Goal: Transaction & Acquisition: Purchase product/service

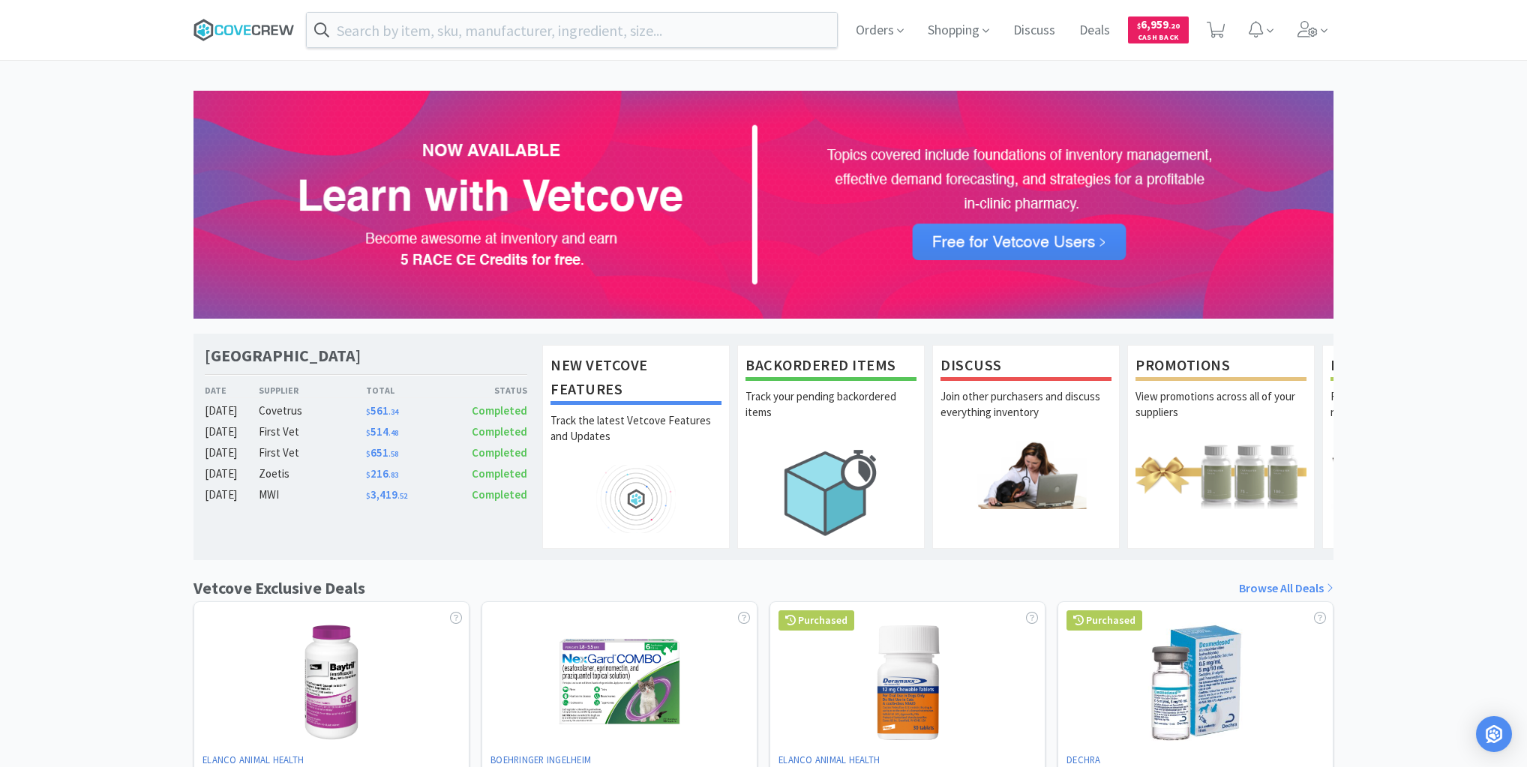
click at [243, 29] on icon at bounding box center [244, 30] width 101 height 23
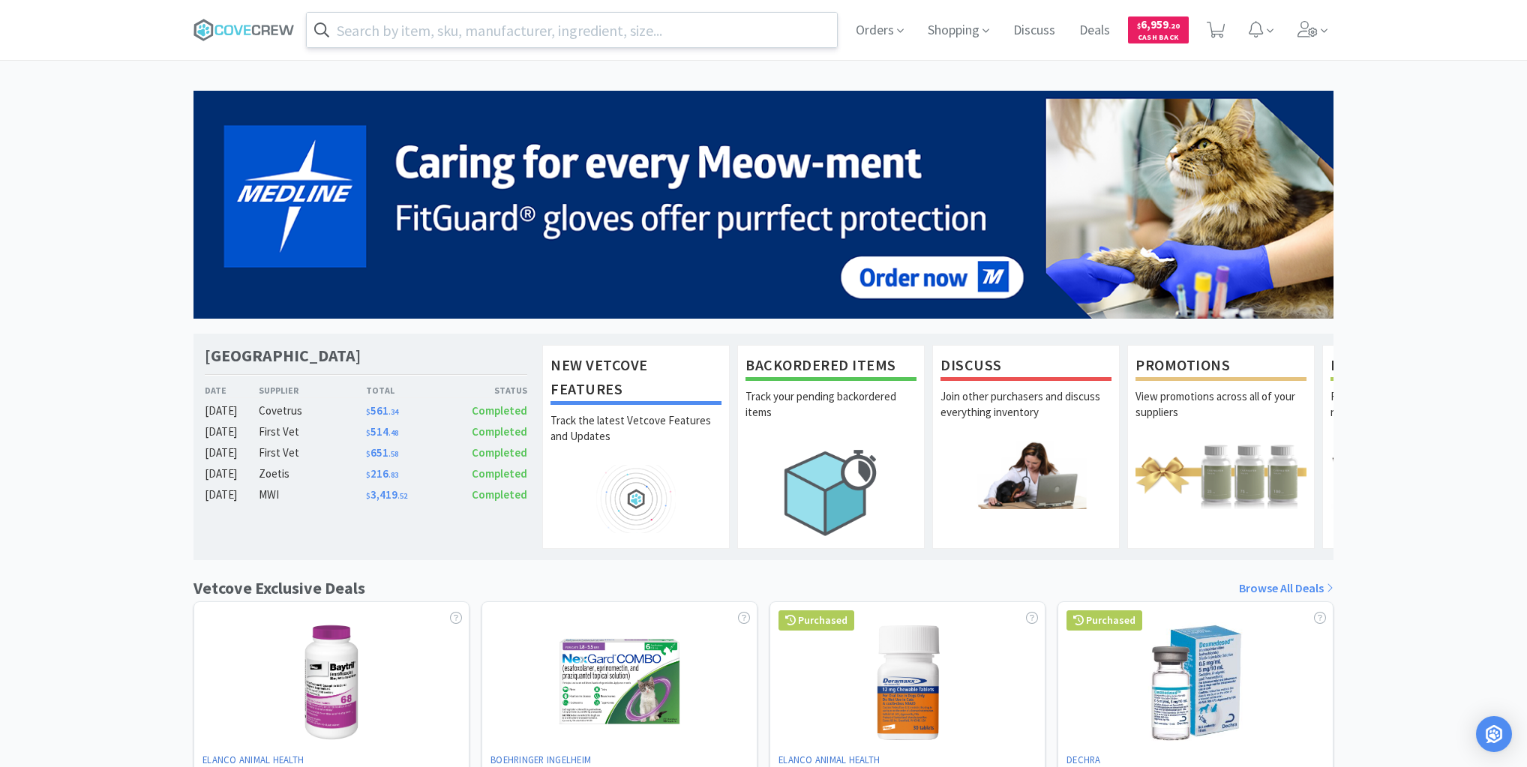
click at [598, 33] on input "text" at bounding box center [572, 30] width 530 height 35
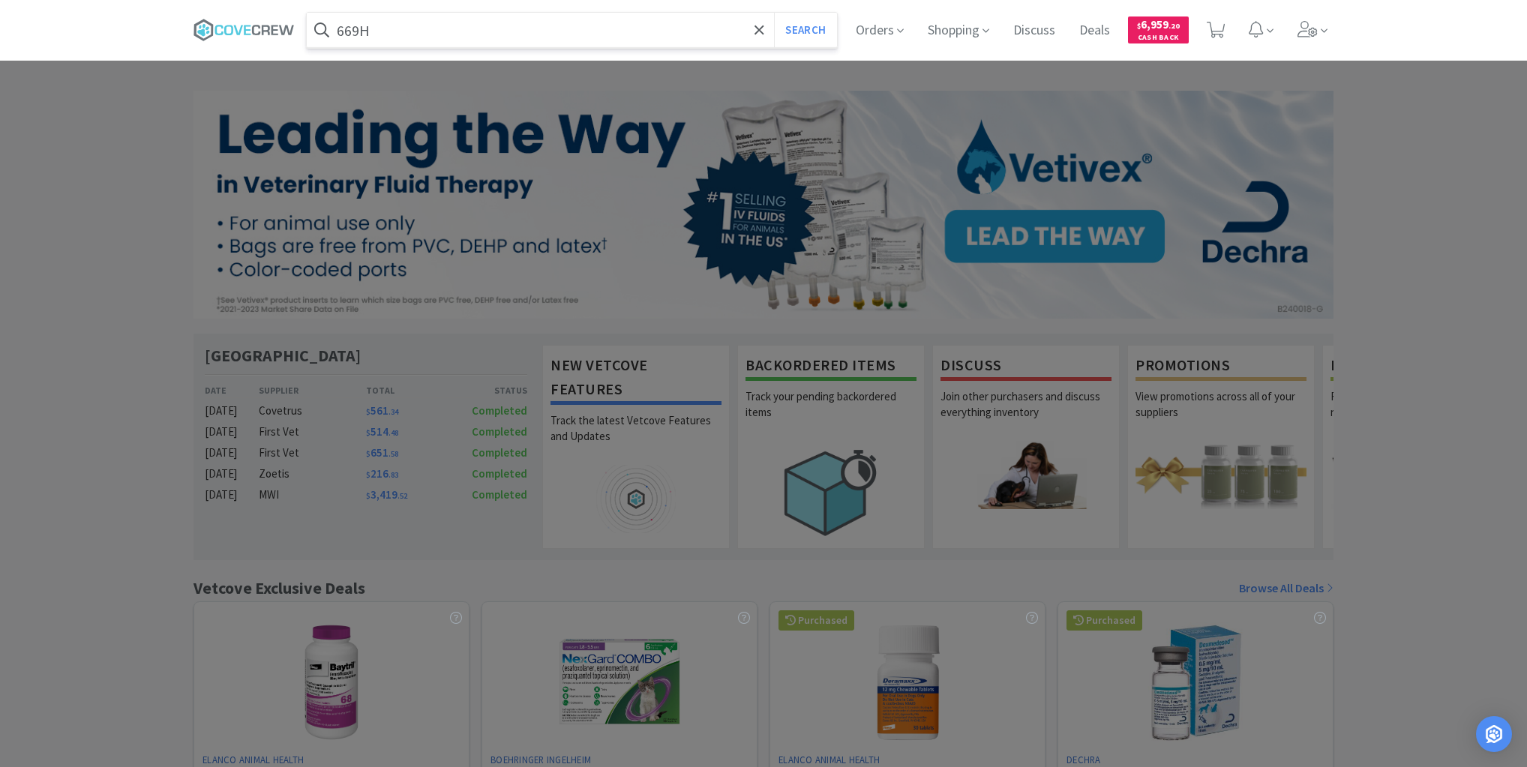
type input "669H"
click at [774, 13] on button "Search" at bounding box center [805, 30] width 62 height 35
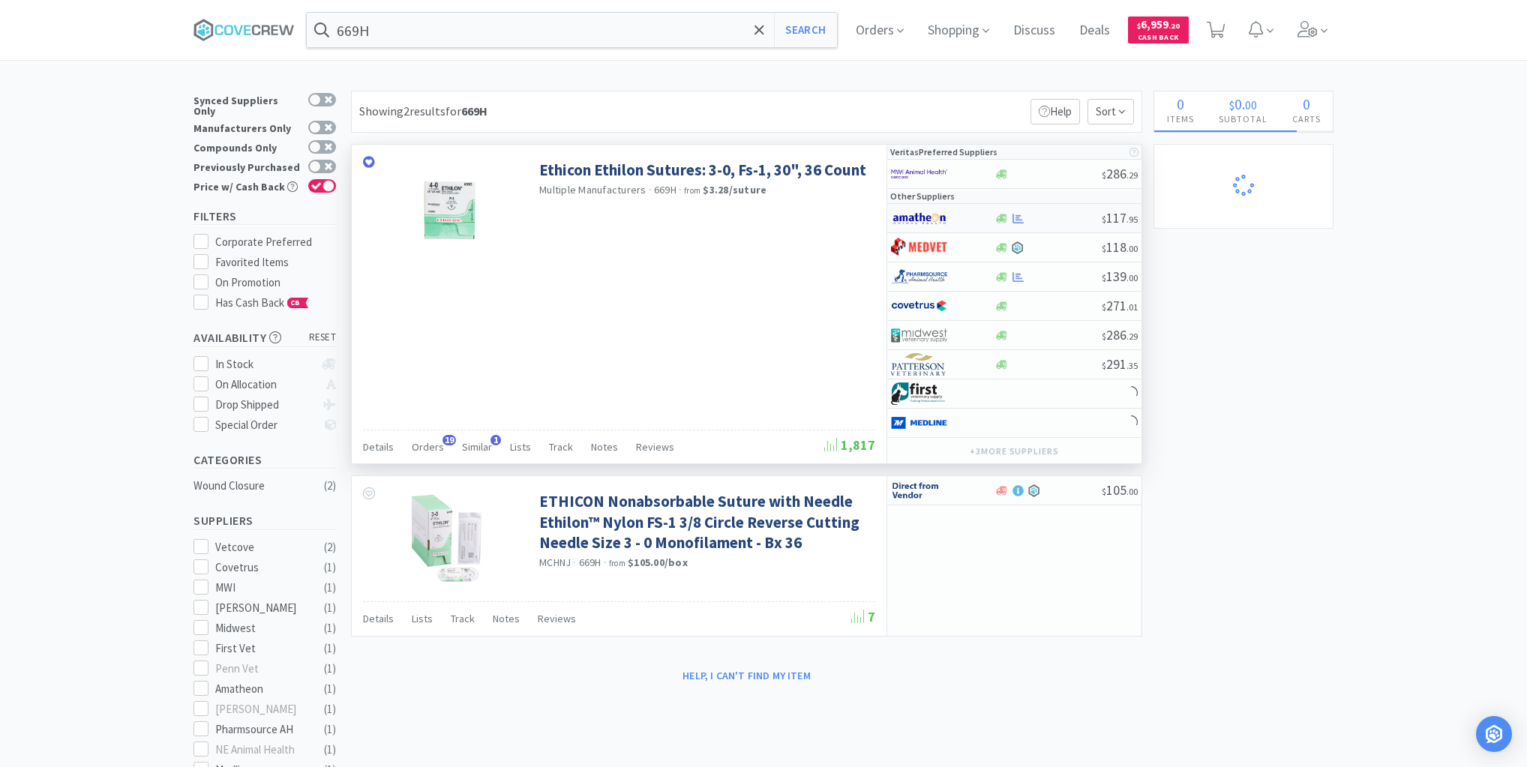
click at [1048, 218] on div at bounding box center [1048, 218] width 108 height 11
select select "1"
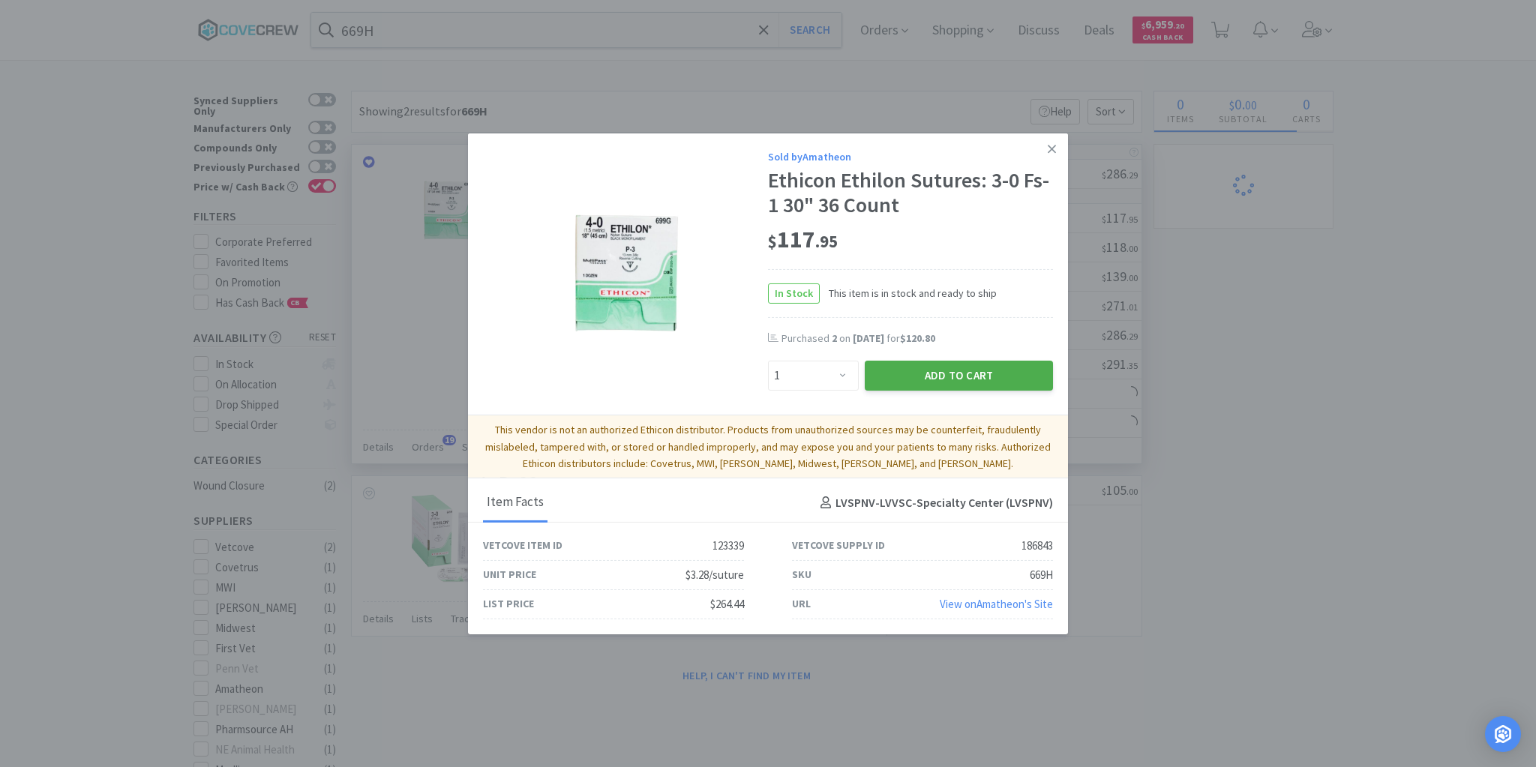
click at [945, 372] on button "Add to Cart" at bounding box center [959, 376] width 188 height 30
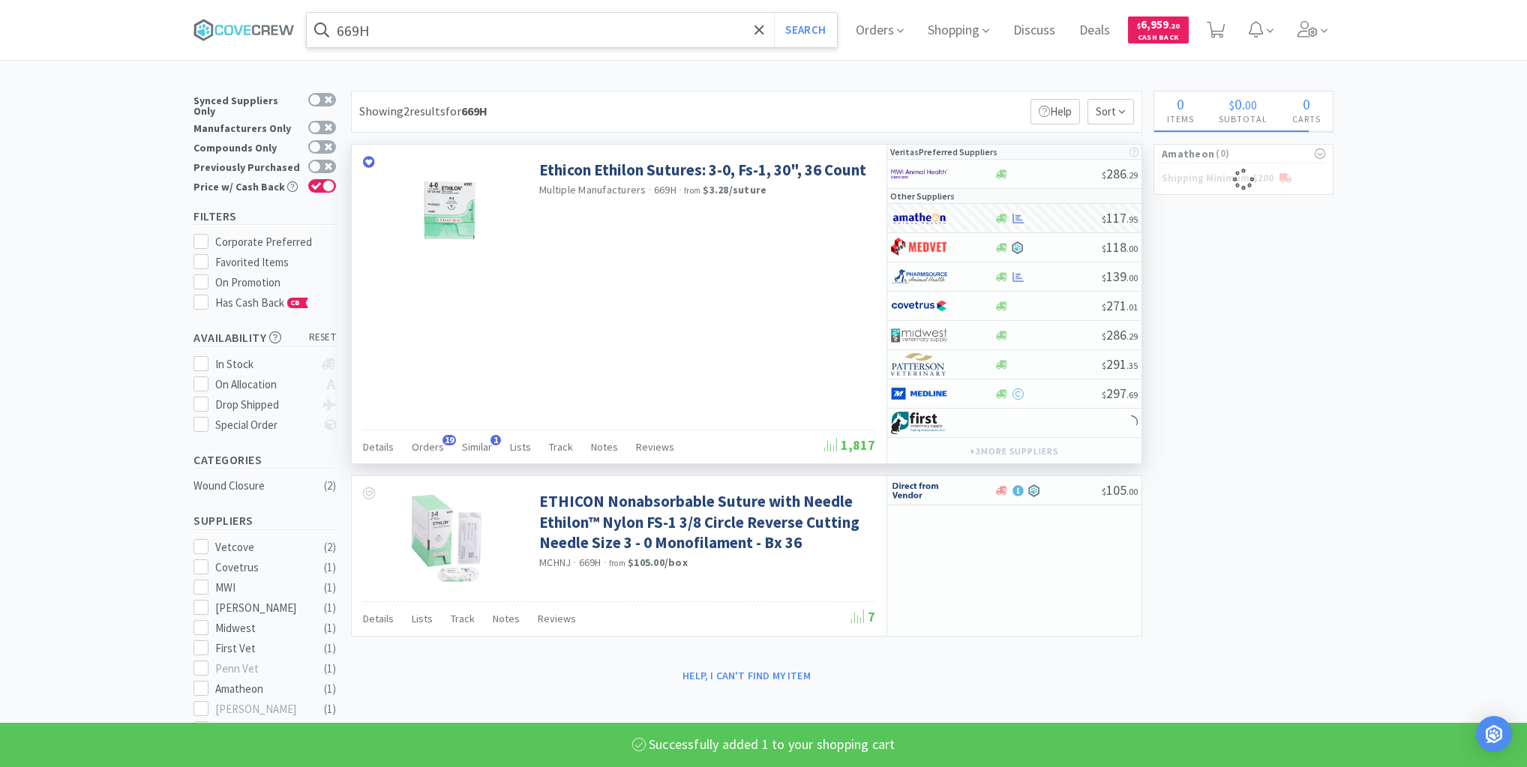
select select "1"
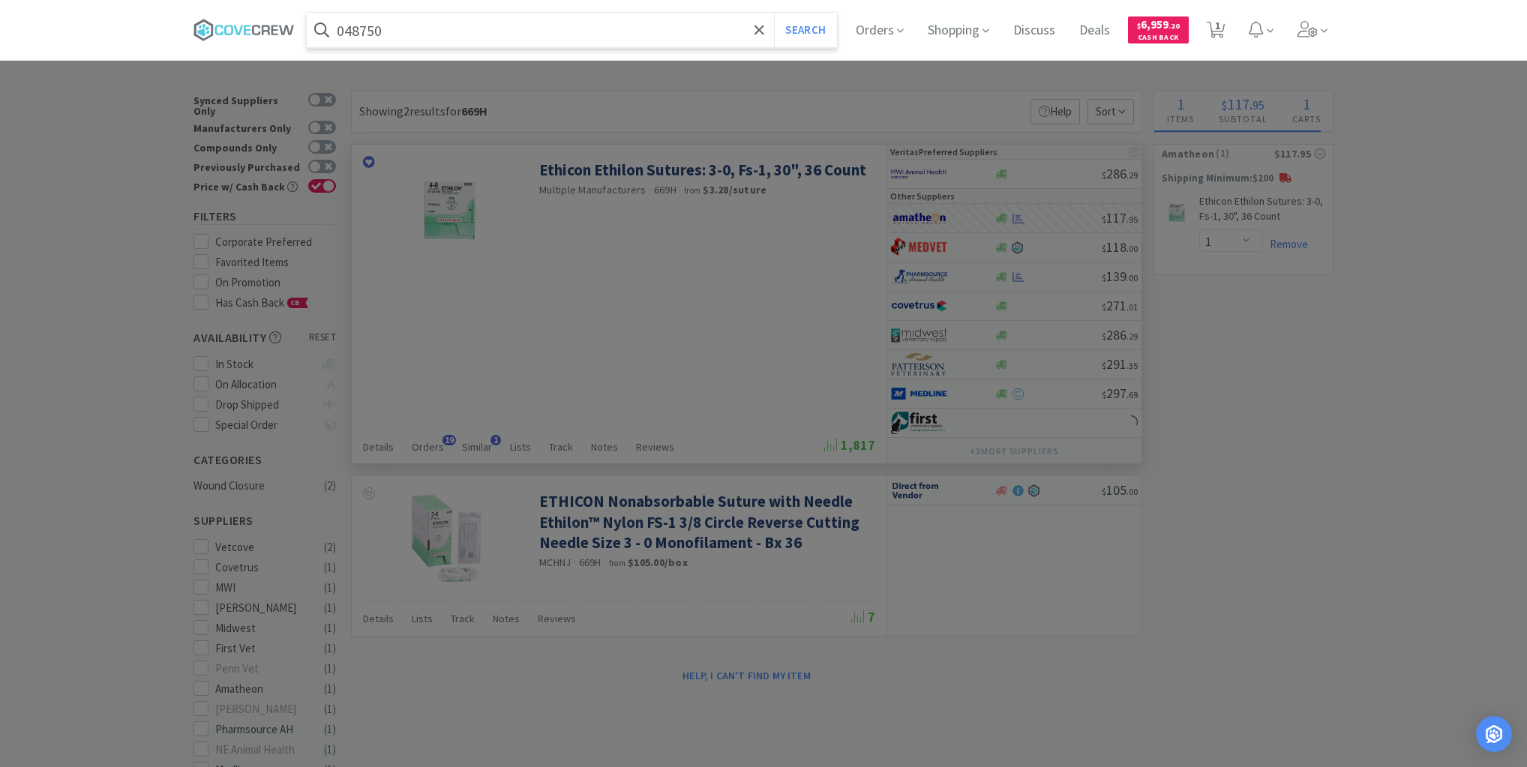
type input "048750"
click at [774, 13] on button "Search" at bounding box center [805, 30] width 62 height 35
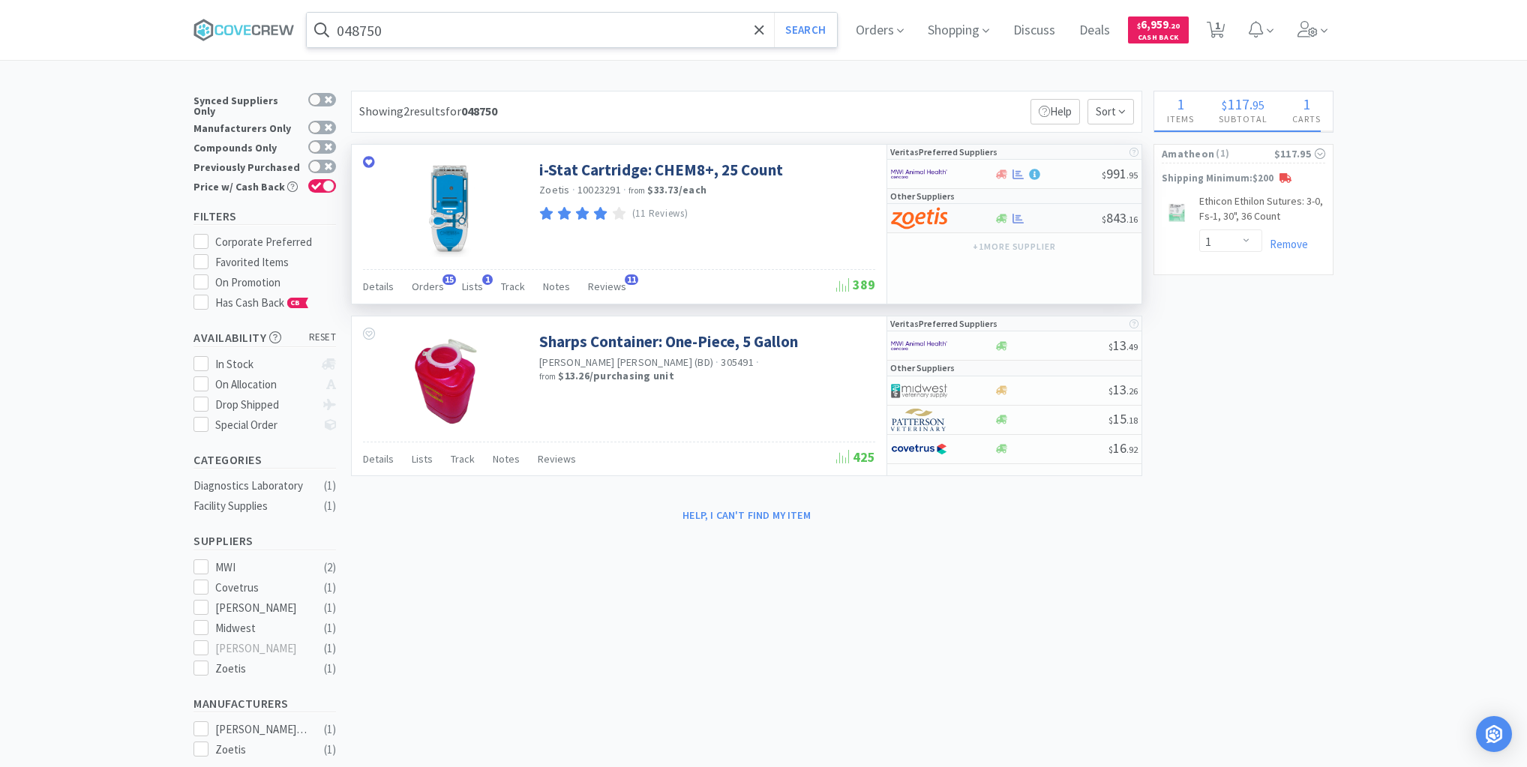
click at [1047, 210] on div "$ 843 . 16" at bounding box center [1014, 218] width 254 height 29
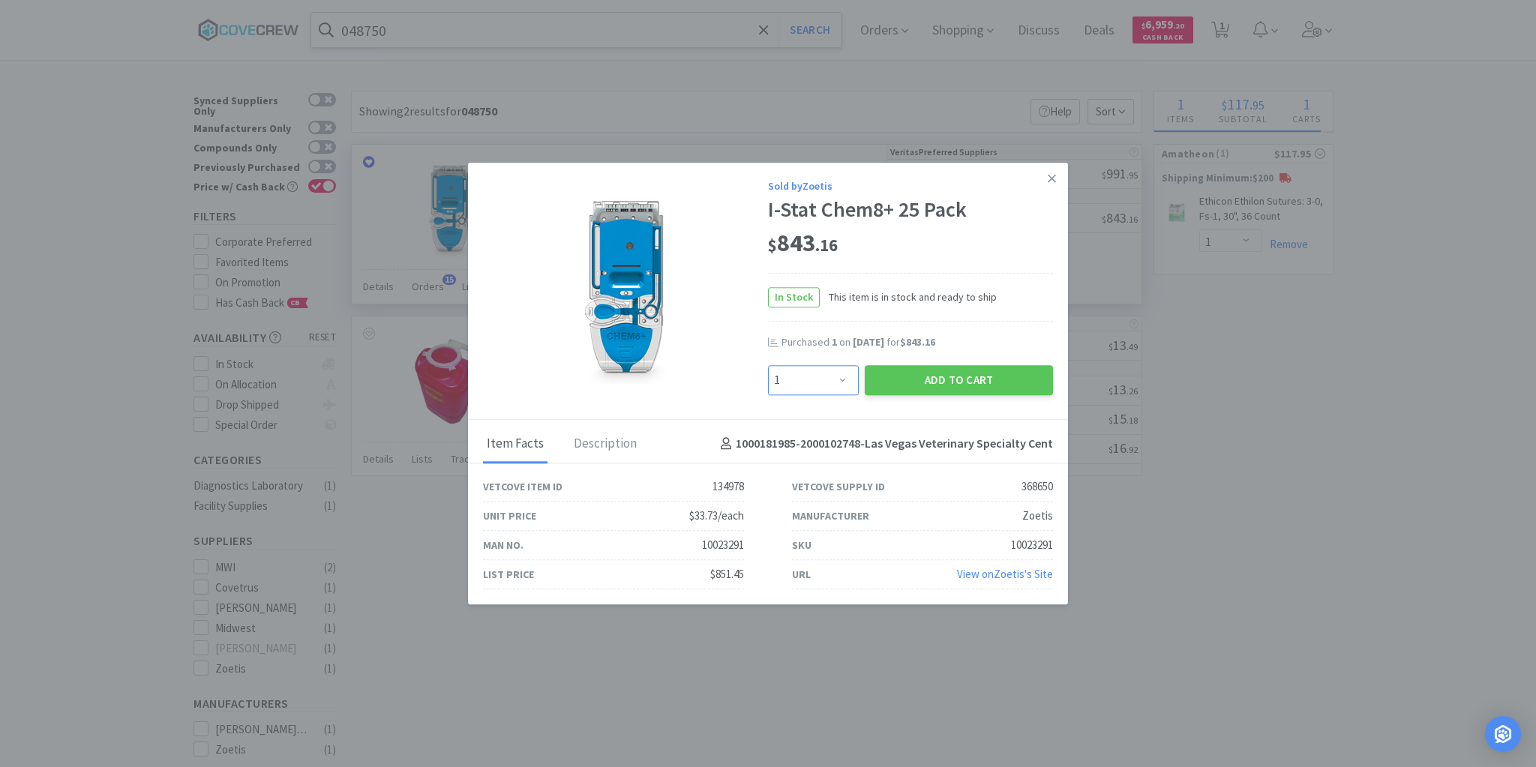
click at [842, 379] on select "Enter Quantity 1 2 3 4 5 6 7 8 9 10 11 12 13 14 15 16 17 18 19 20 Enter Quantity" at bounding box center [813, 380] width 91 height 30
select select "2"
click at [768, 365] on select "Enter Quantity 1 2 3 4 5 6 7 8 9 10 11 12 13 14 15 16 17 18 19 20 Enter Quantity" at bounding box center [813, 380] width 91 height 30
click at [944, 383] on button "Add to Cart" at bounding box center [959, 380] width 188 height 30
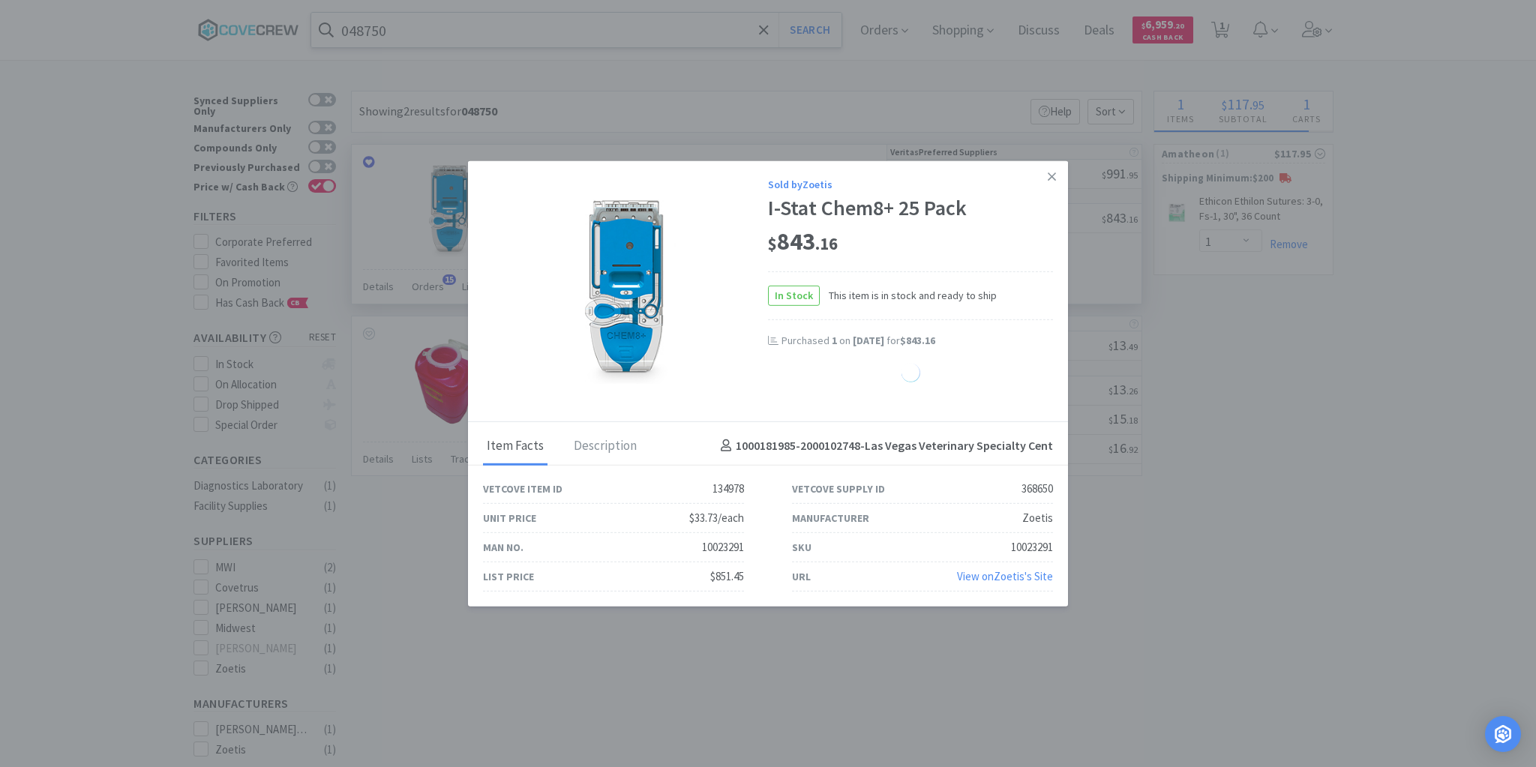
select select "2"
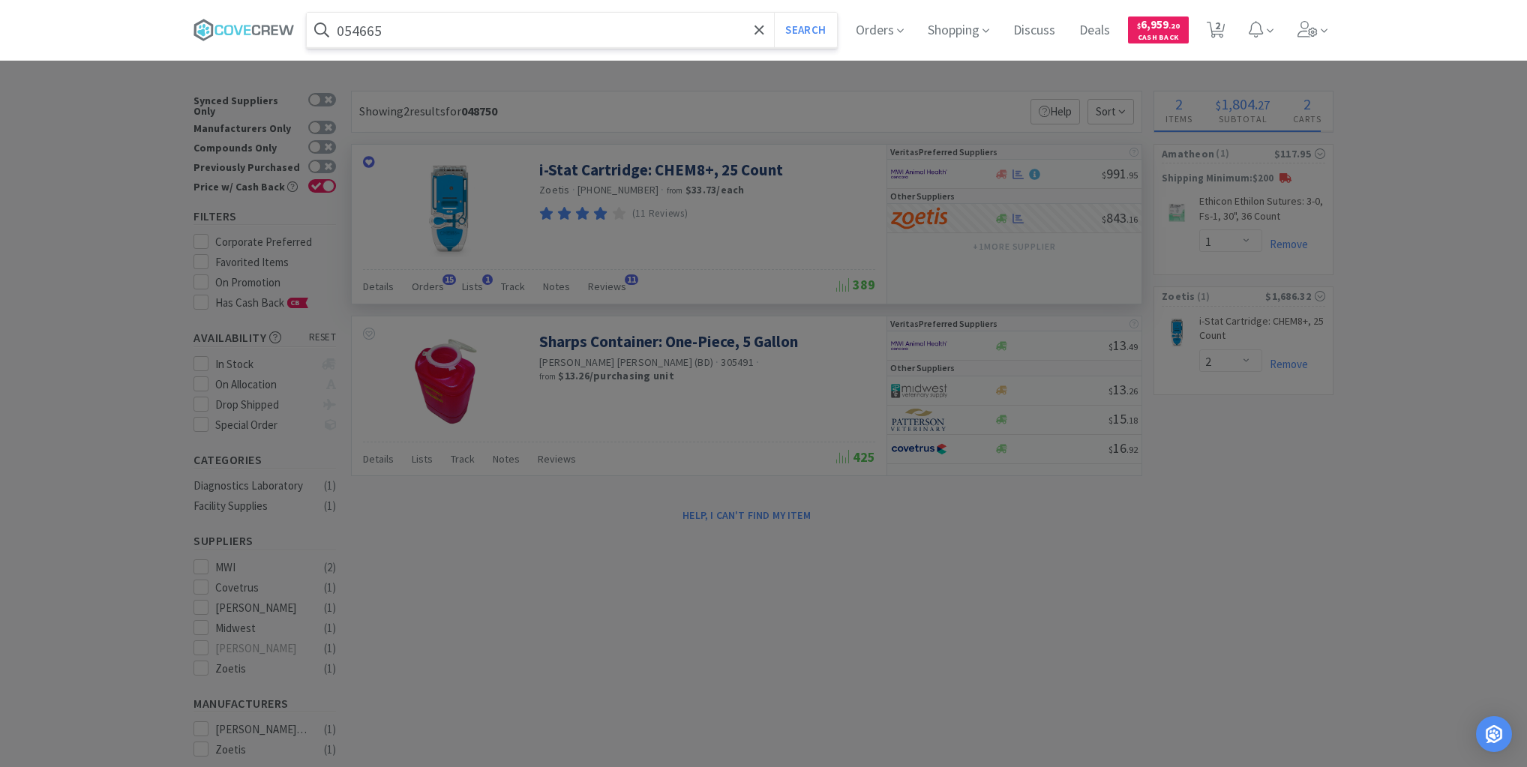
type input "054665"
click at [774, 13] on button "Search" at bounding box center [805, 30] width 62 height 35
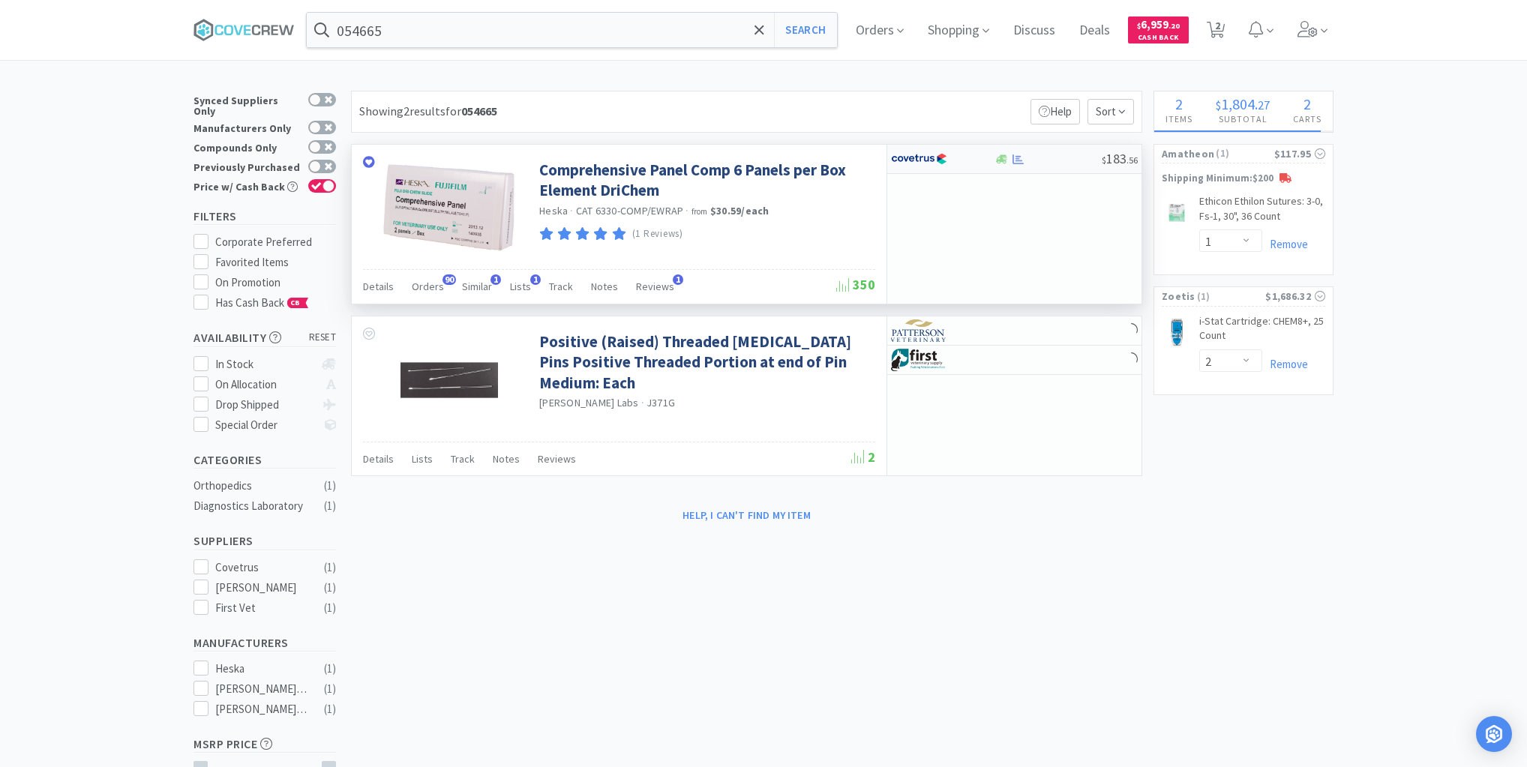
click at [1053, 159] on div at bounding box center [1048, 159] width 108 height 11
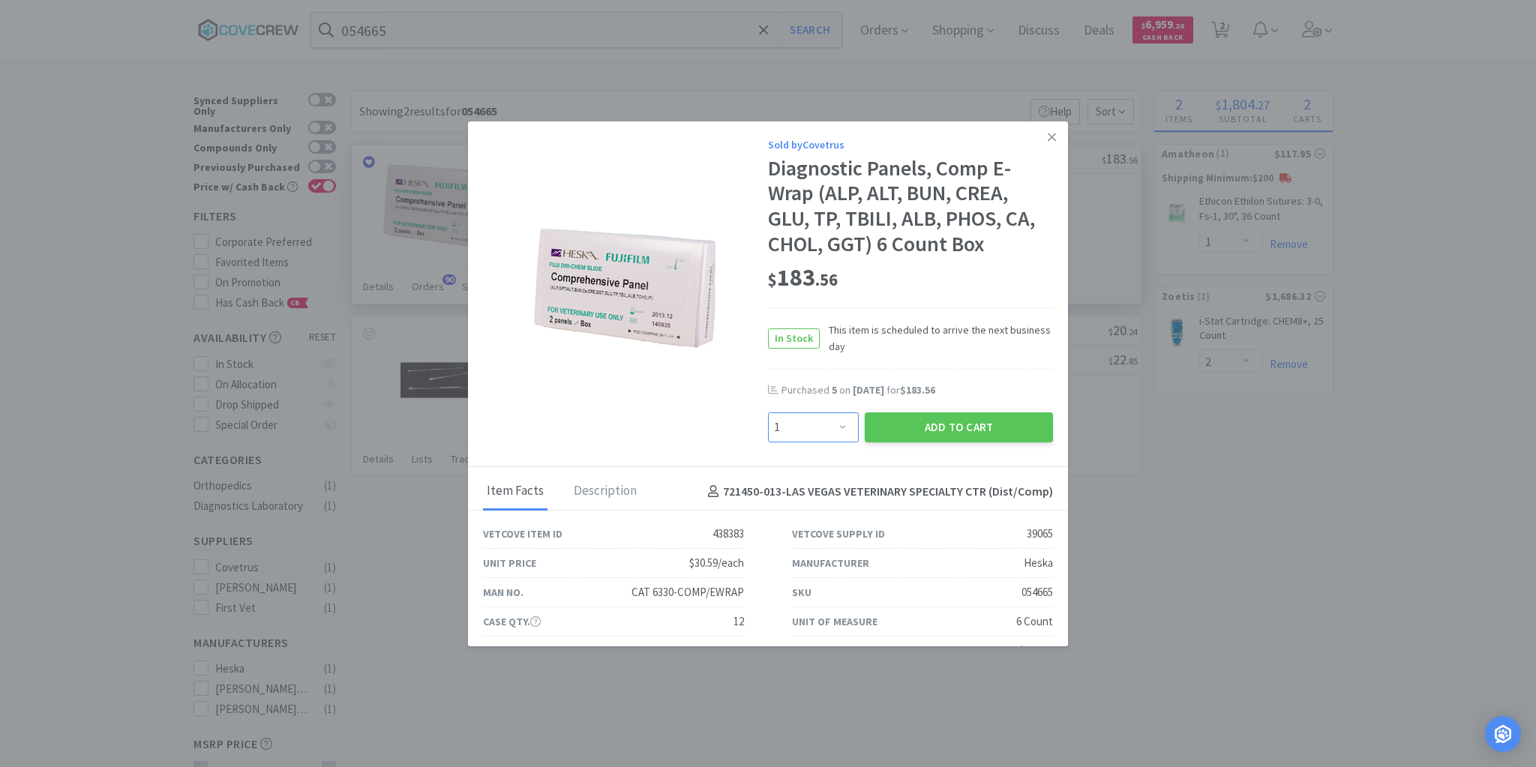
drag, startPoint x: 837, startPoint y: 425, endPoint x: 836, endPoint y: 417, distance: 8.3
click at [837, 425] on select "Enter Quantity 1 2 3 4 5 6 7 8 9 10 11 12 13 14 15 16 17 18 19 20 Enter Quantity" at bounding box center [813, 428] width 91 height 30
select select "5"
click at [768, 413] on select "Enter Quantity 1 2 3 4 5 6 7 8 9 10 11 12 13 14 15 16 17 18 19 20 Enter Quantity" at bounding box center [813, 428] width 91 height 30
click at [902, 422] on button "Add to Cart" at bounding box center [959, 428] width 188 height 30
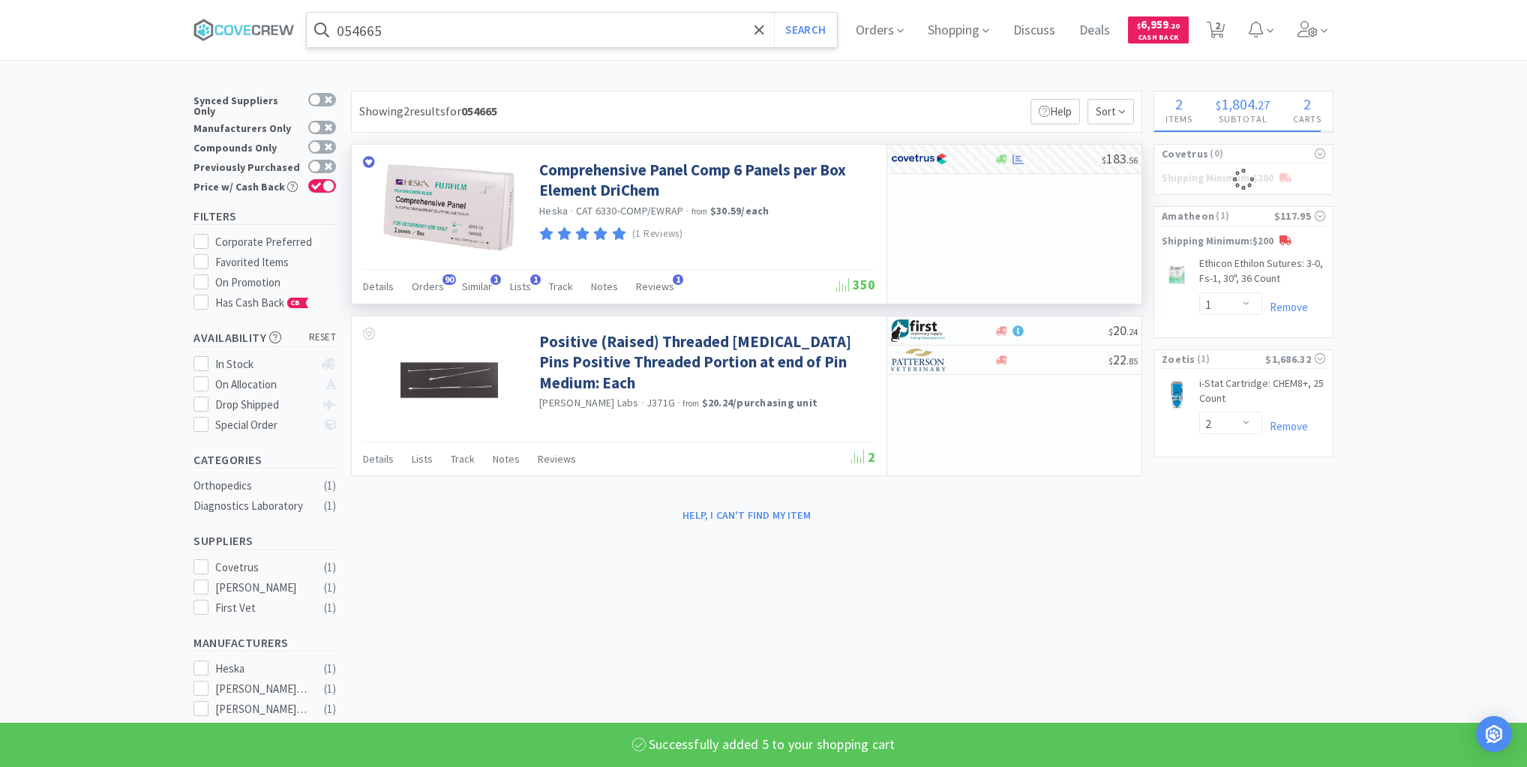
click at [531, 27] on input "054665" at bounding box center [572, 30] width 530 height 35
select select "5"
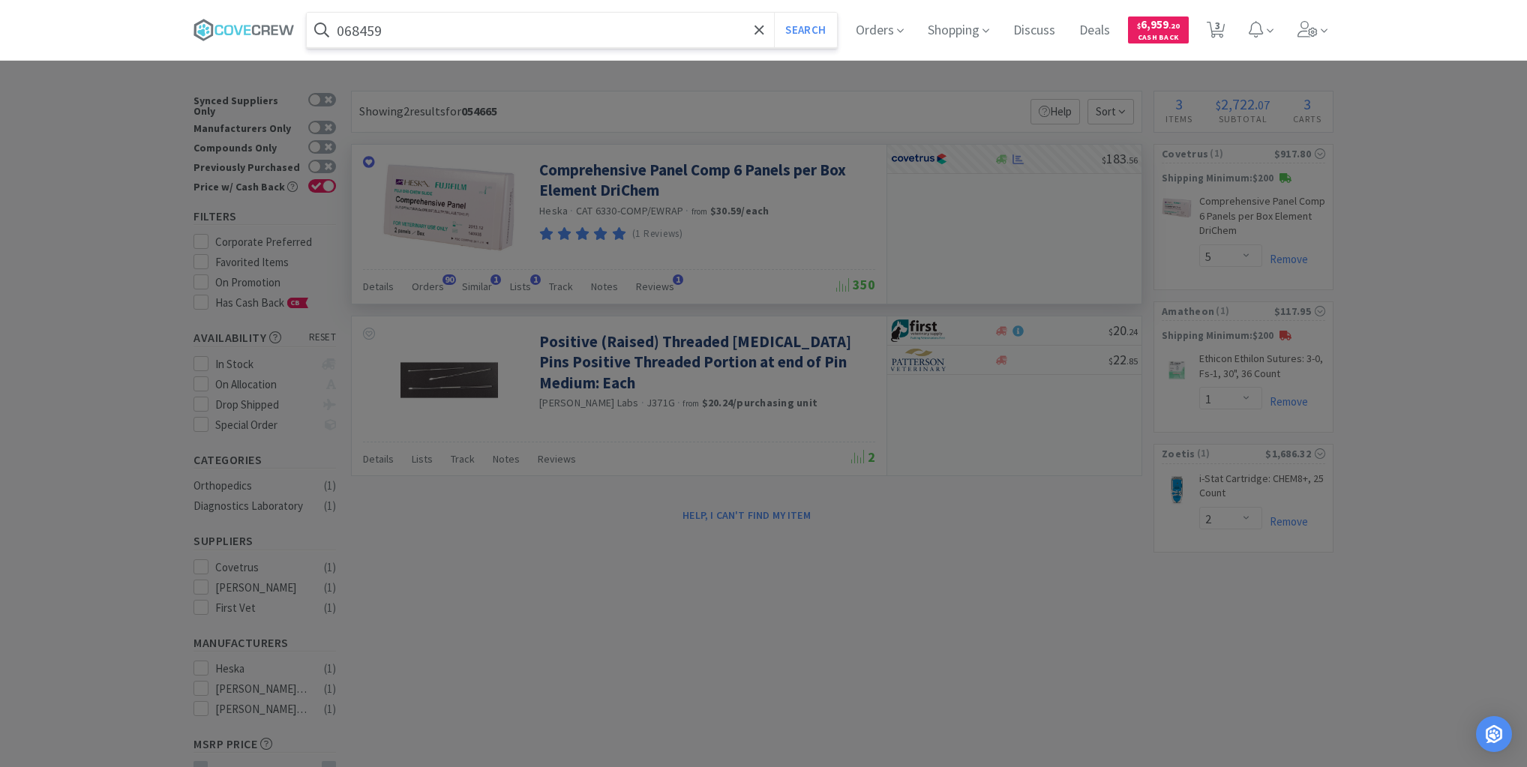
type input "068459"
click at [774, 13] on button "Search" at bounding box center [805, 30] width 62 height 35
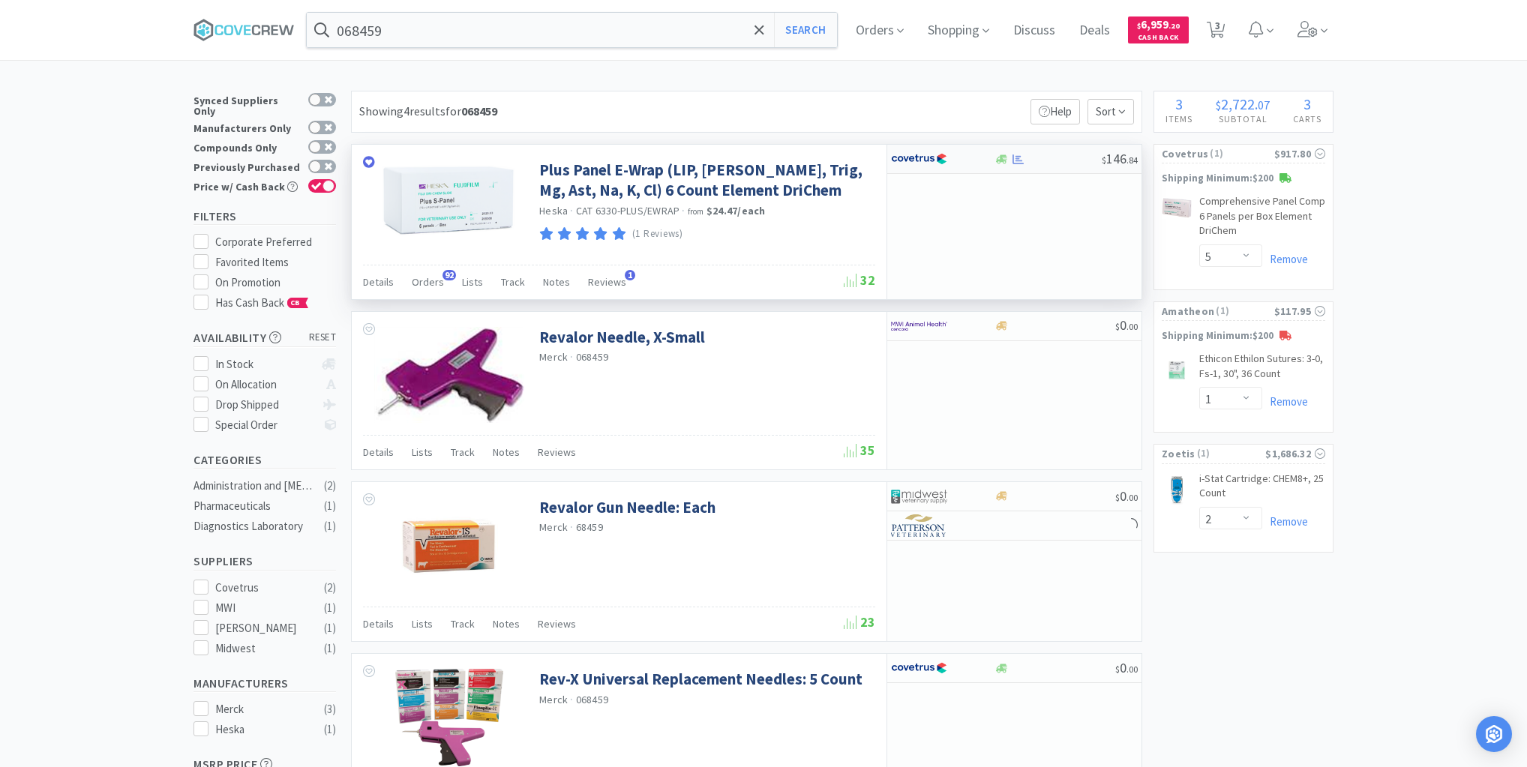
click at [1054, 156] on div at bounding box center [1048, 159] width 108 height 11
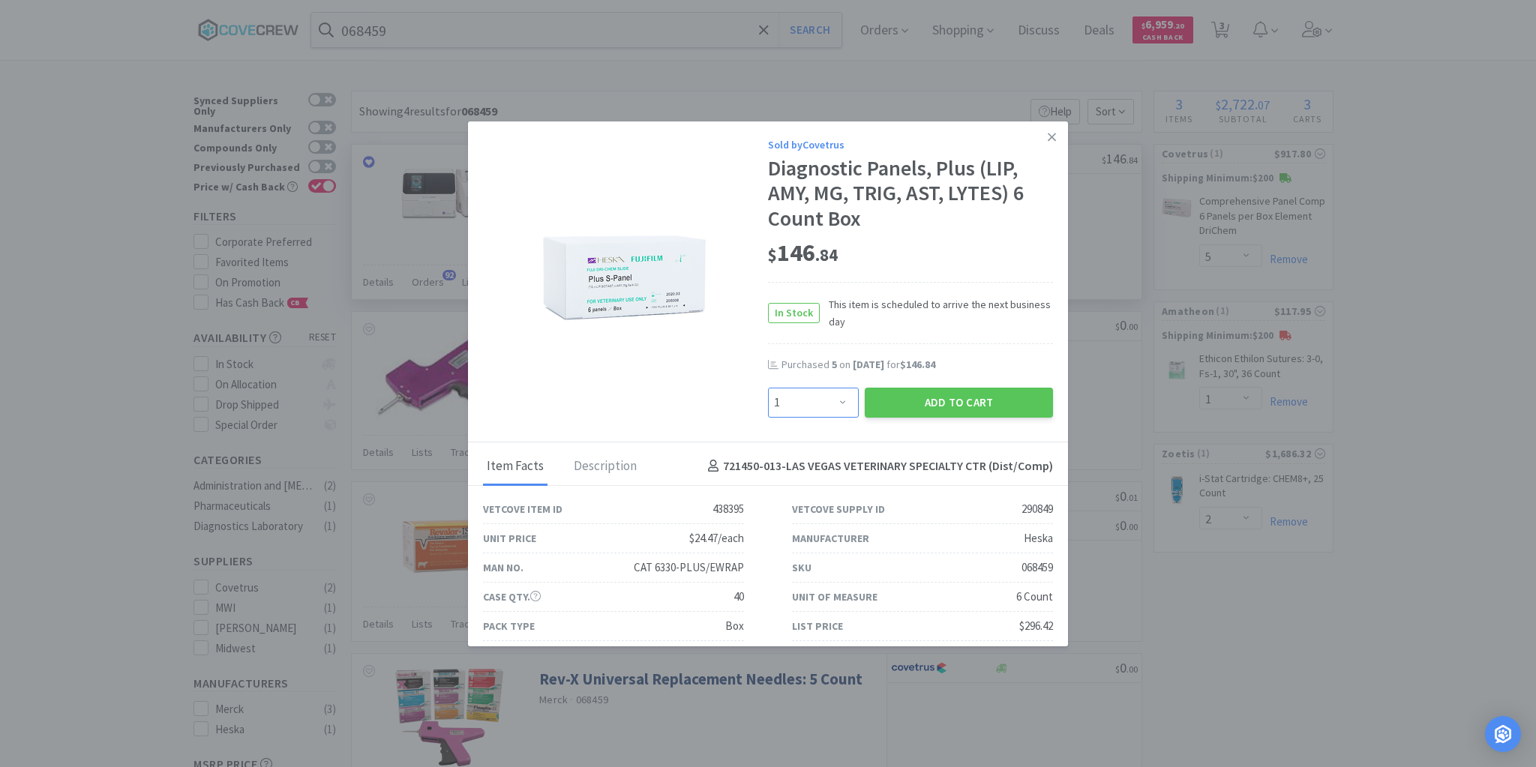
click at [838, 400] on select "Enter Quantity 1 2 3 4 5 6 7 8 9 10 11 12 13 14 15 16 17 18 19 20 Enter Quantity" at bounding box center [813, 403] width 91 height 30
select select "5"
click at [768, 388] on select "Enter Quantity 1 2 3 4 5 6 7 8 9 10 11 12 13 14 15 16 17 18 19 20 Enter Quantity" at bounding box center [813, 403] width 91 height 30
click at [962, 410] on button "Add to Cart" at bounding box center [959, 403] width 188 height 30
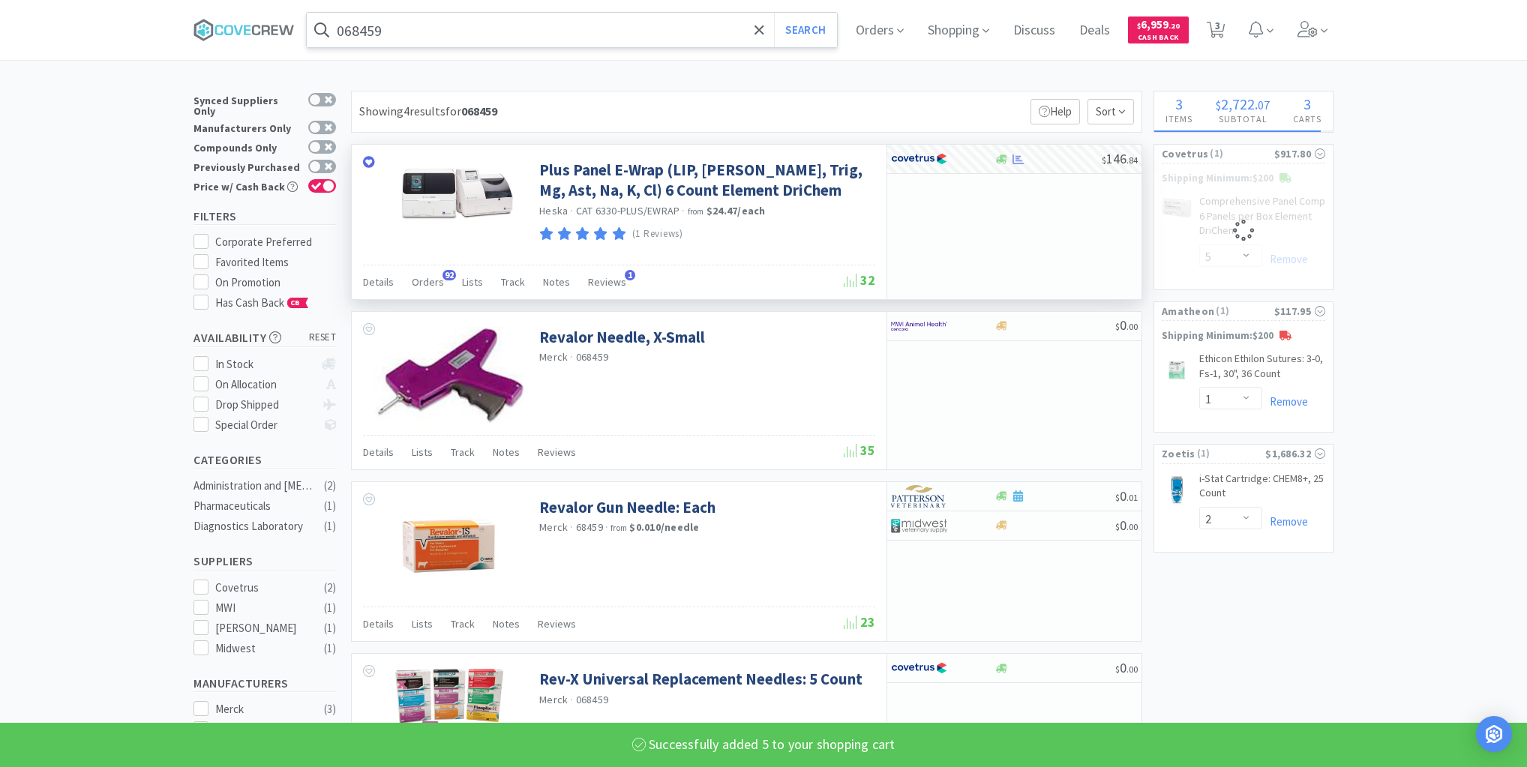
select select "5"
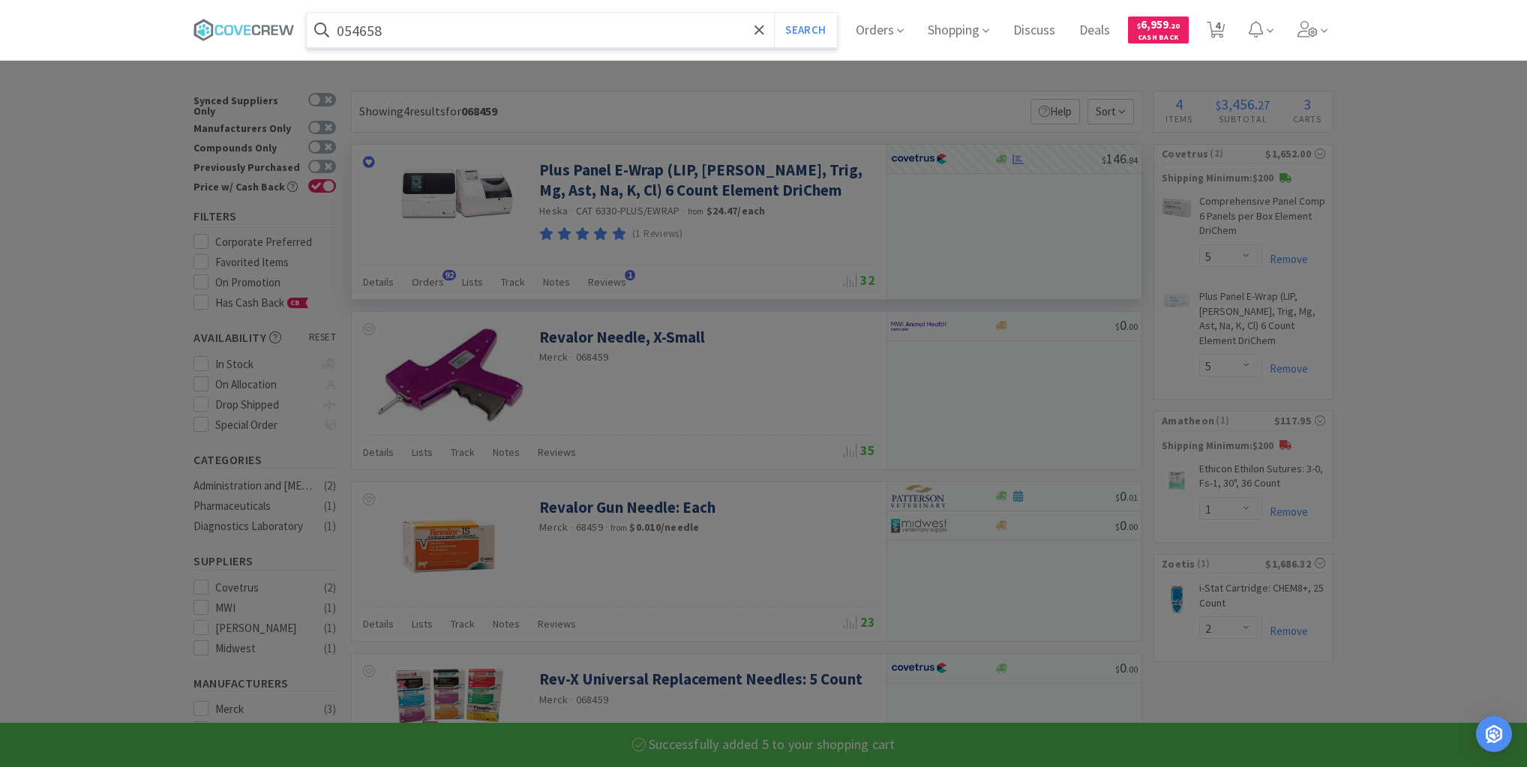
type input "054658"
click at [774, 13] on button "Search" at bounding box center [805, 30] width 62 height 35
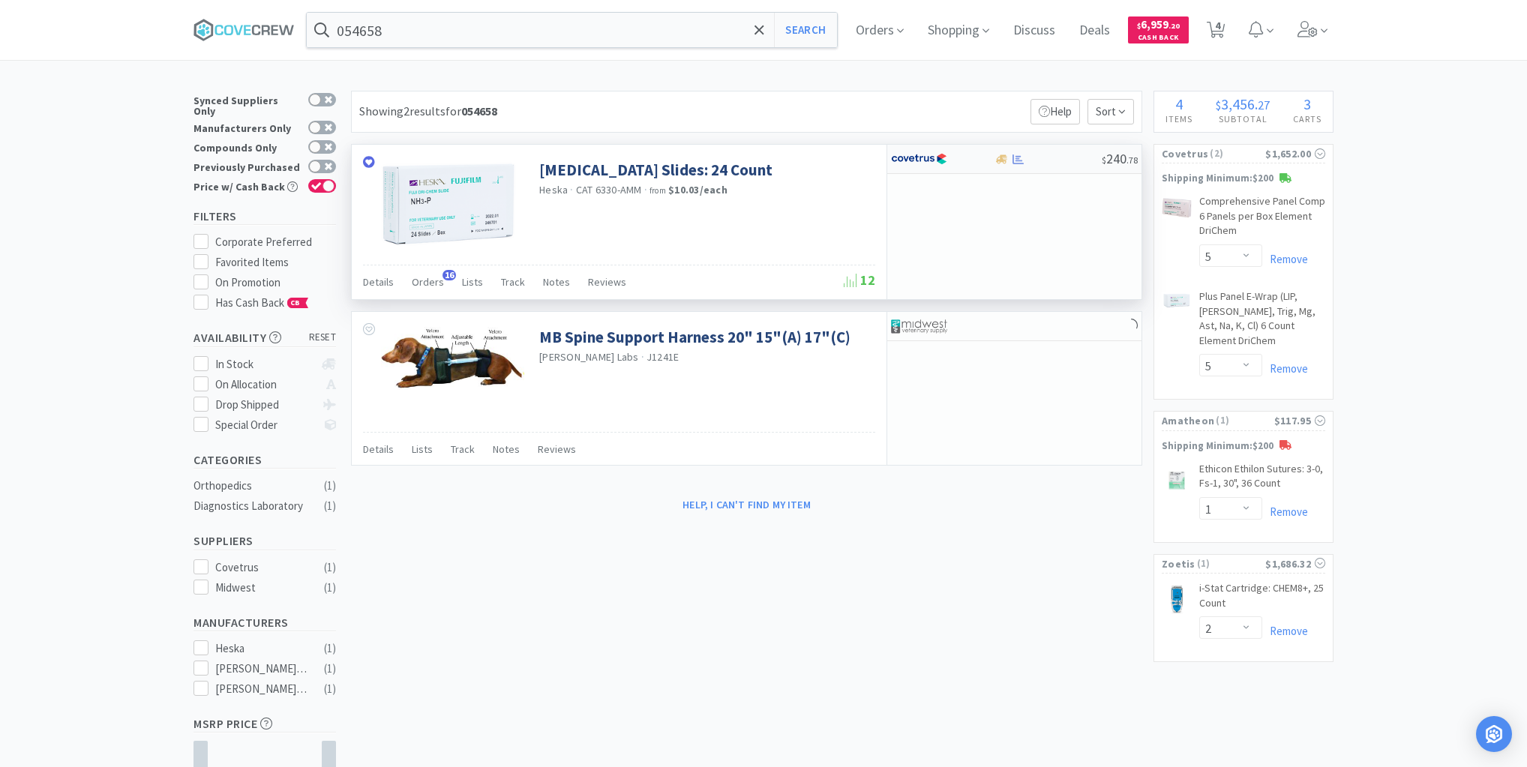
click at [1058, 164] on div "$ 240 . 78" at bounding box center [1014, 159] width 254 height 29
select select "1"
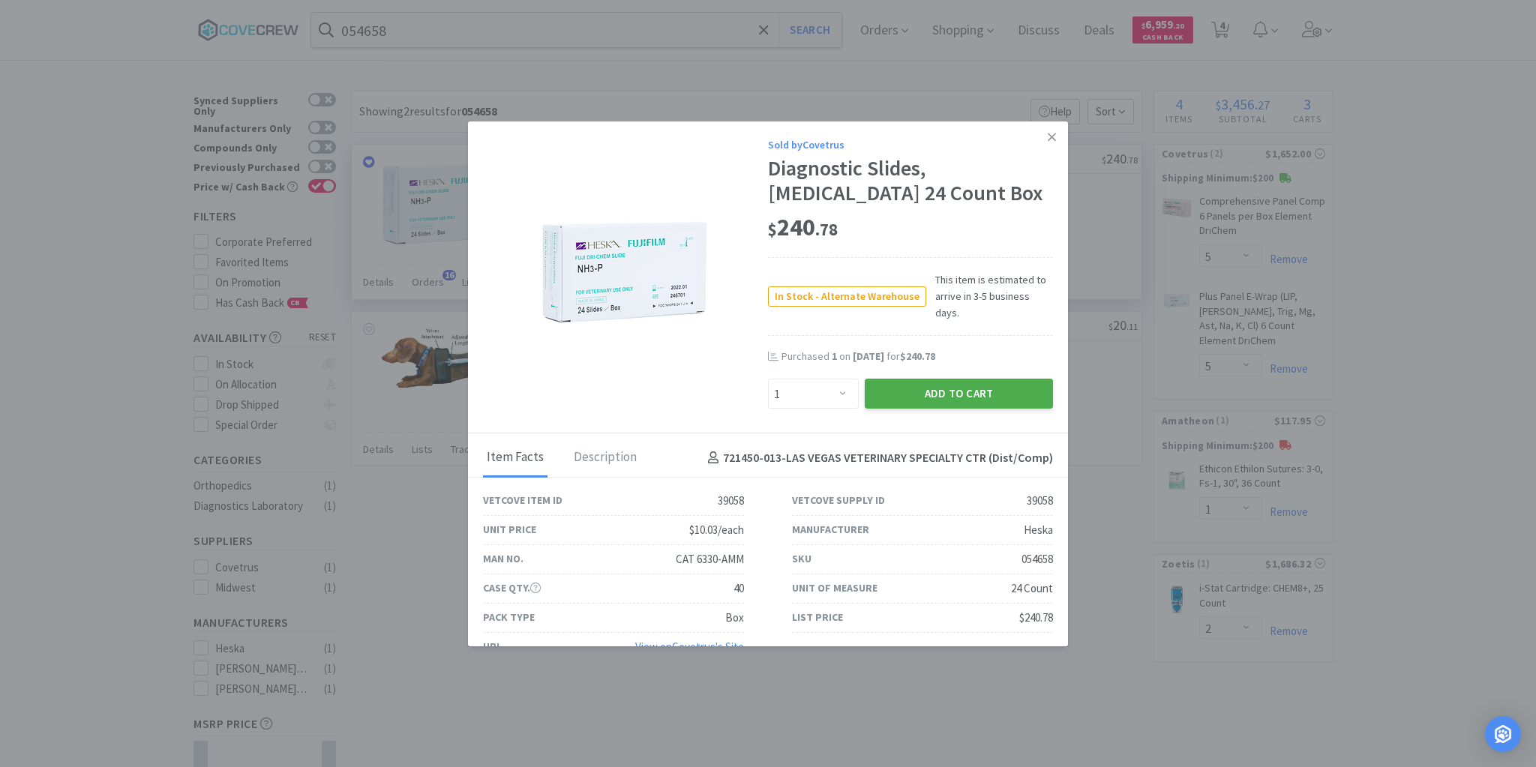
click at [951, 383] on button "Add to Cart" at bounding box center [959, 394] width 188 height 30
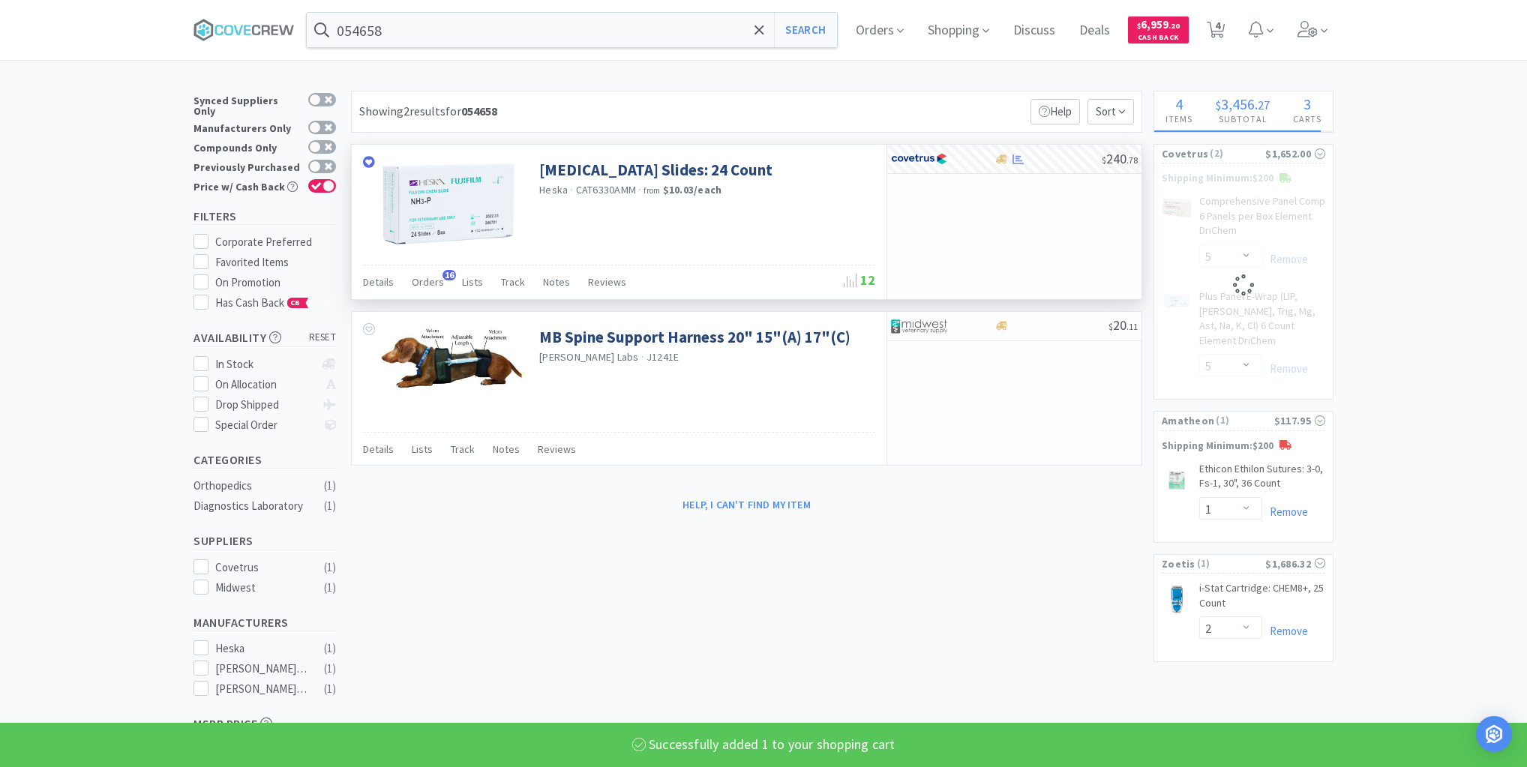
select select "1"
select select "5"
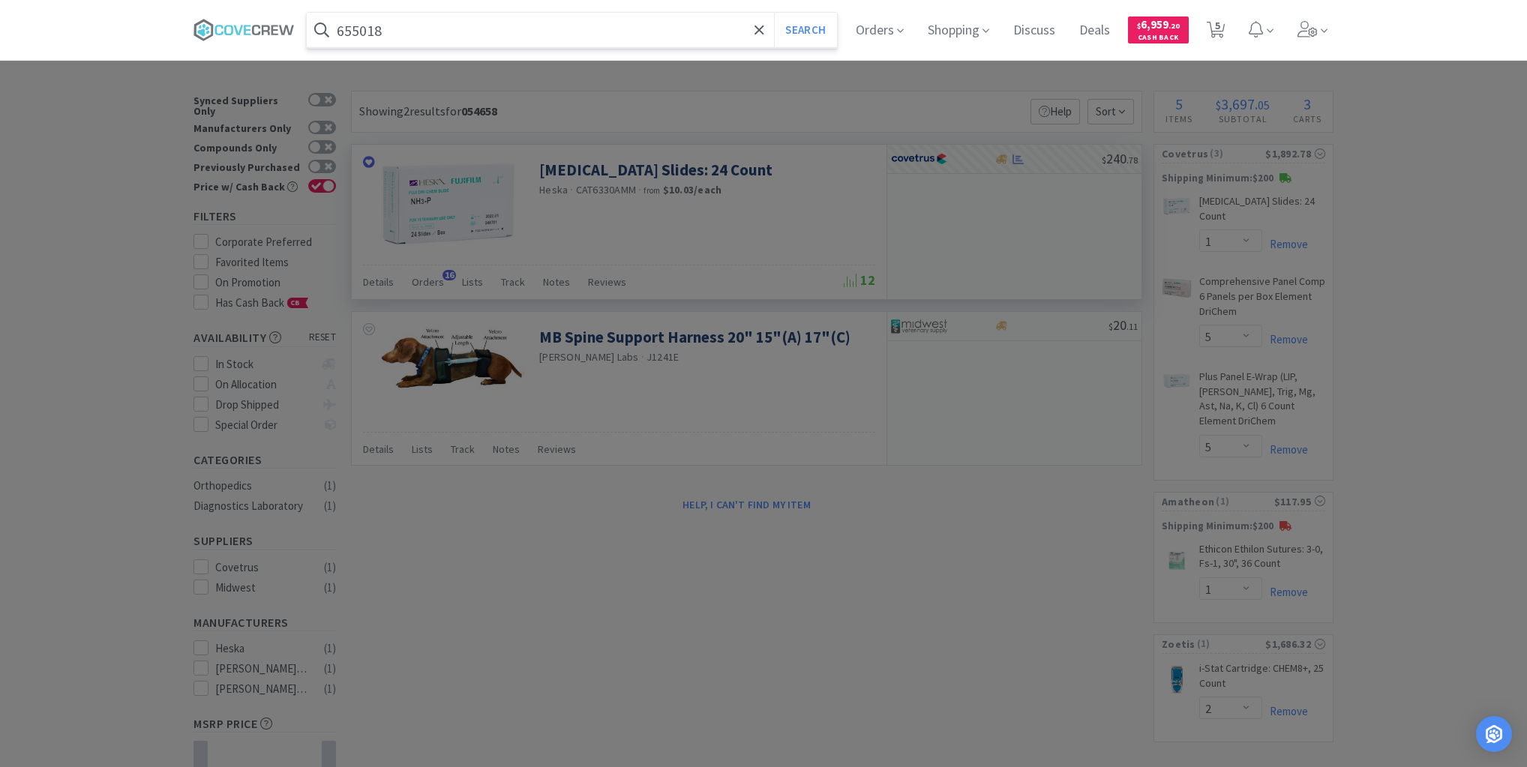
type input "655018"
click at [774, 13] on button "Search" at bounding box center [805, 30] width 62 height 35
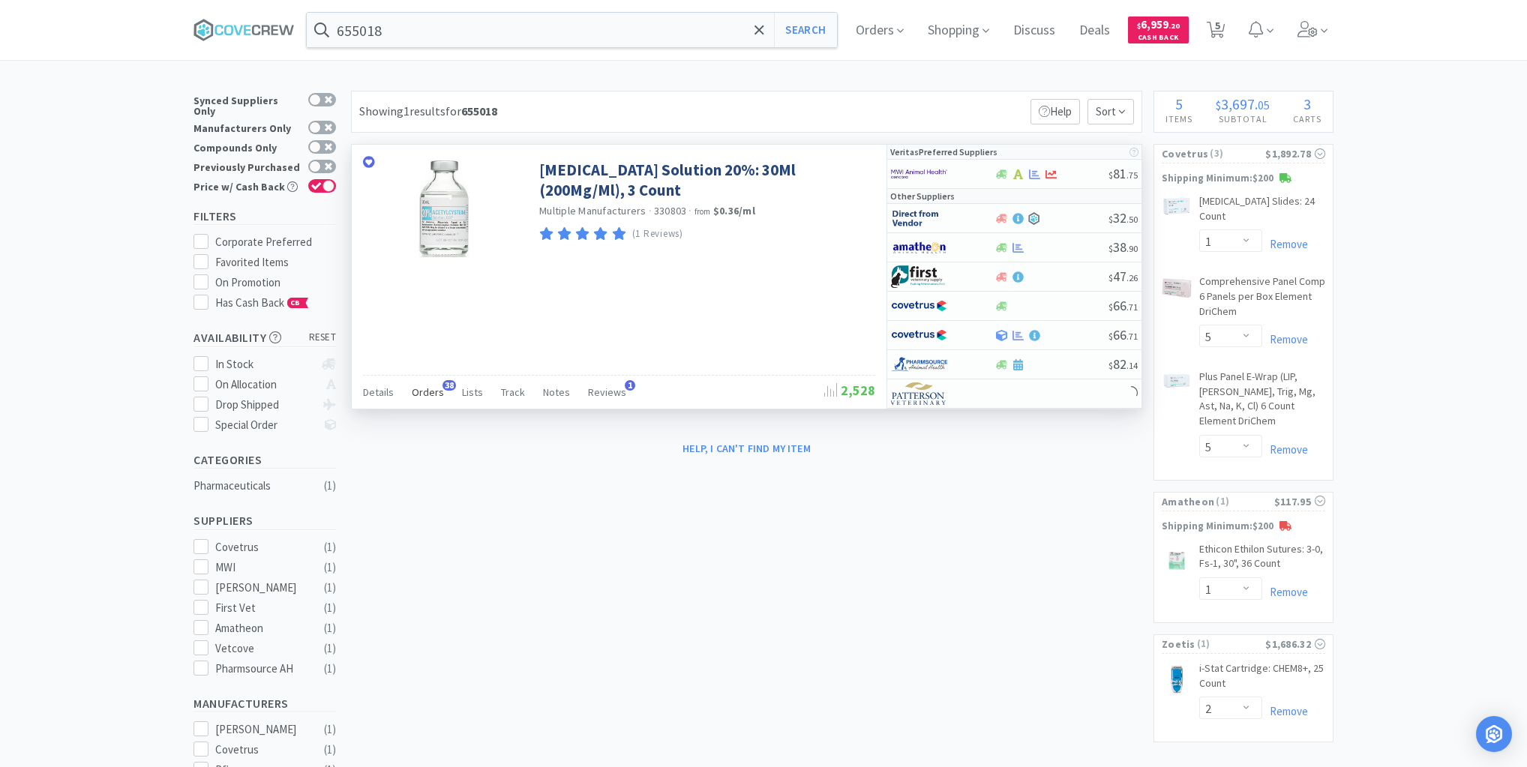
click at [423, 394] on span "Orders" at bounding box center [428, 393] width 32 height 14
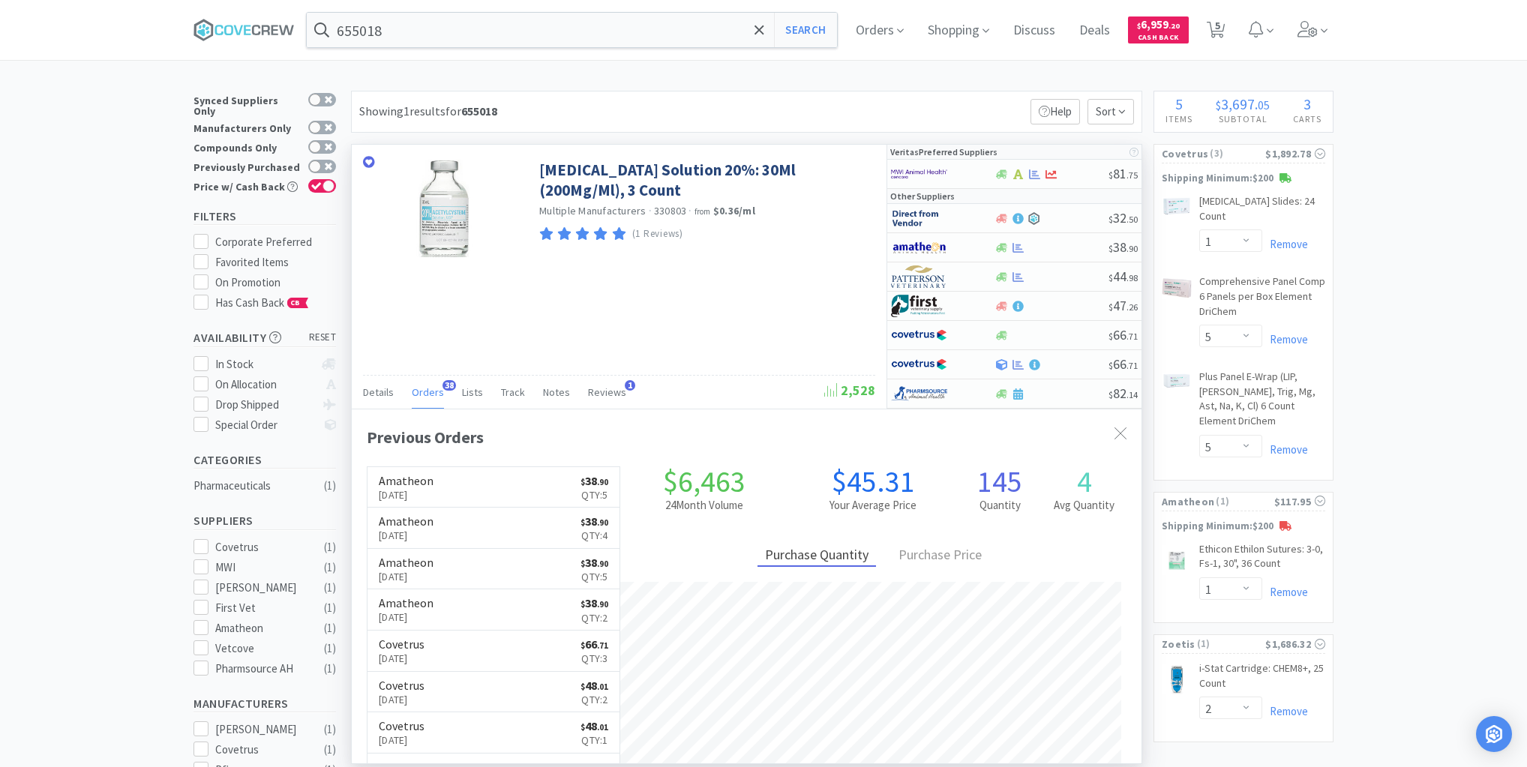
scroll to position [402, 790]
click at [1080, 253] on div "$ 38 . 90" at bounding box center [1014, 247] width 254 height 29
select select "1"
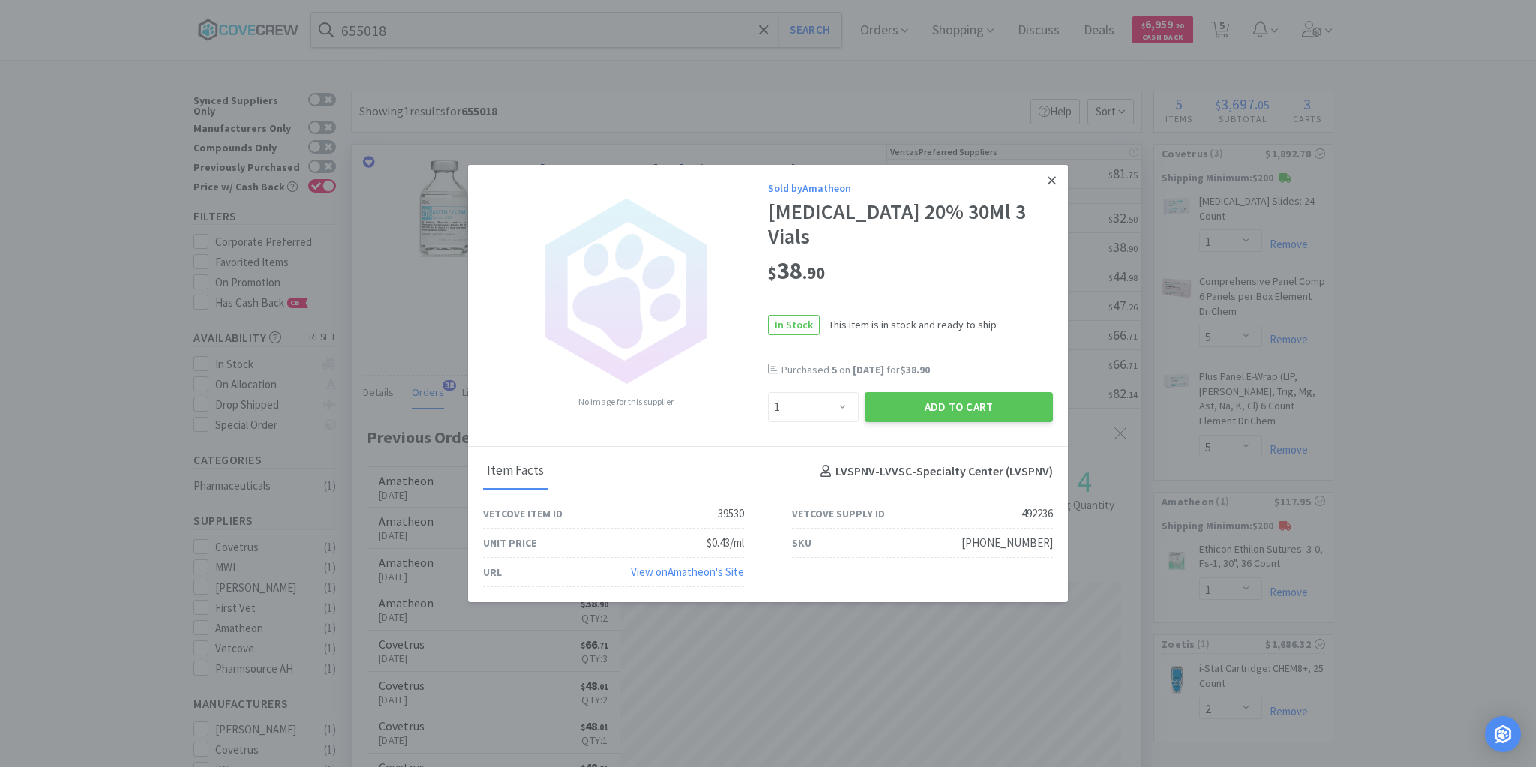
click at [1055, 188] on icon at bounding box center [1052, 181] width 8 height 14
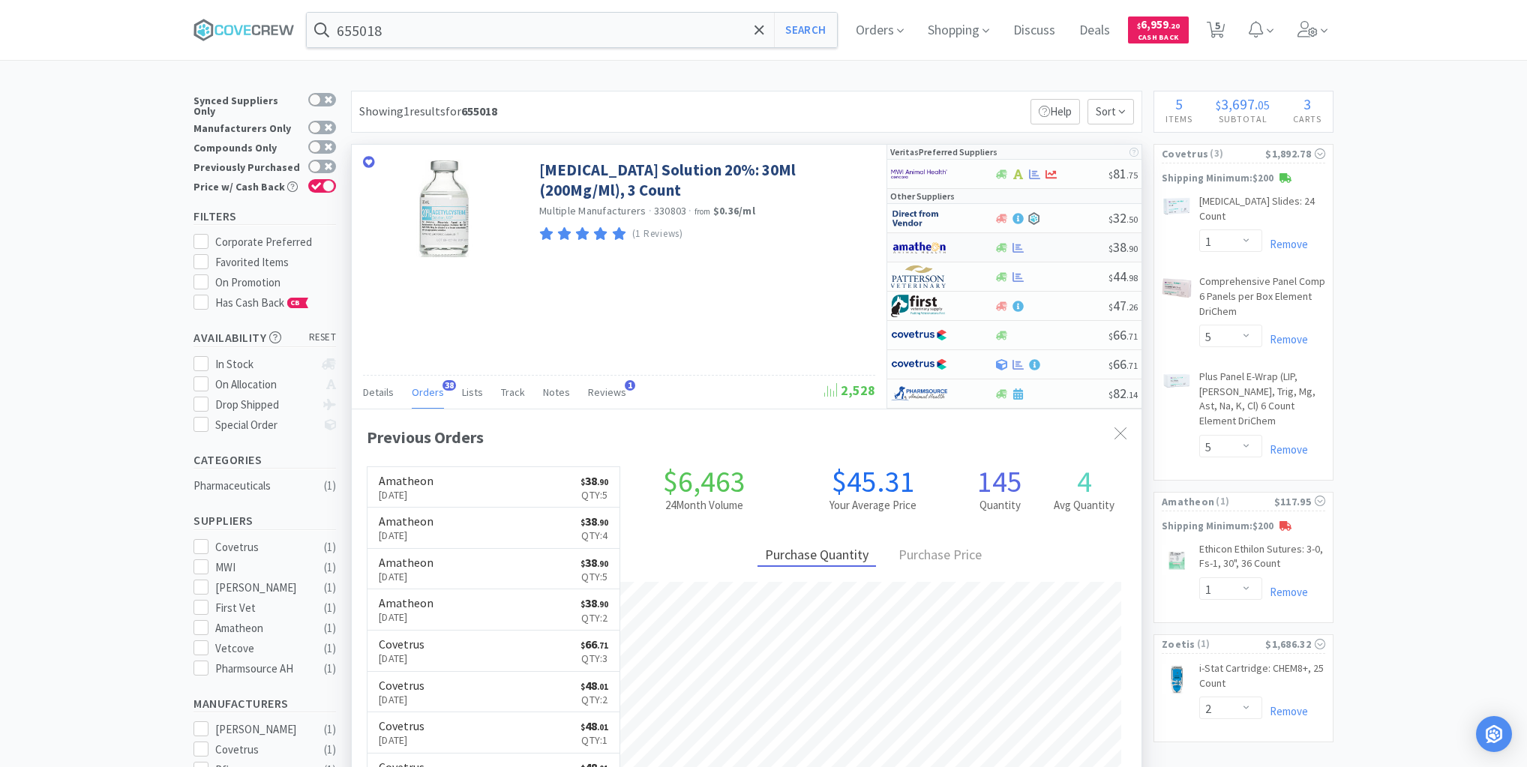
click at [1046, 246] on div at bounding box center [1051, 247] width 115 height 11
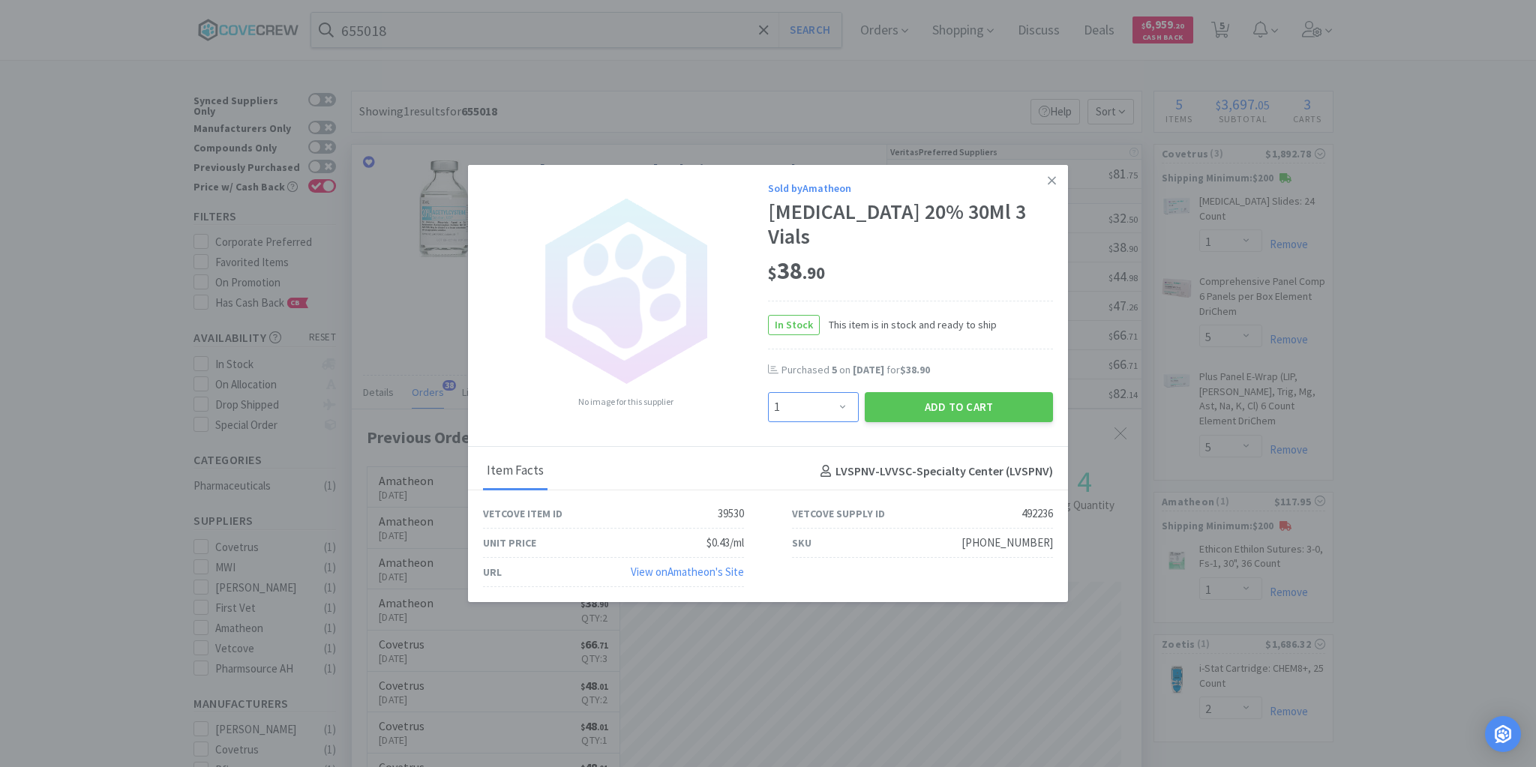
click at [845, 397] on select "Enter Quantity 1 2 3 4 5 6 7 8 9 10 11 12 13 14 15 16 17 18 19 20 Enter Quantity" at bounding box center [813, 407] width 91 height 30
select select "5"
click at [768, 392] on select "Enter Quantity 1 2 3 4 5 6 7 8 9 10 11 12 13 14 15 16 17 18 19 20 Enter Quantity" at bounding box center [813, 407] width 91 height 30
click at [948, 392] on button "Add to Cart" at bounding box center [959, 407] width 188 height 30
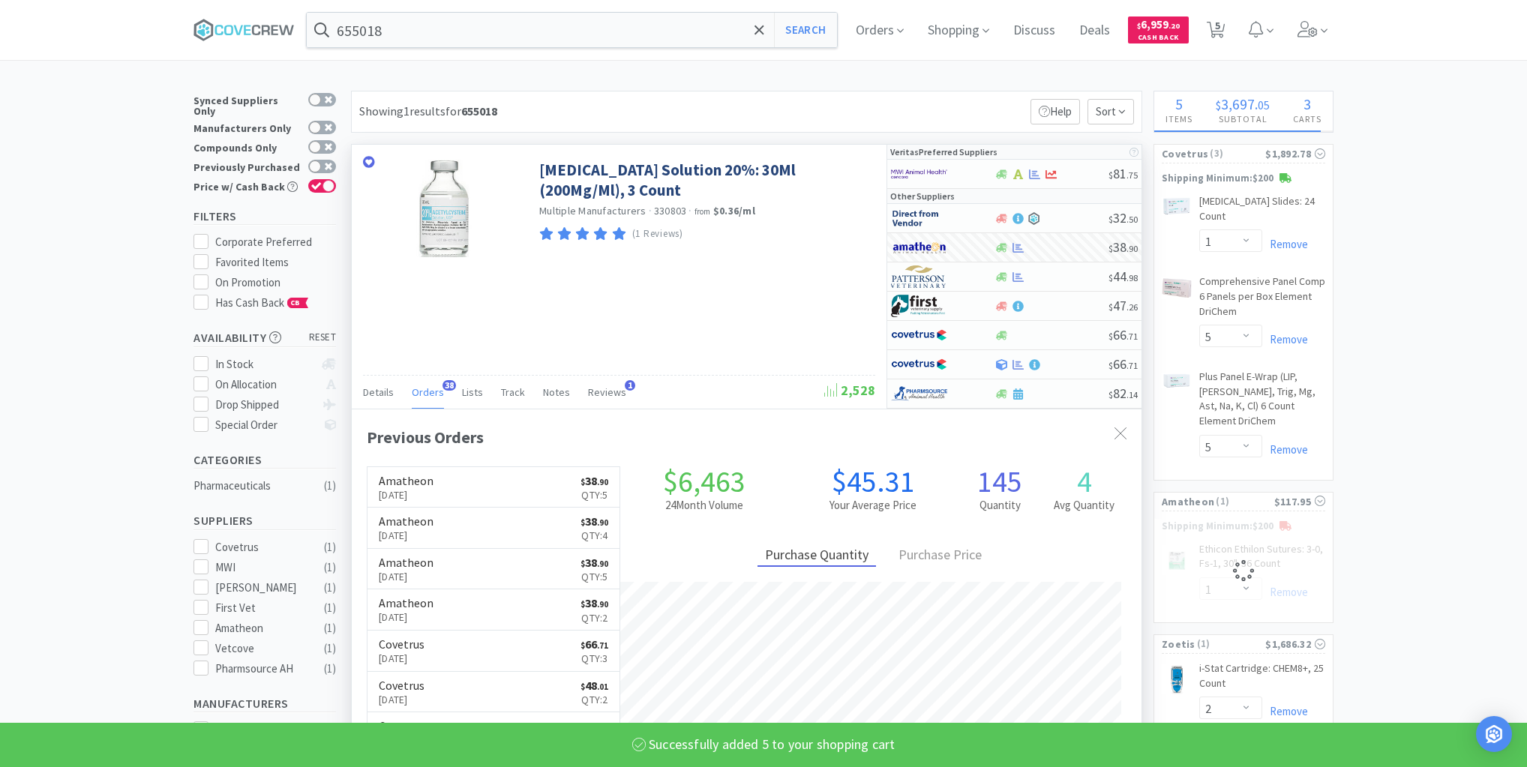
select select "5"
select select "1"
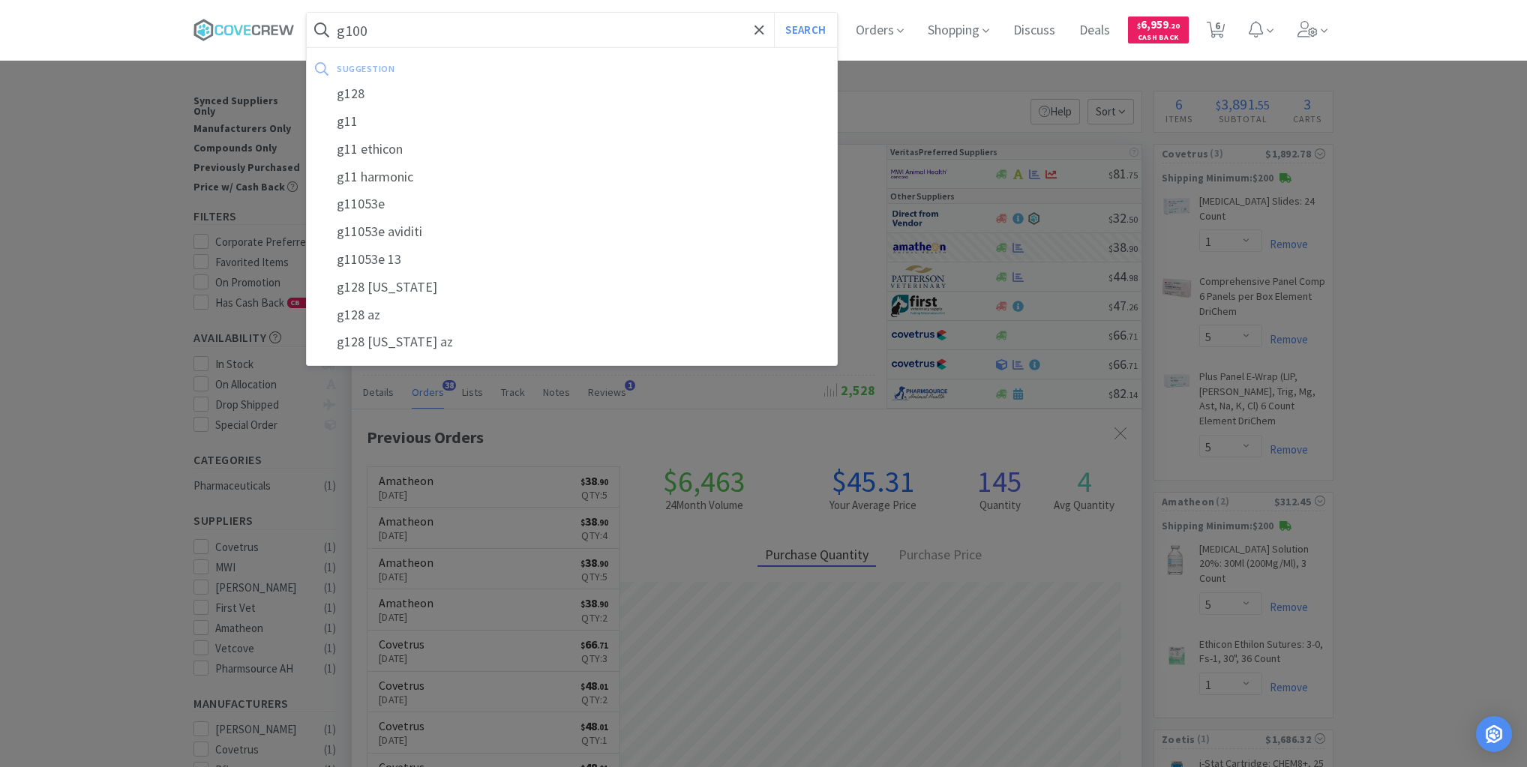
type input "g100"
click at [774, 13] on button "Search" at bounding box center [805, 30] width 62 height 35
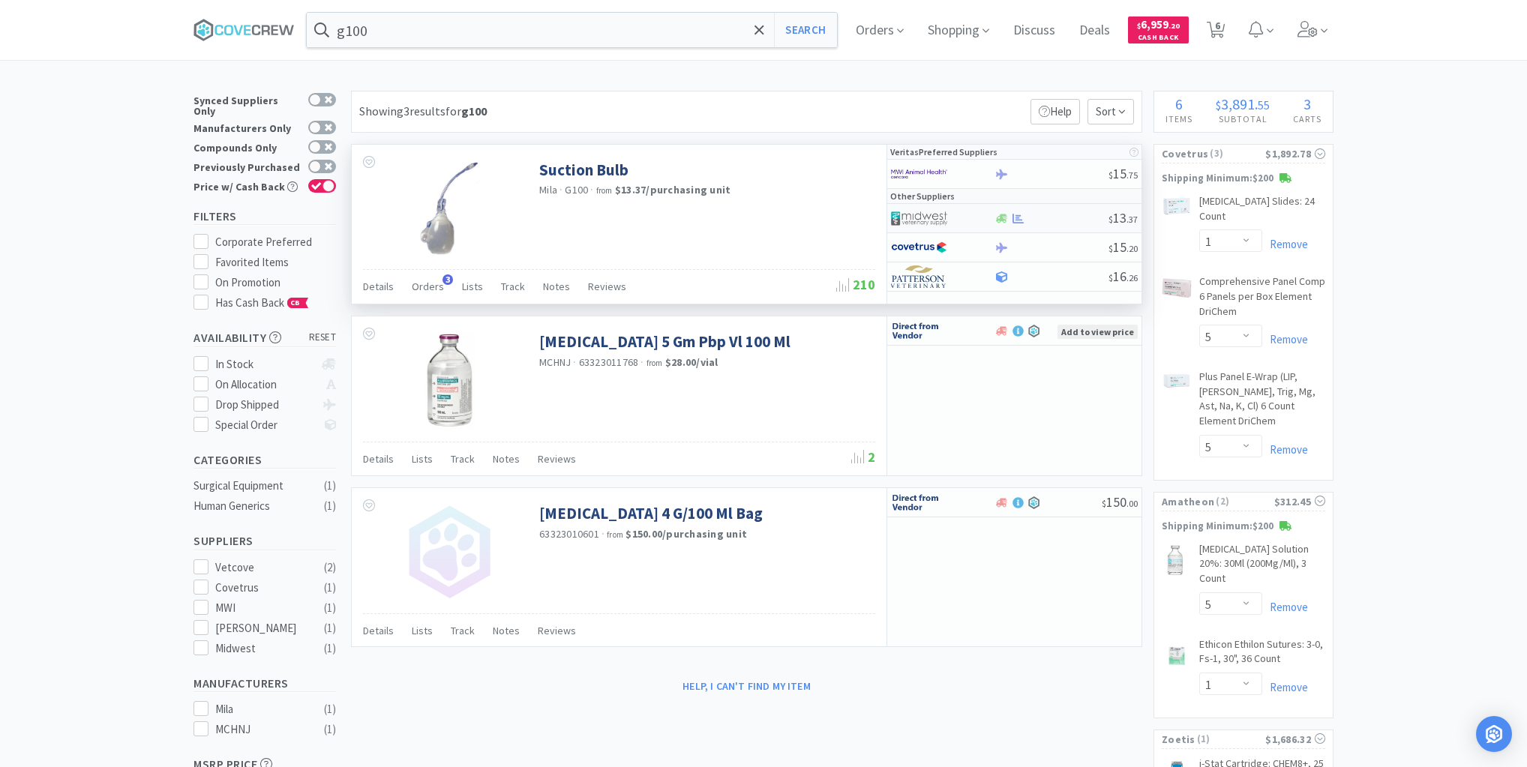
click at [1073, 213] on div at bounding box center [1051, 218] width 115 height 11
select select "1"
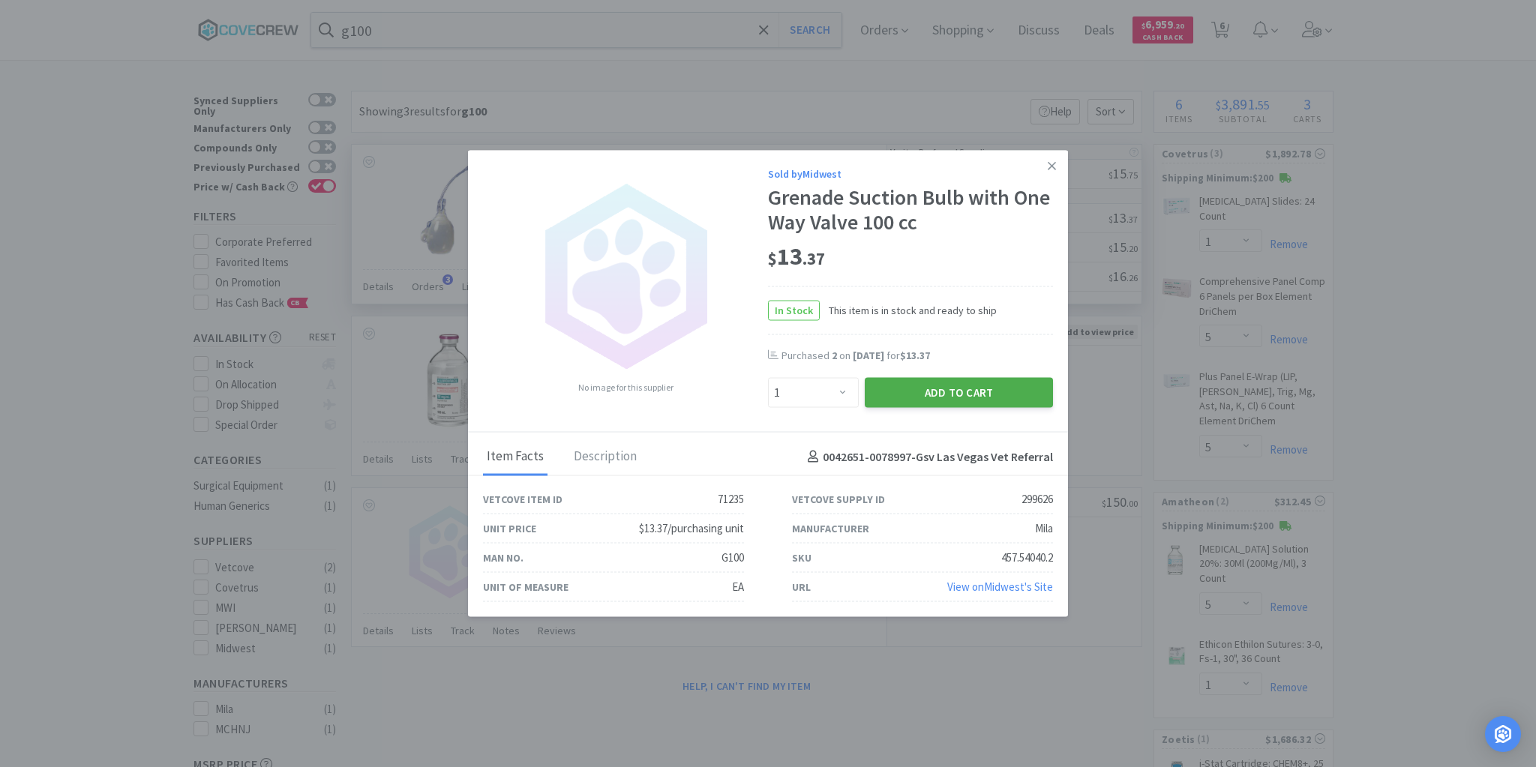
click at [960, 388] on button "Add to Cart" at bounding box center [959, 393] width 188 height 30
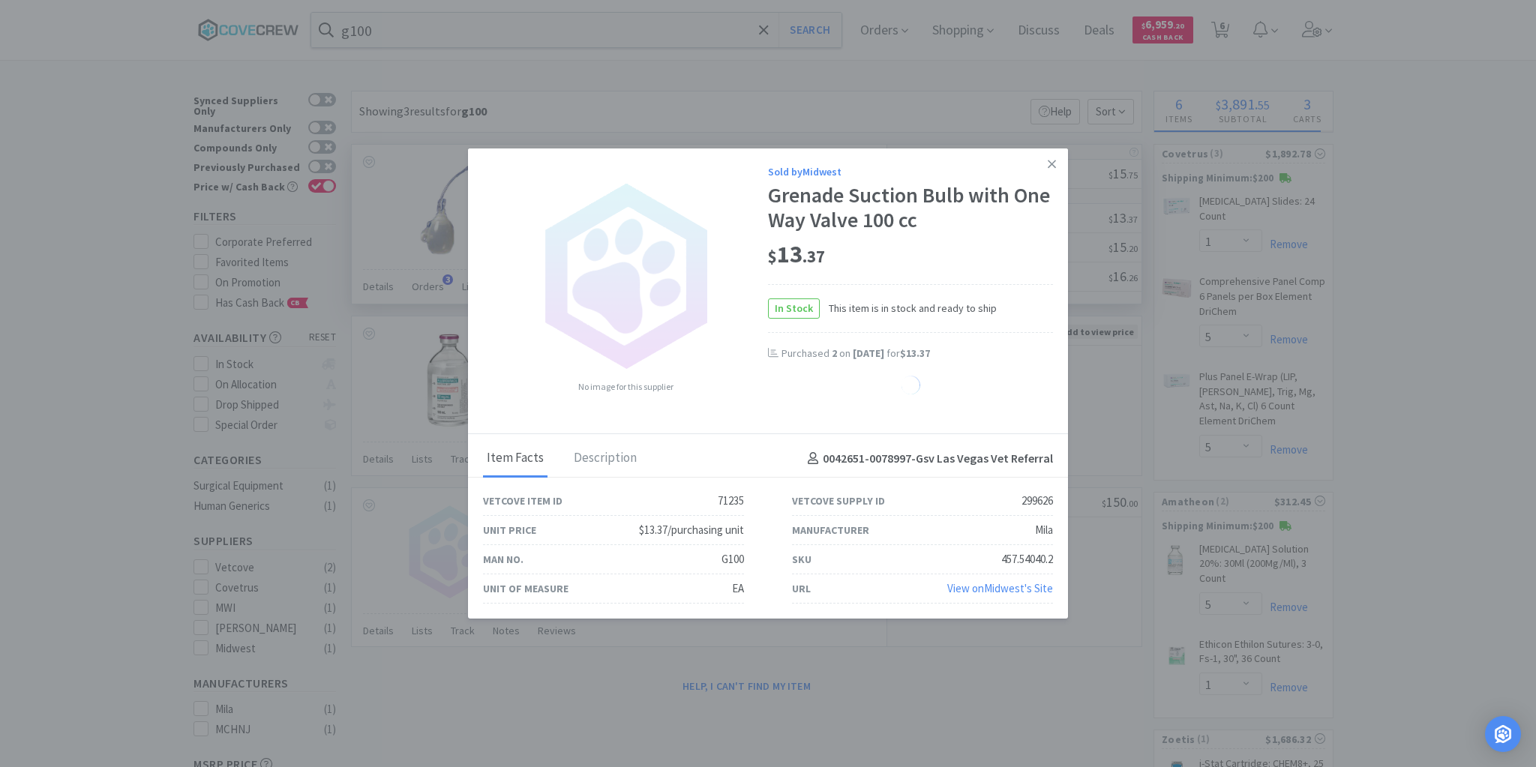
select select "1"
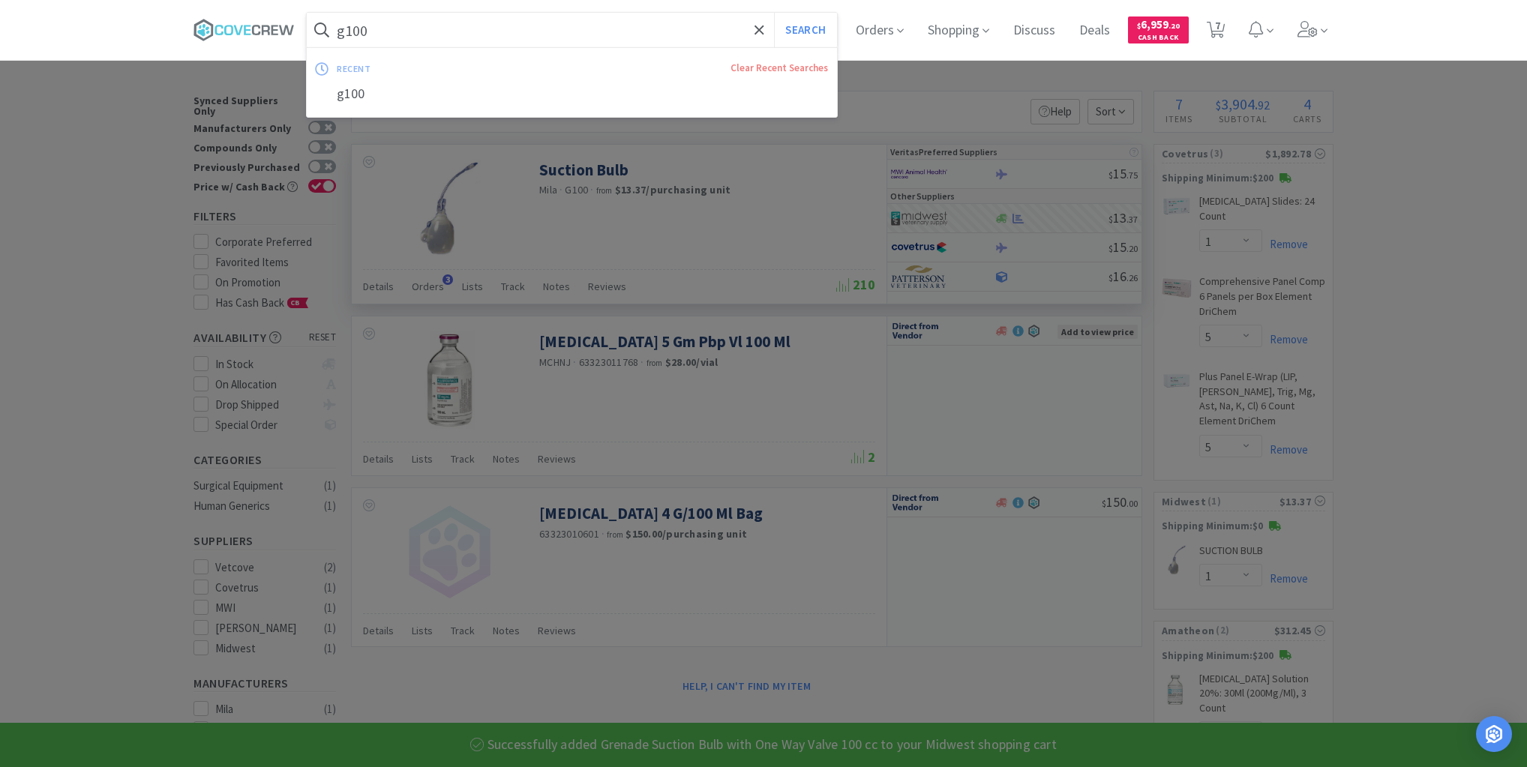
click at [659, 42] on input "g100" at bounding box center [572, 30] width 530 height 35
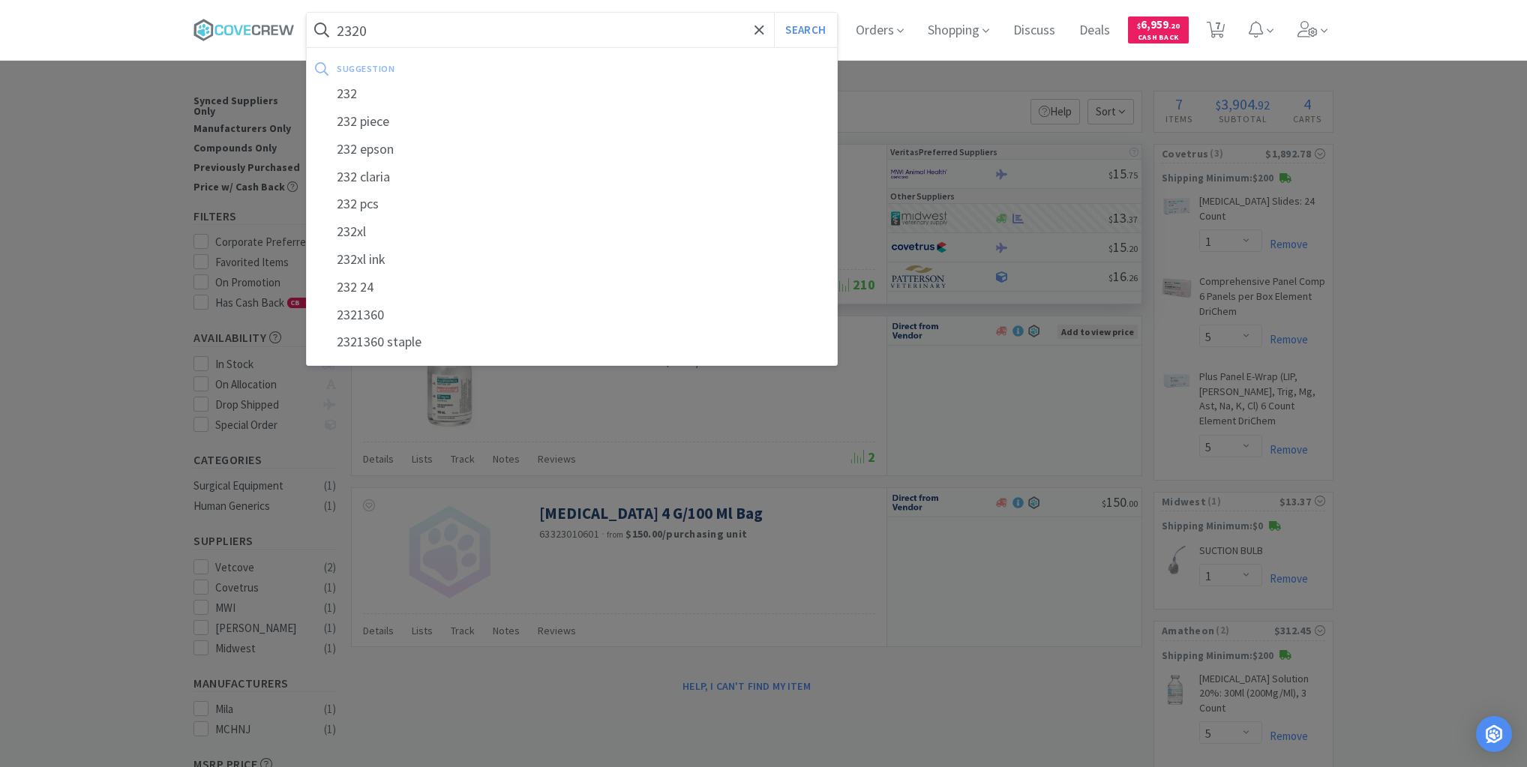
click at [774, 13] on button "Search" at bounding box center [805, 30] width 62 height 35
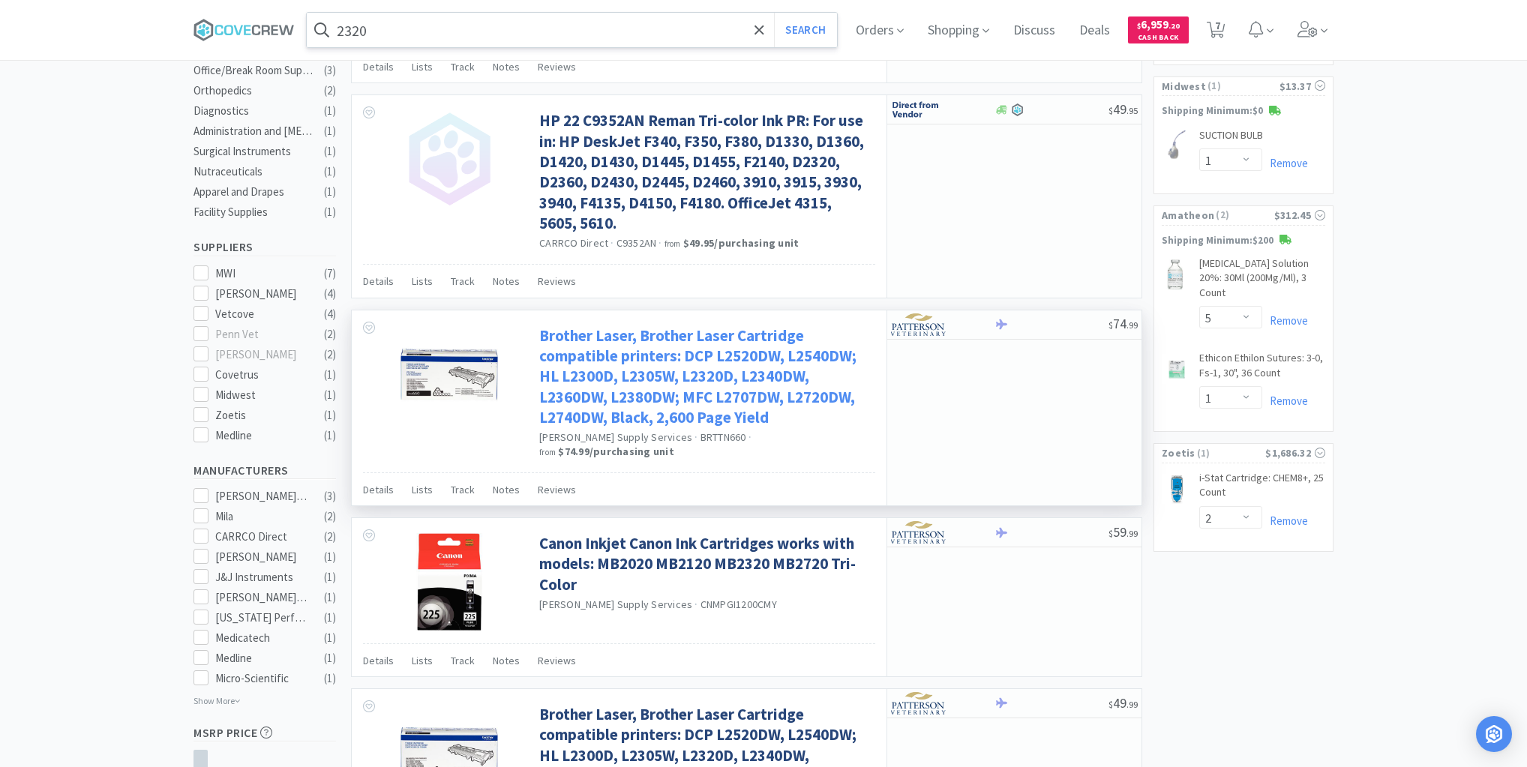
scroll to position [327, 0]
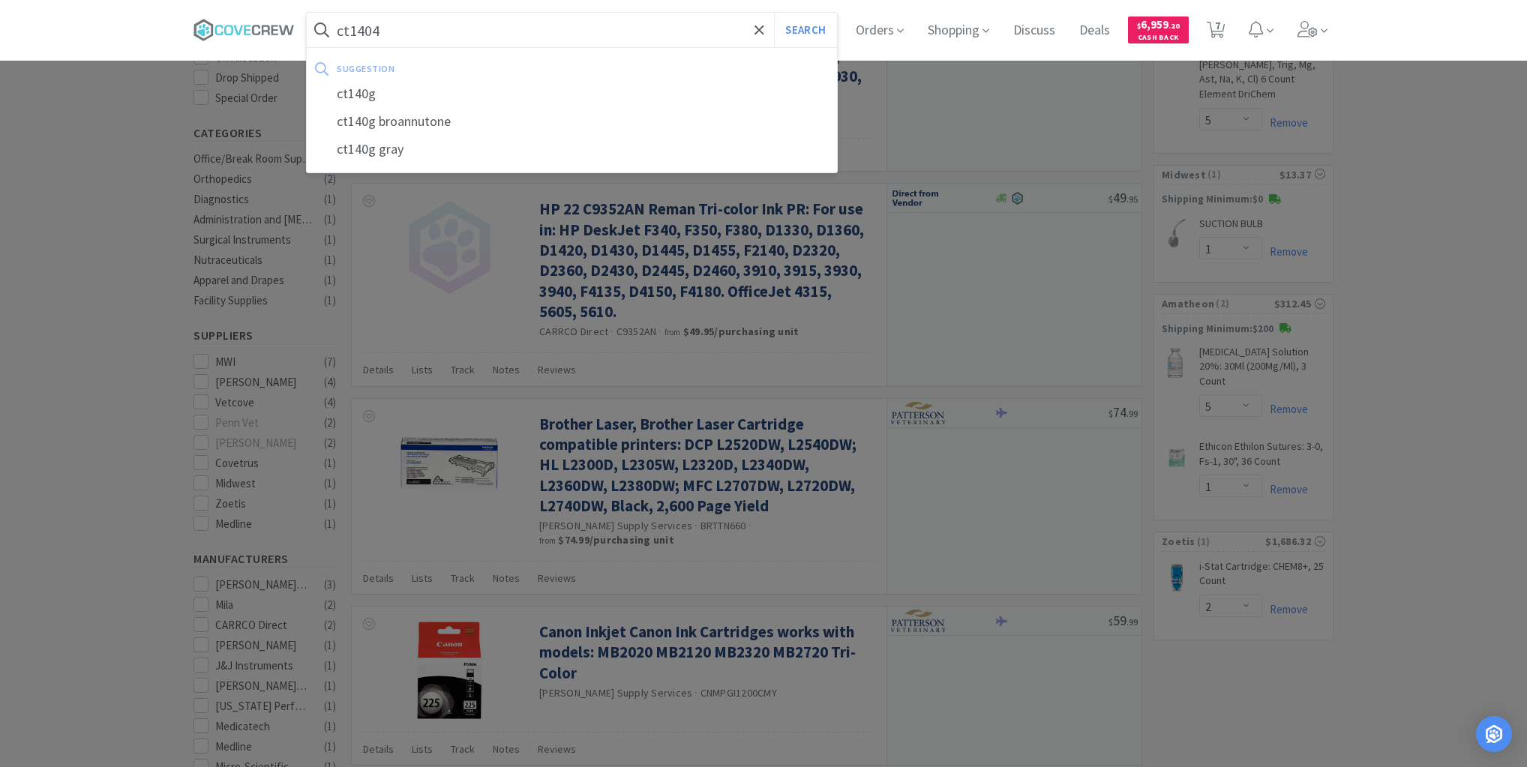
type input "ct1404"
click at [774, 13] on button "Search" at bounding box center [805, 30] width 62 height 35
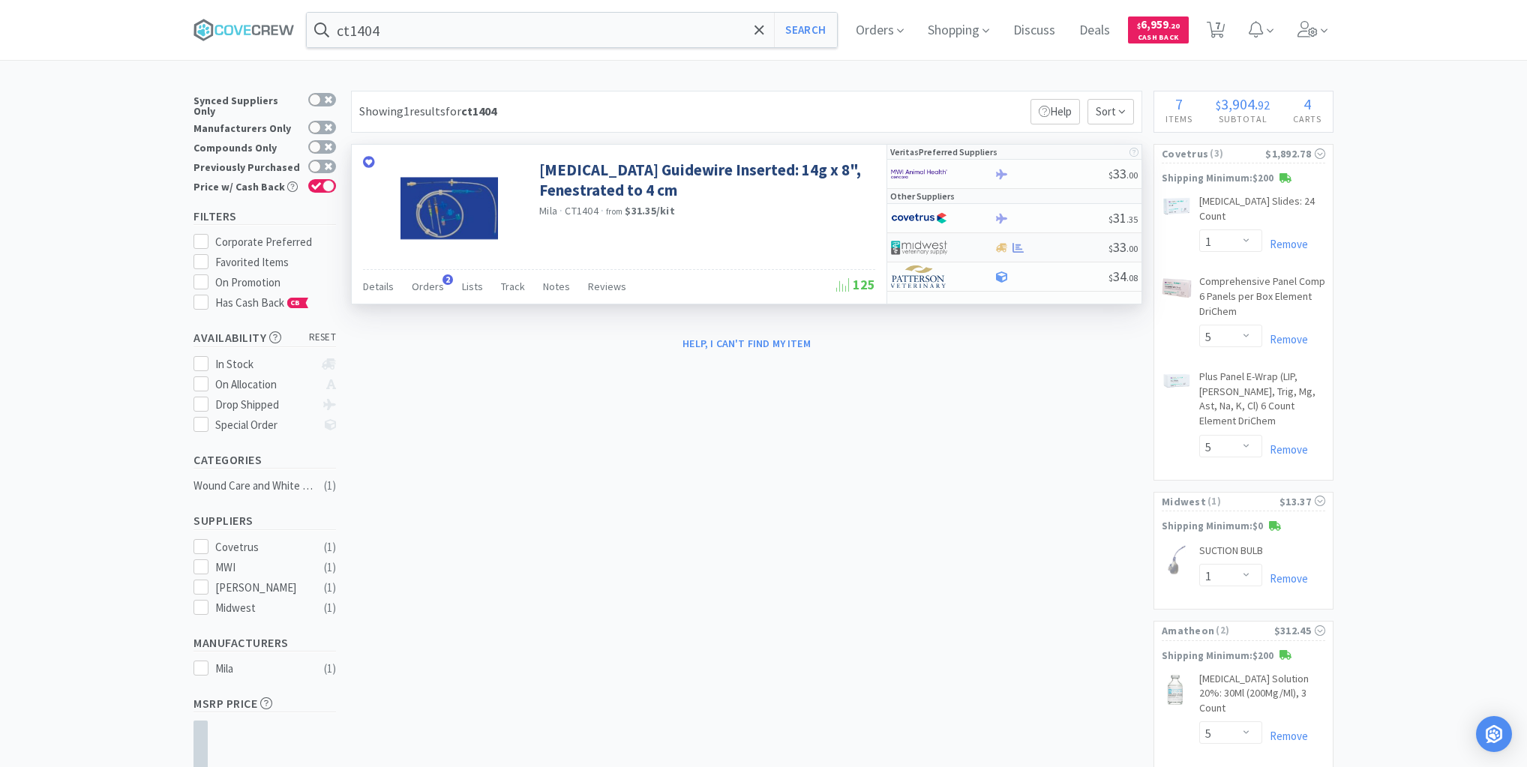
click at [1048, 246] on div at bounding box center [1051, 247] width 115 height 11
select select "1"
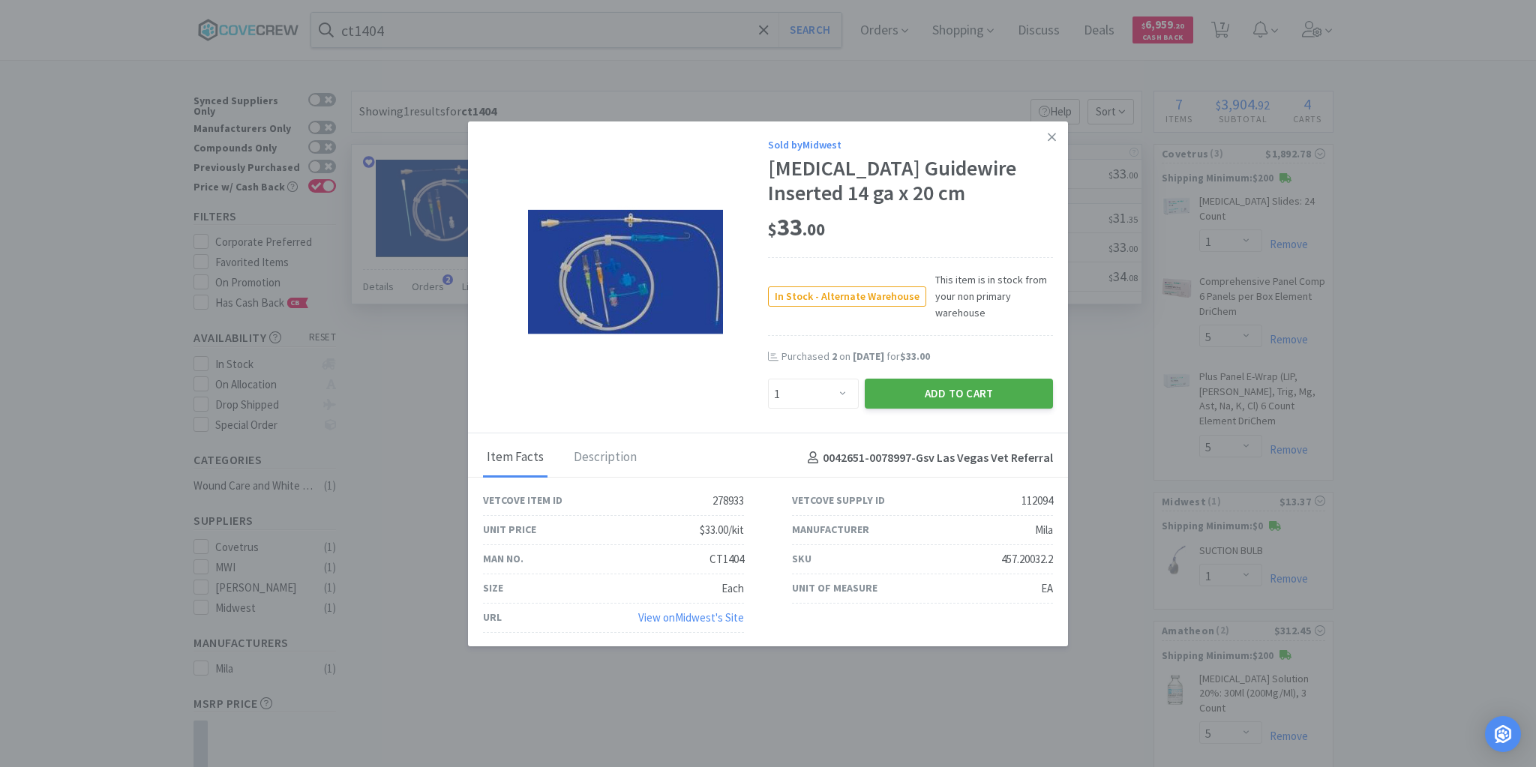
click at [949, 390] on button "Add to Cart" at bounding box center [959, 394] width 188 height 30
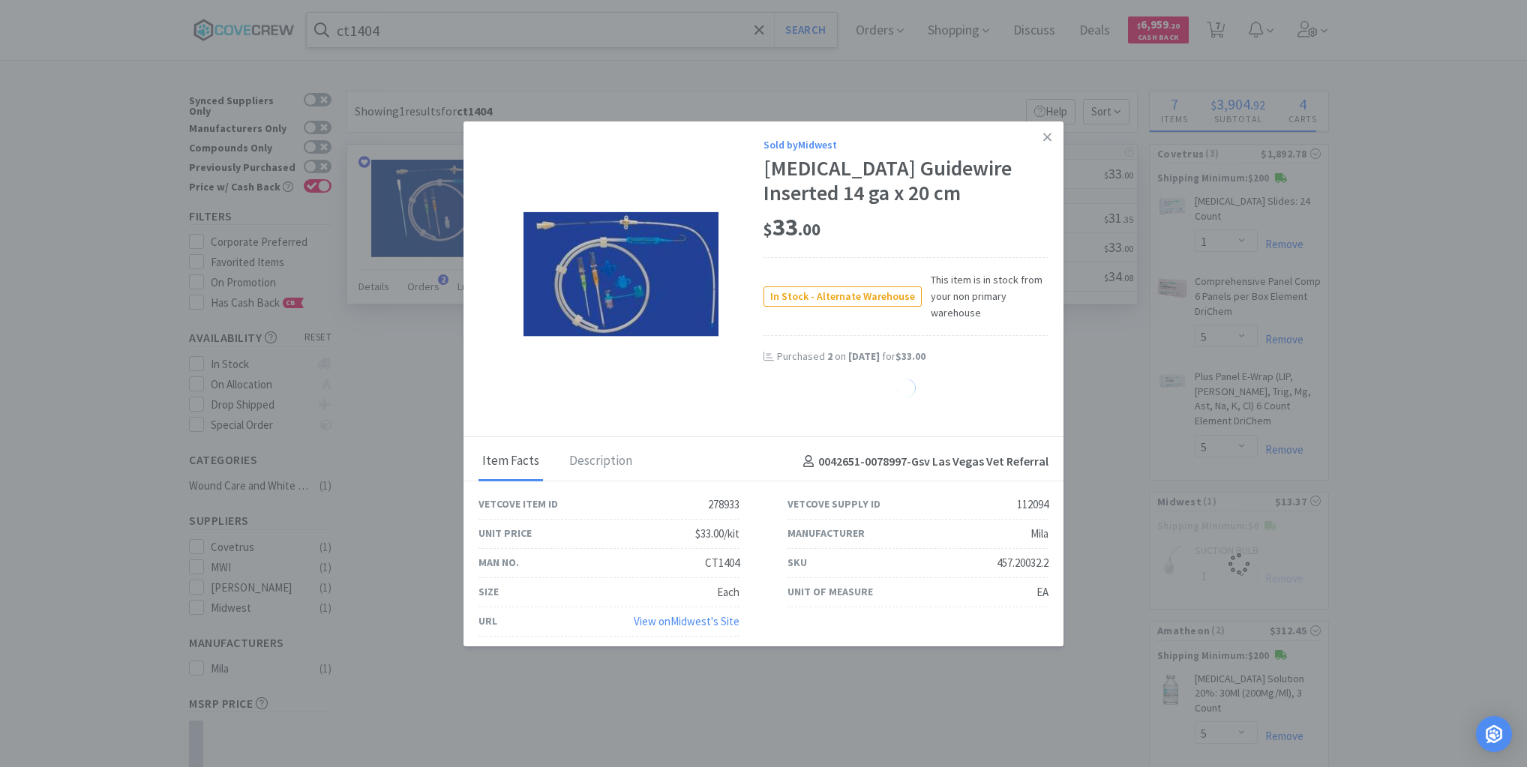
select select "1"
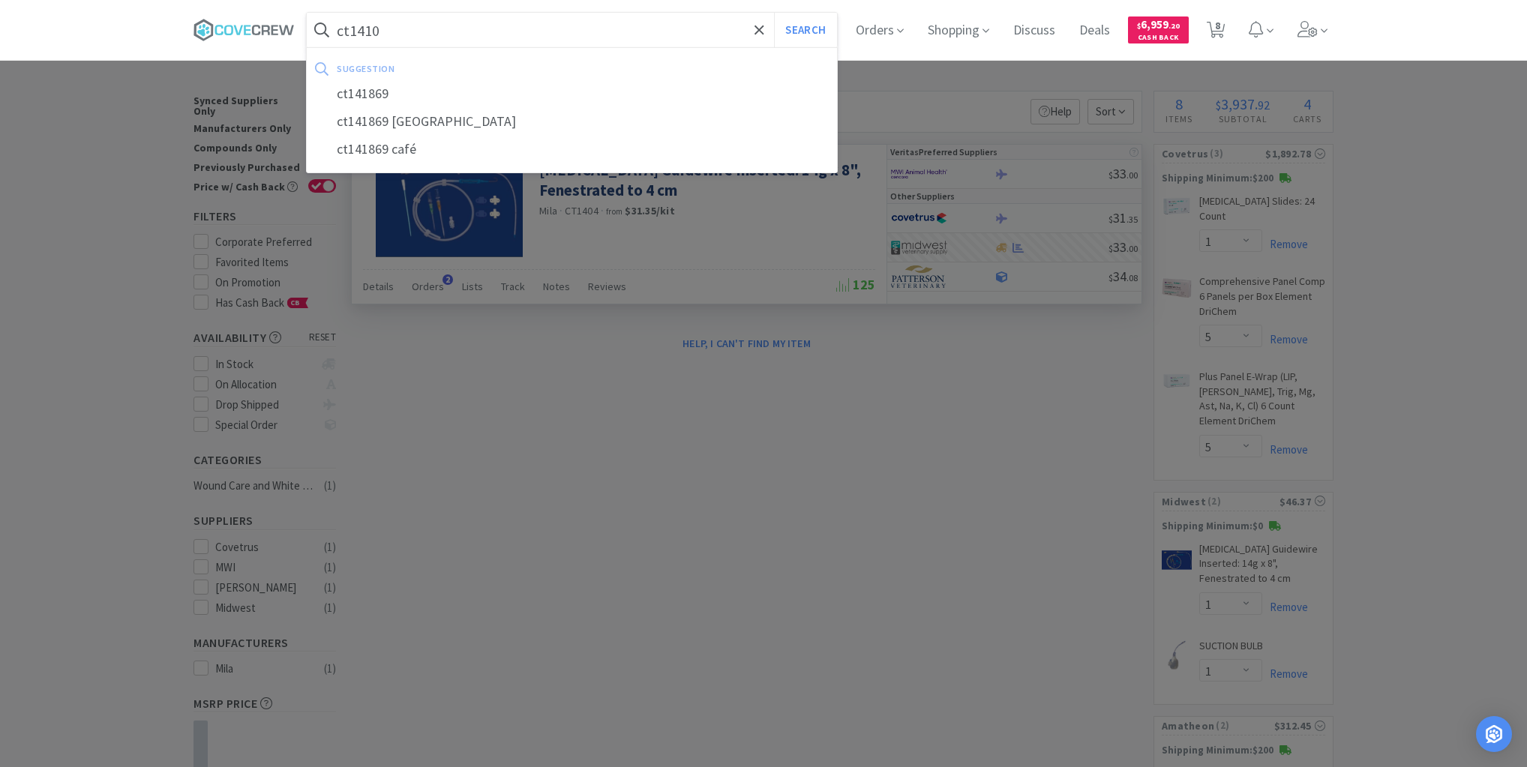
type input "ct1410"
click at [774, 13] on button "Search" at bounding box center [805, 30] width 62 height 35
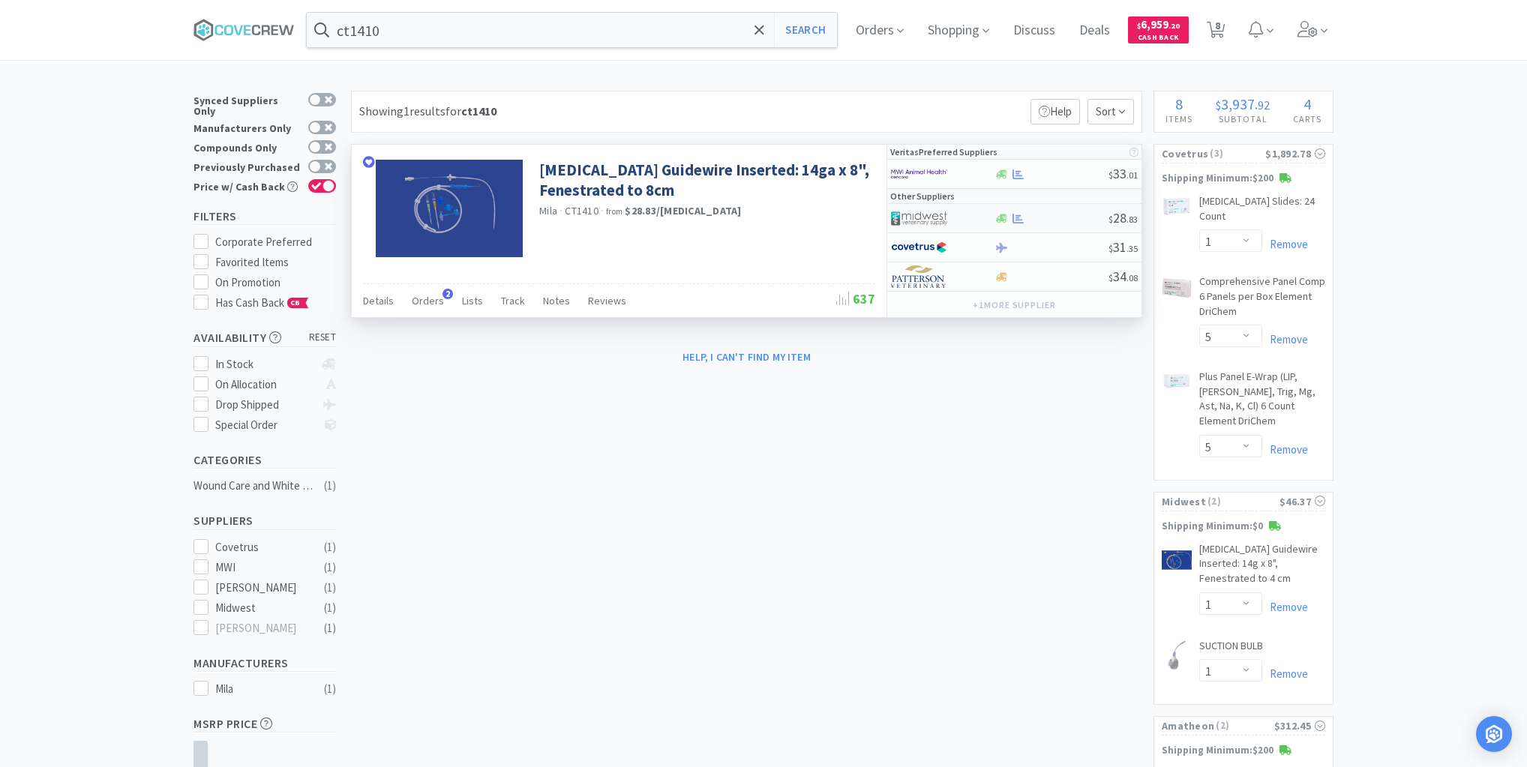
click at [1047, 219] on div at bounding box center [1051, 218] width 115 height 11
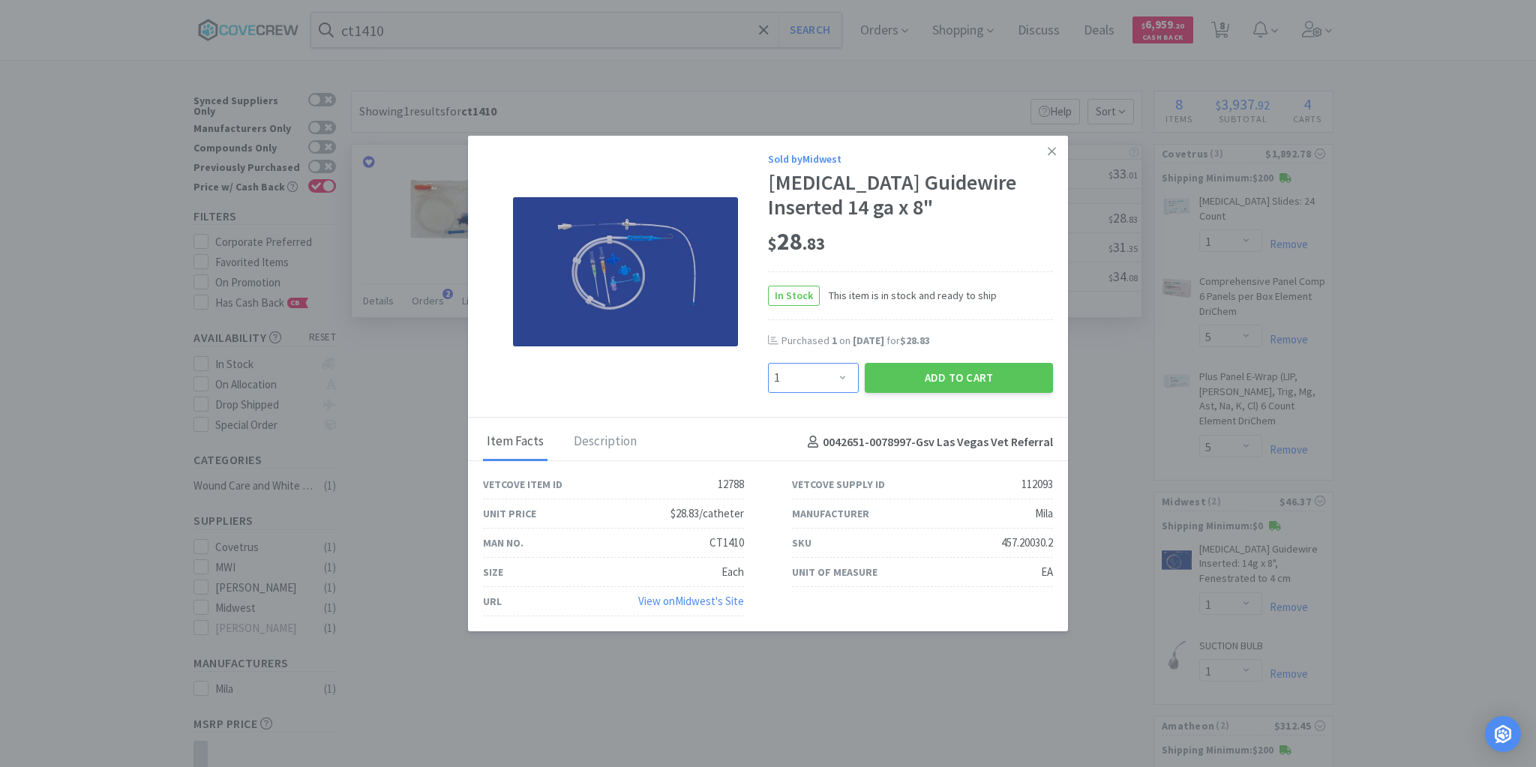
click at [845, 380] on select "Enter Quantity 1 2 3 4 5 6 7 8 9 10 11 12 13 14 15 16 17 18 19 20 Enter Quantity" at bounding box center [813, 378] width 91 height 30
select select "2"
click at [768, 364] on select "Enter Quantity 1 2 3 4 5 6 7 8 9 10 11 12 13 14 15 16 17 18 19 20 Enter Quantity" at bounding box center [813, 378] width 91 height 30
click at [891, 378] on button "Add to Cart" at bounding box center [959, 378] width 188 height 30
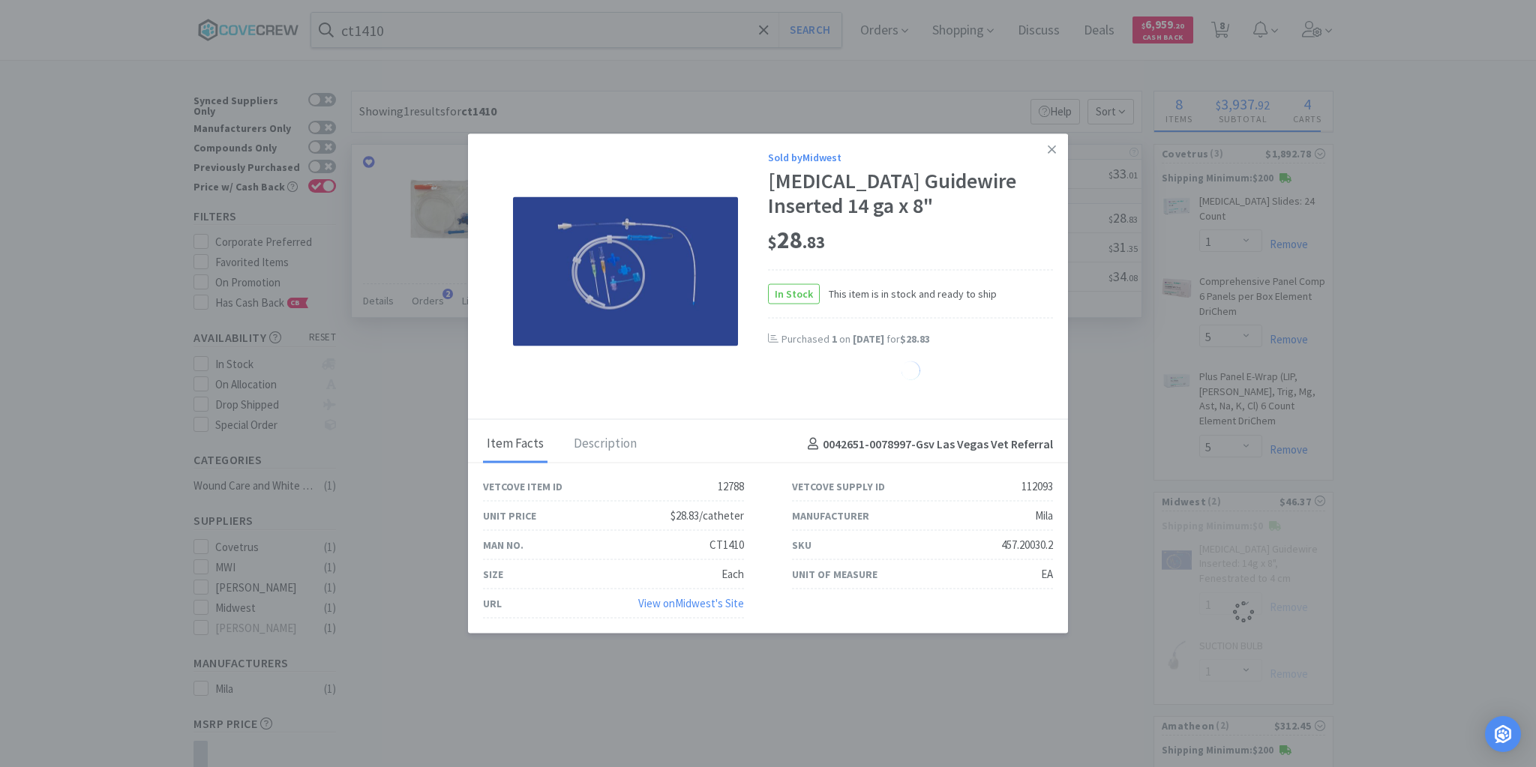
select select "2"
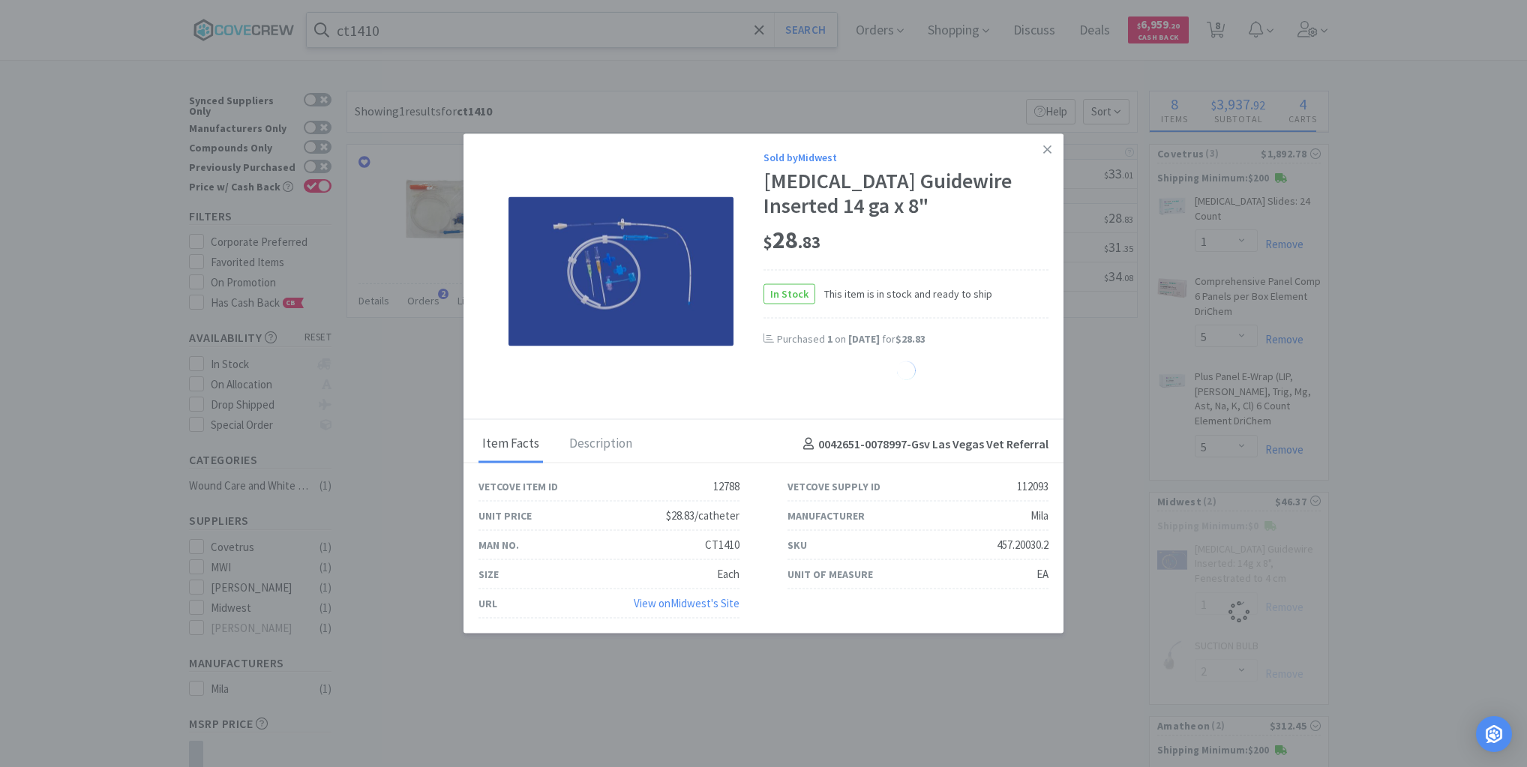
select select "1"
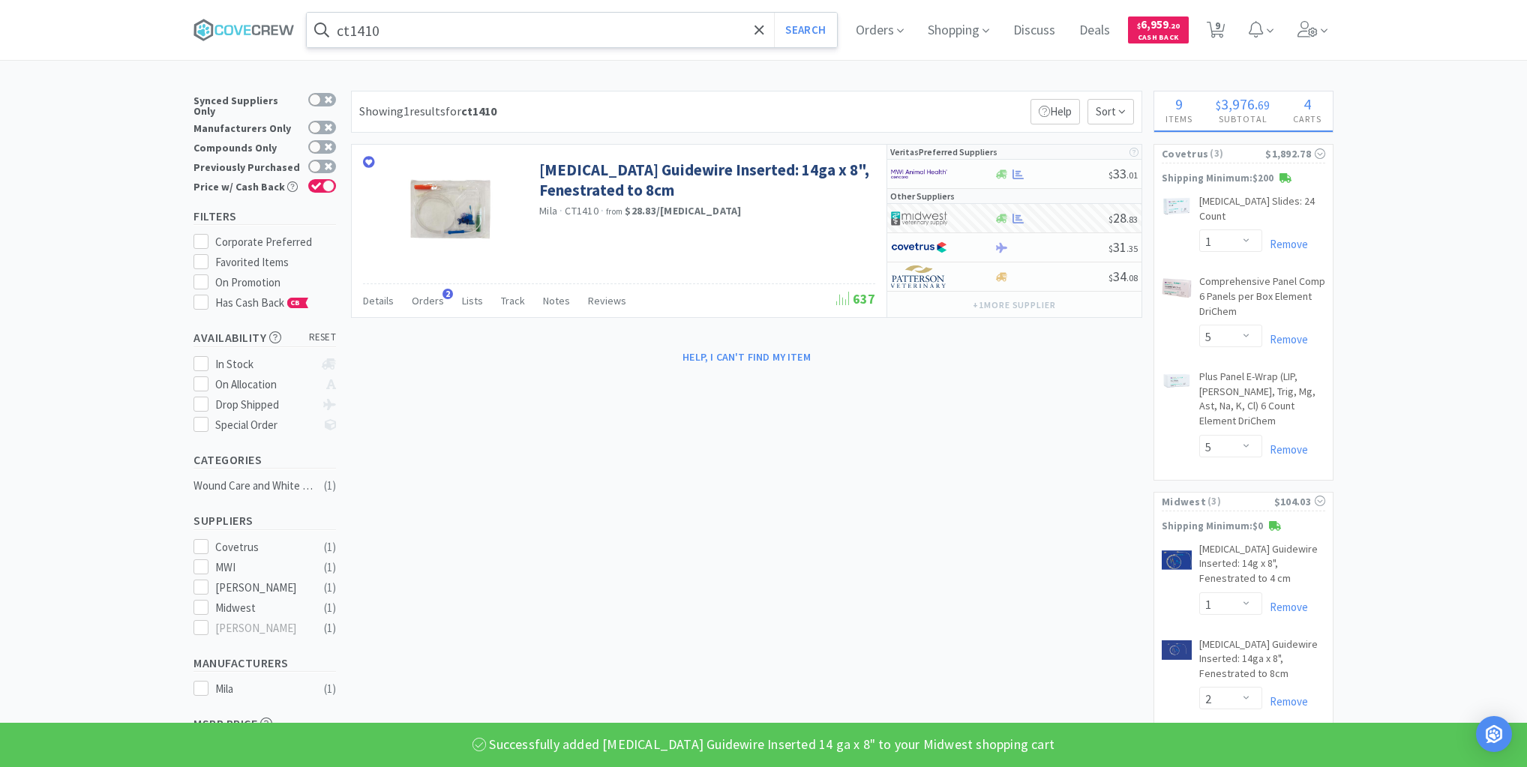
click at [521, 33] on input "ct1410" at bounding box center [572, 30] width 530 height 35
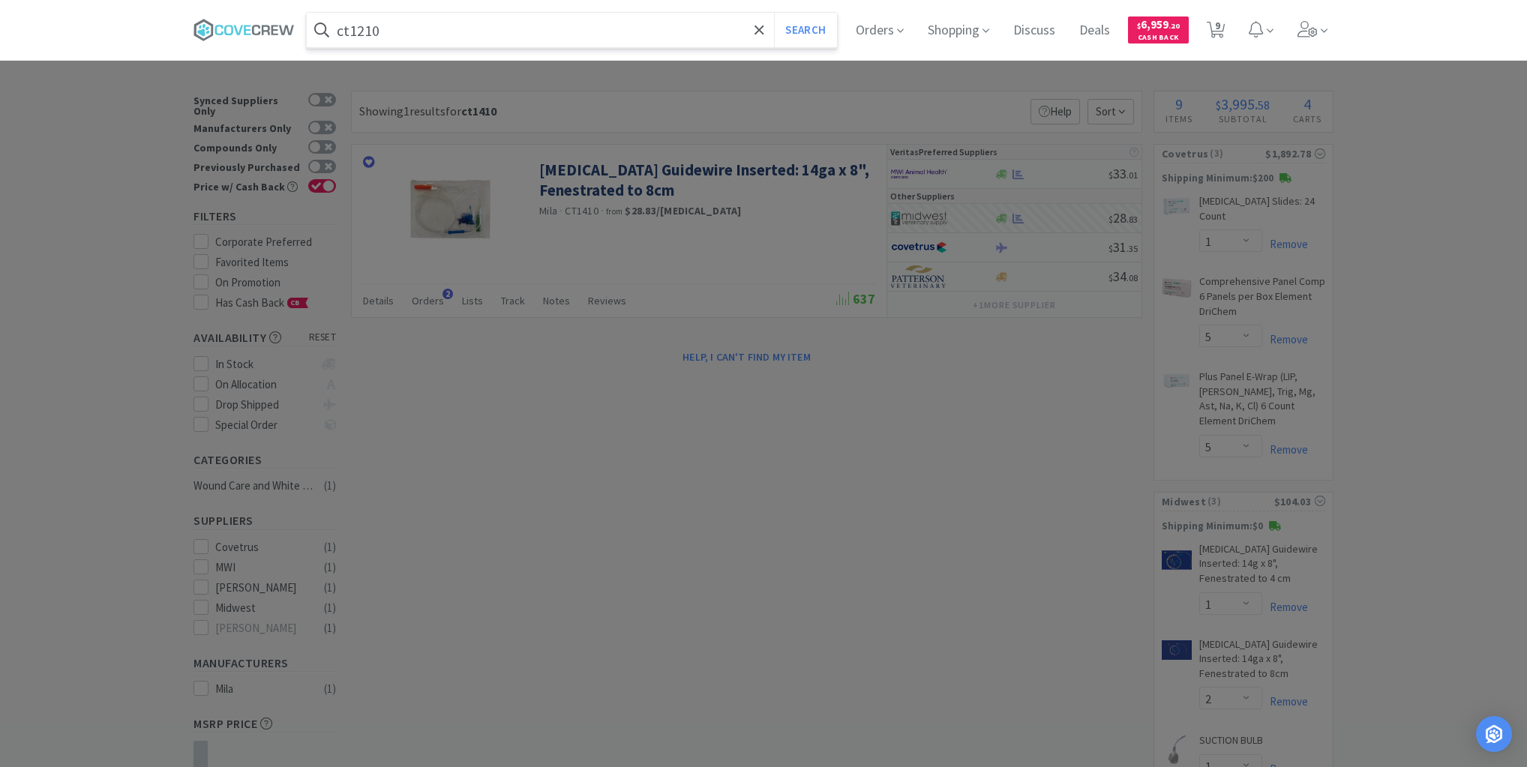
type input "ct1210"
click at [774, 13] on button "Search" at bounding box center [805, 30] width 62 height 35
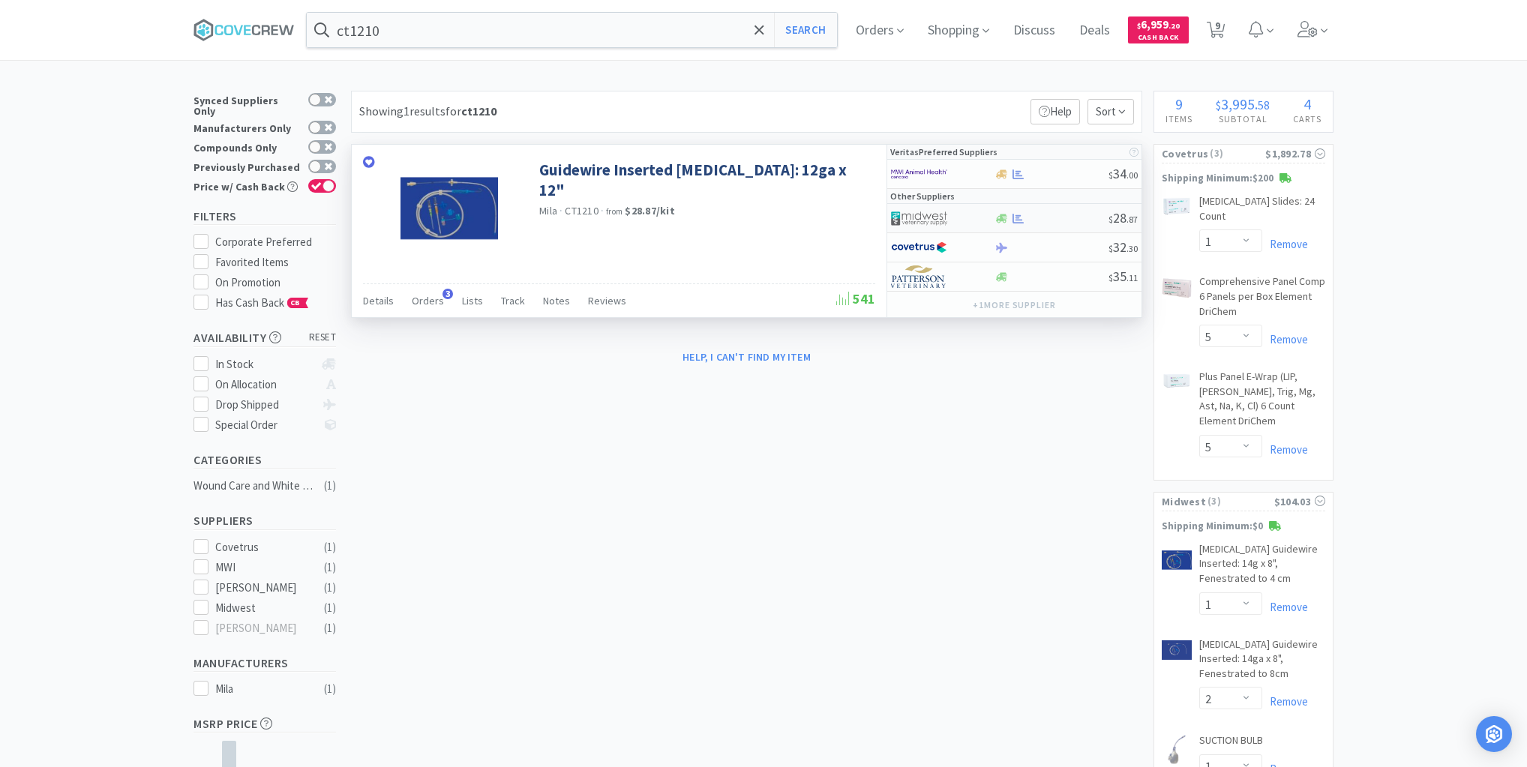
click at [1064, 218] on div at bounding box center [1051, 218] width 115 height 11
select select "1"
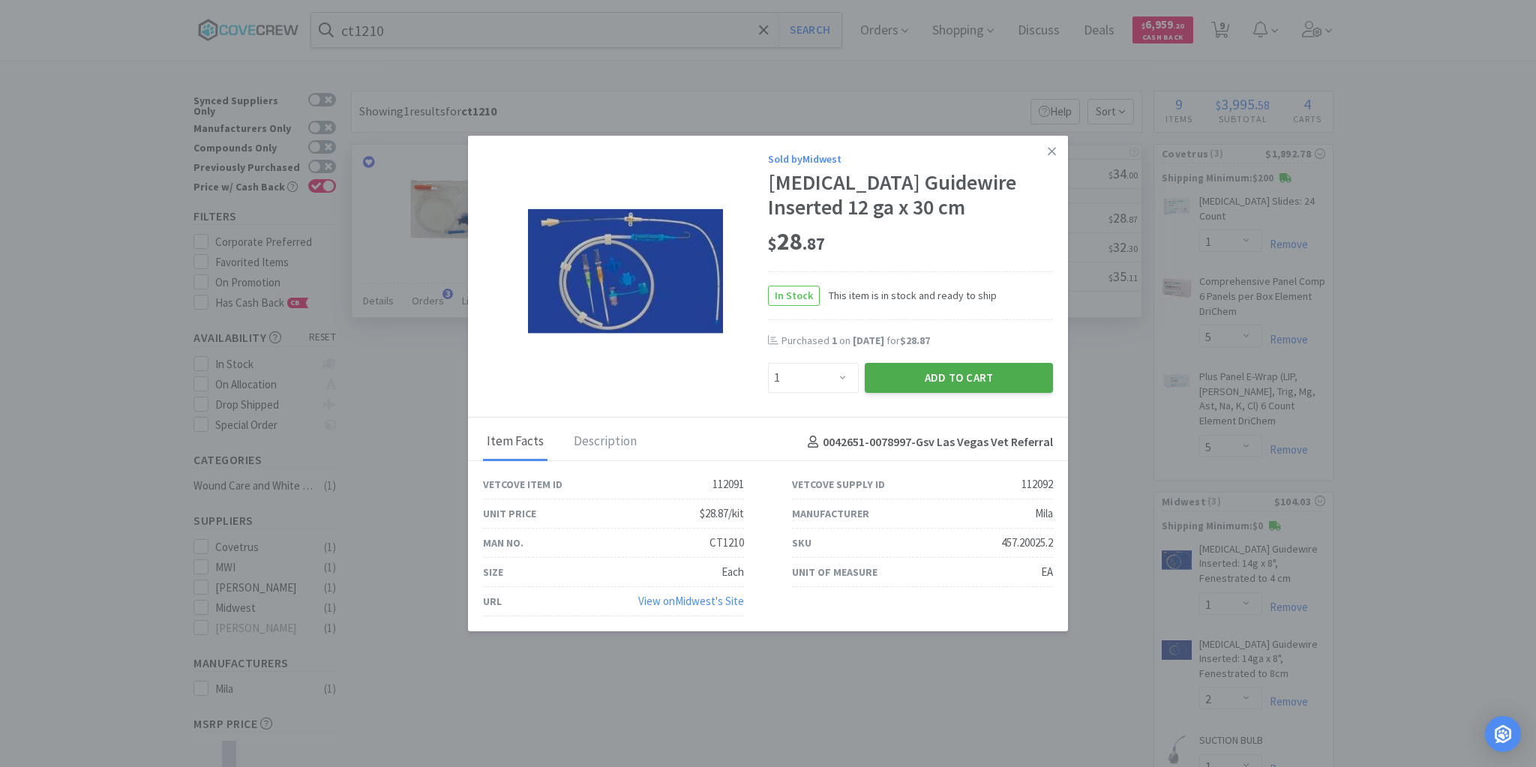
click at [998, 377] on button "Add to Cart" at bounding box center [959, 378] width 188 height 30
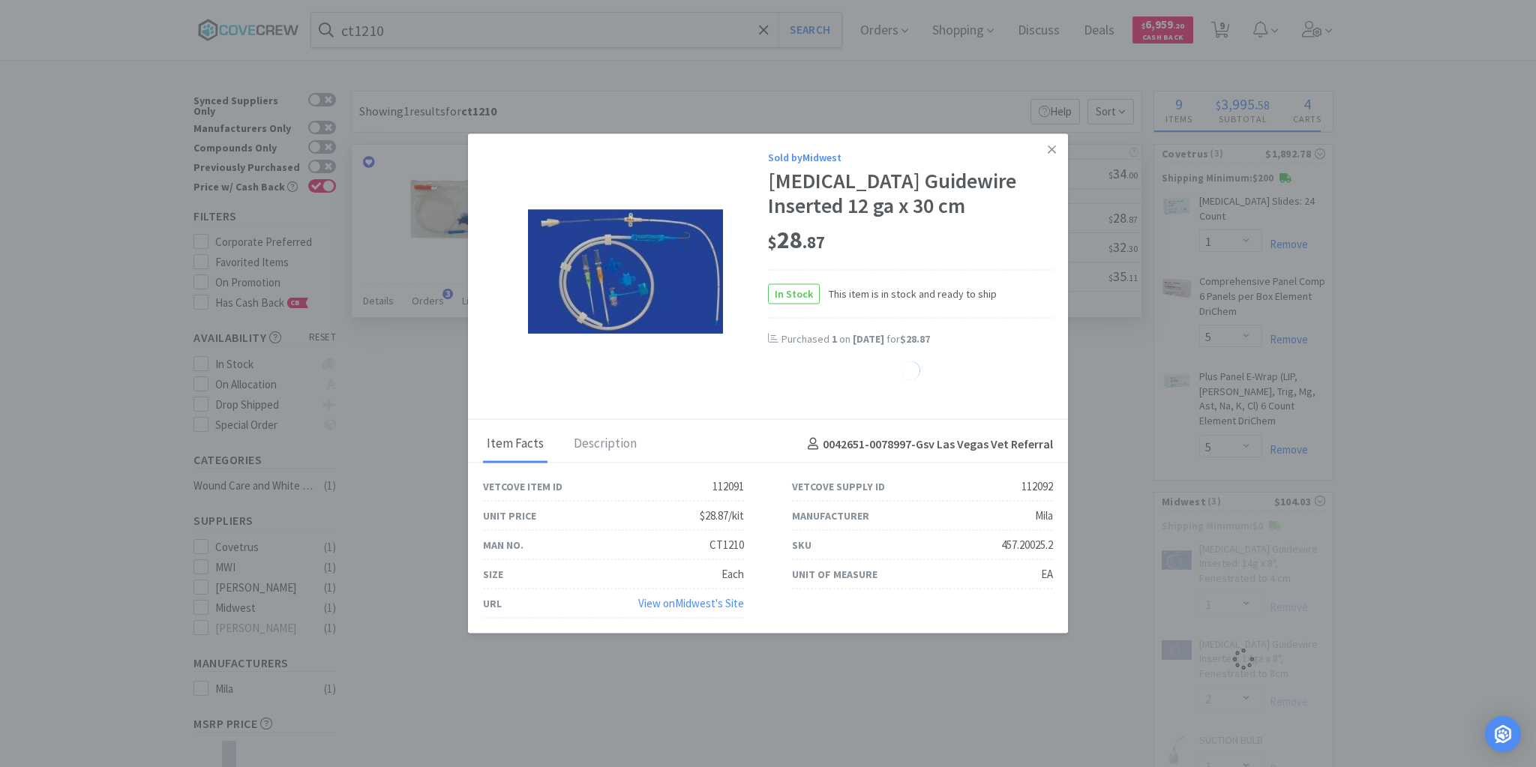
select select "1"
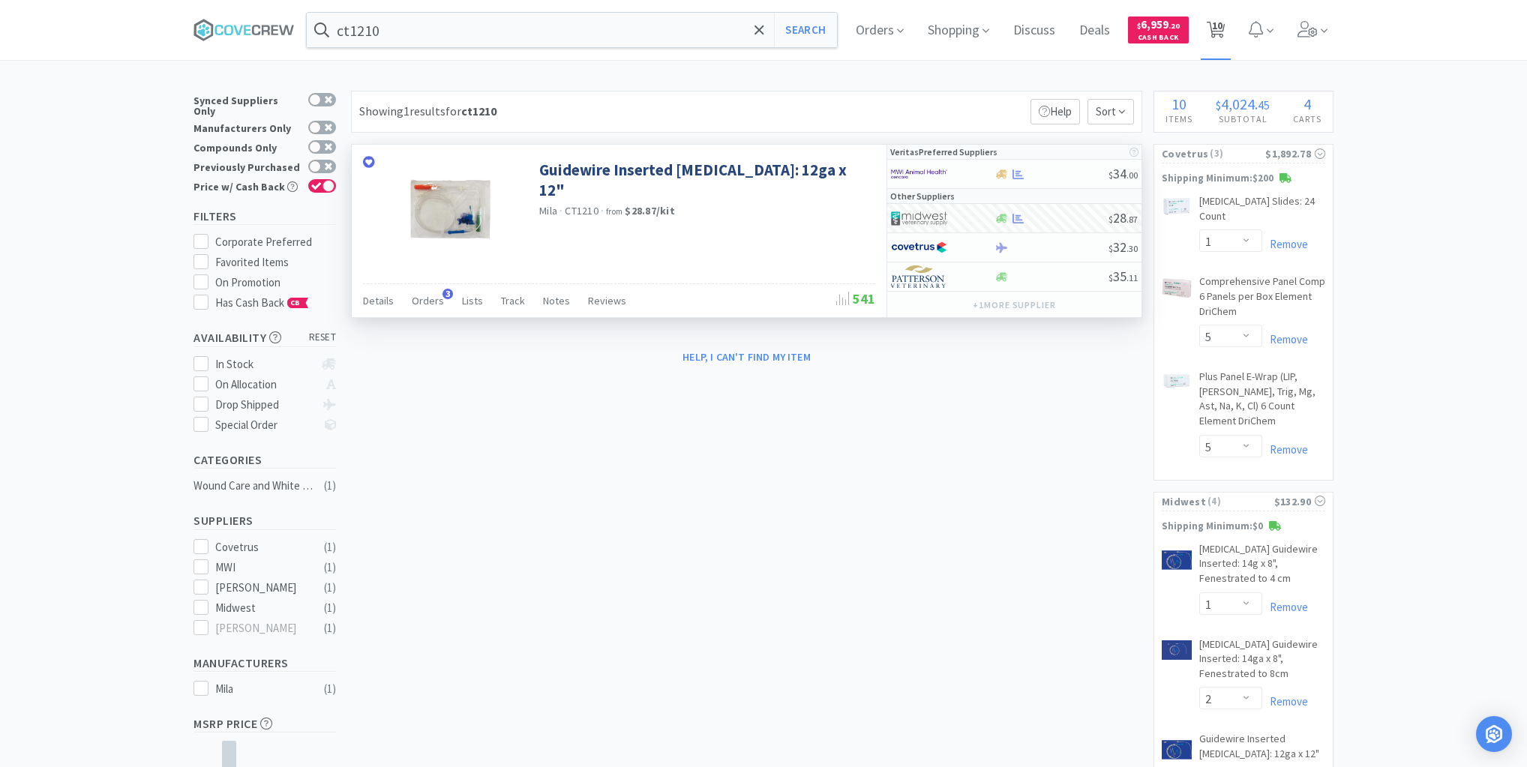
click at [1219, 24] on span "10" at bounding box center [1217, 25] width 11 height 60
select select "2"
select select "1"
select select "5"
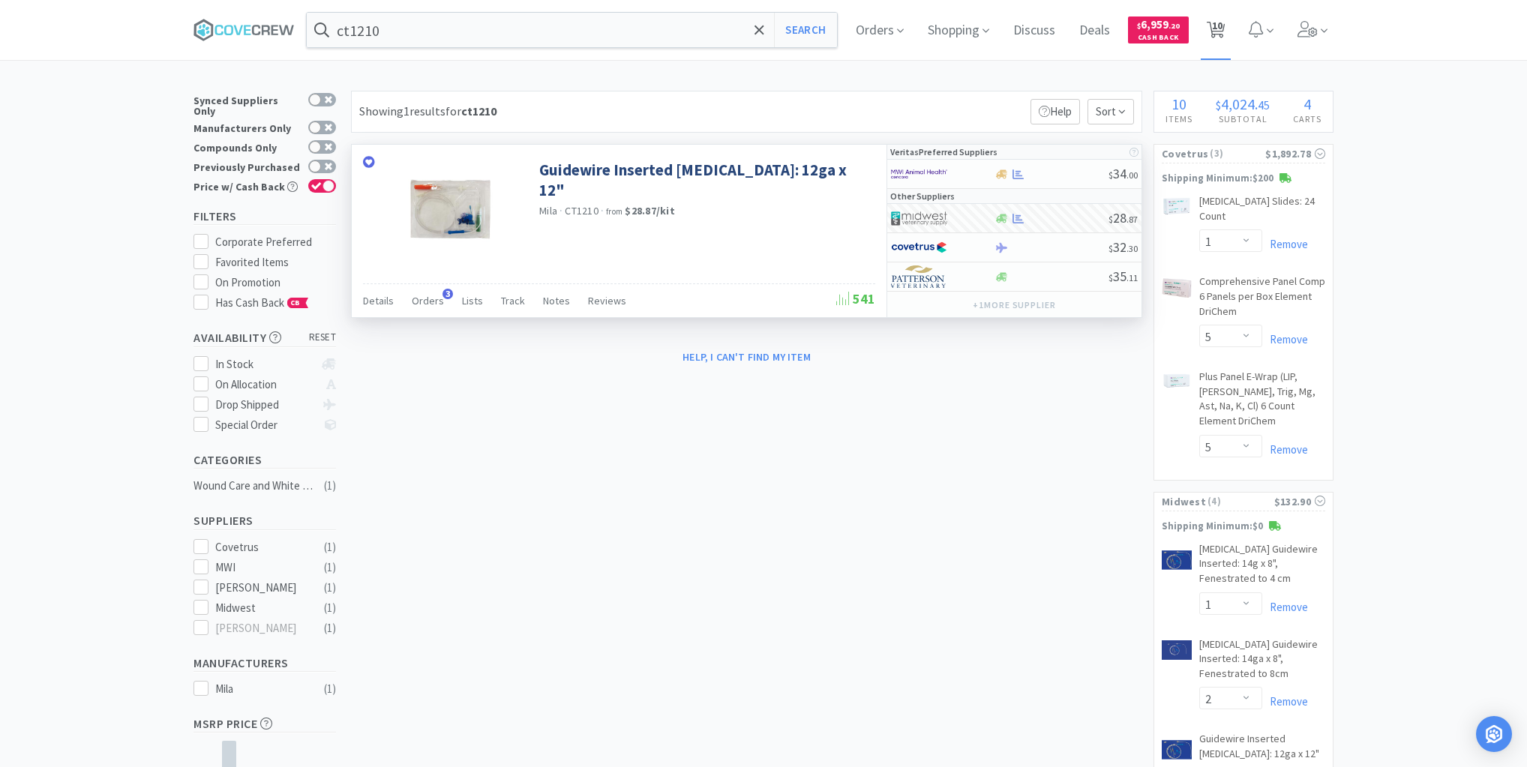
select select "1"
select select "2"
select select "1"
select select "5"
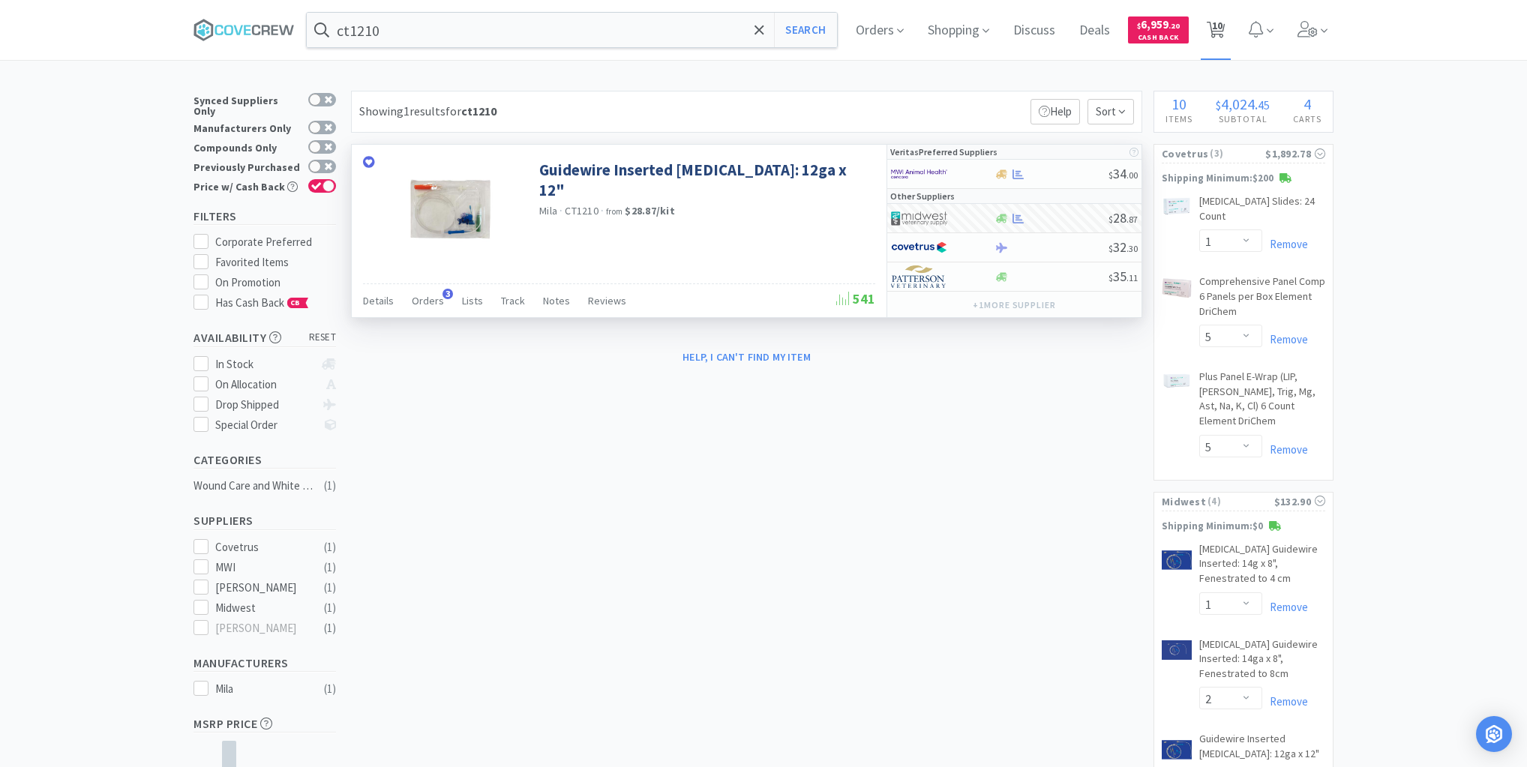
select select "1"
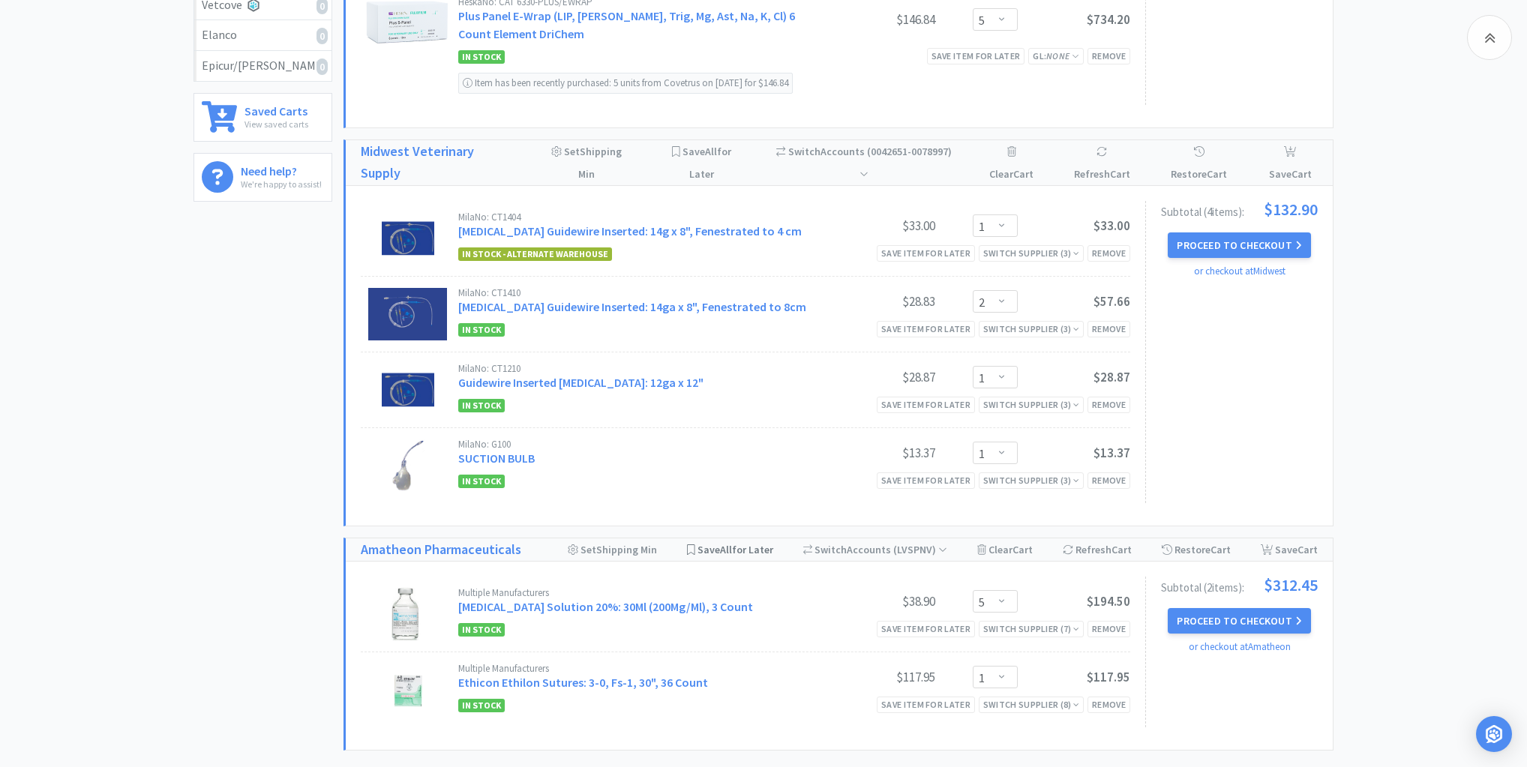
scroll to position [736, 0]
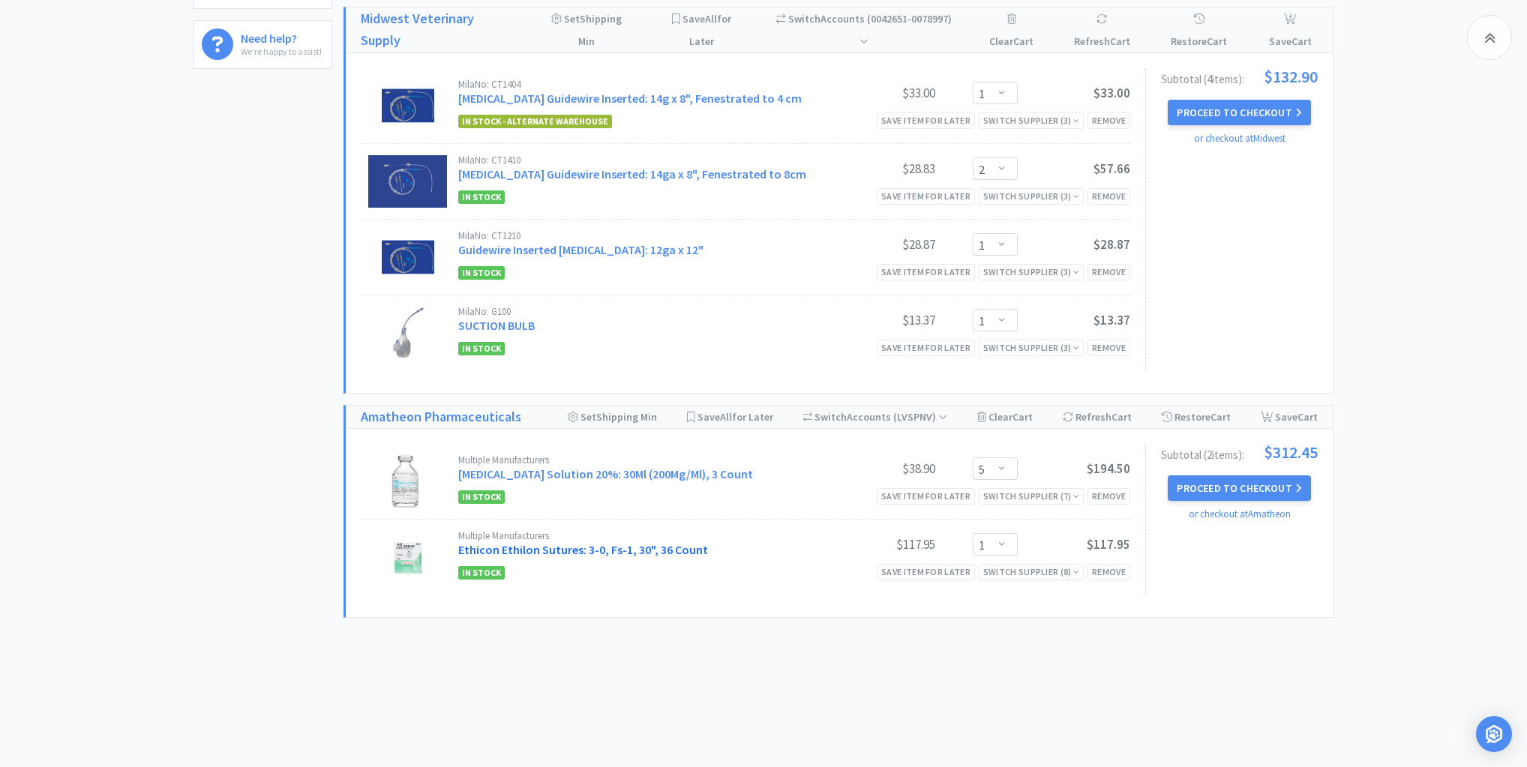
click at [548, 549] on link "Ethicon Ethilon Sutures: 3-0, Fs-1, 30", 36 Count" at bounding box center [583, 549] width 250 height 15
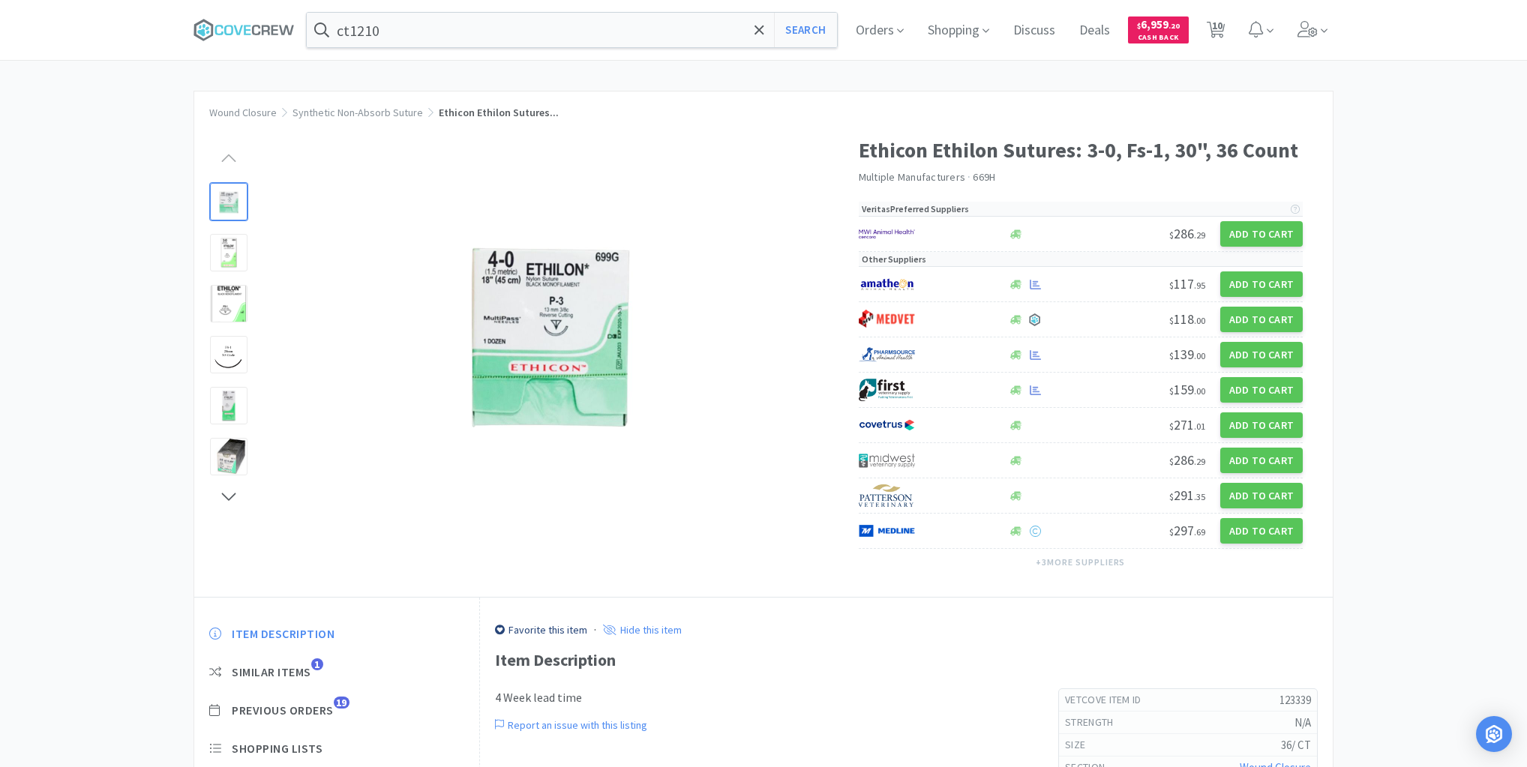
select select "2"
select select "1"
select select "5"
select select "1"
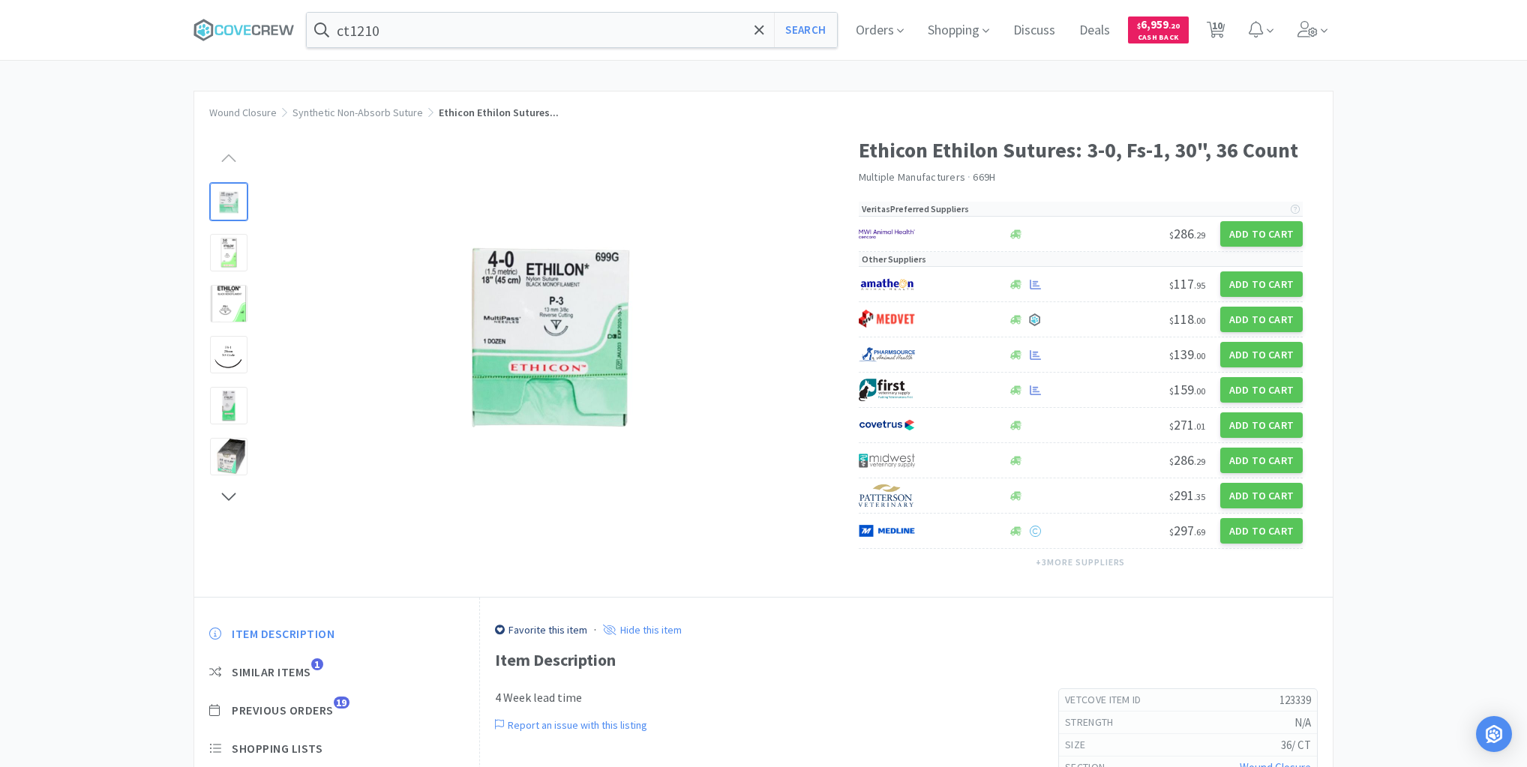
select select "2"
select select "1"
select select "5"
select select "1"
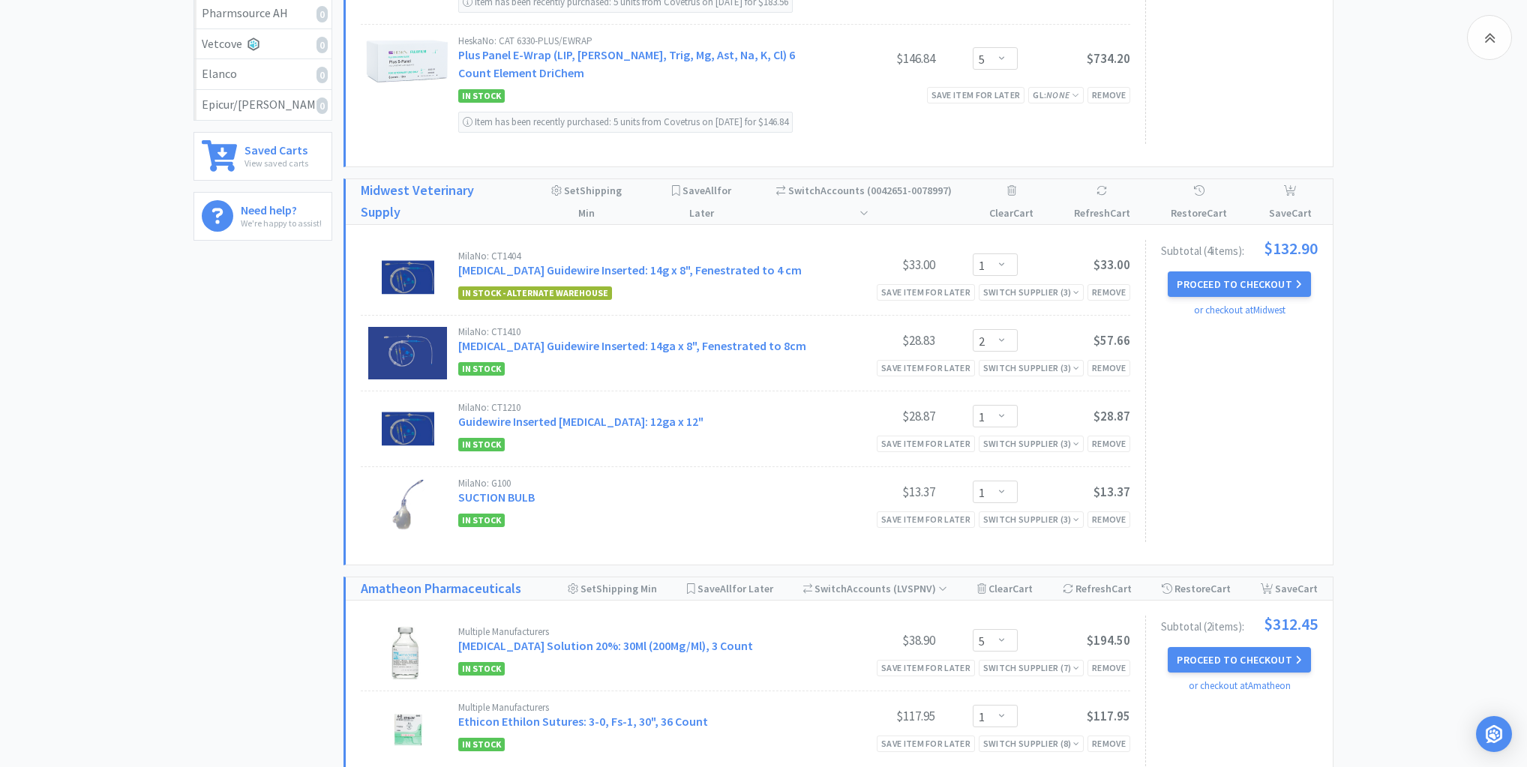
scroll to position [676, 0]
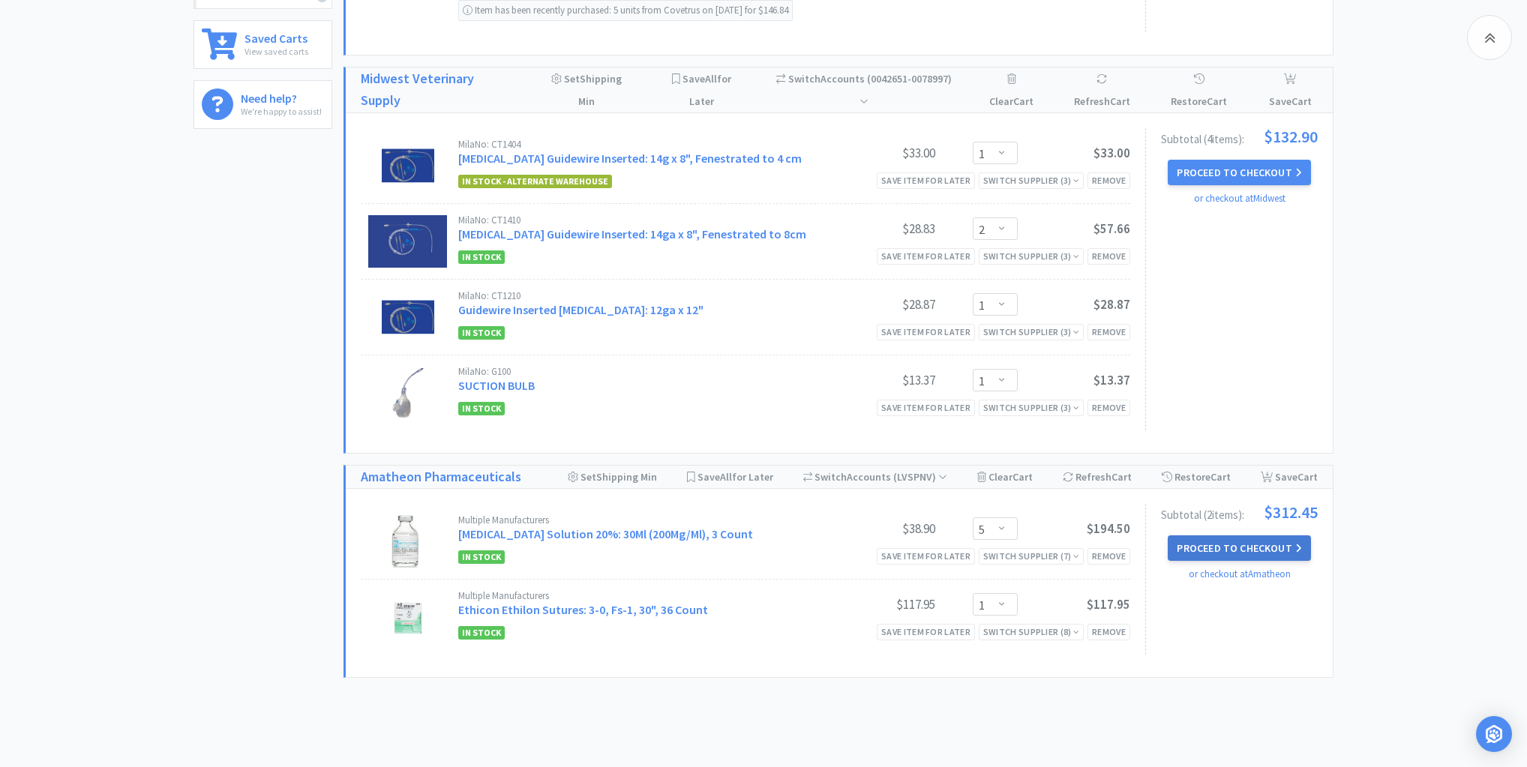
click at [1232, 546] on button "Proceed to Checkout" at bounding box center [1239, 549] width 143 height 26
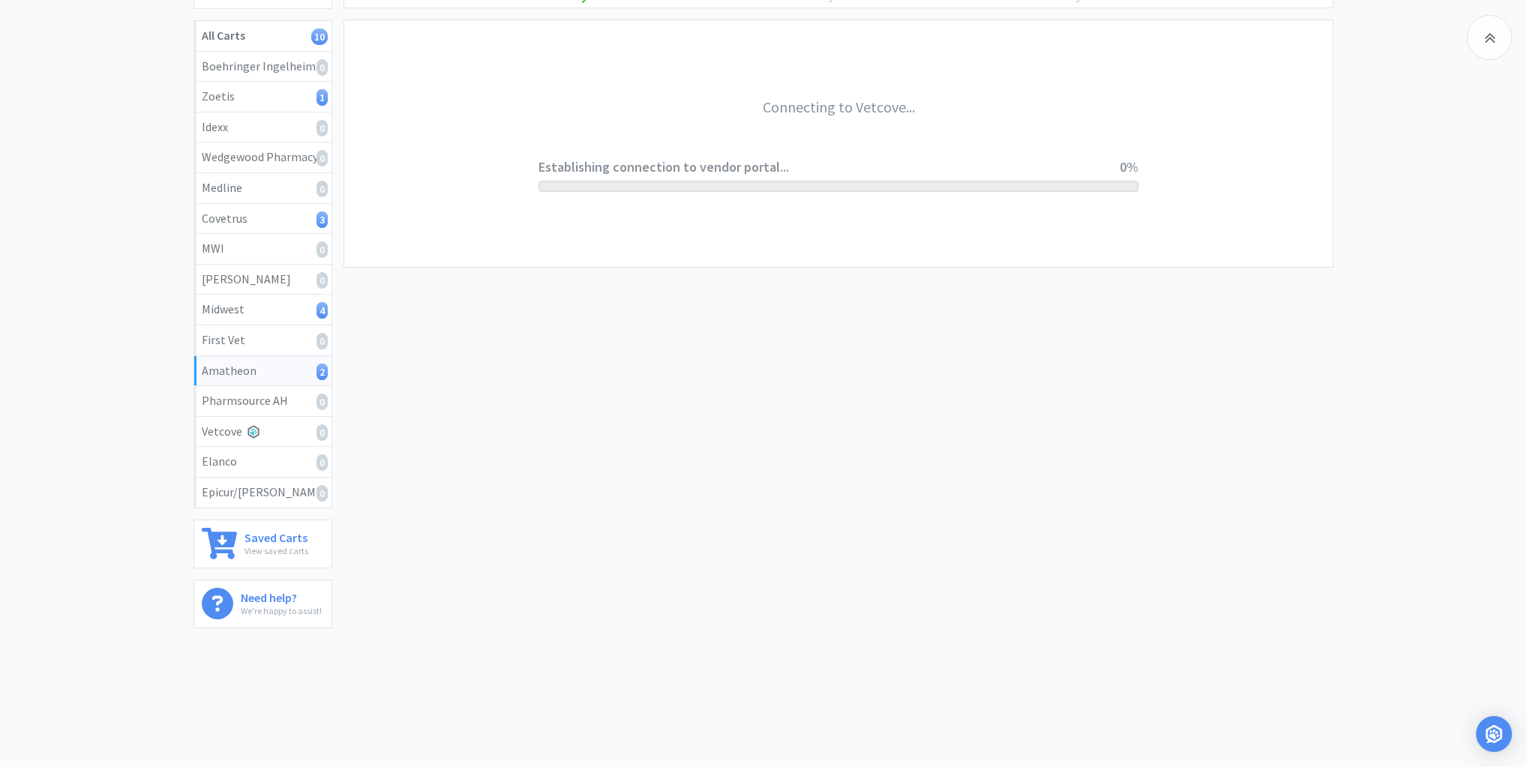
scroll to position [173, 0]
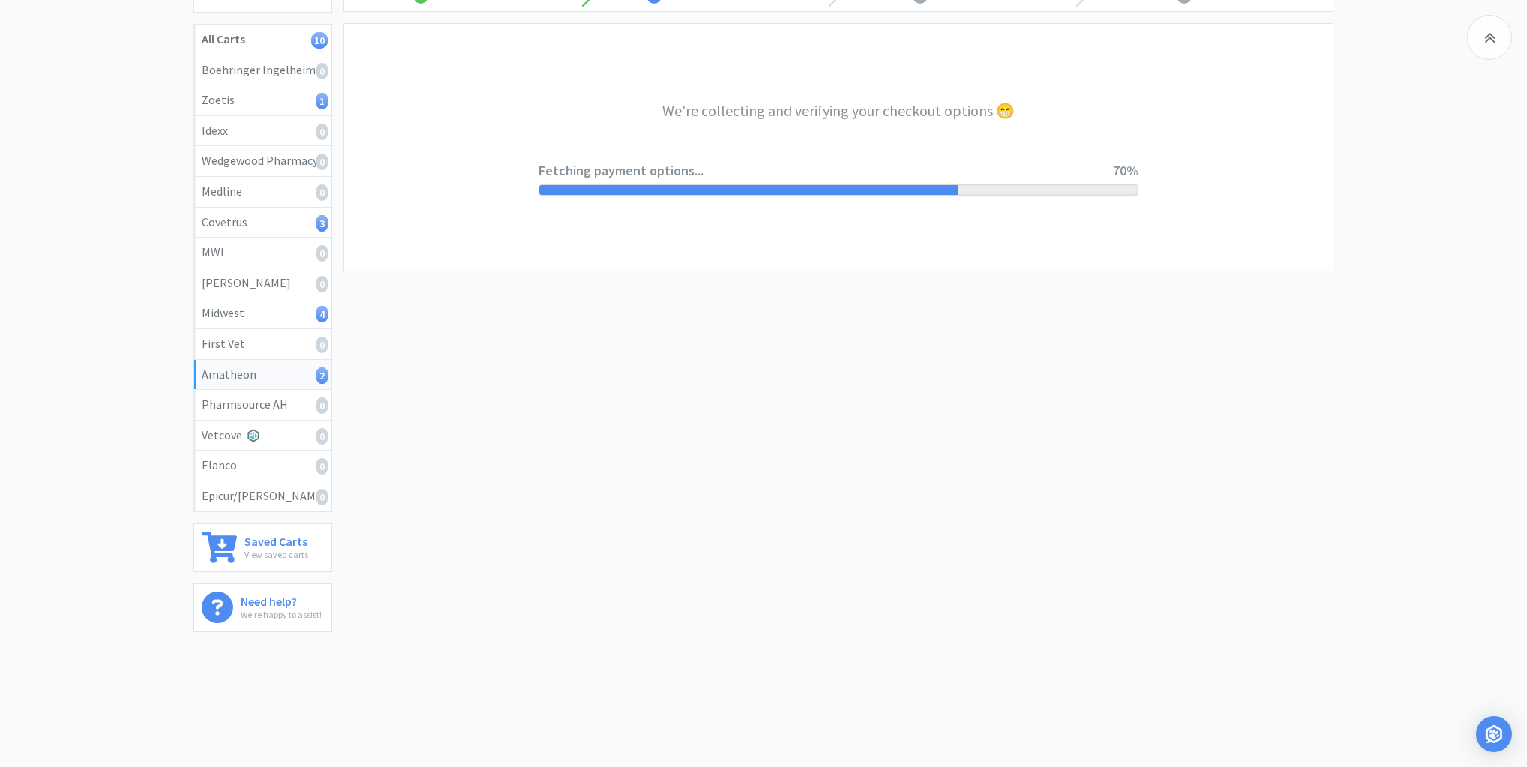
select select "21874"
select select "2"
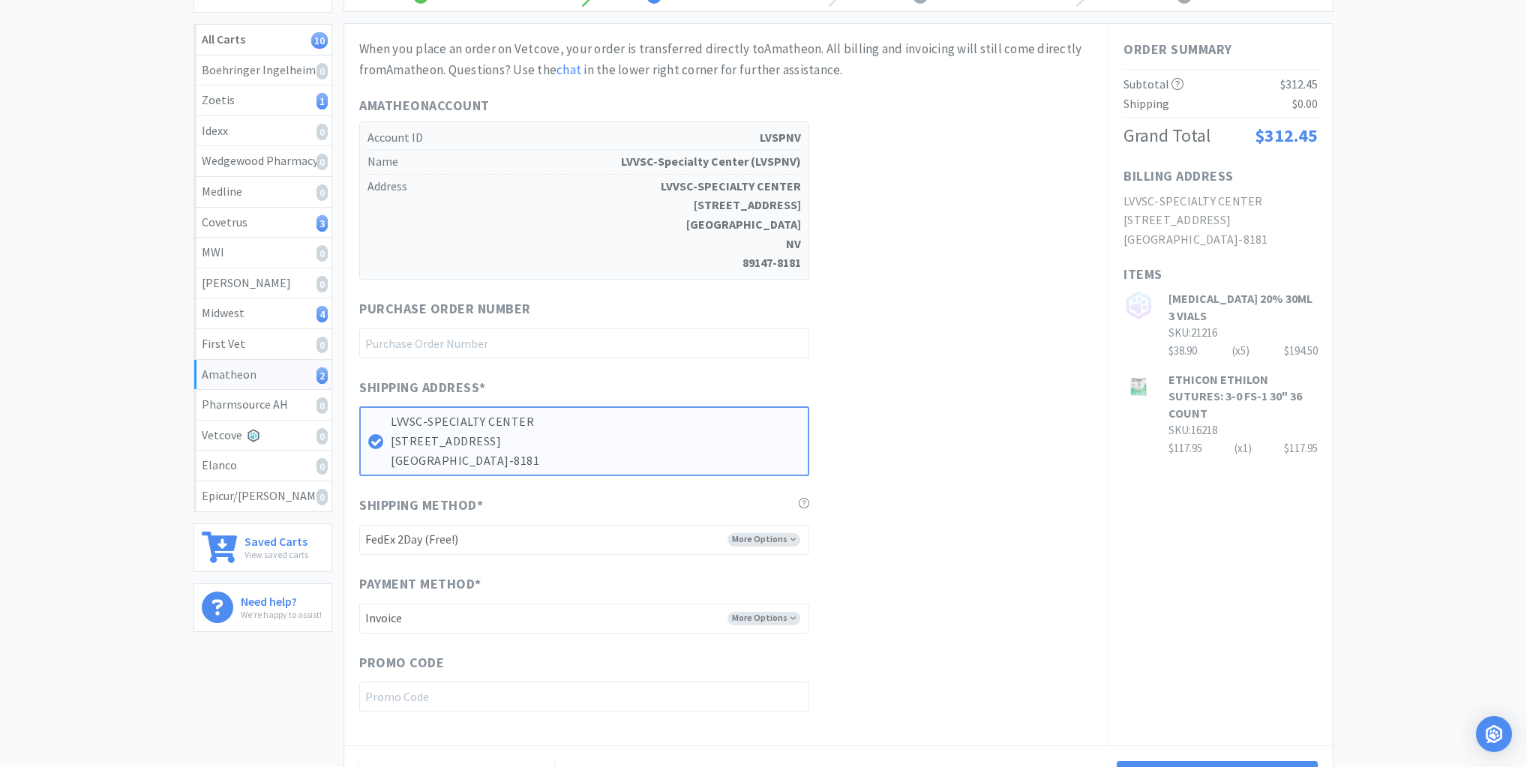
scroll to position [0, 0]
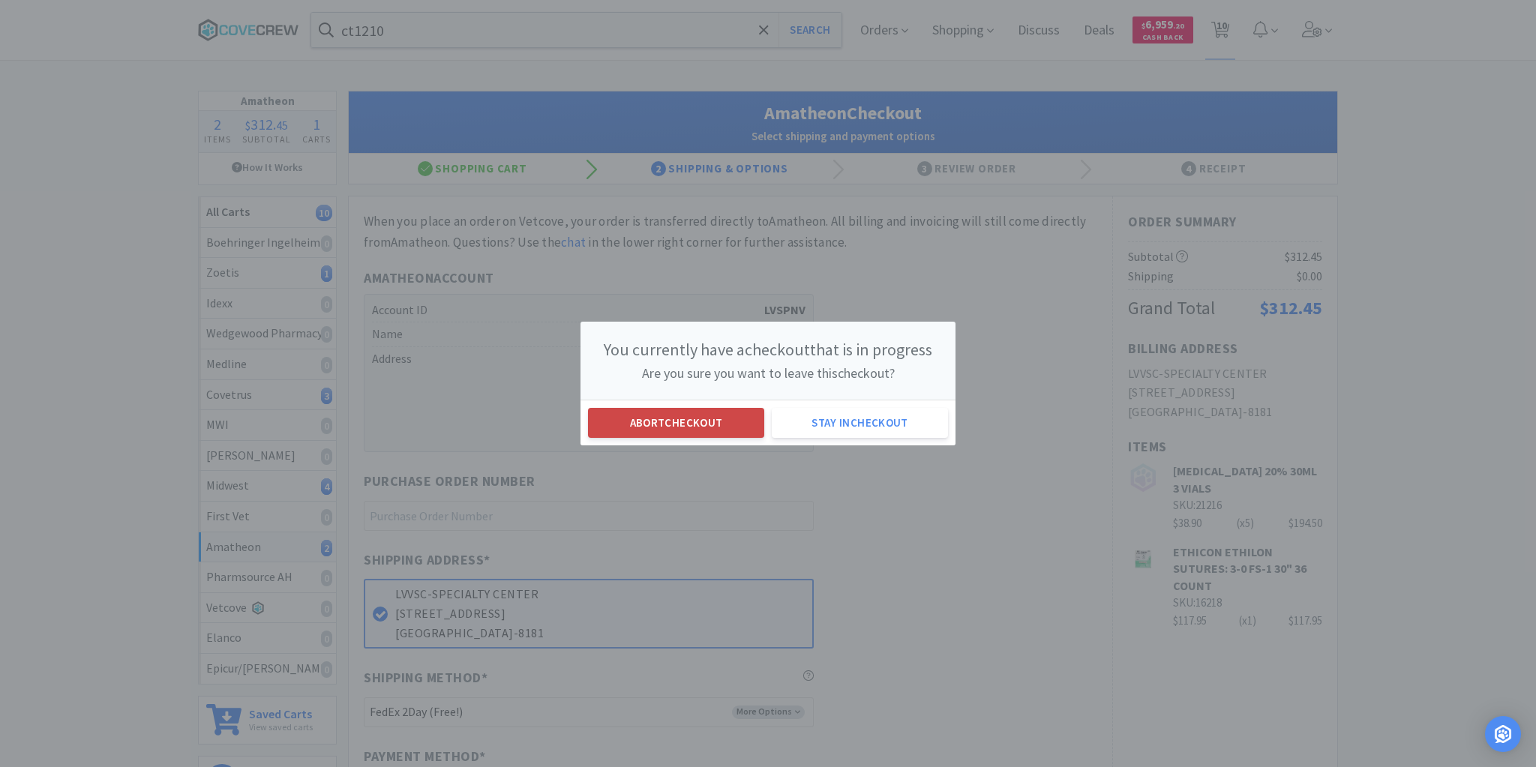
click at [739, 417] on button "Abort checkout" at bounding box center [676, 423] width 176 height 30
select select "2"
select select "1"
select select "5"
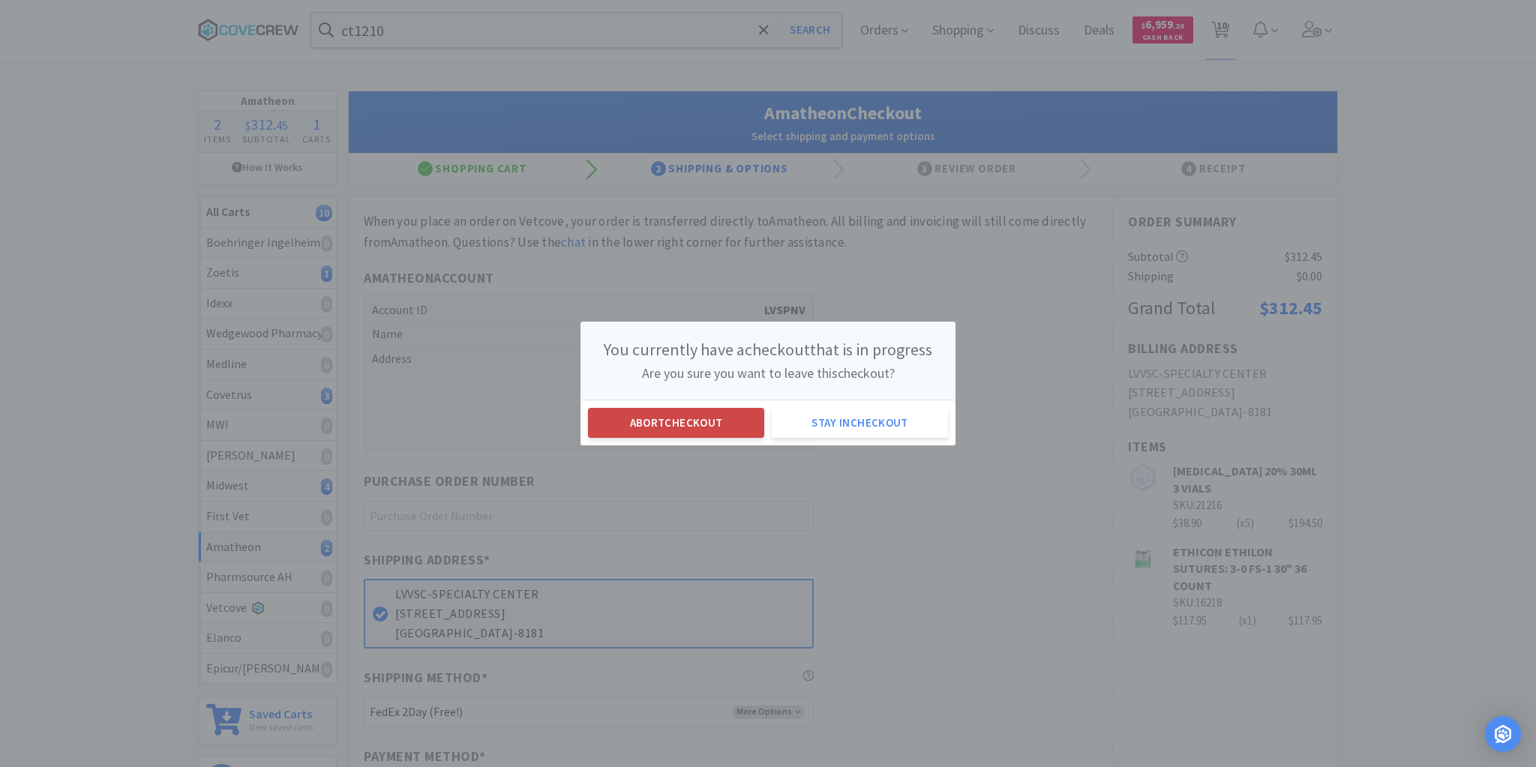
select select "1"
select select "2"
select select "1"
select select "5"
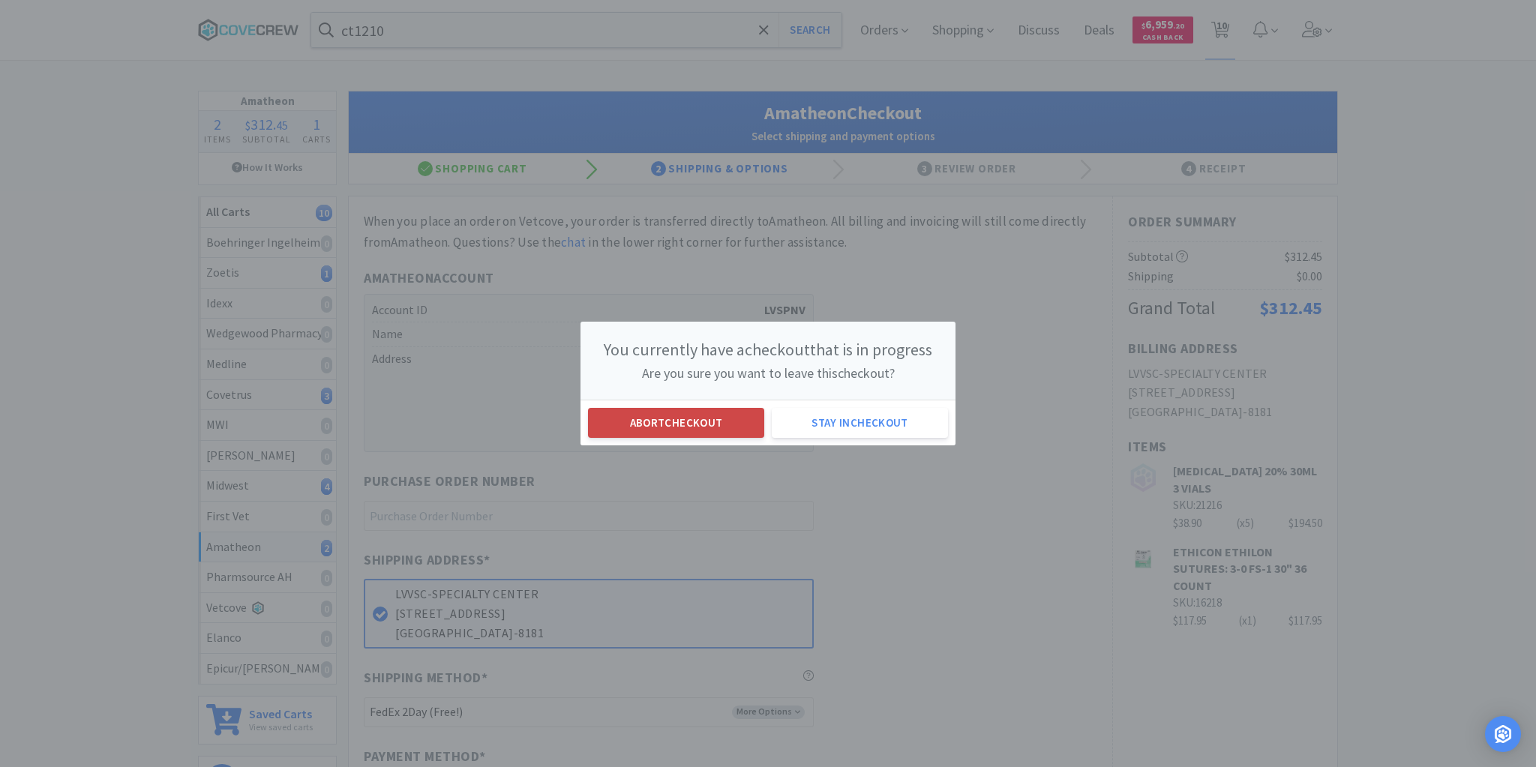
select select "1"
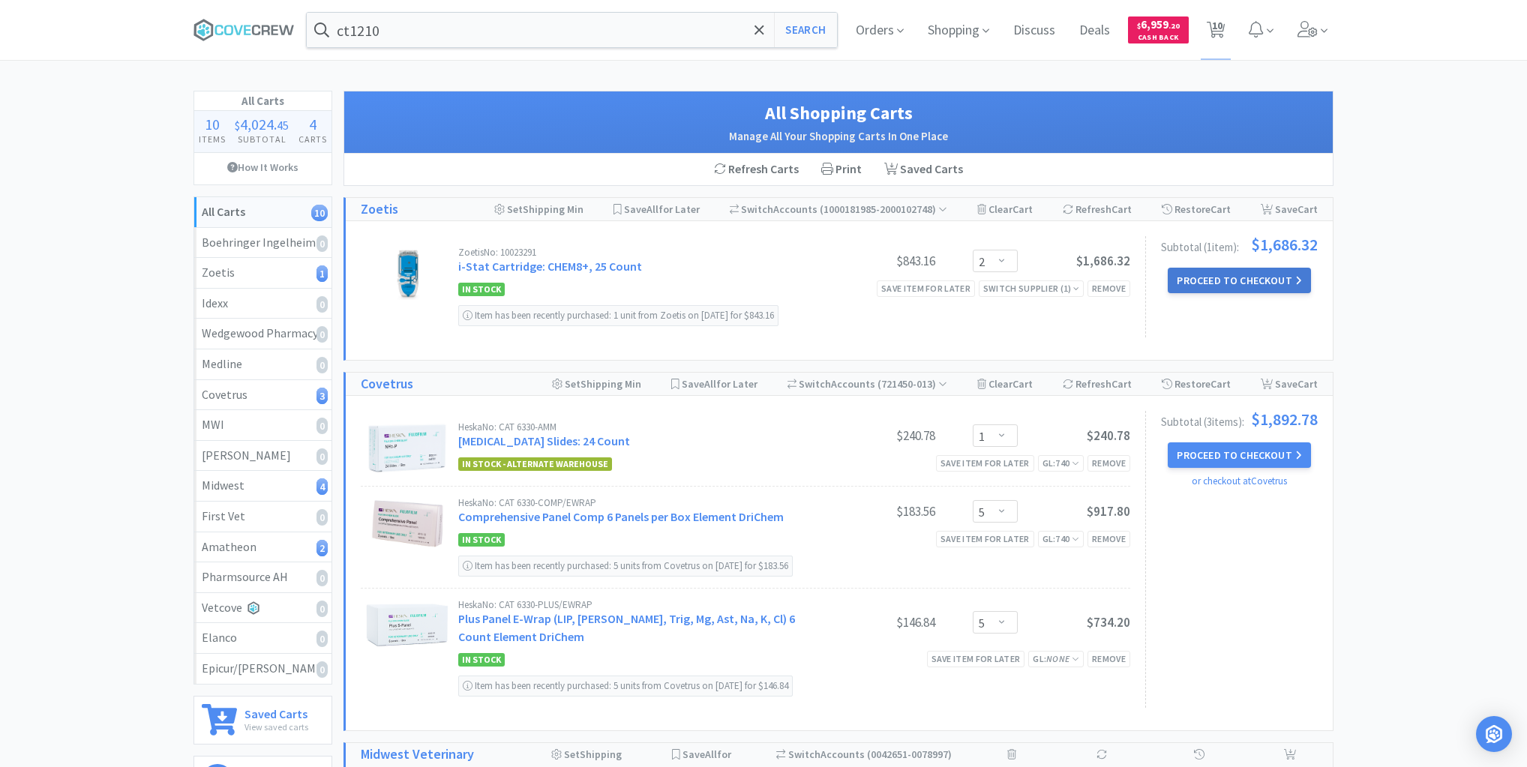
click at [1223, 275] on button "Proceed to Checkout" at bounding box center [1239, 281] width 143 height 26
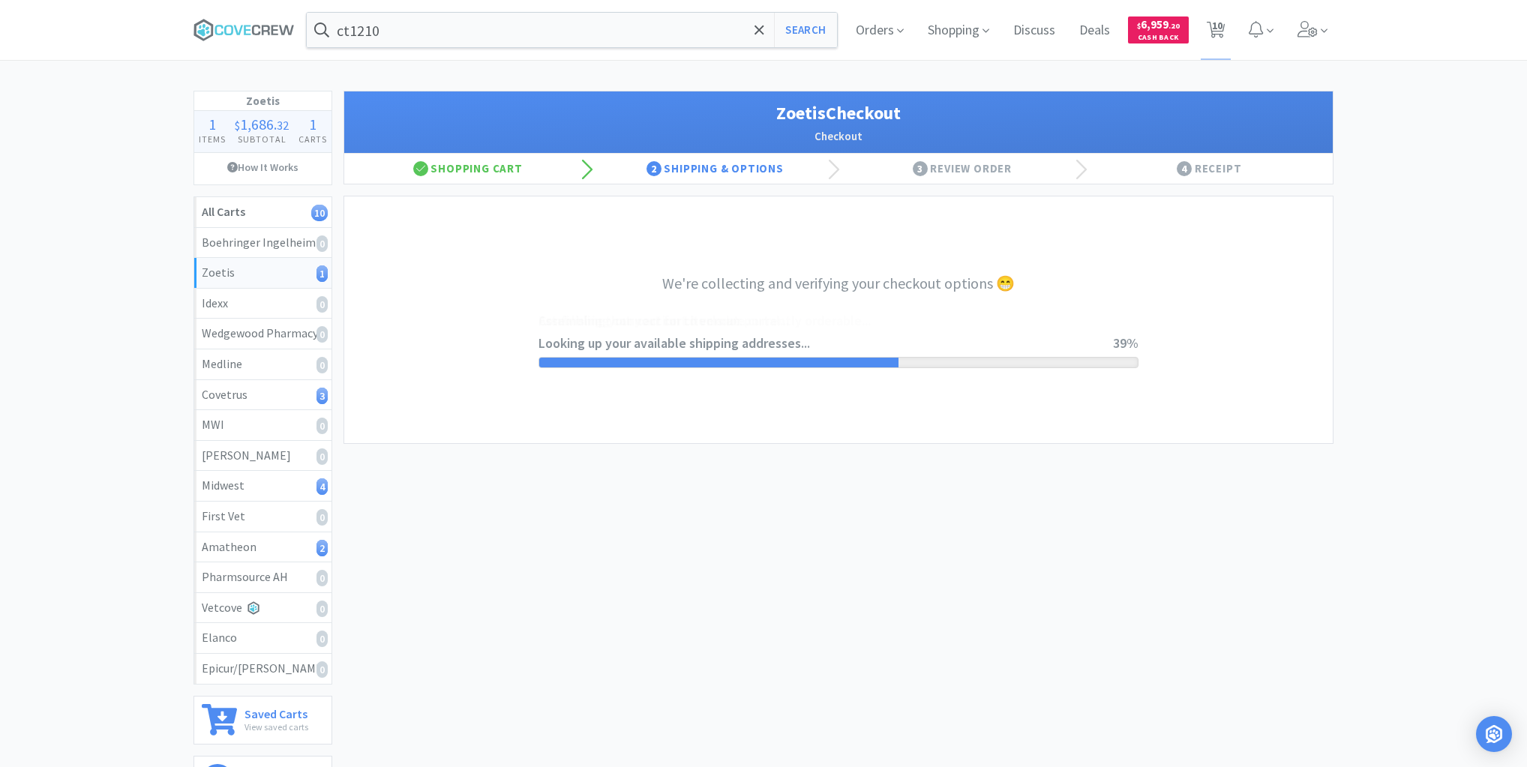
select select "invoice"
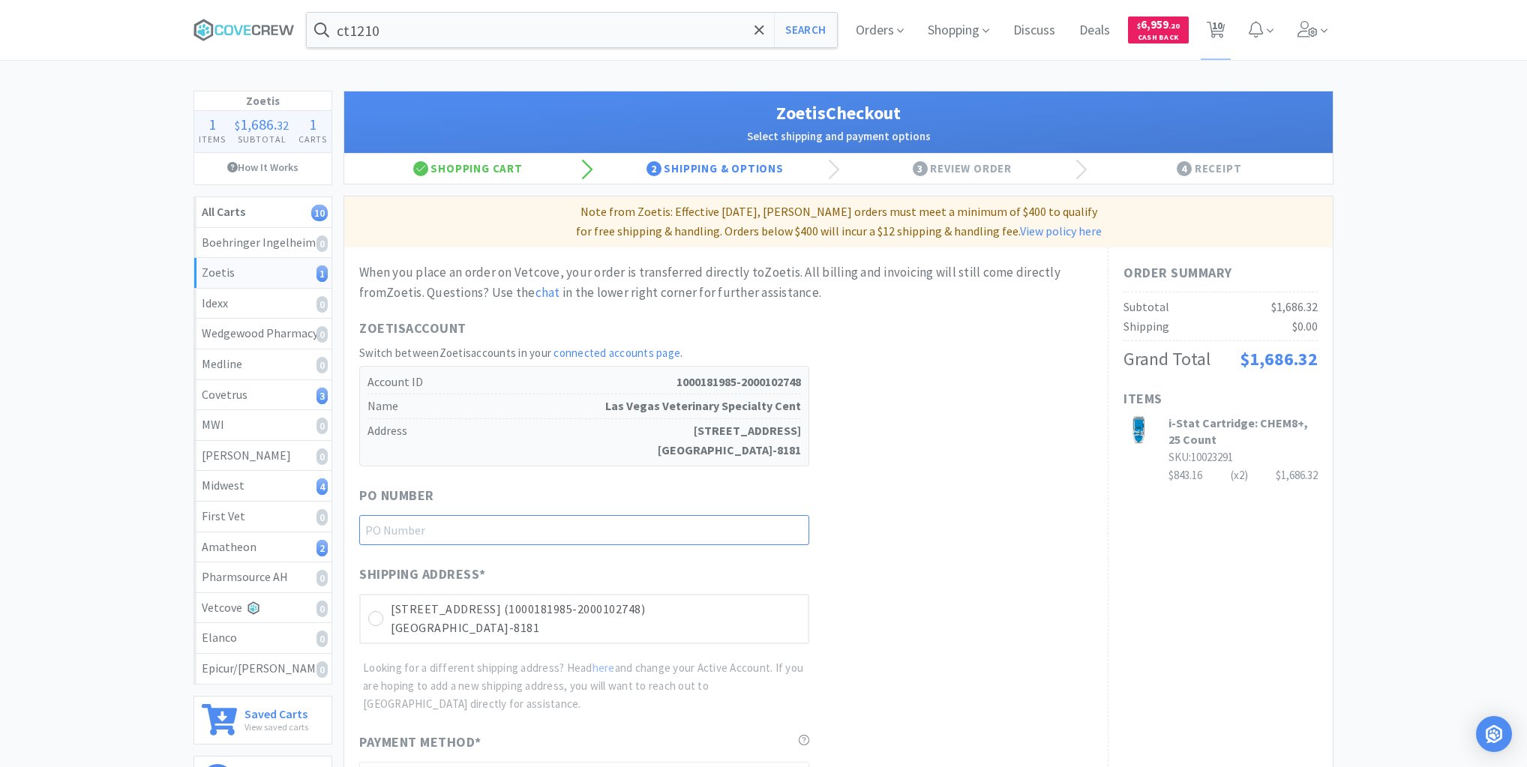
drag, startPoint x: 797, startPoint y: 531, endPoint x: 837, endPoint y: 521, distance: 41.8
click at [797, 531] on input "text" at bounding box center [584, 530] width 450 height 30
type input "ERM82125"
click at [375, 617] on icon at bounding box center [376, 619] width 11 height 11
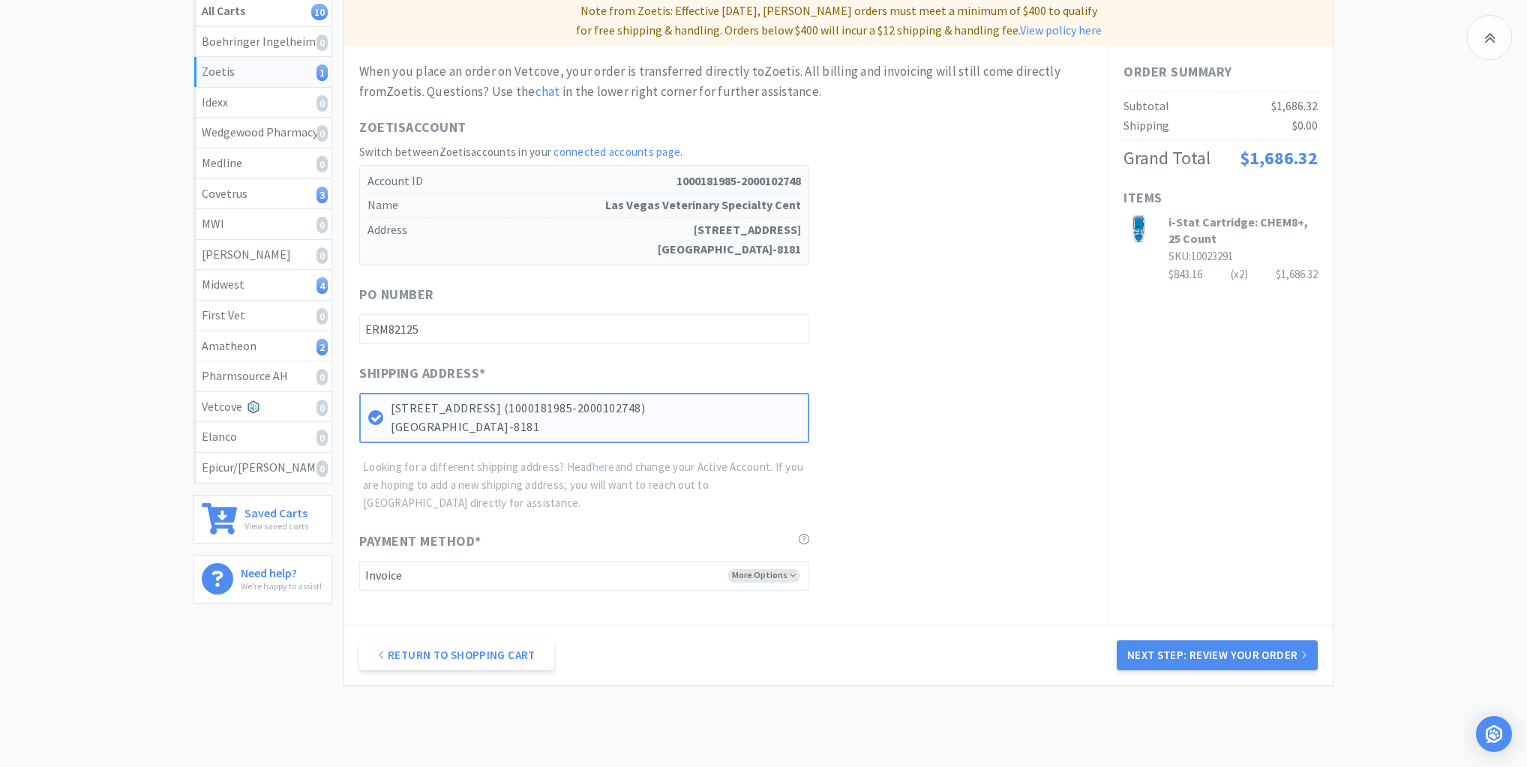
scroll to position [271, 0]
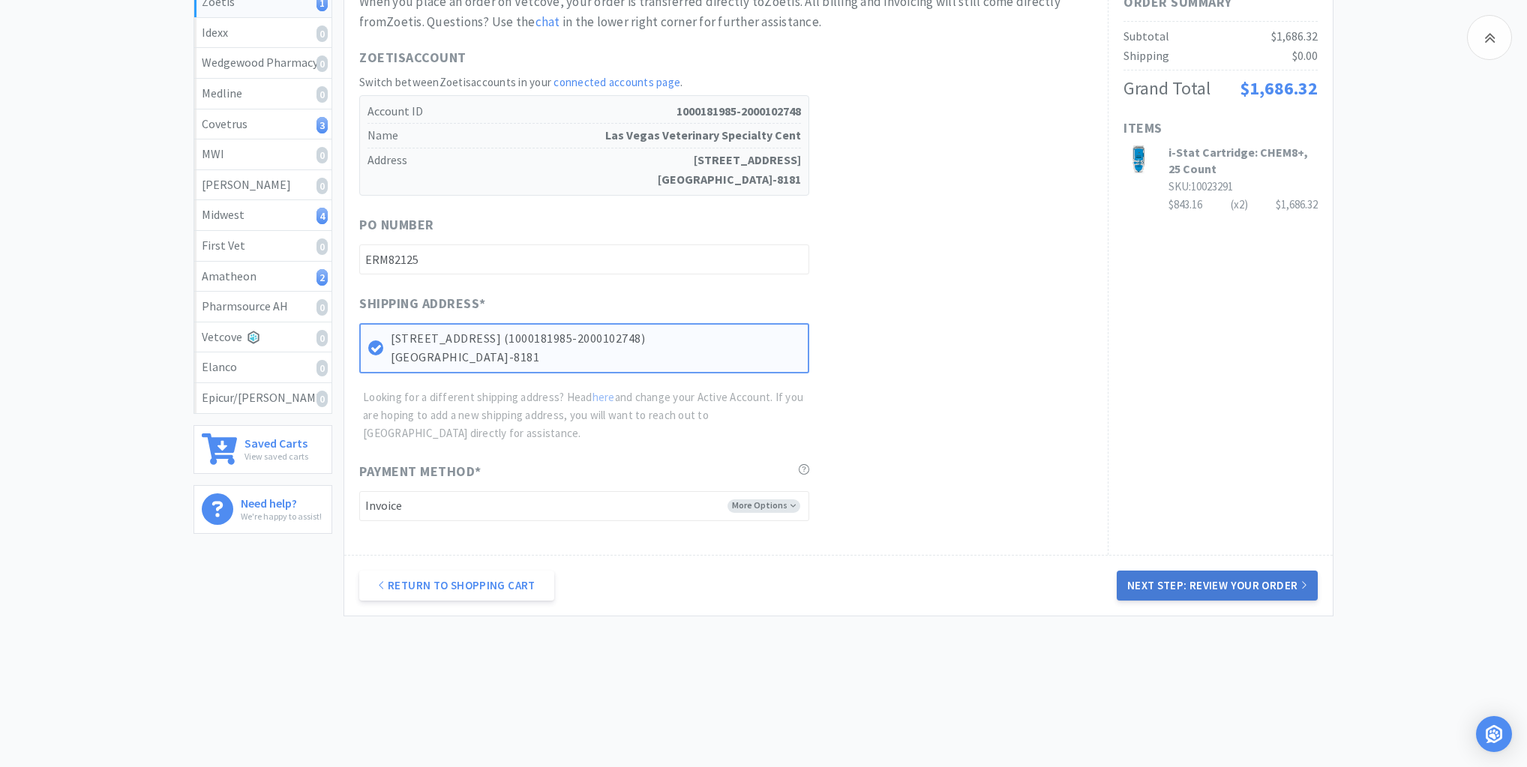
click at [1208, 578] on button "Next Step: Review Your Order" at bounding box center [1217, 586] width 201 height 30
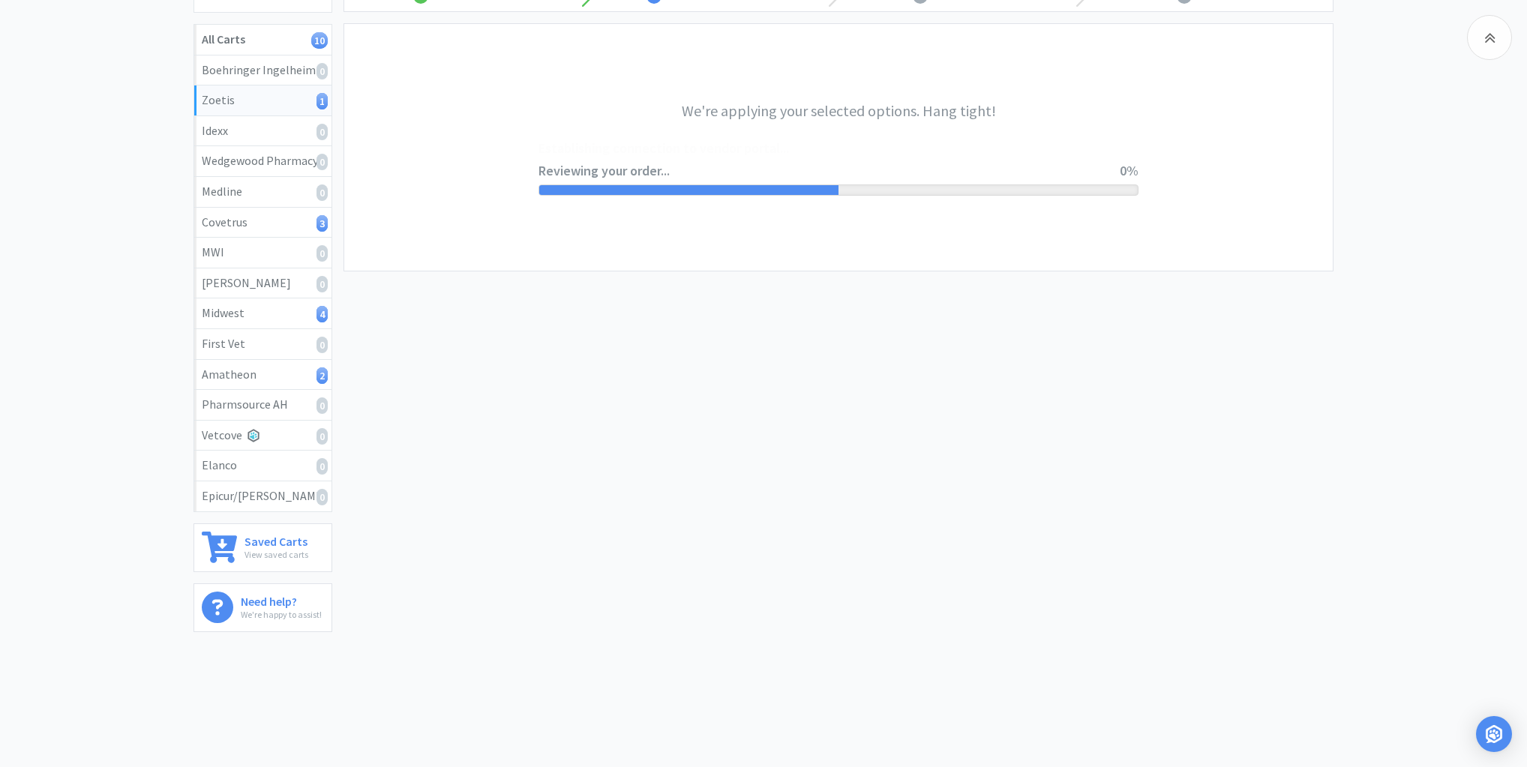
scroll to position [0, 0]
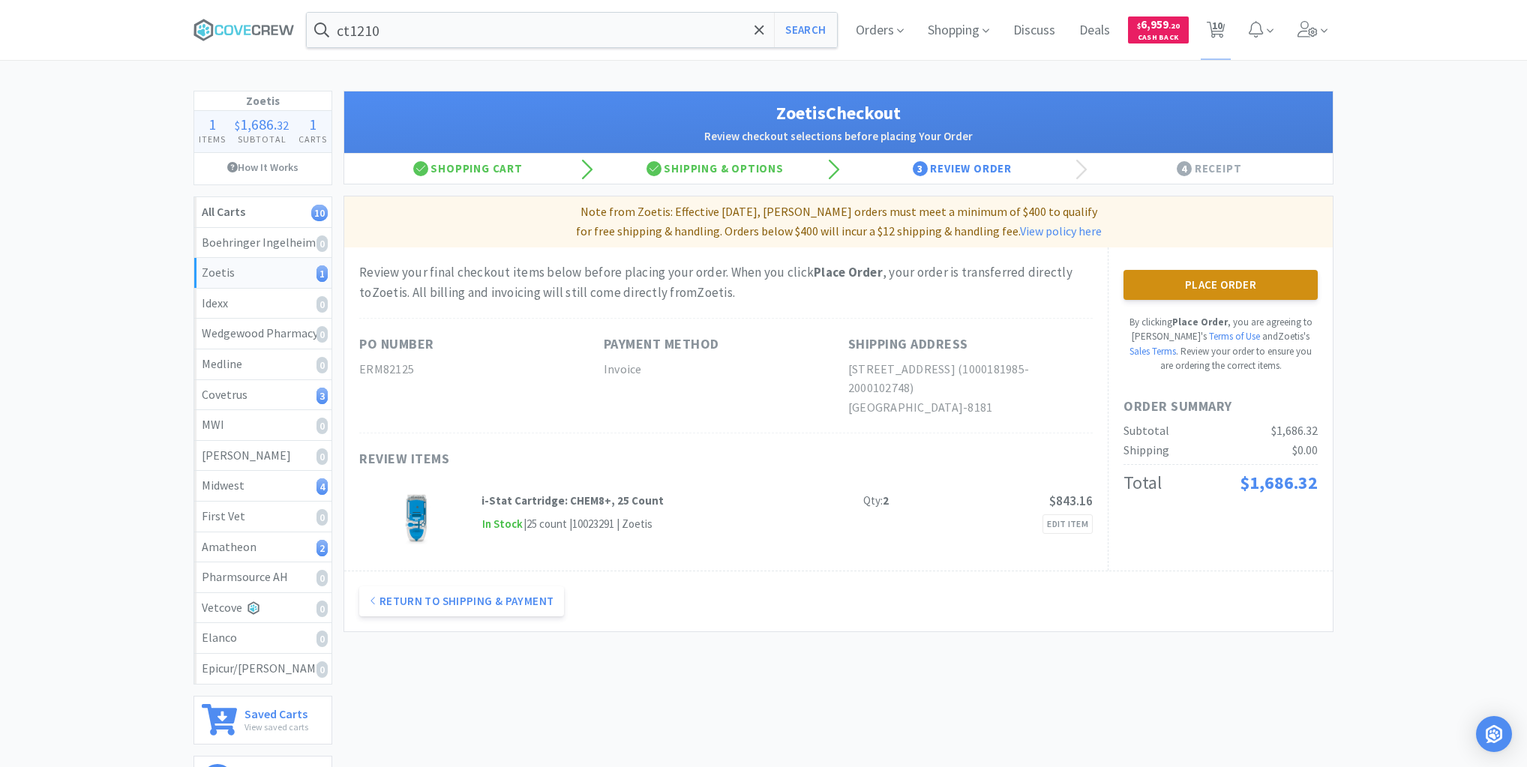
click at [1224, 279] on button "Place Order" at bounding box center [1221, 285] width 194 height 30
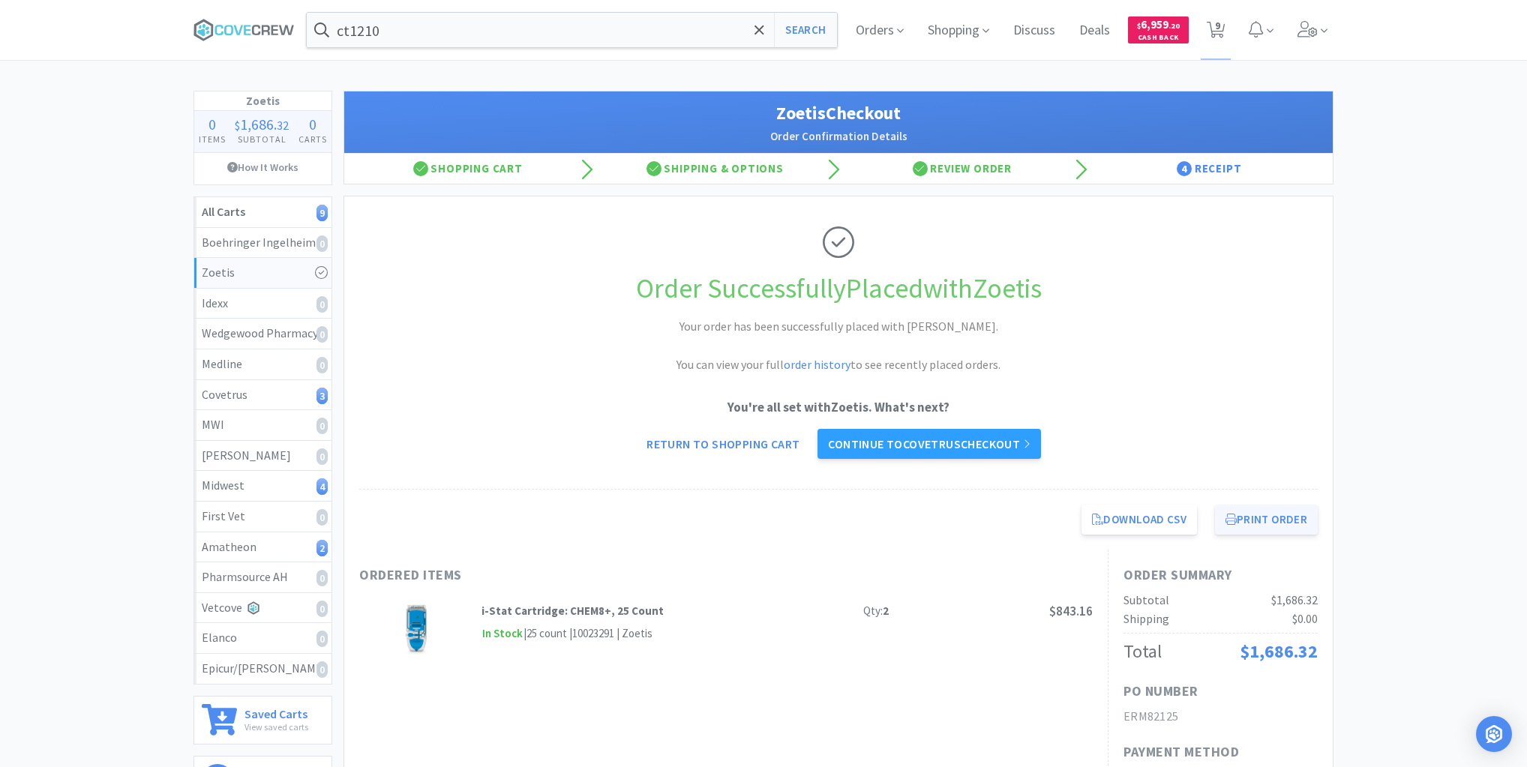
click at [1275, 518] on button "Print Order" at bounding box center [1266, 520] width 103 height 30
click at [279, 549] on div "Amatheon 2" at bounding box center [263, 548] width 122 height 20
select select "5"
select select "1"
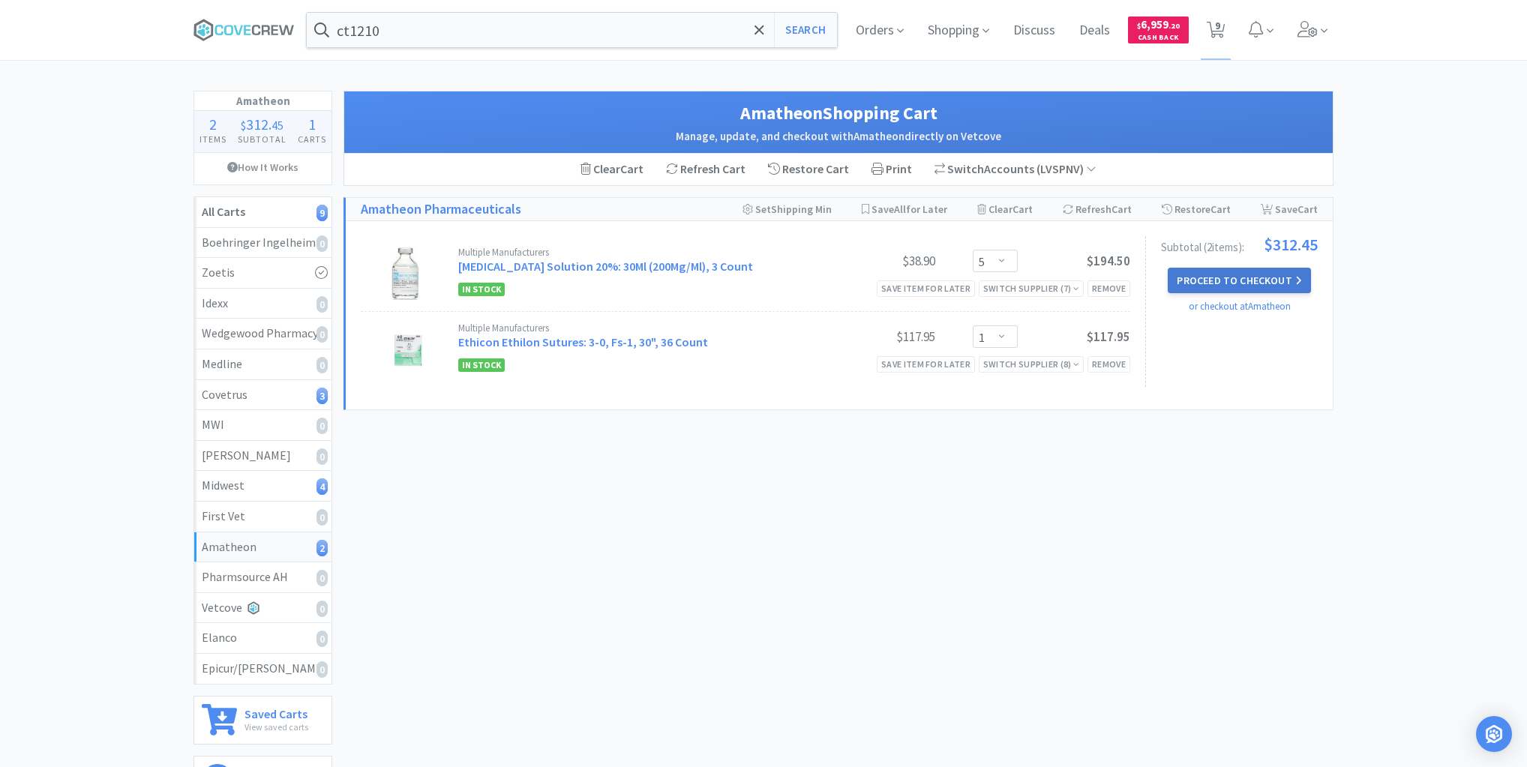
click at [1211, 273] on button "Proceed to Checkout" at bounding box center [1239, 281] width 143 height 26
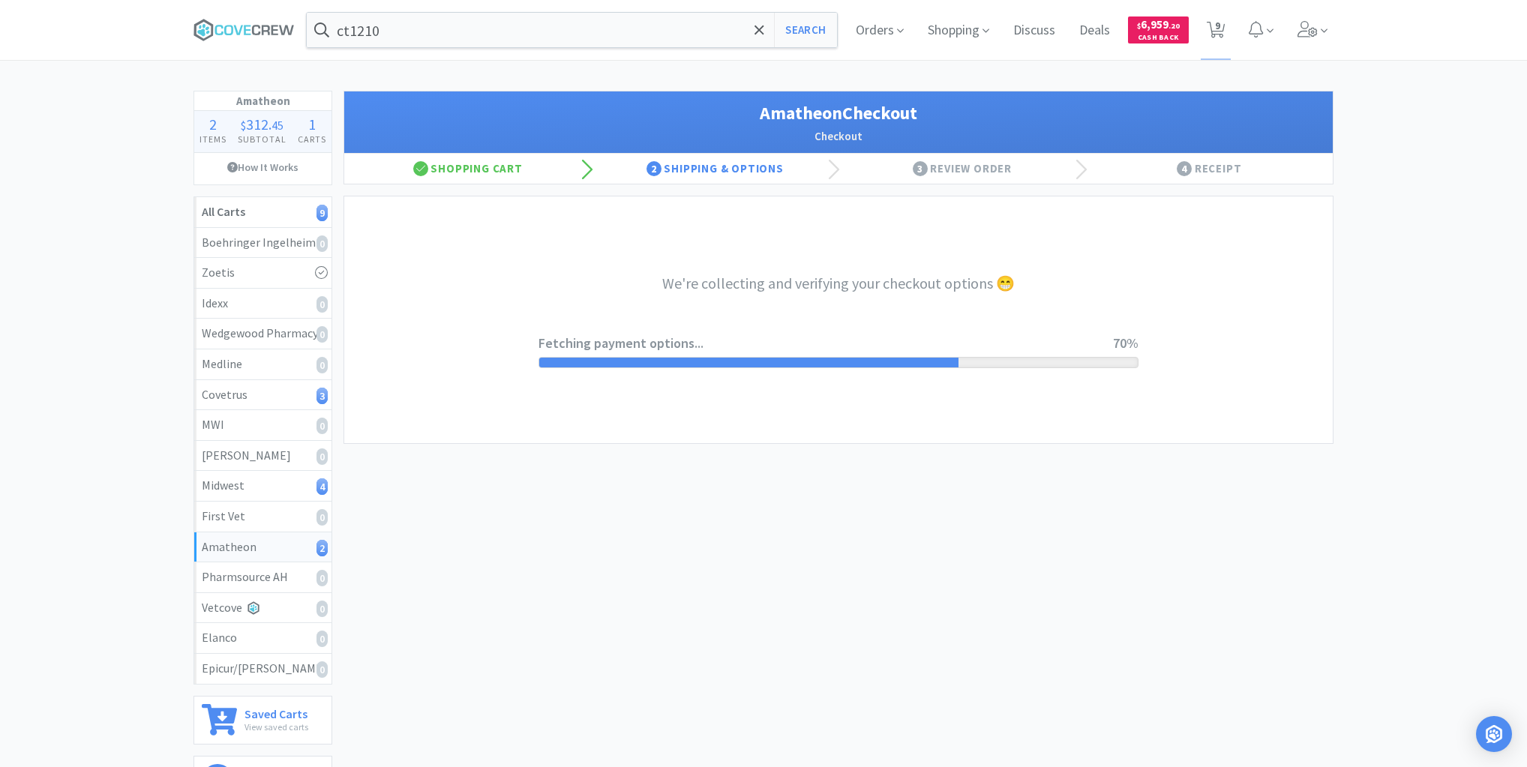
select select "21874"
select select "2"
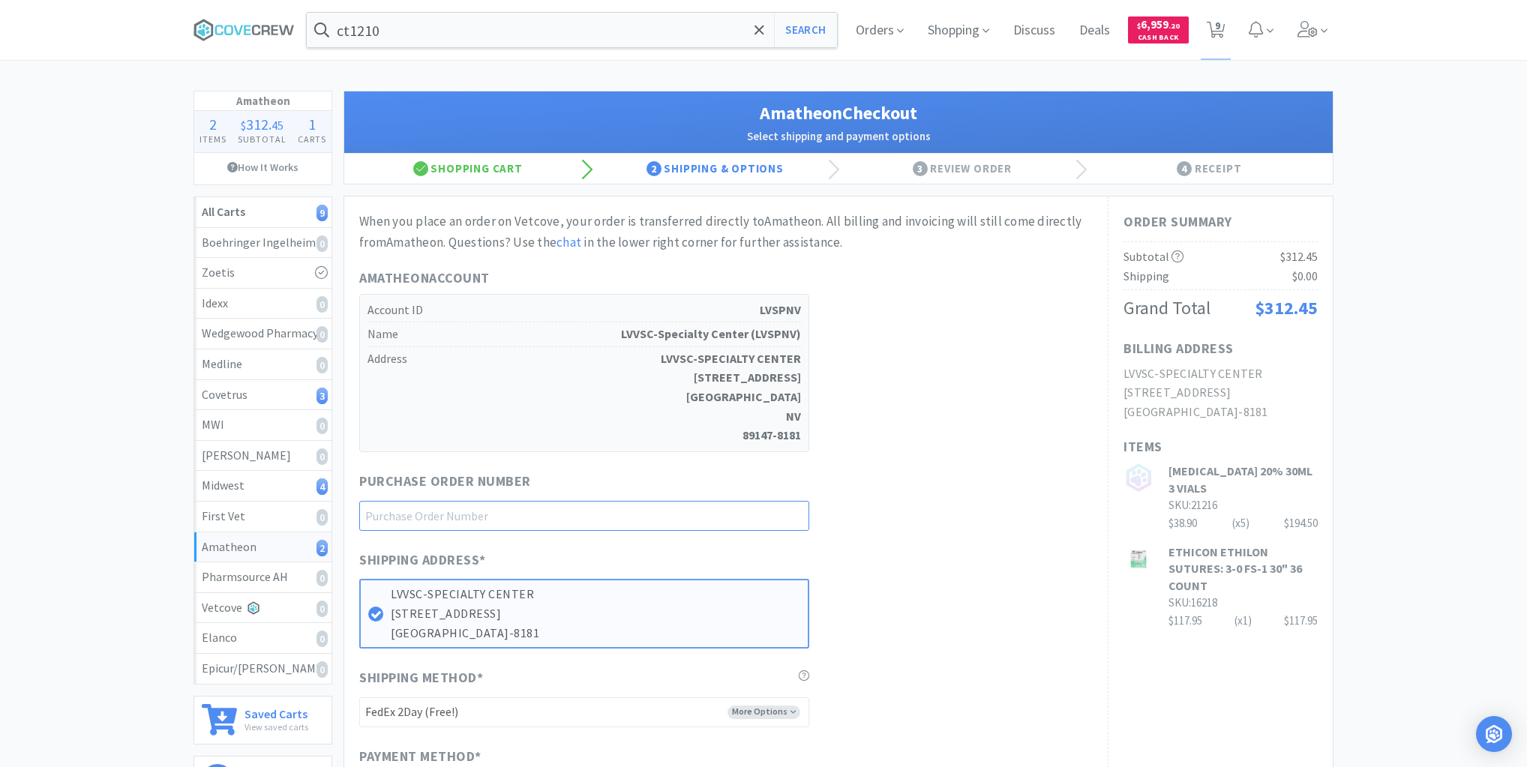
click at [768, 515] on input "text" at bounding box center [584, 516] width 450 height 30
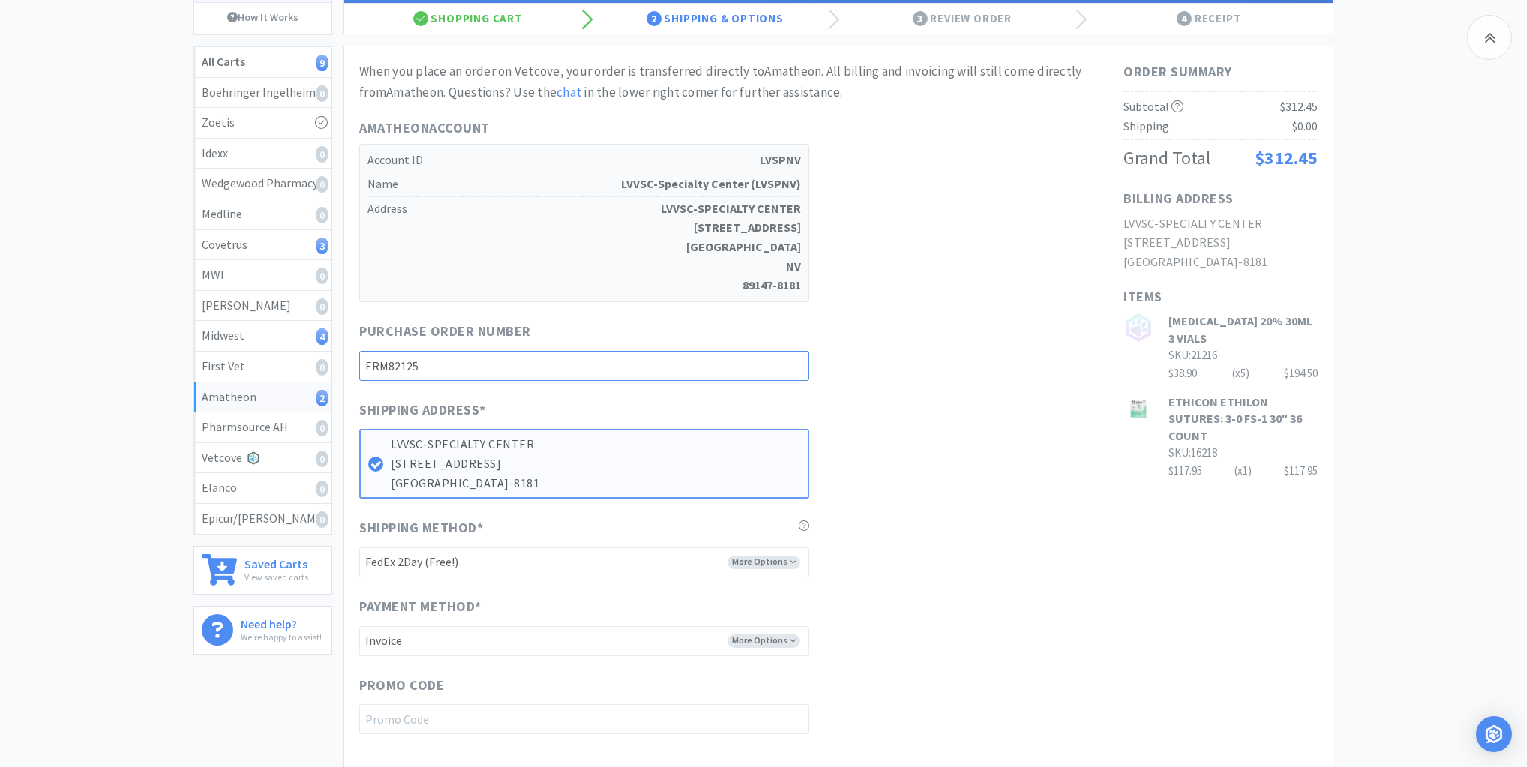
scroll to position [360, 0]
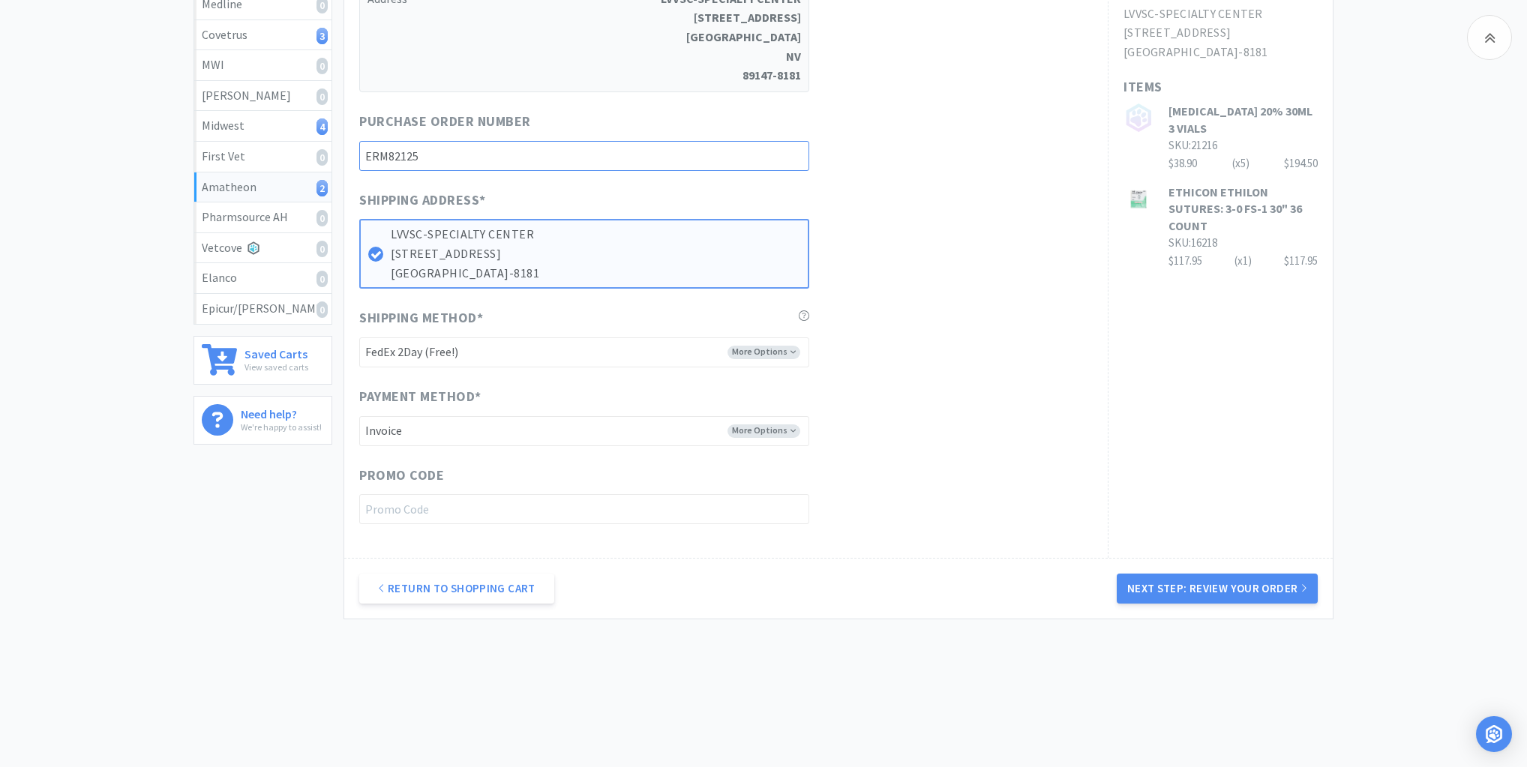
type input "ERM82125"
click at [779, 347] on select "-------- FedEx 2Day (Free!) Ground (Free!) Ground (Signature Required) ($17.60)…" at bounding box center [584, 353] width 450 height 30
select select "21872"
click at [359, 338] on select "-------- FedEx 2Day (Free!) Ground (Free!) Ground (Signature Required) ($17.60)…" at bounding box center [584, 353] width 450 height 30
click at [1200, 585] on button "Next Step: Review Your Order" at bounding box center [1217, 589] width 201 height 30
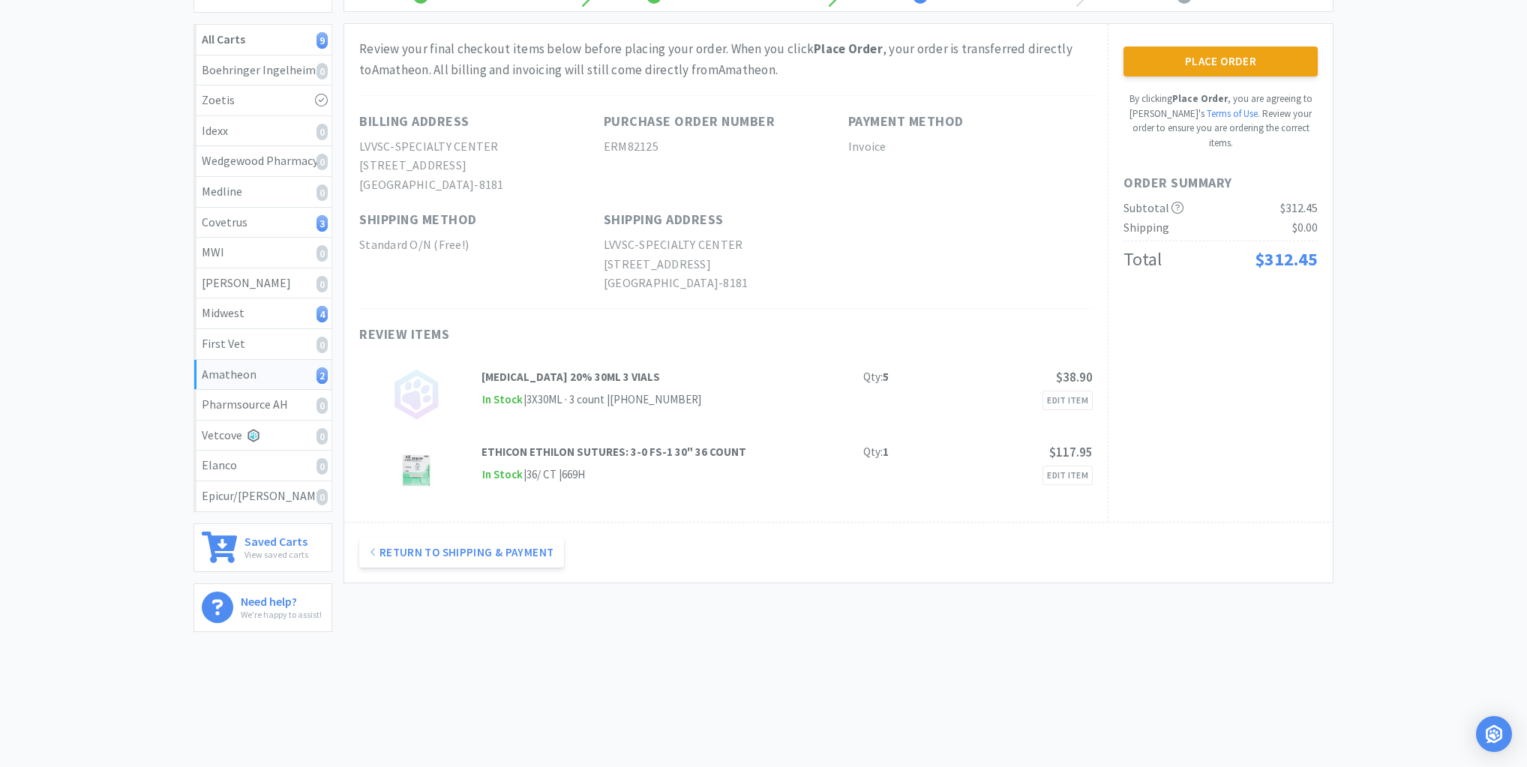
scroll to position [0, 0]
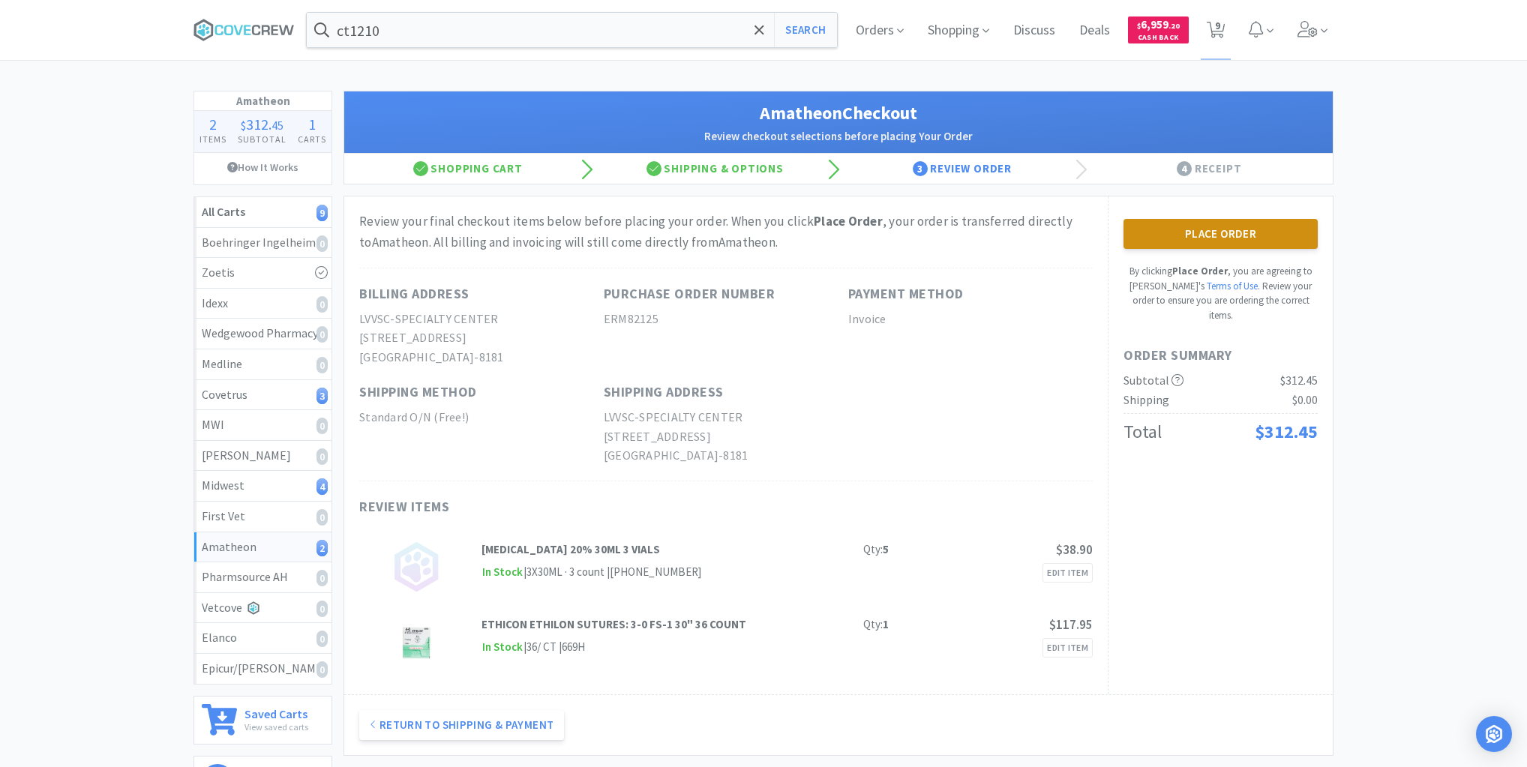
click at [1198, 236] on button "Place Order" at bounding box center [1221, 234] width 194 height 30
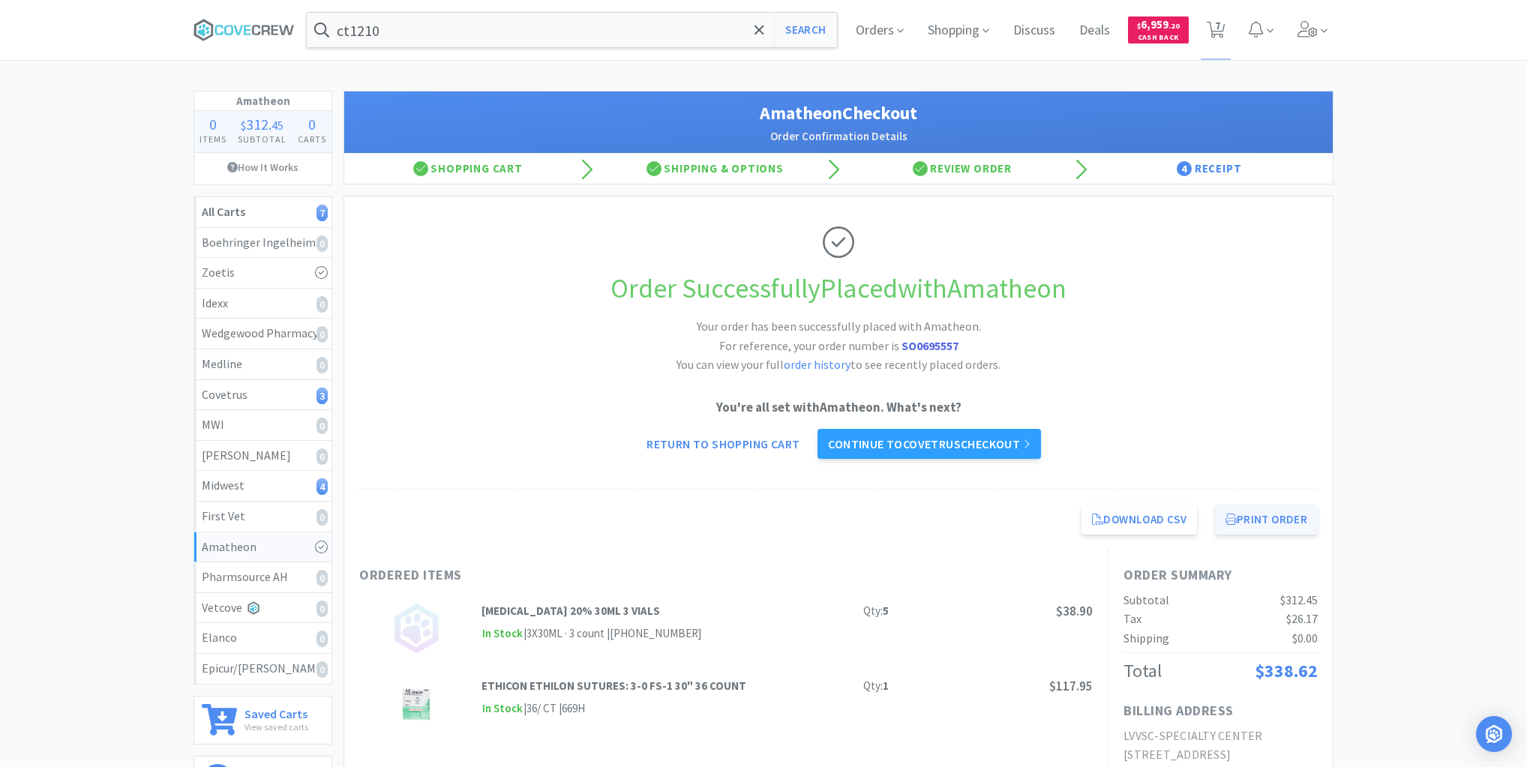
click at [1260, 518] on button "Print Order" at bounding box center [1266, 520] width 103 height 30
click at [308, 484] on div "Midwest 4" at bounding box center [263, 486] width 122 height 20
select select "1"
select select "2"
select select "1"
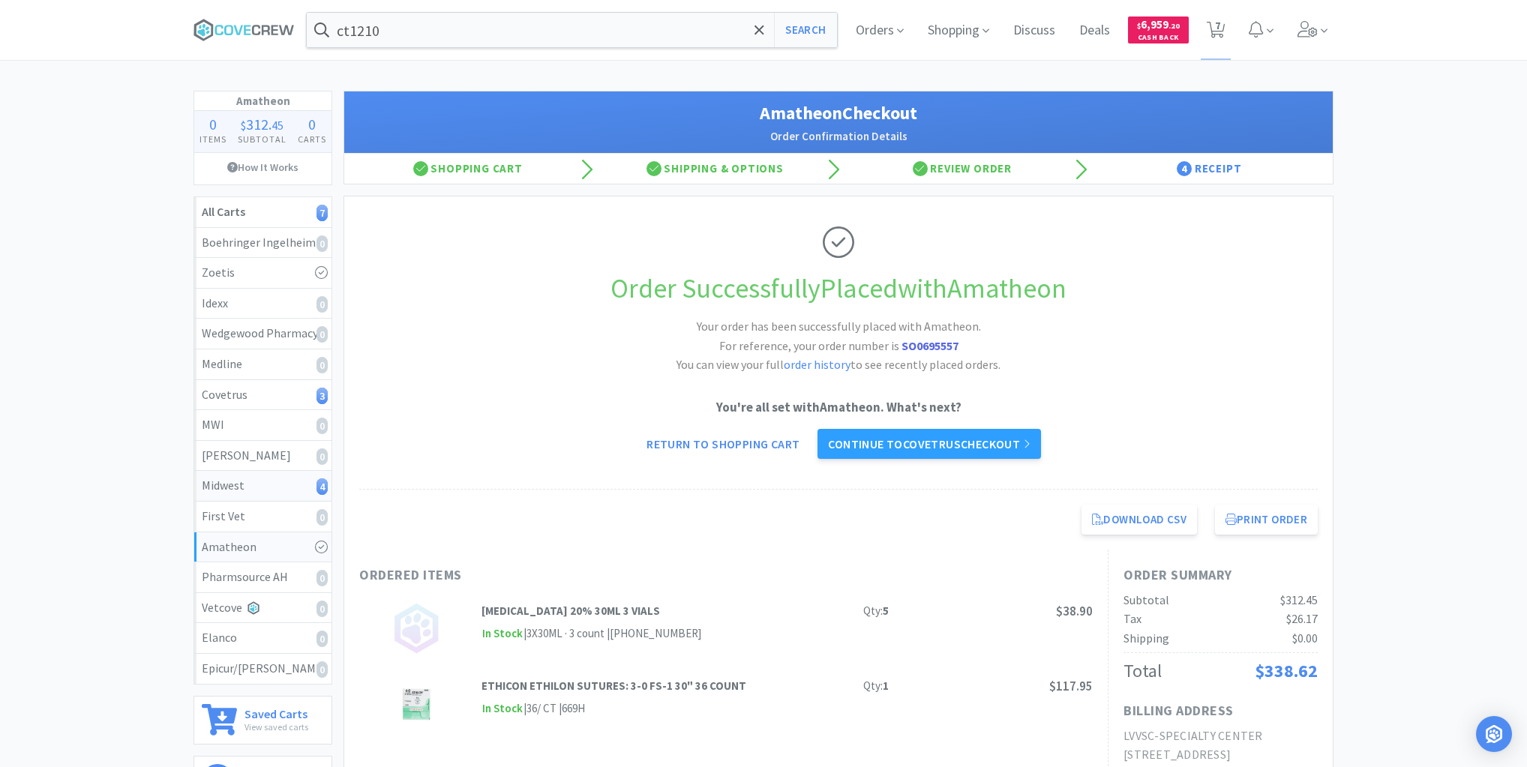
select select "1"
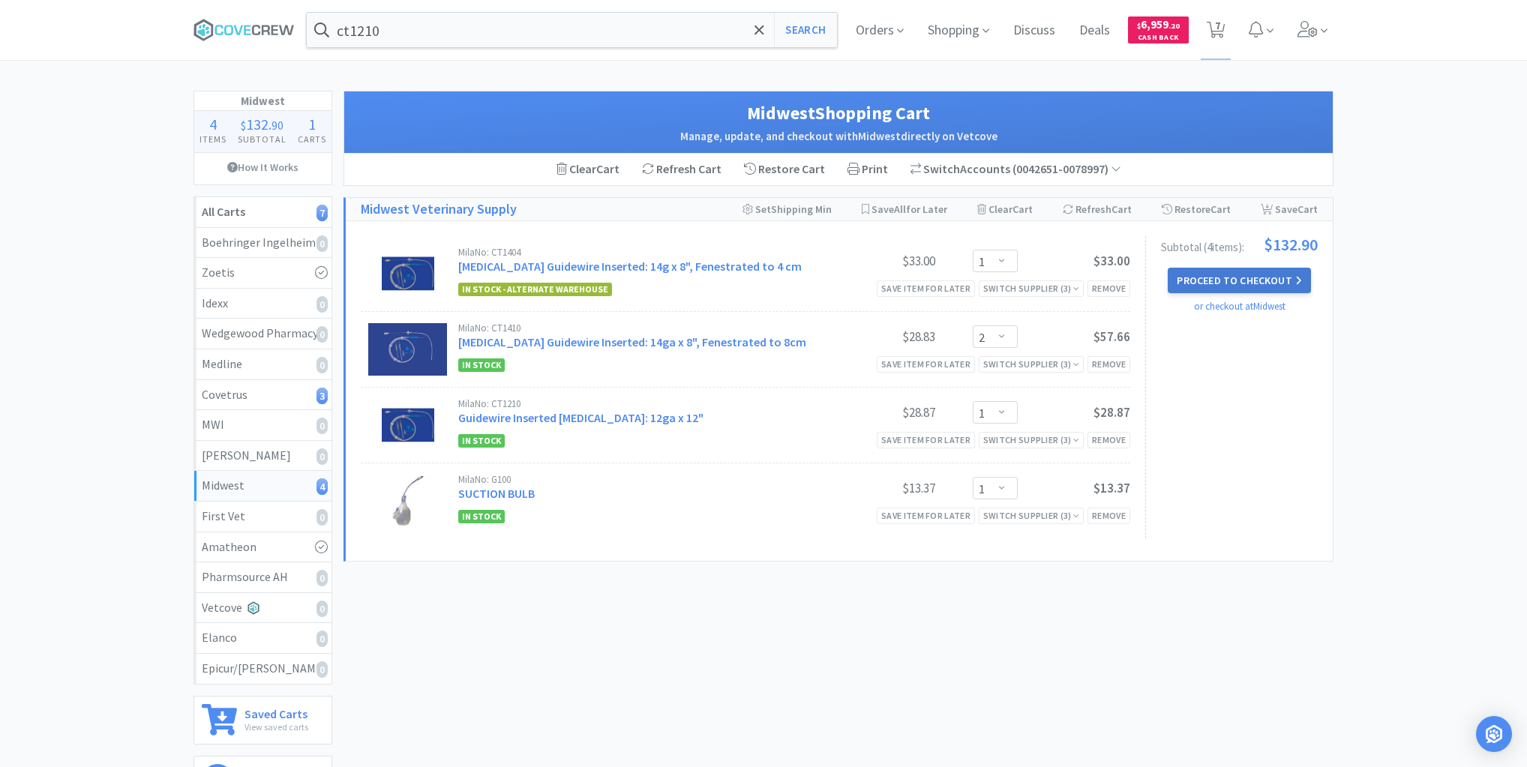
click at [1246, 278] on button "Proceed to Checkout" at bounding box center [1239, 281] width 143 height 26
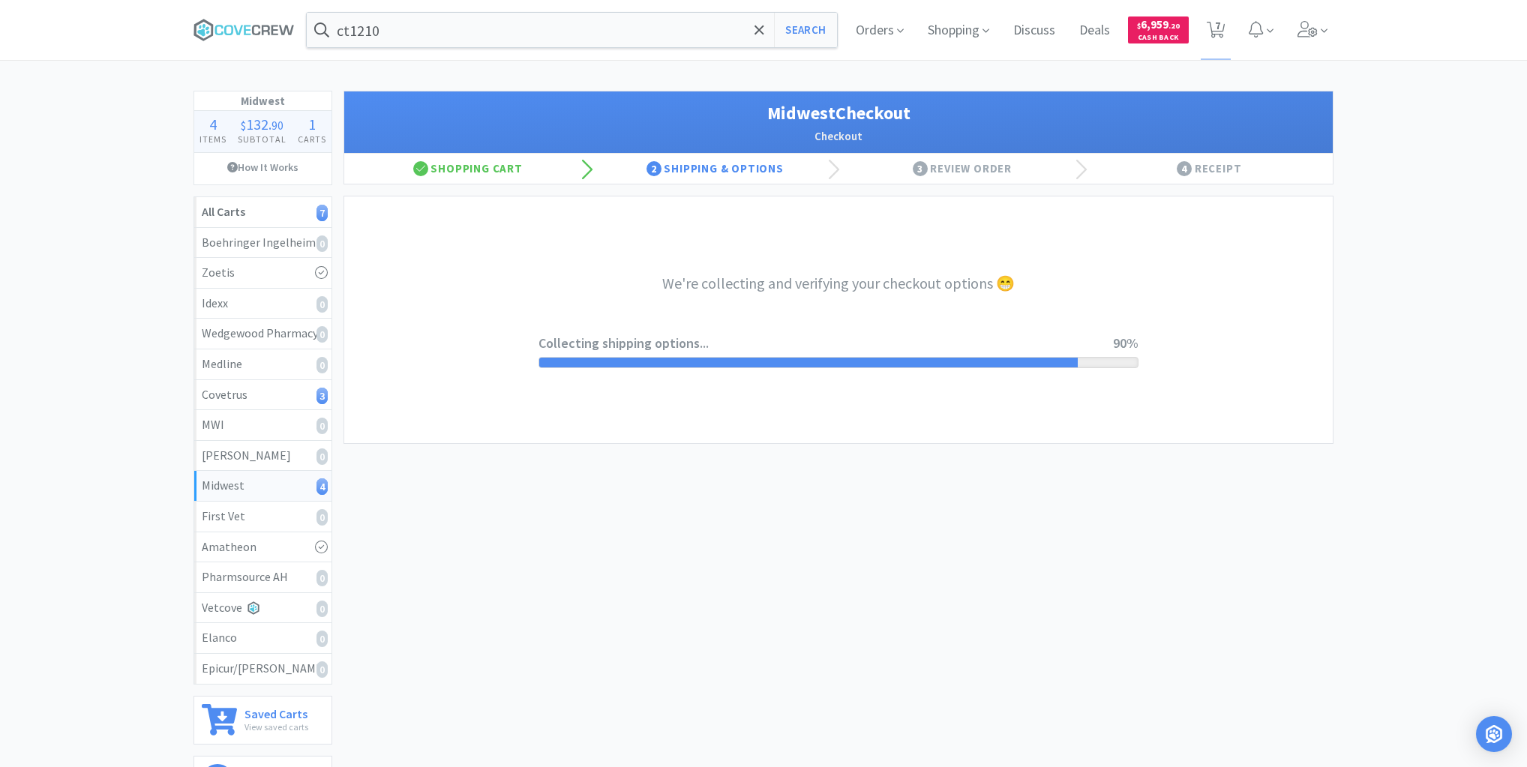
select select "3"
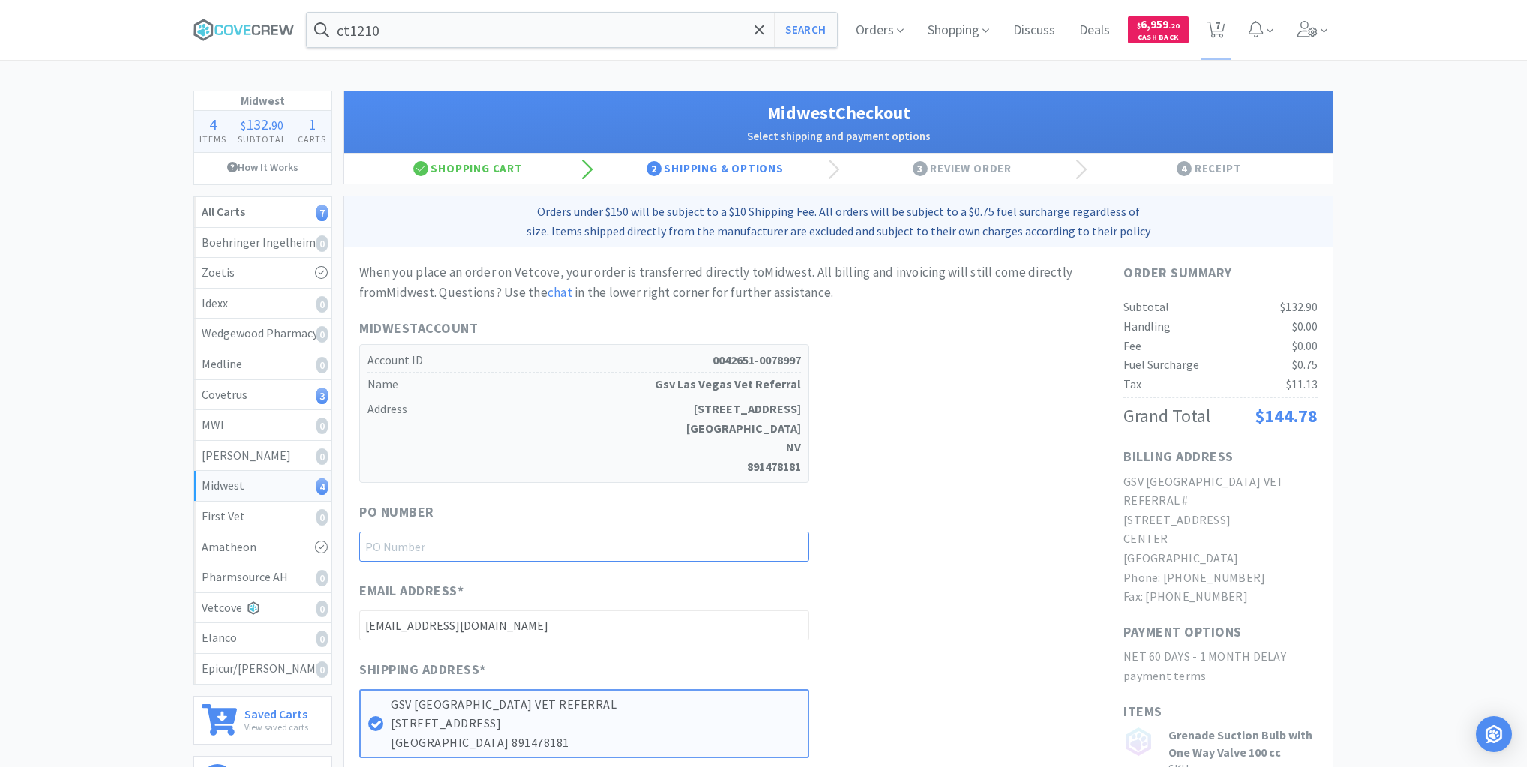
click at [740, 546] on input "text" at bounding box center [584, 547] width 450 height 30
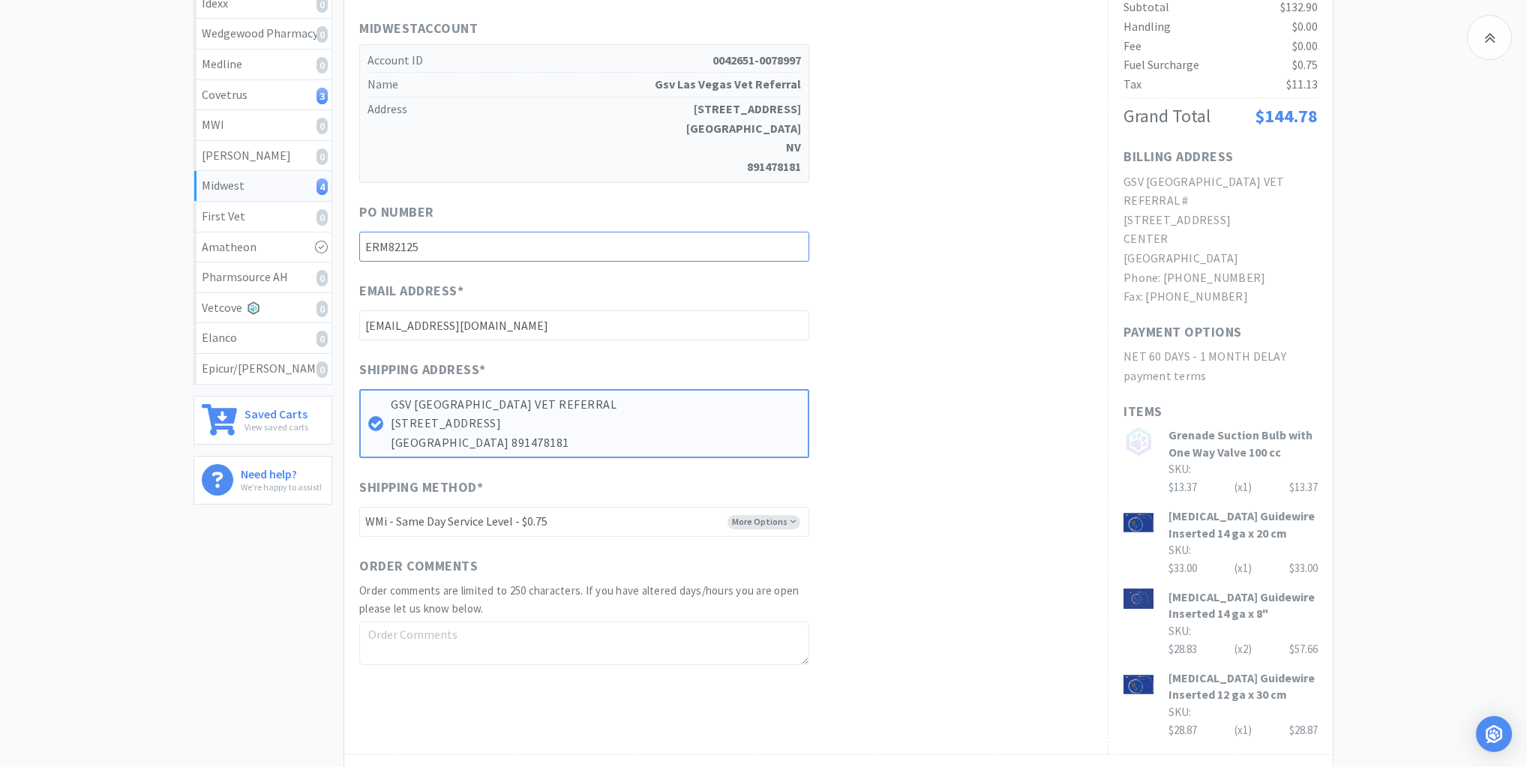
scroll to position [482, 0]
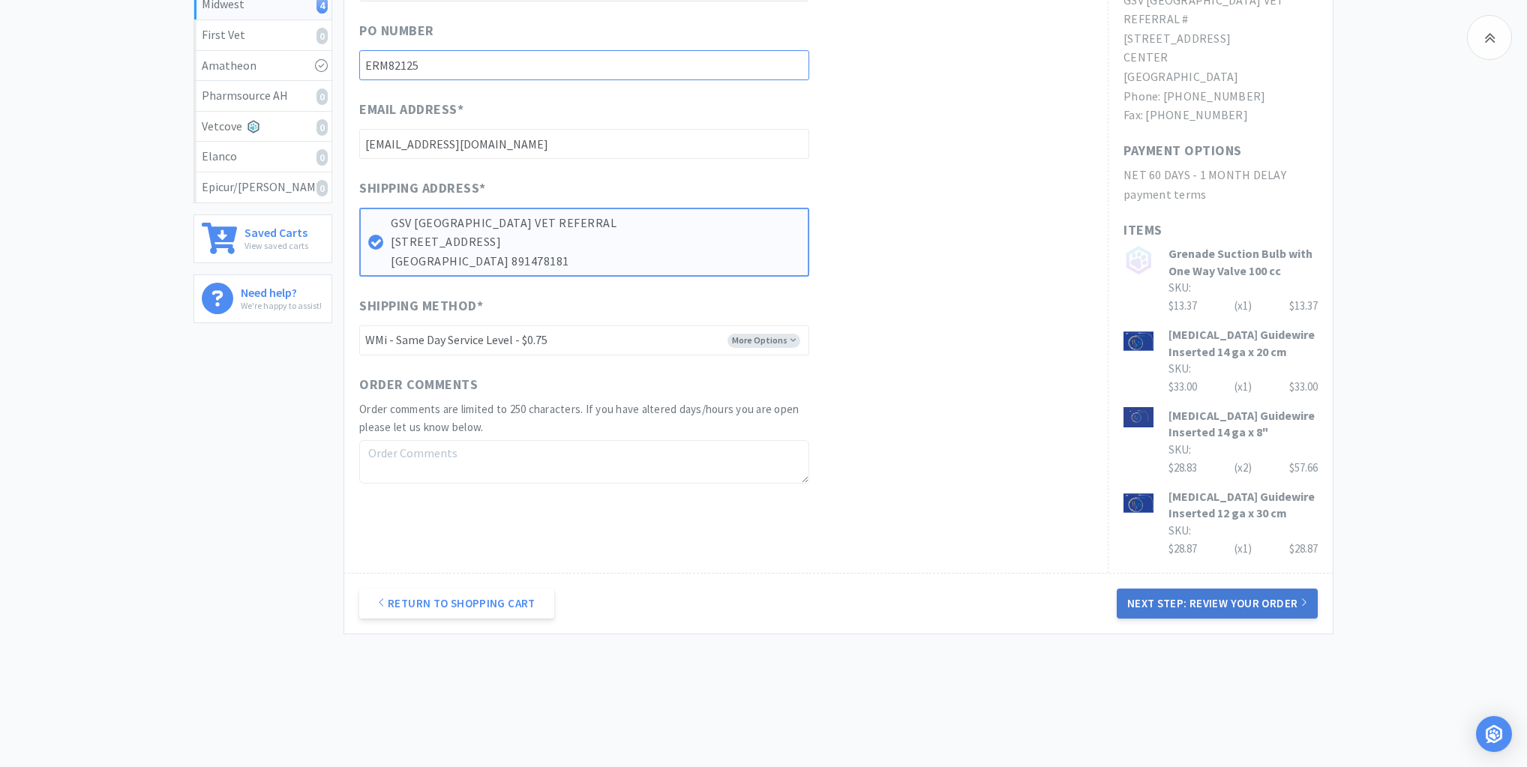
type input "ERM82125"
click at [1205, 589] on button "Next Step: Review Your Order" at bounding box center [1217, 604] width 201 height 30
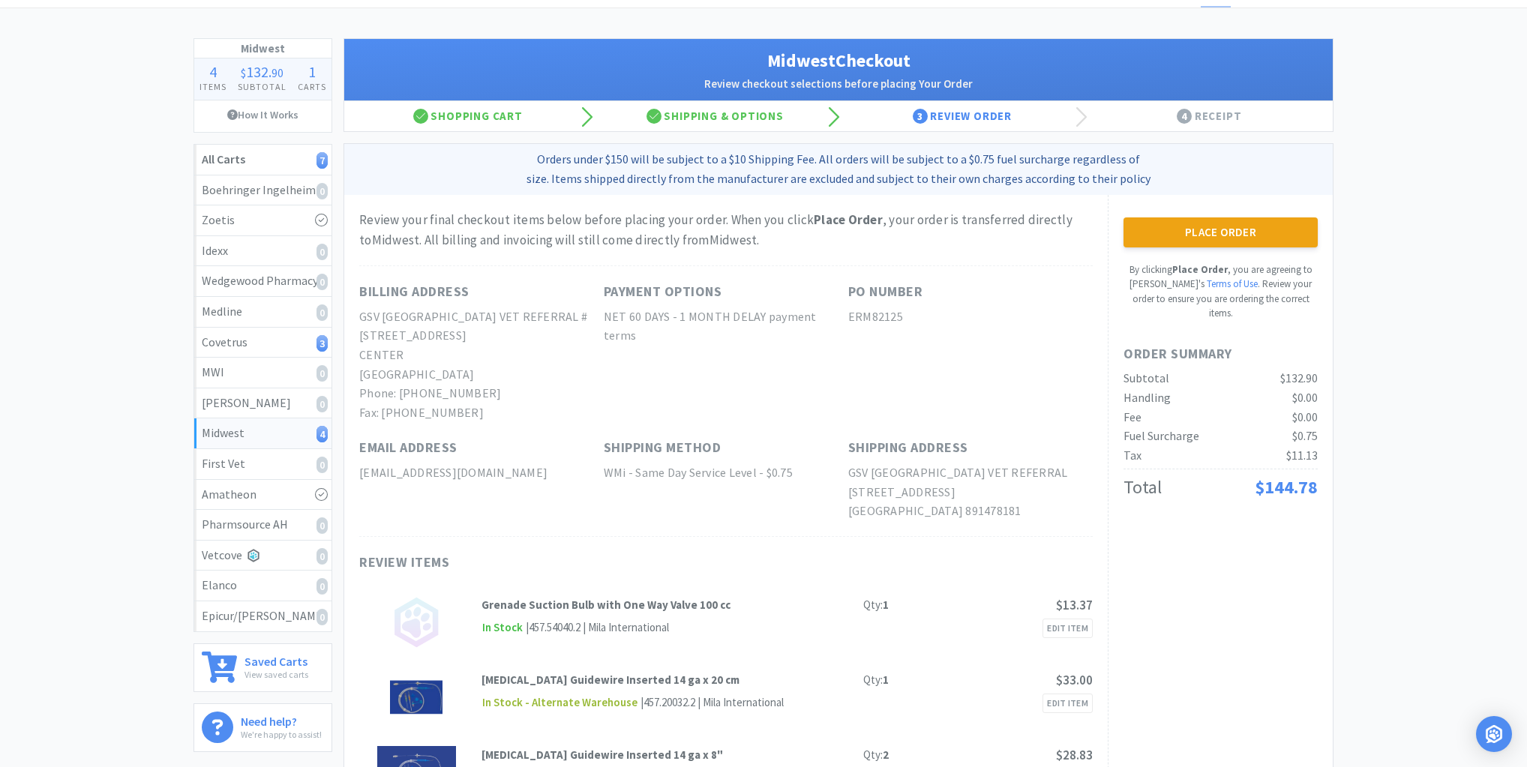
scroll to position [0, 0]
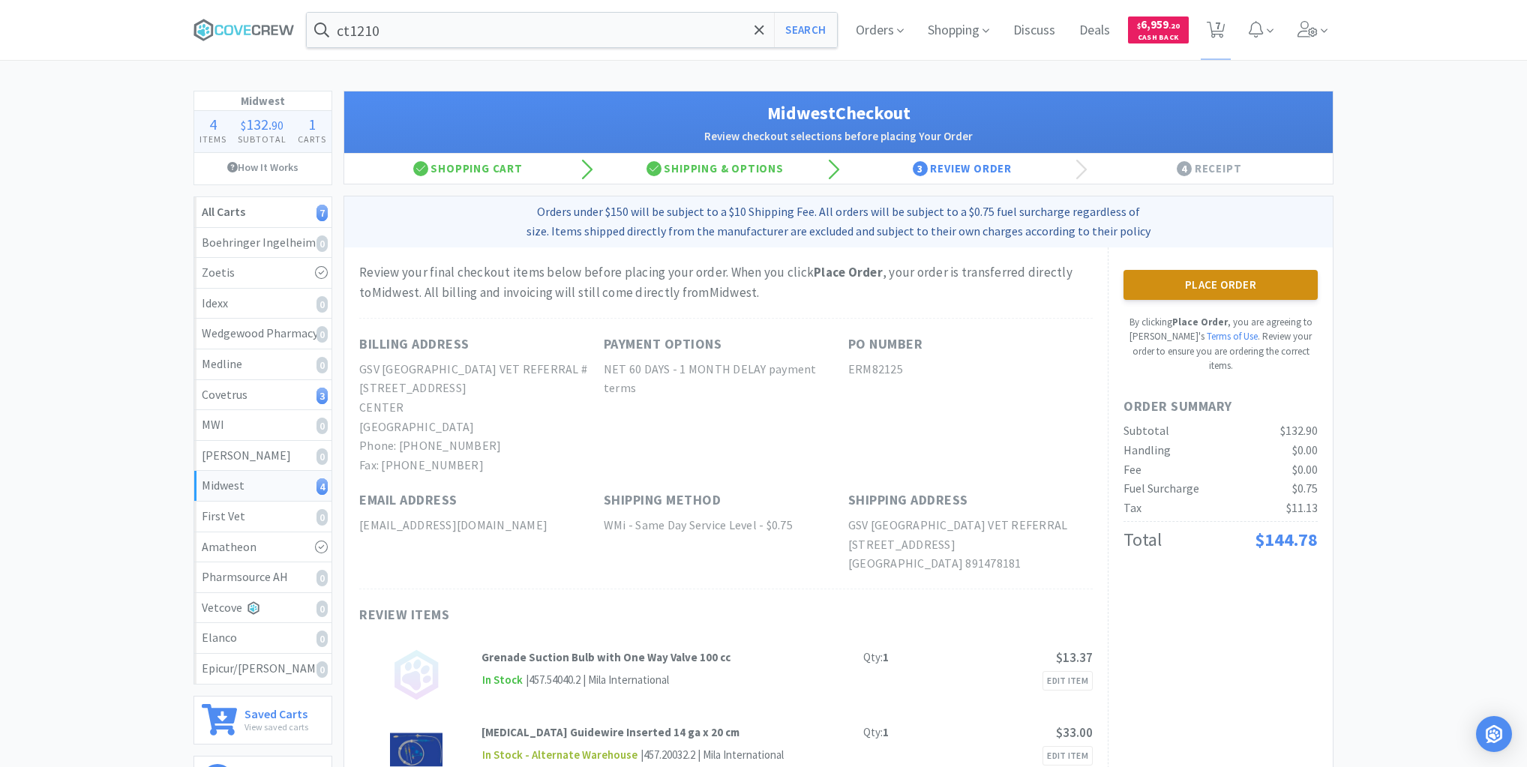
click at [1174, 281] on button "Place Order" at bounding box center [1221, 285] width 194 height 30
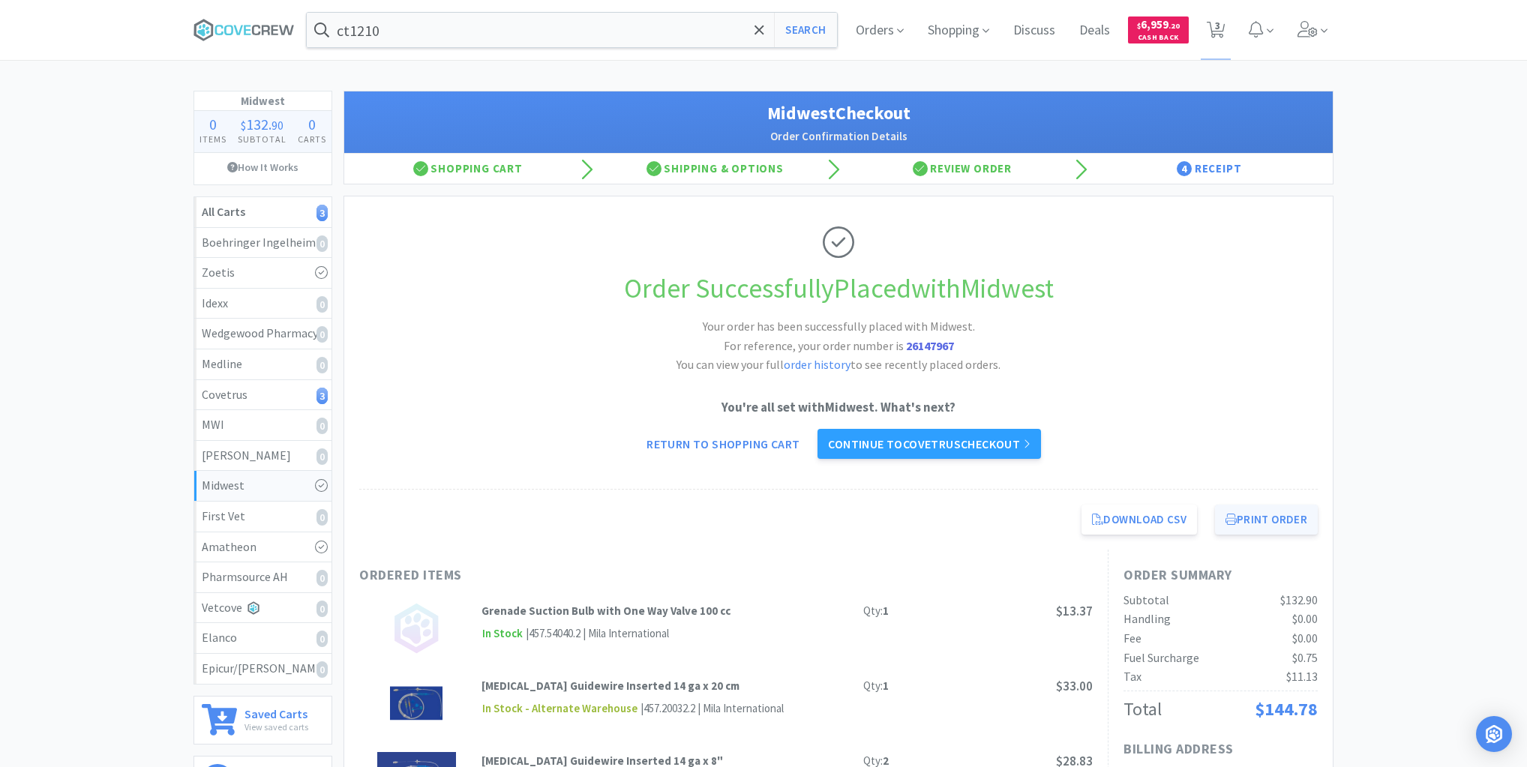
click at [1278, 518] on button "Print Order" at bounding box center [1266, 520] width 103 height 30
click at [297, 393] on div "Covetrus 3" at bounding box center [263, 396] width 122 height 20
select select "1"
select select "5"
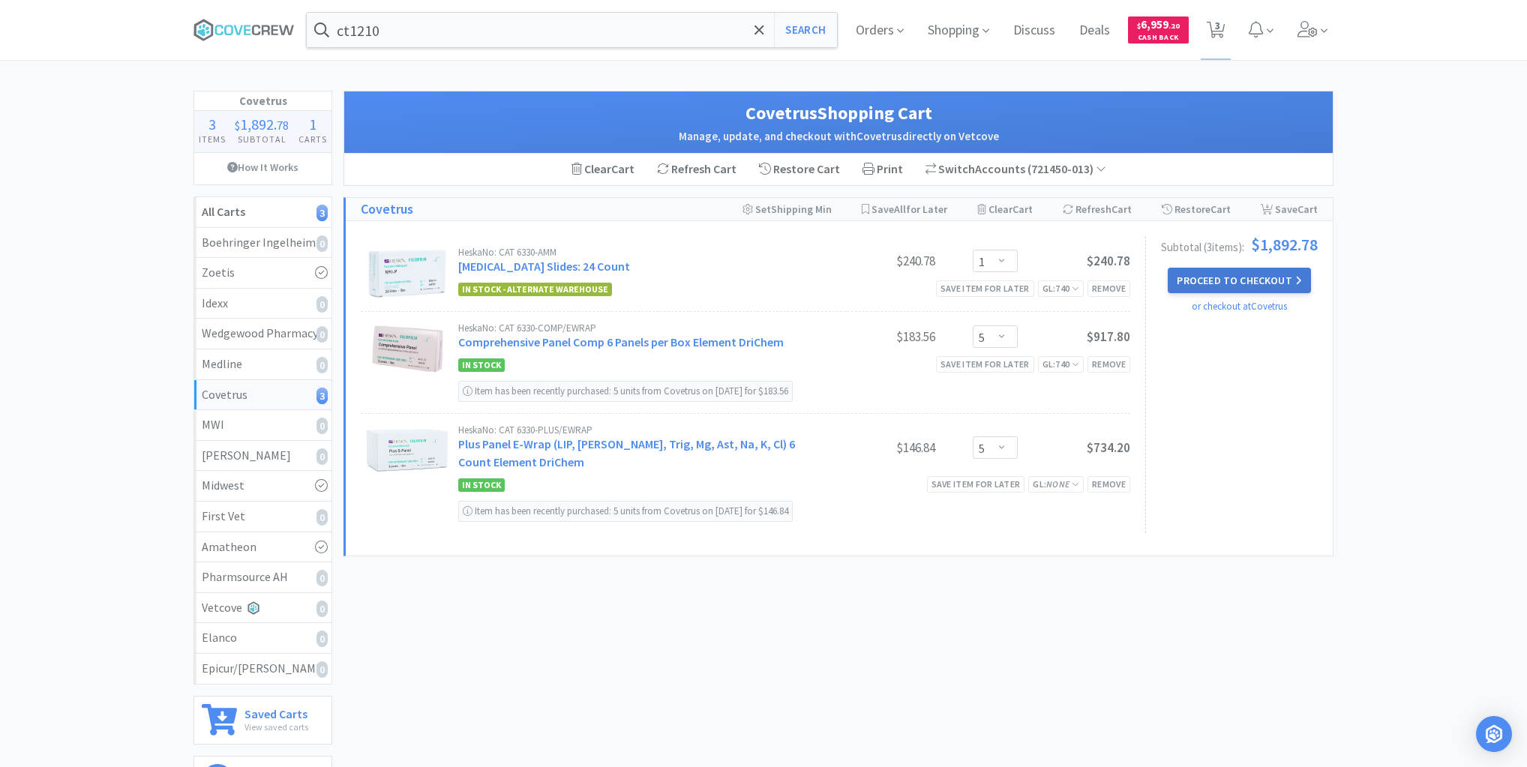
click at [1232, 275] on button "Proceed to Checkout" at bounding box center [1239, 281] width 143 height 26
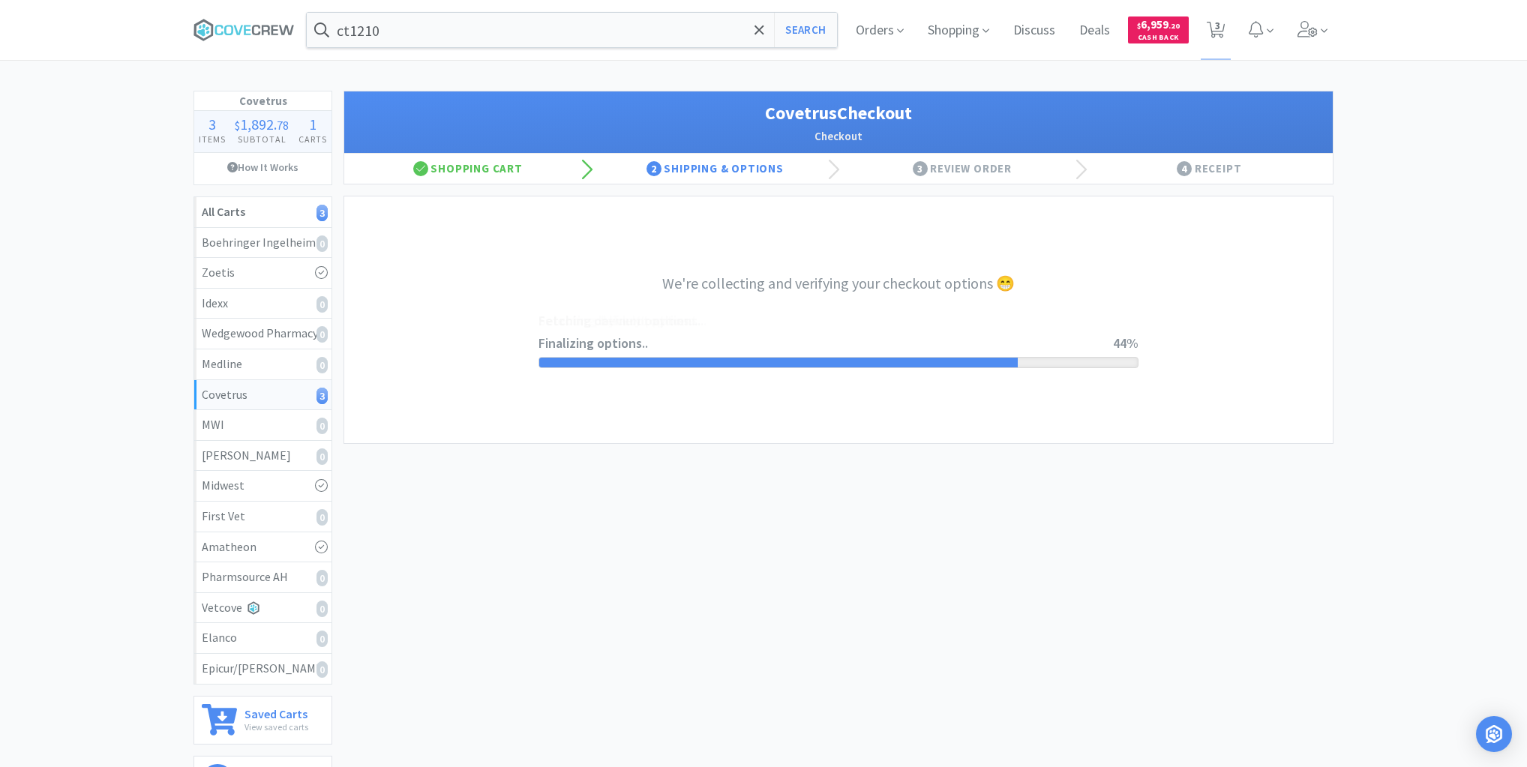
select select "ACCOUNT"
select select "cvt-standard-net"
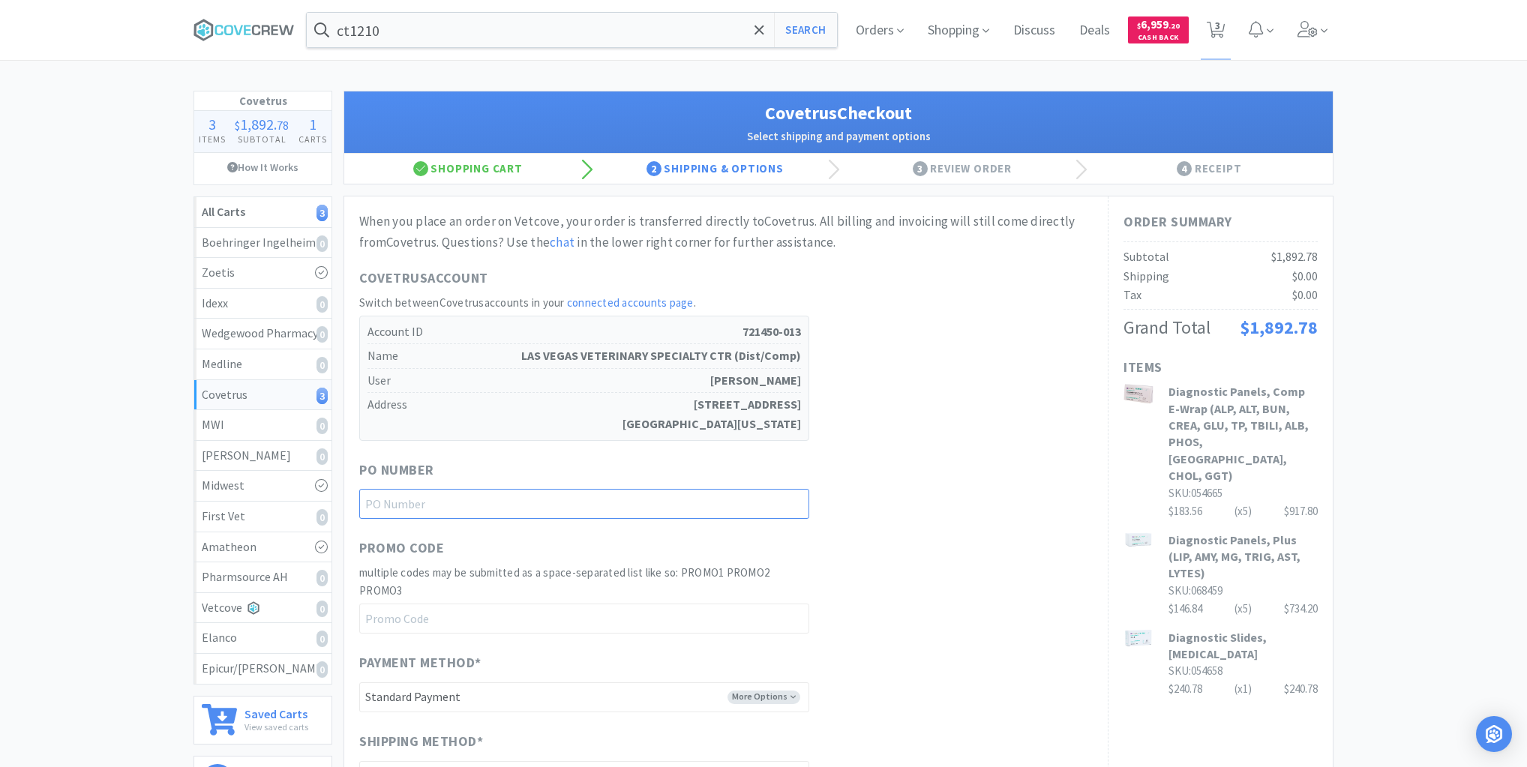
click at [741, 499] on input "text" at bounding box center [584, 504] width 450 height 30
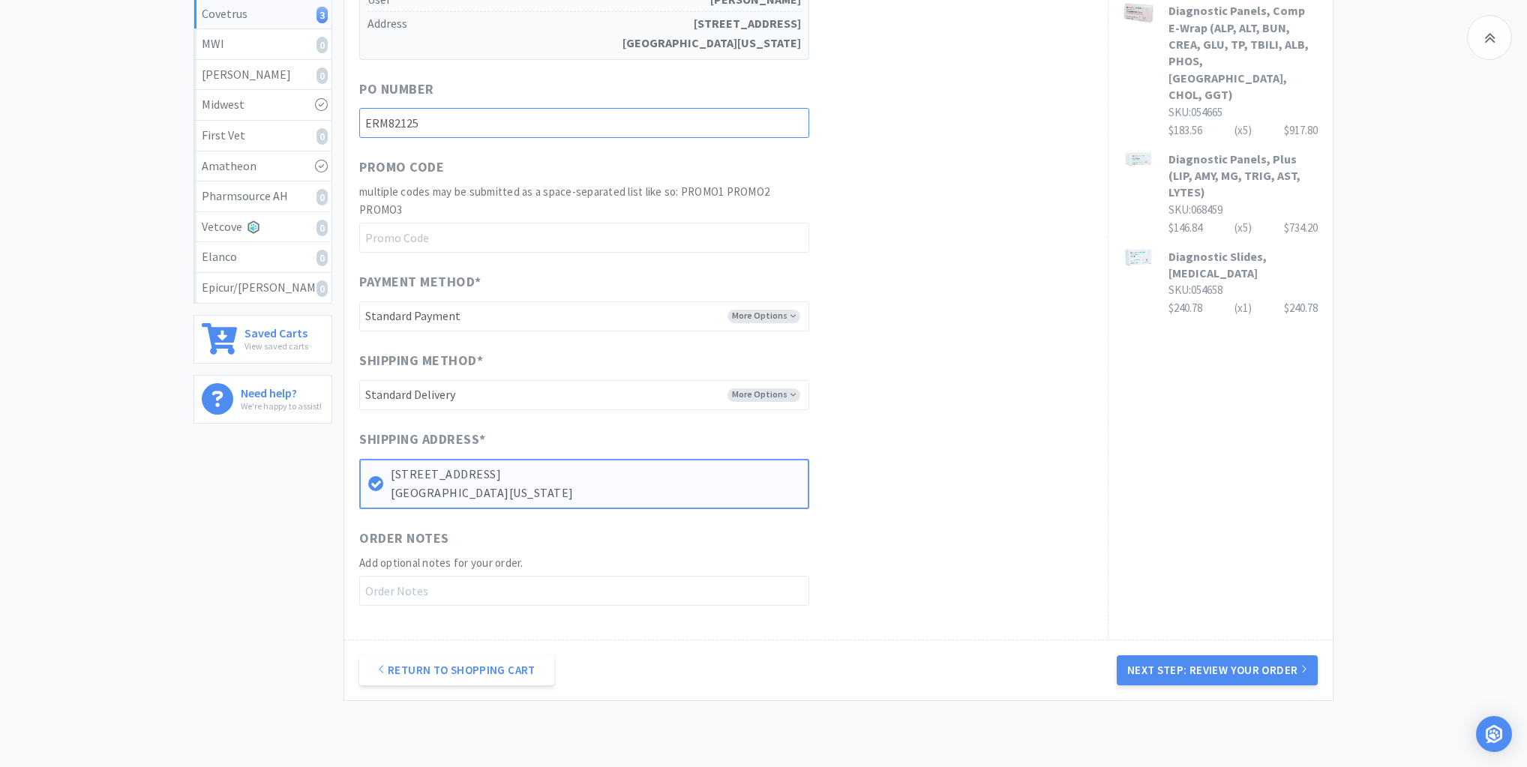
scroll to position [466, 0]
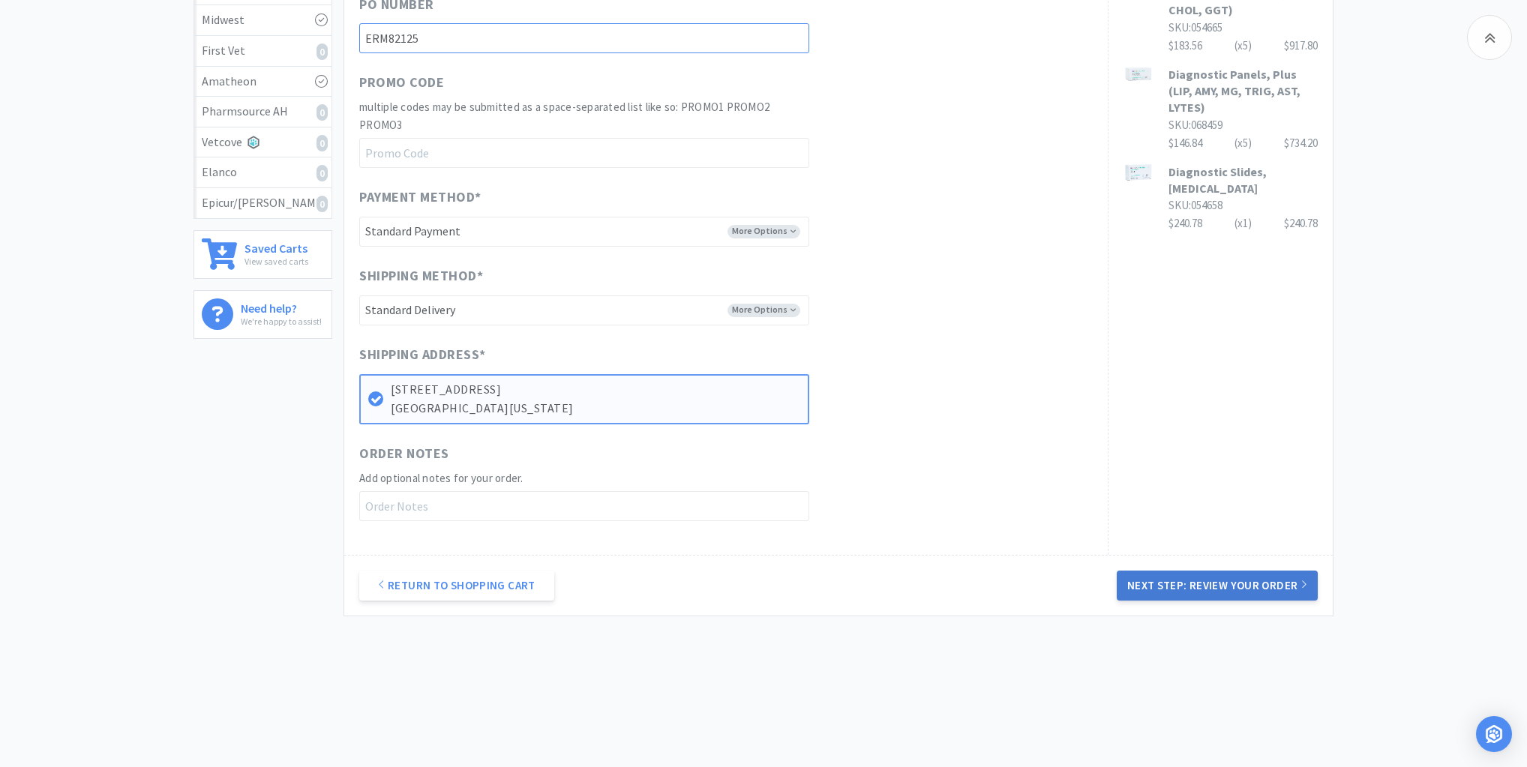
type input "ERM82125"
click at [1238, 579] on button "Next Step: Review Your Order" at bounding box center [1217, 586] width 201 height 30
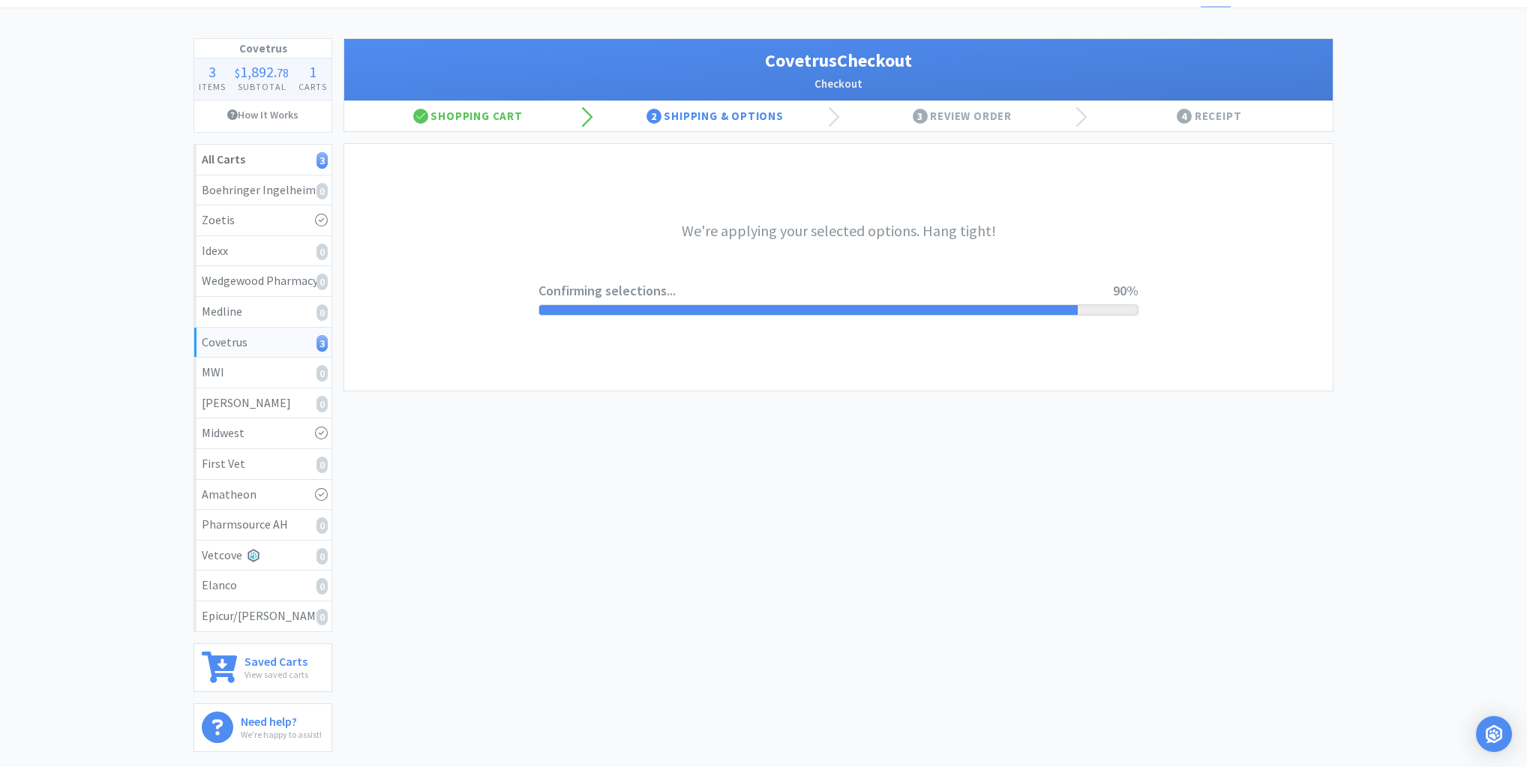
scroll to position [0, 0]
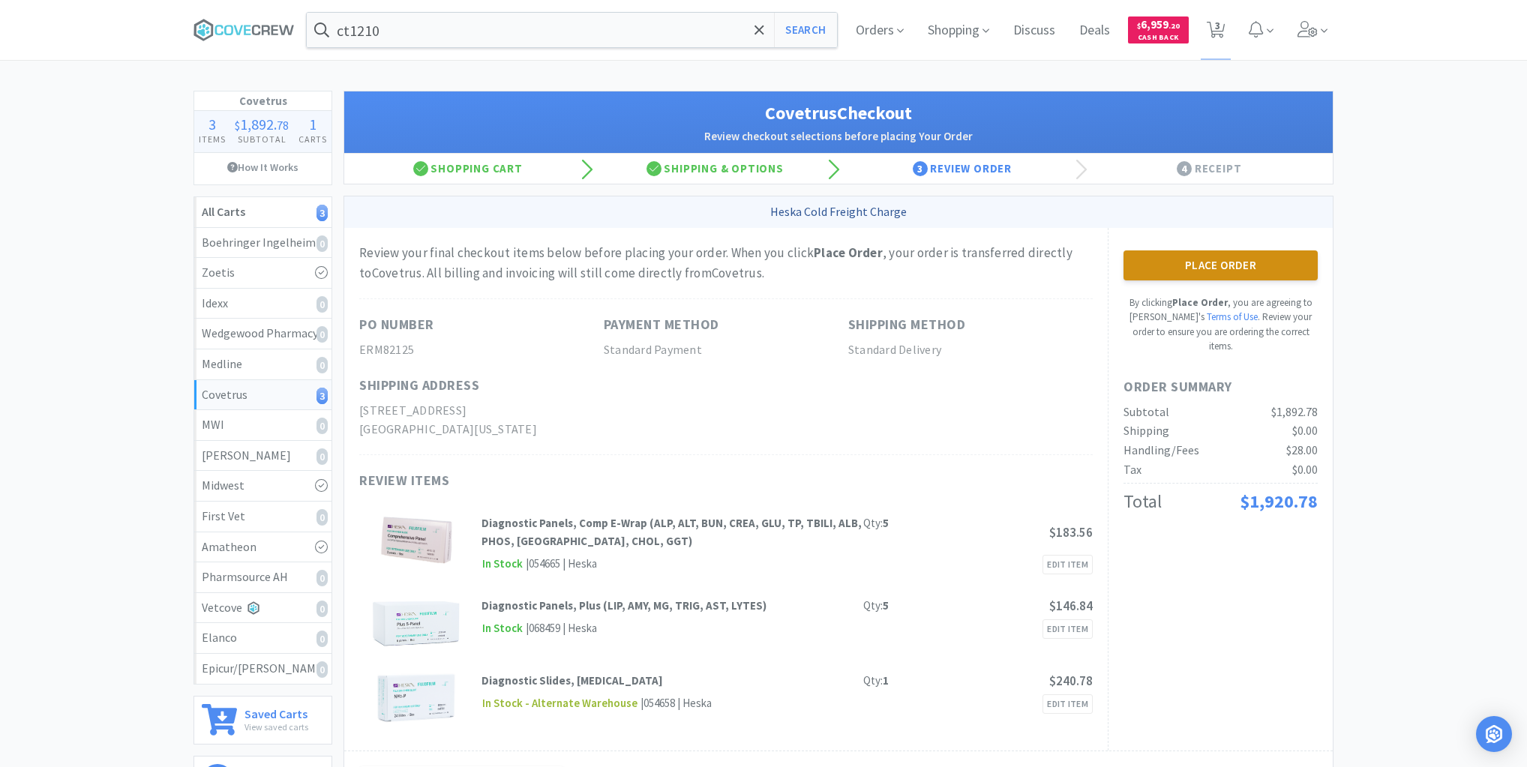
click at [1212, 263] on button "Place Order" at bounding box center [1221, 266] width 194 height 30
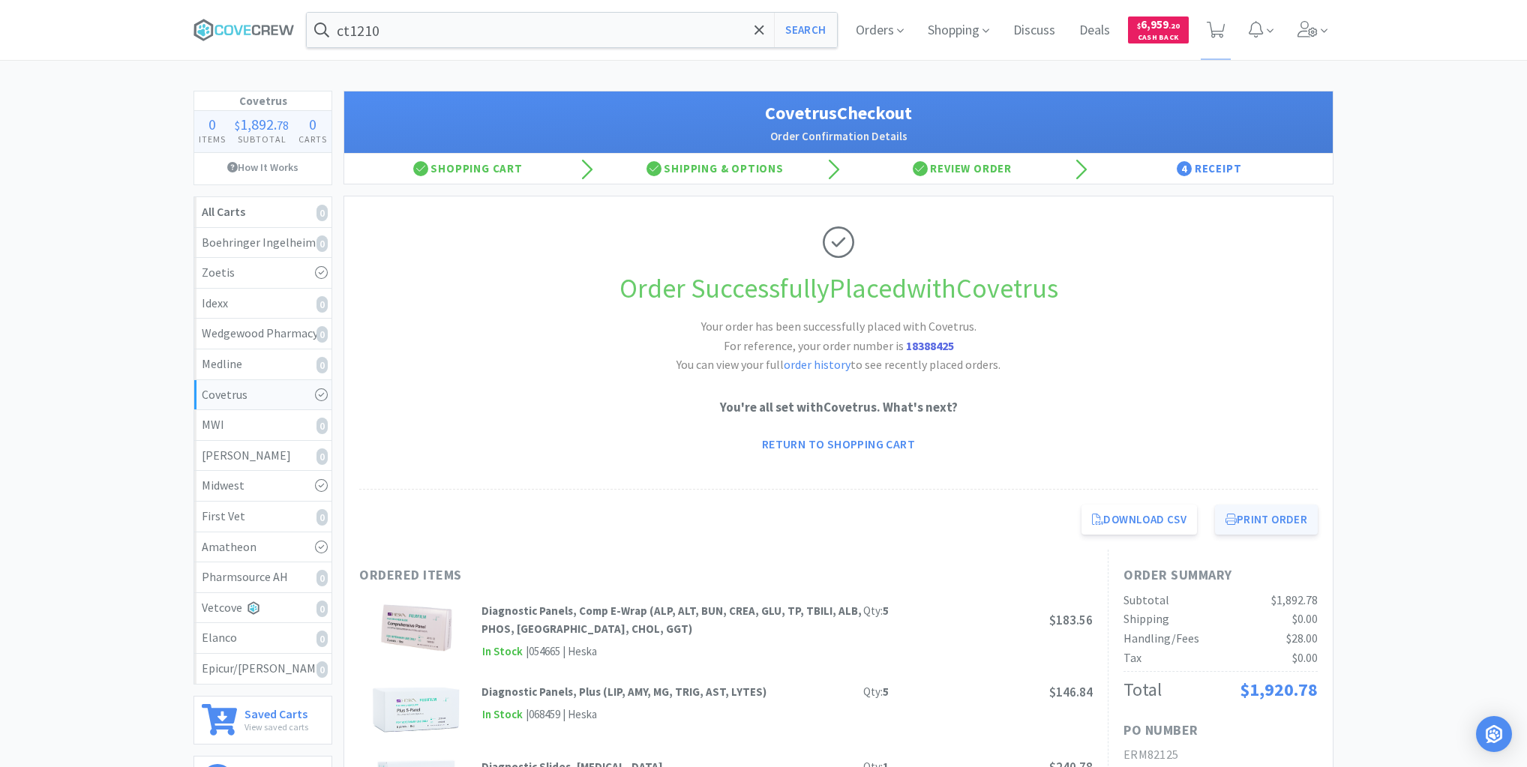
click at [1256, 518] on button "Print Order" at bounding box center [1266, 520] width 103 height 30
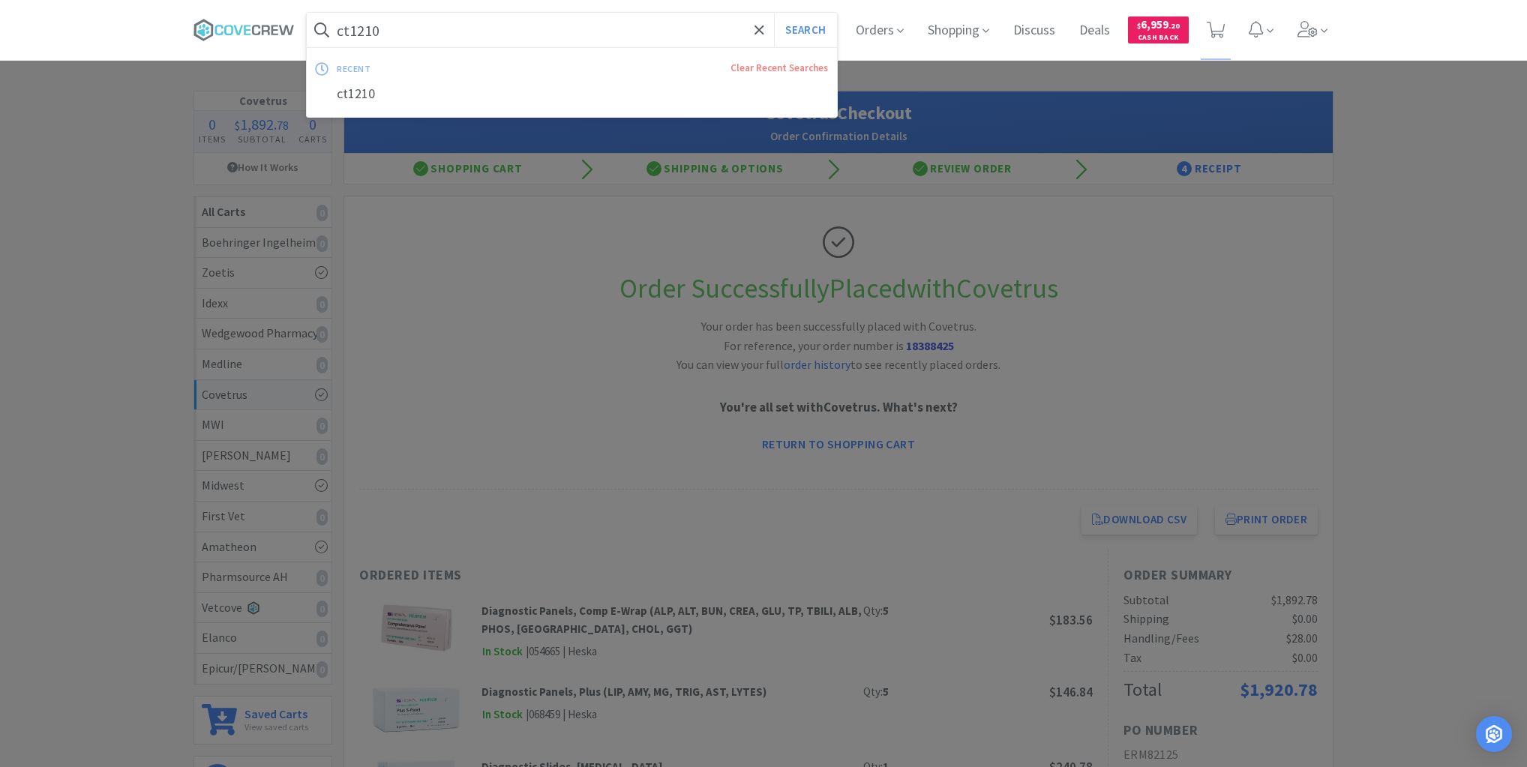
click at [437, 33] on input "ct1210" at bounding box center [572, 30] width 530 height 35
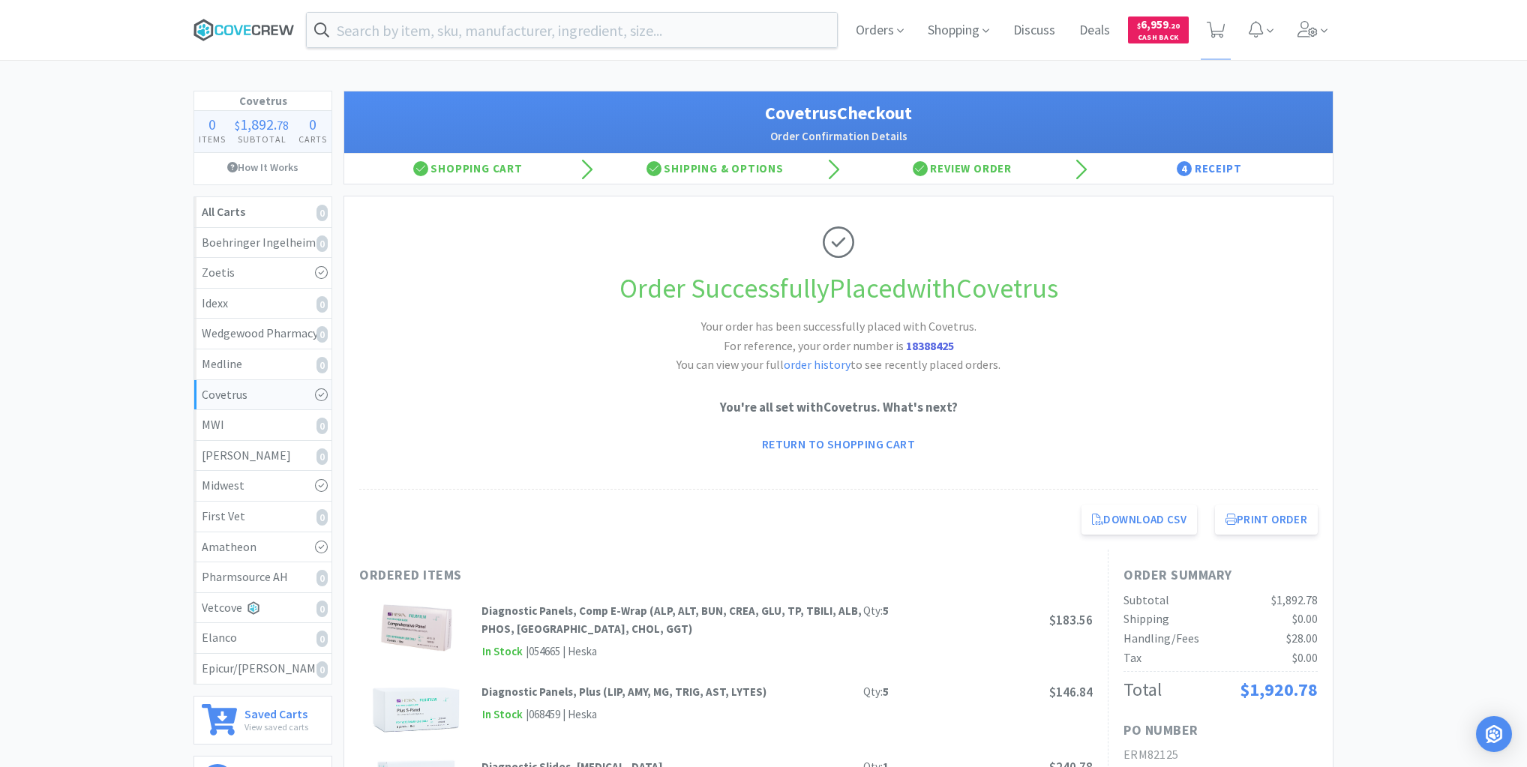
drag, startPoint x: 275, startPoint y: 29, endPoint x: 272, endPoint y: 3, distance: 25.7
click at [274, 27] on icon at bounding box center [244, 30] width 101 height 23
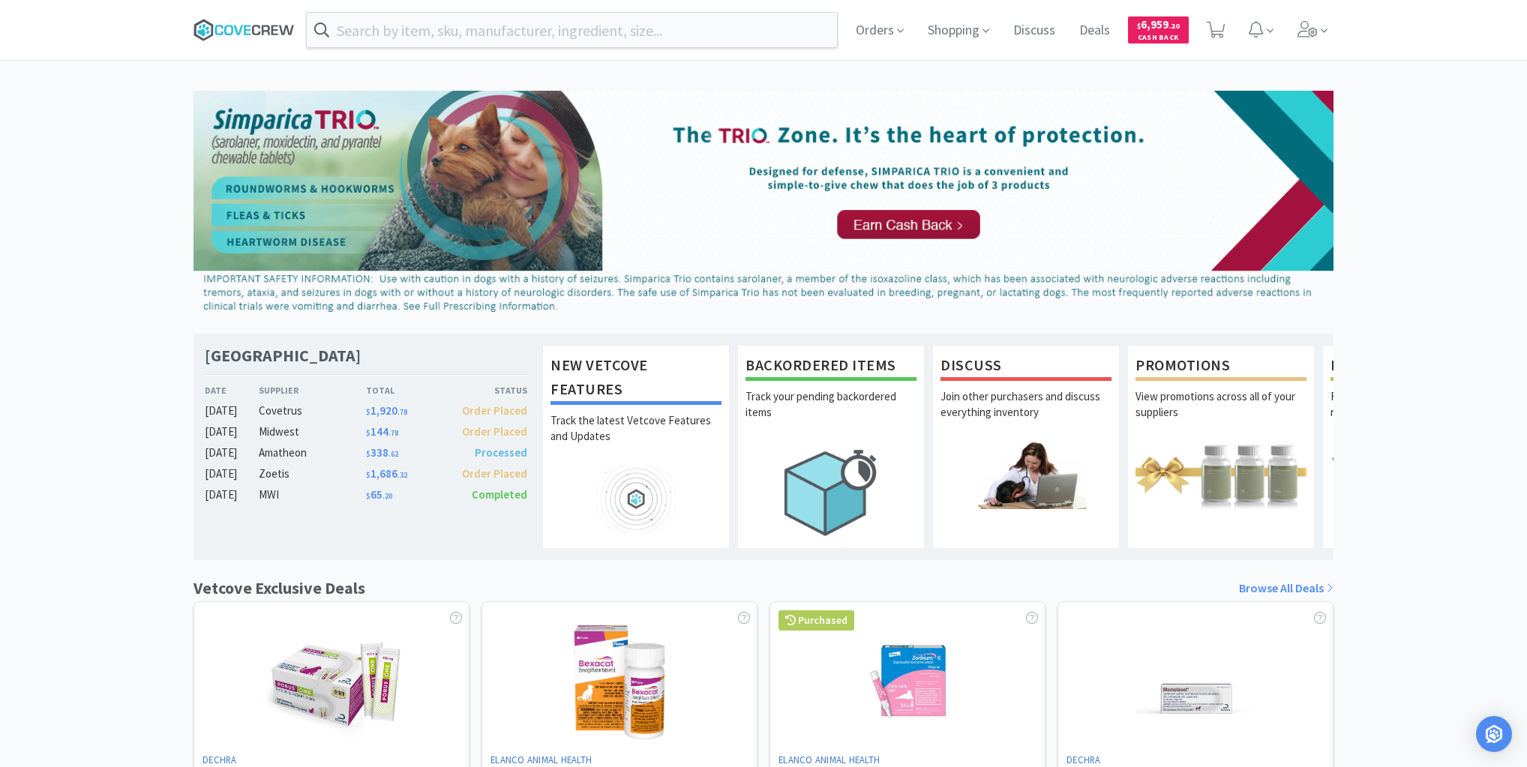
click at [270, 29] on icon at bounding box center [244, 30] width 101 height 23
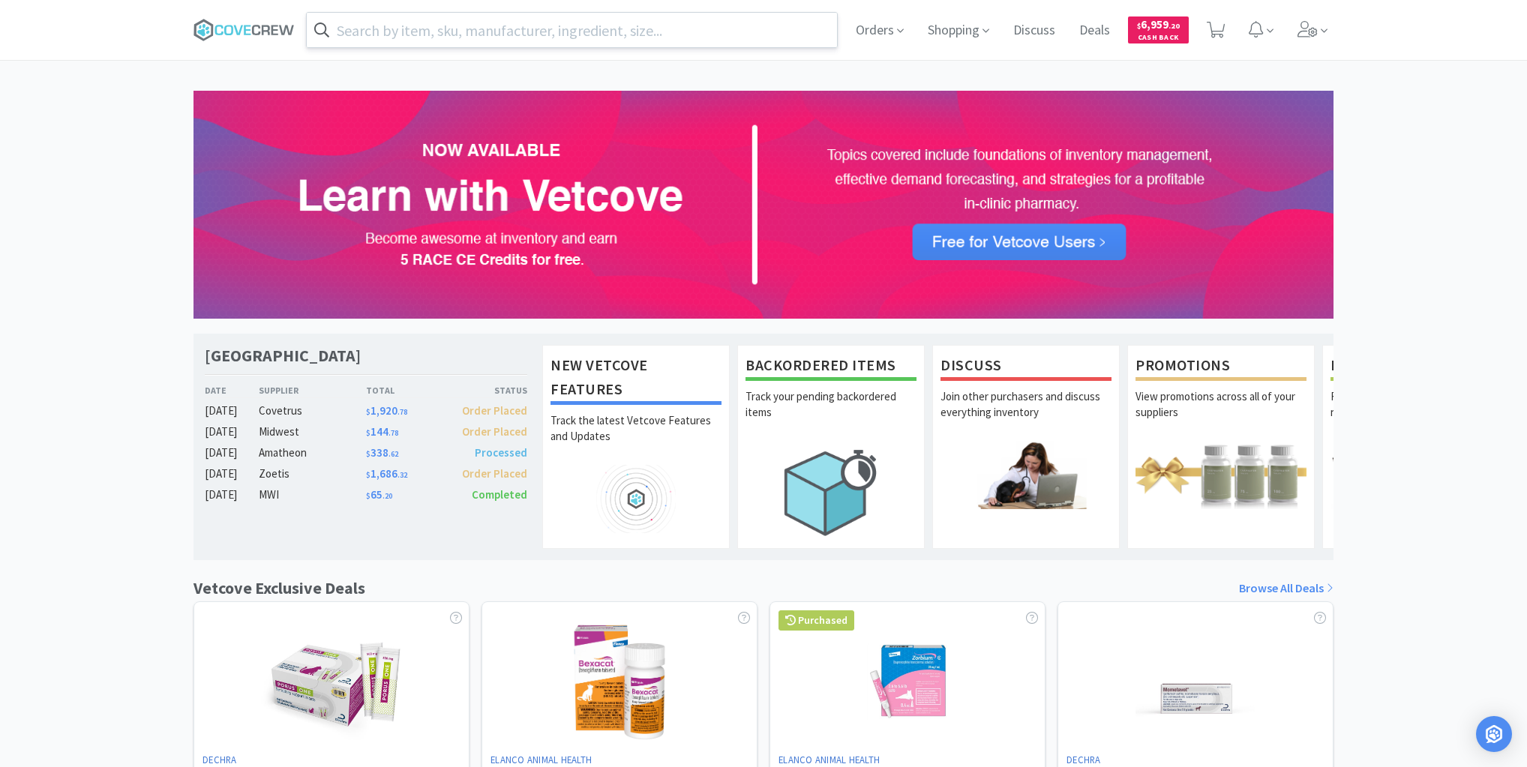
click at [471, 22] on input "text" at bounding box center [572, 30] width 530 height 35
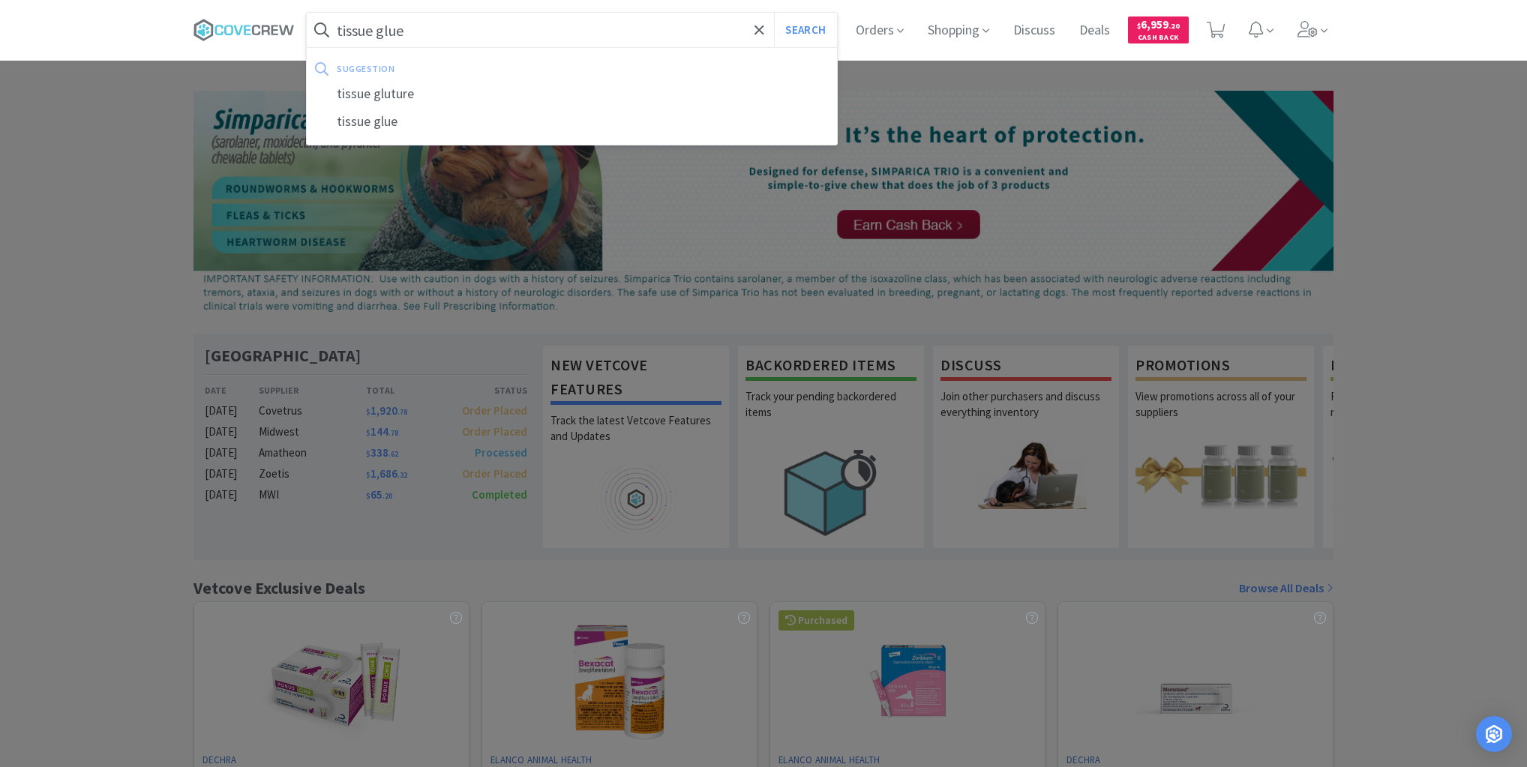
type input "tissue glue"
click at [774, 13] on button "Search" at bounding box center [805, 30] width 62 height 35
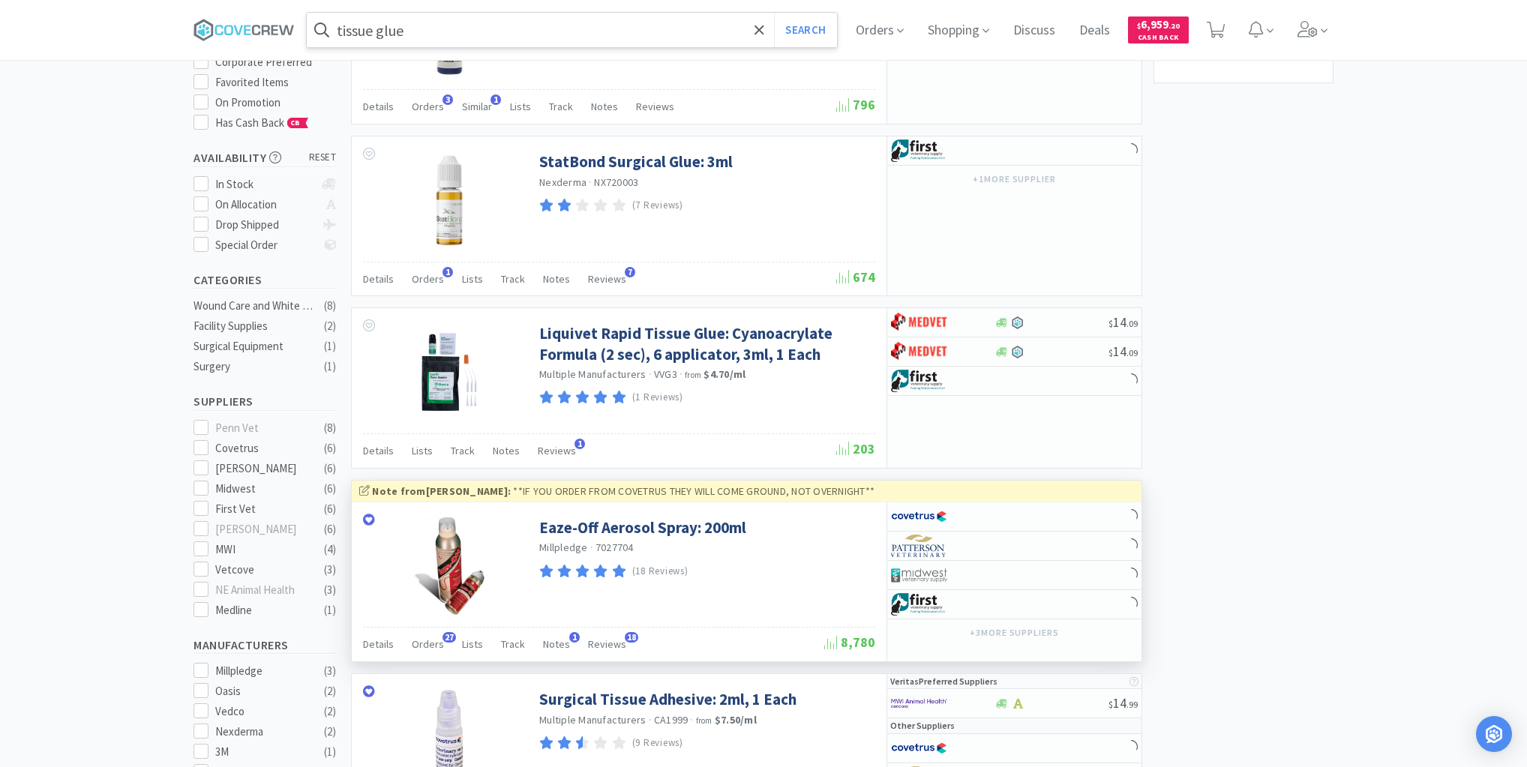
scroll to position [480, 0]
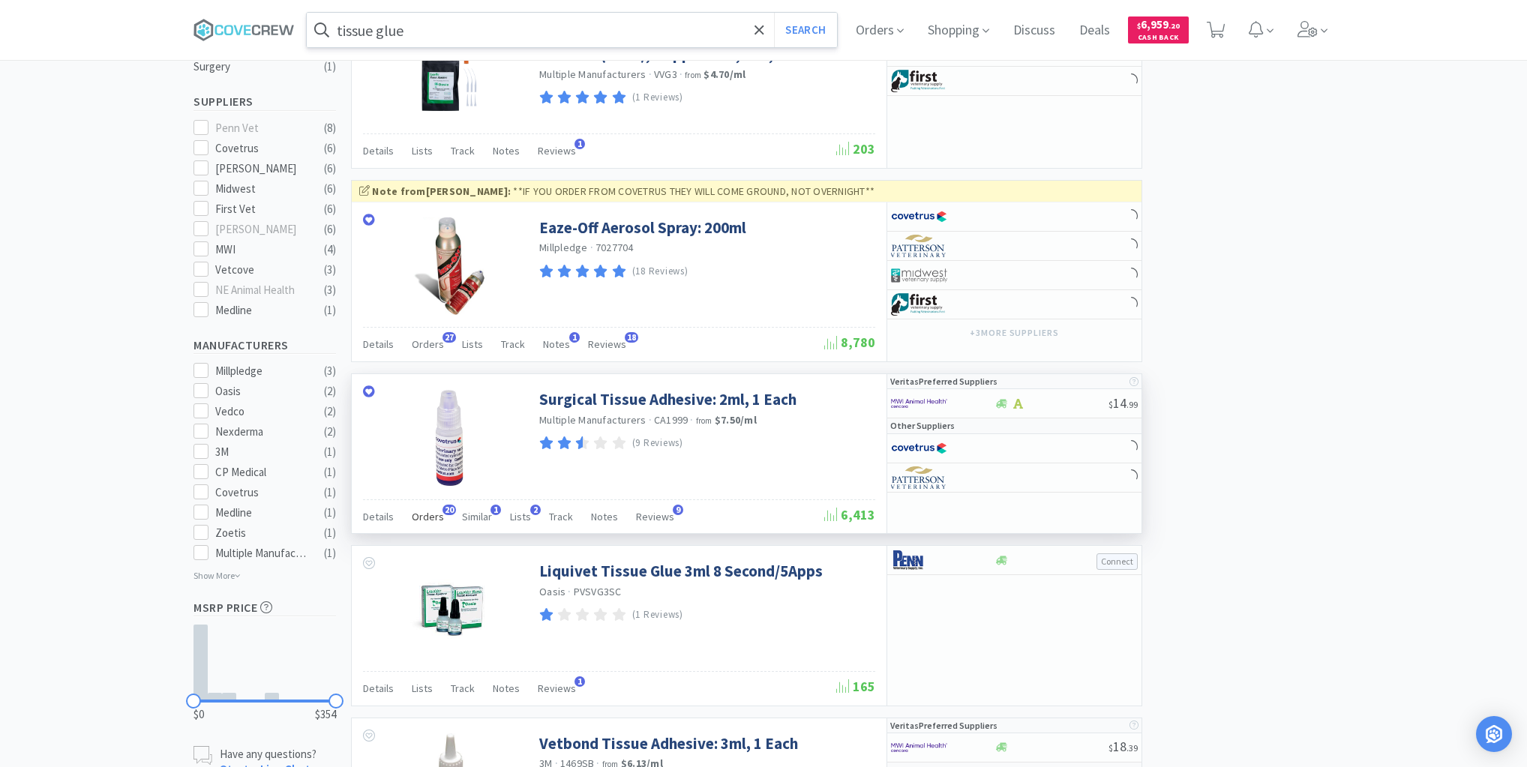
click at [434, 513] on span "Orders" at bounding box center [428, 517] width 32 height 14
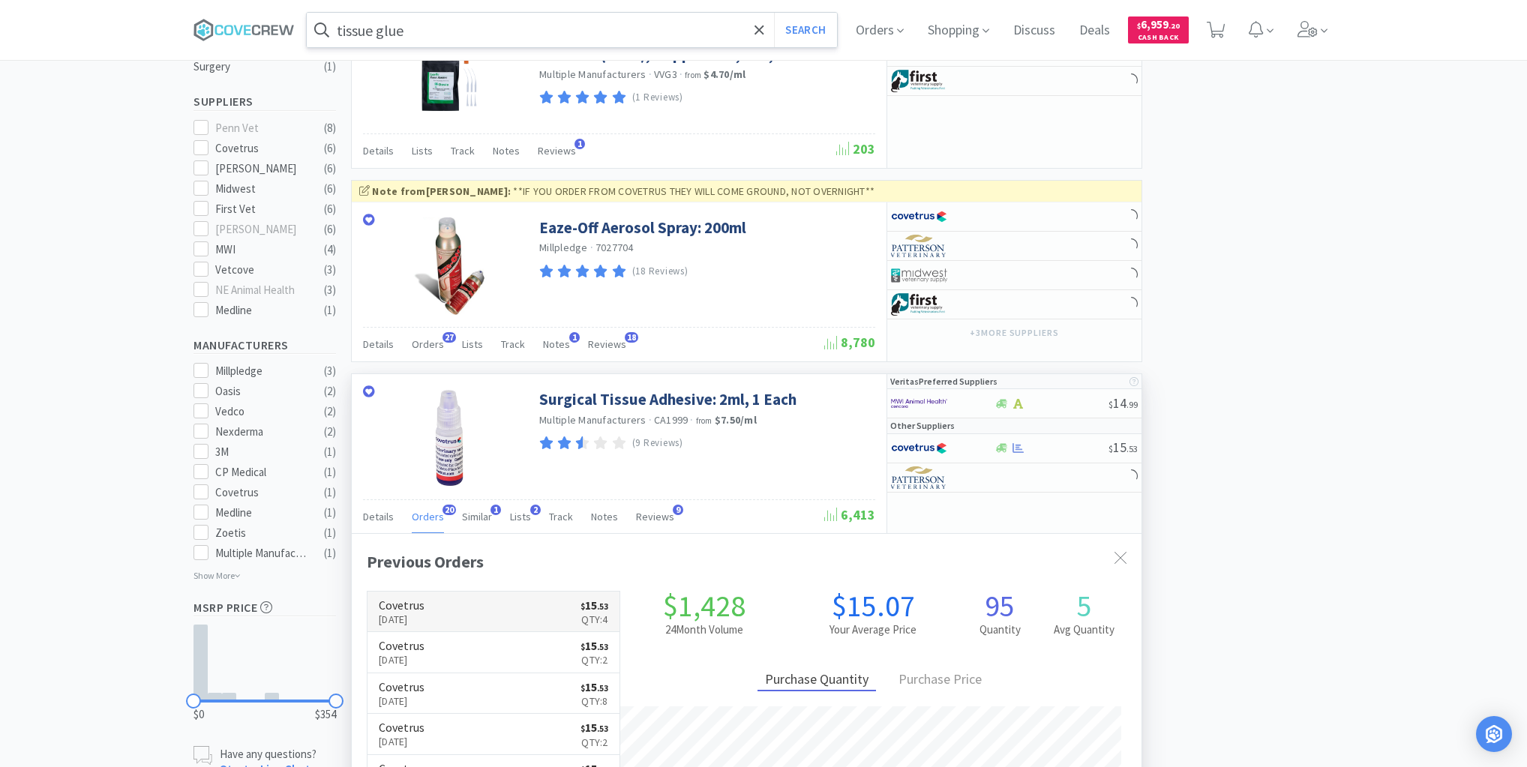
scroll to position [402, 790]
click at [503, 598] on link "Covetrus [DATE] $ 15 . 53 Qty: 4" at bounding box center [494, 612] width 252 height 41
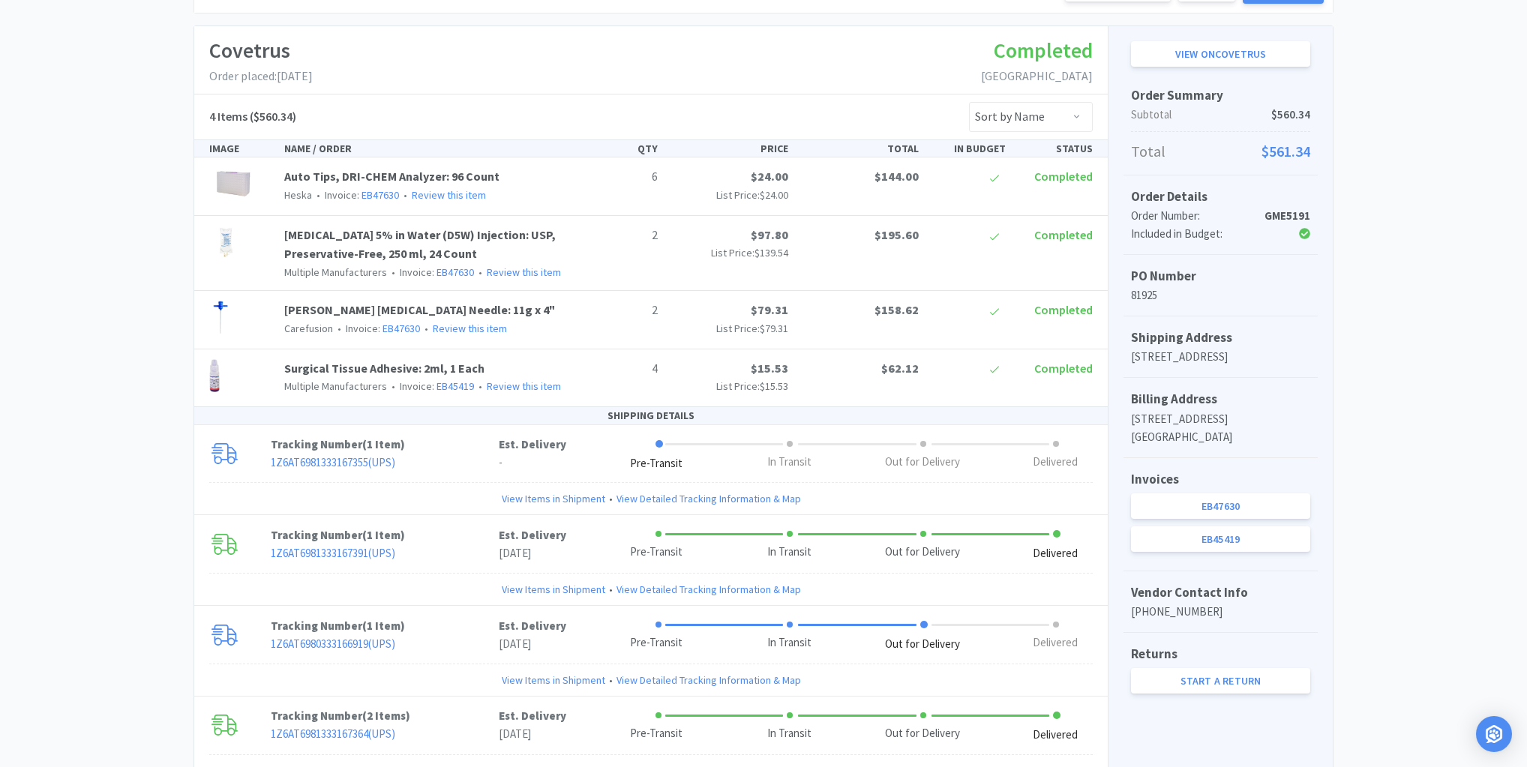
scroll to position [240, 0]
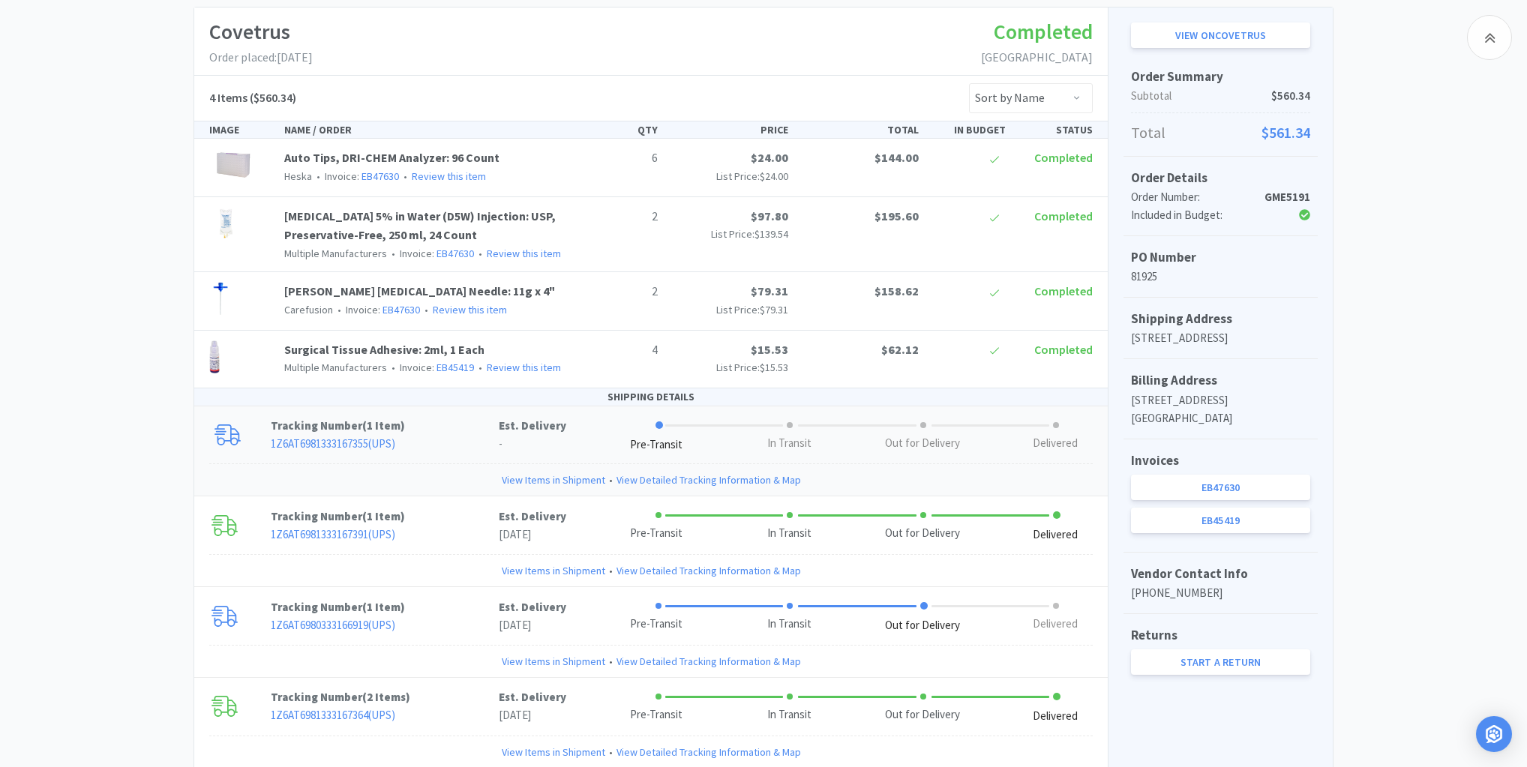
click at [555, 475] on link "View Items in Shipment" at bounding box center [554, 480] width 104 height 17
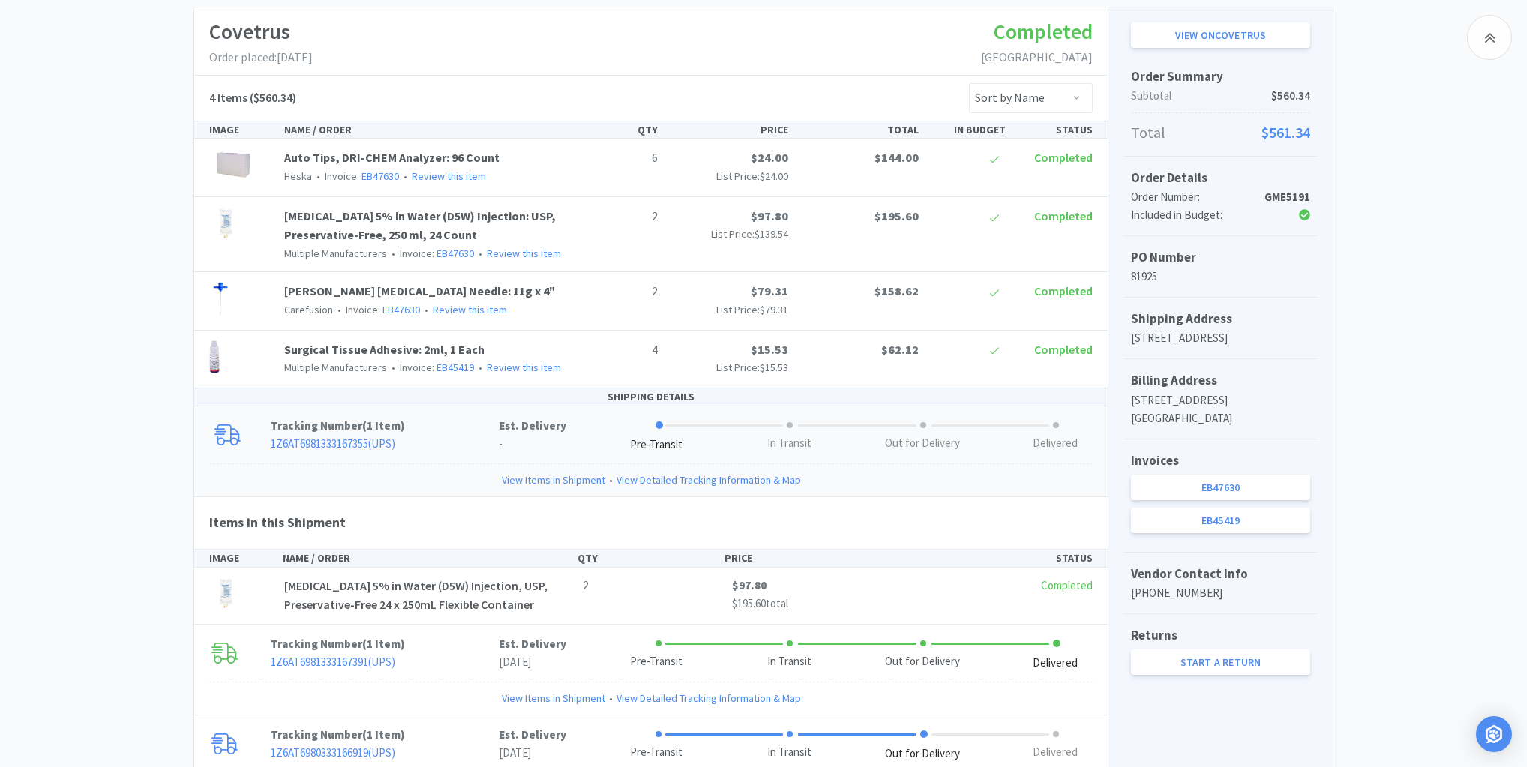
click at [555, 475] on link "View Items in Shipment" at bounding box center [554, 480] width 104 height 17
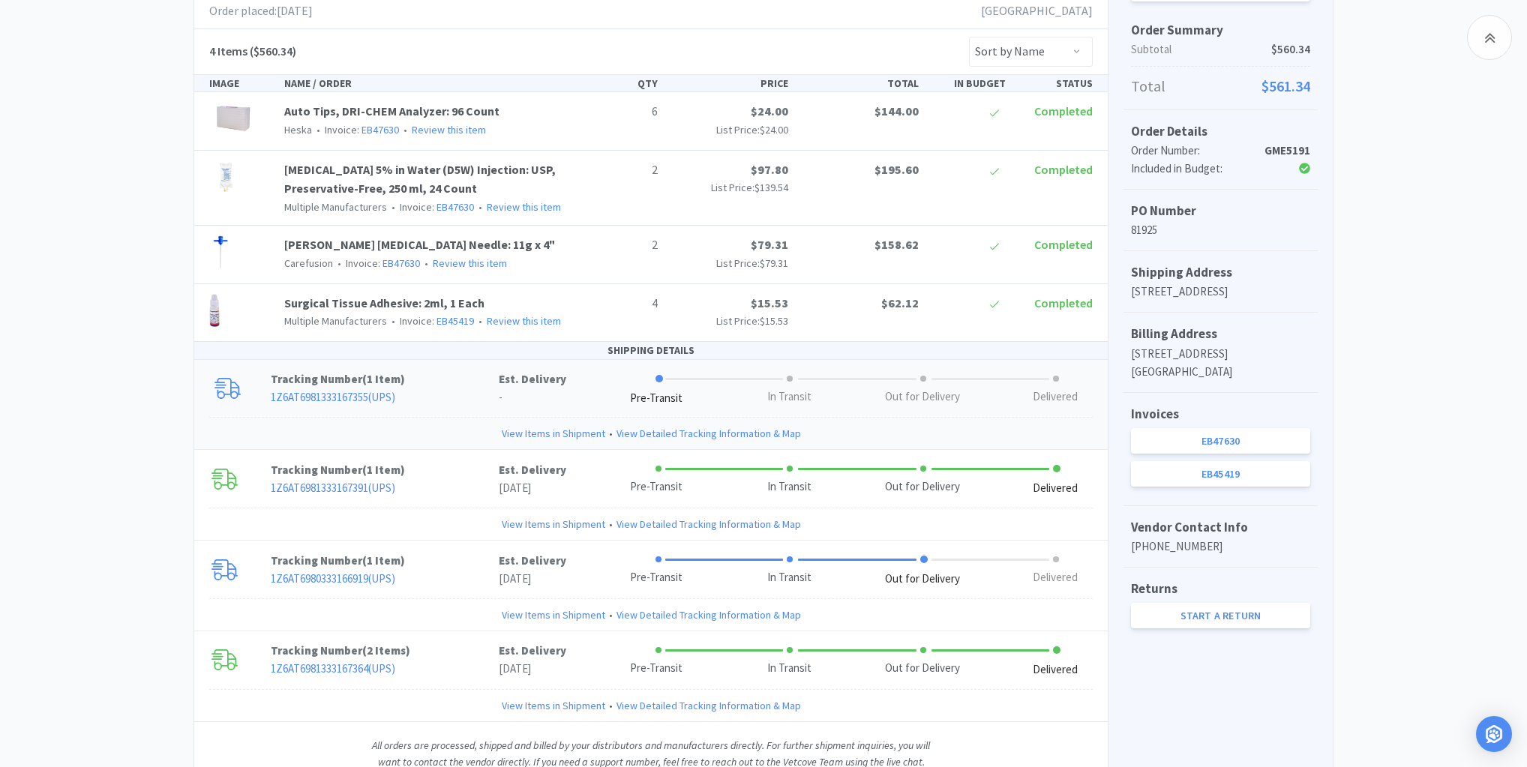
scroll to position [347, 0]
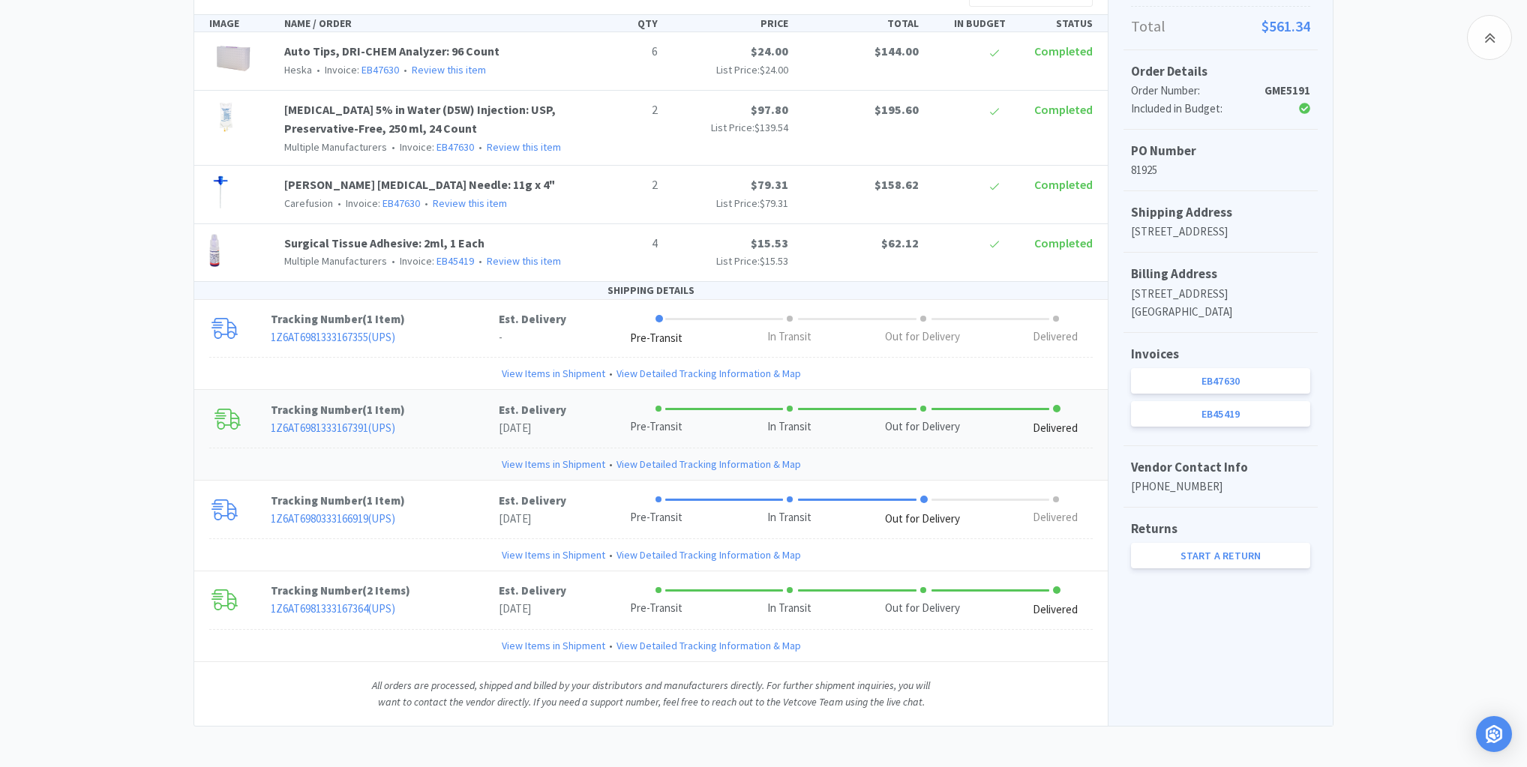
click at [553, 464] on link "View Items in Shipment" at bounding box center [554, 464] width 104 height 17
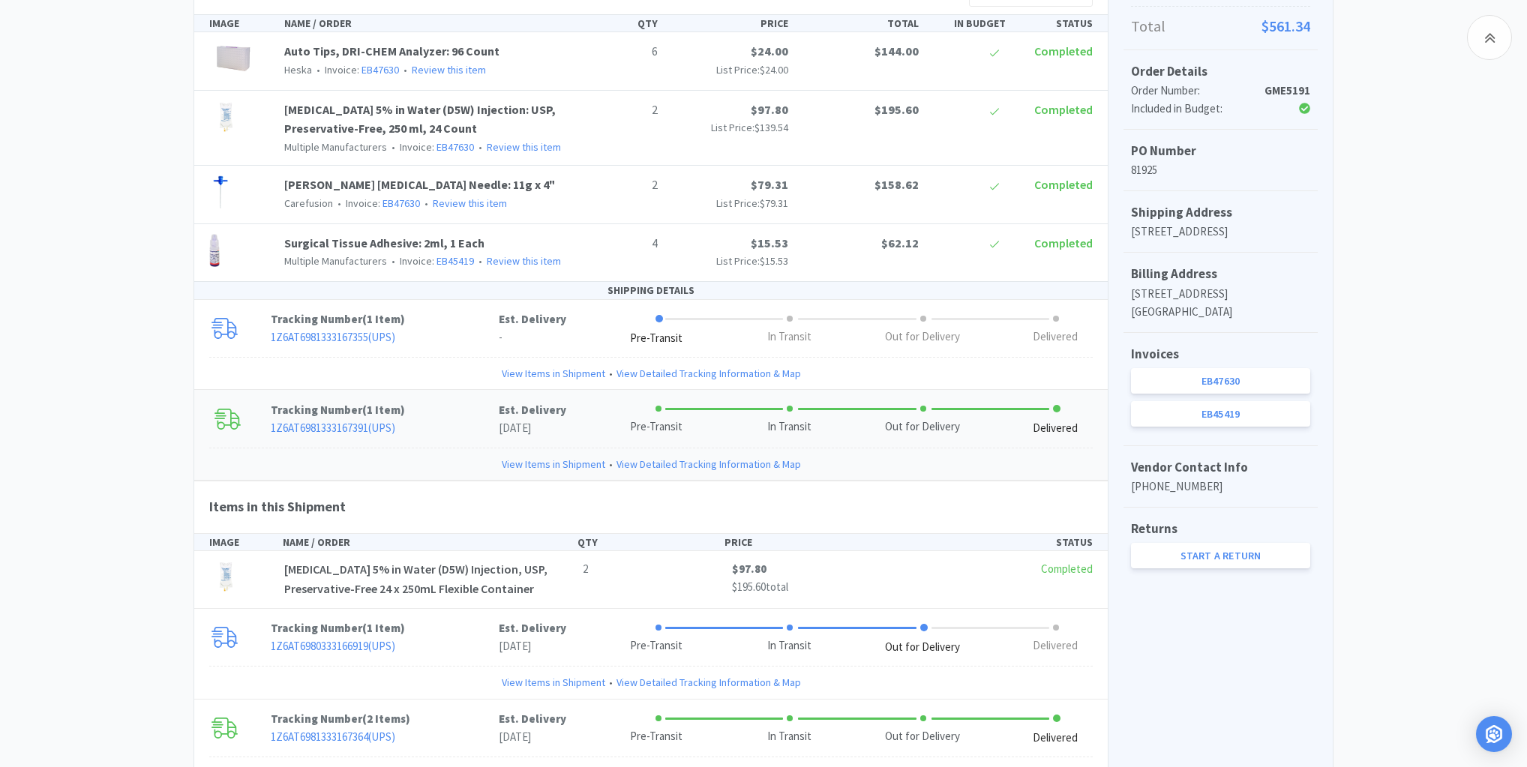
click at [553, 464] on link "View Items in Shipment" at bounding box center [554, 464] width 104 height 17
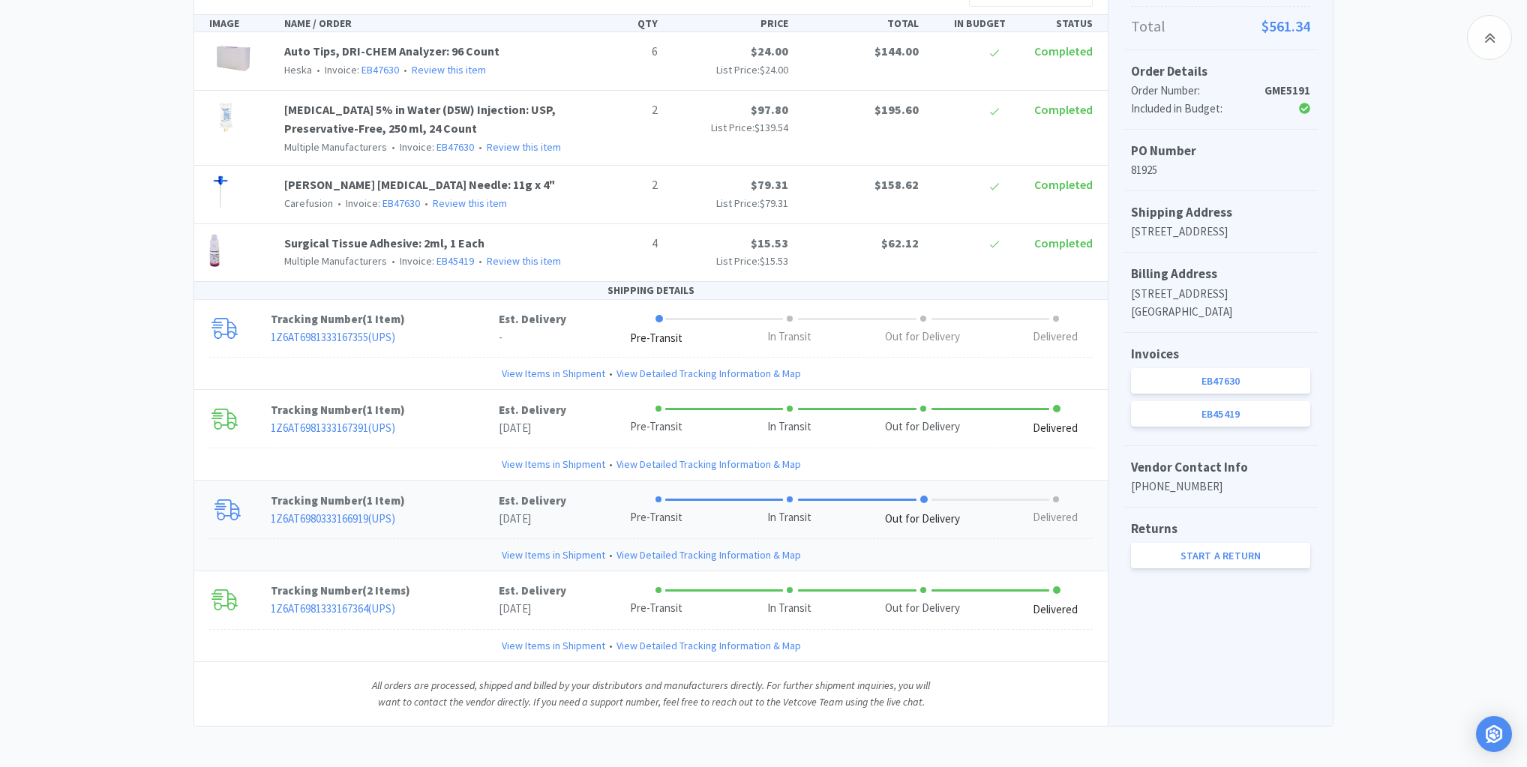
click at [537, 548] on link "View Items in Shipment" at bounding box center [554, 555] width 104 height 17
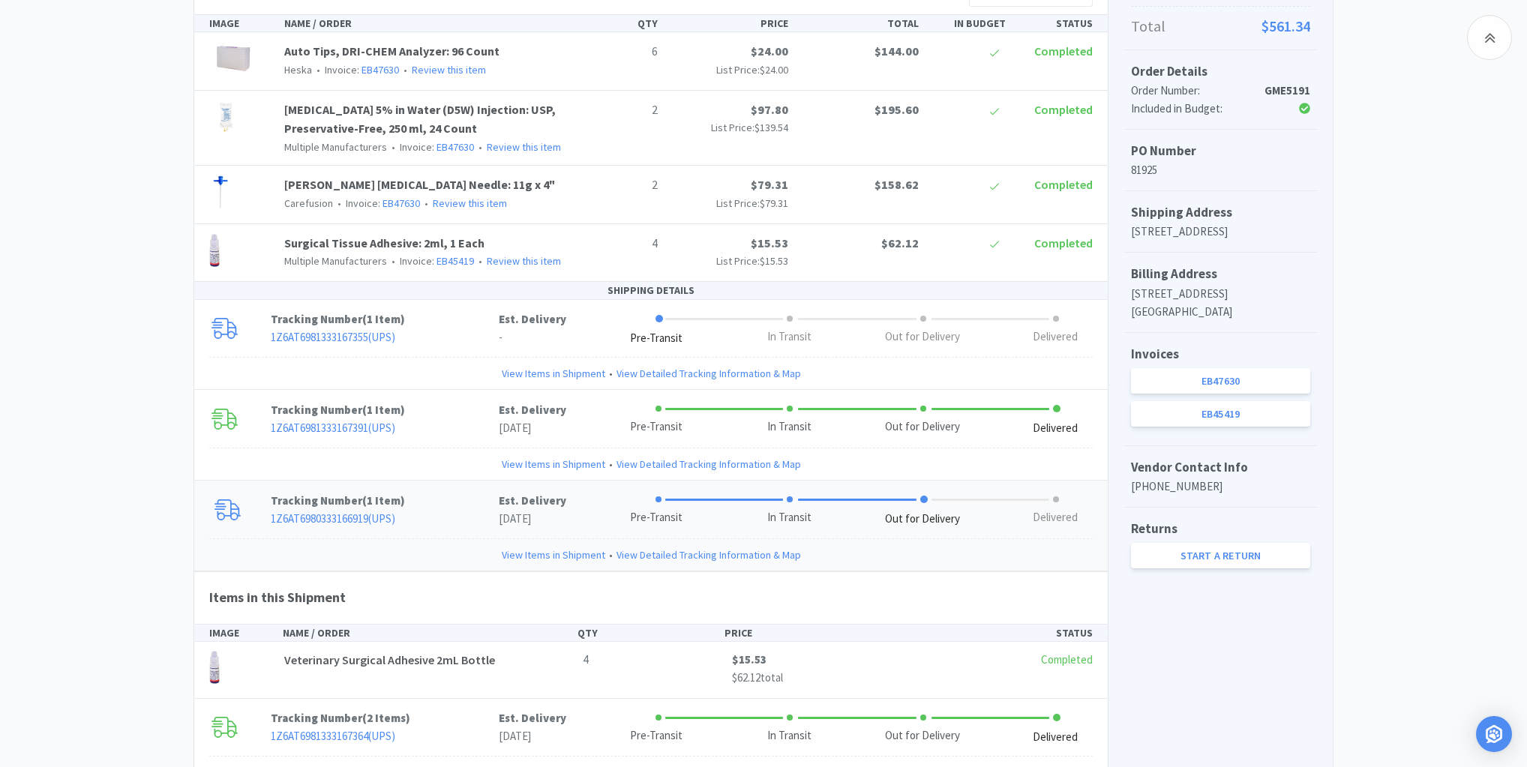
click at [537, 547] on link "View Items in Shipment" at bounding box center [554, 555] width 104 height 17
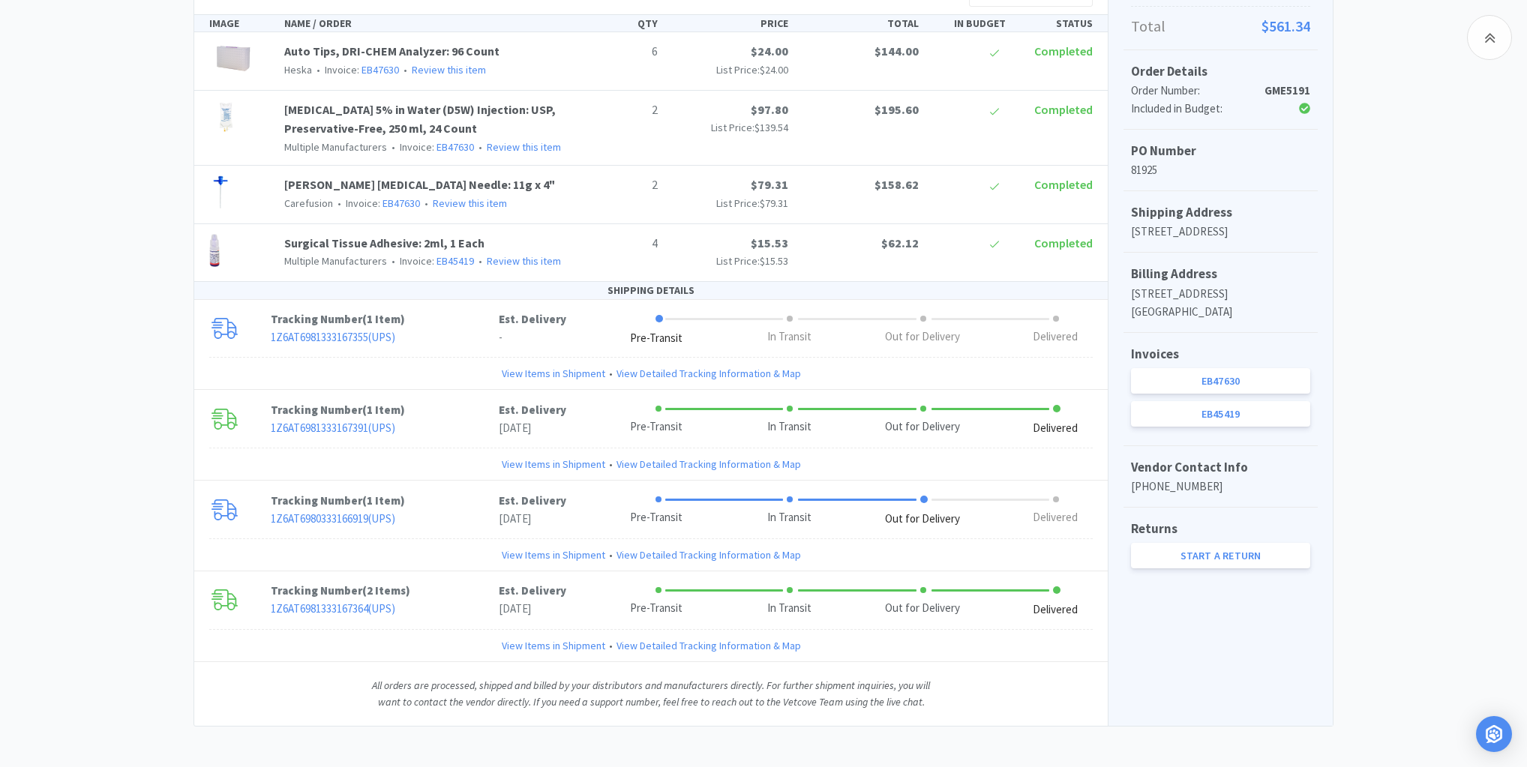
click at [99, 166] on div "Las Vegas Veterinary Specialty Center Order Details for #GME5191 Orders GME5191…" at bounding box center [763, 259] width 1527 height 936
click at [509, 368] on link "View Items in Shipment" at bounding box center [554, 373] width 104 height 17
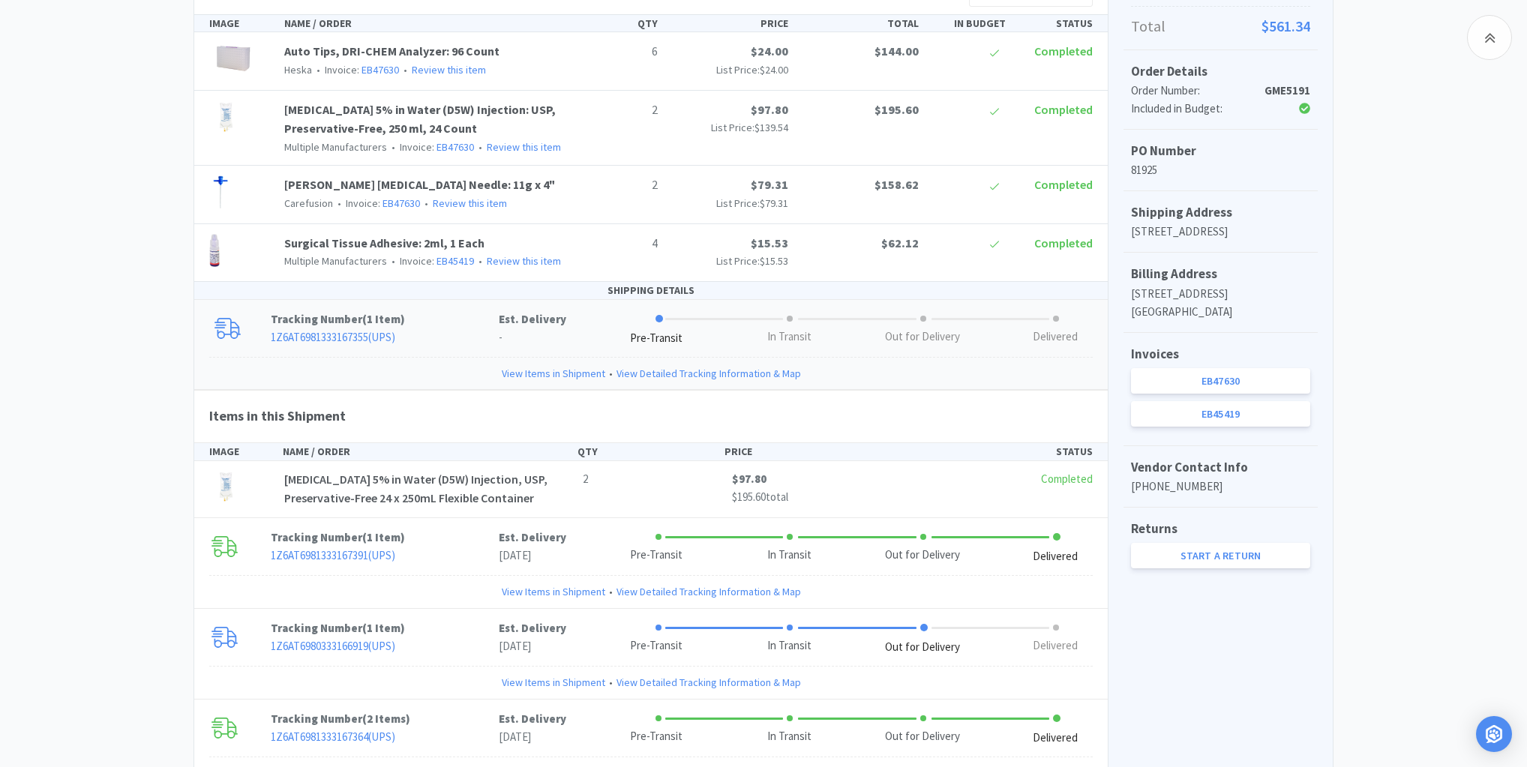
click at [371, 473] on span "[MEDICAL_DATA] 5% in Water (D5W) Injection, USP, Preservative-Free 24 x 250mL F…" at bounding box center [415, 489] width 263 height 35
click at [385, 111] on link "[MEDICAL_DATA] 5% in Water (D5W) Injection: USP, Preservative-Free, 250 ml, 24 …" at bounding box center [420, 119] width 272 height 35
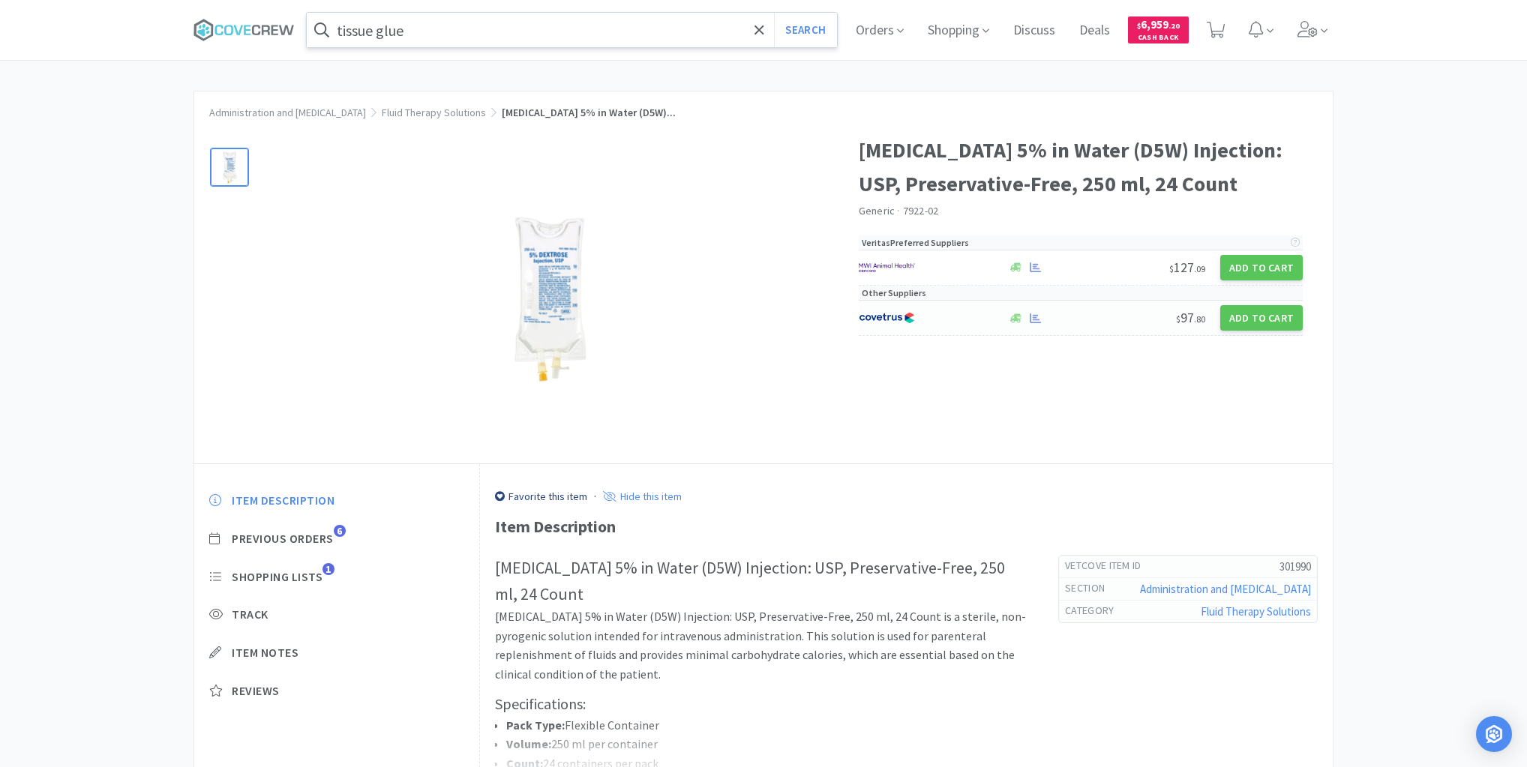
click at [949, 317] on div at bounding box center [926, 318] width 134 height 26
select select "1"
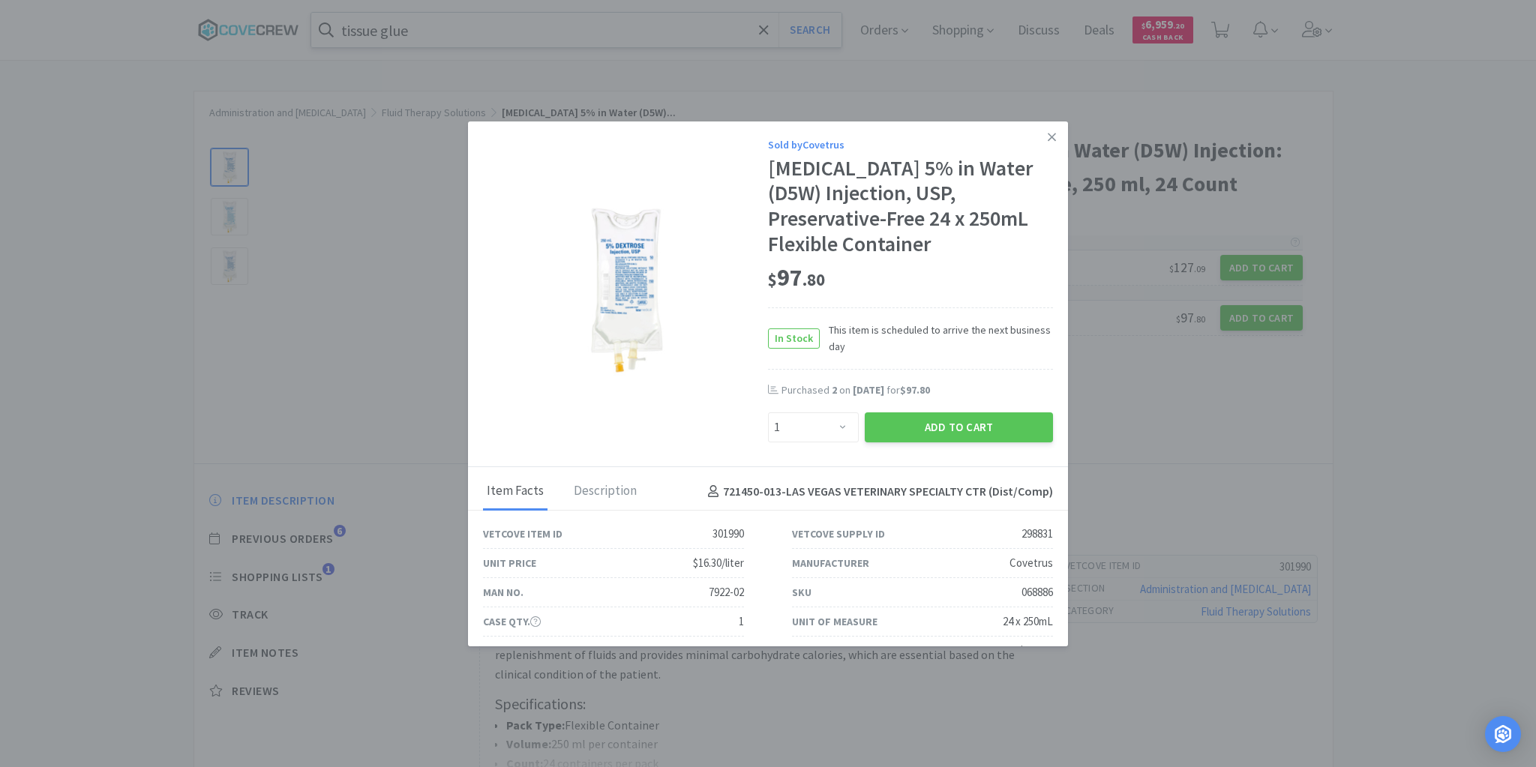
click at [1048, 134] on icon at bounding box center [1052, 138] width 8 height 14
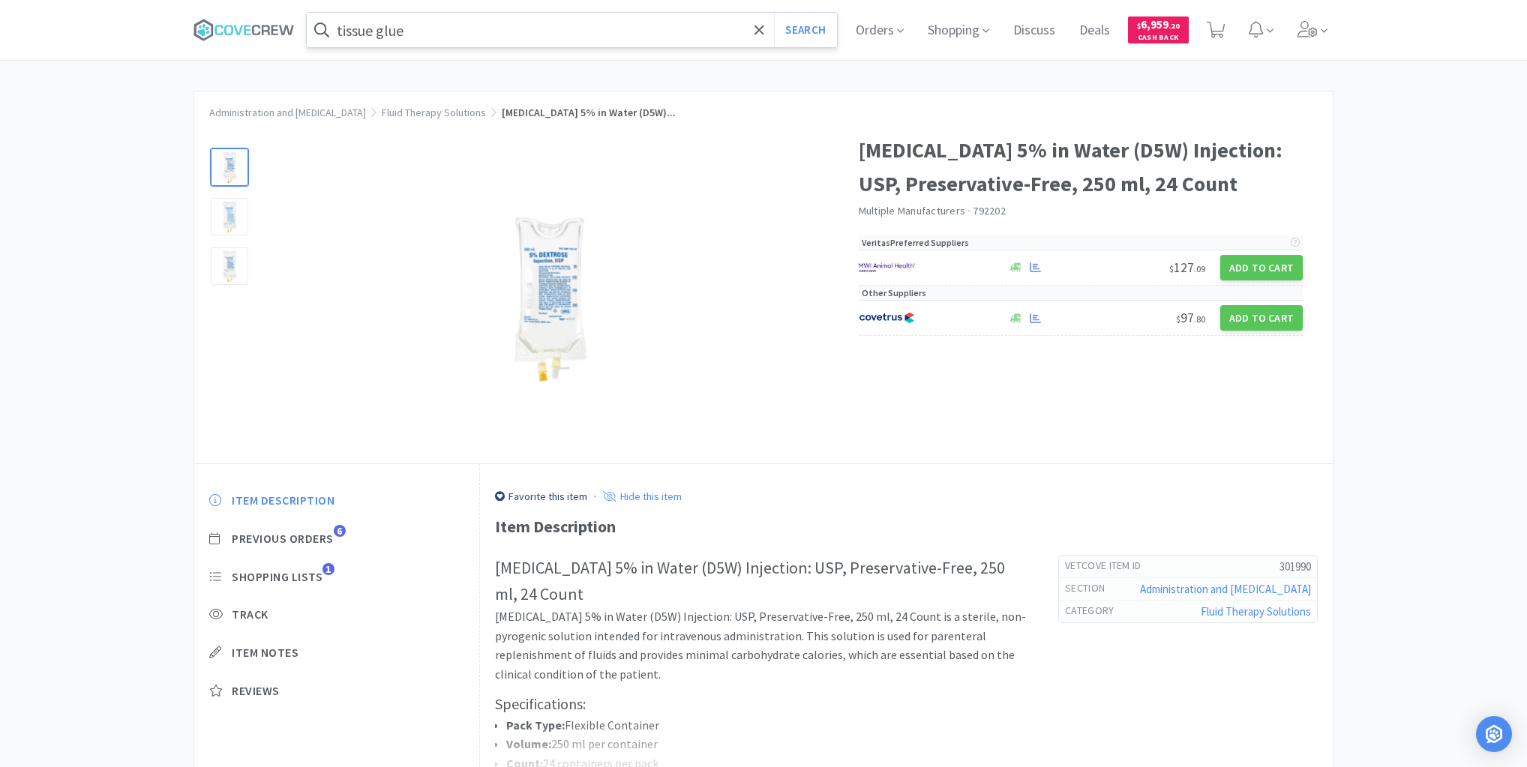
scroll to position [347, 0]
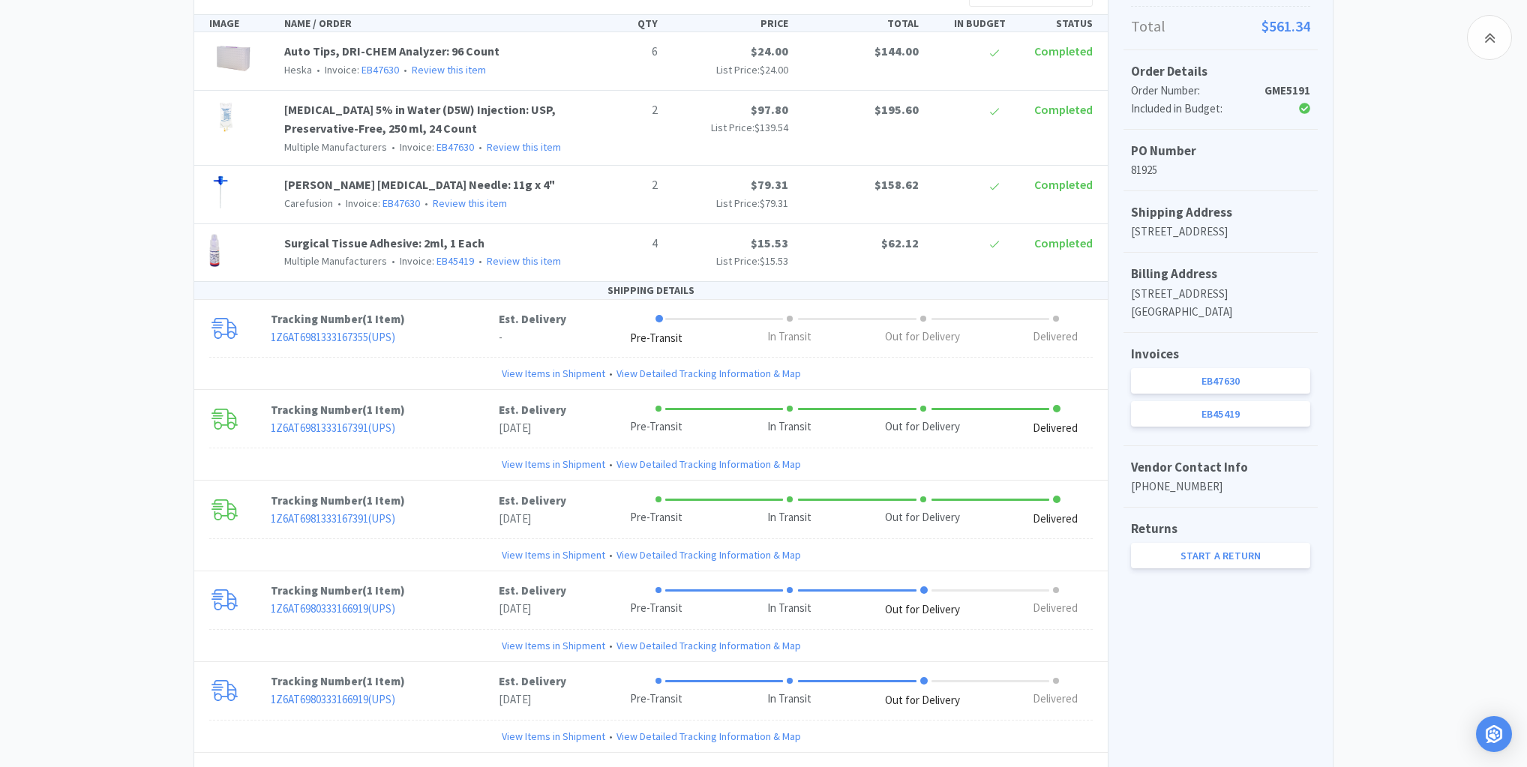
click at [224, 113] on img at bounding box center [225, 117] width 33 height 33
click at [323, 111] on link "[MEDICAL_DATA] 5% in Water (D5W) Injection: USP, Preservative-Free, 250 ml, 24 …" at bounding box center [420, 119] width 272 height 35
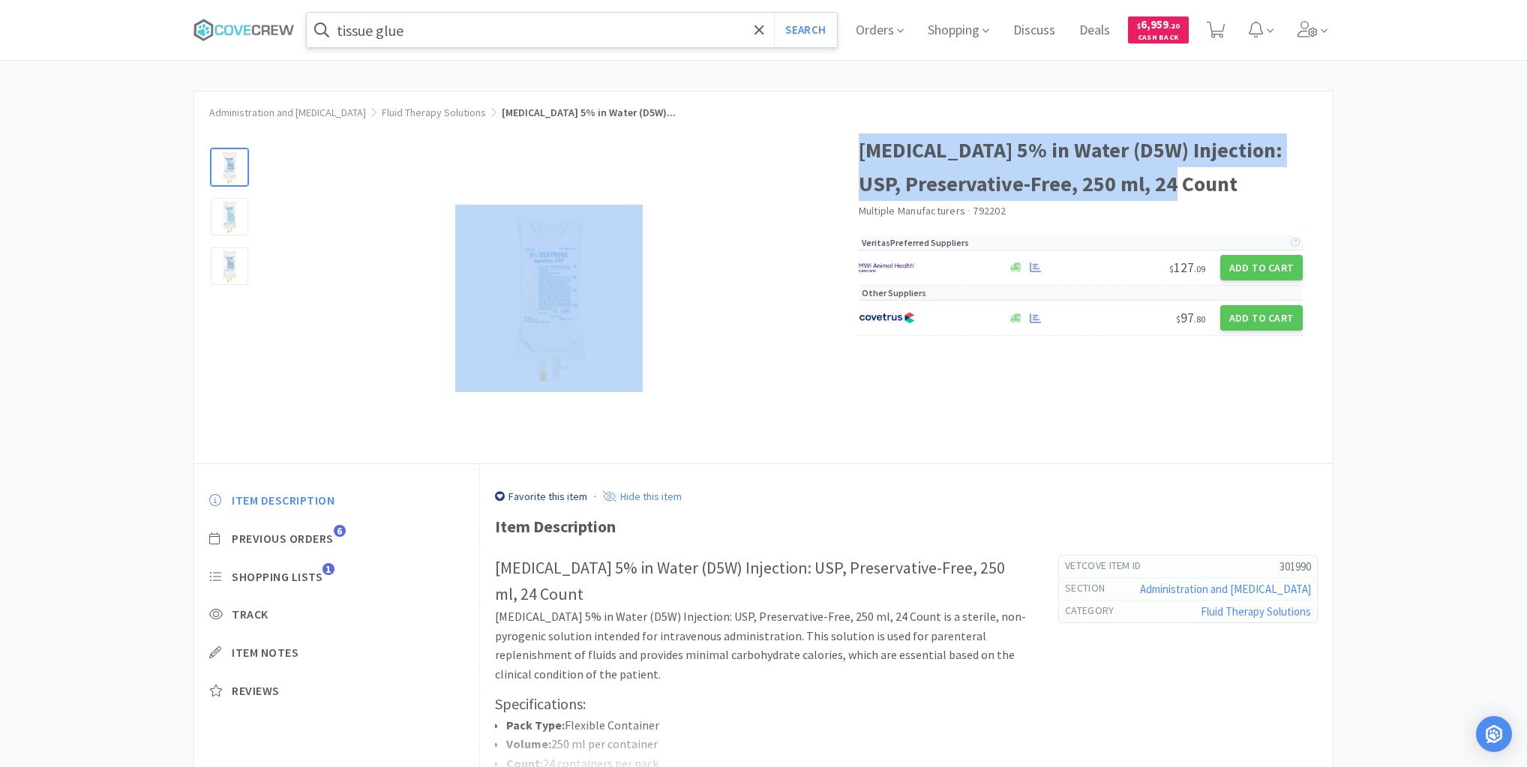
drag, startPoint x: 851, startPoint y: 147, endPoint x: 1218, endPoint y: 189, distance: 369.2
click at [1218, 189] on div "[MEDICAL_DATA] 5% in Water (D5W) Injection: USP, Preservative-Free, 250 ml, 24 …" at bounding box center [763, 291] width 1139 height 345
copy div "[MEDICAL_DATA] 5% in Water (D5W) Injection: USP, Preservative-Free, 250 ml, 24 …"
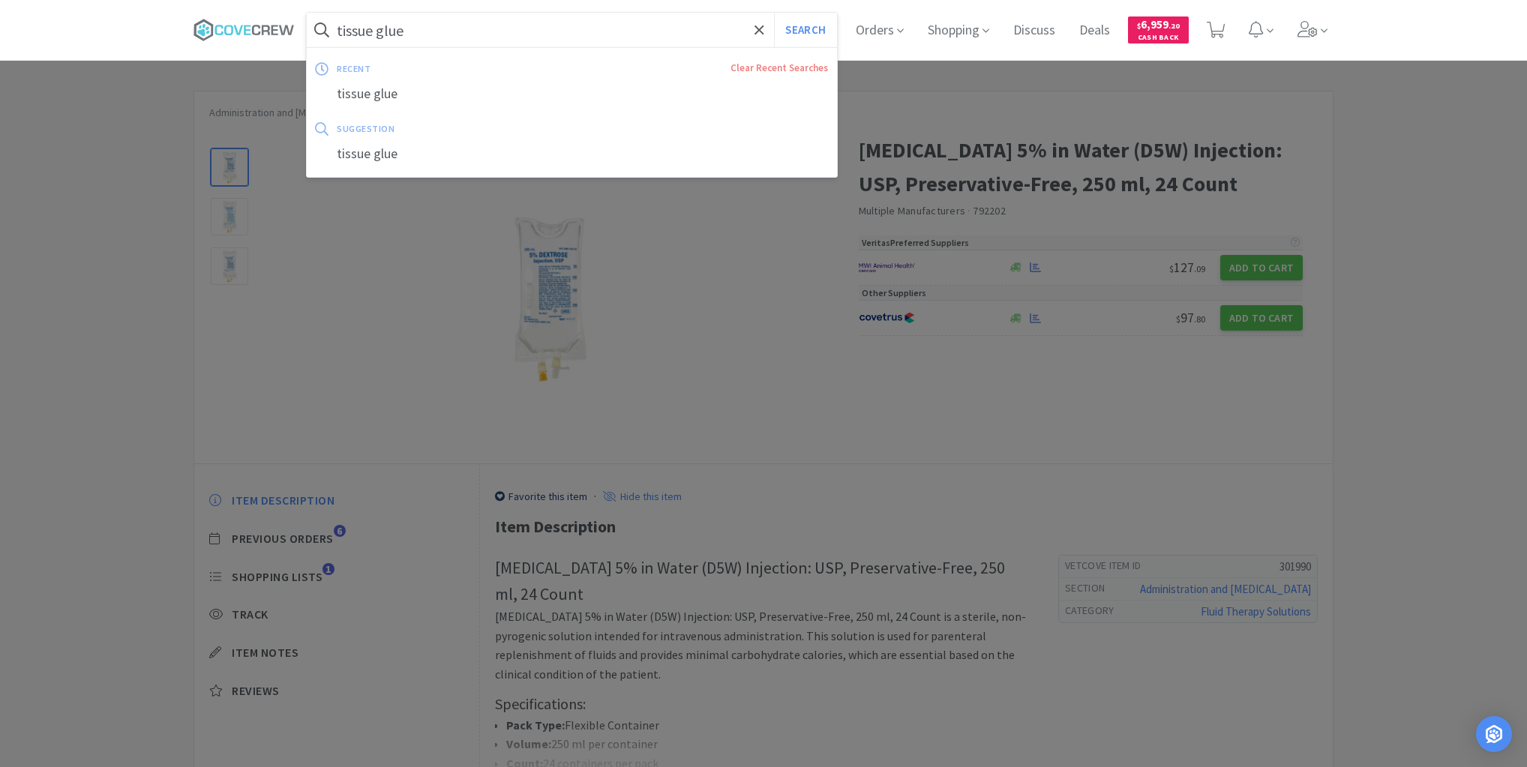
click at [668, 26] on input "tissue glue" at bounding box center [572, 30] width 530 height 35
paste input "[MEDICAL_DATA] 5% in Water (D5W) Injection: USP, Preservative-Free, 250 ml, 24 …"
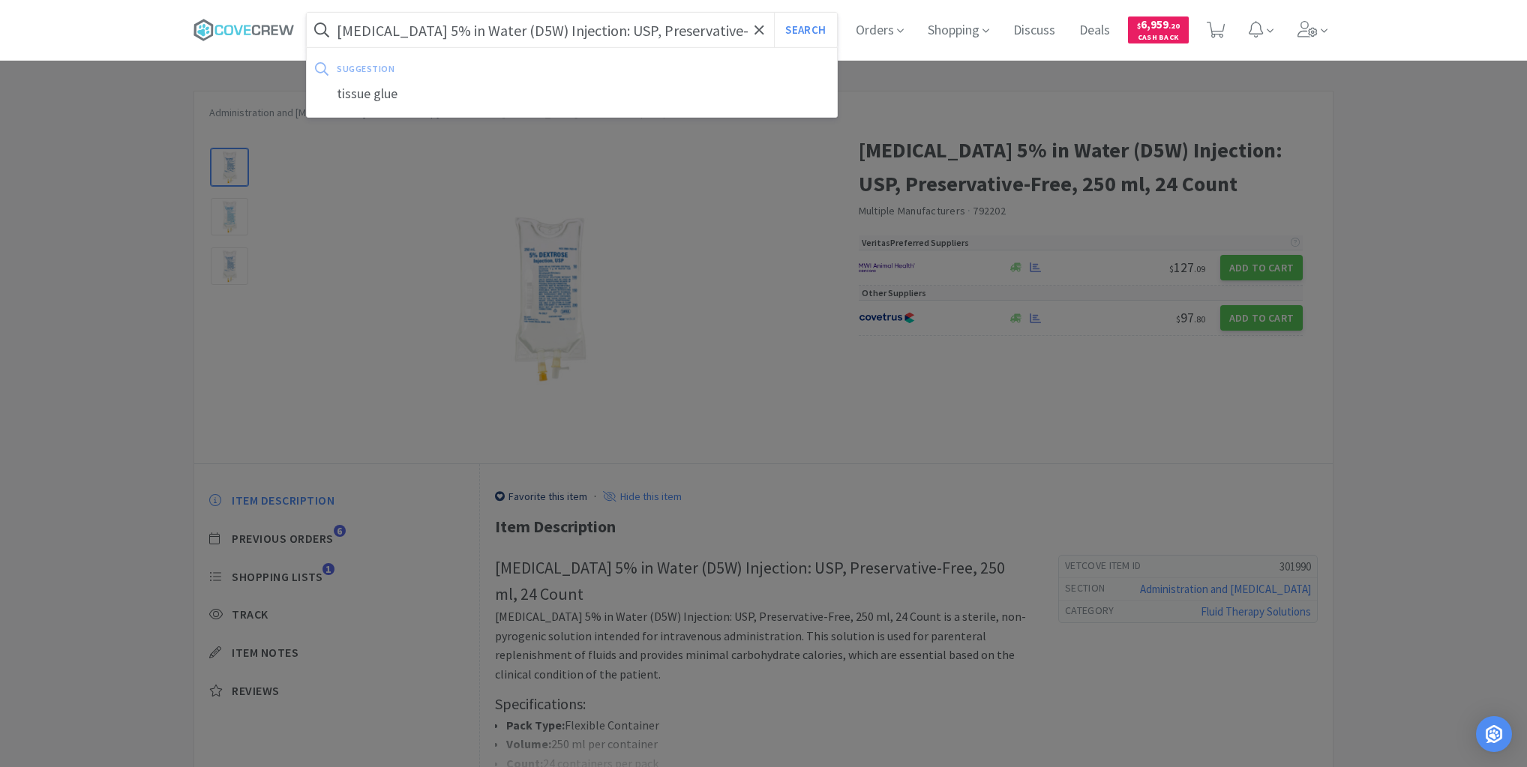
scroll to position [0, 81]
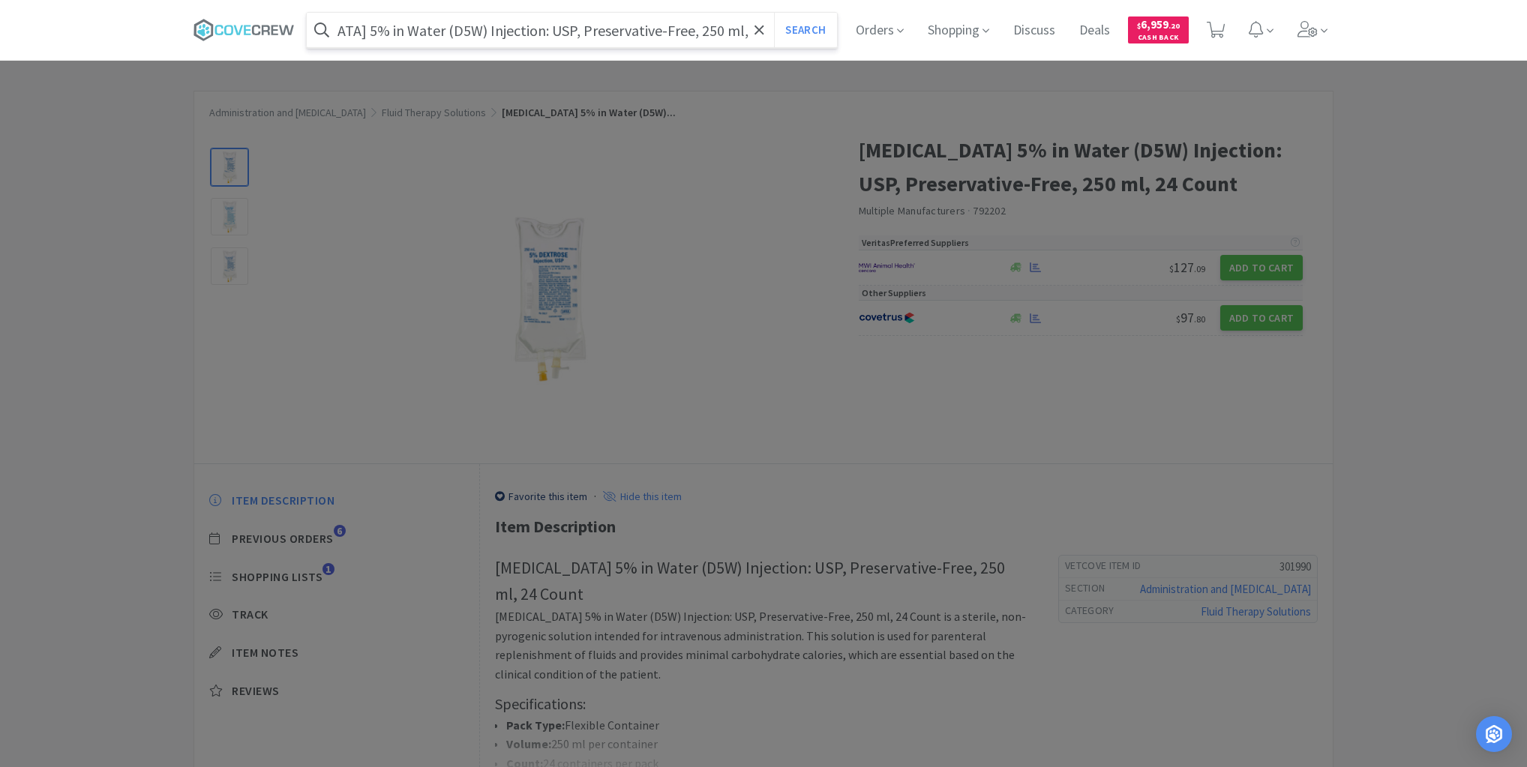
click at [774, 13] on button "Search" at bounding box center [805, 30] width 62 height 35
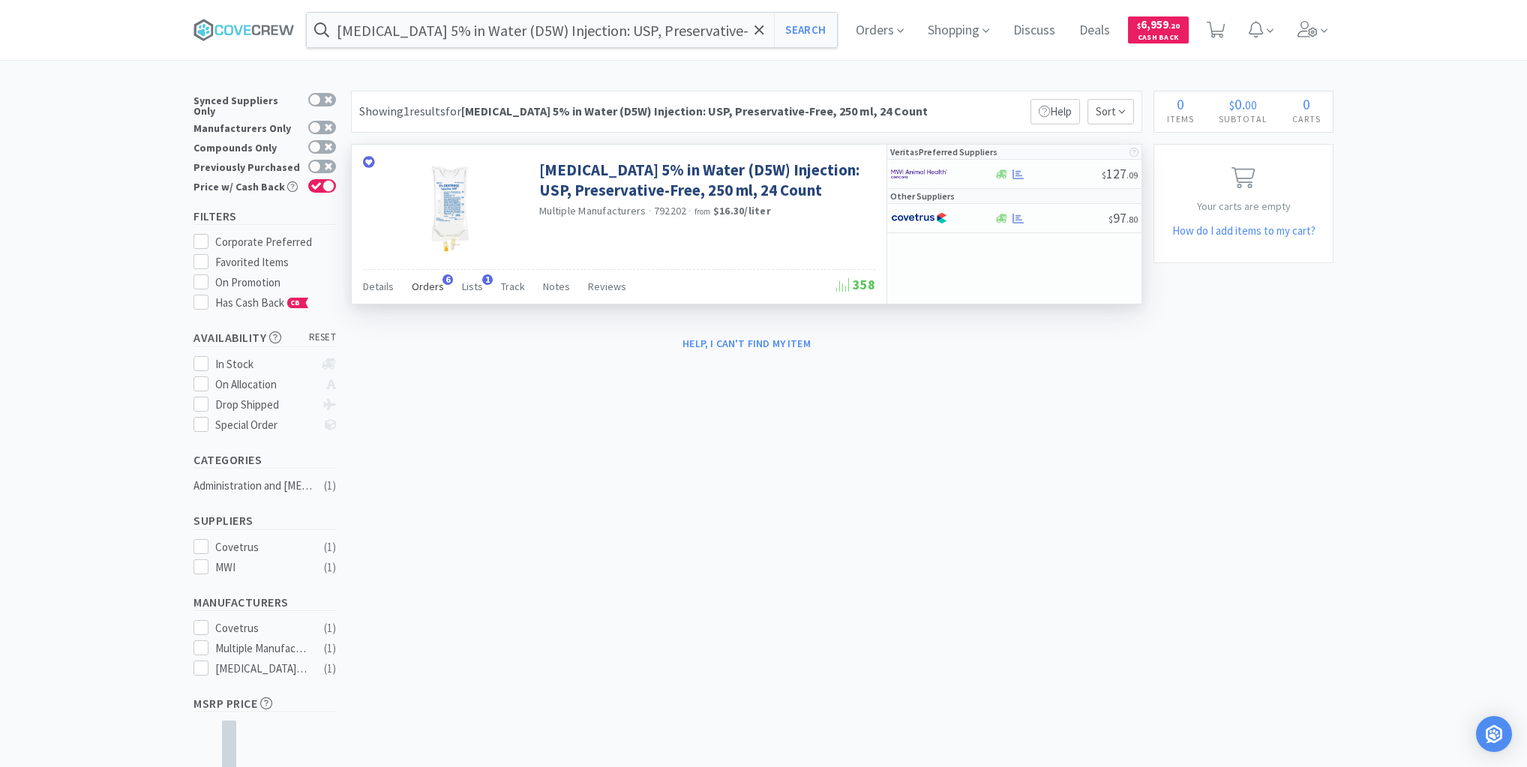
click at [419, 287] on span "Orders" at bounding box center [428, 287] width 32 height 14
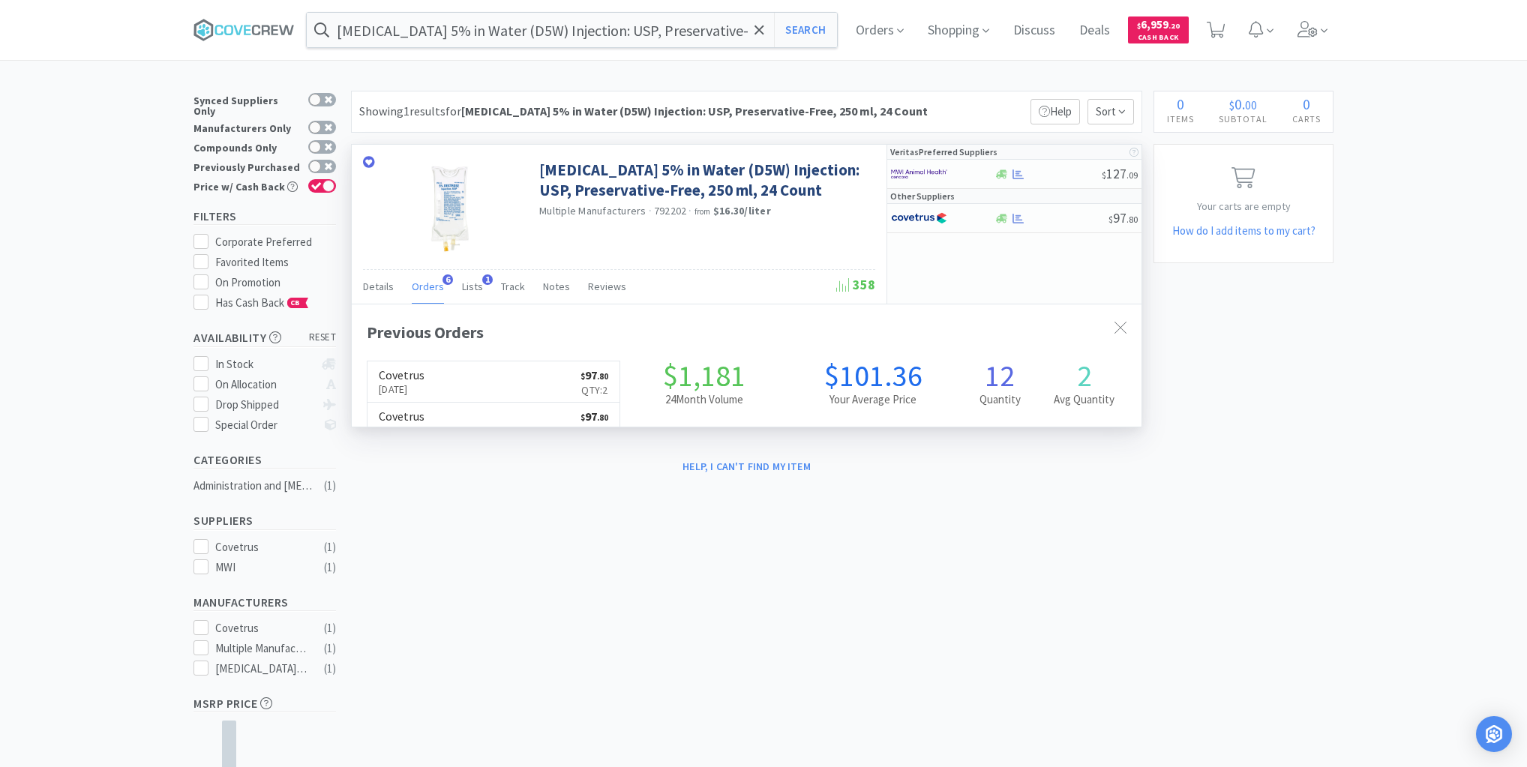
scroll to position [388, 790]
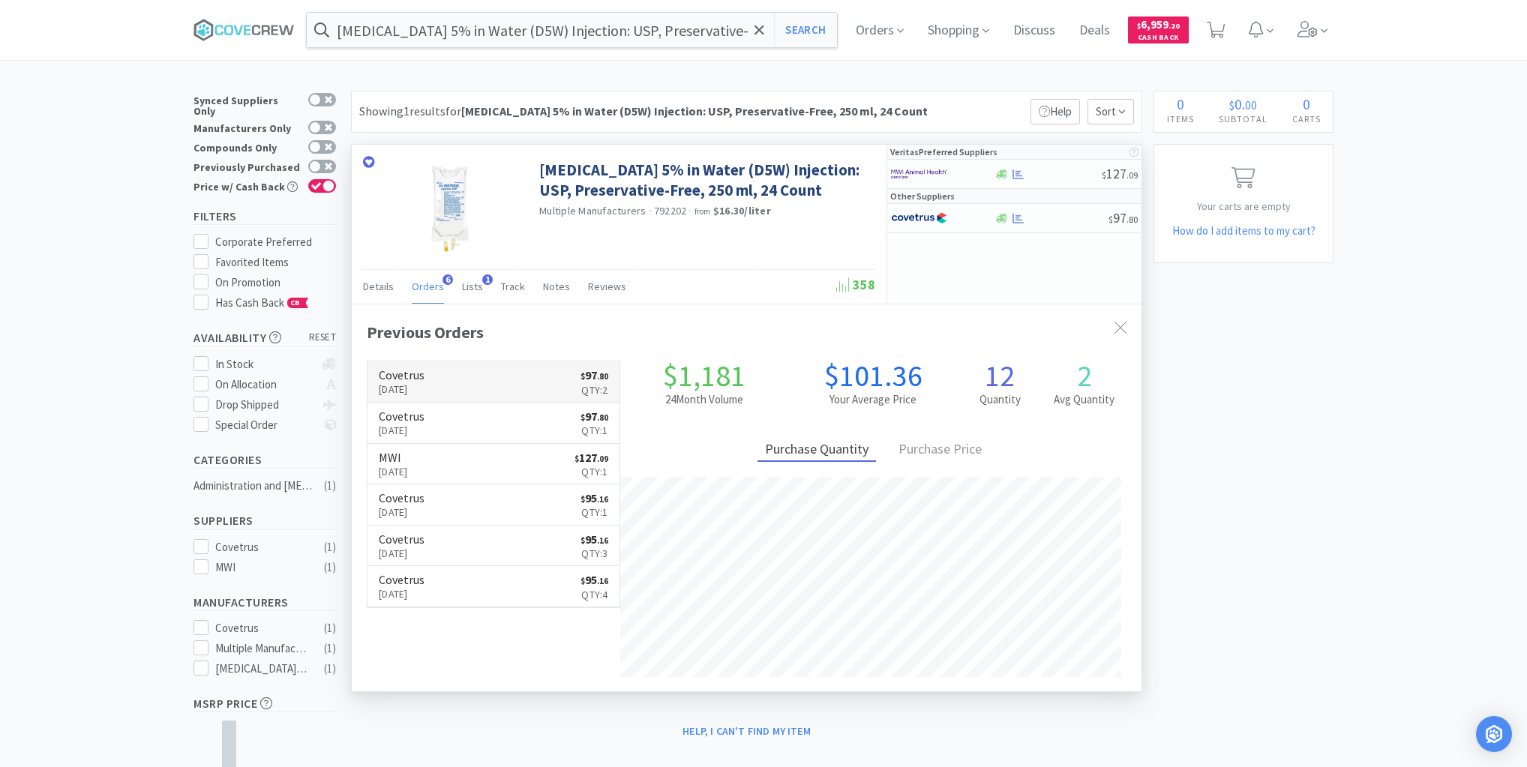
click at [467, 381] on link "Covetrus [DATE] $ 97 . 80 Qty: 2" at bounding box center [494, 382] width 252 height 41
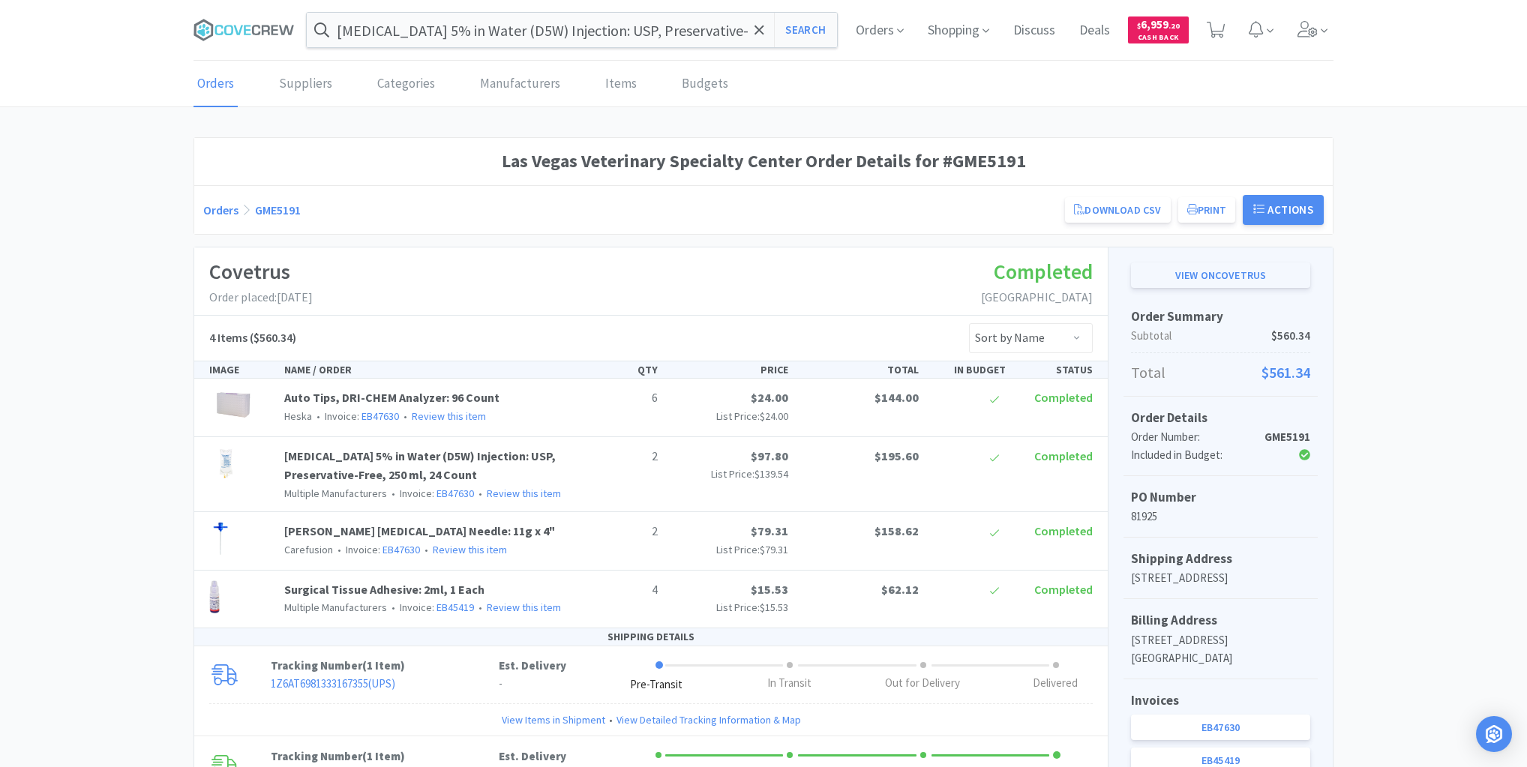
click at [1184, 275] on link "View on Covetrus" at bounding box center [1220, 276] width 179 height 26
click at [260, 26] on icon at bounding box center [256, 30] width 8 height 11
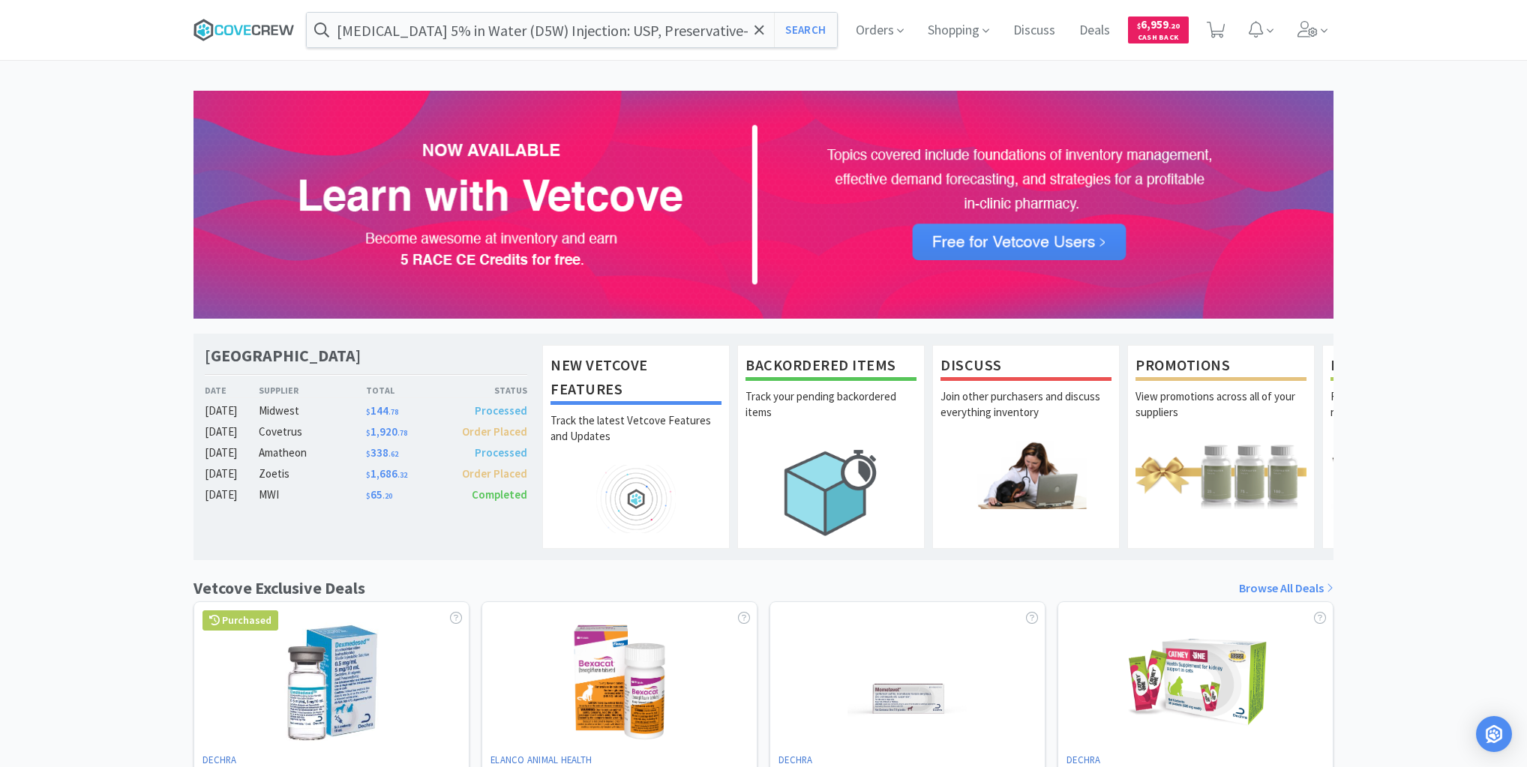
click at [234, 27] on icon at bounding box center [244, 30] width 101 height 23
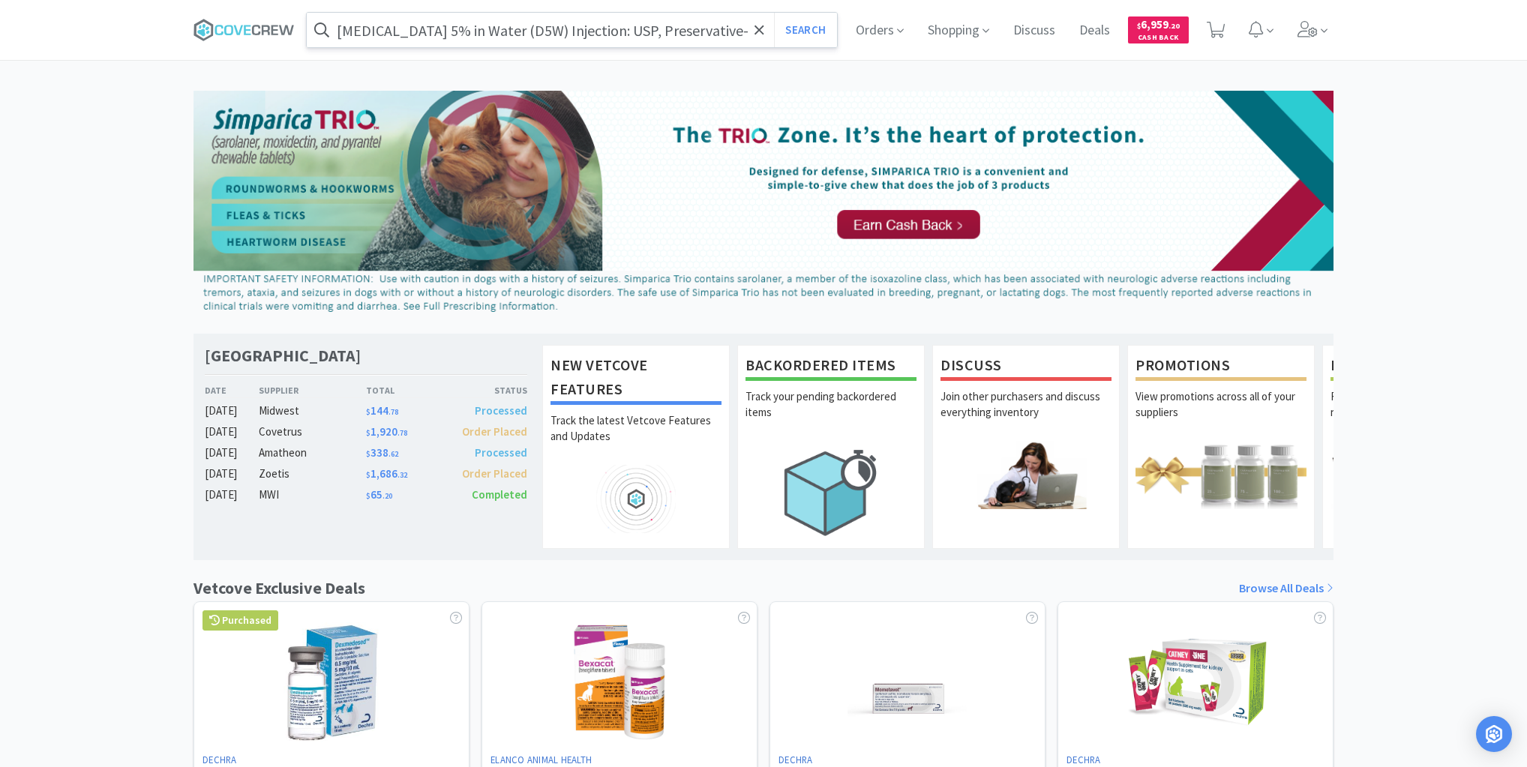
click at [409, 29] on input "[MEDICAL_DATA] 5% in Water (D5W) Injection: USP, Preservative-Free, 250 ml, 24 …" at bounding box center [572, 30] width 530 height 35
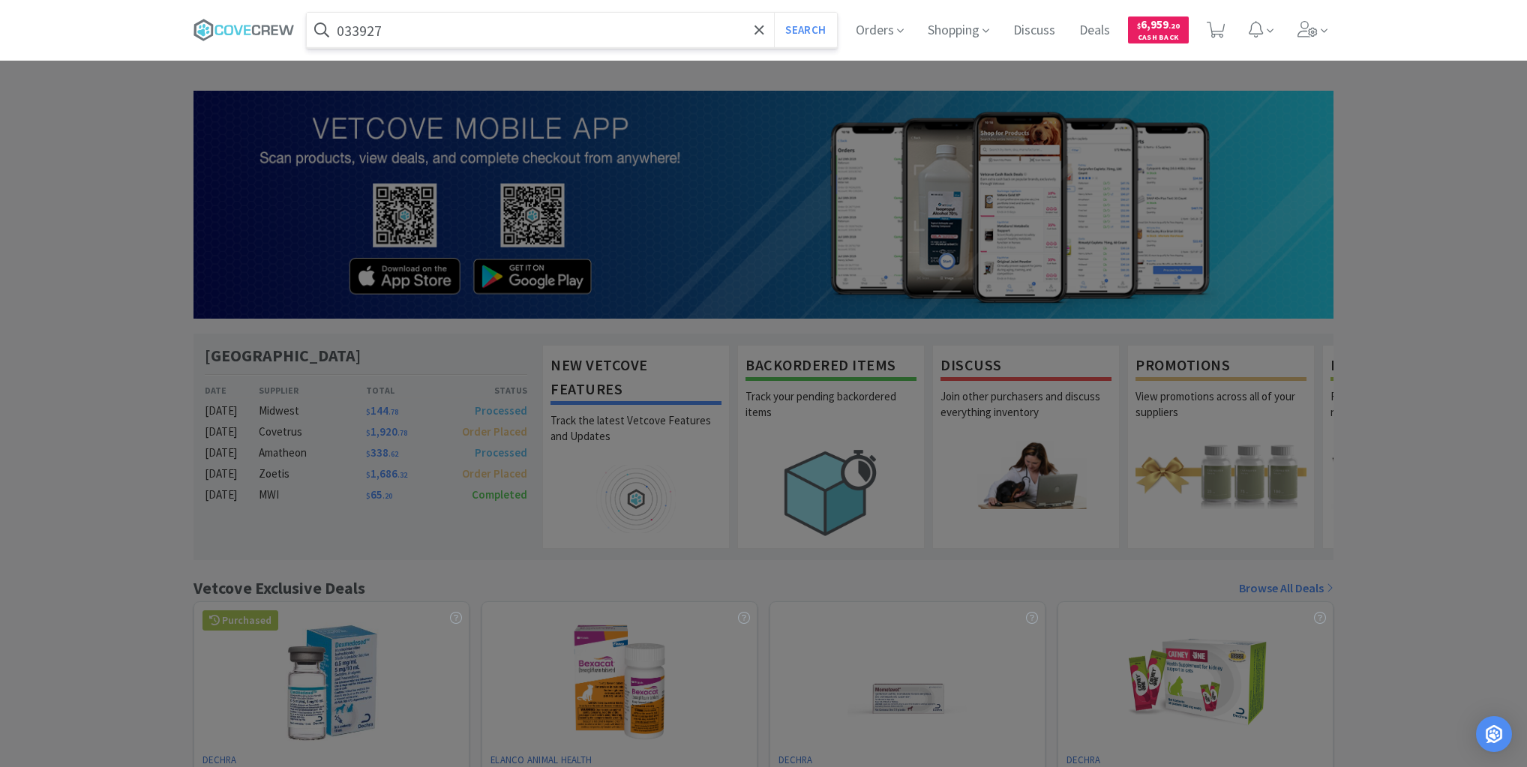
type input "033927"
click at [774, 13] on button "Search" at bounding box center [805, 30] width 62 height 35
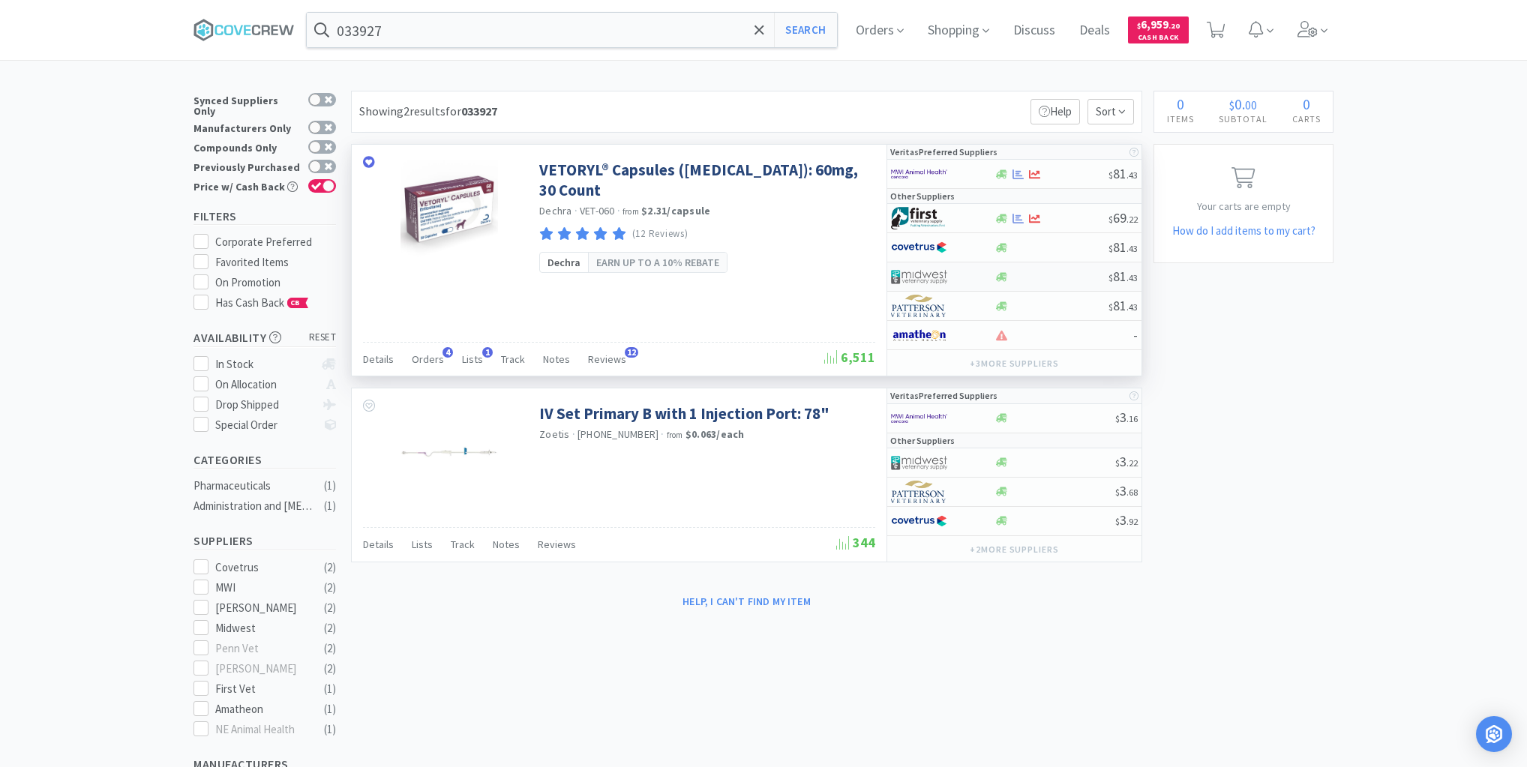
click at [1073, 275] on div at bounding box center [1051, 277] width 115 height 11
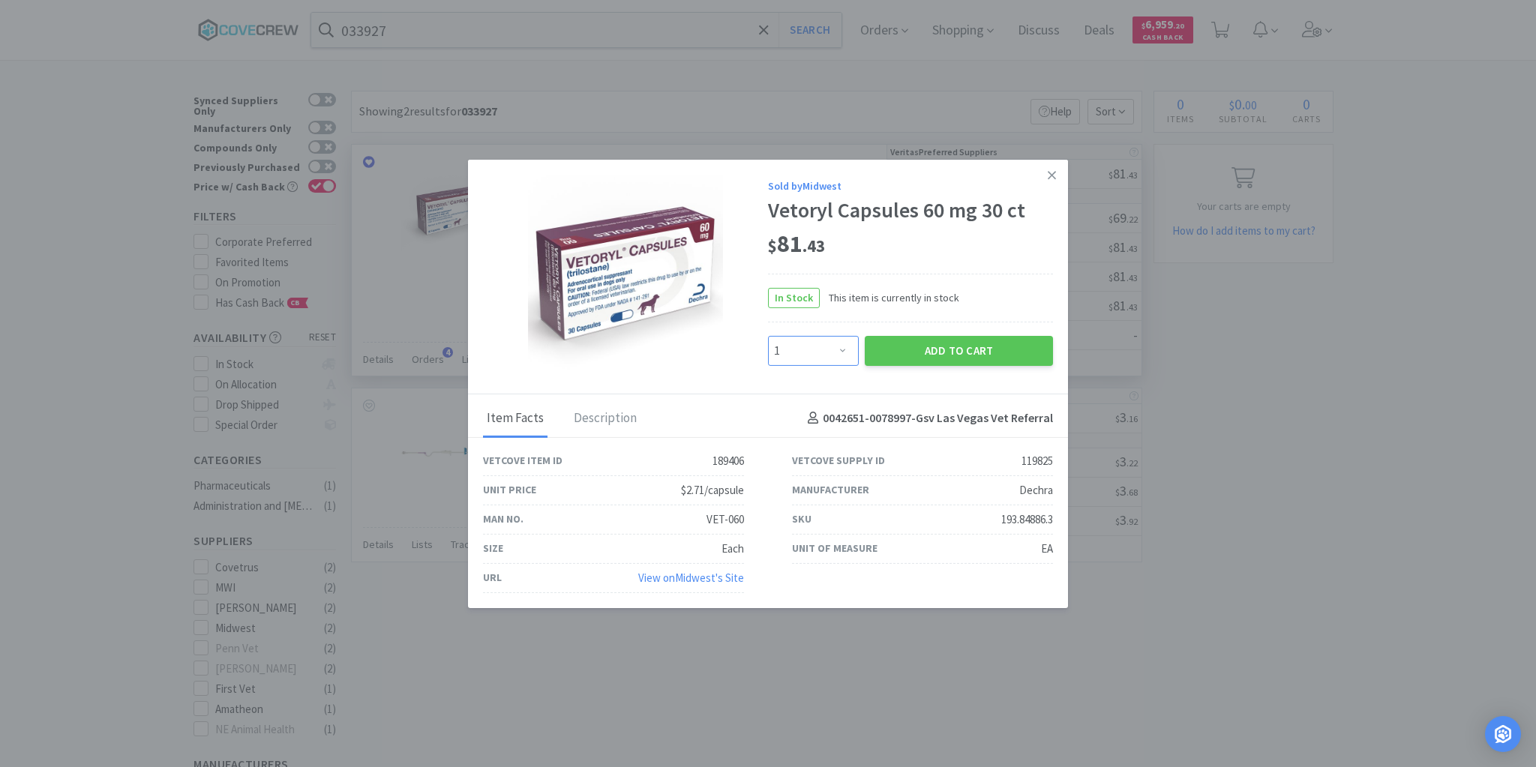
click at [842, 353] on select "Enter Quantity 1 2 3 4 5 6 7 8 9 10 11 12 13 14 15 16 17 18 19 20 Enter Quantity" at bounding box center [813, 351] width 91 height 30
select select "2"
click at [768, 336] on select "Enter Quantity 1 2 3 4 5 6 7 8 9 10 11 12 13 14 15 16 17 18 19 20 Enter Quantity" at bounding box center [813, 351] width 91 height 30
drag, startPoint x: 918, startPoint y: 343, endPoint x: 908, endPoint y: 339, distance: 11.2
click at [908, 339] on button "Add to Cart" at bounding box center [959, 351] width 188 height 30
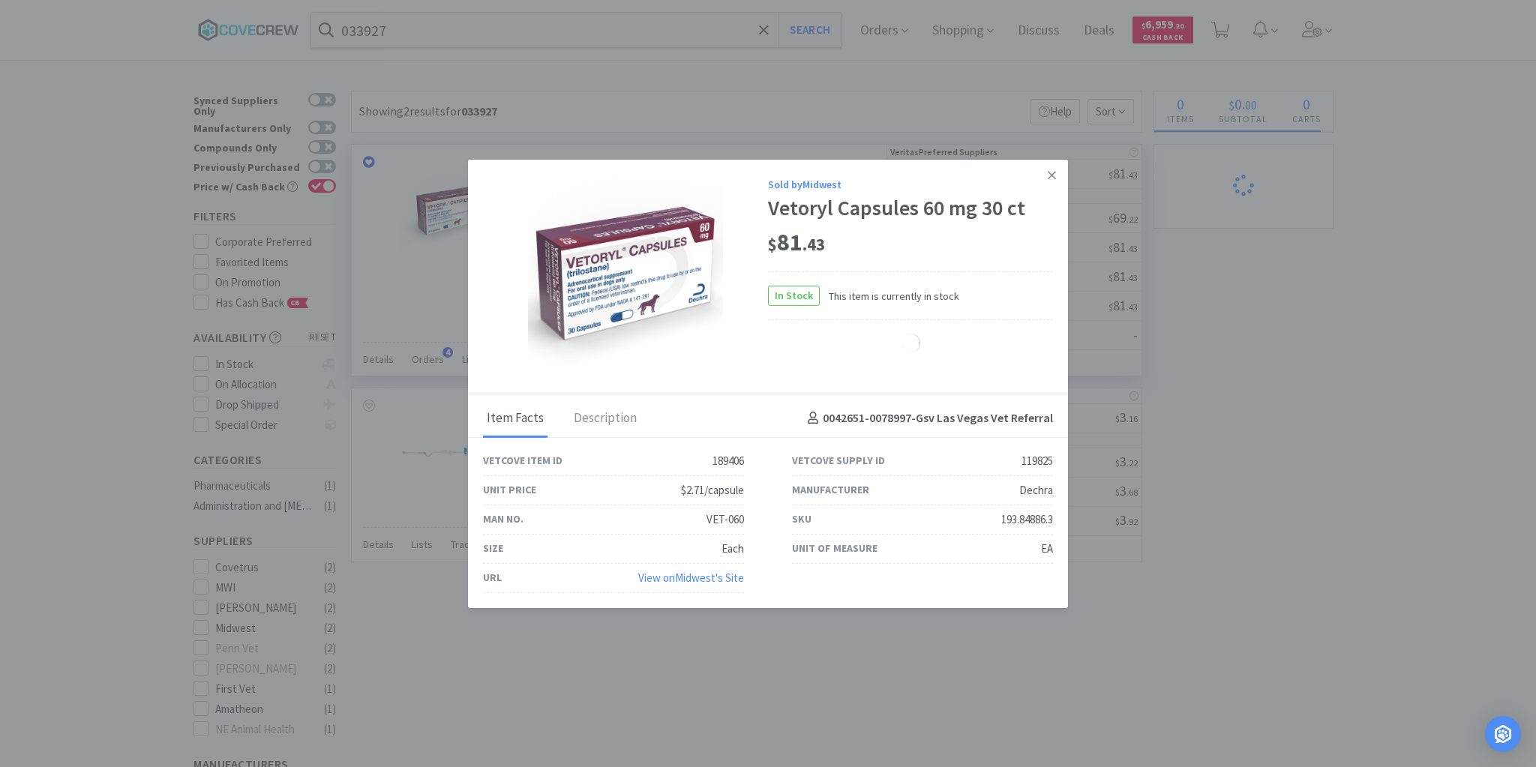
select select "2"
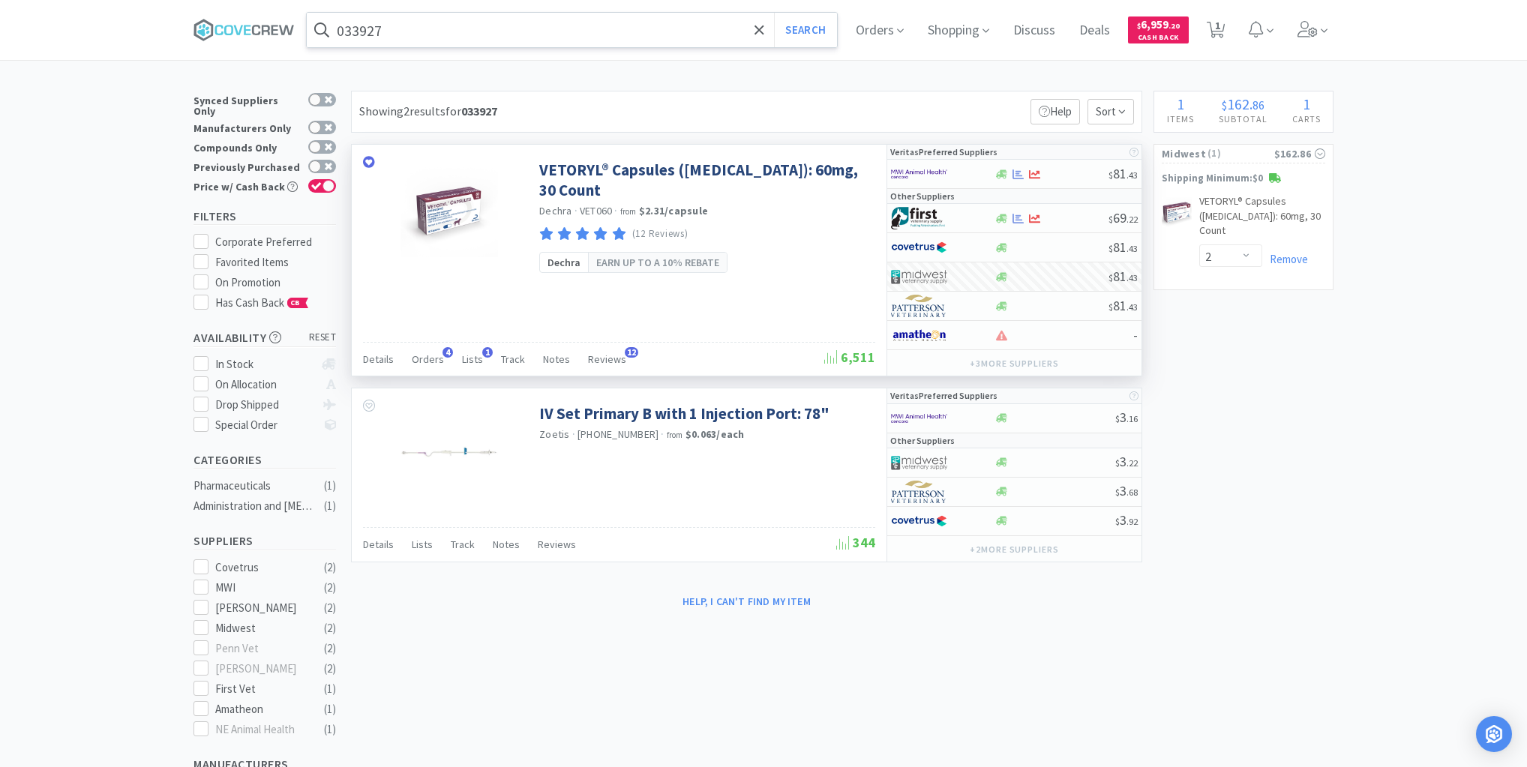
click at [618, 29] on input "033927" at bounding box center [572, 30] width 530 height 35
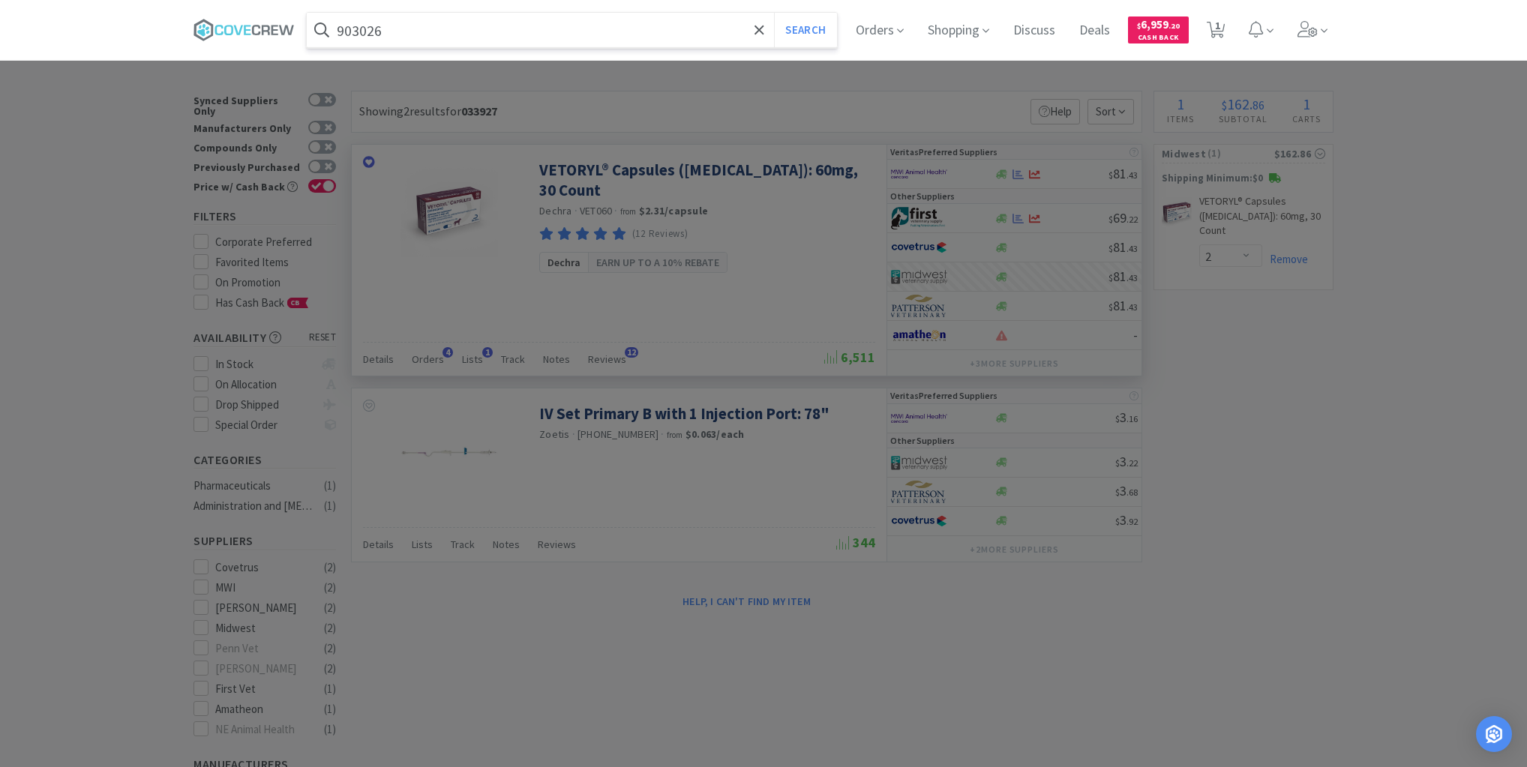
type input "903026"
click at [774, 13] on button "Search" at bounding box center [805, 30] width 62 height 35
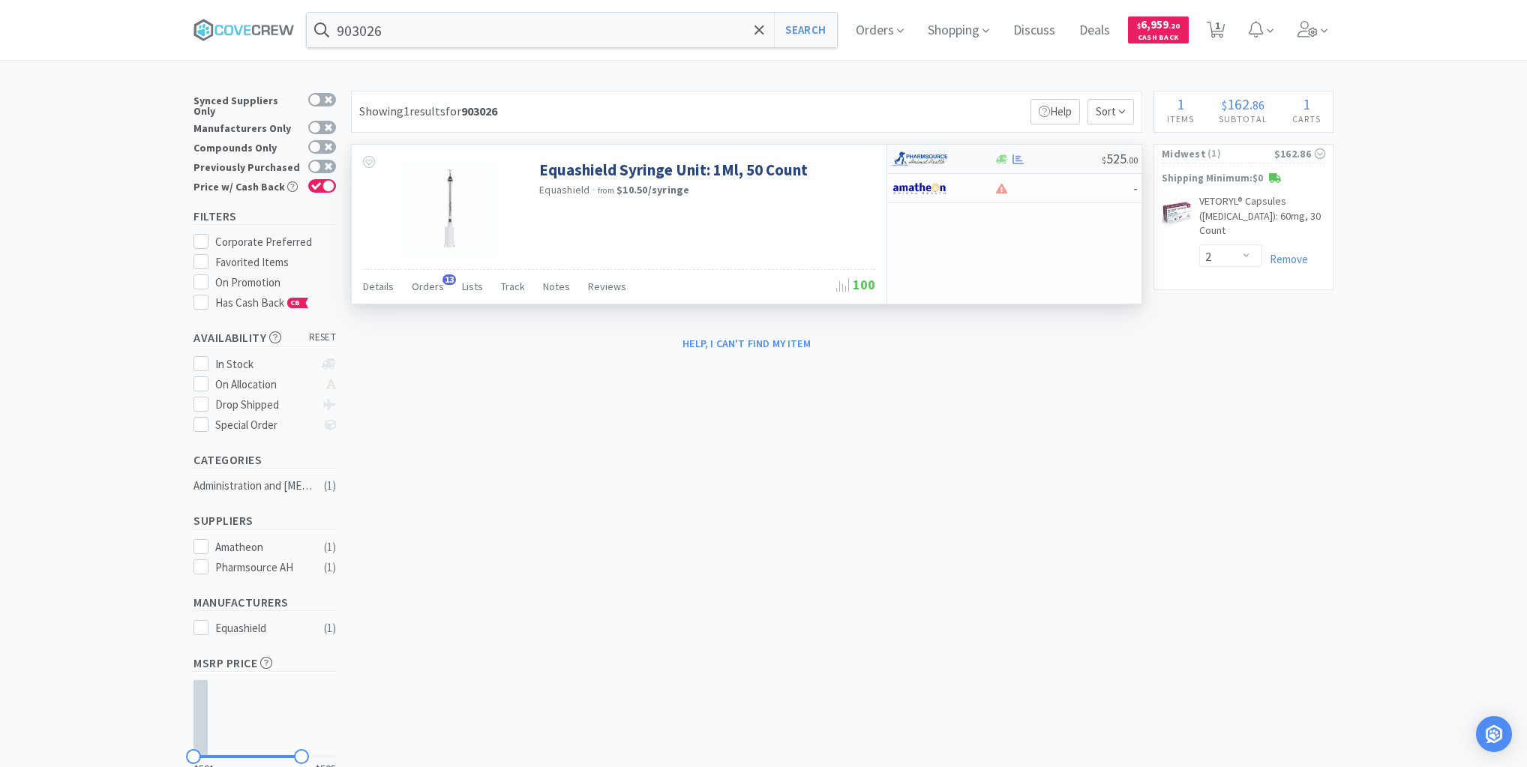
click at [1052, 163] on div at bounding box center [1048, 159] width 108 height 11
select select "1"
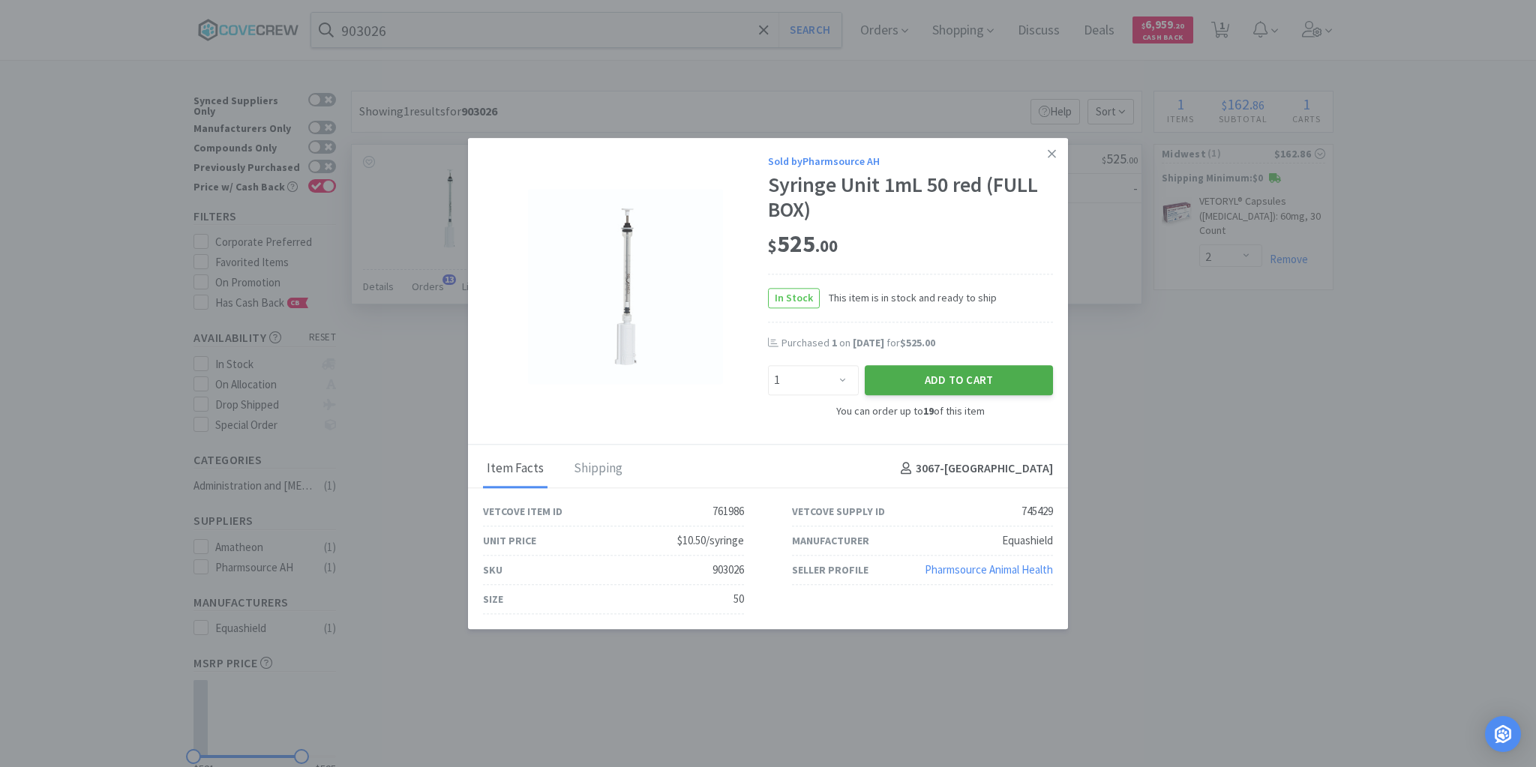
click at [959, 389] on button "Add to Cart" at bounding box center [959, 381] width 188 height 30
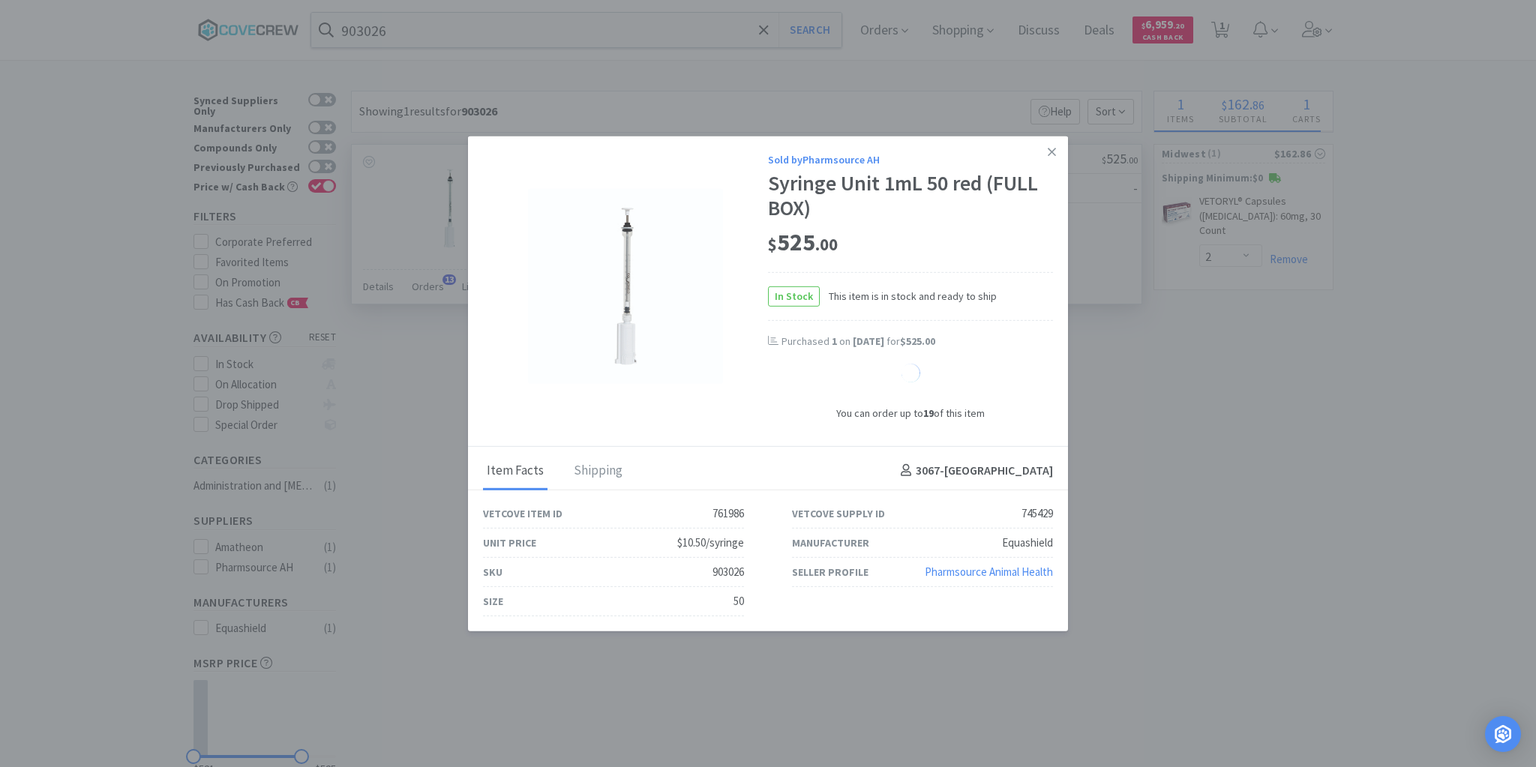
select select "1"
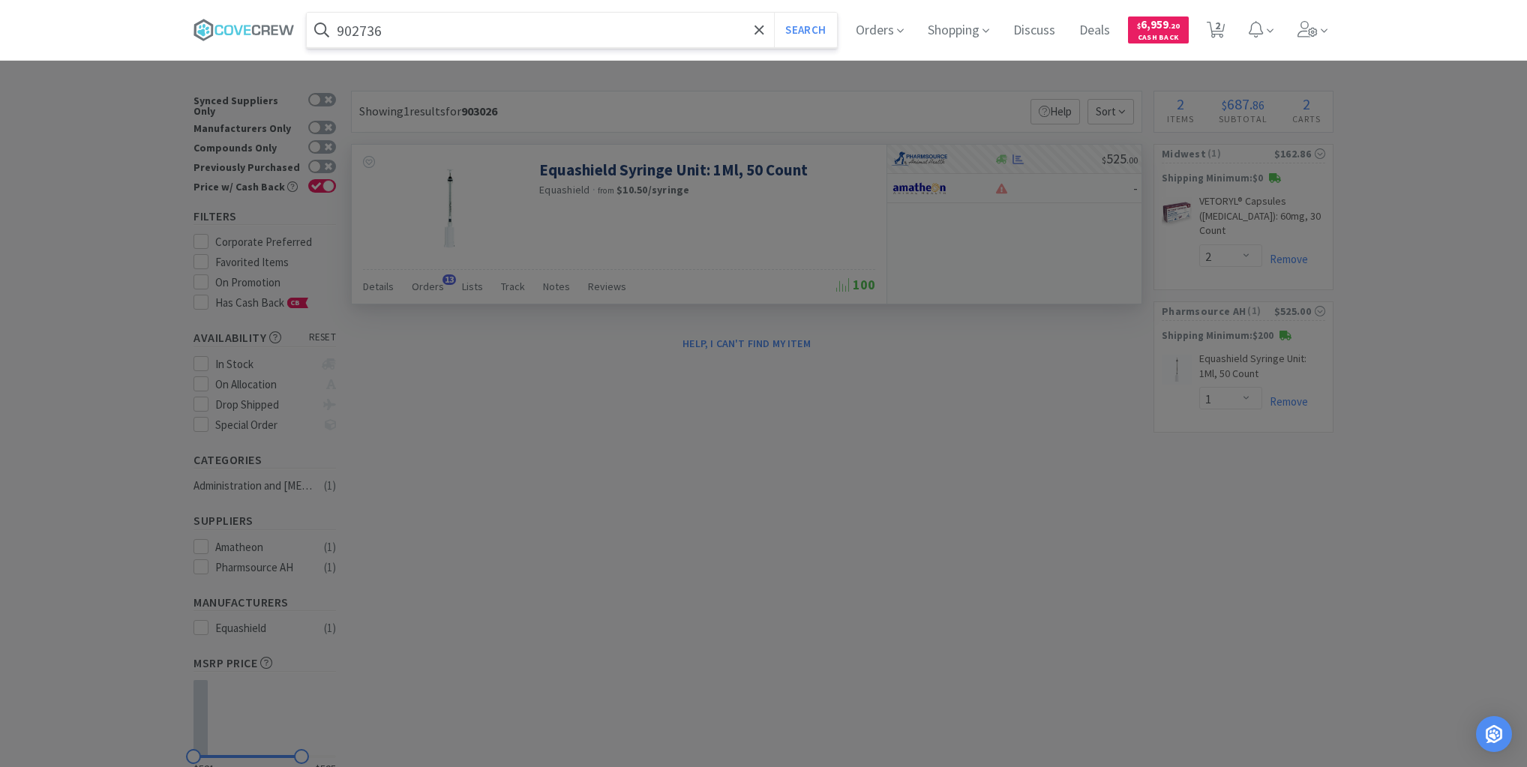
type input "902736"
click at [774, 13] on button "Search" at bounding box center [805, 30] width 62 height 35
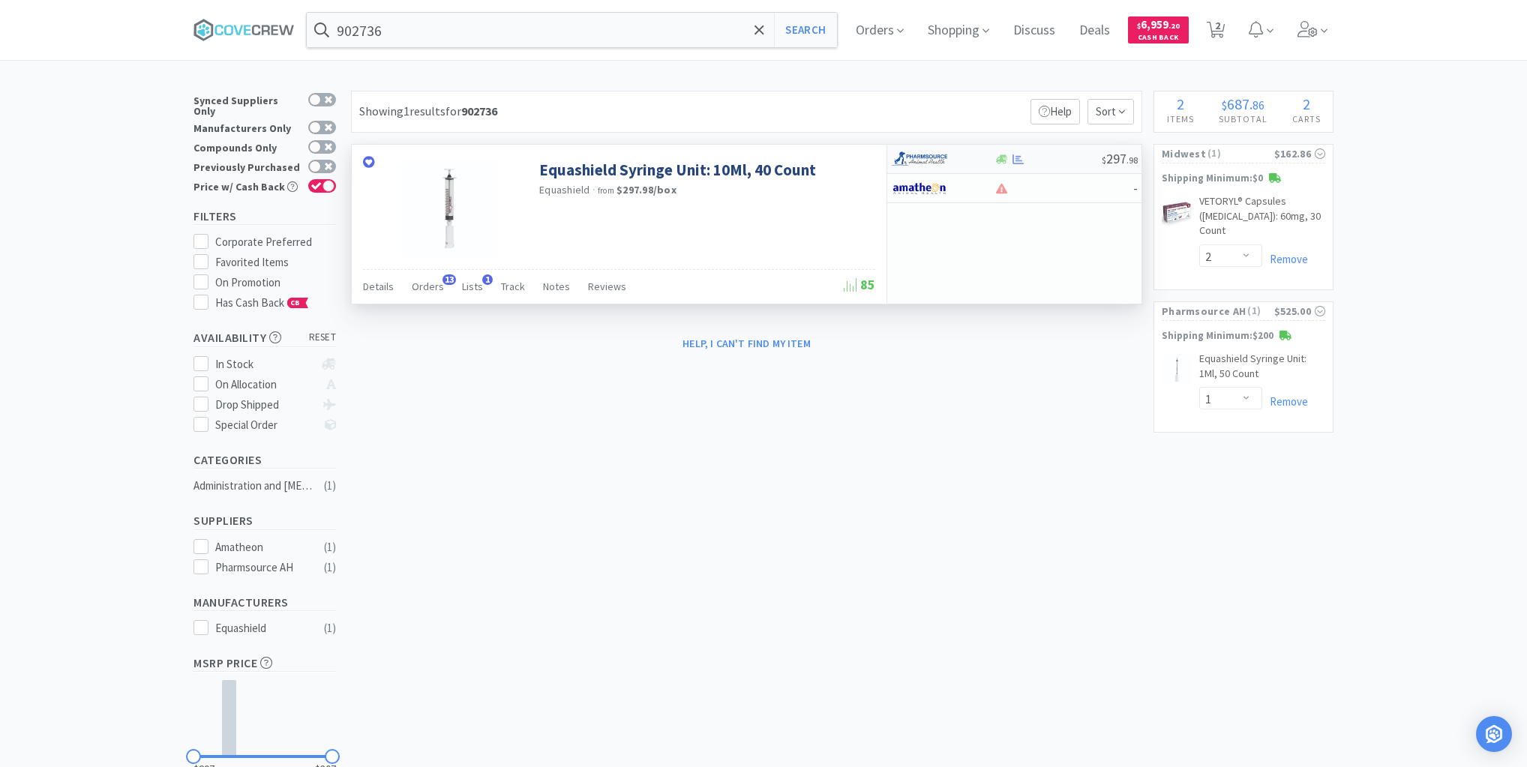
click at [1057, 167] on div "$ 297 . 98" at bounding box center [1014, 159] width 254 height 29
select select "1"
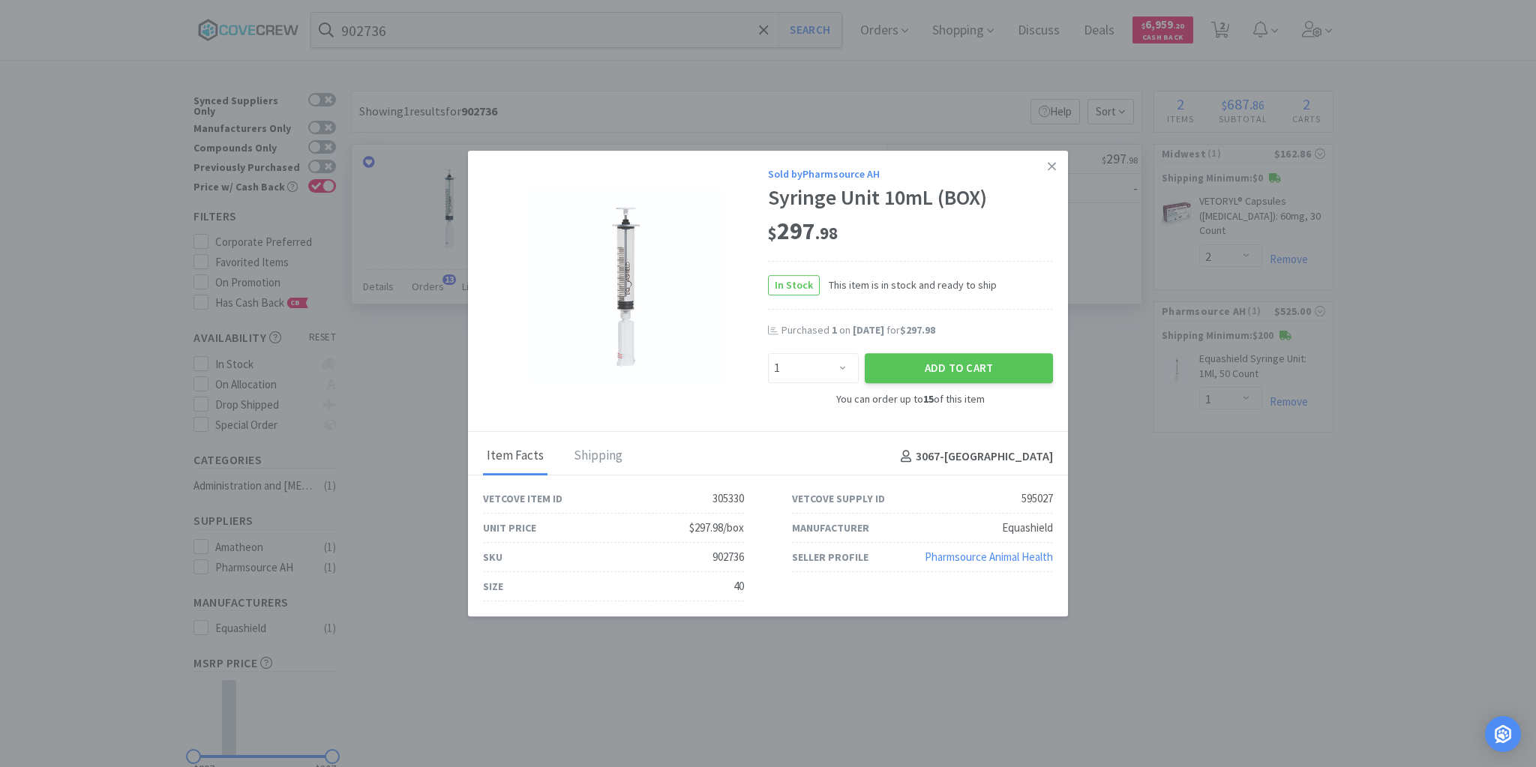
drag, startPoint x: 958, startPoint y: 362, endPoint x: 965, endPoint y: 347, distance: 16.1
click at [963, 357] on button "Add to Cart" at bounding box center [959, 368] width 188 height 30
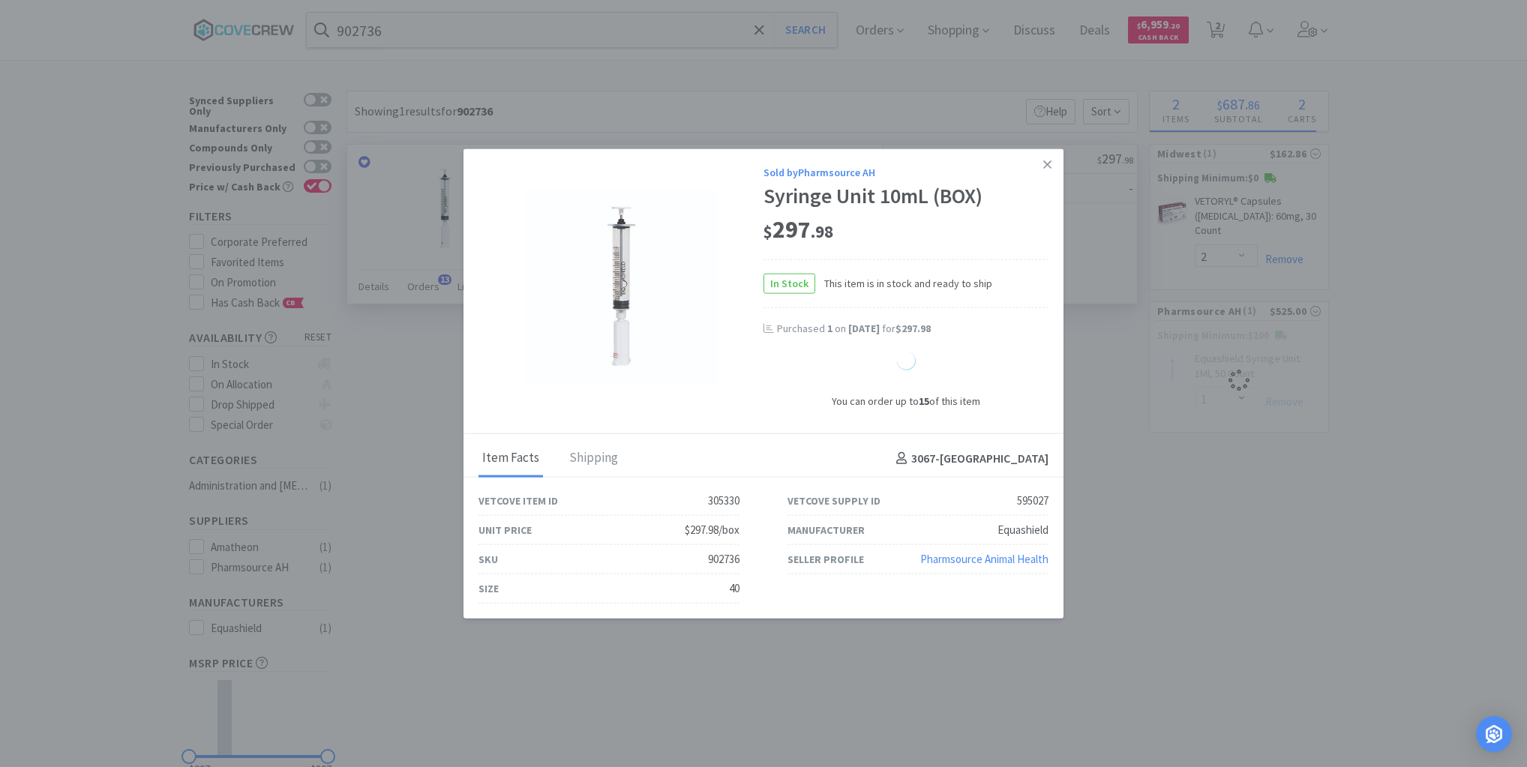
select select "1"
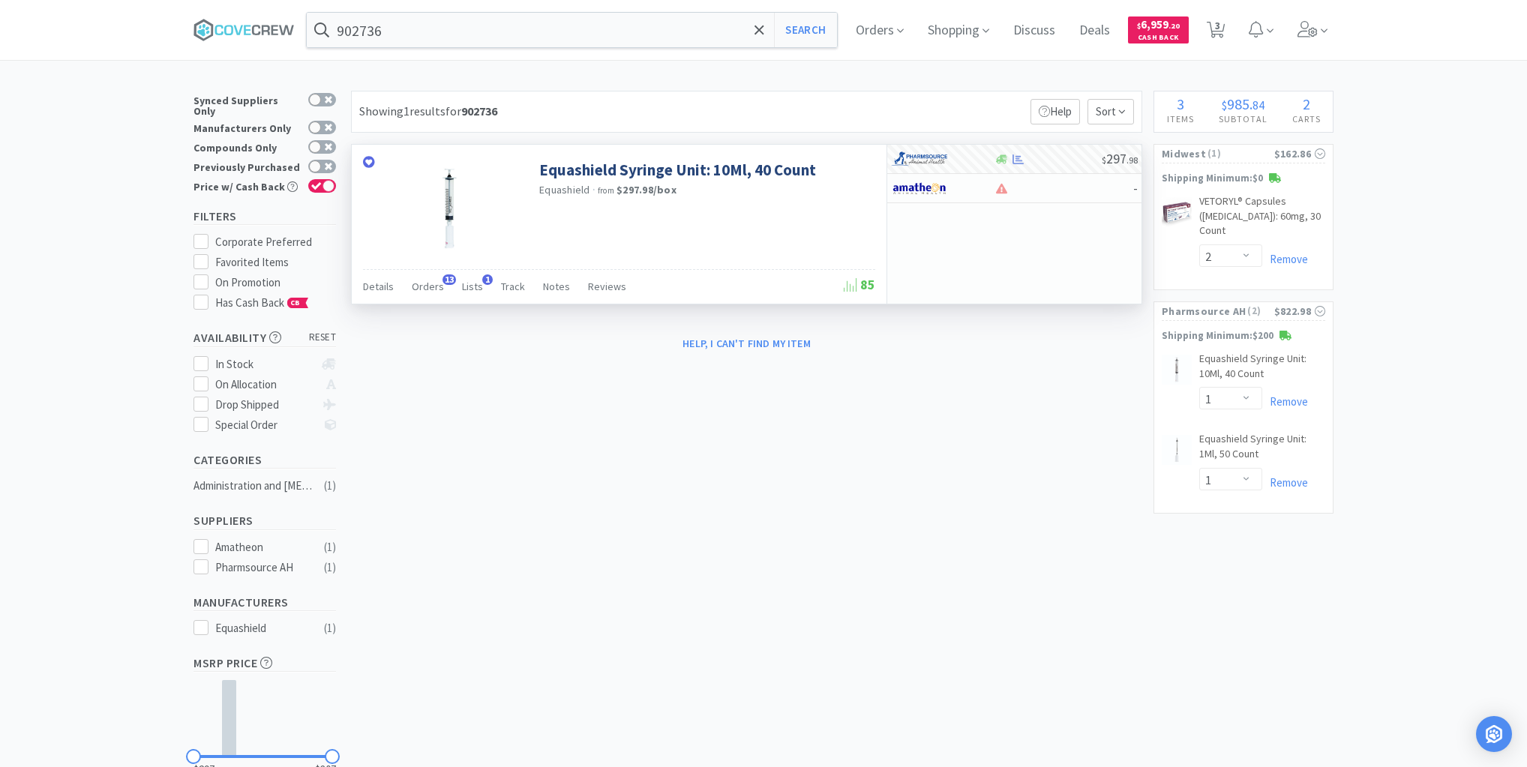
click at [1161, 658] on div "× Filter Results Synced Suppliers Only Manufacturers Only Compounds Only Previo…" at bounding box center [764, 463] width 1140 height 745
click at [1017, 195] on div "-" at bounding box center [1014, 188] width 254 height 29
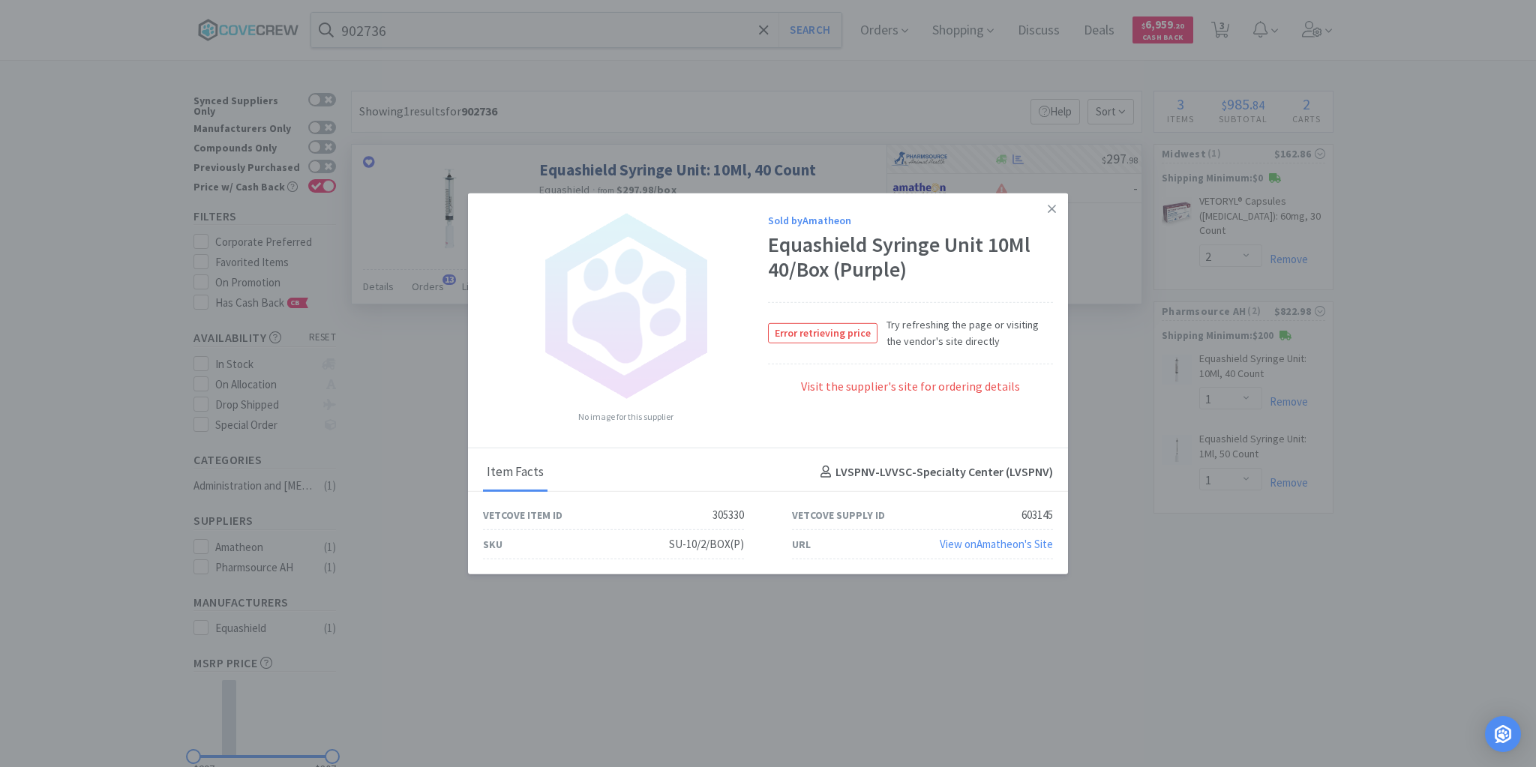
click at [1049, 209] on icon at bounding box center [1052, 209] width 8 height 14
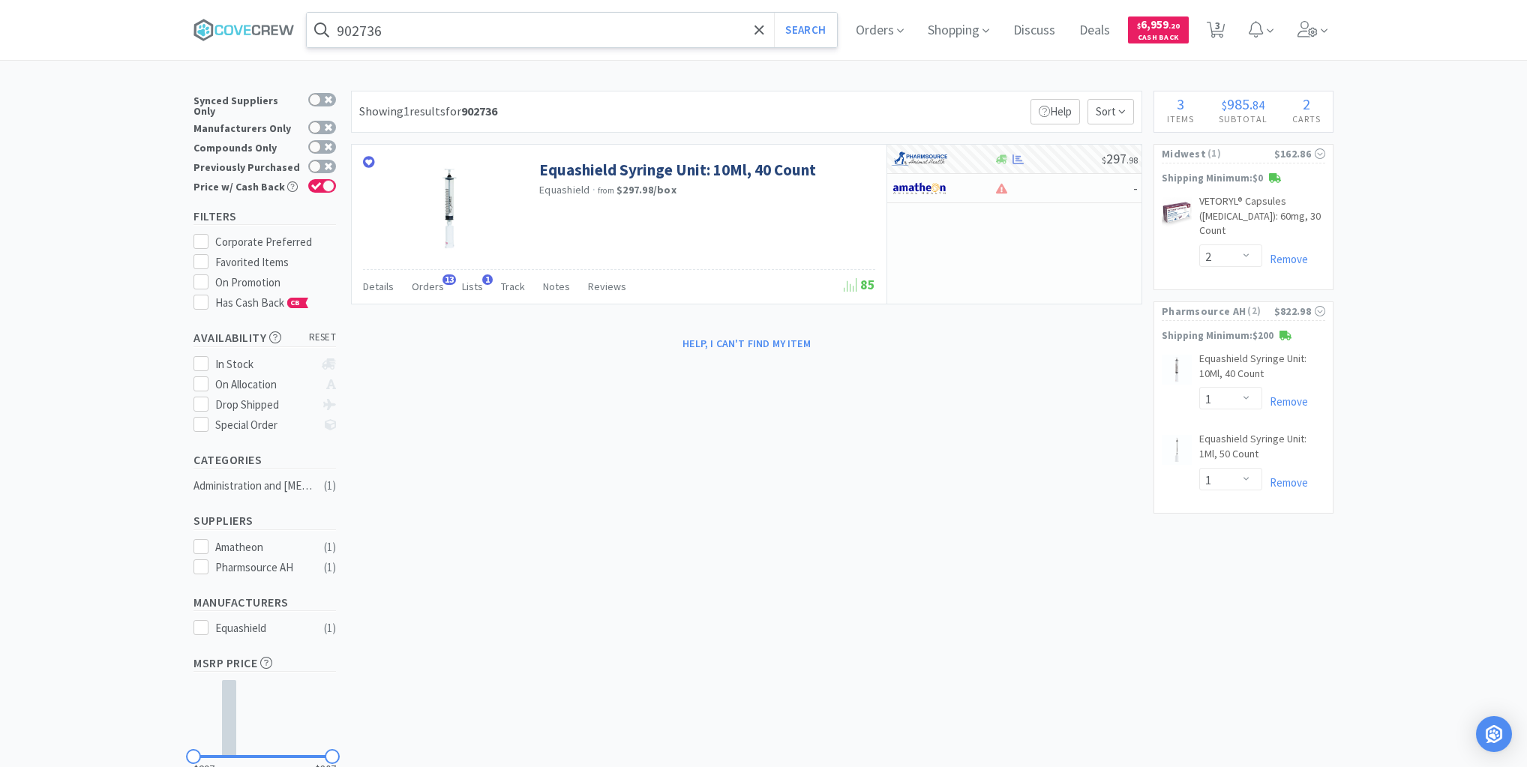
click at [678, 29] on input "902736" at bounding box center [572, 30] width 530 height 35
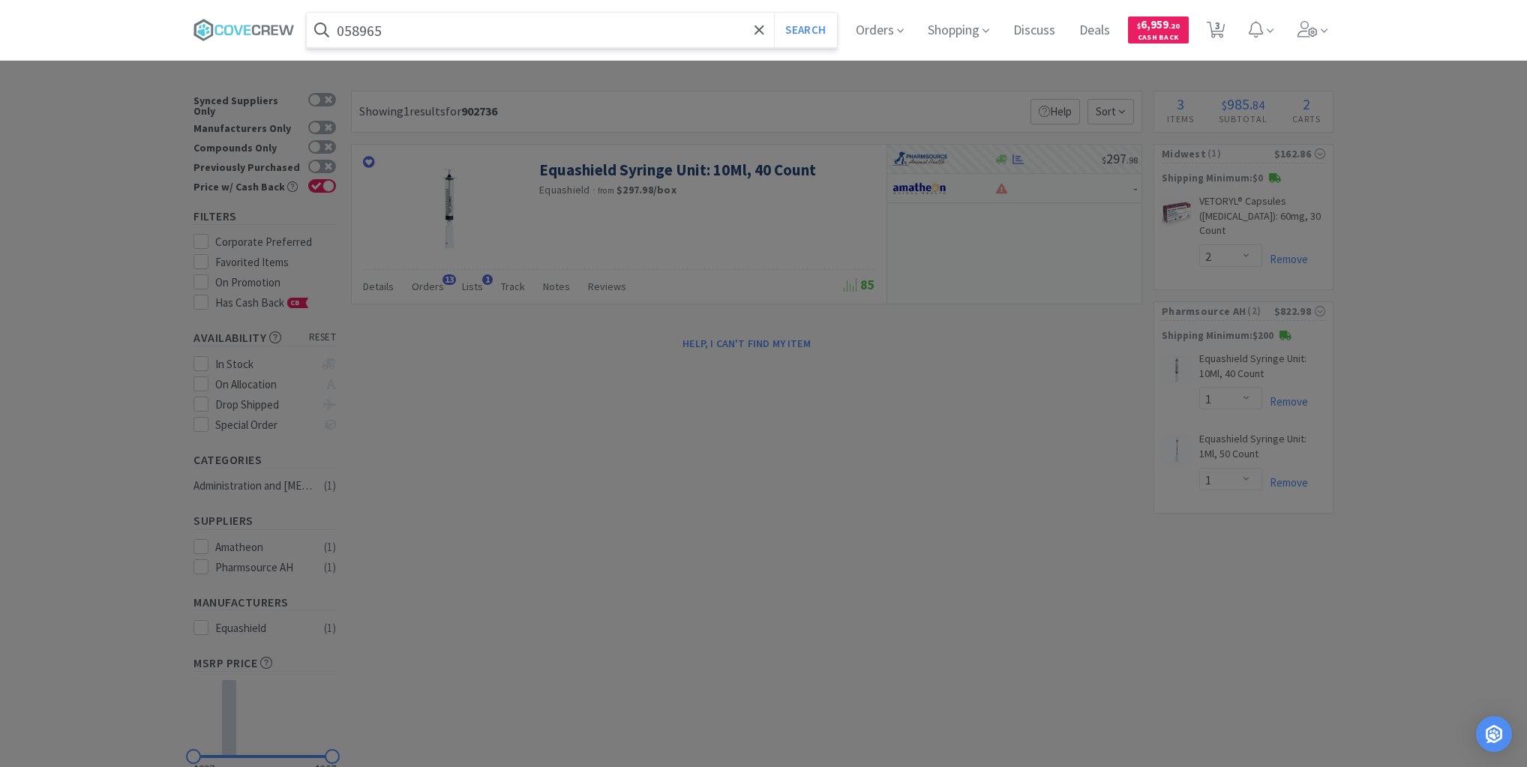
type input "058965"
click at [774, 13] on button "Search" at bounding box center [805, 30] width 62 height 35
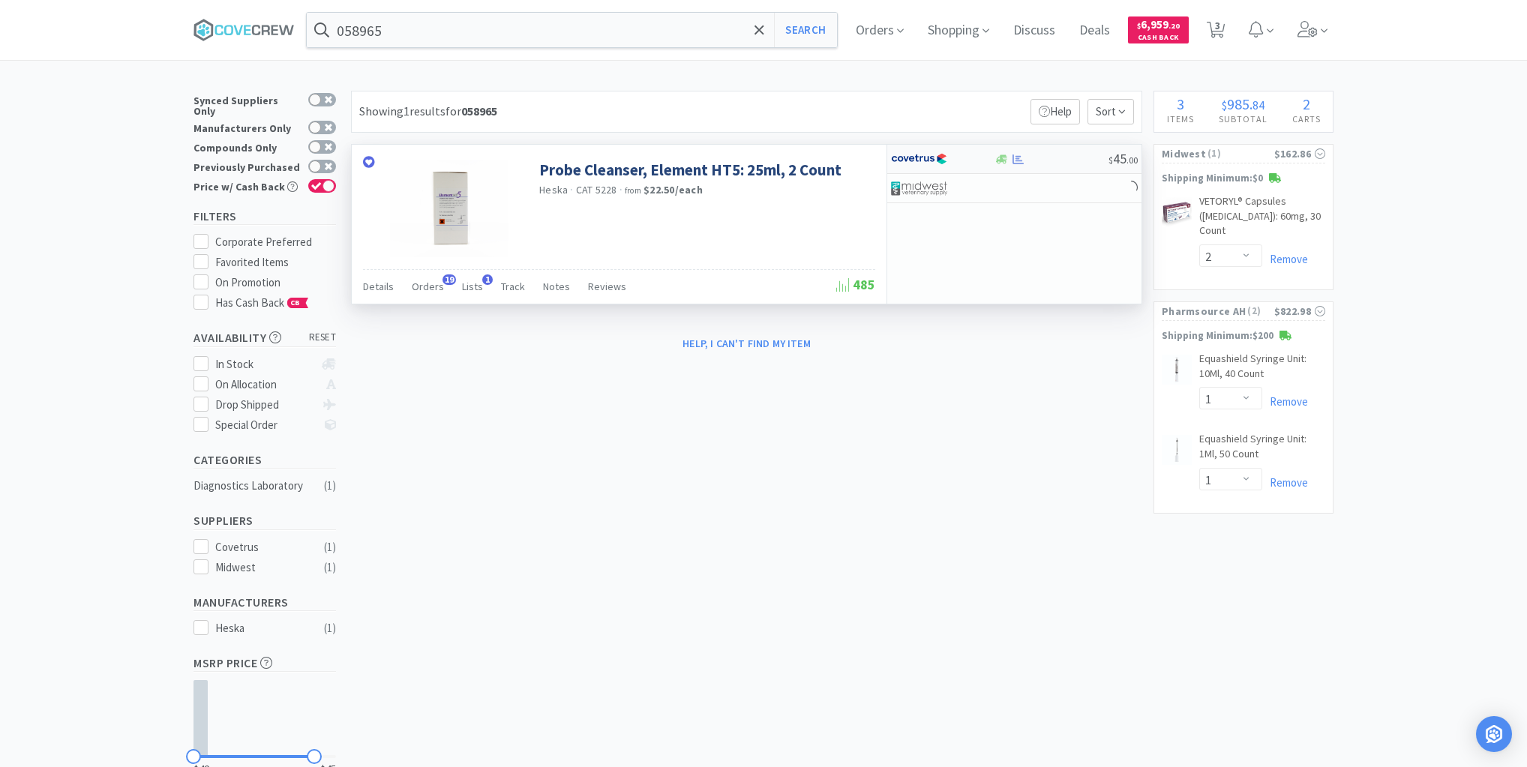
click at [1058, 162] on div at bounding box center [1051, 159] width 115 height 11
select select "1"
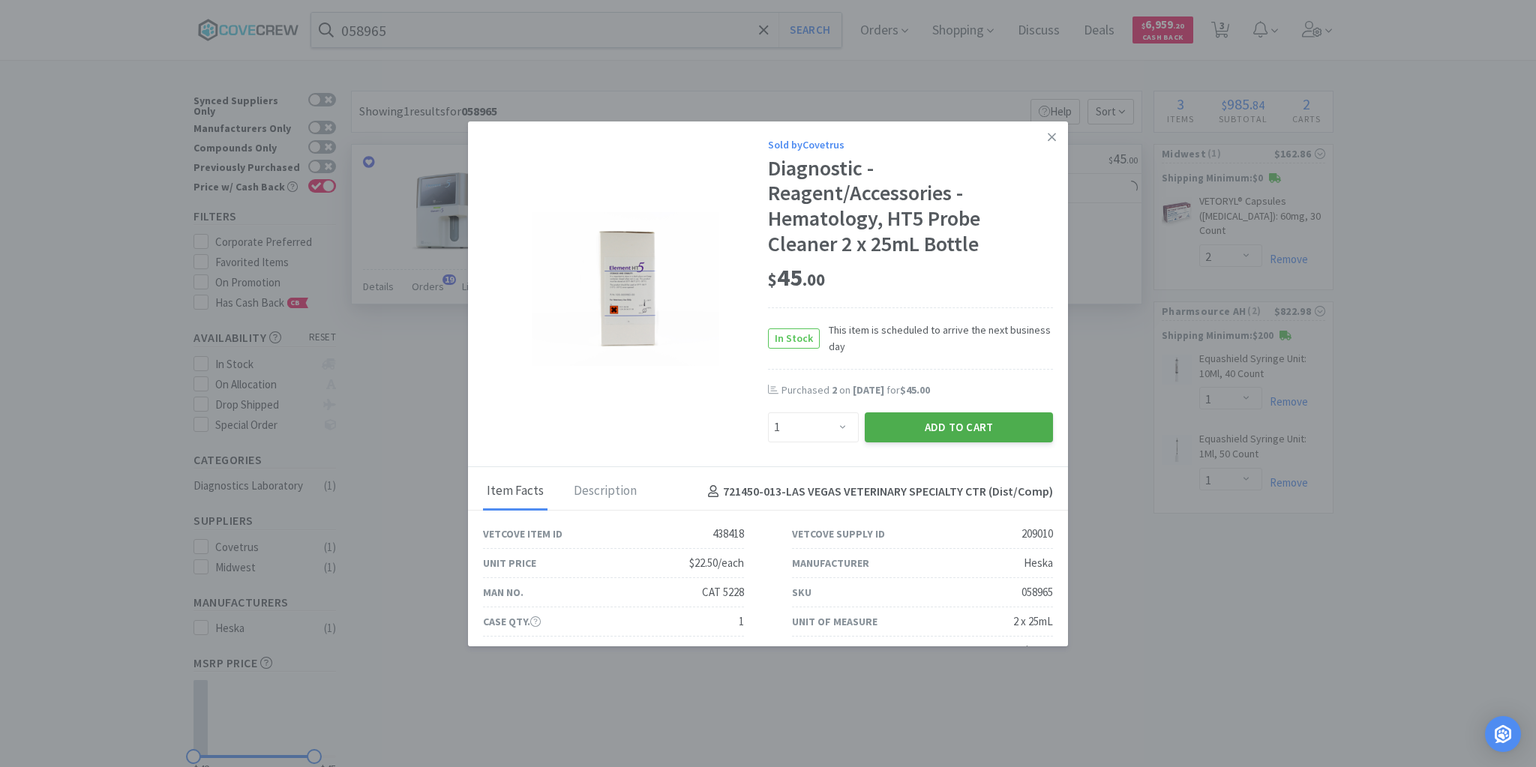
click at [936, 426] on button "Add to Cart" at bounding box center [959, 428] width 188 height 30
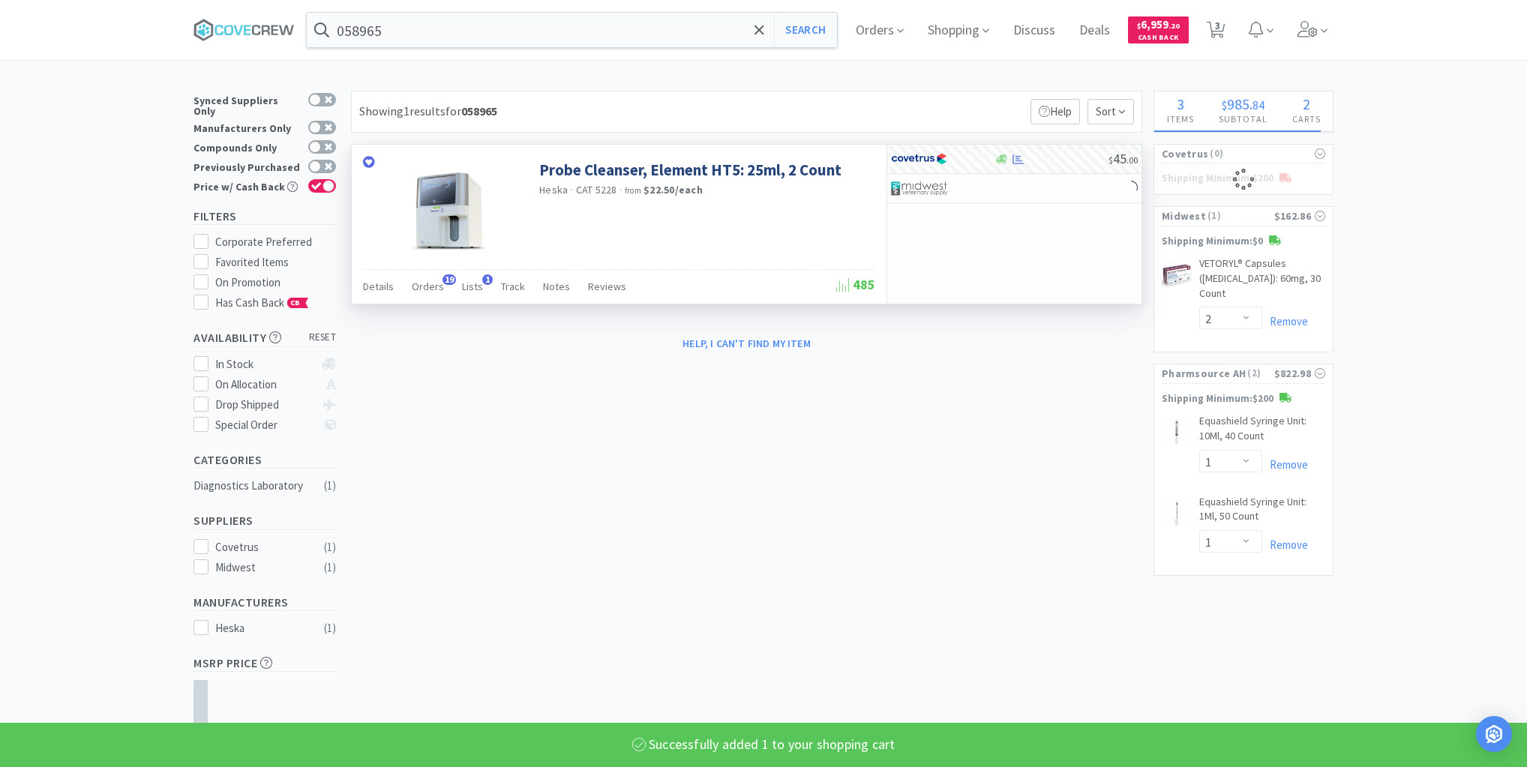
select select "1"
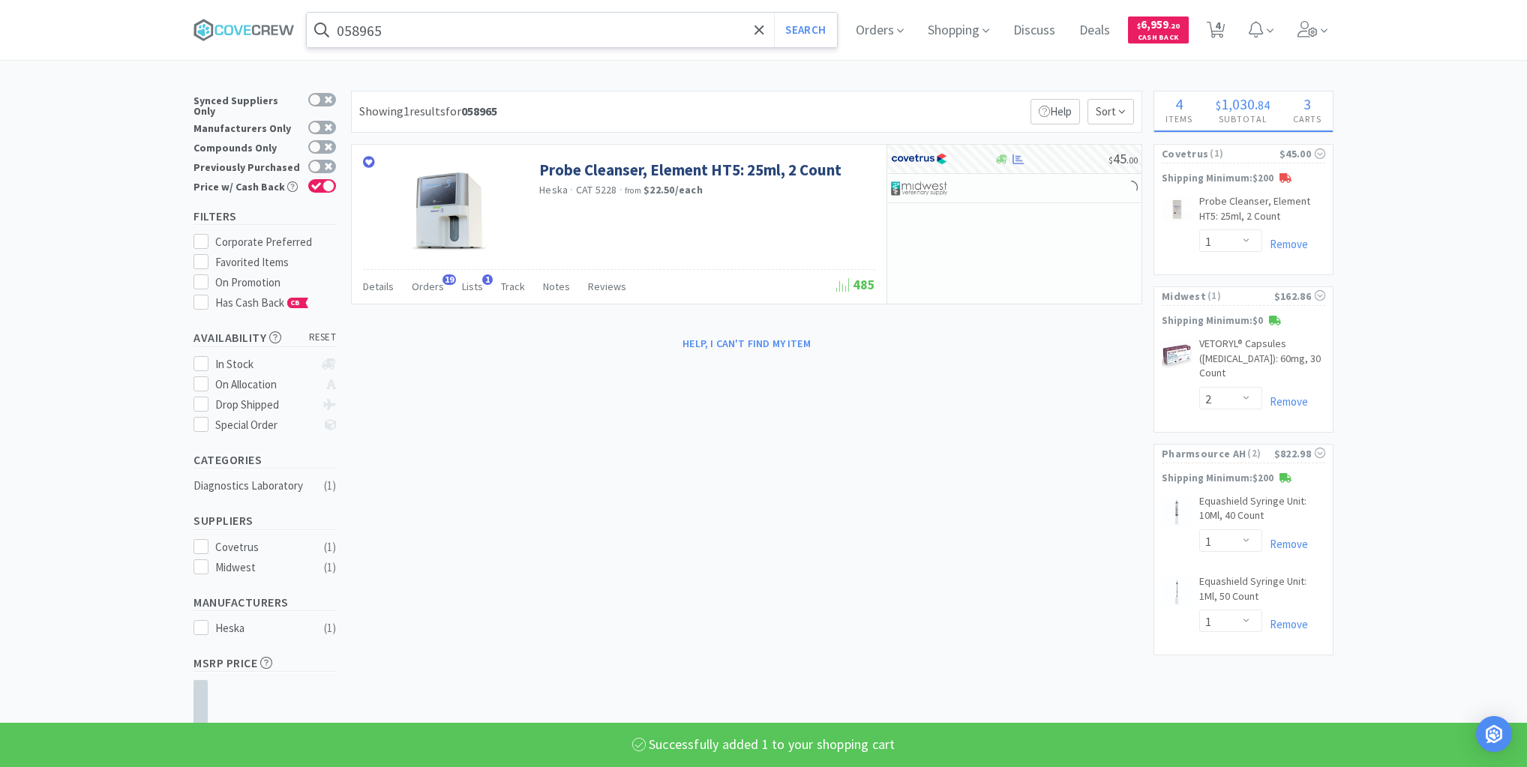
click at [715, 30] on input "058965" at bounding box center [572, 30] width 530 height 35
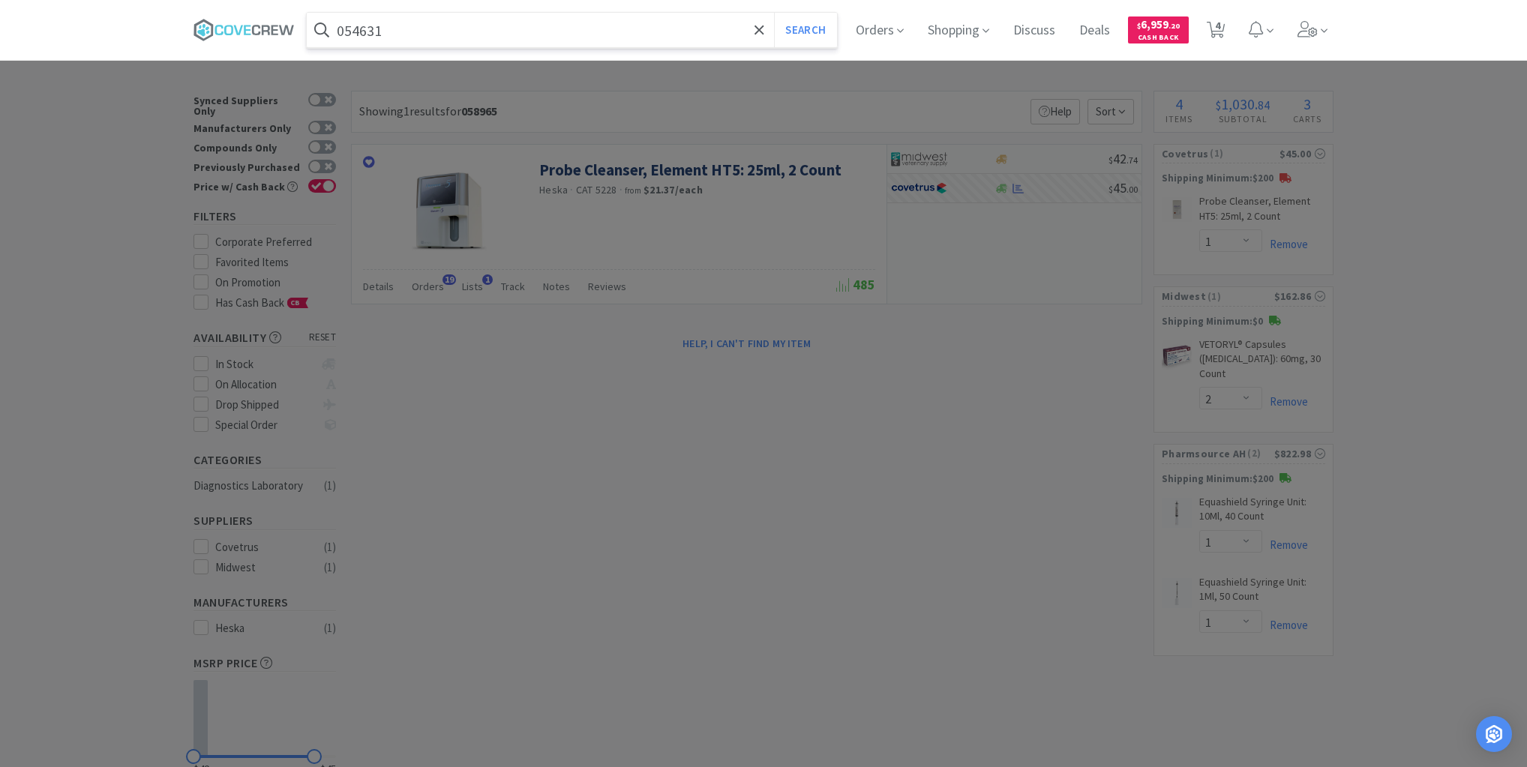
type input "054631"
click at [774, 13] on button "Search" at bounding box center [805, 30] width 62 height 35
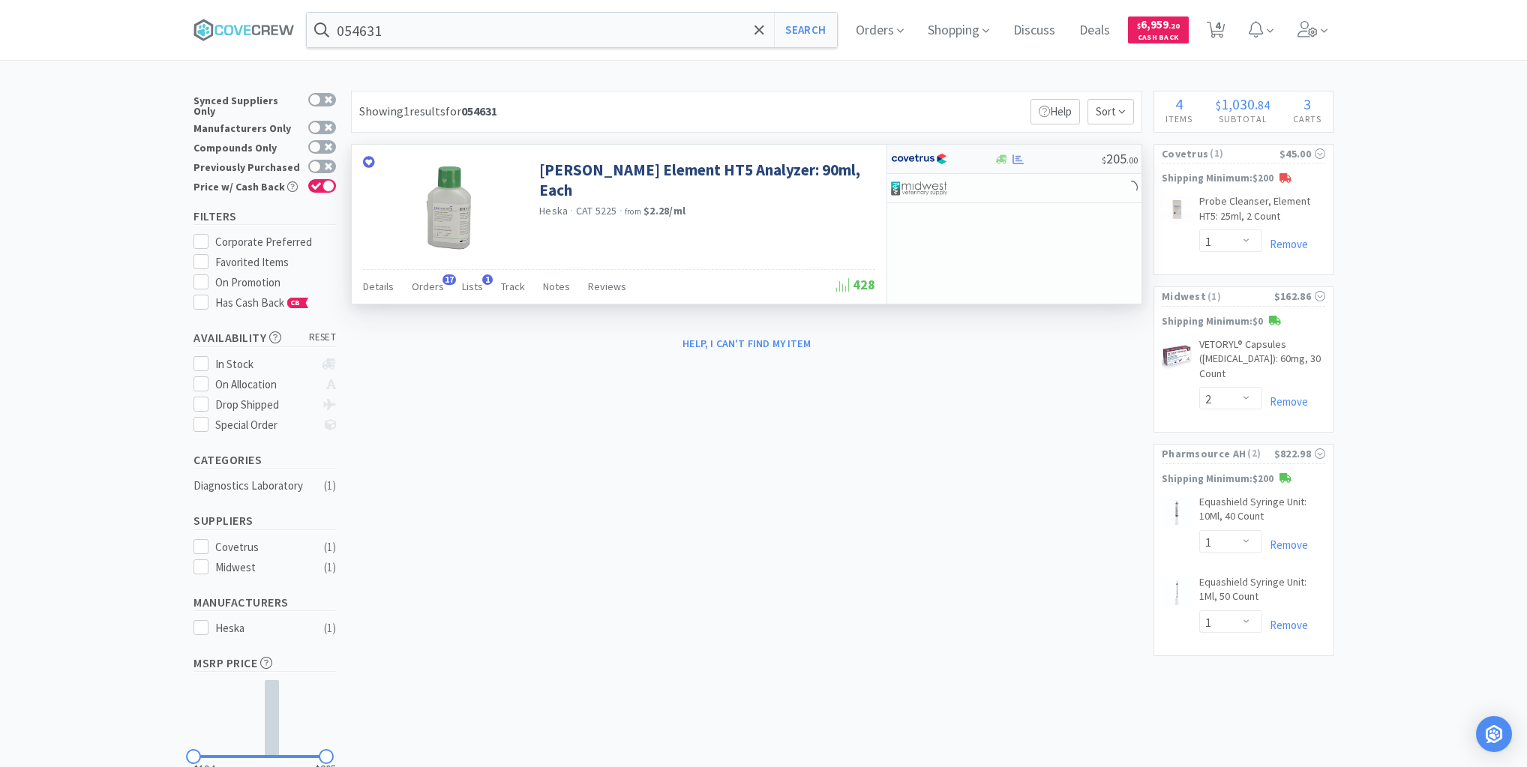
click at [1044, 163] on div at bounding box center [1048, 159] width 108 height 11
select select "1"
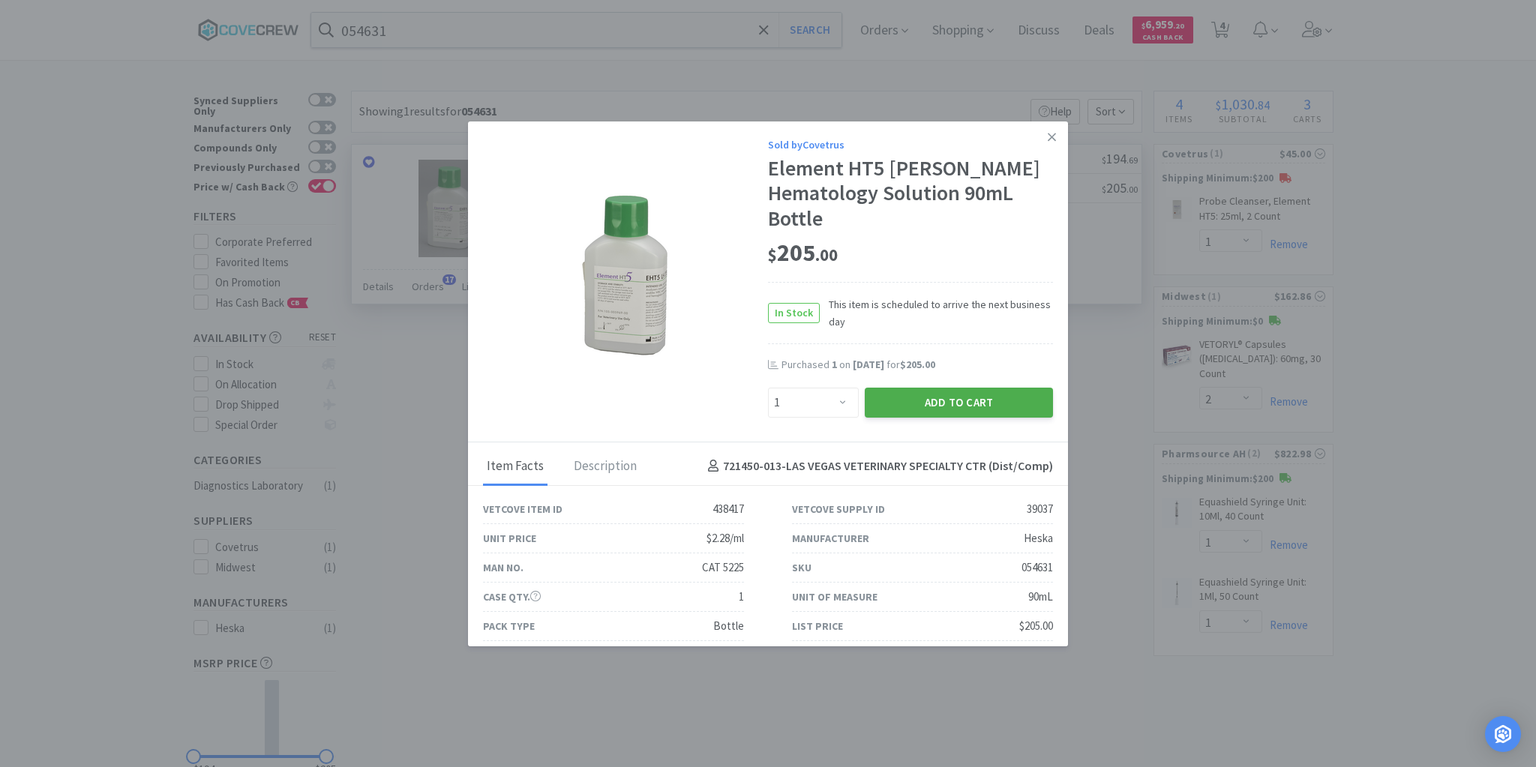
click at [927, 401] on button "Add to Cart" at bounding box center [959, 403] width 188 height 30
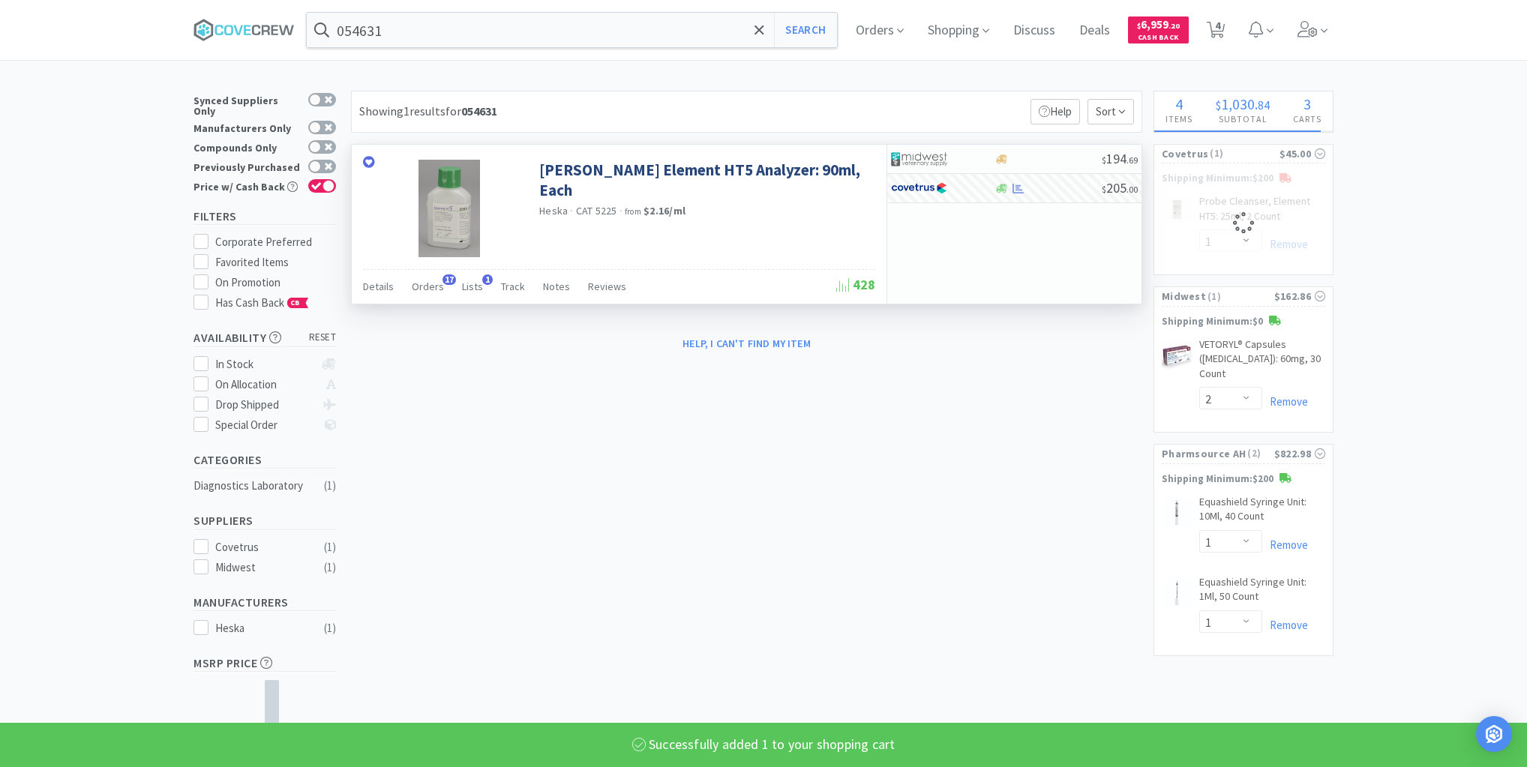
select select "1"
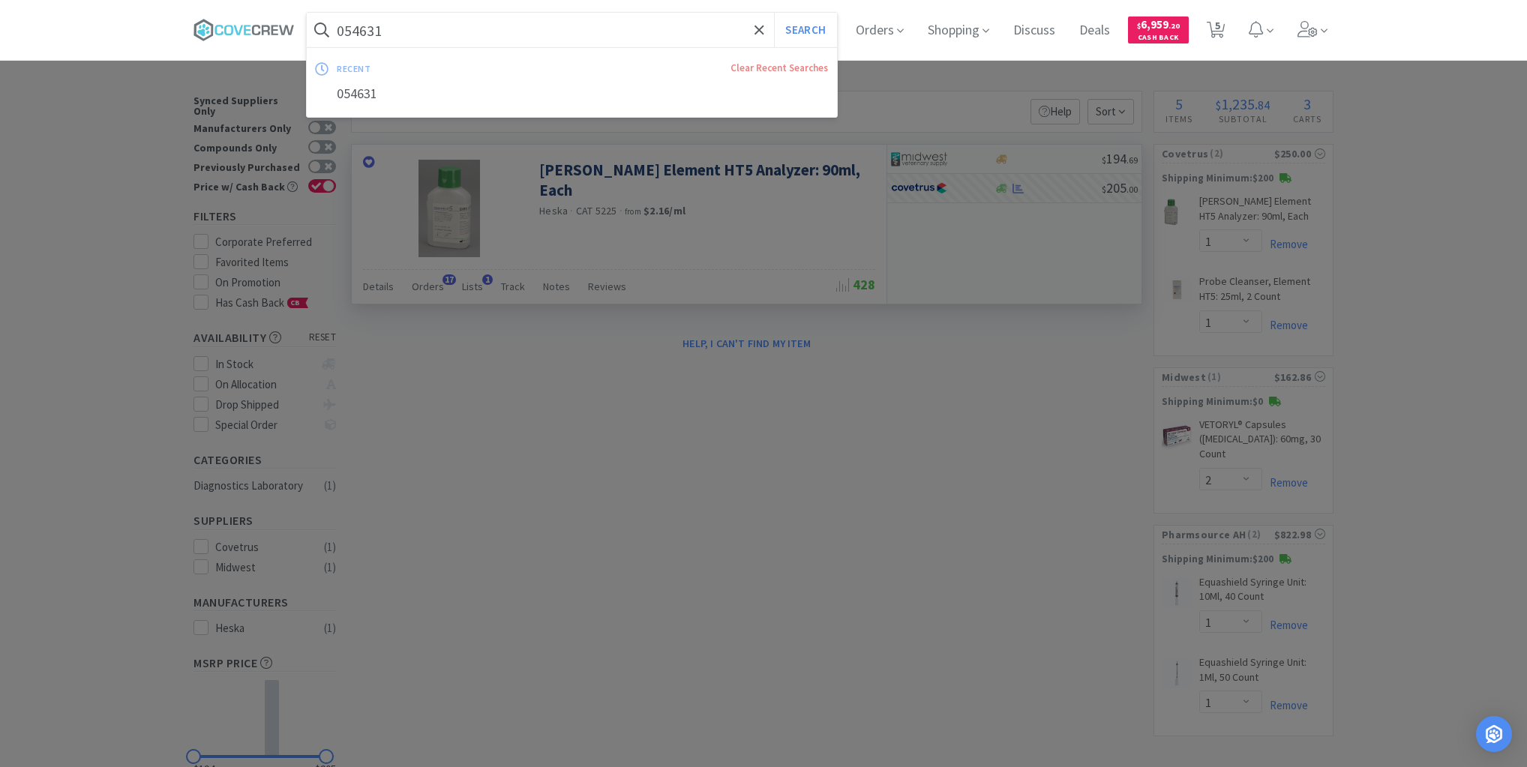
click at [618, 36] on input "054631" at bounding box center [572, 30] width 530 height 35
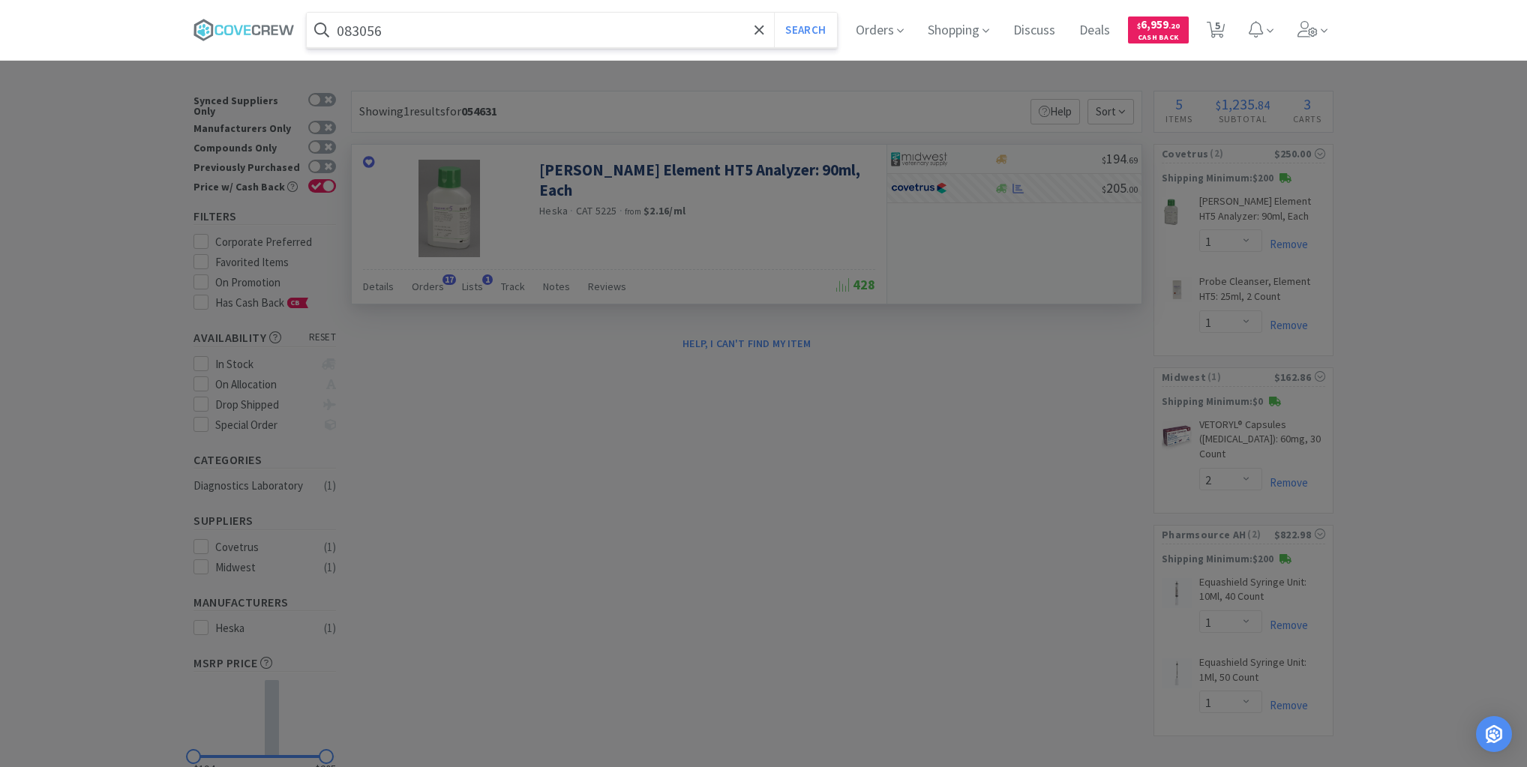
type input "083056"
click at [774, 13] on button "Search" at bounding box center [805, 30] width 62 height 35
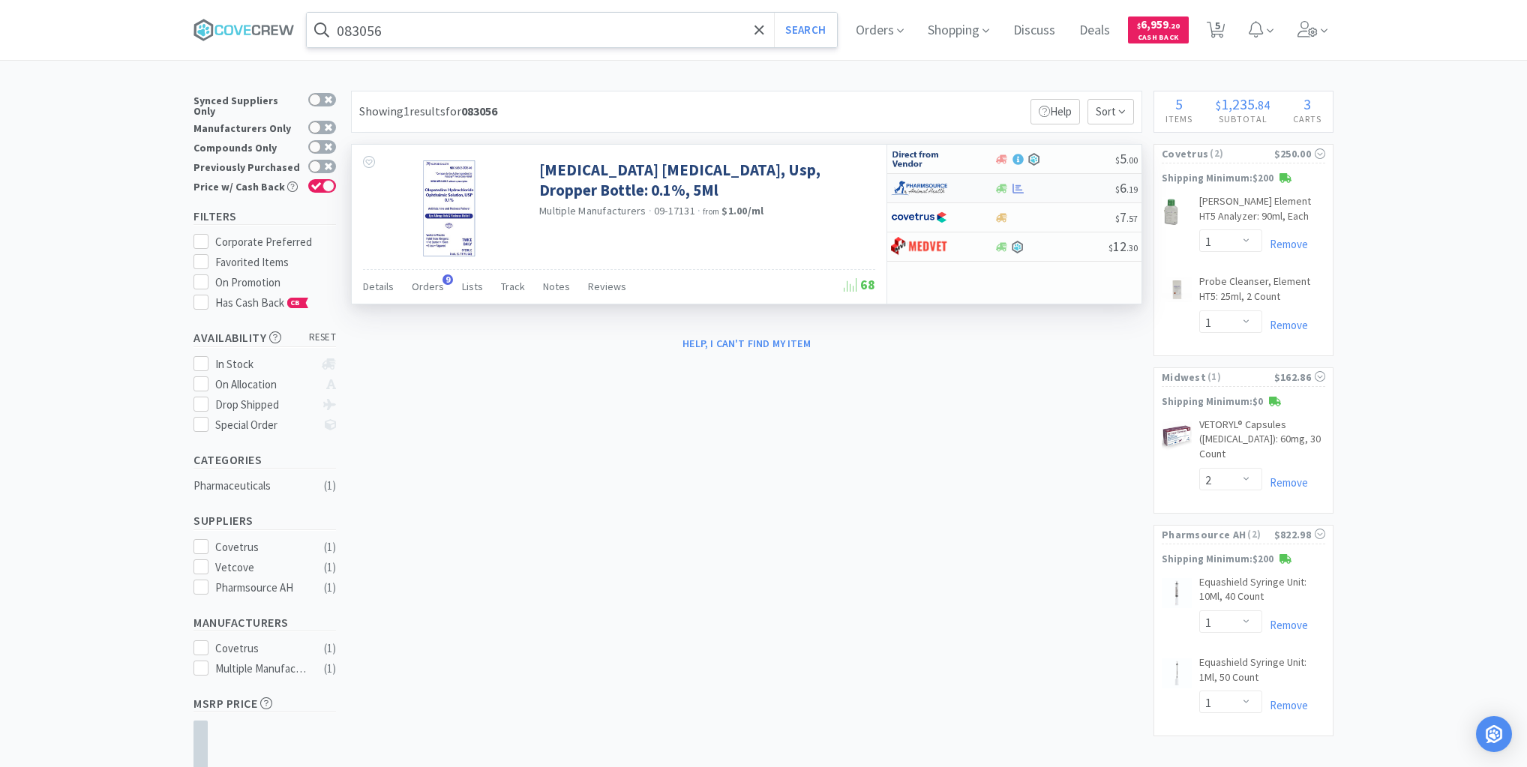
click at [1058, 189] on div at bounding box center [1055, 188] width 122 height 11
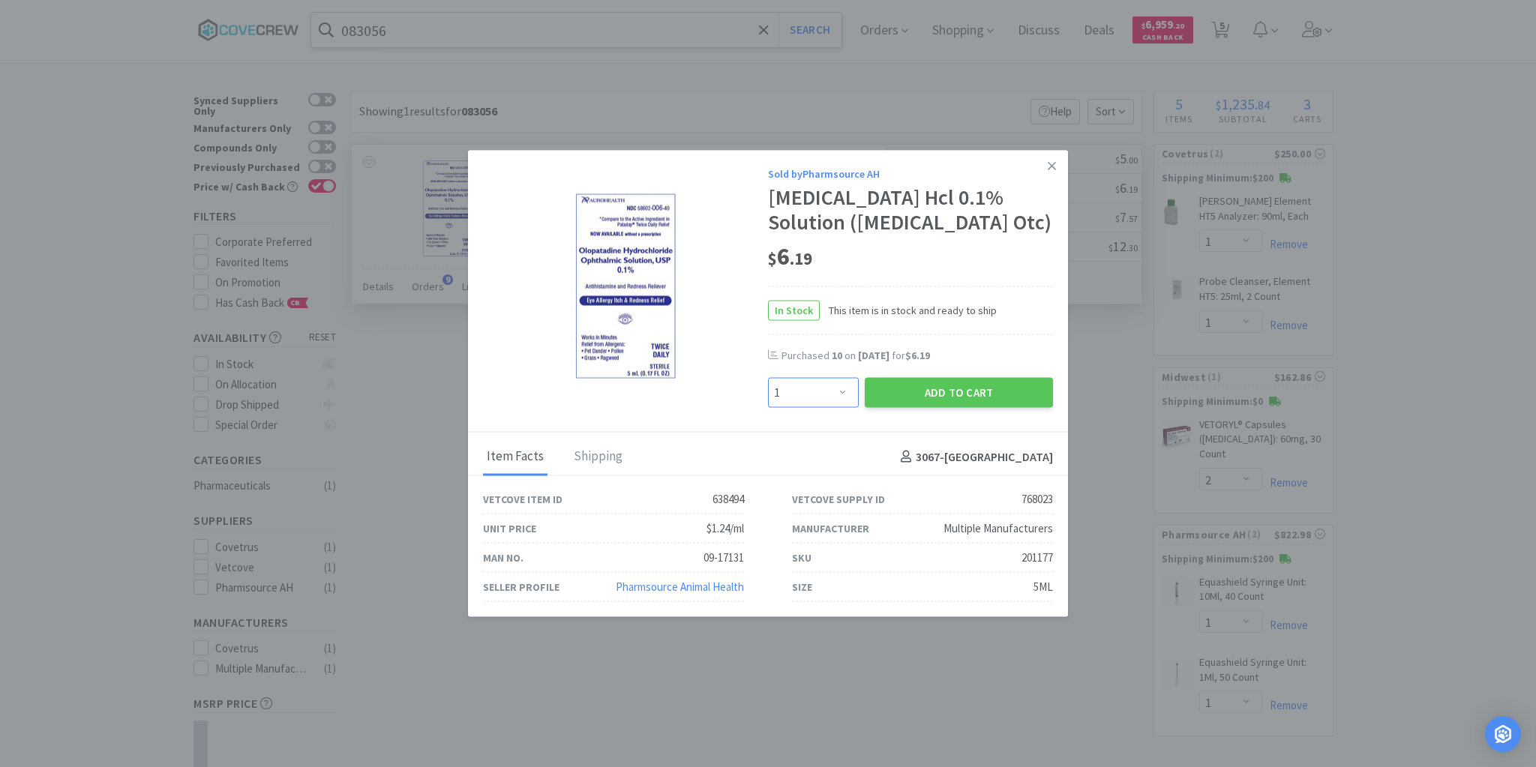
click at [843, 386] on select "Enter Quantity 1 2 3 4 5 6 7 8 9 10 11 12 13 14 15 16 17 18 19 20 Enter Quantity" at bounding box center [813, 393] width 91 height 30
select select "10"
click at [768, 378] on select "Enter Quantity 1 2 3 4 5 6 7 8 9 10 11 12 13 14 15 16 17 18 19 20 Enter Quantity" at bounding box center [813, 393] width 91 height 30
click at [921, 397] on button "Add to Cart" at bounding box center [959, 393] width 188 height 30
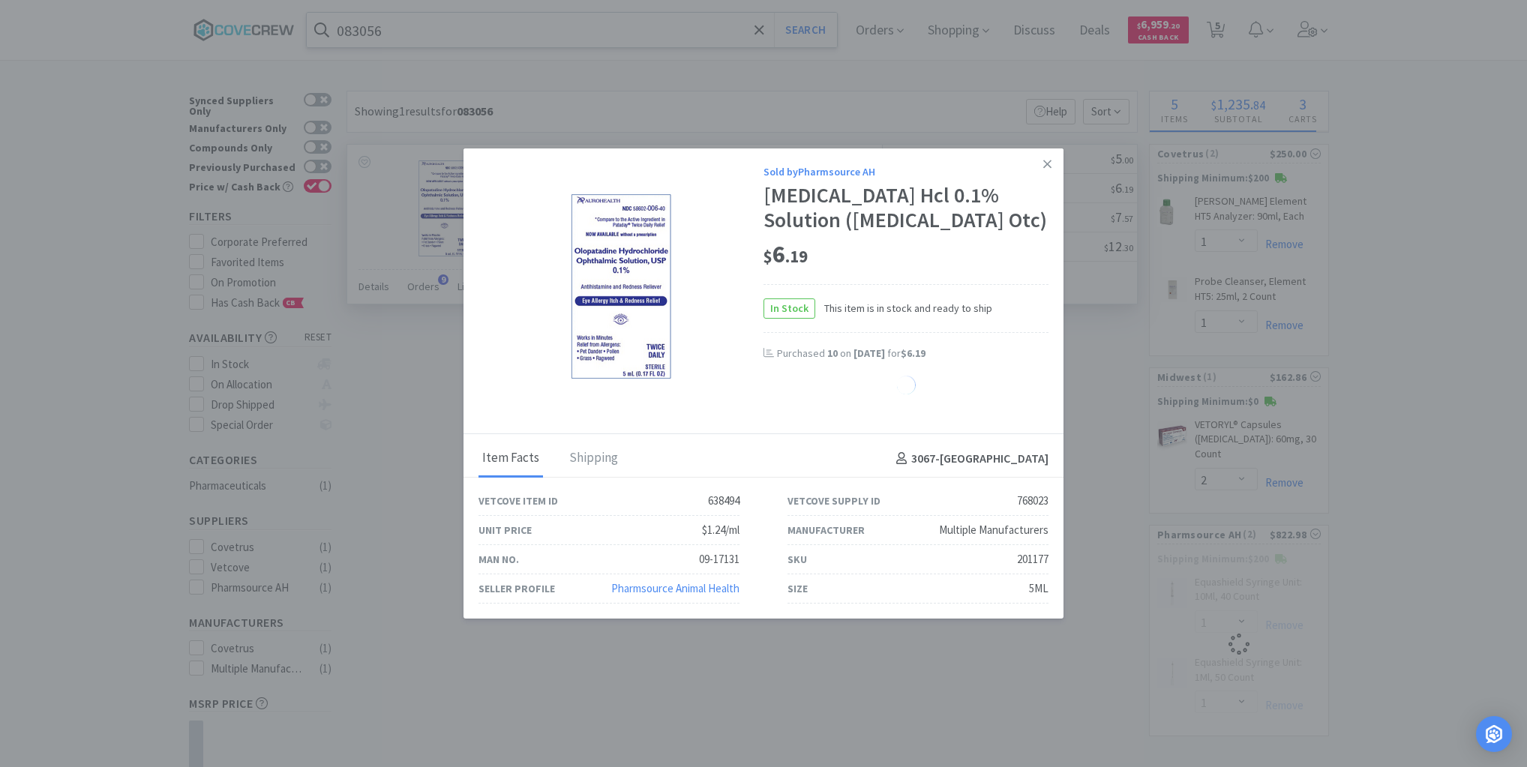
select select "10"
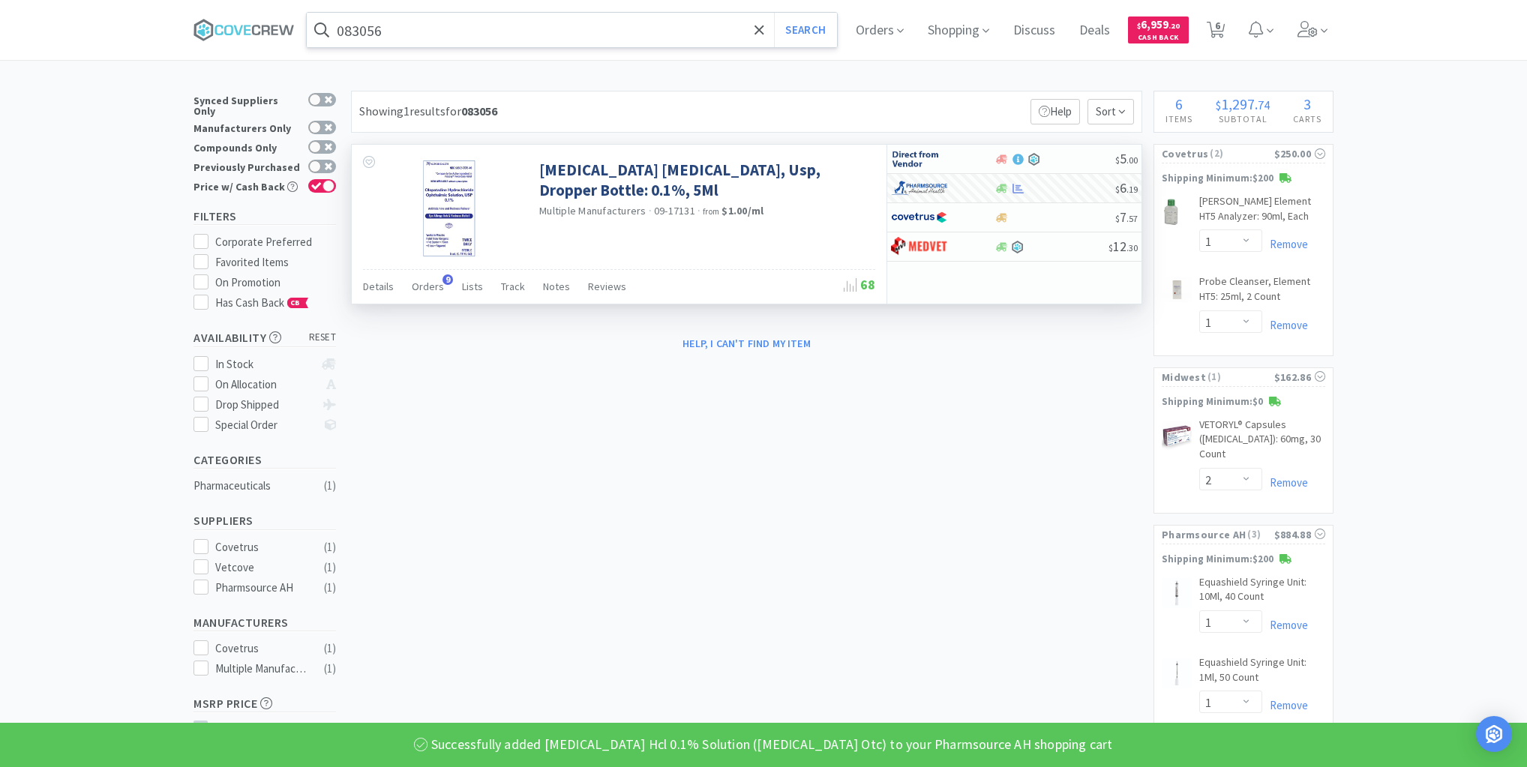
drag, startPoint x: 692, startPoint y: 33, endPoint x: 696, endPoint y: 45, distance: 12.6
click at [693, 33] on input "083056" at bounding box center [572, 30] width 530 height 35
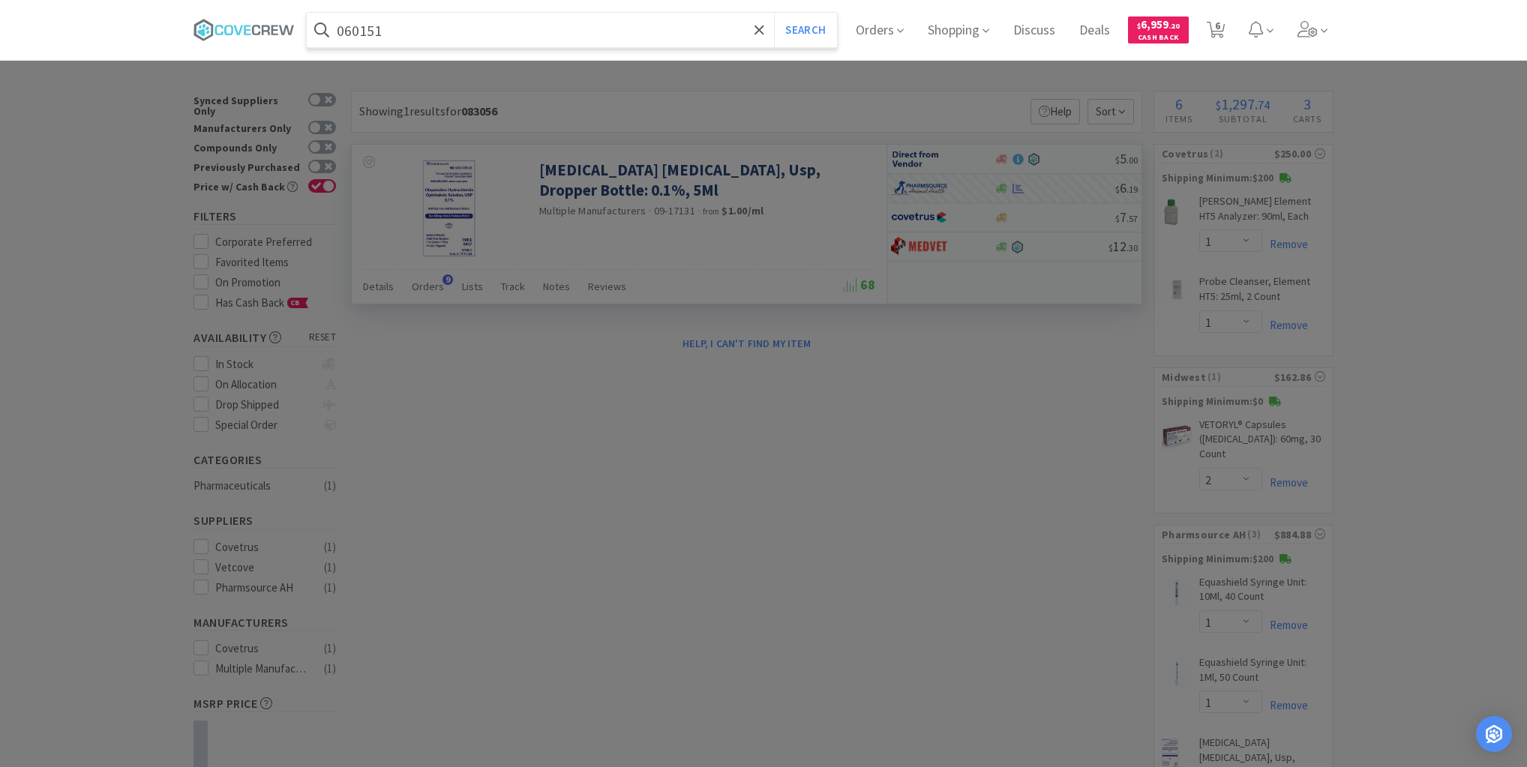
type input "060151"
click at [774, 13] on button "Search" at bounding box center [805, 30] width 62 height 35
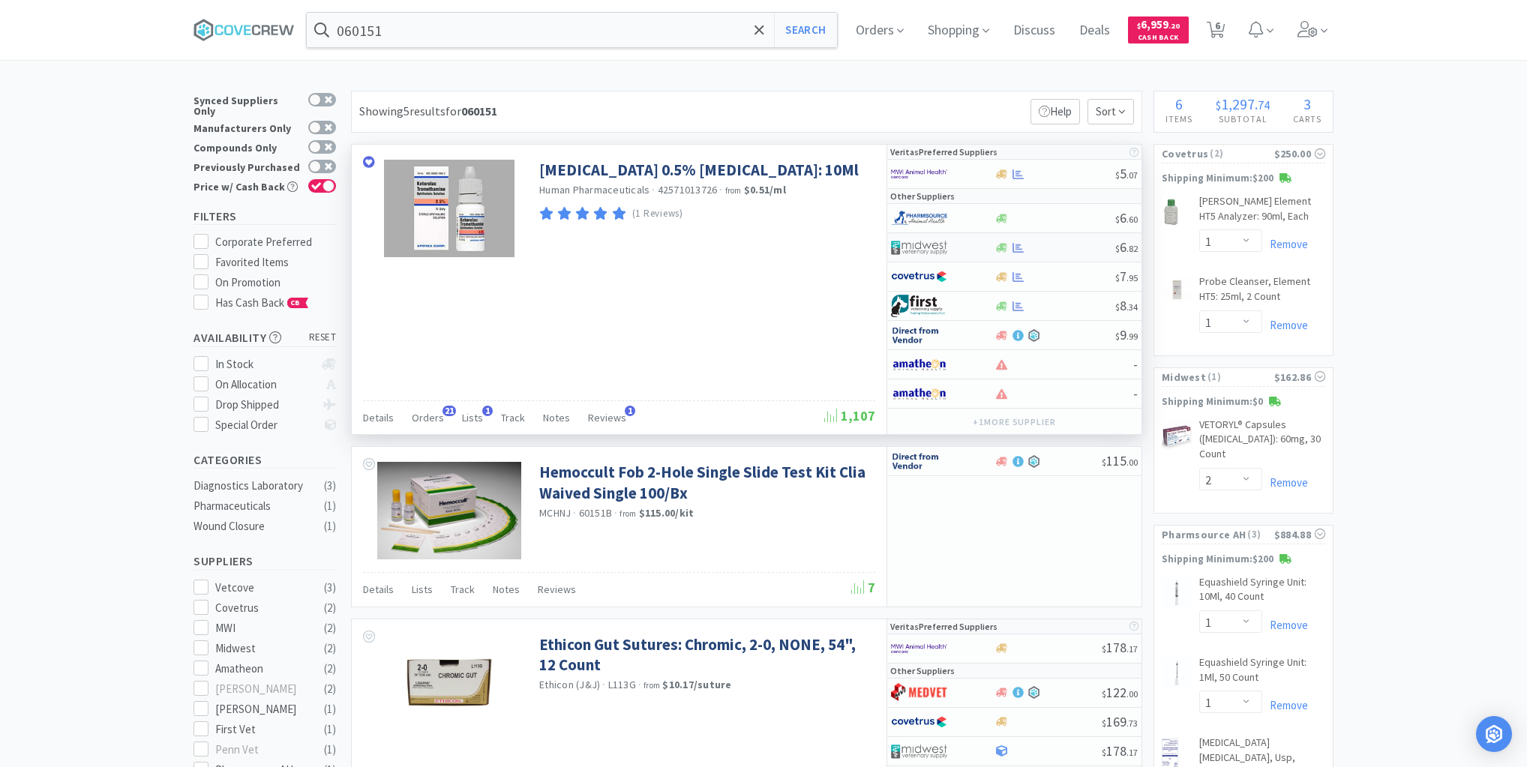
click at [1052, 247] on div at bounding box center [1055, 247] width 122 height 11
select select "1"
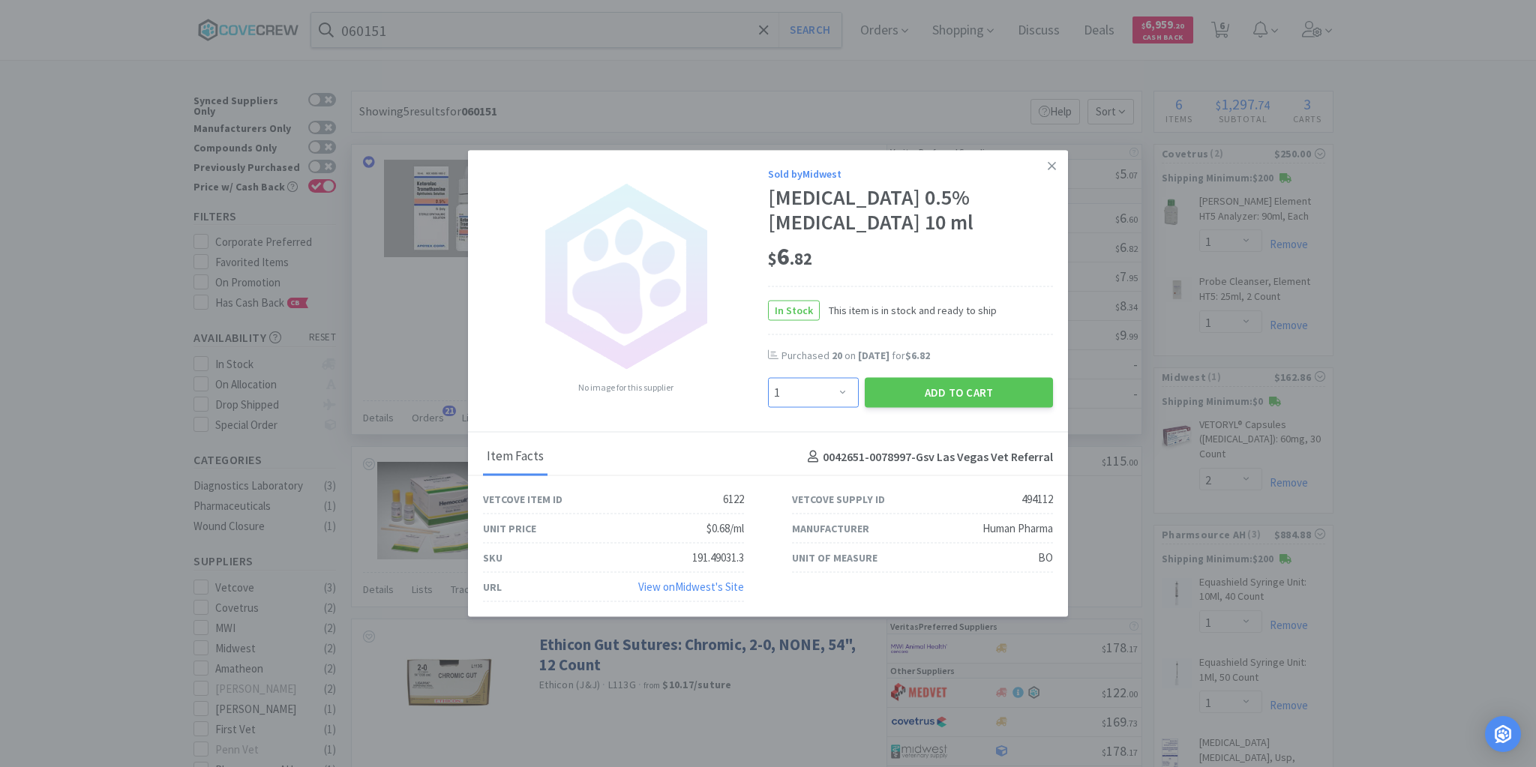
click at [846, 391] on select "Enter Quantity 1 2 3 4 5 6 7 8 9 10 11 12 13 14 15 16 17 18 19 20 Enter Quantity" at bounding box center [813, 393] width 91 height 30
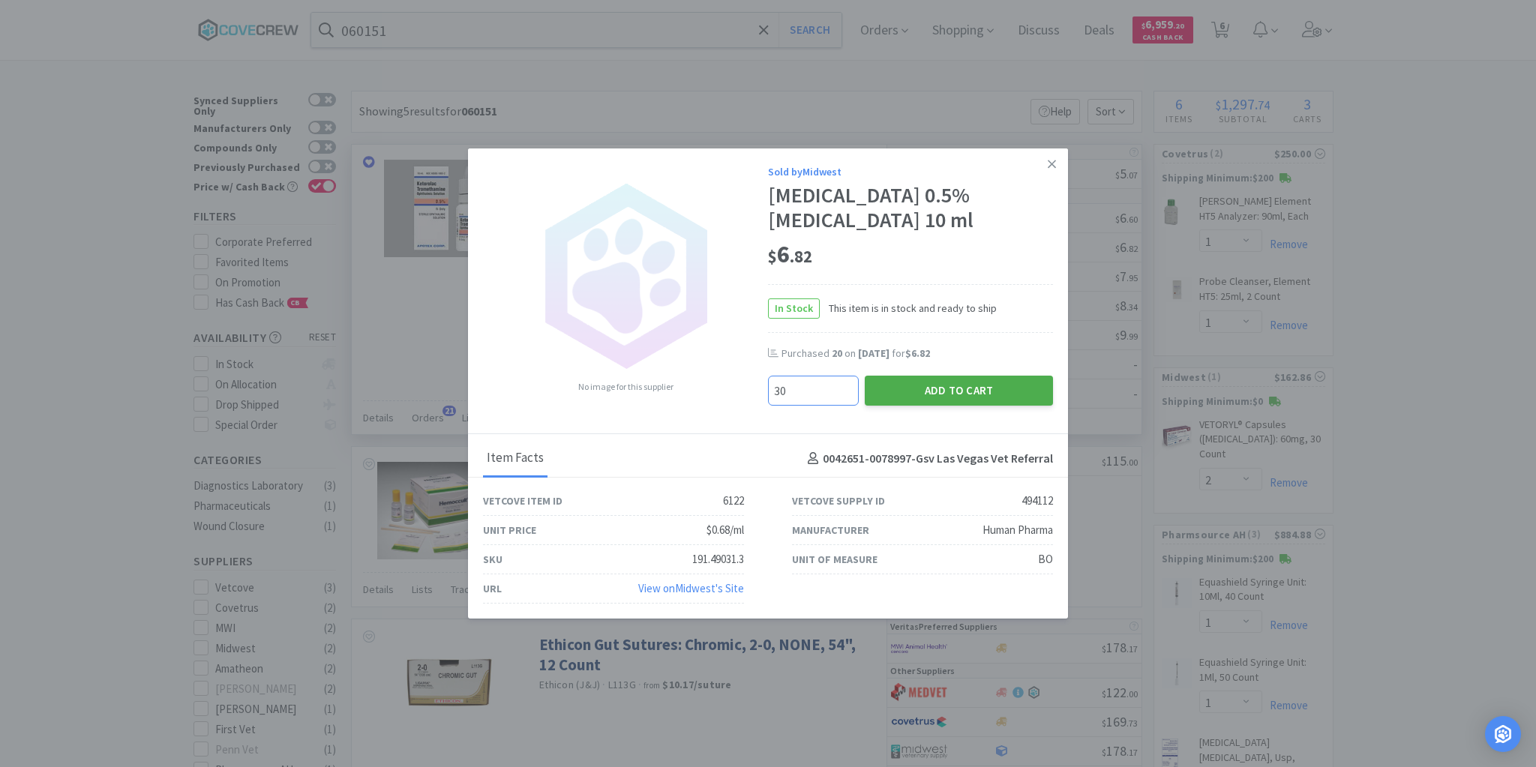
type input "30"
click at [930, 381] on button "Add to Cart" at bounding box center [959, 391] width 188 height 30
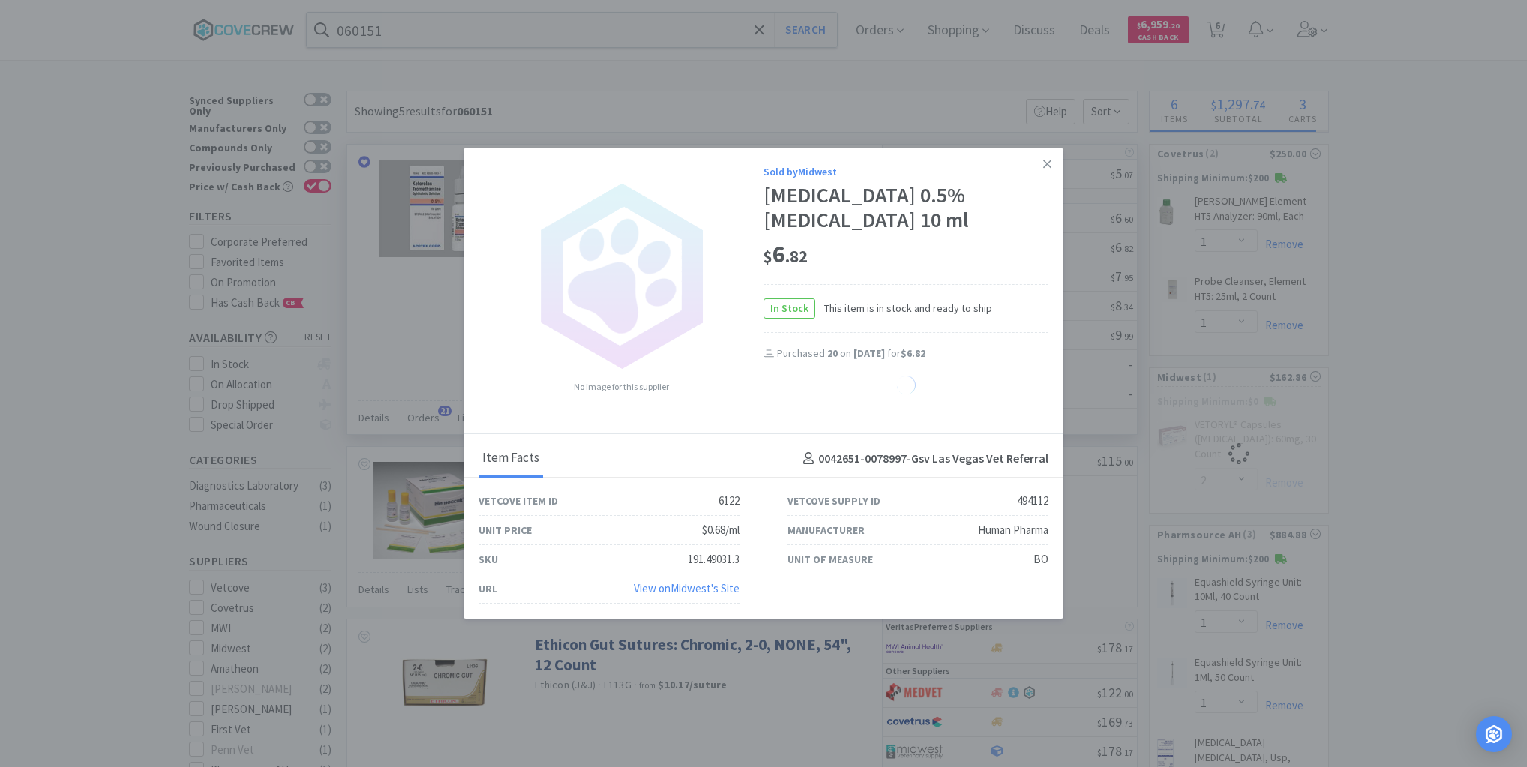
select select "30"
select select "2"
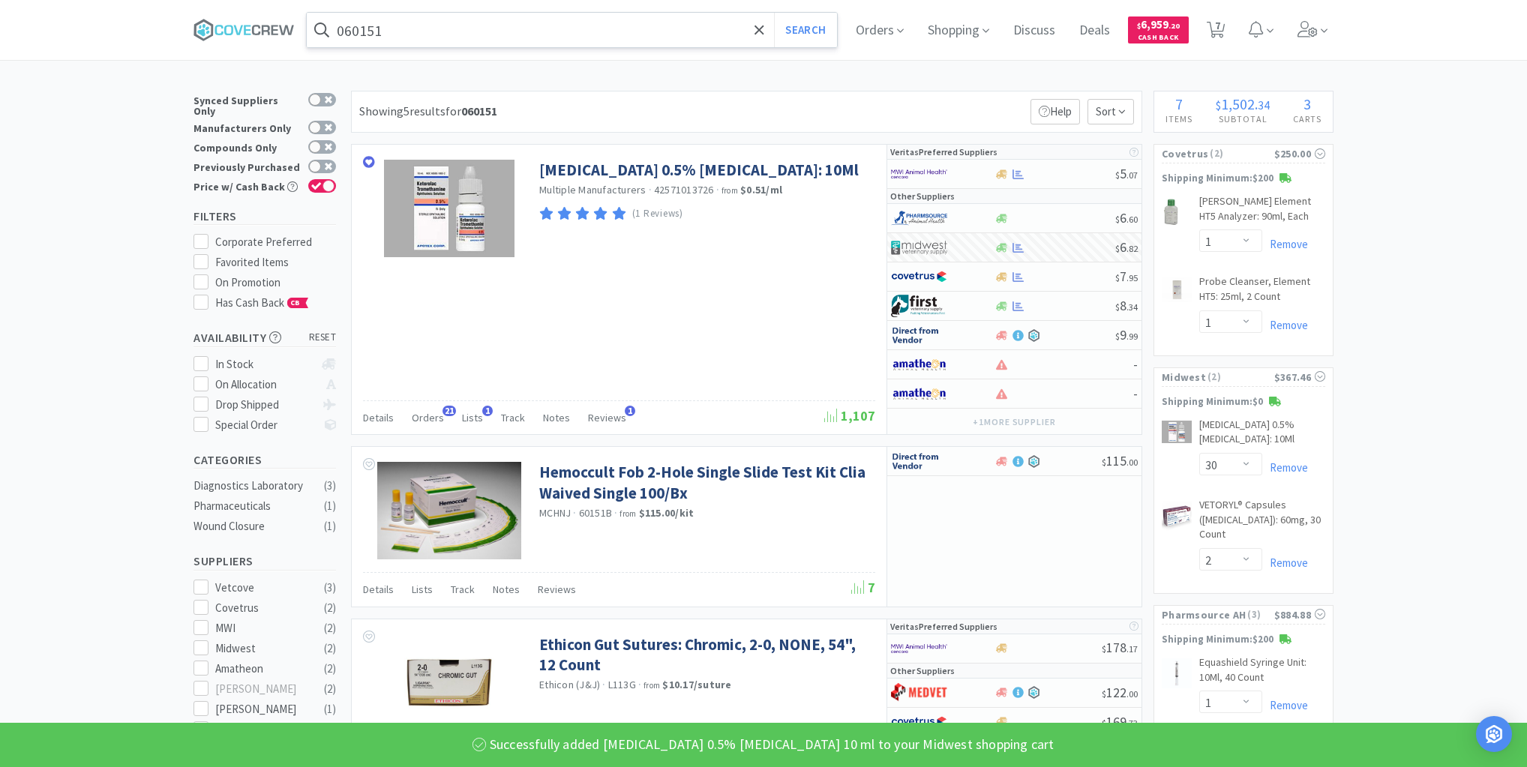
click at [621, 29] on input "060151" at bounding box center [572, 30] width 530 height 35
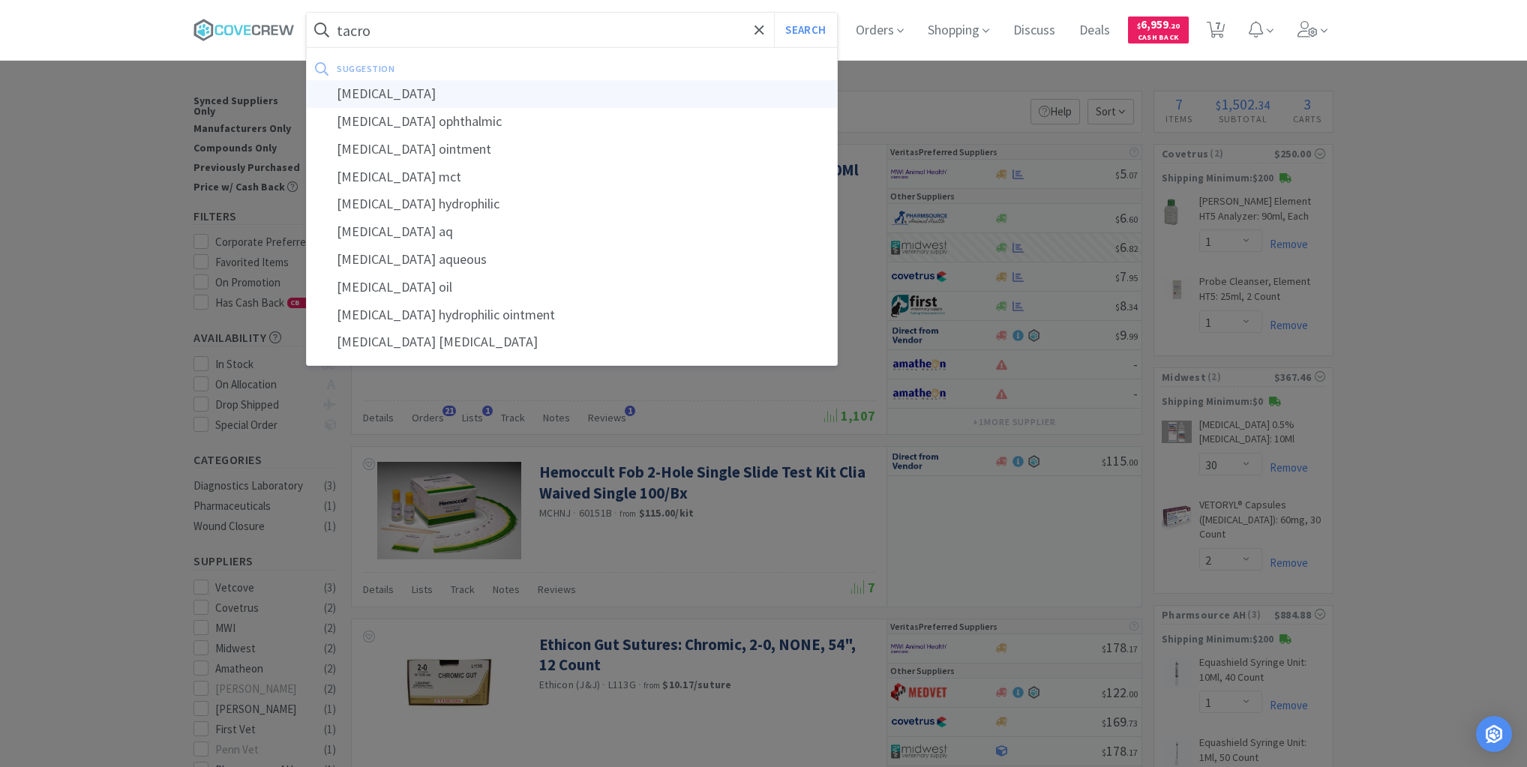
click at [359, 94] on div "[MEDICAL_DATA]" at bounding box center [572, 94] width 530 height 28
type input "[MEDICAL_DATA]"
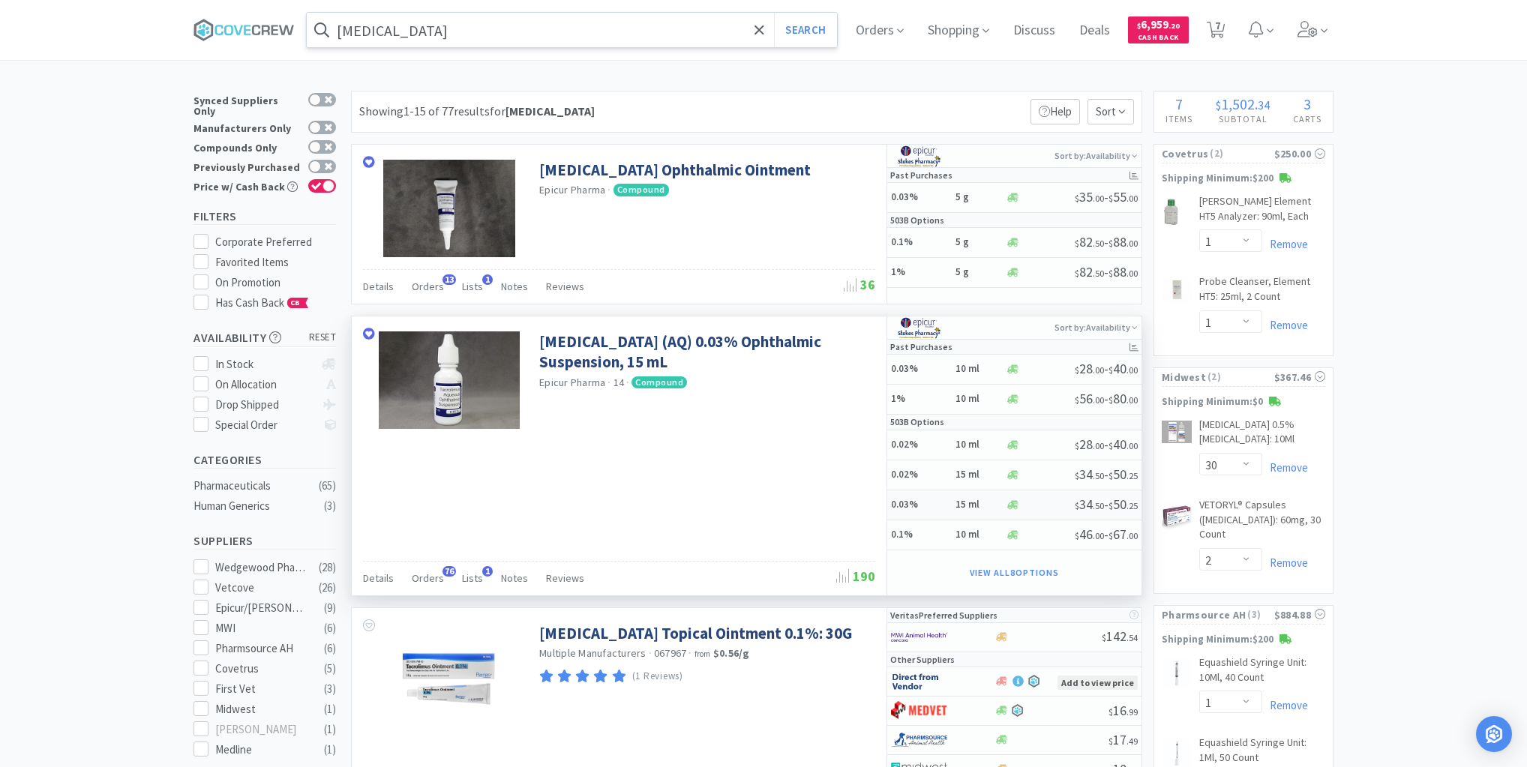
click at [936, 504] on h5 "0.03%" at bounding box center [921, 505] width 60 height 13
select select "1"
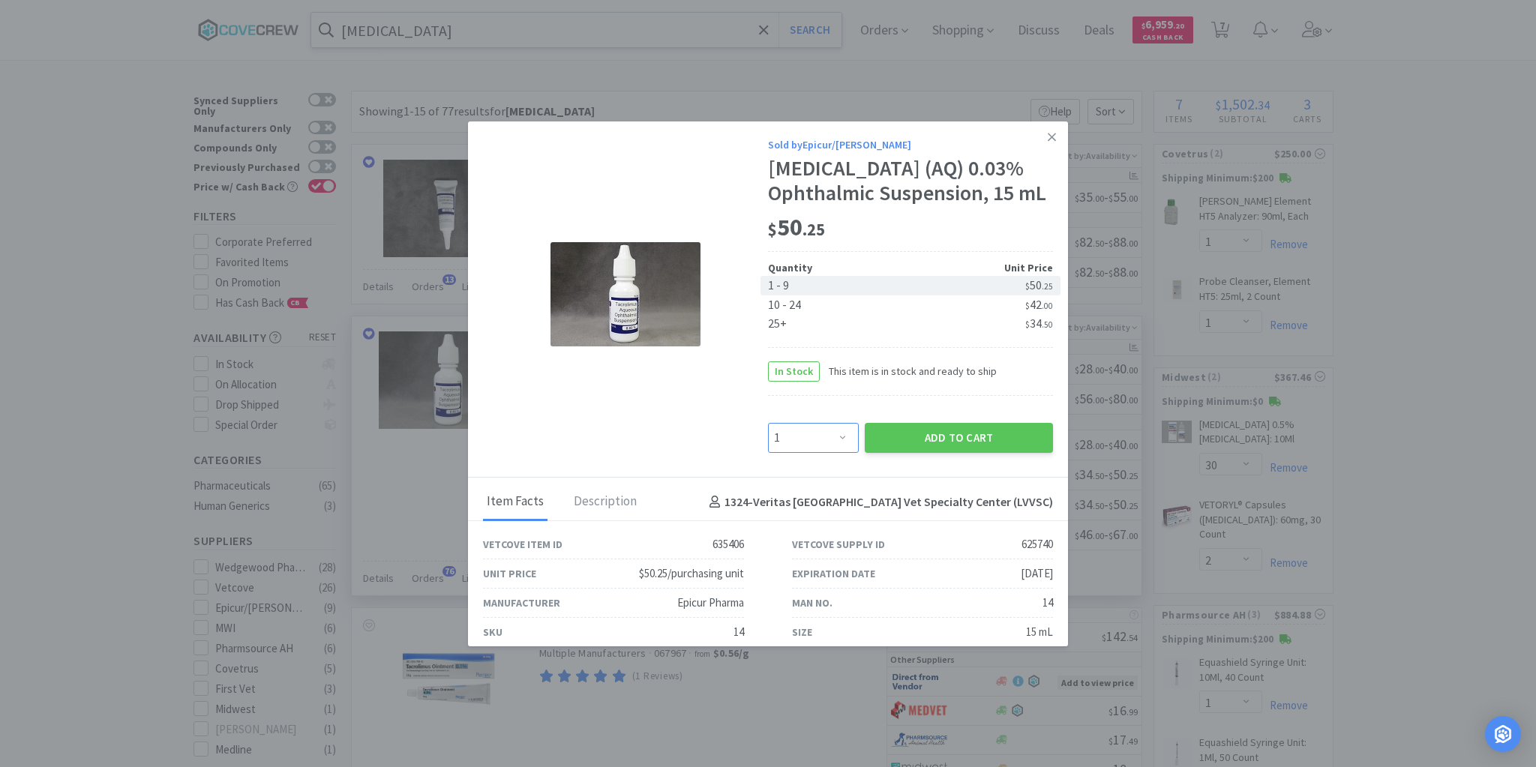
click at [840, 437] on select "Enter Quantity 1 2 3 4 5 6 7 8 9 10 11 12 13 14 15 16 17 18 19 20 Enter Quantity" at bounding box center [813, 438] width 91 height 30
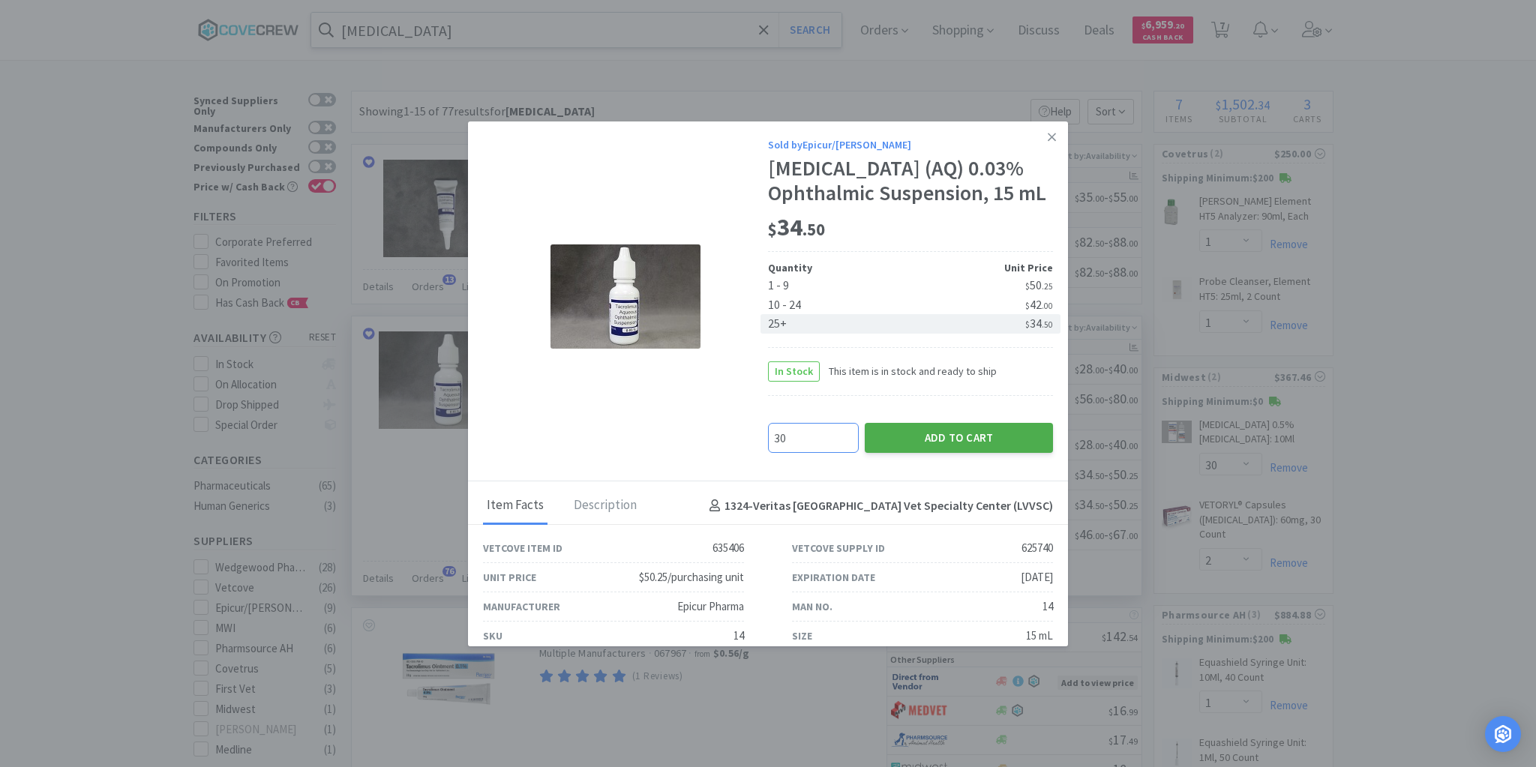
type input "30"
click at [903, 440] on button "Add to Cart" at bounding box center [959, 438] width 188 height 30
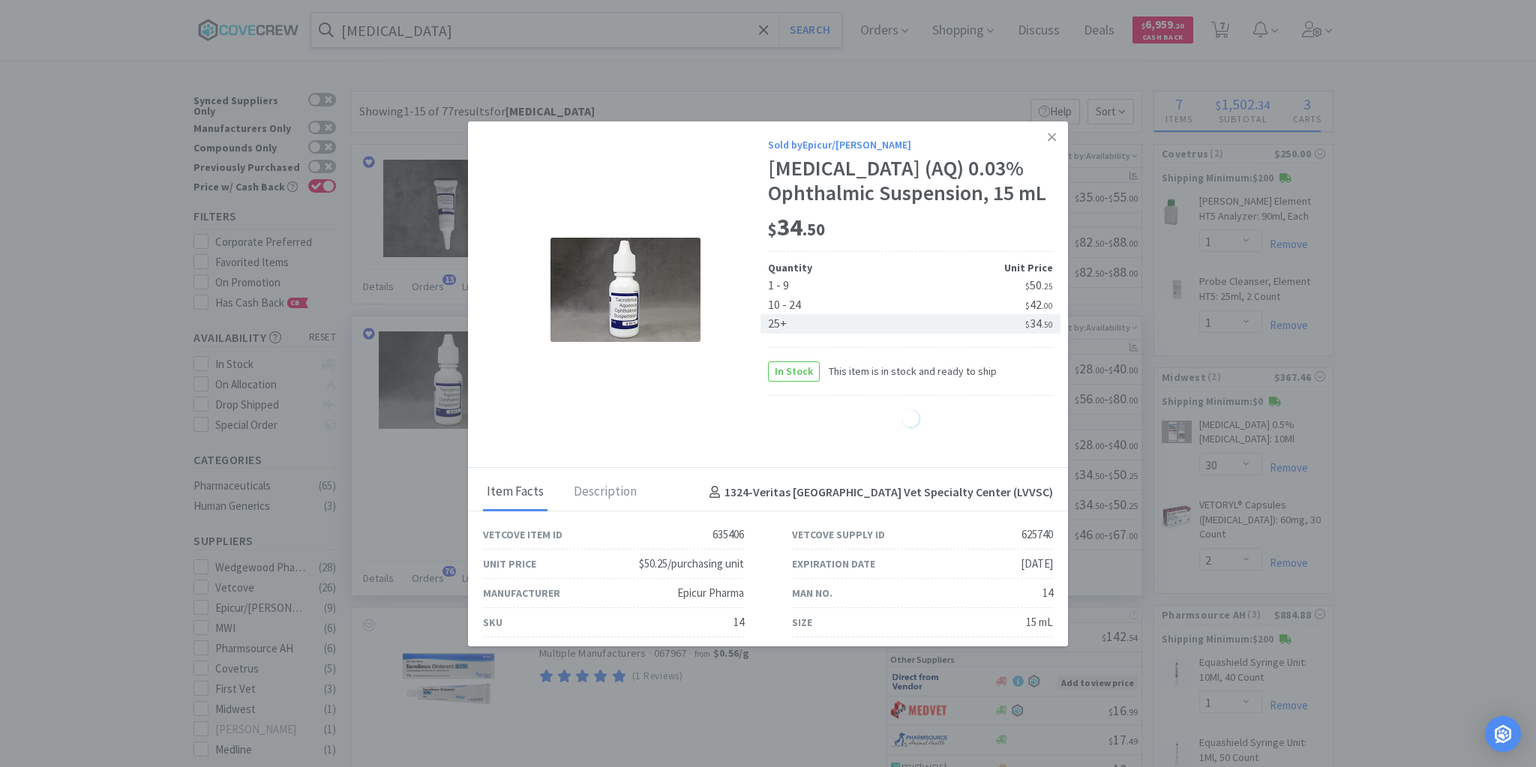
select select "30"
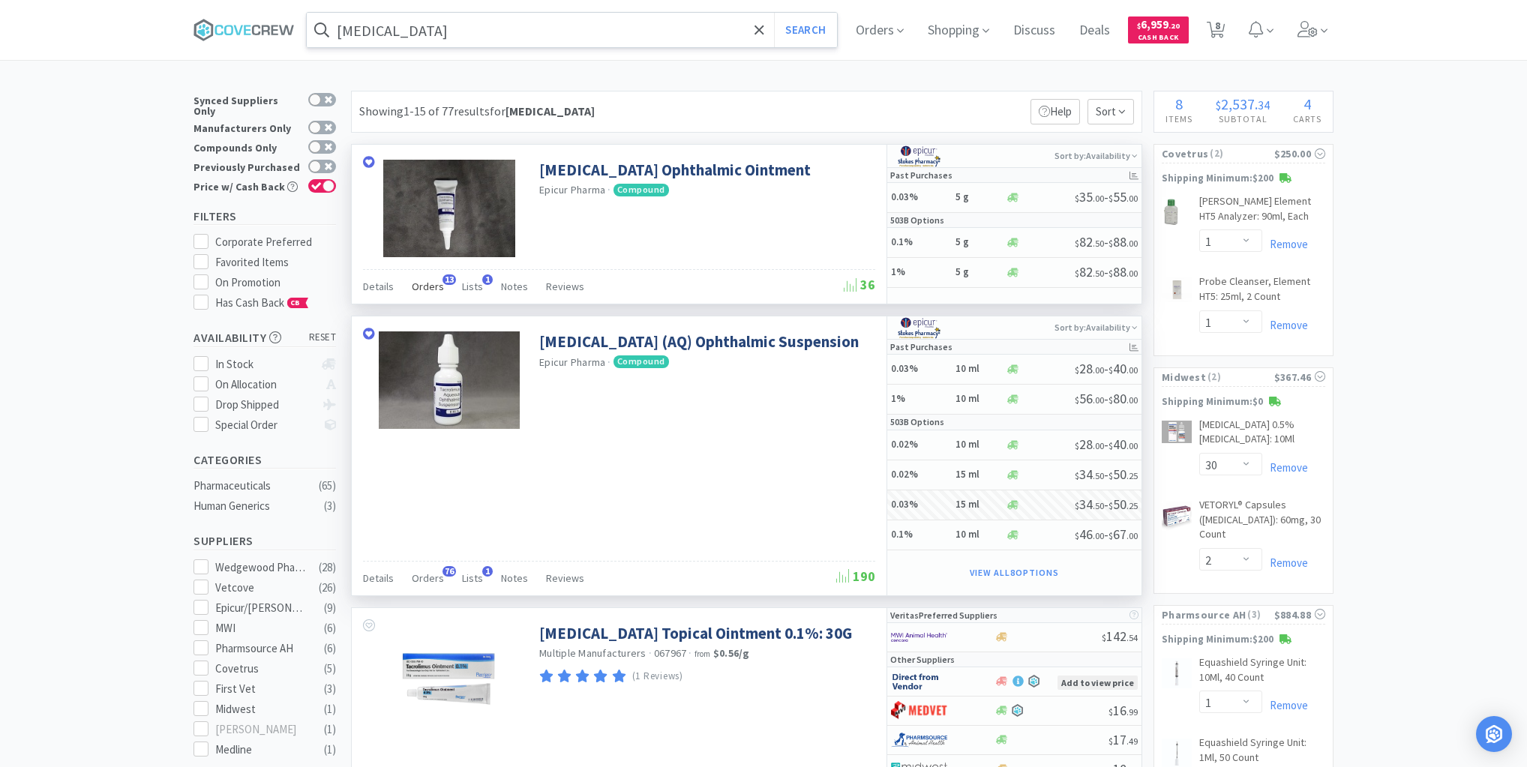
click at [429, 287] on span "Orders" at bounding box center [428, 287] width 32 height 14
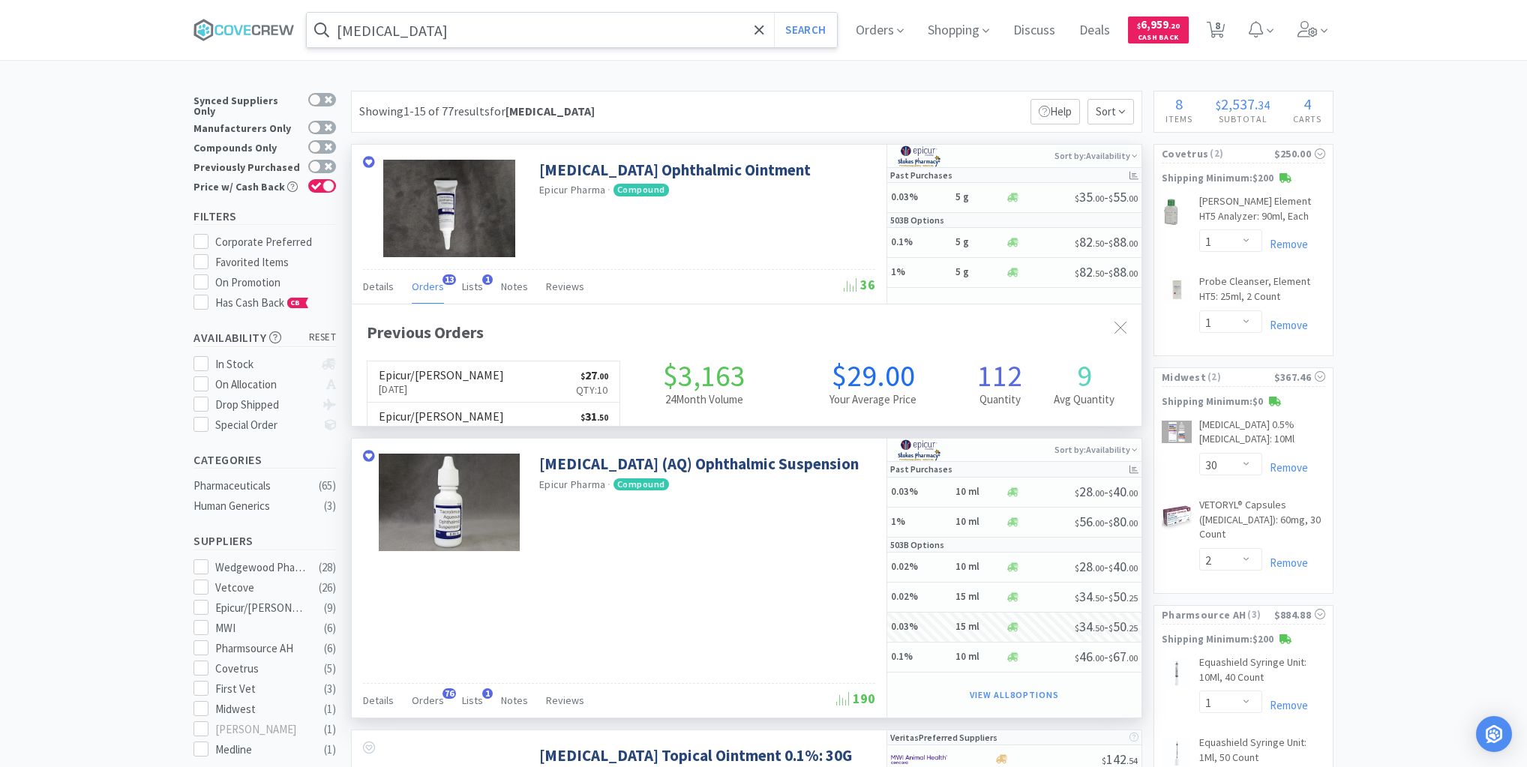
scroll to position [402, 790]
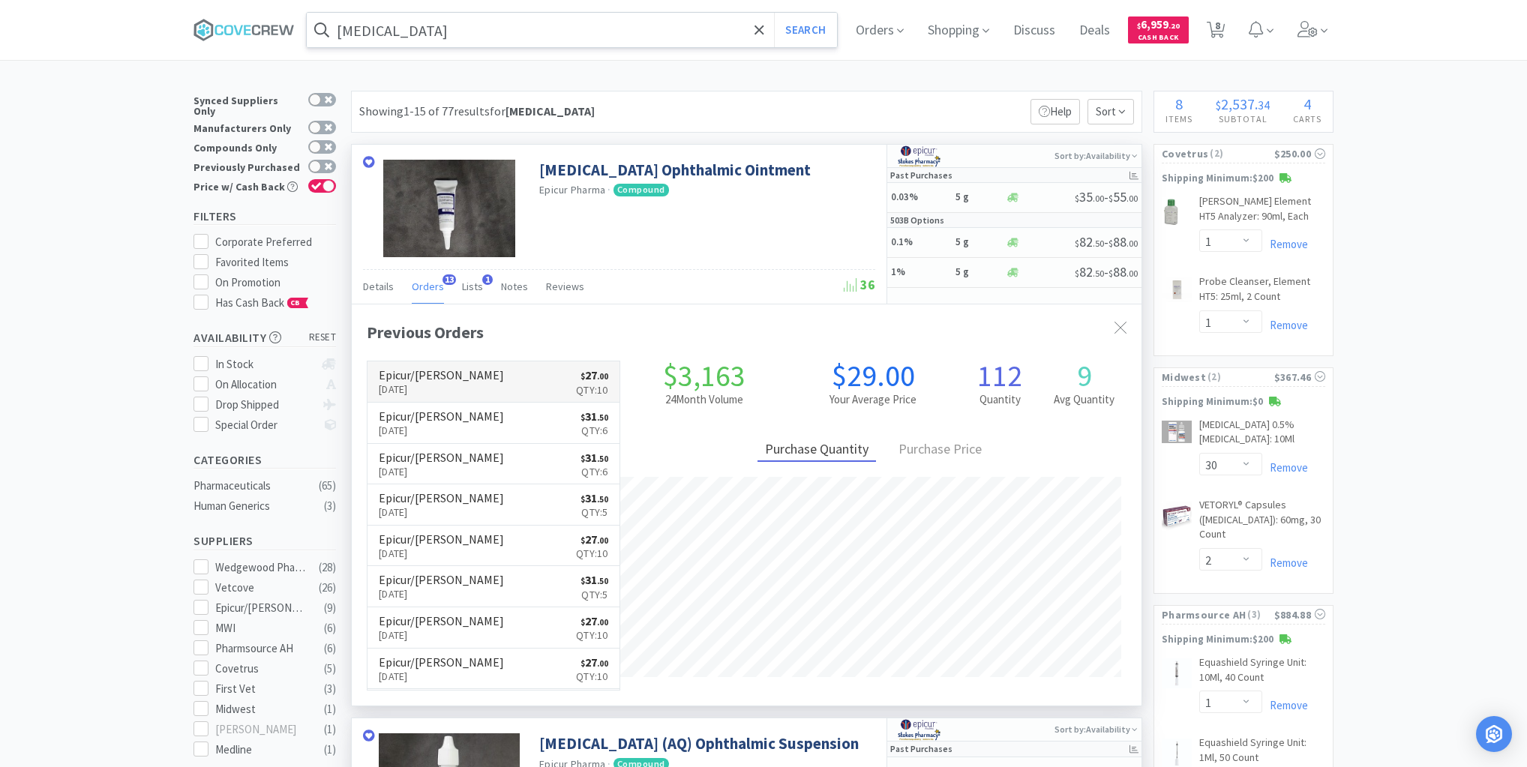
click at [489, 377] on link "Epicur/[PERSON_NAME] [DATE] $ 27 . 00 Qty: 10" at bounding box center [494, 382] width 252 height 41
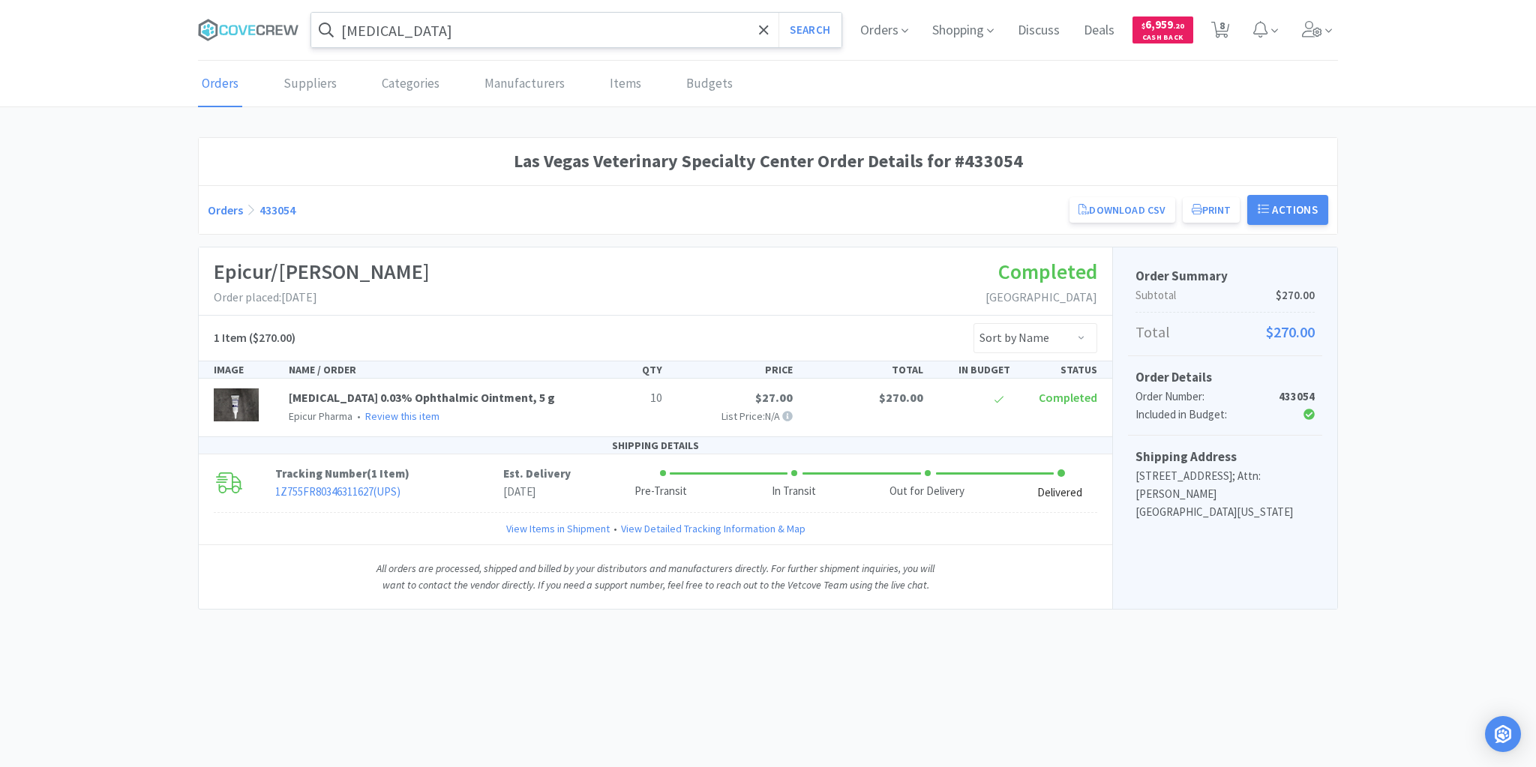
select select "1"
select select "30"
select select "2"
select select "1"
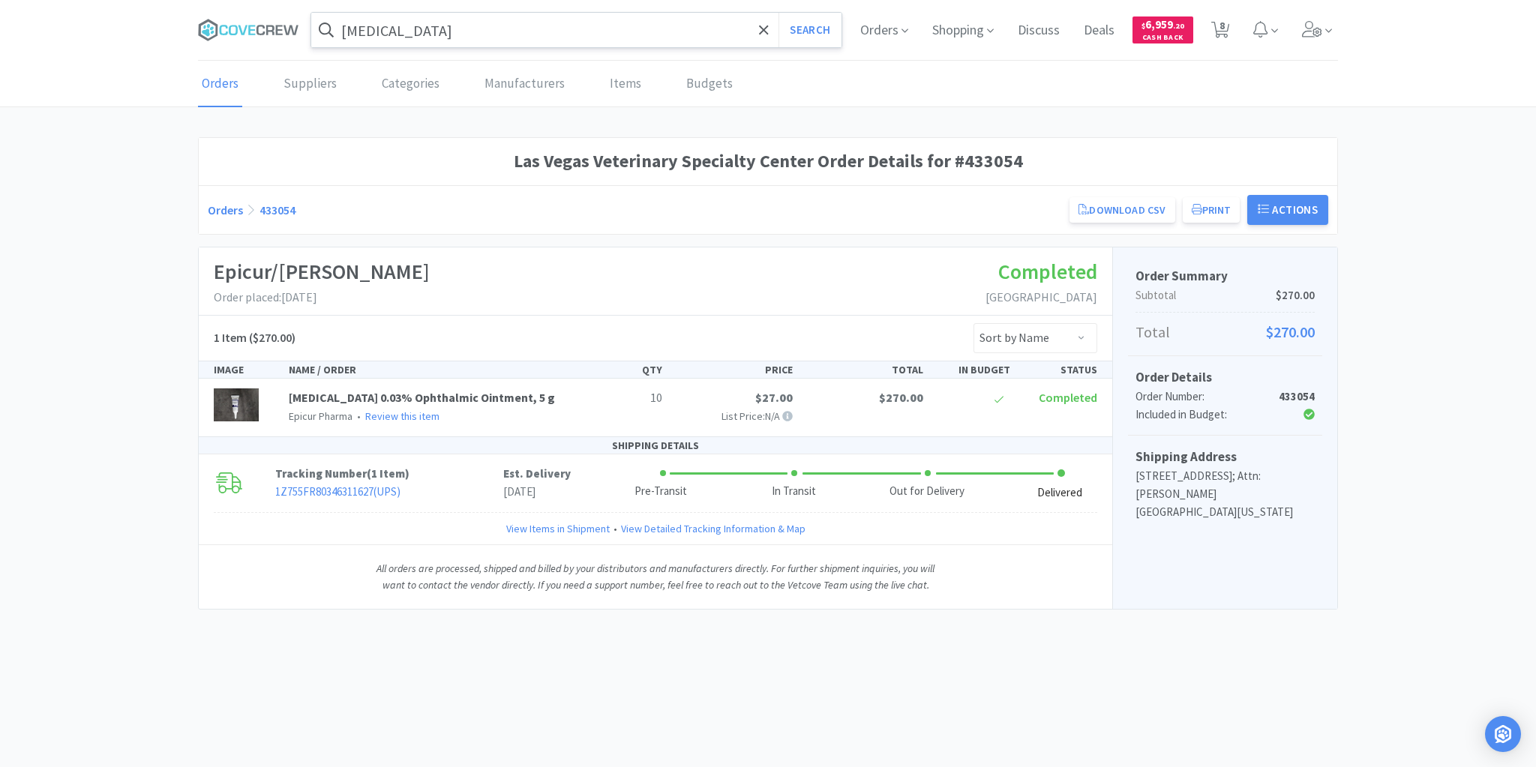
select select "1"
select select "10"
select select "30"
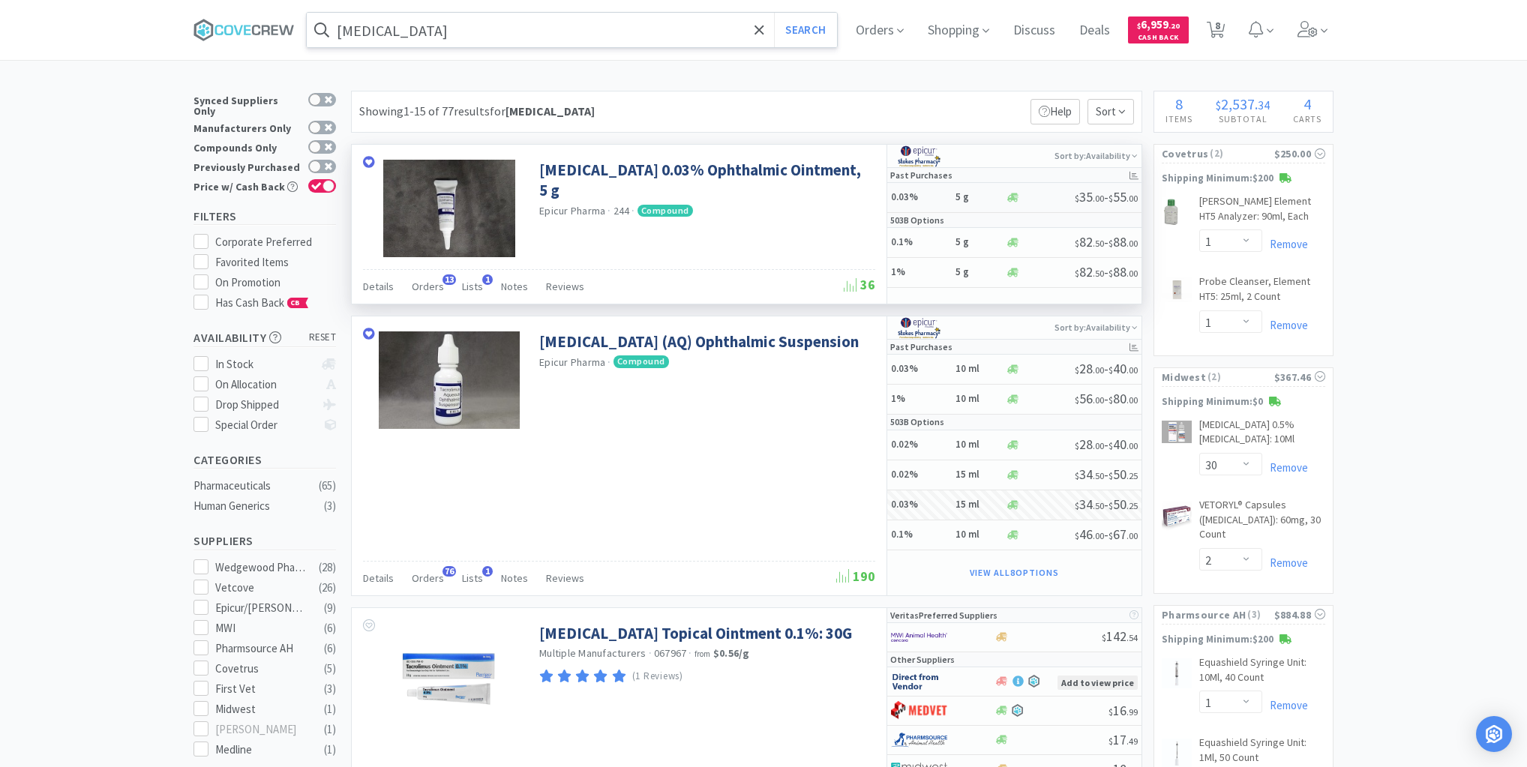
click at [929, 195] on h5 "0.03%" at bounding box center [921, 197] width 60 height 13
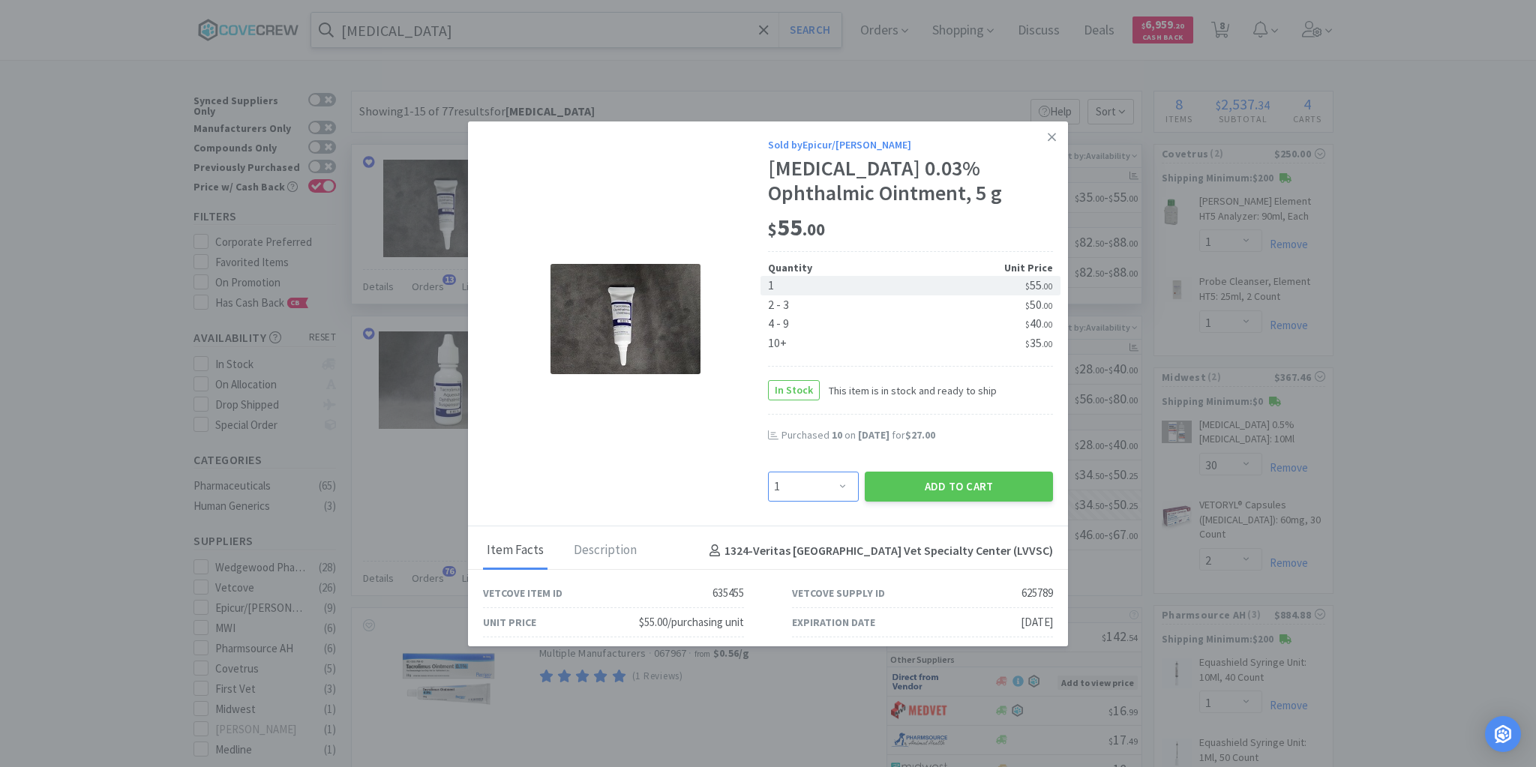
click at [836, 486] on select "Enter Quantity 1 2 3 4 5 6 7 8 9 10 11 12 13 14 15 16 17 18 19 20 Enter Quantity" at bounding box center [813, 487] width 91 height 30
click at [768, 472] on select "Enter Quantity 1 2 3 4 5 6 7 8 9 10 11 12 13 14 15 16 17 18 19 20 Enter Quantity" at bounding box center [813, 487] width 91 height 30
click at [836, 489] on select "Enter Quantity 1 2 3 4 5 6 7 8 9 10 11 12 13 14 15 16 17 18 19 20 Enter Quantity" at bounding box center [813, 487] width 91 height 30
select select "5"
click at [768, 472] on select "Enter Quantity 1 2 3 4 5 6 7 8 9 10 11 12 13 14 15 16 17 18 19 20 Enter Quantity" at bounding box center [813, 487] width 91 height 30
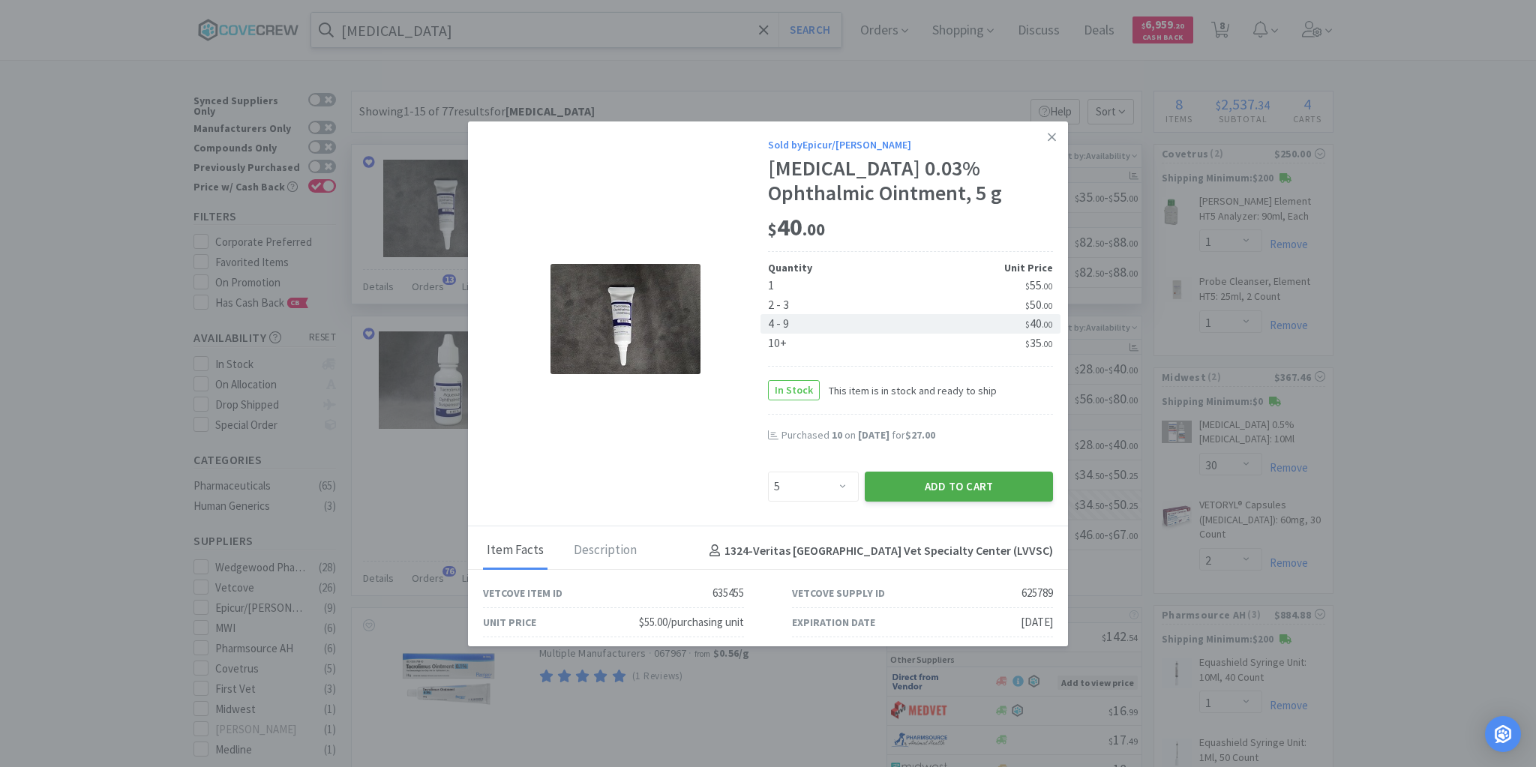
click at [928, 482] on button "Add to Cart" at bounding box center [959, 487] width 188 height 30
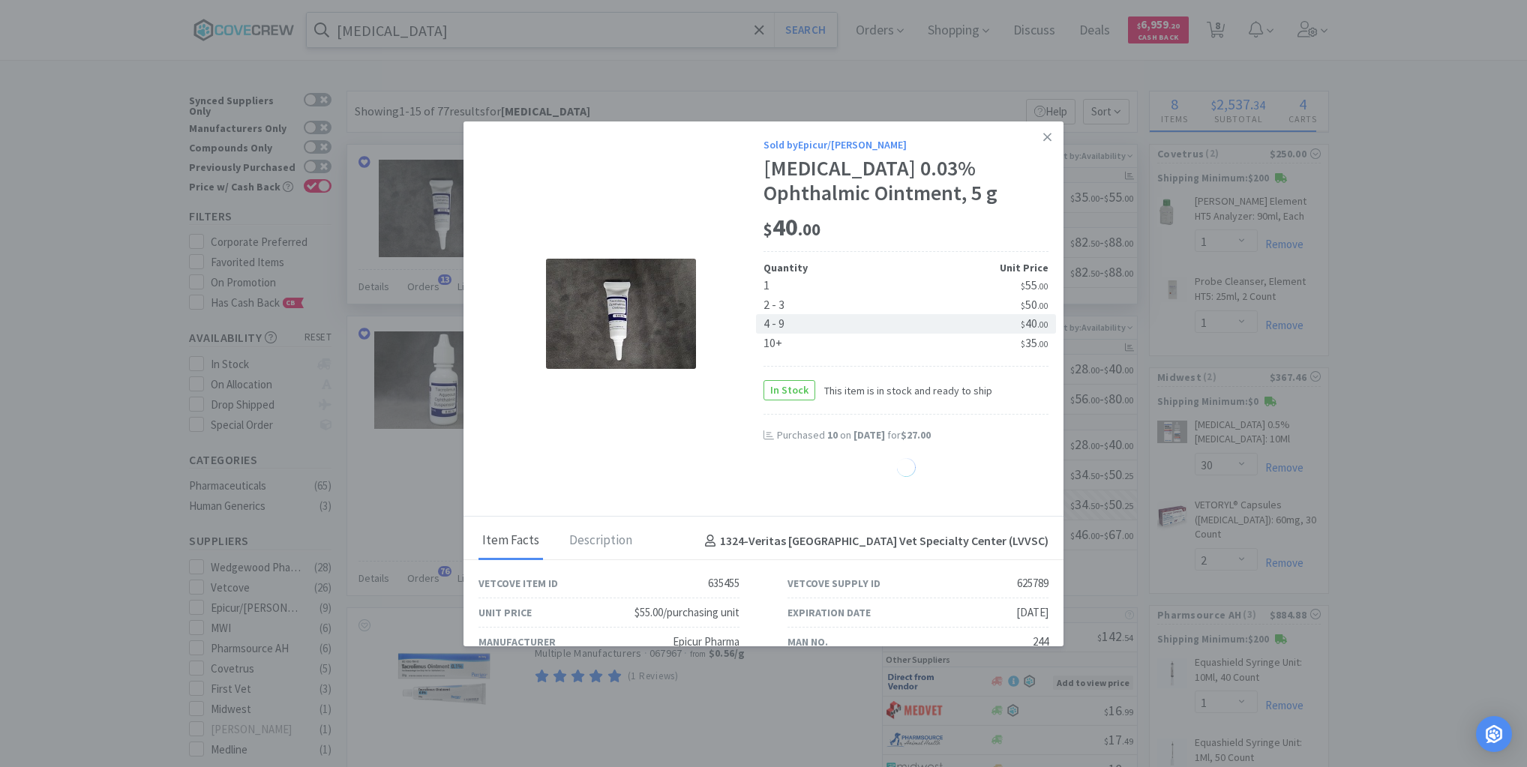
select select "5"
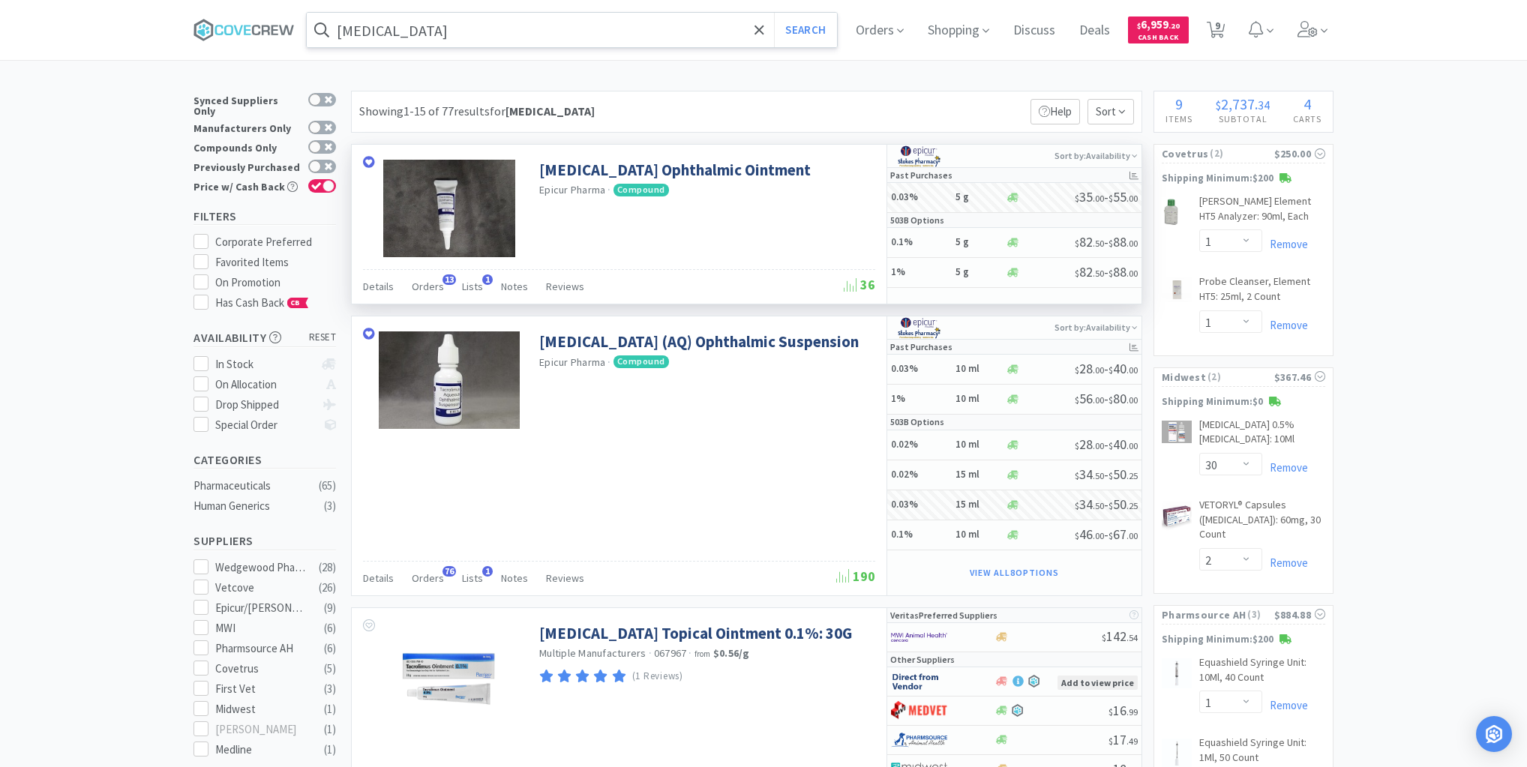
click at [677, 30] on input "[MEDICAL_DATA]" at bounding box center [572, 30] width 530 height 35
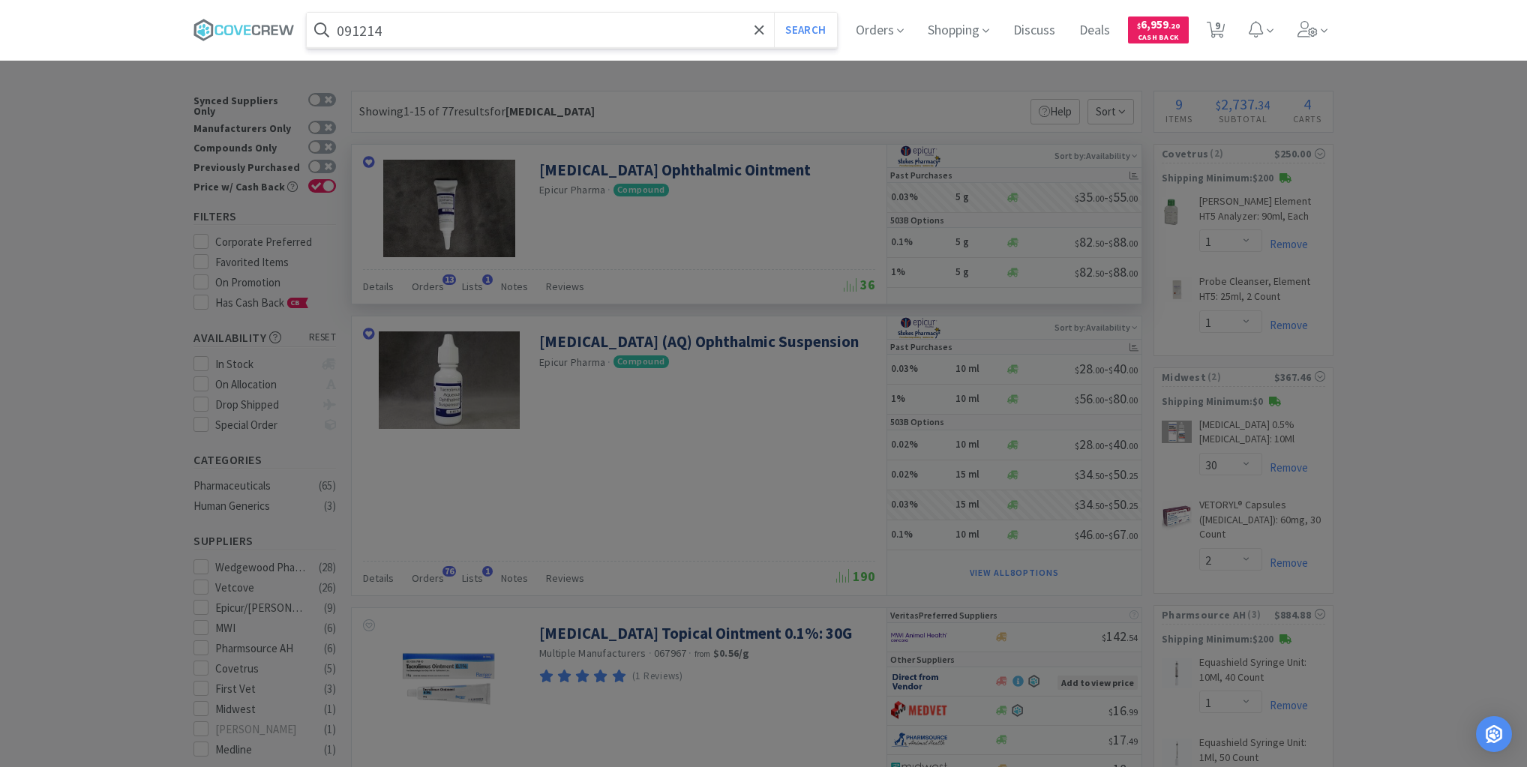
type input "091214"
click at [774, 13] on button "Search" at bounding box center [805, 30] width 62 height 35
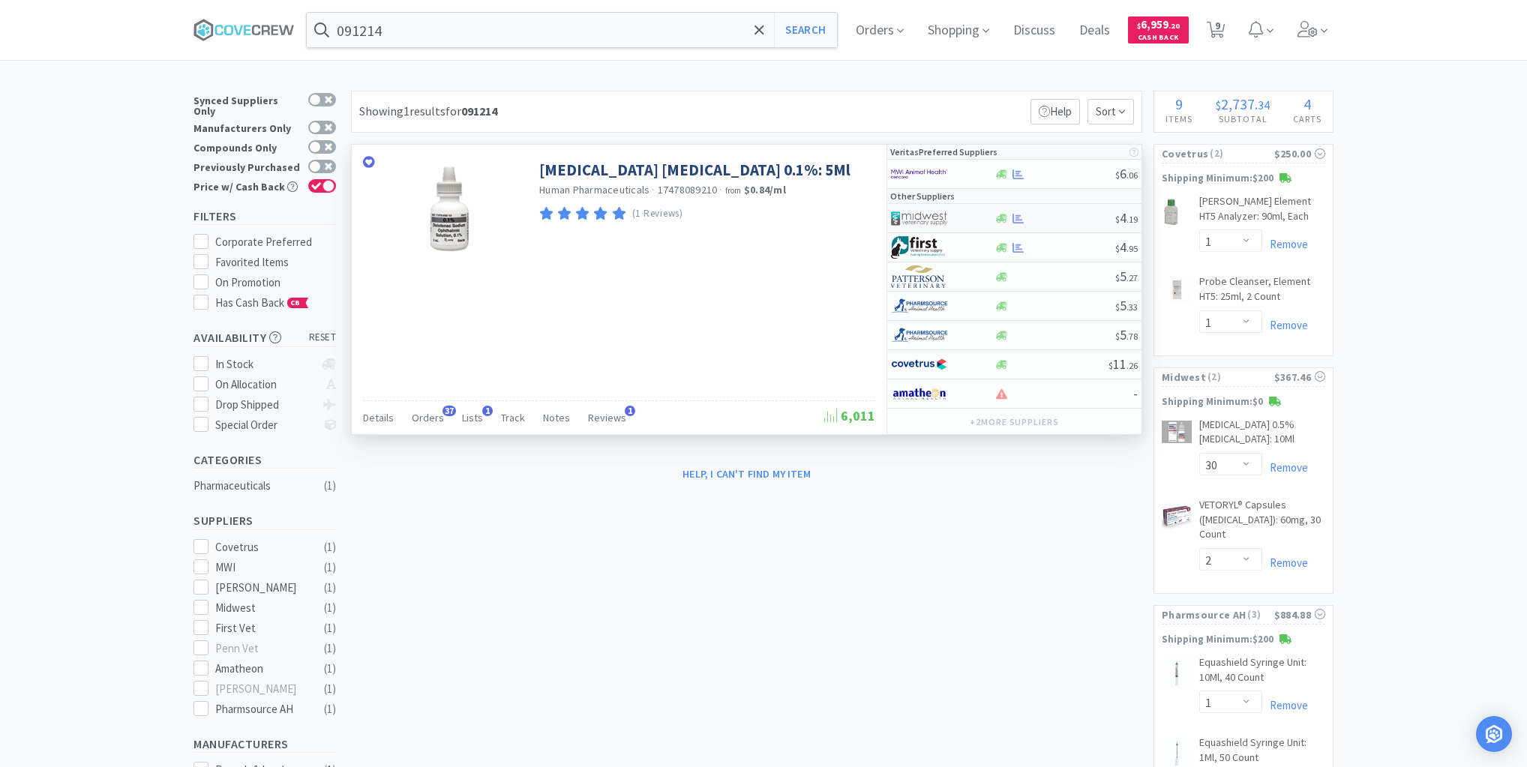
click at [1063, 218] on div at bounding box center [1055, 218] width 122 height 11
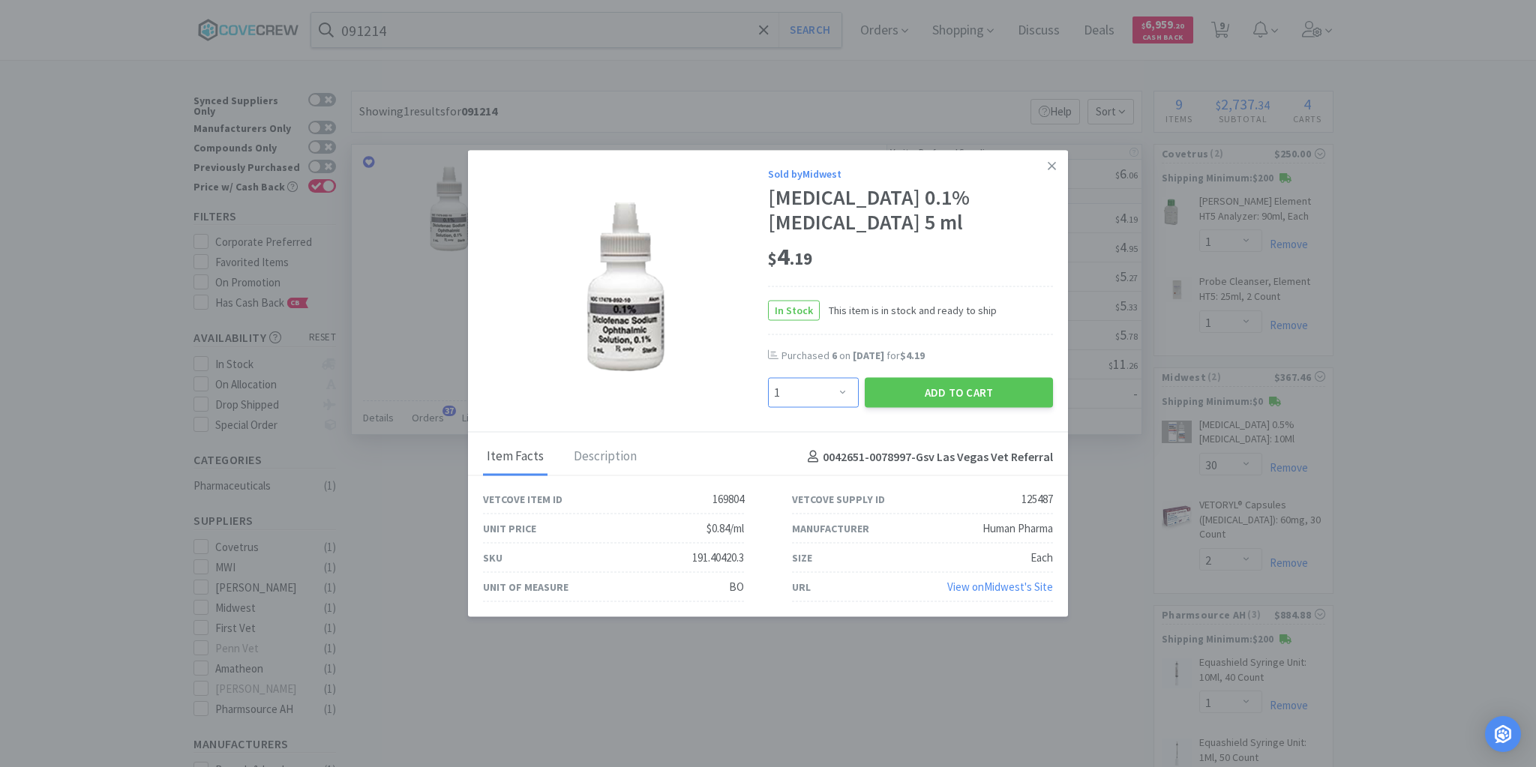
click at [842, 394] on select "Enter Quantity 1 2 3 4 5 6 7 8 9 10 11 12 13 14 15 16 17 18 19 20 Enter Quantity" at bounding box center [813, 393] width 91 height 30
select select "12"
click at [768, 378] on select "Enter Quantity 1 2 3 4 5 6 7 8 9 10 11 12 13 14 15 16 17 18 19 20 Enter Quantity" at bounding box center [813, 393] width 91 height 30
click at [1049, 170] on icon at bounding box center [1052, 165] width 8 height 8
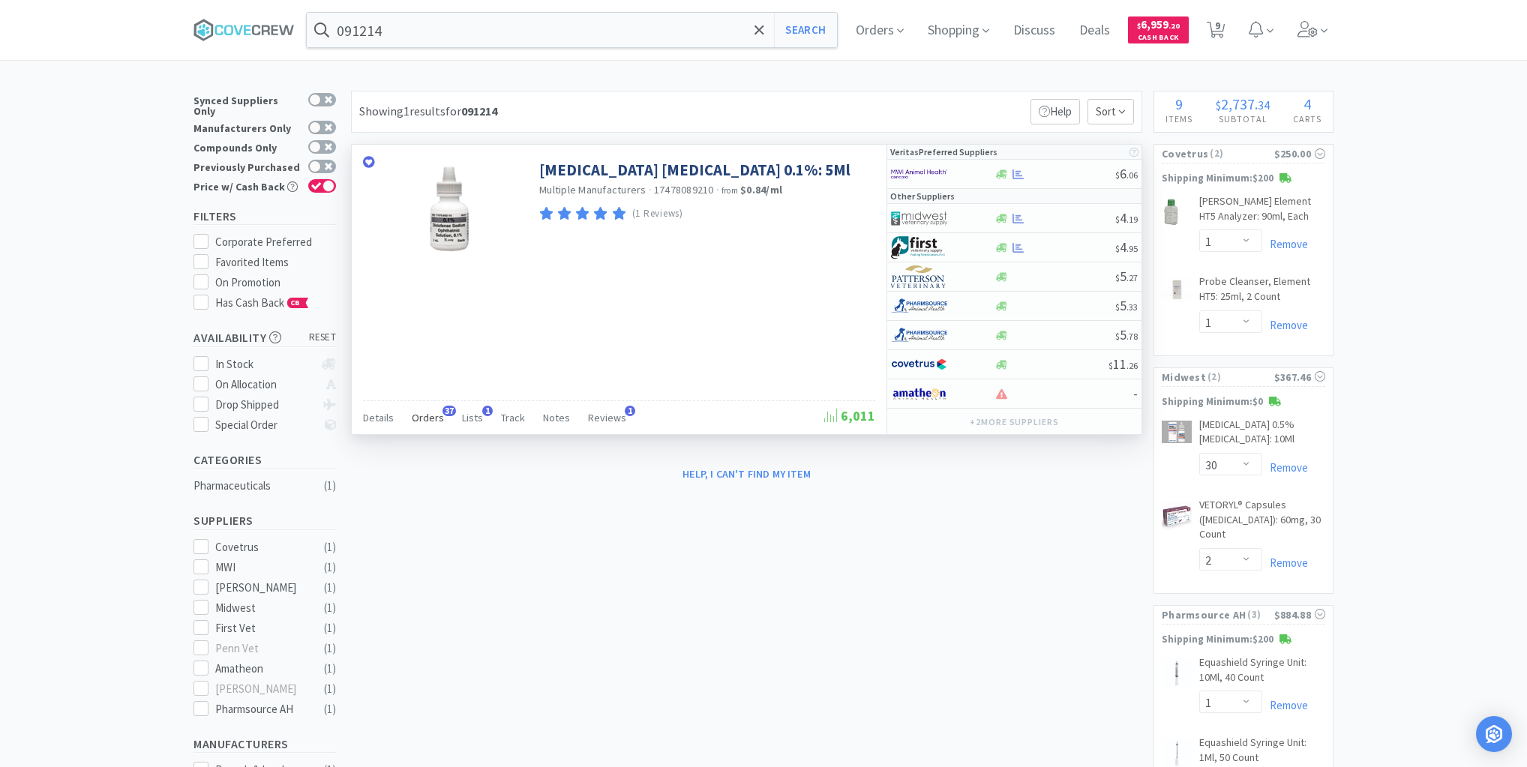
click at [429, 411] on span "Orders" at bounding box center [428, 418] width 32 height 14
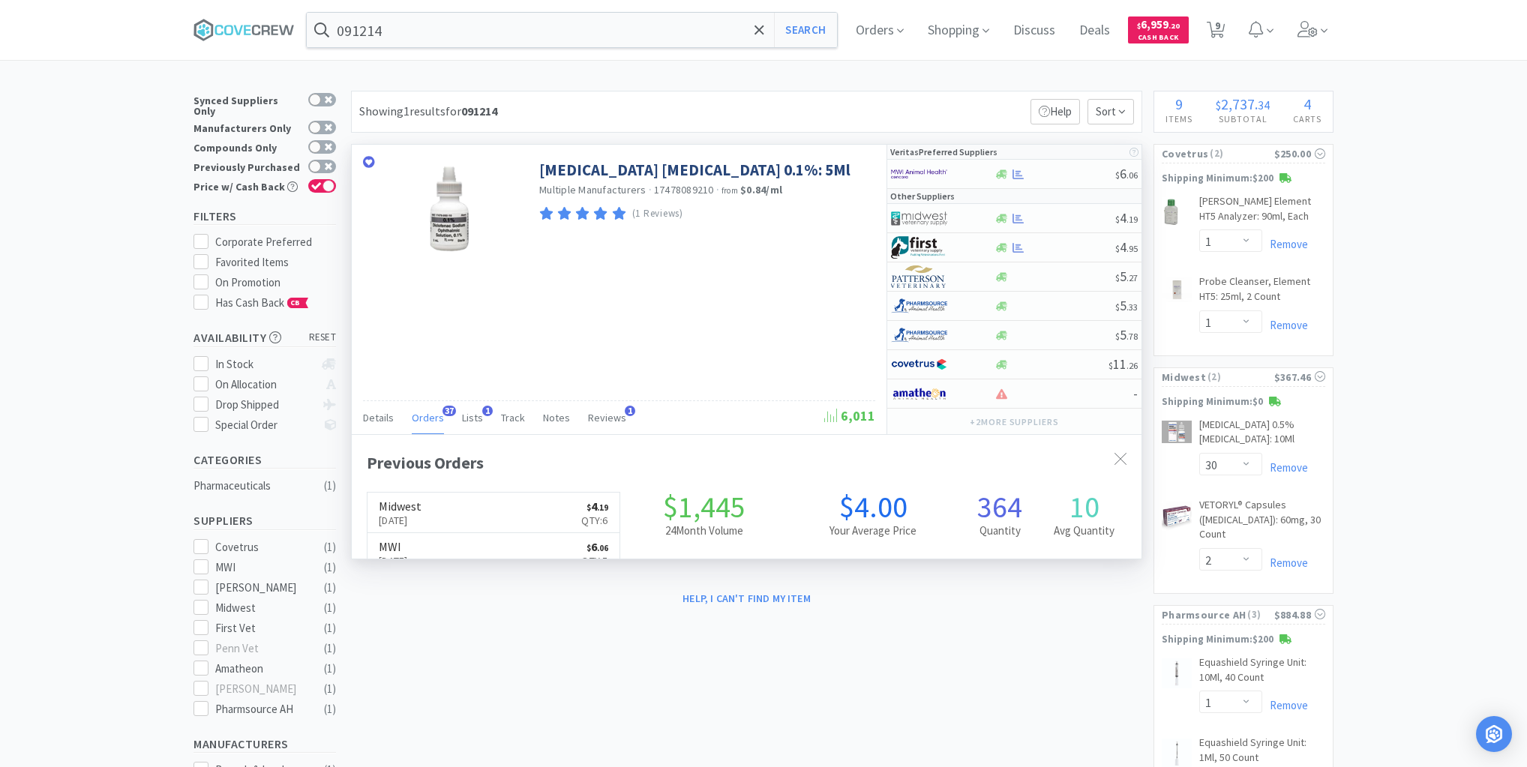
scroll to position [402, 790]
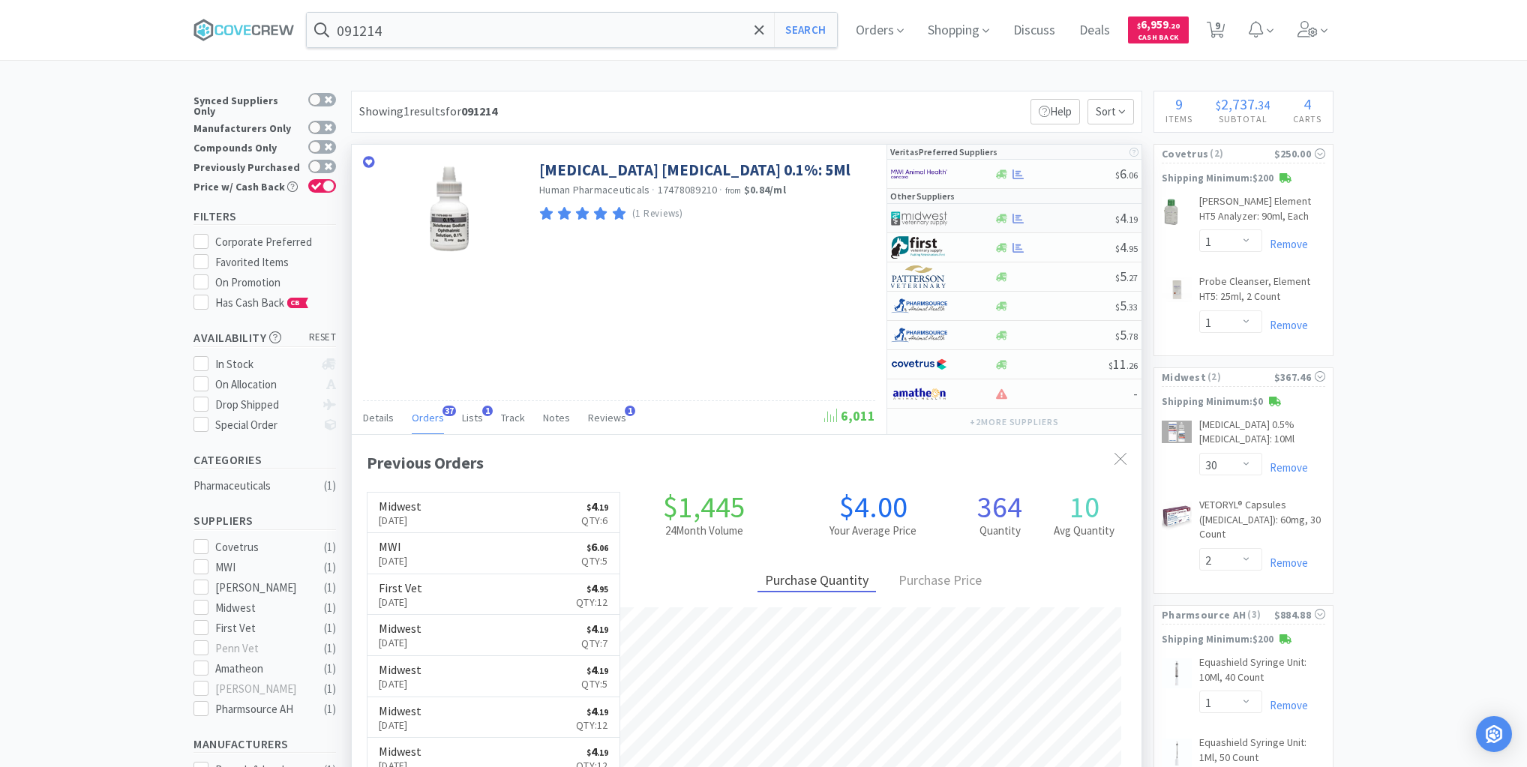
click at [1047, 216] on div at bounding box center [1055, 218] width 122 height 11
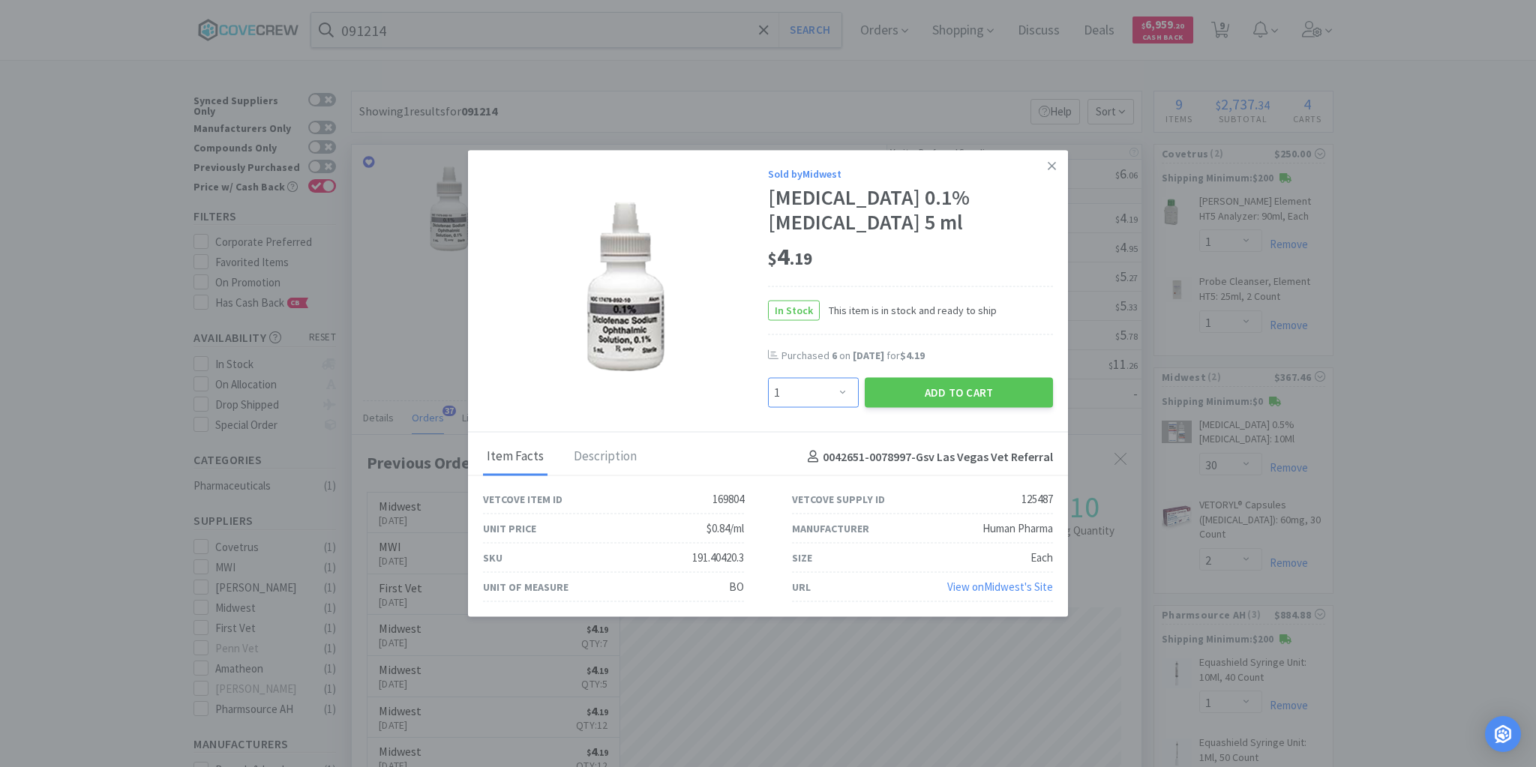
click at [845, 392] on select "Enter Quantity 1 2 3 4 5 6 7 8 9 10 11 12 13 14 15 16 17 18 19 20 Enter Quantity" at bounding box center [813, 393] width 91 height 30
select select "12"
click at [768, 378] on select "Enter Quantity 1 2 3 4 5 6 7 8 9 10 11 12 13 14 15 16 17 18 19 20 Enter Quantity" at bounding box center [813, 393] width 91 height 30
click at [924, 396] on button "Add to Cart" at bounding box center [959, 393] width 188 height 30
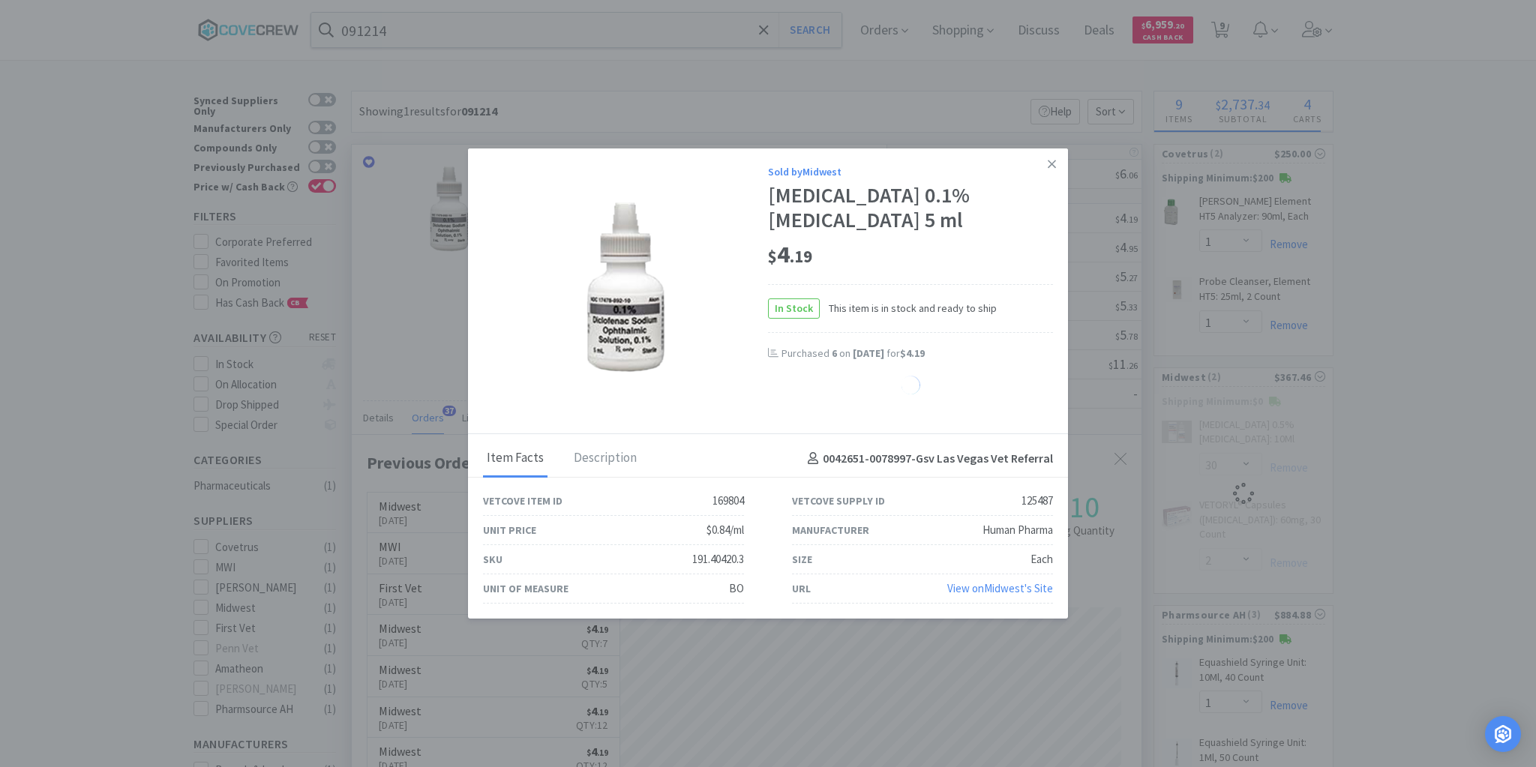
select select "12"
select select "30"
select select "2"
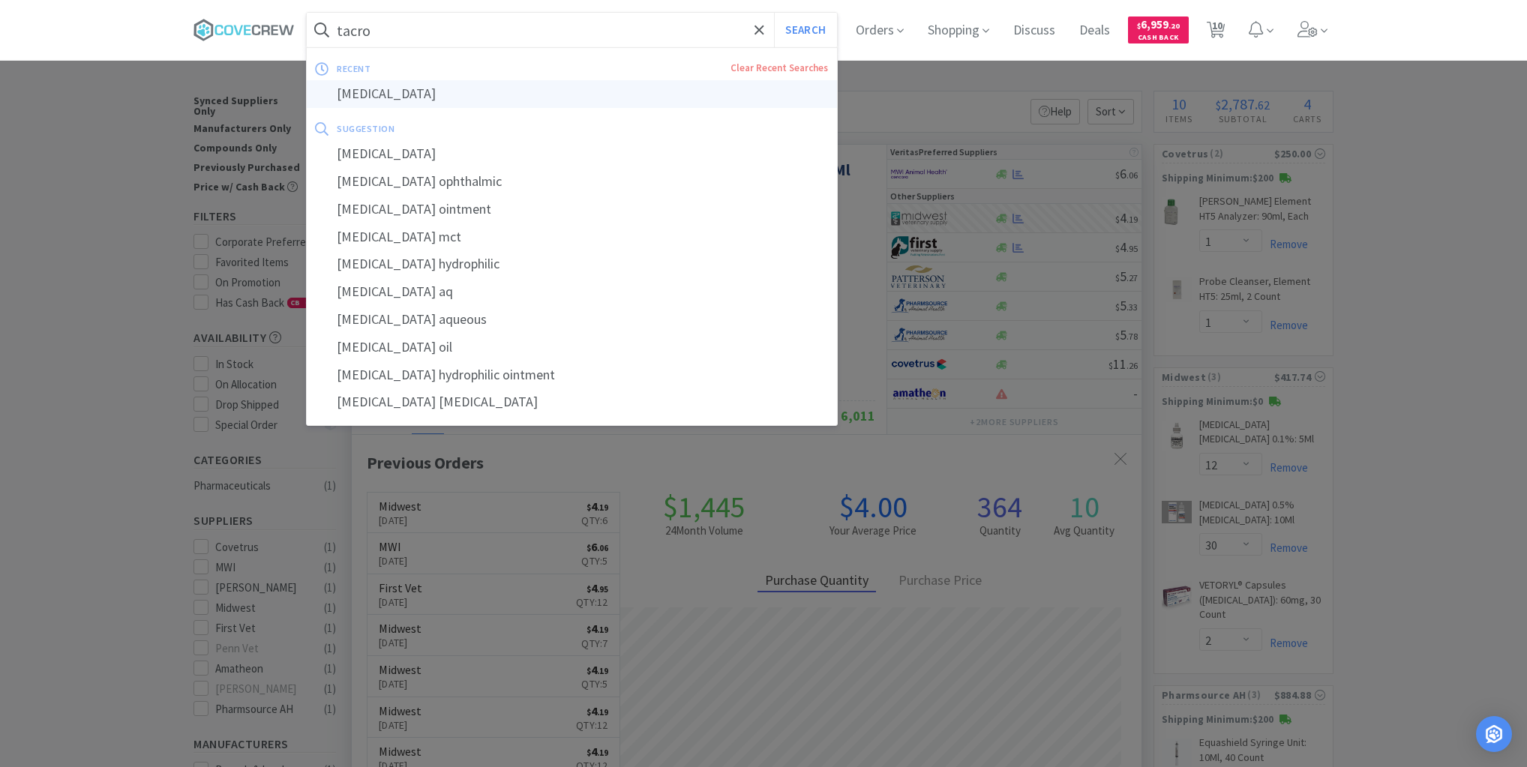
type input "[MEDICAL_DATA]"
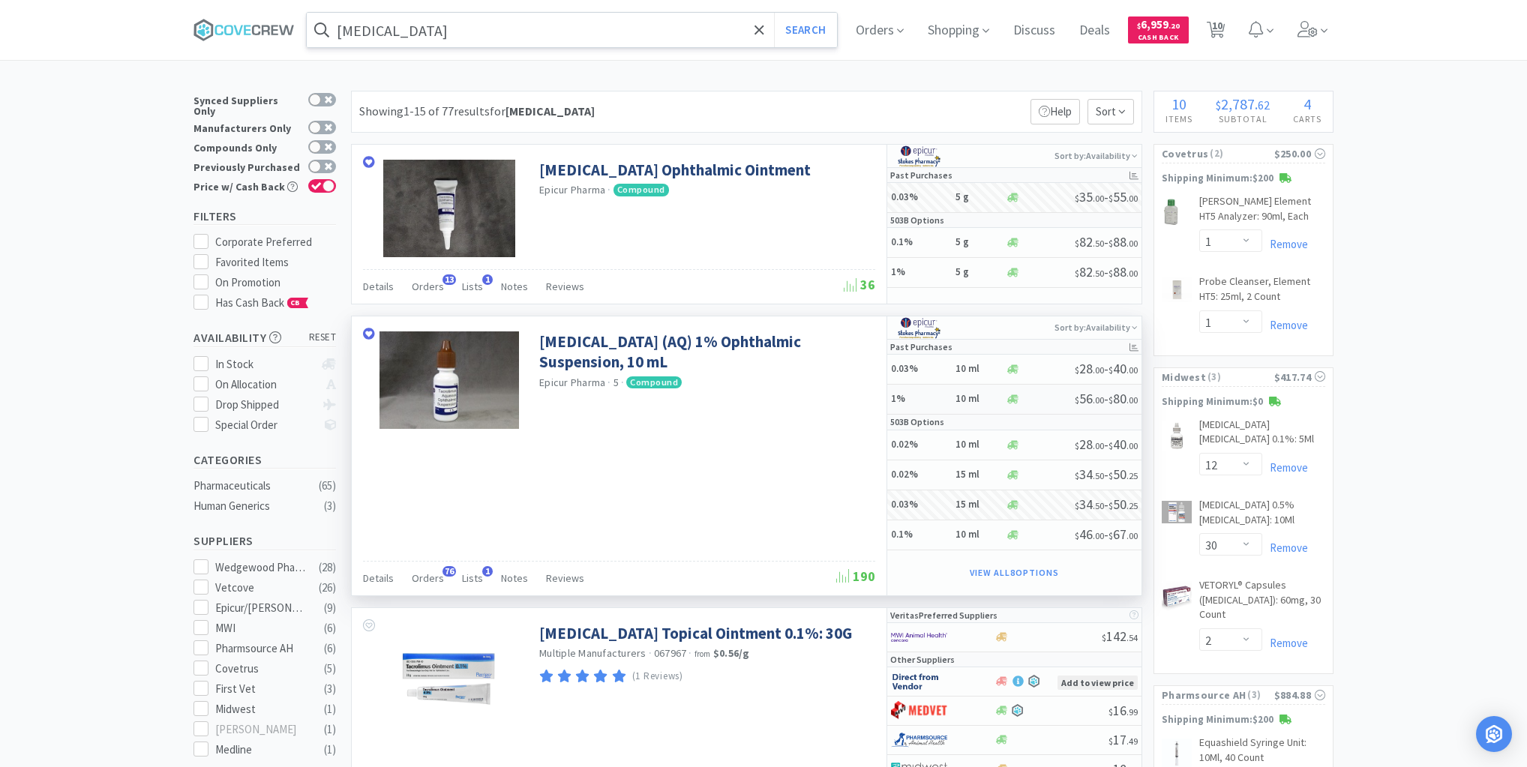
click at [939, 396] on h5 "1%" at bounding box center [921, 399] width 60 height 13
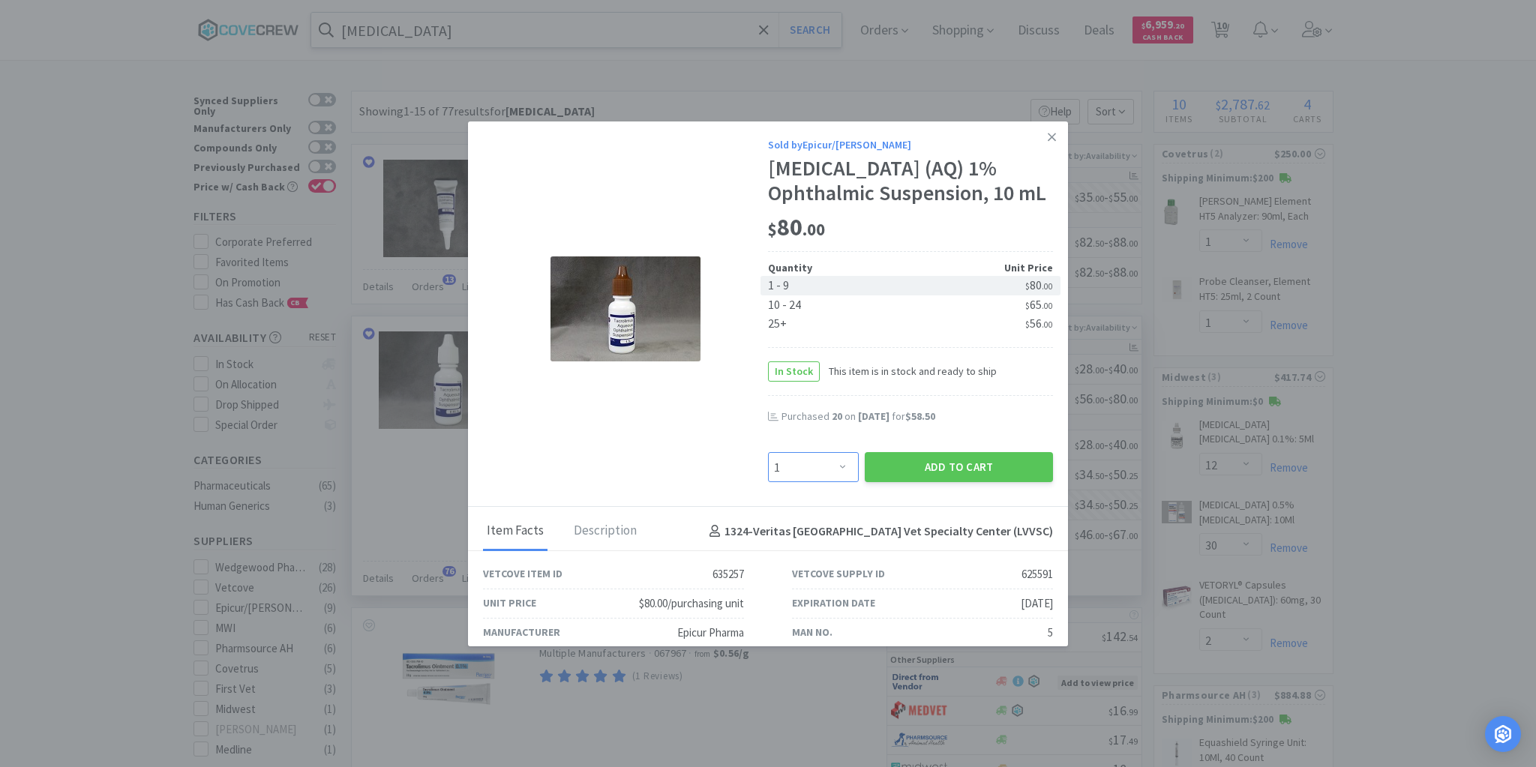
click at [839, 464] on select "Enter Quantity 1 2 3 4 5 6 7 8 9 10 11 12 13 14 15 16 17 18 19 20 Enter Quantity" at bounding box center [813, 467] width 91 height 30
select select "20"
click at [768, 452] on select "Enter Quantity 1 2 3 4 5 6 7 8 9 10 11 12 13 14 15 16 17 18 19 20 Enter Quantity" at bounding box center [813, 467] width 91 height 30
click at [912, 462] on button "Add to Cart" at bounding box center [959, 467] width 188 height 30
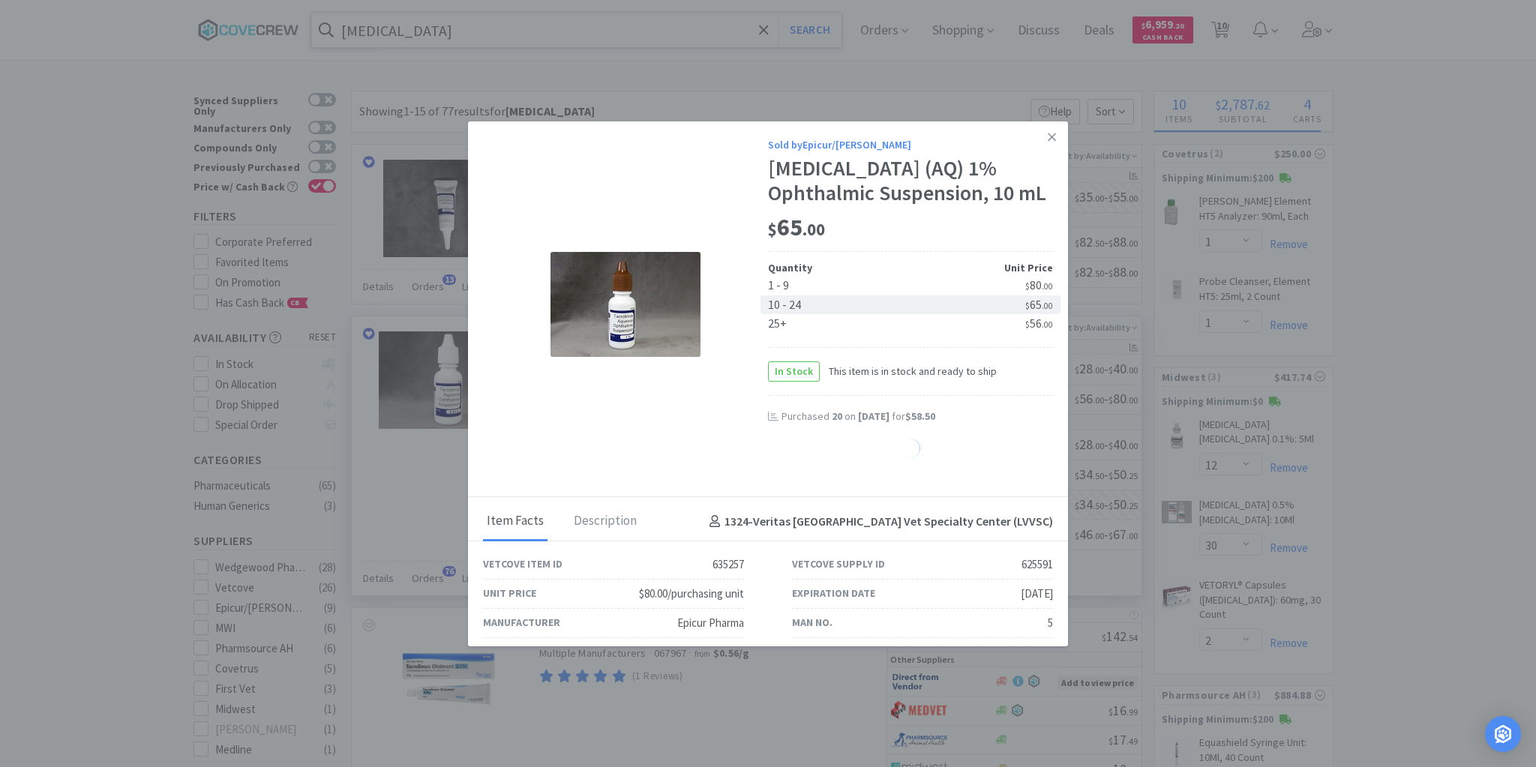
select select "20"
select select "5"
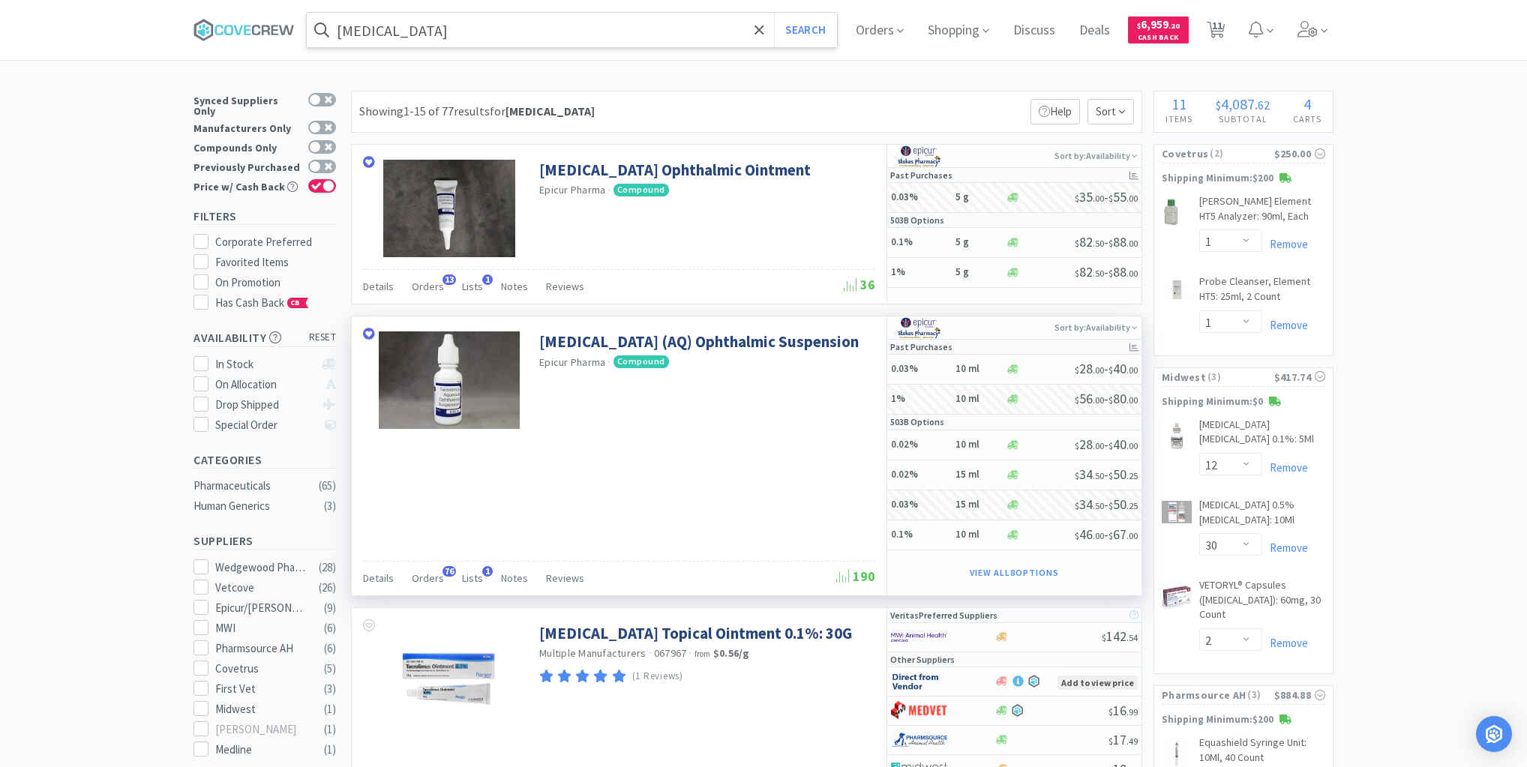
drag, startPoint x: 101, startPoint y: 389, endPoint x: 117, endPoint y: 360, distance: 33.2
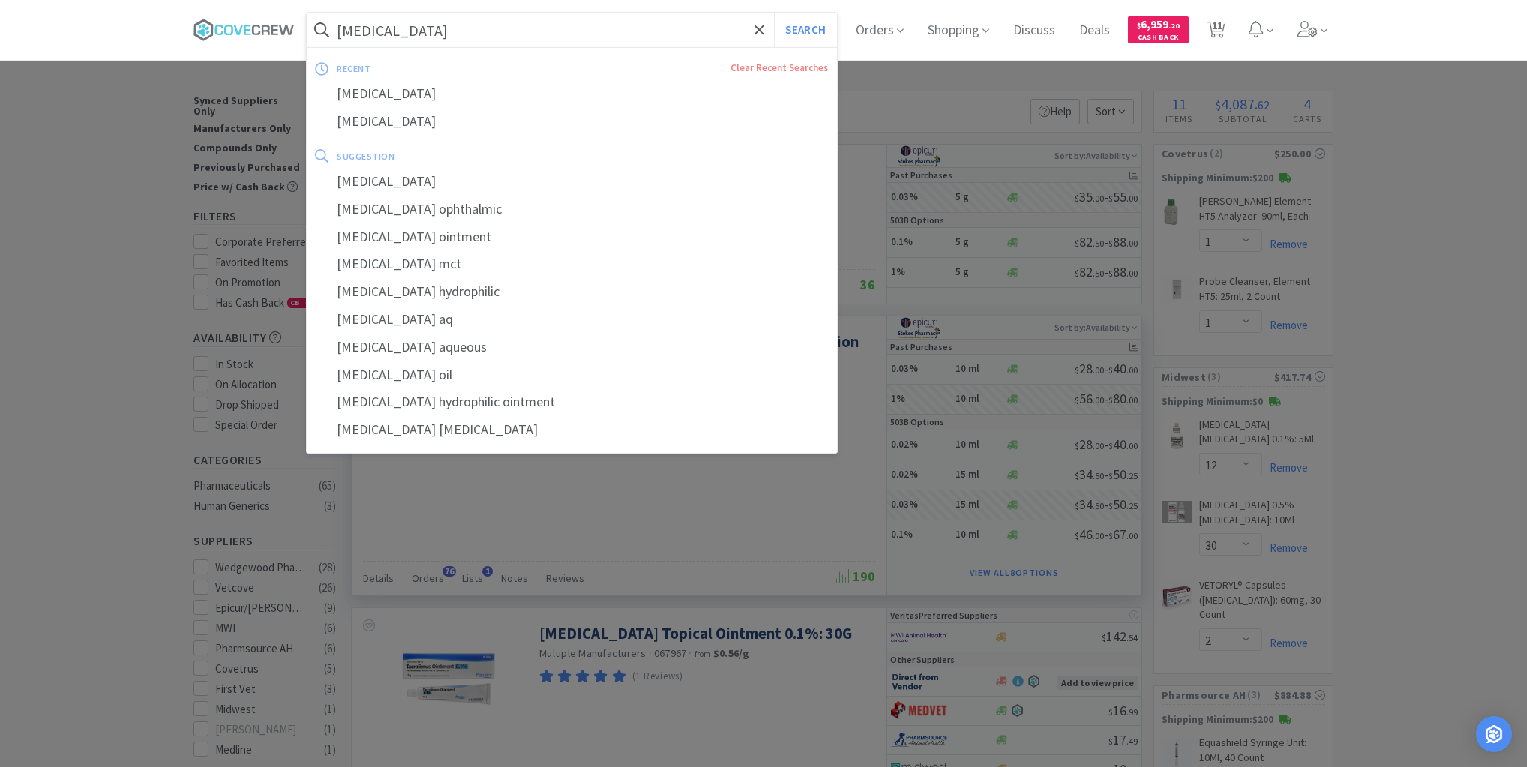
click at [476, 27] on input "[MEDICAL_DATA]" at bounding box center [572, 30] width 530 height 35
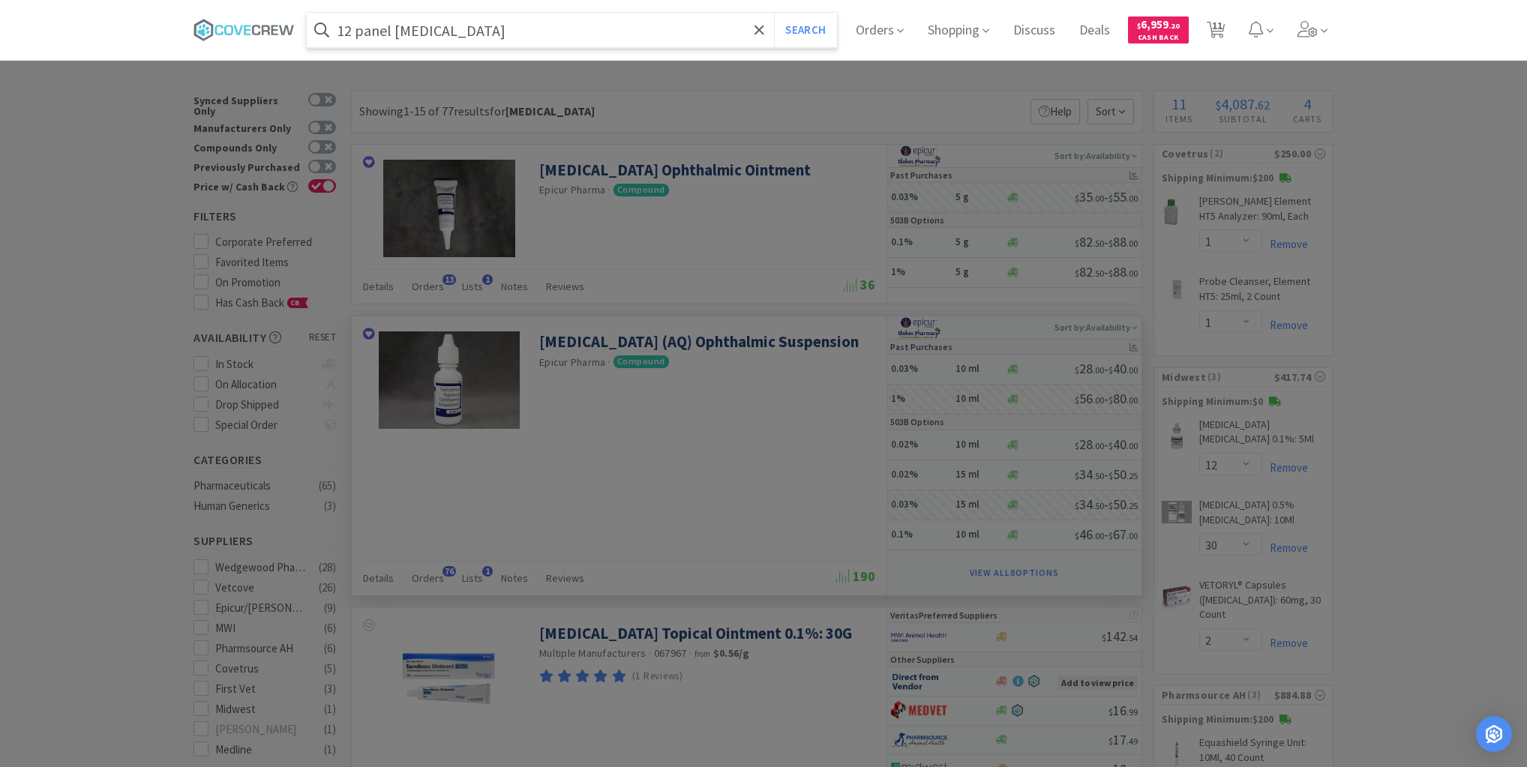
type input "12 panel [MEDICAL_DATA]"
click at [774, 13] on button "Search" at bounding box center [805, 30] width 62 height 35
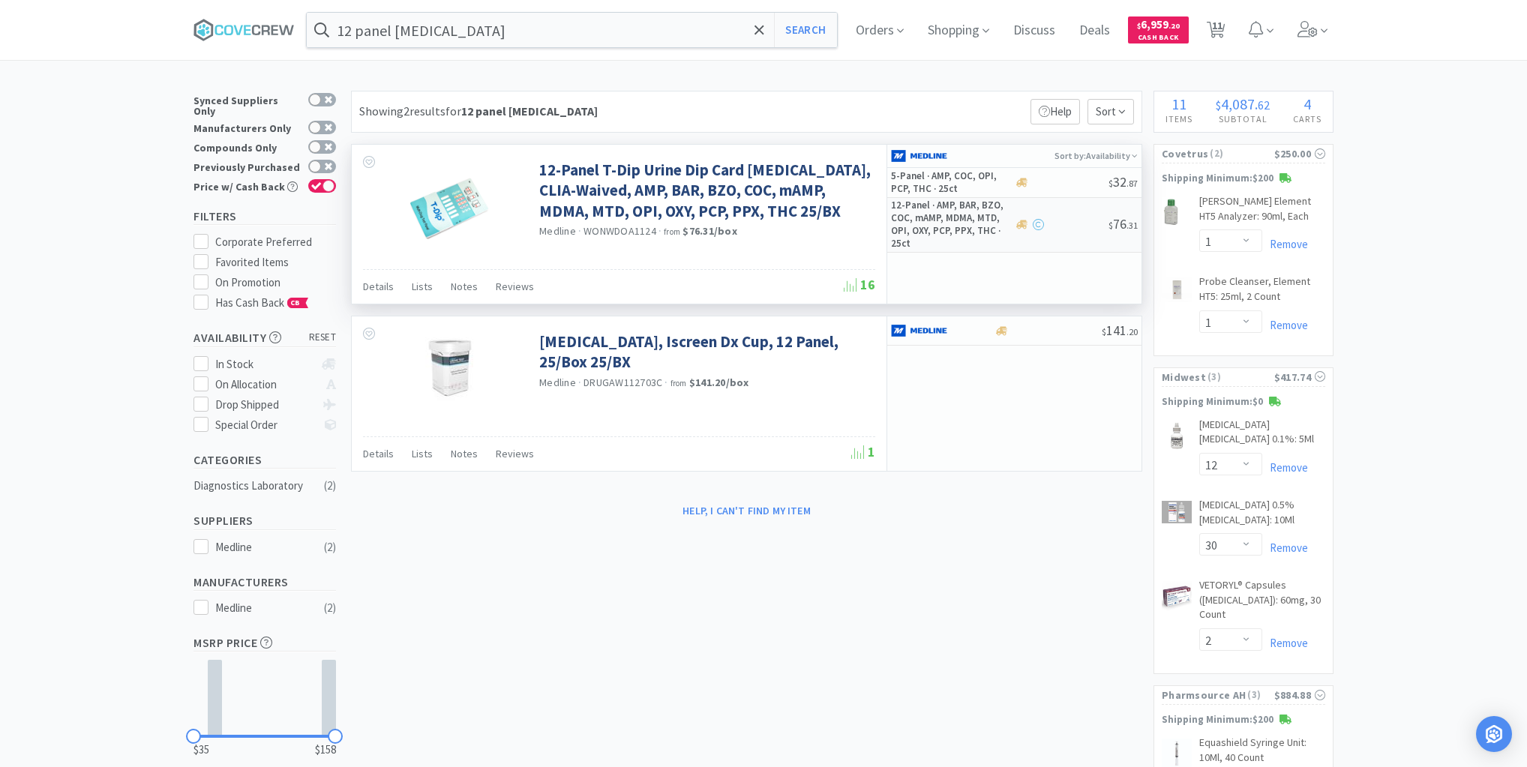
click at [926, 228] on h5 "12-Panel · AMP, BAR, BZO, COC, mAMP, MDMA, MTD, OPI, OXY, PCP, PPX, THC · 25ct" at bounding box center [951, 225] width 120 height 51
select select "1"
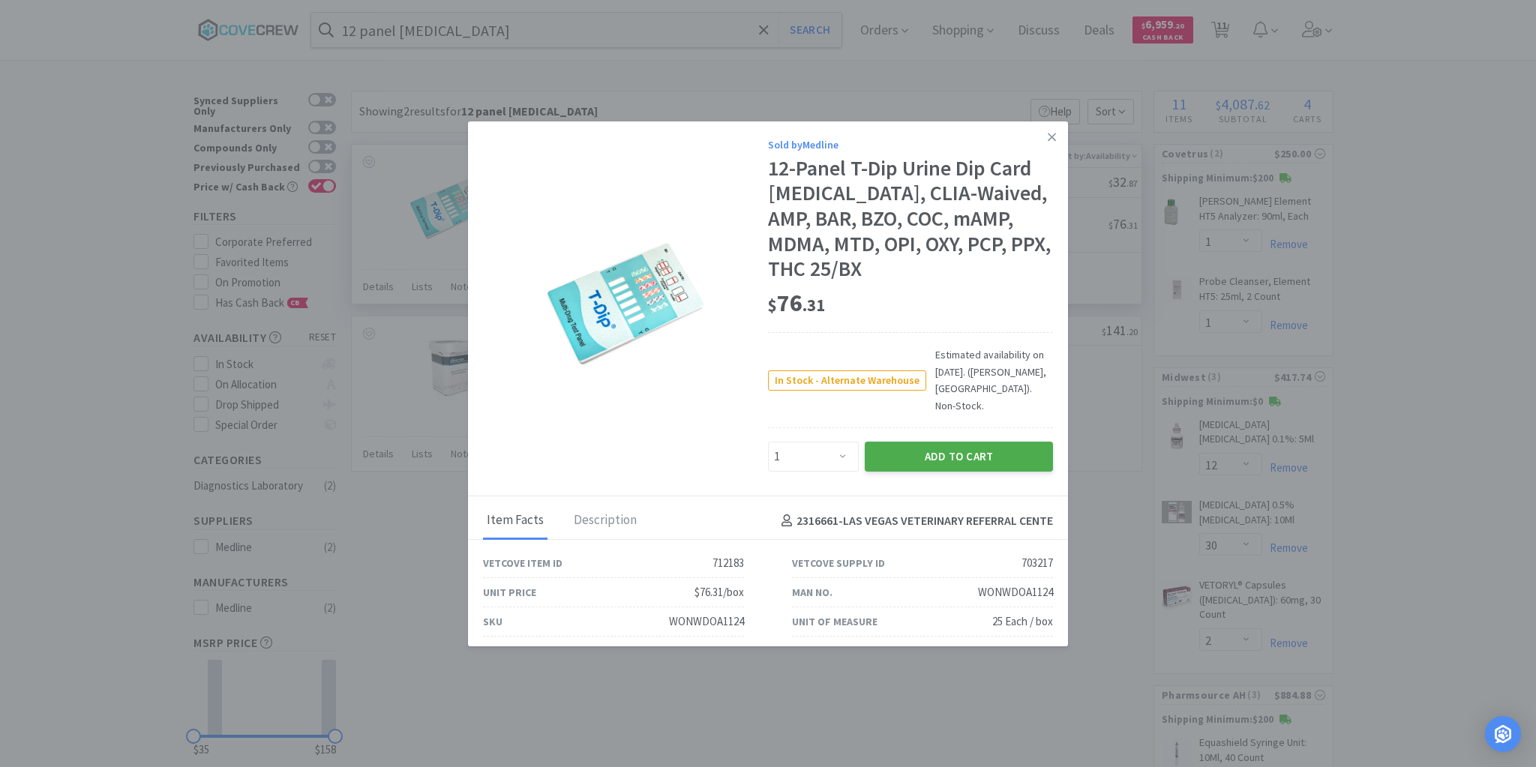
click at [953, 442] on button "Add to Cart" at bounding box center [959, 457] width 188 height 30
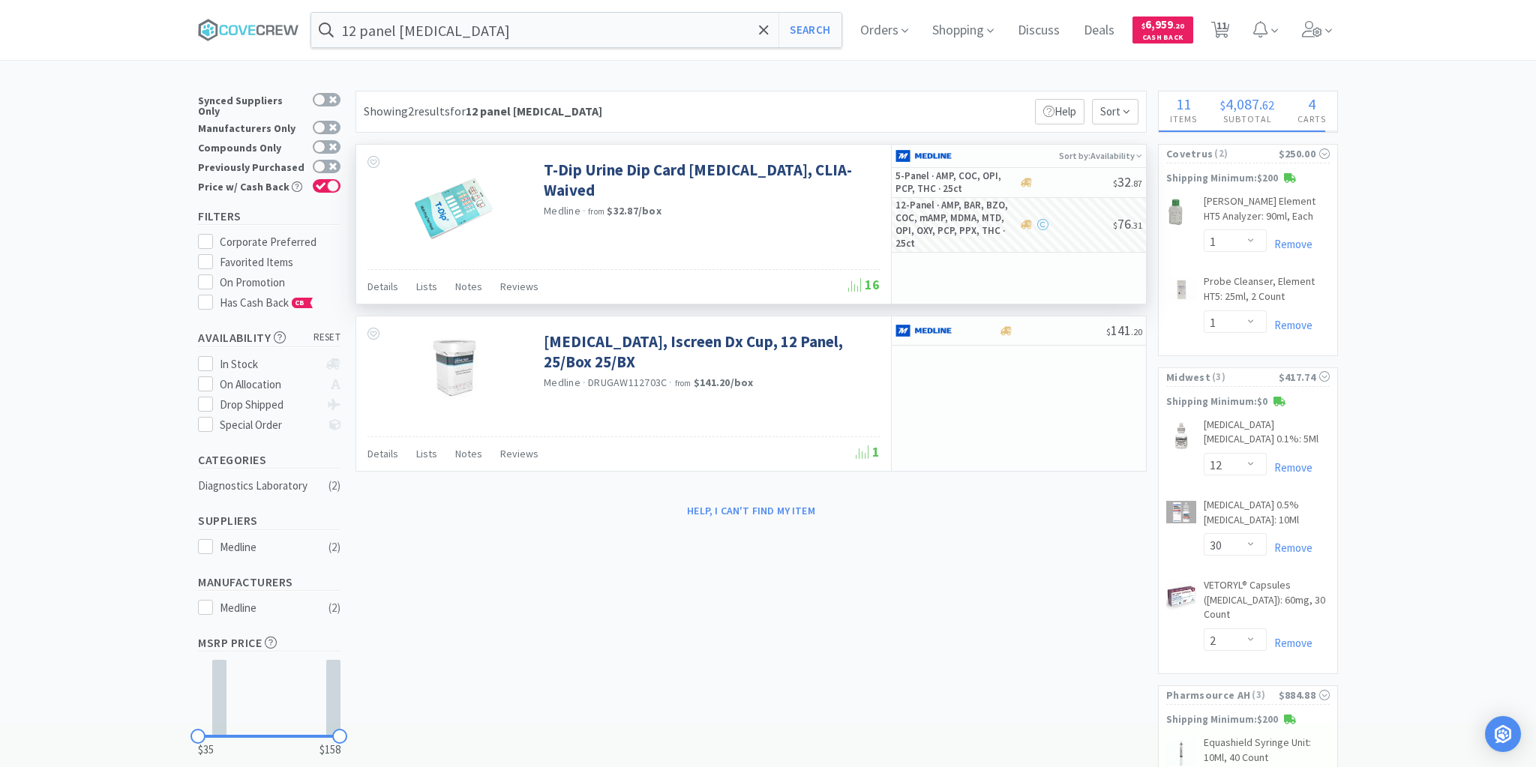
select select "1"
click at [563, 35] on input "12 panel [MEDICAL_DATA]" at bounding box center [572, 30] width 530 height 35
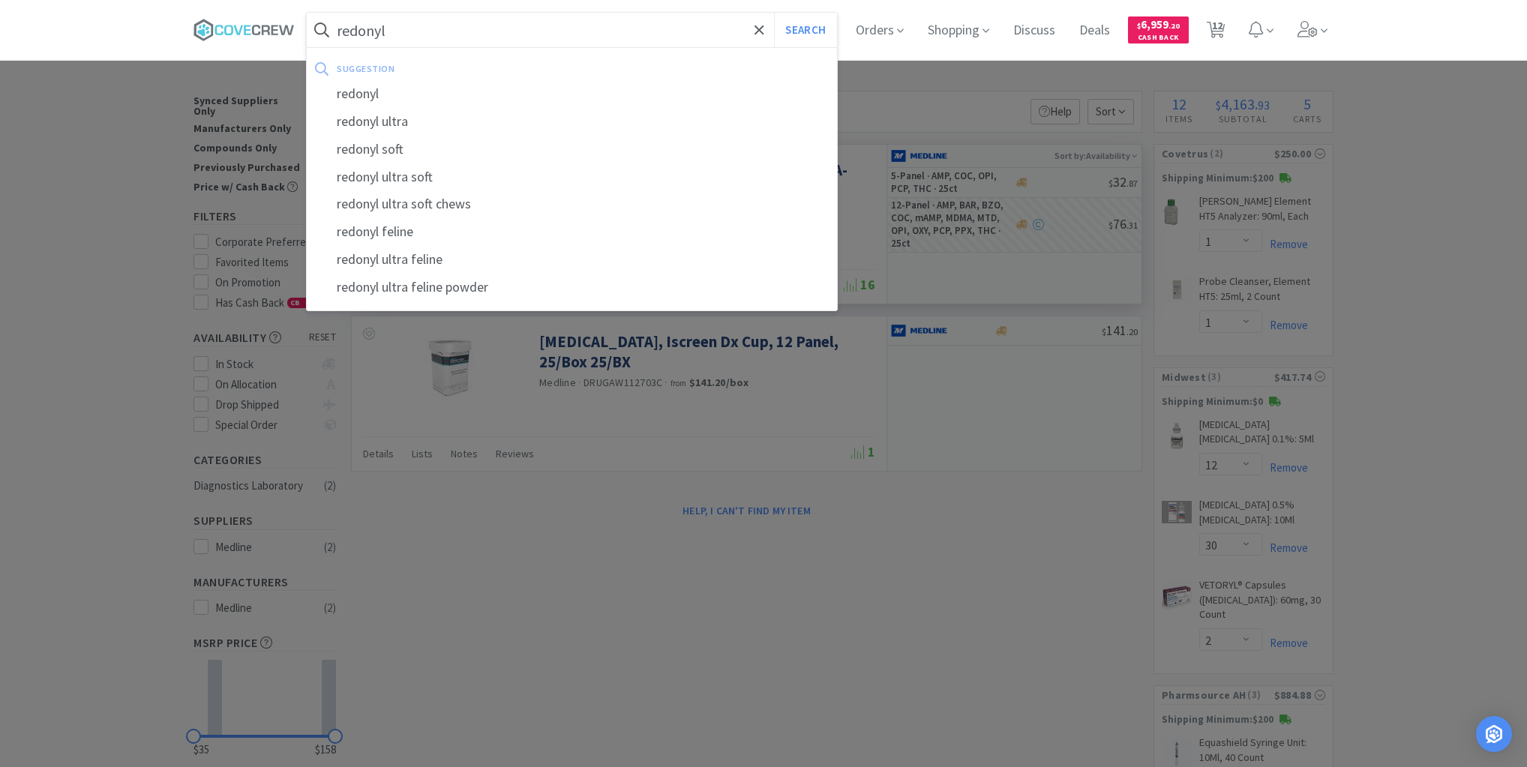
type input "redonyl"
click at [774, 13] on button "Search" at bounding box center [805, 30] width 62 height 35
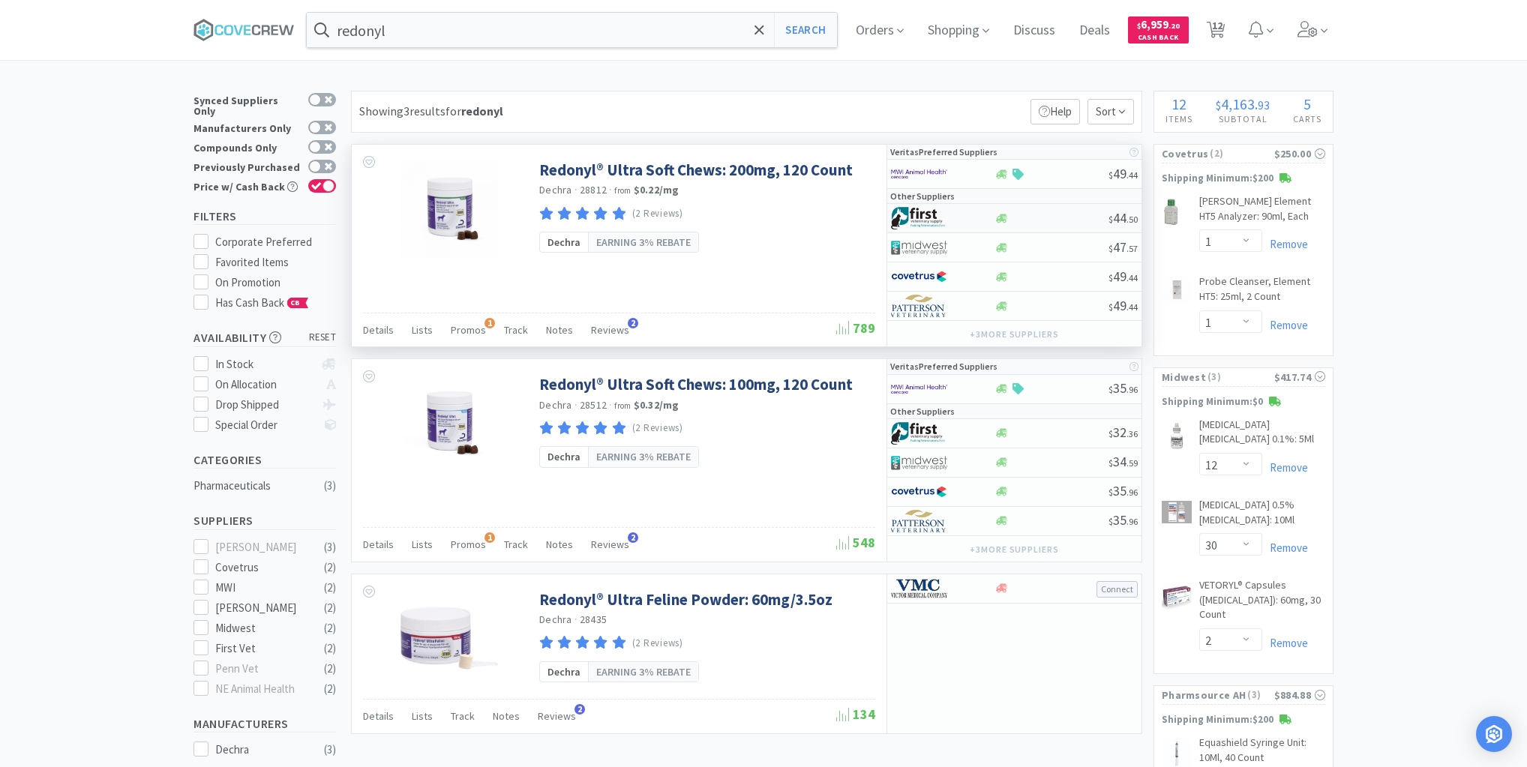
click at [1058, 216] on div at bounding box center [1051, 218] width 115 height 11
select select "1"
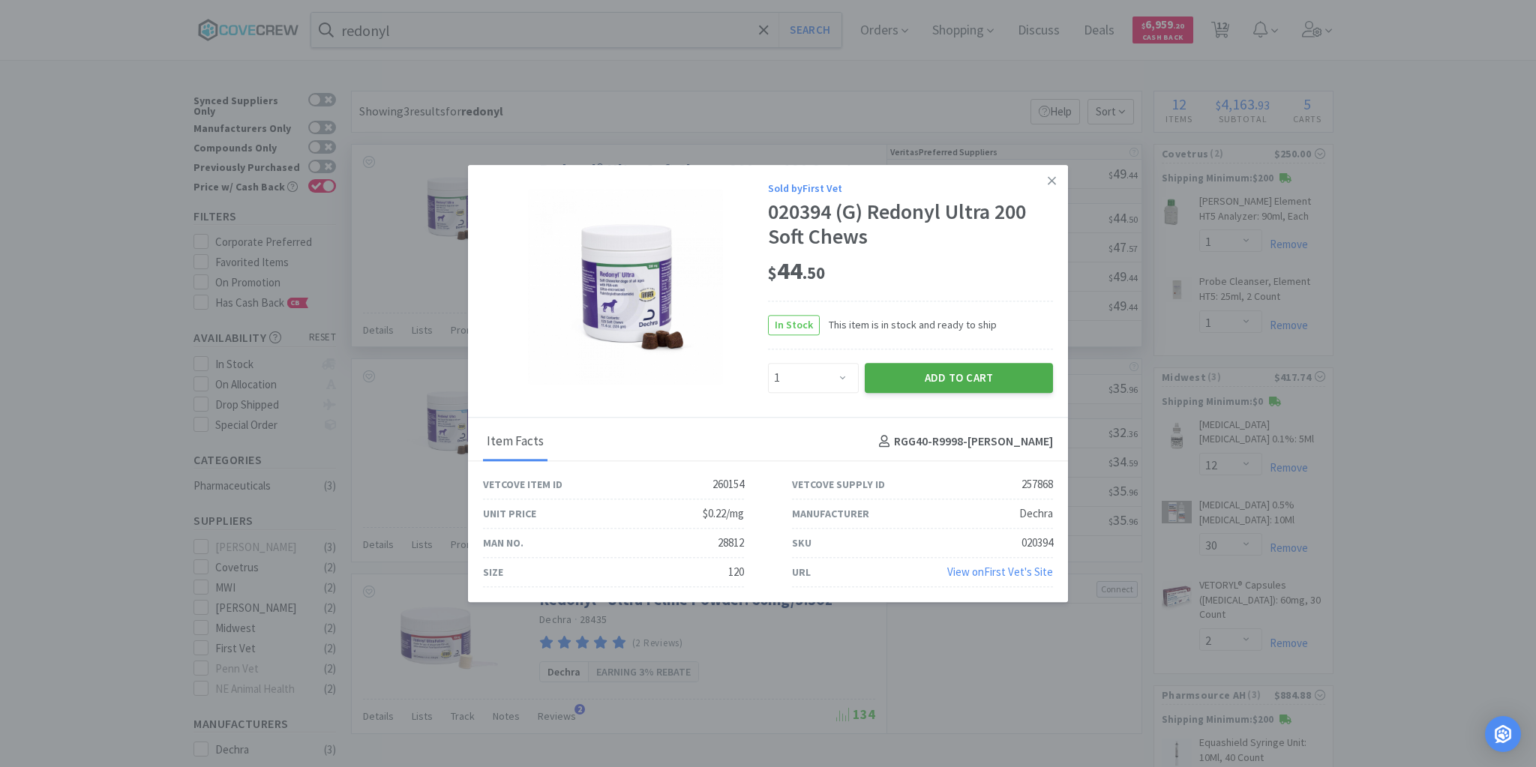
click at [950, 380] on button "Add to Cart" at bounding box center [959, 378] width 188 height 30
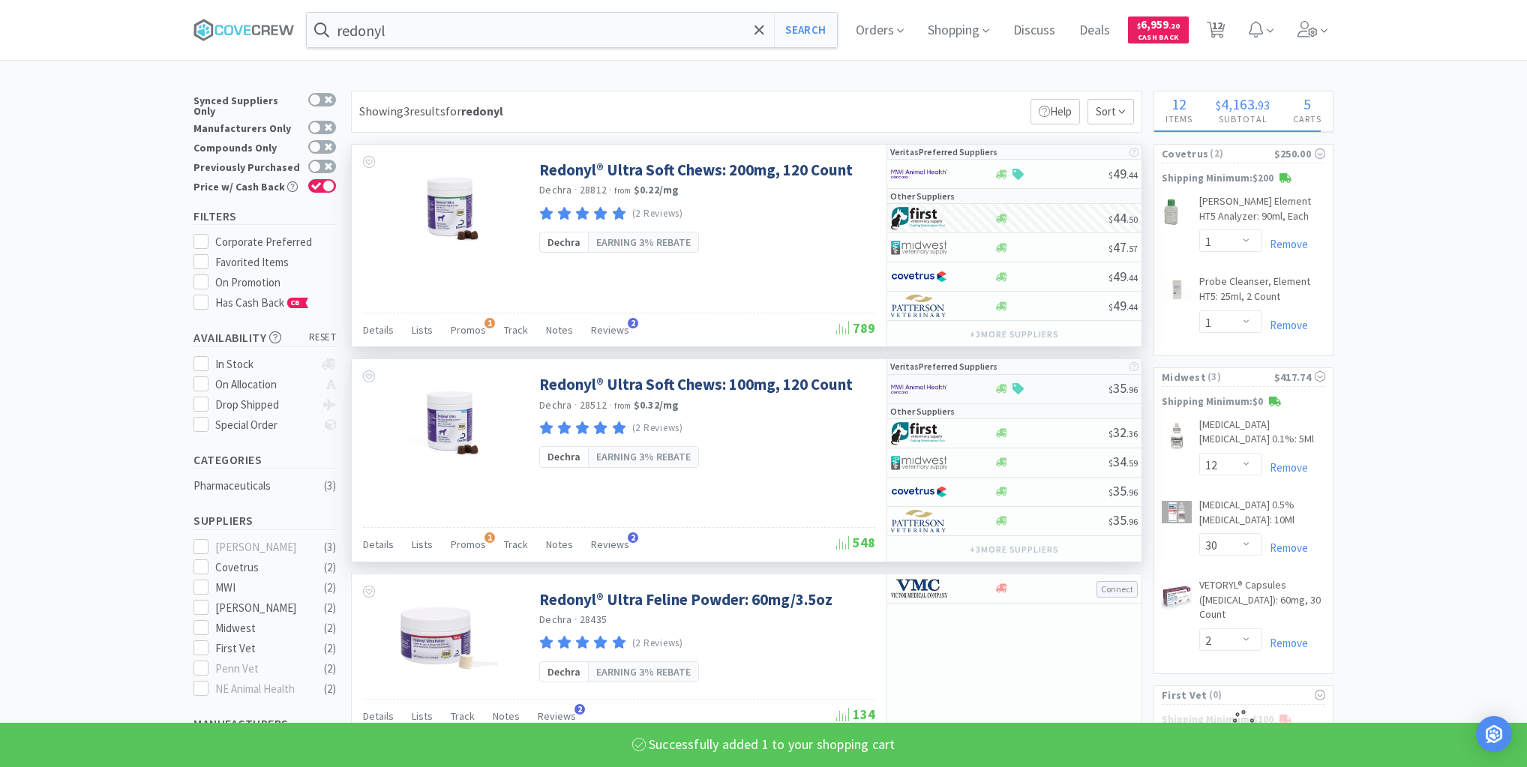
select select "1"
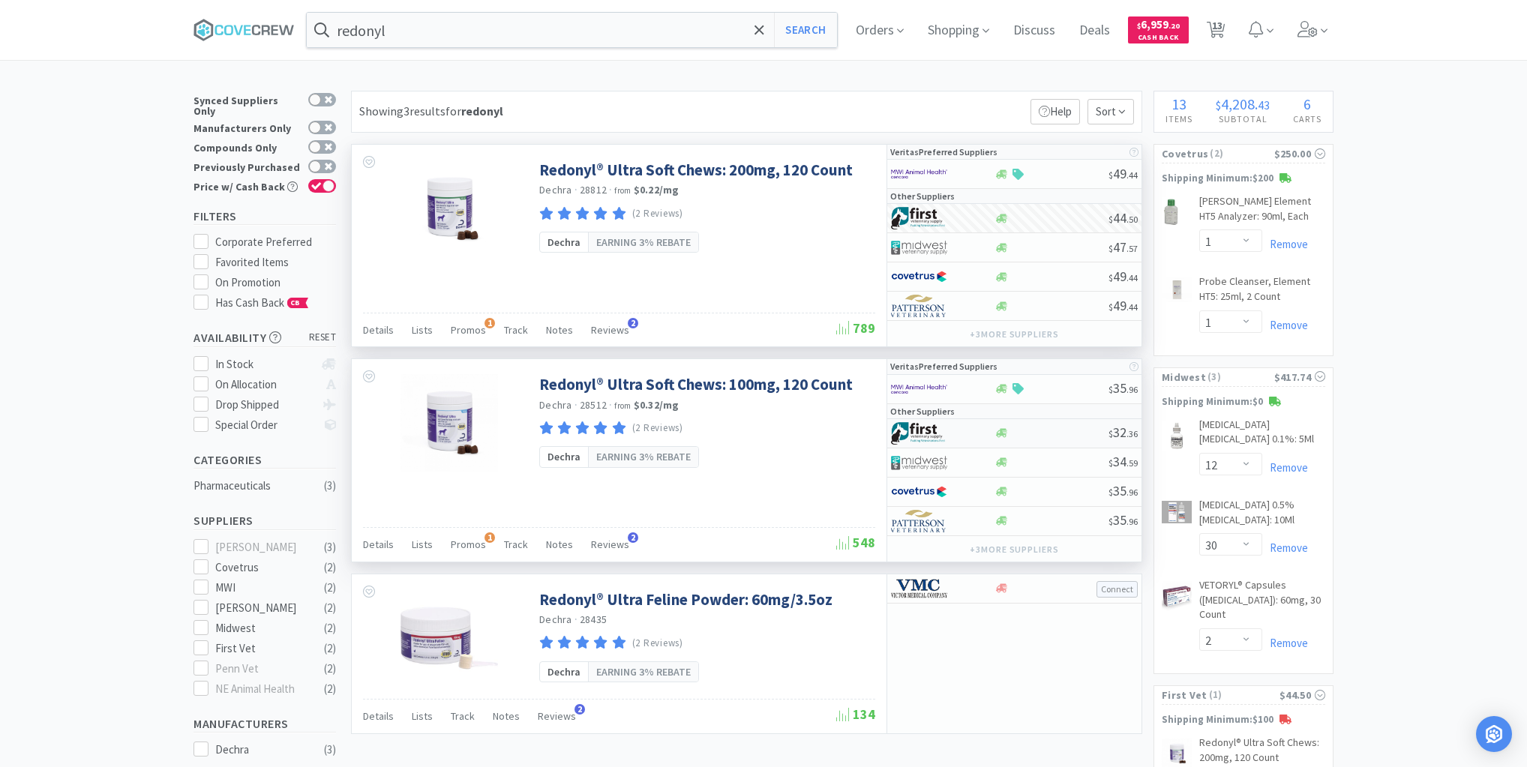
click at [1059, 431] on div at bounding box center [1051, 433] width 115 height 11
select select "1"
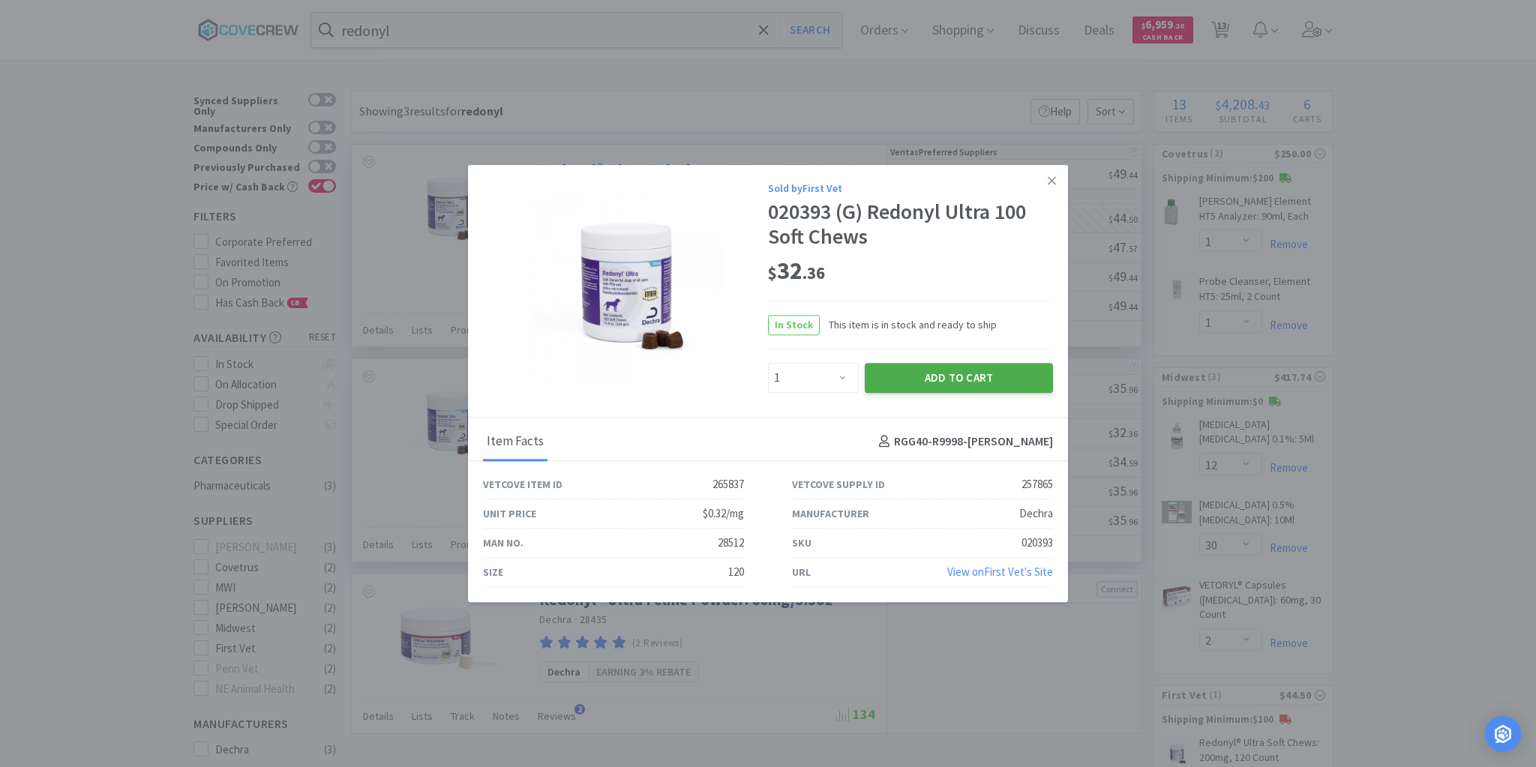
click at [958, 369] on button "Add to Cart" at bounding box center [959, 378] width 188 height 30
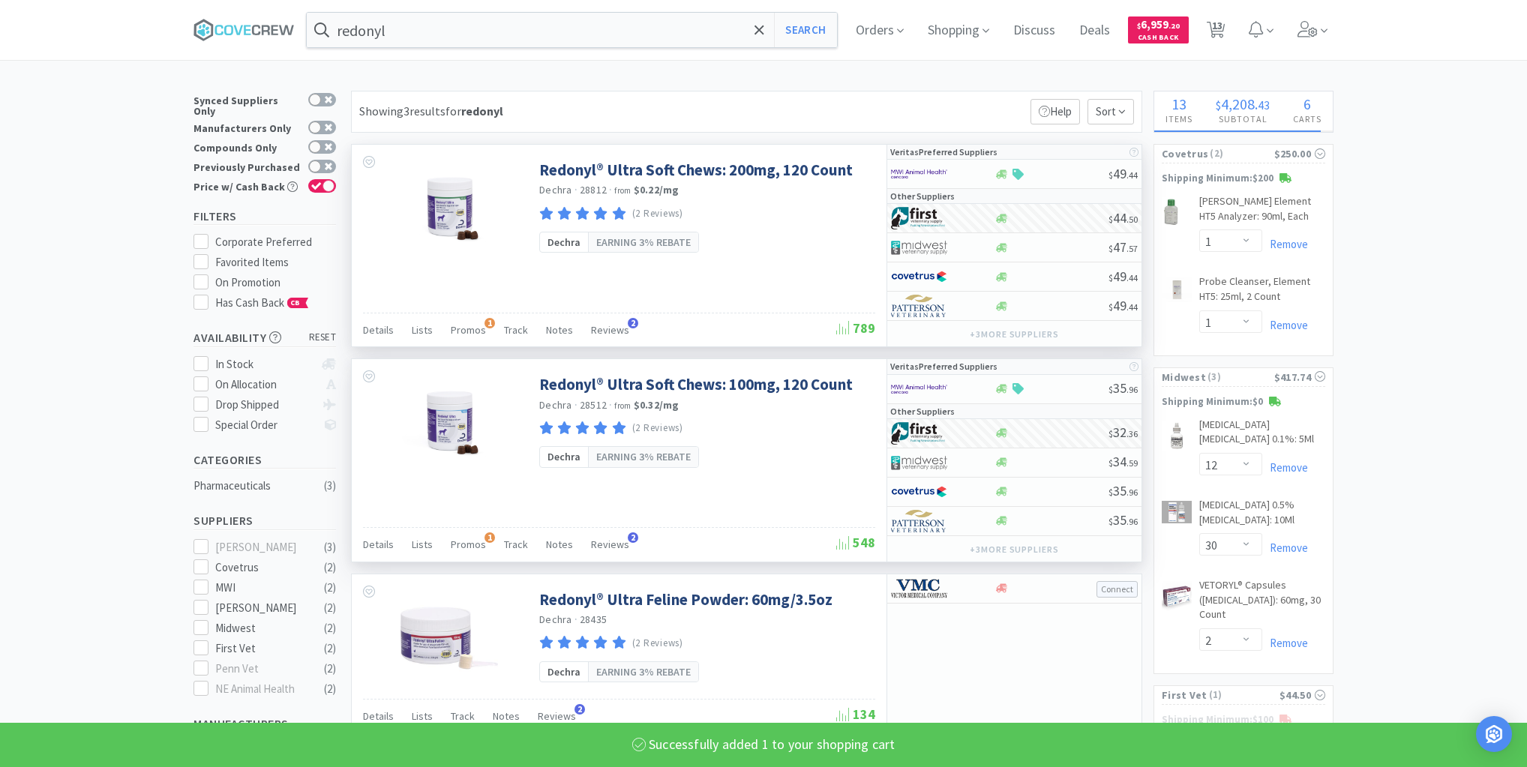
select select "1"
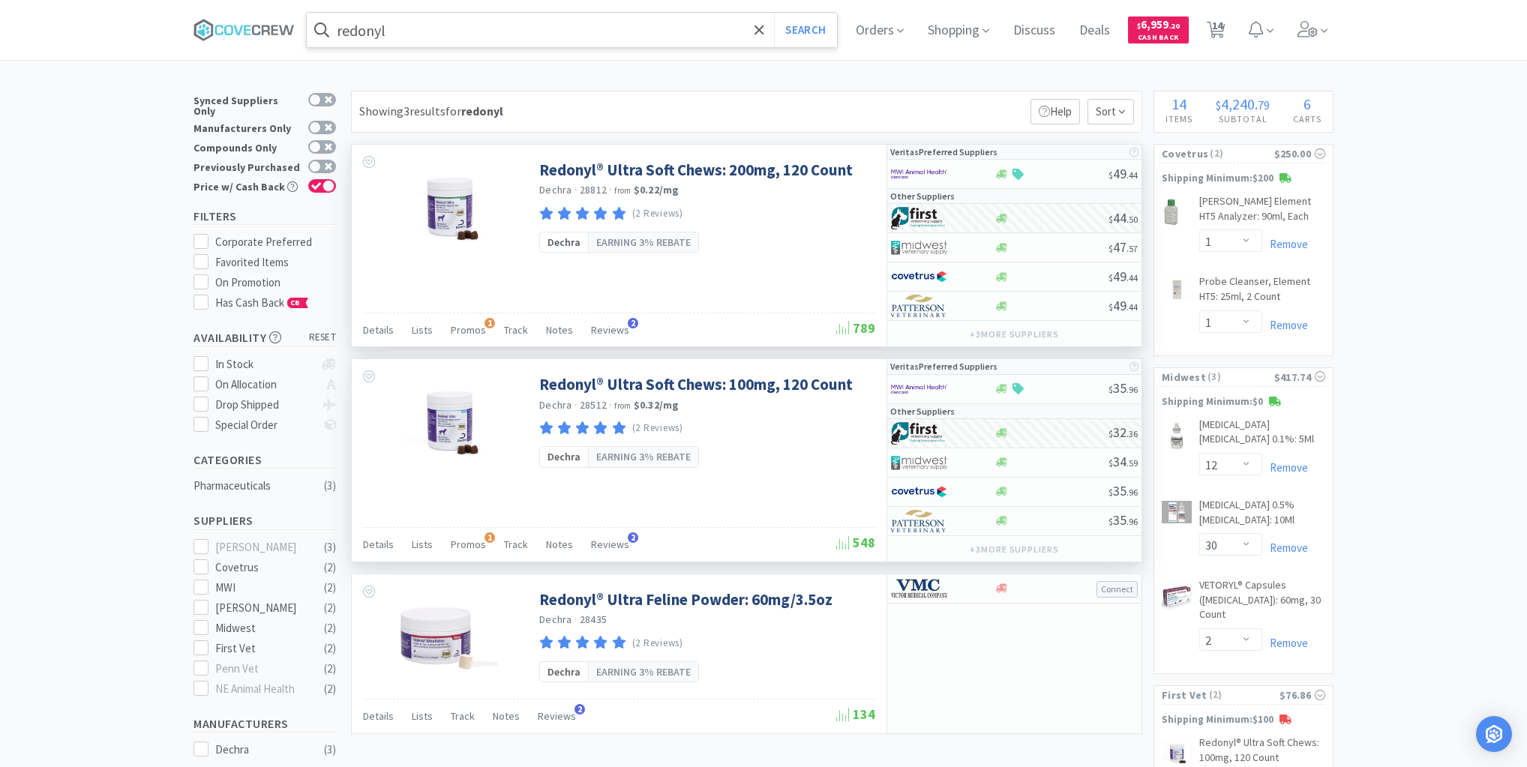
click at [462, 29] on input "redonyl" at bounding box center [572, 30] width 530 height 35
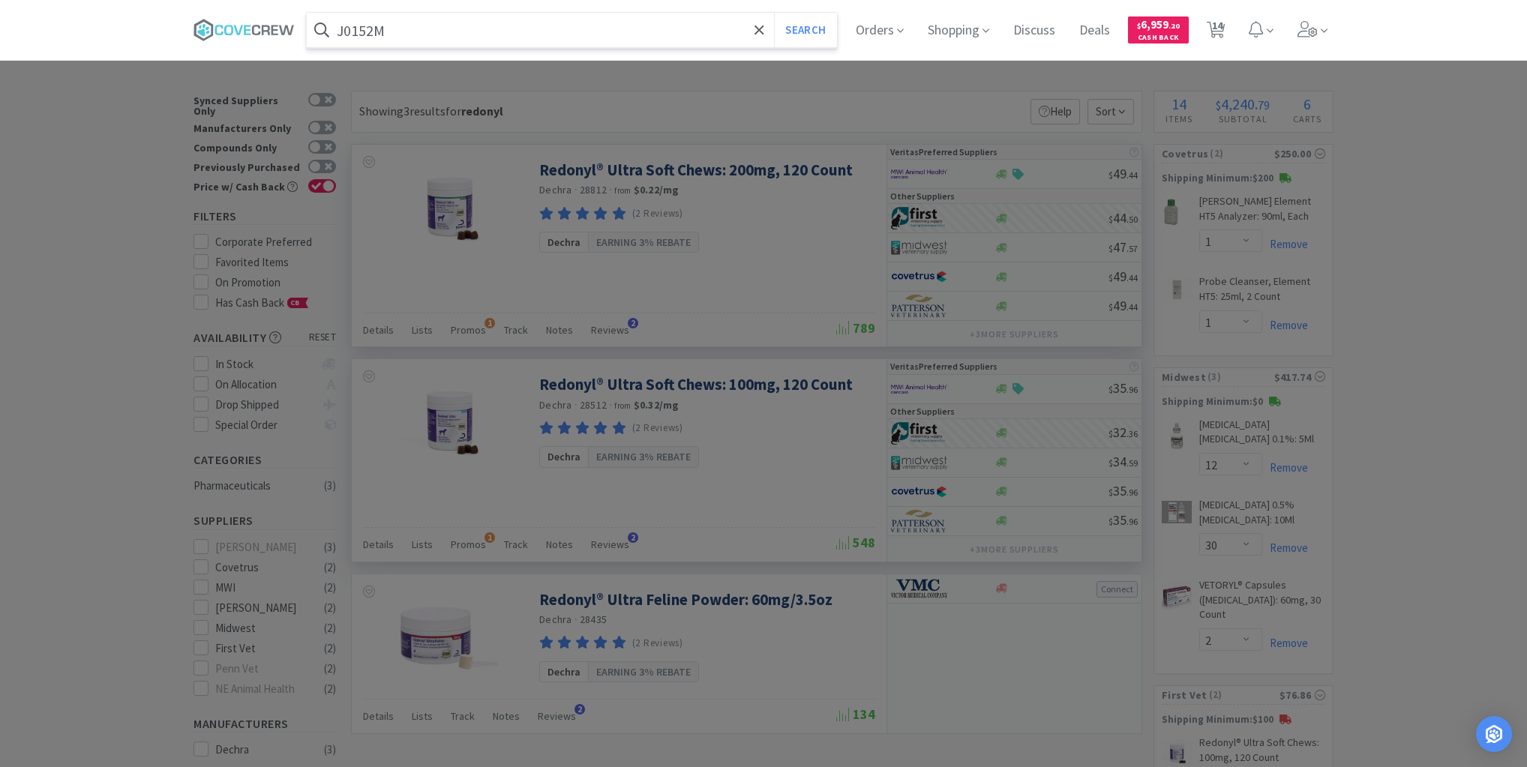
type input "J0152M"
click at [774, 13] on button "Search" at bounding box center [805, 30] width 62 height 35
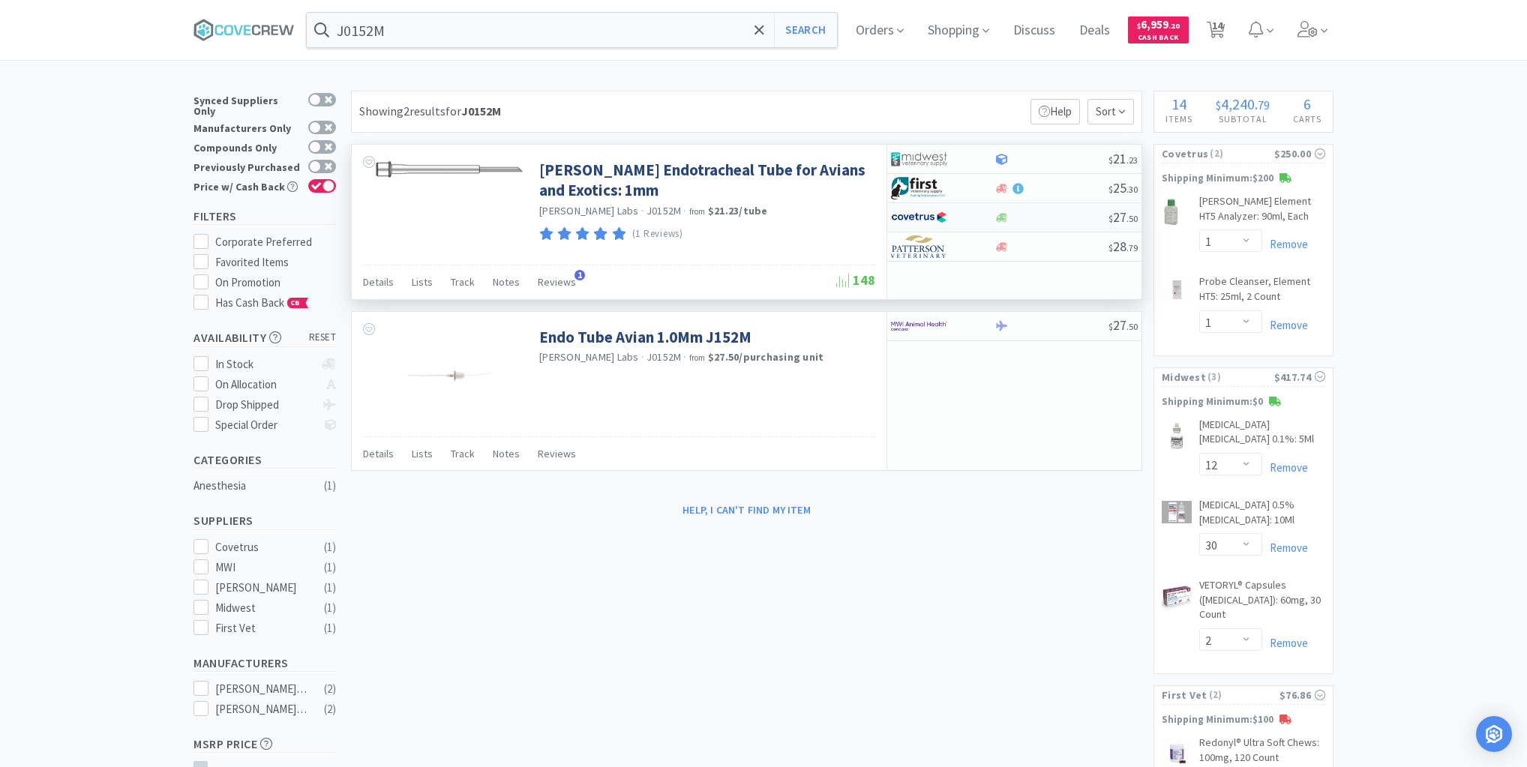
click at [1050, 218] on div at bounding box center [1051, 217] width 115 height 11
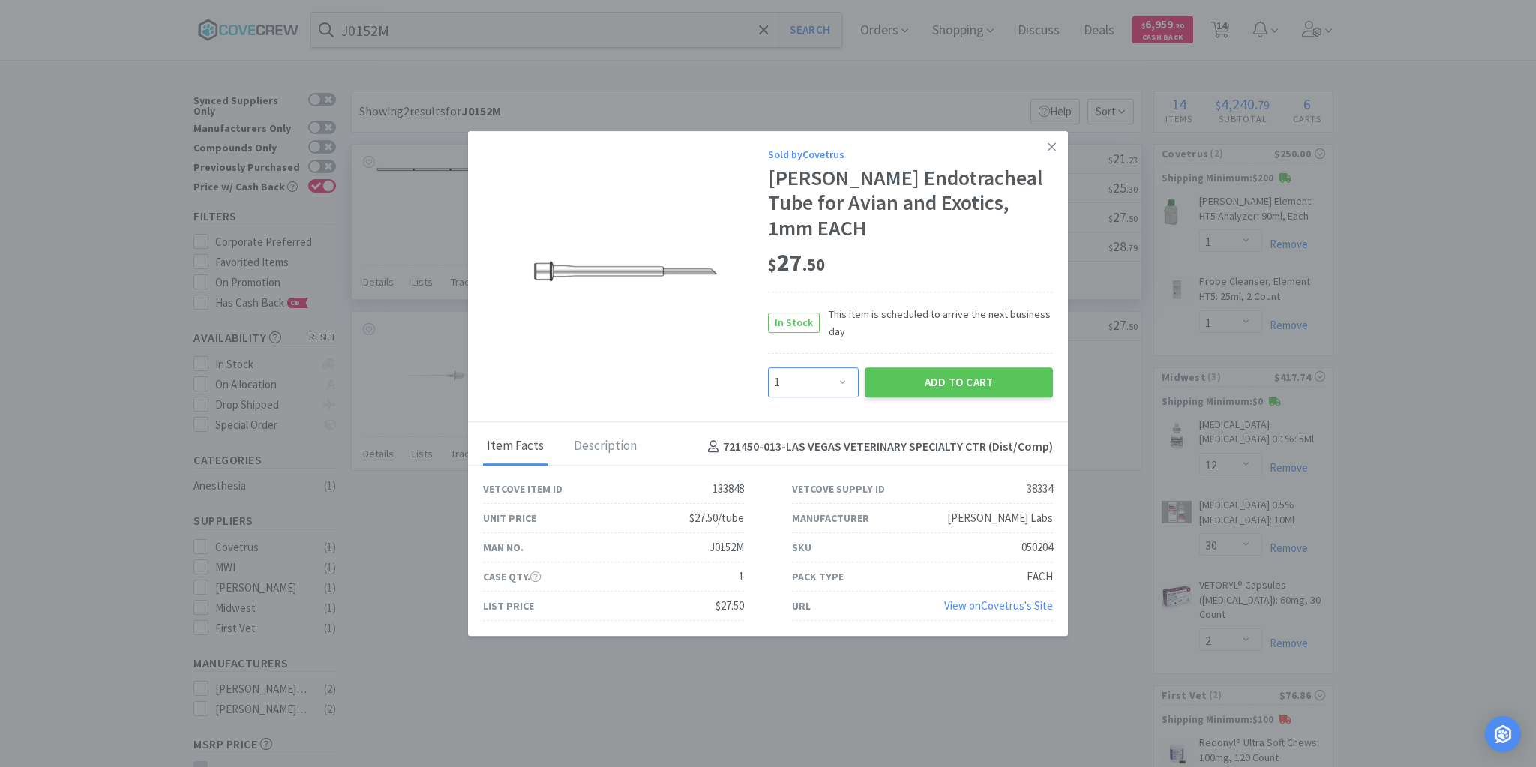
click at [848, 368] on select "Enter Quantity 1 2 3 4 5 6 7 8 9 10 11 12 13 14 15 16 17 18 19 20 Enter Quantity" at bounding box center [813, 383] width 91 height 30
select select "2"
click at [768, 368] on select "Enter Quantity 1 2 3 4 5 6 7 8 9 10 11 12 13 14 15 16 17 18 19 20 Enter Quantity" at bounding box center [813, 383] width 91 height 30
click at [895, 370] on button "Add to Cart" at bounding box center [959, 383] width 188 height 30
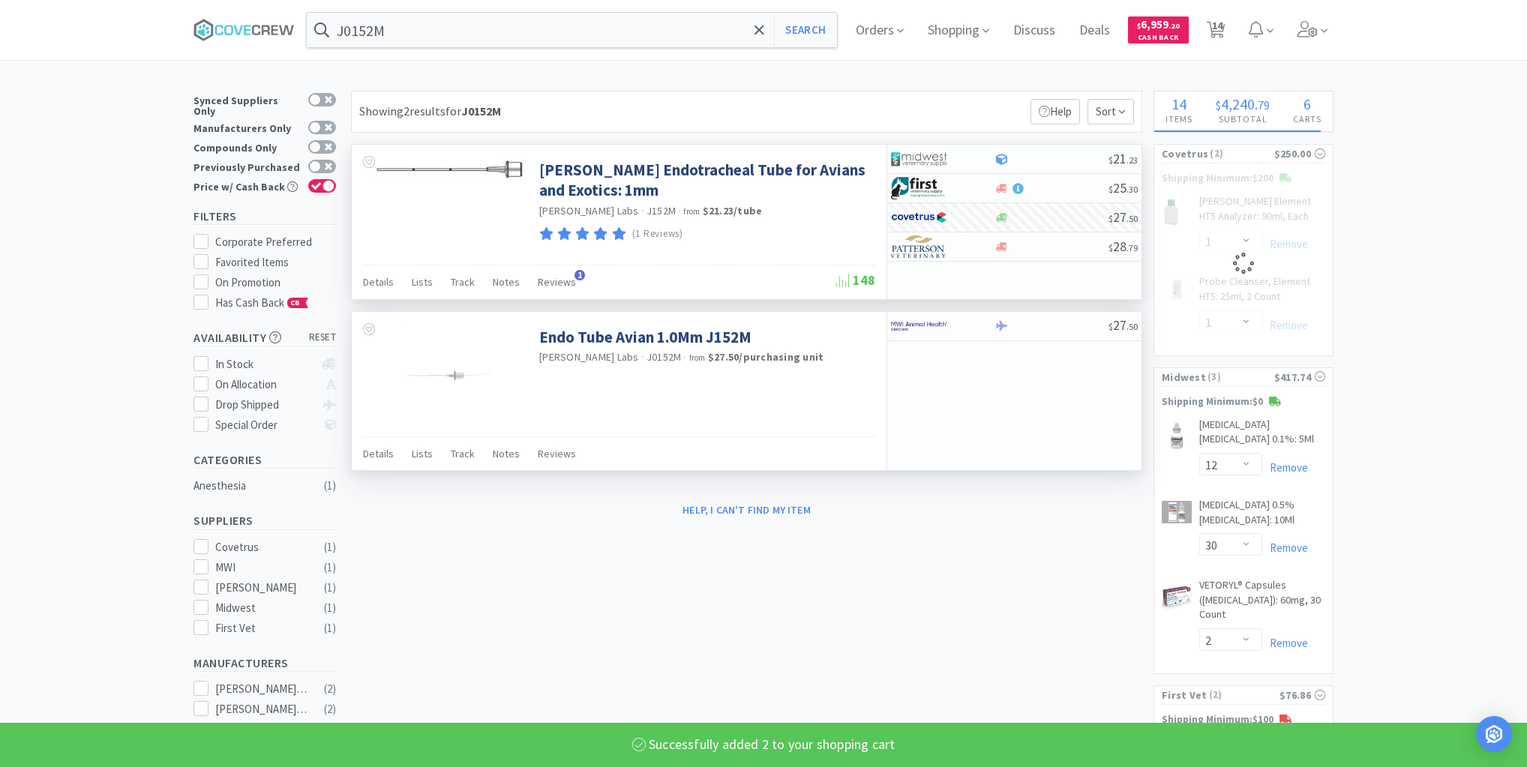
select select "2"
select select "1"
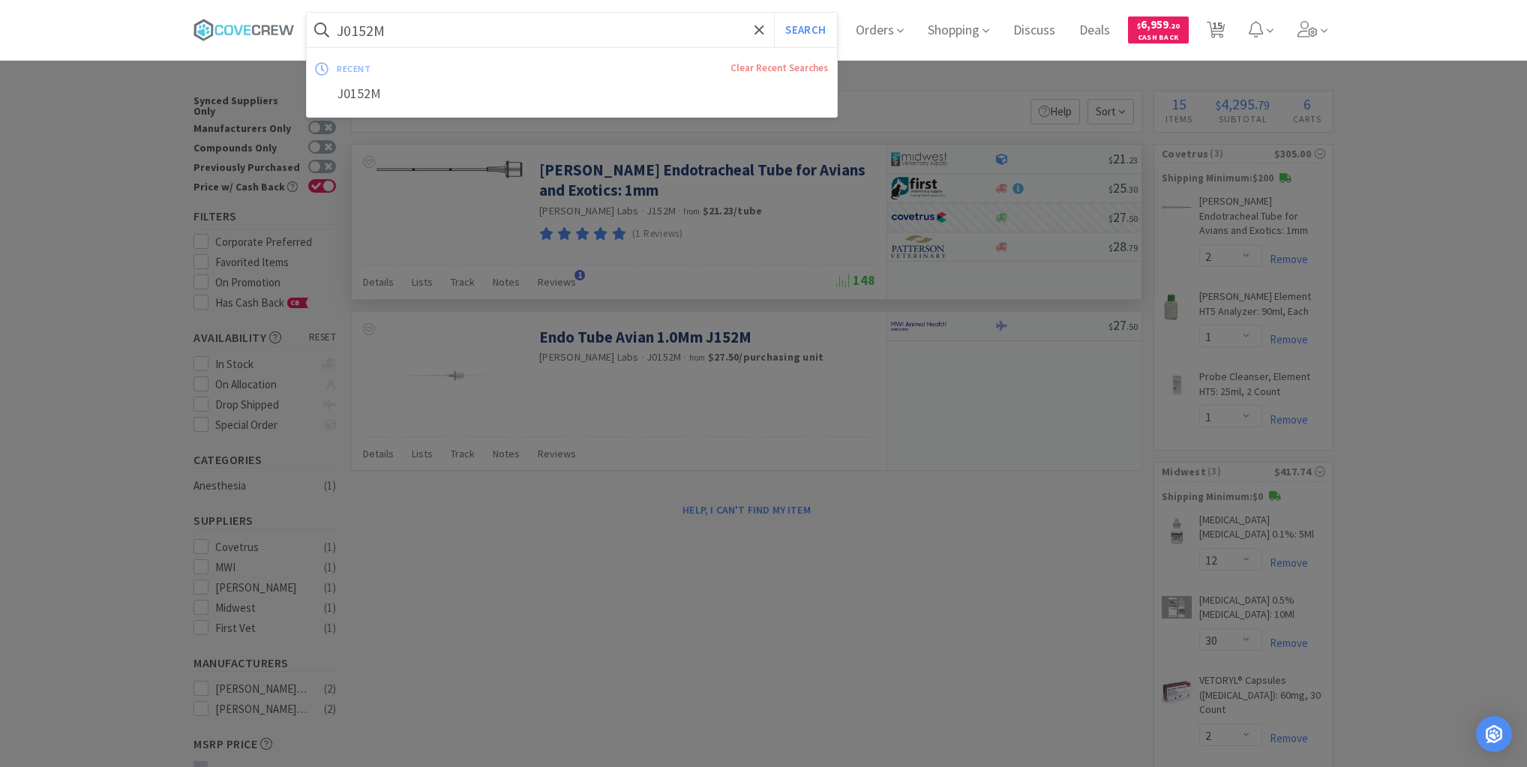
click at [548, 34] on input "J0152M" at bounding box center [572, 30] width 530 height 35
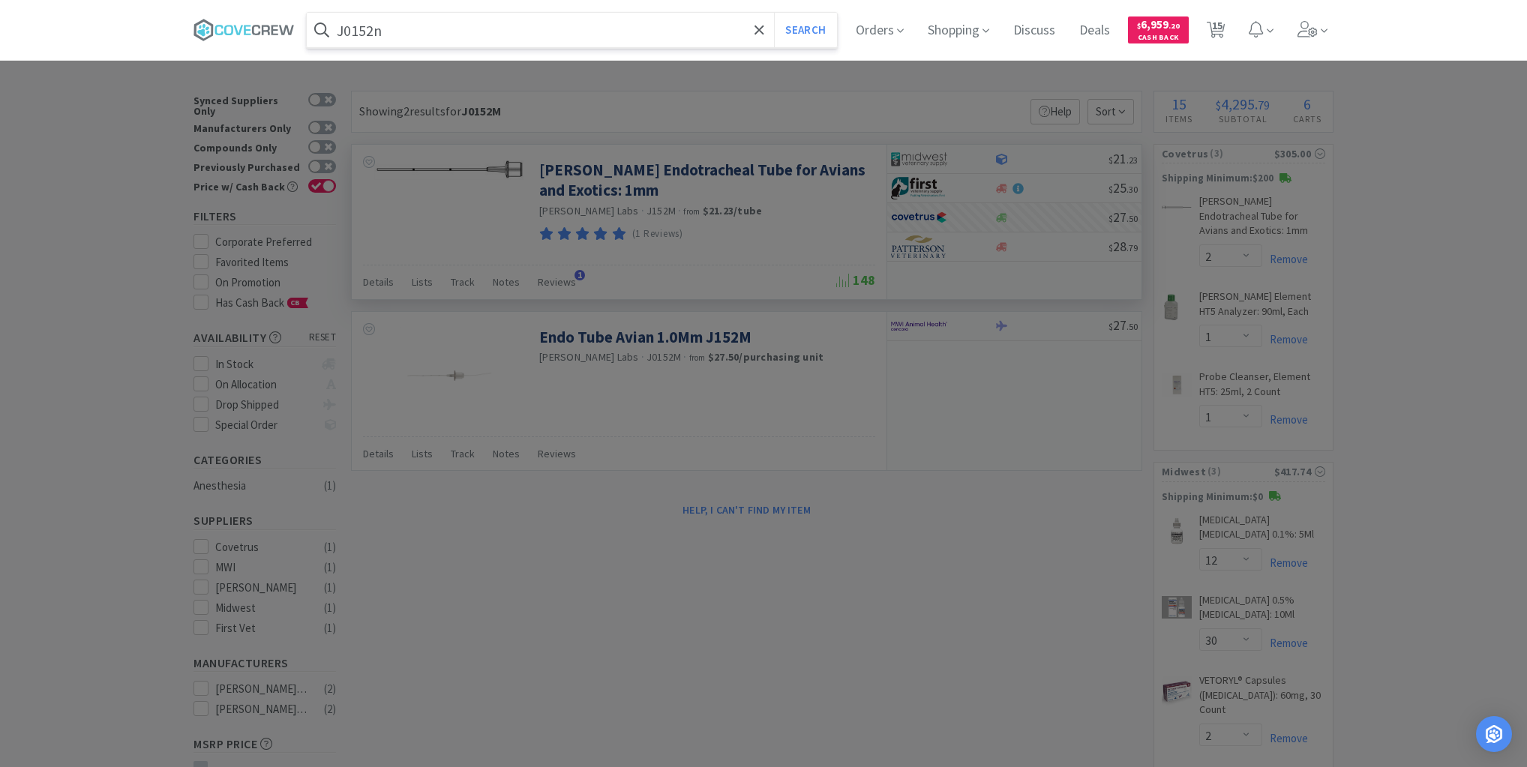
type input "J0152n"
click at [774, 13] on button "Search" at bounding box center [805, 30] width 62 height 35
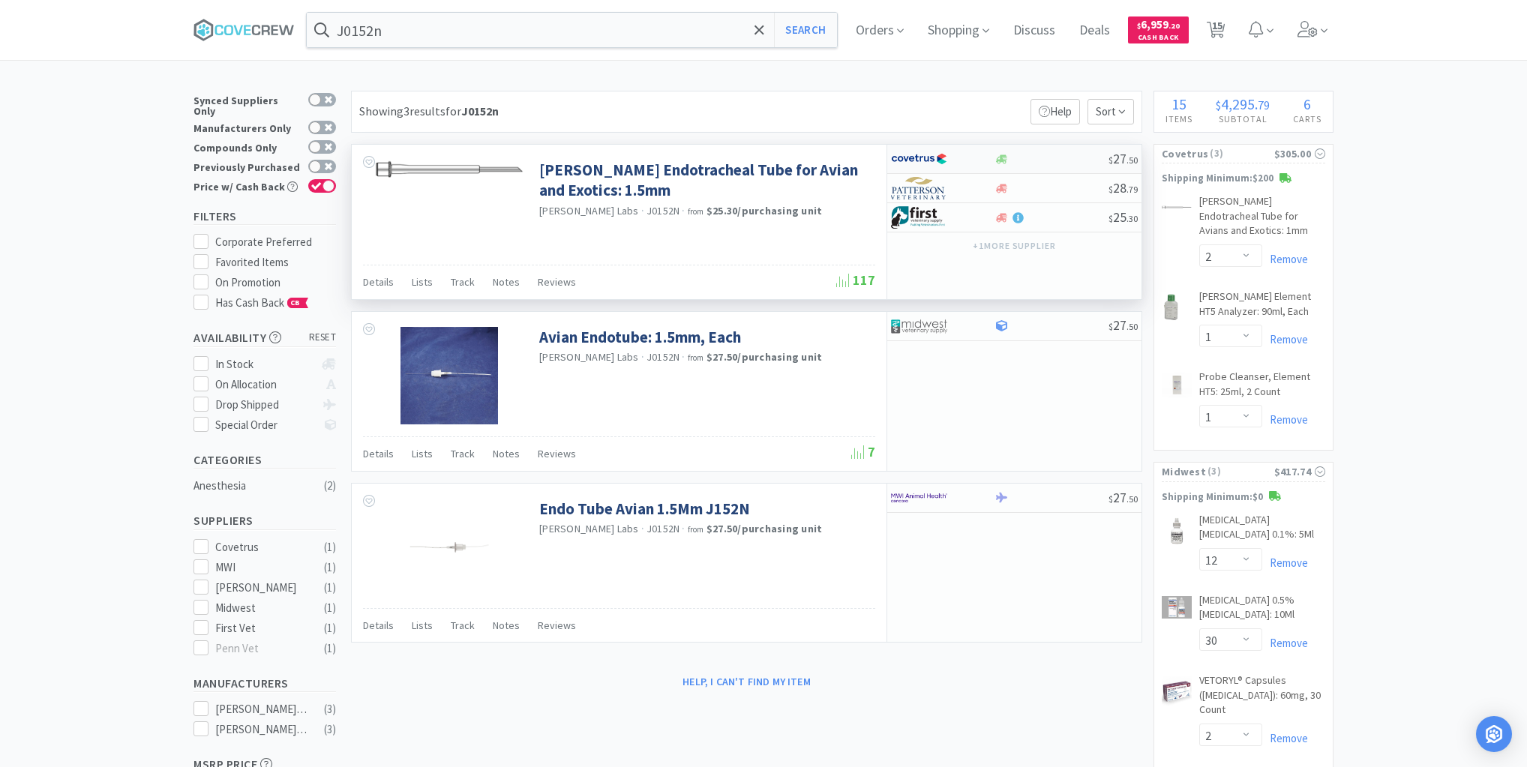
click at [1056, 159] on div at bounding box center [1051, 159] width 115 height 11
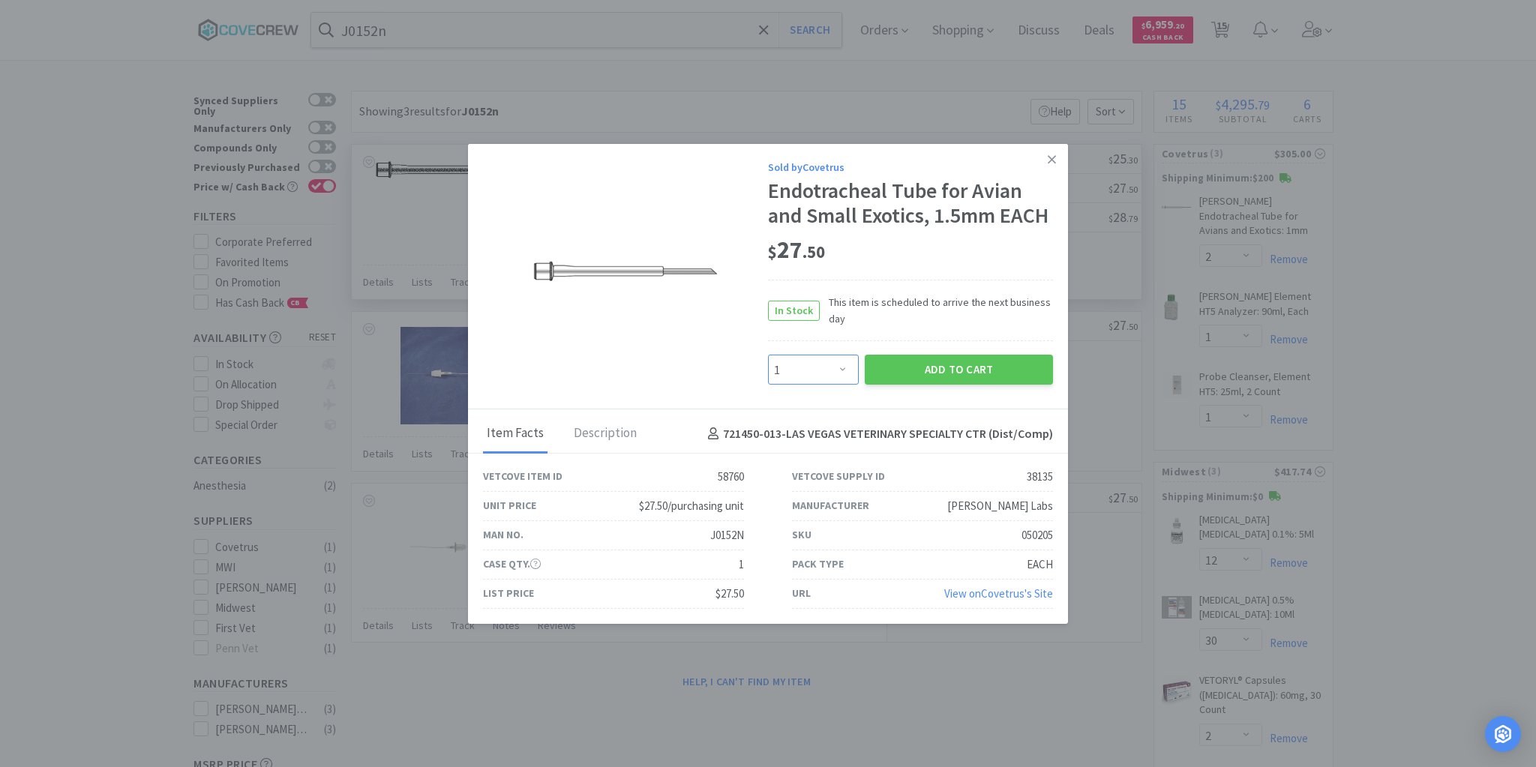
click at [845, 369] on select "Enter Quantity 1 2 3 4 5 6 7 8 9 10 11 12 13 14 15 16 17 18 19 20 Enter Quantity" at bounding box center [813, 370] width 91 height 30
select select "2"
click at [768, 356] on select "Enter Quantity 1 2 3 4 5 6 7 8 9 10 11 12 13 14 15 16 17 18 19 20 Enter Quantity" at bounding box center [813, 370] width 91 height 30
click at [927, 368] on button "Add to Cart" at bounding box center [959, 370] width 188 height 30
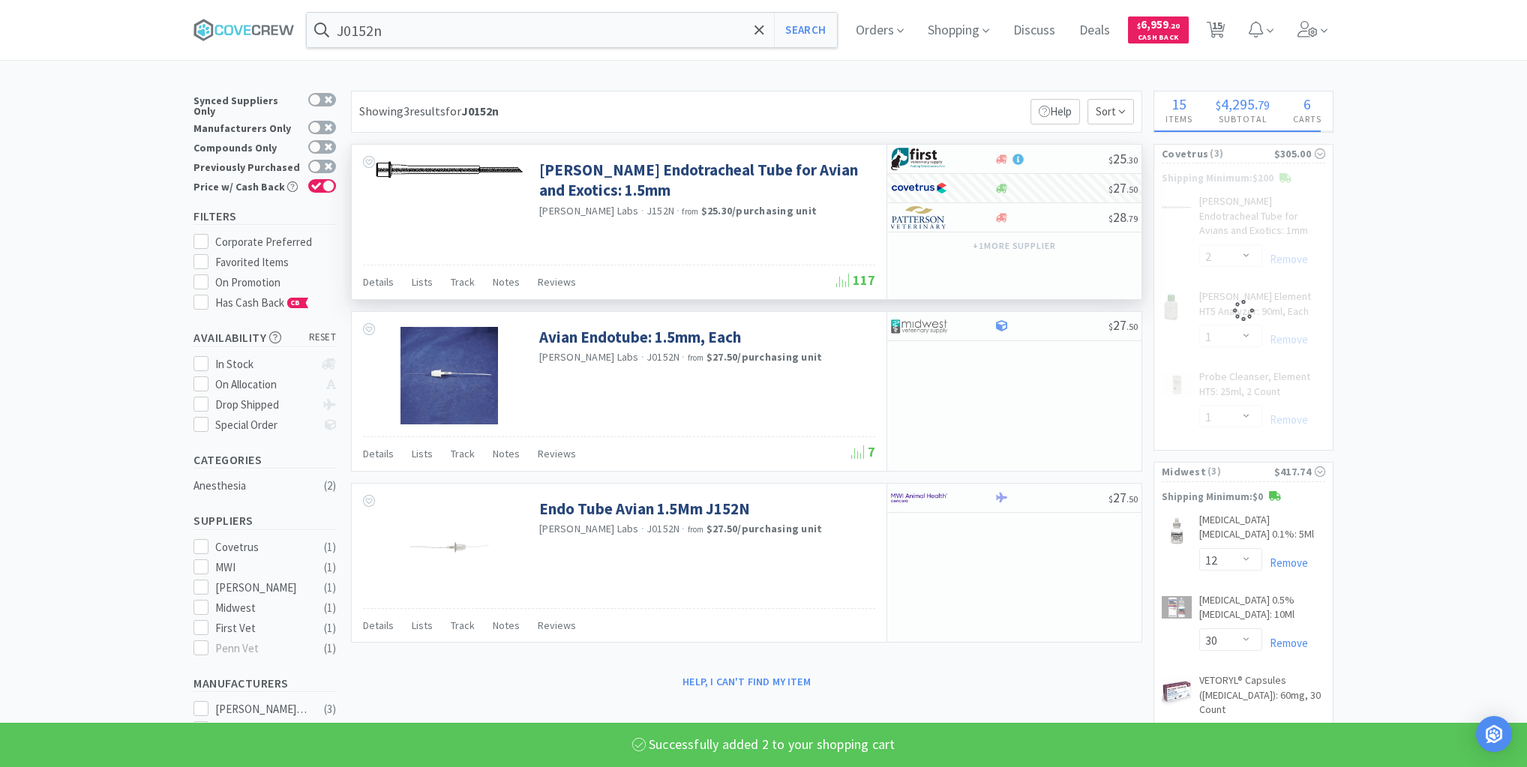
select select "2"
select select "1"
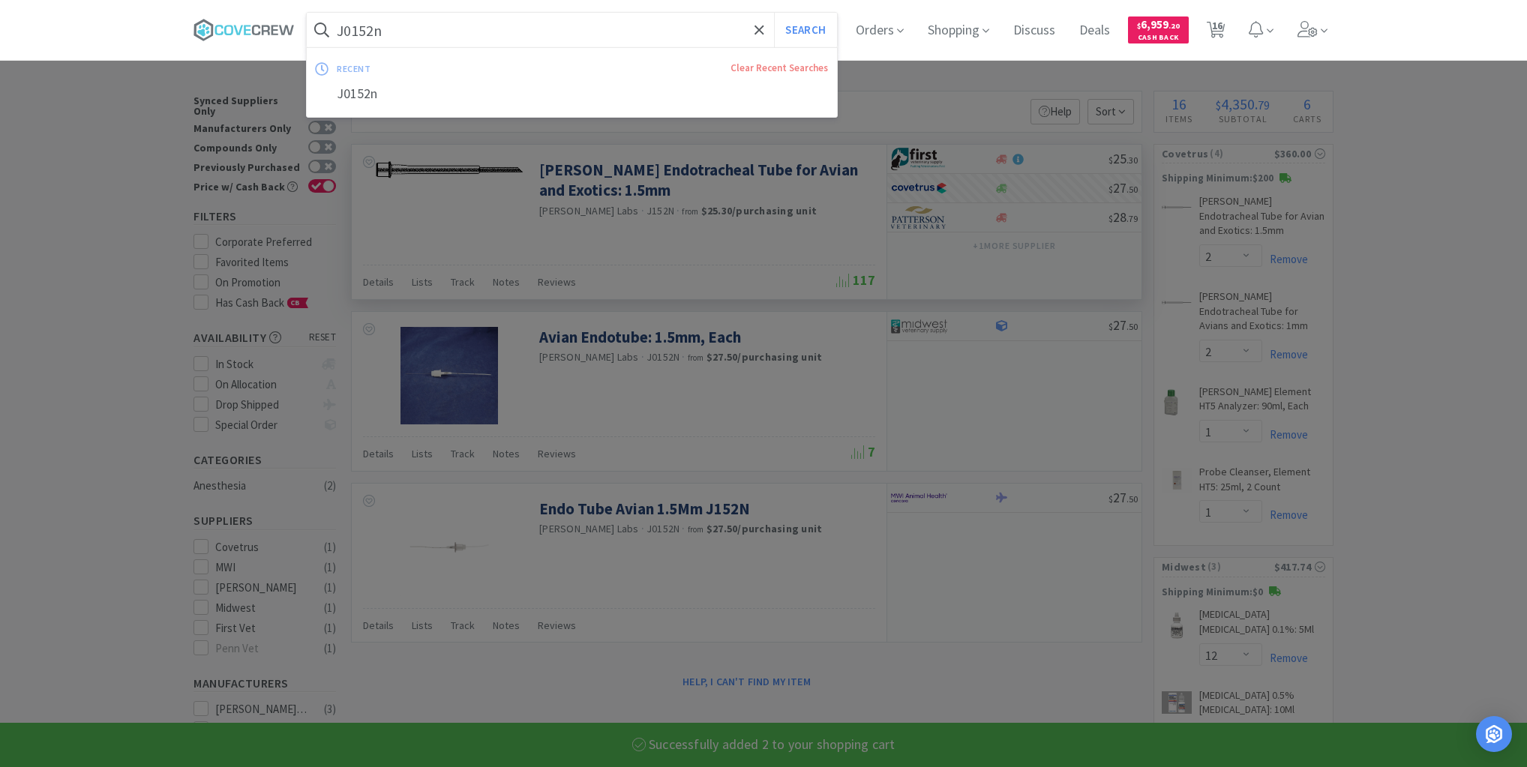
click at [668, 24] on input "J0152n" at bounding box center [572, 30] width 530 height 35
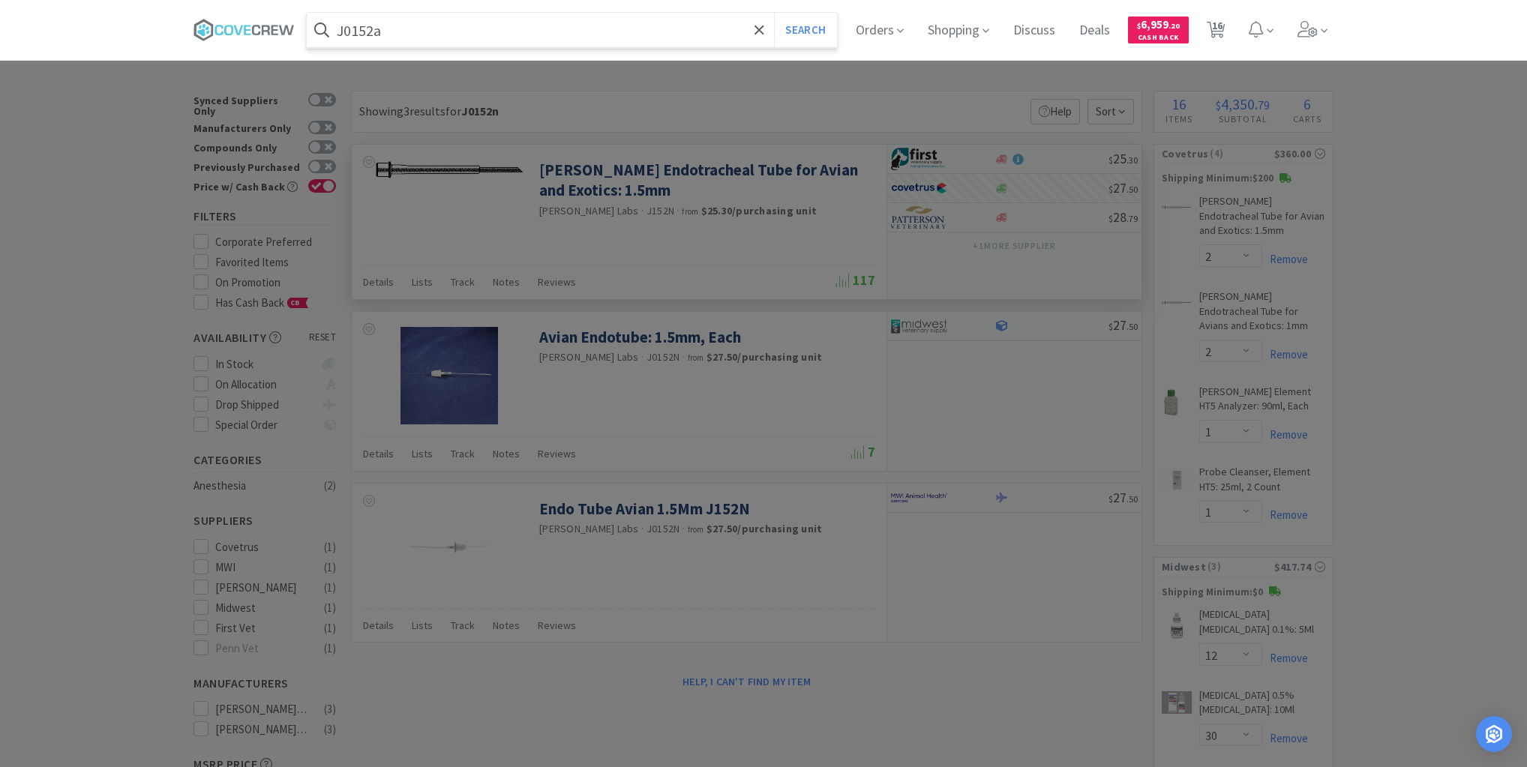
type input "J0152a"
click at [774, 13] on button "Search" at bounding box center [805, 30] width 62 height 35
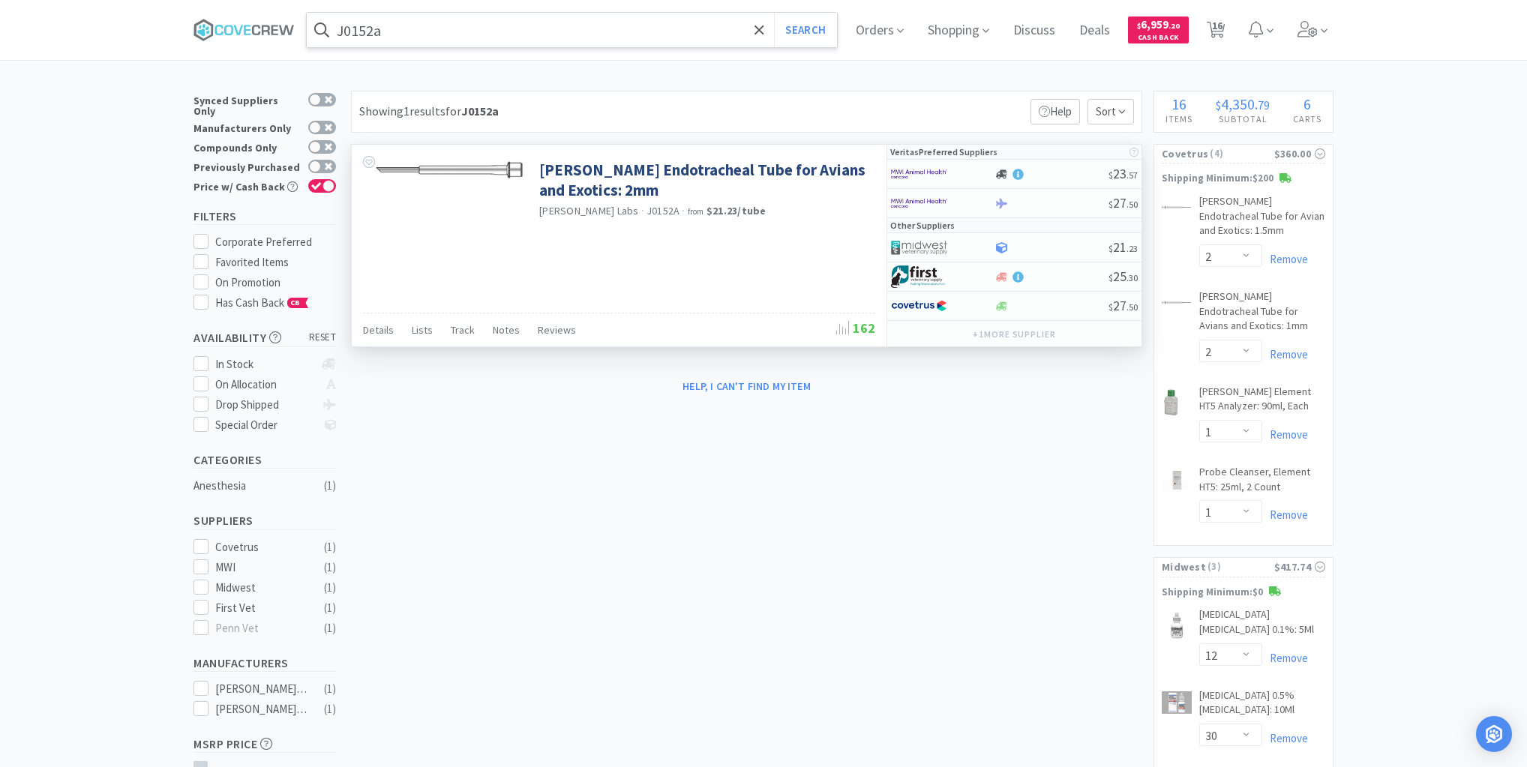
click at [1053, 281] on div "$ 25 . 30" at bounding box center [1014, 277] width 254 height 29
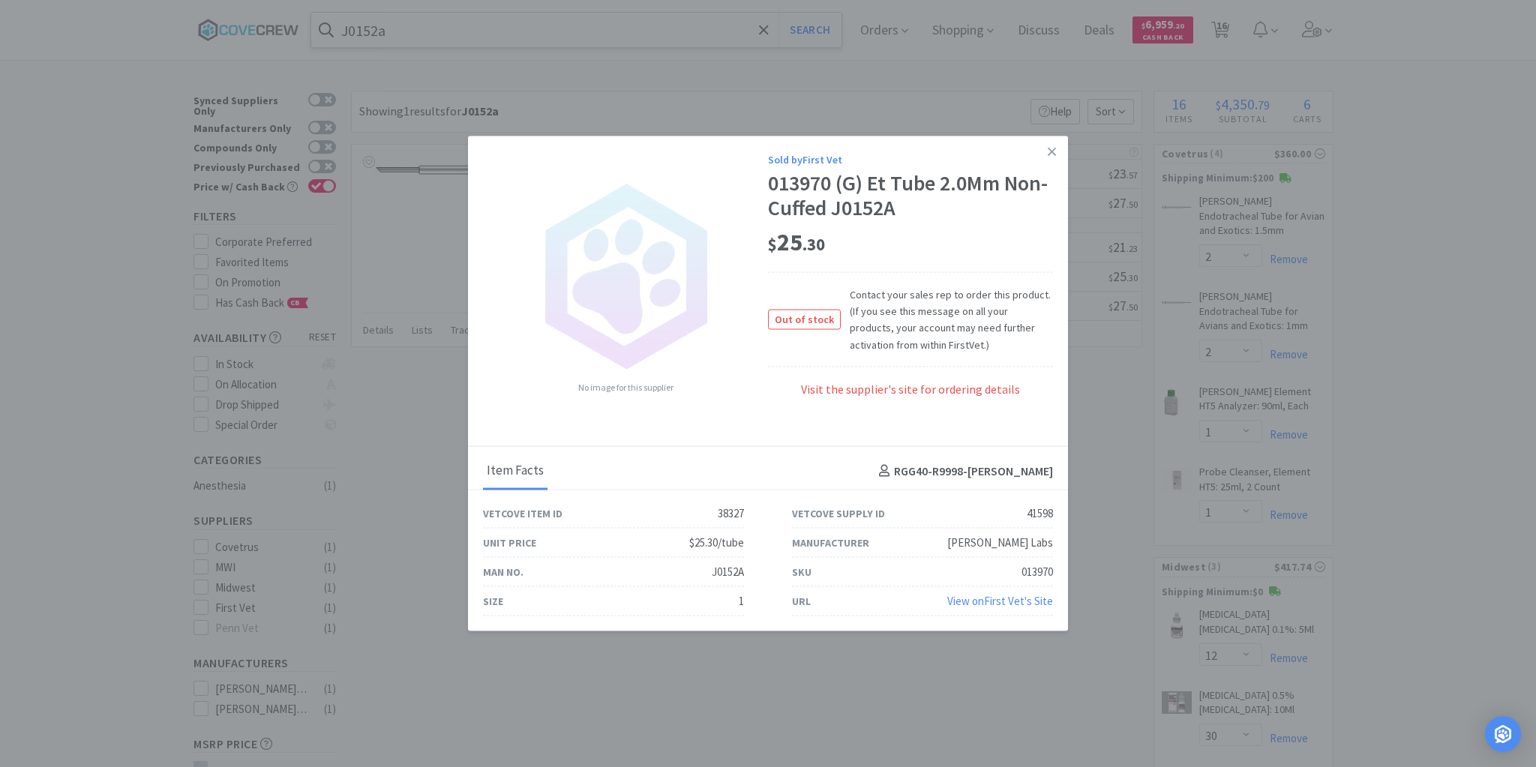
click at [1050, 153] on icon at bounding box center [1052, 152] width 8 height 14
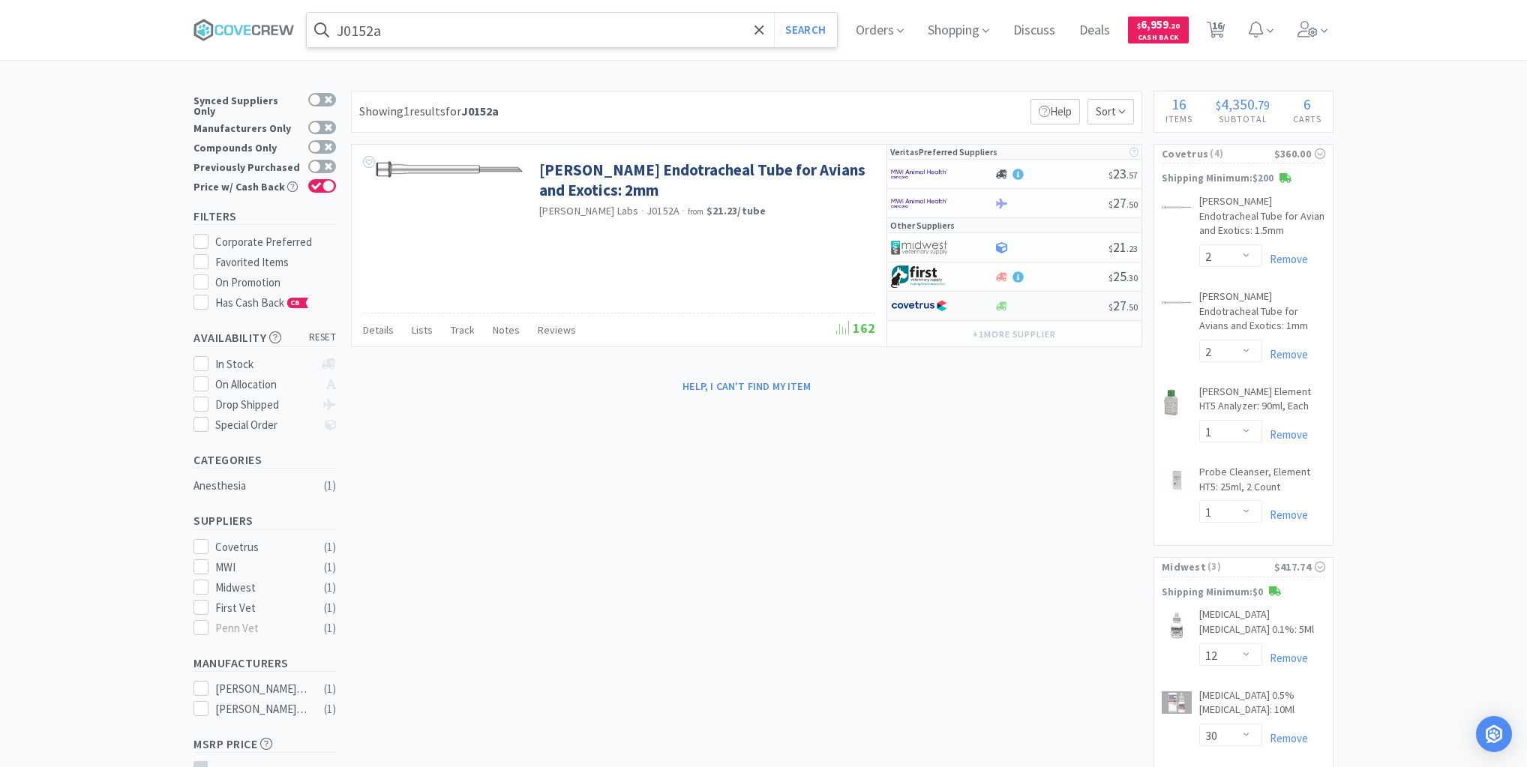
click at [1060, 307] on div at bounding box center [1051, 306] width 115 height 11
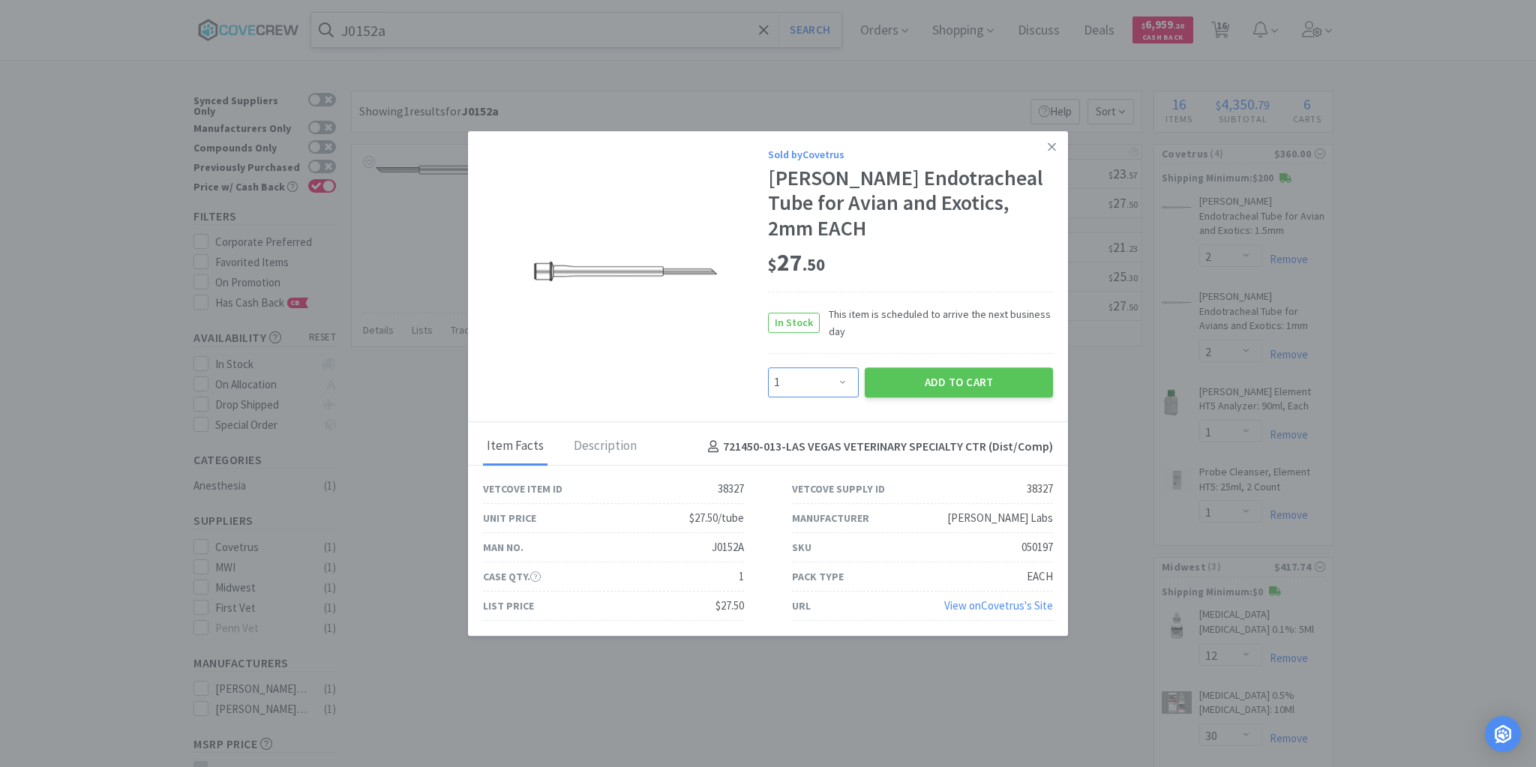
click at [846, 374] on select "Enter Quantity 1 2 3 4 5 6 7 8 9 10 11 12 13 14 15 16 17 18 19 20 Enter Quantity" at bounding box center [813, 383] width 91 height 30
select select "2"
click at [768, 368] on select "Enter Quantity 1 2 3 4 5 6 7 8 9 10 11 12 13 14 15 16 17 18 19 20 Enter Quantity" at bounding box center [813, 383] width 91 height 30
click at [935, 369] on button "Add to Cart" at bounding box center [959, 383] width 188 height 30
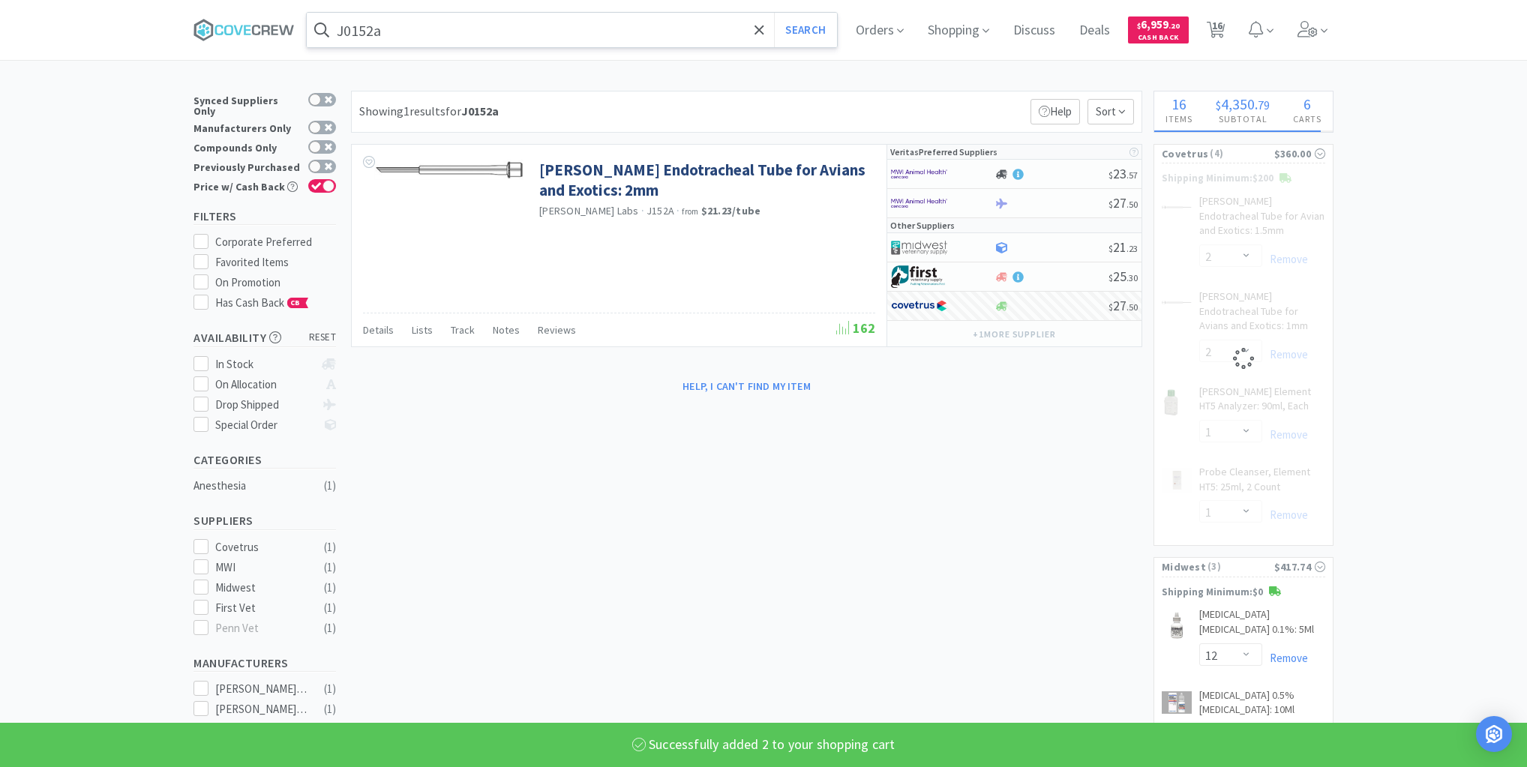
select select "2"
select select "1"
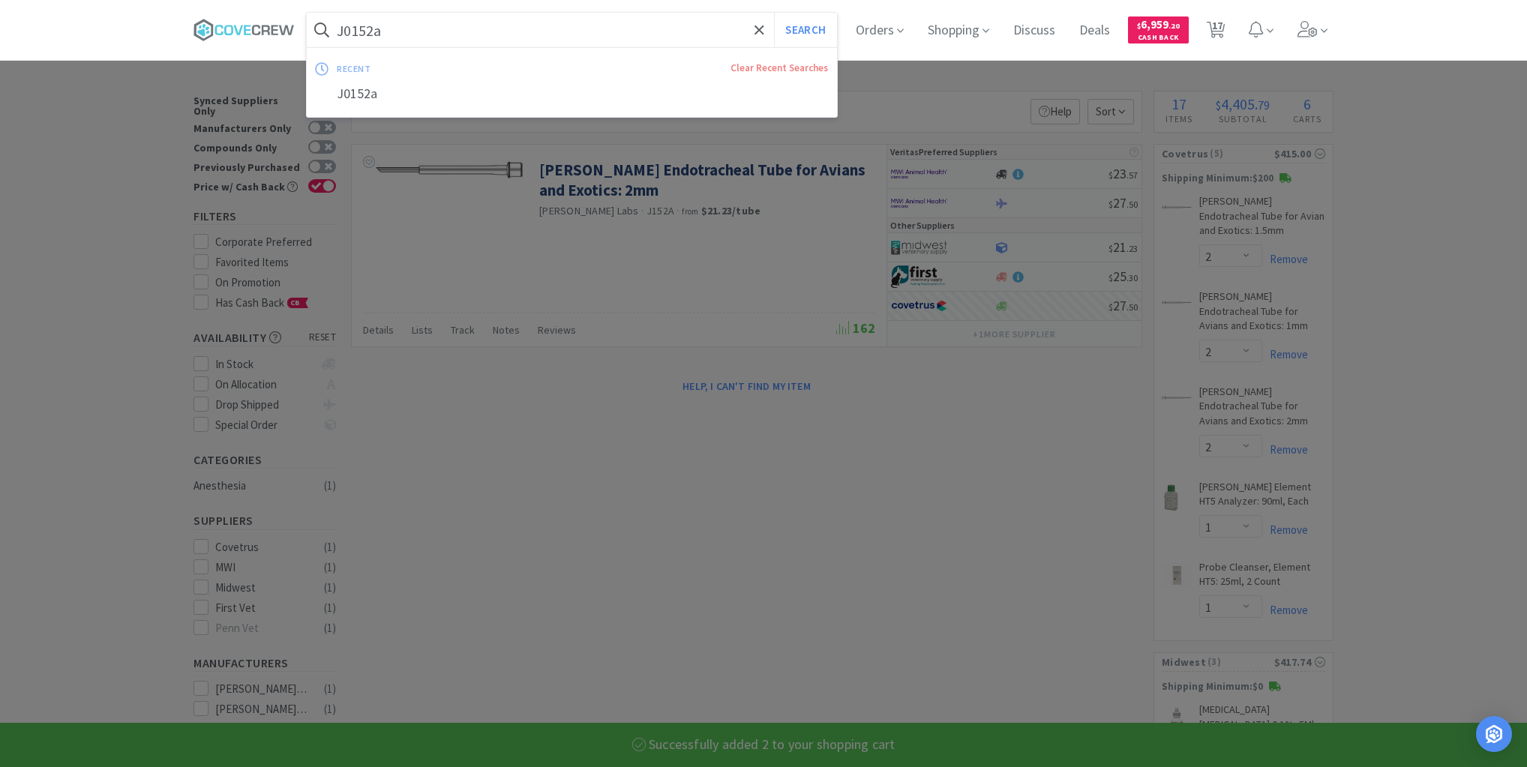
drag, startPoint x: 518, startPoint y: 31, endPoint x: 519, endPoint y: 44, distance: 12.8
click at [519, 32] on input "J0152a" at bounding box center [572, 30] width 530 height 35
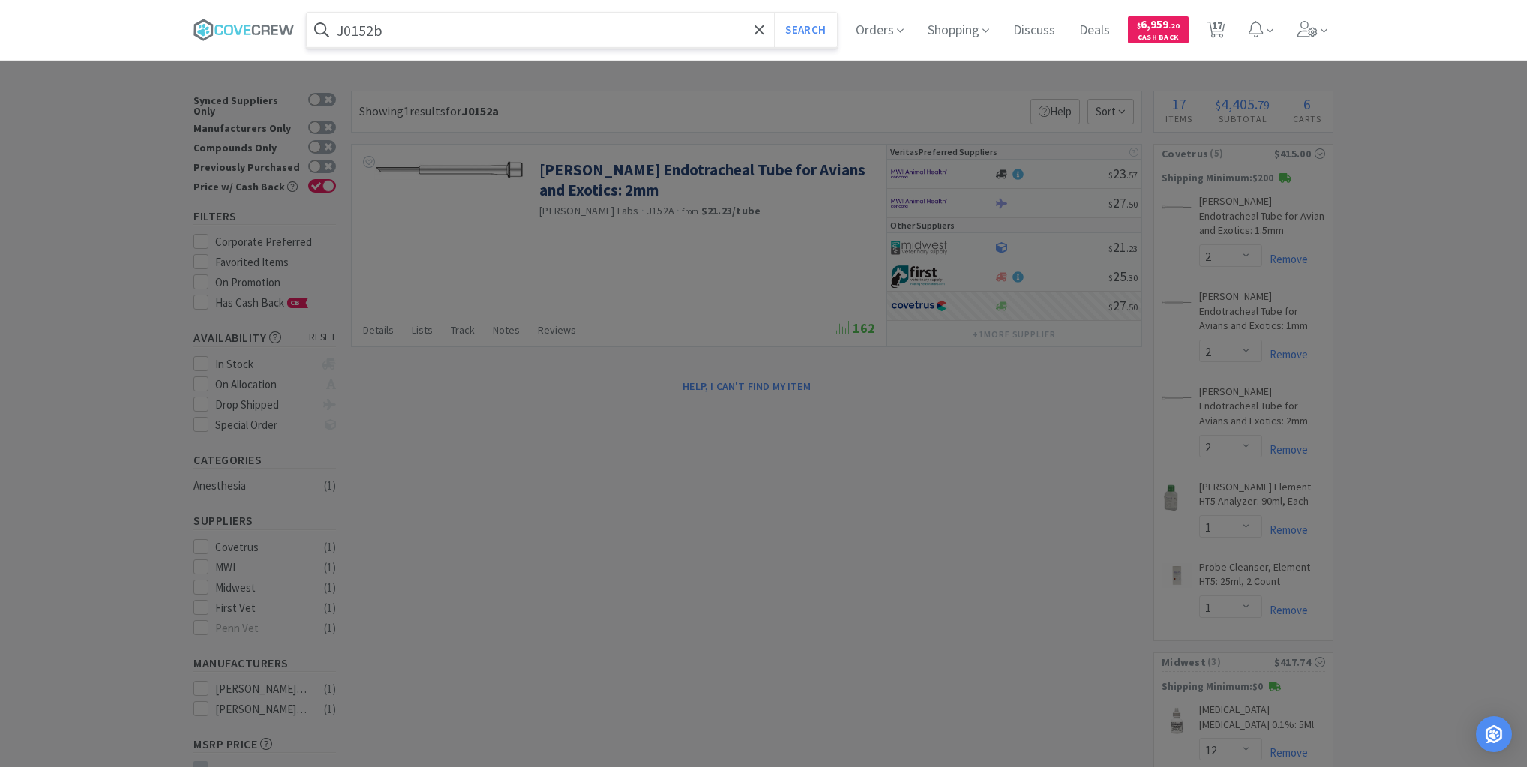
type input "J0152b"
click at [774, 13] on button "Search" at bounding box center [805, 30] width 62 height 35
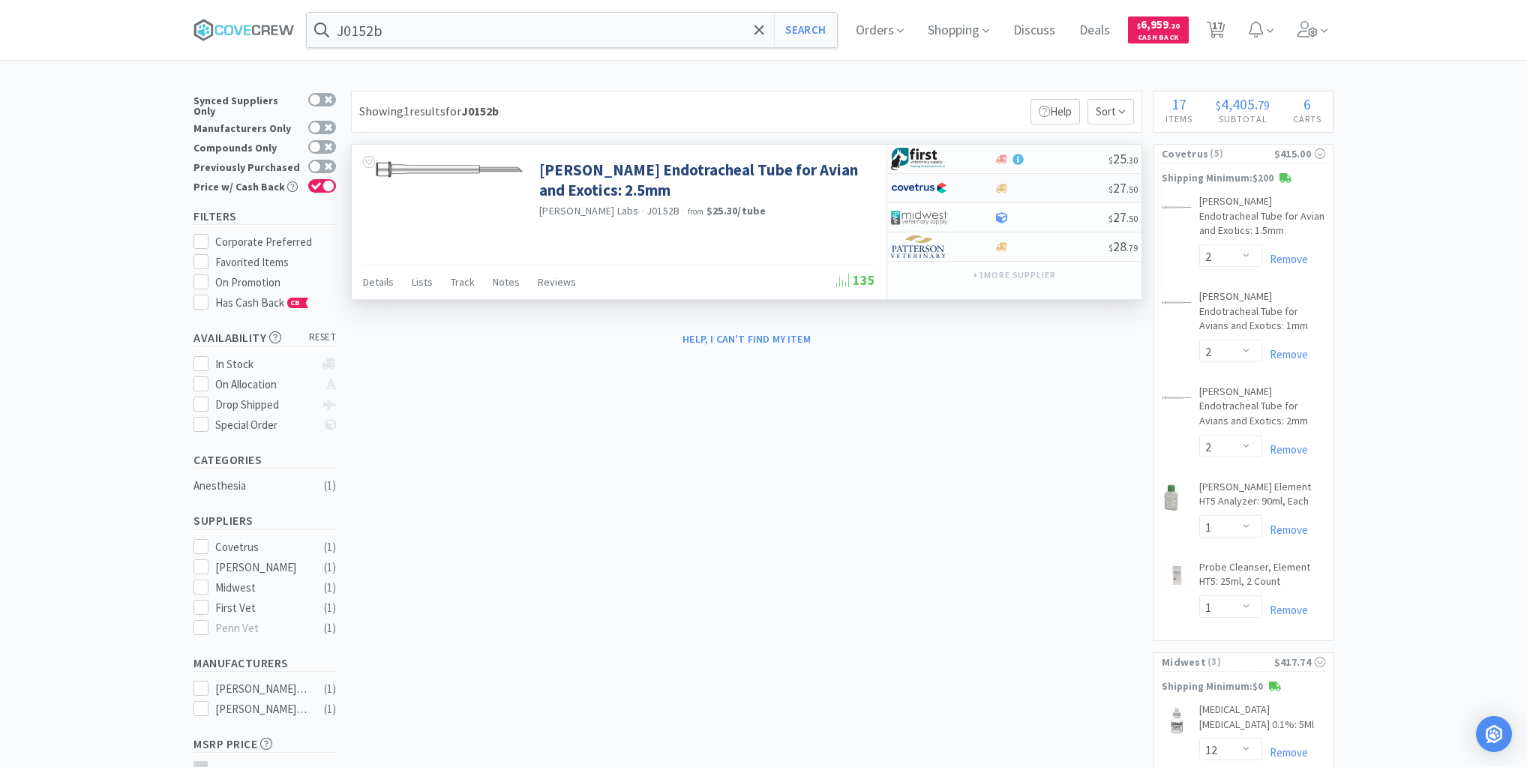
click at [1047, 191] on div at bounding box center [1051, 188] width 115 height 11
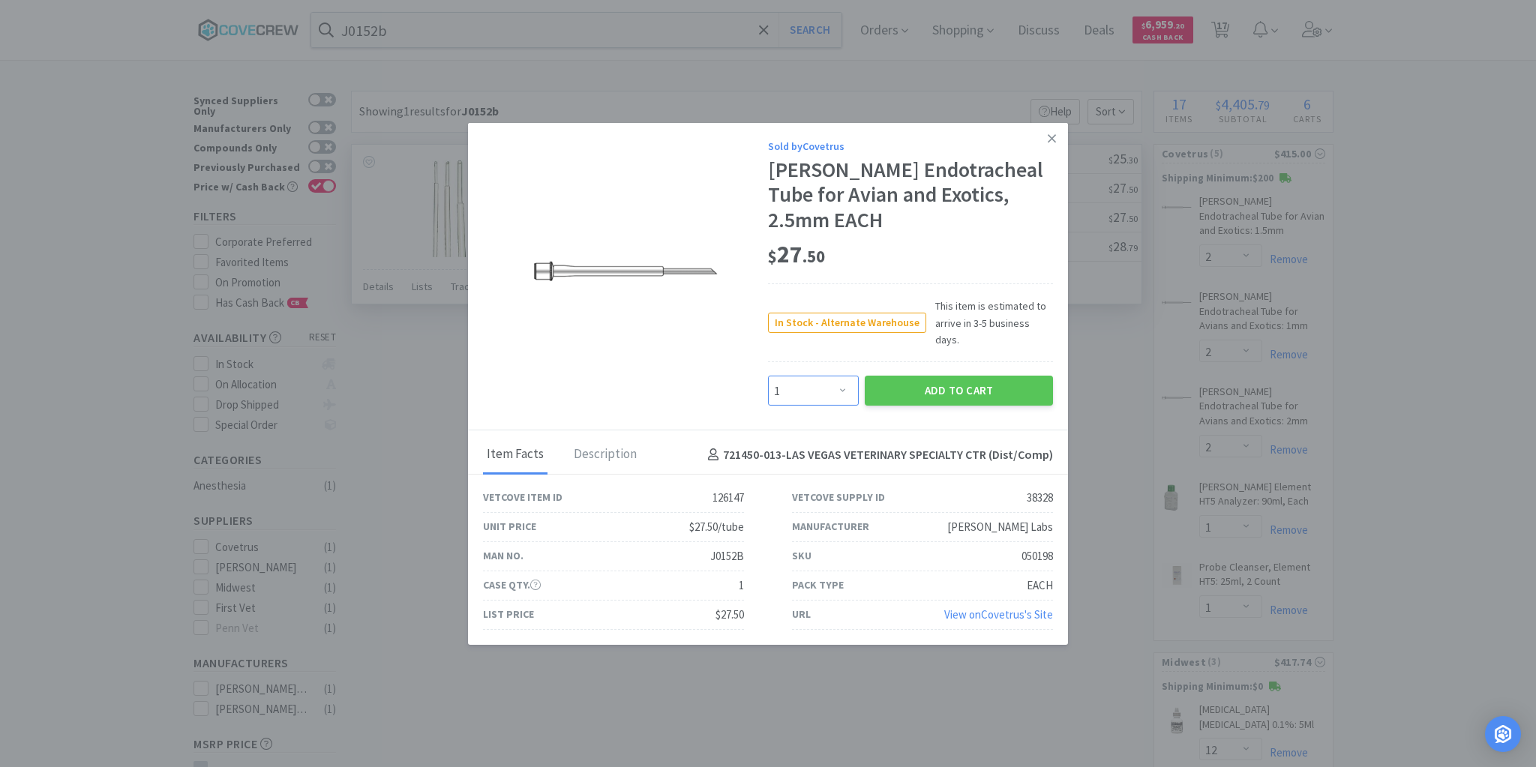
click at [846, 376] on select "Enter Quantity 1 2 3 4 5 6 7 8 9 10 11 12 13 14 15 16 17 18 19 20 Enter Quantity" at bounding box center [813, 391] width 91 height 30
select select "2"
click at [768, 376] on select "Enter Quantity 1 2 3 4 5 6 7 8 9 10 11 12 13 14 15 16 17 18 19 20 Enter Quantity" at bounding box center [813, 391] width 91 height 30
drag, startPoint x: 935, startPoint y: 374, endPoint x: 936, endPoint y: 366, distance: 7.6
click at [936, 376] on button "Add to Cart" at bounding box center [959, 391] width 188 height 30
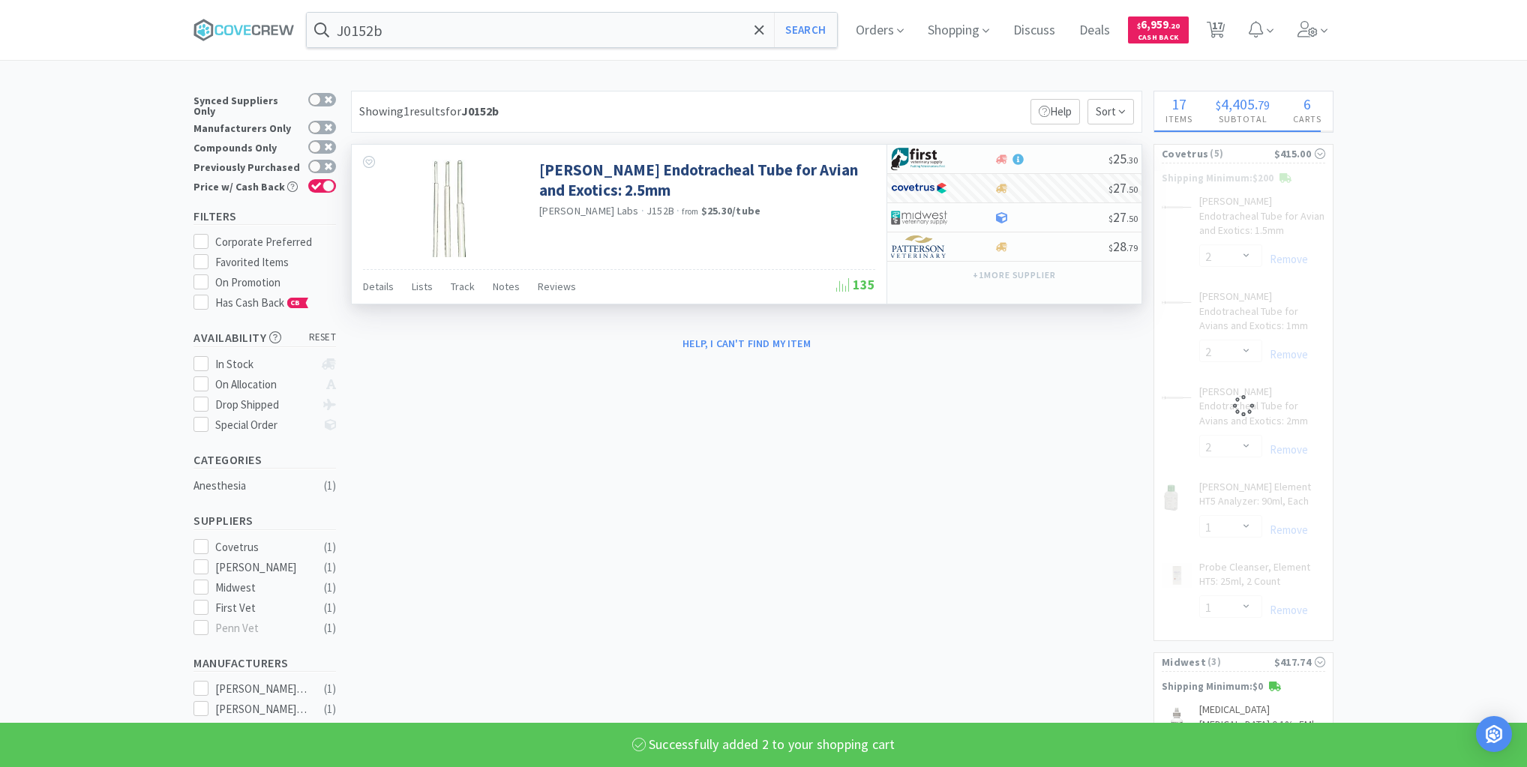
select select "2"
select select "1"
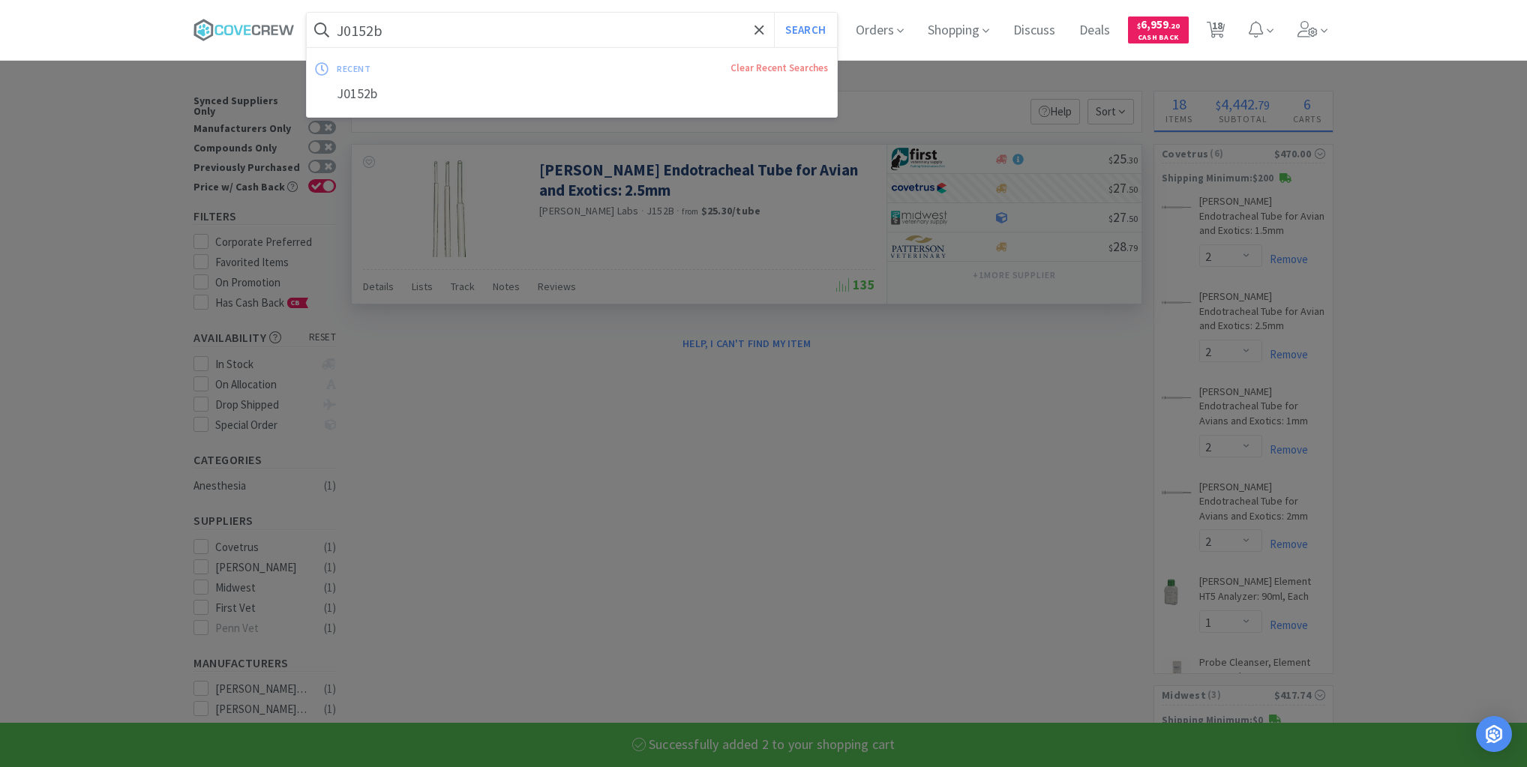
click at [571, 24] on input "J0152b" at bounding box center [572, 30] width 530 height 35
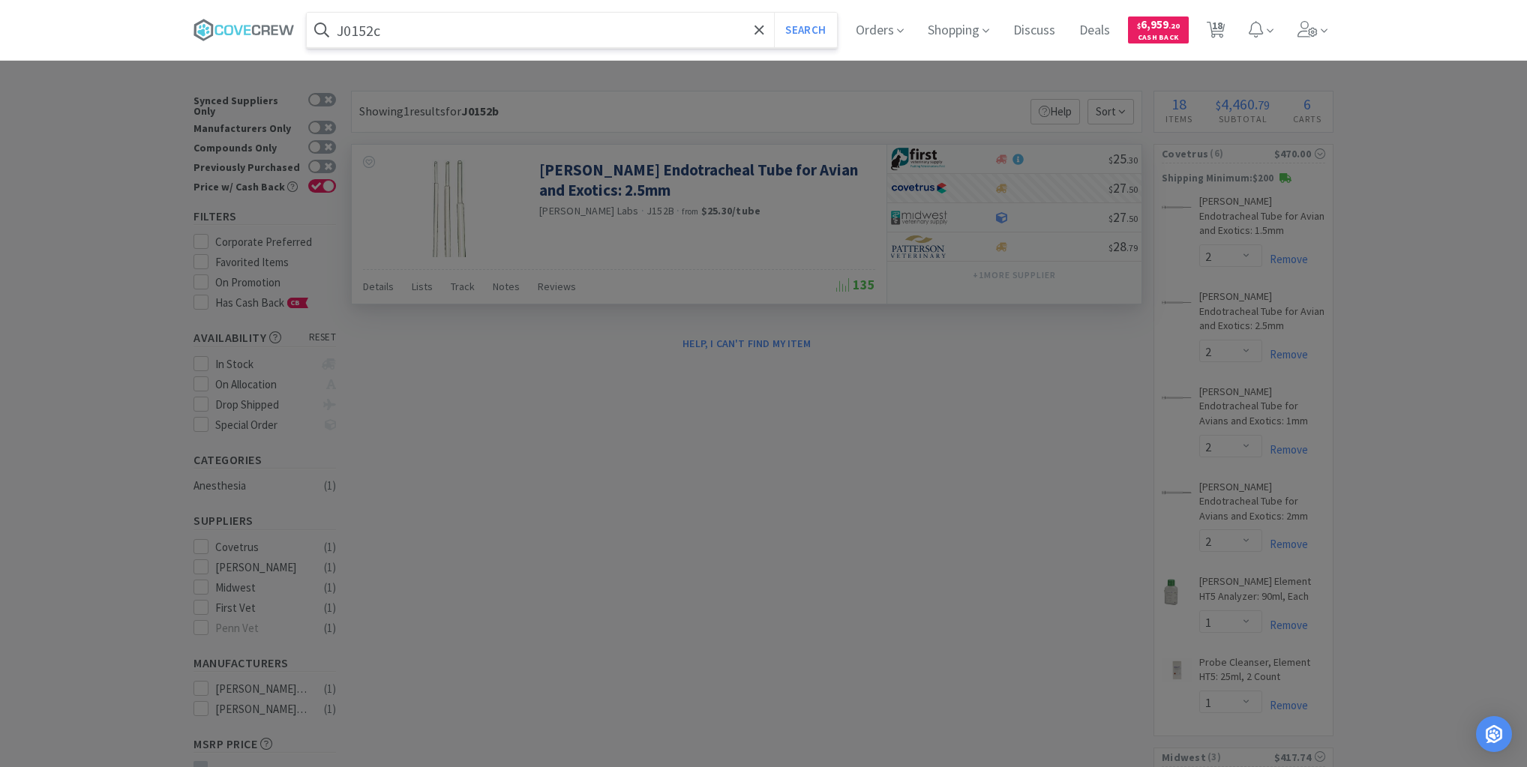
type input "J0152c"
click at [774, 13] on button "Search" at bounding box center [805, 30] width 62 height 35
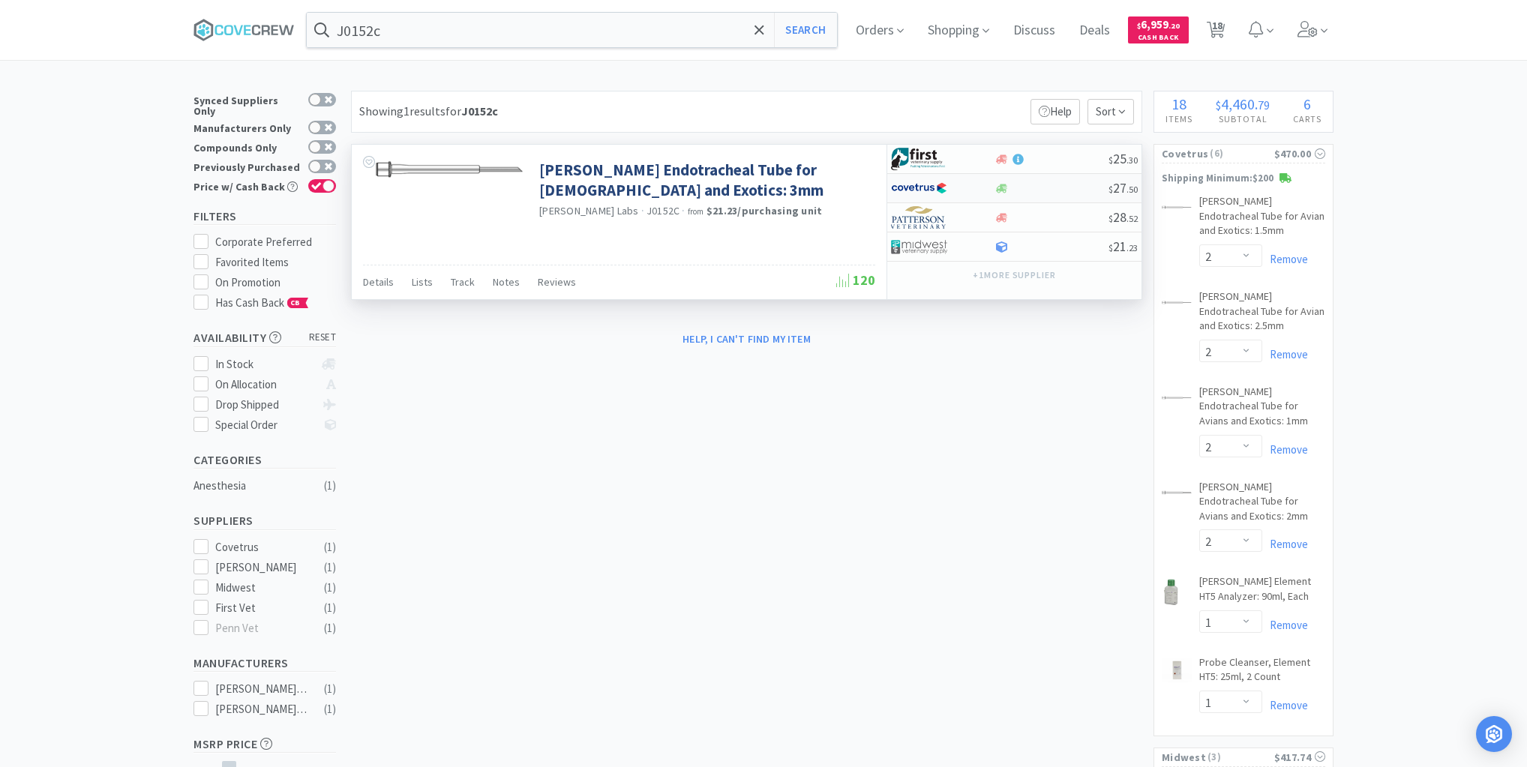
click at [1032, 188] on div at bounding box center [1051, 188] width 115 height 11
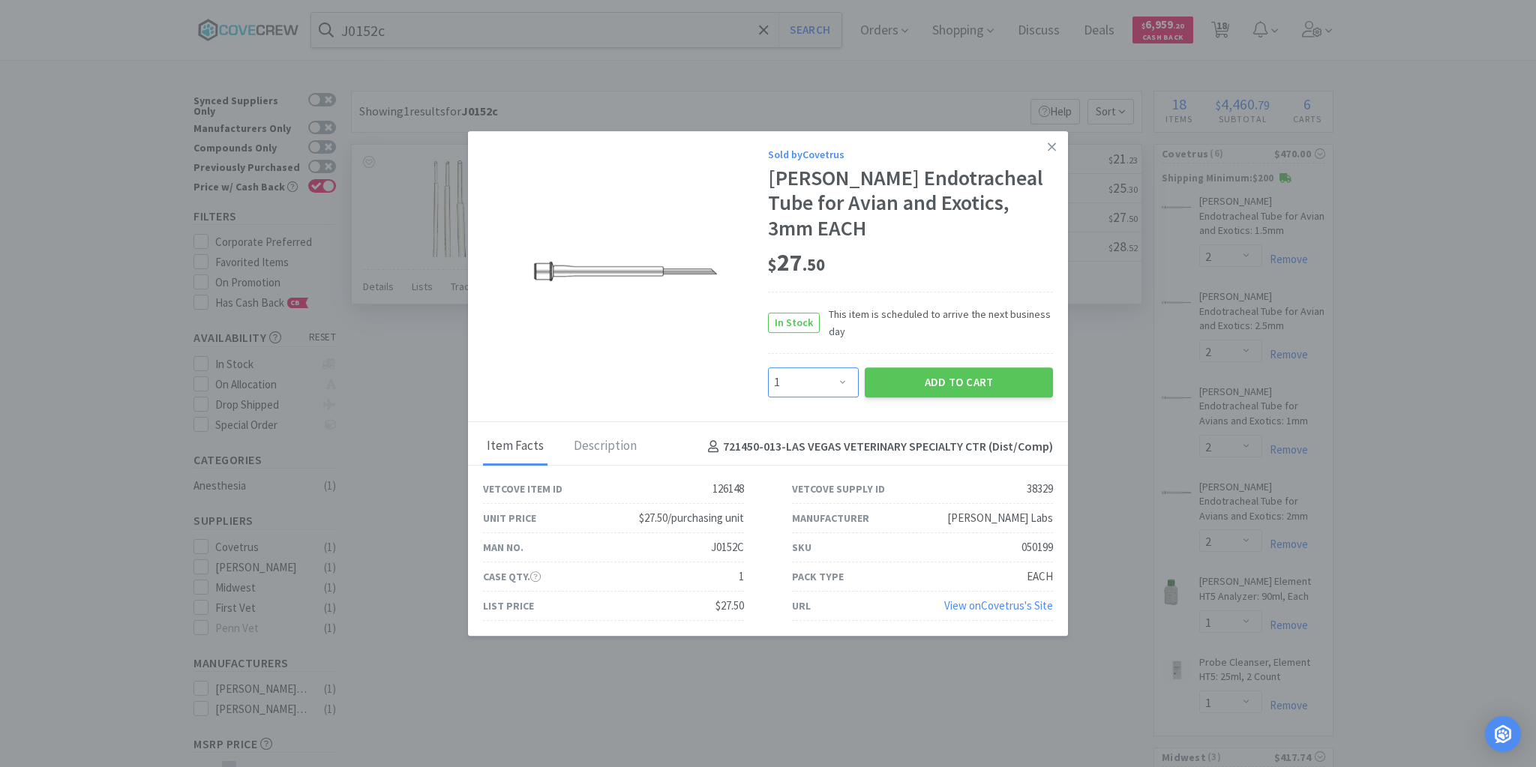
click at [848, 370] on select "Enter Quantity 1 2 3 4 5 6 7 8 9 10 11 12 13 14 15 16 17 18 19 20 Enter Quantity" at bounding box center [813, 383] width 91 height 30
select select "2"
click at [768, 368] on select "Enter Quantity 1 2 3 4 5 6 7 8 9 10 11 12 13 14 15 16 17 18 19 20 Enter Quantity" at bounding box center [813, 383] width 91 height 30
click at [938, 369] on button "Add to Cart" at bounding box center [959, 383] width 188 height 30
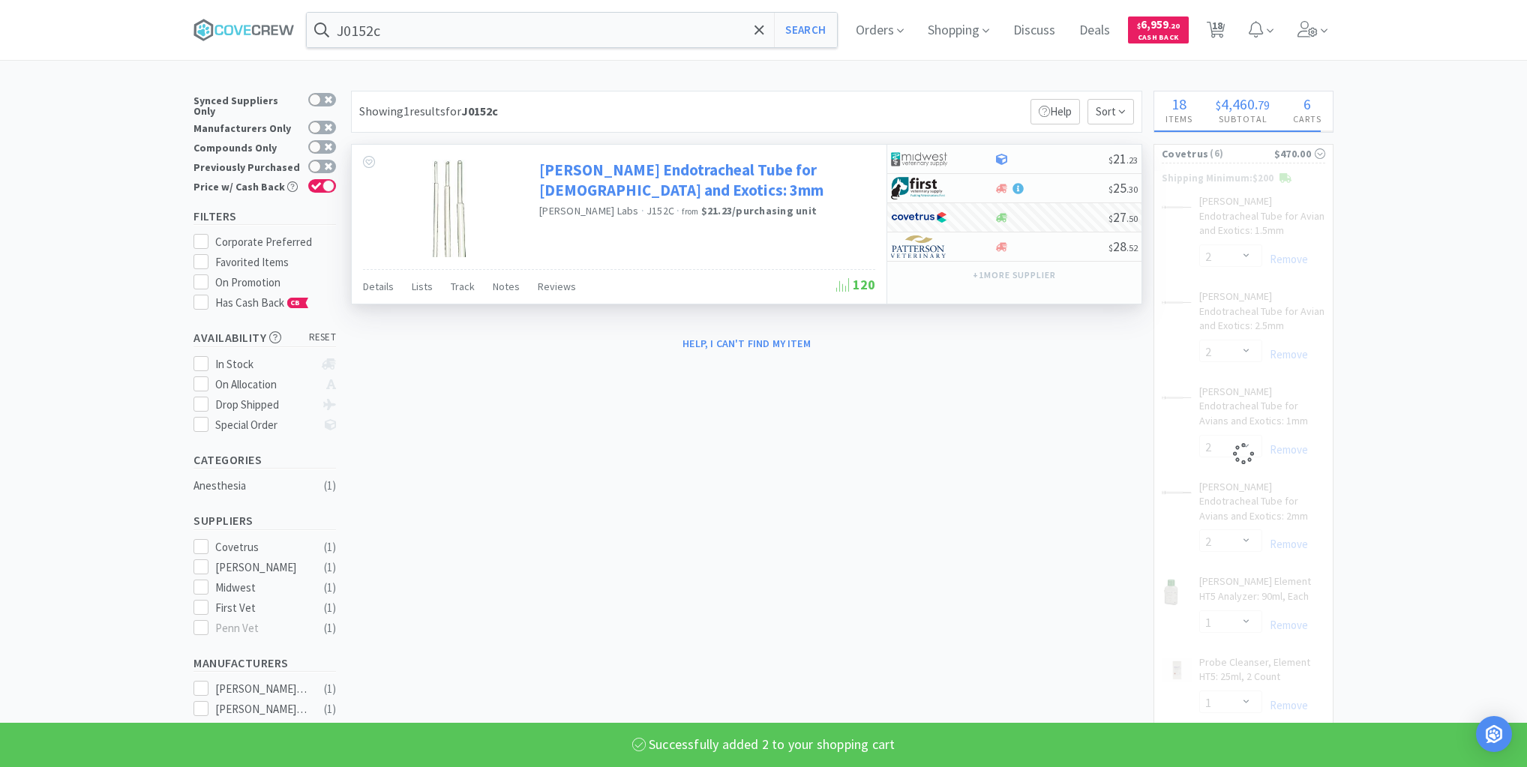
select select "2"
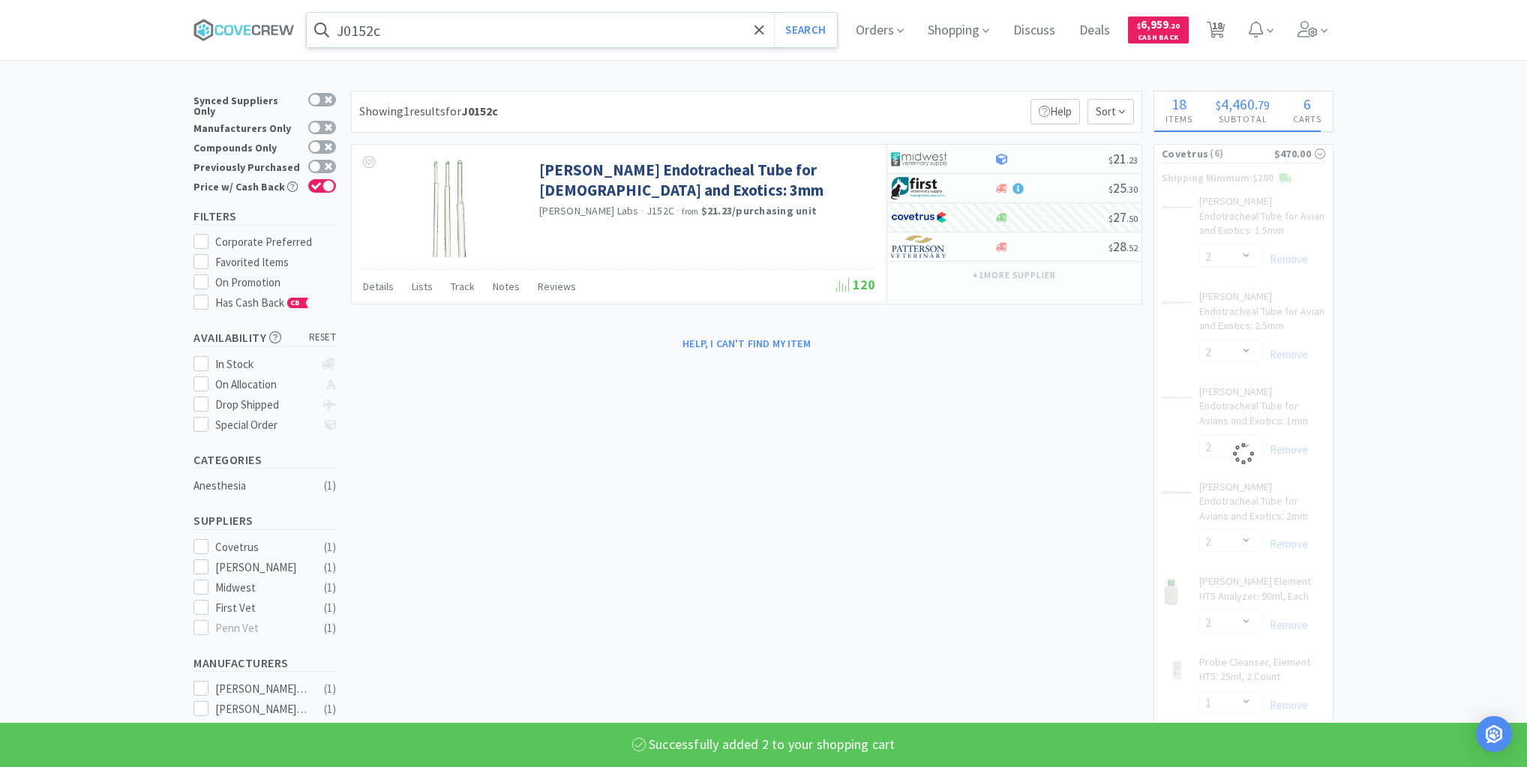
select select "1"
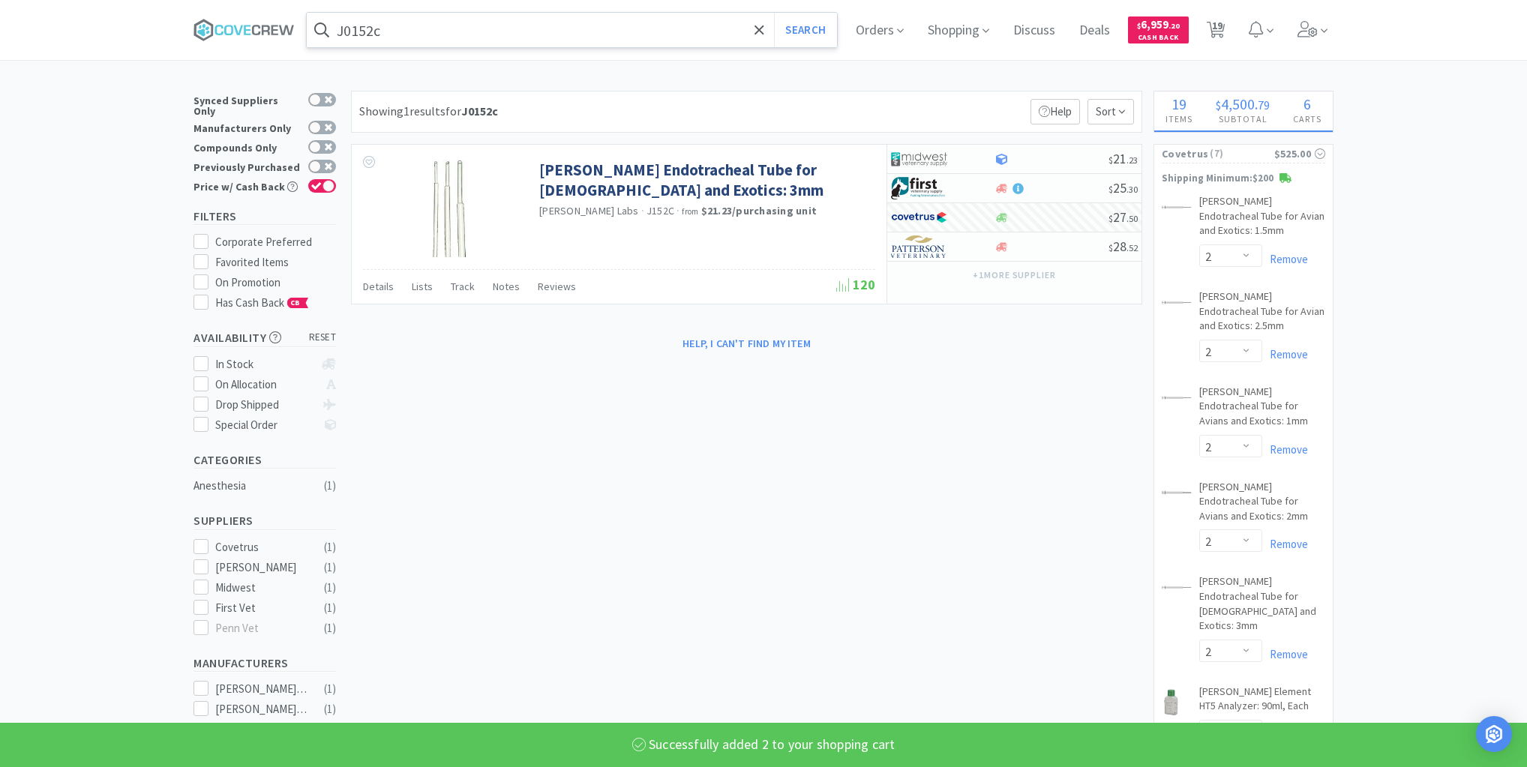
click at [583, 32] on input "J0152c" at bounding box center [572, 30] width 530 height 35
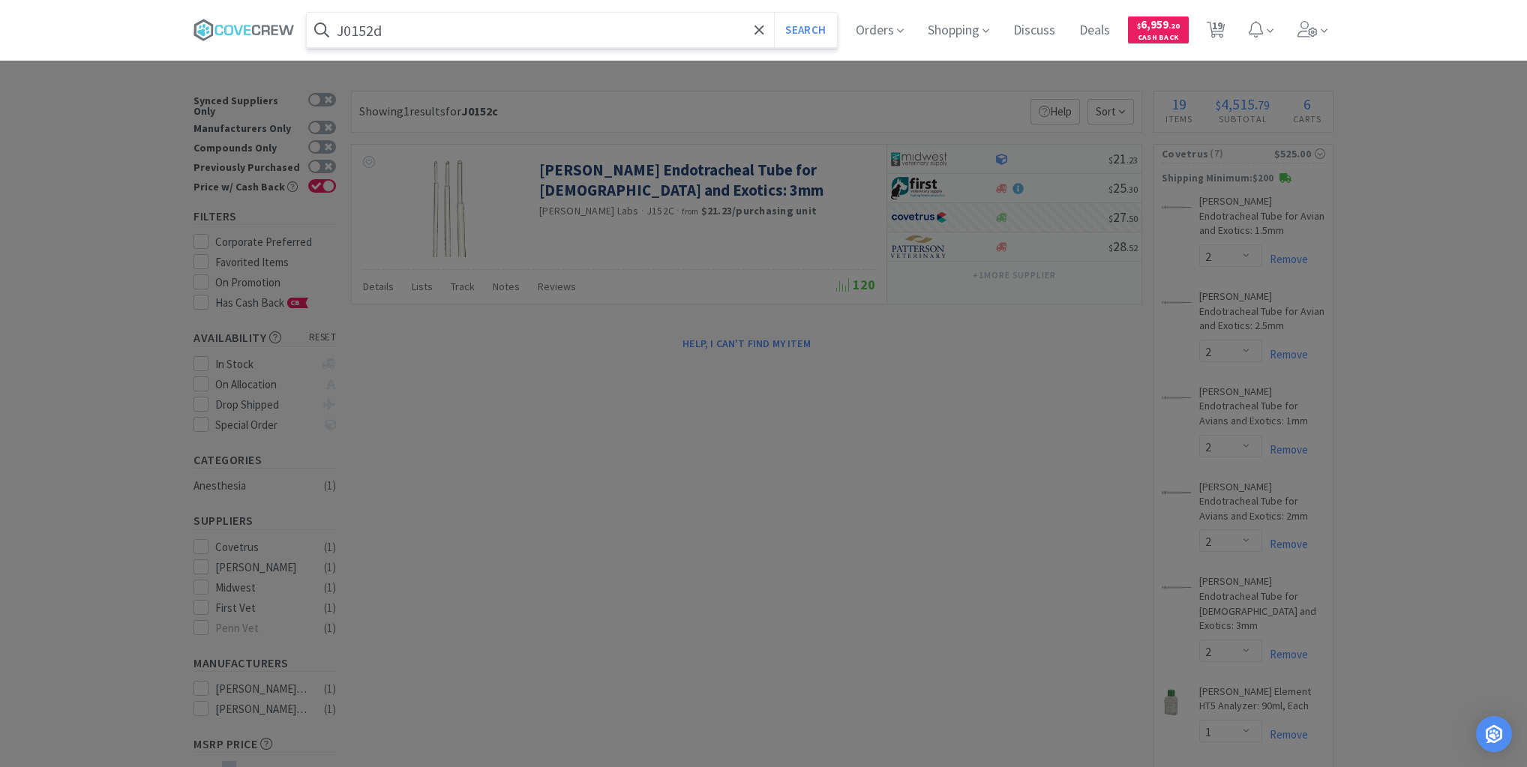
type input "J0152d"
click at [774, 13] on button "Search" at bounding box center [805, 30] width 62 height 35
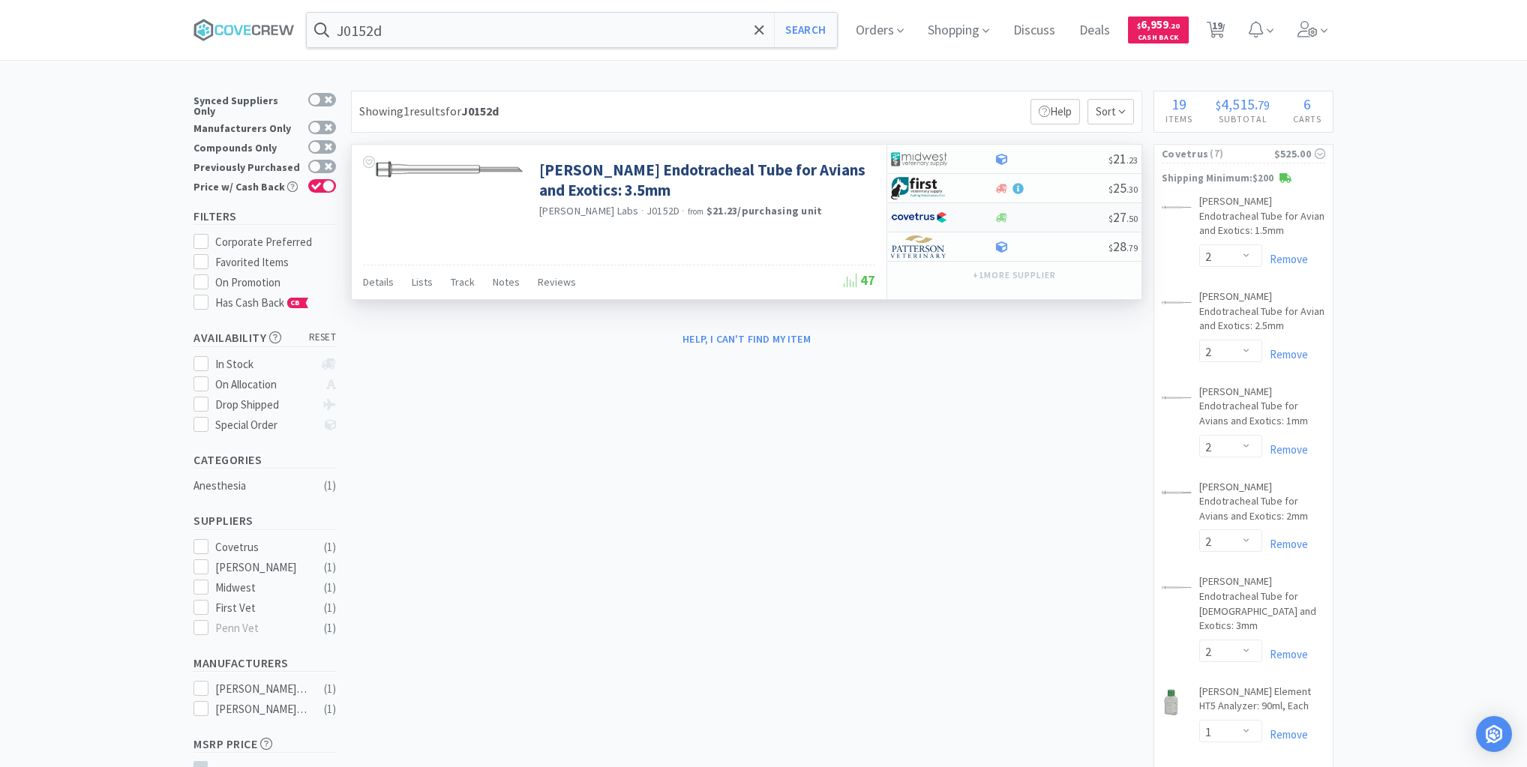
click at [1034, 215] on div at bounding box center [1051, 217] width 115 height 11
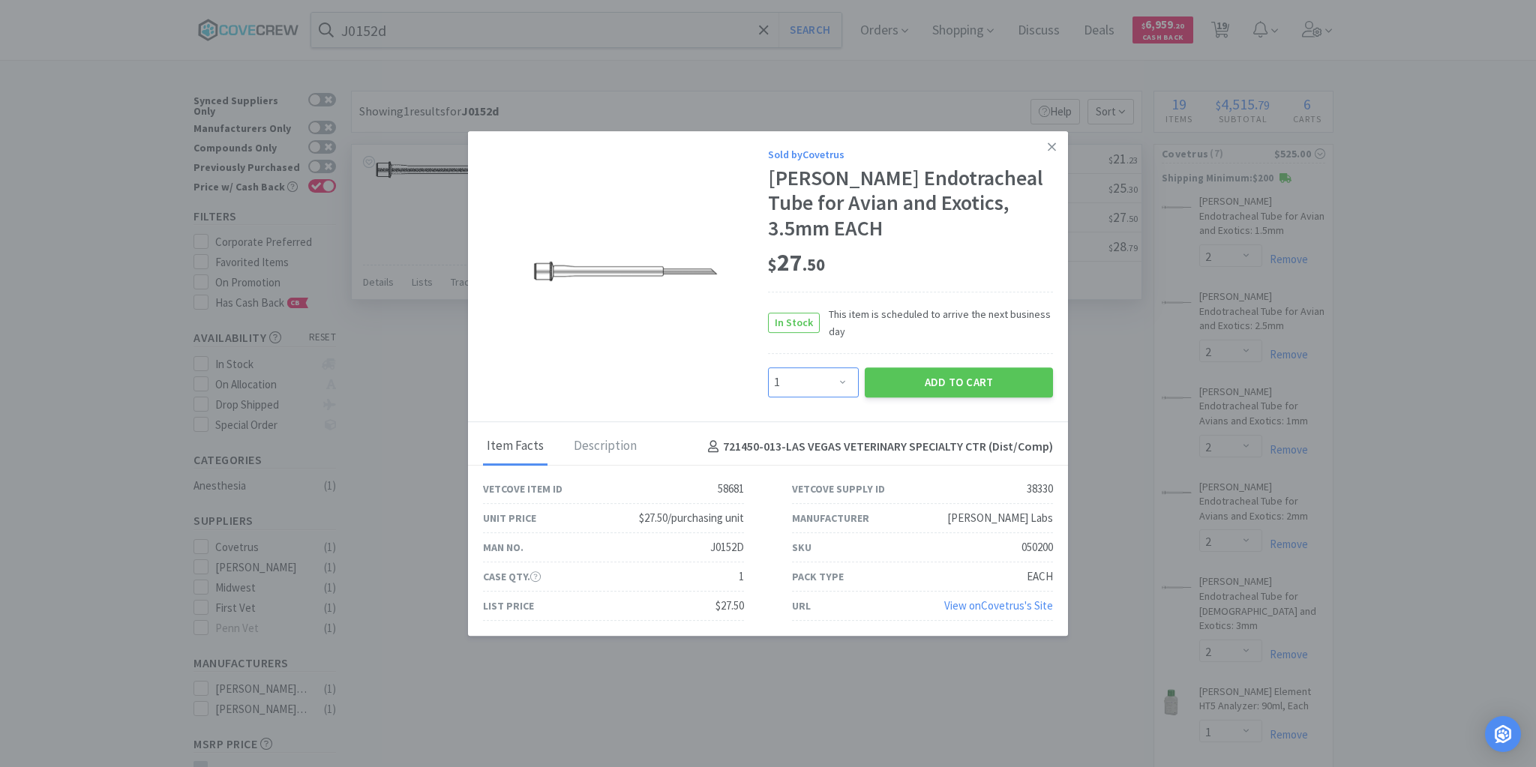
click at [849, 368] on select "Enter Quantity 1 2 3 4 5 6 7 8 9 10 11 12 13 14 15 16 17 18 19 20 Enter Quantity" at bounding box center [813, 383] width 91 height 30
select select "2"
click at [768, 368] on select "Enter Quantity 1 2 3 4 5 6 7 8 9 10 11 12 13 14 15 16 17 18 19 20 Enter Quantity" at bounding box center [813, 383] width 91 height 30
click at [950, 368] on button "Add to Cart" at bounding box center [959, 383] width 188 height 30
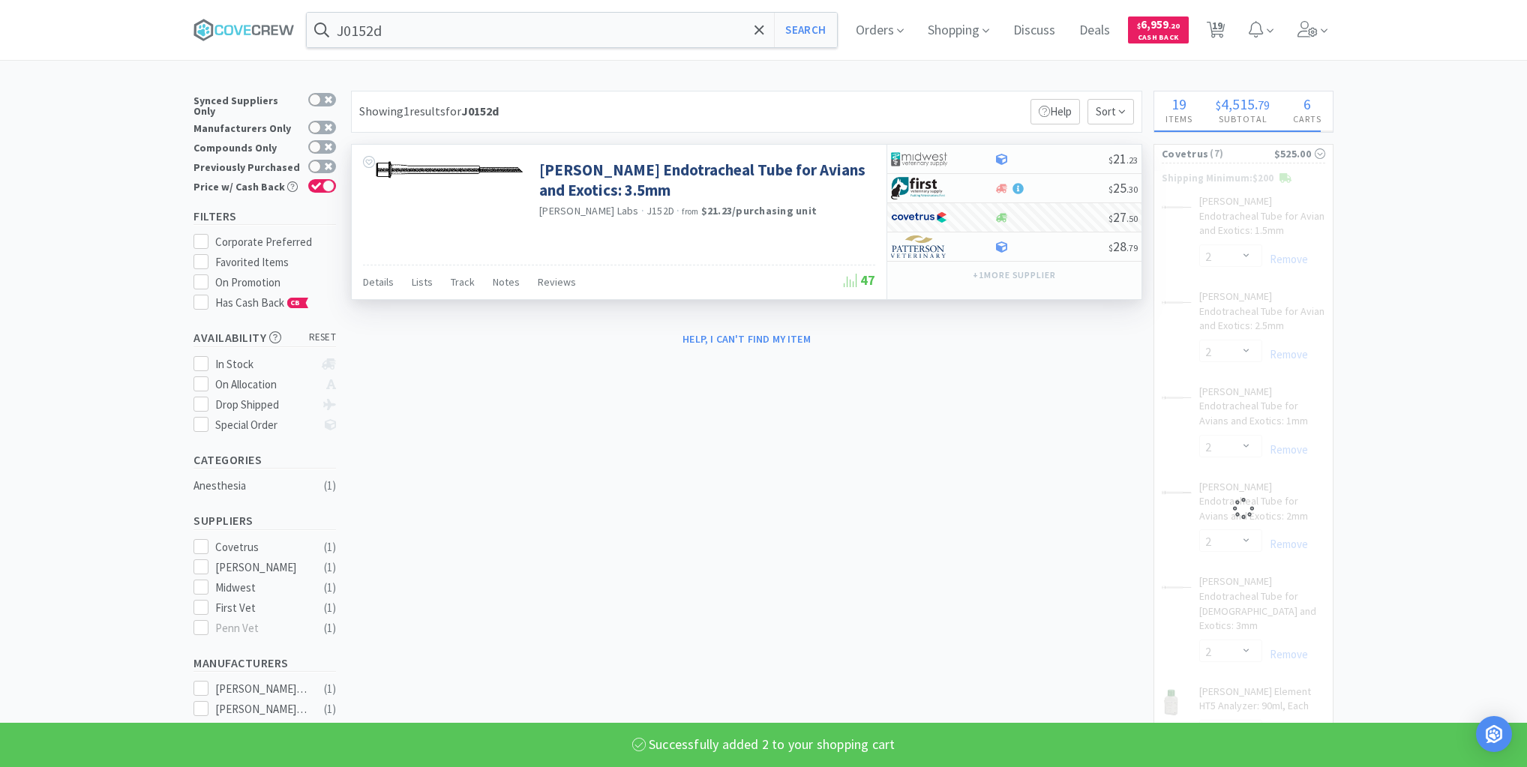
select select "2"
select select "1"
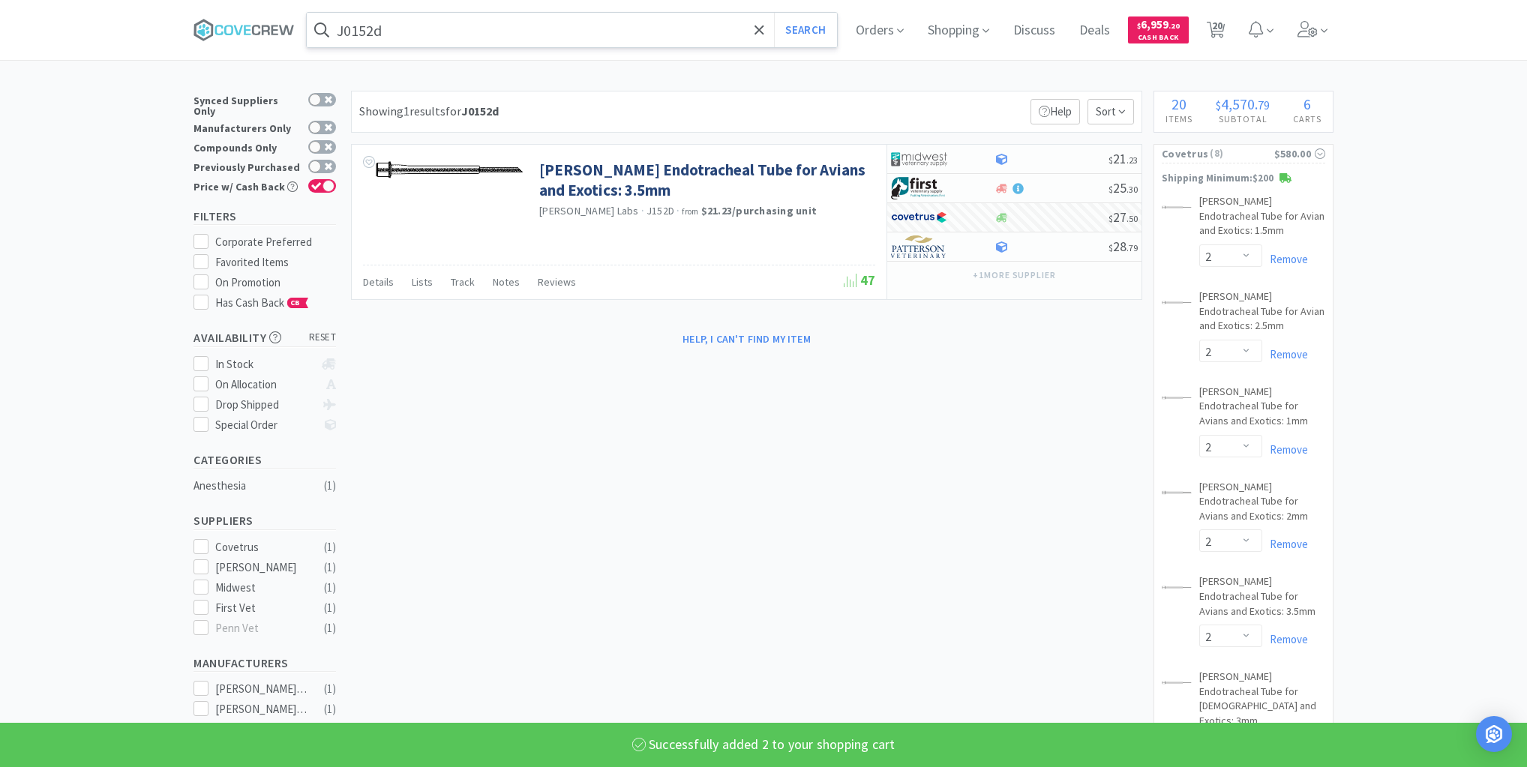
drag, startPoint x: 527, startPoint y: 29, endPoint x: 527, endPoint y: 38, distance: 9.8
click at [527, 29] on input "J0152d" at bounding box center [572, 30] width 530 height 35
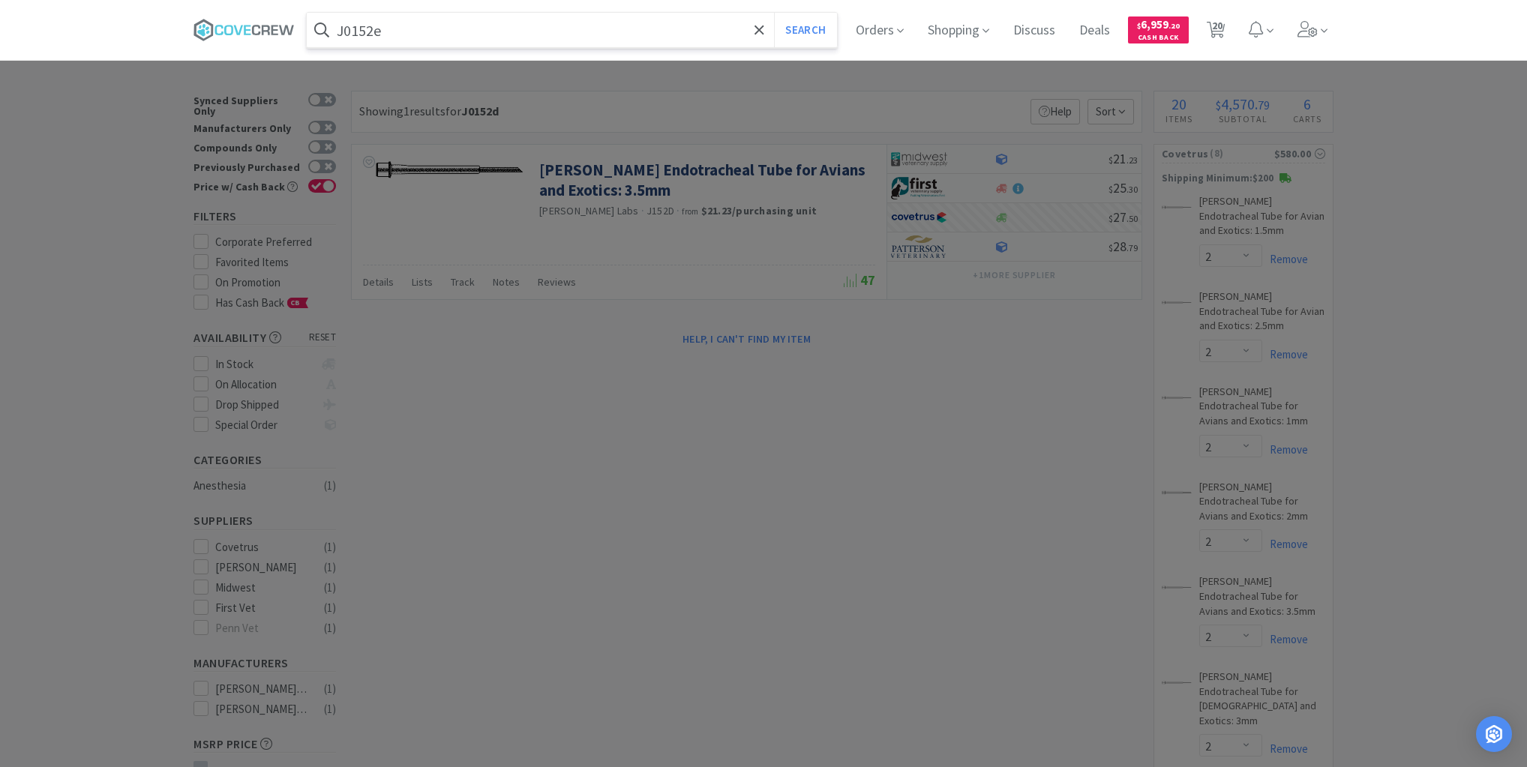
click at [774, 13] on button "Search" at bounding box center [805, 30] width 62 height 35
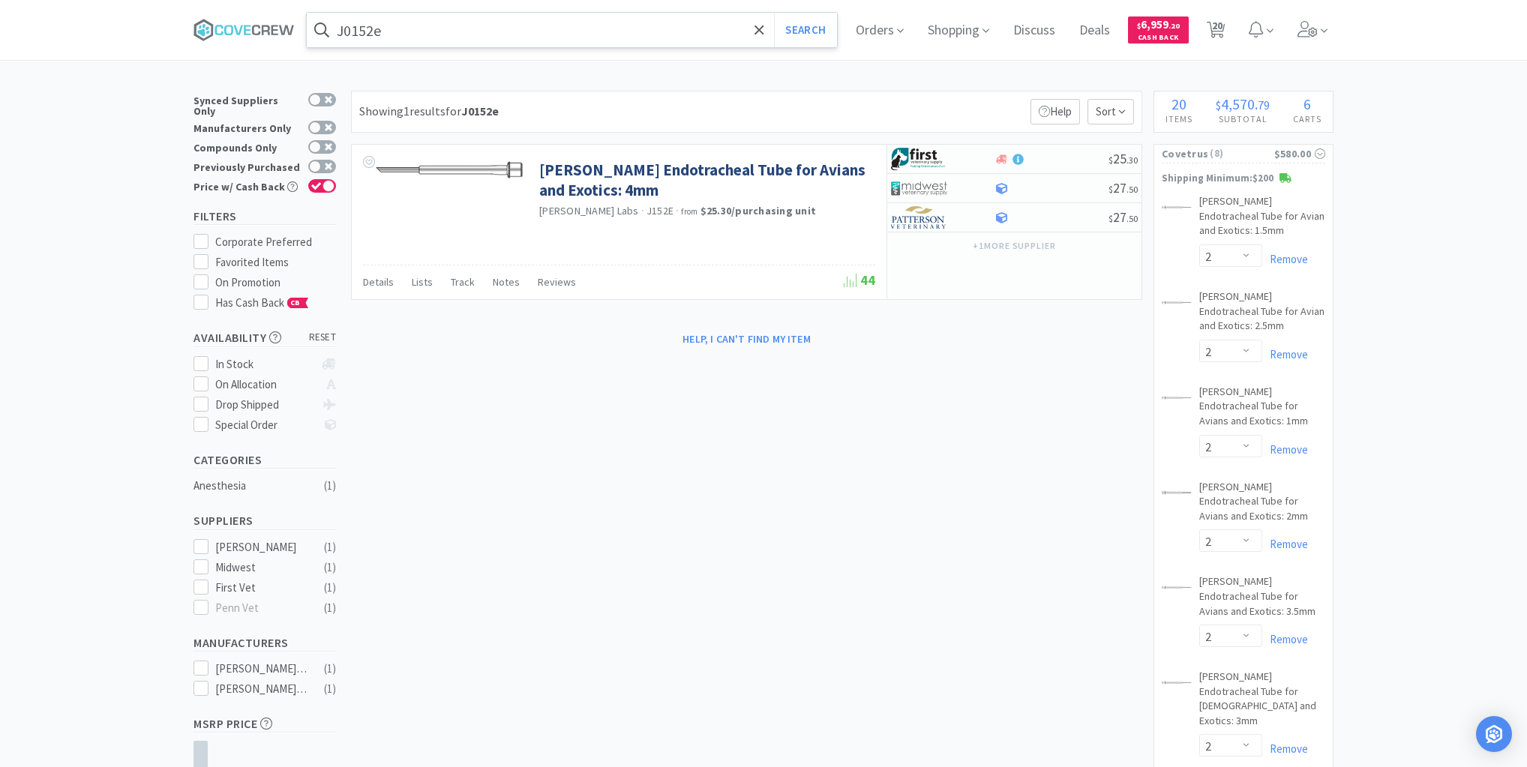
click at [554, 32] on input "J0152e" at bounding box center [572, 30] width 530 height 35
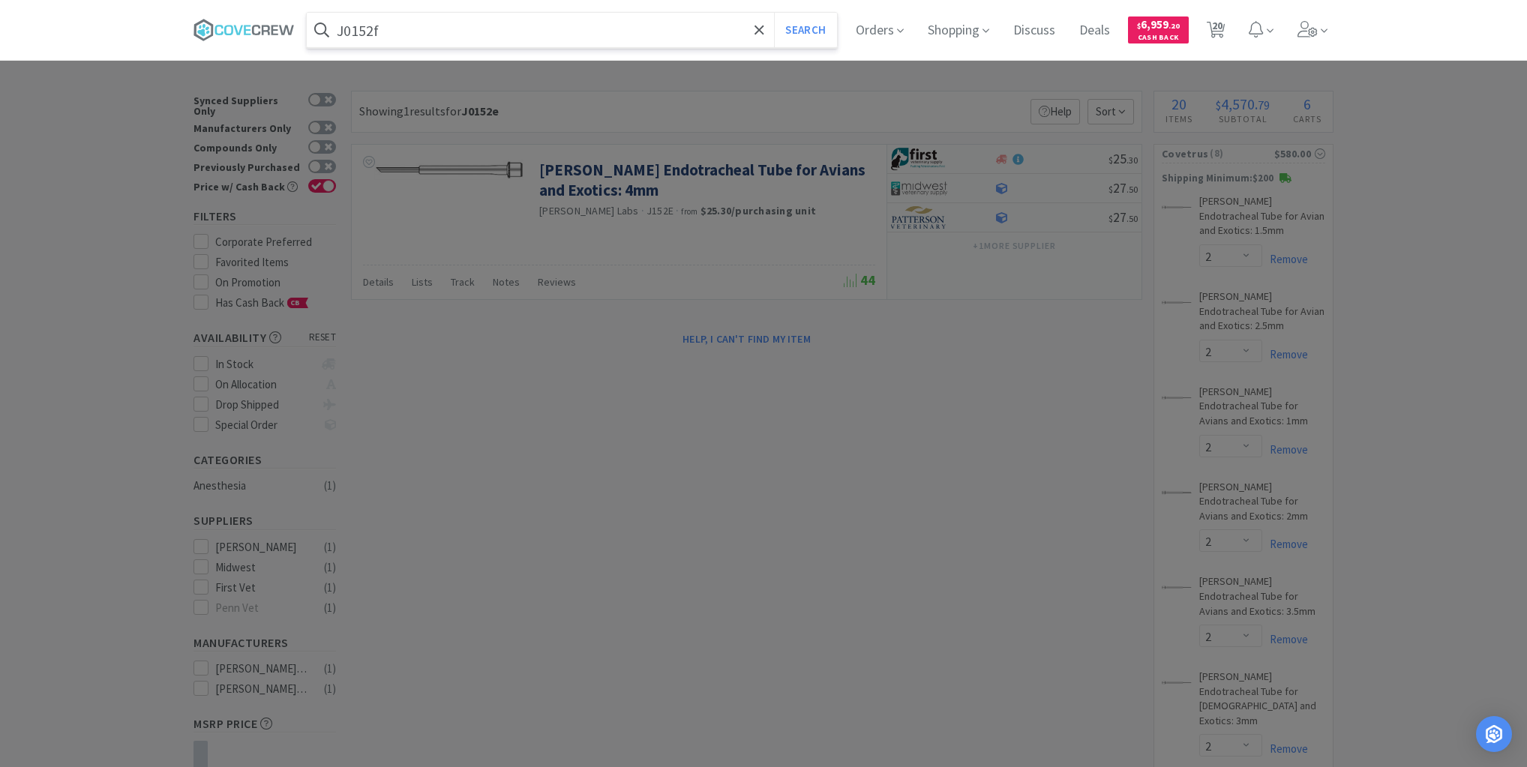
click at [774, 13] on button "Search" at bounding box center [805, 30] width 62 height 35
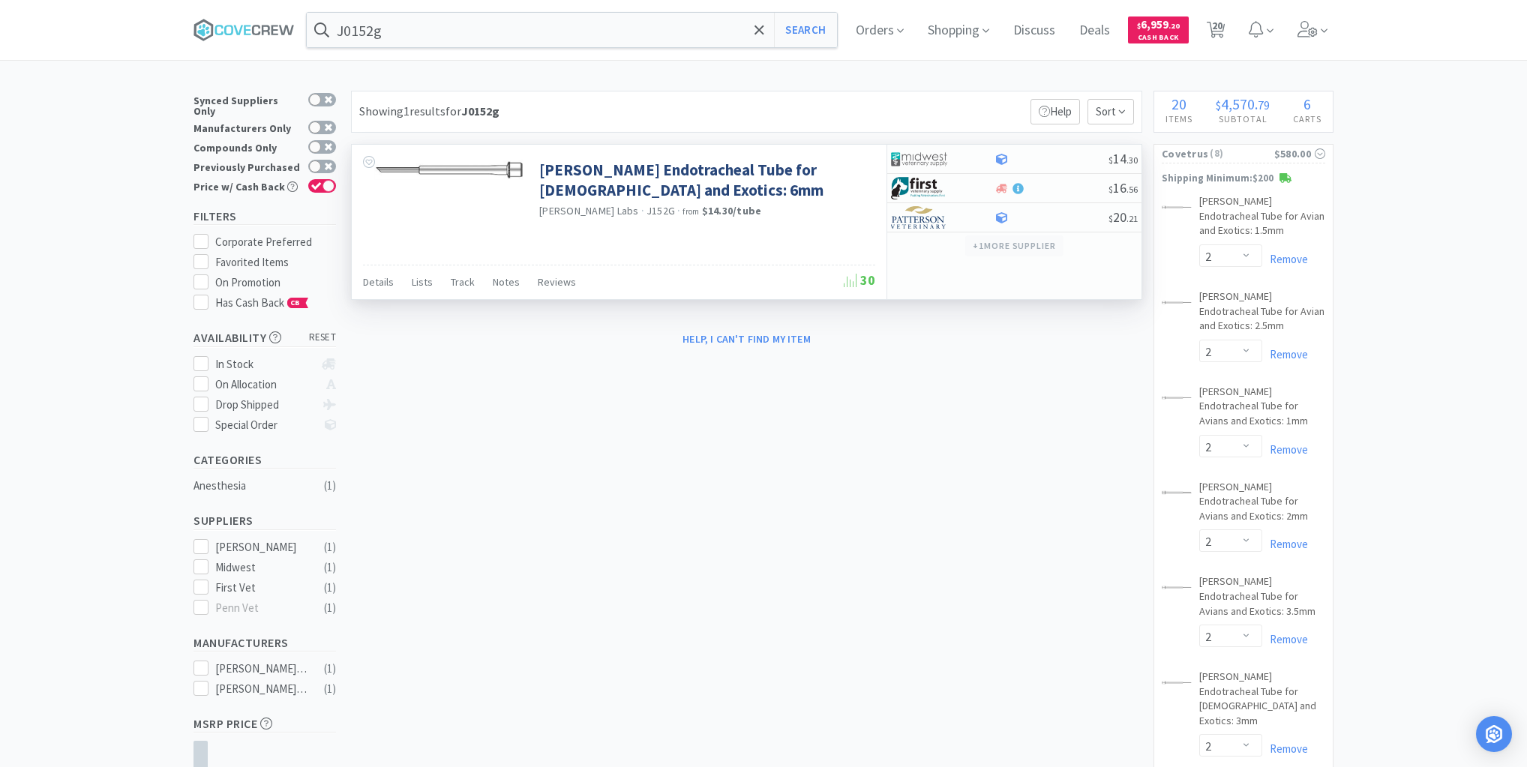
click at [989, 244] on button "+ 1 more supplier" at bounding box center [1014, 246] width 98 height 21
click at [989, 243] on button "+ 1 more supplier" at bounding box center [1014, 246] width 98 height 21
click at [529, 35] on input "J0152g" at bounding box center [572, 30] width 530 height 35
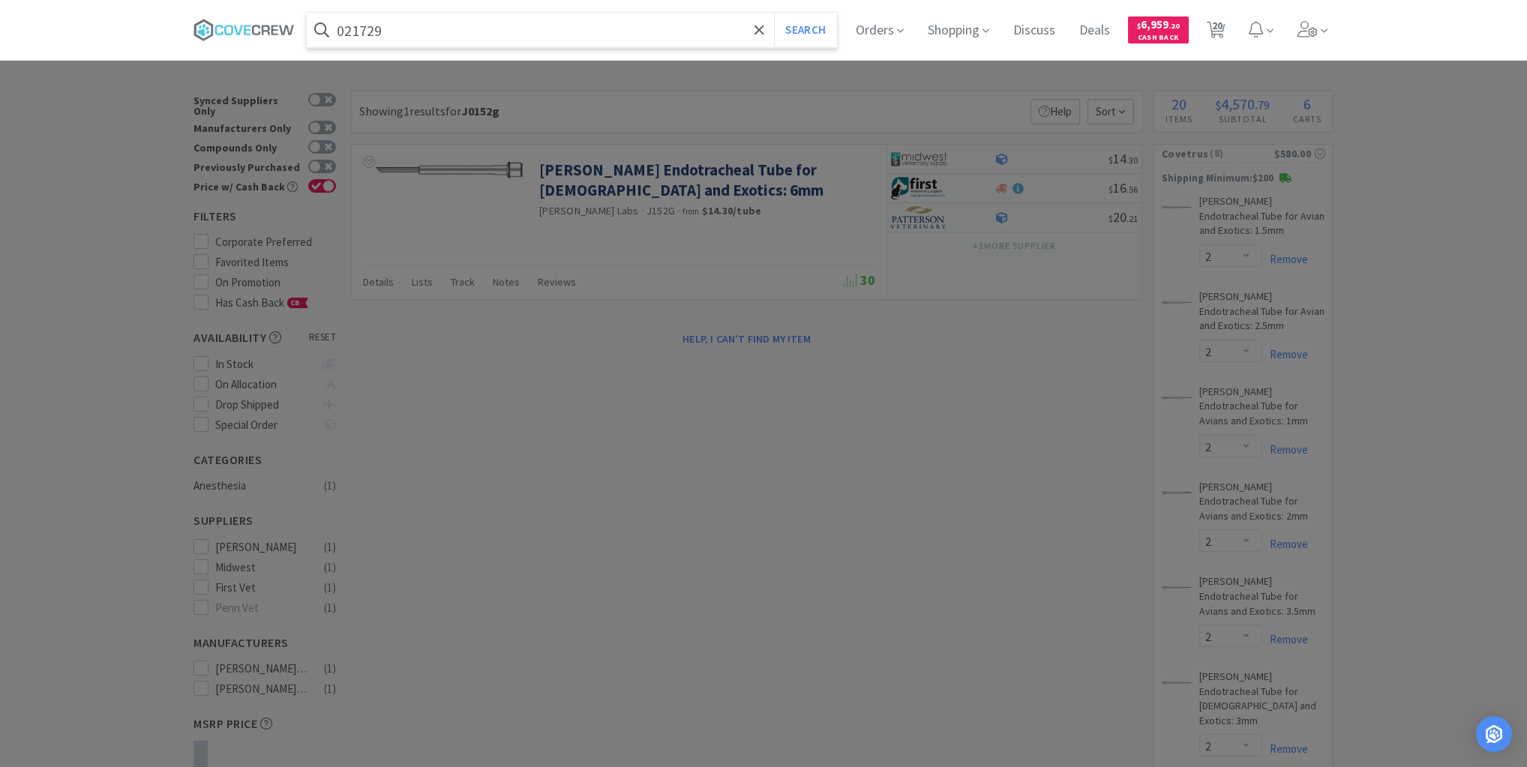
type input "021729"
click at [774, 13] on button "Search" at bounding box center [805, 30] width 62 height 35
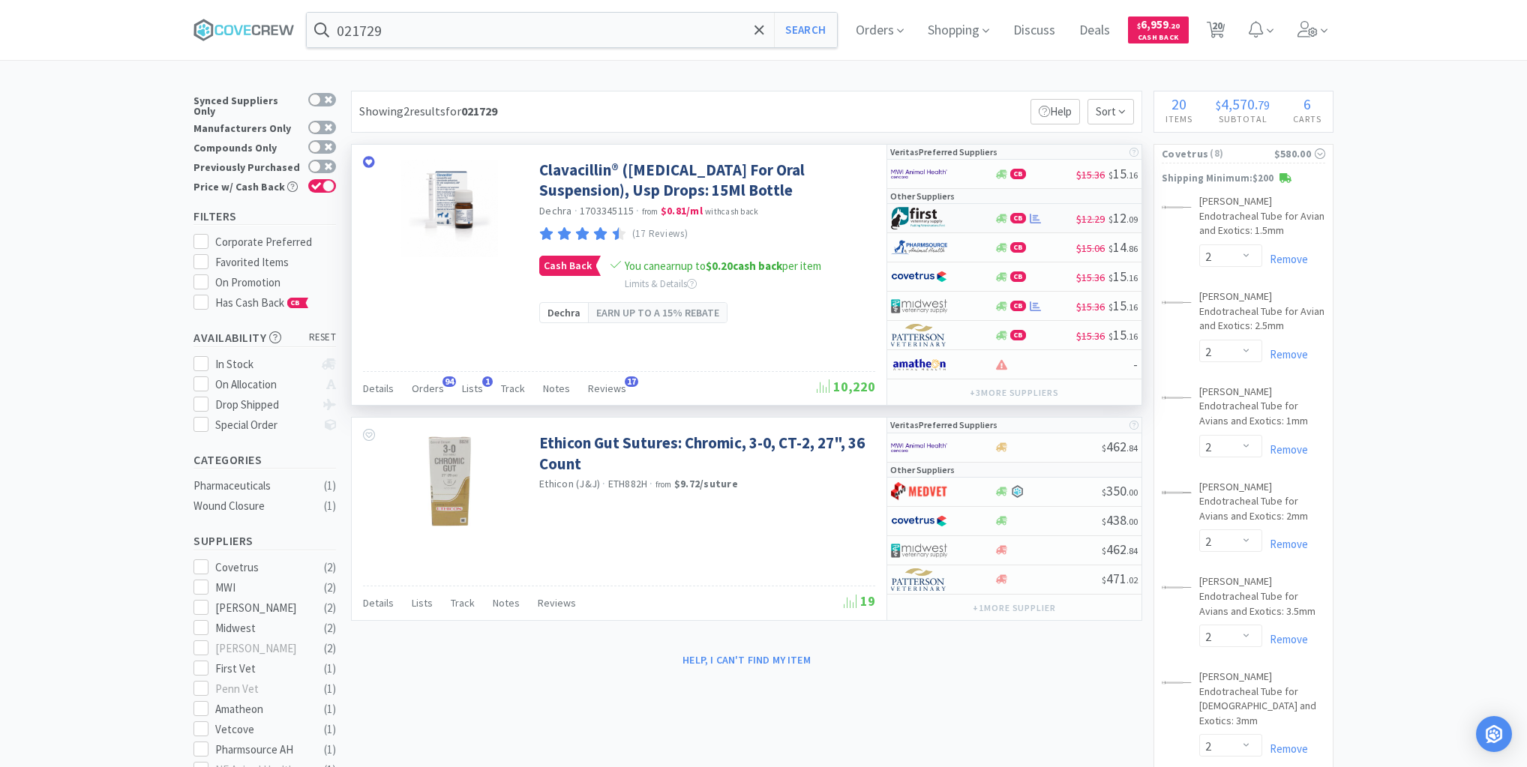
click at [975, 220] on div at bounding box center [942, 219] width 103 height 26
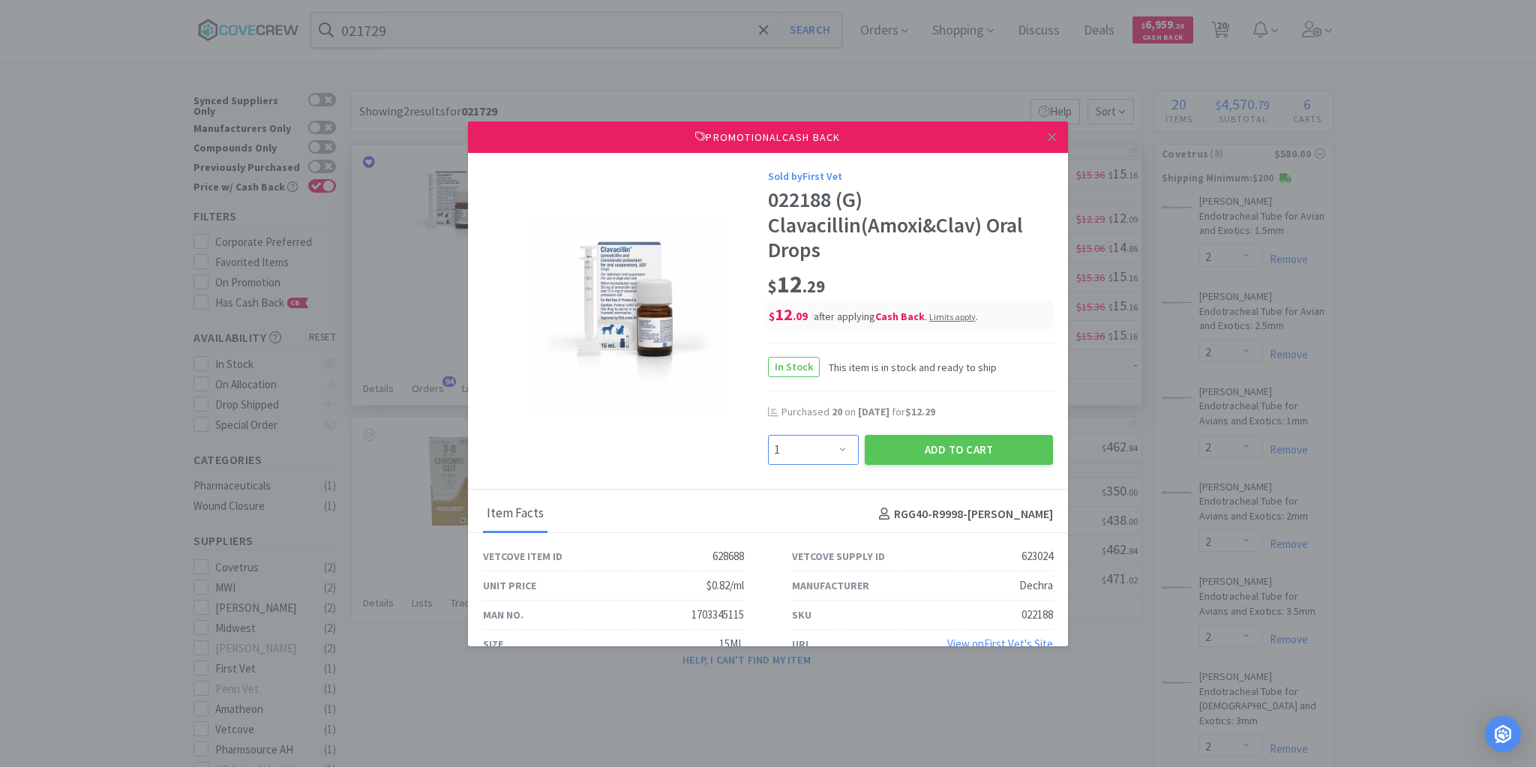
click at [841, 449] on select "Enter Quantity 1 2 3 4 5 6 7 8 9 10 11 12 13 14 15 16 17 18 19 20 Enter Quantity" at bounding box center [813, 450] width 91 height 30
select select "10"
click at [768, 435] on select "Enter Quantity 1 2 3 4 5 6 7 8 9 10 11 12 13 14 15 16 17 18 19 20 Enter Quantity" at bounding box center [813, 450] width 91 height 30
click at [962, 455] on button "Add to Cart" at bounding box center [959, 450] width 188 height 30
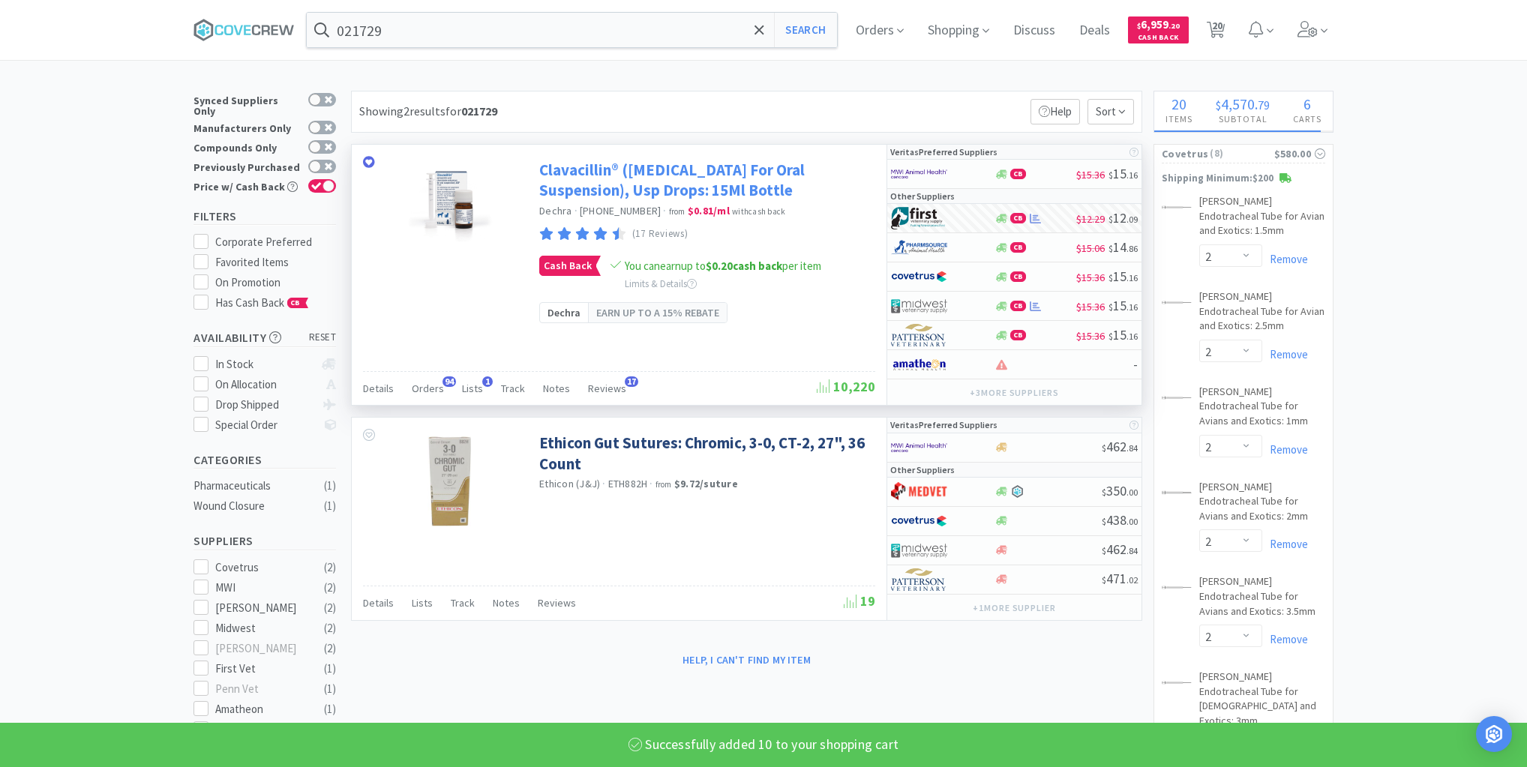
select select "10"
select select "1"
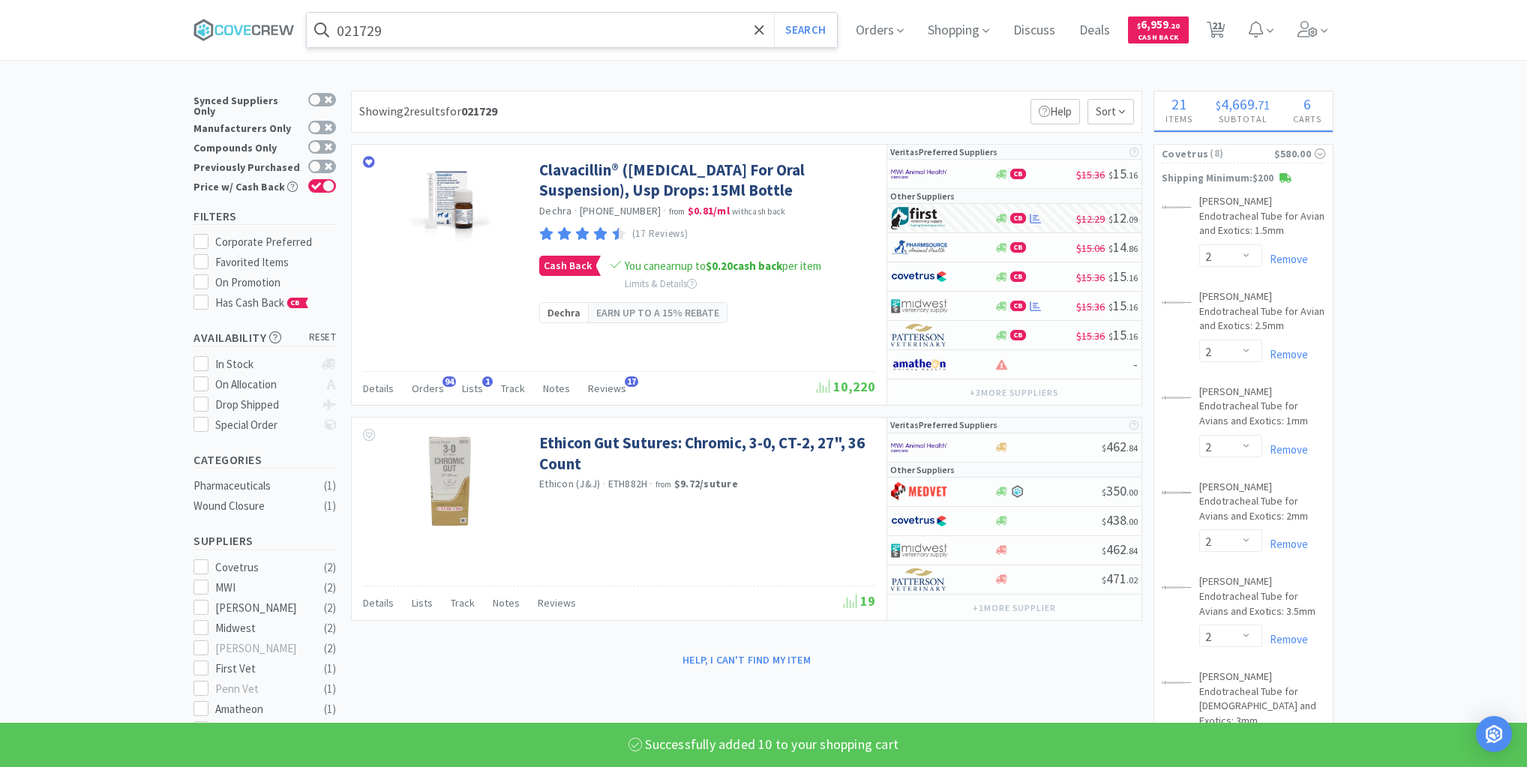
click at [635, 30] on input "021729" at bounding box center [572, 30] width 530 height 35
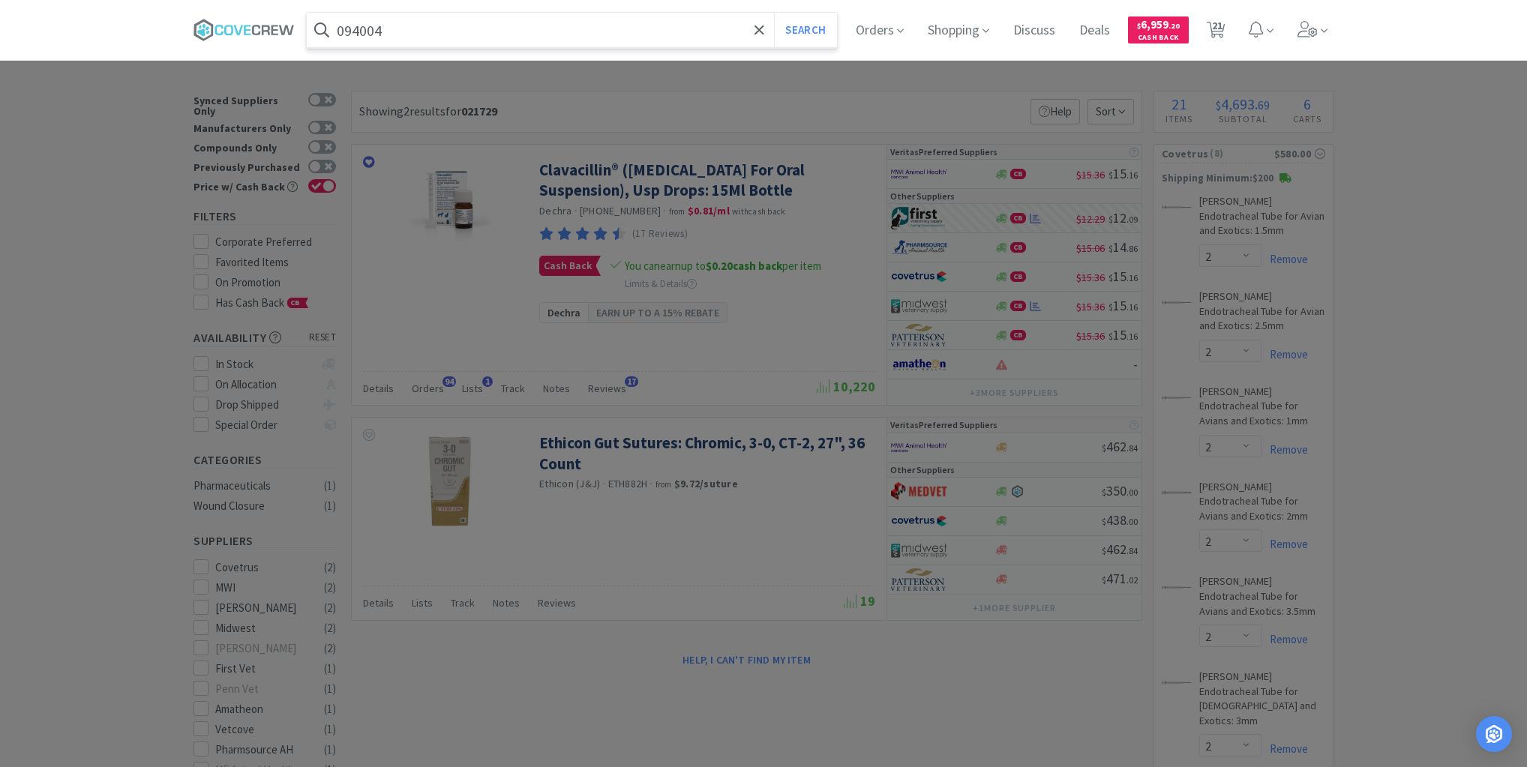
type input "094004"
click at [774, 13] on button "Search" at bounding box center [805, 30] width 62 height 35
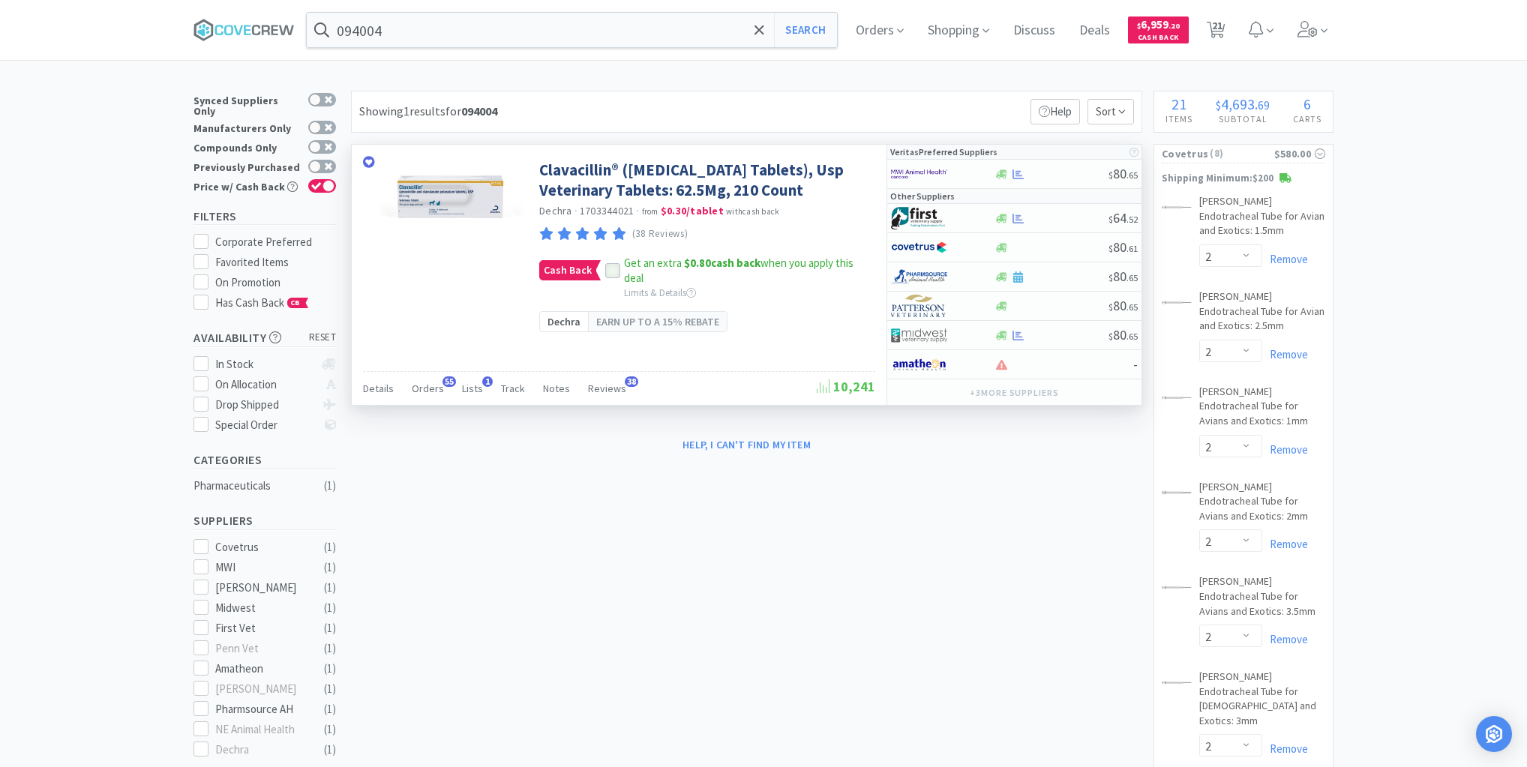
click at [615, 278] on div at bounding box center [612, 270] width 15 height 15
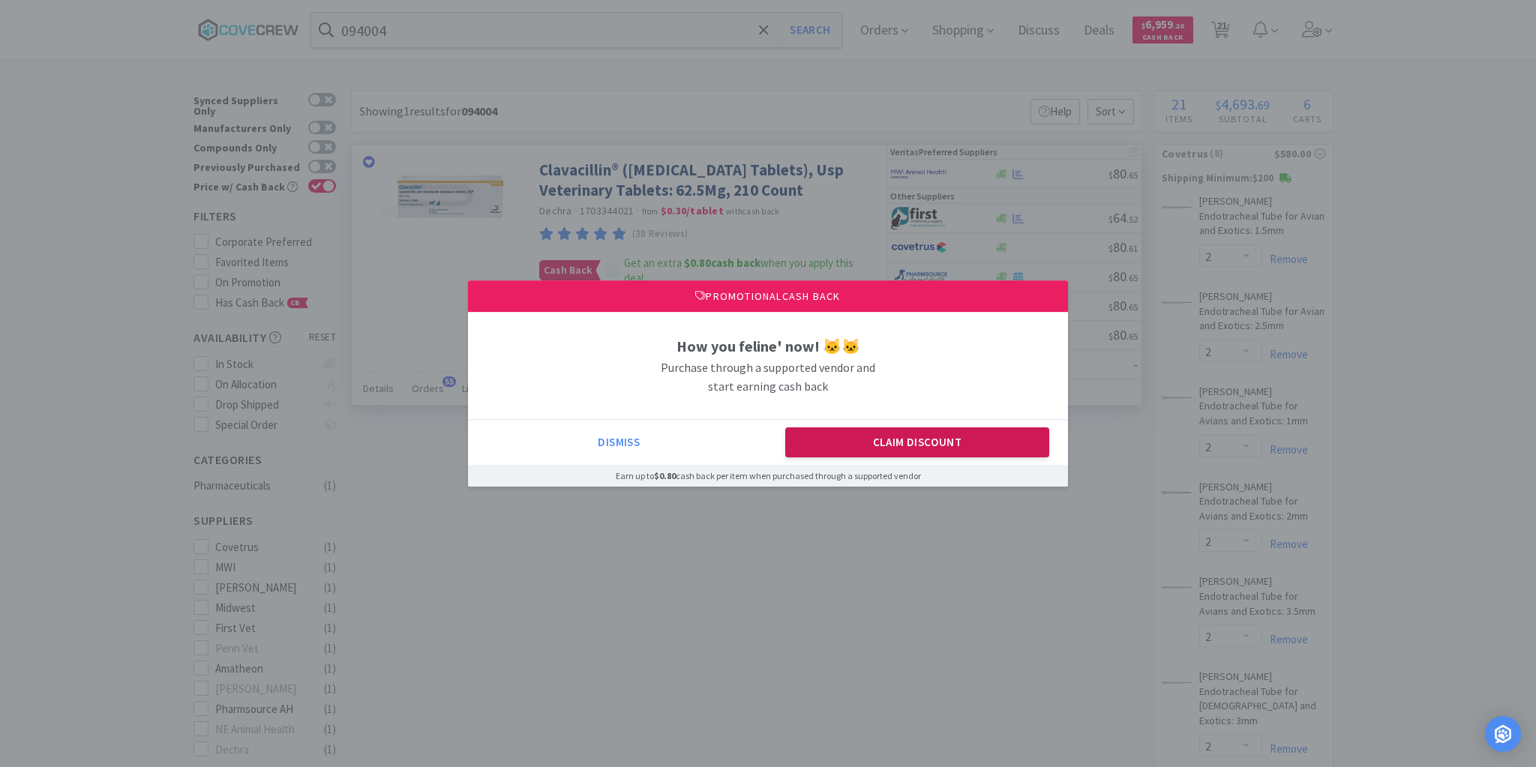
click at [857, 447] on button "Claim Discount" at bounding box center [917, 443] width 265 height 30
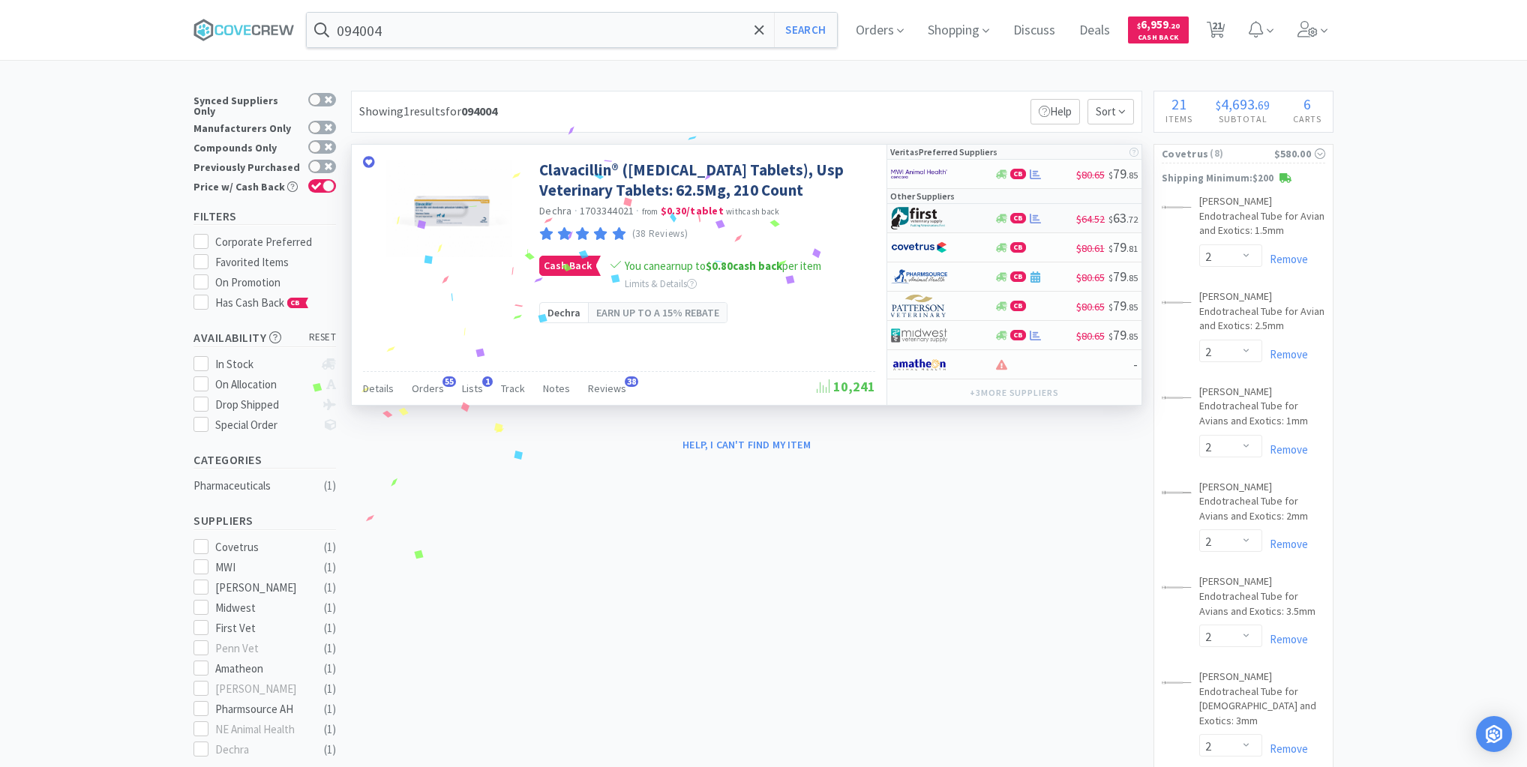
click at [963, 221] on div at bounding box center [932, 219] width 83 height 26
select select "1"
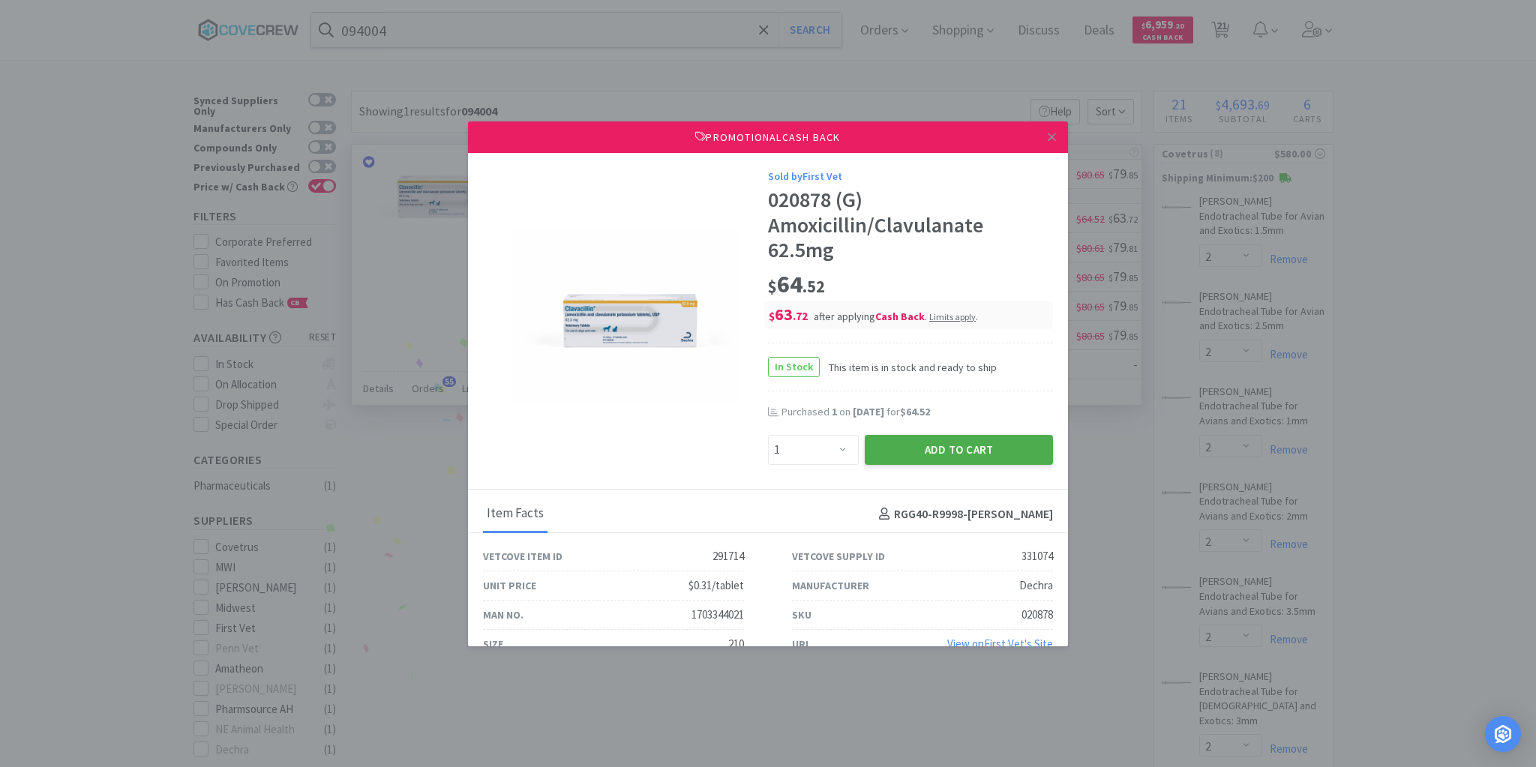
click at [940, 445] on button "Add to Cart" at bounding box center [959, 450] width 188 height 30
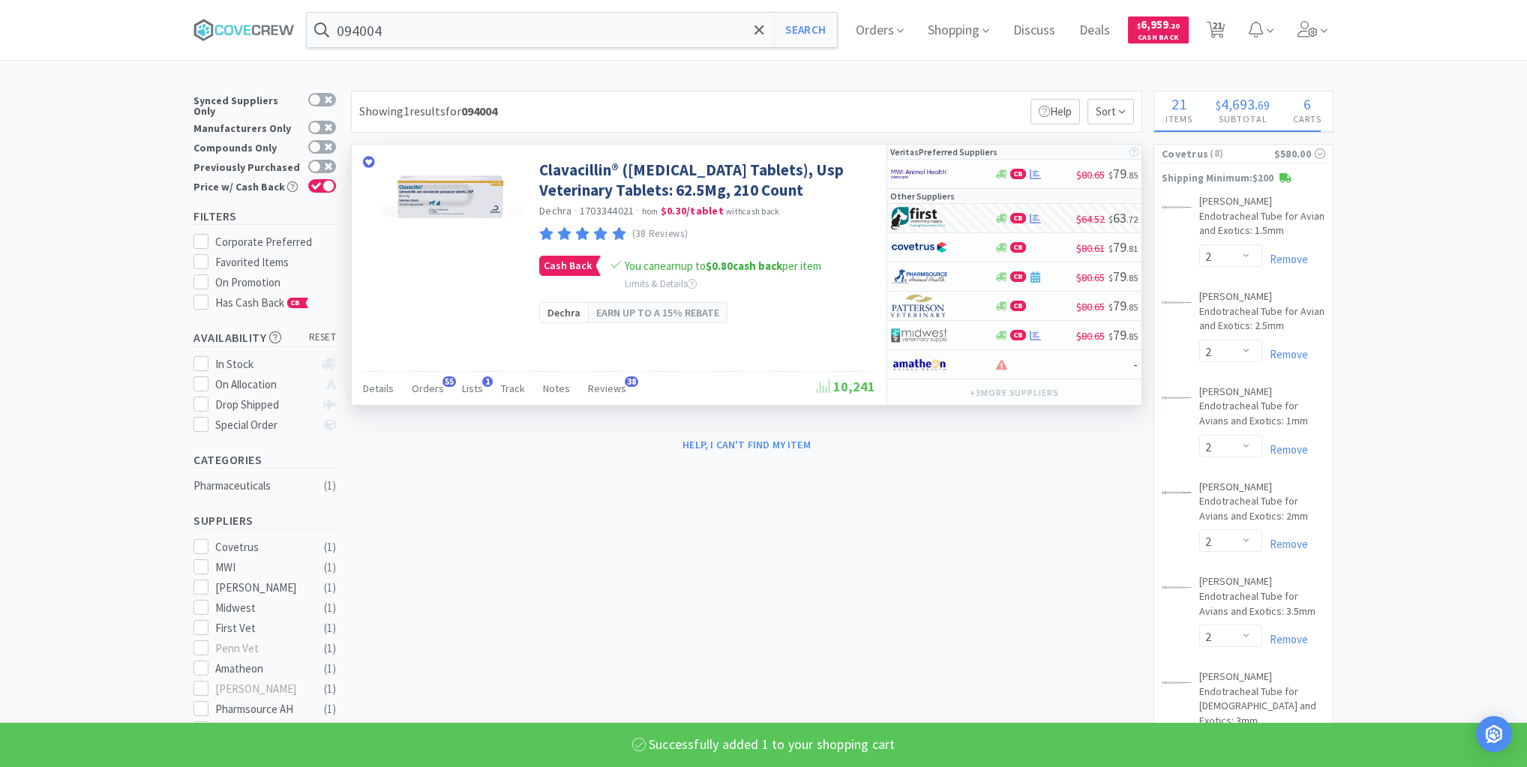
select select "1"
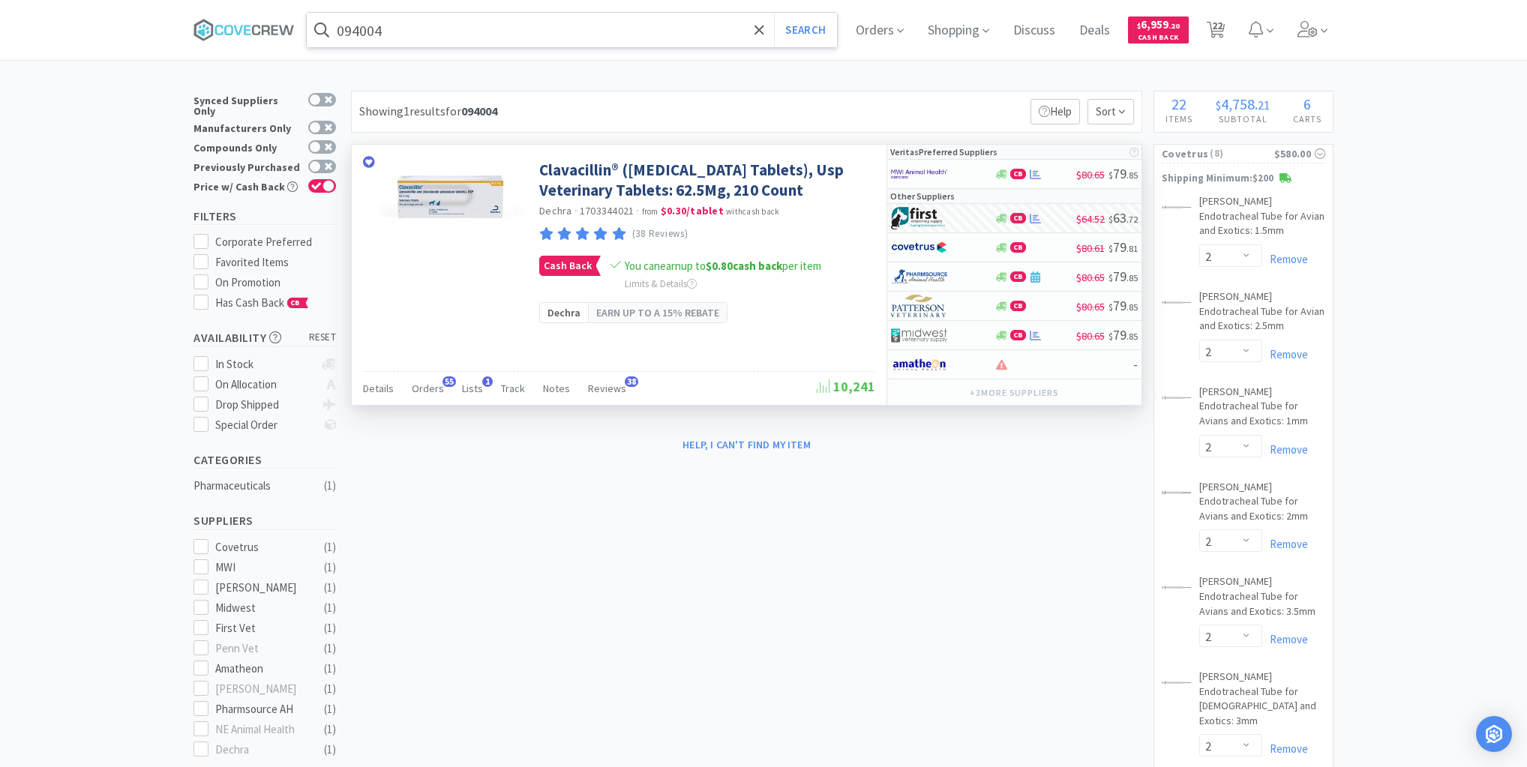
click at [614, 32] on input "094004" at bounding box center [572, 30] width 530 height 35
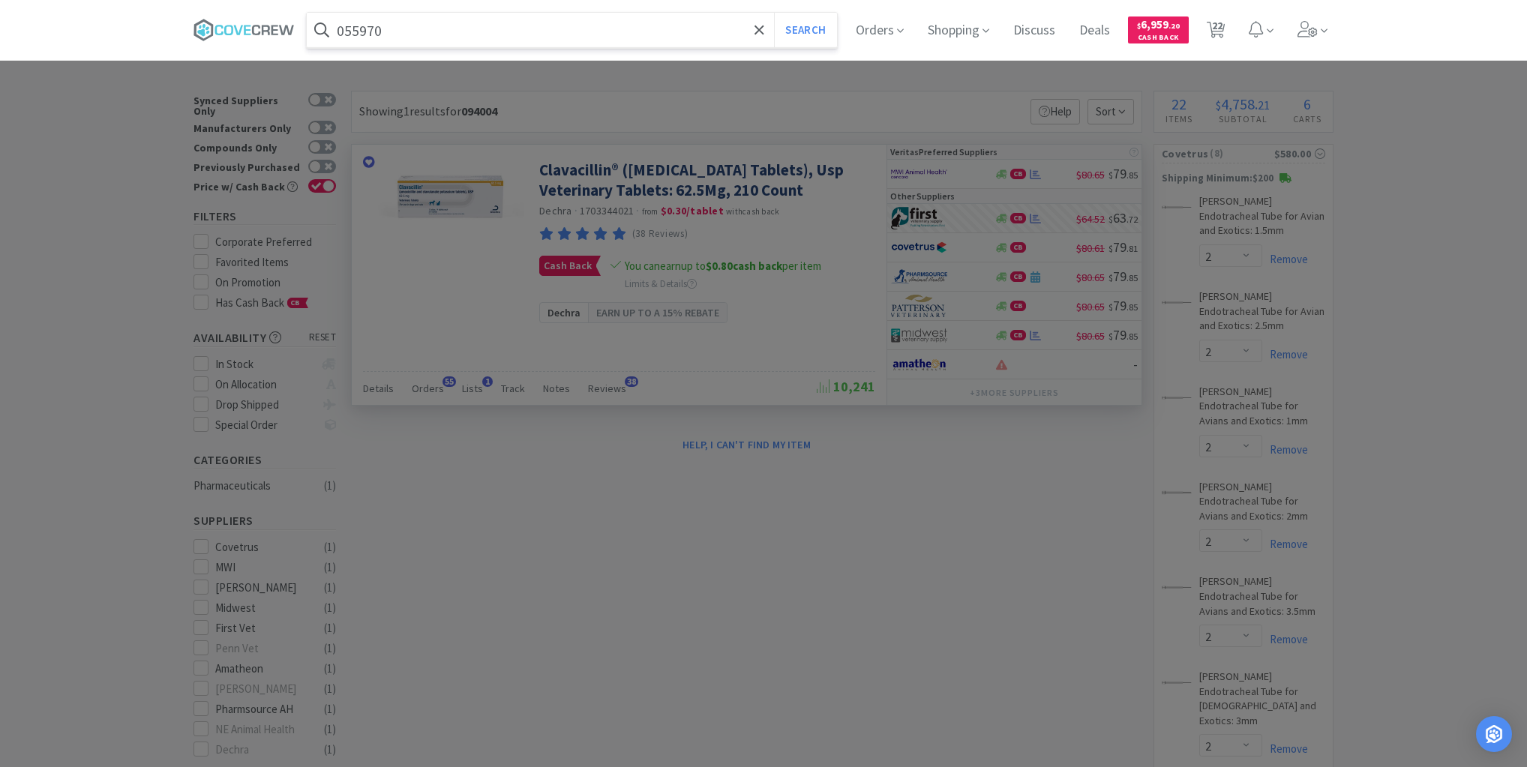
type input "055970"
click at [774, 13] on button "Search" at bounding box center [805, 30] width 62 height 35
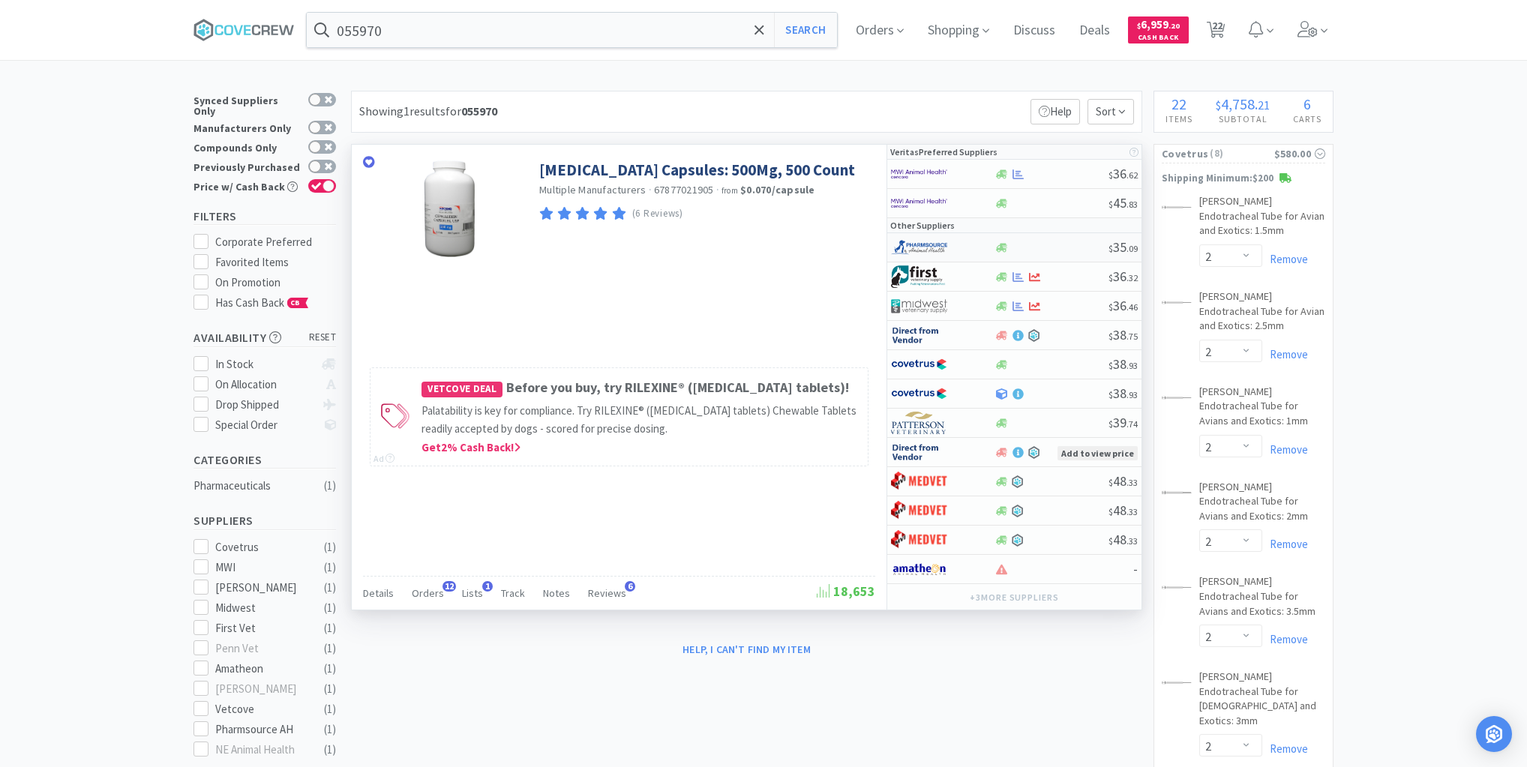
click at [1059, 245] on div at bounding box center [1051, 247] width 115 height 11
select select "1"
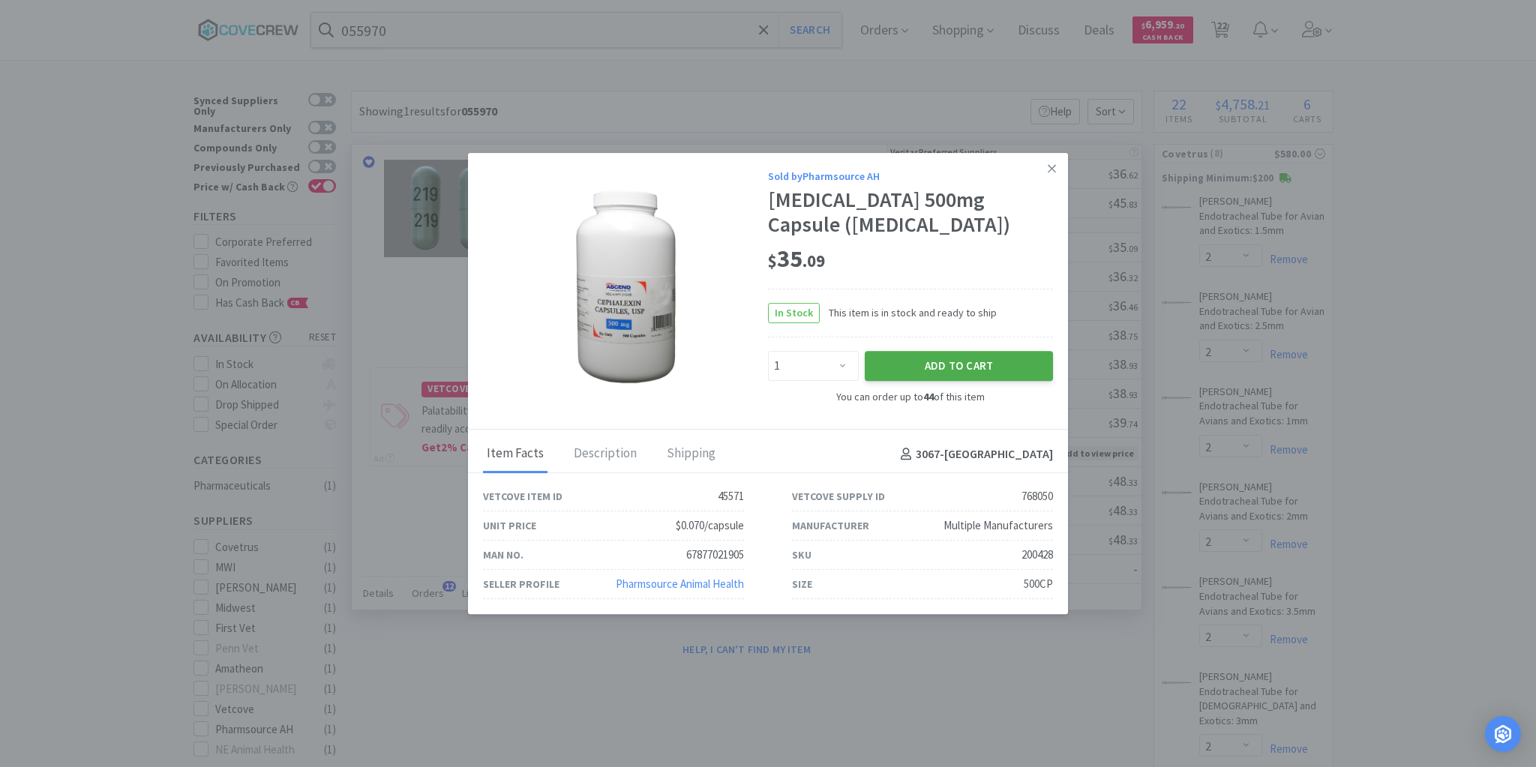
click at [981, 363] on button "Add to Cart" at bounding box center [959, 366] width 188 height 30
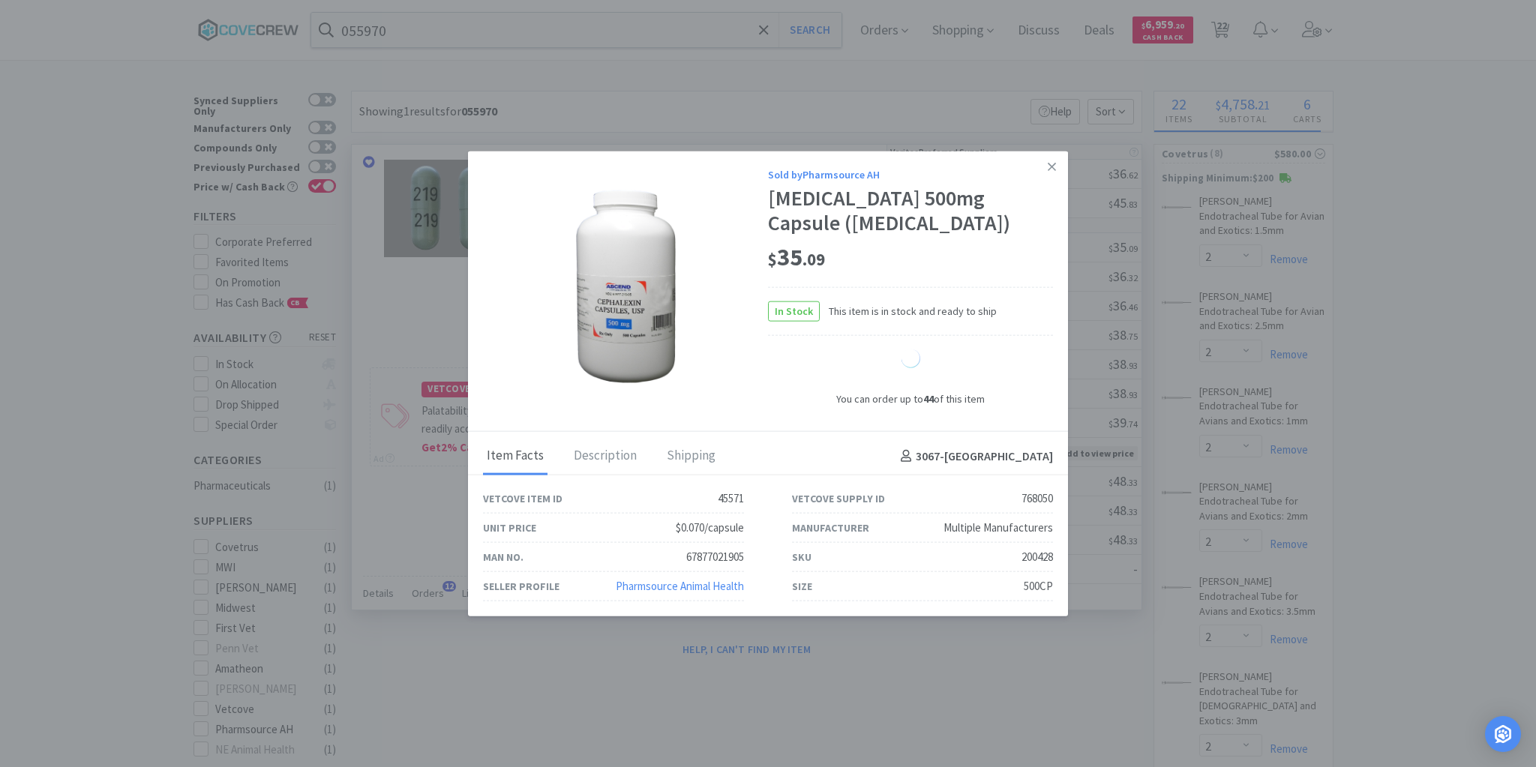
select select "1"
select select "10"
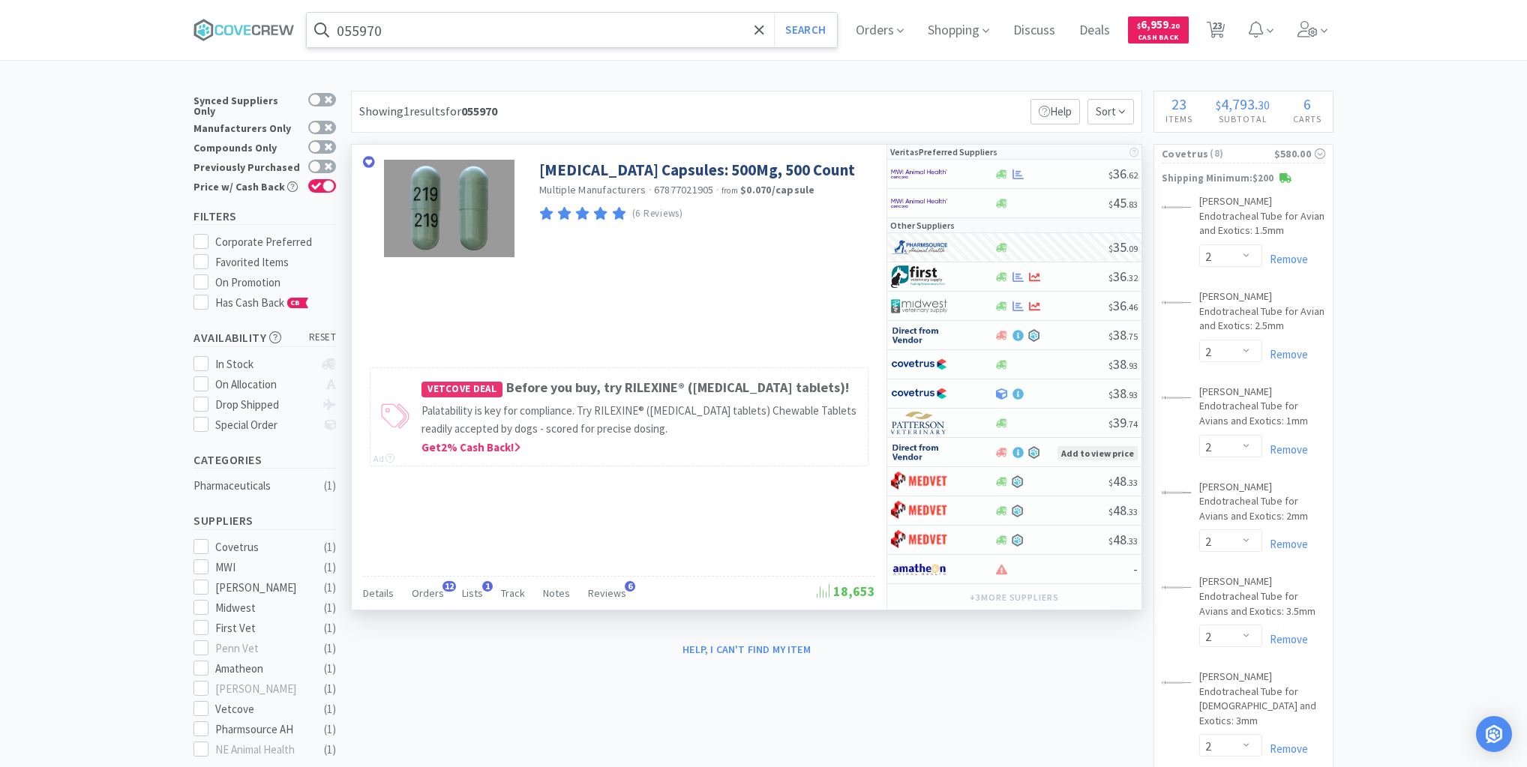
click at [585, 32] on input "055970" at bounding box center [572, 30] width 530 height 35
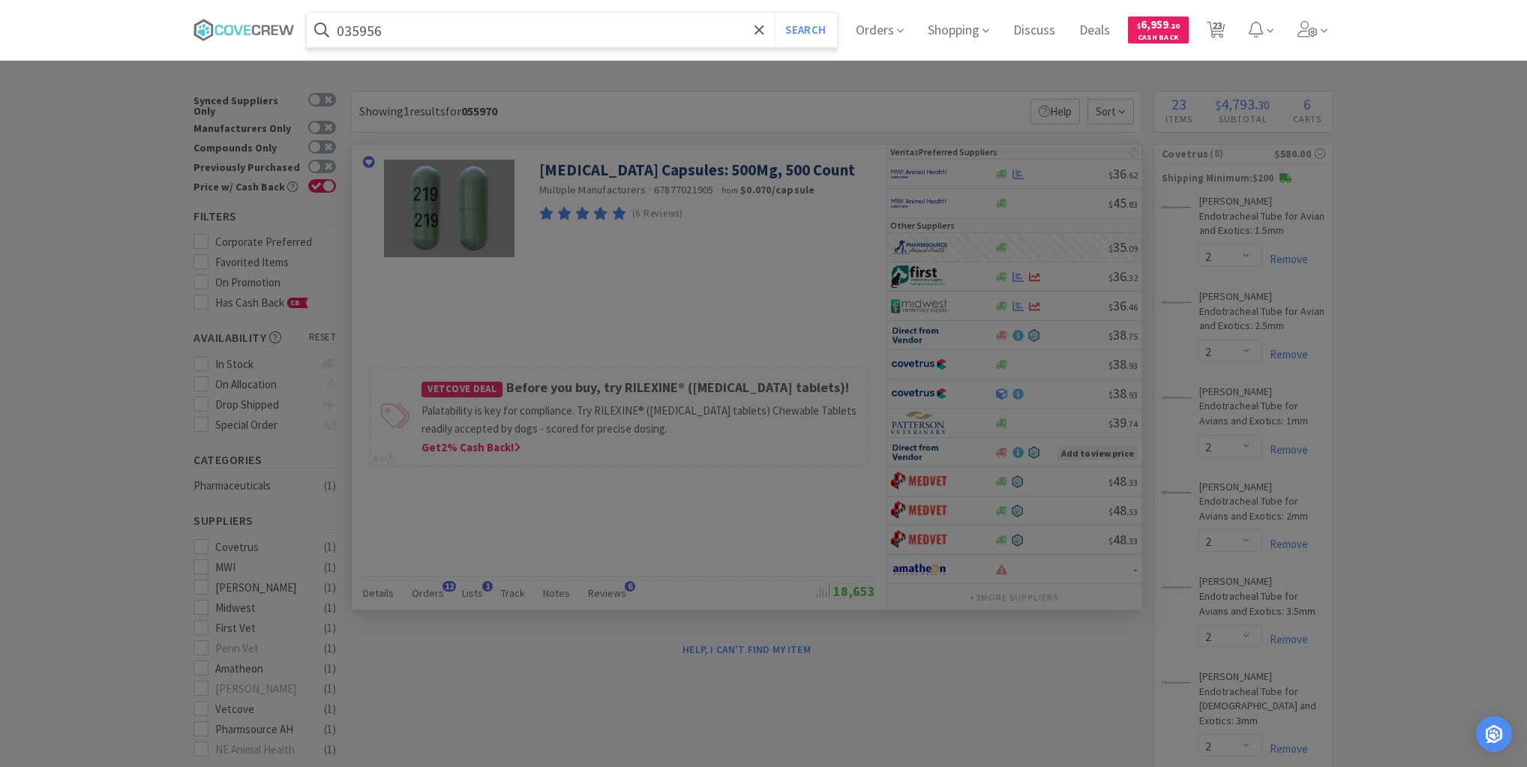
type input "035956"
click at [774, 13] on button "Search" at bounding box center [805, 30] width 62 height 35
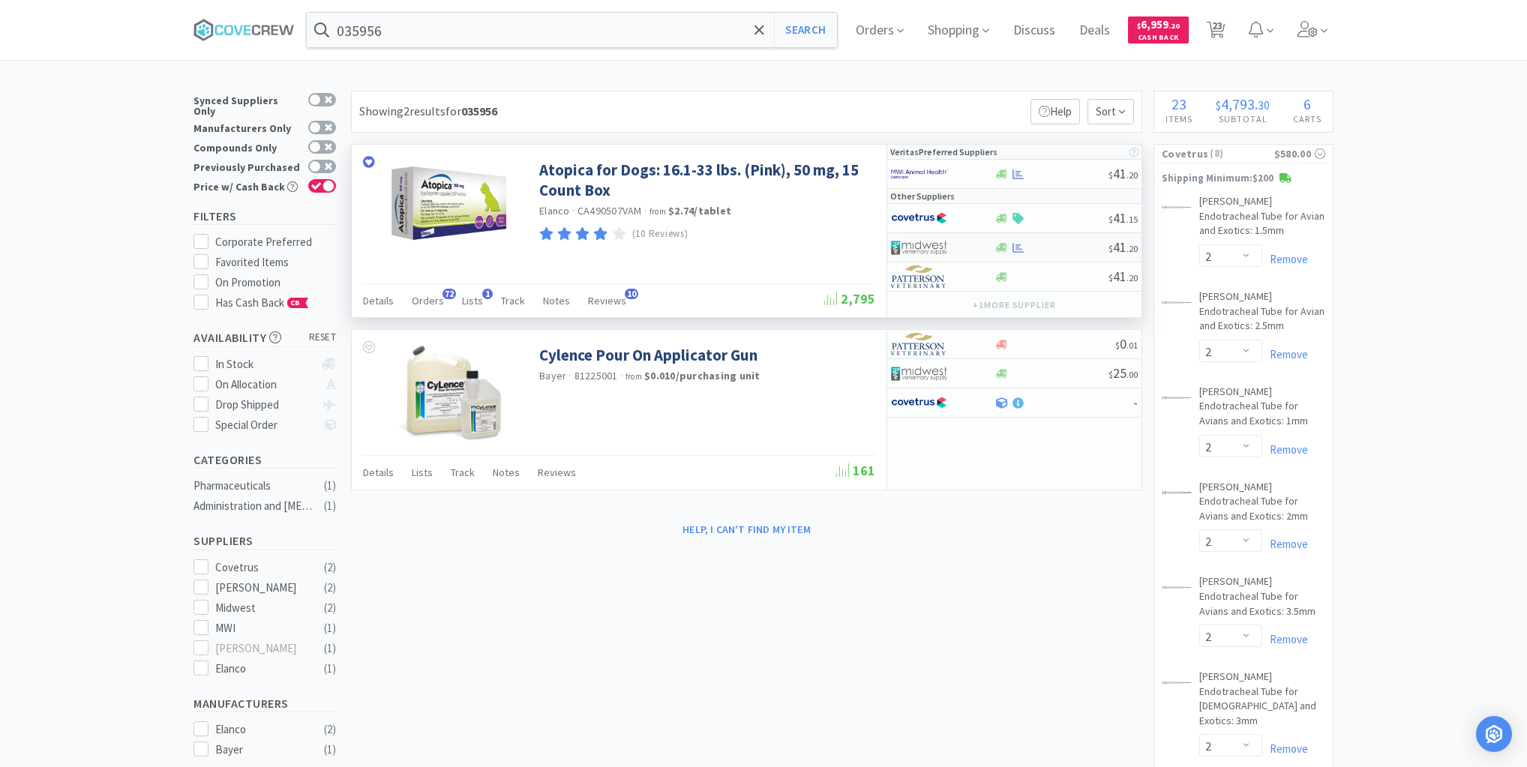
click at [1059, 250] on div at bounding box center [1051, 247] width 115 height 11
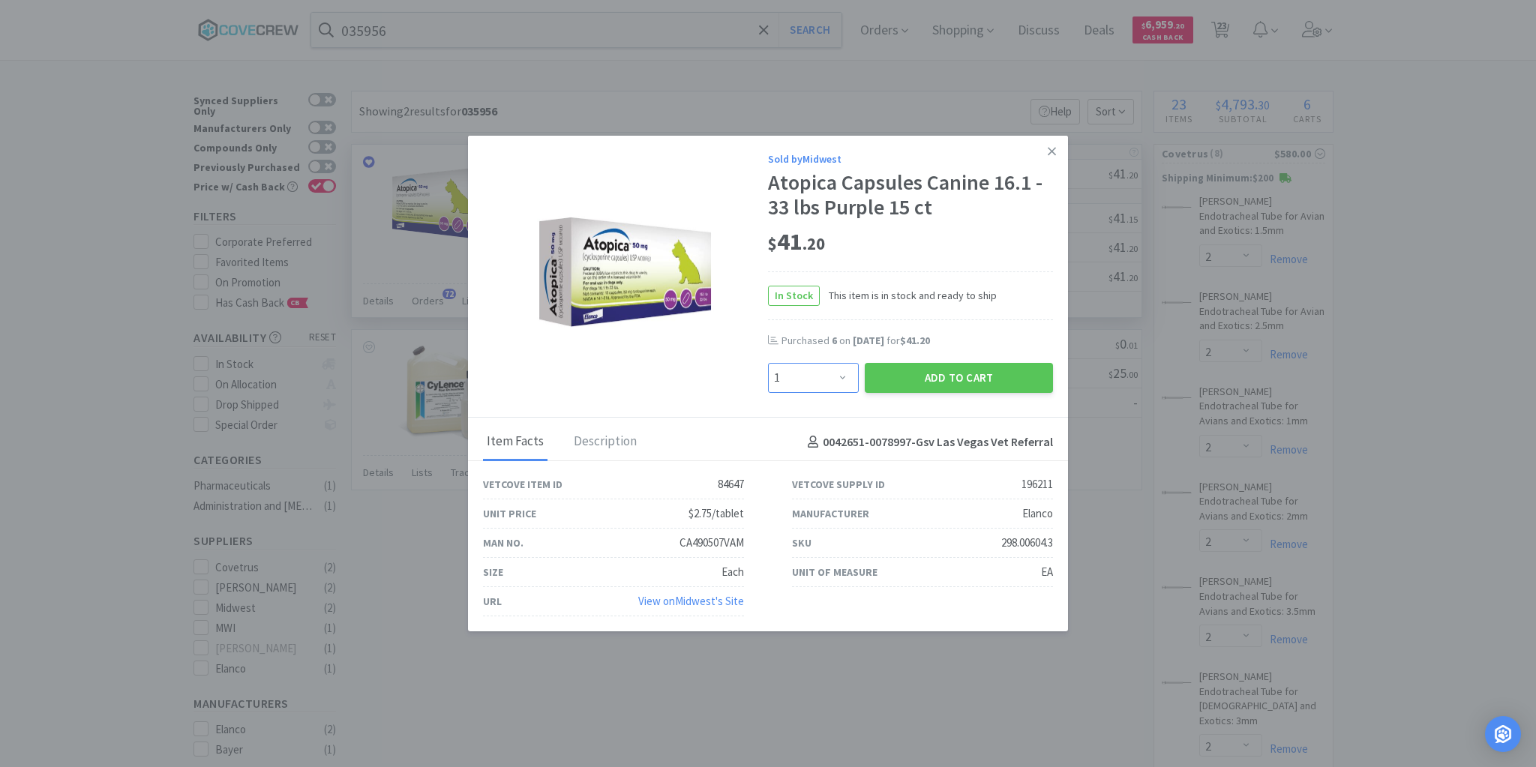
click at [844, 380] on select "Enter Quantity 1 2 3 4 5 6 7 8 9 10 11 12 13 14 15 16 17 18 19 20 Enter Quantity" at bounding box center [813, 378] width 91 height 30
select select "12"
click at [768, 364] on select "Enter Quantity 1 2 3 4 5 6 7 8 9 10 11 12 13 14 15 16 17 18 19 20 Enter Quantity" at bounding box center [813, 378] width 91 height 30
click at [970, 374] on button "Add to Cart" at bounding box center [959, 378] width 188 height 30
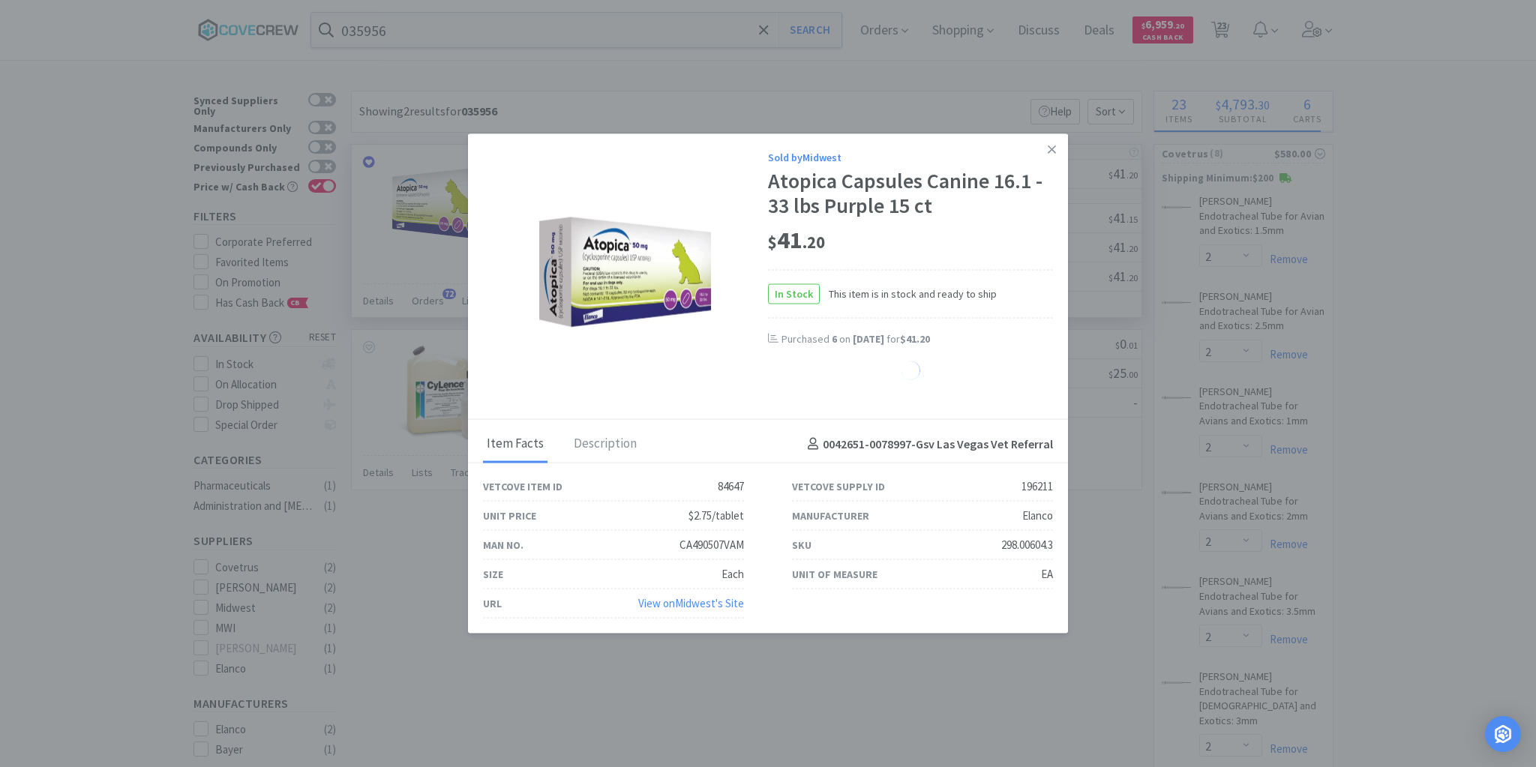
select select "12"
select select "30"
select select "2"
select select "1"
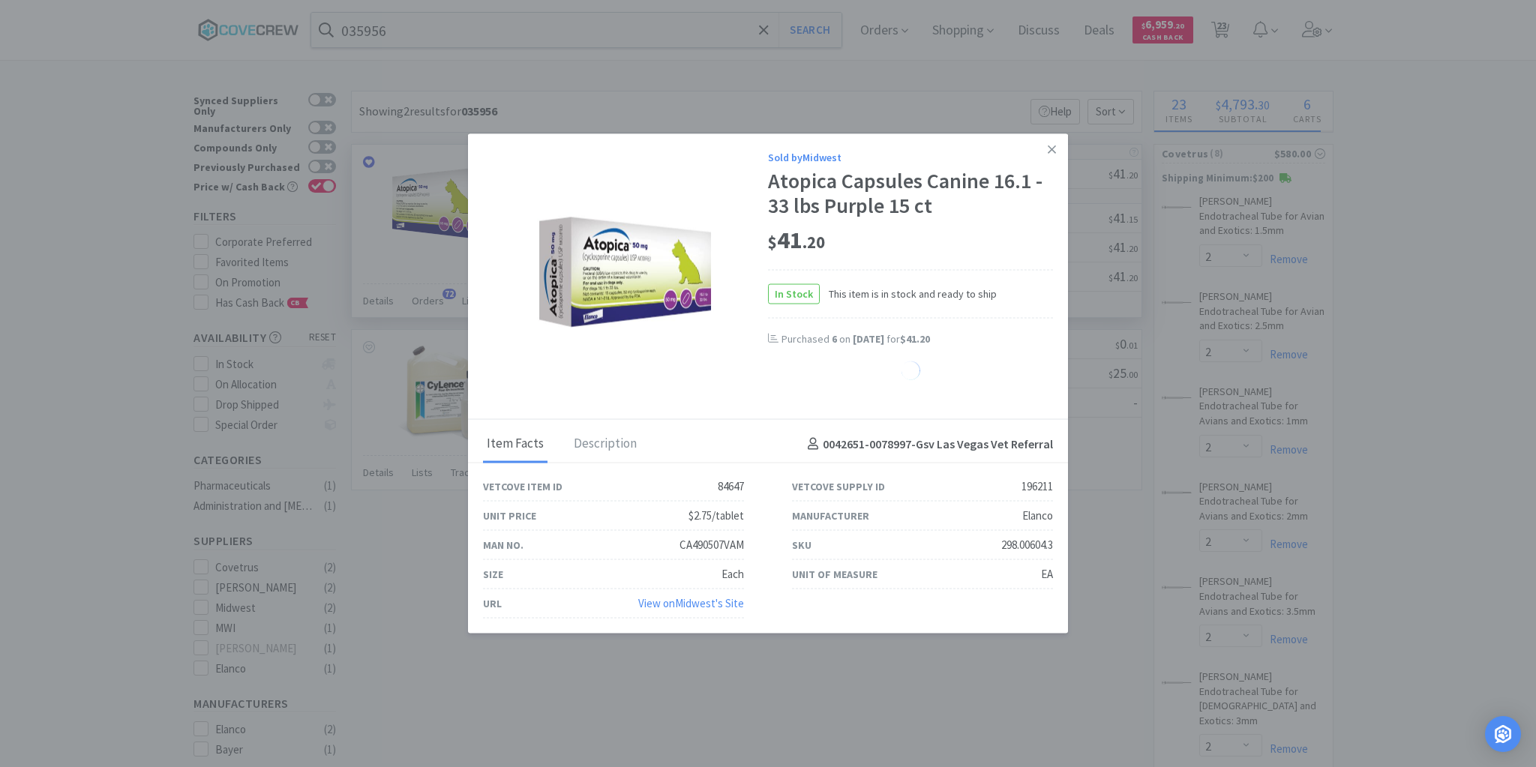
select select "1"
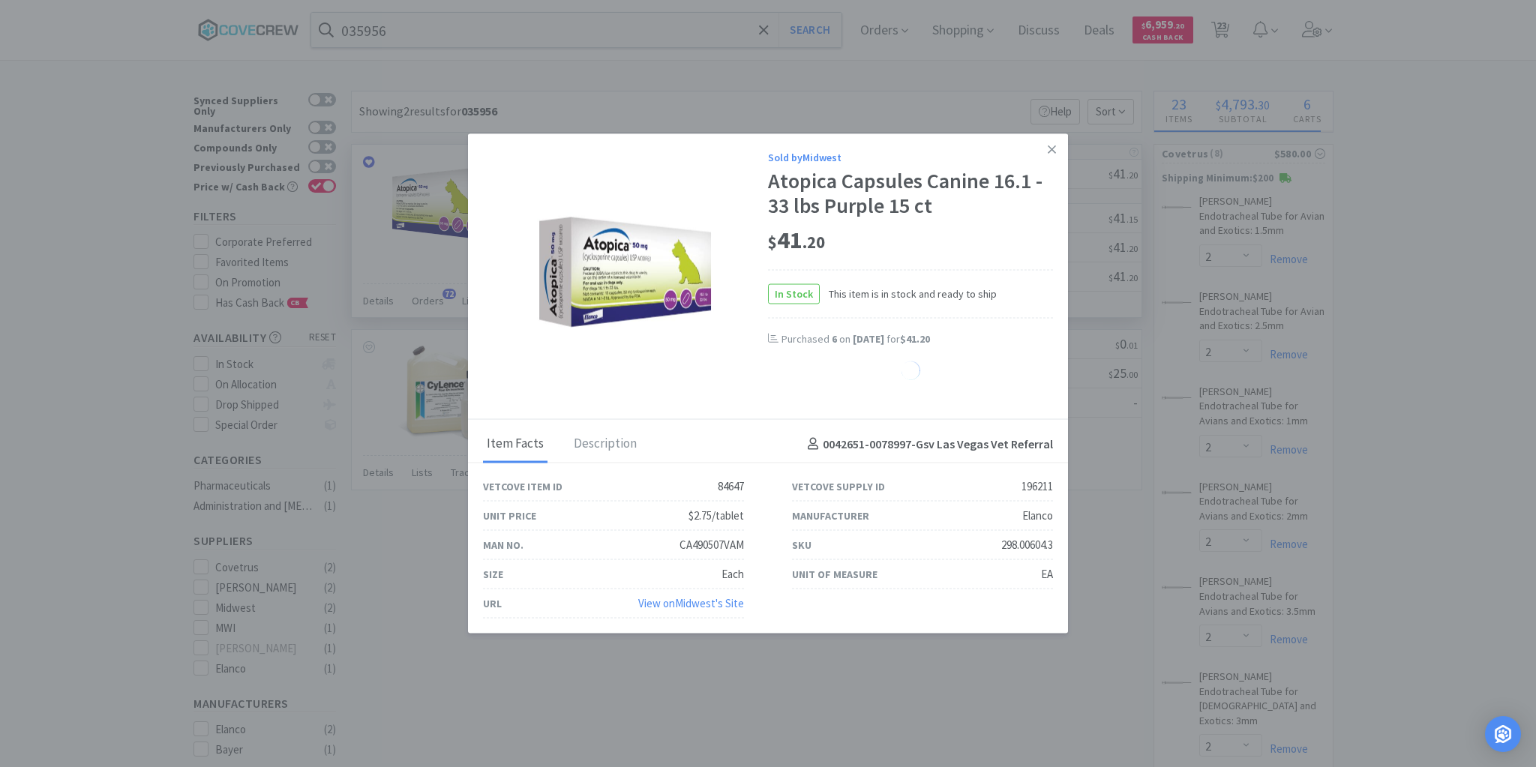
select select "1"
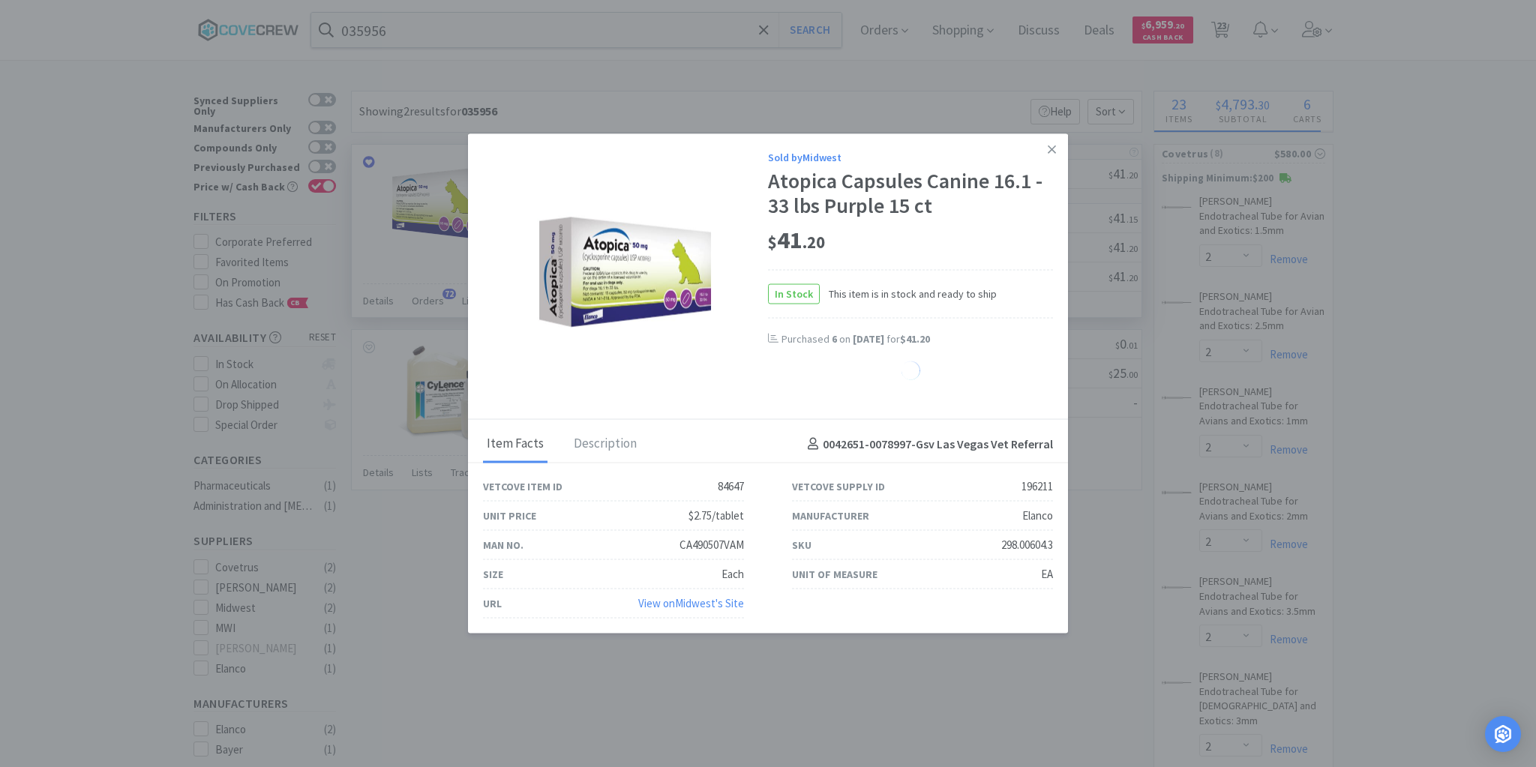
select select "1"
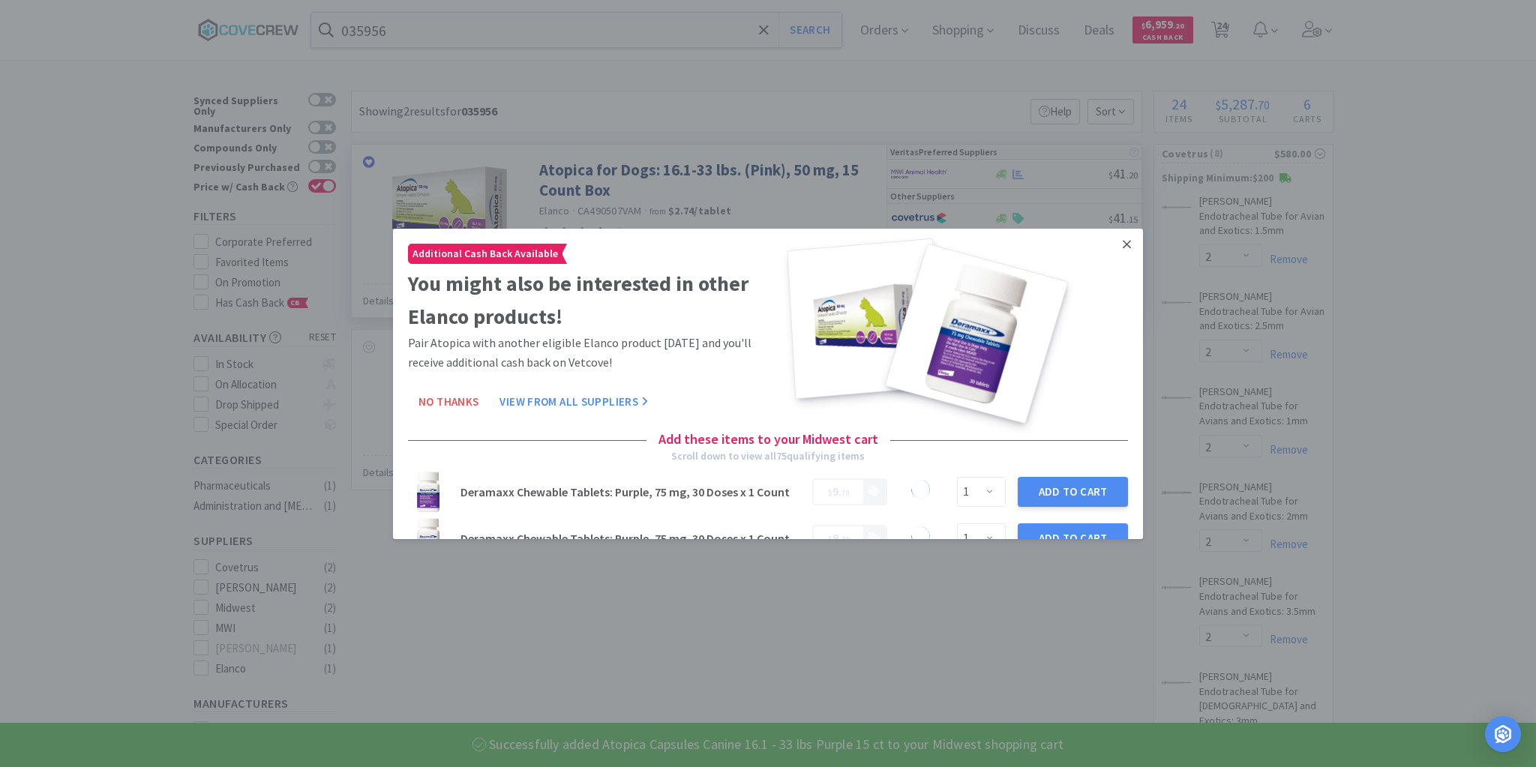
click at [1124, 246] on link at bounding box center [1127, 244] width 26 height 32
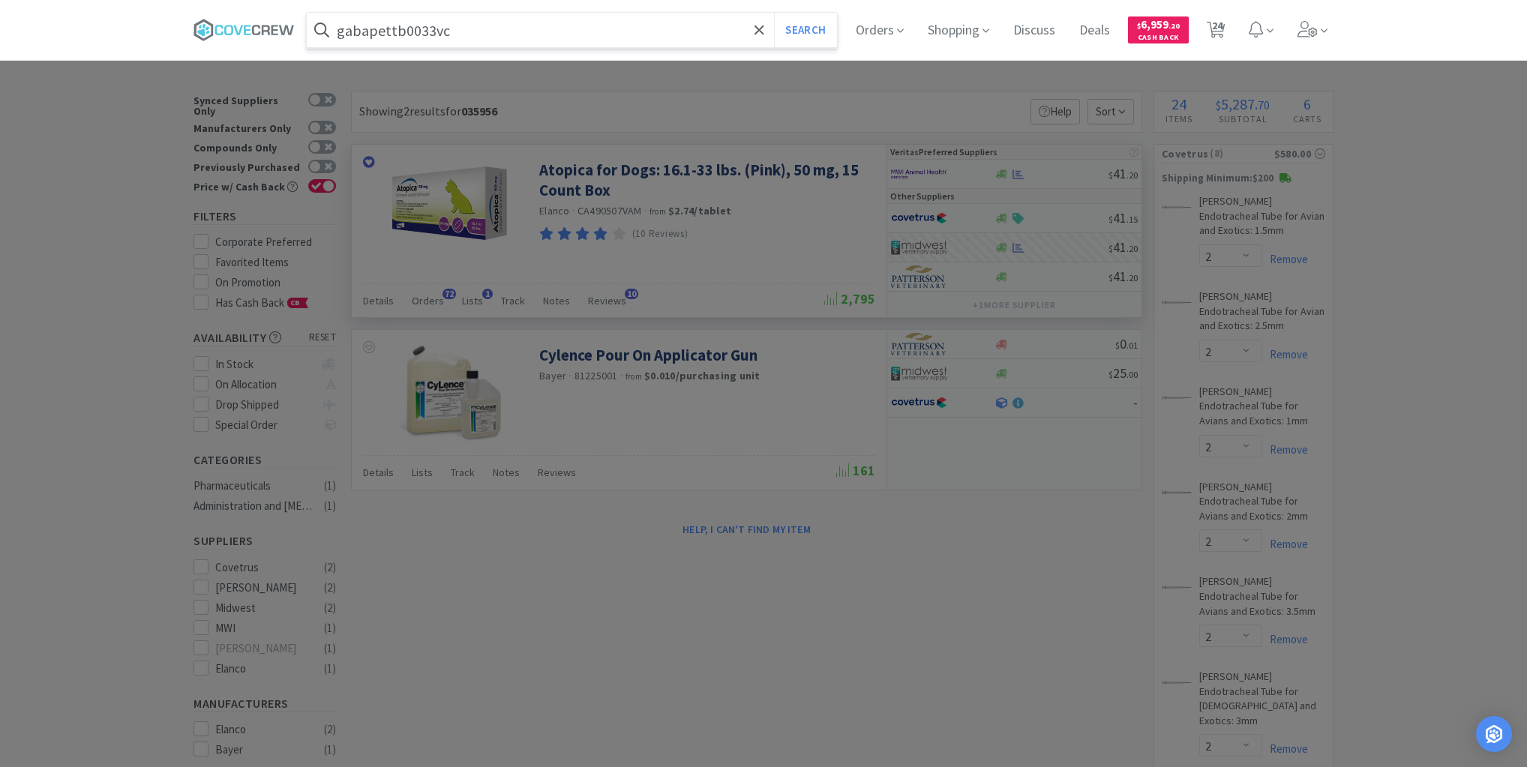
click at [774, 13] on button "Search" at bounding box center [805, 30] width 62 height 35
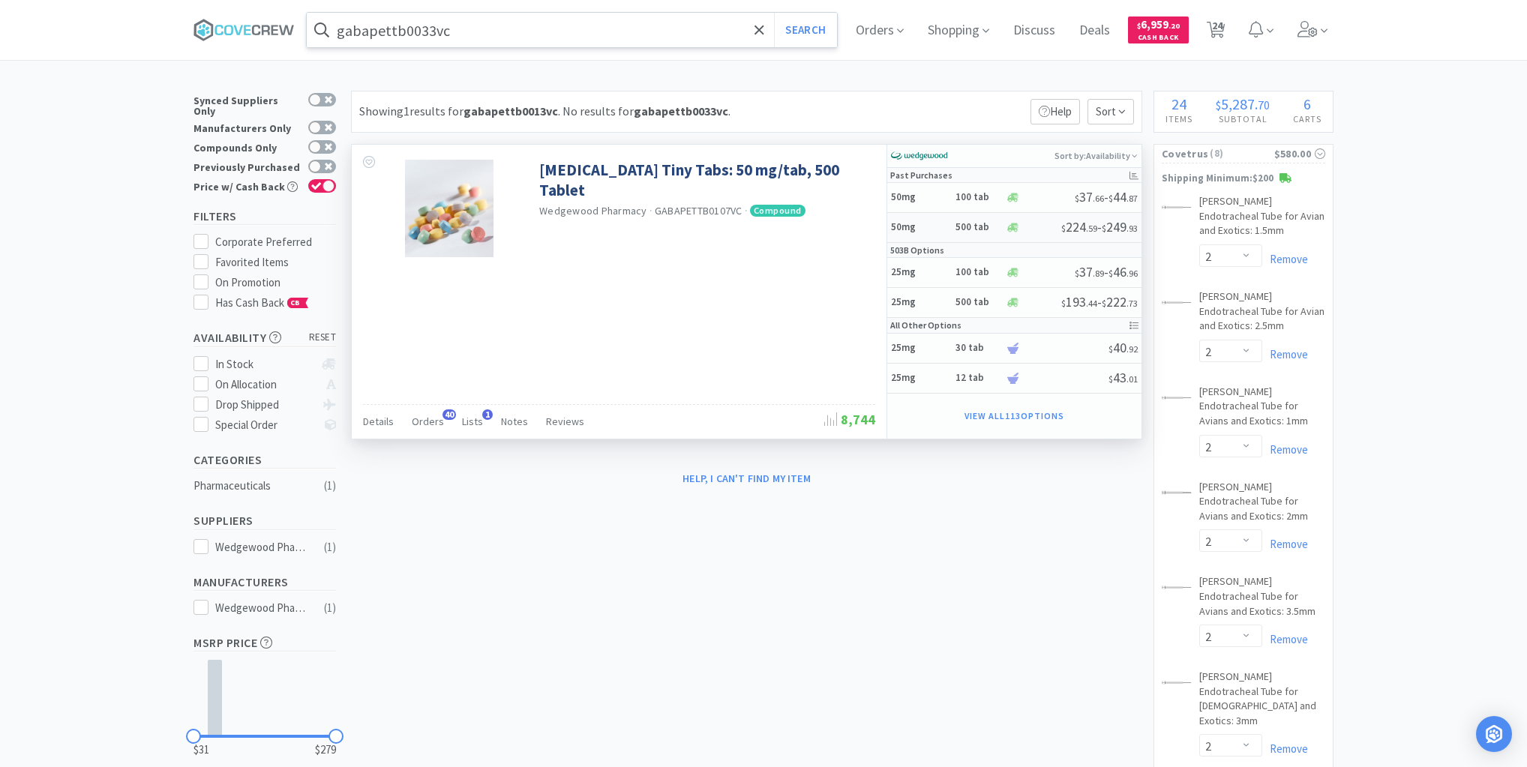
click at [935, 224] on h5 "50mg" at bounding box center [921, 227] width 60 height 13
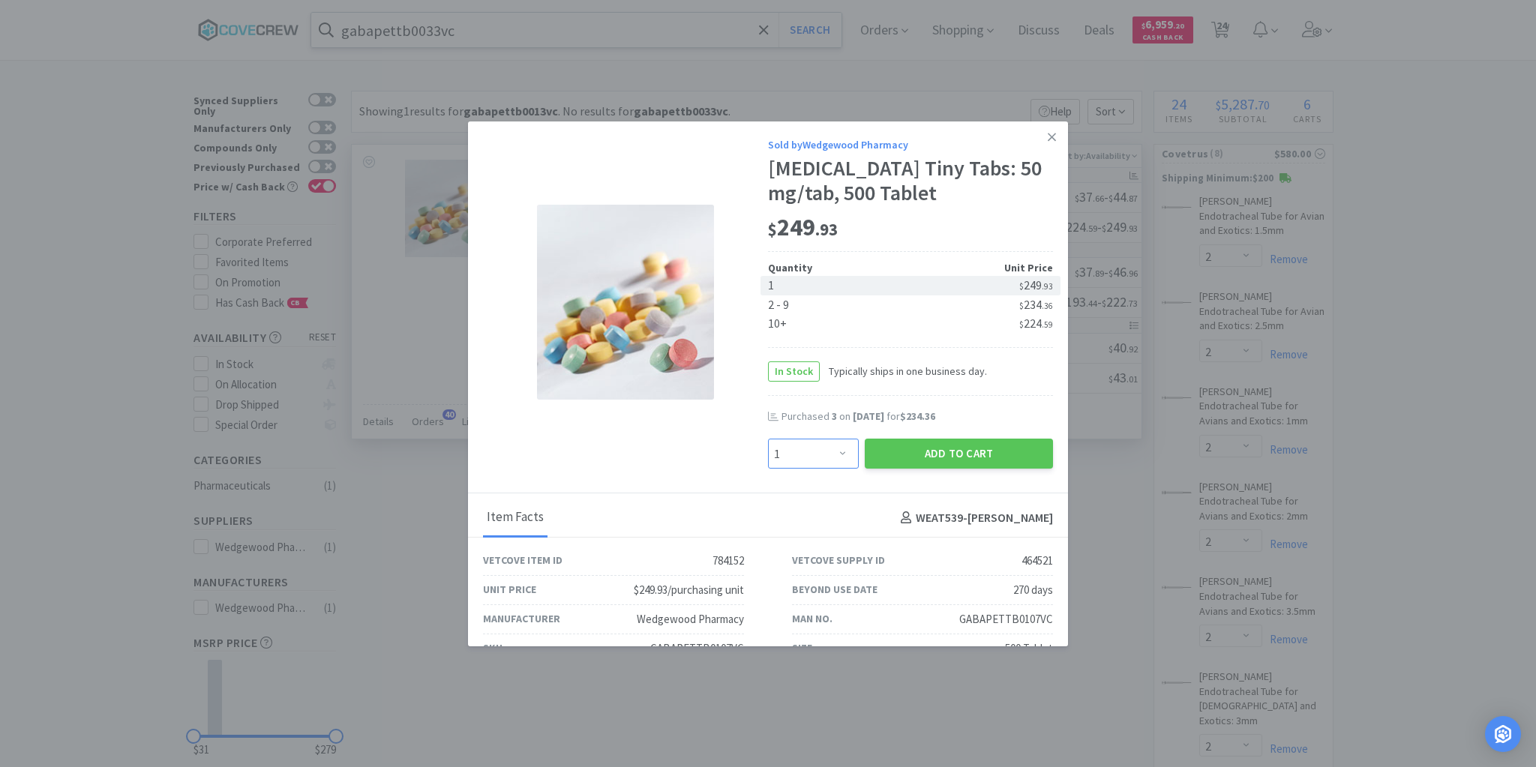
click at [834, 453] on select "Enter Quantity 1 2 3 4 5 6 7 8 9 10 11 12 13 14 15 16 17 18 19 20 Enter Quantity" at bounding box center [813, 454] width 91 height 30
click at [768, 439] on select "Enter Quantity 1 2 3 4 5 6 7 8 9 10 11 12 13 14 15 16 17 18 19 20 Enter Quantity" at bounding box center [813, 454] width 91 height 30
click at [920, 454] on button "Add to Cart" at bounding box center [959, 454] width 188 height 30
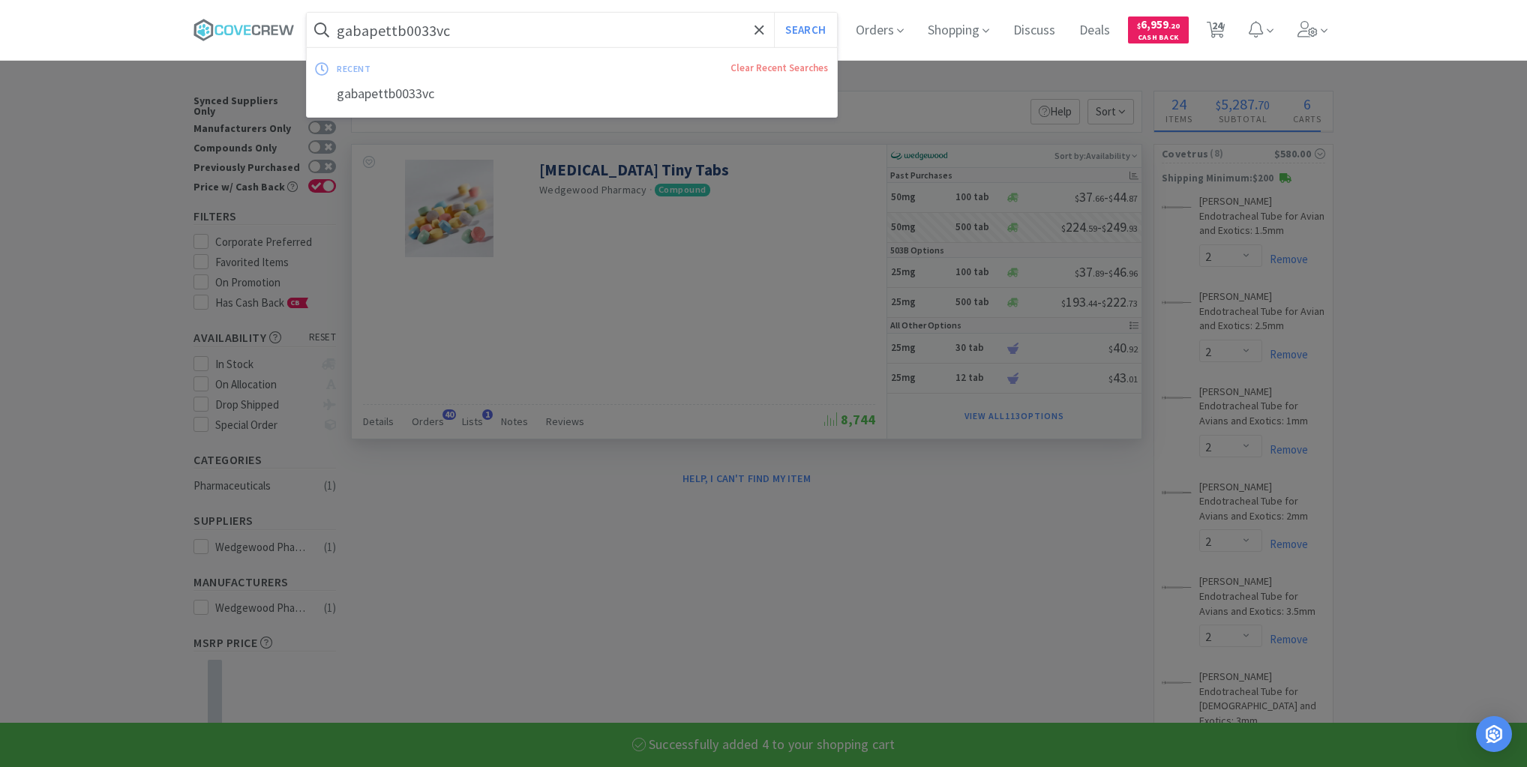
click at [603, 32] on input "gabapettb0033vc" at bounding box center [572, 30] width 530 height 35
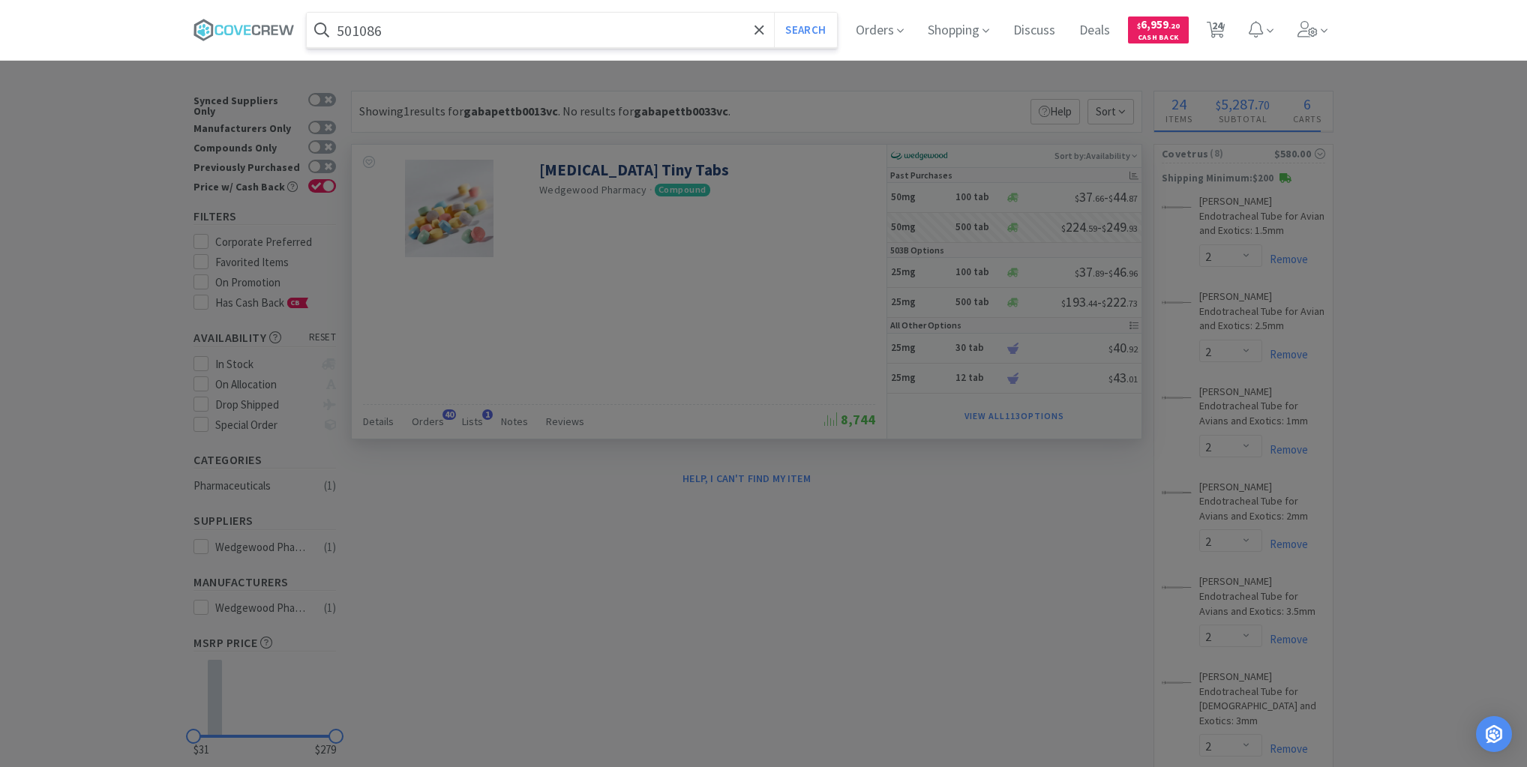
click at [774, 13] on button "Search" at bounding box center [805, 30] width 62 height 35
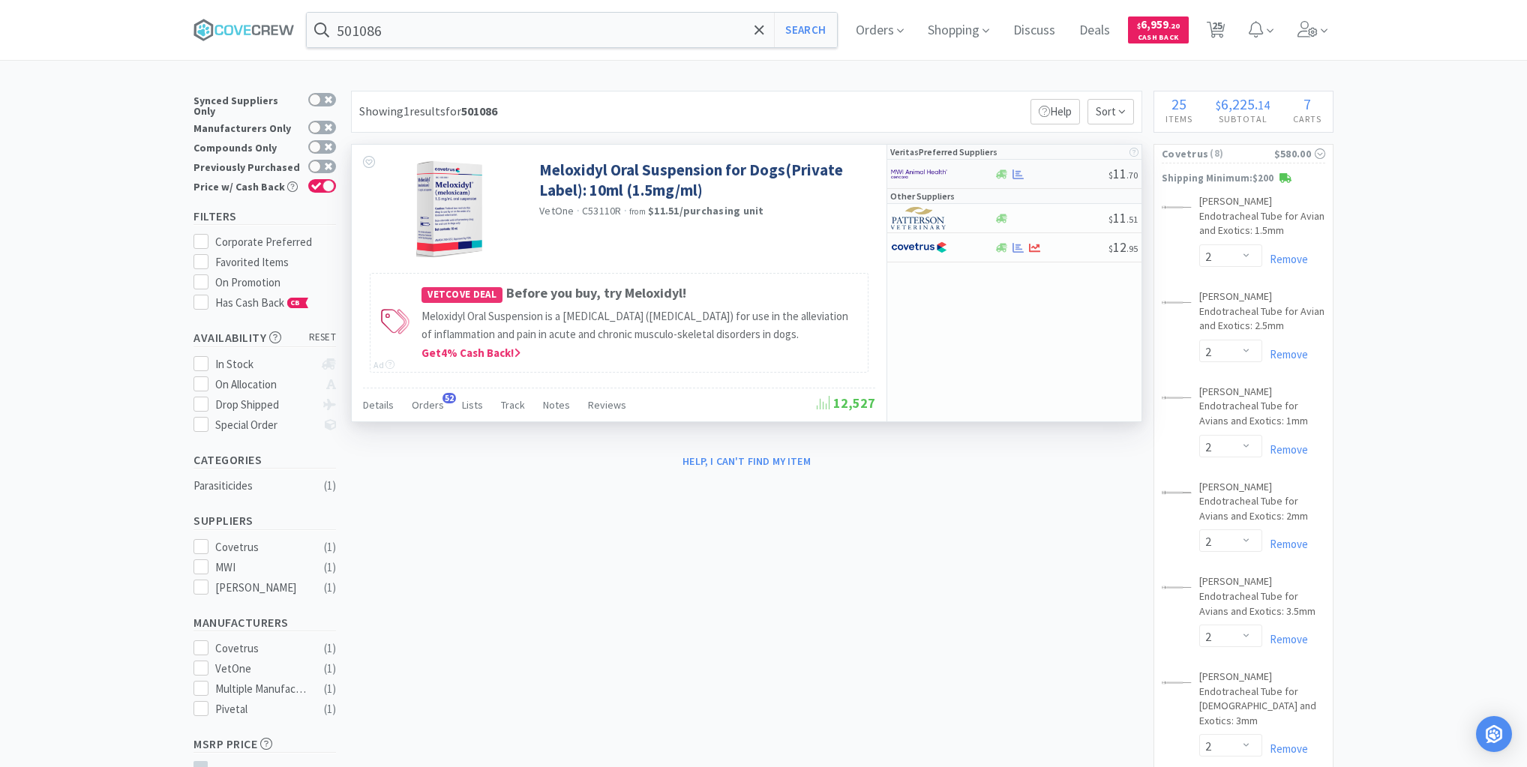
click at [1047, 166] on div "$ 11 . 70" at bounding box center [1014, 174] width 254 height 29
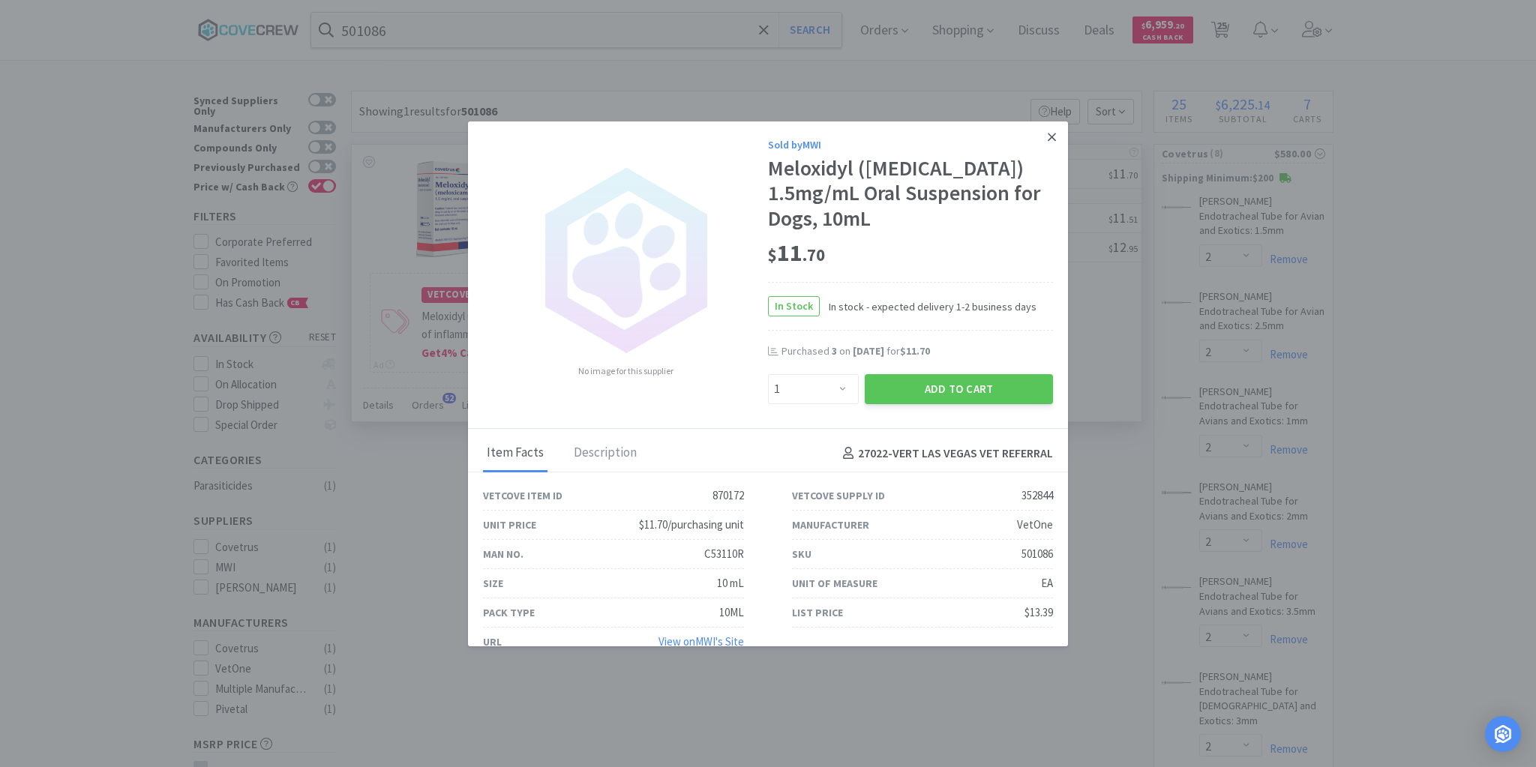
click at [1048, 134] on icon at bounding box center [1052, 138] width 8 height 14
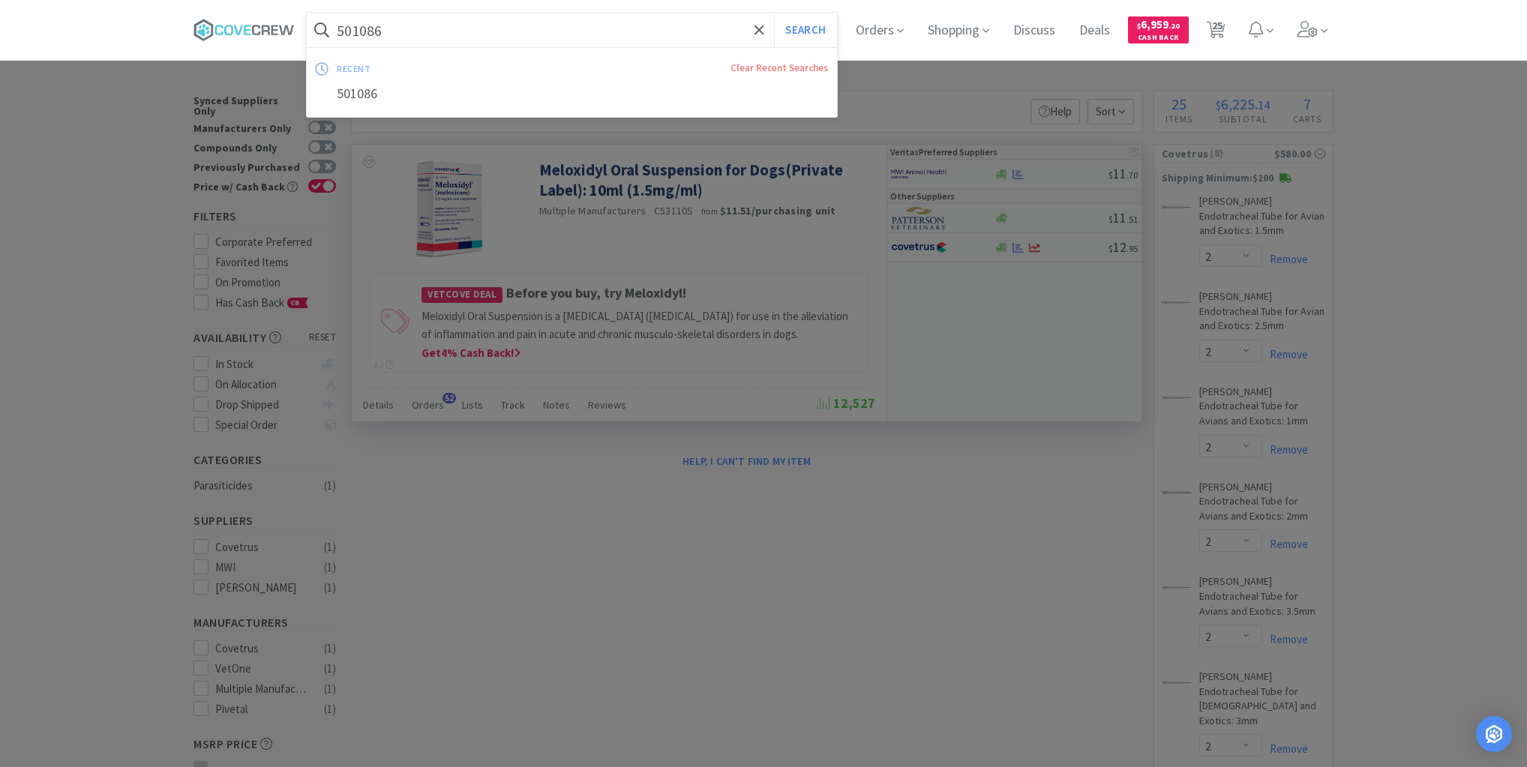
click at [571, 26] on input "501086" at bounding box center [572, 30] width 530 height 35
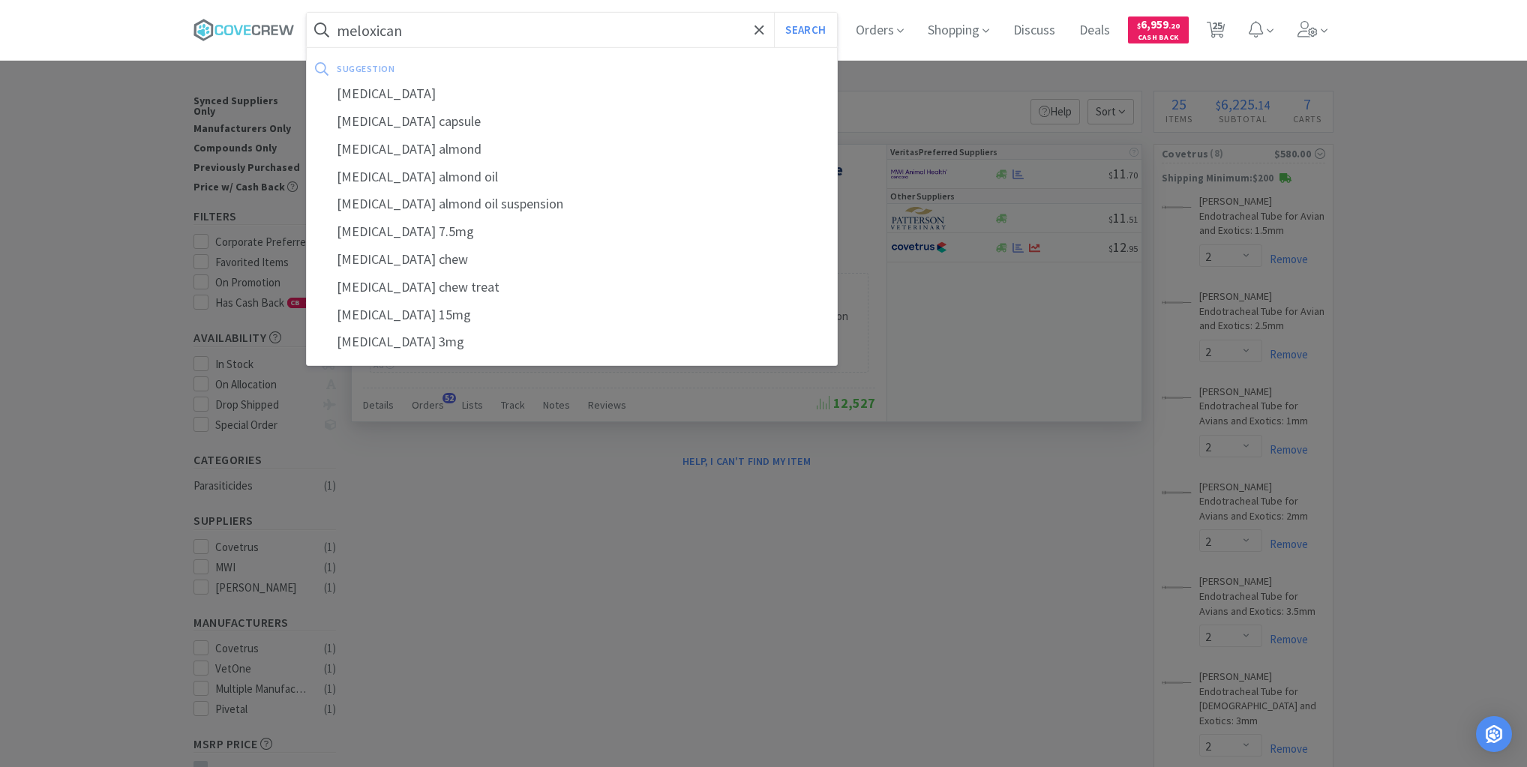
click at [774, 13] on button "Search" at bounding box center [805, 30] width 62 height 35
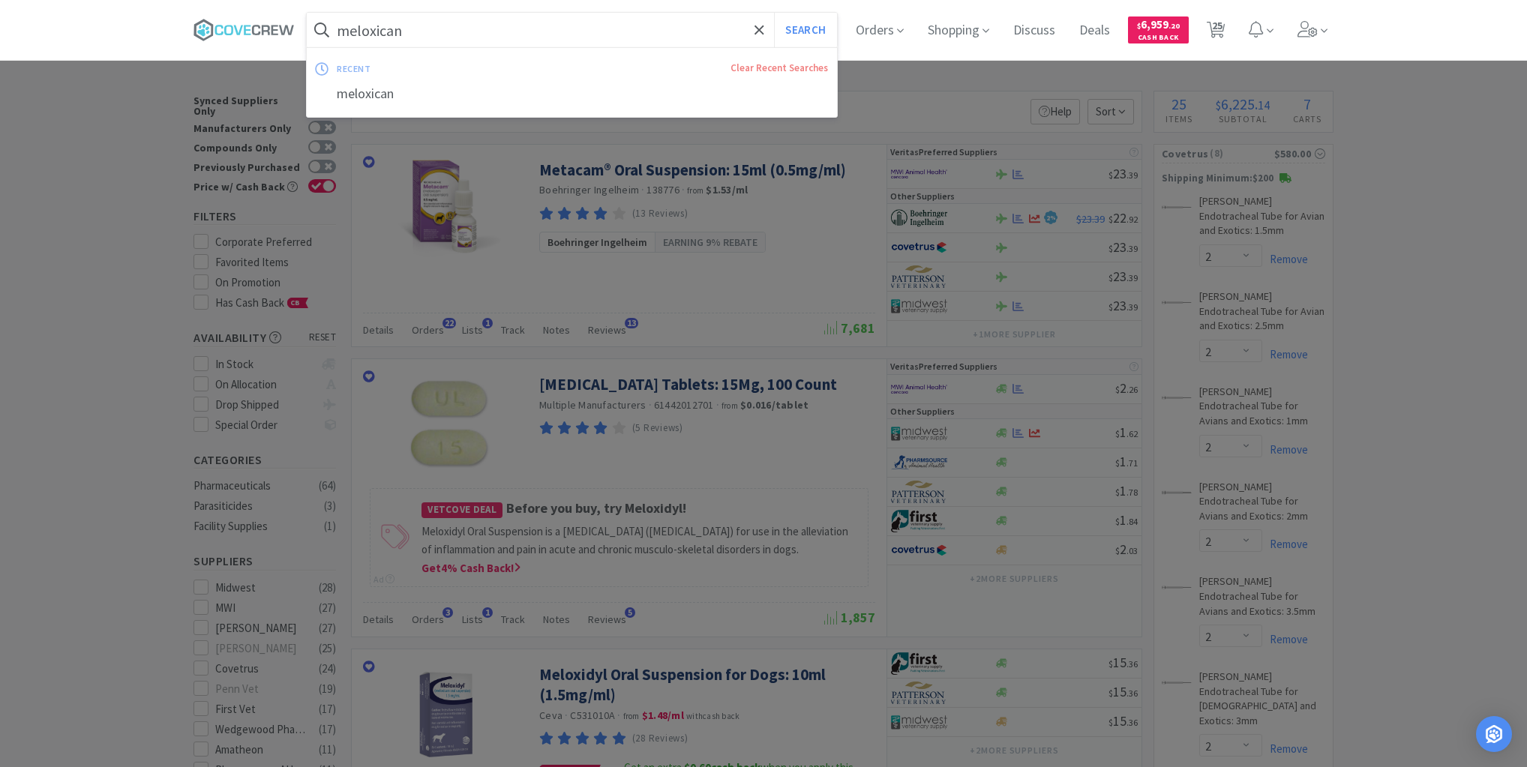
click at [567, 32] on input "meloxican" at bounding box center [572, 30] width 530 height 35
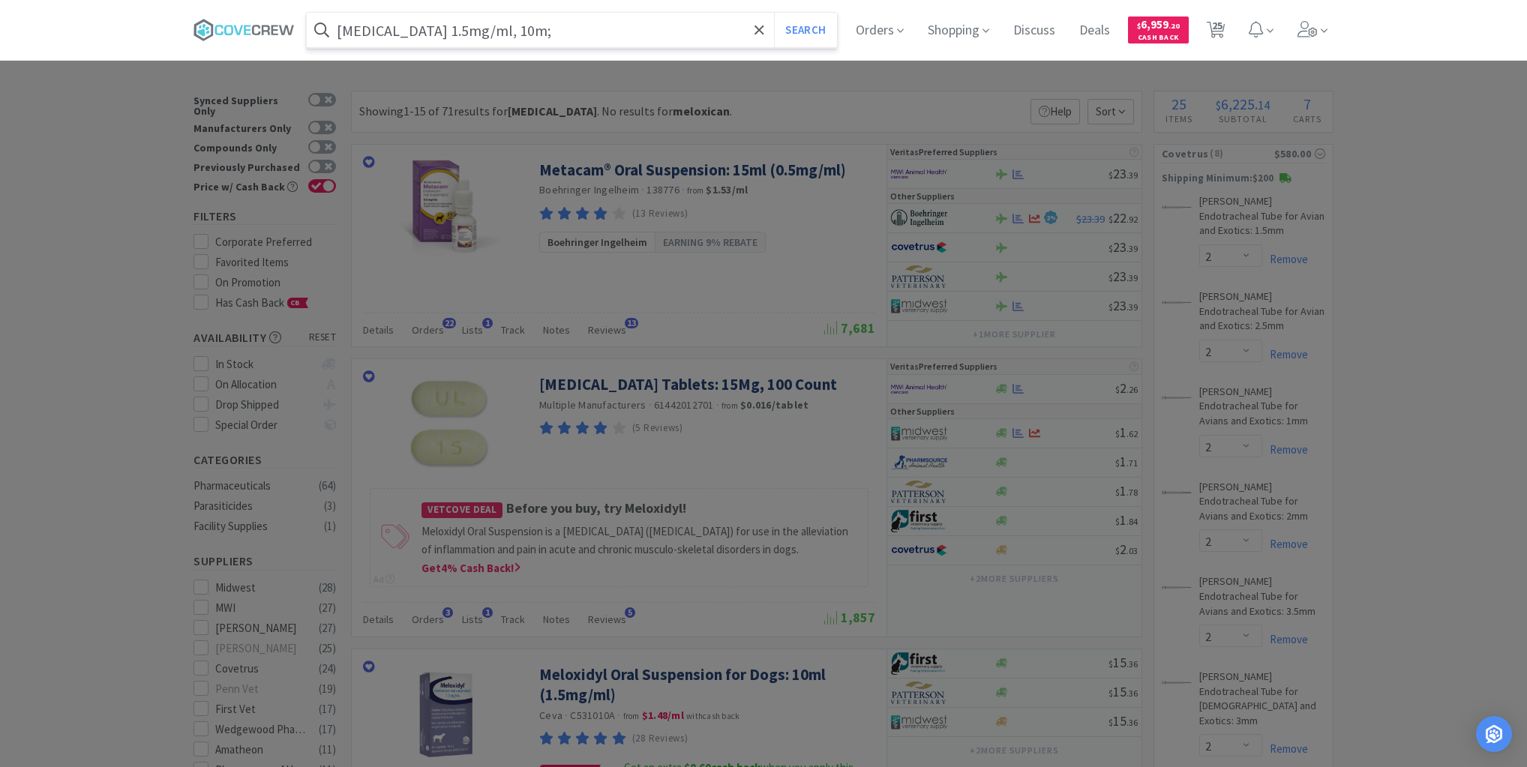
click at [774, 13] on button "Search" at bounding box center [805, 30] width 62 height 35
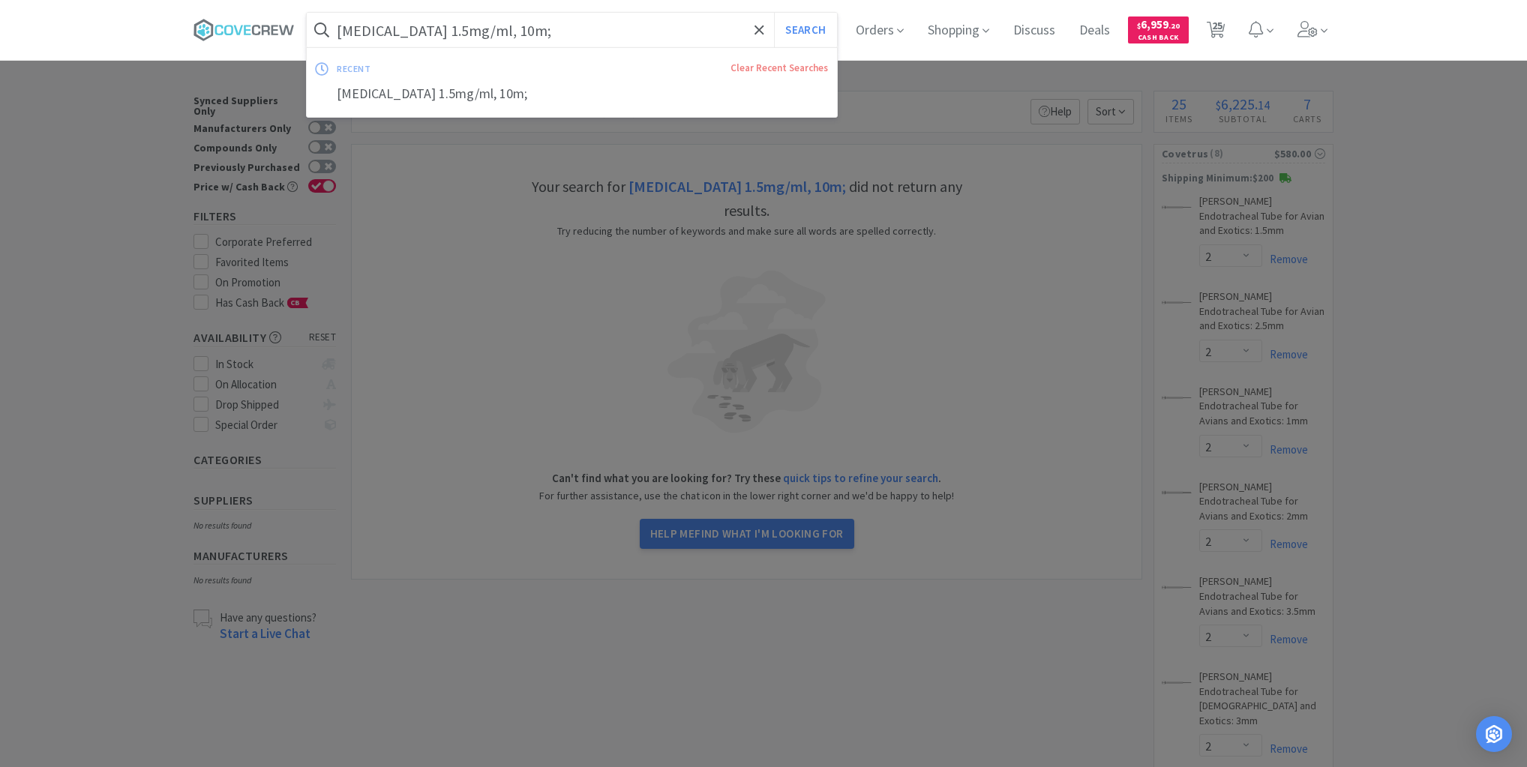
click at [564, 28] on input "[MEDICAL_DATA] 1.5mg/ml, 10m;" at bounding box center [572, 30] width 530 height 35
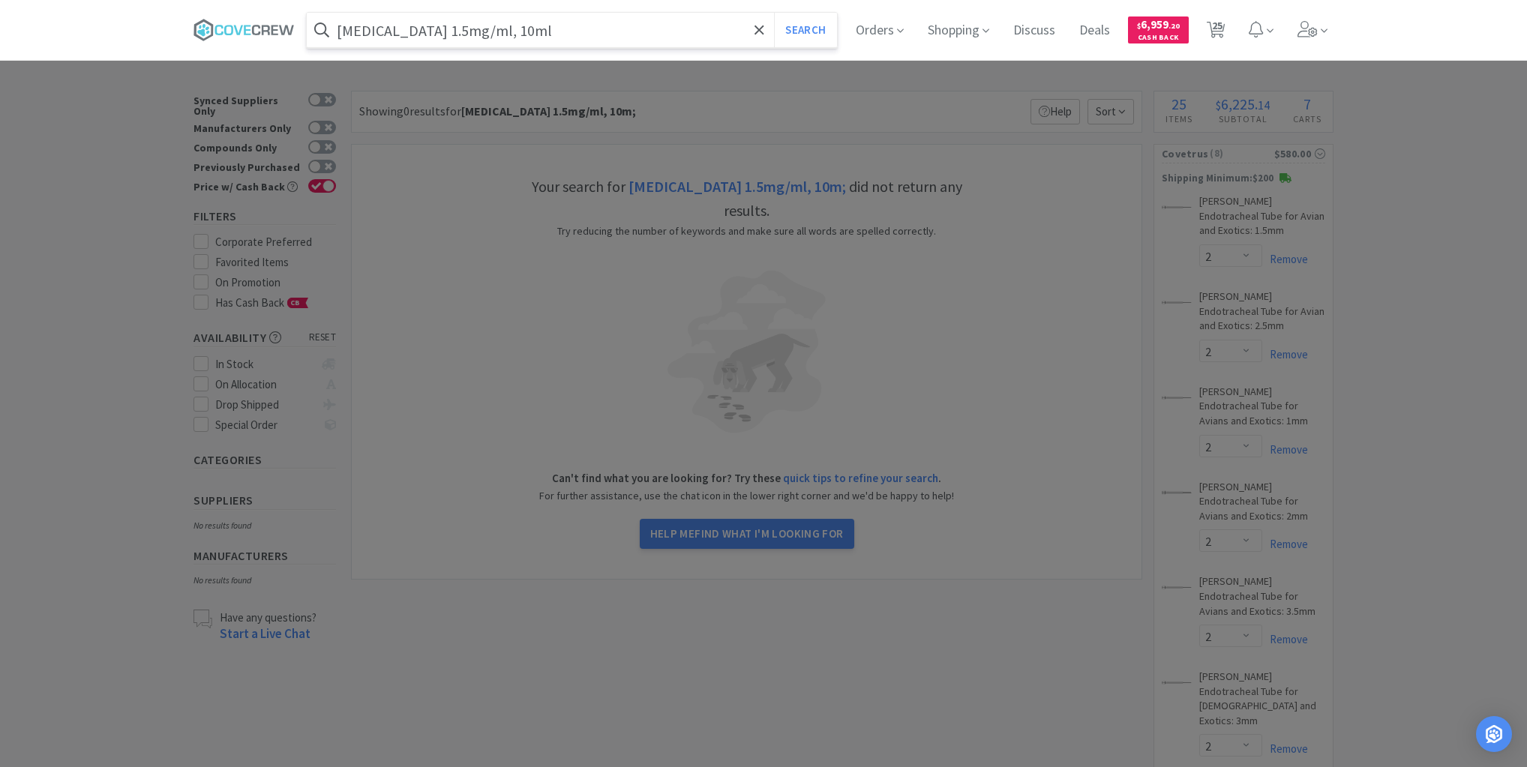
click at [774, 13] on button "Search" at bounding box center [805, 30] width 62 height 35
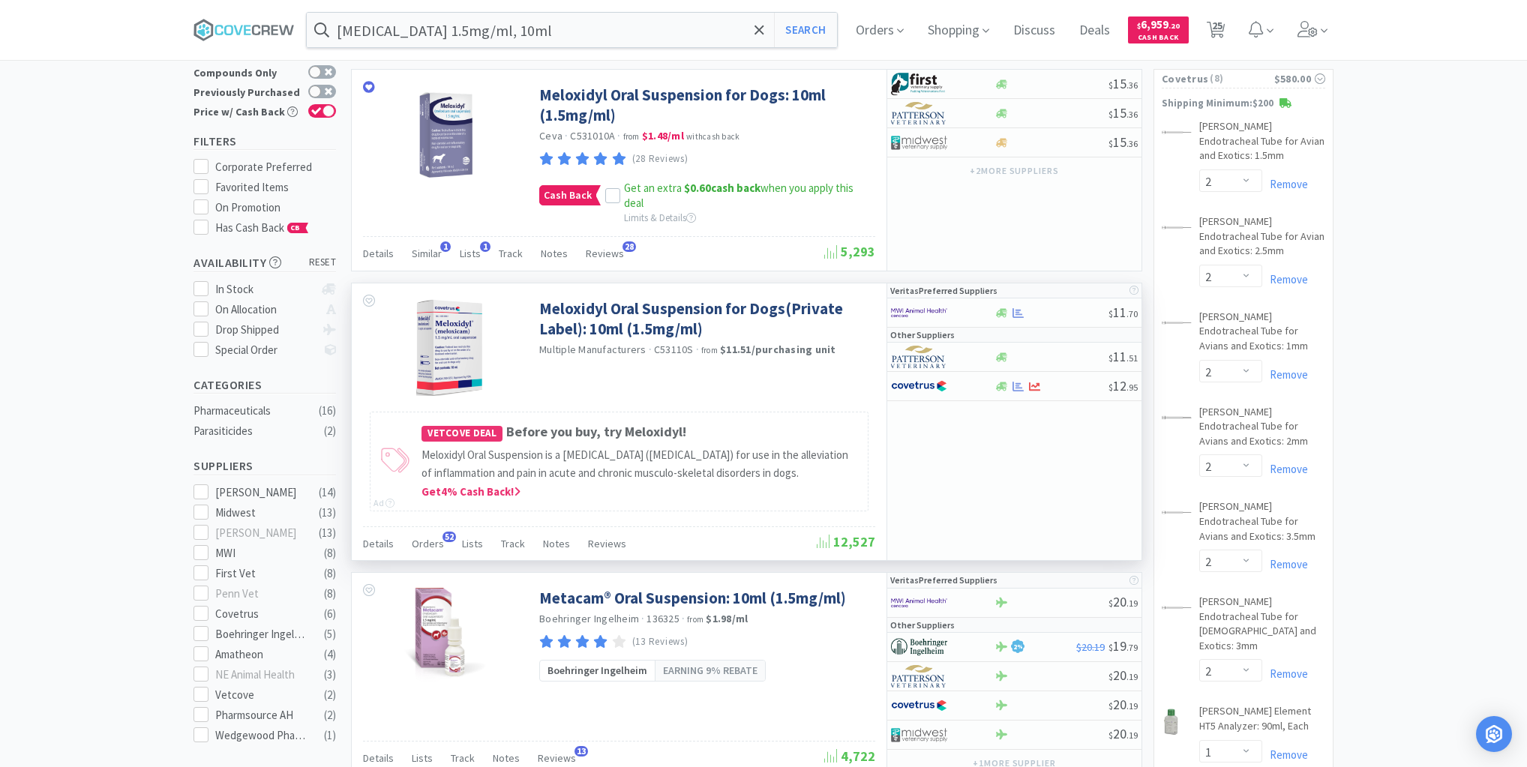
scroll to position [240, 0]
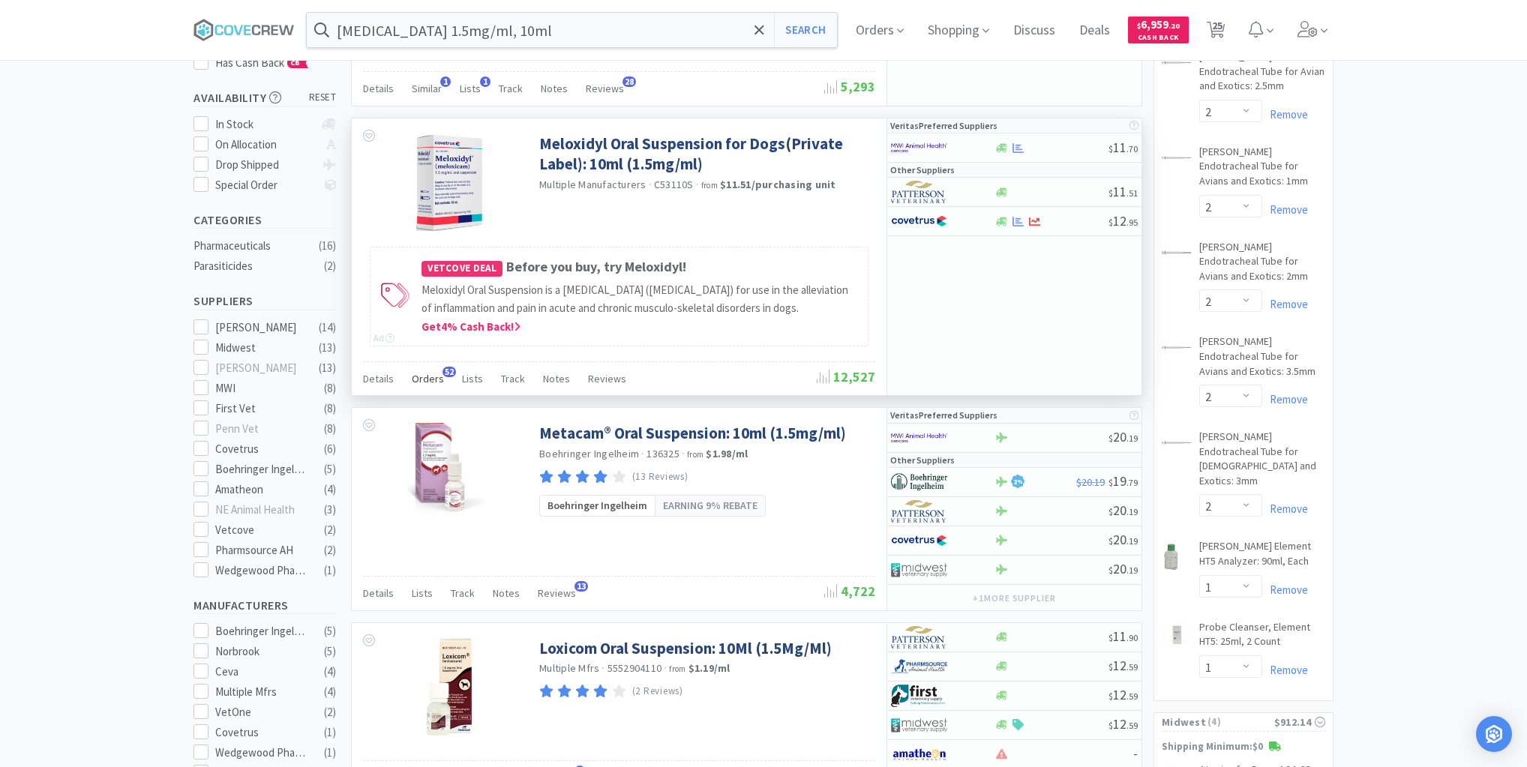
click at [432, 377] on span "Orders" at bounding box center [428, 379] width 32 height 14
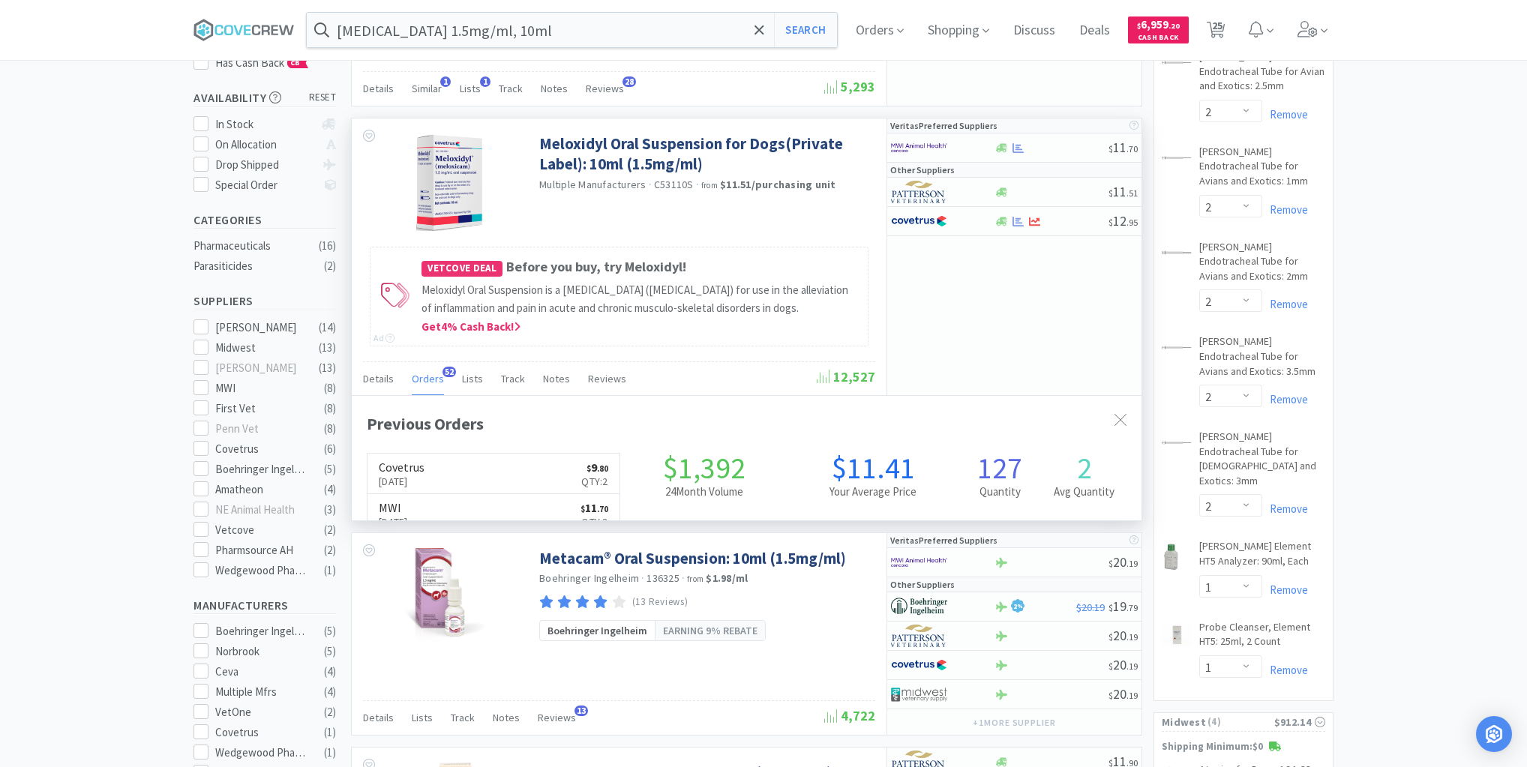
scroll to position [402, 790]
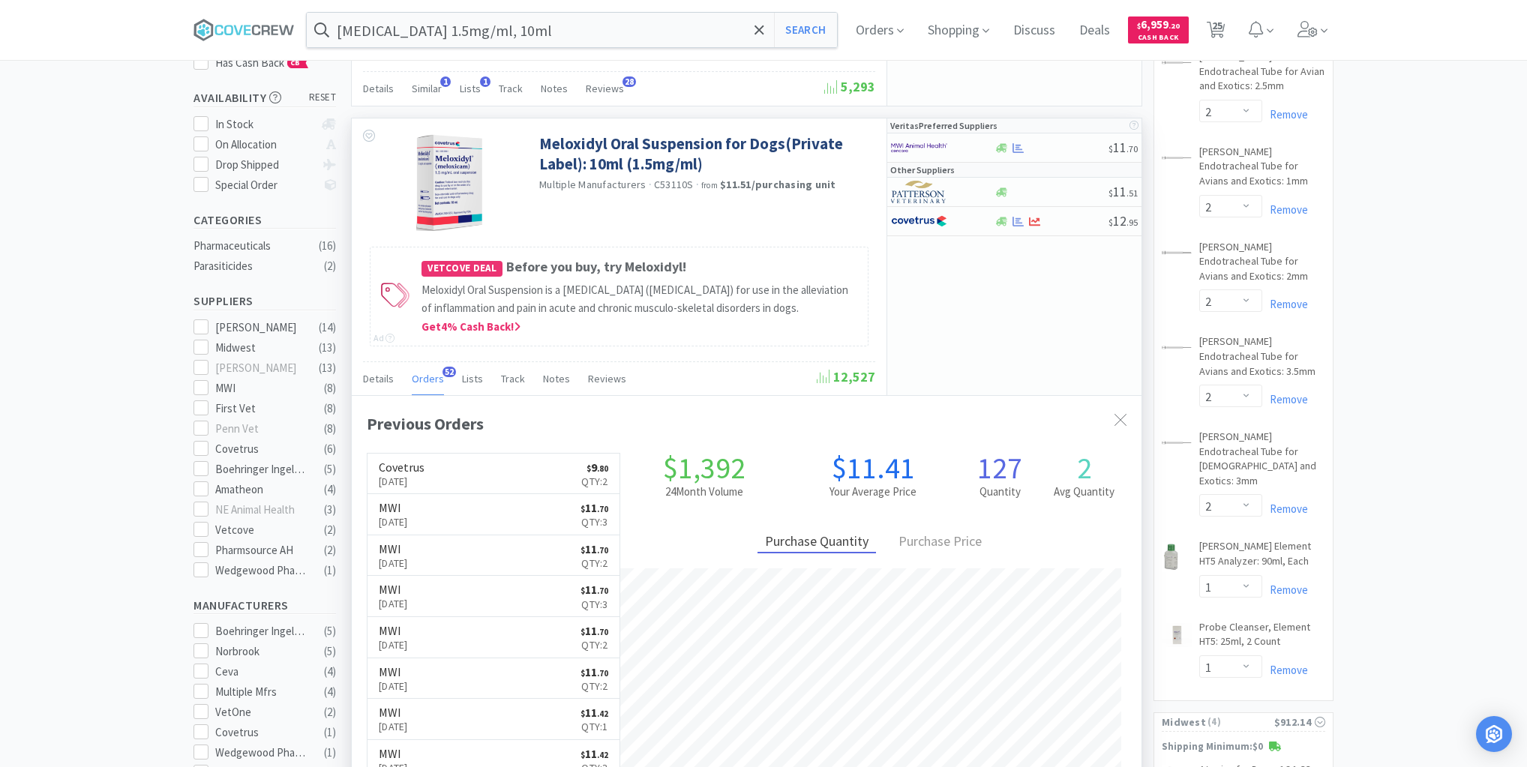
click at [431, 378] on span "Orders" at bounding box center [428, 379] width 32 height 14
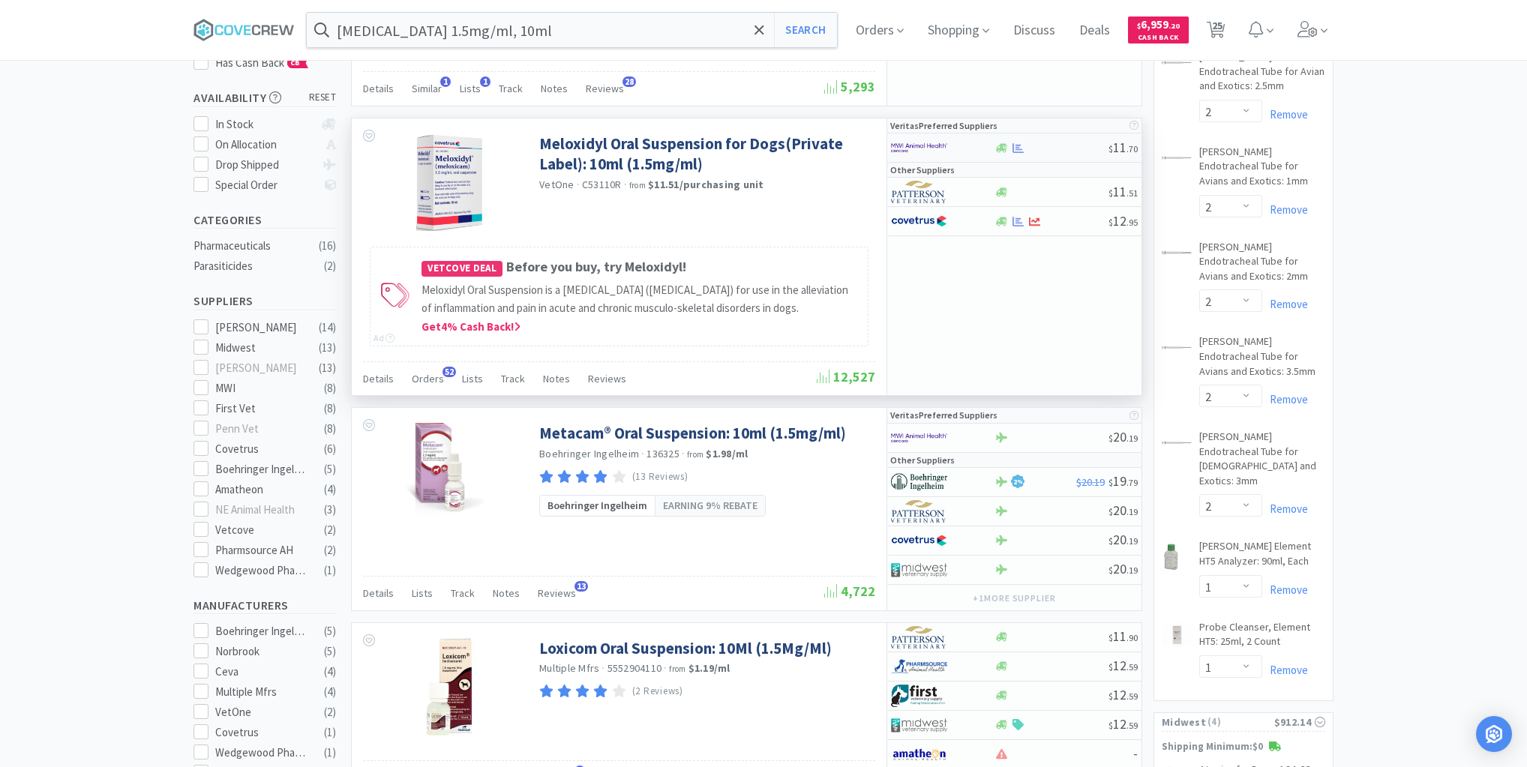
click at [1053, 150] on div at bounding box center [1051, 148] width 115 height 11
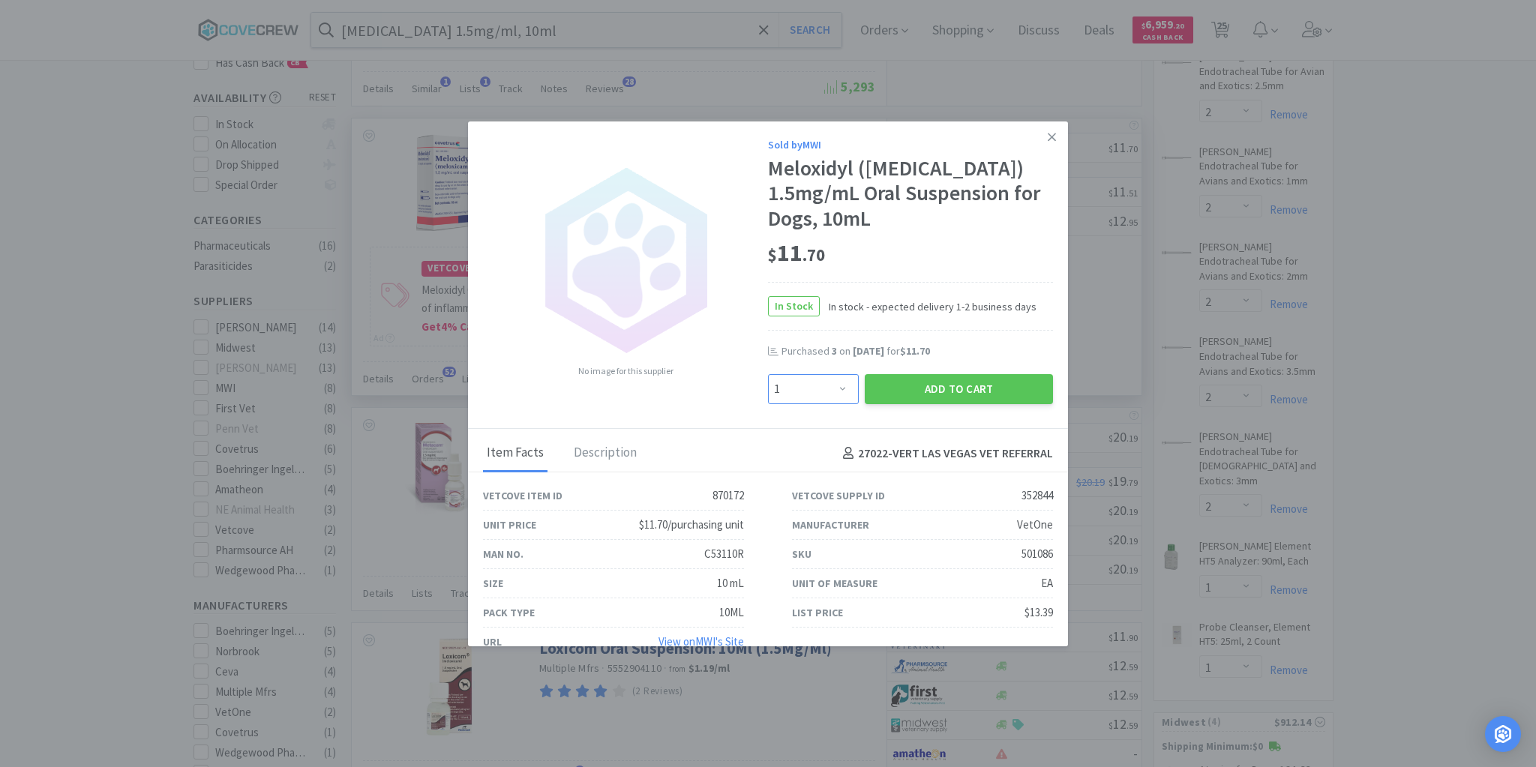
click at [842, 386] on select "Enter Quantity 1 2 3 4 5 6 7 8 9 10 11 12 13 14 15 16 17 18 19 20 Enter Quantity" at bounding box center [813, 389] width 91 height 30
click at [768, 374] on select "Enter Quantity 1 2 3 4 5 6 7 8 9 10 11 12 13 14 15 16 17 18 19 20 Enter Quantity" at bounding box center [813, 389] width 91 height 30
click at [908, 384] on button "Add to Cart" at bounding box center [959, 389] width 188 height 30
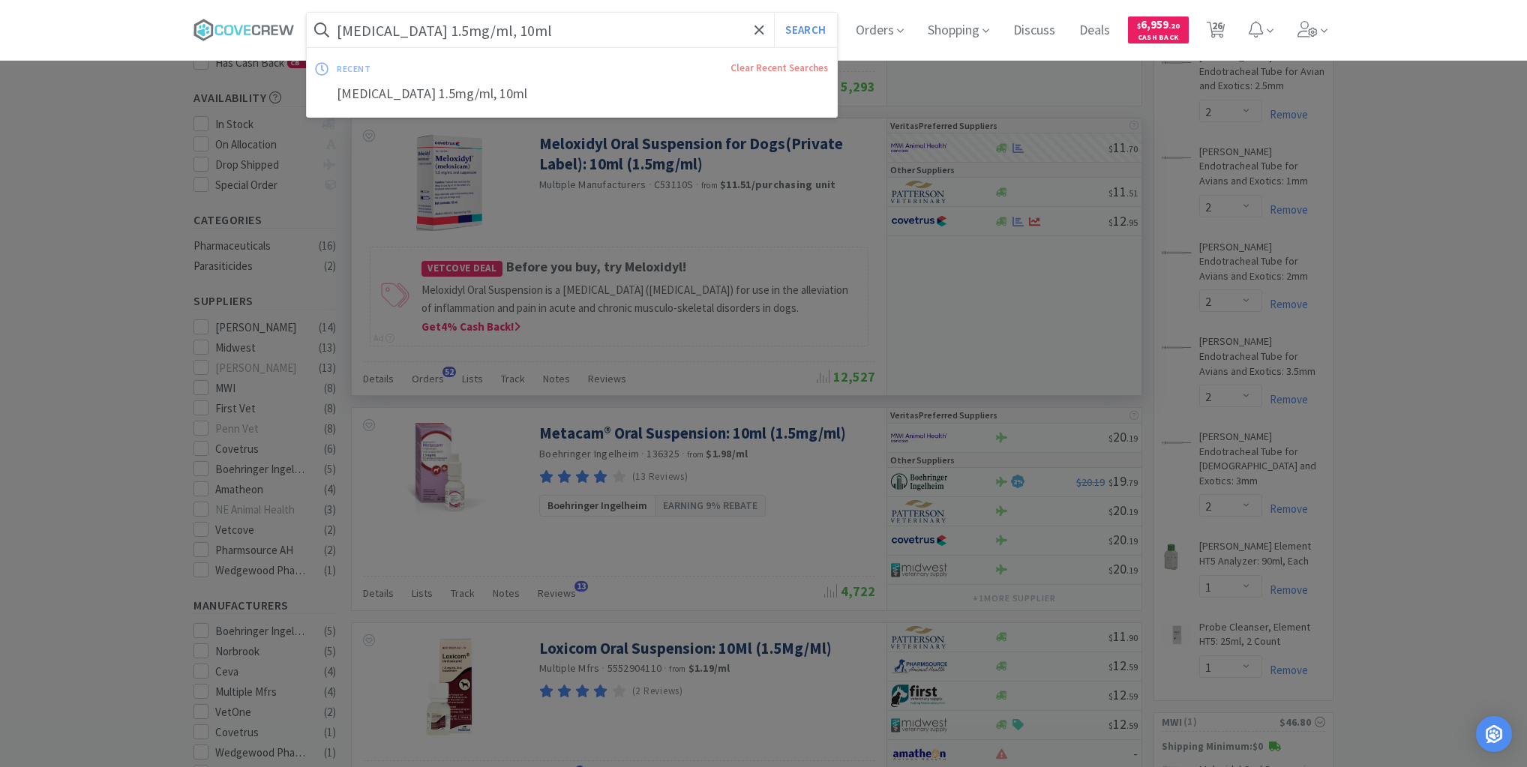
drag, startPoint x: 591, startPoint y: 24, endPoint x: 589, endPoint y: 37, distance: 12.9
click at [592, 24] on input "[MEDICAL_DATA] 1.5mg/ml, 10ml" at bounding box center [572, 30] width 530 height 35
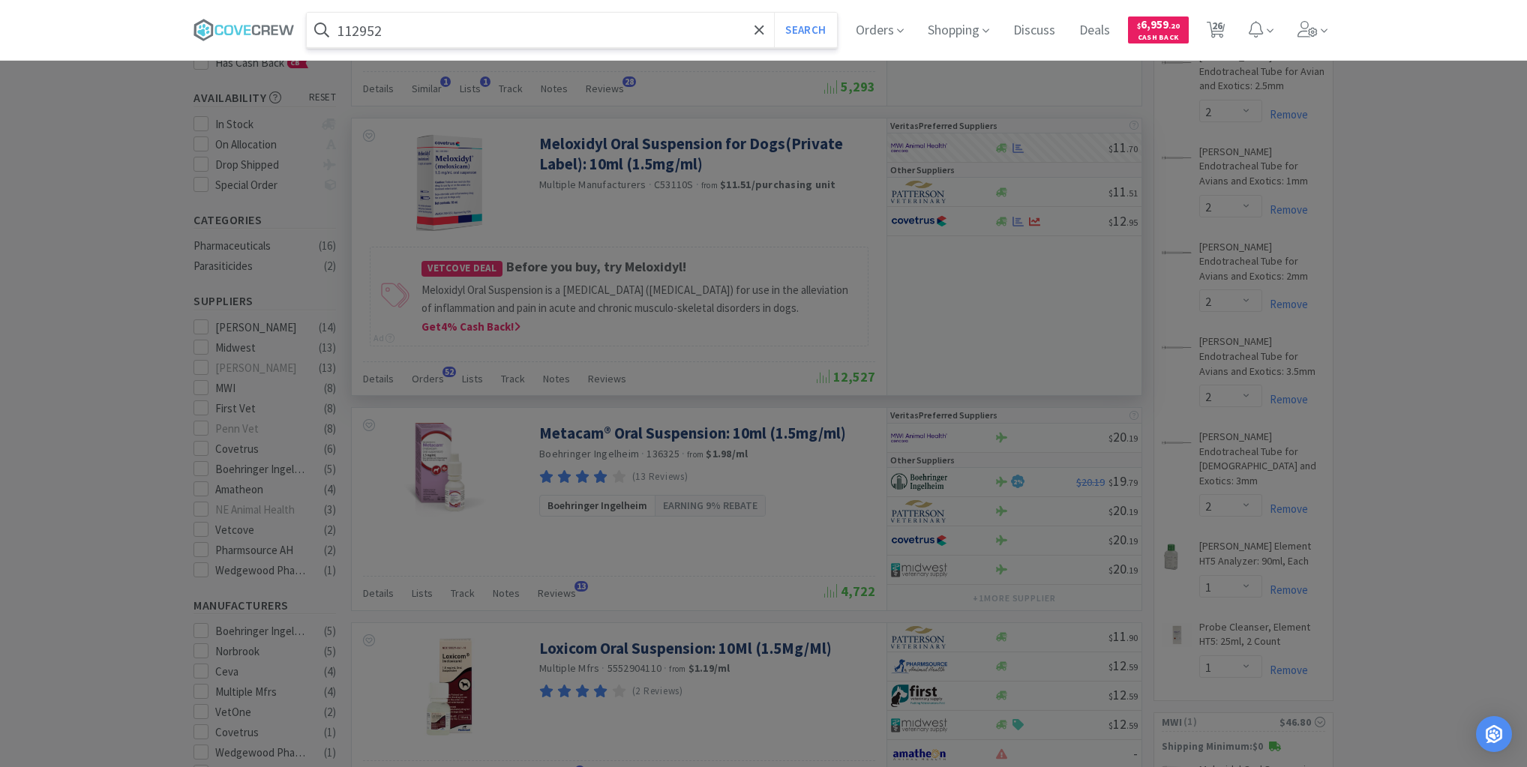
click at [774, 13] on button "Search" at bounding box center [805, 30] width 62 height 35
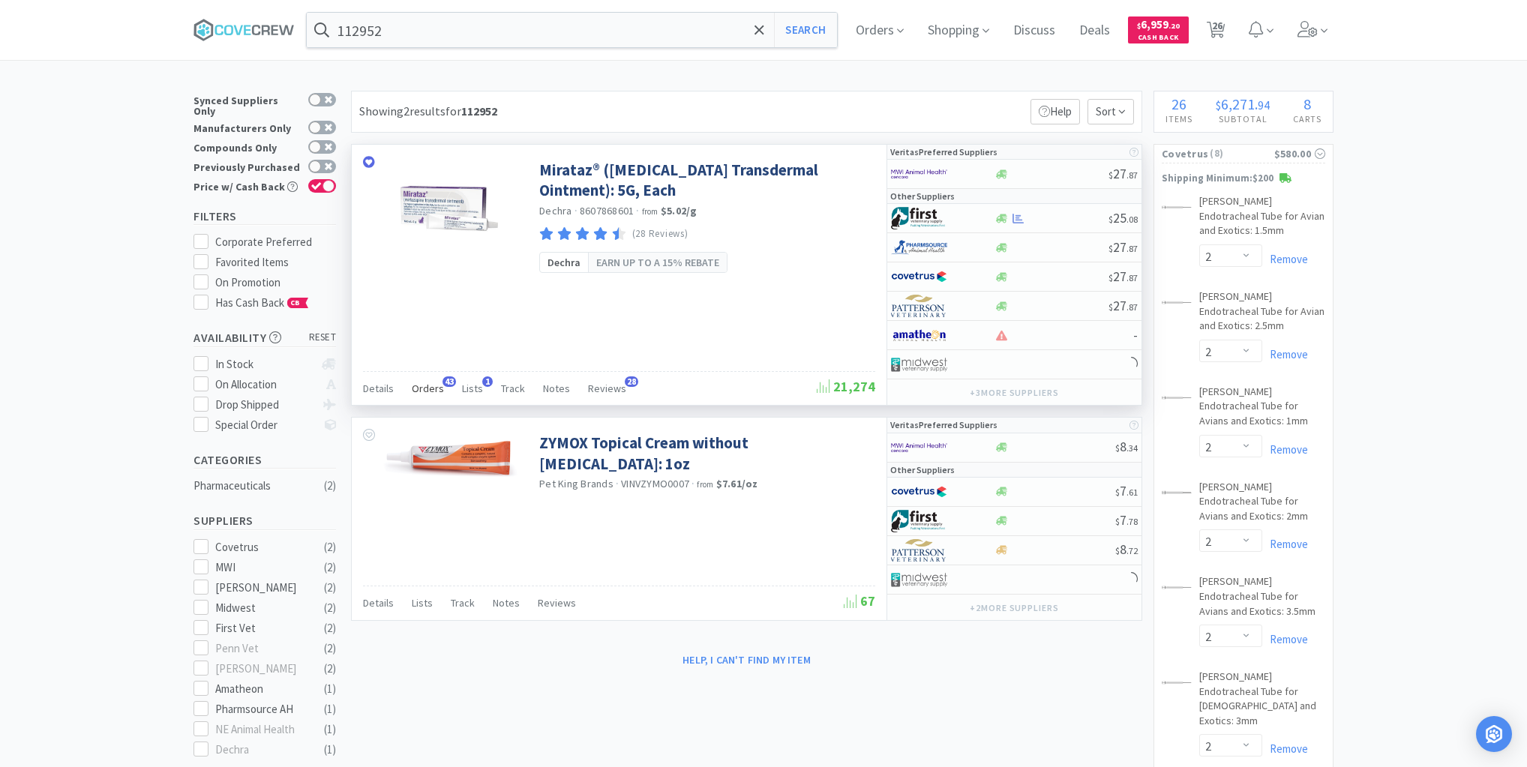
click at [422, 387] on span "Orders" at bounding box center [428, 389] width 32 height 14
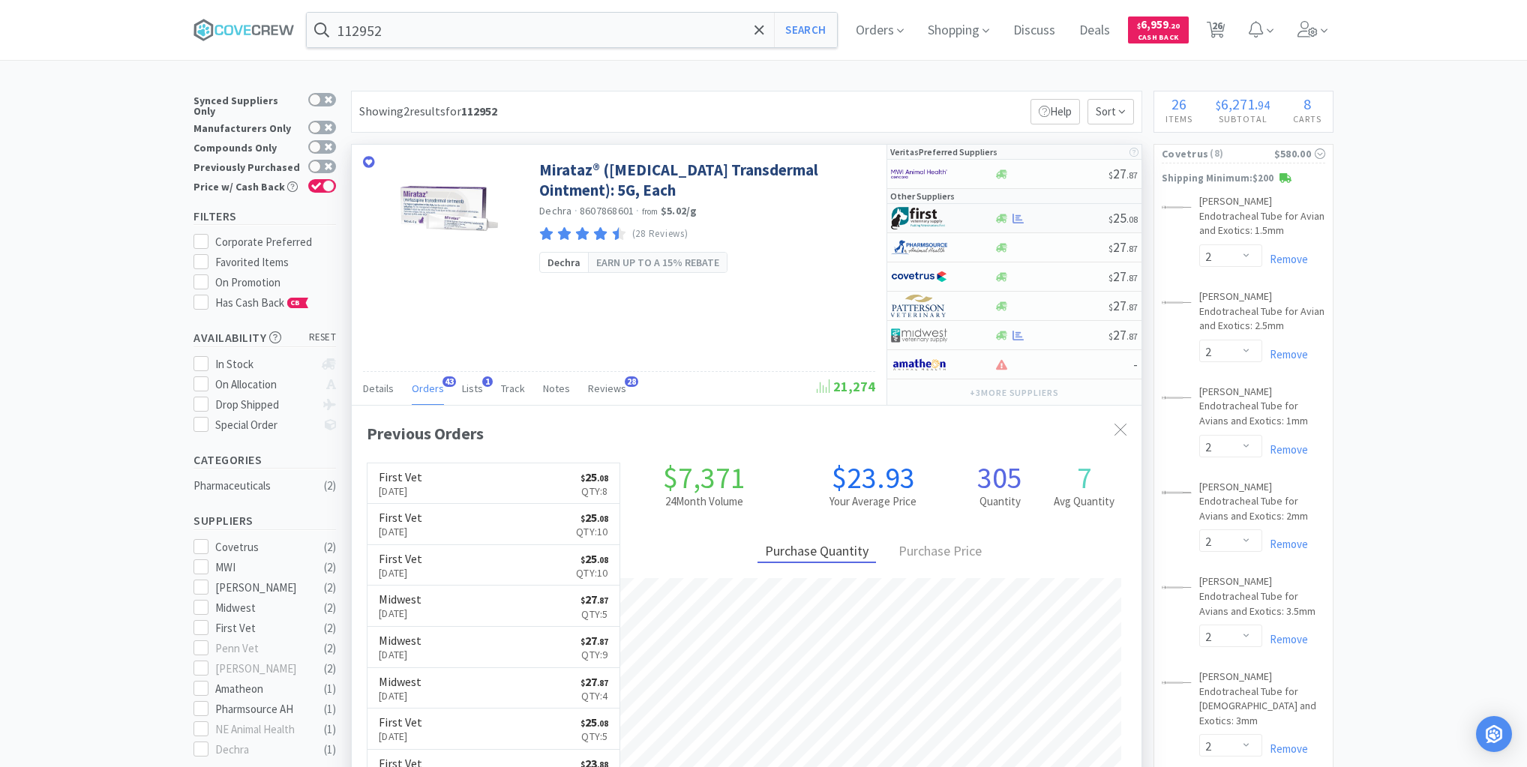
scroll to position [402, 790]
click at [1059, 222] on div "$ 25 . 08" at bounding box center [1014, 218] width 254 height 29
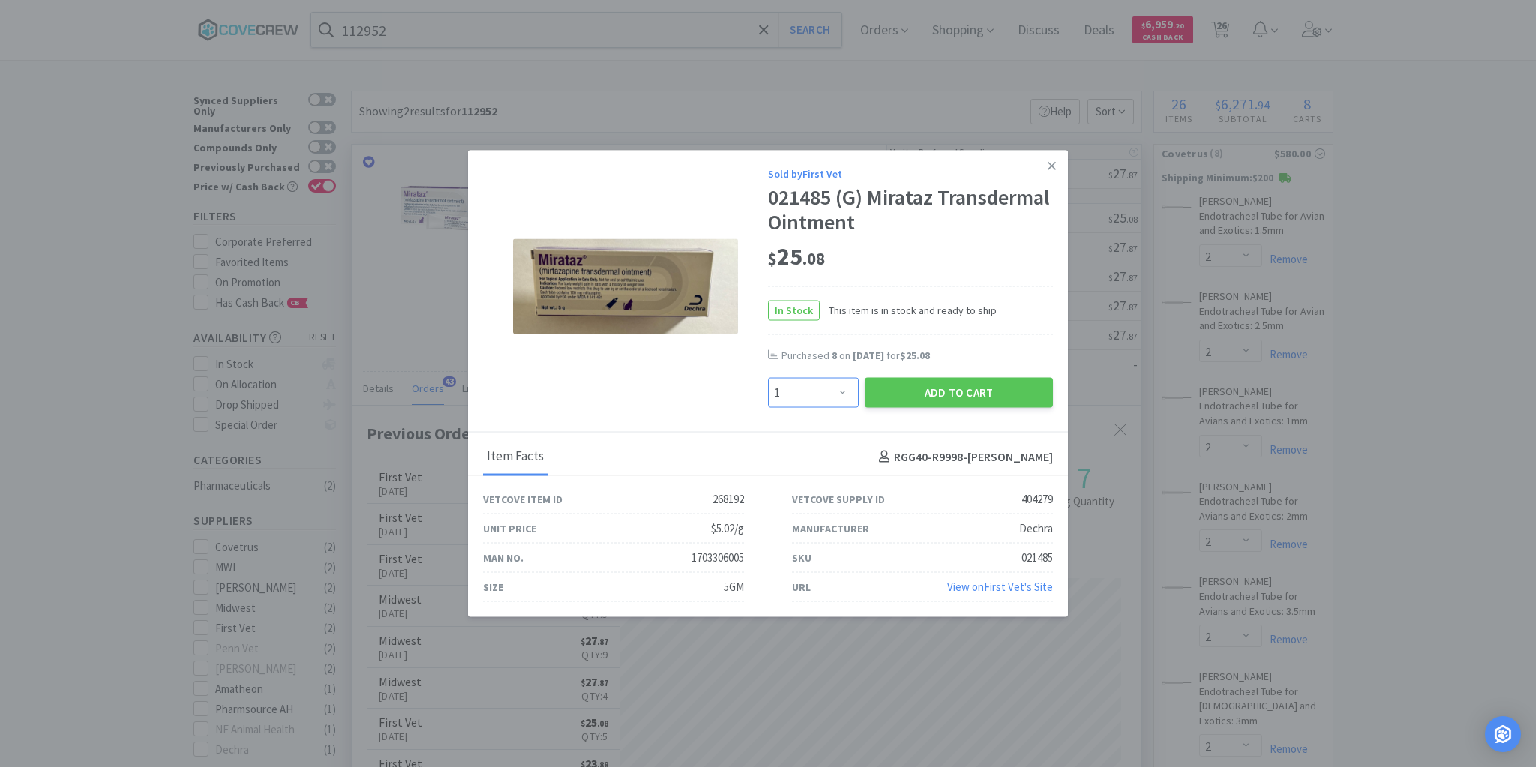
click at [843, 395] on select "Enter Quantity 1 2 3 4 5 6 7 8 9 10 11 12 13 14 15 16 17 18 19 20 Enter Quantity" at bounding box center [813, 393] width 91 height 30
click at [768, 378] on select "Enter Quantity 1 2 3 4 5 6 7 8 9 10 11 12 13 14 15 16 17 18 19 20 Enter Quantity" at bounding box center [813, 393] width 91 height 30
click at [944, 396] on button "Add to Cart" at bounding box center [959, 393] width 188 height 30
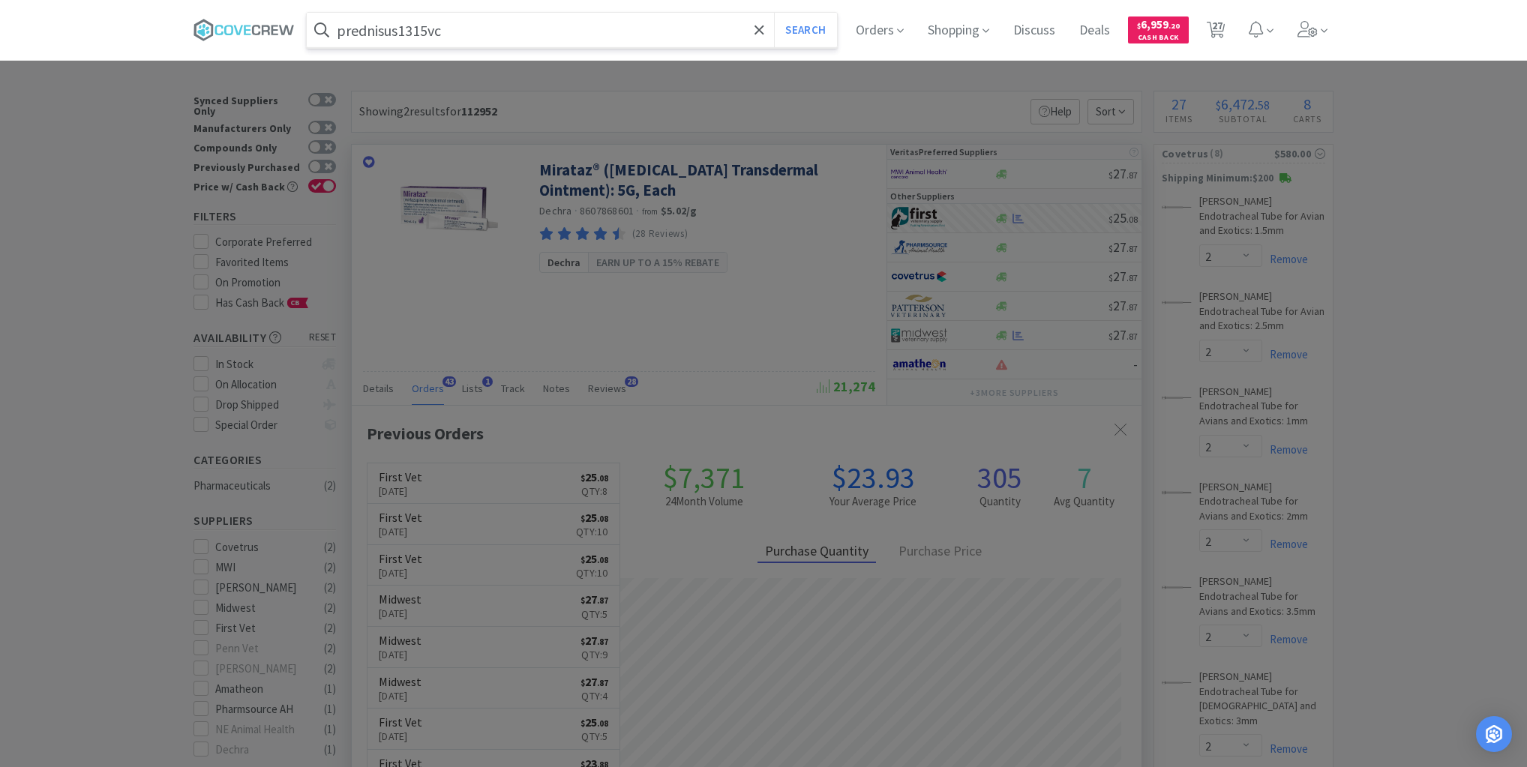
click at [774, 13] on button "Search" at bounding box center [805, 30] width 62 height 35
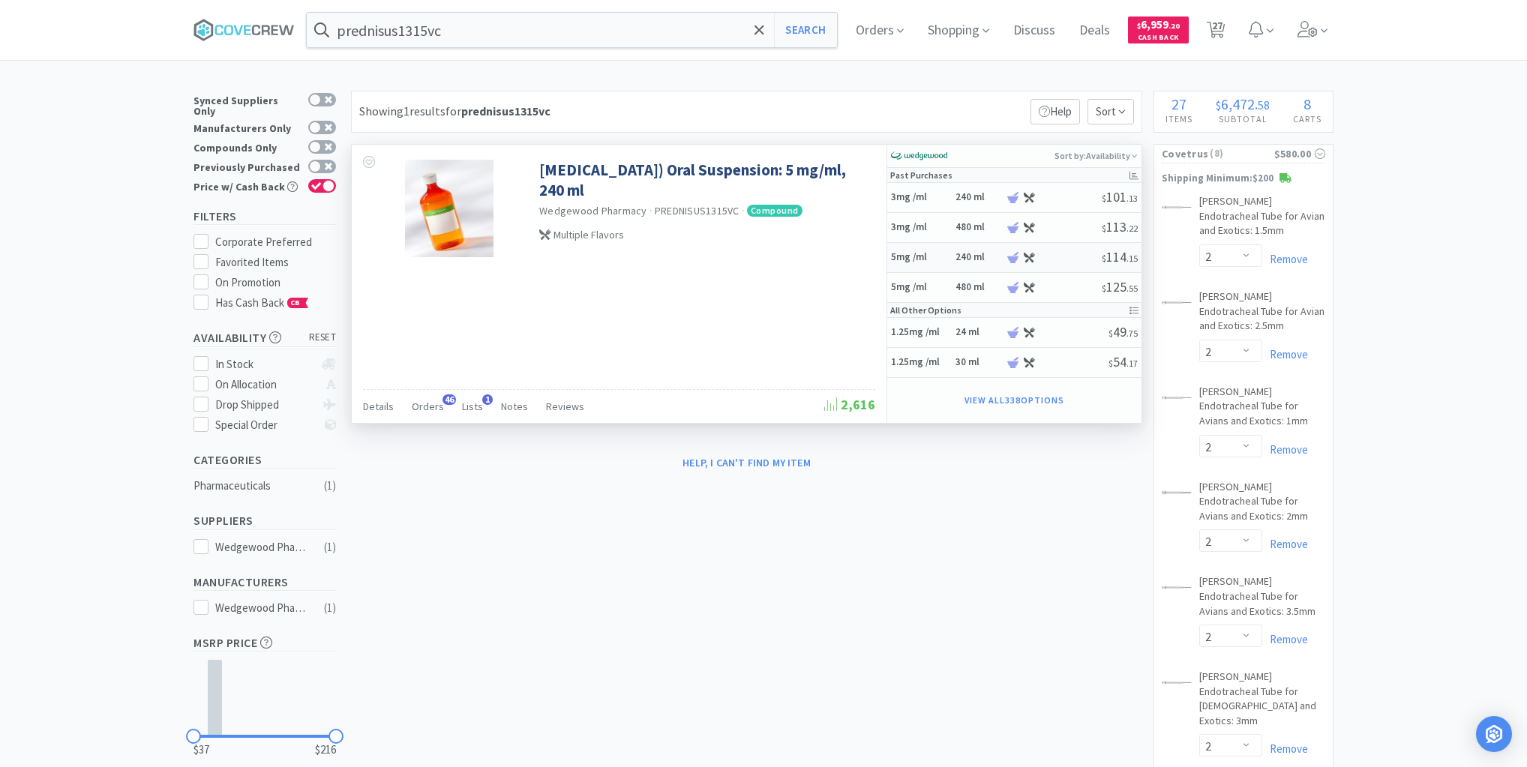
click at [938, 257] on h5 "5mg /ml" at bounding box center [921, 257] width 60 height 13
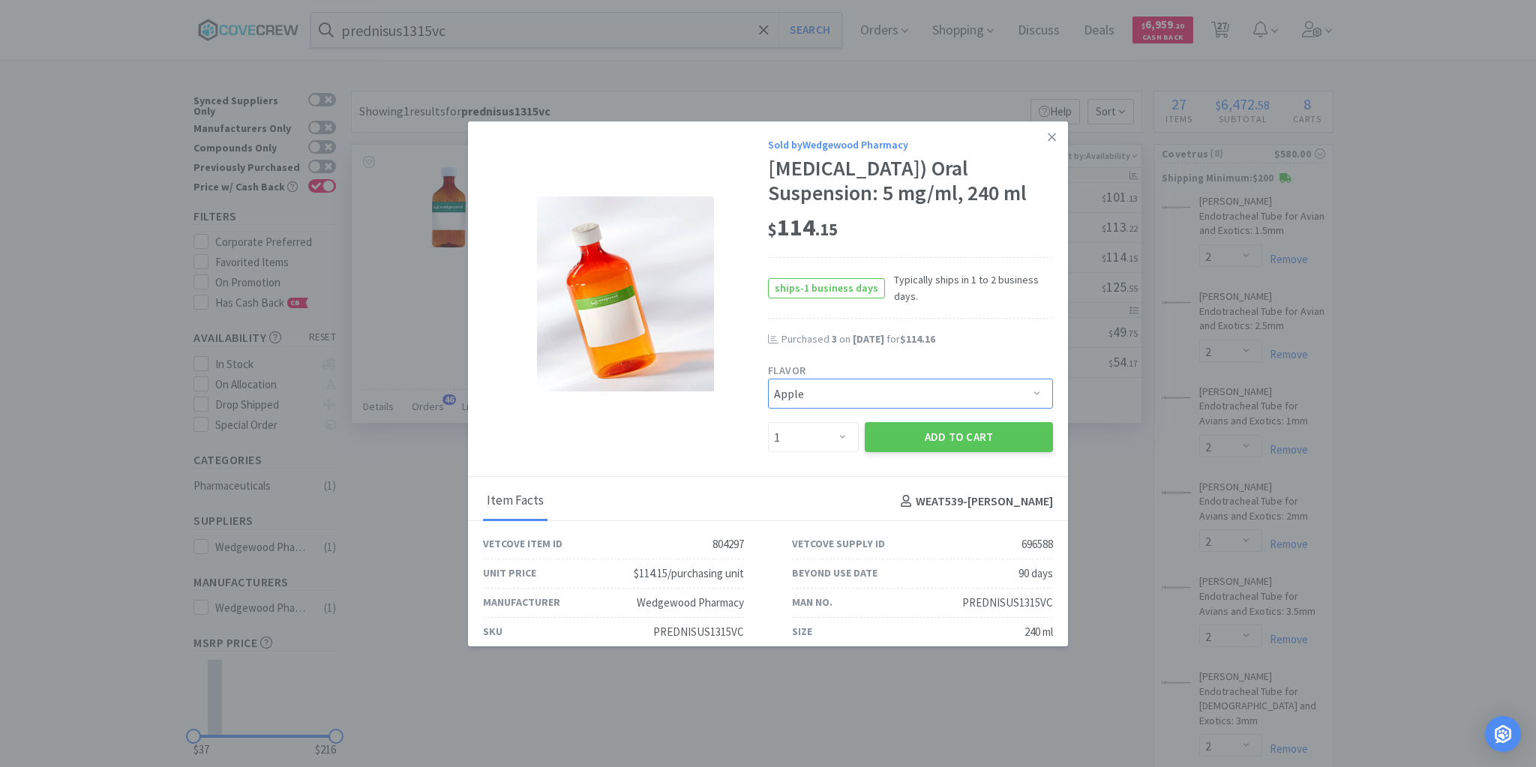
click at [1020, 409] on select "Pick a Flavor Apple Apple-Molasses Banana Beef Beef/Vanilla Butternut - Water C…" at bounding box center [910, 394] width 285 height 30
click at [768, 404] on select "Pick a Flavor Apple Apple-Molasses Banana Beef Beef/Vanilla Butternut - Water C…" at bounding box center [910, 394] width 285 height 30
click at [837, 452] on select "Enter Quantity 1 2 3 4 5 6 7 8 9 10 11 12 13 14 15 16 17 18 19 20 Enter Quantity" at bounding box center [813, 437] width 91 height 30
click at [768, 447] on select "Enter Quantity 1 2 3 4 5 6 7 8 9 10 11 12 13 14 15 16 17 18 19 20 Enter Quantity" at bounding box center [813, 437] width 91 height 30
click at [929, 452] on button "Add to Cart" at bounding box center [959, 437] width 188 height 30
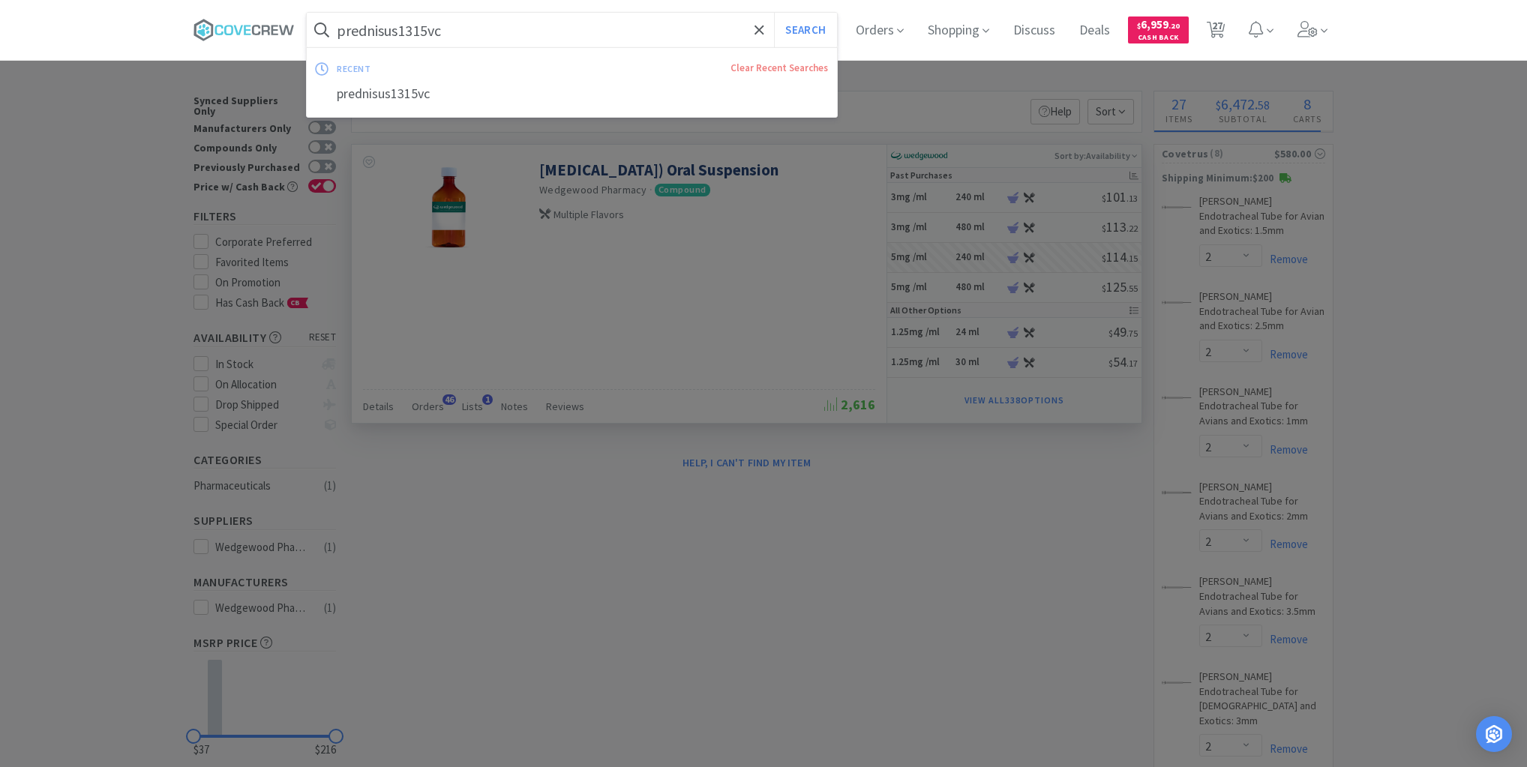
drag, startPoint x: 566, startPoint y: 28, endPoint x: 567, endPoint y: 50, distance: 22.6
click at [566, 27] on input "prednisus1315vc" at bounding box center [572, 30] width 530 height 35
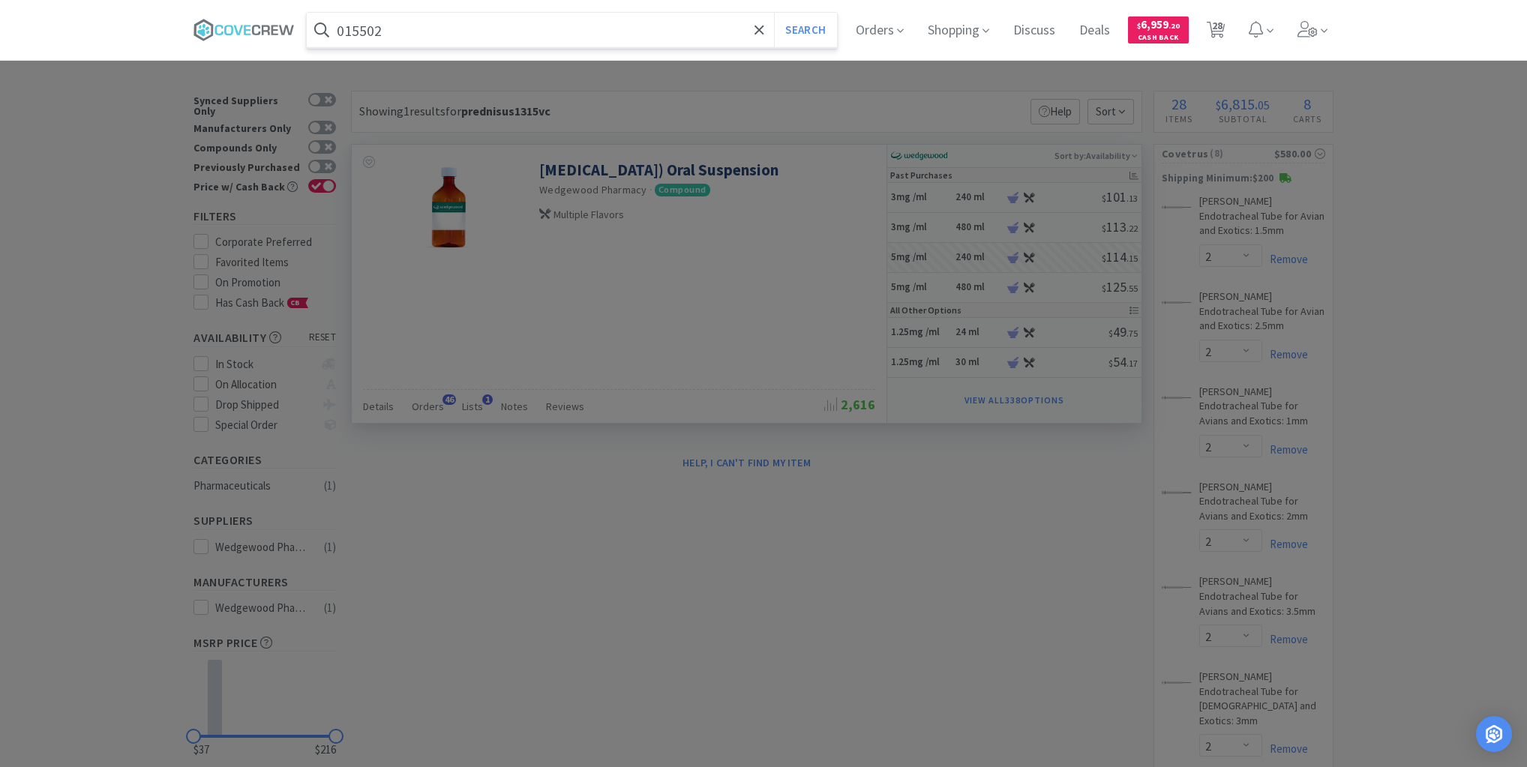
click at [774, 13] on button "Search" at bounding box center [805, 30] width 62 height 35
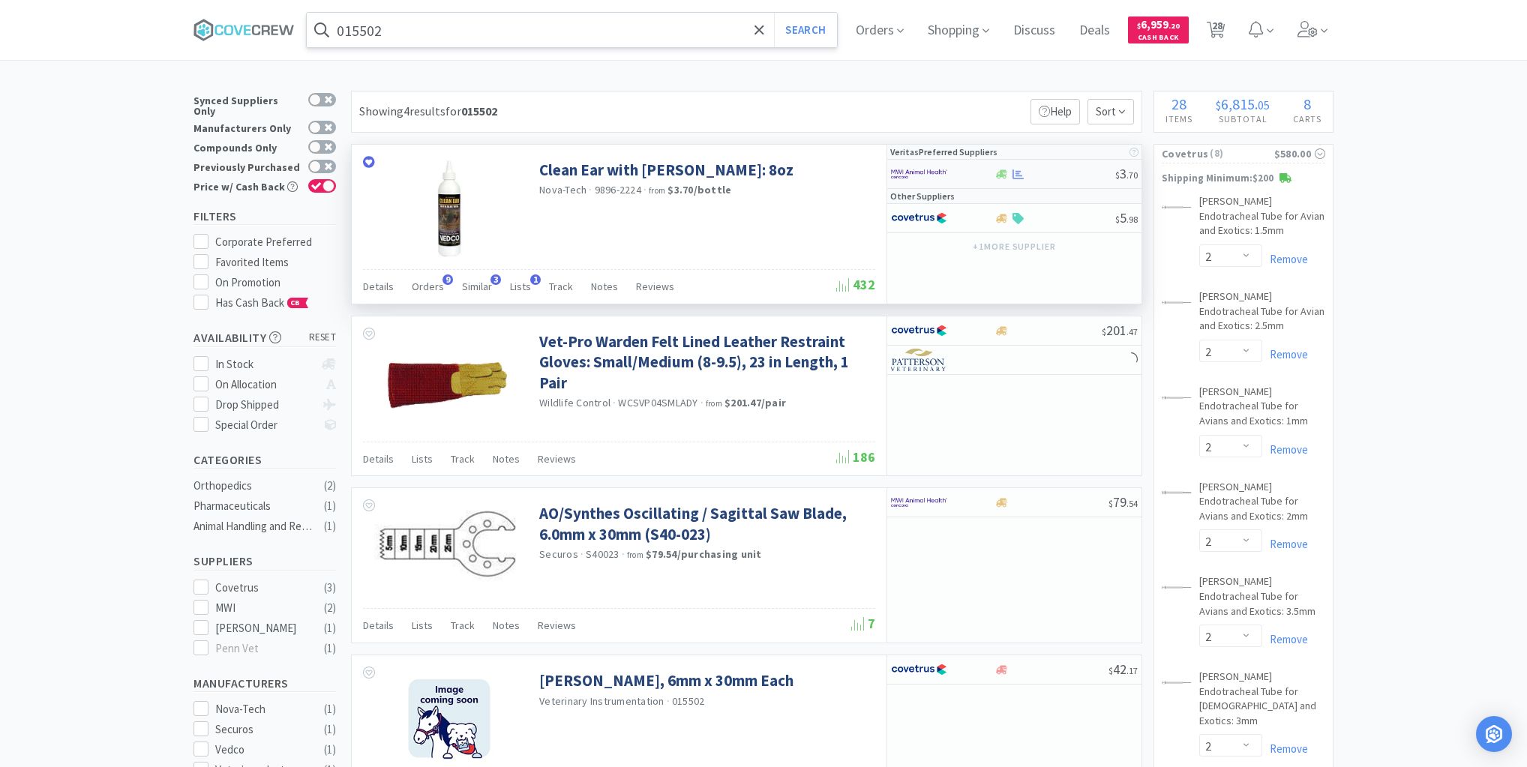
click at [1058, 181] on div "$ 3 . 70" at bounding box center [1014, 174] width 254 height 29
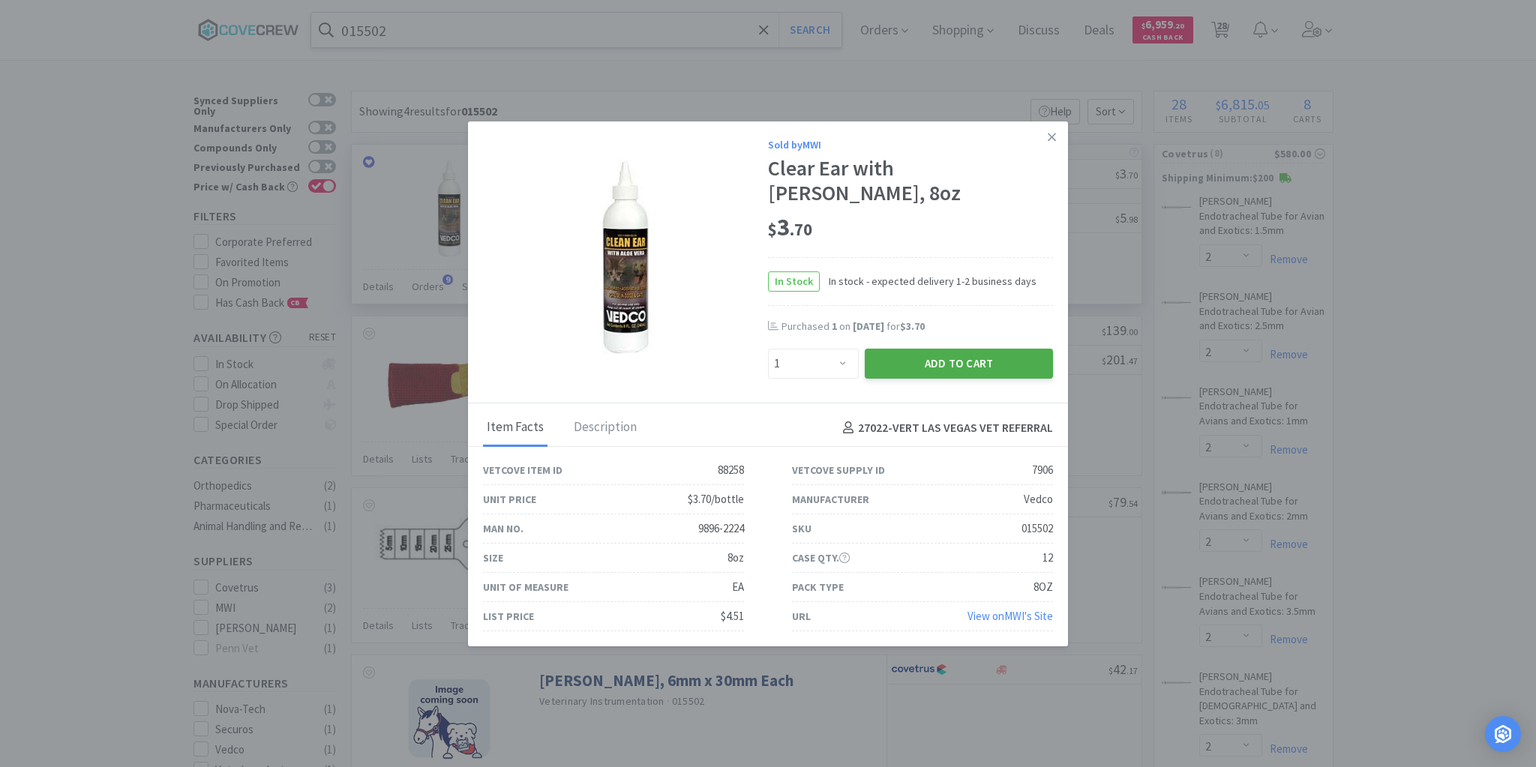
click at [1026, 357] on button "Add to Cart" at bounding box center [959, 364] width 188 height 30
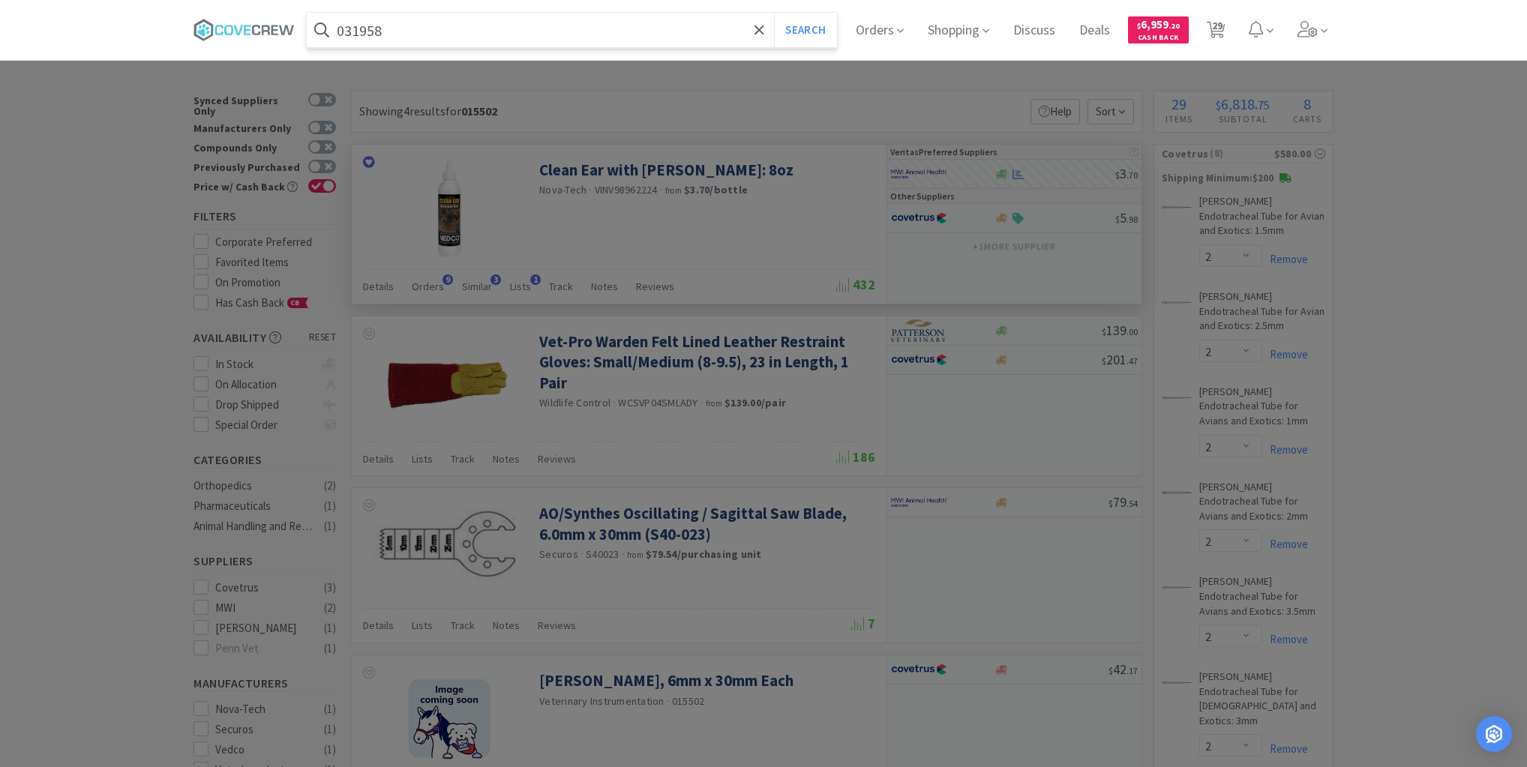
click at [774, 13] on button "Search" at bounding box center [805, 30] width 62 height 35
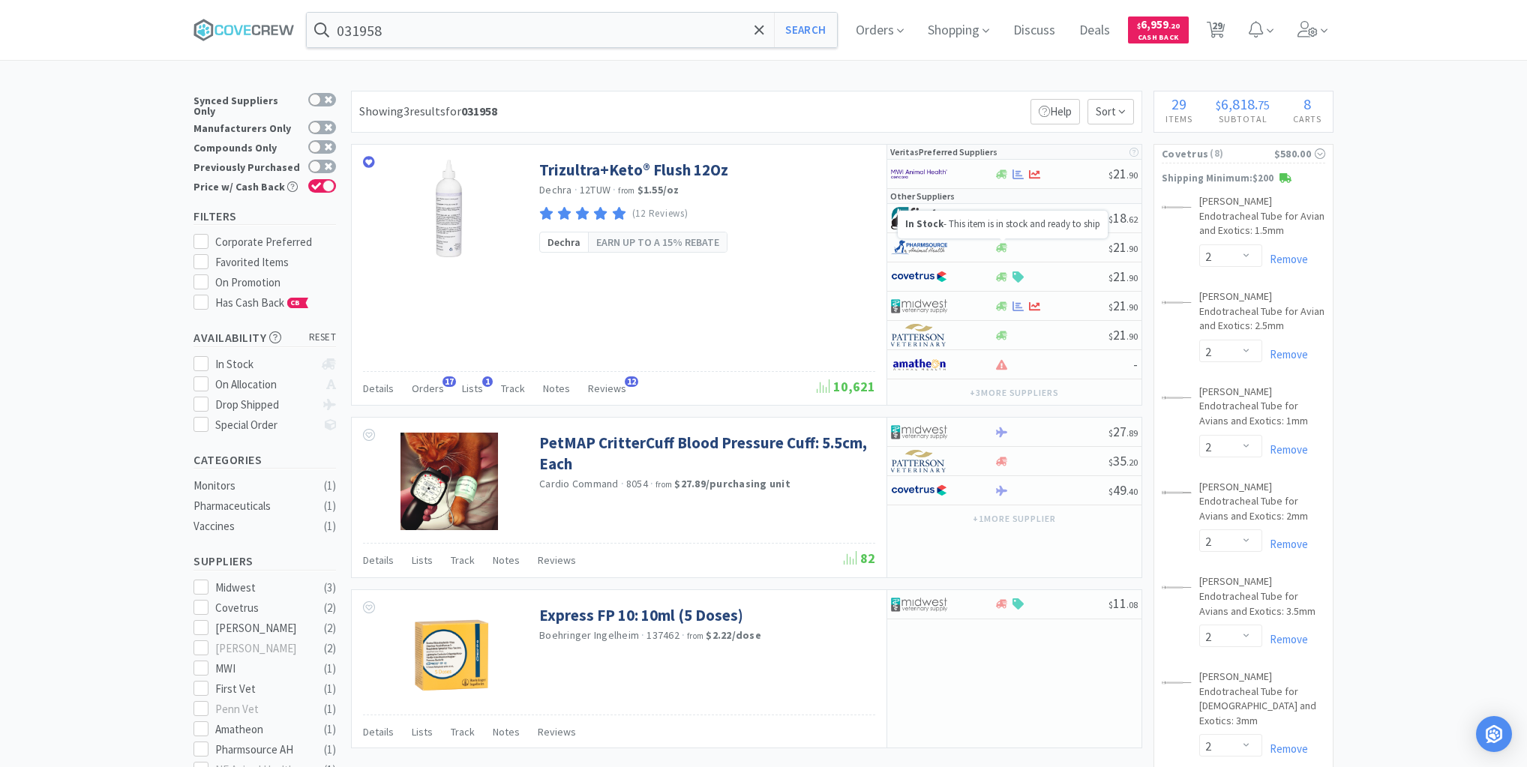
click at [1037, 223] on p "In Stock - This item is in stock and ready to ship" at bounding box center [1002, 224] width 195 height 13
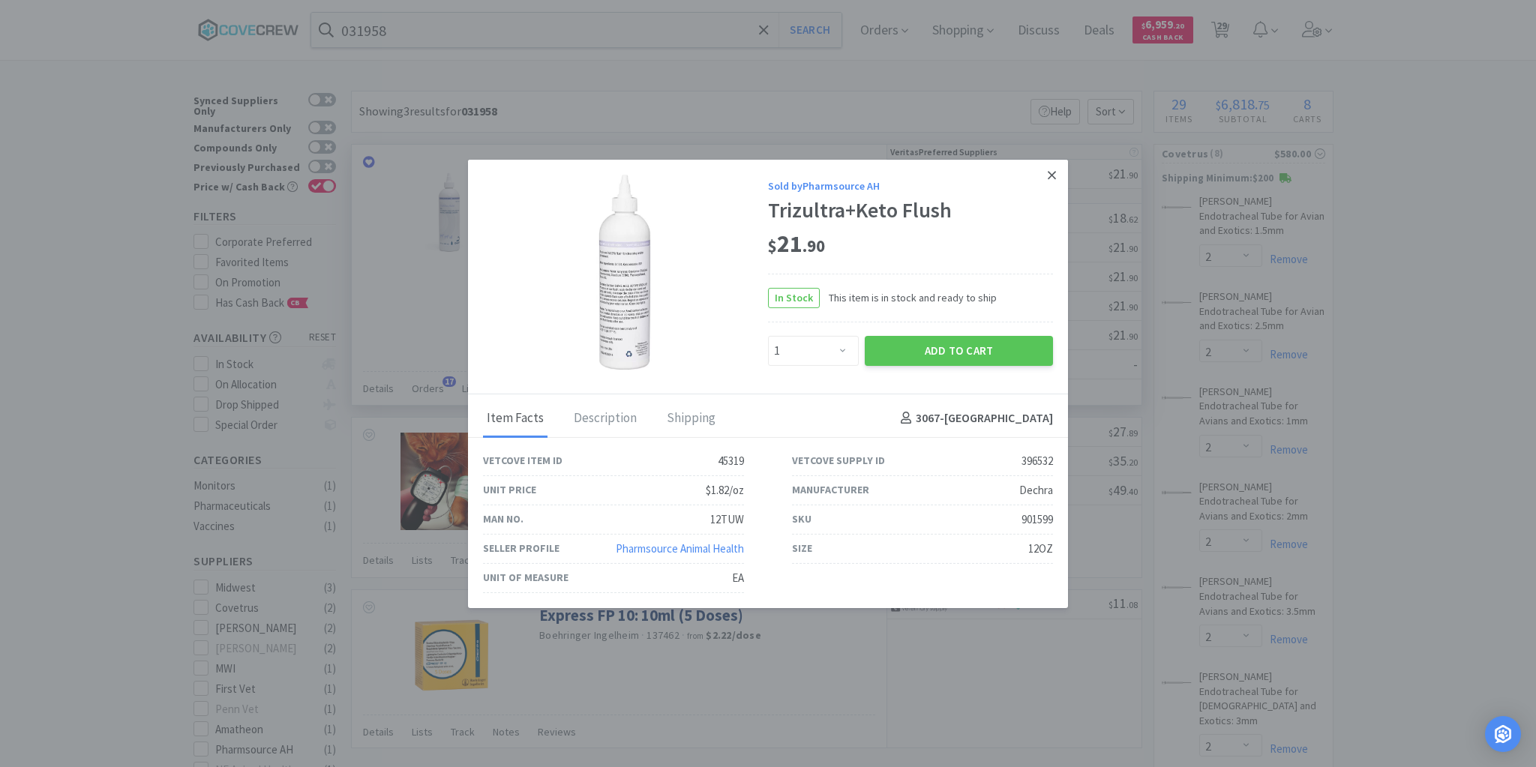
click at [1049, 175] on icon at bounding box center [1052, 175] width 8 height 14
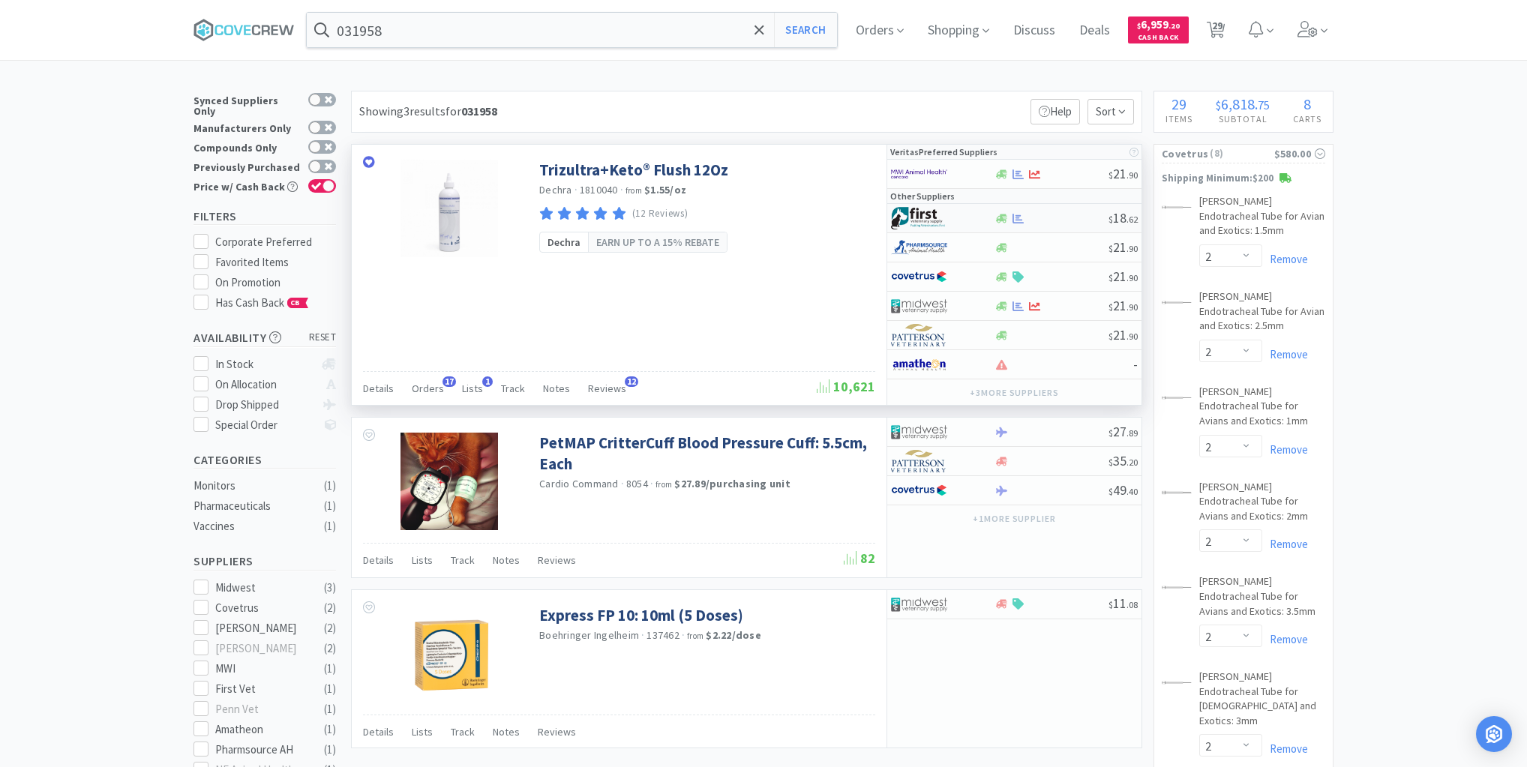
click at [1065, 222] on div at bounding box center [1051, 218] width 115 height 11
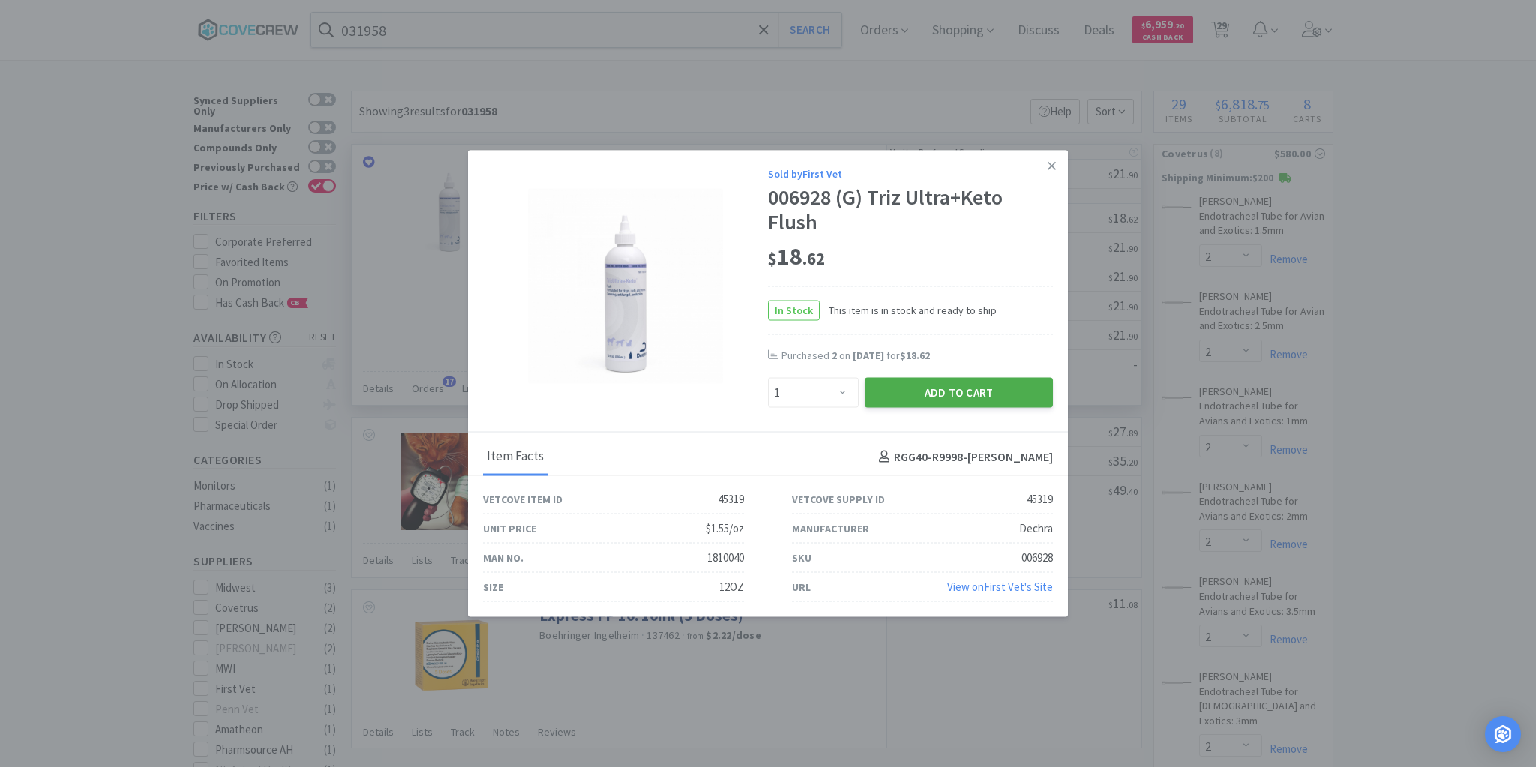
click at [895, 392] on button "Add to Cart" at bounding box center [959, 393] width 188 height 30
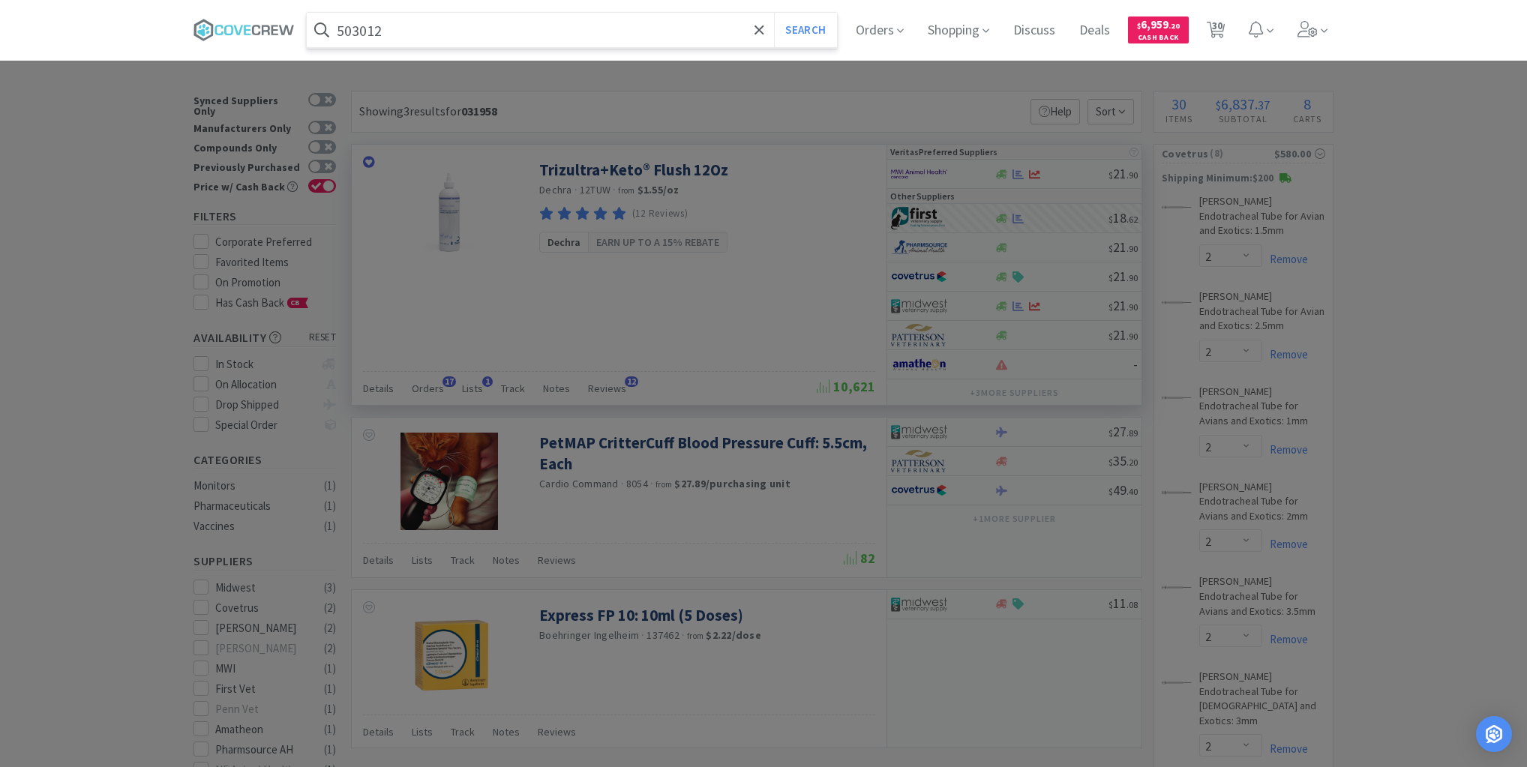
click at [774, 13] on button "Search" at bounding box center [805, 30] width 62 height 35
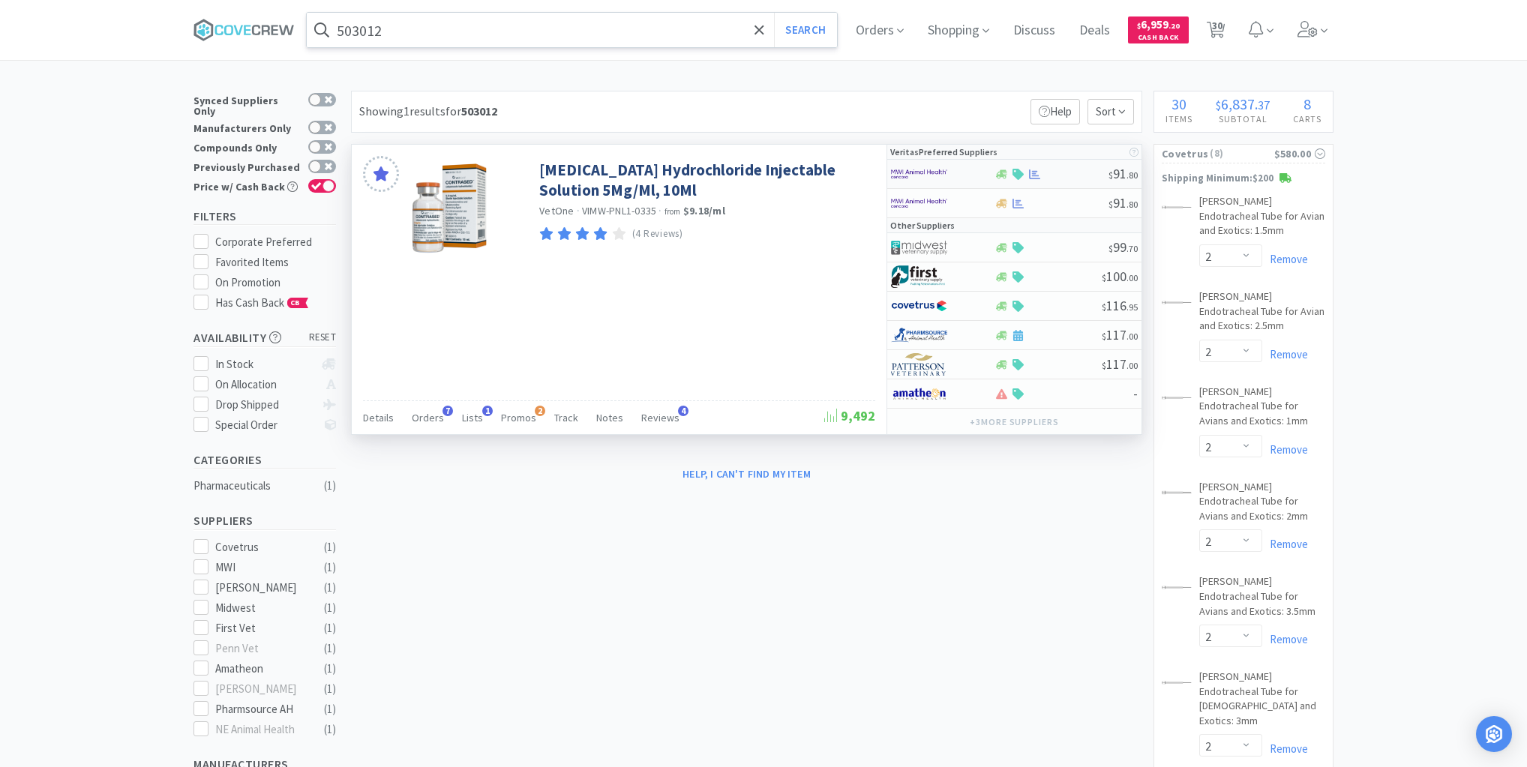
click at [968, 175] on div at bounding box center [932, 174] width 83 height 26
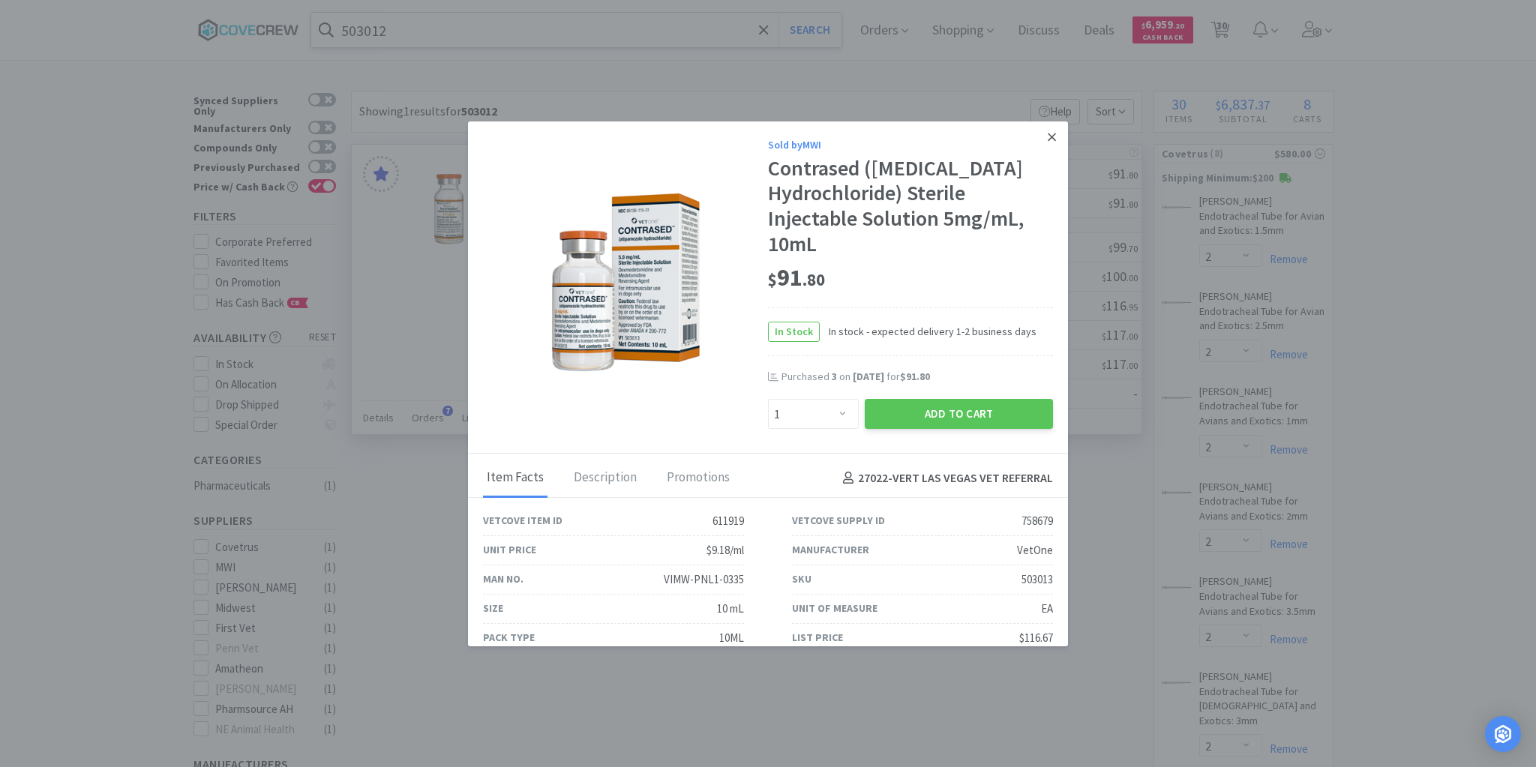
click at [1048, 135] on icon at bounding box center [1052, 138] width 8 height 14
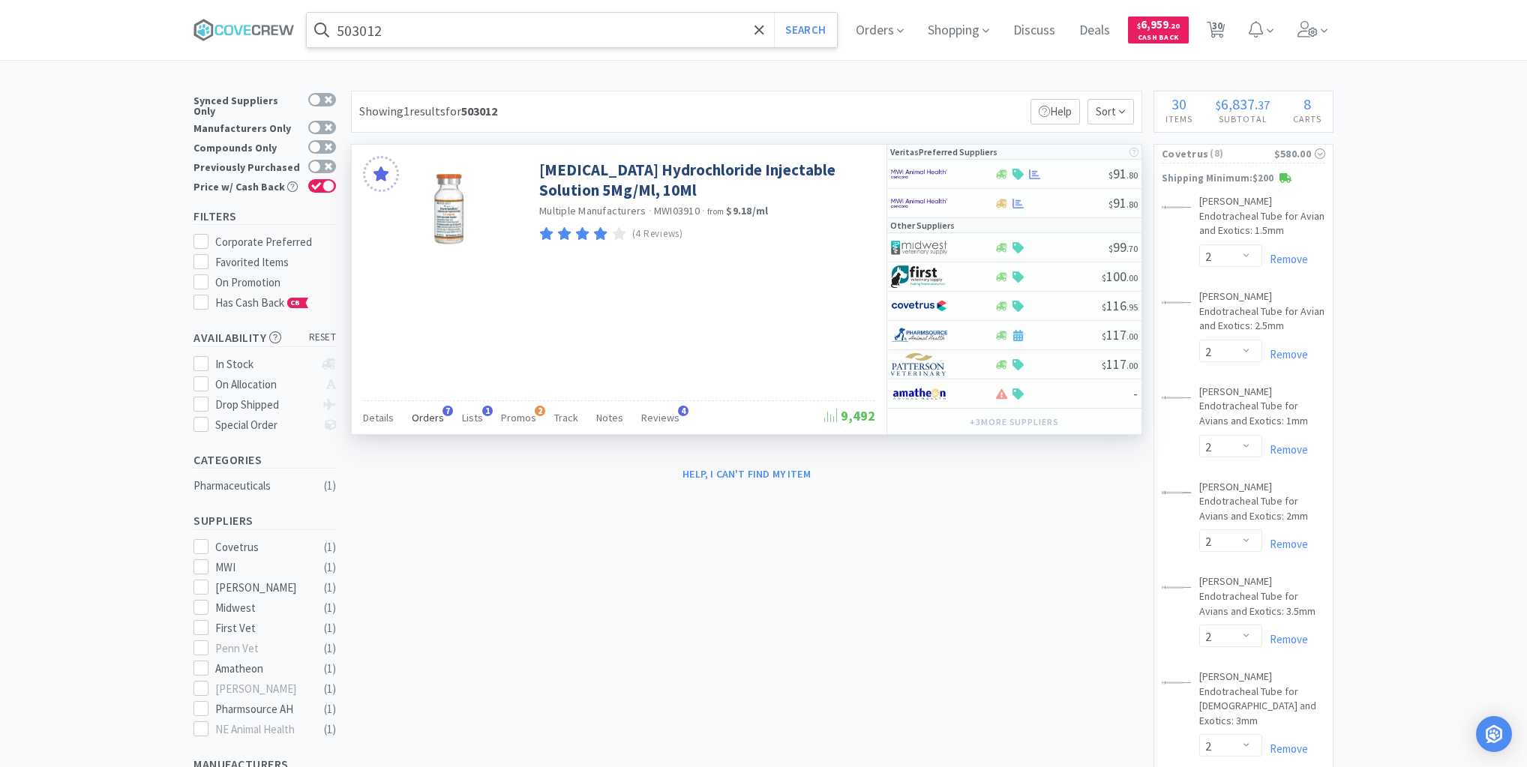
click at [431, 417] on span "Orders" at bounding box center [428, 418] width 32 height 14
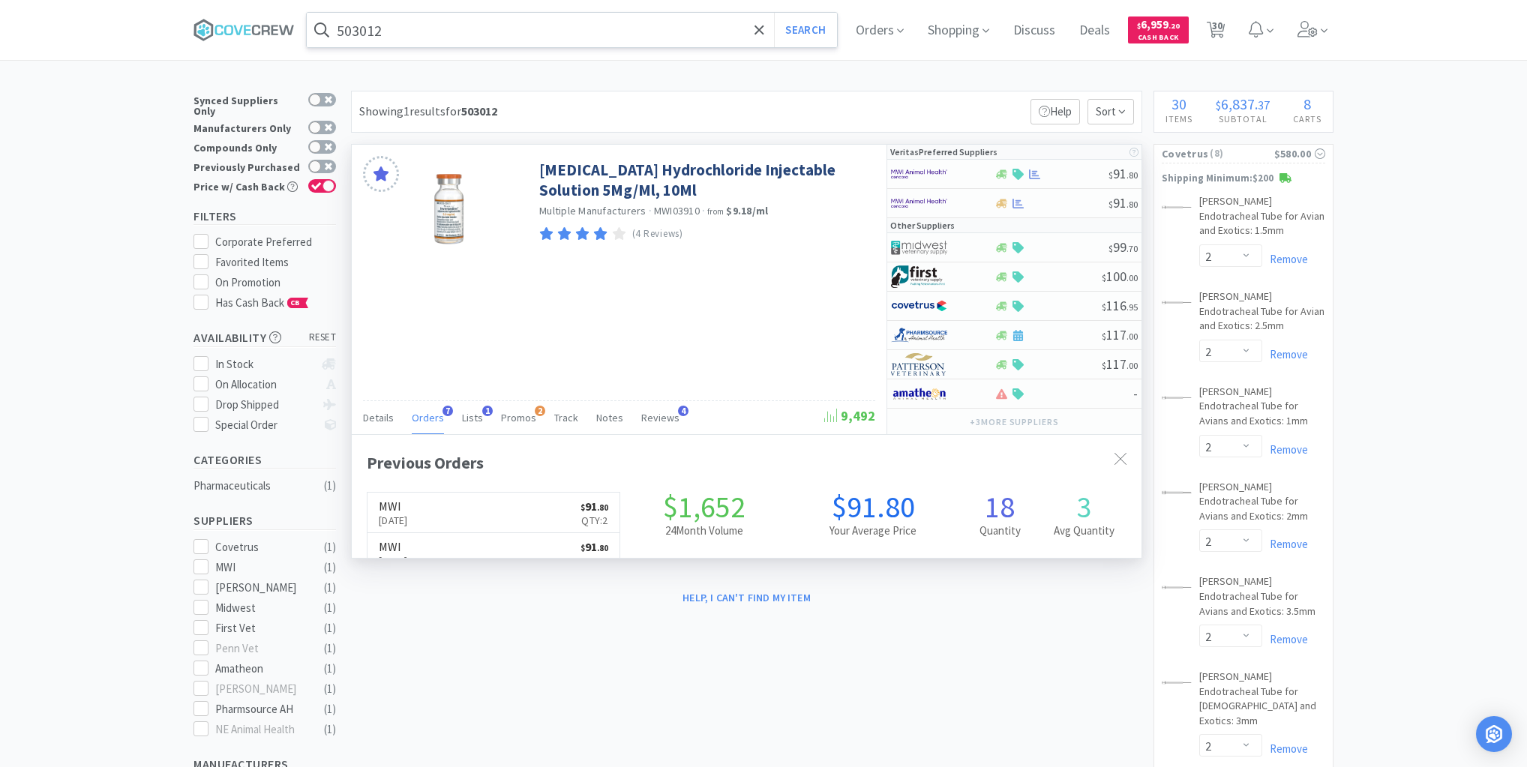
scroll to position [388, 790]
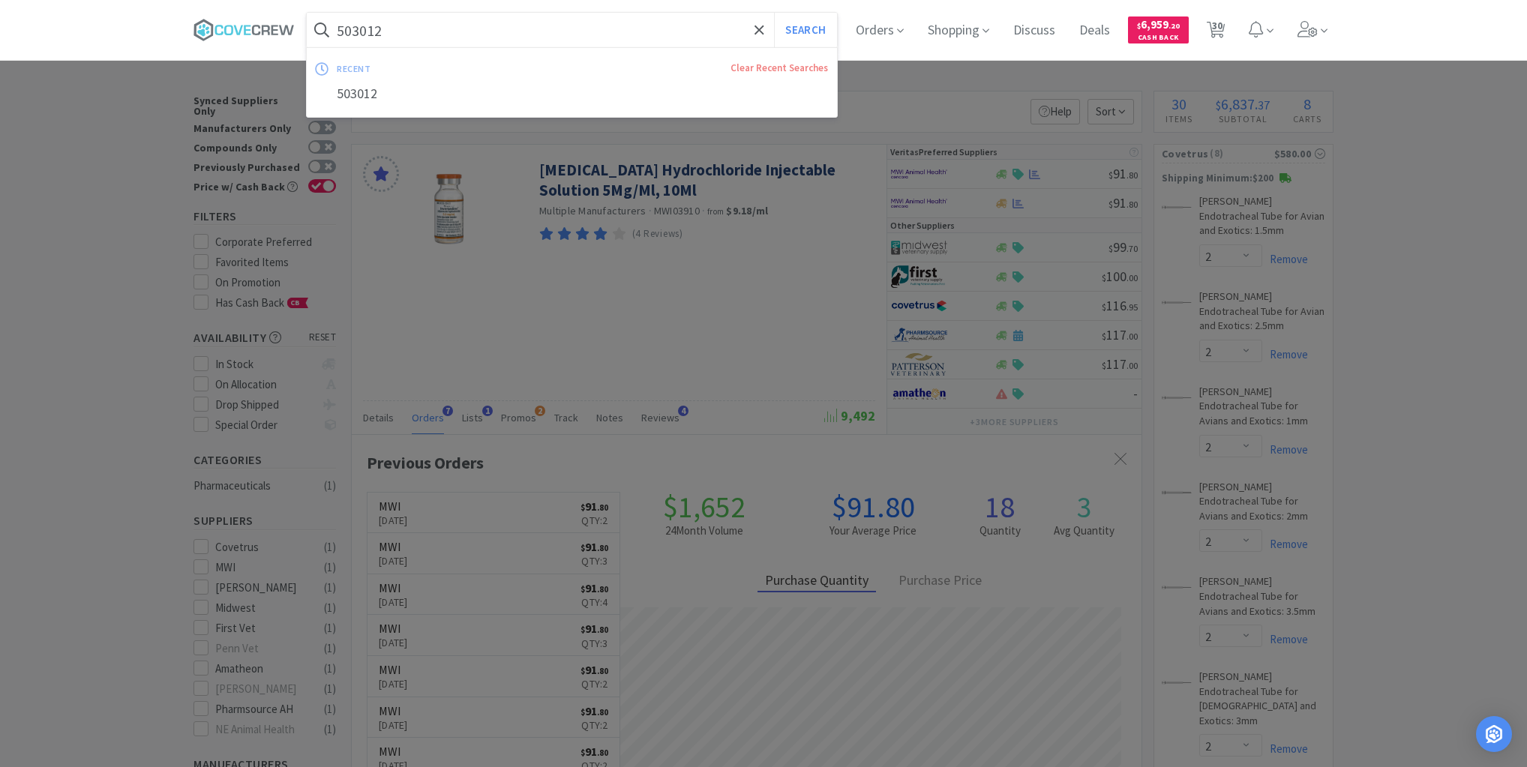
click at [449, 32] on input "503012" at bounding box center [572, 30] width 530 height 35
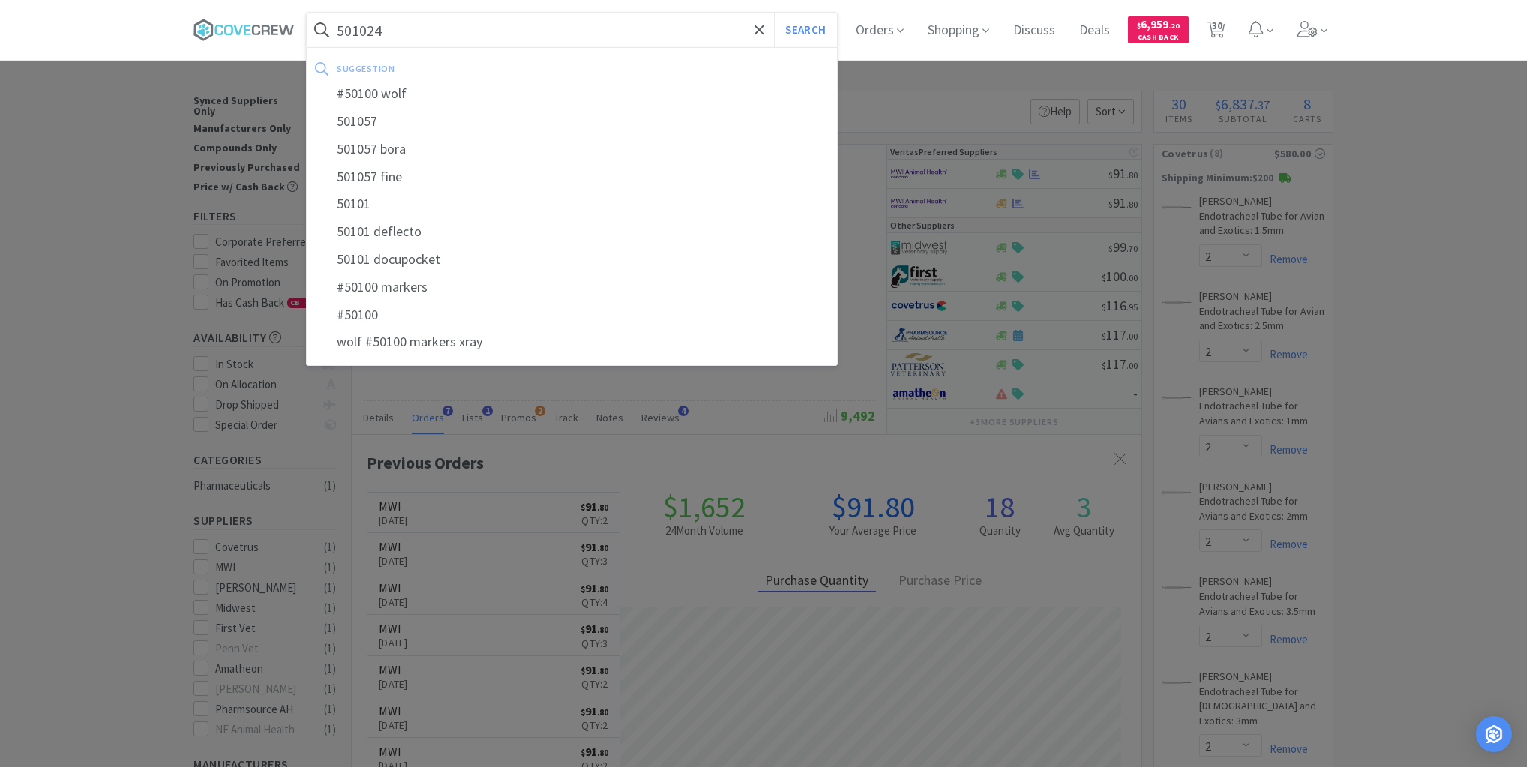
click at [774, 13] on button "Search" at bounding box center [805, 30] width 62 height 35
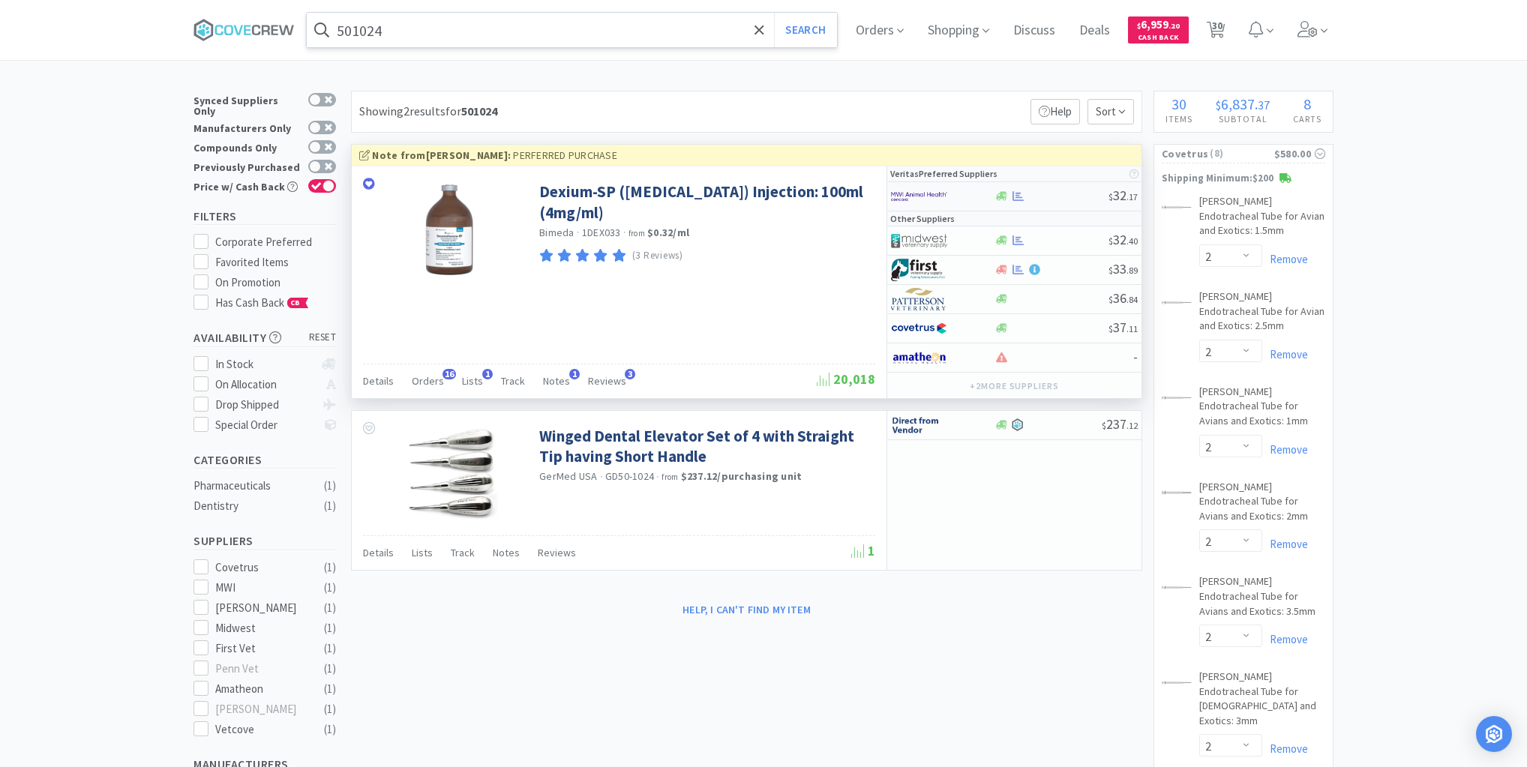
click at [1062, 198] on div at bounding box center [1051, 196] width 115 height 11
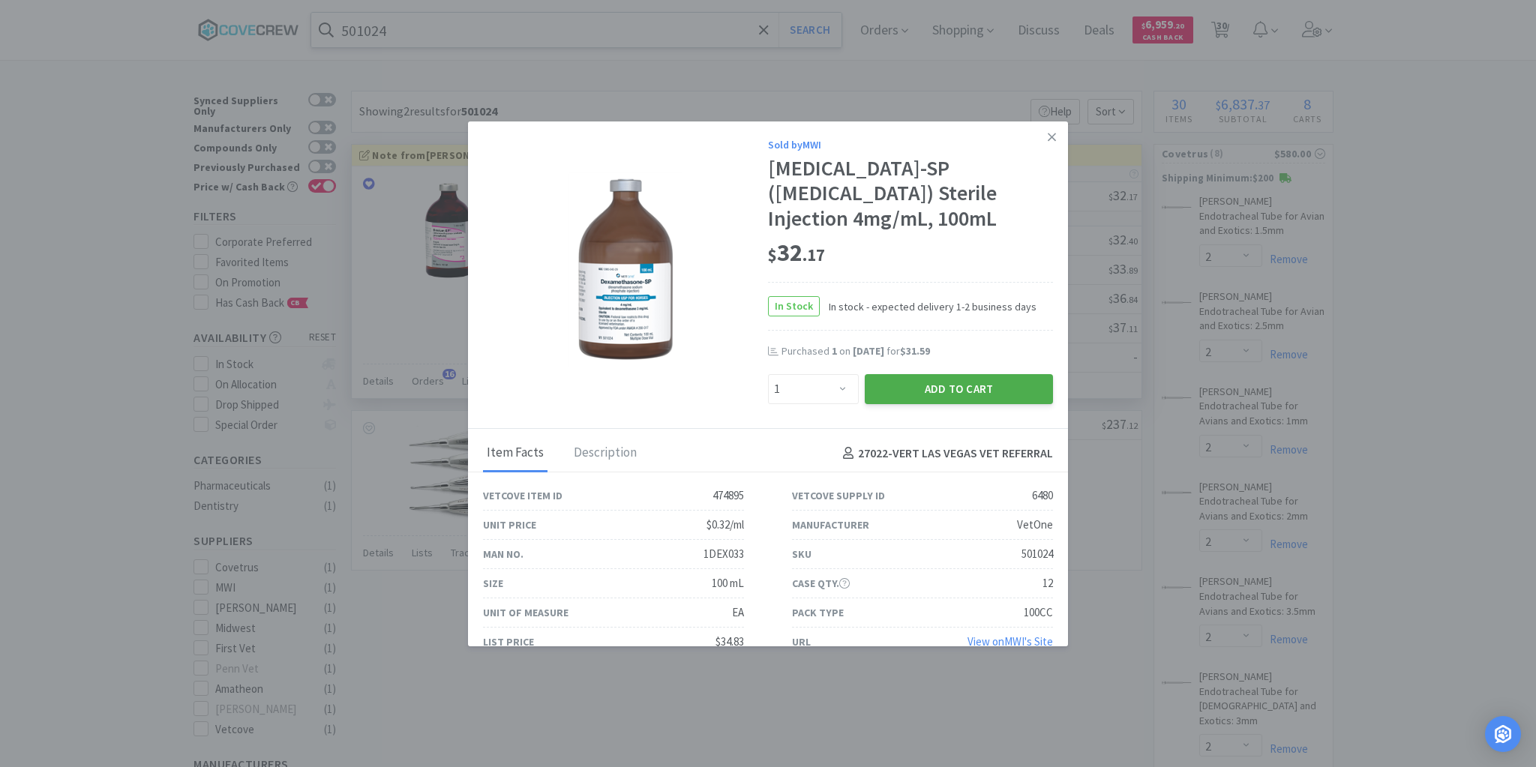
click at [990, 384] on button "Add to Cart" at bounding box center [959, 389] width 188 height 30
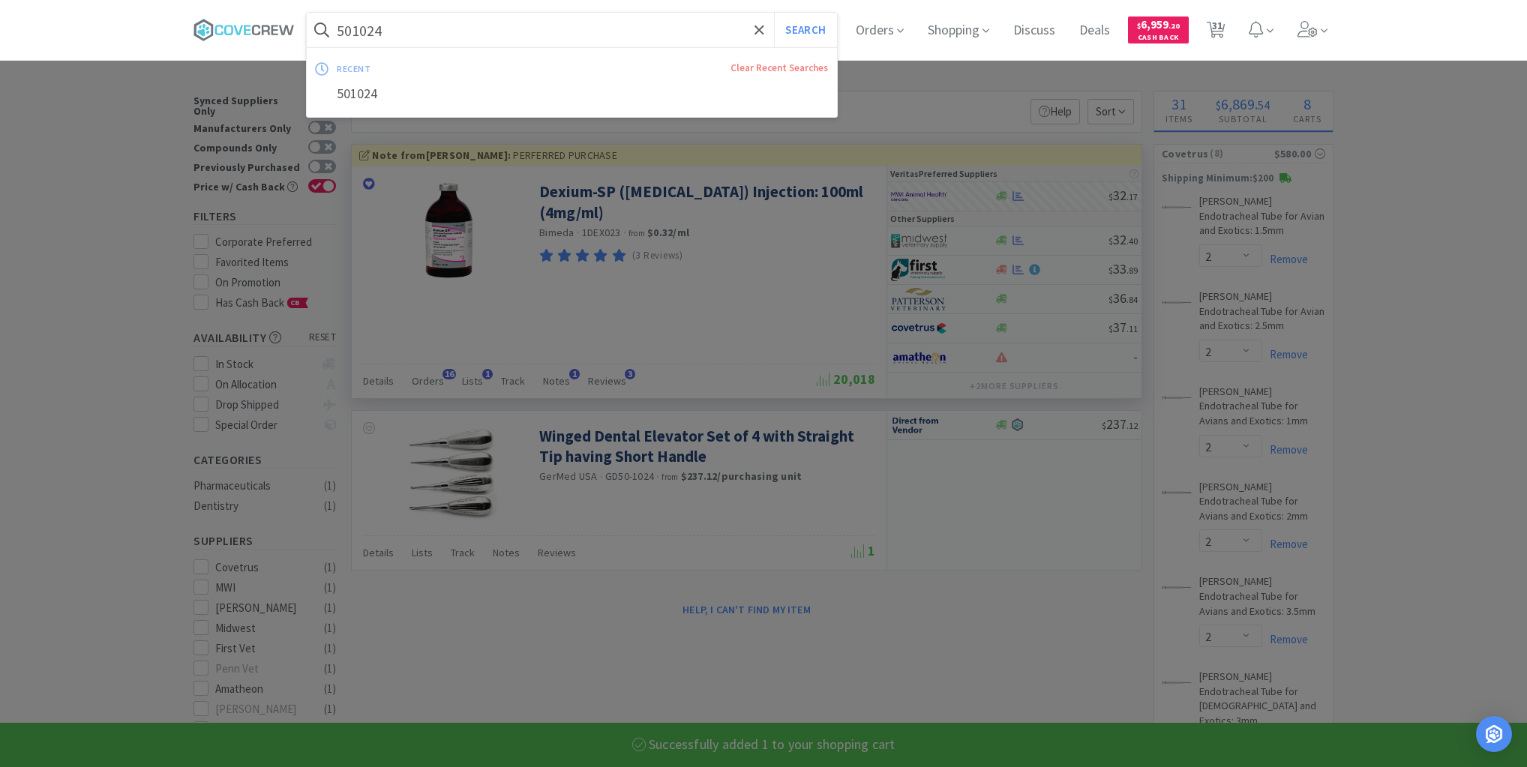
drag, startPoint x: 668, startPoint y: 32, endPoint x: 668, endPoint y: 41, distance: 9.0
click at [668, 33] on input "501024" at bounding box center [572, 30] width 530 height 35
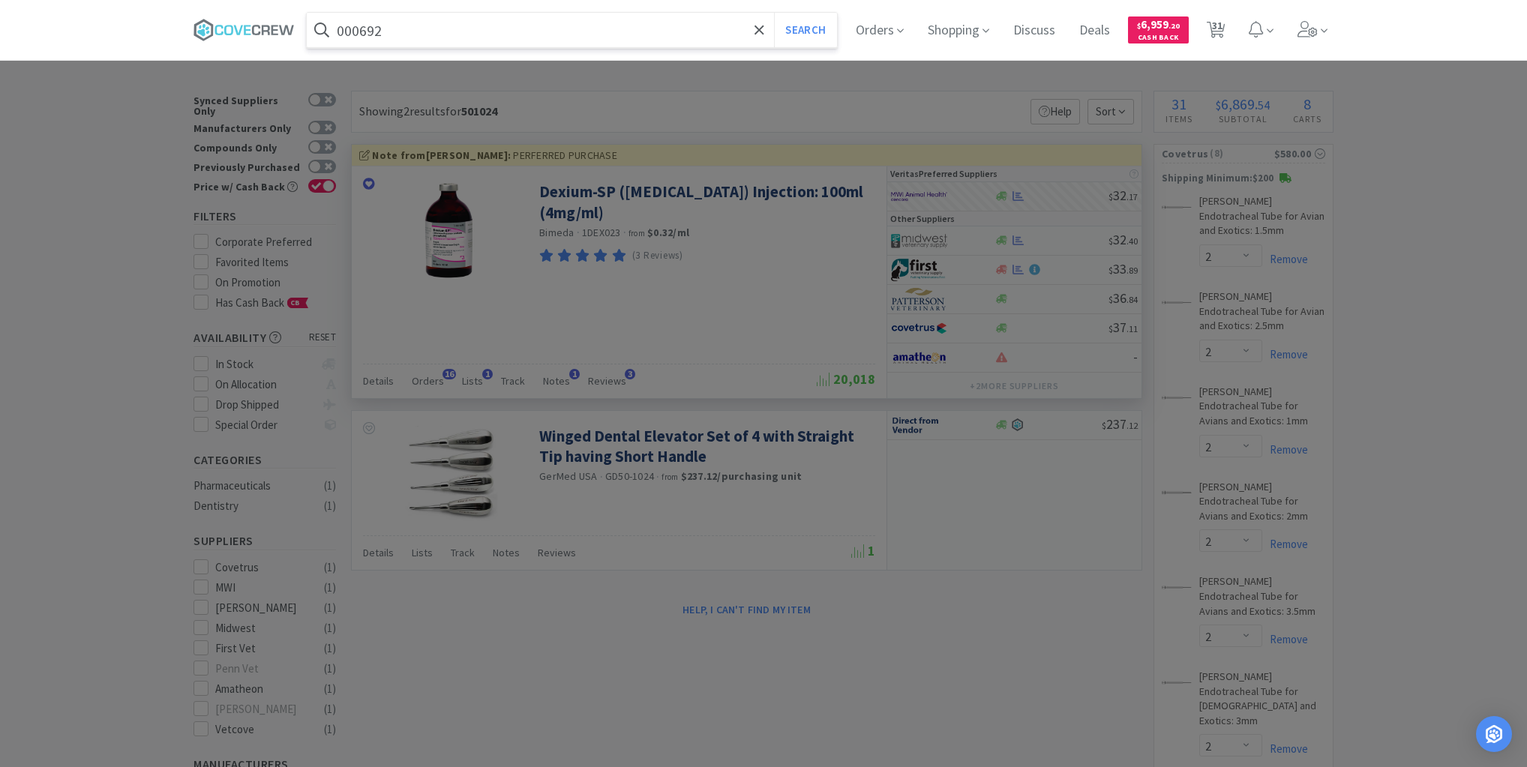
click at [774, 13] on button "Search" at bounding box center [805, 30] width 62 height 35
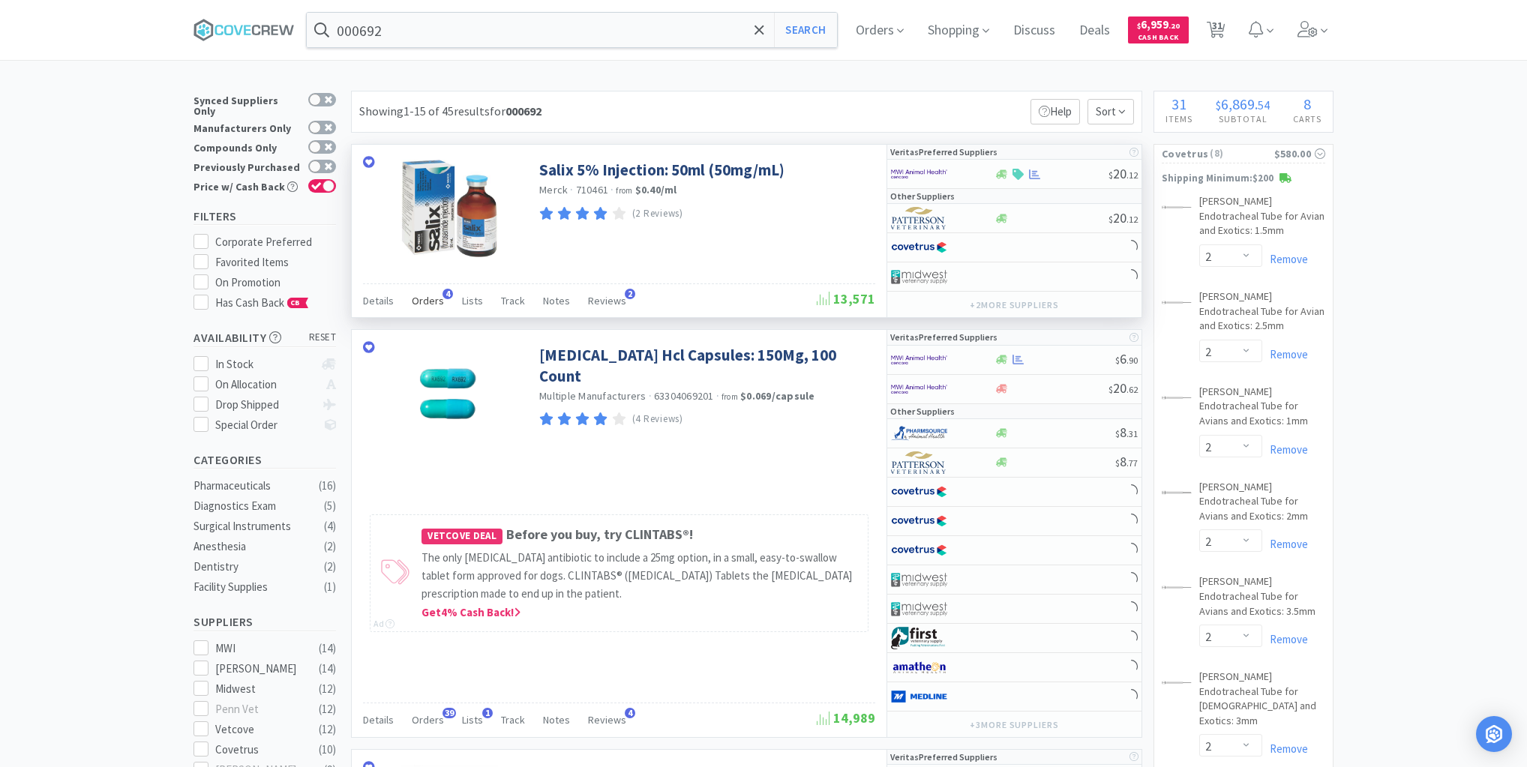
click at [422, 301] on span "Orders" at bounding box center [428, 301] width 32 height 14
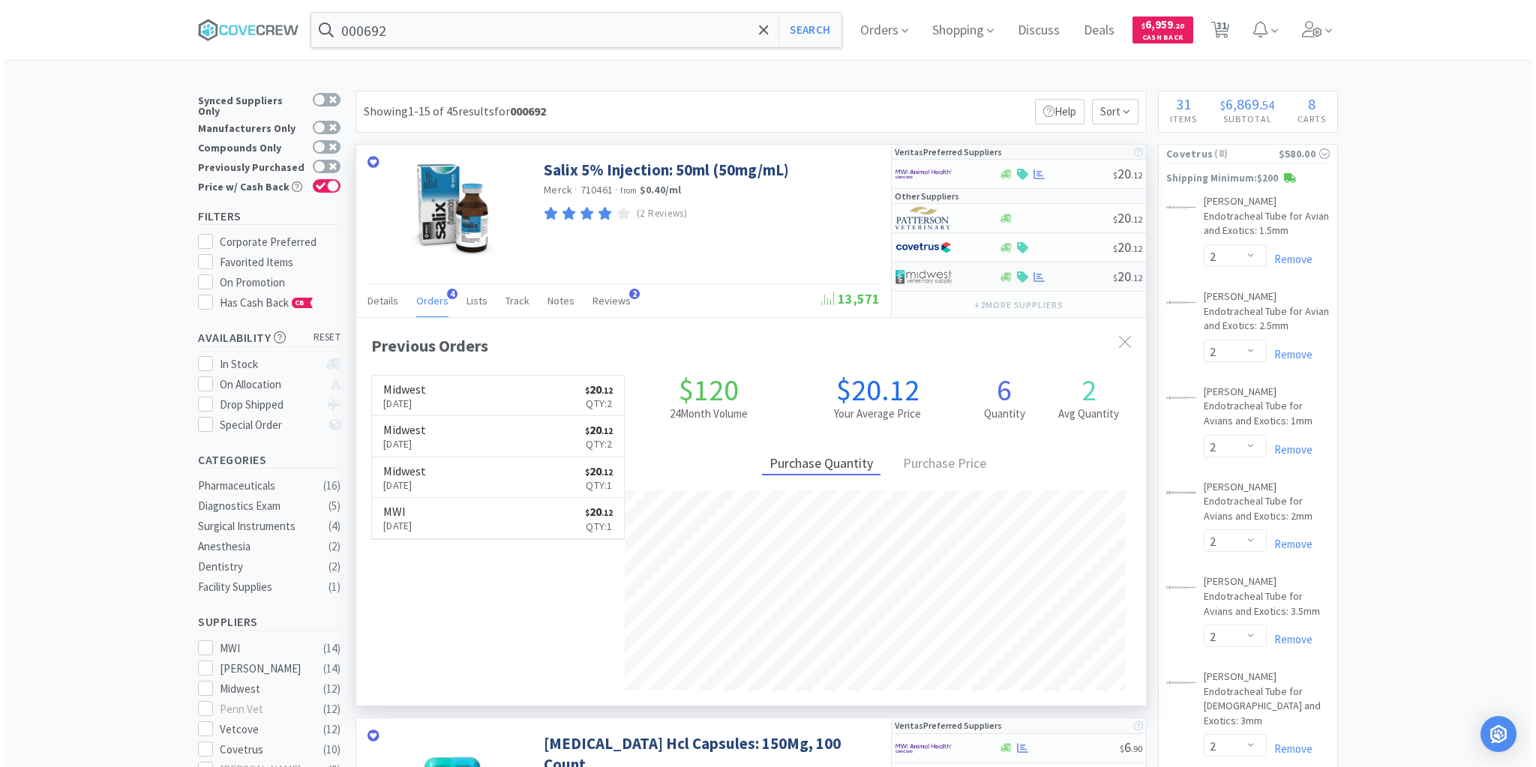
scroll to position [388, 790]
click at [1085, 278] on div at bounding box center [1051, 277] width 115 height 11
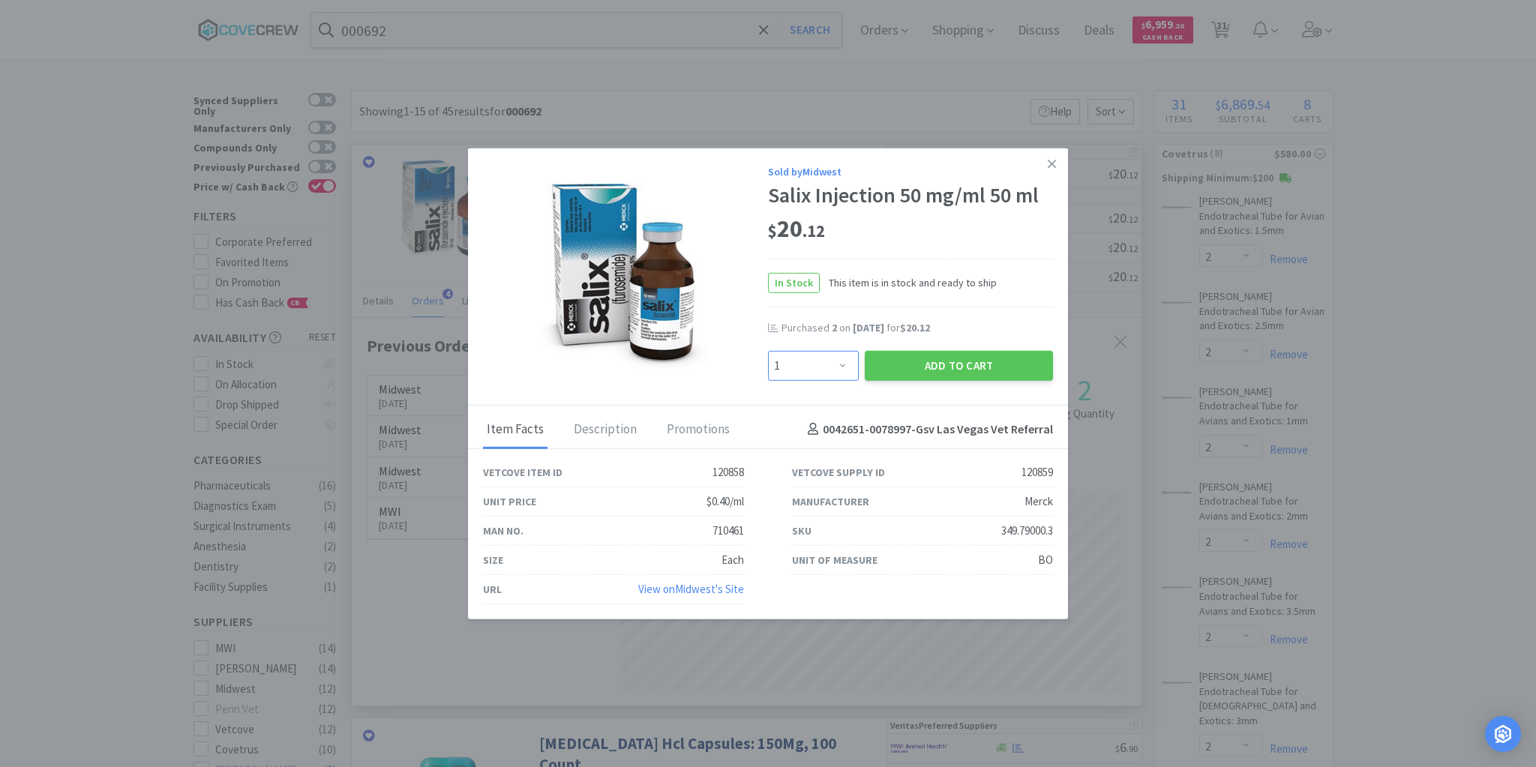
click at [840, 369] on select "Enter Quantity 1 2 3 4 5 6 7 8 9 10 11 12 13 14 15 16 17 18 19 20 Enter Quantity" at bounding box center [813, 365] width 91 height 30
click at [768, 351] on select "Enter Quantity 1 2 3 4 5 6 7 8 9 10 11 12 13 14 15 16 17 18 19 20 Enter Quantity" at bounding box center [813, 365] width 91 height 30
click at [934, 370] on button "Add to Cart" at bounding box center [959, 365] width 188 height 30
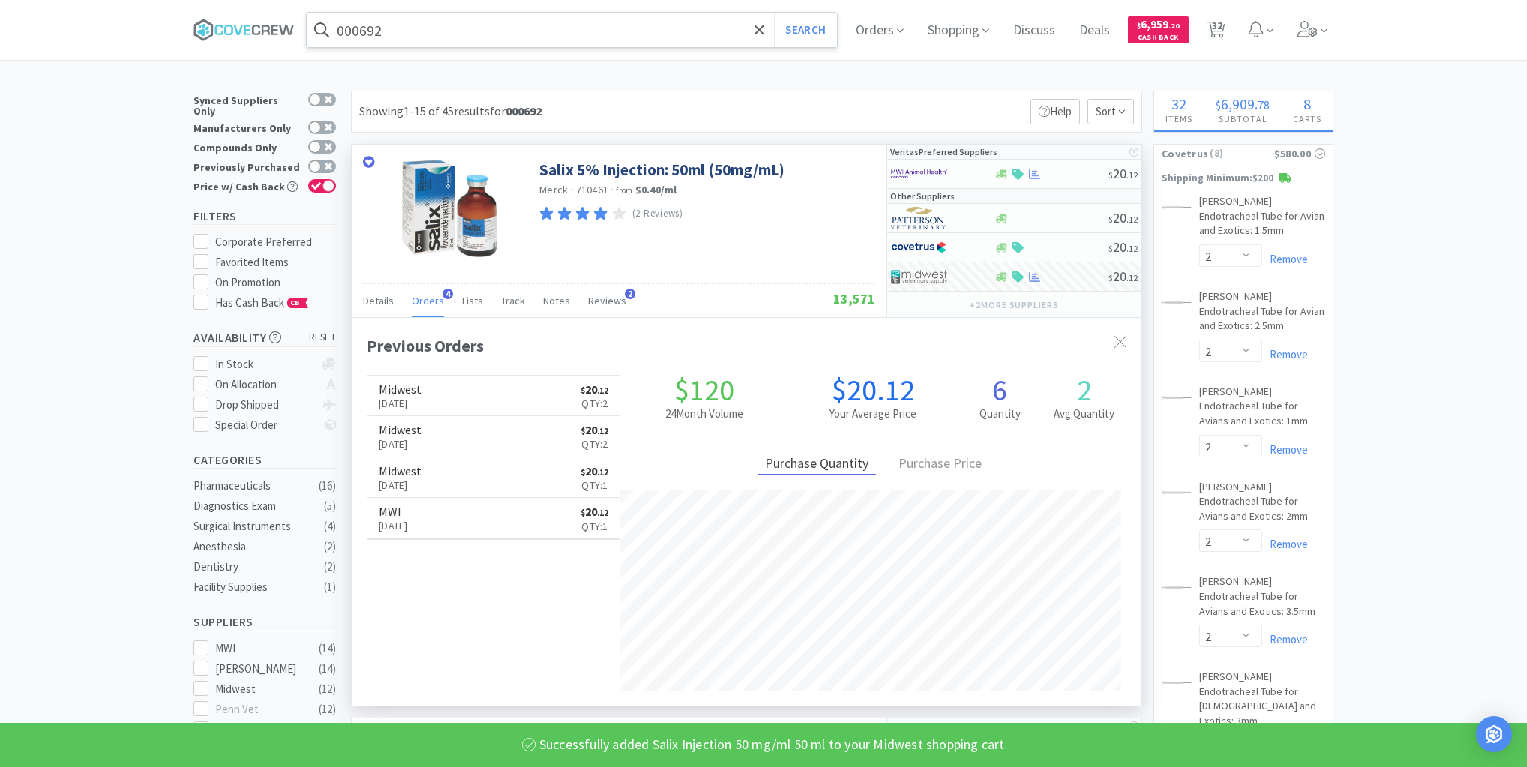
click at [599, 30] on input "000692" at bounding box center [572, 30] width 530 height 35
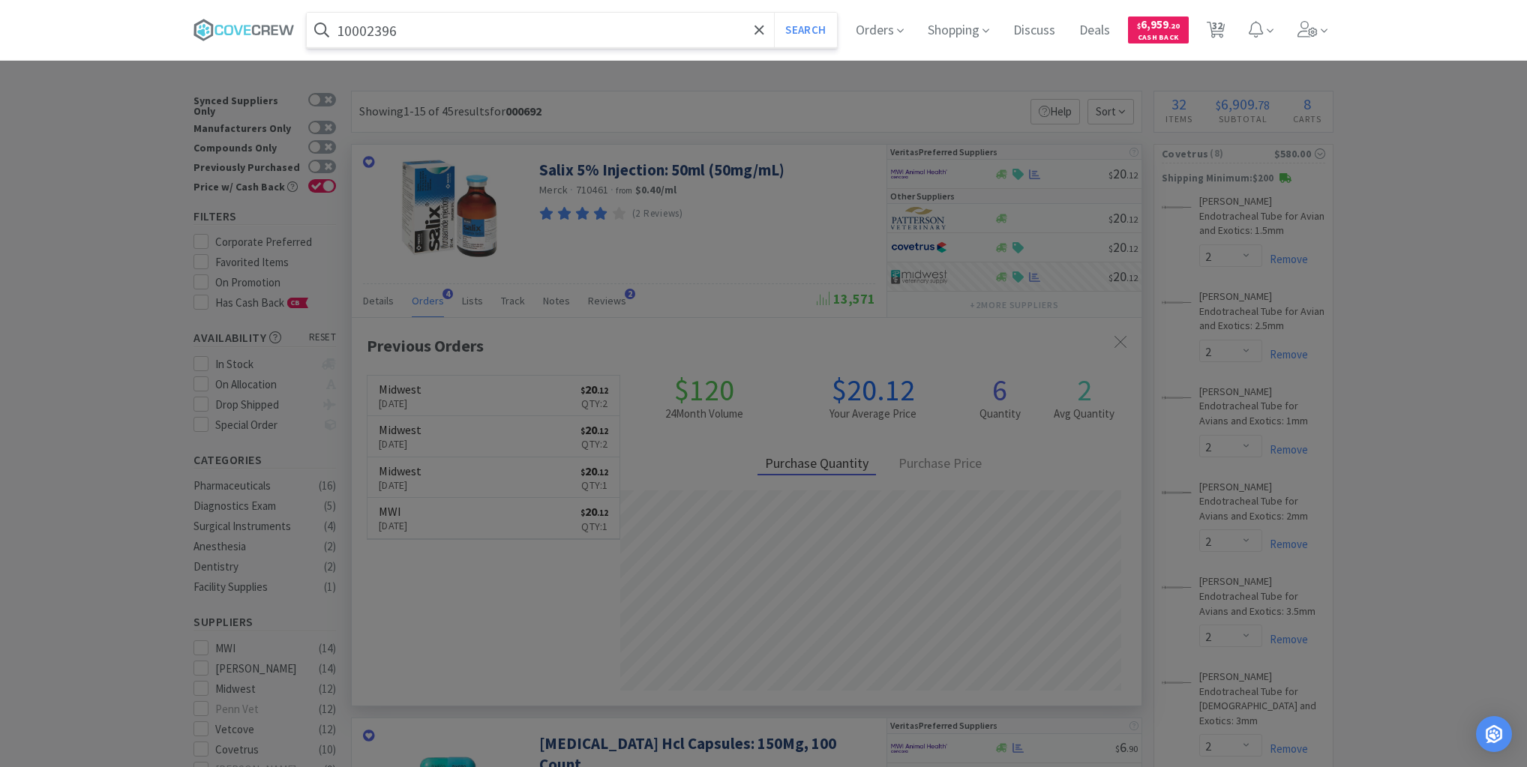
click at [774, 13] on button "Search" at bounding box center [805, 30] width 62 height 35
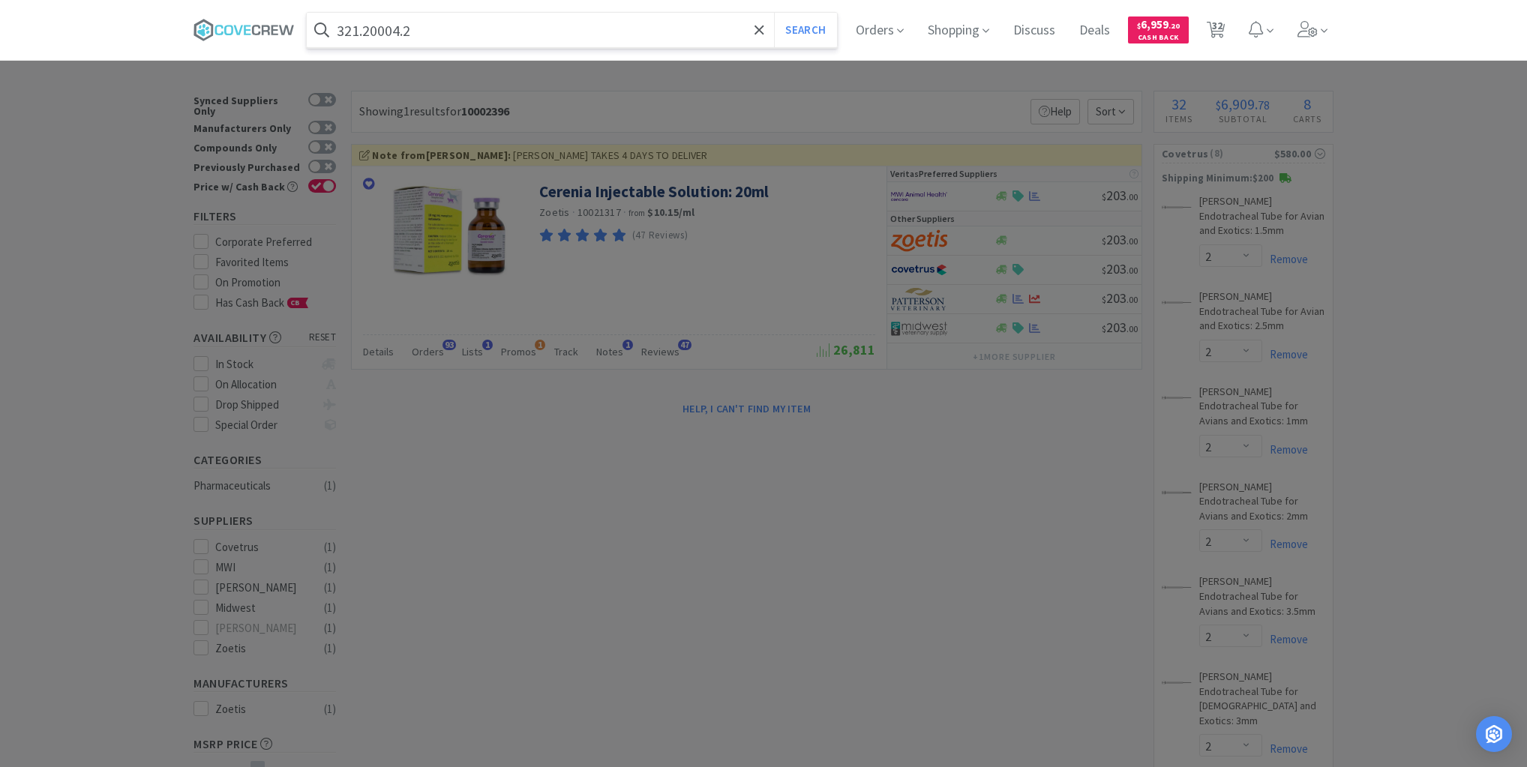
click at [774, 13] on button "Search" at bounding box center [805, 30] width 62 height 35
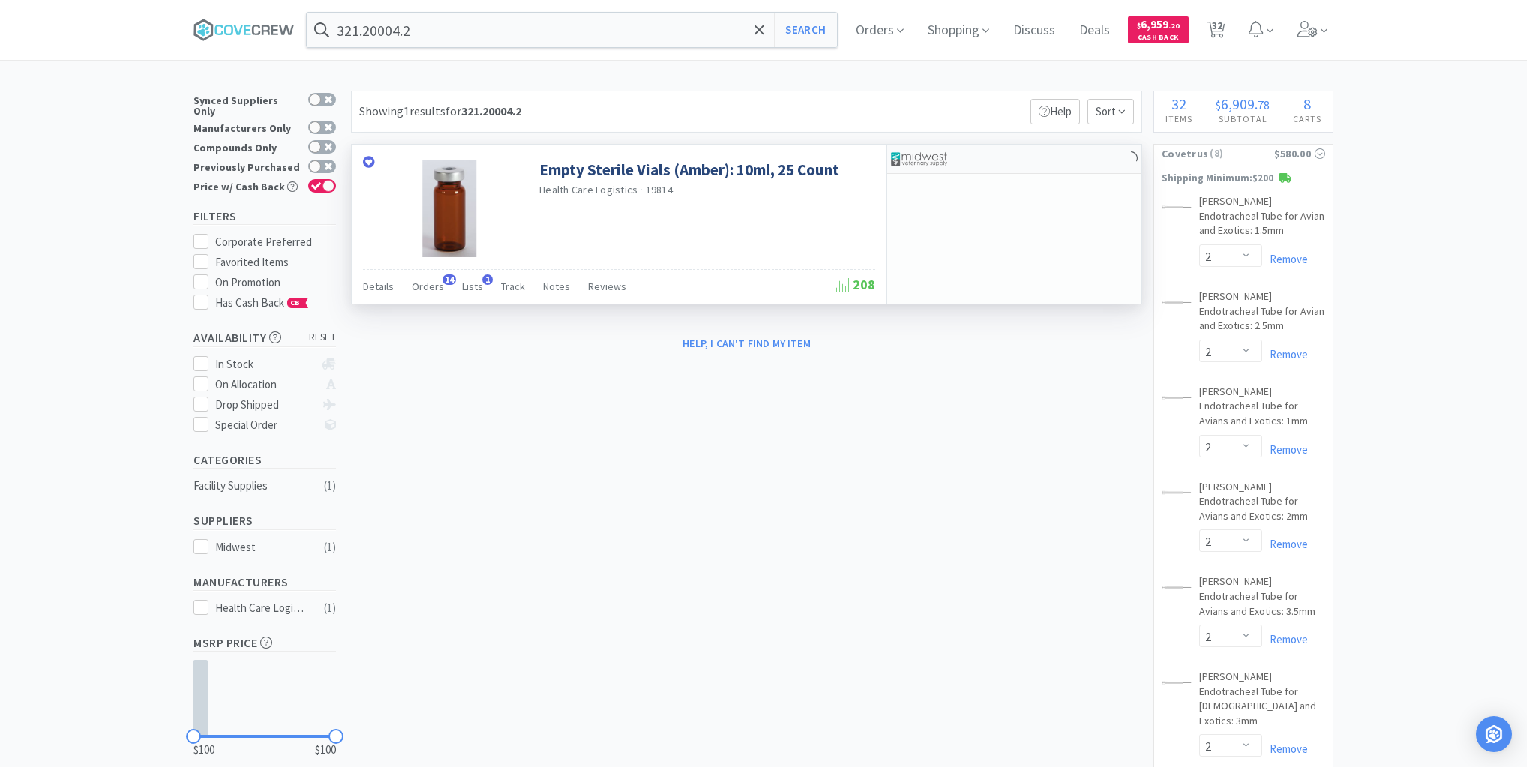
click at [1025, 159] on div at bounding box center [1014, 159] width 254 height 29
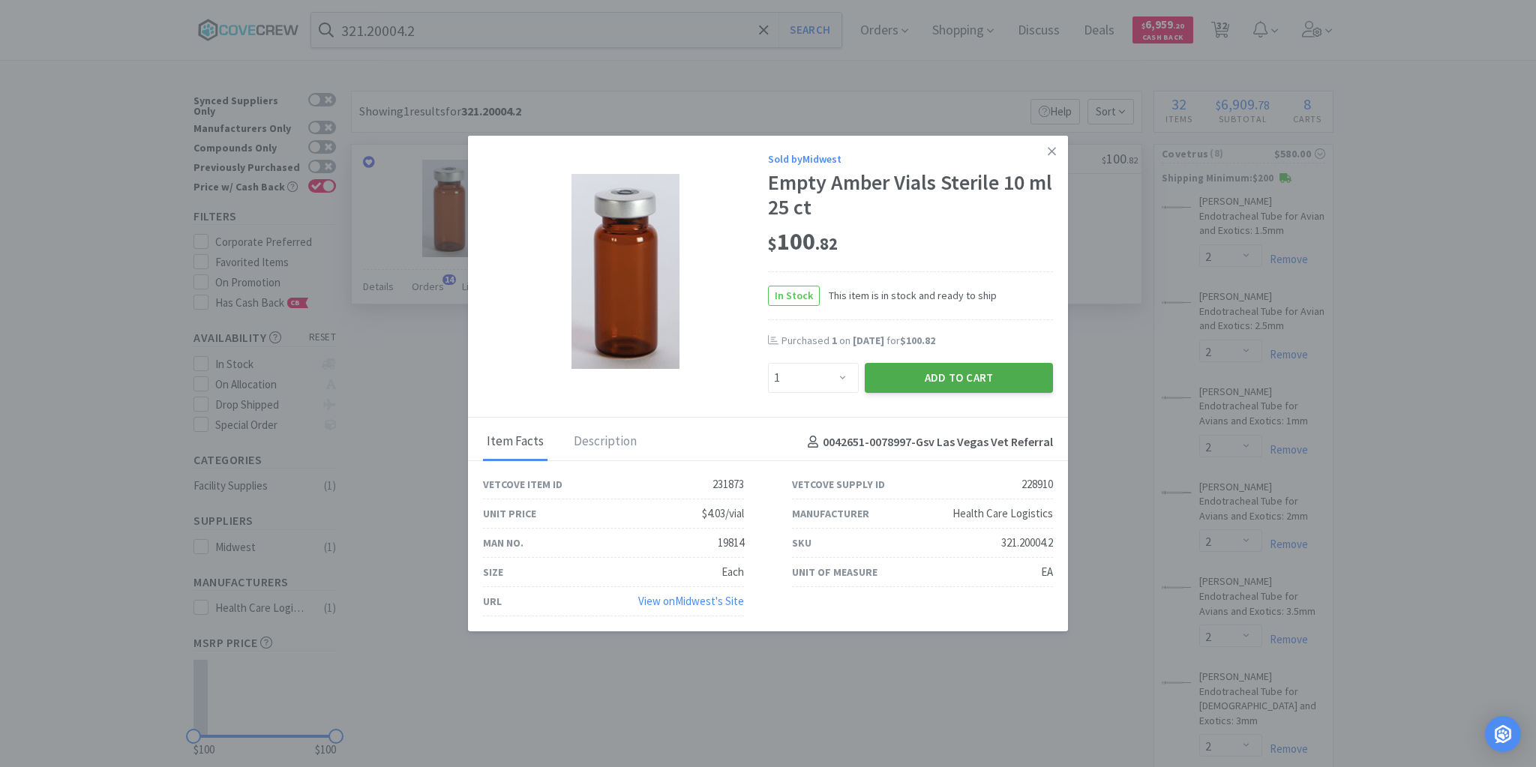
click at [939, 384] on button "Add to Cart" at bounding box center [959, 378] width 188 height 30
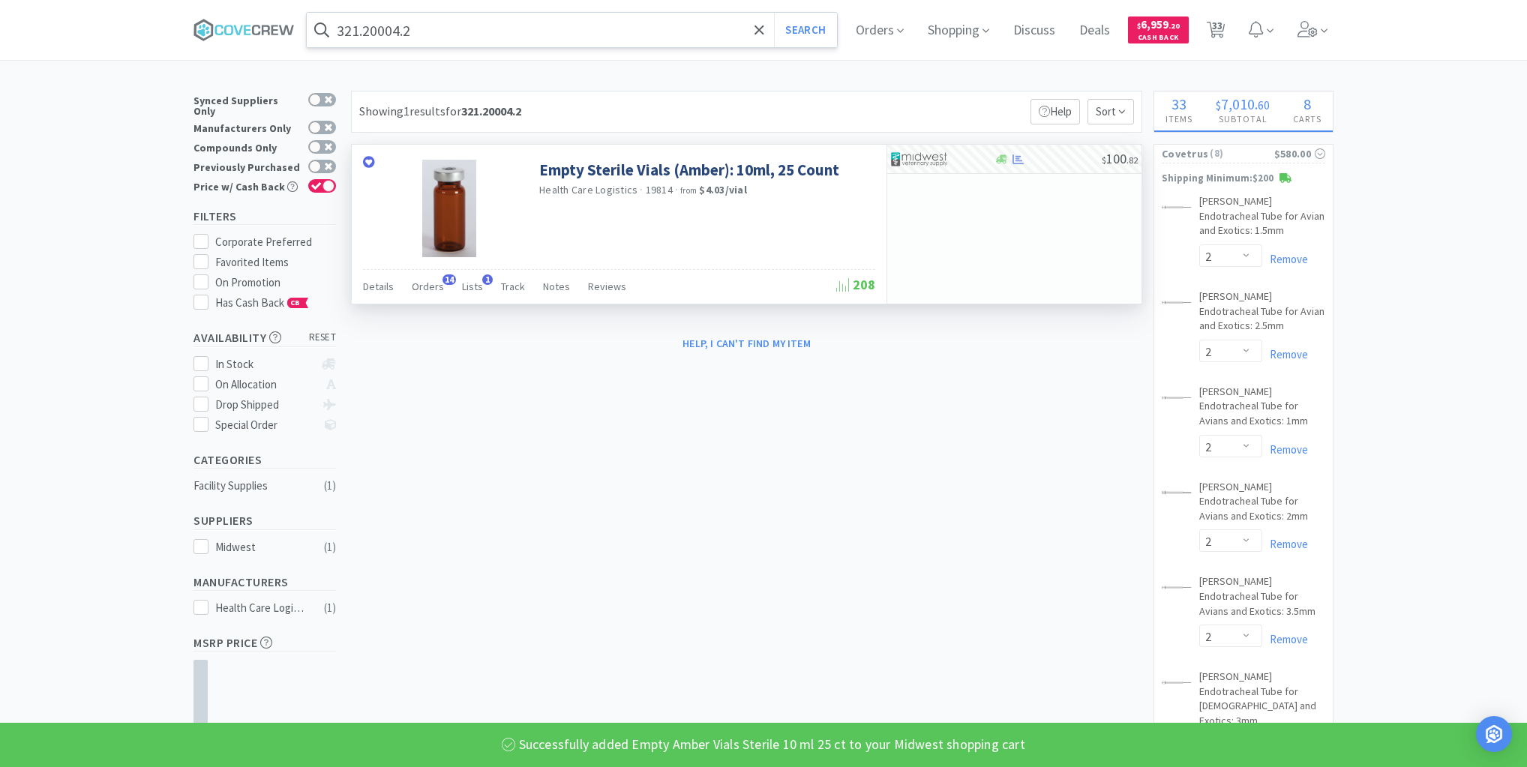
click at [642, 24] on input "321.20004.2" at bounding box center [572, 30] width 530 height 35
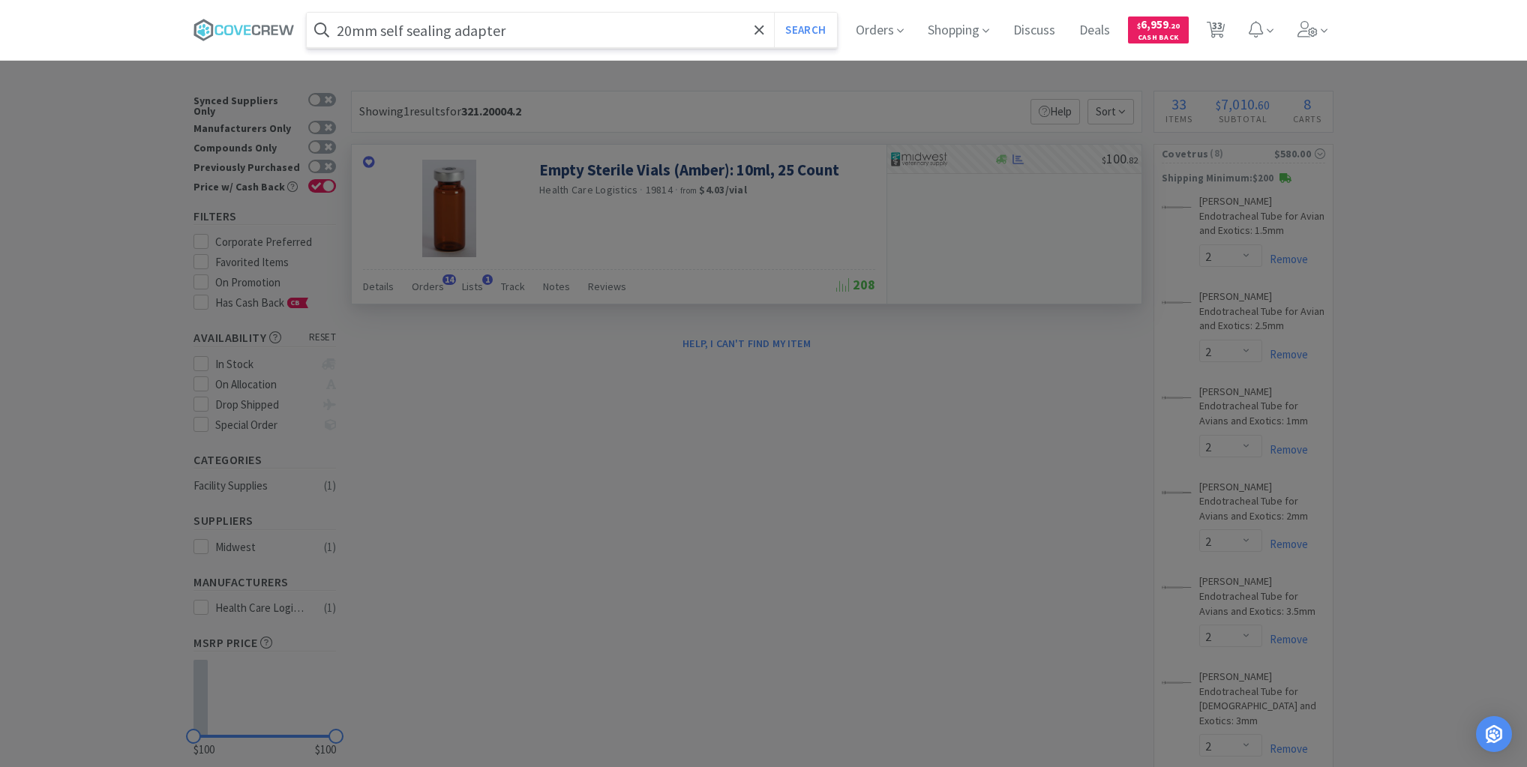
click at [774, 13] on button "Search" at bounding box center [805, 30] width 62 height 35
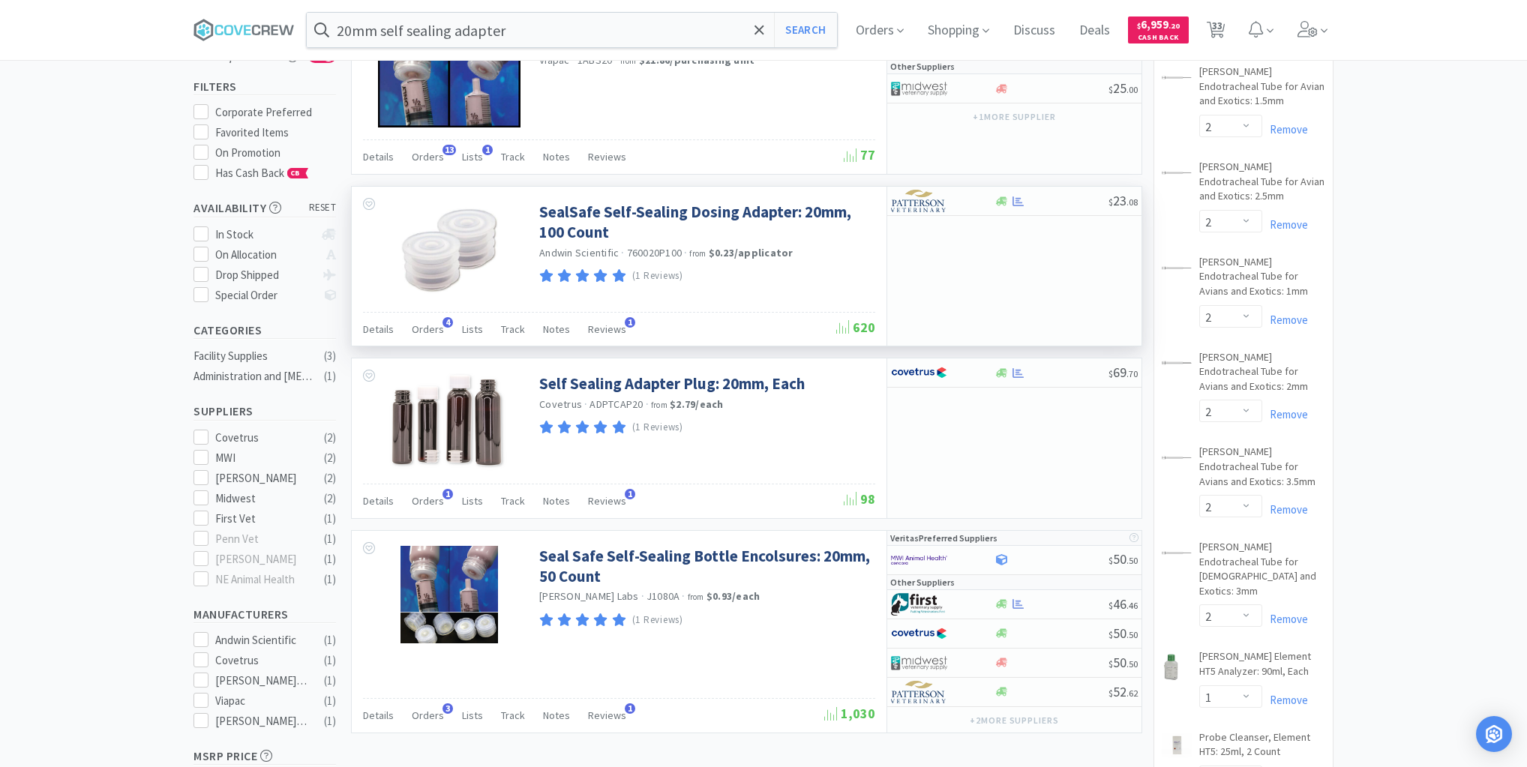
scroll to position [300, 0]
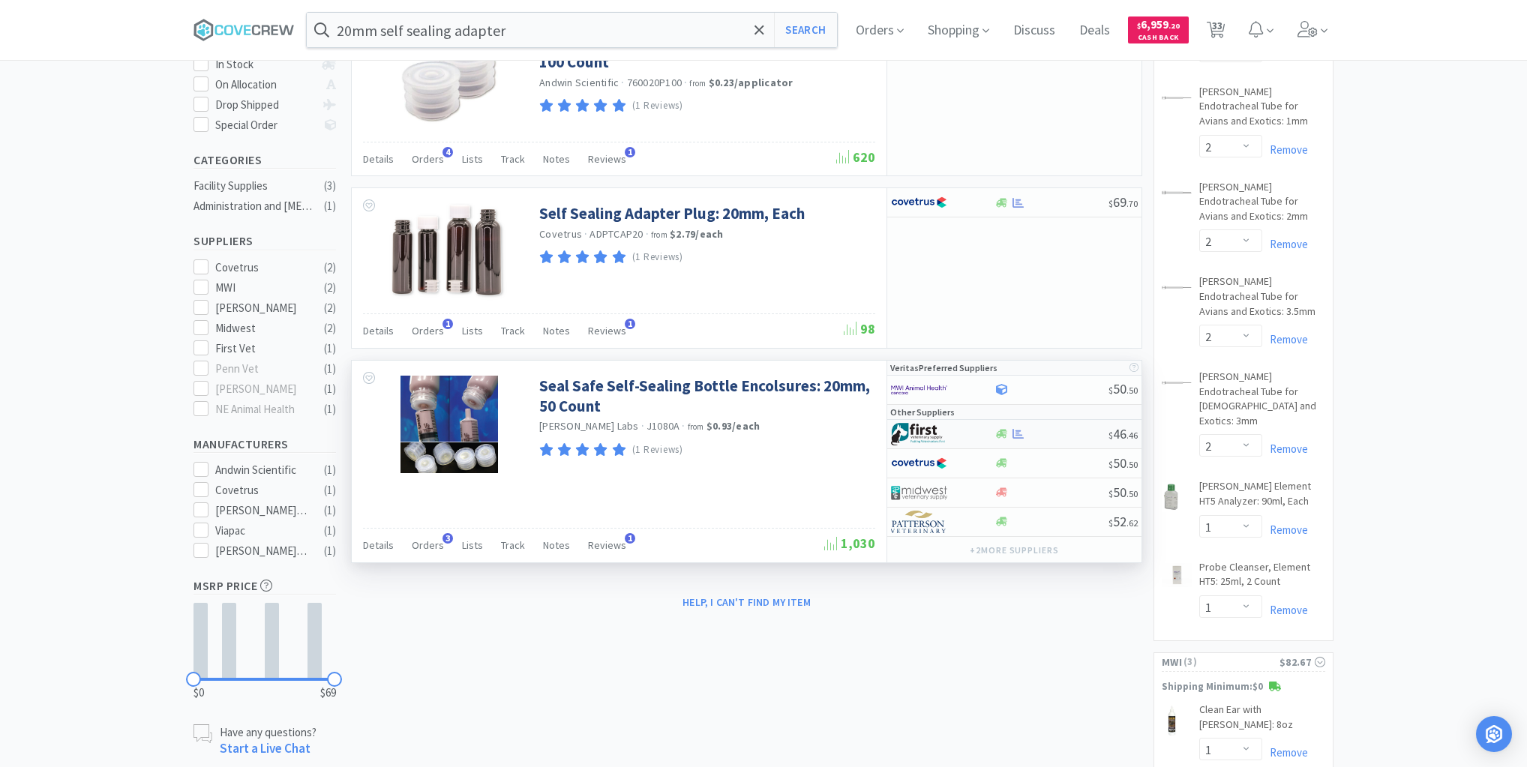
click at [1056, 432] on div at bounding box center [1051, 433] width 115 height 11
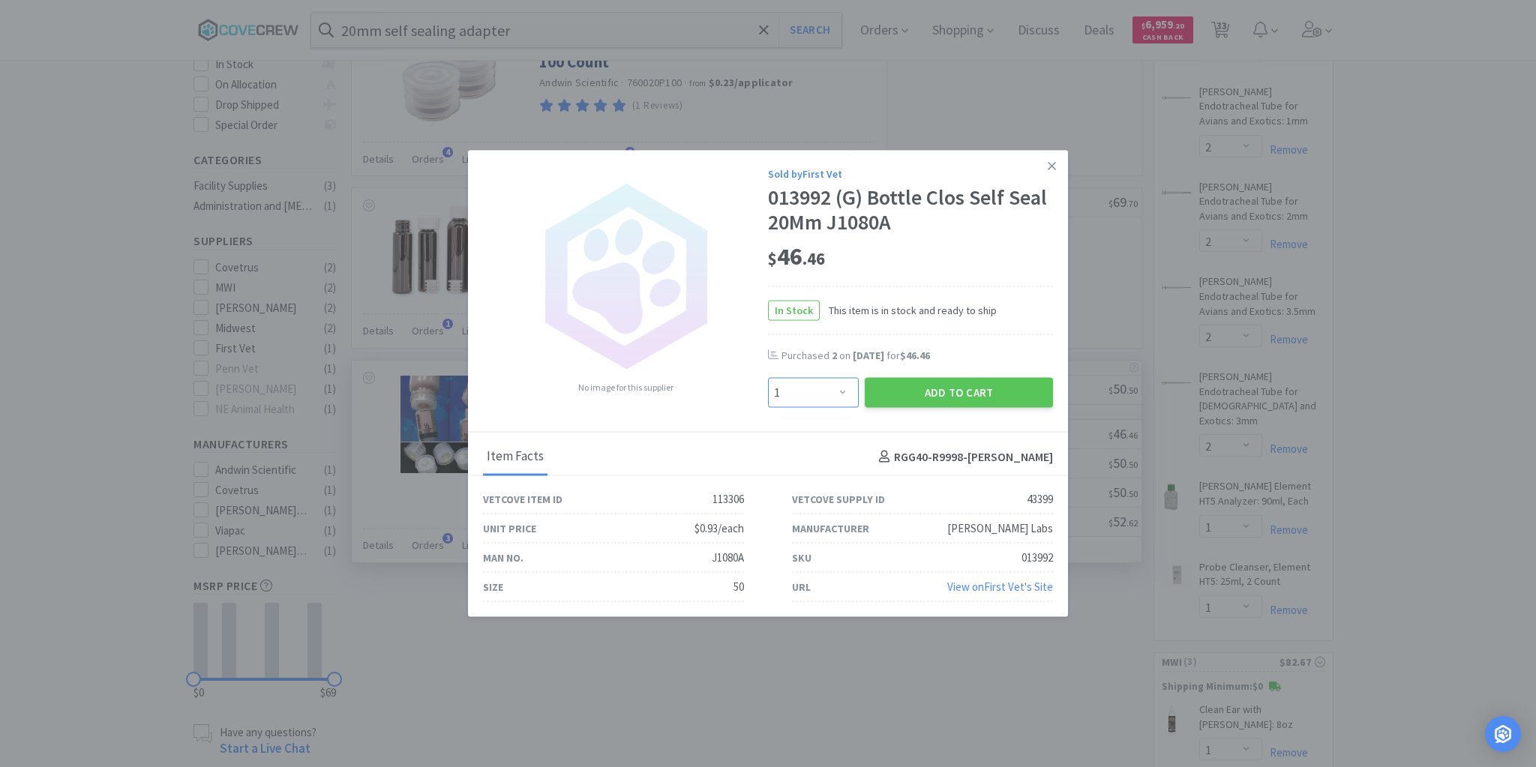
click at [839, 390] on select "Enter Quantity 1 2 3 4 5 6 7 8 9 10 11 12 13 14 15 16 17 18 19 20 Enter Quantity" at bounding box center [813, 393] width 91 height 30
click at [768, 378] on select "Enter Quantity 1 2 3 4 5 6 7 8 9 10 11 12 13 14 15 16 17 18 19 20 Enter Quantity" at bounding box center [813, 393] width 91 height 30
click at [933, 390] on button "Add to Cart" at bounding box center [959, 393] width 188 height 30
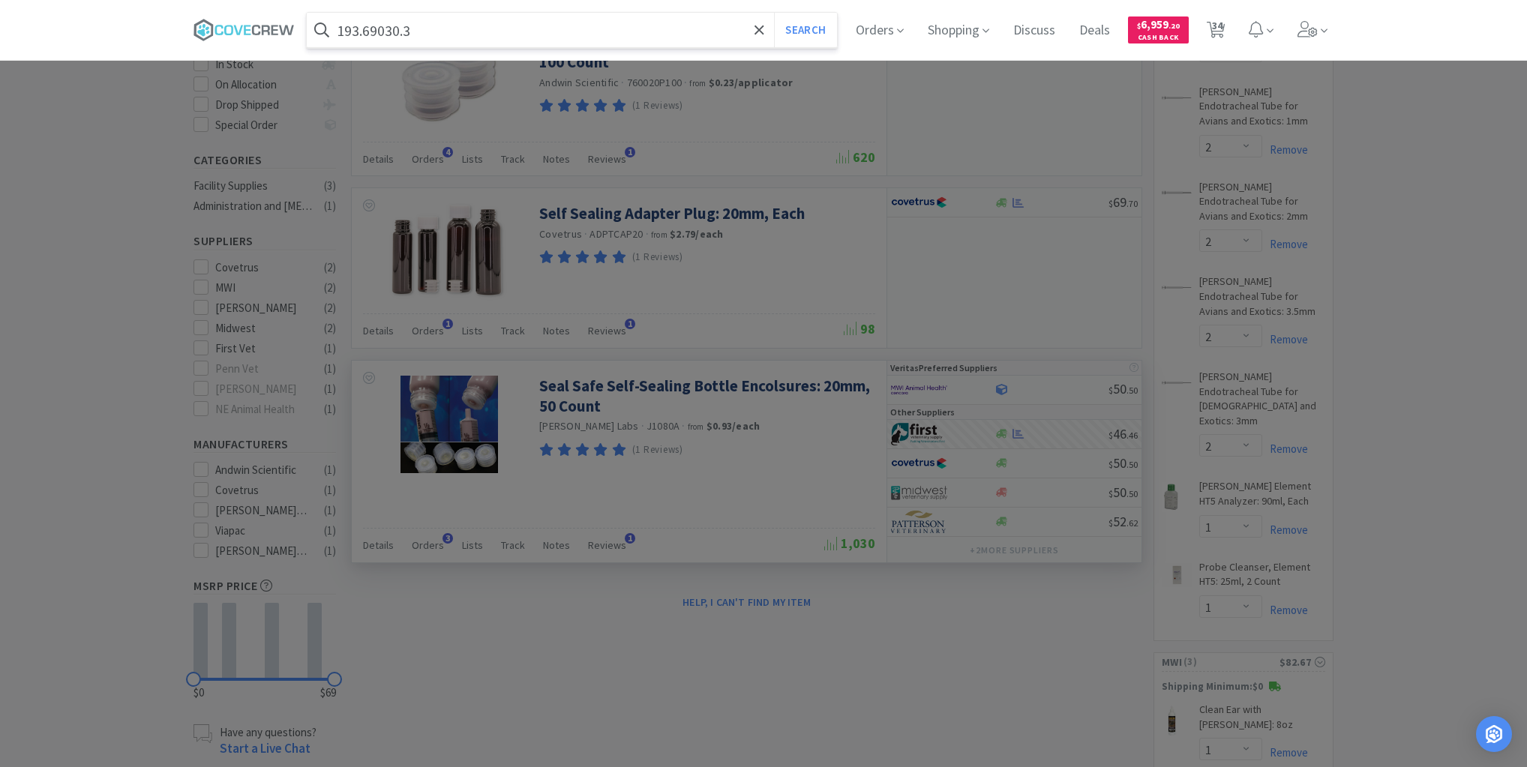
click at [774, 13] on button "Search" at bounding box center [805, 30] width 62 height 35
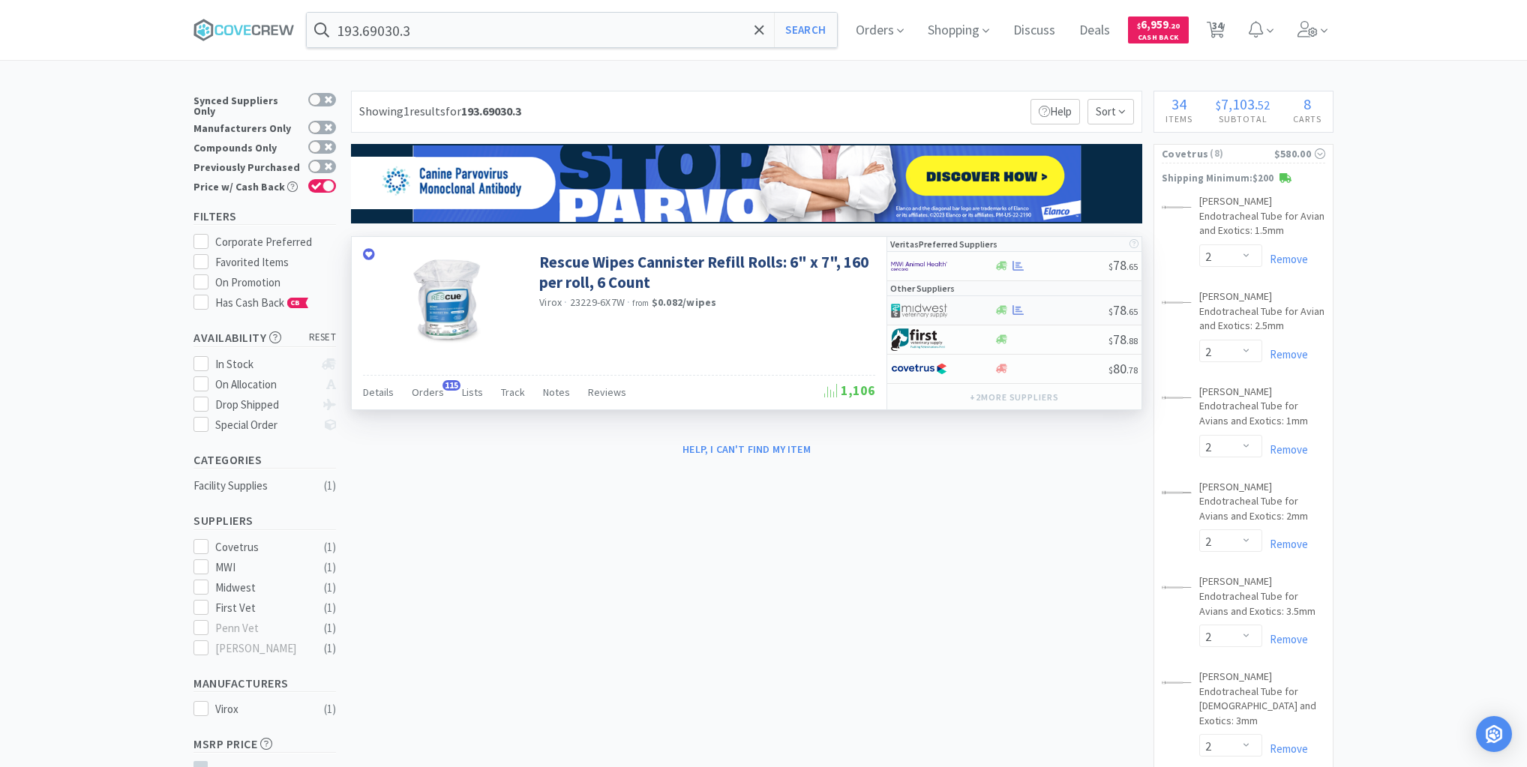
click at [1046, 311] on div at bounding box center [1051, 310] width 115 height 11
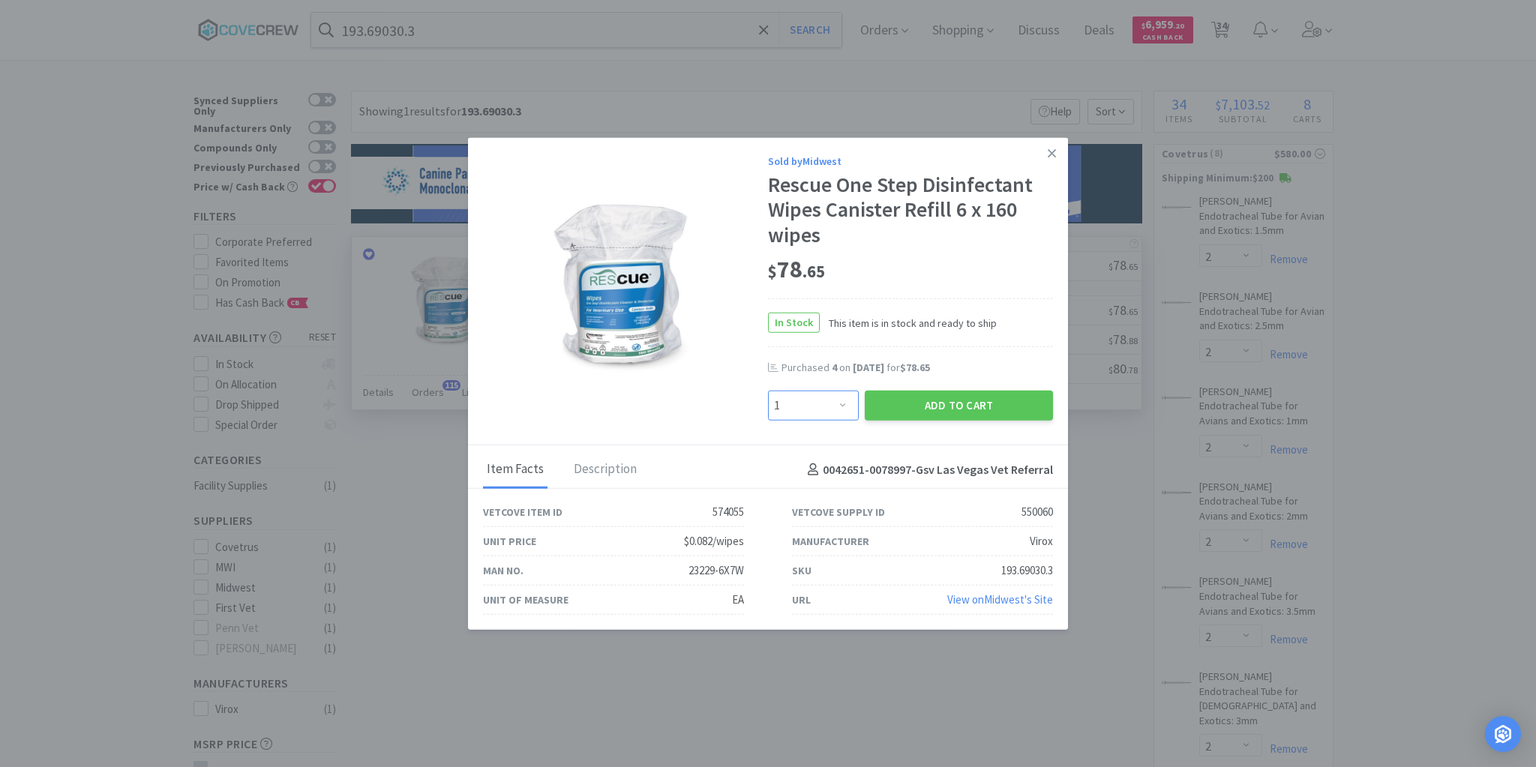
click at [843, 407] on select "Enter Quantity 1 2 3 4 5 6 7 8 9 10 11 12 13 14 15 16 17 18 19 20 Enter Quantity" at bounding box center [813, 406] width 91 height 30
click at [768, 391] on select "Enter Quantity 1 2 3 4 5 6 7 8 9 10 11 12 13 14 15 16 17 18 19 20 Enter Quantity" at bounding box center [813, 406] width 91 height 30
click at [932, 416] on button "Add to Cart" at bounding box center [959, 406] width 188 height 30
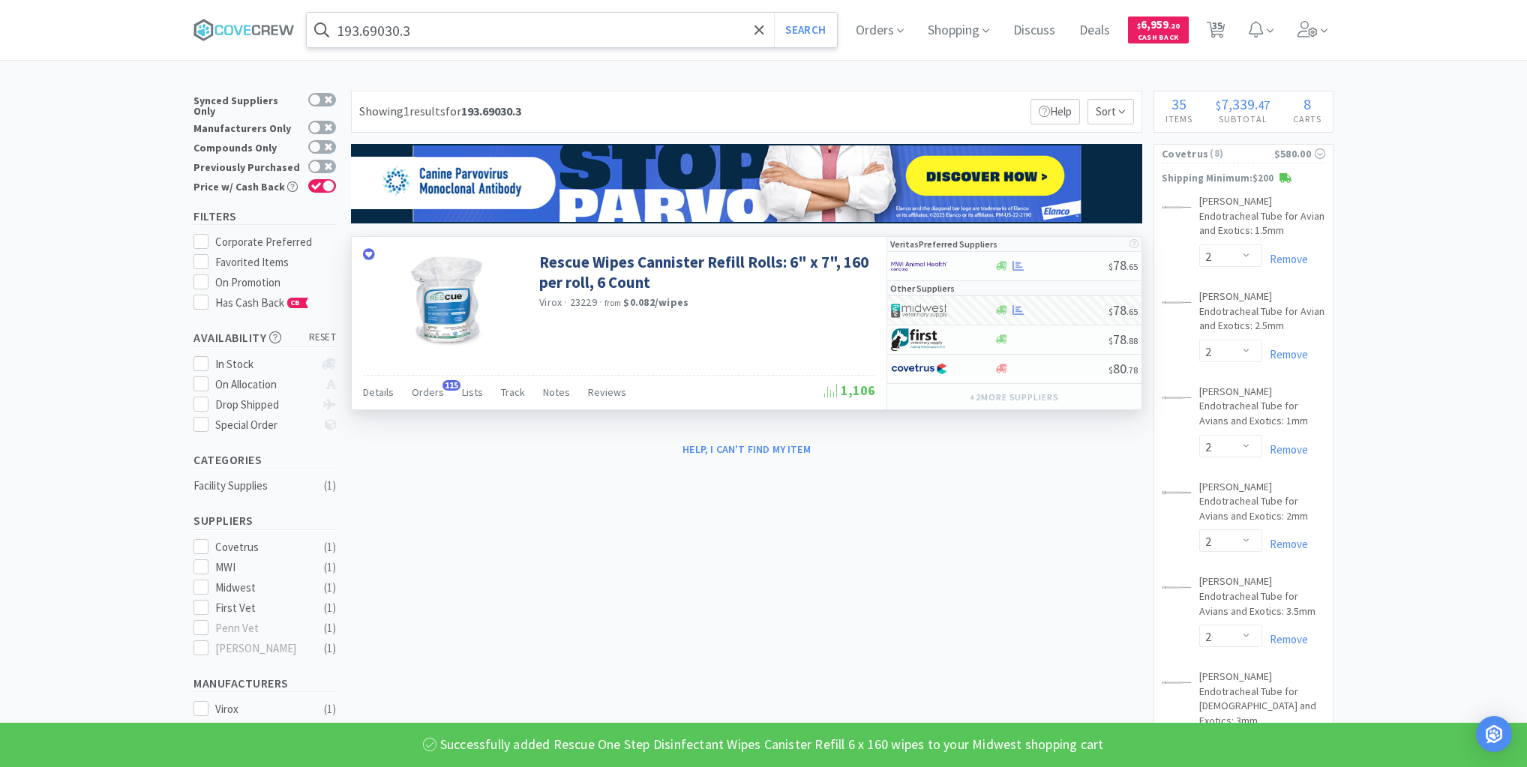
click at [582, 27] on input "193.69030.3" at bounding box center [572, 30] width 530 height 35
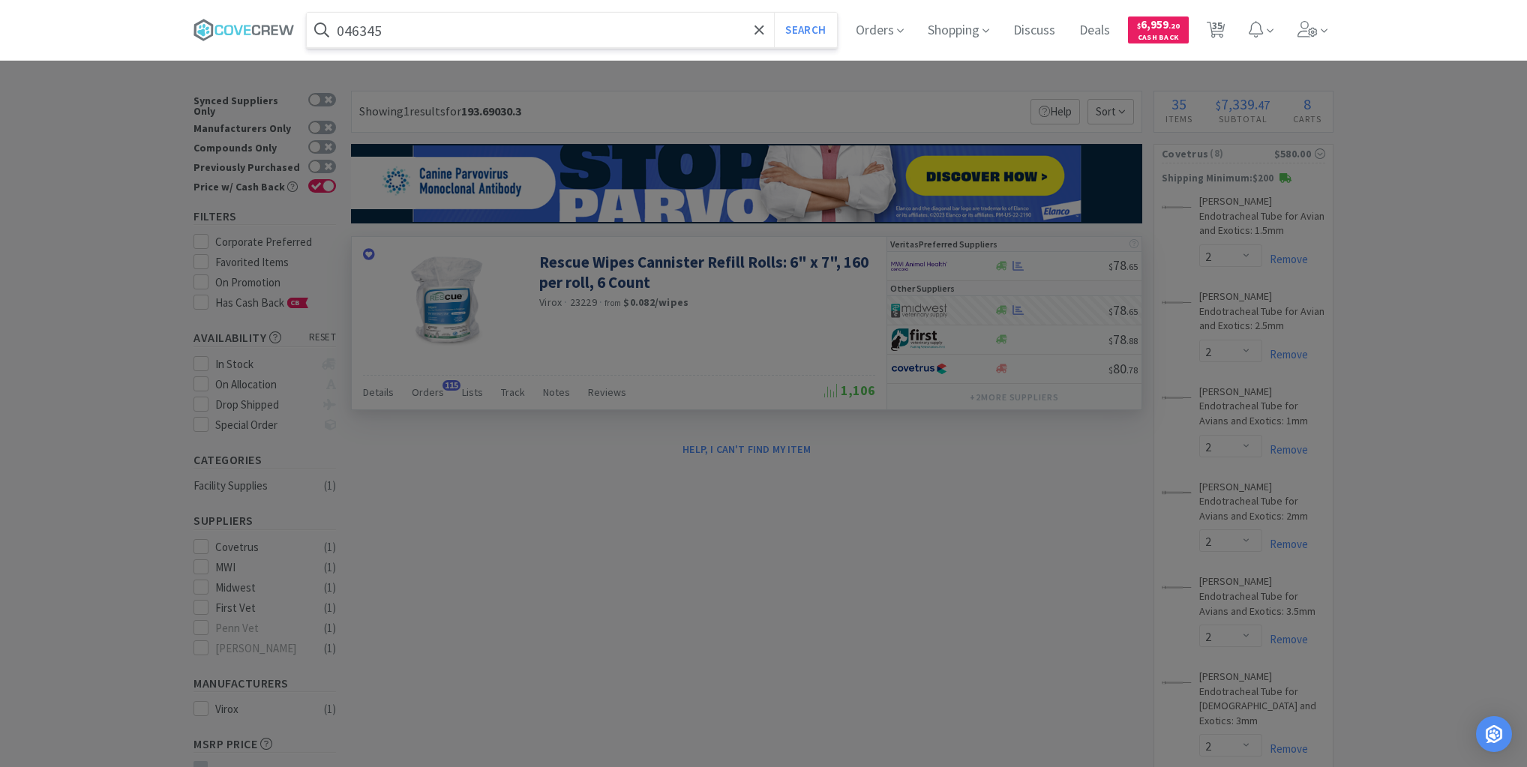
click at [774, 13] on button "Search" at bounding box center [805, 30] width 62 height 35
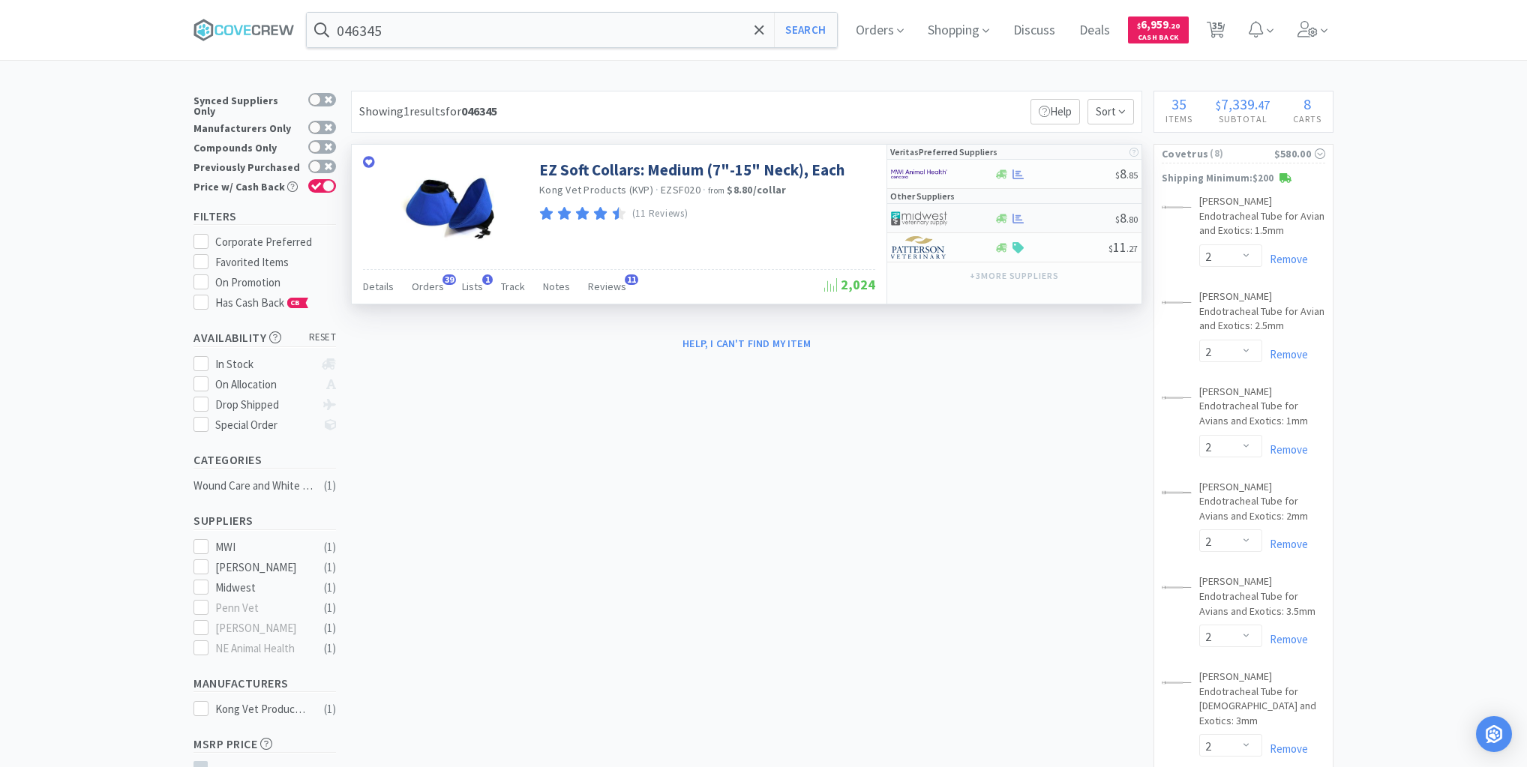
click at [1068, 220] on div at bounding box center [1055, 218] width 122 height 11
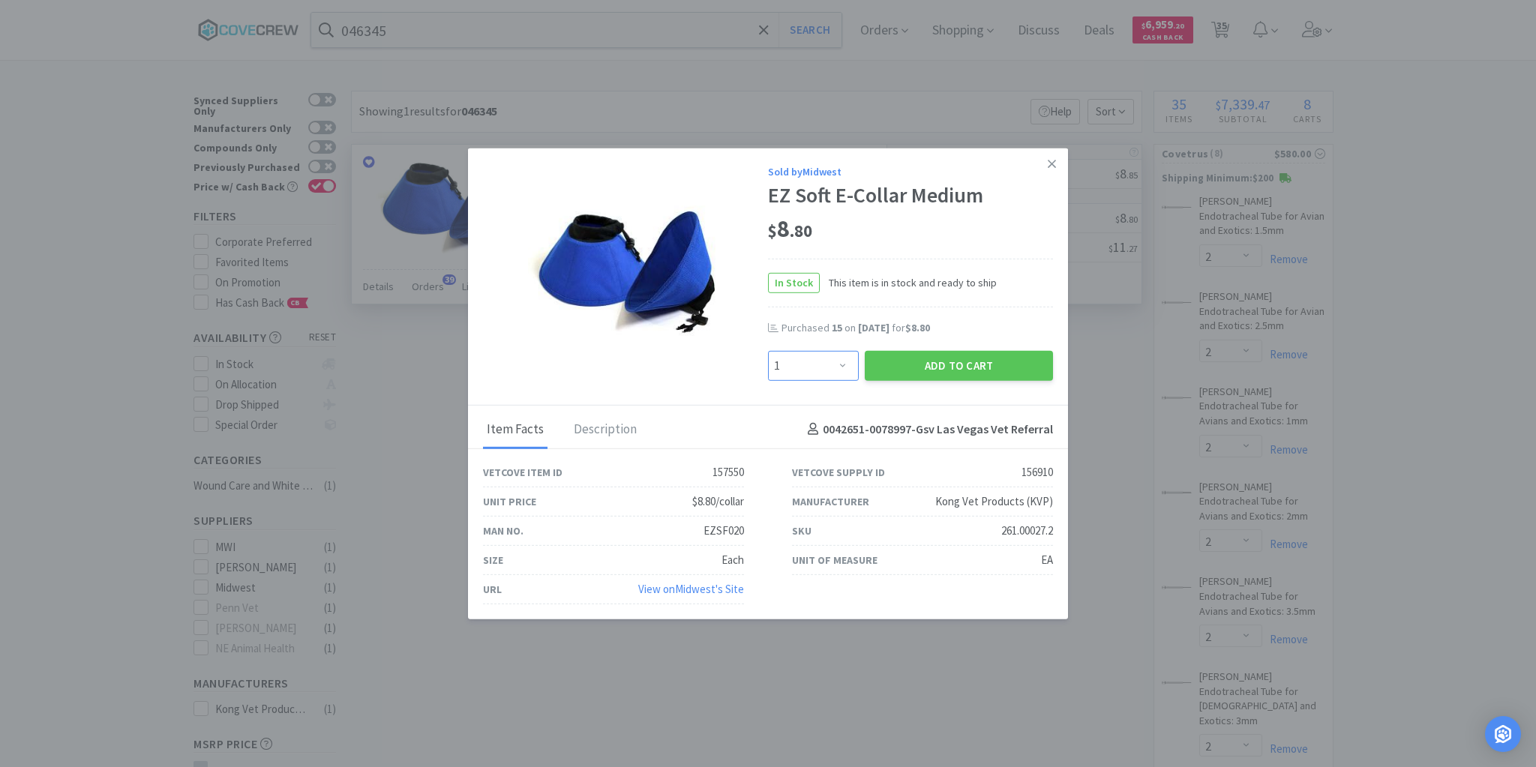
click at [842, 363] on select "Enter Quantity 1 2 3 4 5 6 7 8 9 10 11 12 13 14 15 16 17 18 19 20 Enter Quantity" at bounding box center [813, 365] width 91 height 30
click at [1050, 164] on icon at bounding box center [1052, 164] width 8 height 8
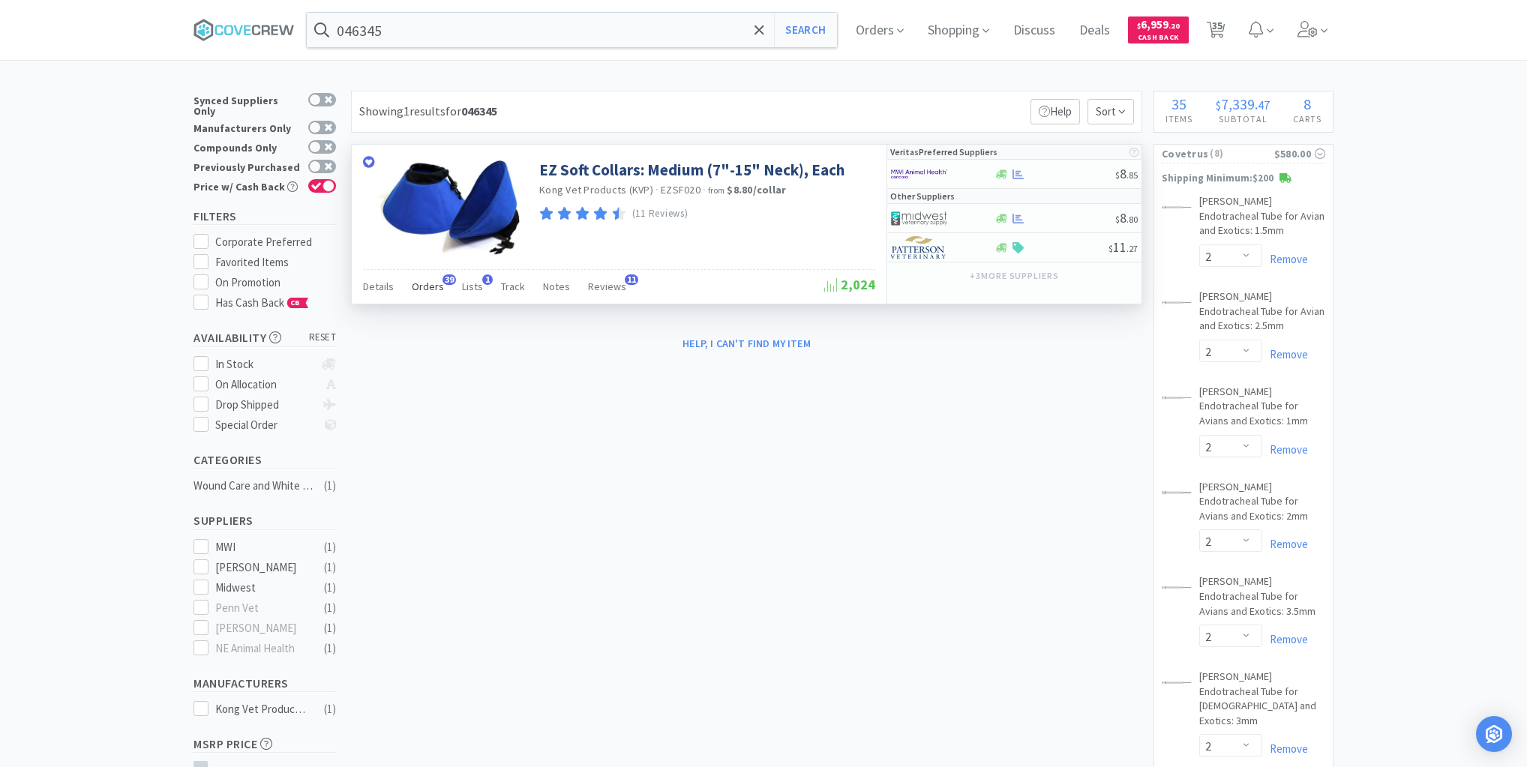
click at [429, 286] on span "Orders" at bounding box center [428, 287] width 32 height 14
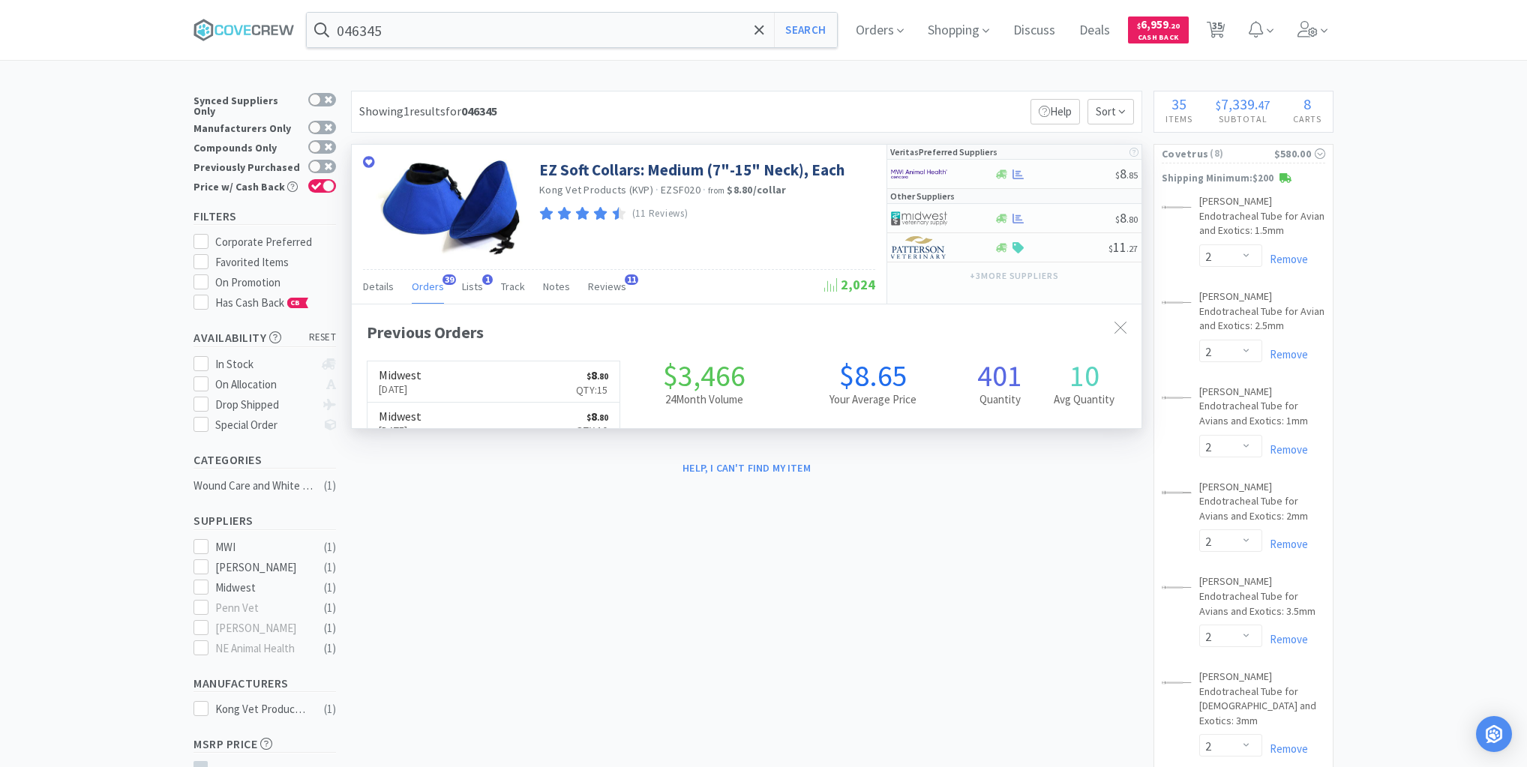
scroll to position [402, 790]
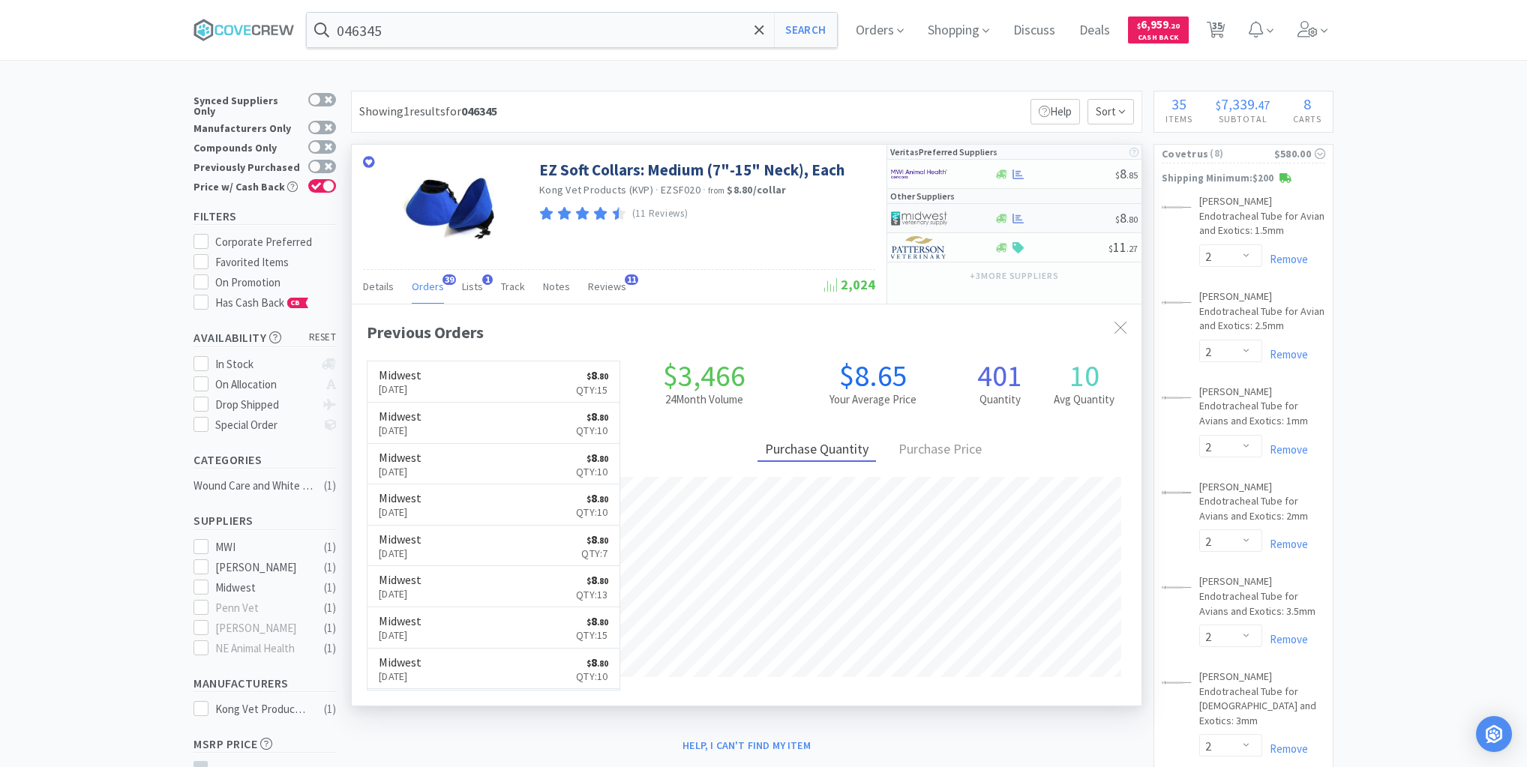
click at [1039, 224] on div "$ 8 . 80" at bounding box center [1014, 218] width 254 height 29
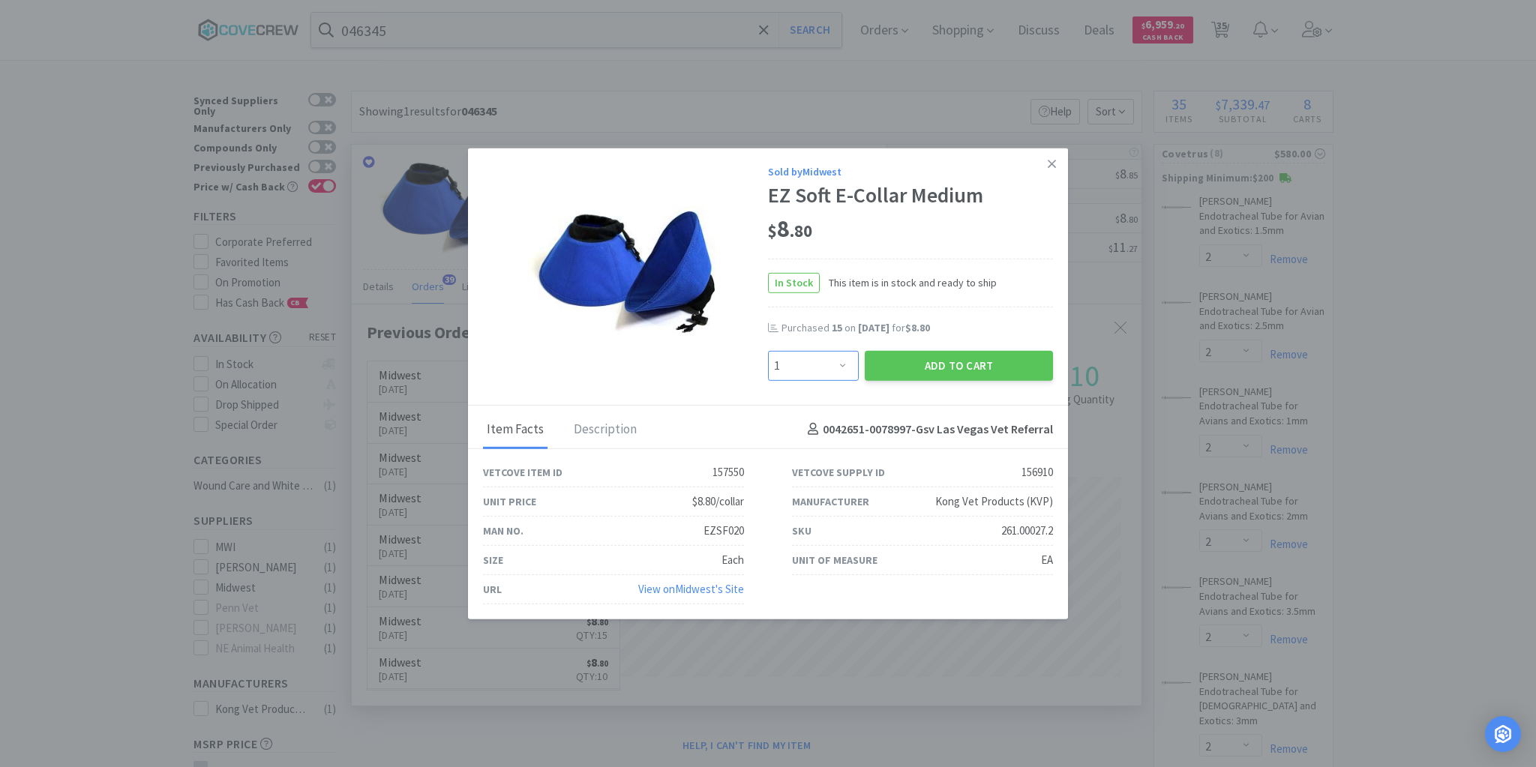
click at [848, 363] on select "Enter Quantity 1 2 3 4 5 6 7 8 9 10 11 12 13 14 15 16 17 18 19 20 Enter Quantity" at bounding box center [813, 365] width 91 height 30
click at [768, 351] on select "Enter Quantity 1 2 3 4 5 6 7 8 9 10 11 12 13 14 15 16 17 18 19 20 Enter Quantity" at bounding box center [813, 365] width 91 height 30
click at [891, 364] on button "Add to Cart" at bounding box center [959, 365] width 188 height 30
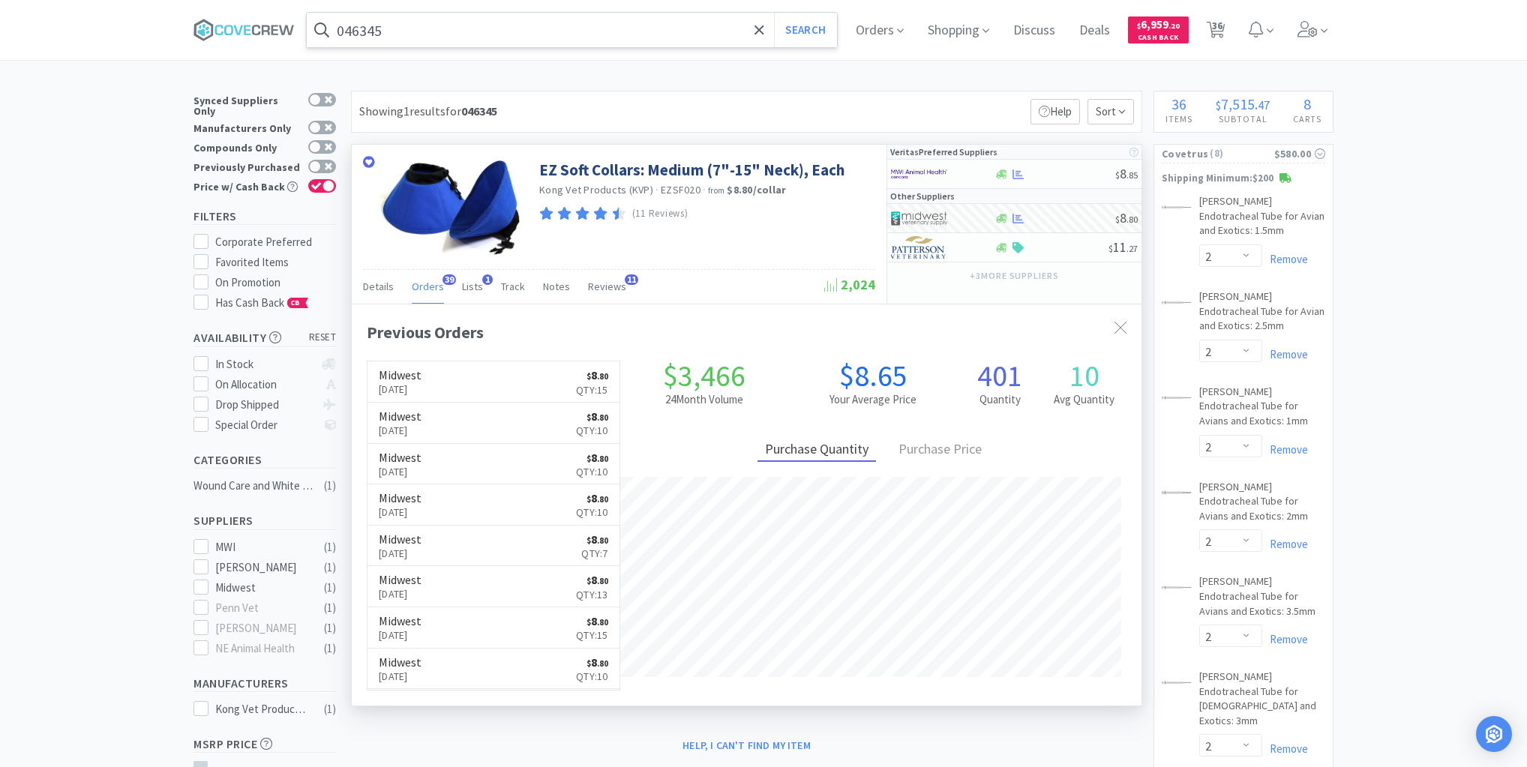
click at [537, 23] on input "046345" at bounding box center [572, 30] width 530 height 35
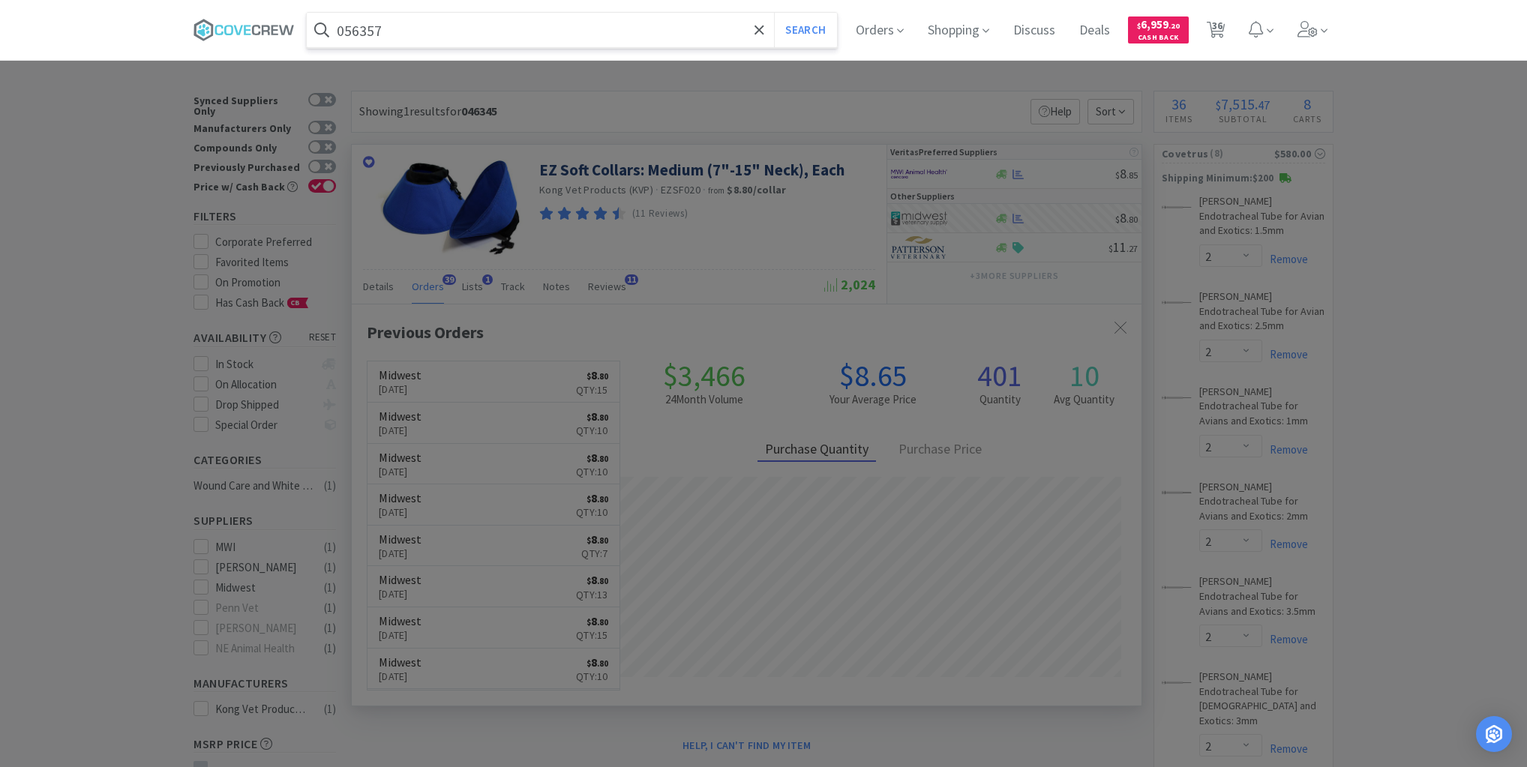
click at [774, 13] on button "Search" at bounding box center [805, 30] width 62 height 35
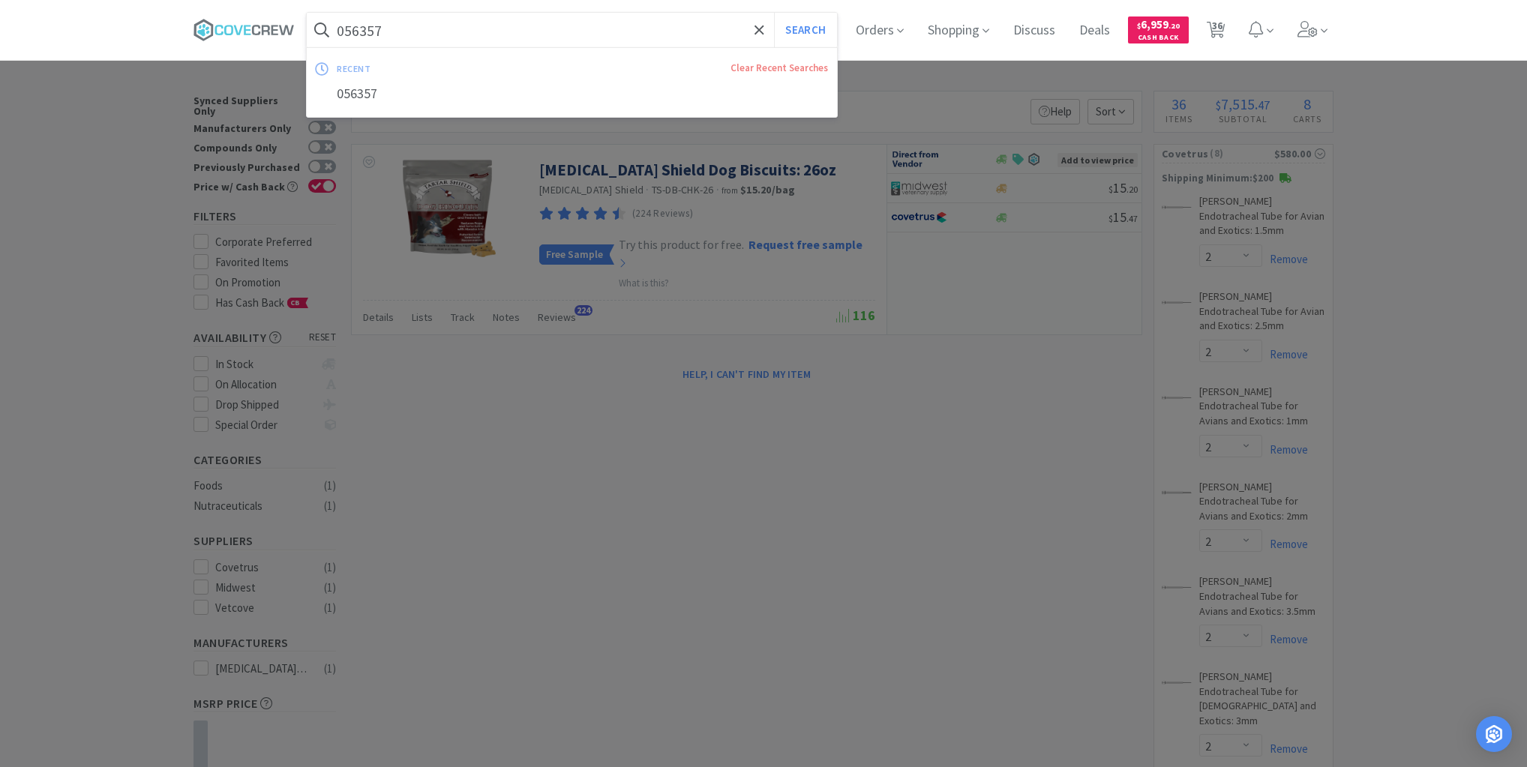
click at [505, 30] on input "056357" at bounding box center [572, 30] width 530 height 35
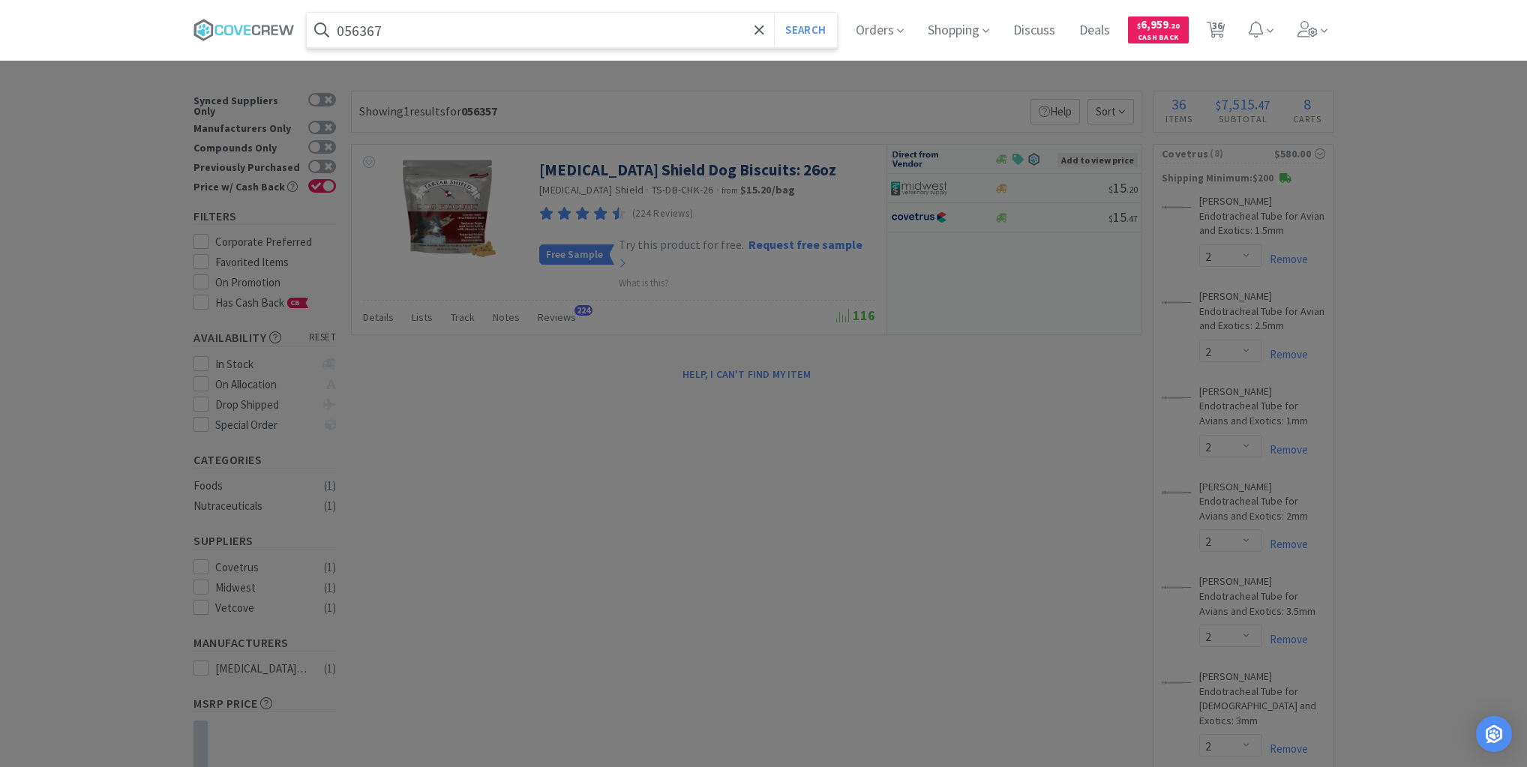
click at [774, 13] on button "Search" at bounding box center [805, 30] width 62 height 35
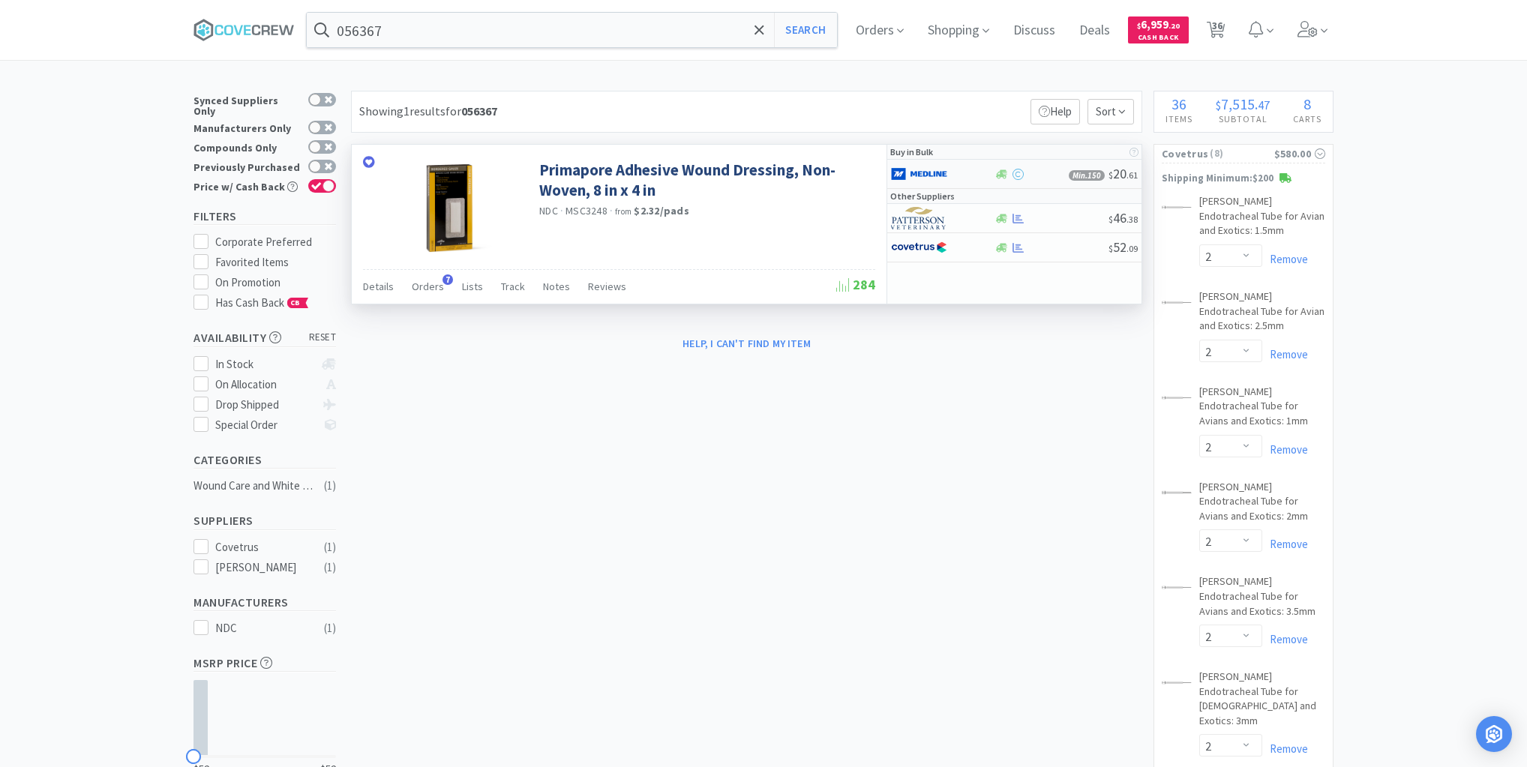
click at [980, 174] on div at bounding box center [942, 174] width 103 height 26
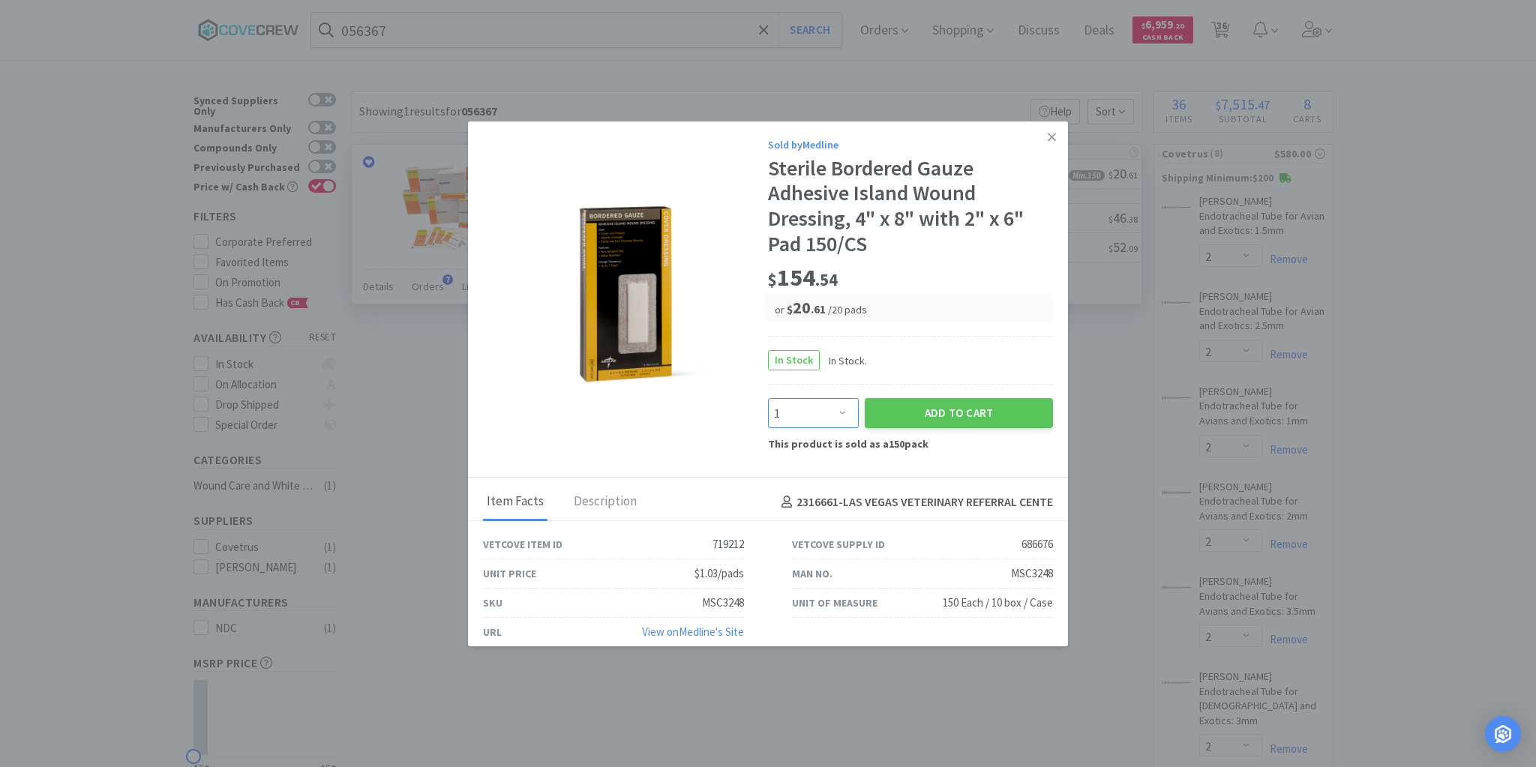
click at [837, 414] on select "Enter Quantity 1 2 3 4 5 6 7 8 9 10 11 12 13 14 15 16 17 18 19 20 Enter Quantity" at bounding box center [813, 413] width 91 height 30
click at [768, 398] on select "Enter Quantity 1 2 3 4 5 6 7 8 9 10 11 12 13 14 15 16 17 18 19 20 Enter Quantity" at bounding box center [813, 413] width 91 height 30
click at [941, 413] on button "Add to Cart" at bounding box center [959, 413] width 188 height 30
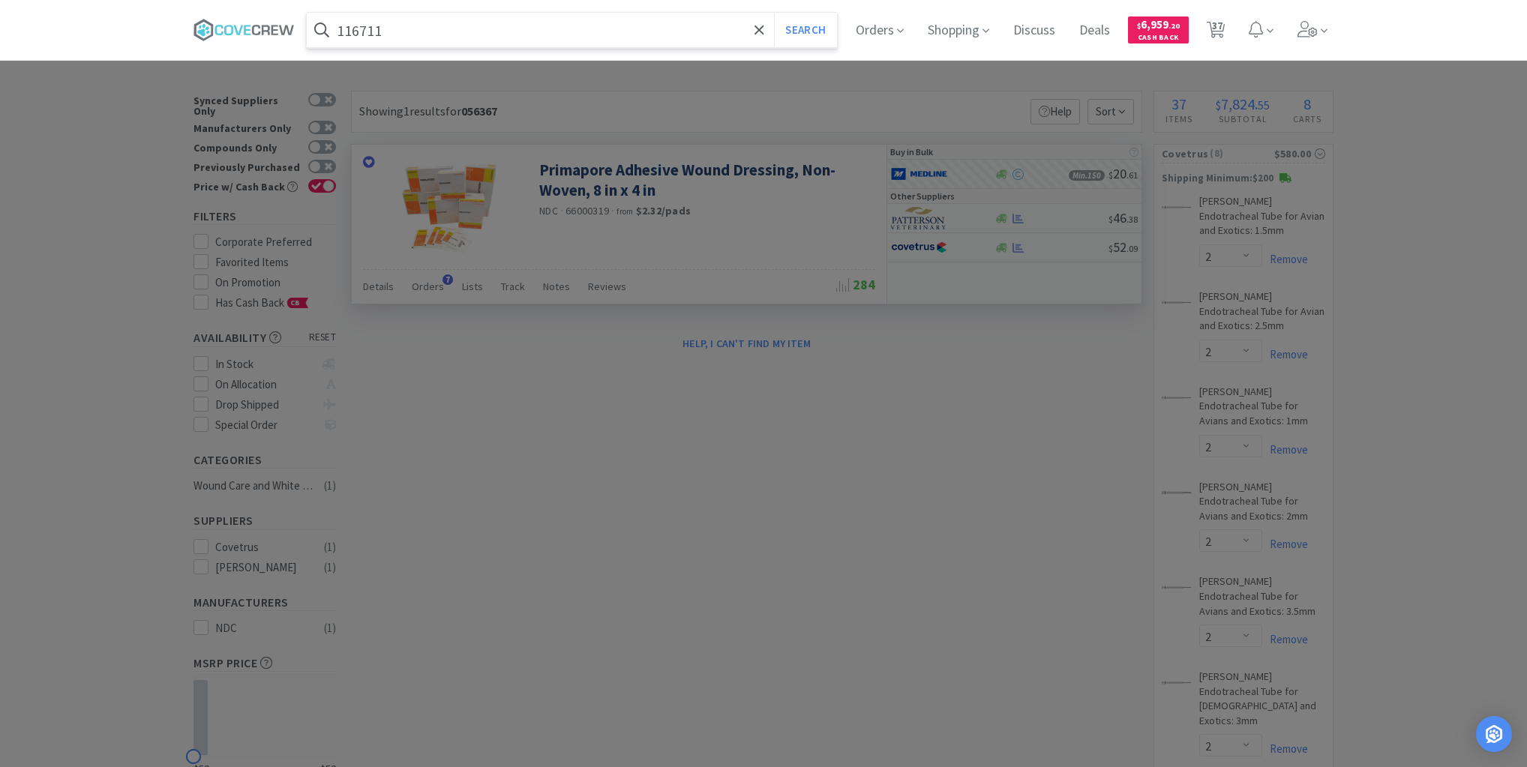
click at [774, 13] on button "Search" at bounding box center [805, 30] width 62 height 35
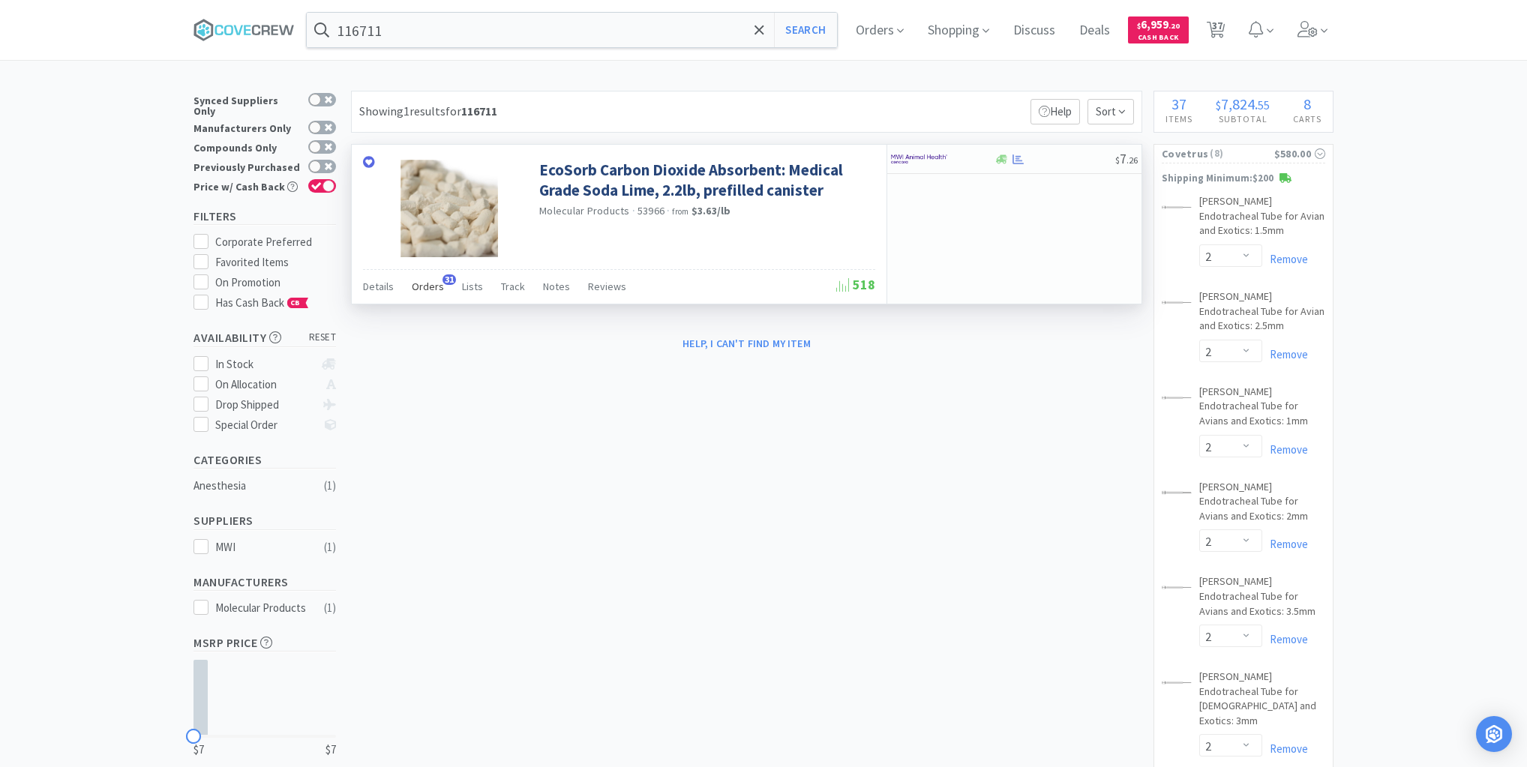
click at [422, 282] on span "Orders" at bounding box center [428, 287] width 32 height 14
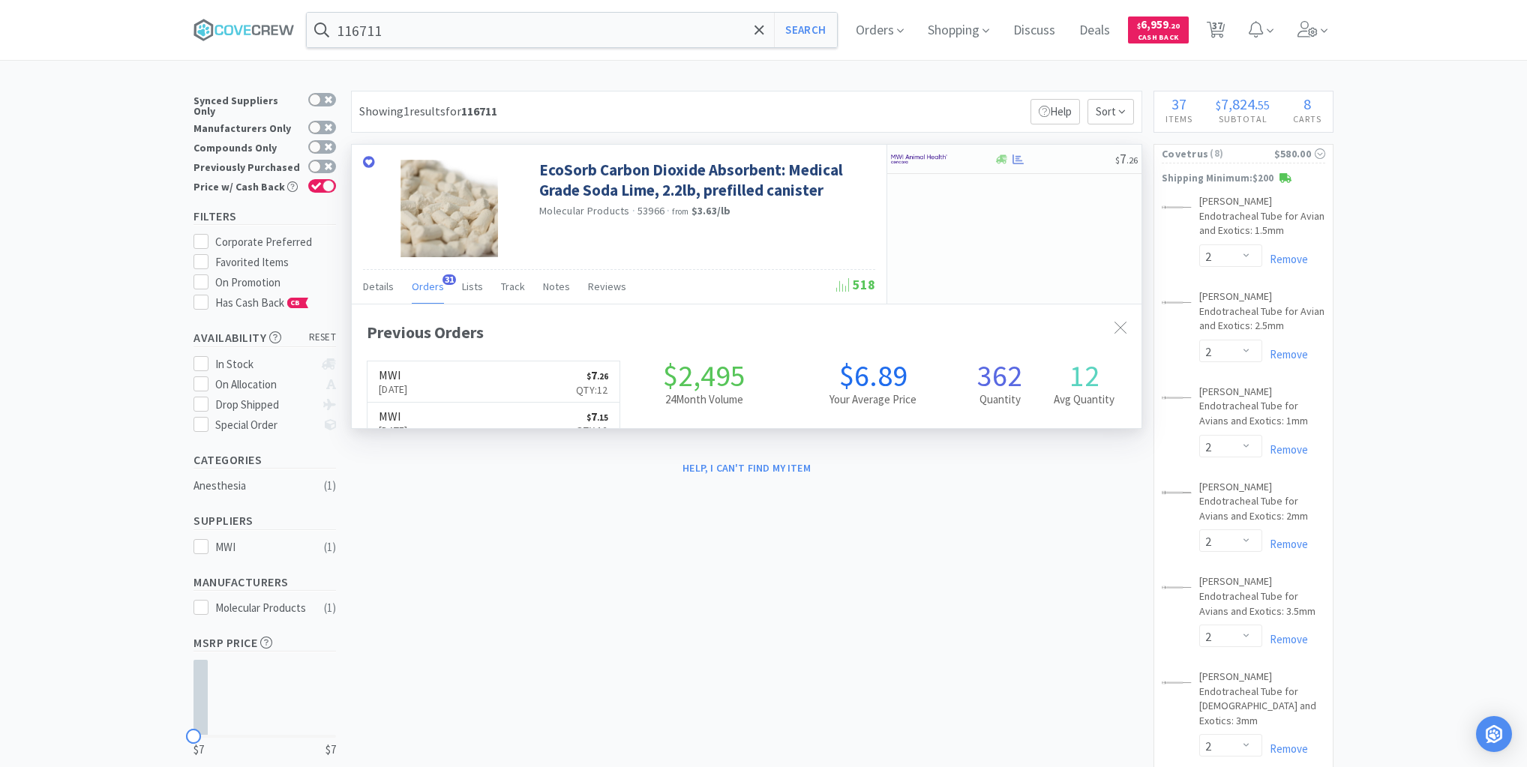
scroll to position [402, 790]
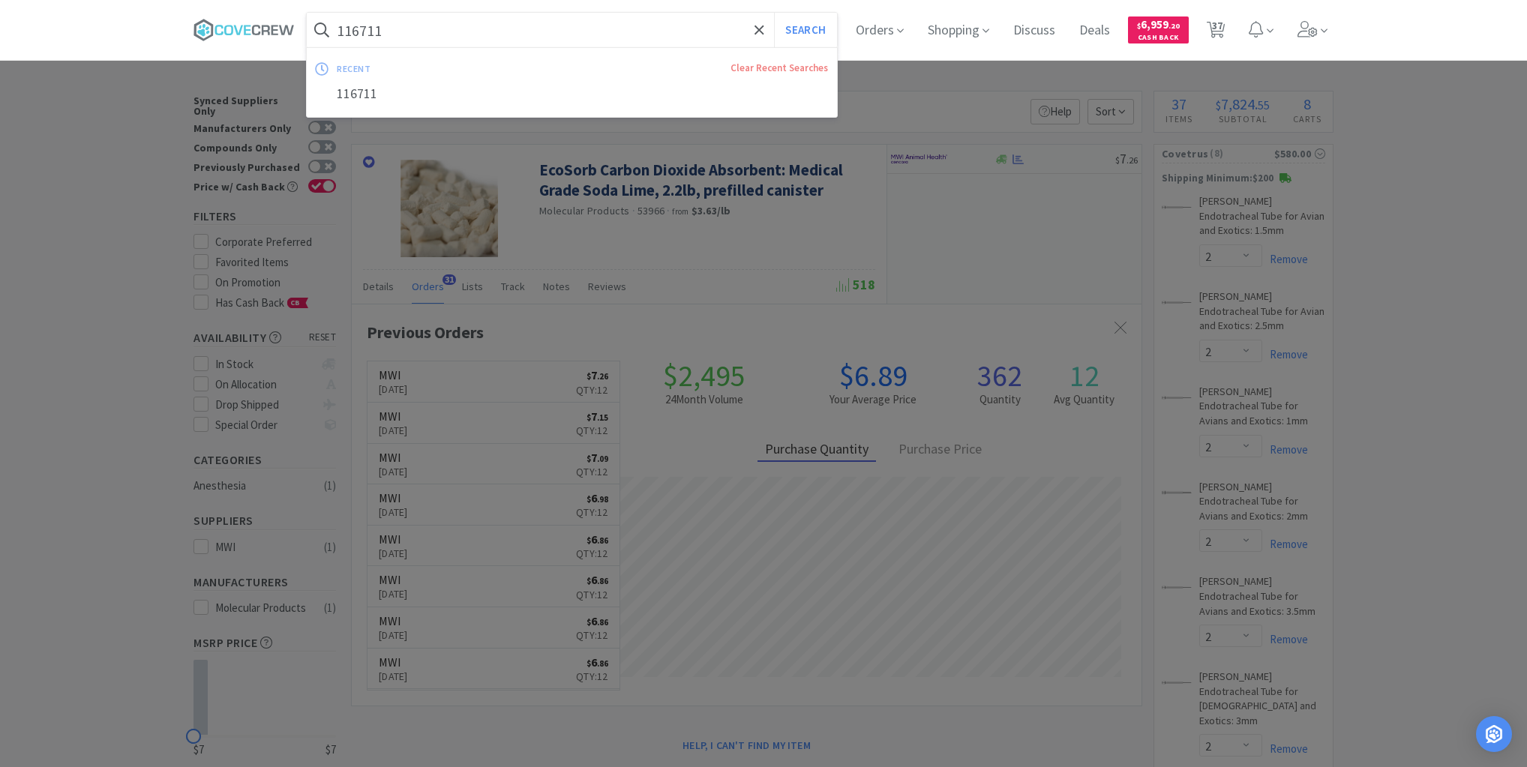
drag, startPoint x: 414, startPoint y: 29, endPoint x: 416, endPoint y: 45, distance: 15.8
click at [415, 30] on input "116711" at bounding box center [572, 30] width 530 height 35
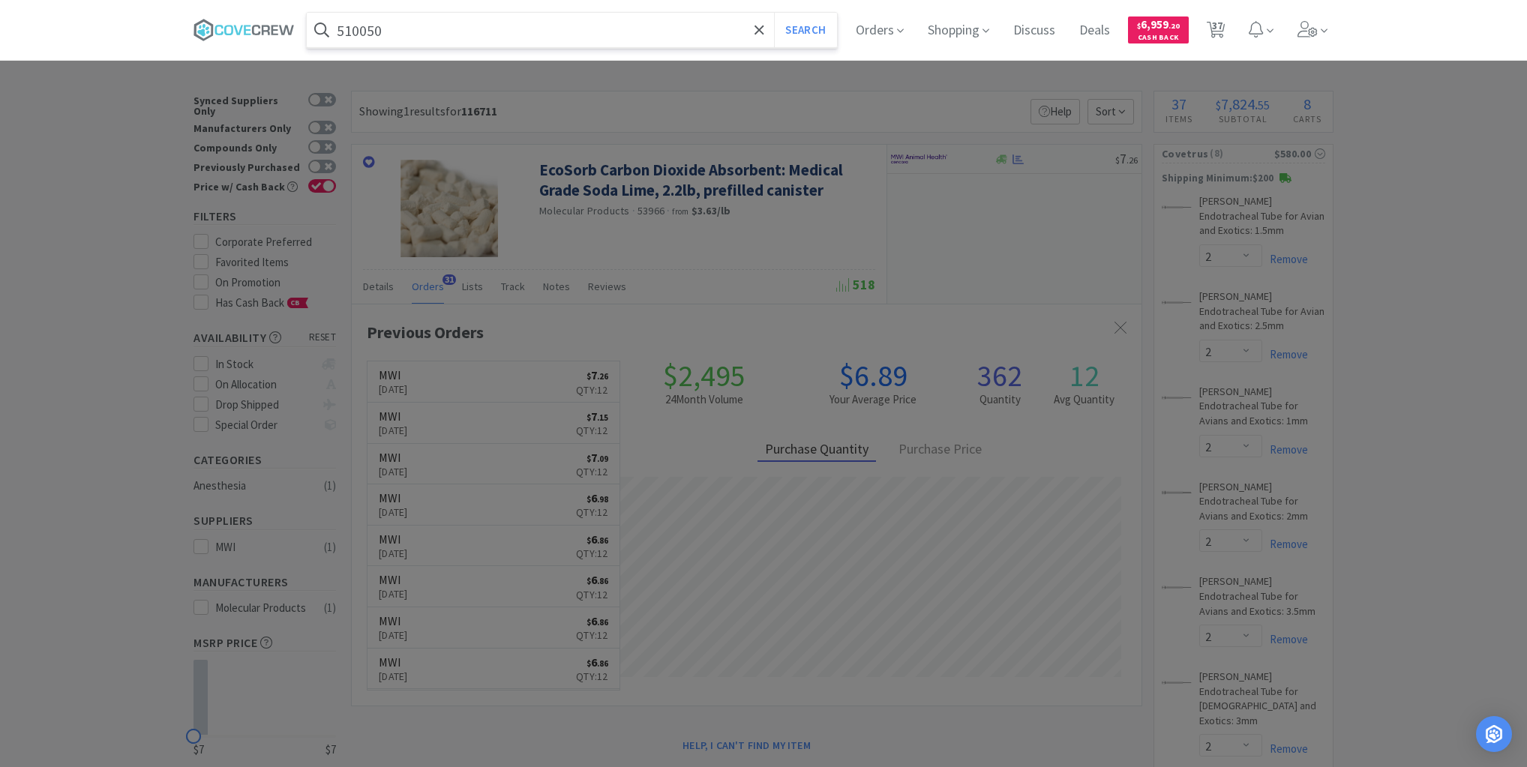
click at [774, 13] on button "Search" at bounding box center [805, 30] width 62 height 35
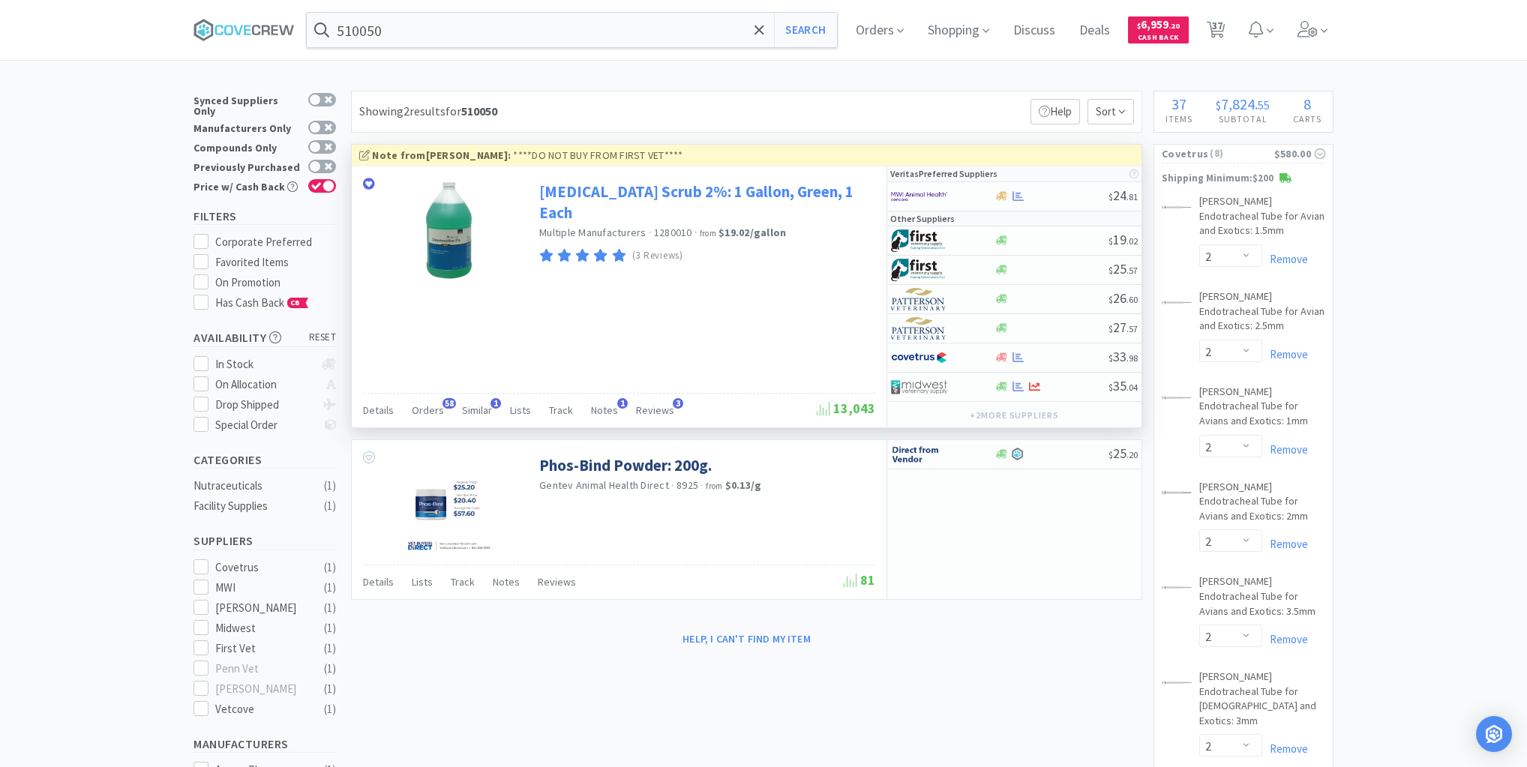
click at [601, 197] on link "[MEDICAL_DATA] Scrub 2%: 1 Gallon, Green, 1 Each" at bounding box center [705, 202] width 332 height 41
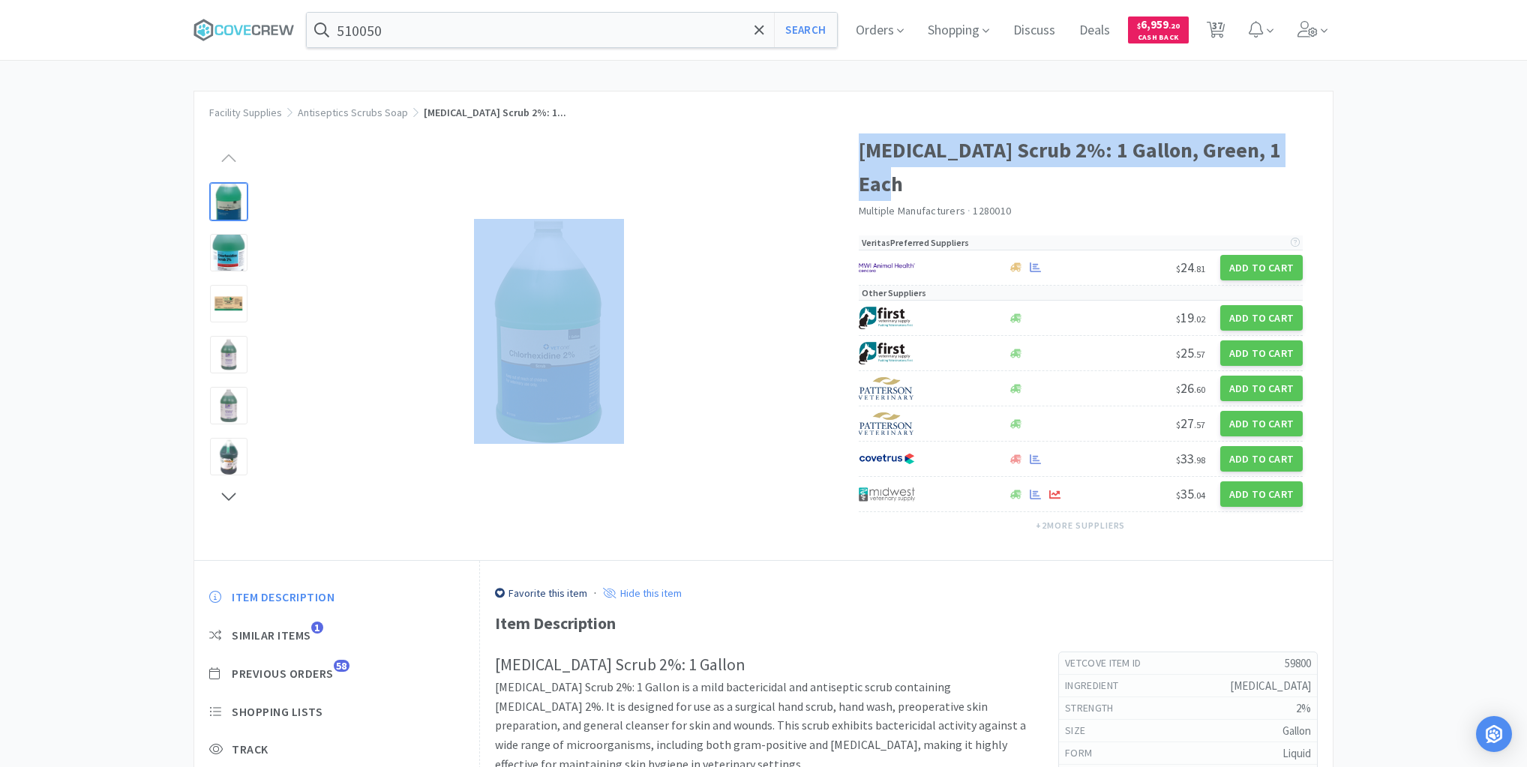
drag, startPoint x: 855, startPoint y: 147, endPoint x: 1311, endPoint y: 136, distance: 456.2
click at [1311, 136] on div "[MEDICAL_DATA] Scrub 2%: 1 Gallon, Green, 1 Each Multiple Manufacturers · 12800…" at bounding box center [763, 340] width 1139 height 442
copy div "[MEDICAL_DATA] Scrub 2%: 1 Gallon, Green, 1 Each"
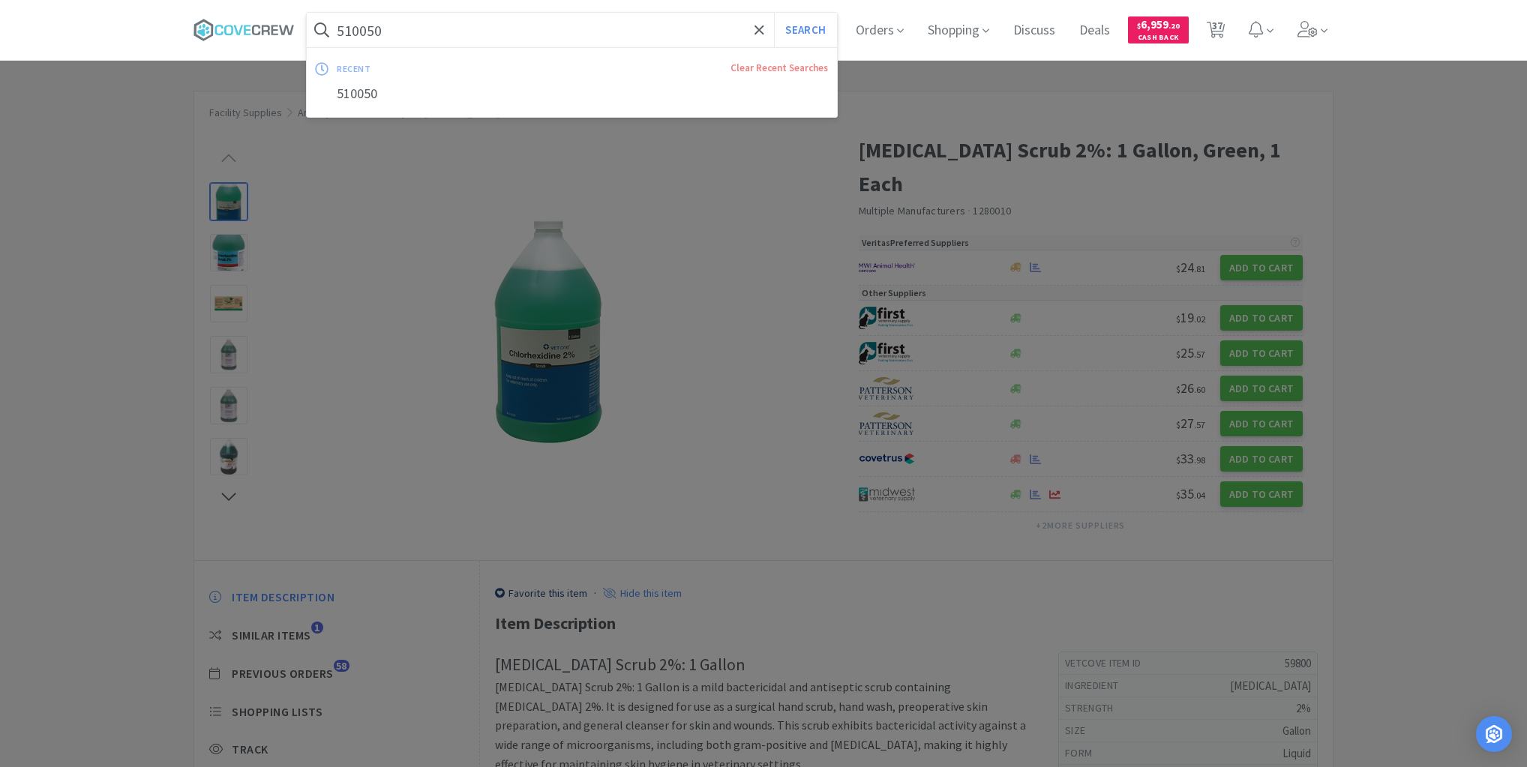
click at [600, 35] on input "510050" at bounding box center [572, 30] width 530 height 35
paste input "[MEDICAL_DATA] Scrub 2%: 1 Gallon, Green, 1 Each"
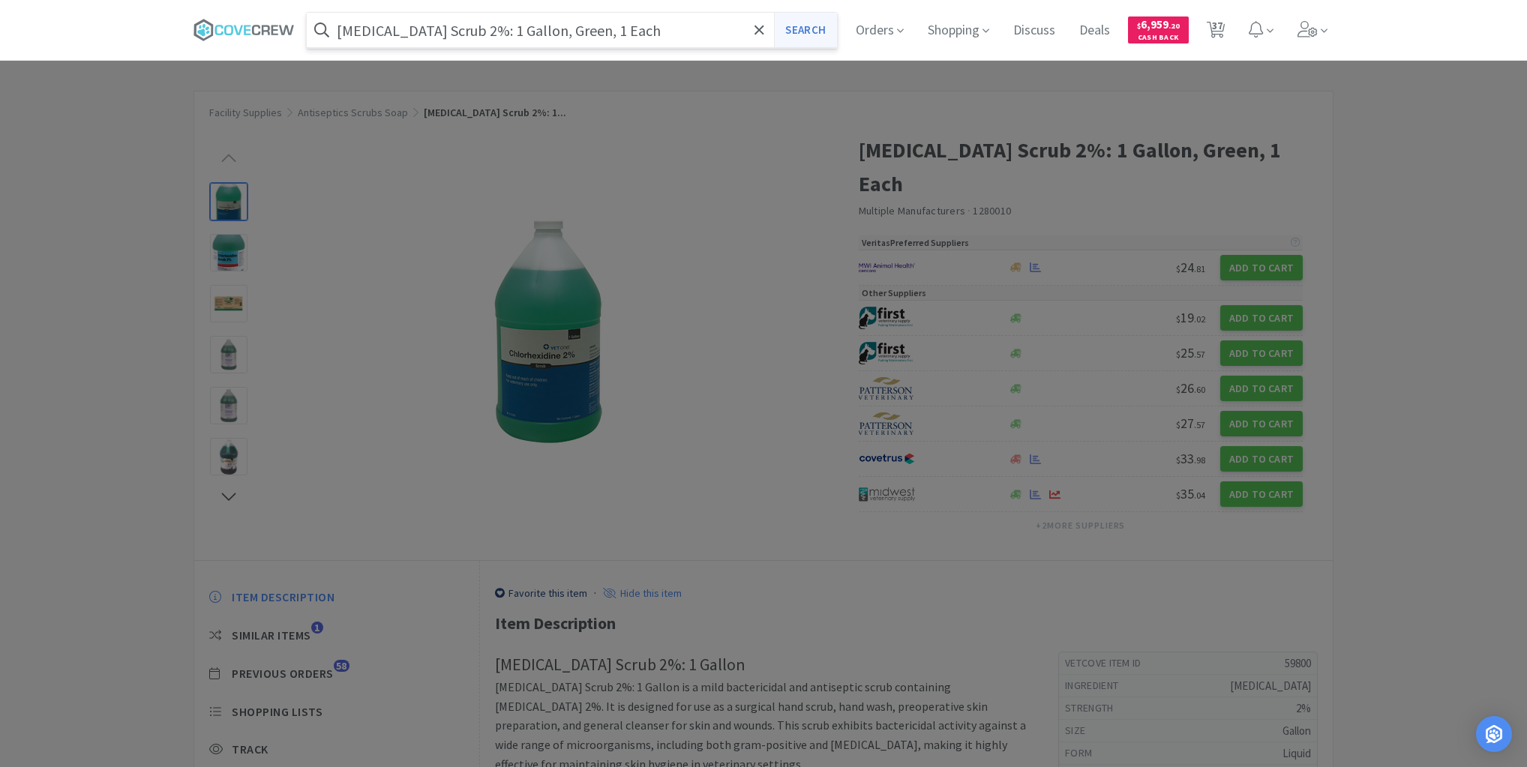
click at [788, 30] on button "Search" at bounding box center [805, 30] width 62 height 35
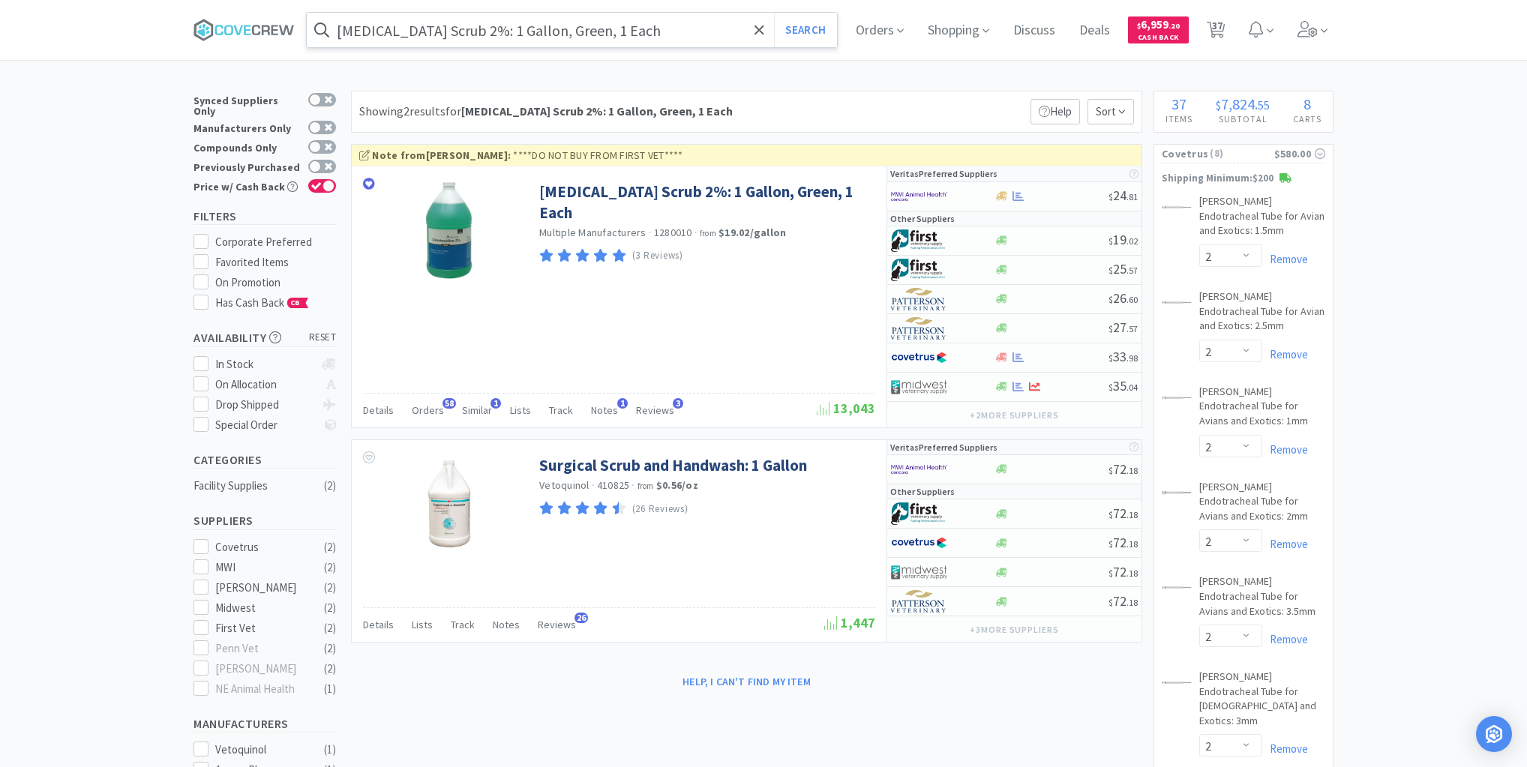
click at [706, 26] on input "[MEDICAL_DATA] Scrub 2%: 1 Gallon, Green, 1 Each" at bounding box center [572, 30] width 530 height 35
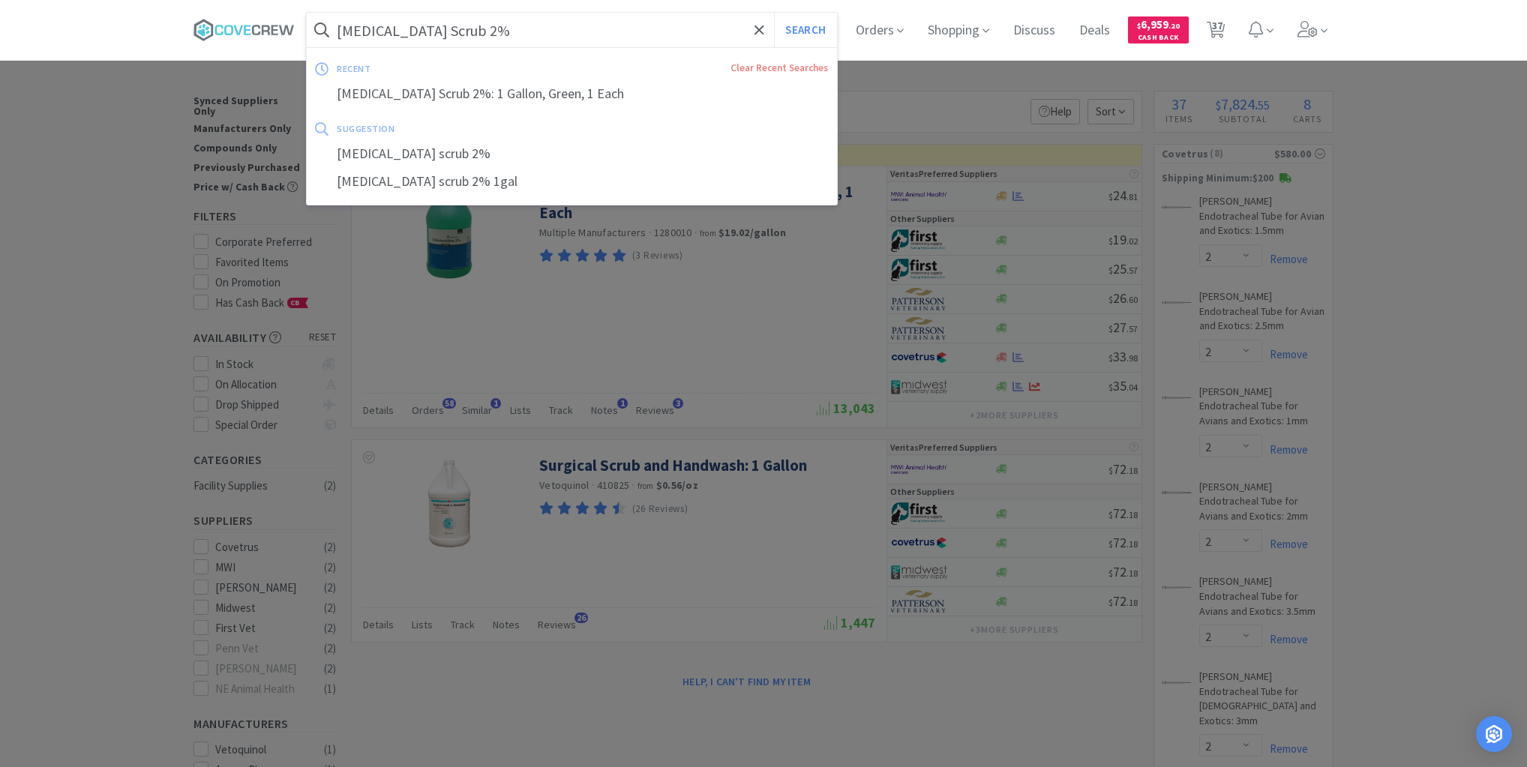
click at [774, 13] on button "Search" at bounding box center [805, 30] width 62 height 35
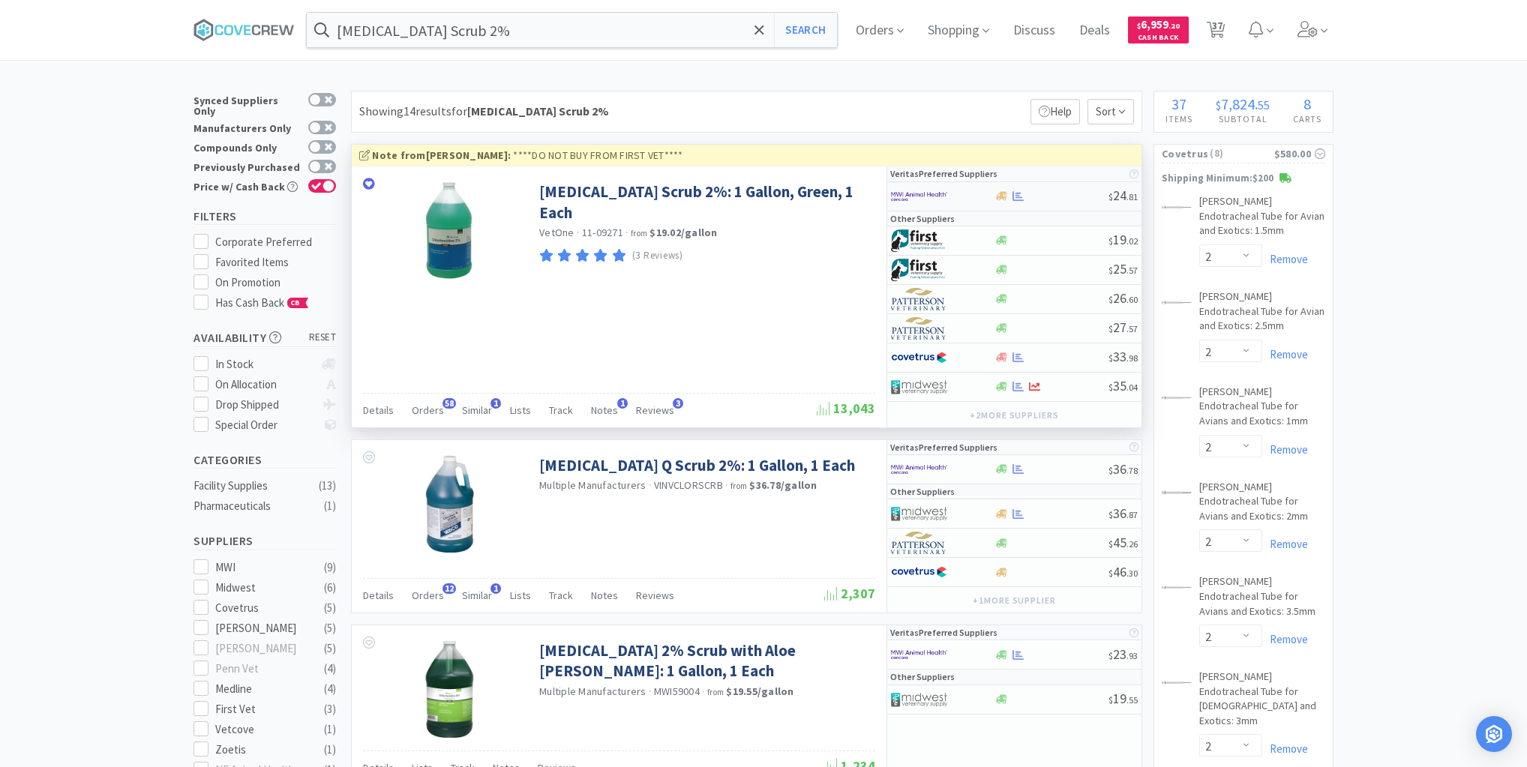
click at [1056, 193] on div at bounding box center [1051, 196] width 115 height 11
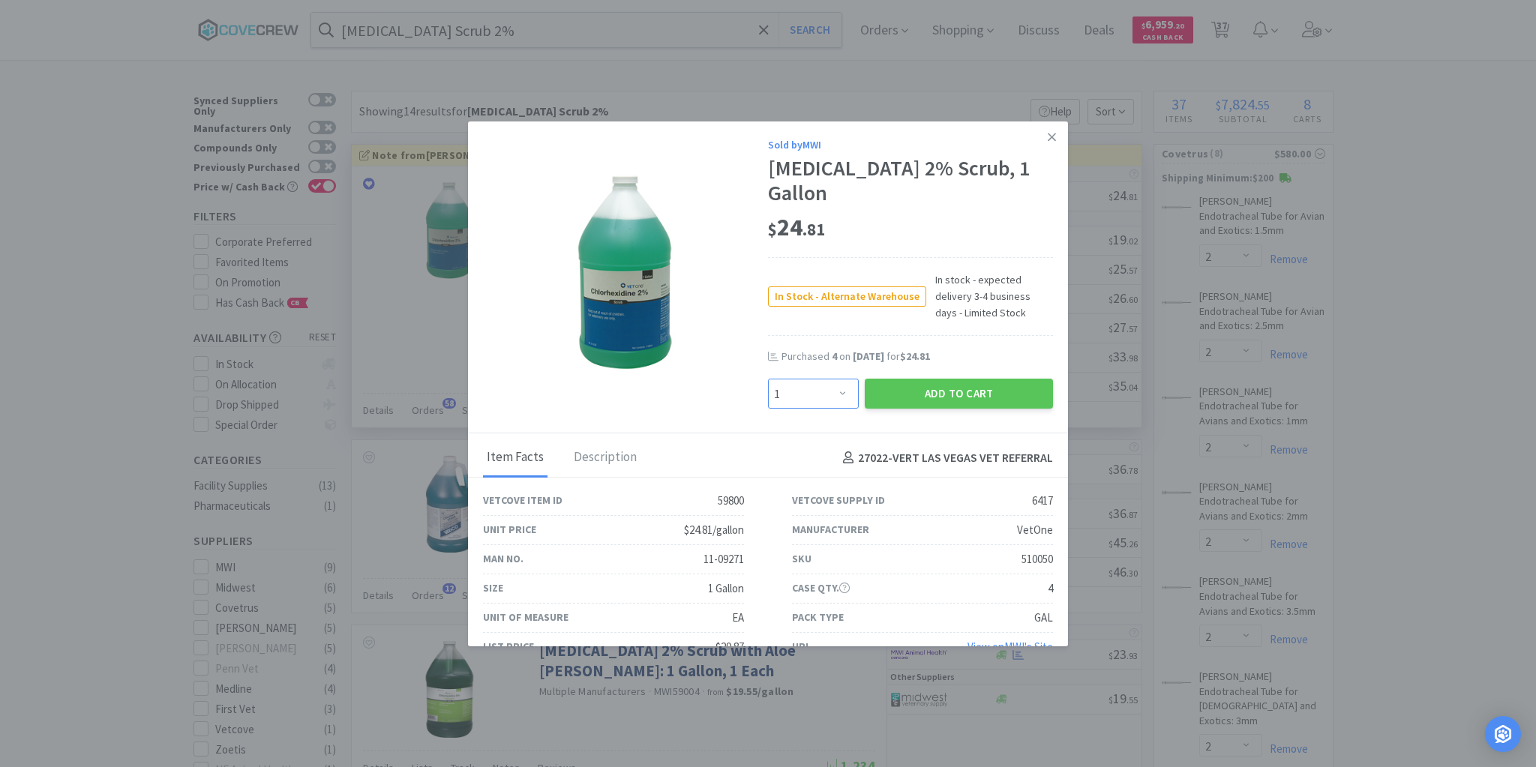
click at [835, 398] on select "Enter Quantity 1 2 3 4 5 6 7 8 9 10 11 12 13 14 15 16 17 18 19 20 Enter Quantity" at bounding box center [813, 394] width 91 height 30
click at [1048, 137] on icon at bounding box center [1052, 138] width 8 height 14
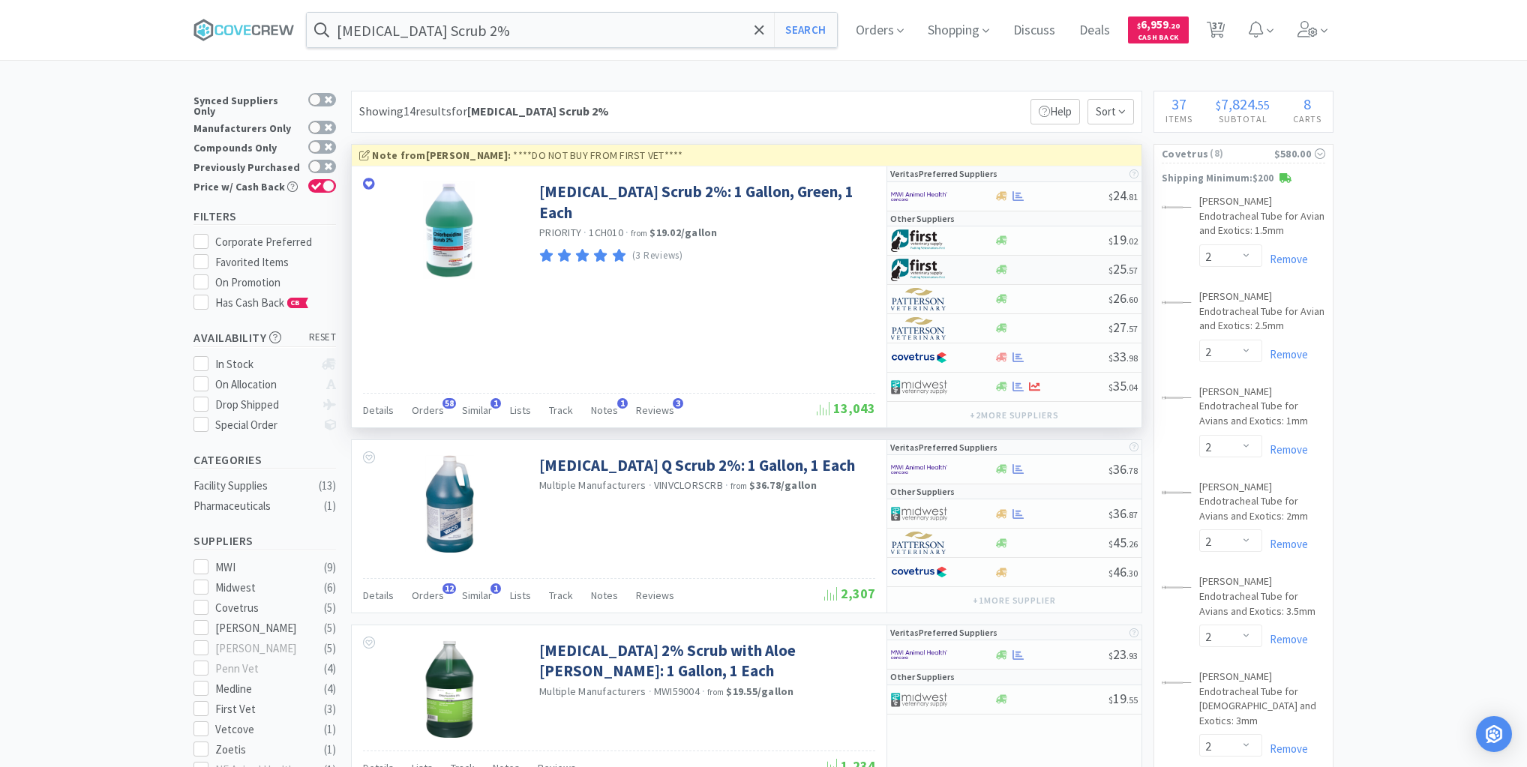
click at [1060, 269] on div at bounding box center [1051, 269] width 115 height 11
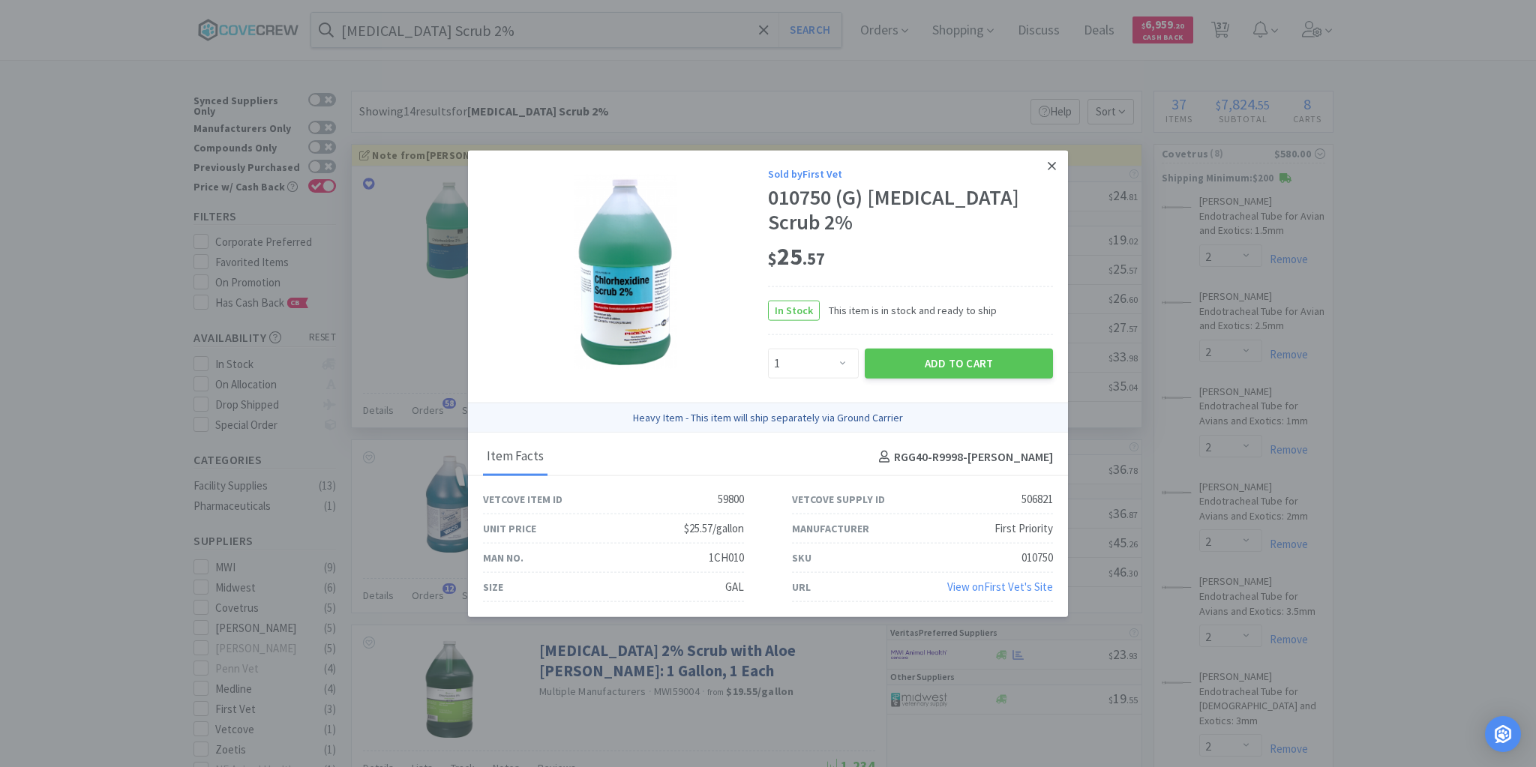
click at [1053, 164] on icon at bounding box center [1052, 166] width 8 height 14
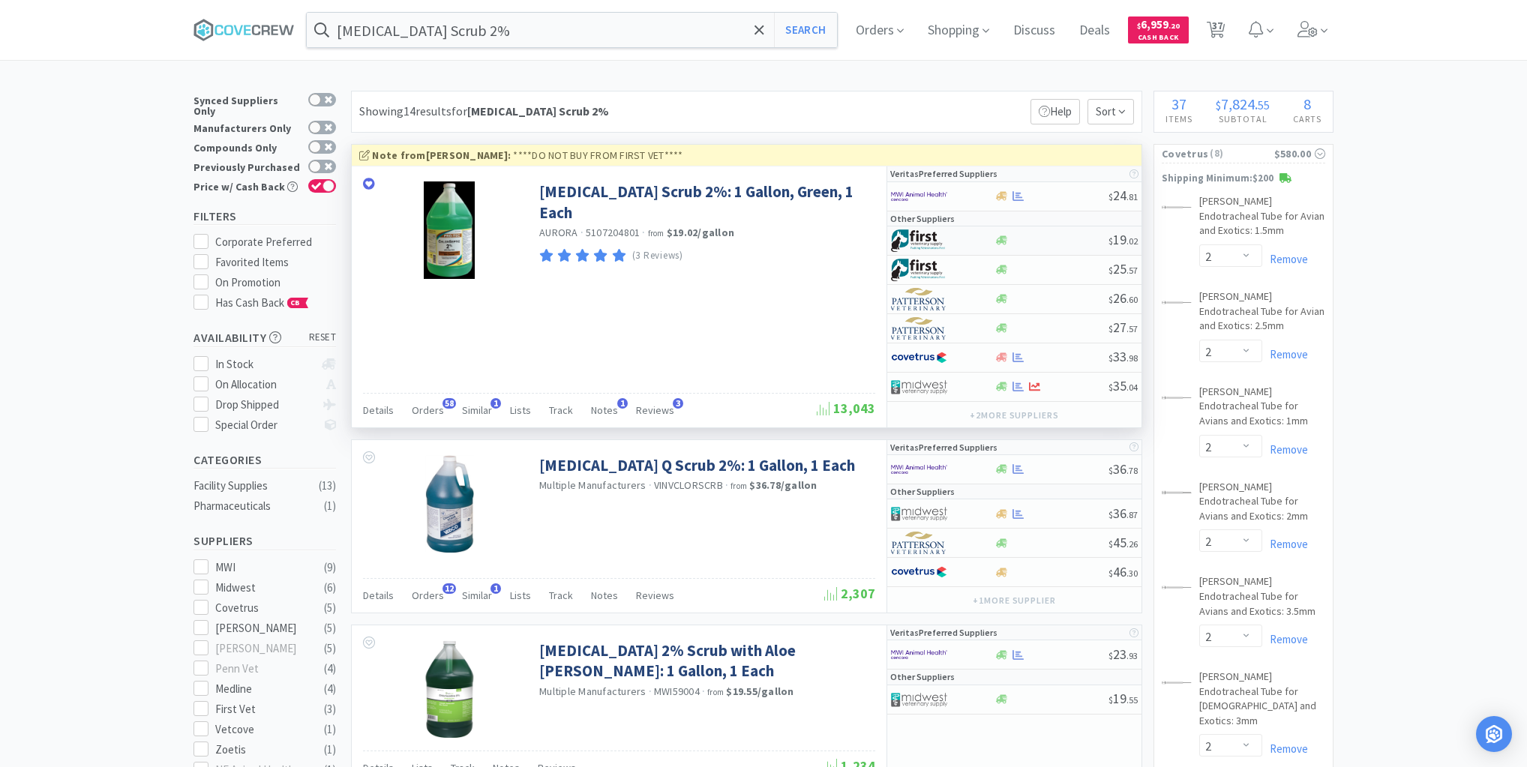
click at [1049, 235] on div at bounding box center [1051, 240] width 115 height 11
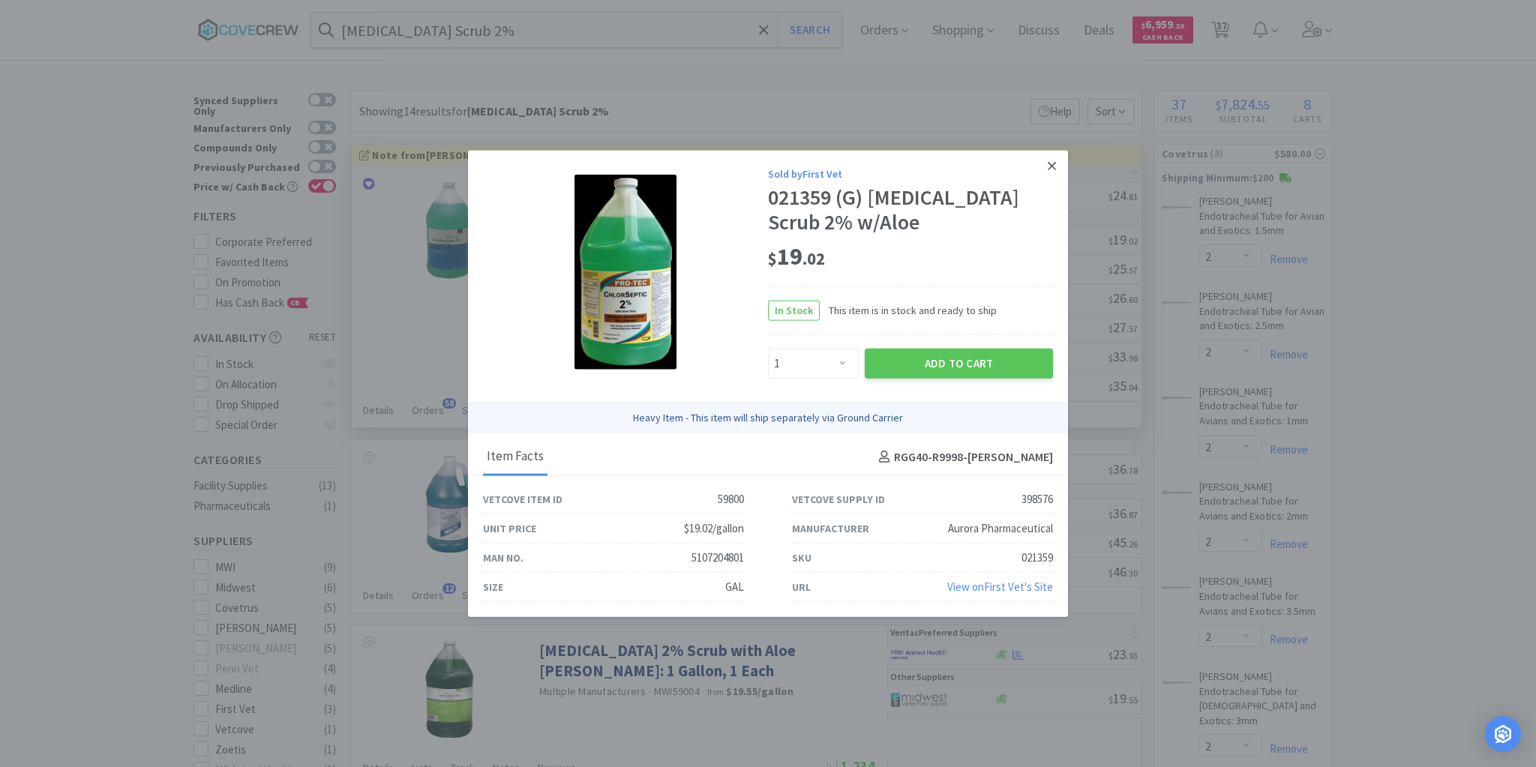
click at [1052, 164] on icon at bounding box center [1052, 166] width 8 height 14
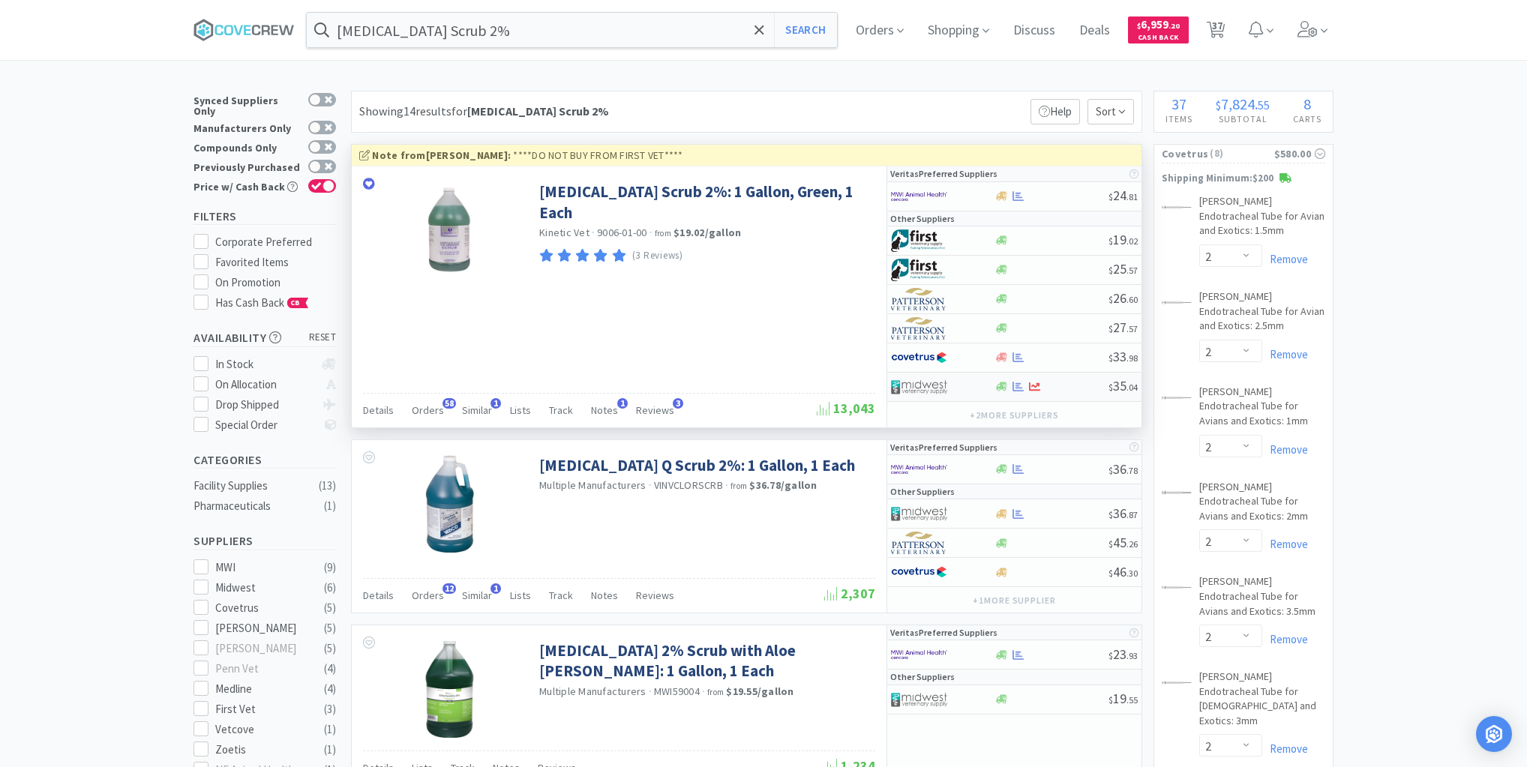
click at [1064, 381] on div at bounding box center [1051, 386] width 115 height 11
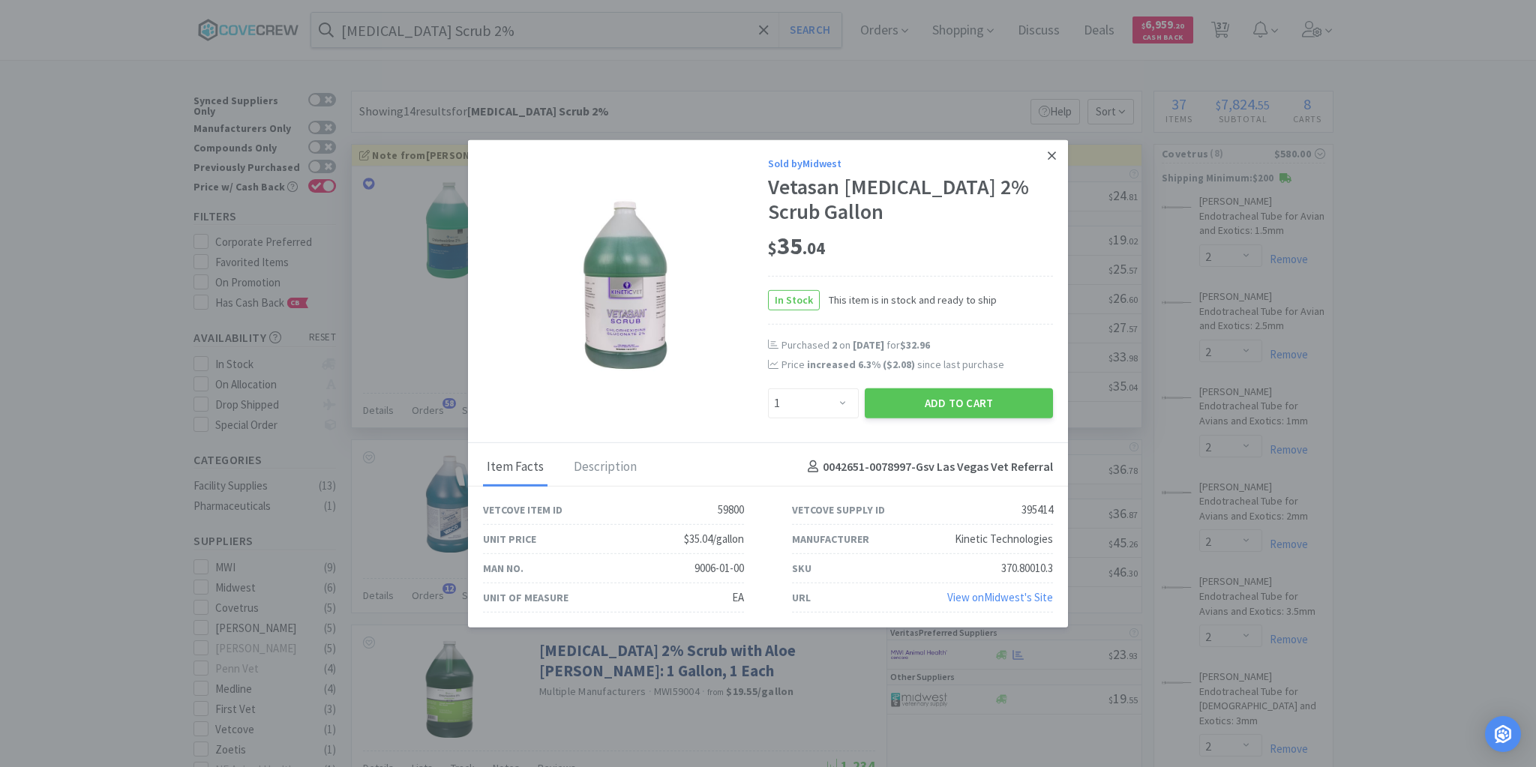
drag, startPoint x: 1051, startPoint y: 158, endPoint x: 1050, endPoint y: 198, distance: 40.5
click at [1050, 158] on icon at bounding box center [1052, 156] width 8 height 8
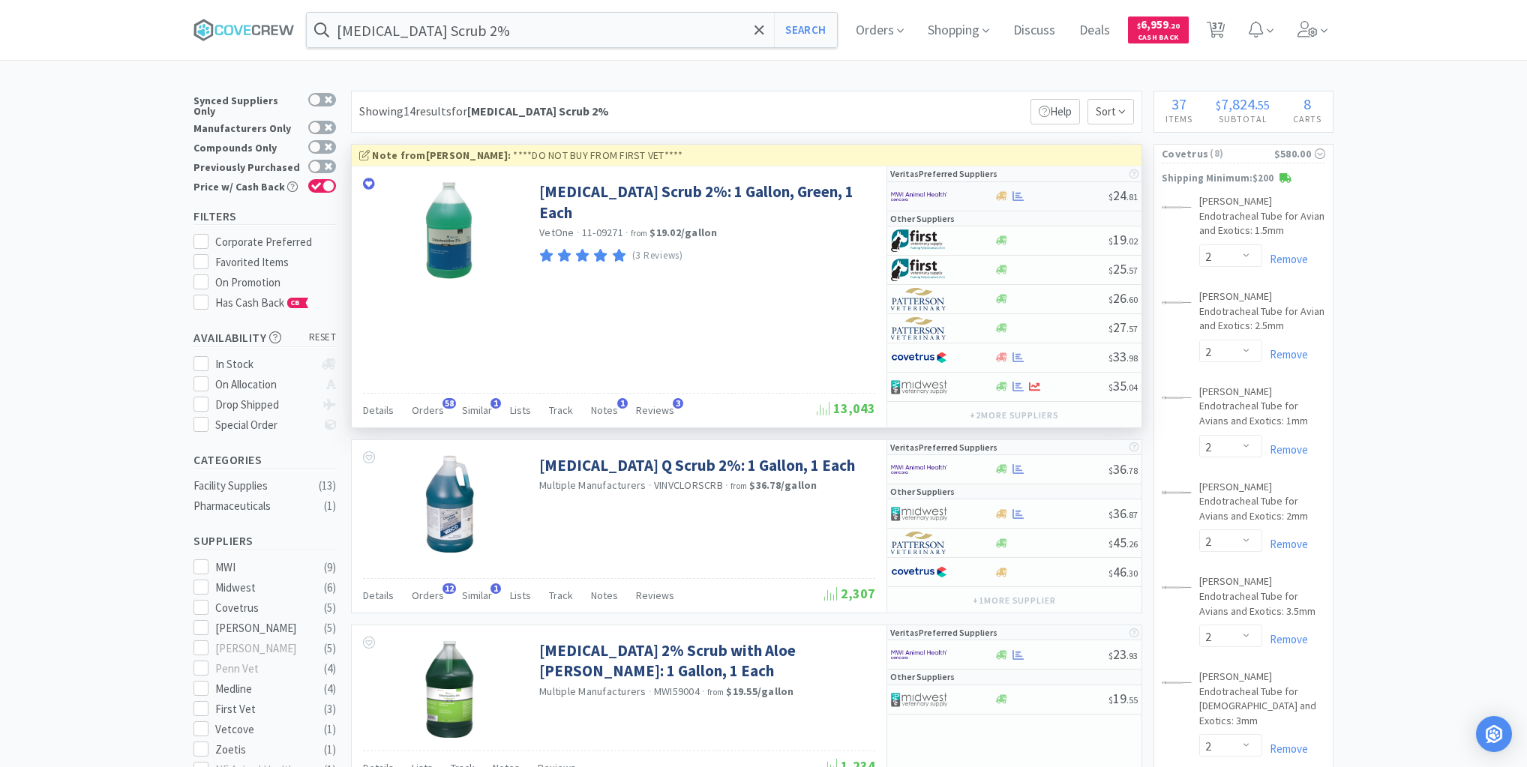
click at [1049, 195] on div at bounding box center [1051, 196] width 115 height 11
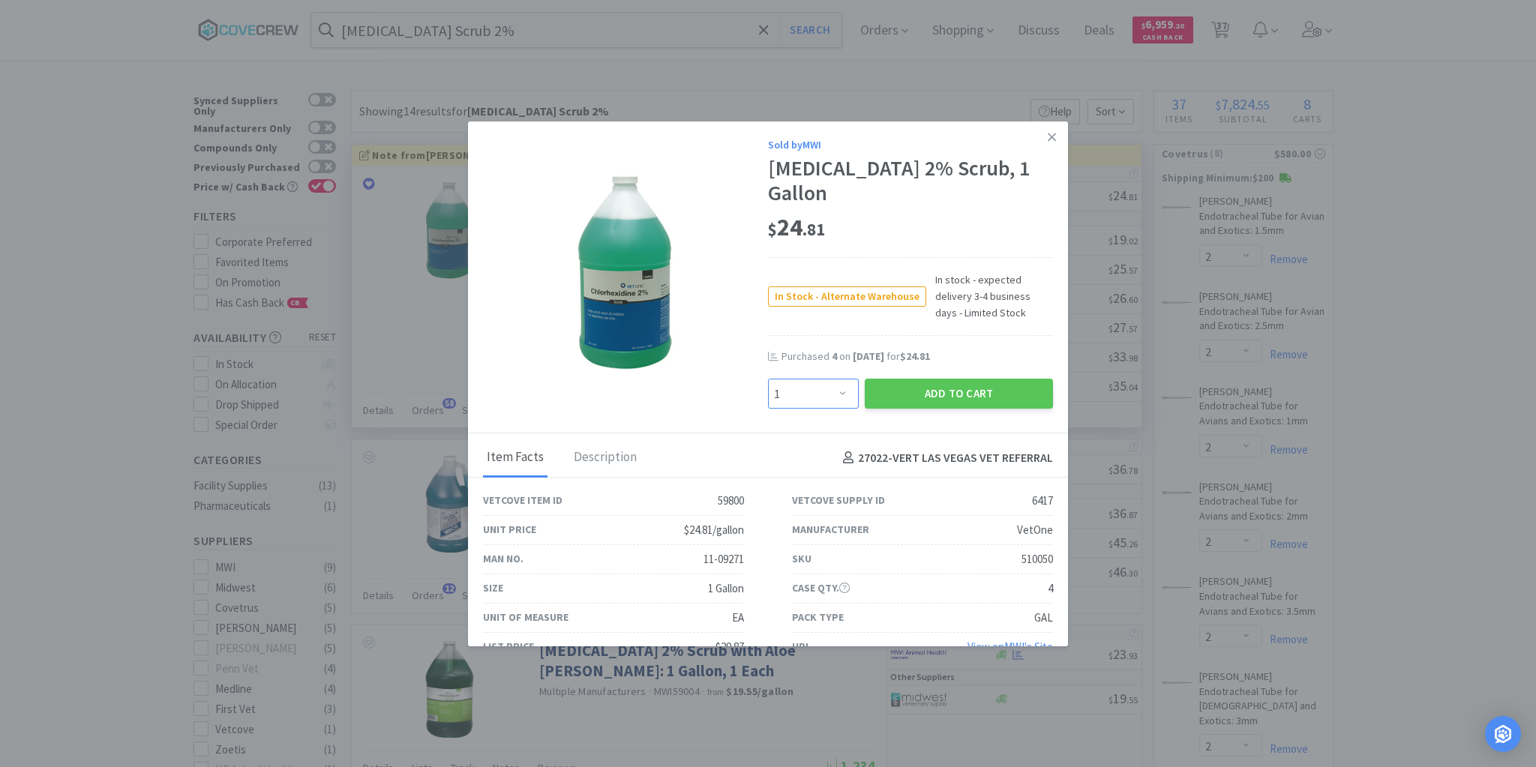
click at [838, 396] on select "Enter Quantity 1 2 3 4 5 6 7 8 9 10 11 12 13 14 15 16 17 18 19 20 Enter Quantity" at bounding box center [813, 394] width 91 height 30
click at [768, 379] on select "Enter Quantity 1 2 3 4 5 6 7 8 9 10 11 12 13 14 15 16 17 18 19 20 Enter Quantity" at bounding box center [813, 394] width 91 height 30
click at [941, 387] on button "Add to Cart" at bounding box center [959, 394] width 188 height 30
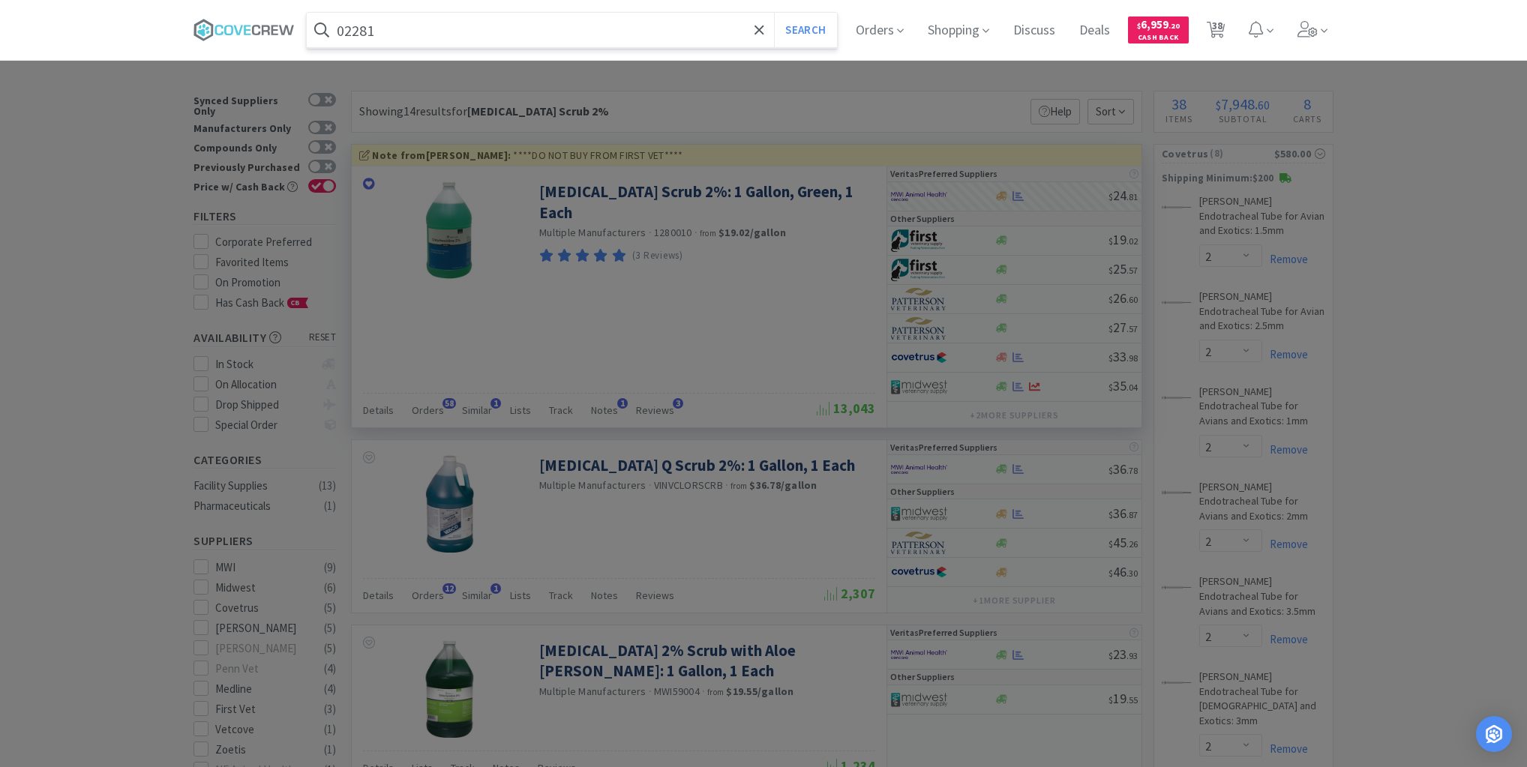
click at [774, 13] on button "Search" at bounding box center [805, 30] width 62 height 35
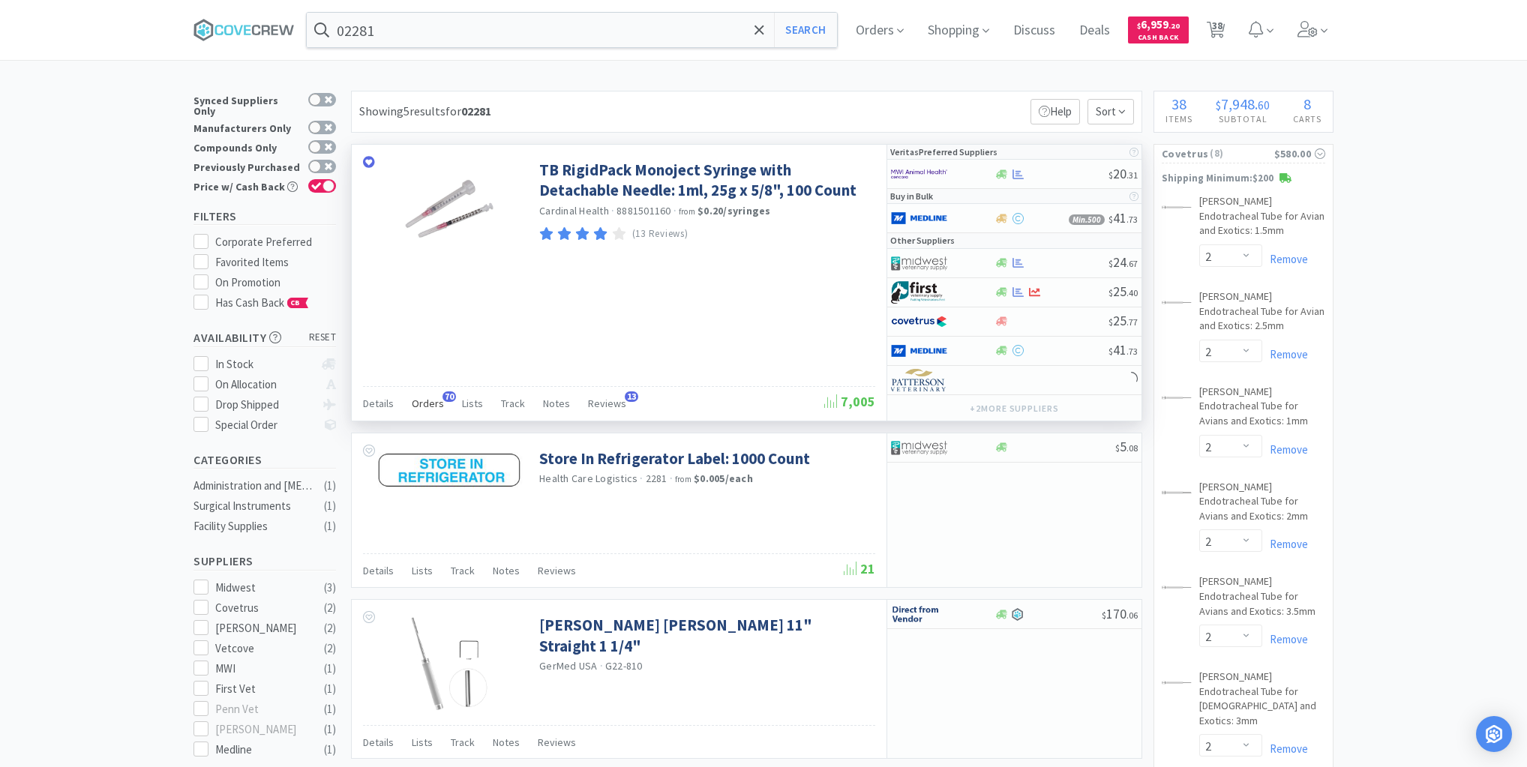
click at [434, 399] on span "Orders" at bounding box center [428, 404] width 32 height 14
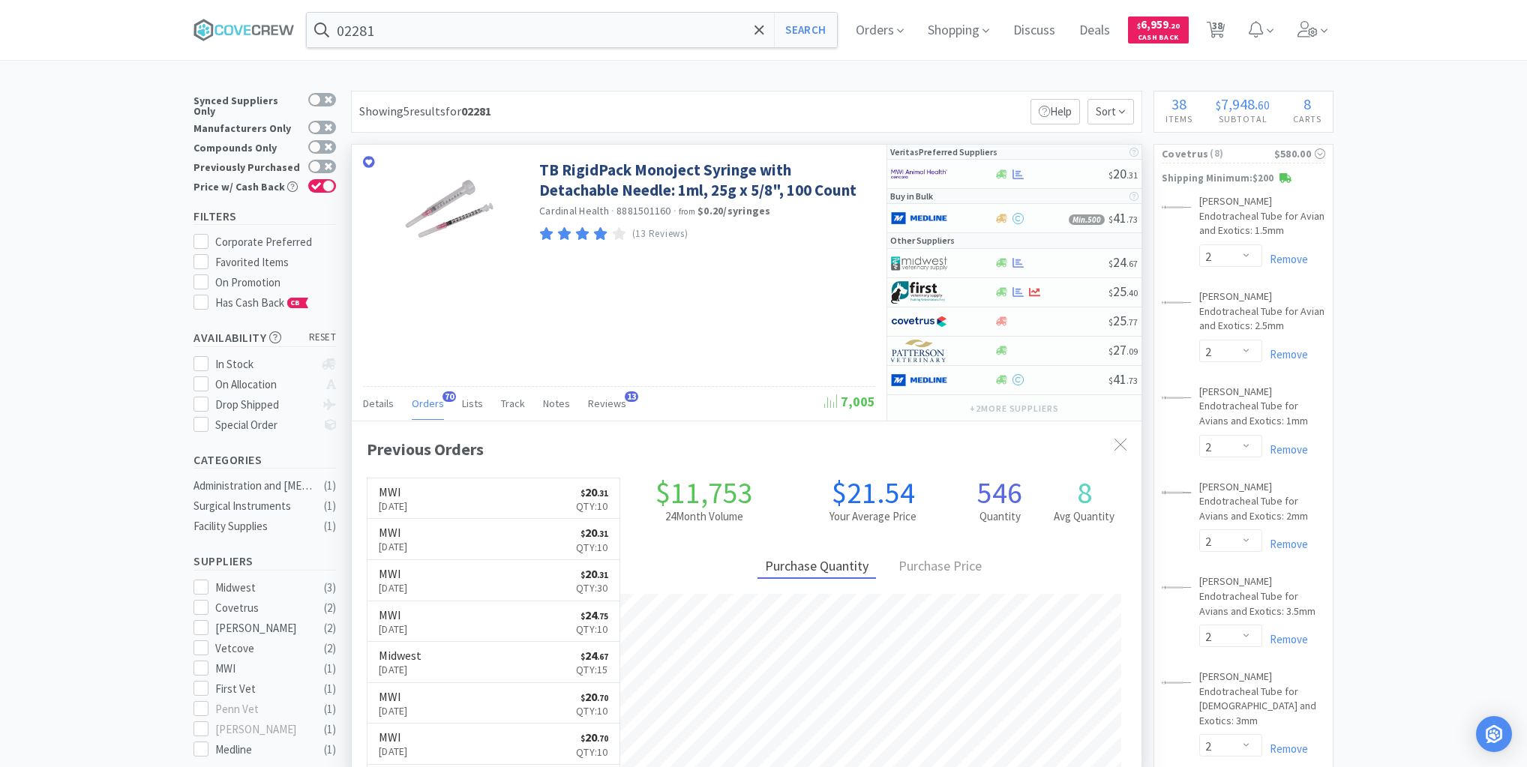
scroll to position [402, 790]
click at [977, 177] on div at bounding box center [942, 174] width 103 height 26
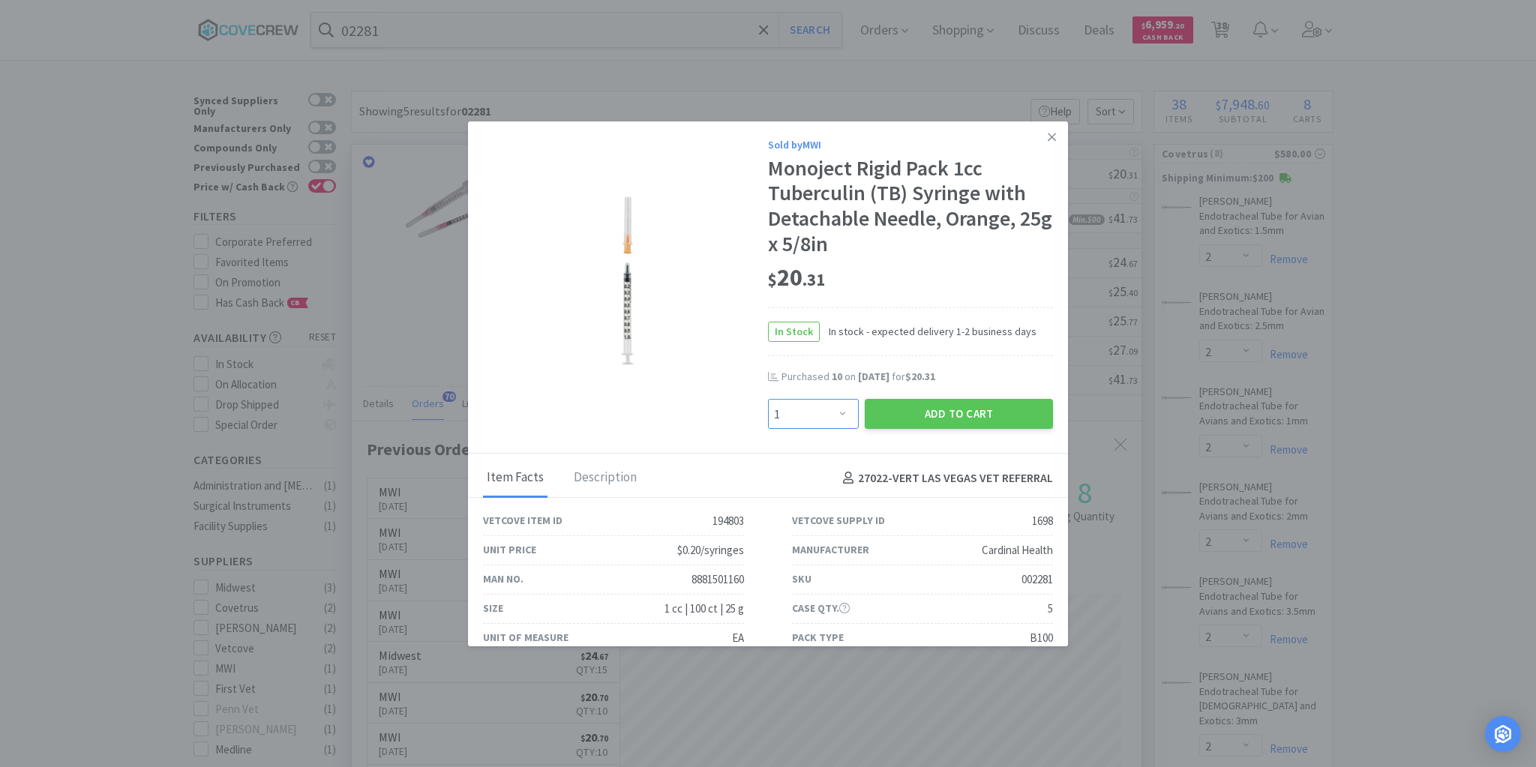
click at [837, 411] on select "Enter Quantity 1 2 3 4 5 6 7 8 9 10 11 12 13 14 15 16 17 18 19 20 Enter Quantity" at bounding box center [813, 414] width 91 height 30
click at [768, 399] on select "Enter Quantity 1 2 3 4 5 6 7 8 9 10 11 12 13 14 15 16 17 18 19 20 Enter Quantity" at bounding box center [813, 414] width 91 height 30
click at [905, 408] on button "Add to Cart" at bounding box center [959, 414] width 188 height 30
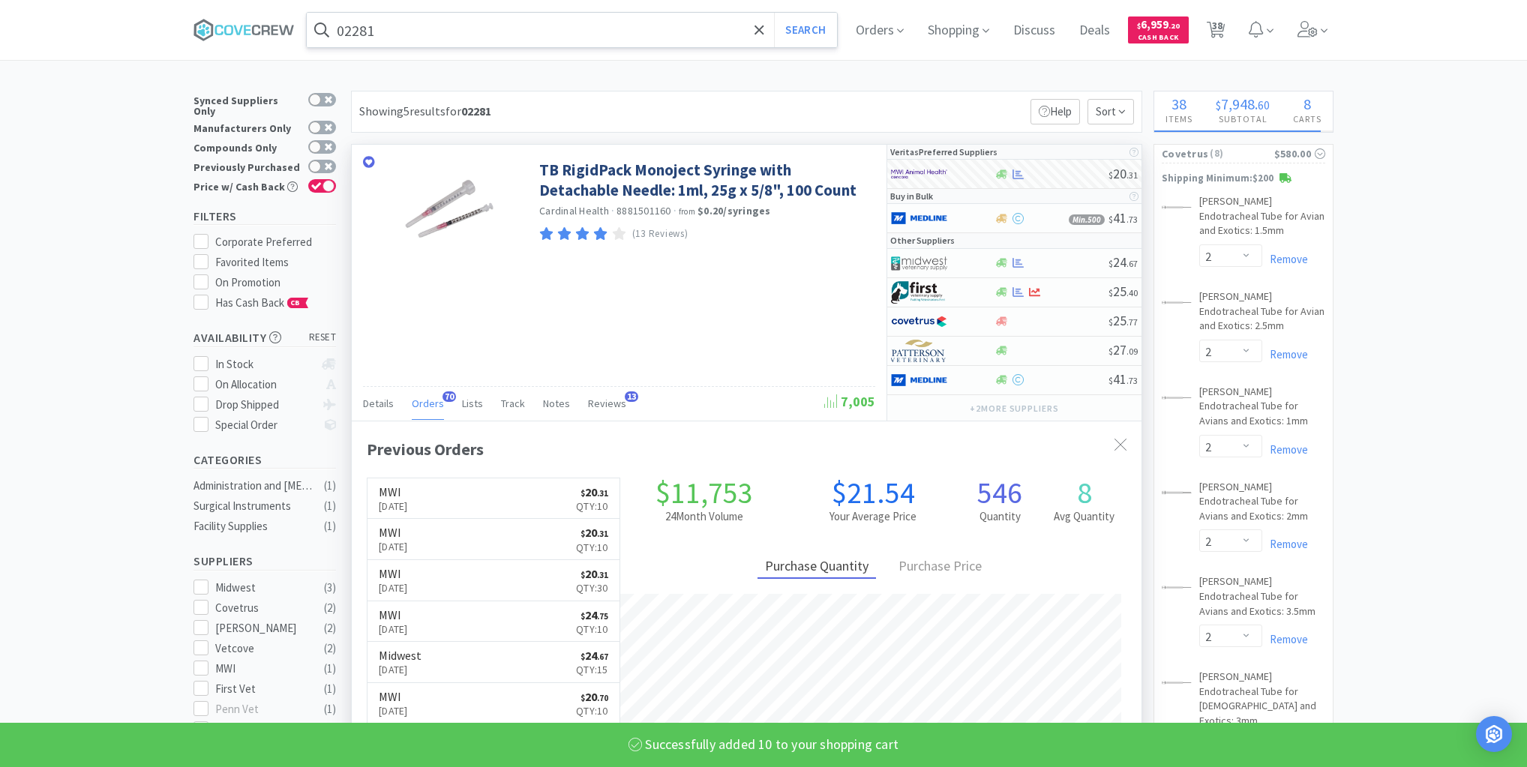
click at [676, 30] on input "02281" at bounding box center [572, 30] width 530 height 35
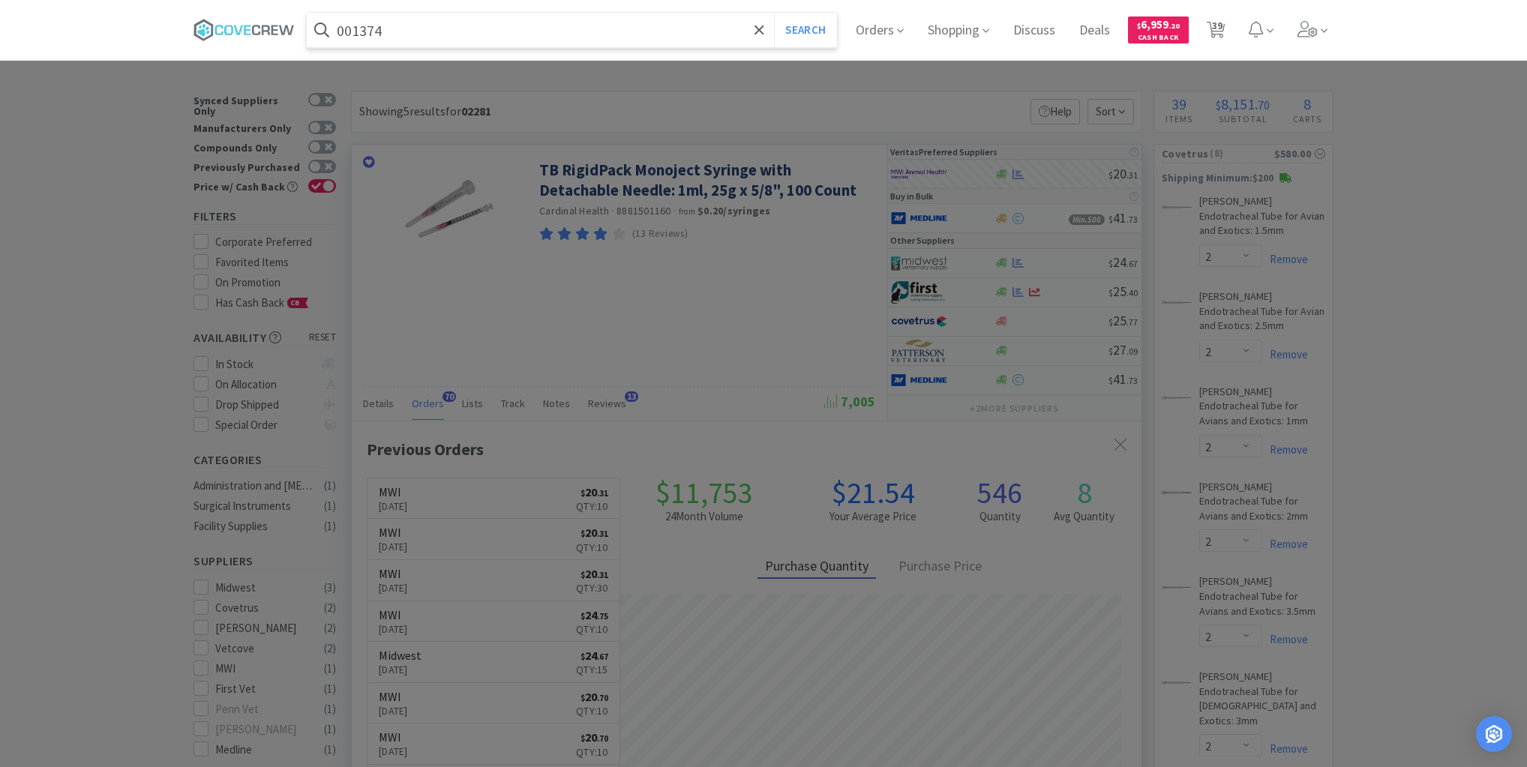
click at [774, 13] on button "Search" at bounding box center [805, 30] width 62 height 35
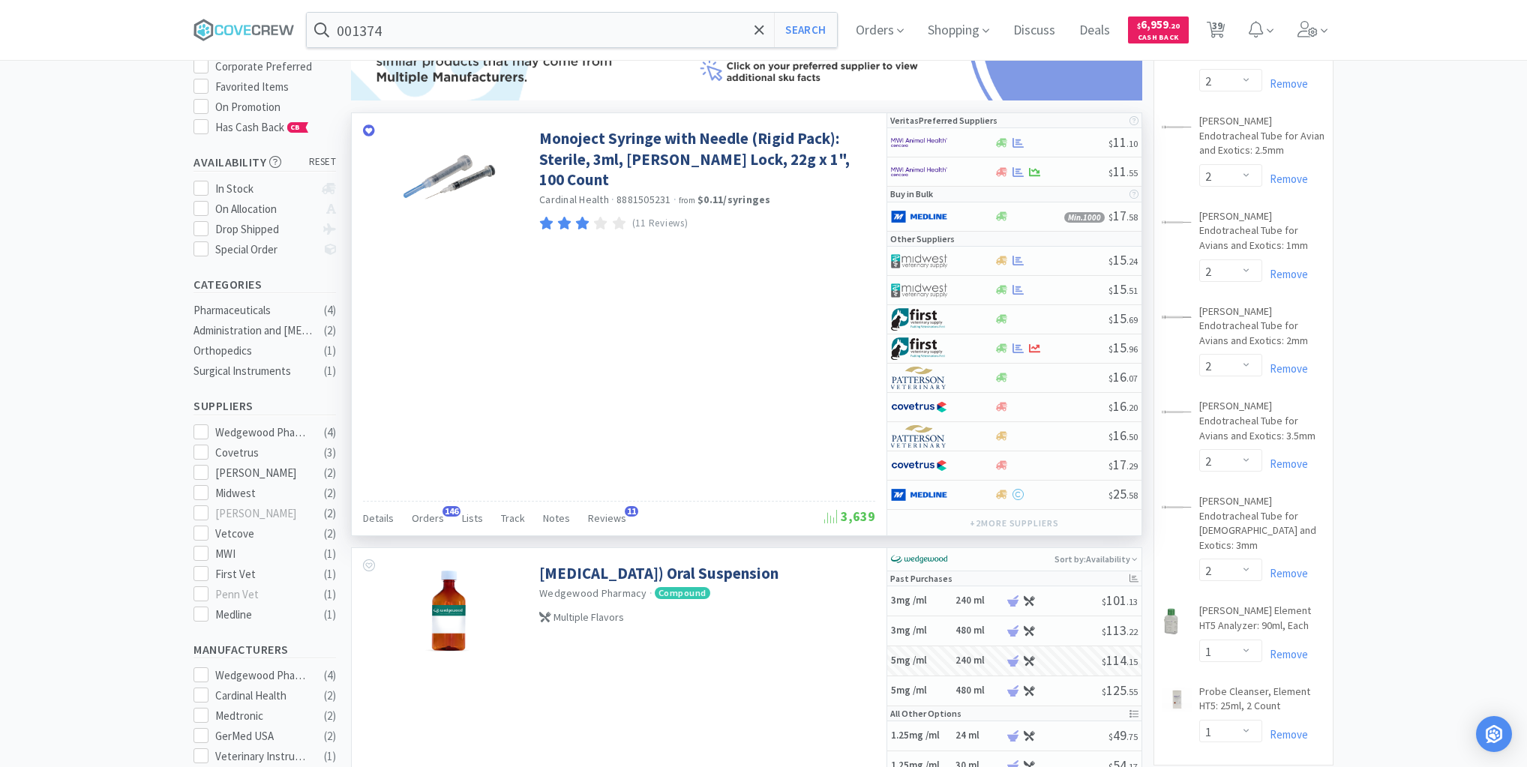
scroll to position [180, 0]
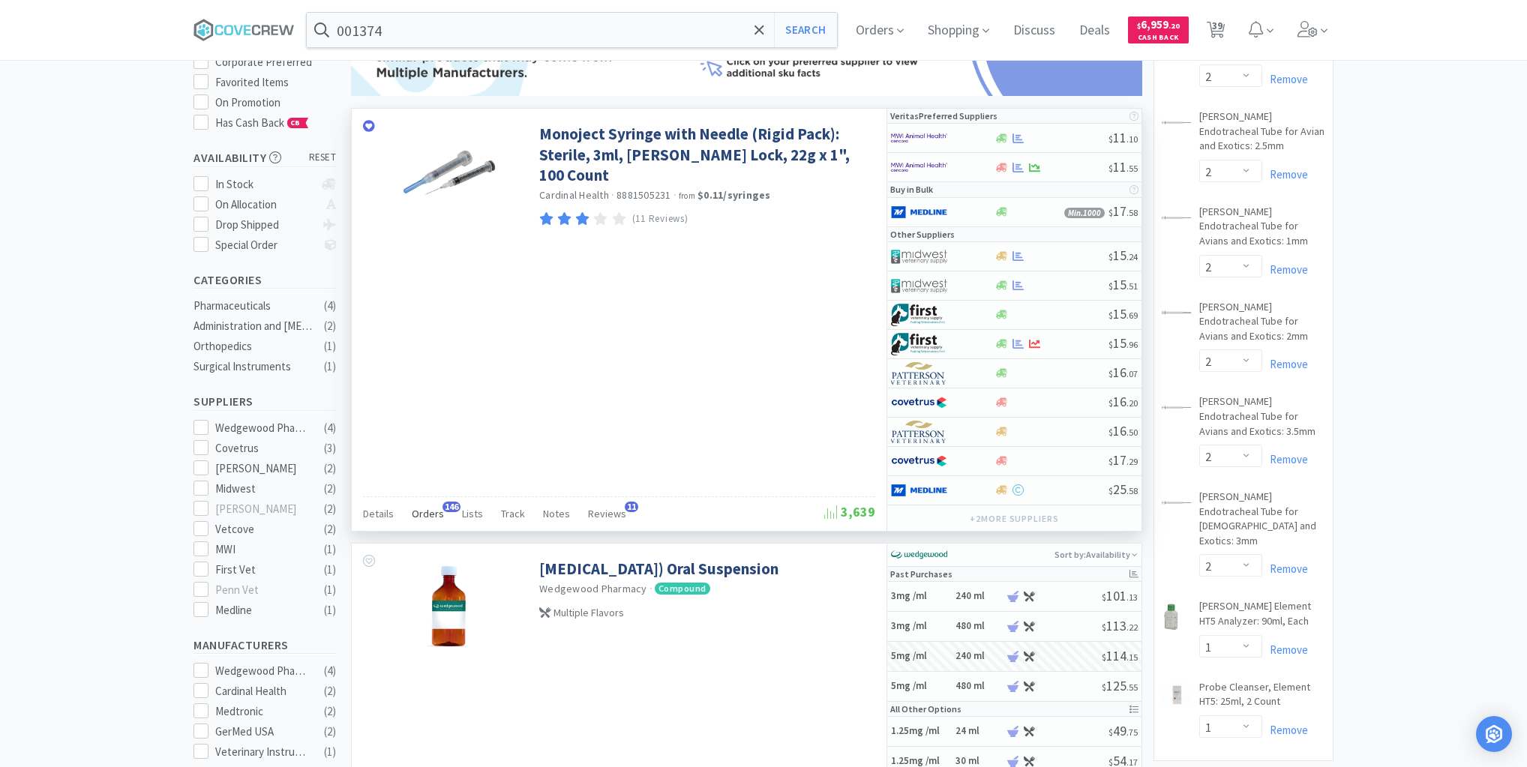
click at [427, 512] on span "Orders" at bounding box center [428, 514] width 32 height 14
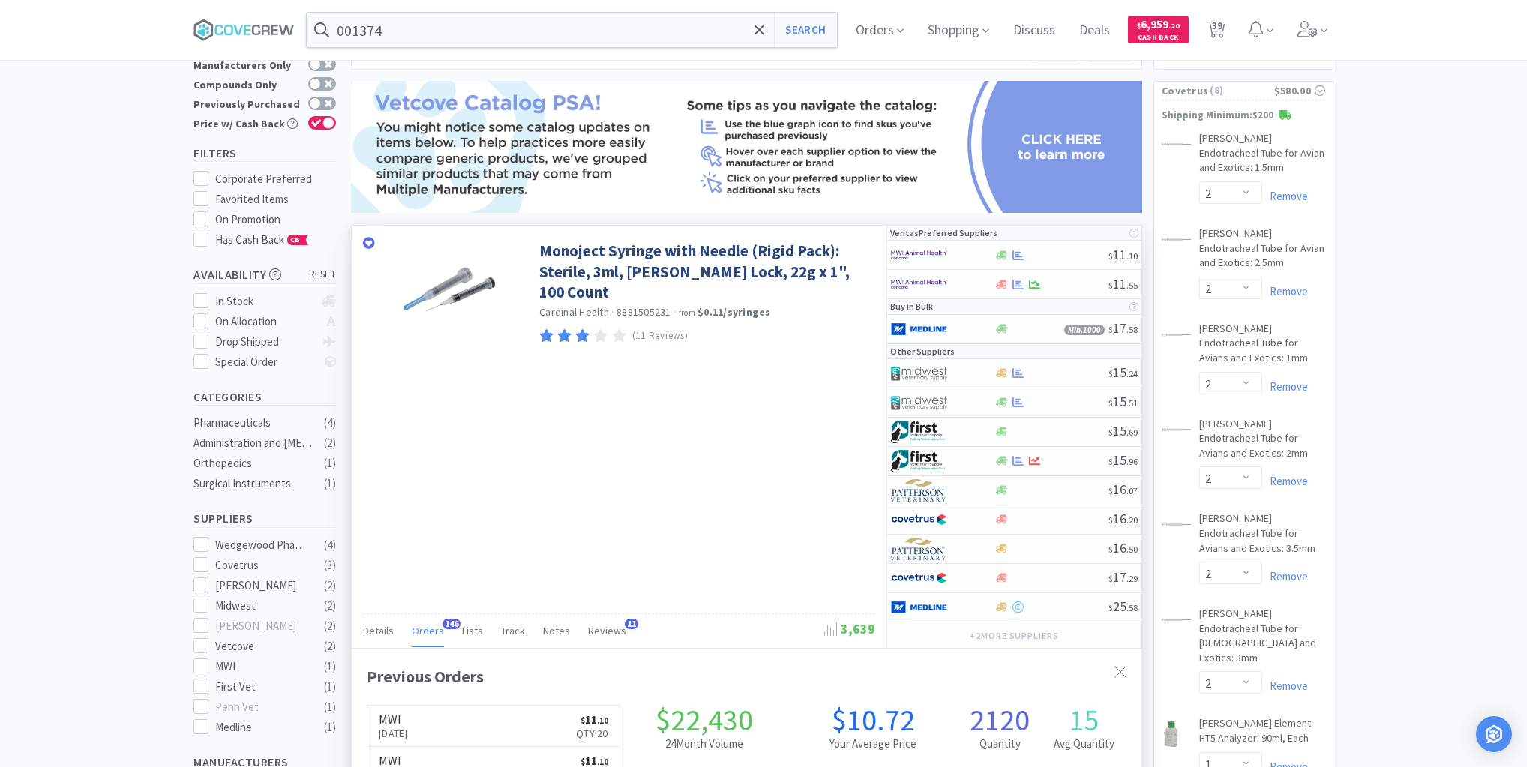
scroll to position [0, 0]
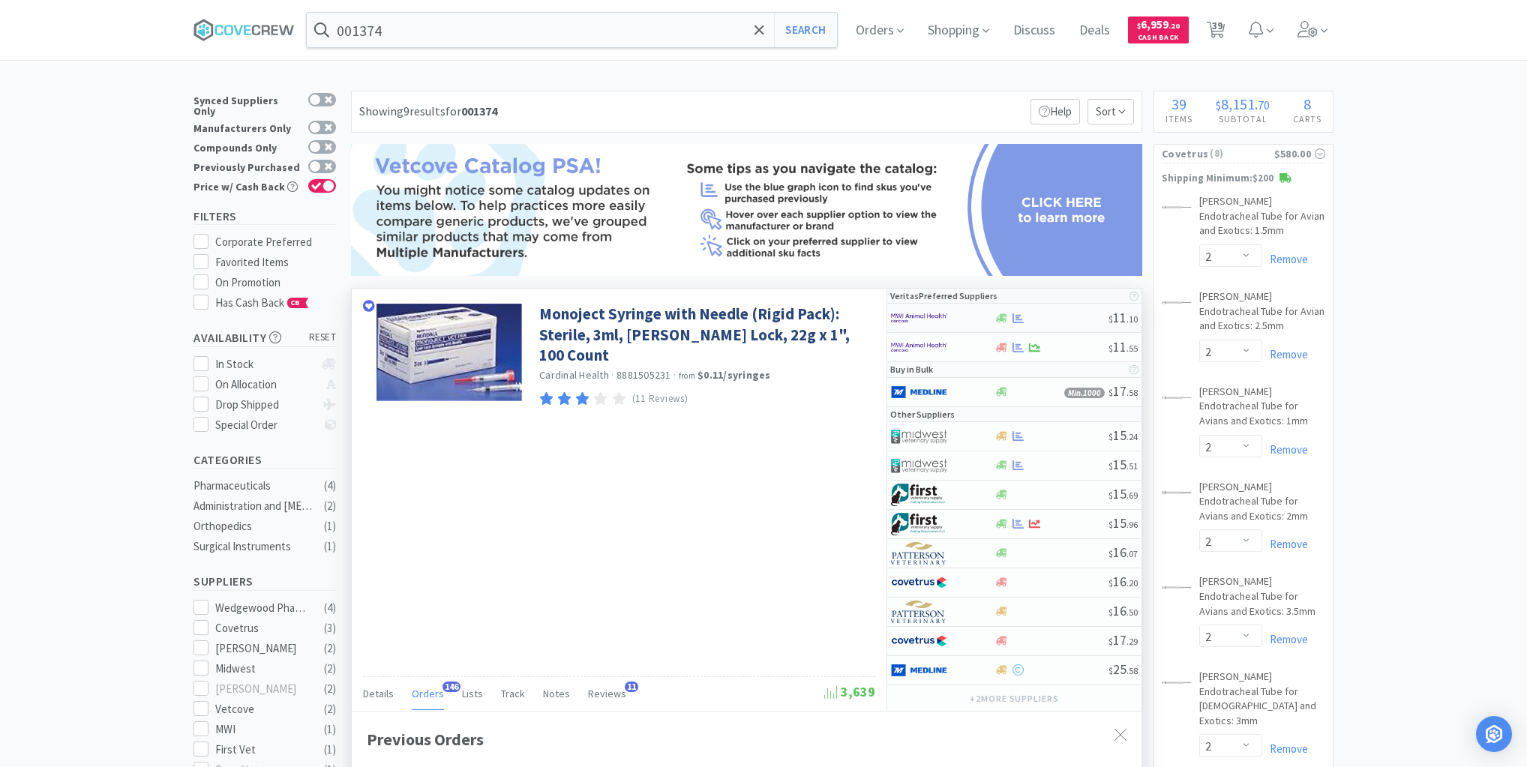
click at [1056, 319] on div at bounding box center [1051, 318] width 115 height 11
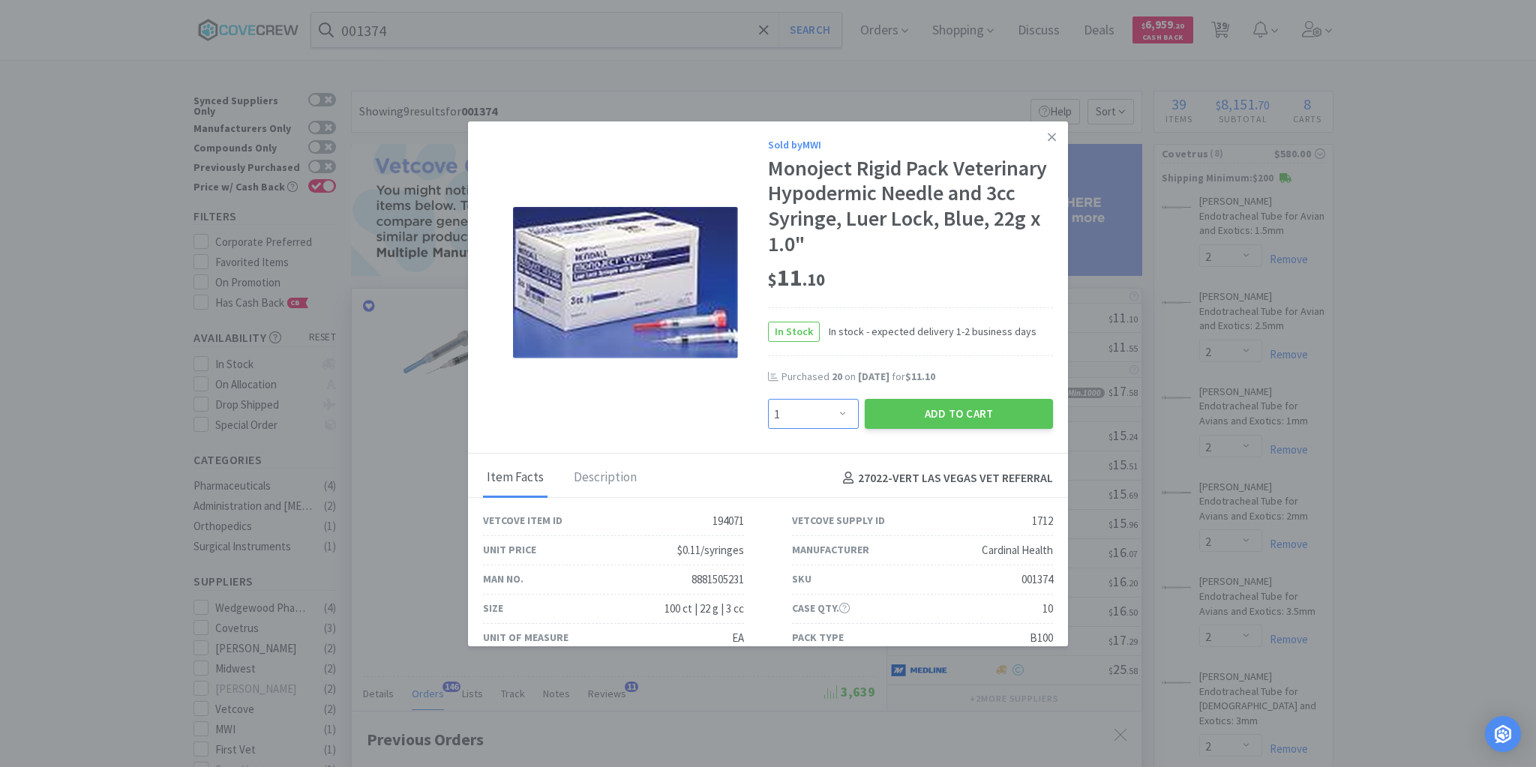
click at [838, 414] on select "Enter Quantity 1 2 3 4 5 6 7 8 9 10 11 12 13 14 15 16 17 18 19 20 Enter Quantity" at bounding box center [813, 414] width 91 height 30
click at [768, 399] on select "Enter Quantity 1 2 3 4 5 6 7 8 9 10 11 12 13 14 15 16 17 18 19 20 Enter Quantity" at bounding box center [813, 414] width 91 height 30
click at [903, 415] on button "Add to Cart" at bounding box center [959, 414] width 188 height 30
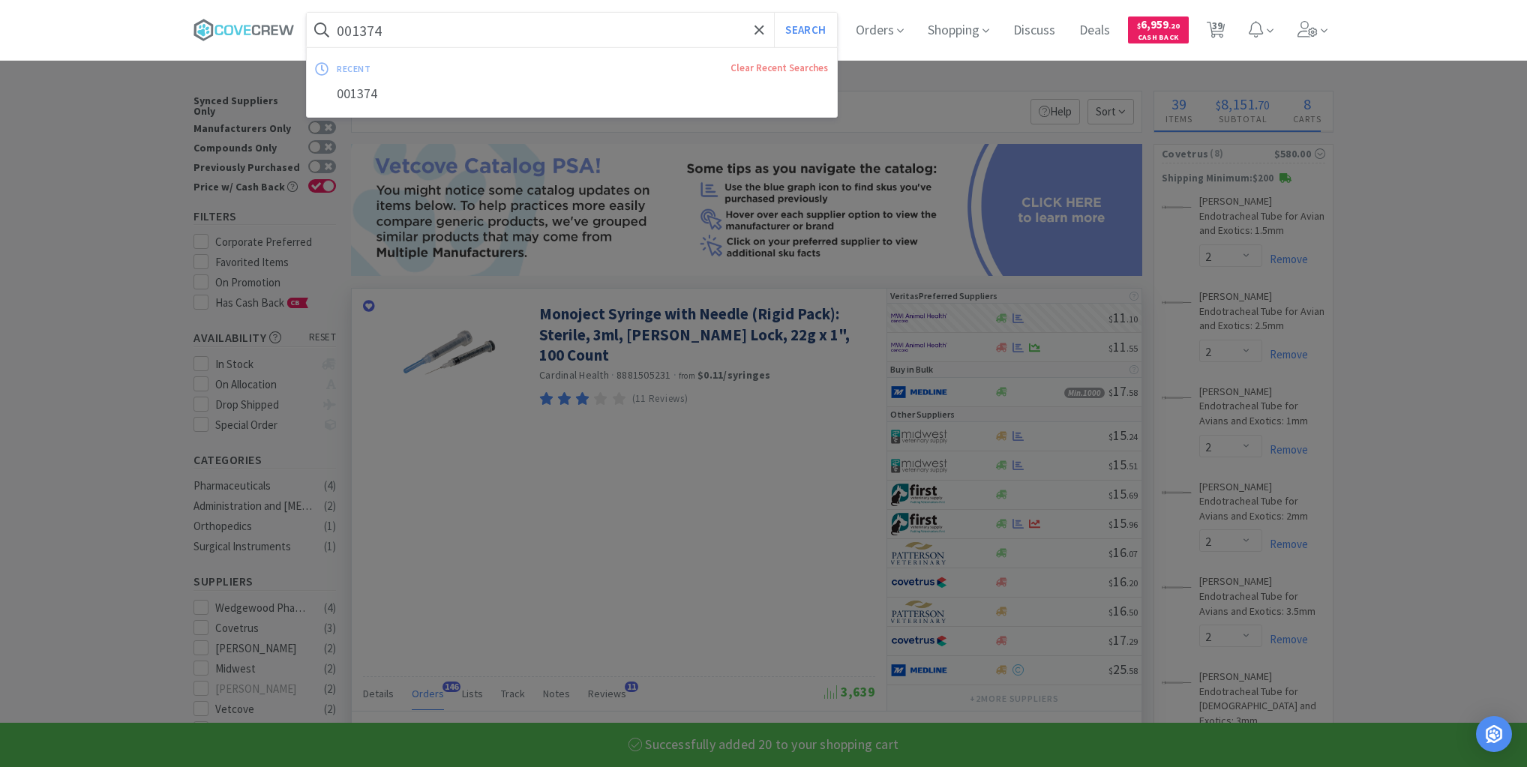
click at [533, 25] on input "001374" at bounding box center [572, 30] width 530 height 35
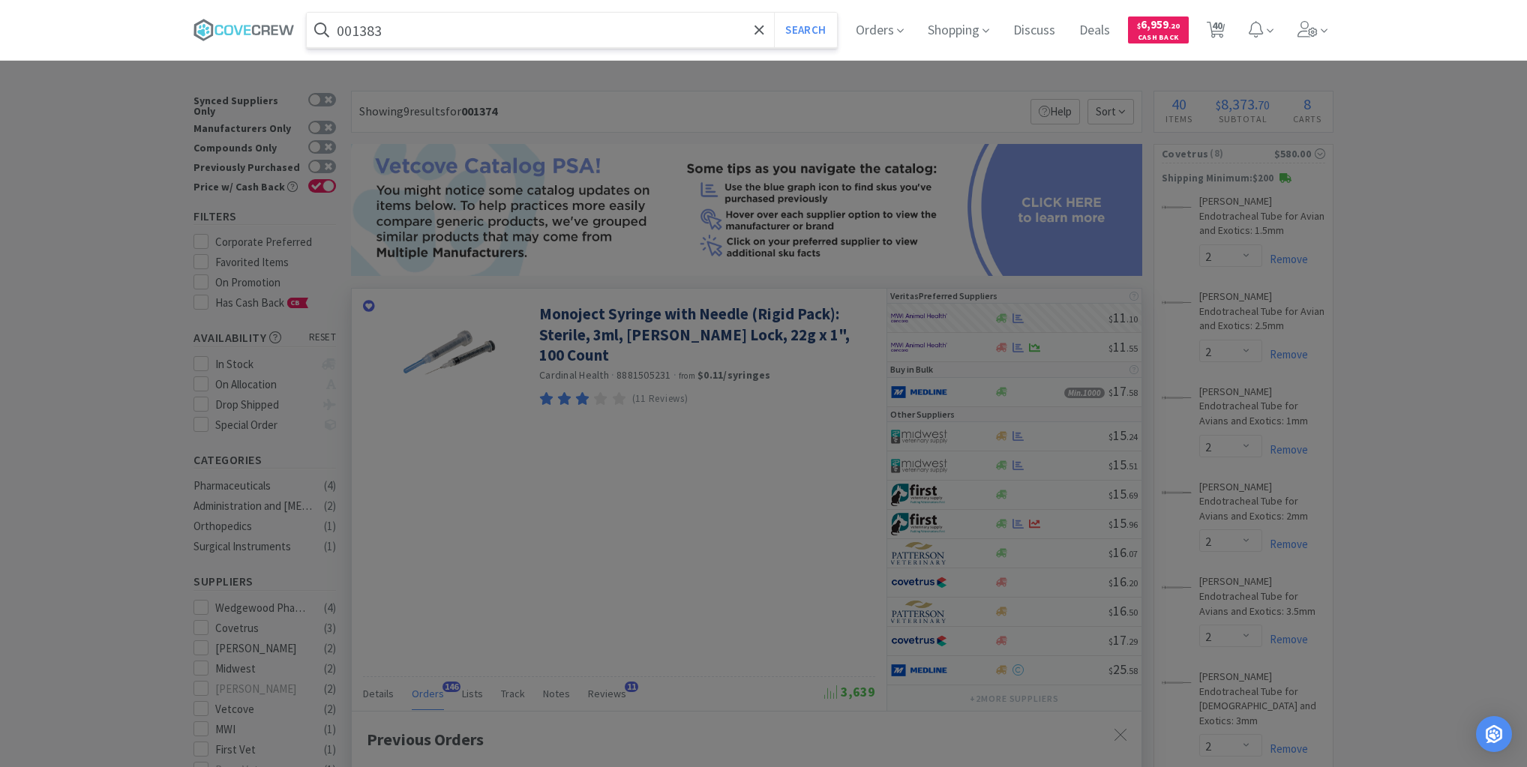
click at [774, 13] on button "Search" at bounding box center [805, 30] width 62 height 35
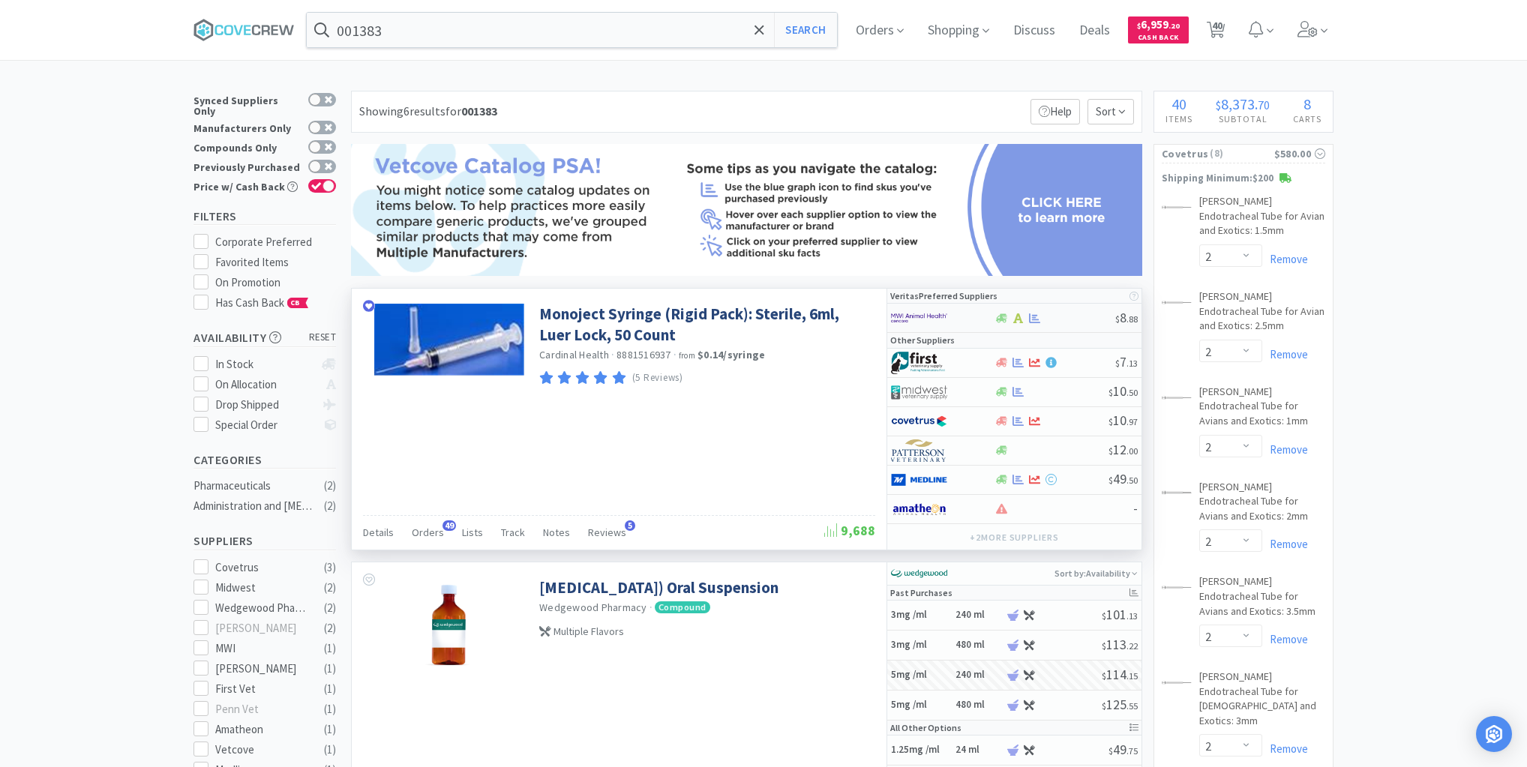
click at [1074, 318] on div at bounding box center [1055, 318] width 122 height 11
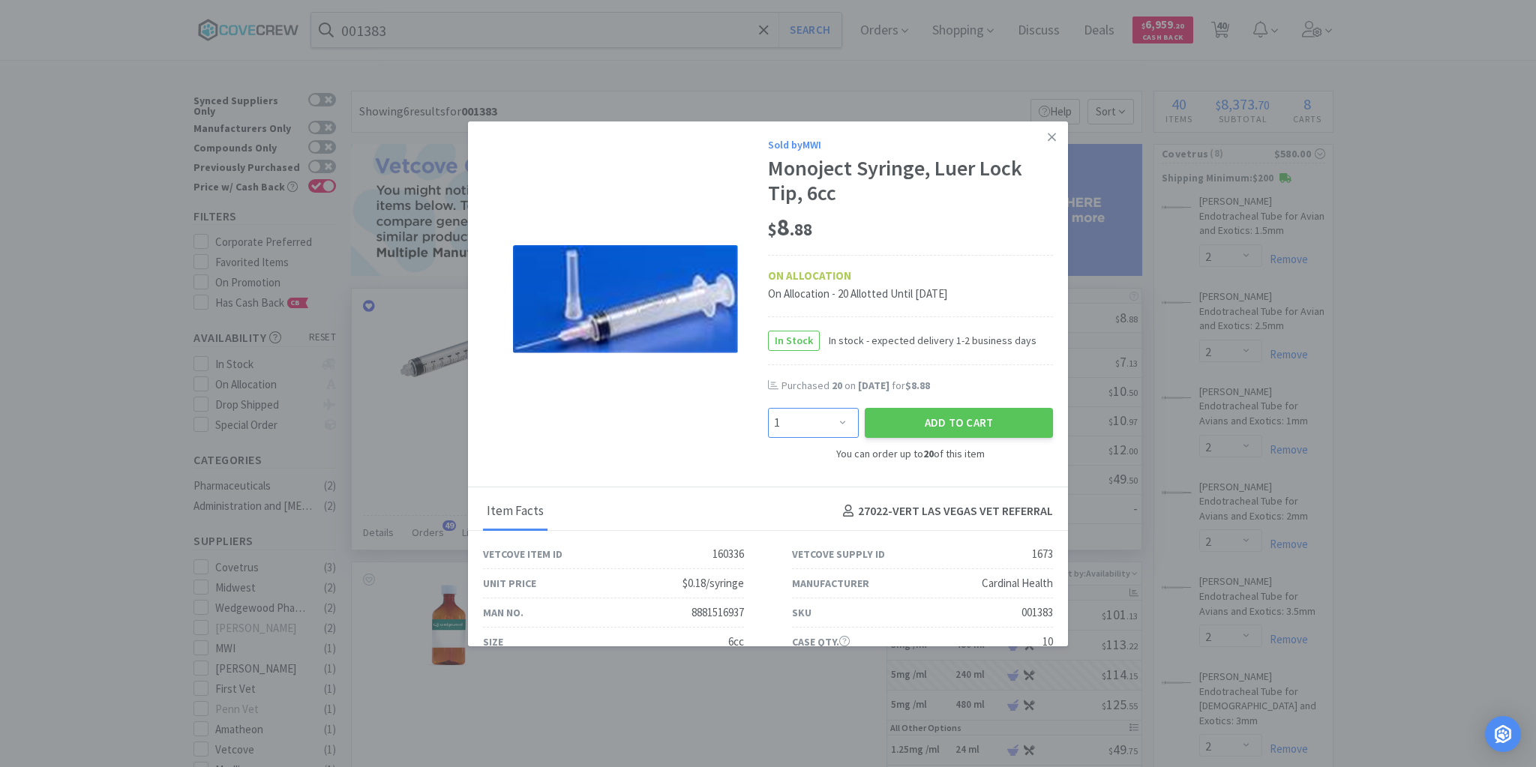
click at [836, 422] on select "Enter Quantity 1 2 3 4 5 6 7 8 9 10 11 12 13 14 15 16 17 18 19 20 Enter Quantity" at bounding box center [813, 423] width 91 height 30
click at [768, 408] on select "Enter Quantity 1 2 3 4 5 6 7 8 9 10 11 12 13 14 15 16 17 18 19 20 Enter Quantity" at bounding box center [813, 423] width 91 height 30
click at [941, 426] on button "Add to Cart" at bounding box center [959, 423] width 188 height 30
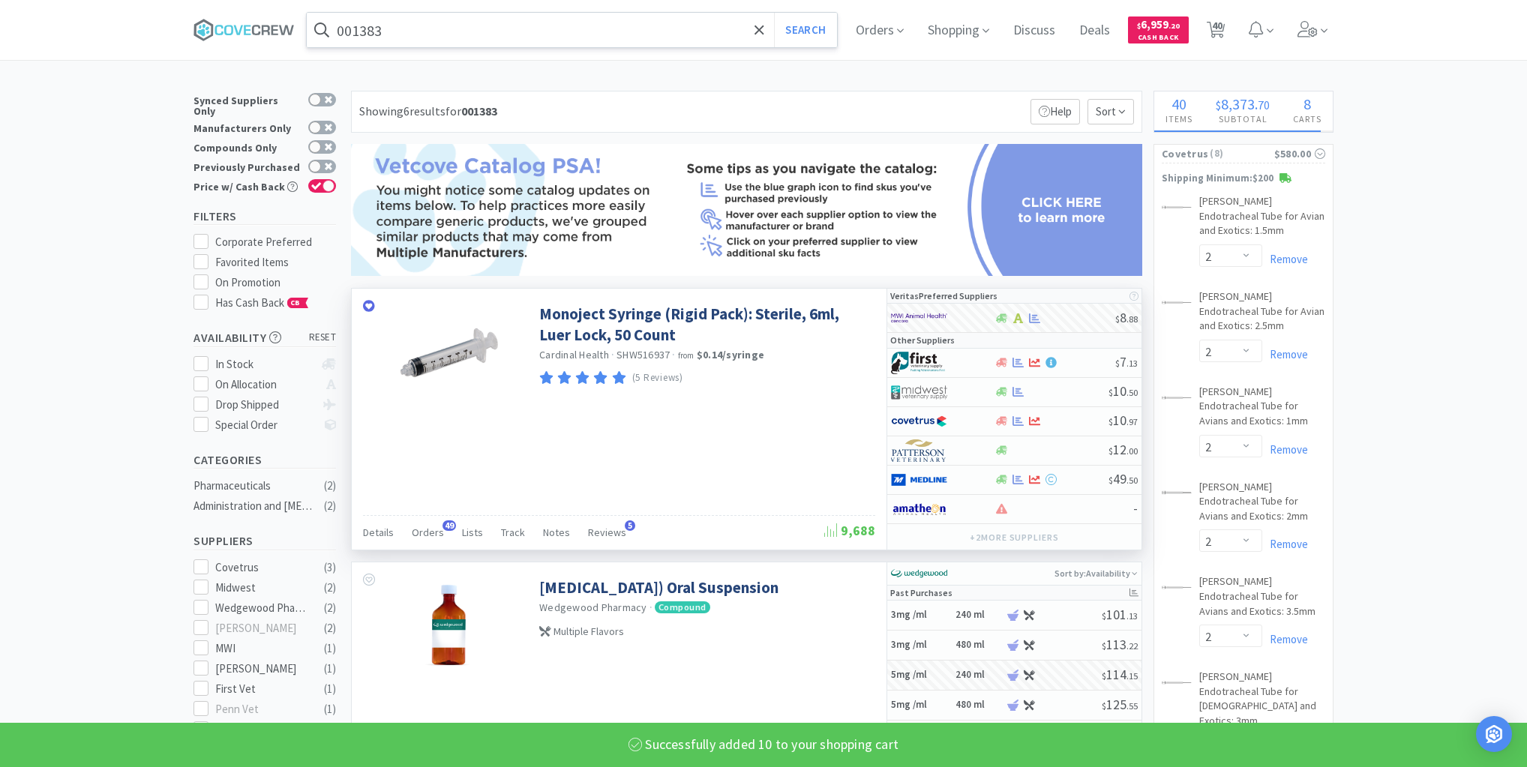
click at [554, 36] on input "001383" at bounding box center [572, 30] width 530 height 35
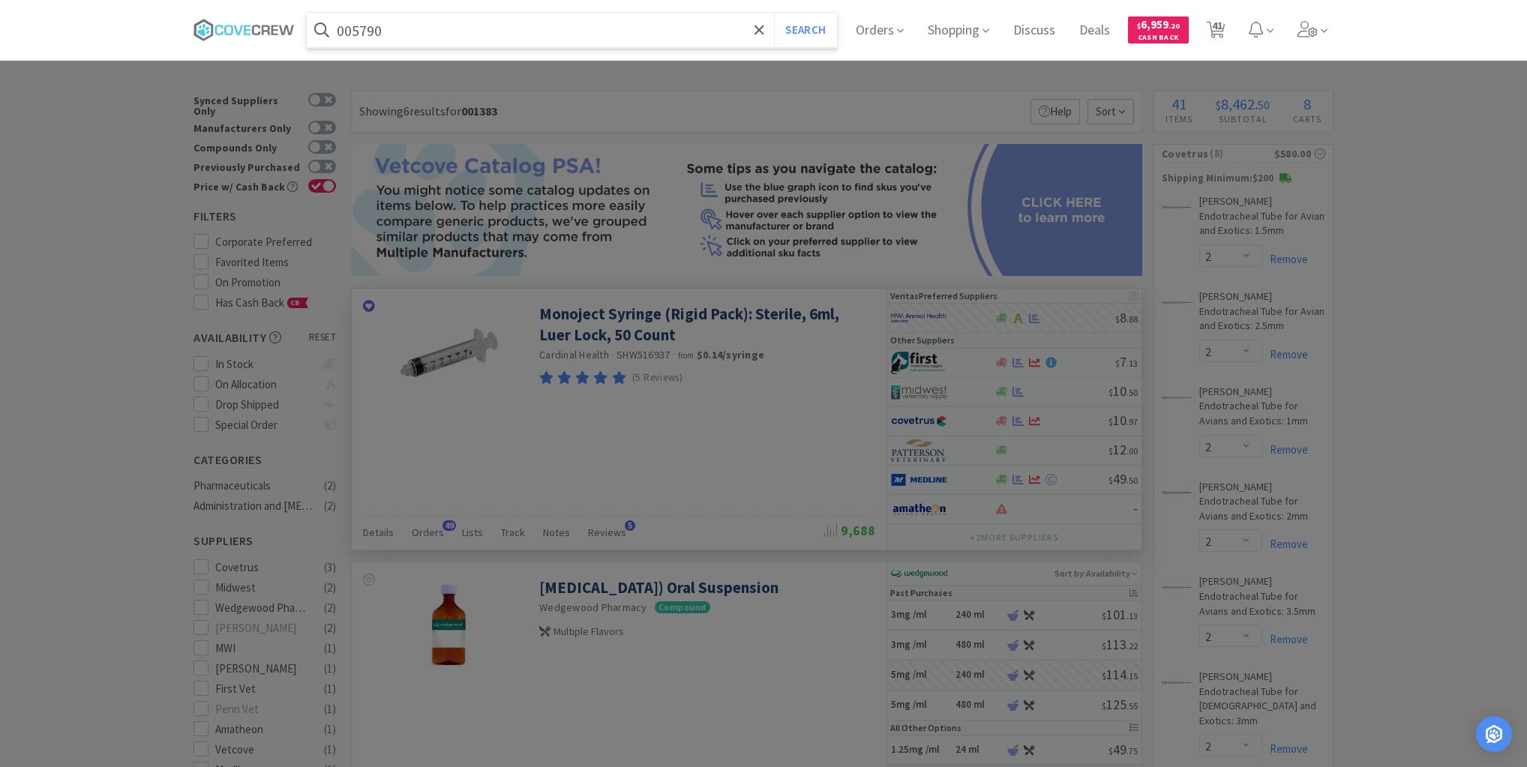
click at [774, 13] on button "Search" at bounding box center [805, 30] width 62 height 35
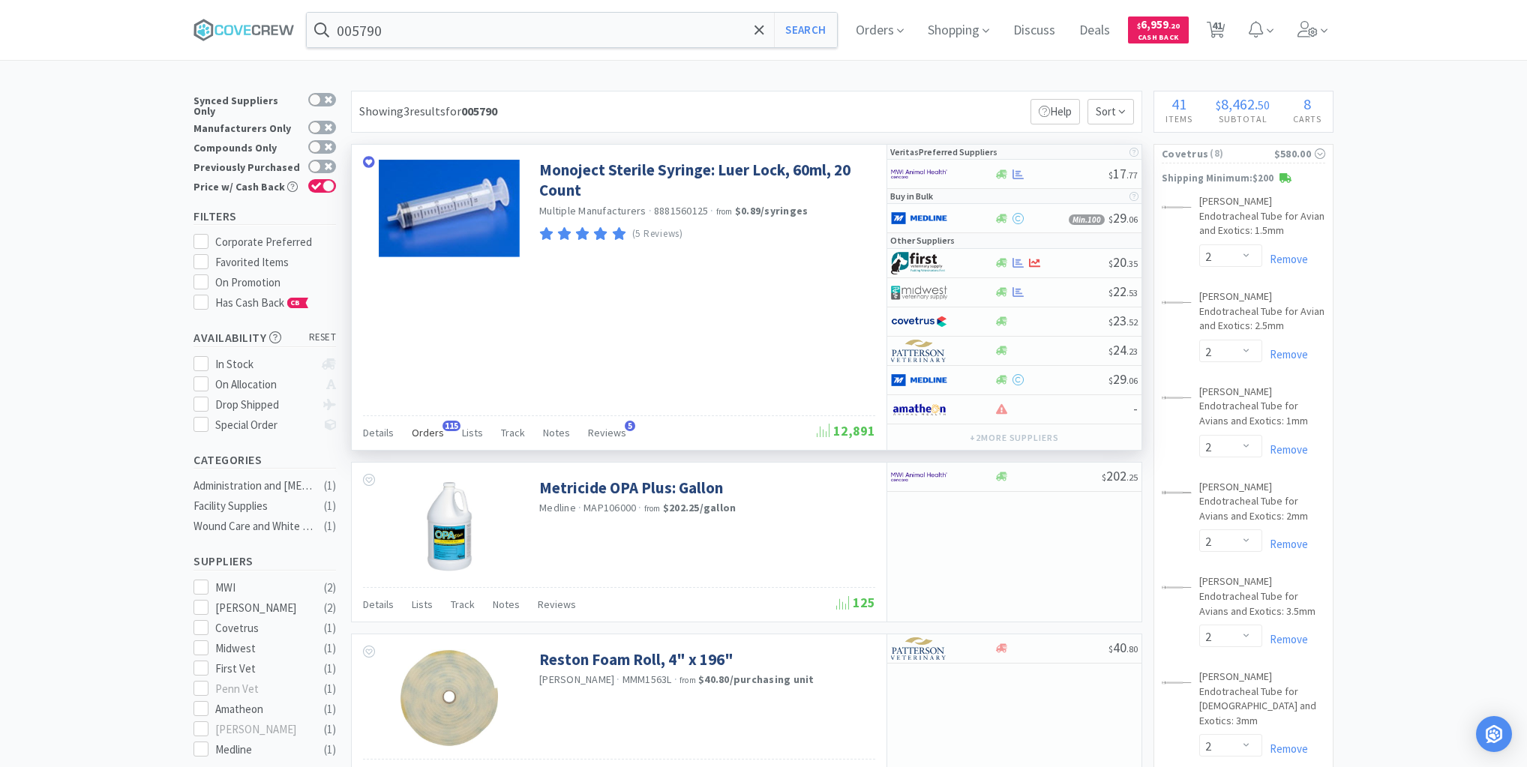
click at [424, 429] on span "Orders" at bounding box center [428, 433] width 32 height 14
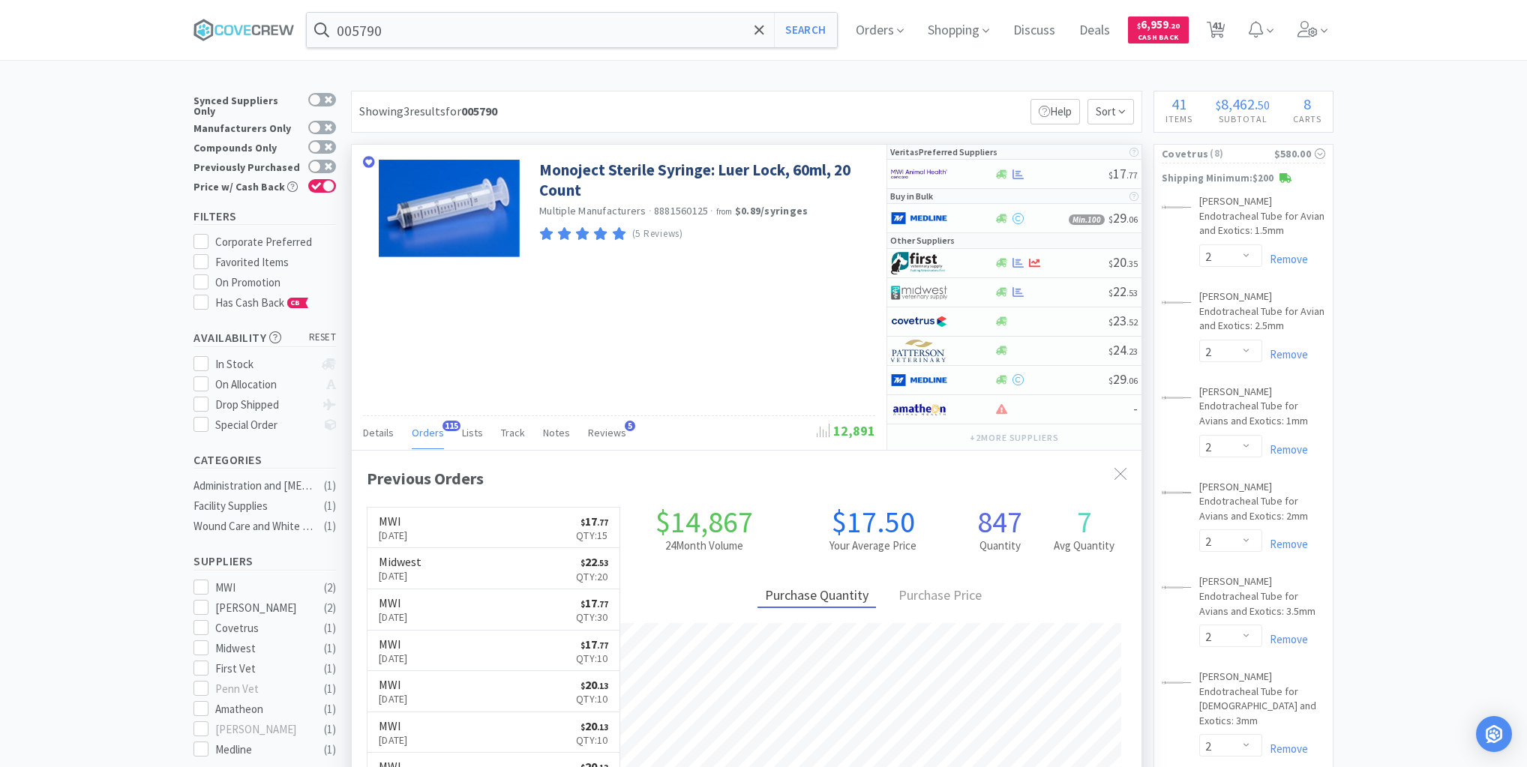
scroll to position [402, 790]
click at [1046, 176] on div at bounding box center [1051, 174] width 115 height 11
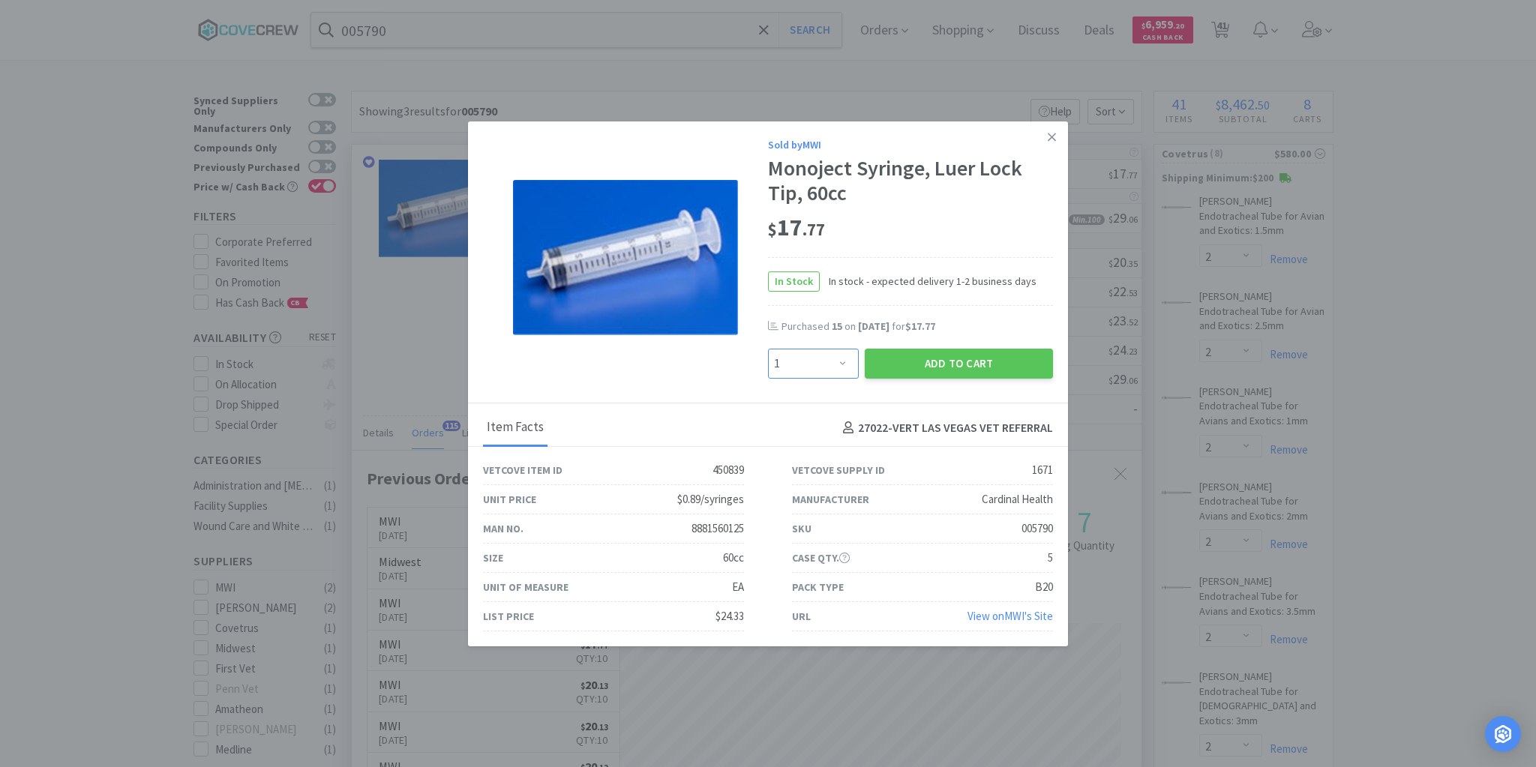
click at [843, 364] on select "Enter Quantity 1 2 3 4 5 6 7 8 9 10 11 12 13 14 15 16 17 18 19 20 Enter Quantity" at bounding box center [813, 364] width 91 height 30
click at [768, 349] on select "Enter Quantity 1 2 3 4 5 6 7 8 9 10 11 12 13 14 15 16 17 18 19 20 Enter Quantity" at bounding box center [813, 364] width 91 height 30
drag, startPoint x: 931, startPoint y: 366, endPoint x: 923, endPoint y: 369, distance: 8.1
click at [923, 369] on button "Add to Cart" at bounding box center [959, 364] width 188 height 30
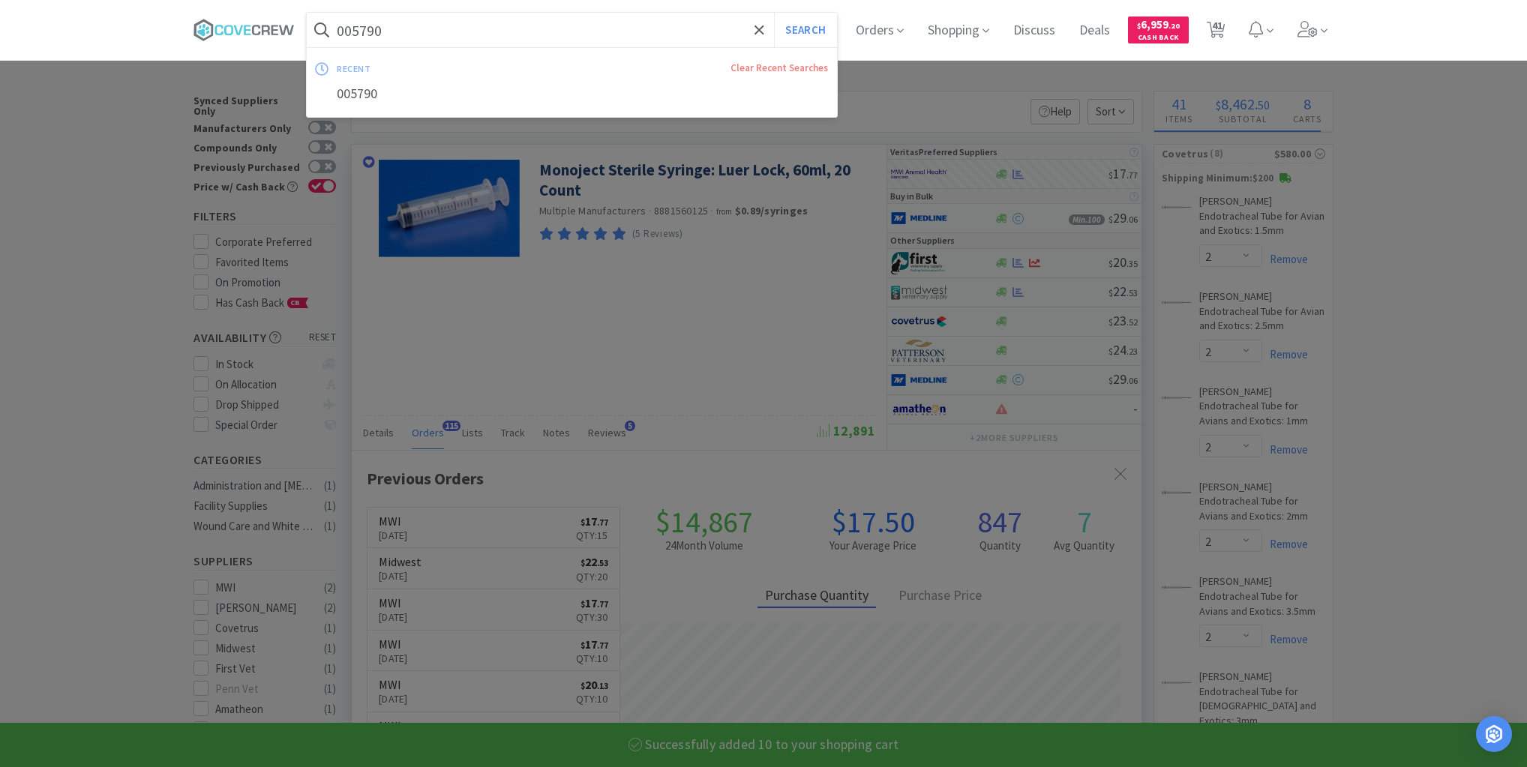
click at [578, 30] on input "005790" at bounding box center [572, 30] width 530 height 35
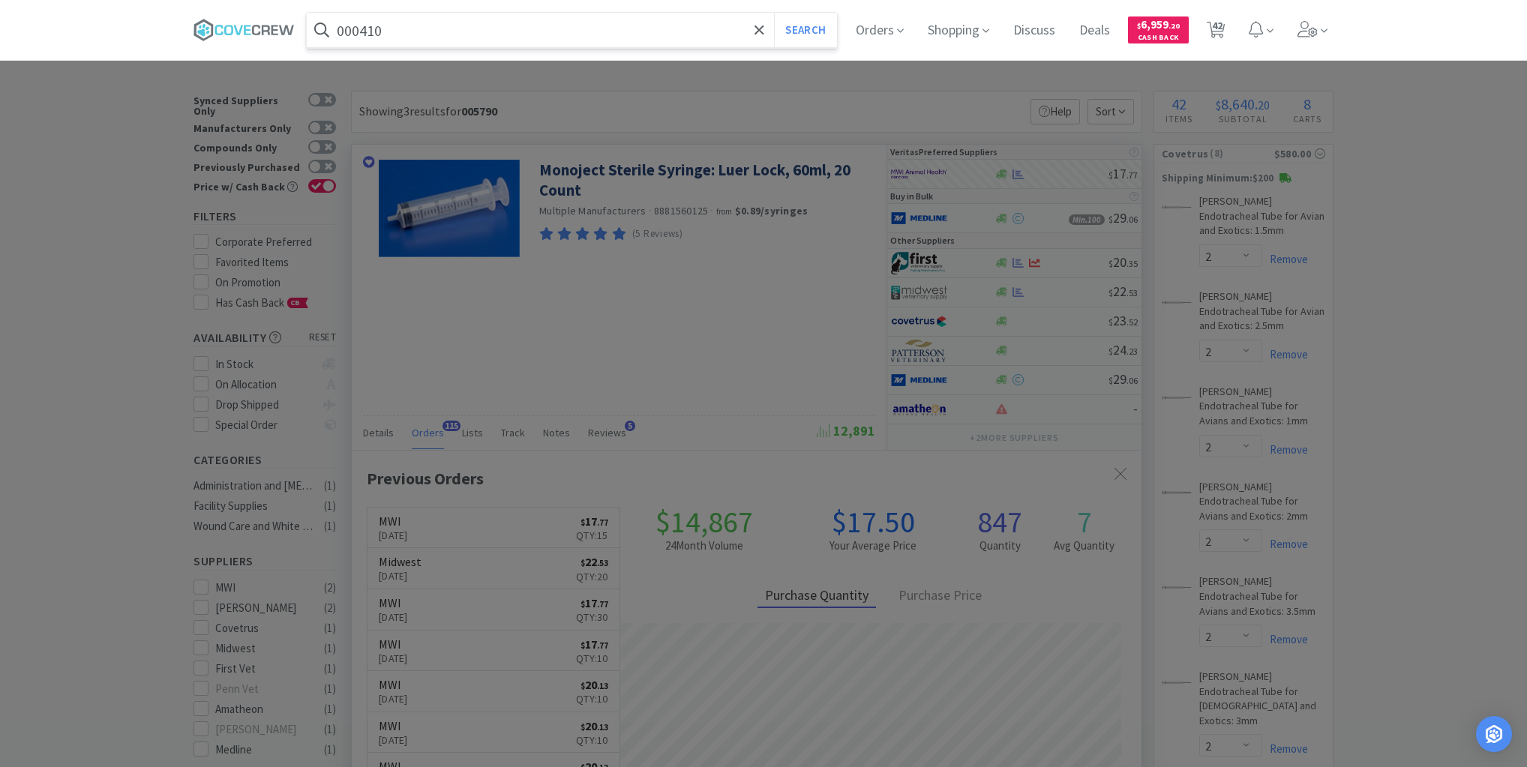
click at [774, 13] on button "Search" at bounding box center [805, 30] width 62 height 35
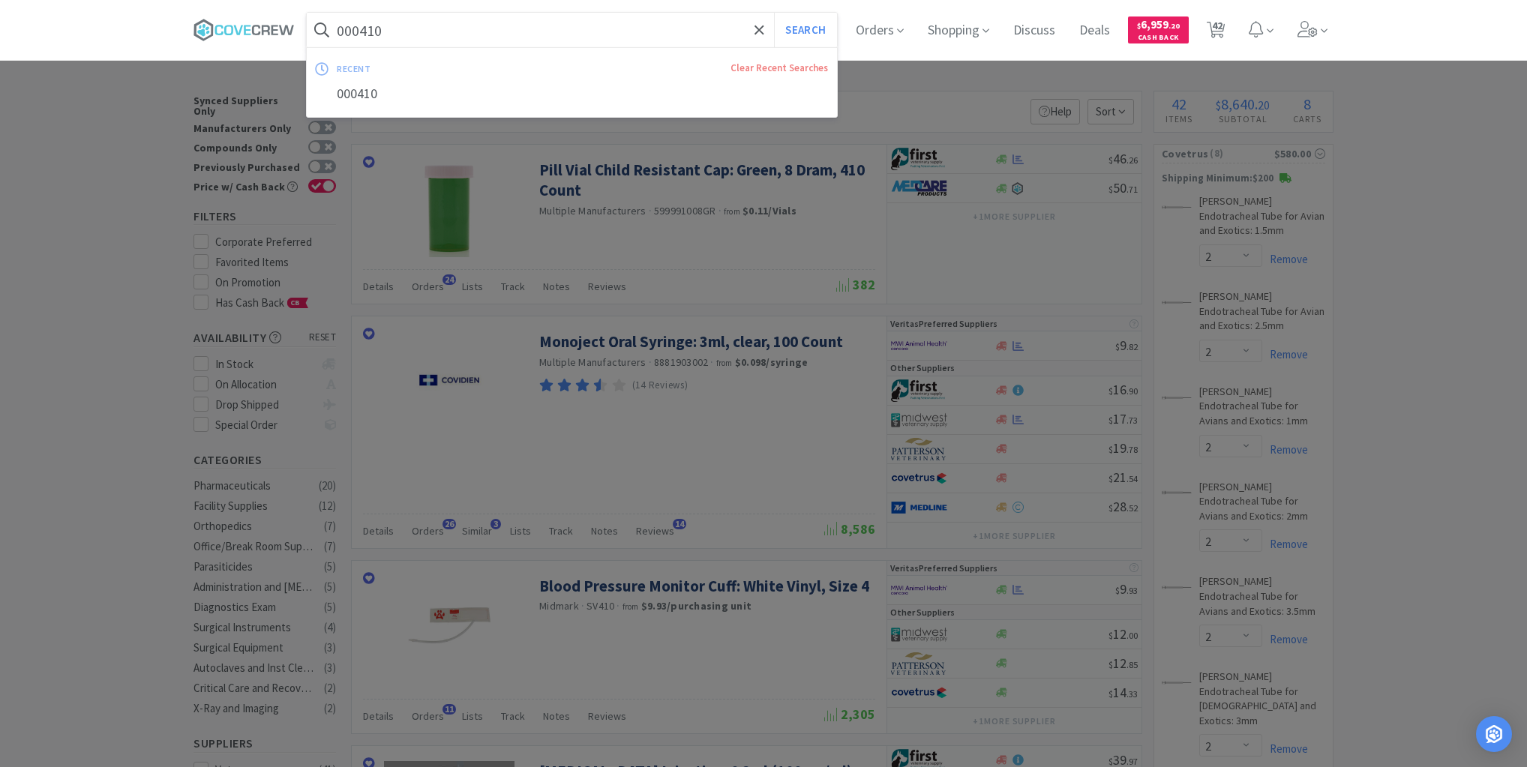
click at [603, 43] on input "000410" at bounding box center [572, 30] width 530 height 35
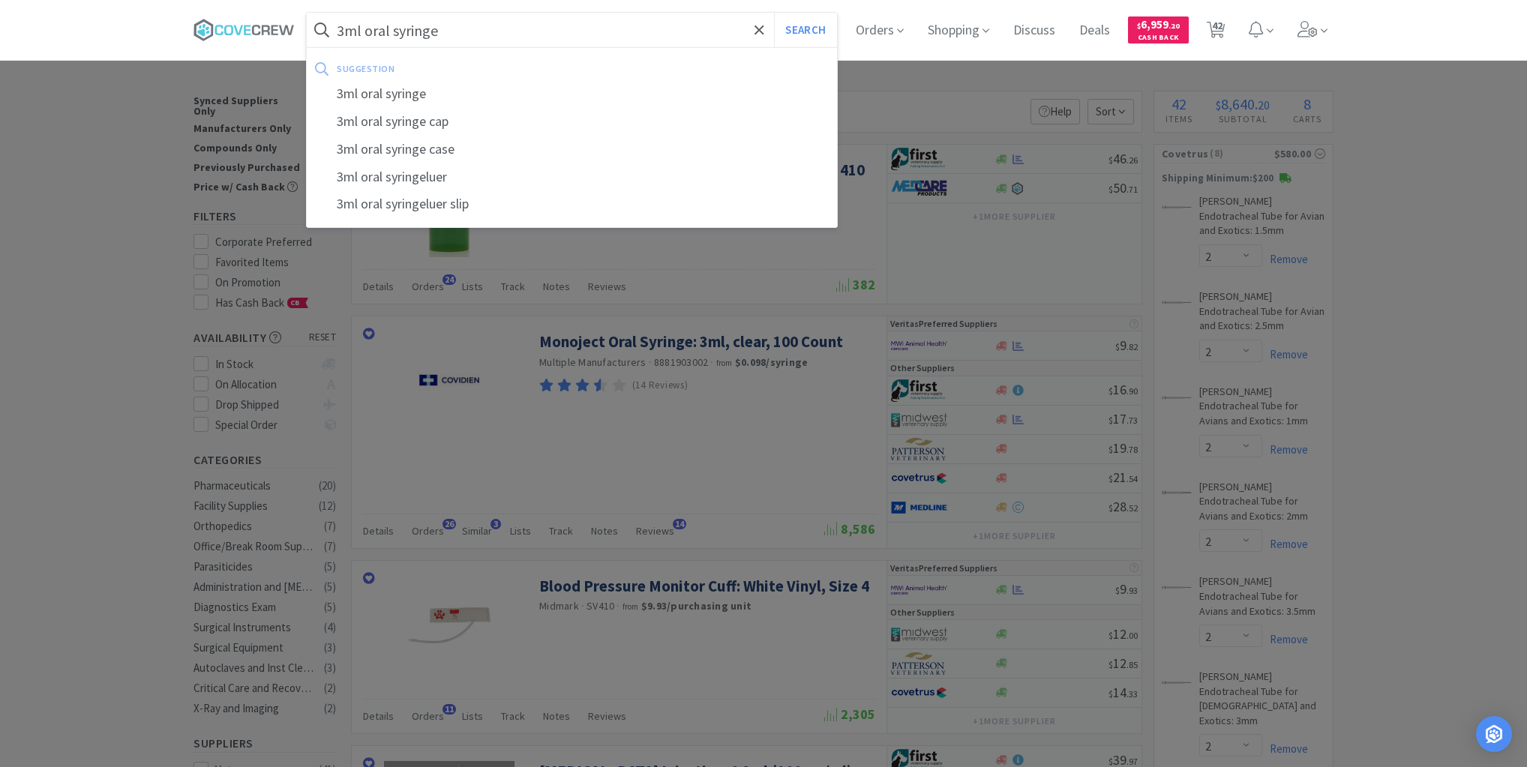
click at [774, 13] on button "Search" at bounding box center [805, 30] width 62 height 35
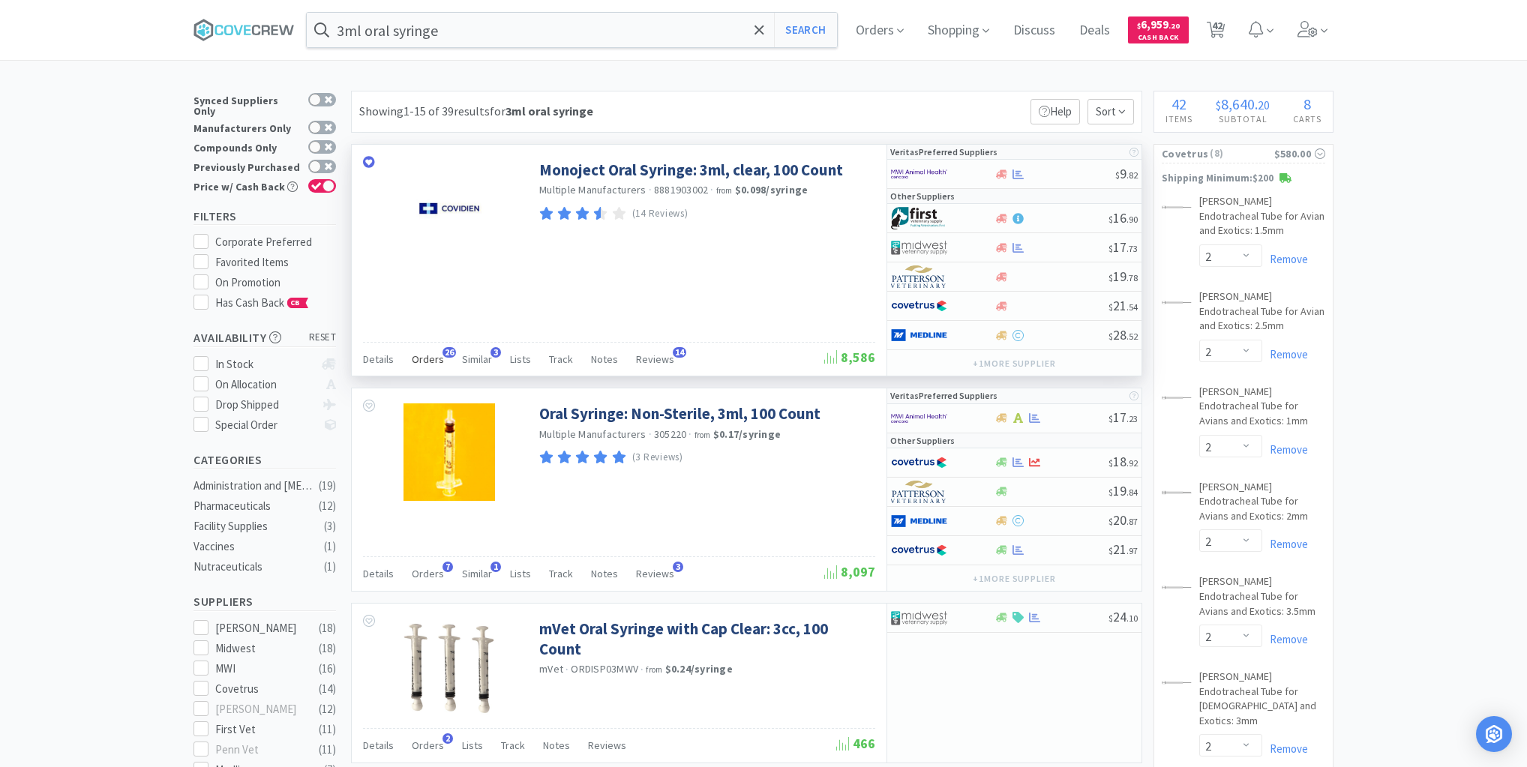
click at [433, 354] on span "Orders" at bounding box center [428, 360] width 32 height 14
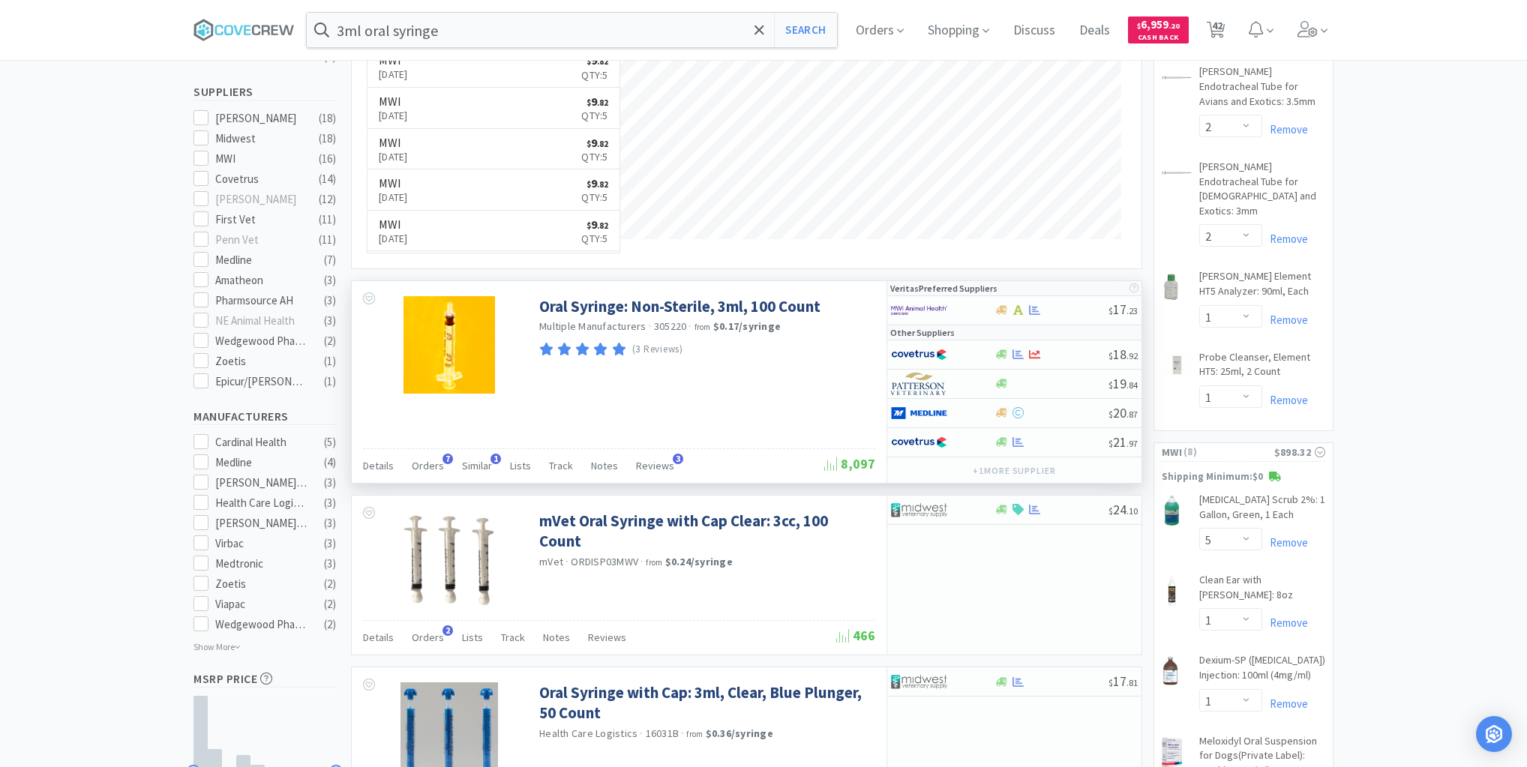
scroll to position [660, 0]
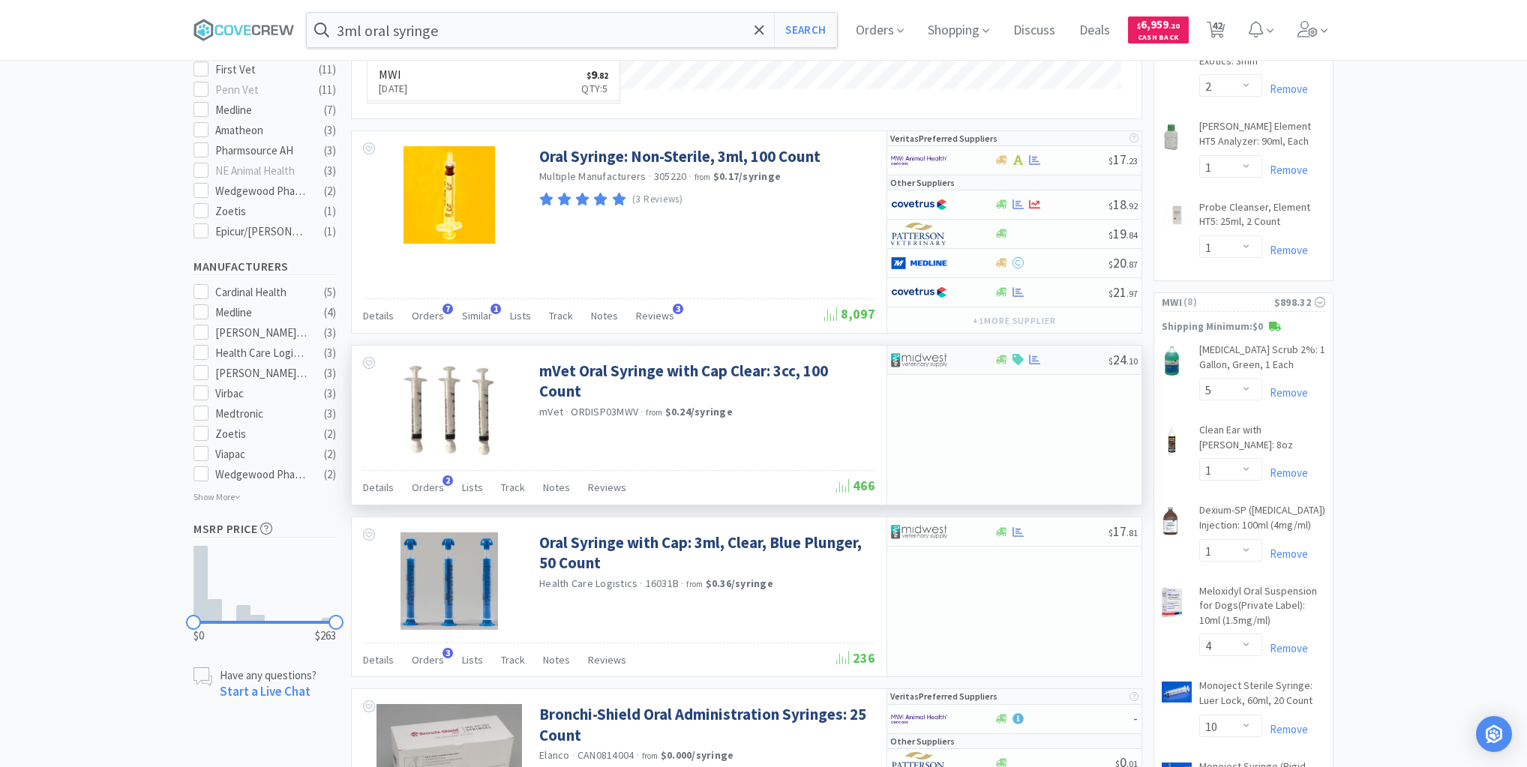
click at [1074, 359] on div at bounding box center [1051, 359] width 115 height 11
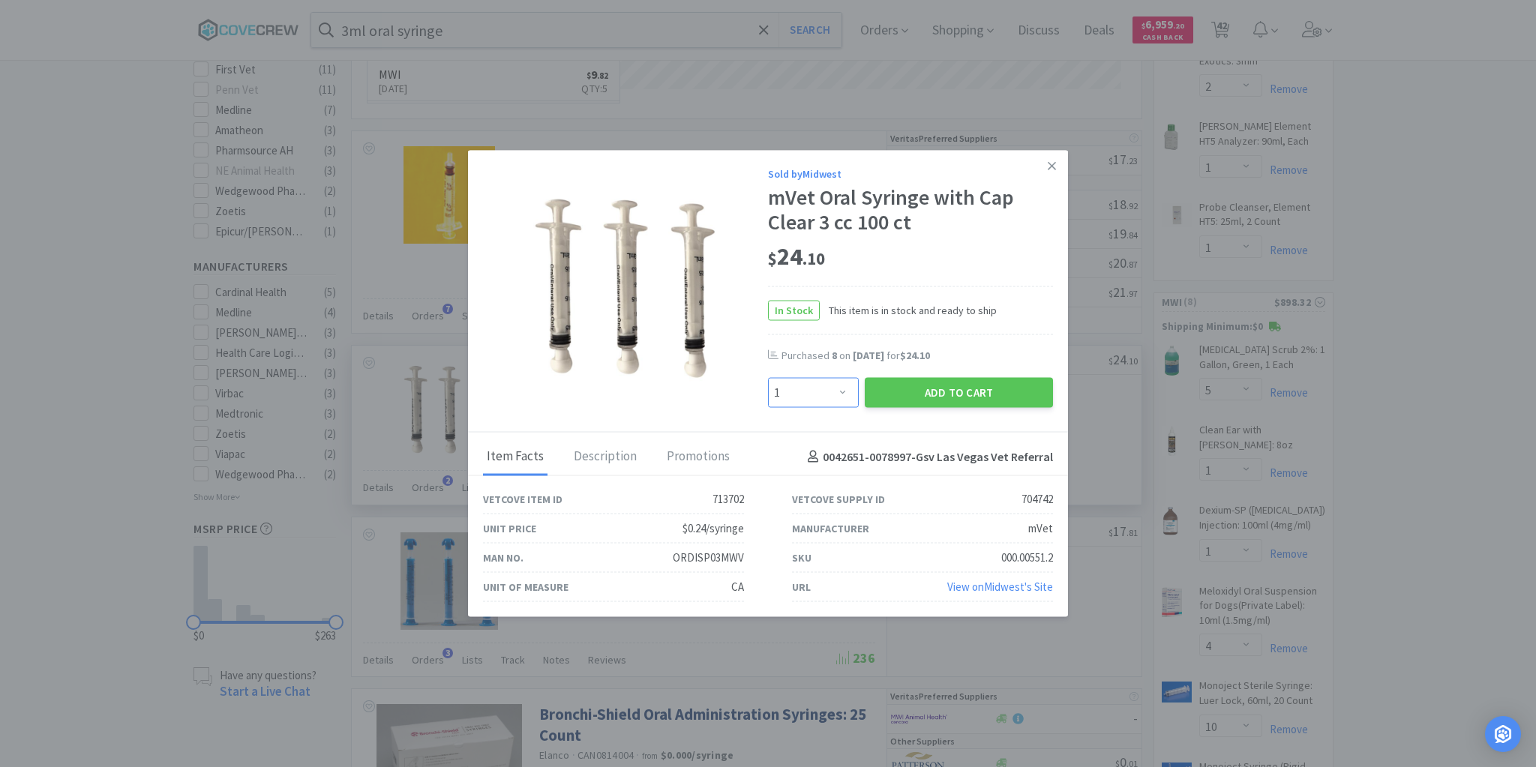
click at [842, 392] on select "Enter Quantity 1 2 3 4 5 6 7 8 9 10 11 12 13 14 15 16 17 18 19 20 Enter Quantity" at bounding box center [813, 393] width 91 height 30
click at [768, 378] on select "Enter Quantity 1 2 3 4 5 6 7 8 9 10 11 12 13 14 15 16 17 18 19 20 Enter Quantity" at bounding box center [813, 393] width 91 height 30
click at [956, 398] on button "Add to Cart" at bounding box center [959, 393] width 188 height 30
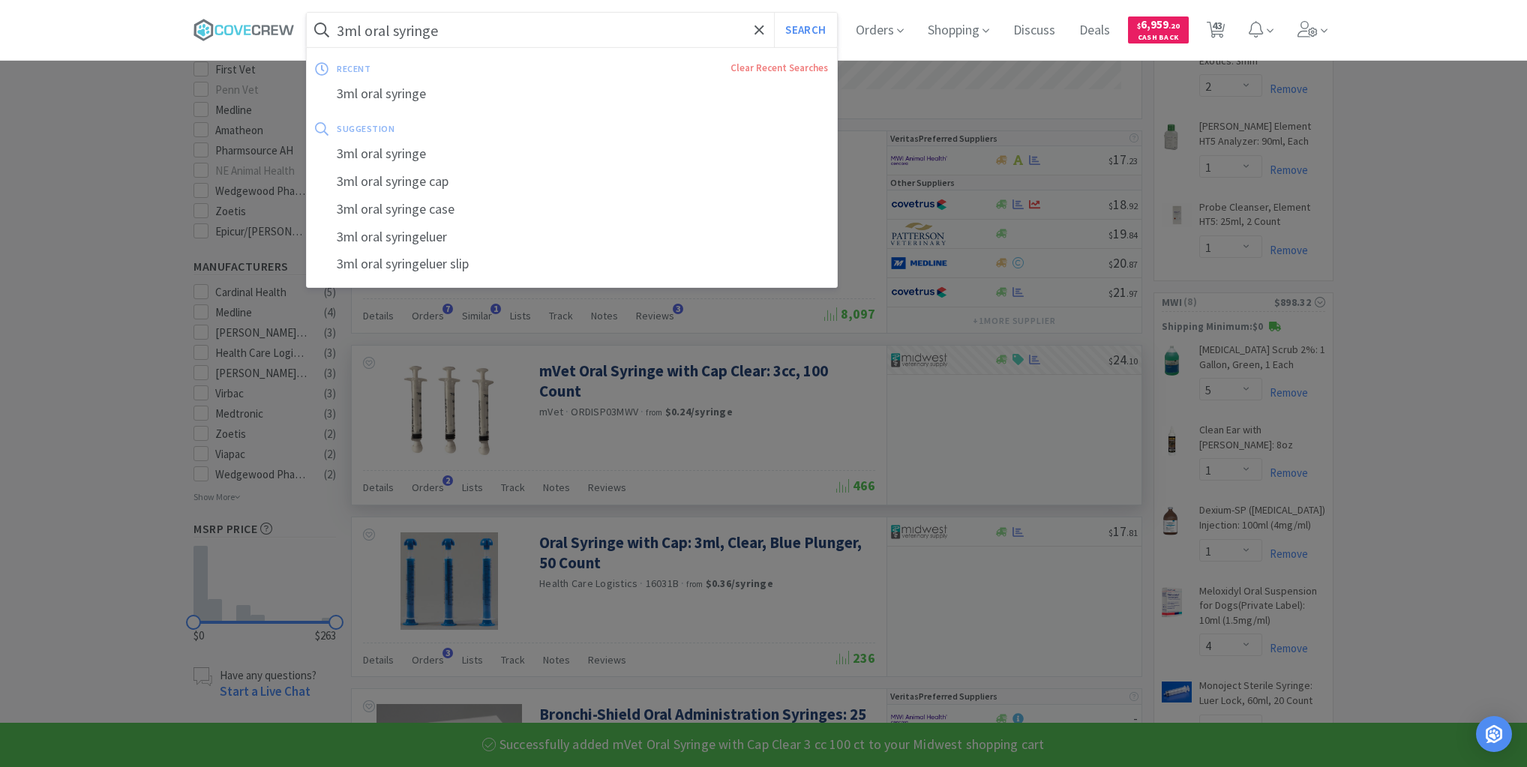
click at [626, 31] on input "3ml oral syringe" at bounding box center [572, 30] width 530 height 35
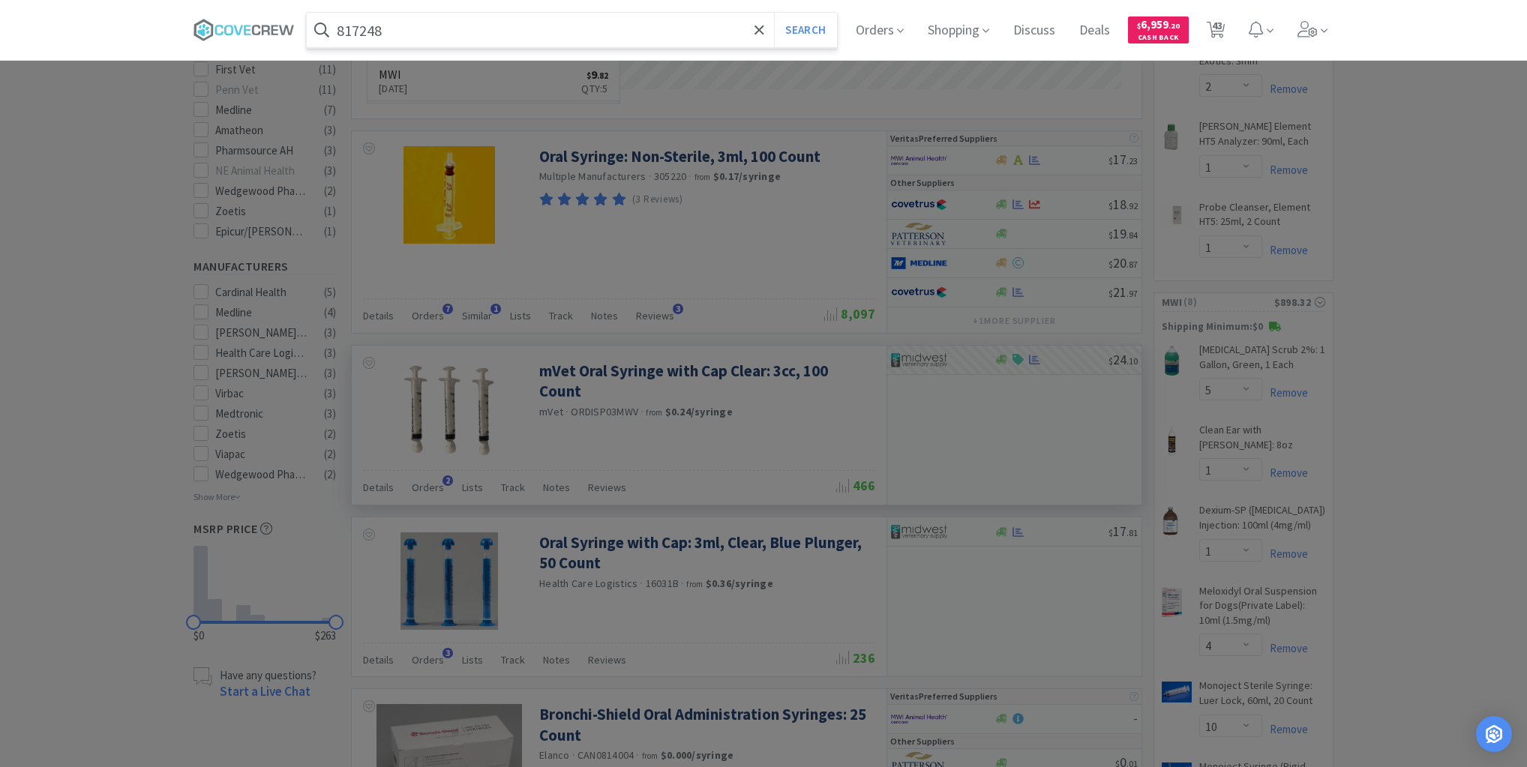
click at [774, 13] on button "Search" at bounding box center [805, 30] width 62 height 35
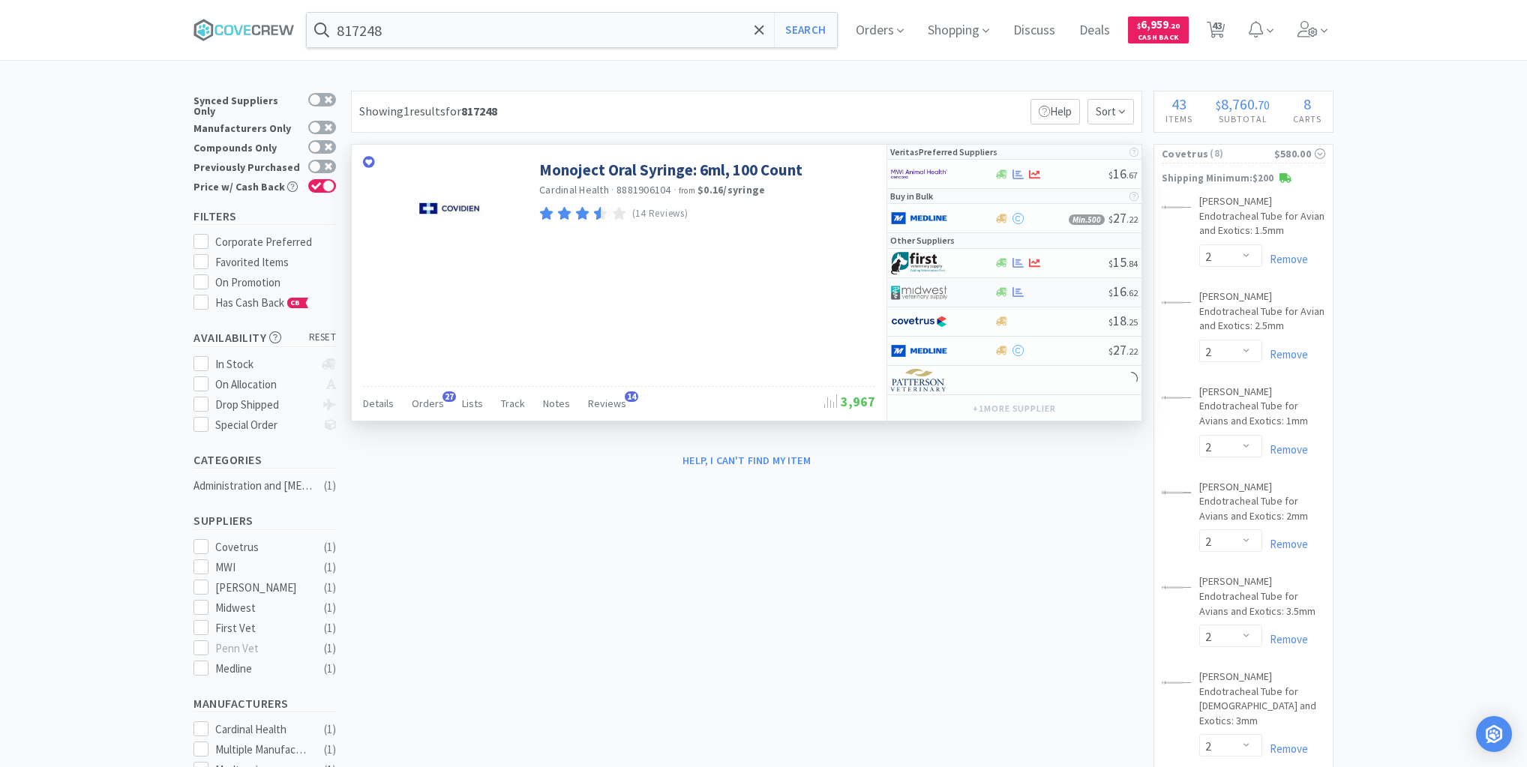
click at [1053, 287] on div at bounding box center [1051, 292] width 115 height 11
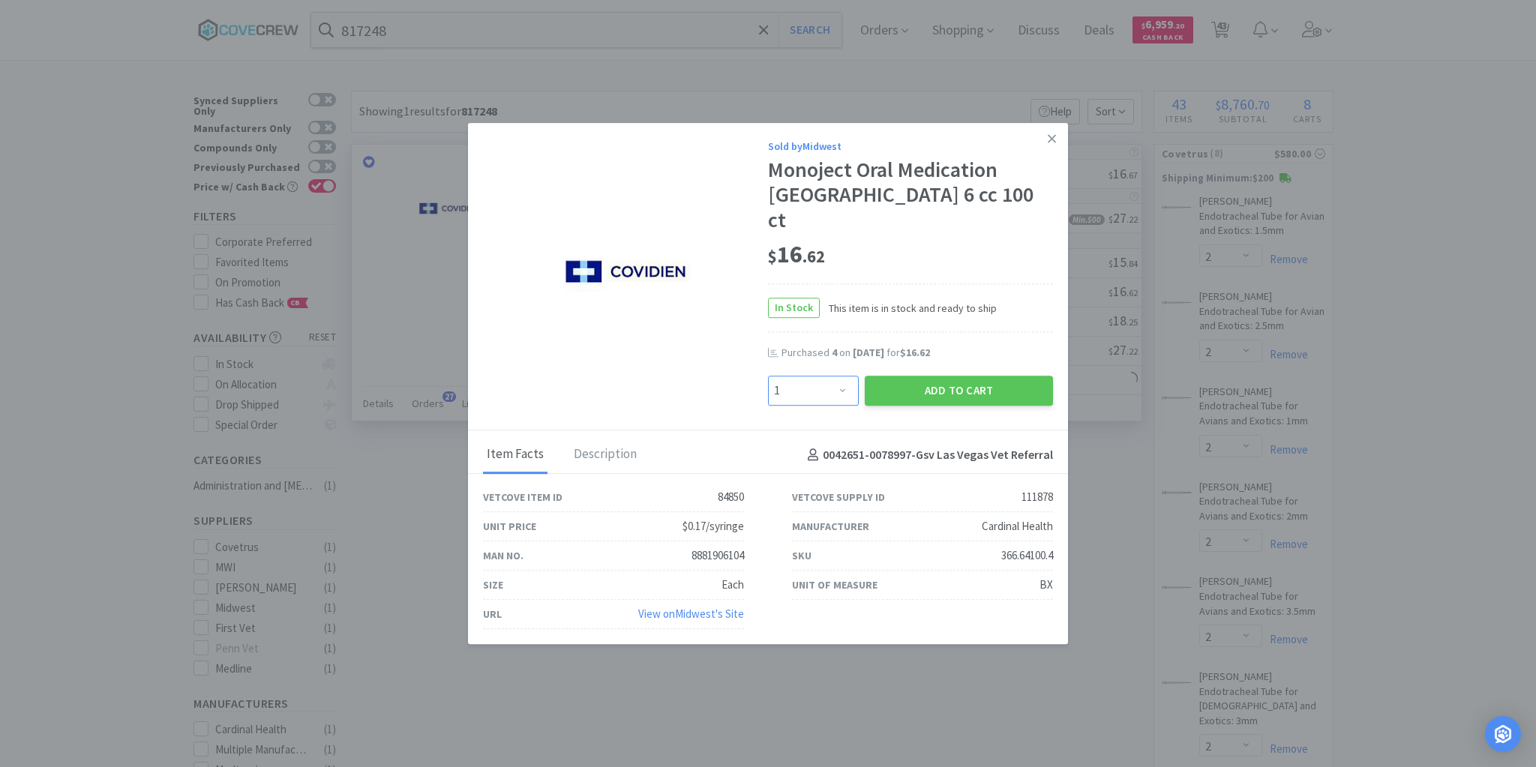
click at [839, 376] on select "Enter Quantity 1 2 3 4 5 6 7 8 9 10 11 12 13 14 15 16 17 18 19 20 Enter Quantity" at bounding box center [813, 391] width 91 height 30
click at [768, 376] on select "Enter Quantity 1 2 3 4 5 6 7 8 9 10 11 12 13 14 15 16 17 18 19 20 Enter Quantity" at bounding box center [813, 391] width 91 height 30
click at [939, 378] on button "Add to Cart" at bounding box center [959, 391] width 188 height 30
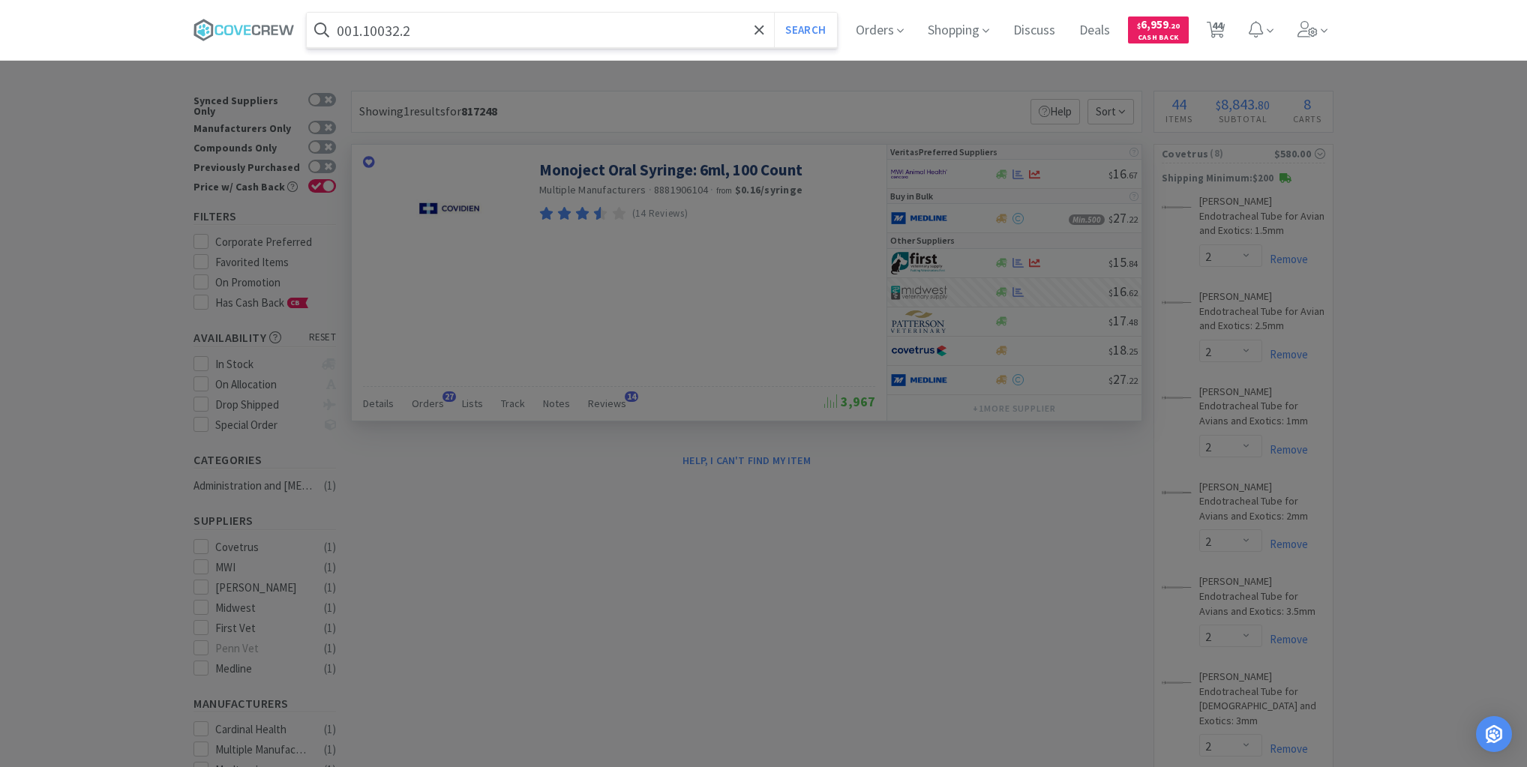
click at [774, 13] on button "Search" at bounding box center [805, 30] width 62 height 35
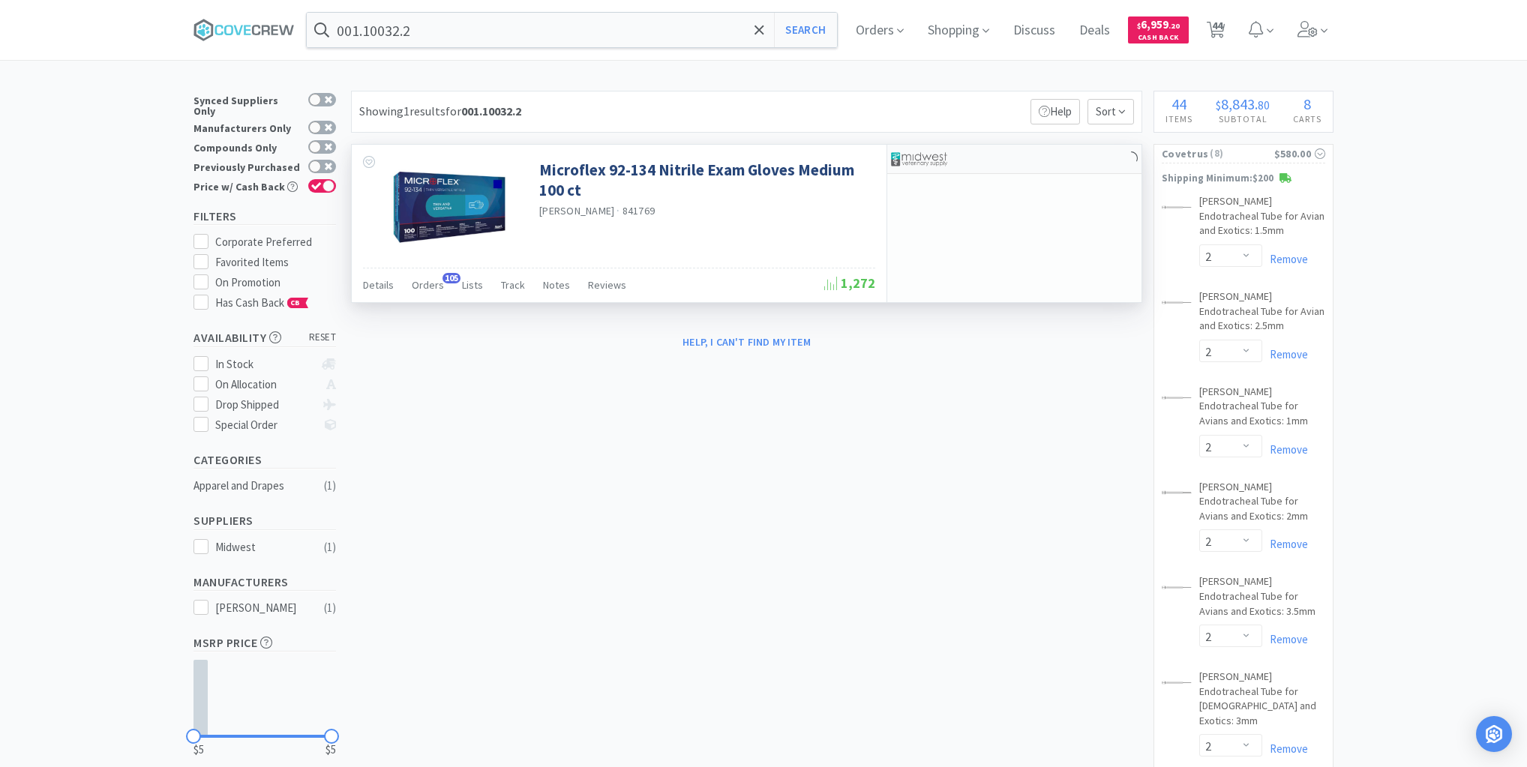
click at [1004, 163] on div at bounding box center [1014, 159] width 254 height 29
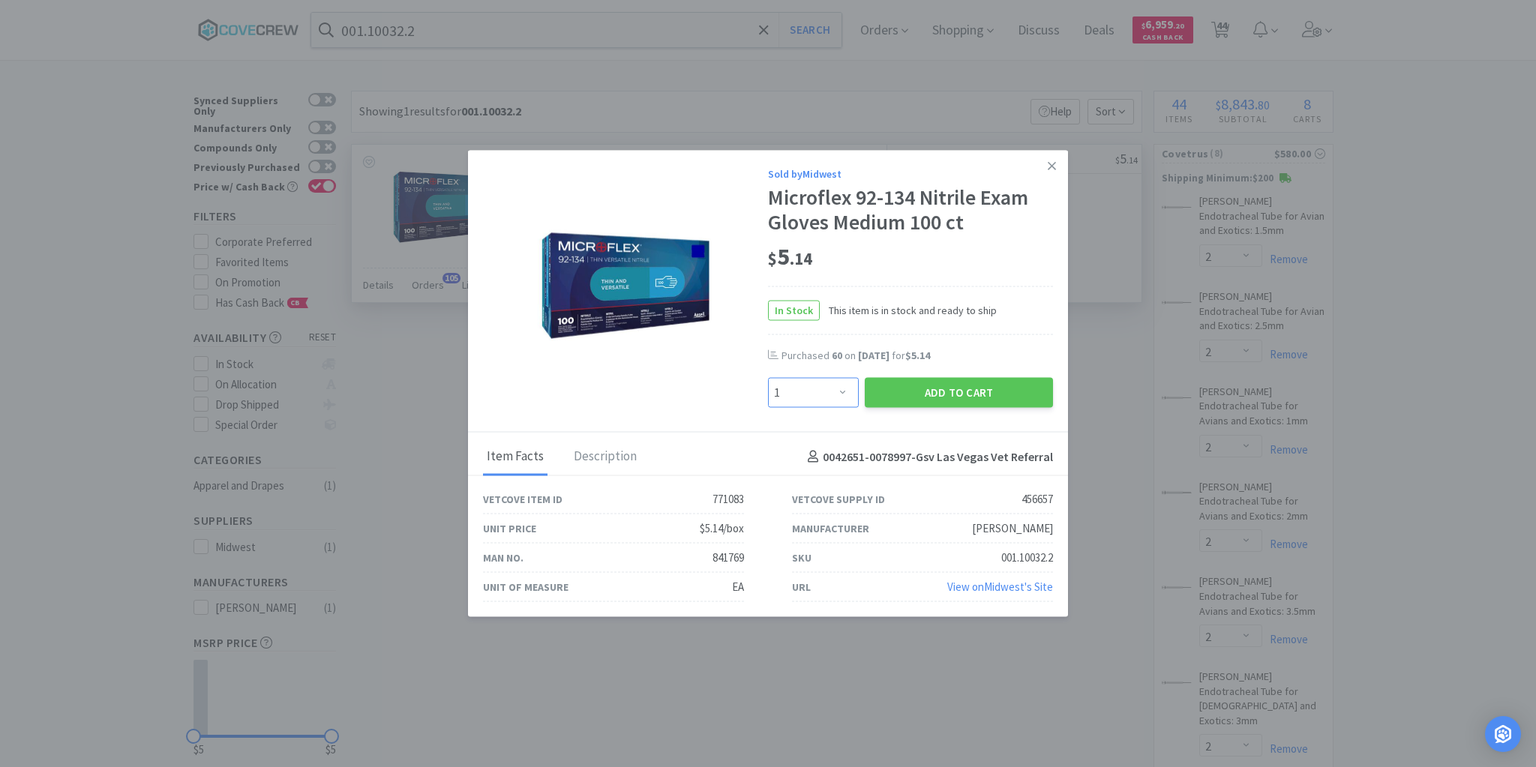
click at [842, 390] on select "Enter Quantity 1 2 3 4 5 6 7 8 9 10 11 12 13 14 15 16 17 18 19 20 Enter Quantity" at bounding box center [813, 393] width 91 height 30
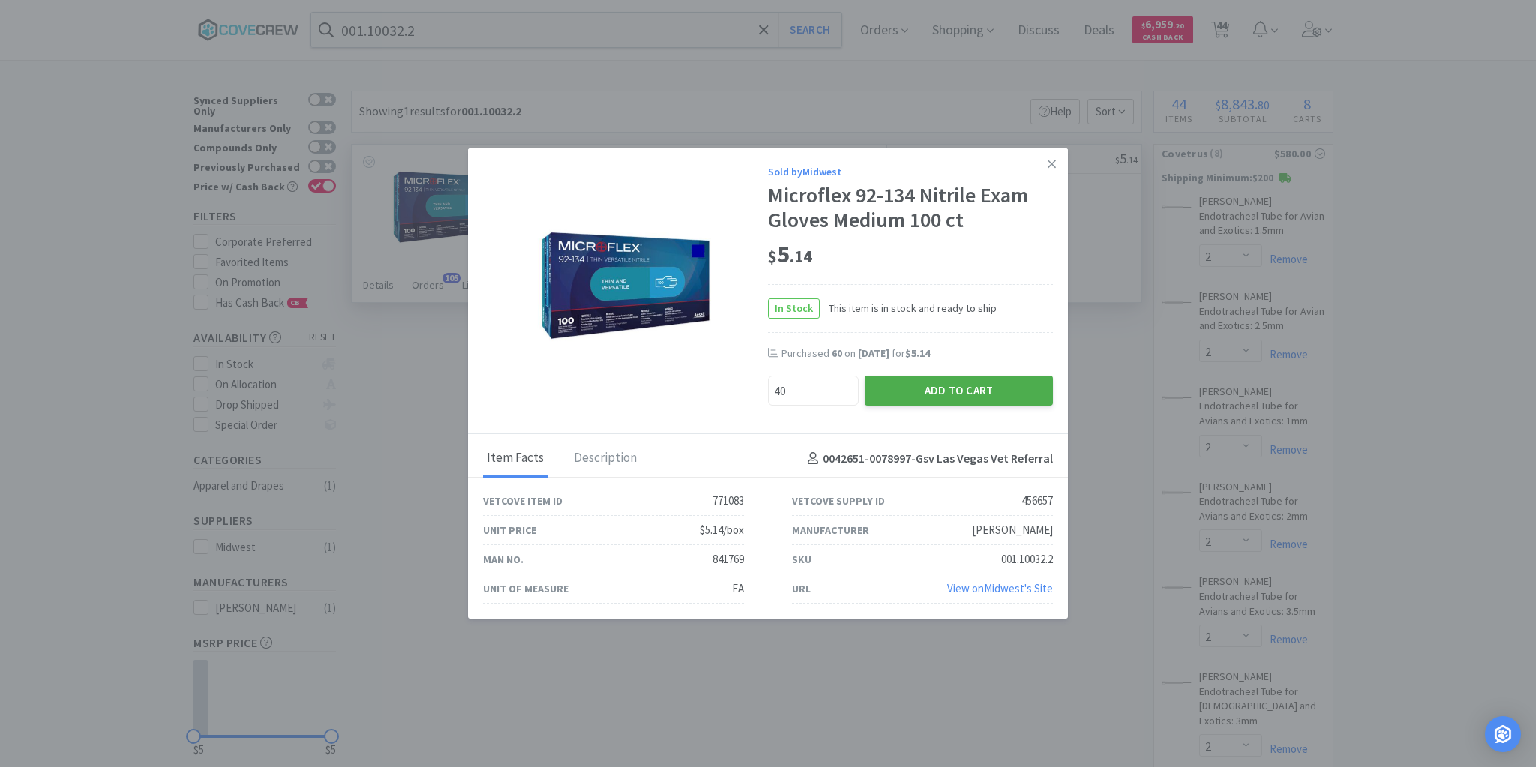
click at [906, 382] on button "Add to Cart" at bounding box center [959, 391] width 188 height 30
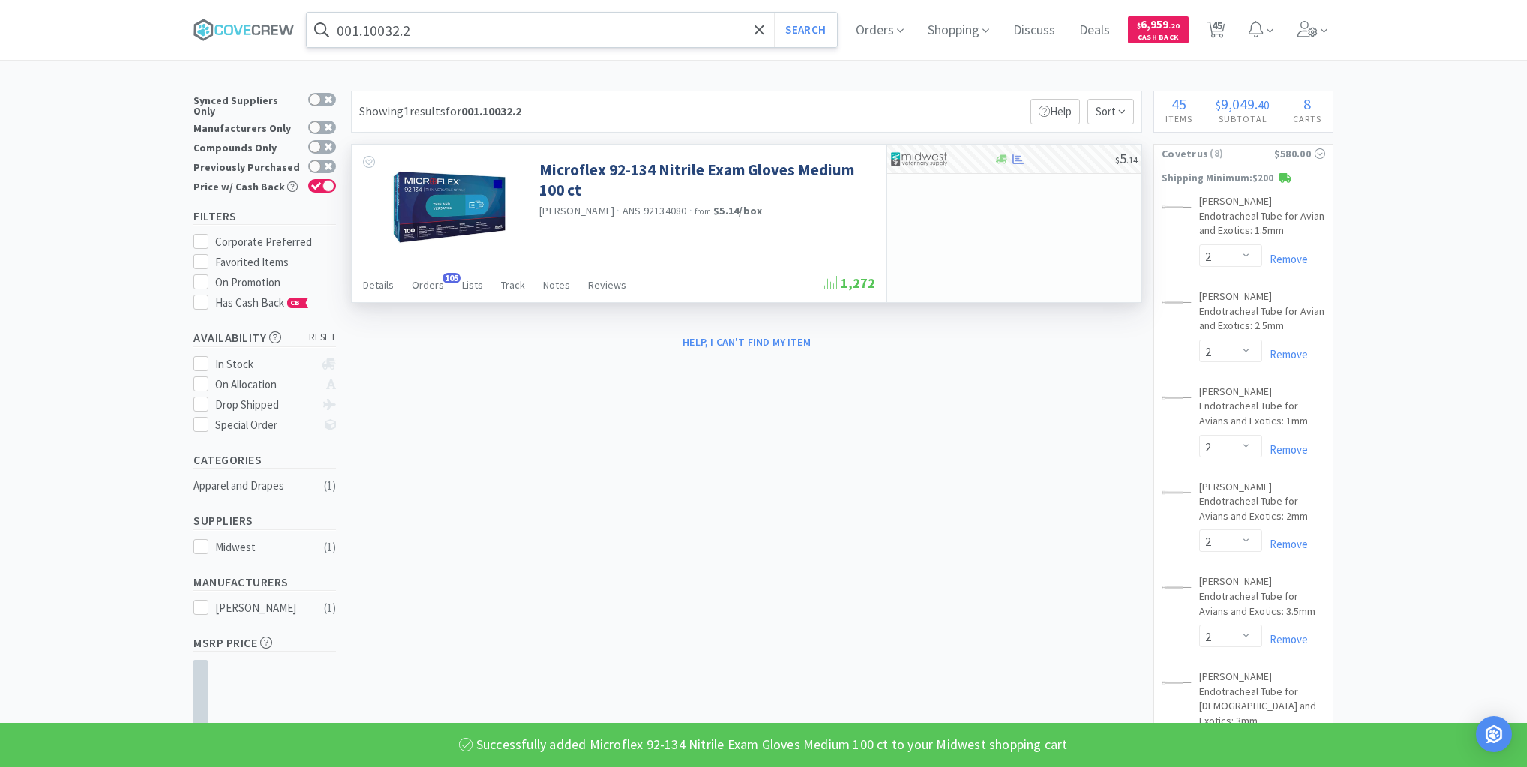
click at [606, 32] on input "001.10032.2" at bounding box center [572, 30] width 530 height 35
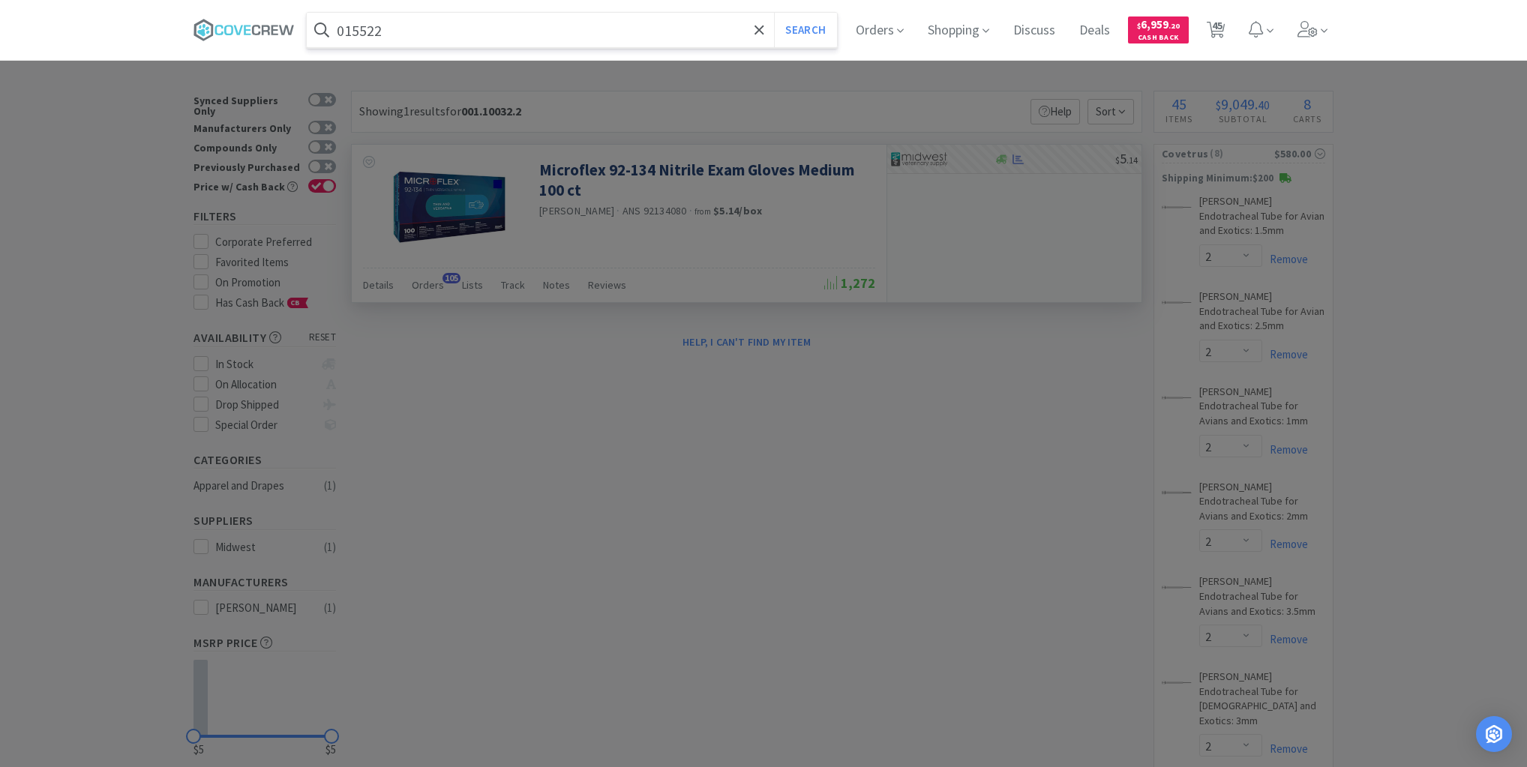
click at [774, 13] on button "Search" at bounding box center [805, 30] width 62 height 35
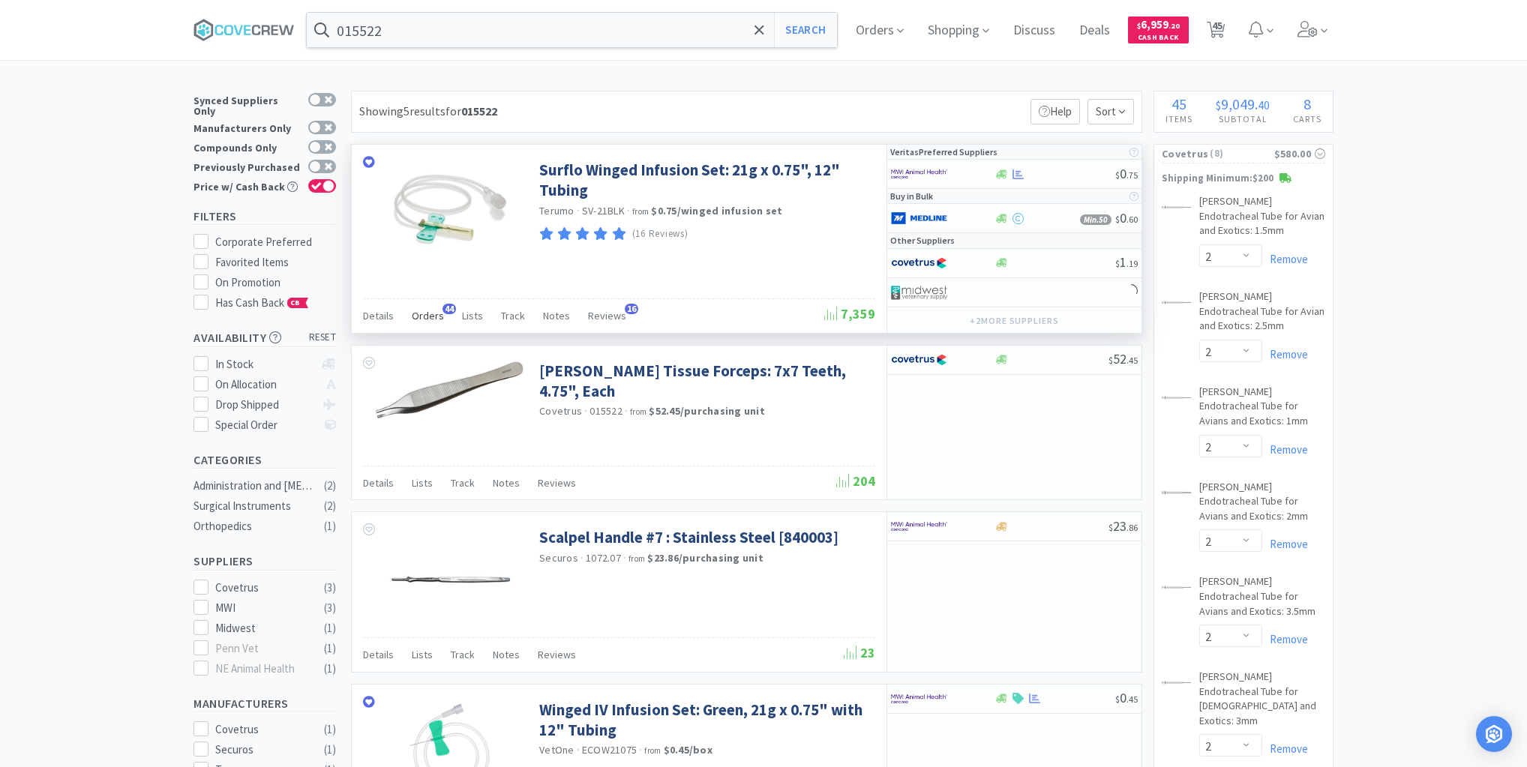
click at [431, 311] on span "Orders" at bounding box center [428, 316] width 32 height 14
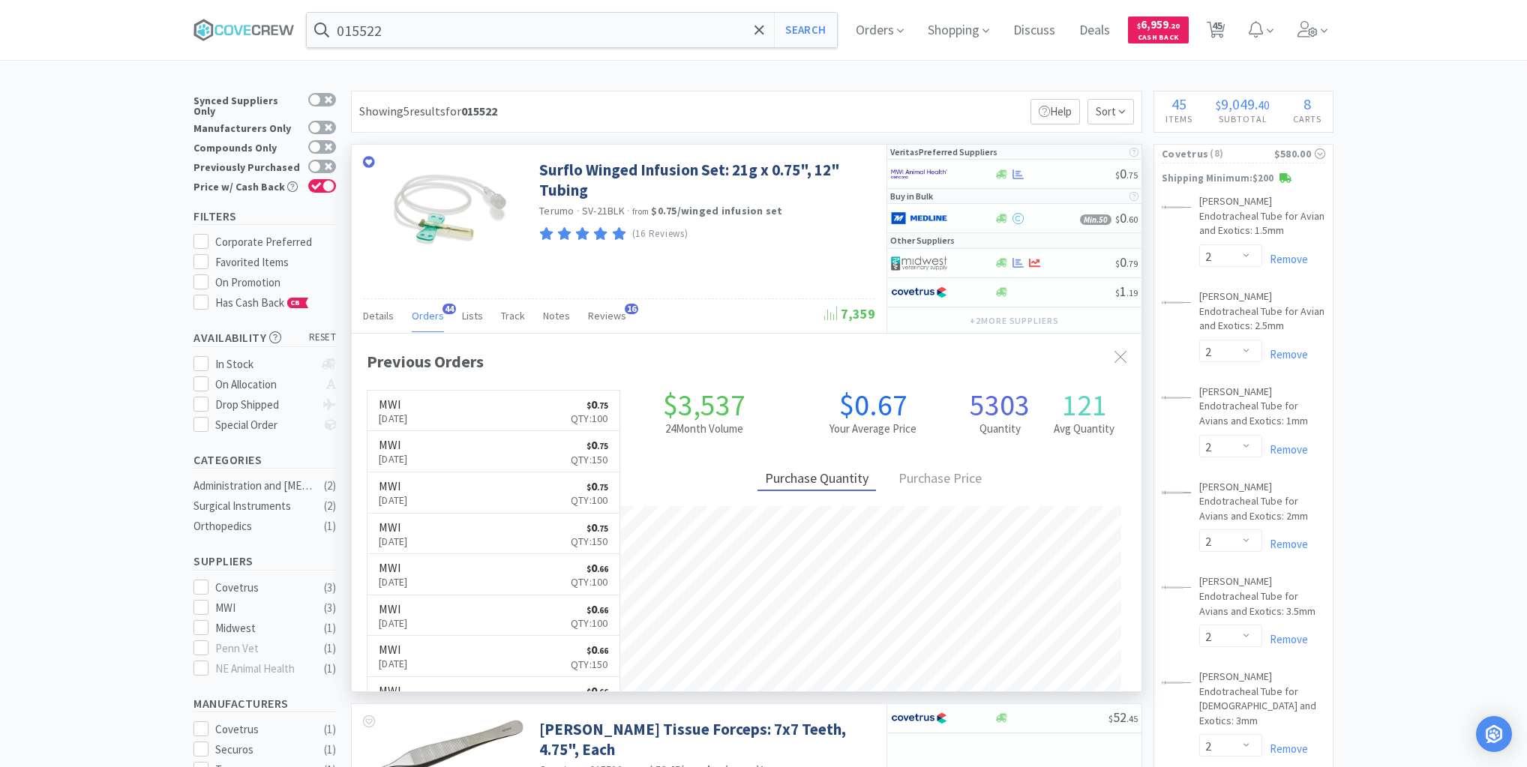
scroll to position [402, 790]
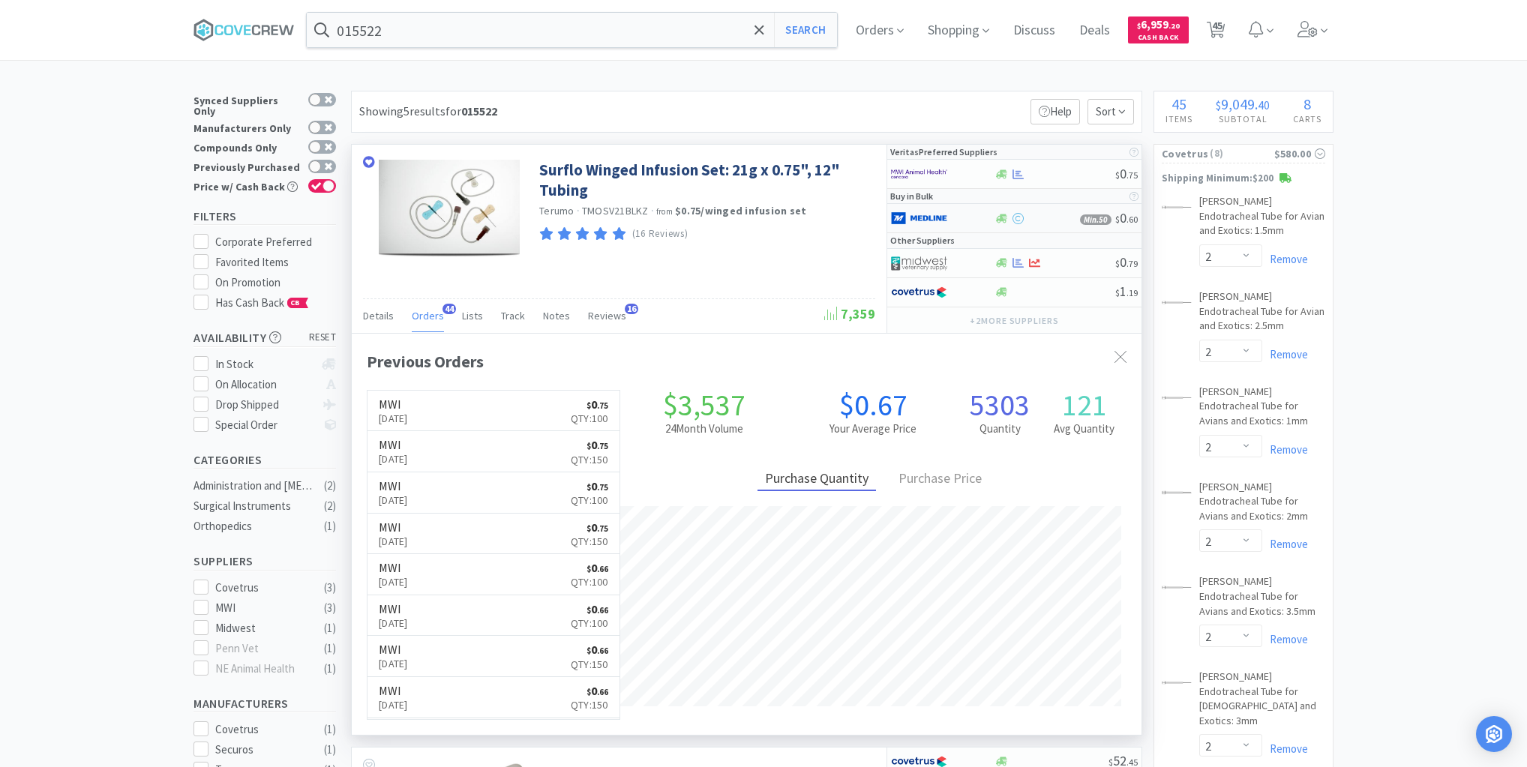
click at [965, 216] on div at bounding box center [932, 219] width 83 height 26
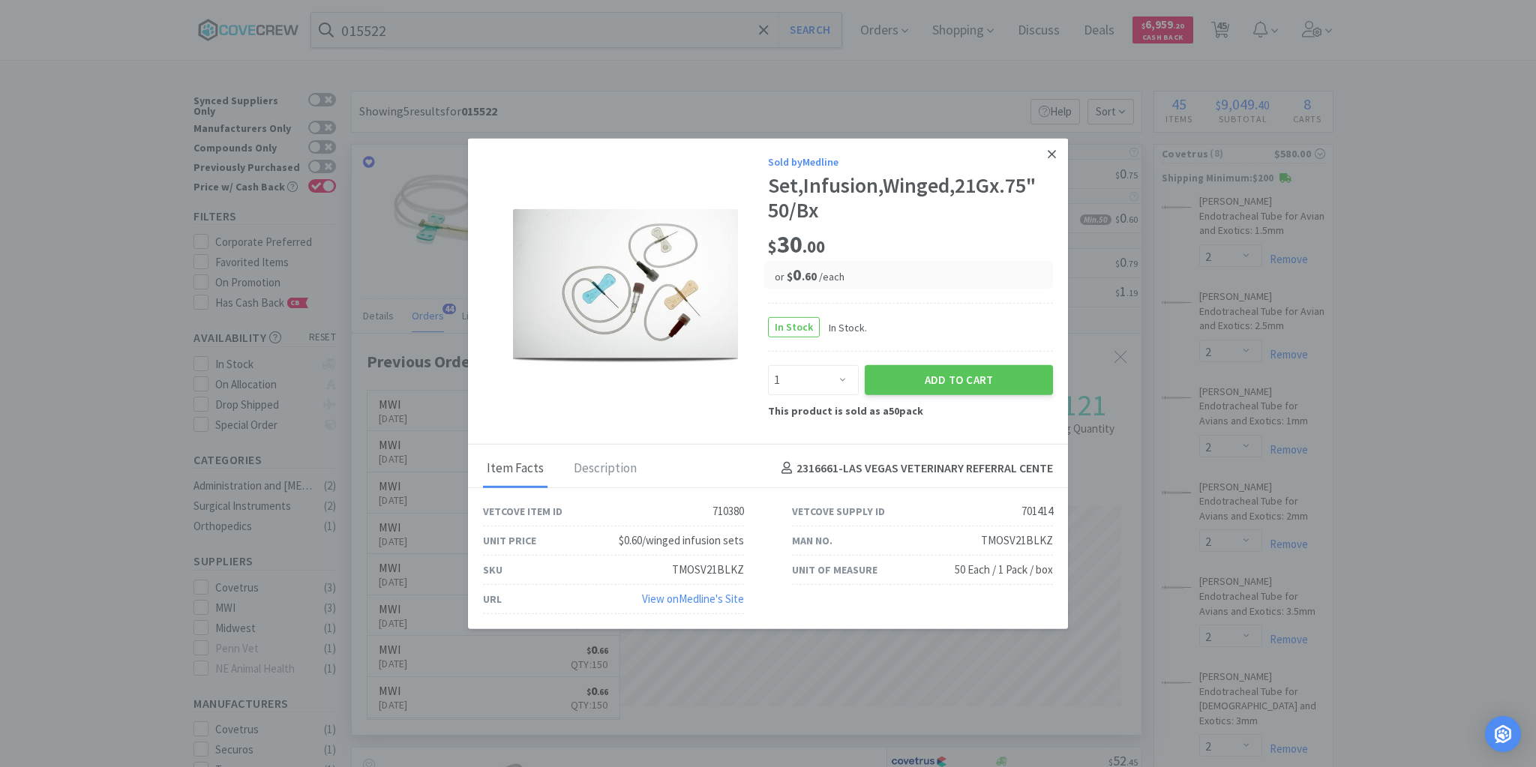
click at [1049, 153] on icon at bounding box center [1052, 154] width 8 height 14
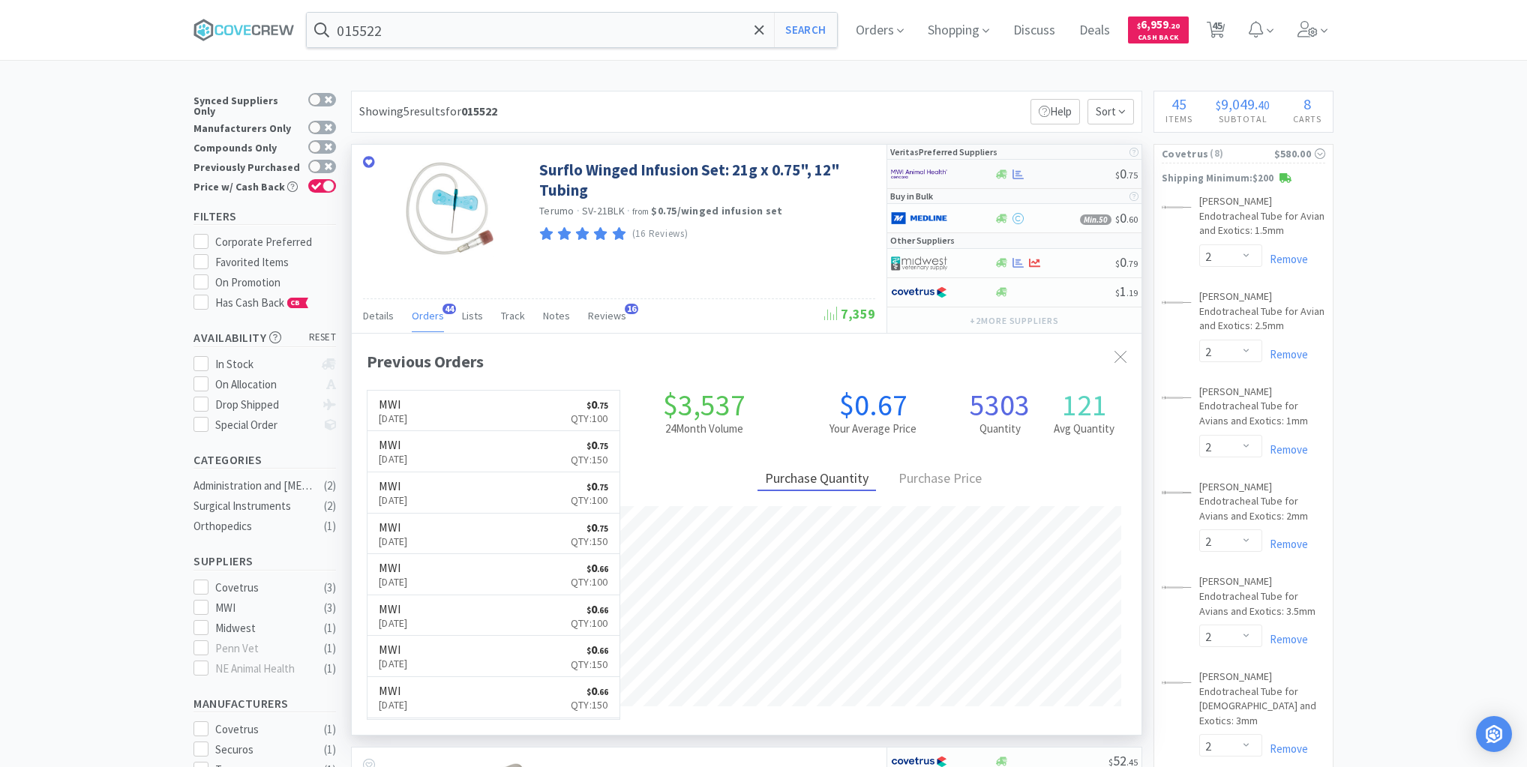
click at [966, 173] on div at bounding box center [932, 174] width 83 height 26
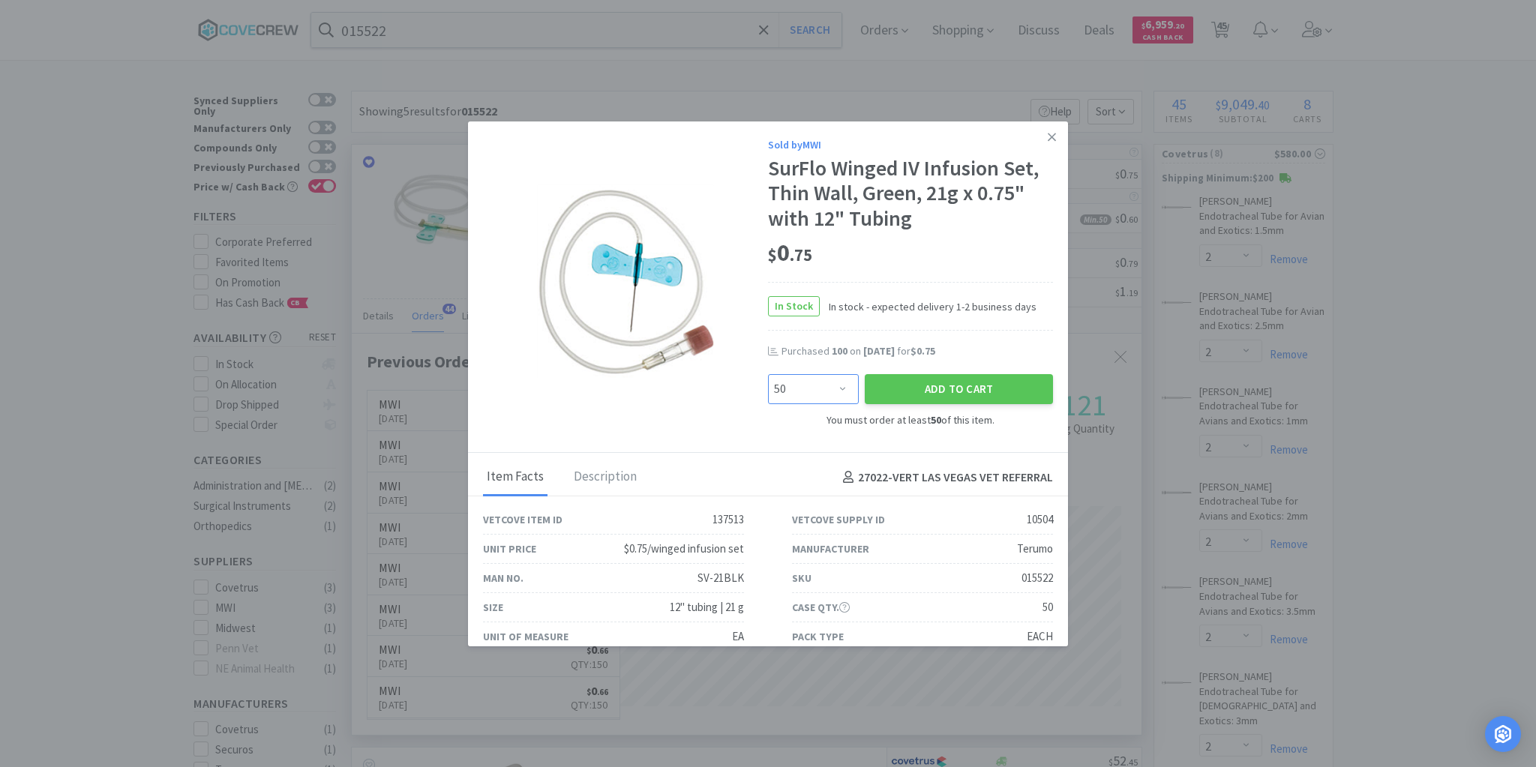
click at [840, 386] on select "Enter Quantity 50 100 150 200 250 300 350 400 450 500 550 600 650 700 750 800 8…" at bounding box center [813, 389] width 91 height 30
click at [768, 374] on select "Enter Quantity 50 100 150 200 250 300 350 400 450 500 550 600 650 700 750 800 8…" at bounding box center [813, 389] width 91 height 30
click at [921, 386] on button "Add to Cart" at bounding box center [959, 389] width 188 height 30
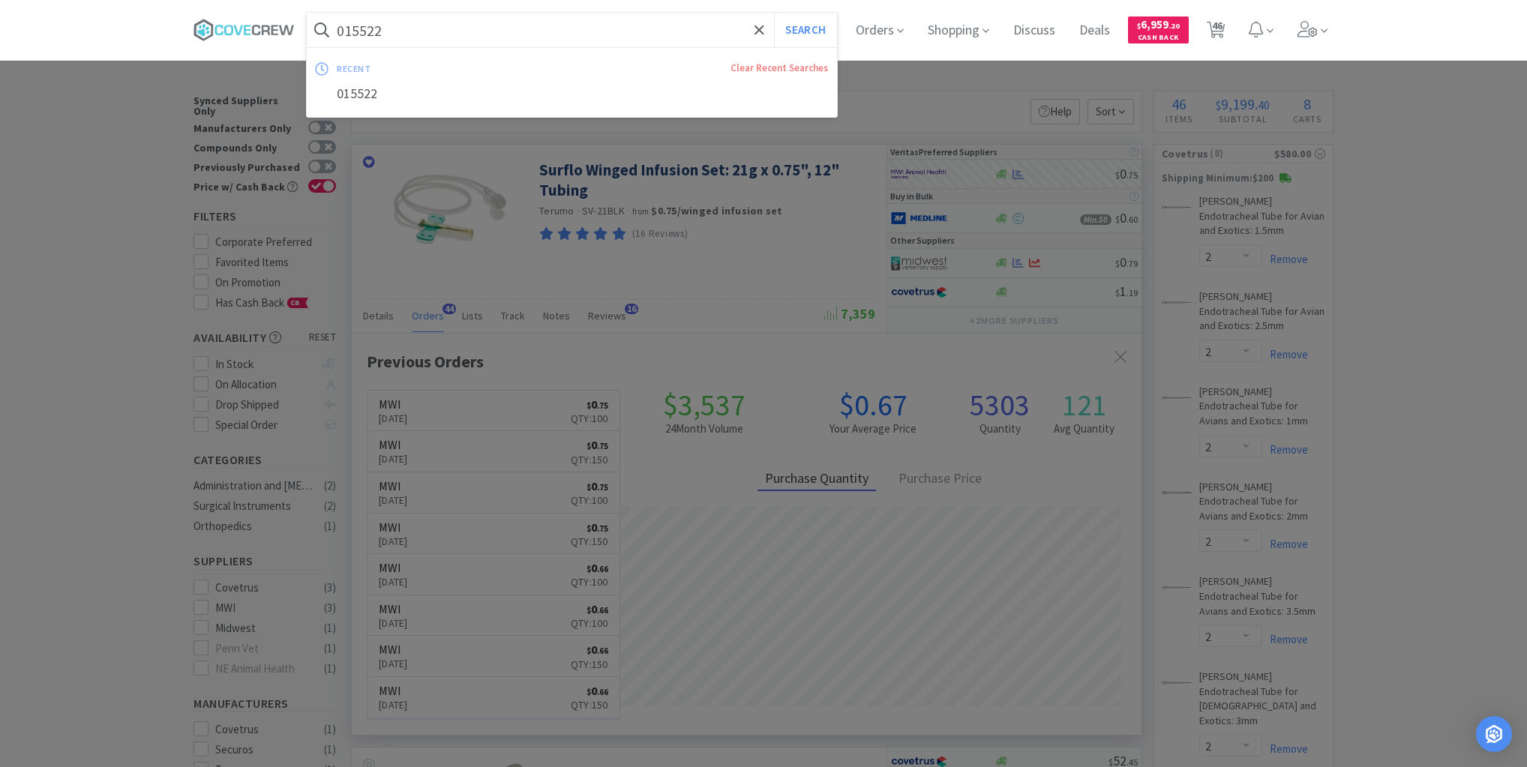
click at [668, 35] on input "015522" at bounding box center [572, 30] width 530 height 35
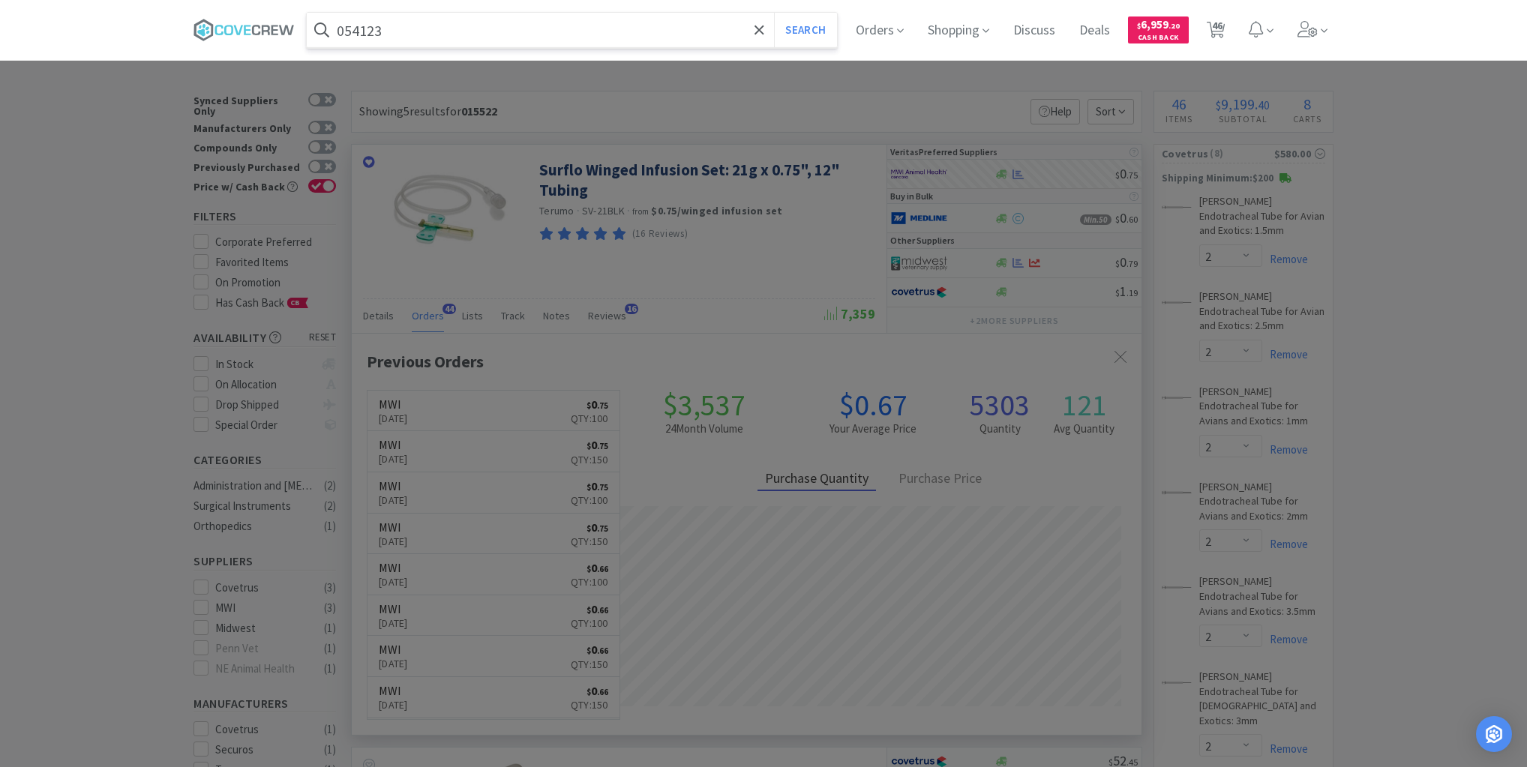
click at [774, 13] on button "Search" at bounding box center [805, 30] width 62 height 35
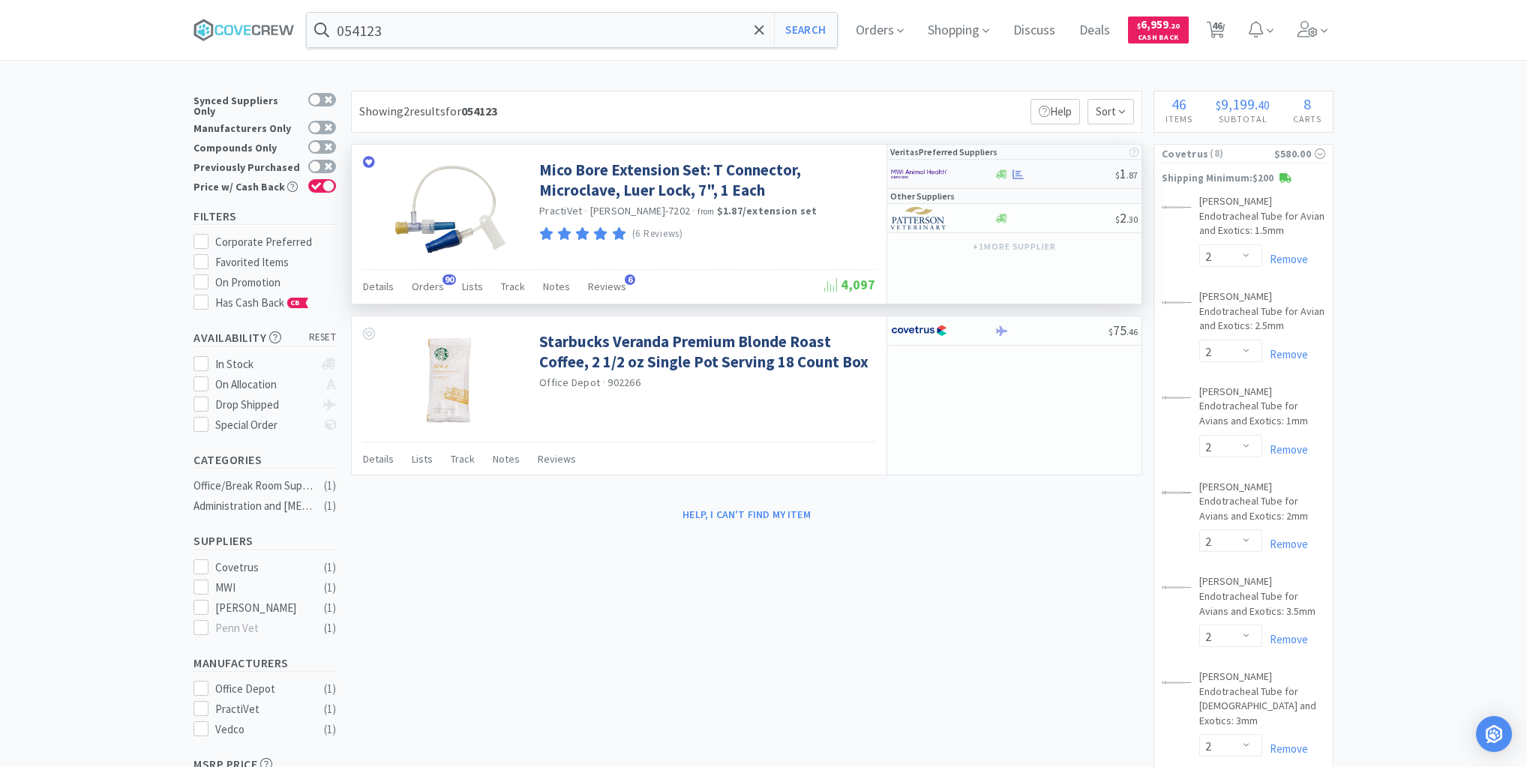
click at [1062, 174] on div at bounding box center [1055, 174] width 122 height 11
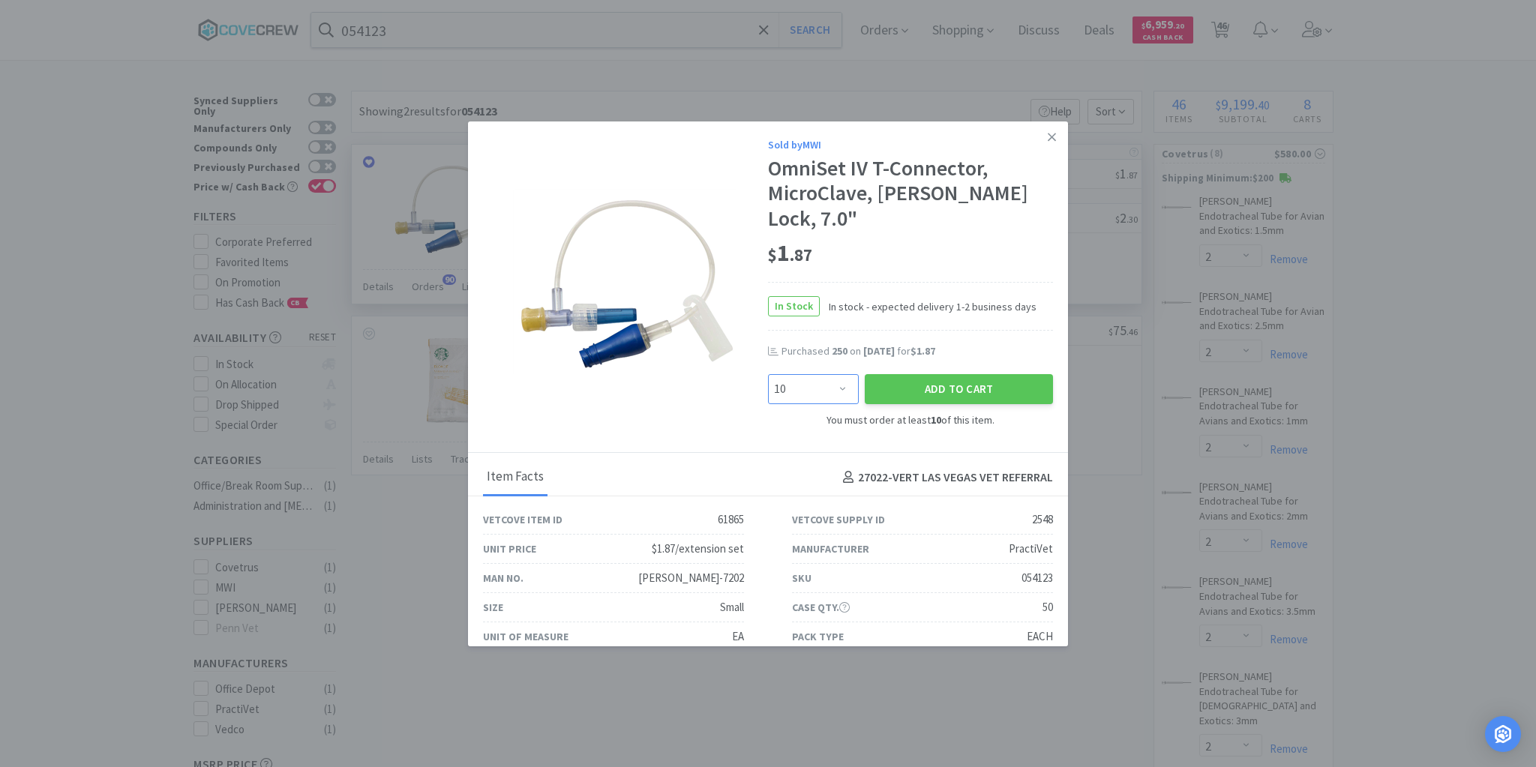
click at [834, 374] on select "Enter Quantity 10 20 30 40 50 60 70 80 90 100 110 120 130 140 150 160 170 180 1…" at bounding box center [813, 389] width 91 height 30
click at [927, 374] on button "Add to Cart" at bounding box center [959, 389] width 188 height 30
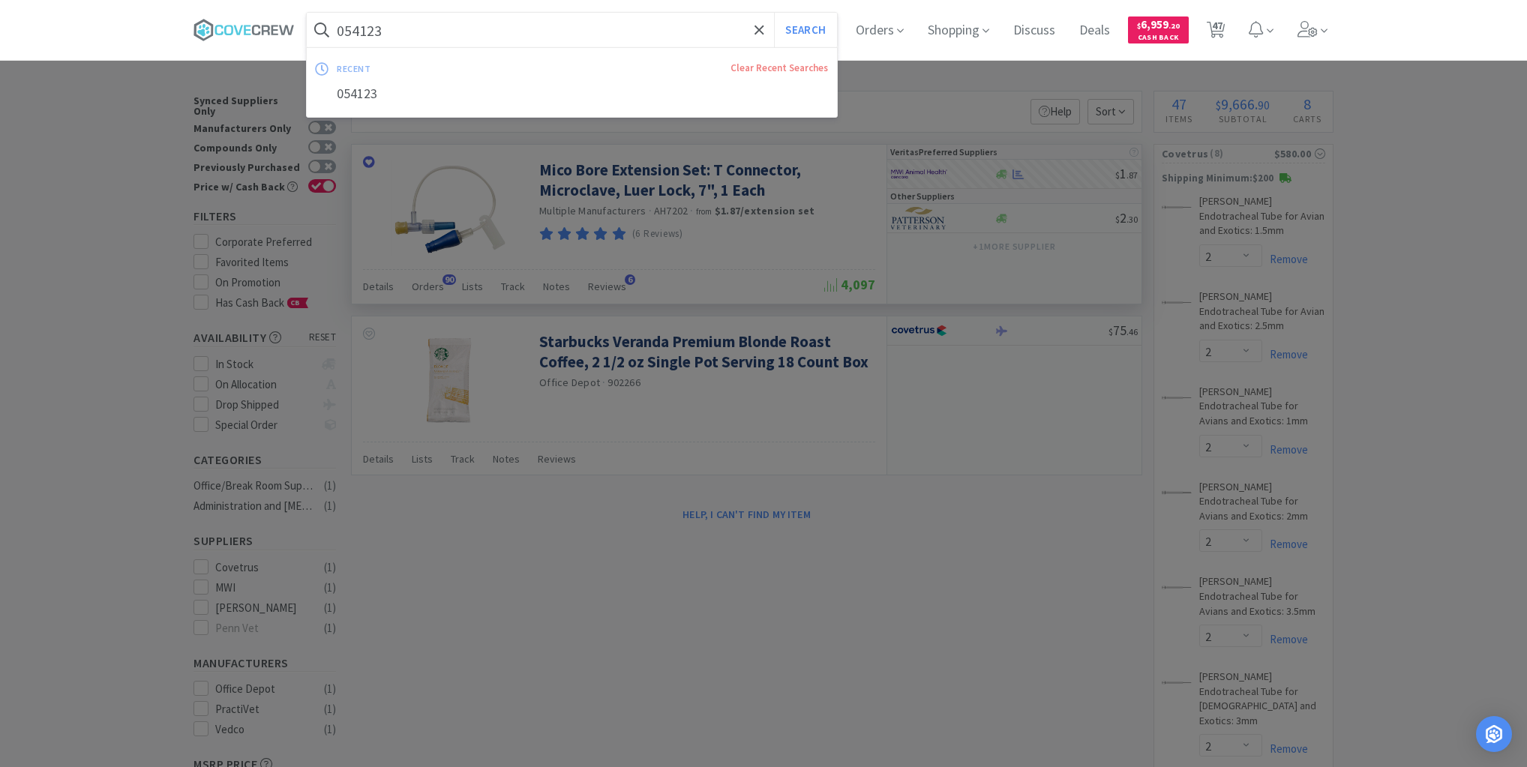
click at [515, 24] on input "054123" at bounding box center [572, 30] width 530 height 35
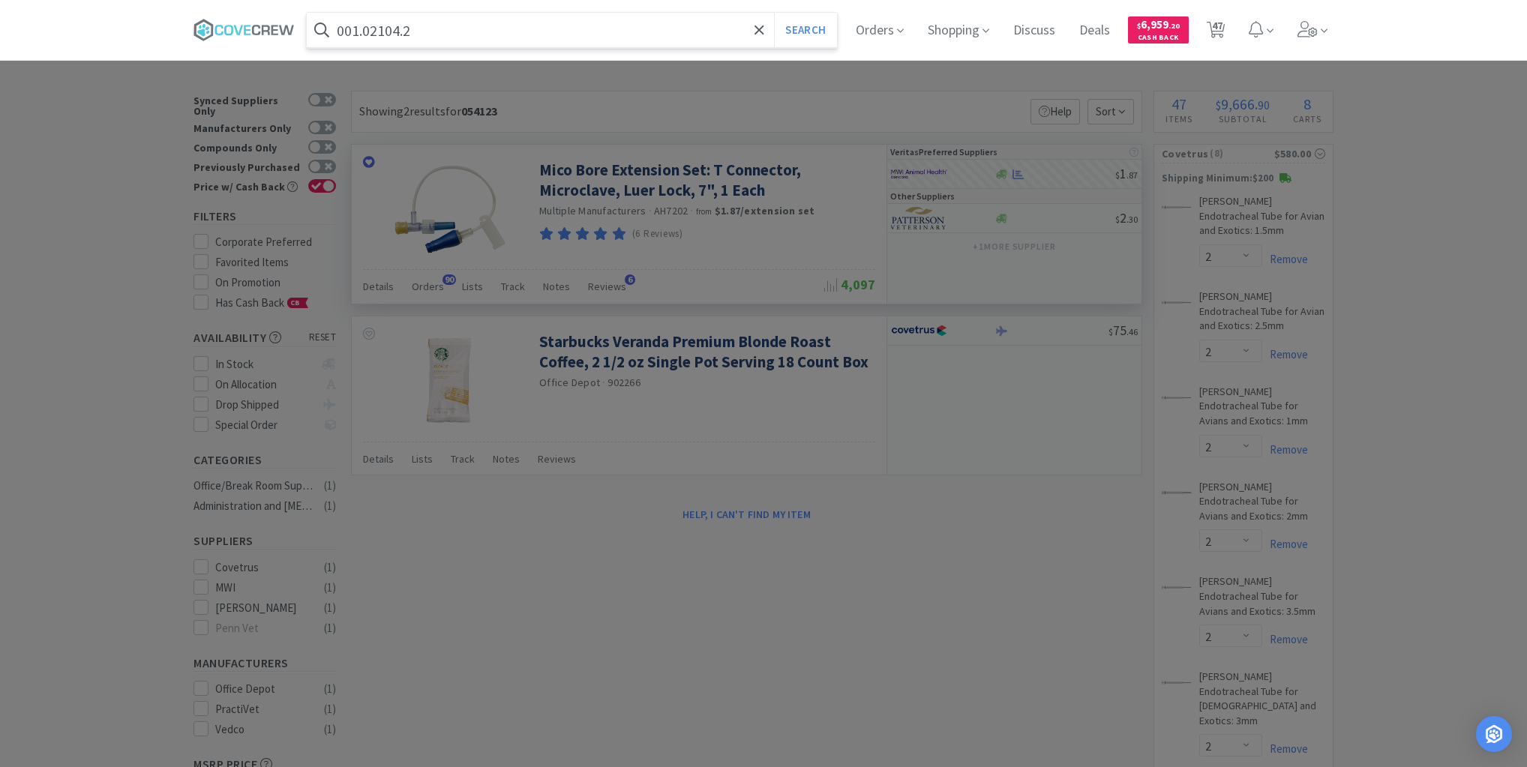
click at [774, 13] on button "Search" at bounding box center [805, 30] width 62 height 35
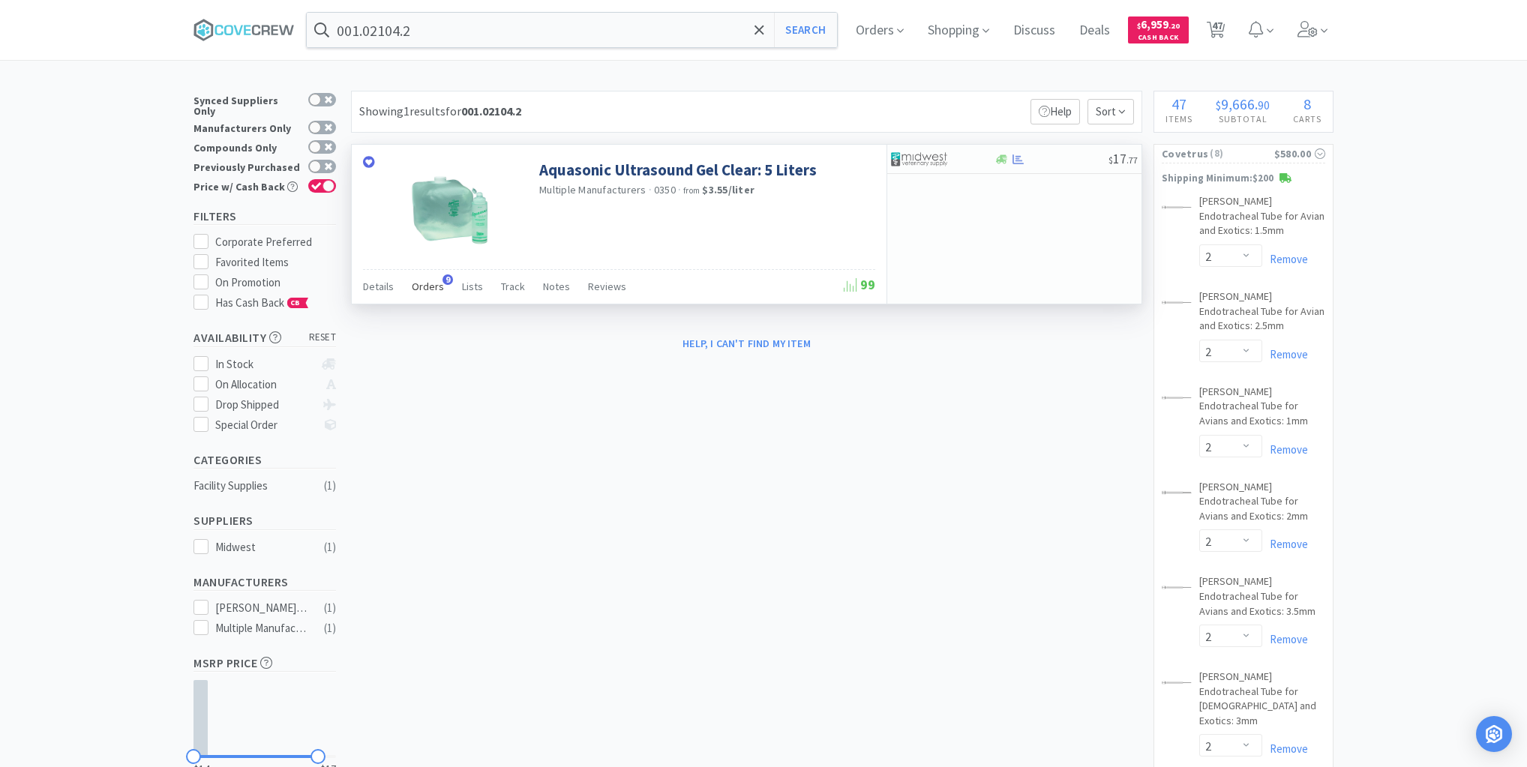
click at [432, 287] on span "Orders" at bounding box center [428, 287] width 32 height 14
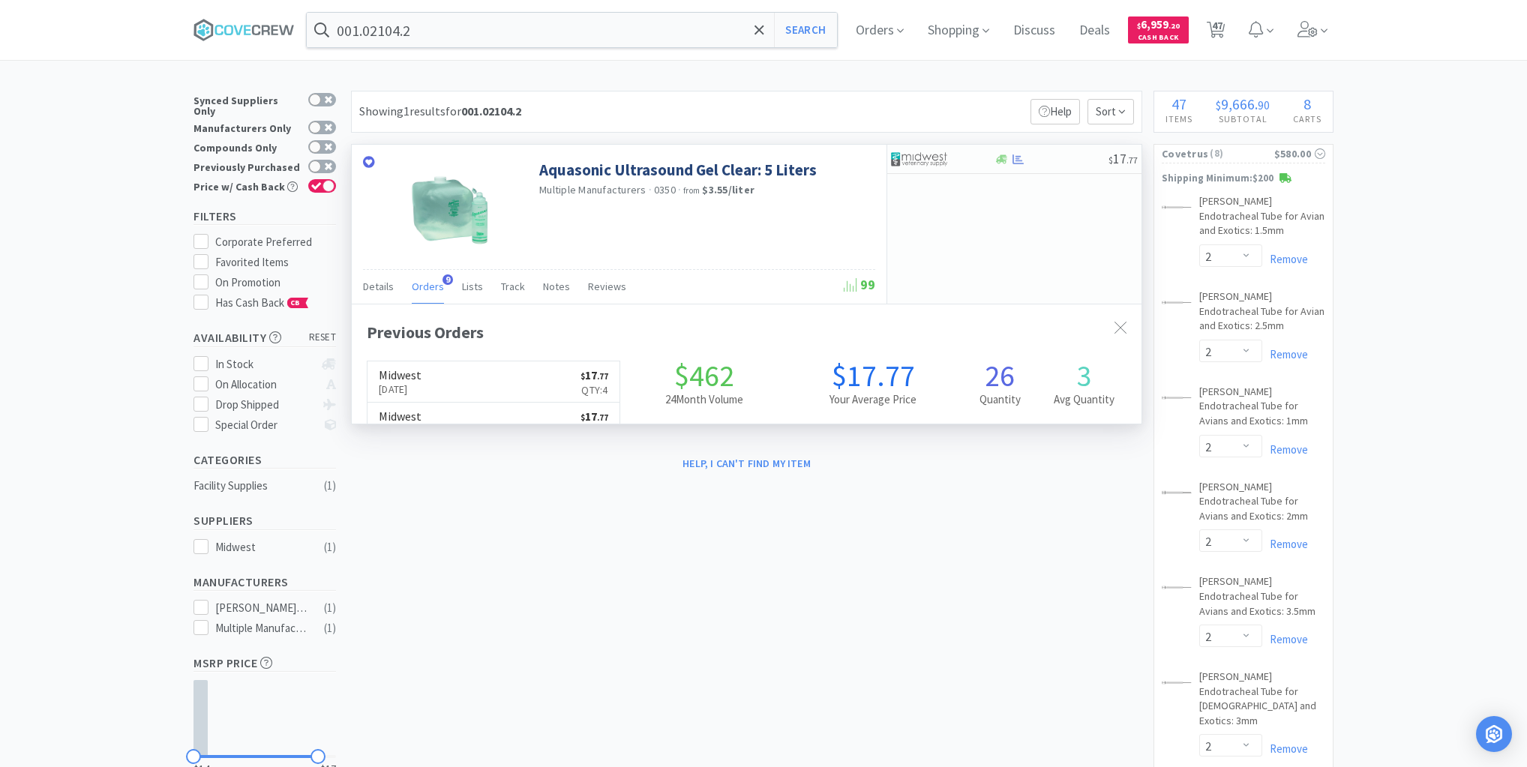
scroll to position [402, 790]
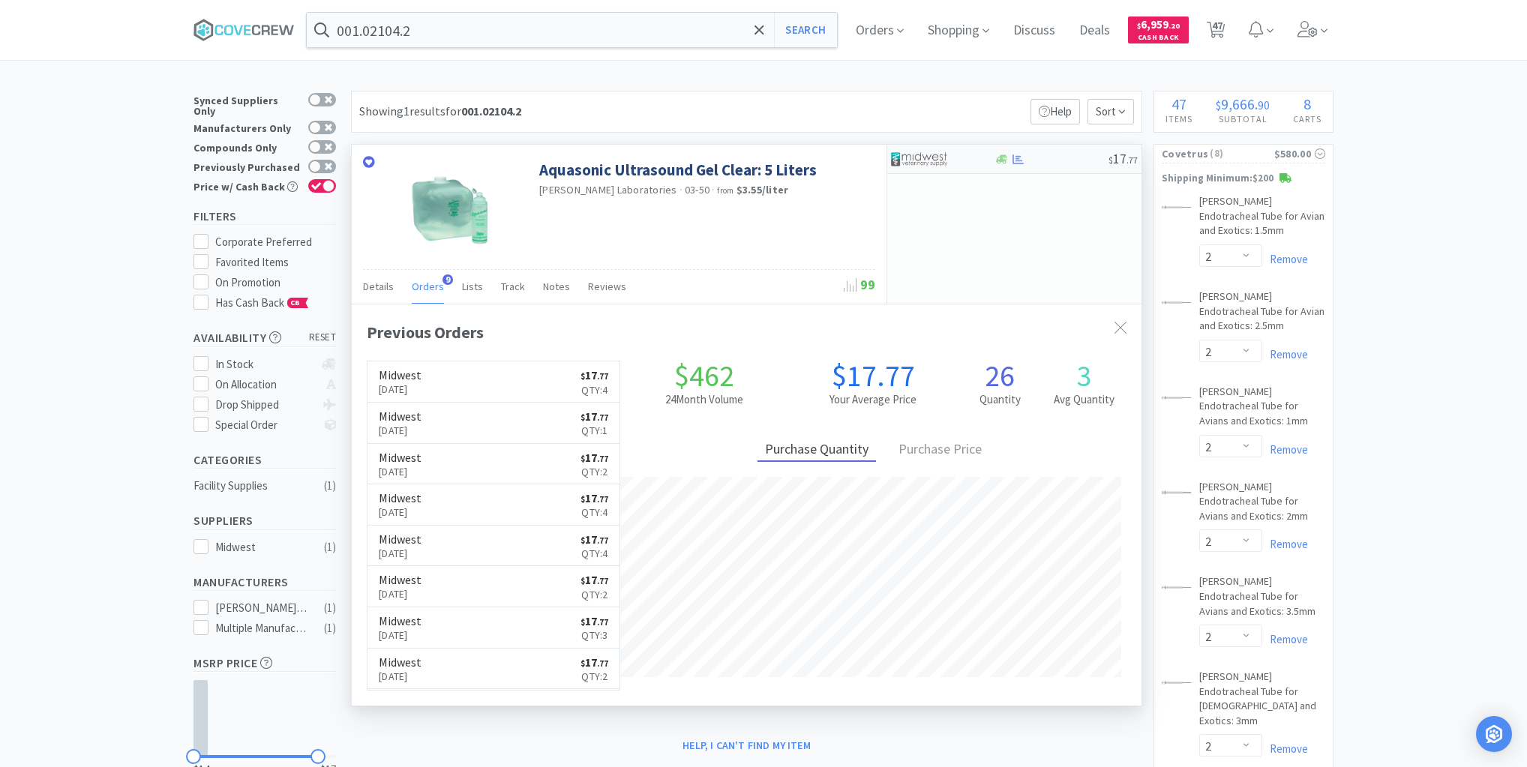
click at [1063, 164] on div "$ 17 . 77" at bounding box center [1014, 159] width 254 height 29
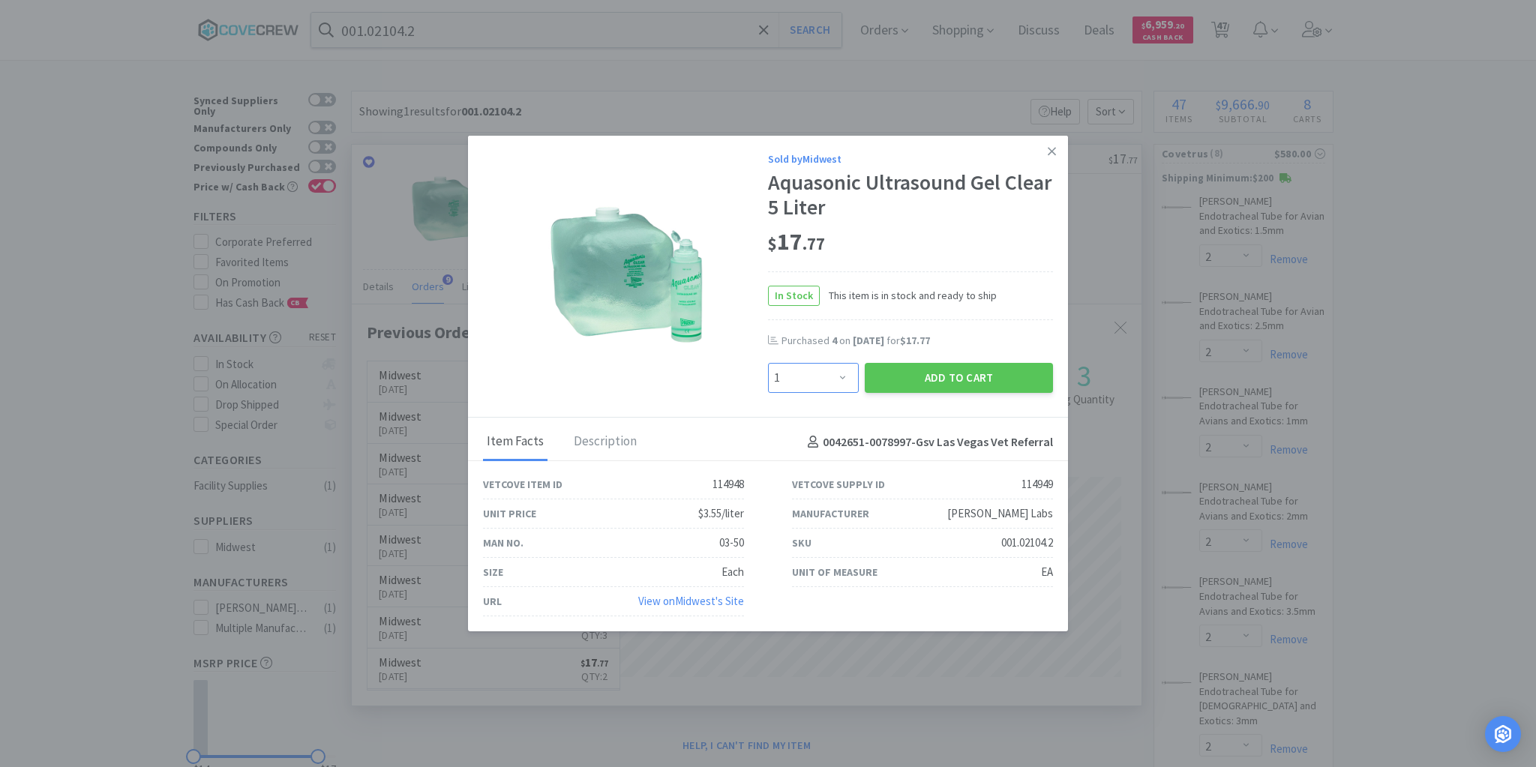
click at [849, 377] on select "Enter Quantity 1 2 3 4 5 6 7 8 9 10 11 12 13 14 15 16 17 18 19 20 Enter Quantity" at bounding box center [813, 378] width 91 height 30
click at [768, 364] on select "Enter Quantity 1 2 3 4 5 6 7 8 9 10 11 12 13 14 15 16 17 18 19 20 Enter Quantity" at bounding box center [813, 378] width 91 height 30
click at [914, 381] on button "Add to Cart" at bounding box center [959, 378] width 188 height 30
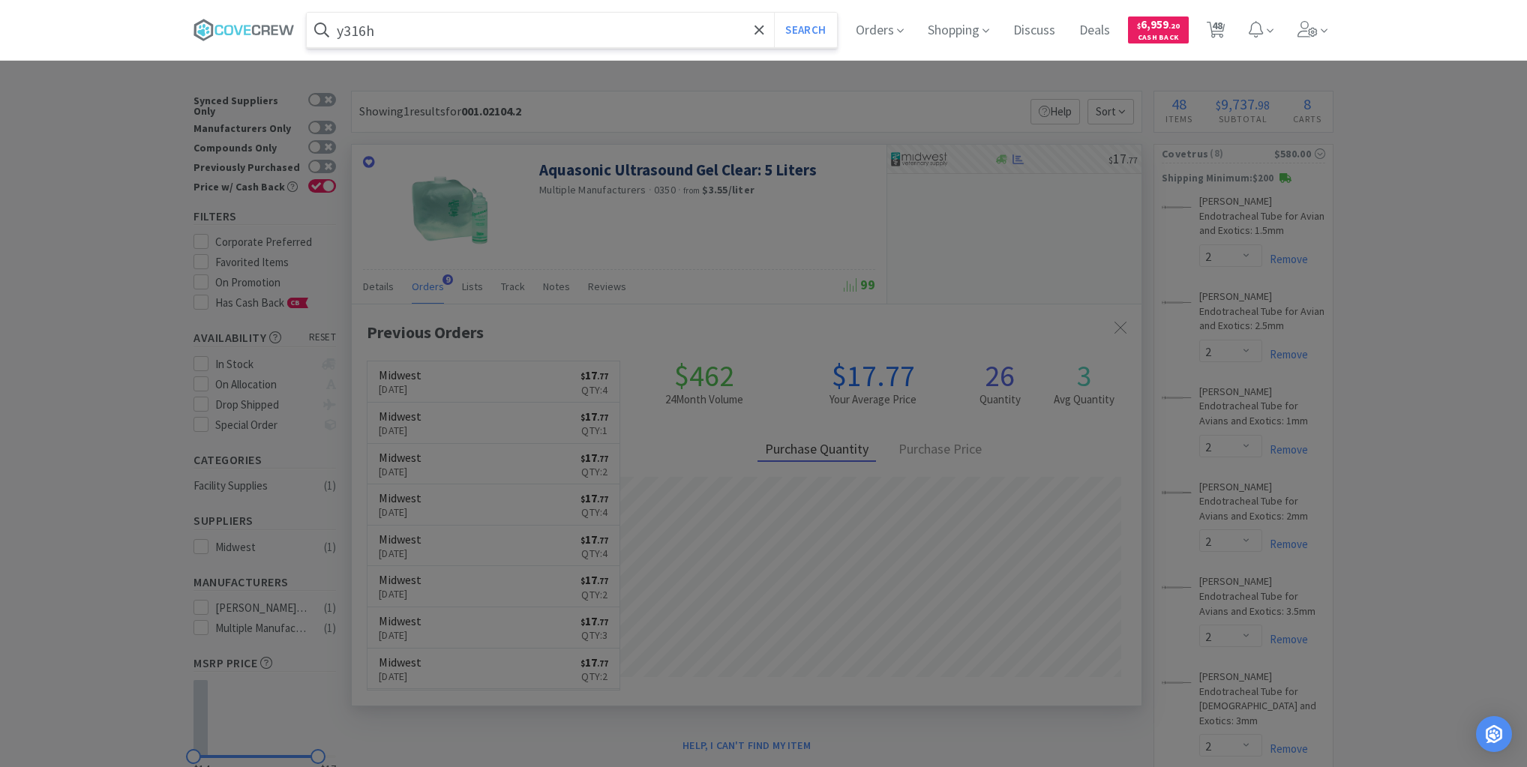
click at [774, 13] on button "Search" at bounding box center [805, 30] width 62 height 35
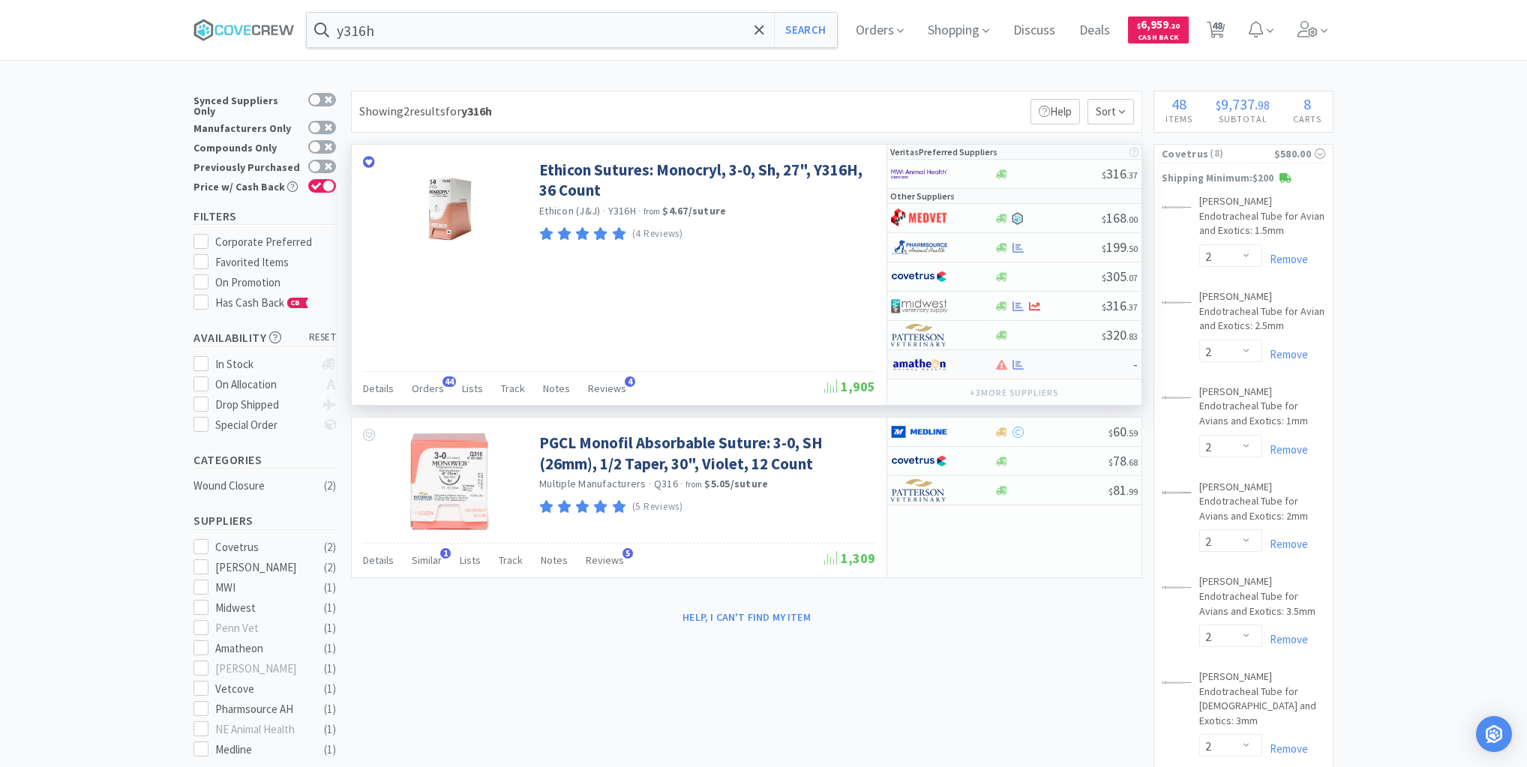
click at [1047, 369] on div "-" at bounding box center [1014, 364] width 254 height 29
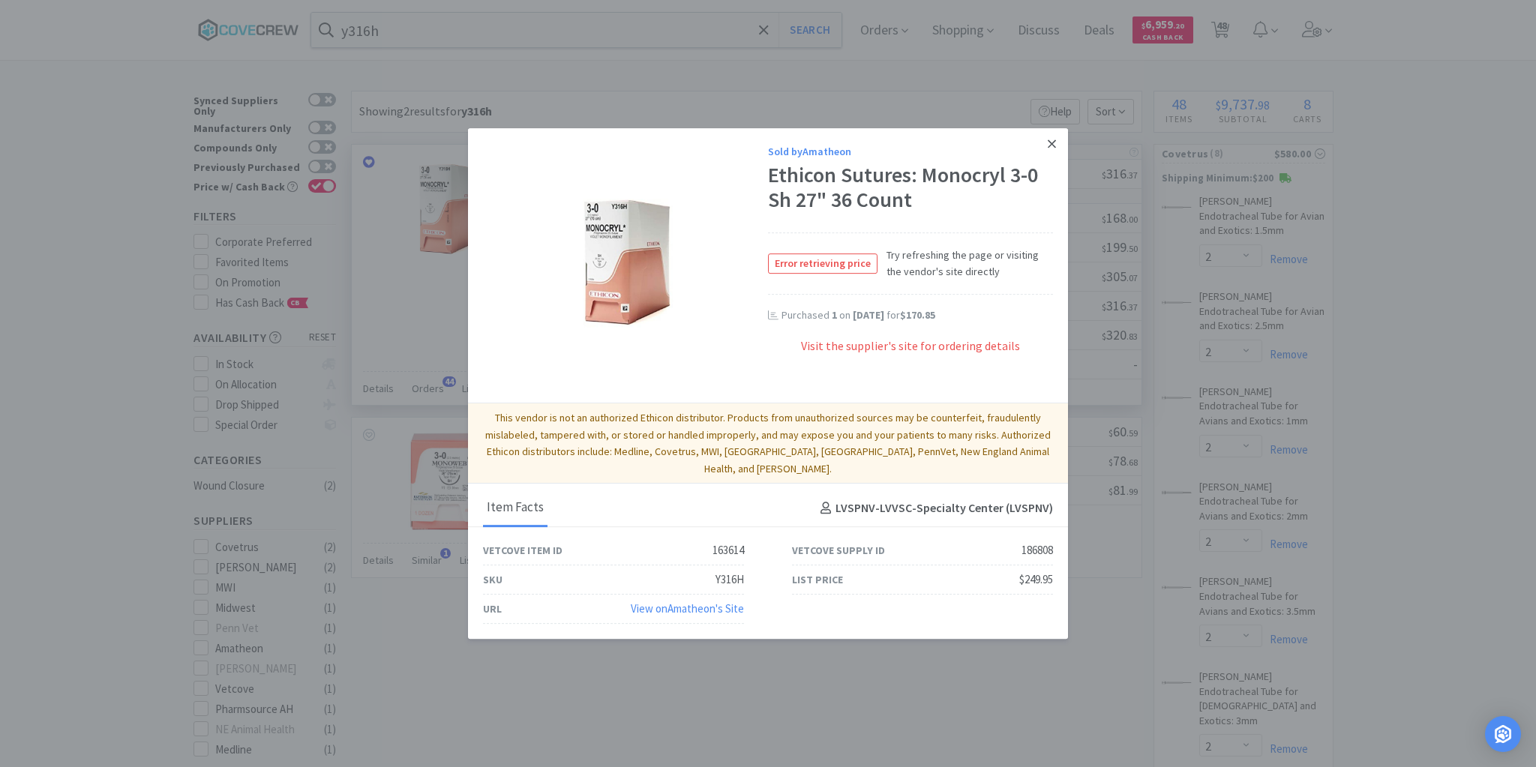
click at [1050, 148] on icon at bounding box center [1052, 144] width 8 height 8
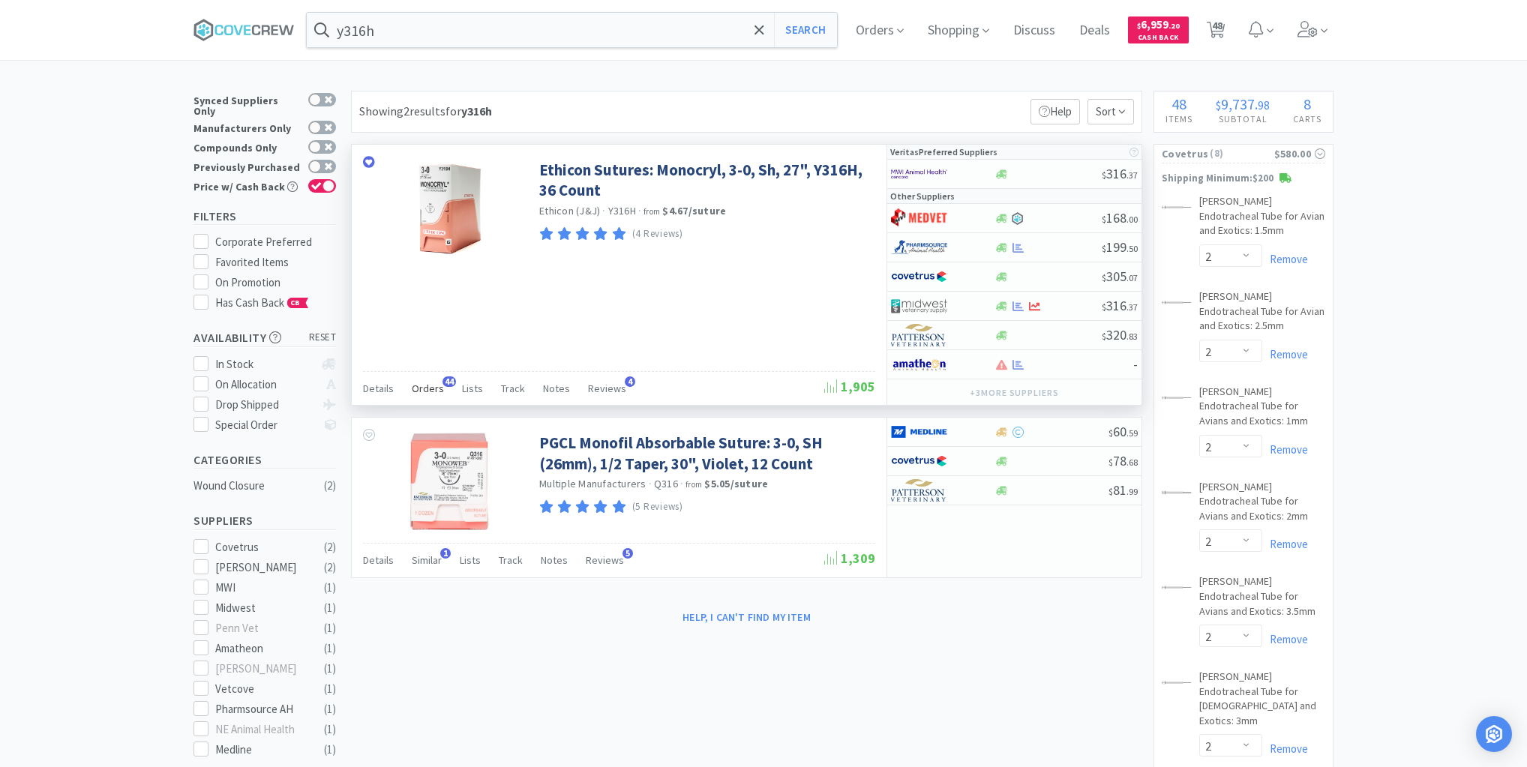
click at [431, 385] on span "Orders" at bounding box center [428, 389] width 32 height 14
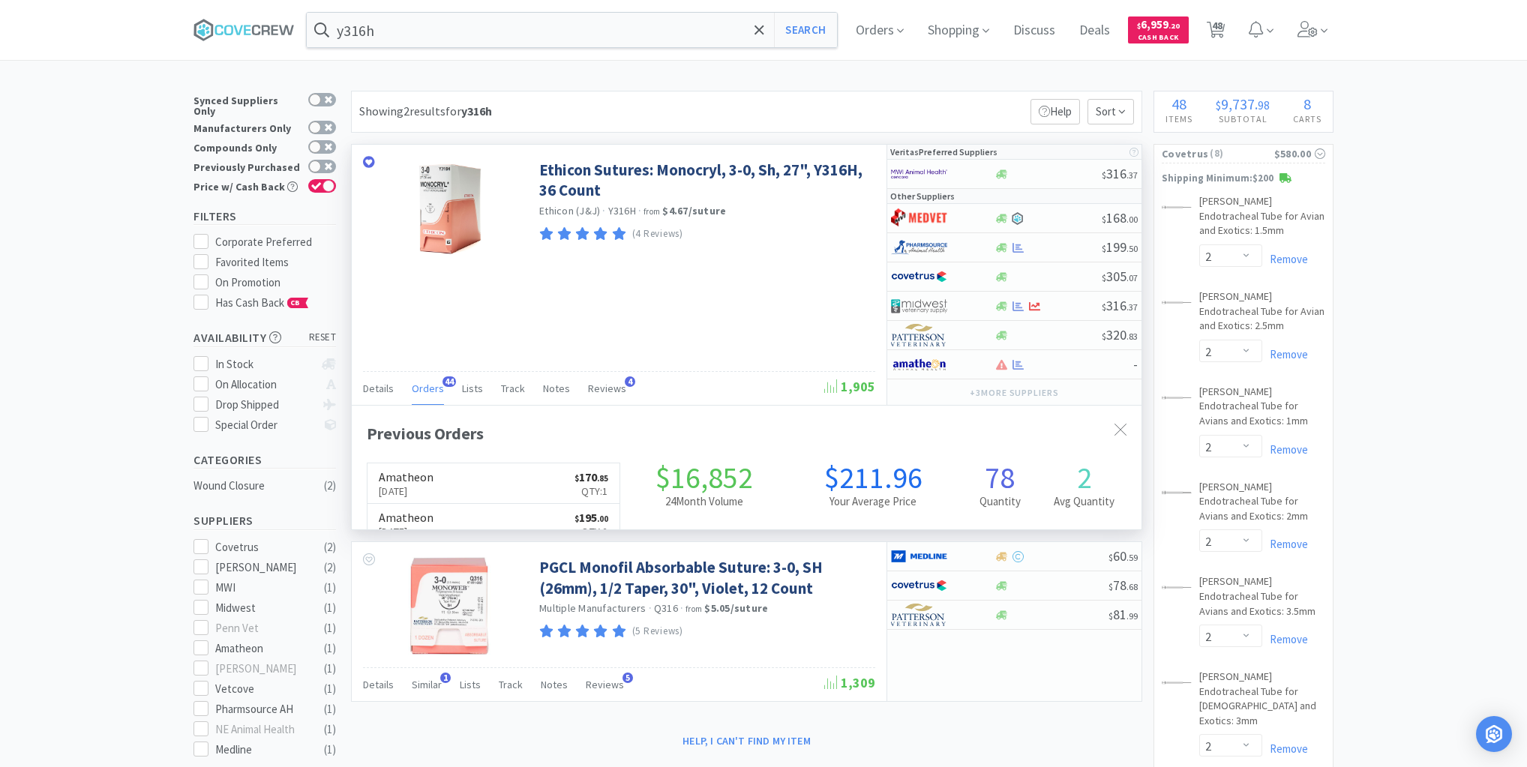
scroll to position [402, 790]
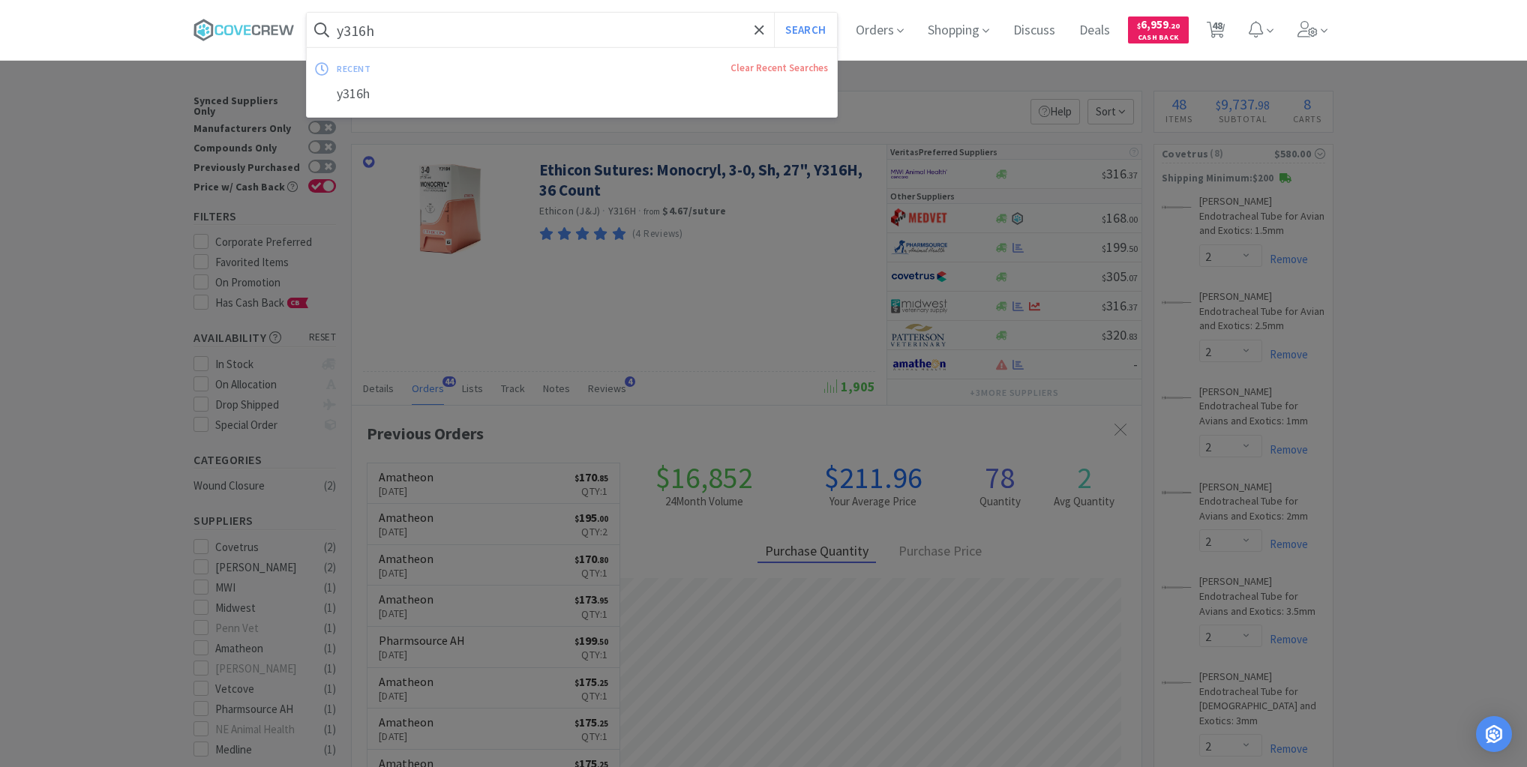
click at [462, 26] on input "y316h" at bounding box center [572, 30] width 530 height 35
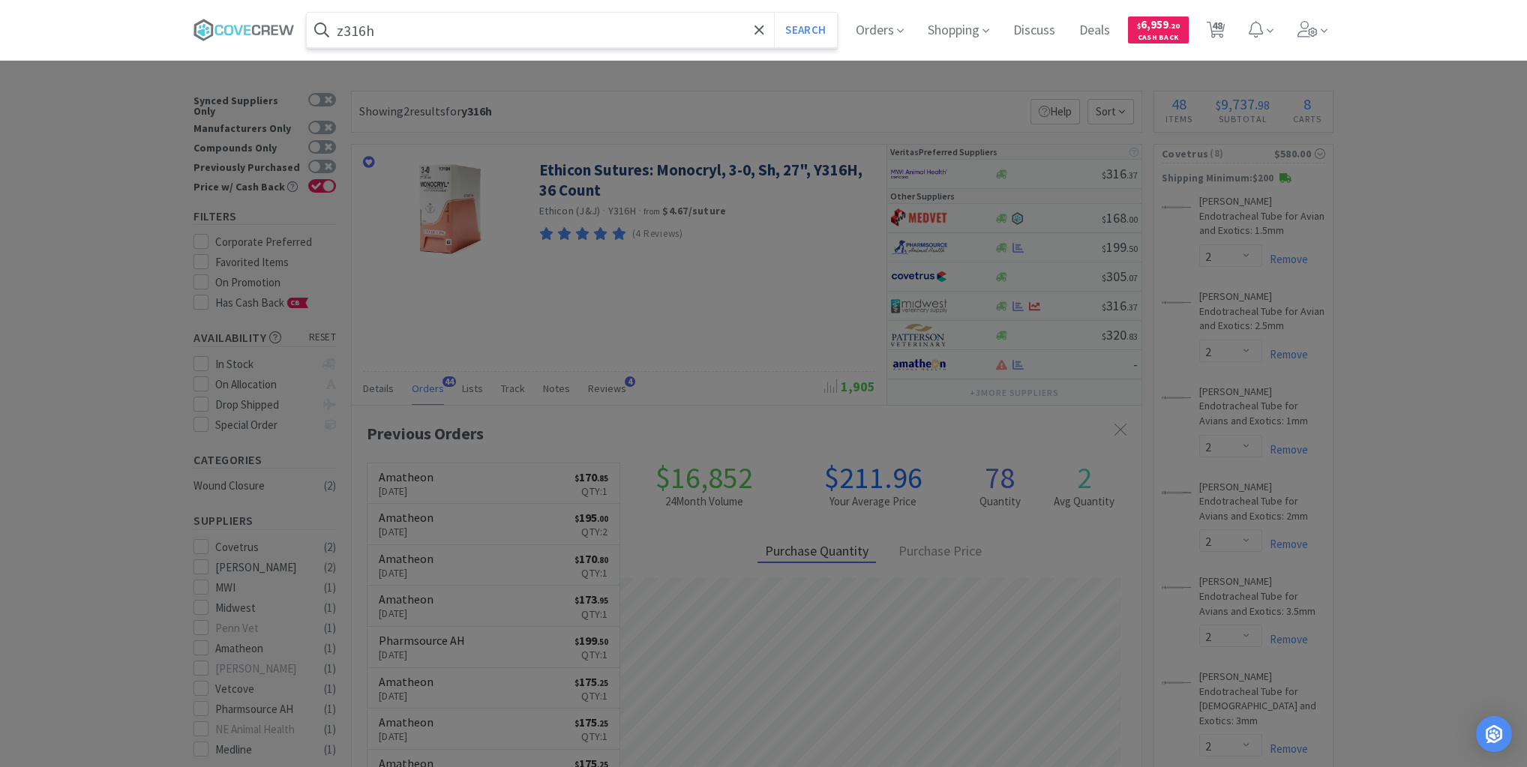
click at [774, 13] on button "Search" at bounding box center [805, 30] width 62 height 35
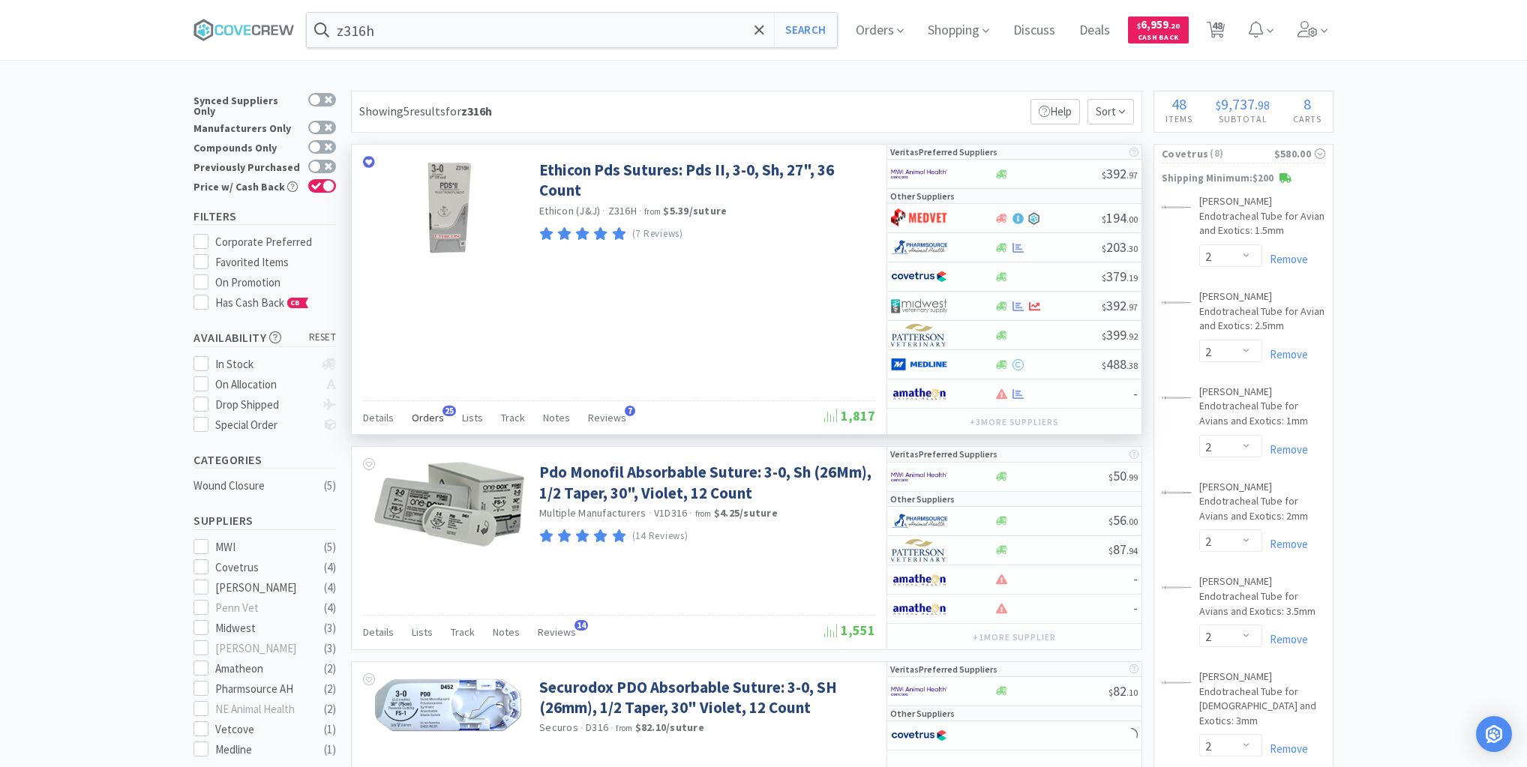
click at [431, 416] on span "Orders" at bounding box center [428, 418] width 32 height 14
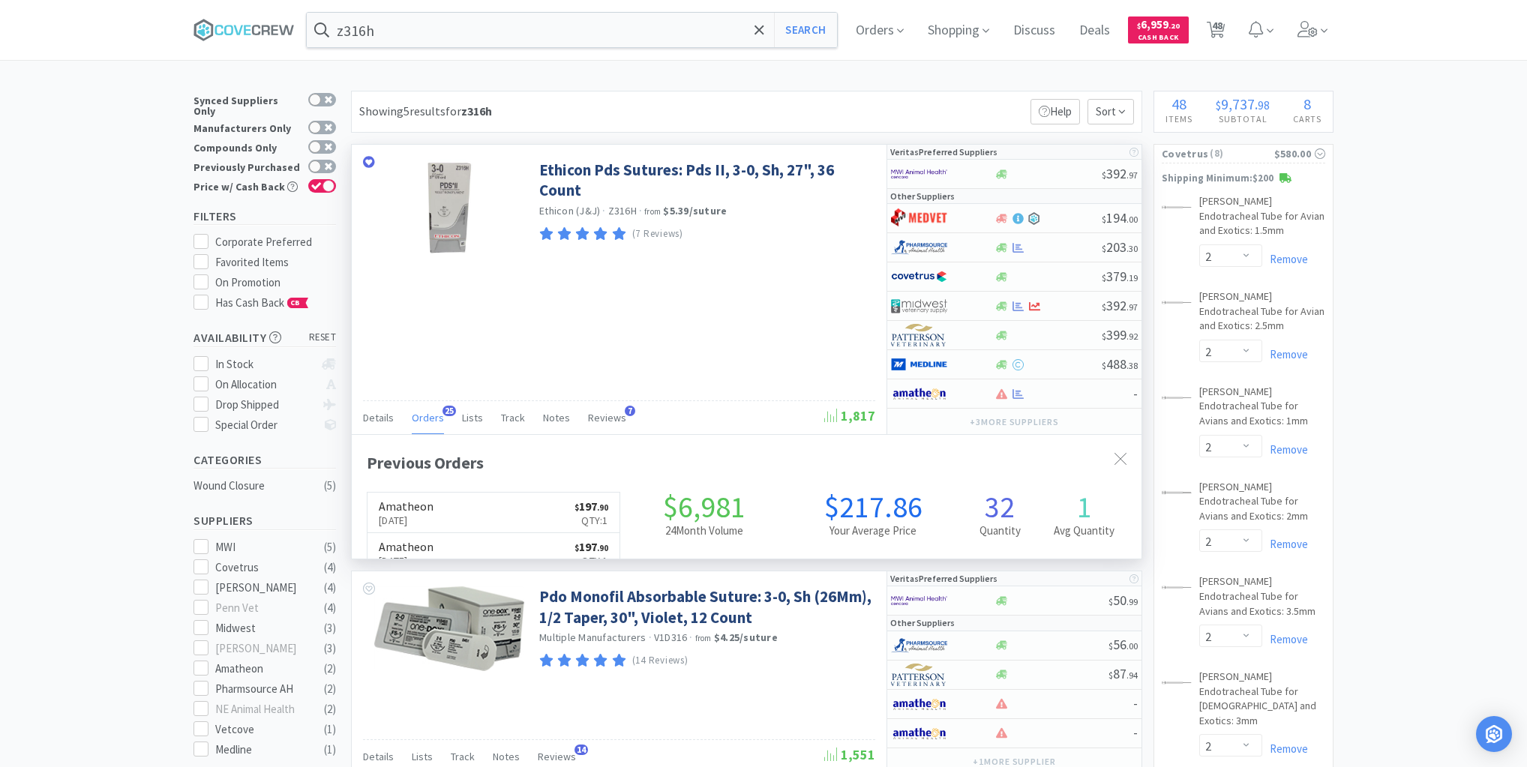
scroll to position [402, 790]
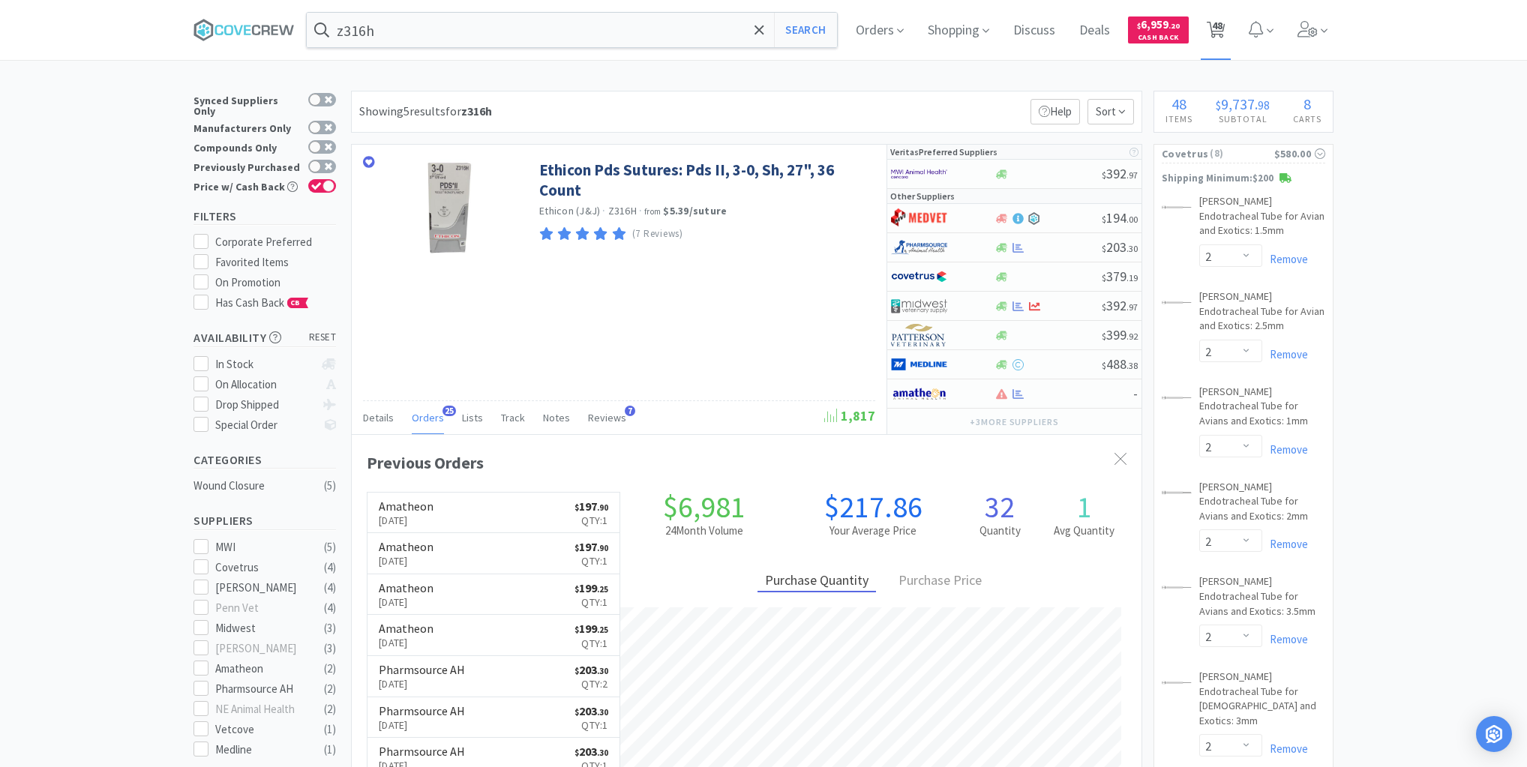
click at [1223, 27] on span "48" at bounding box center [1217, 25] width 11 height 60
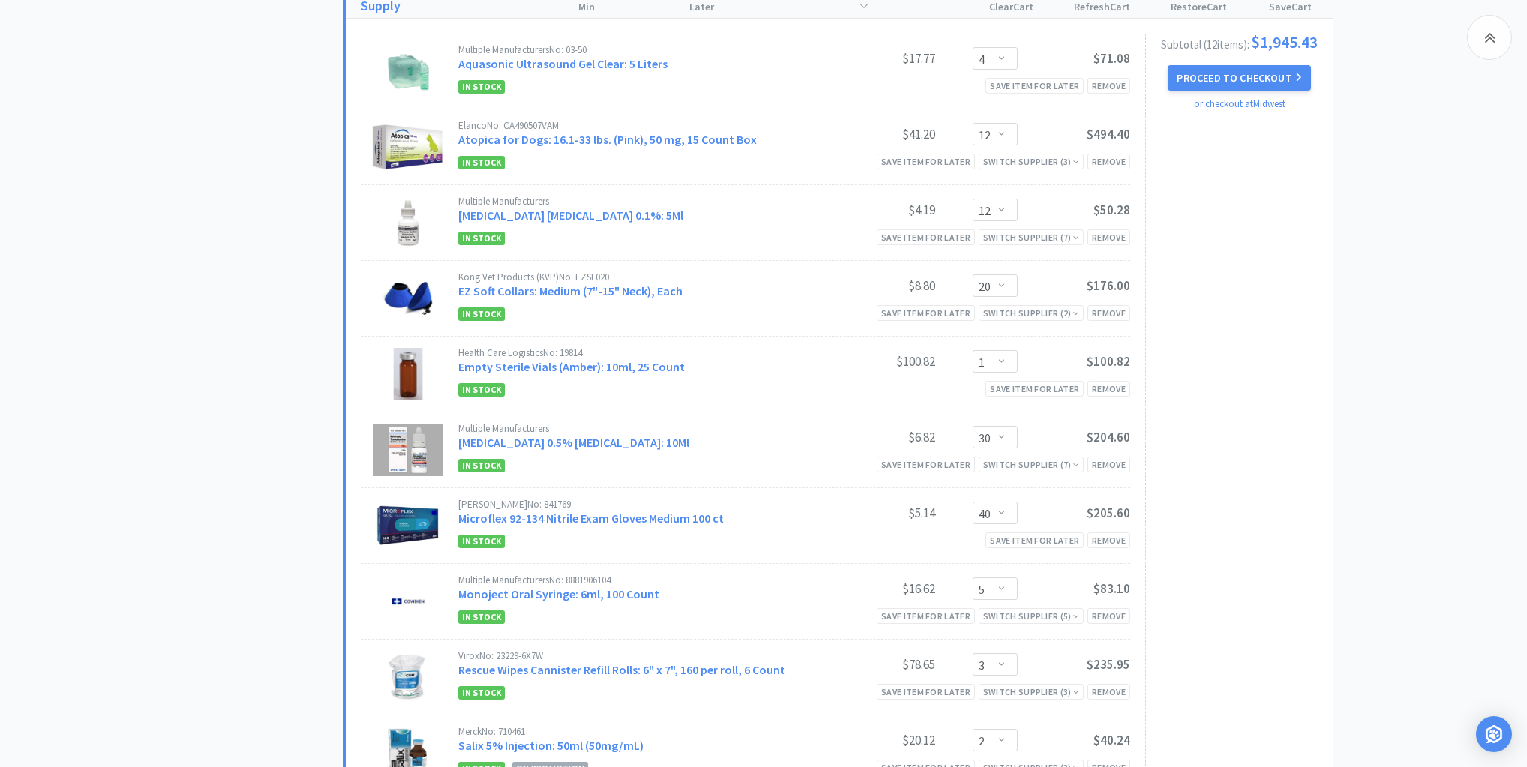
scroll to position [2220, 0]
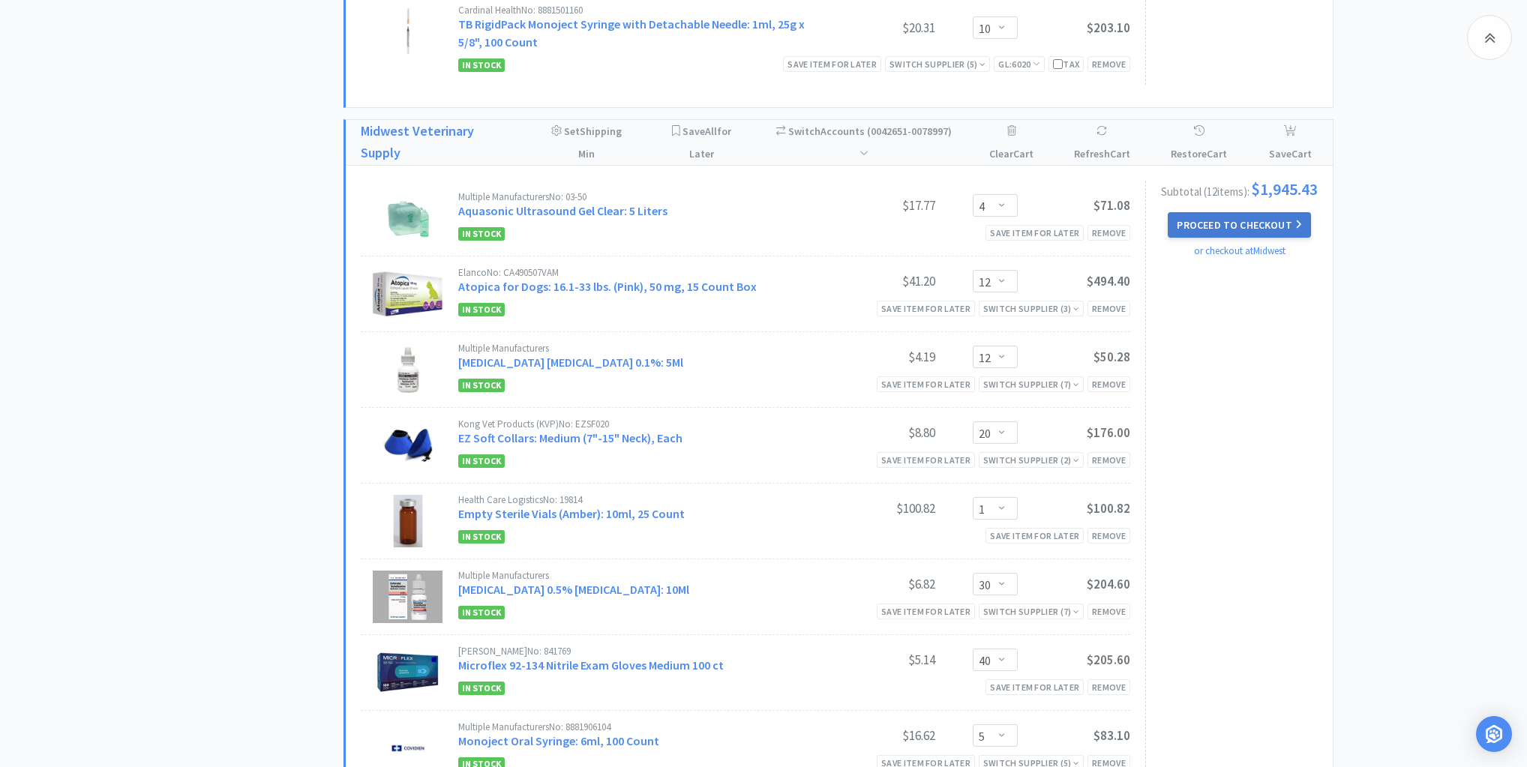
click at [1226, 212] on button "Proceed to Checkout" at bounding box center [1239, 225] width 143 height 26
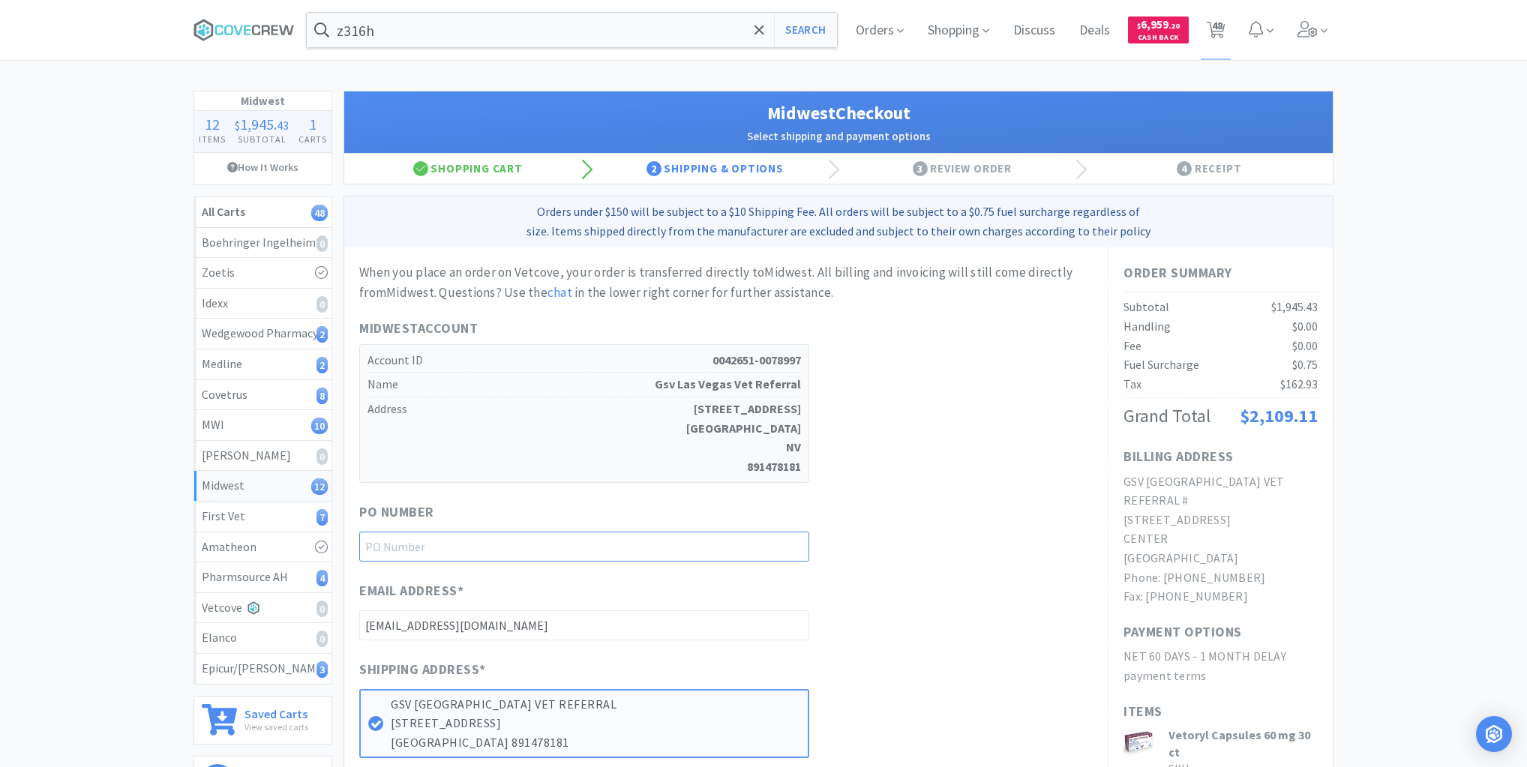
drag, startPoint x: 735, startPoint y: 545, endPoint x: 737, endPoint y: 556, distance: 11.4
click at [735, 545] on input "text" at bounding box center [584, 547] width 450 height 30
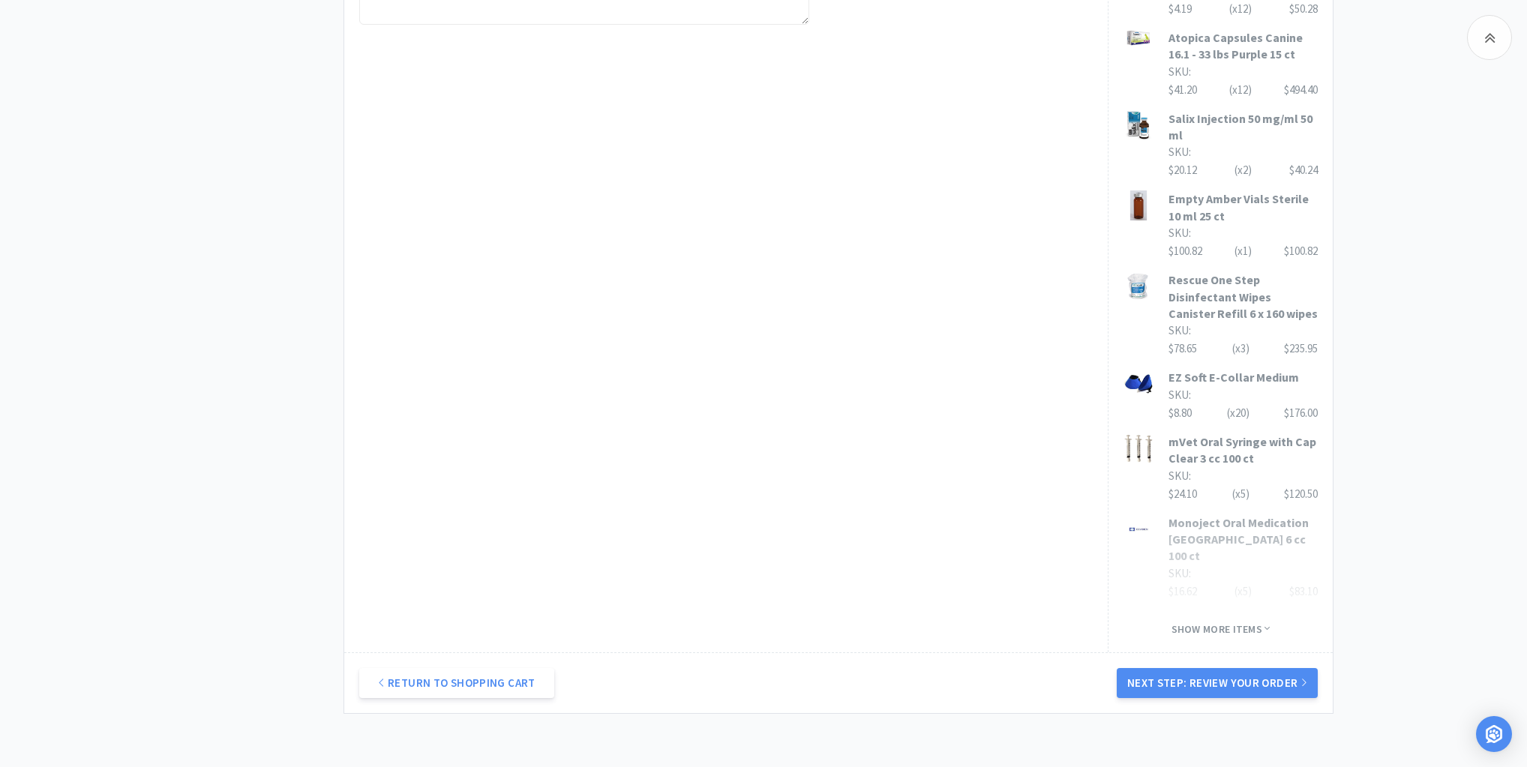
scroll to position [1020, 0]
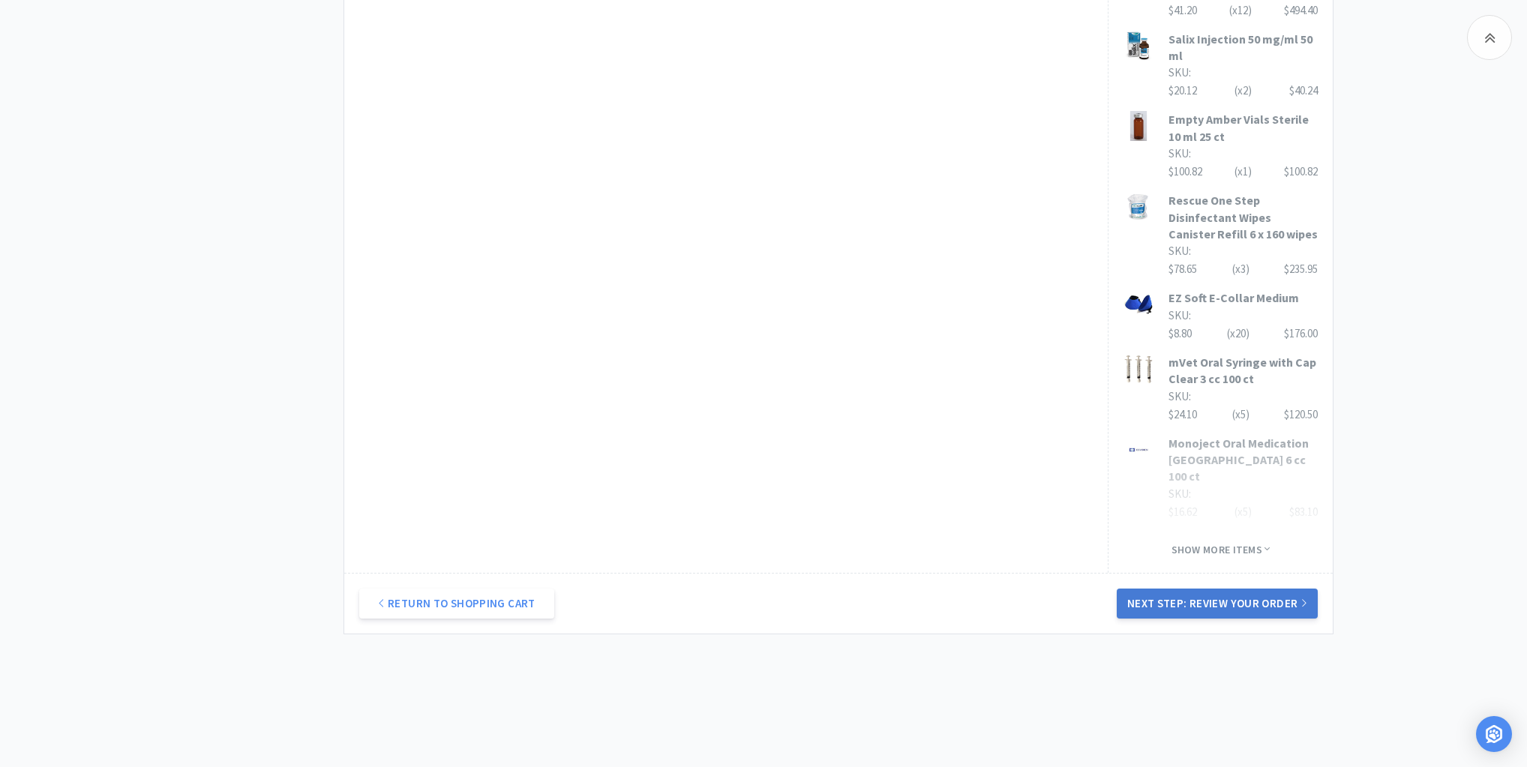
click at [1247, 589] on button "Next Step: Review Your Order" at bounding box center [1217, 604] width 201 height 30
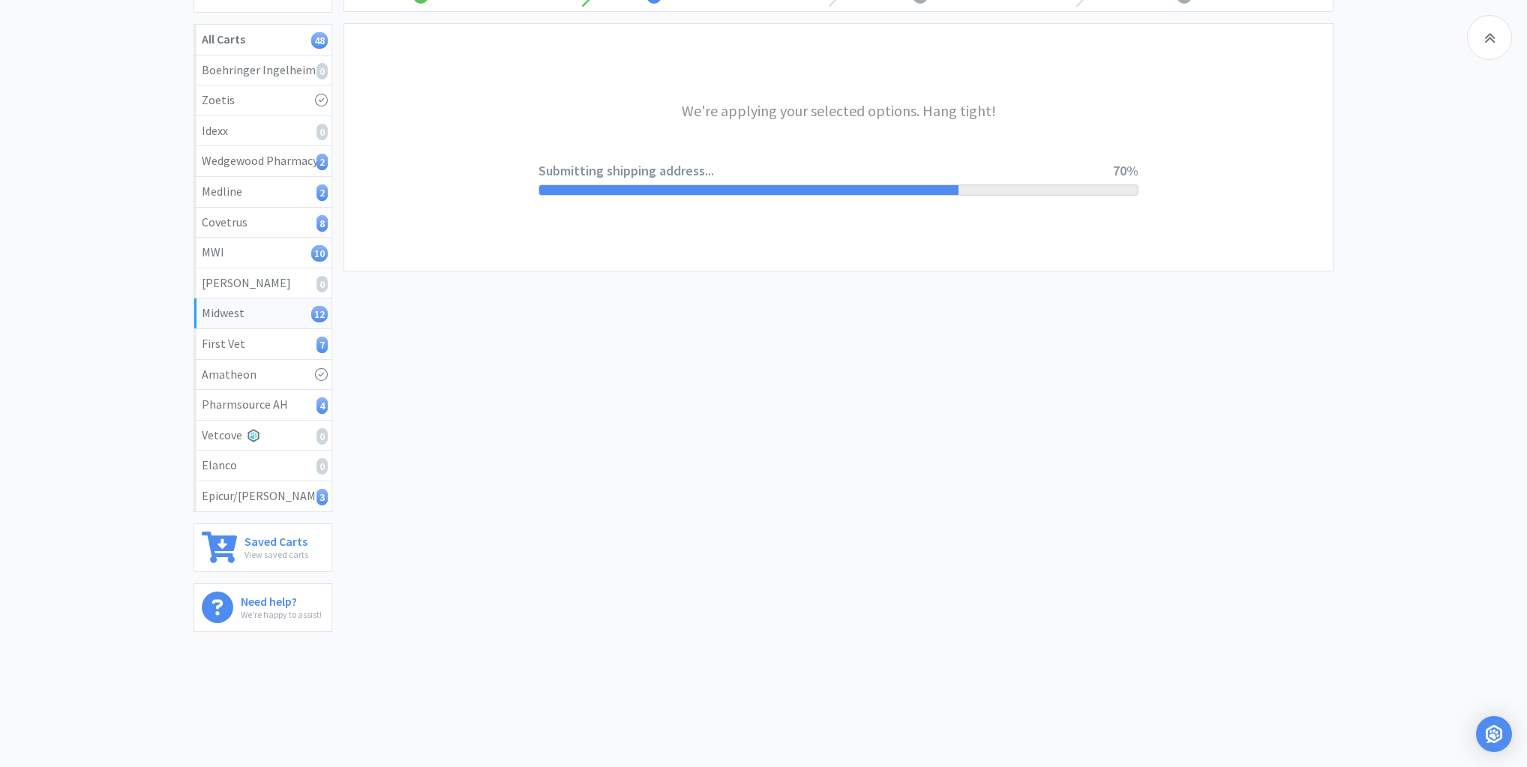
scroll to position [0, 0]
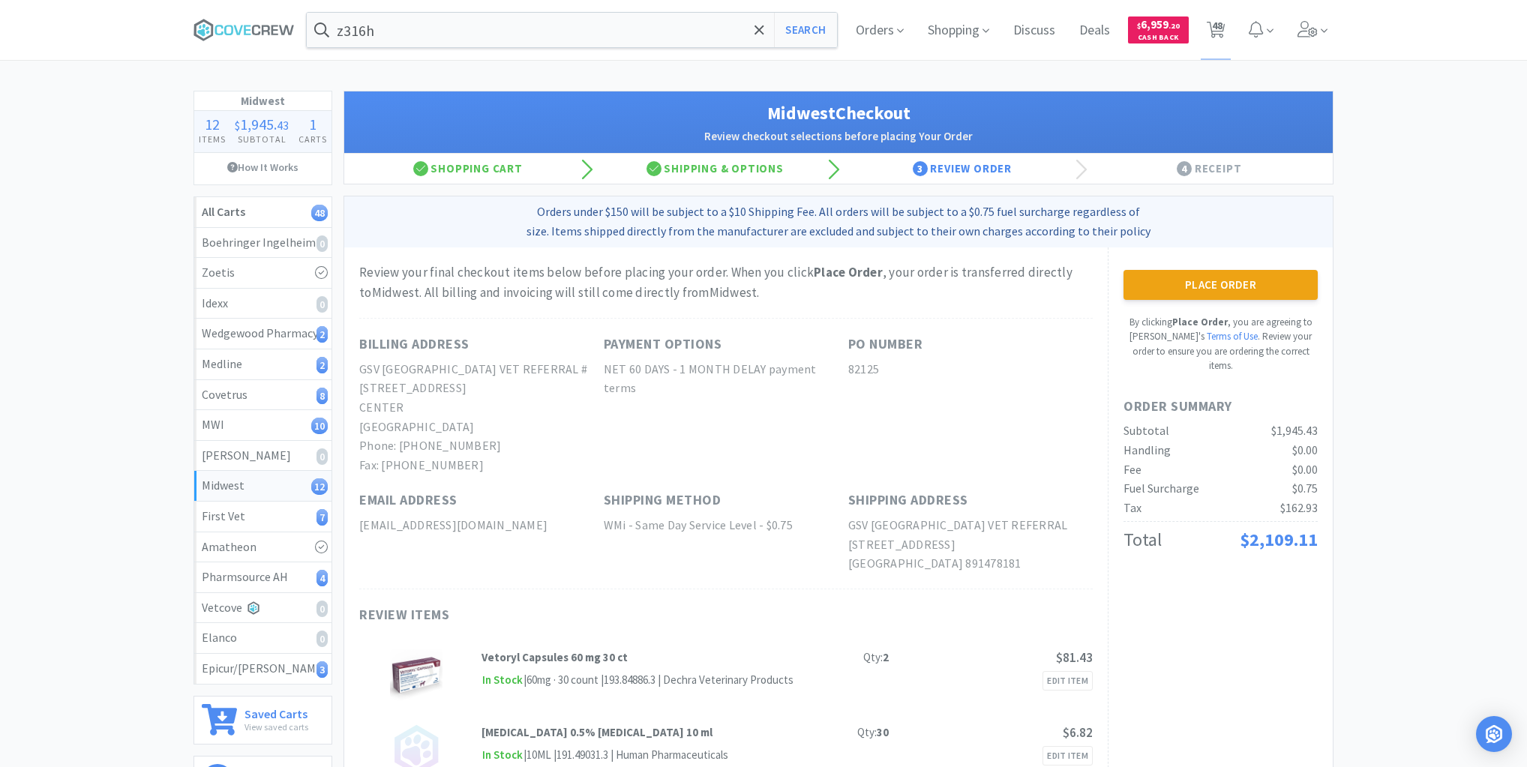
click at [1199, 284] on button "Place Order" at bounding box center [1221, 285] width 194 height 30
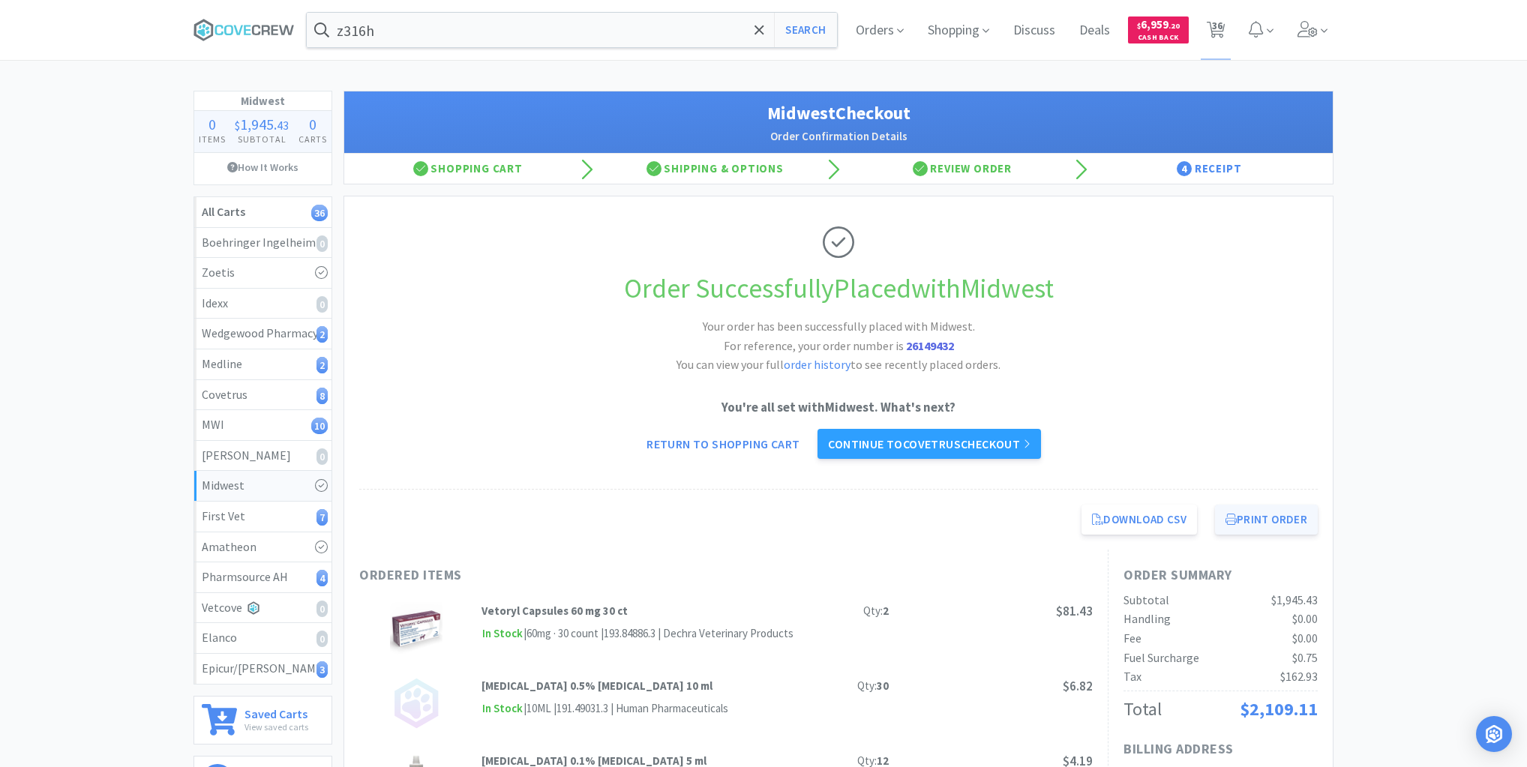
click at [1286, 517] on button "Print Order" at bounding box center [1266, 520] width 103 height 30
click at [294, 674] on div "Epicur/[PERSON_NAME] 3" at bounding box center [263, 669] width 122 height 20
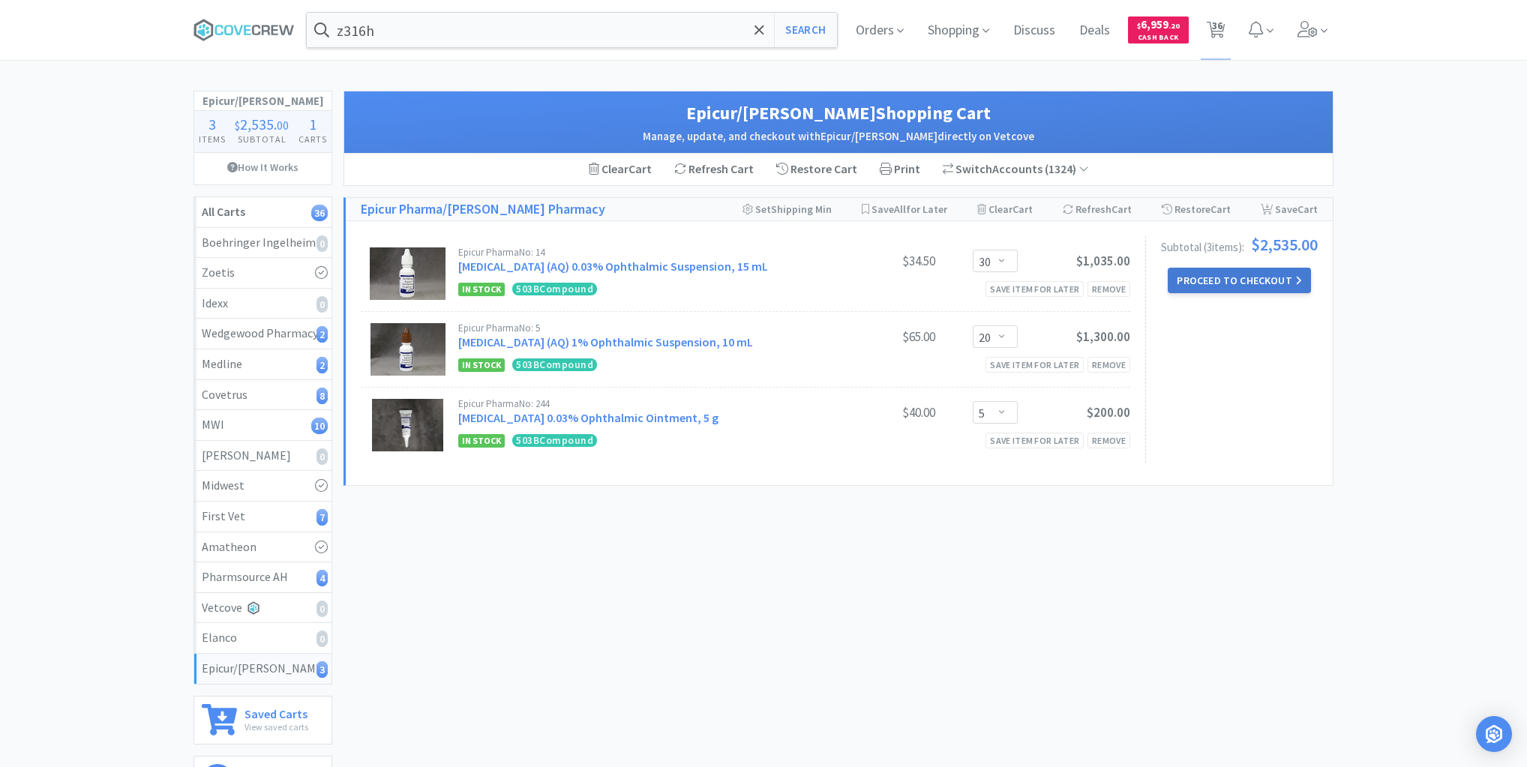
click at [1247, 282] on button "Proceed to Checkout" at bounding box center [1239, 281] width 143 height 26
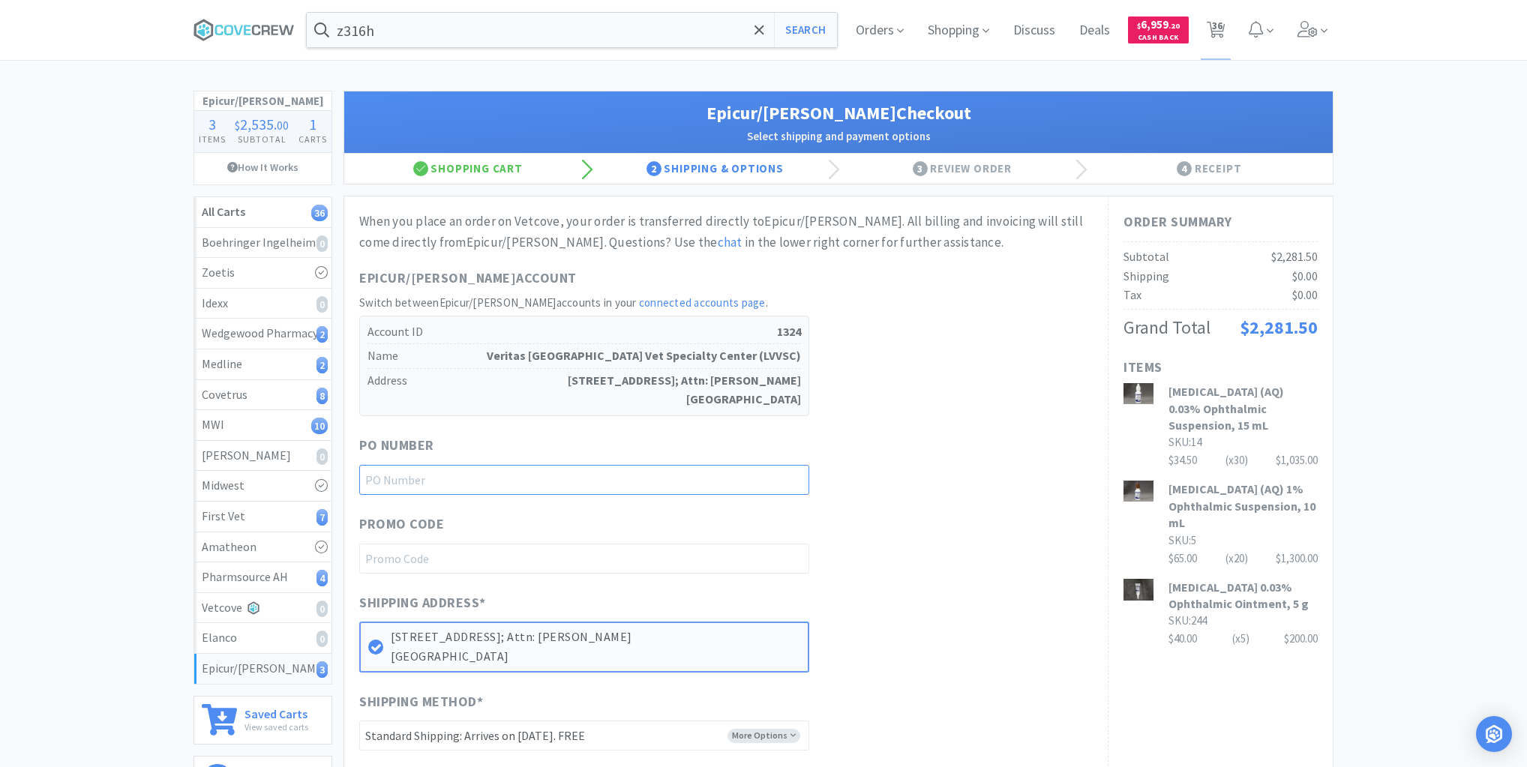
click at [510, 483] on input "text" at bounding box center [584, 480] width 450 height 30
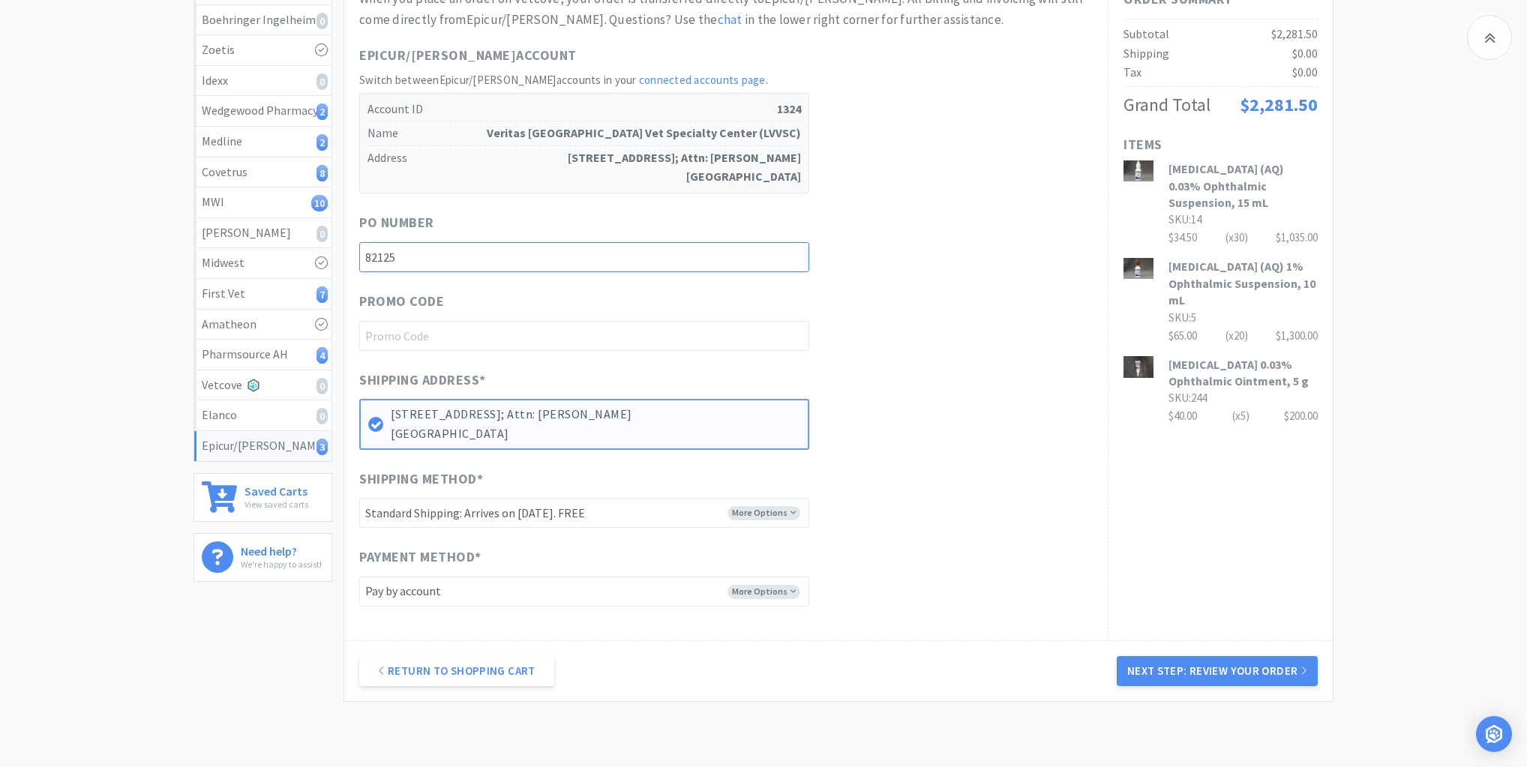
scroll to position [309, 0]
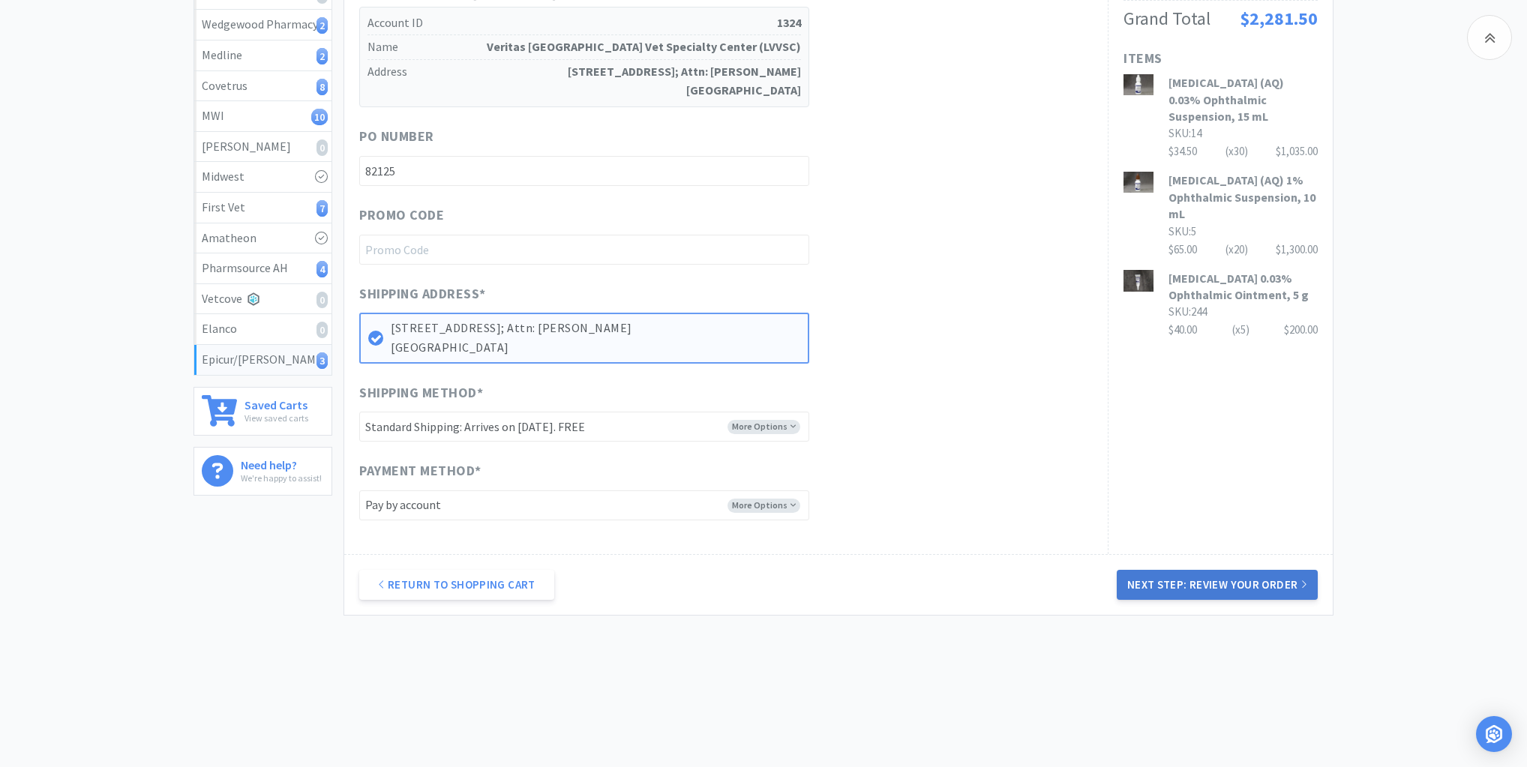
click at [1212, 580] on button "Next Step: Review Your Order" at bounding box center [1217, 585] width 201 height 30
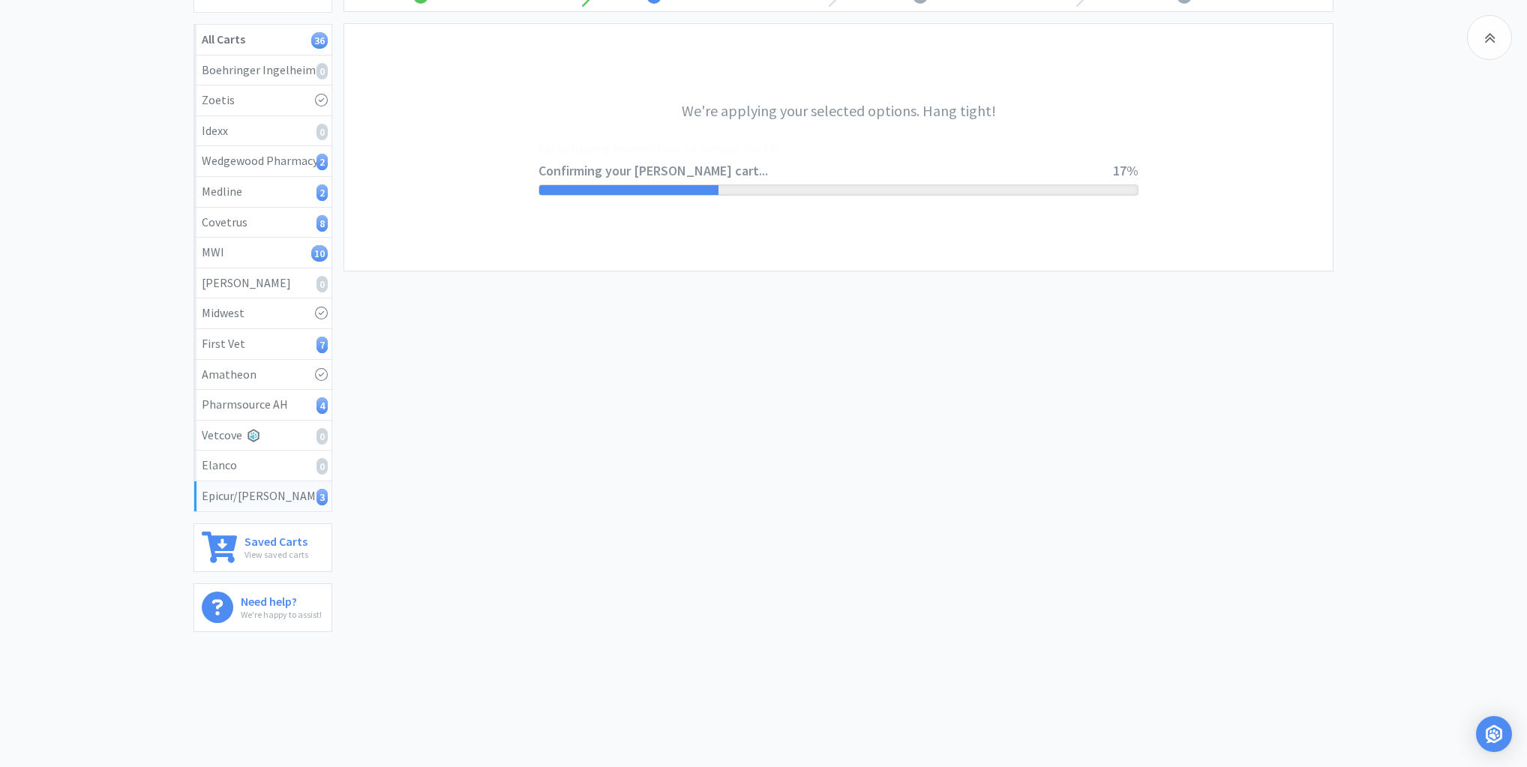
scroll to position [0, 0]
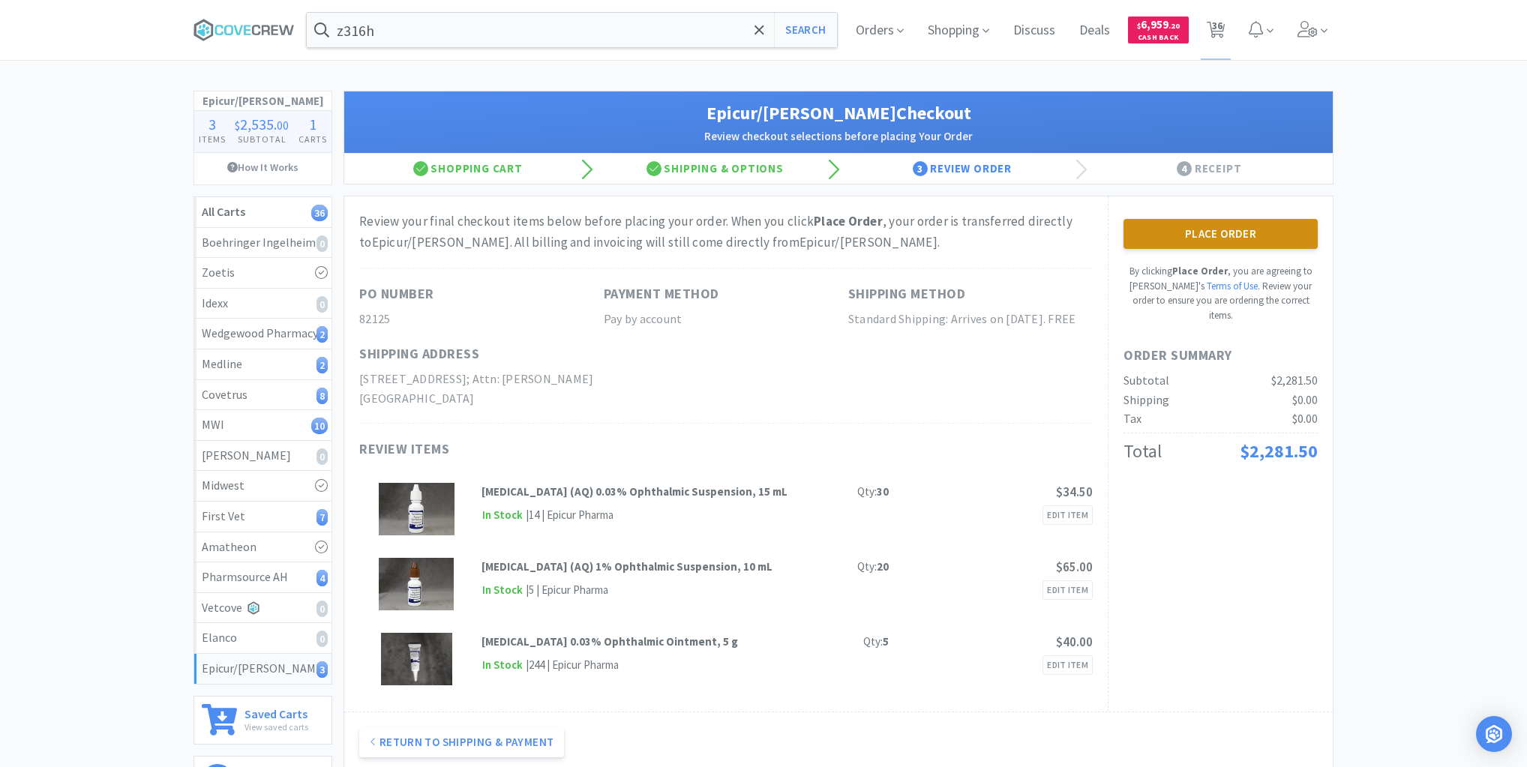
click at [1215, 231] on button "Place Order" at bounding box center [1221, 234] width 194 height 30
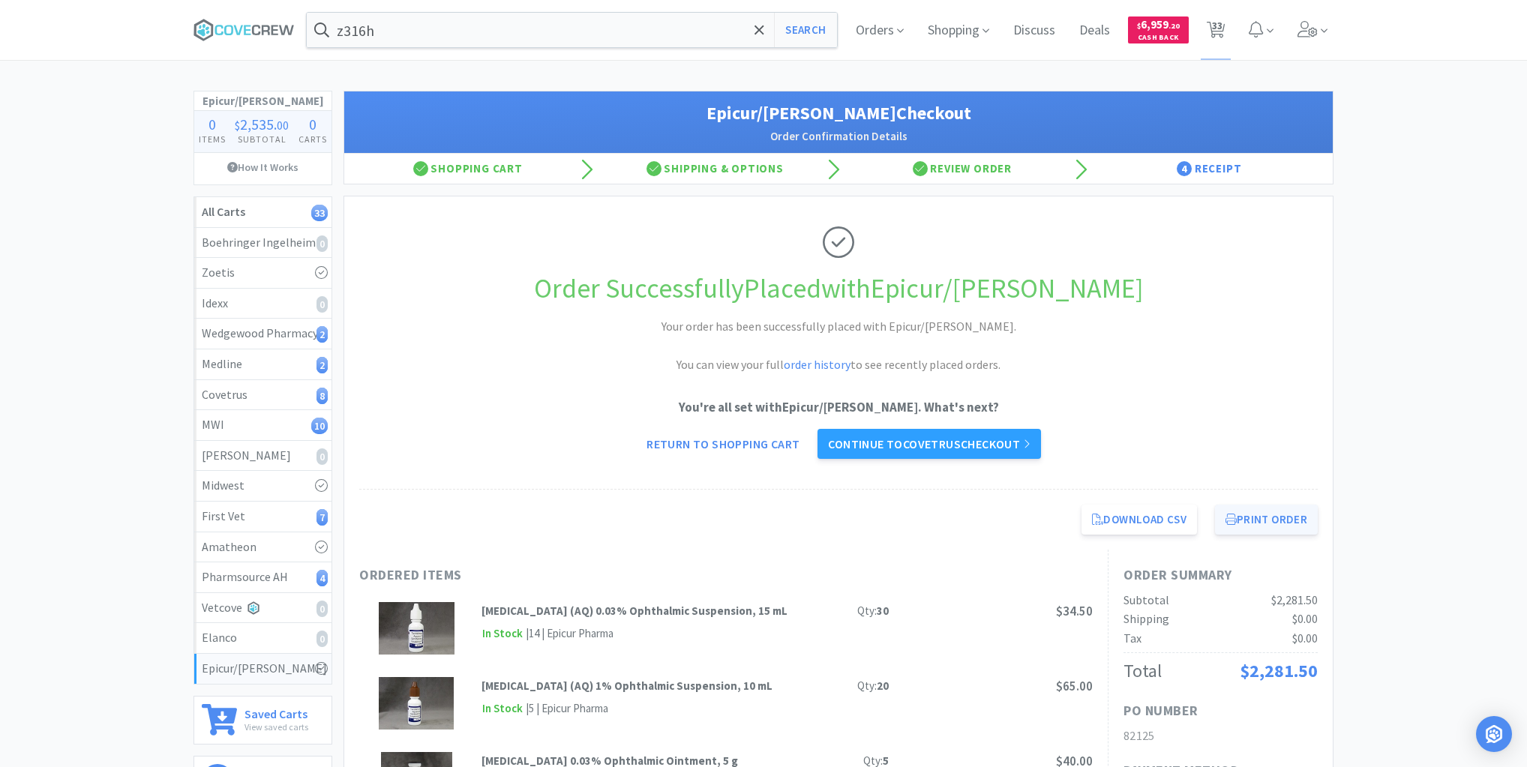
click at [1247, 514] on button "Print Order" at bounding box center [1266, 520] width 103 height 30
click at [263, 574] on div "Pharmsource AH 4" at bounding box center [263, 578] width 122 height 20
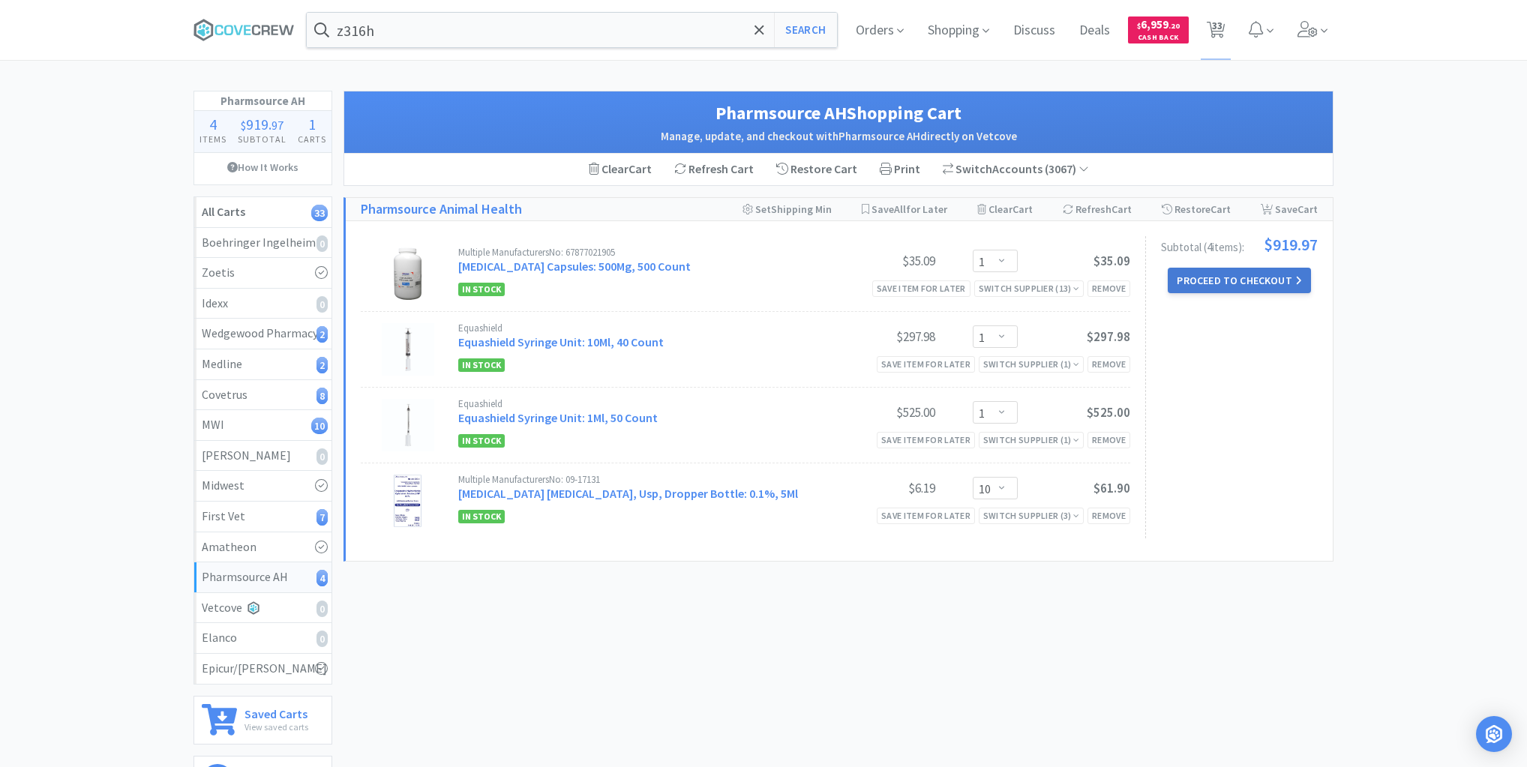
click at [1231, 281] on button "Proceed to Checkout" at bounding box center [1239, 281] width 143 height 26
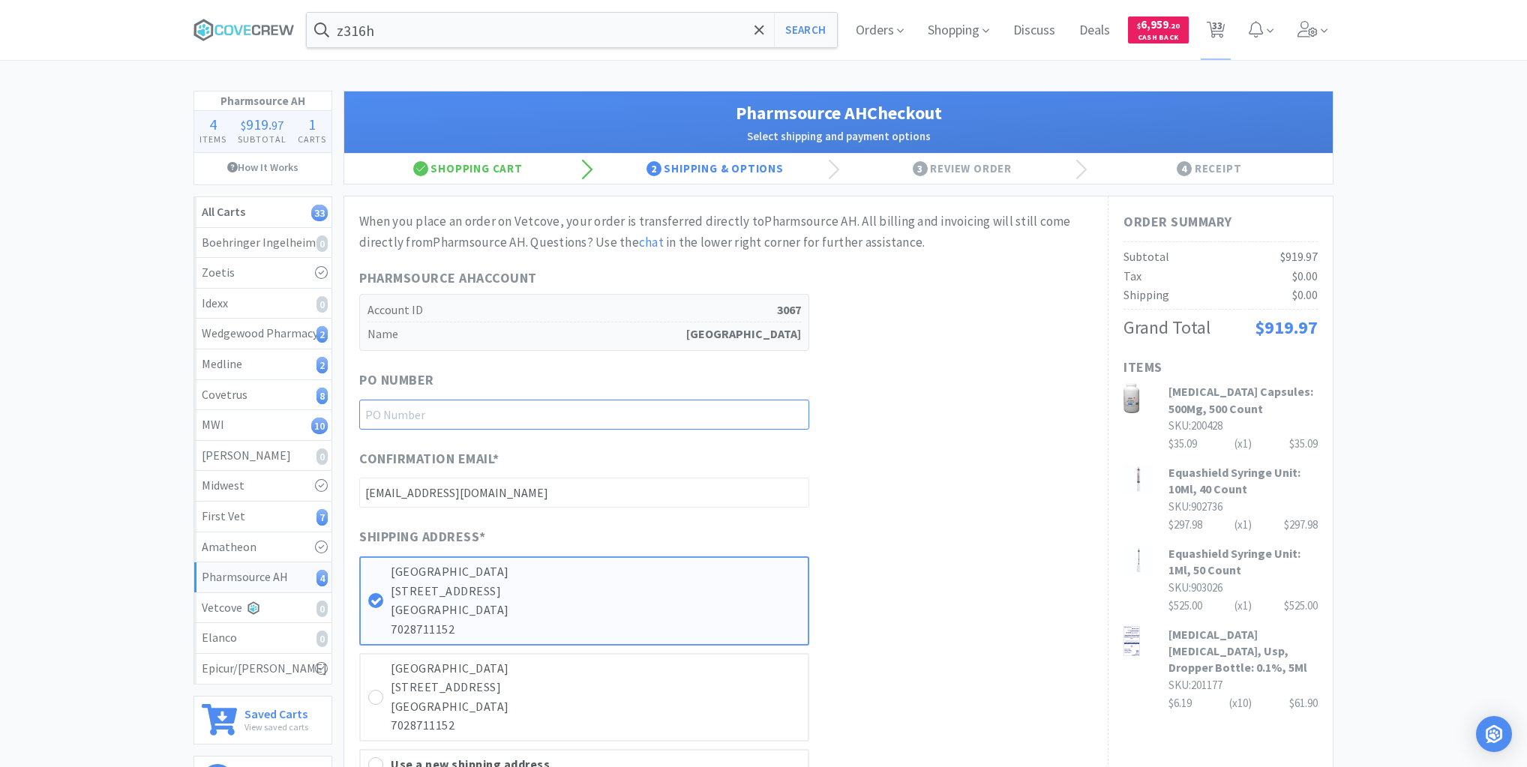
drag, startPoint x: 761, startPoint y: 412, endPoint x: 751, endPoint y: 435, distance: 25.5
click at [762, 414] on input "text" at bounding box center [584, 415] width 450 height 30
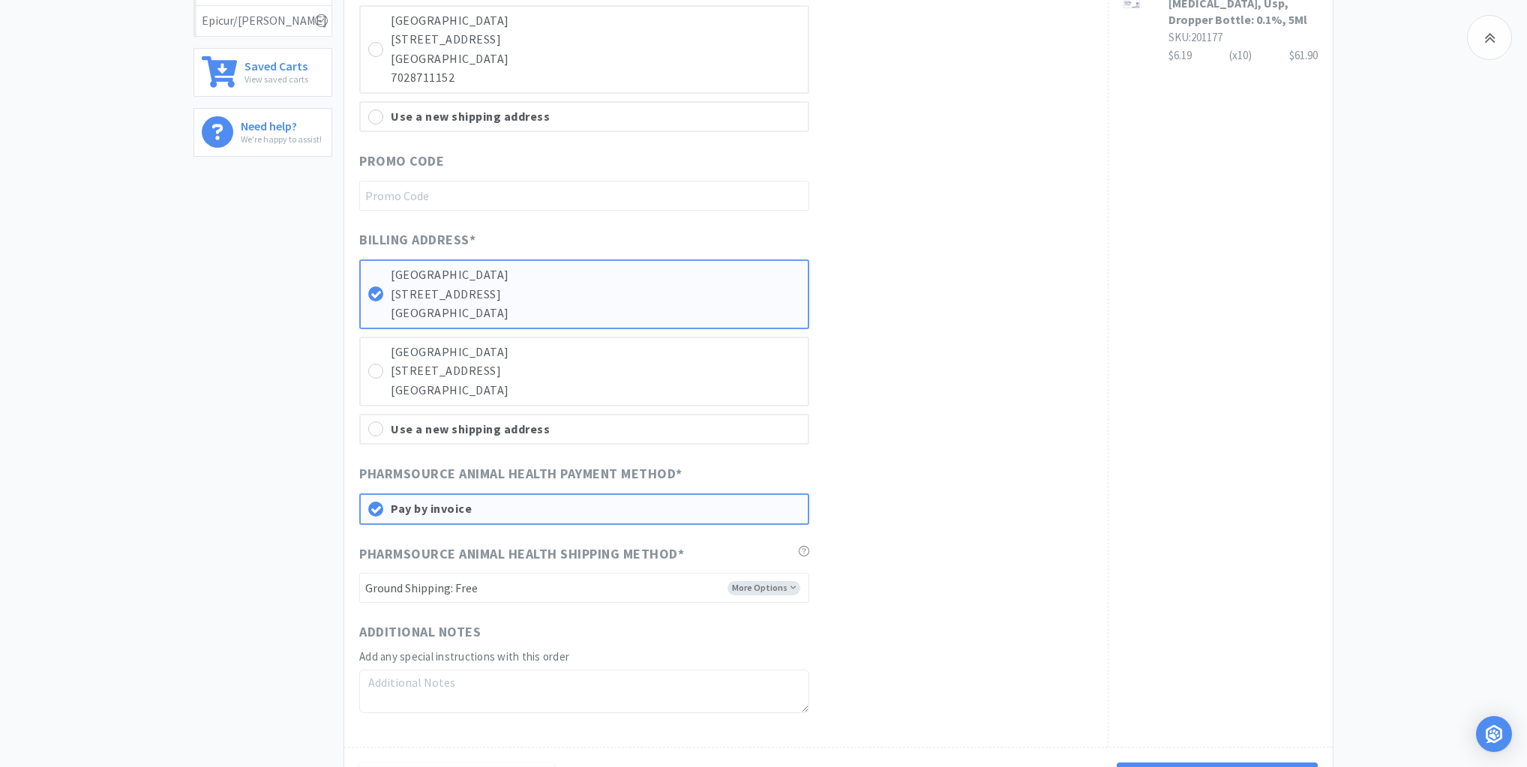
scroll to position [780, 0]
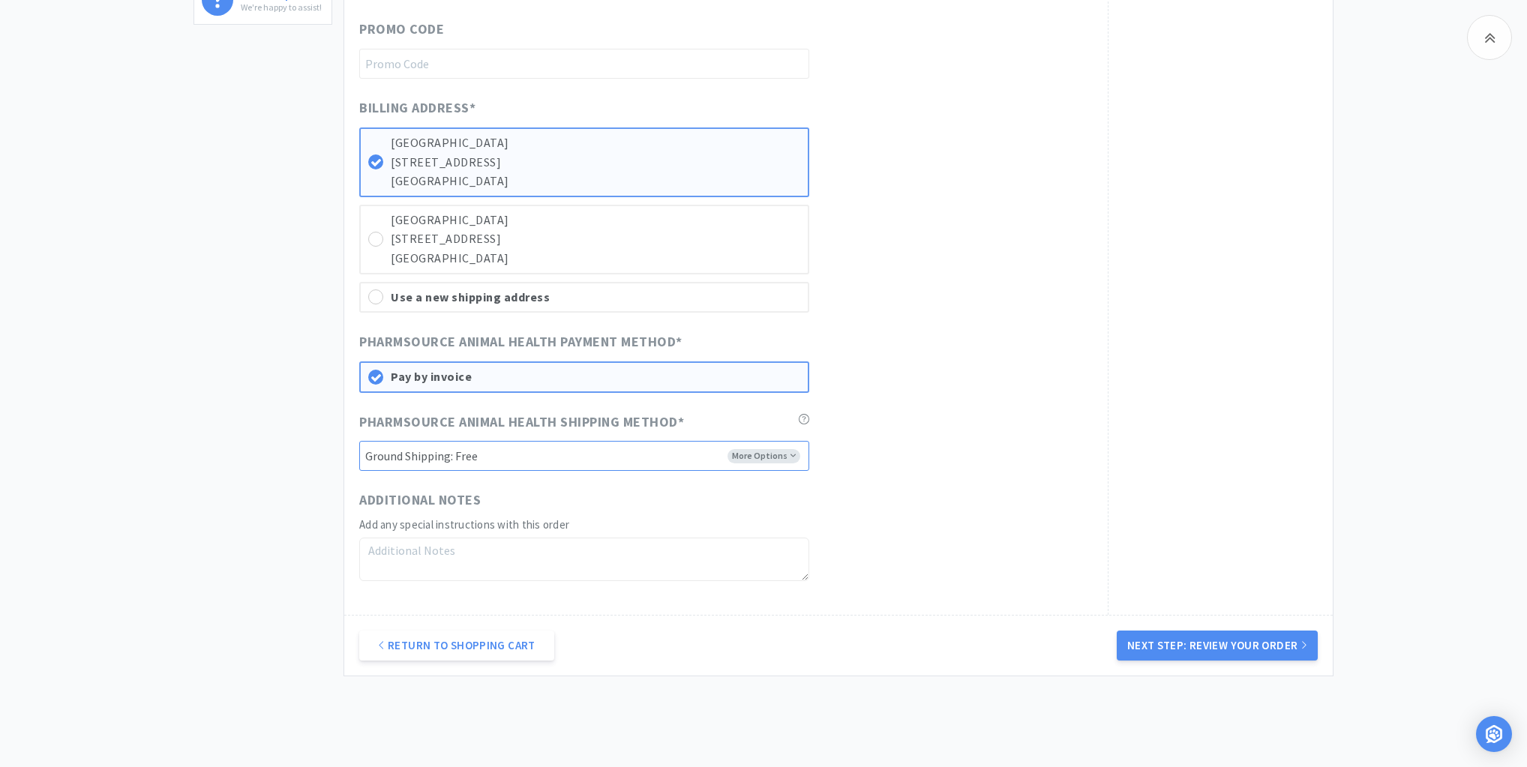
click at [796, 448] on select "-------- Ground Shipping: Free 2 Day Shipping: Free Cold Chain Overnight Shippi…" at bounding box center [584, 456] width 450 height 30
click at [359, 441] on select "-------- Ground Shipping: Free 2 Day Shipping: Free Cold Chain Overnight Shippi…" at bounding box center [584, 456] width 450 height 30
click at [1226, 633] on button "Next Step: Review Your Order" at bounding box center [1217, 646] width 201 height 30
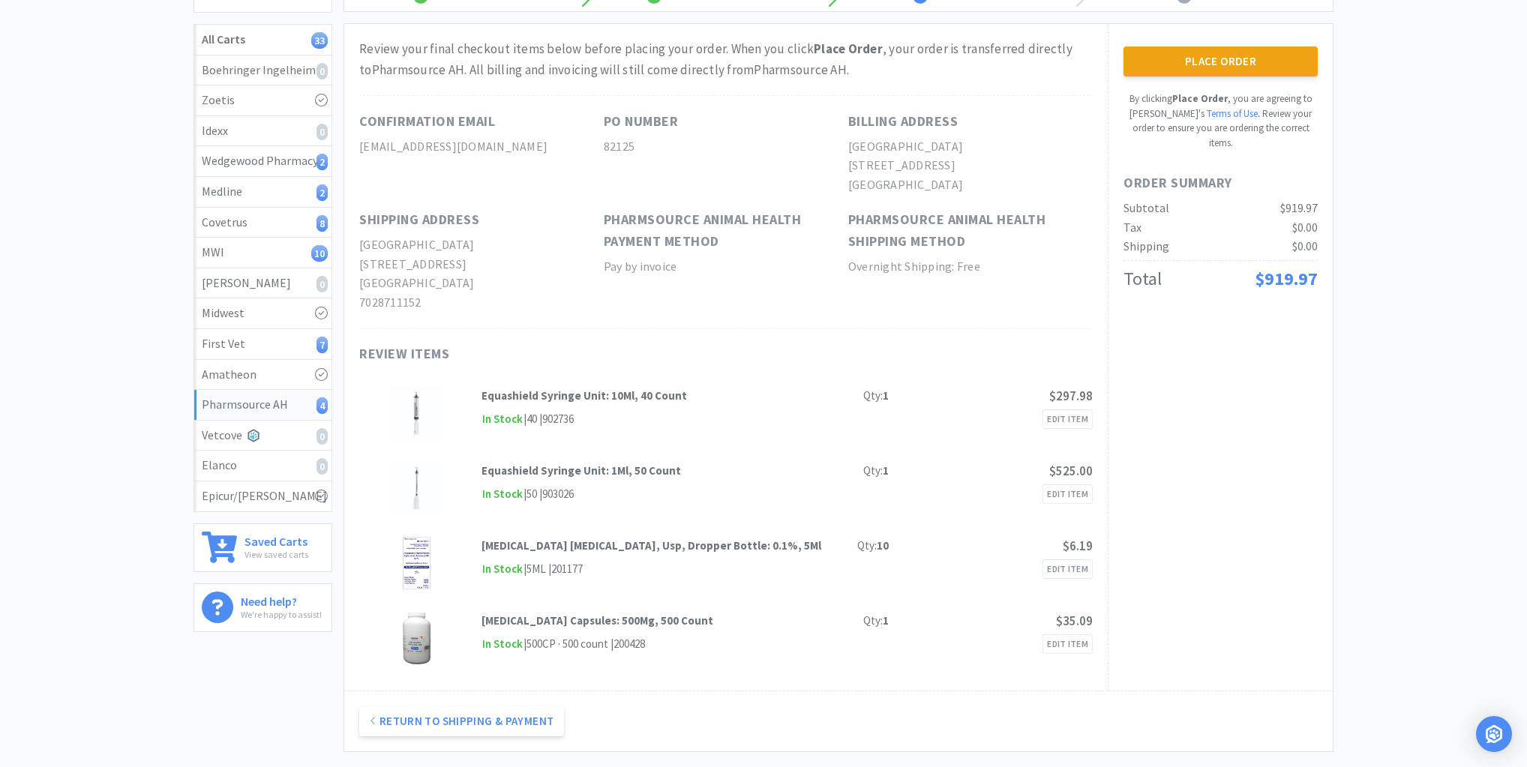
scroll to position [0, 0]
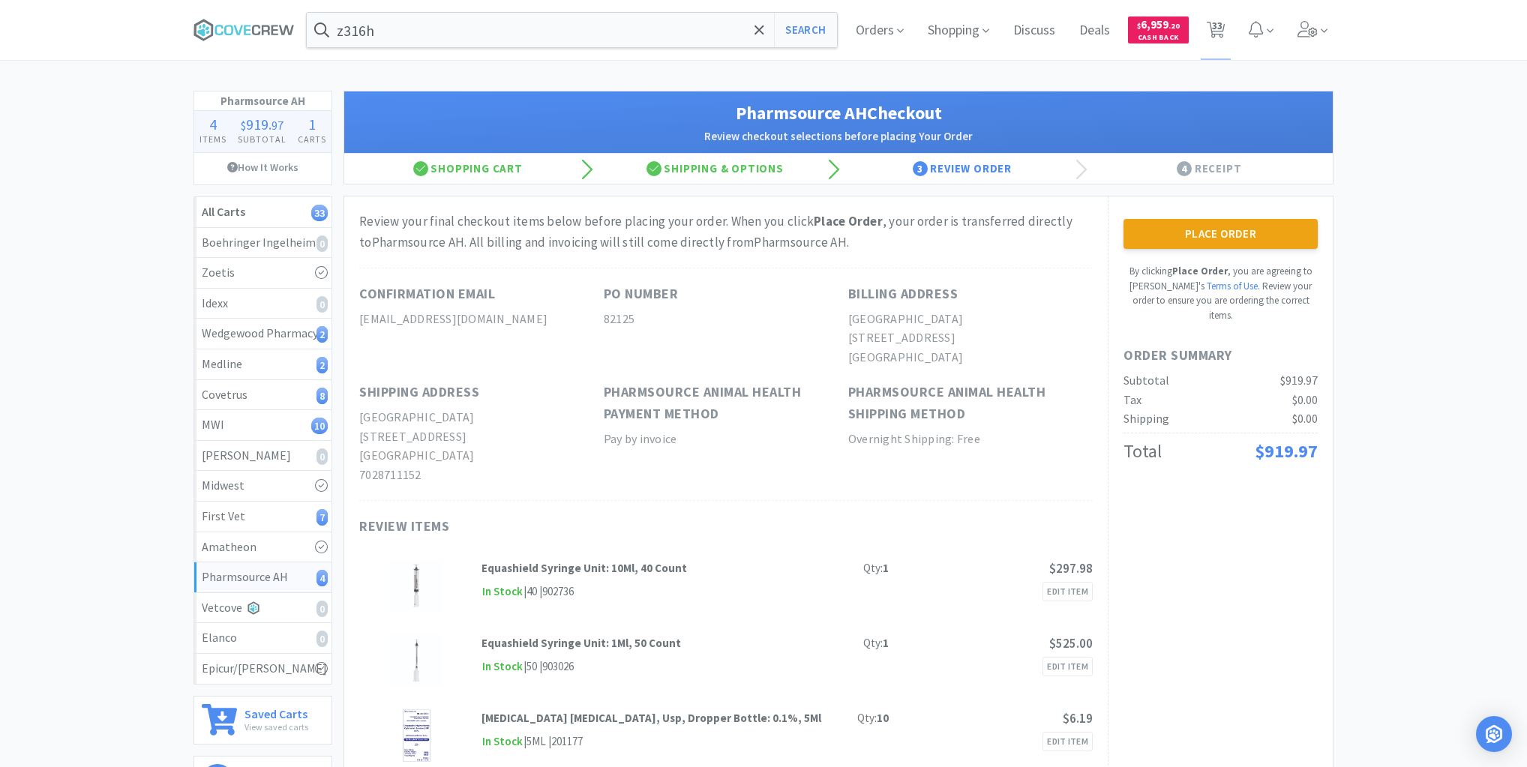
click at [1229, 235] on button "Place Order" at bounding box center [1221, 234] width 194 height 30
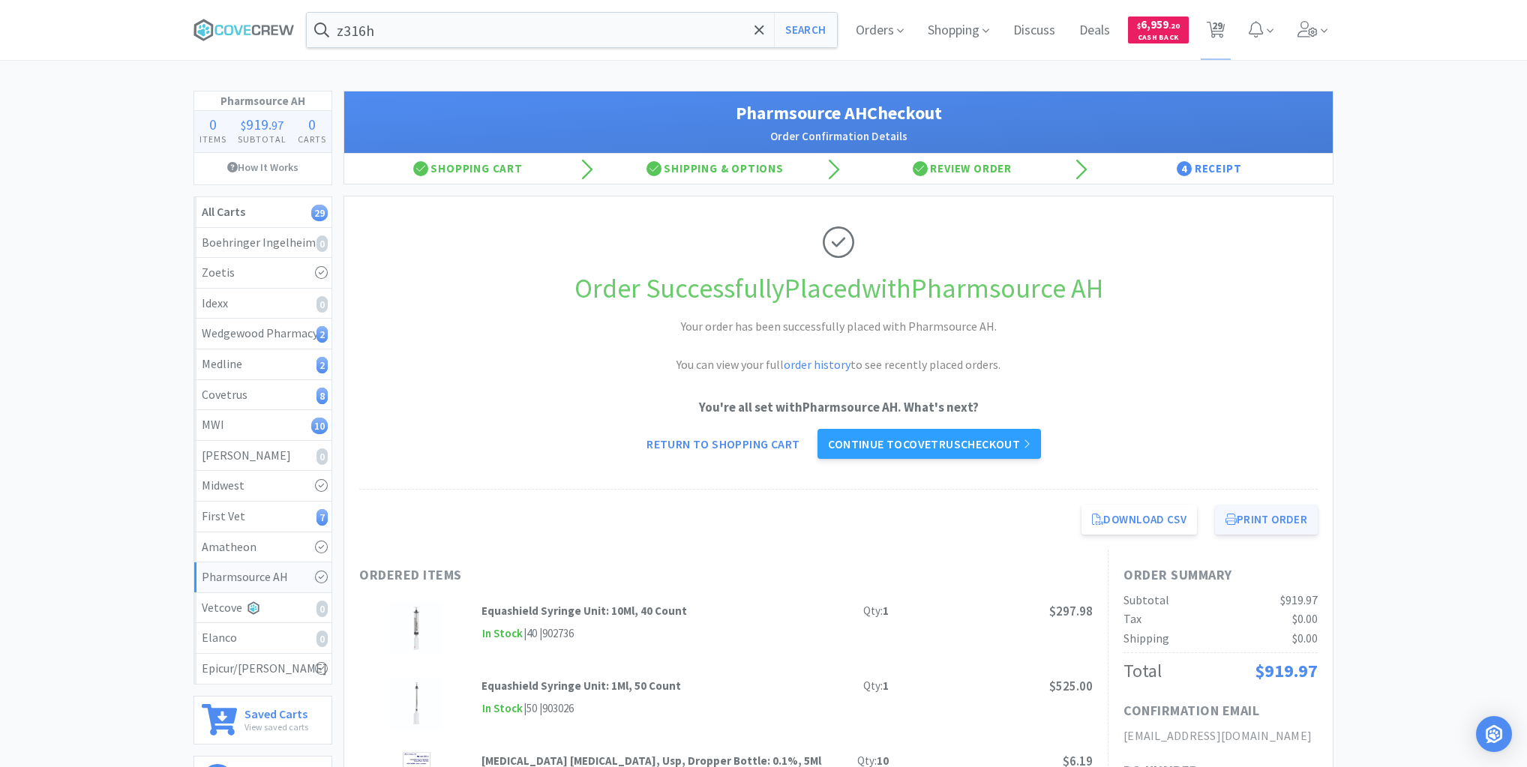
click at [1259, 521] on button "Print Order" at bounding box center [1266, 520] width 103 height 30
click at [307, 516] on div "First Vet 7" at bounding box center [263, 517] width 122 height 20
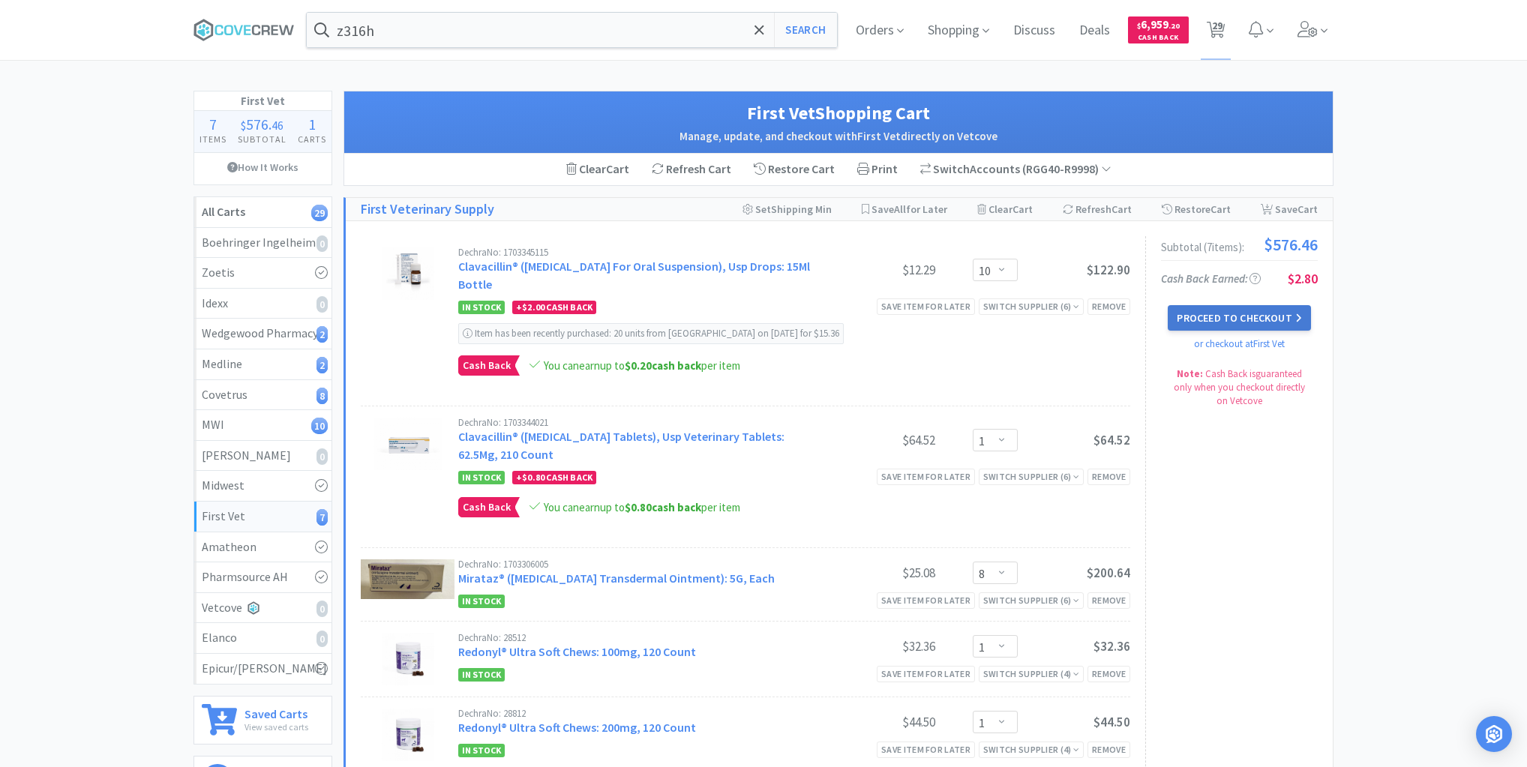
click at [1259, 316] on button "Proceed to Checkout" at bounding box center [1239, 318] width 143 height 26
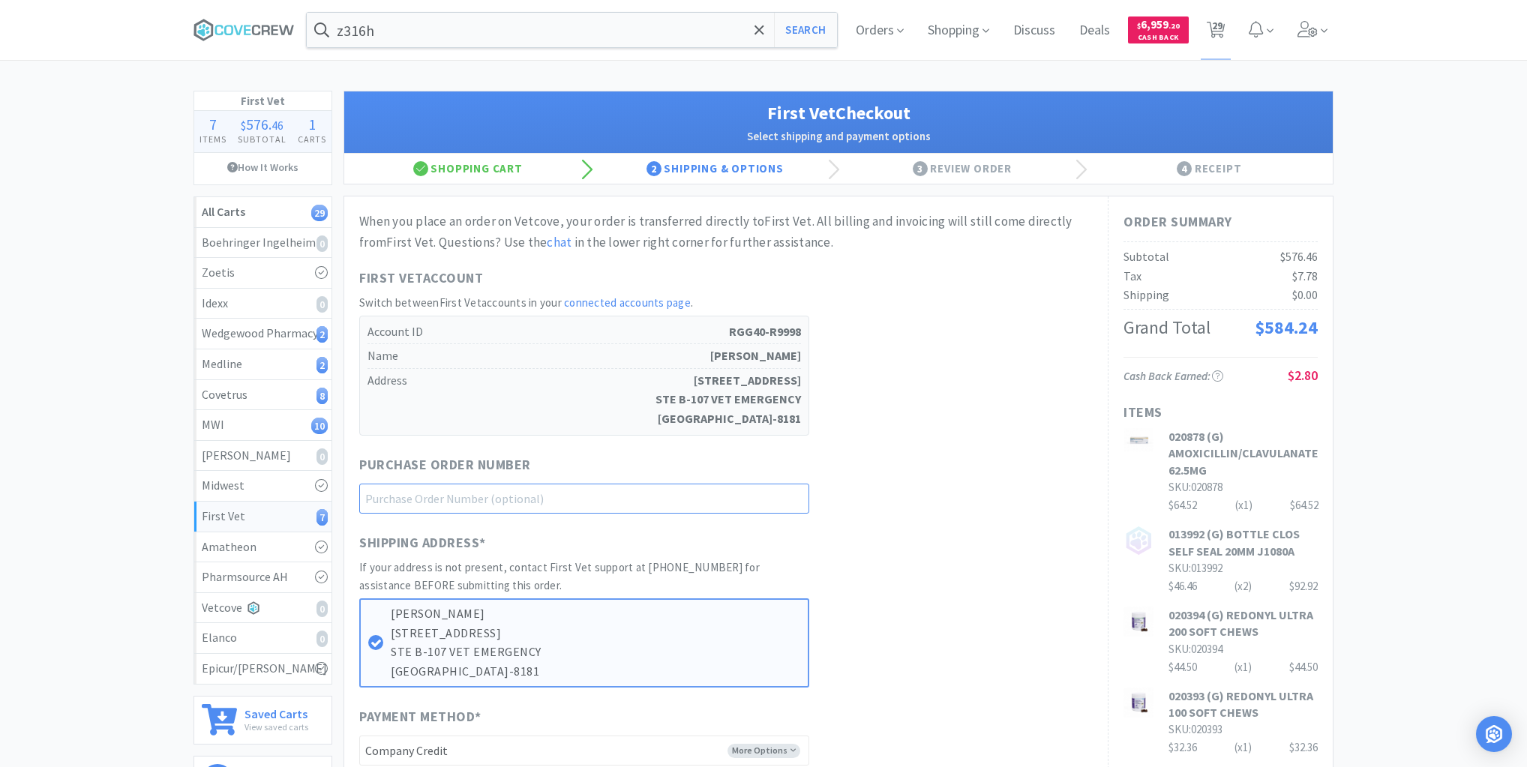
click at [782, 498] on input "text" at bounding box center [584, 499] width 450 height 30
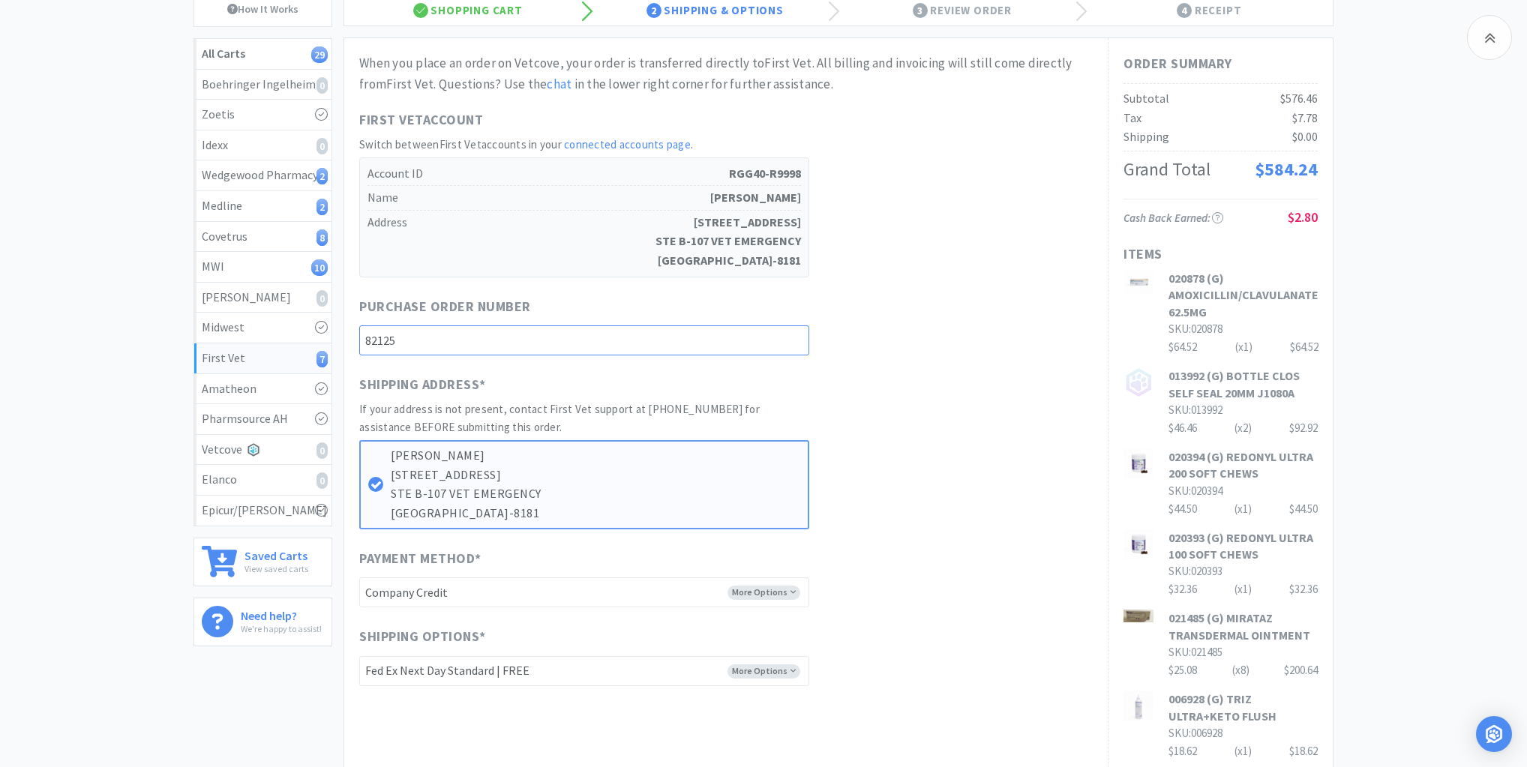
scroll to position [420, 0]
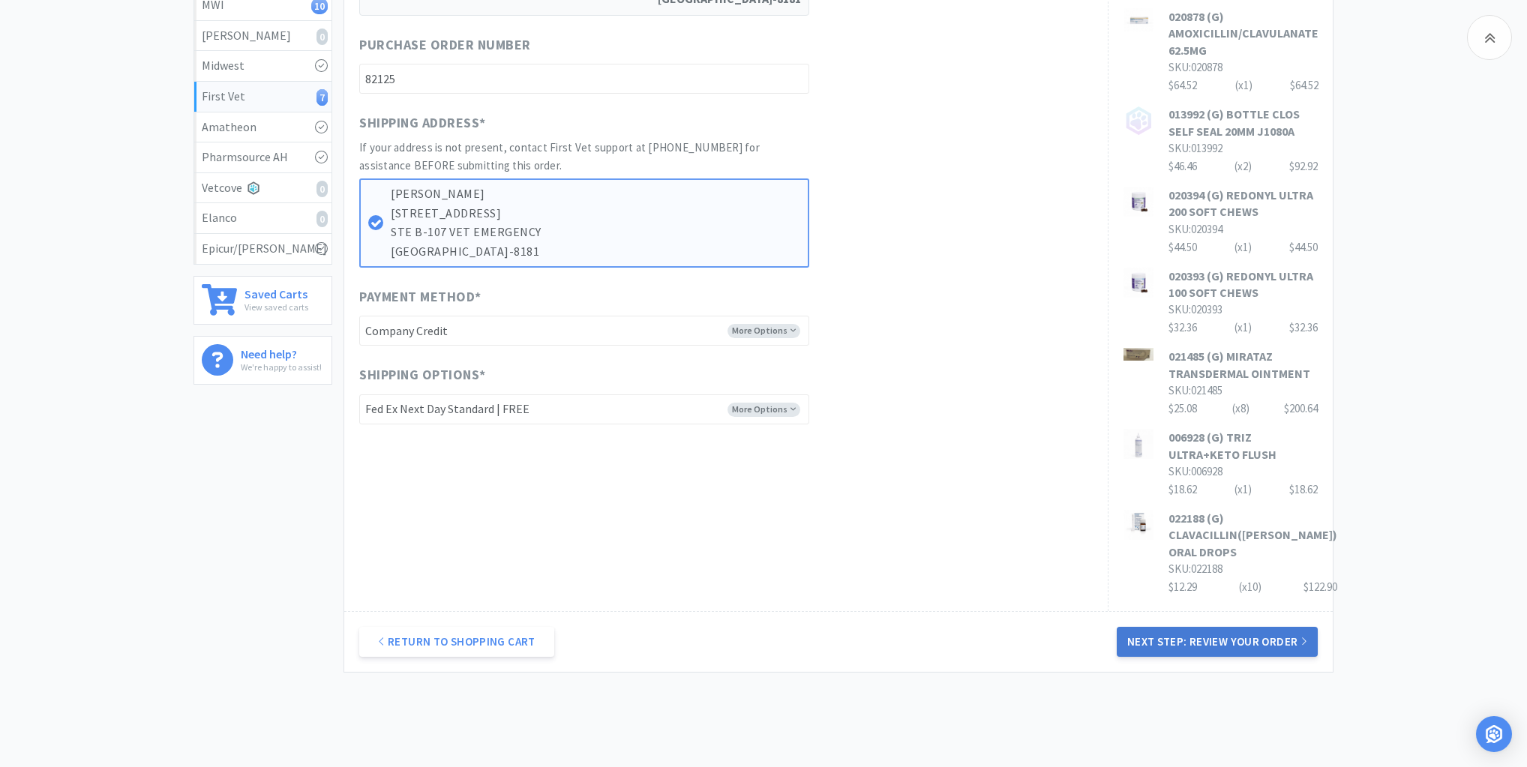
click at [1213, 643] on button "Next Step: Review Your Order" at bounding box center [1217, 642] width 201 height 30
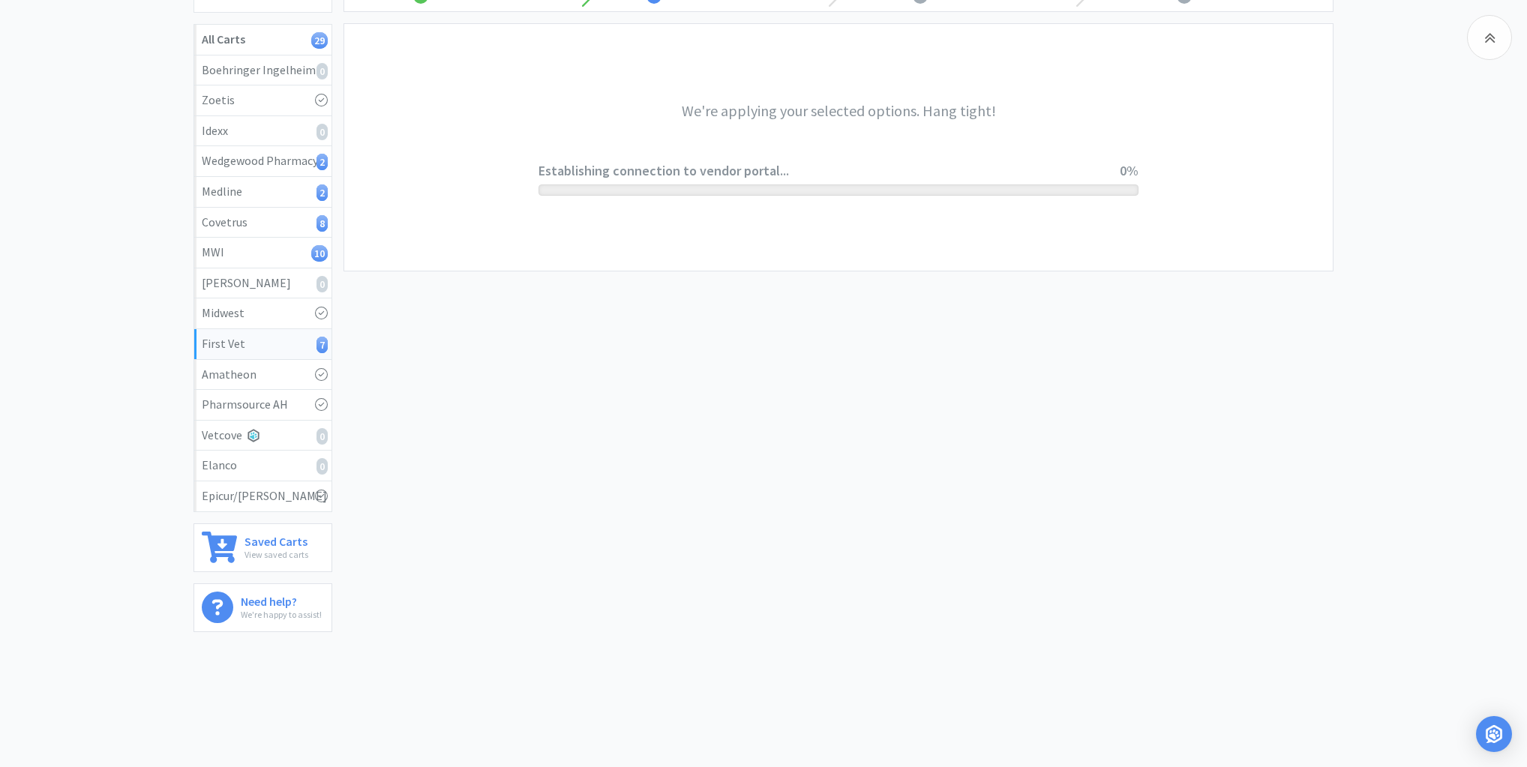
scroll to position [0, 0]
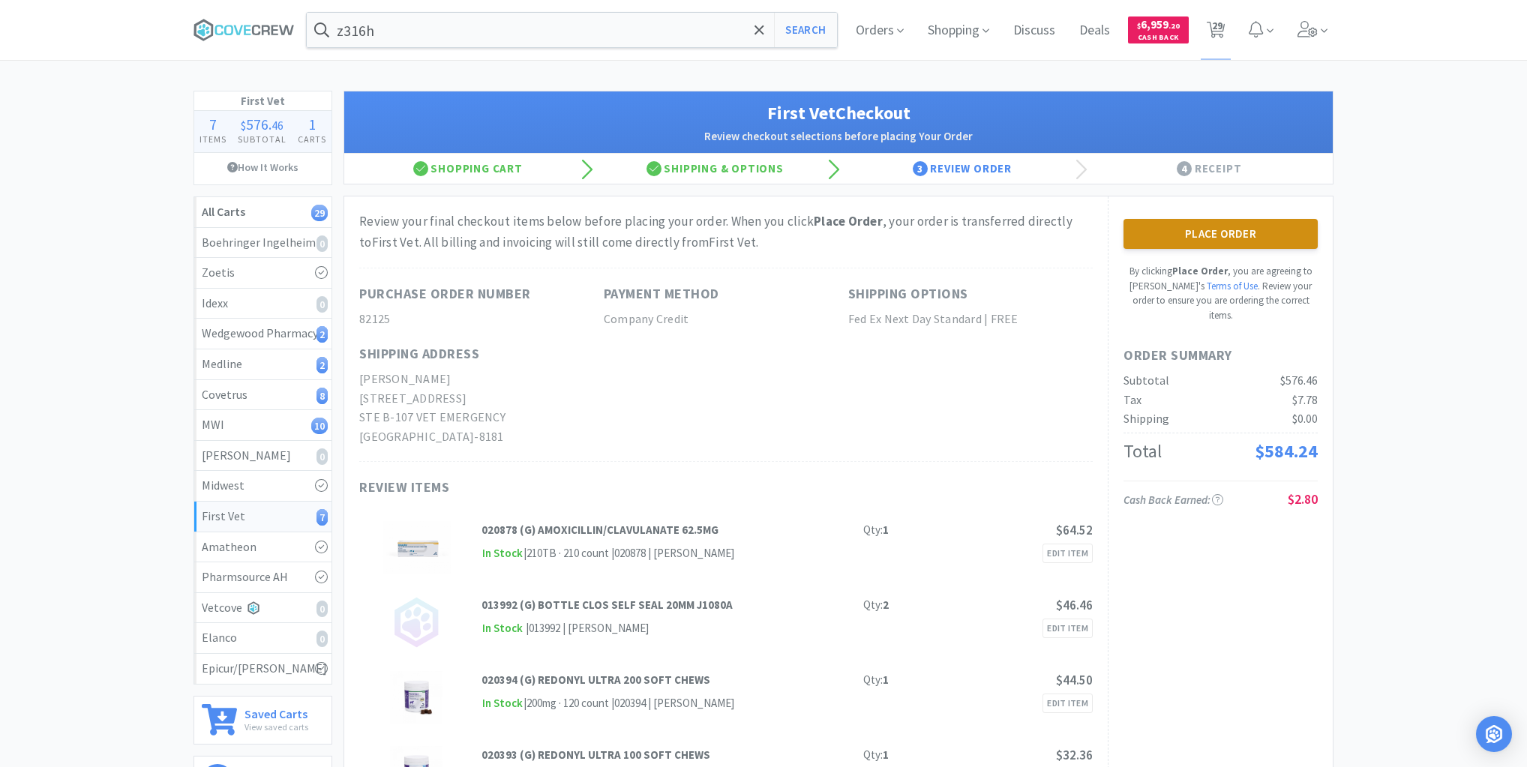
click at [1266, 225] on button "Place Order" at bounding box center [1221, 234] width 194 height 30
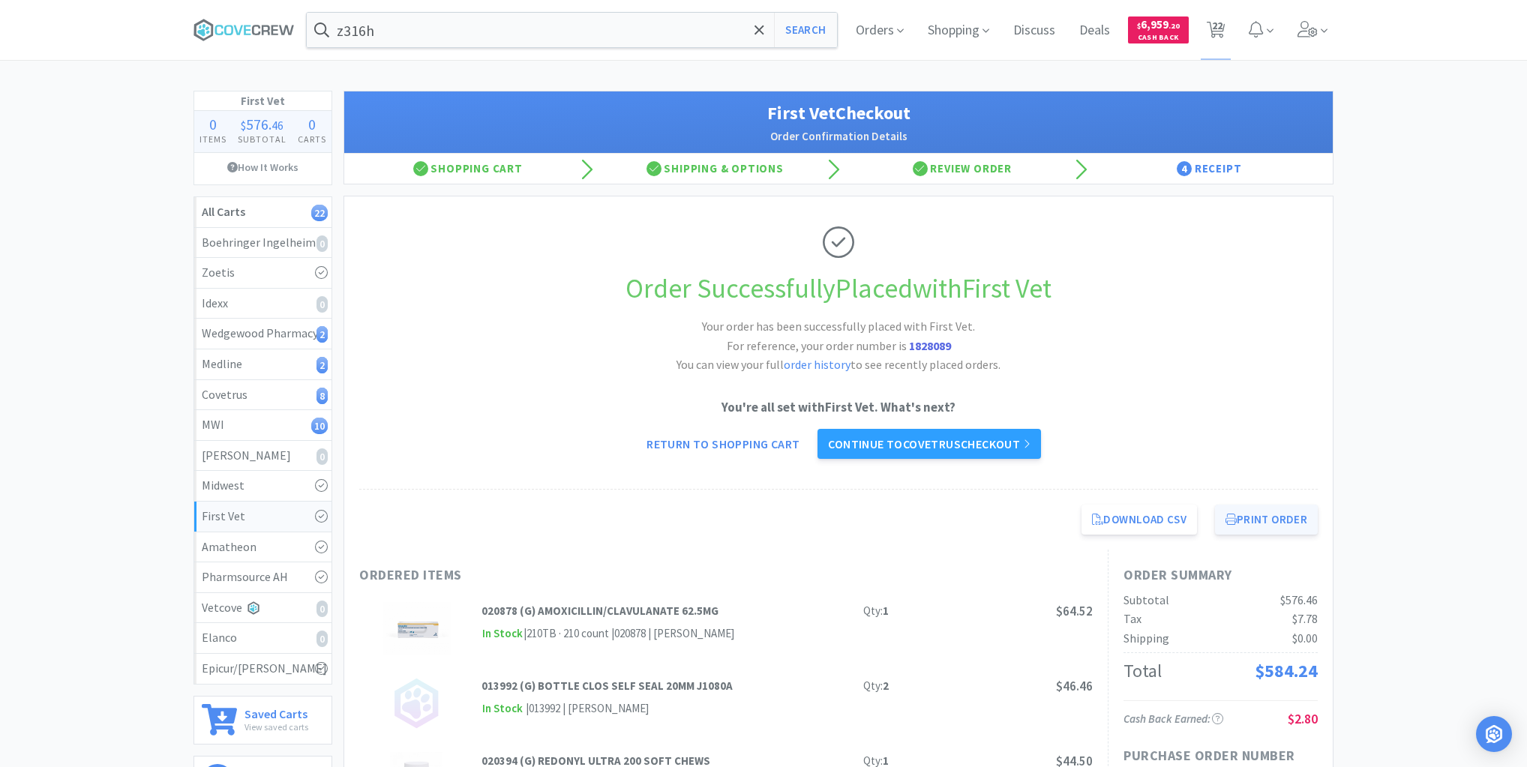
click at [1257, 517] on button "Print Order" at bounding box center [1266, 520] width 103 height 30
click at [282, 423] on div "MWI 10" at bounding box center [263, 426] width 122 height 20
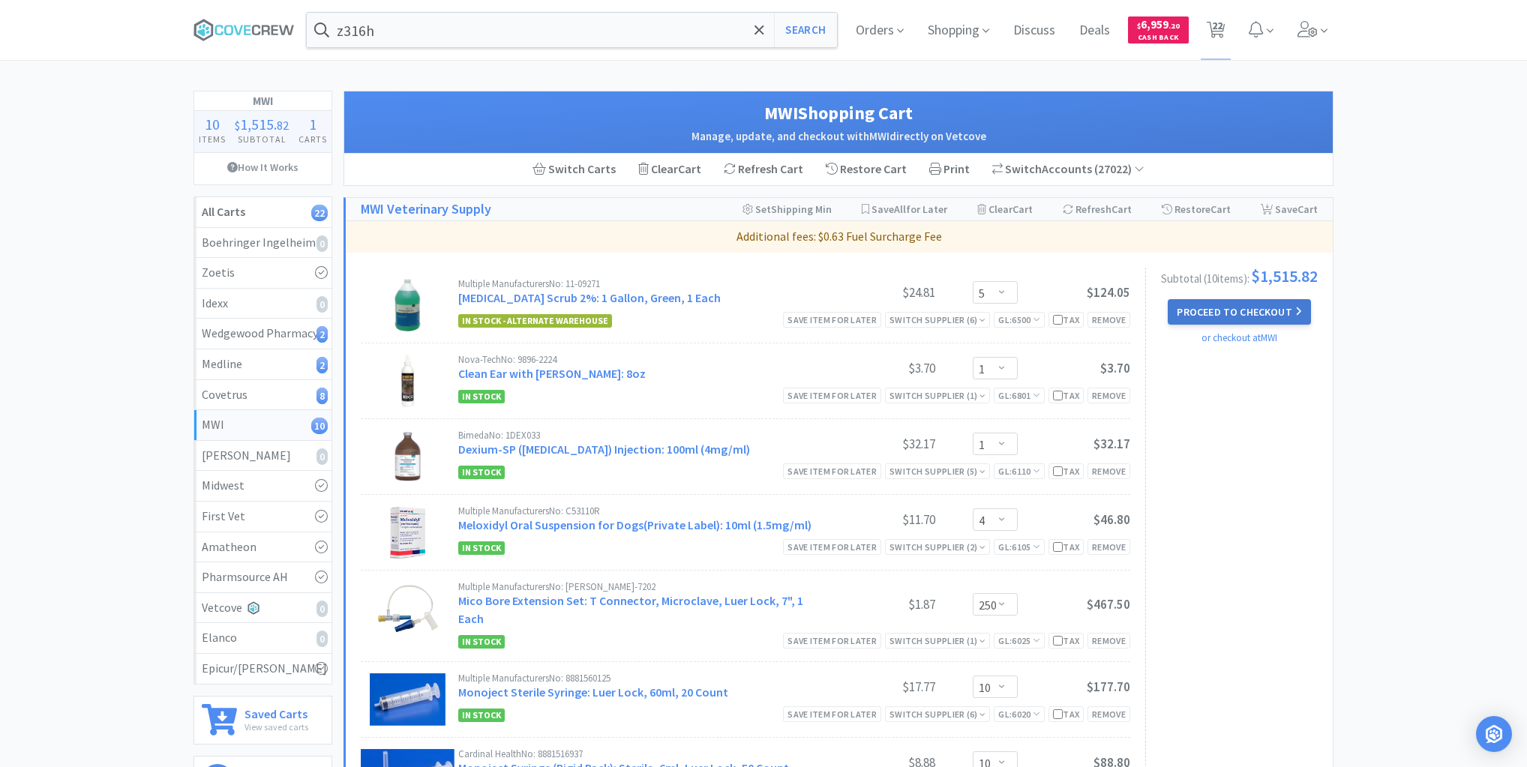
click at [1235, 315] on button "Proceed to Checkout" at bounding box center [1239, 312] width 143 height 26
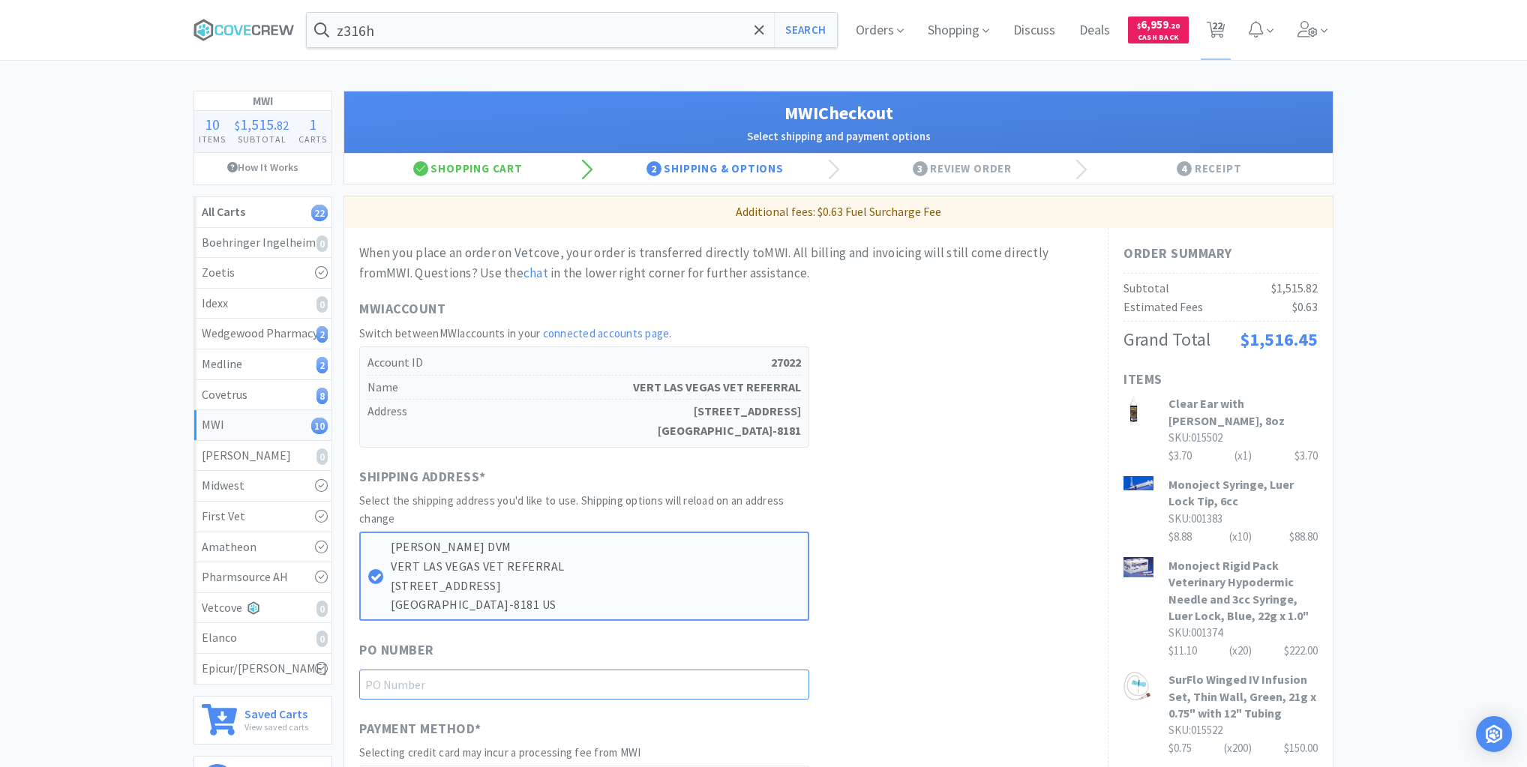
click at [736, 688] on input "text" at bounding box center [584, 685] width 450 height 30
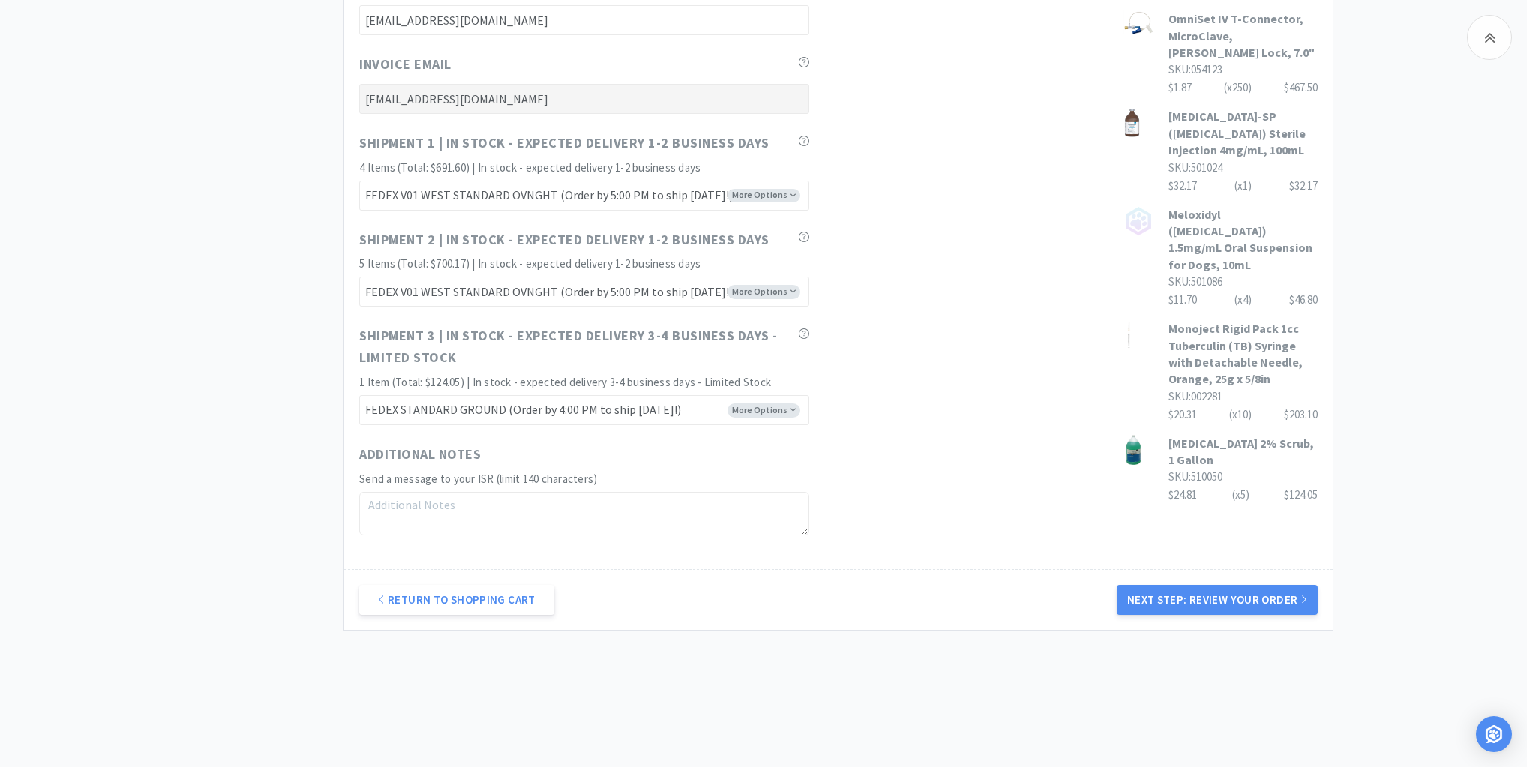
scroll to position [840, 0]
click at [1197, 599] on button "Next Step: Review Your Order" at bounding box center [1217, 599] width 201 height 30
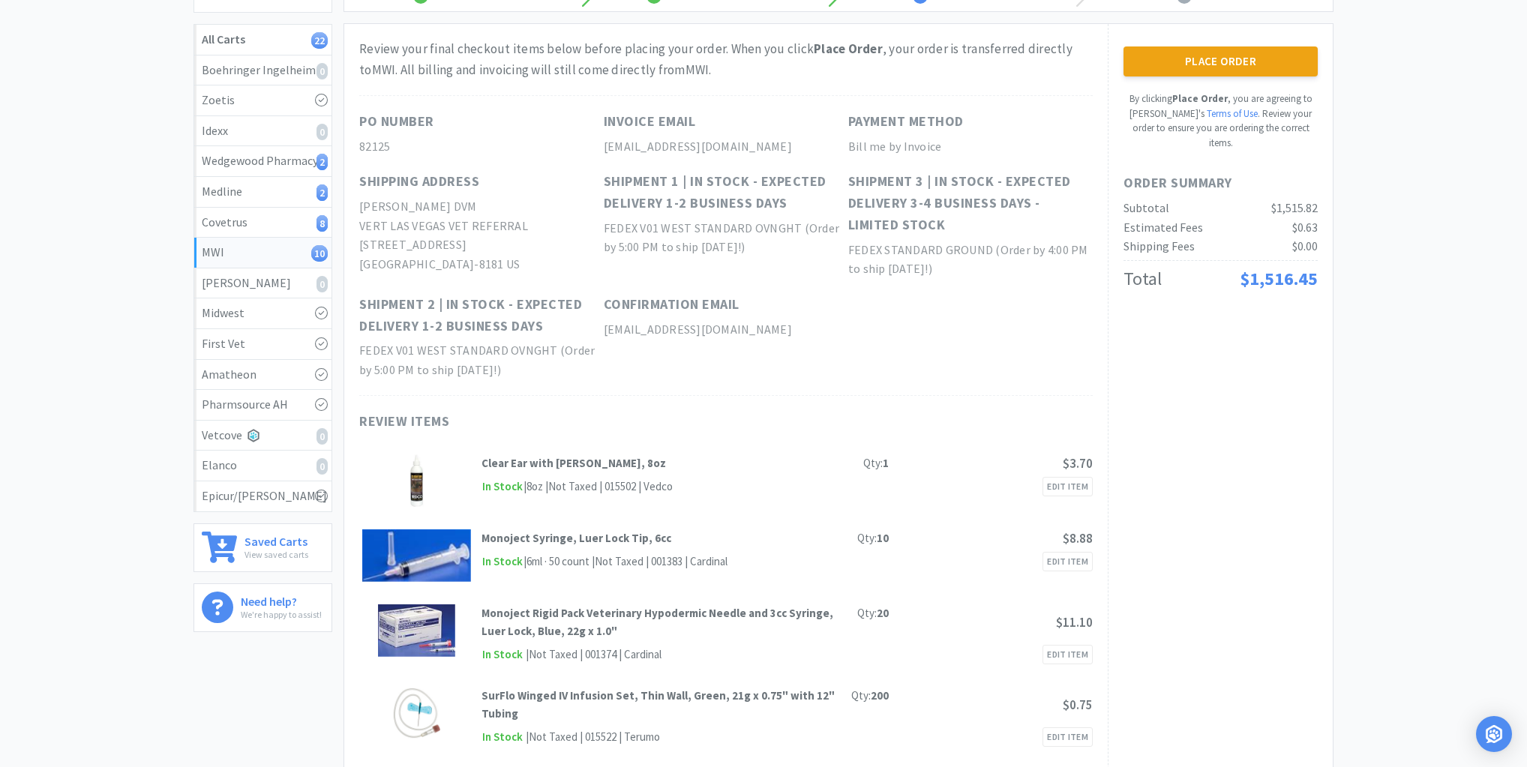
scroll to position [0, 0]
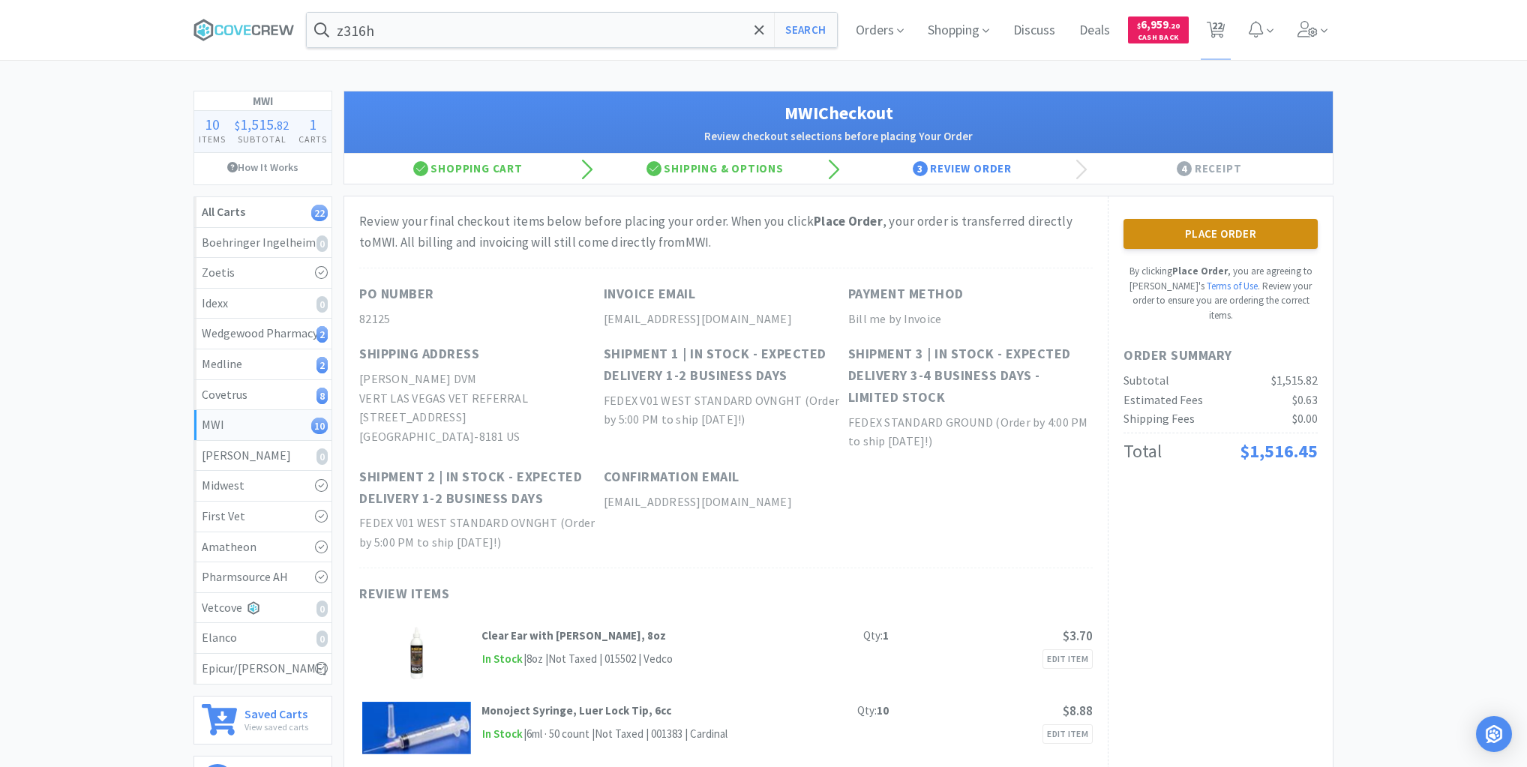
click at [1211, 232] on button "Place Order" at bounding box center [1221, 234] width 194 height 30
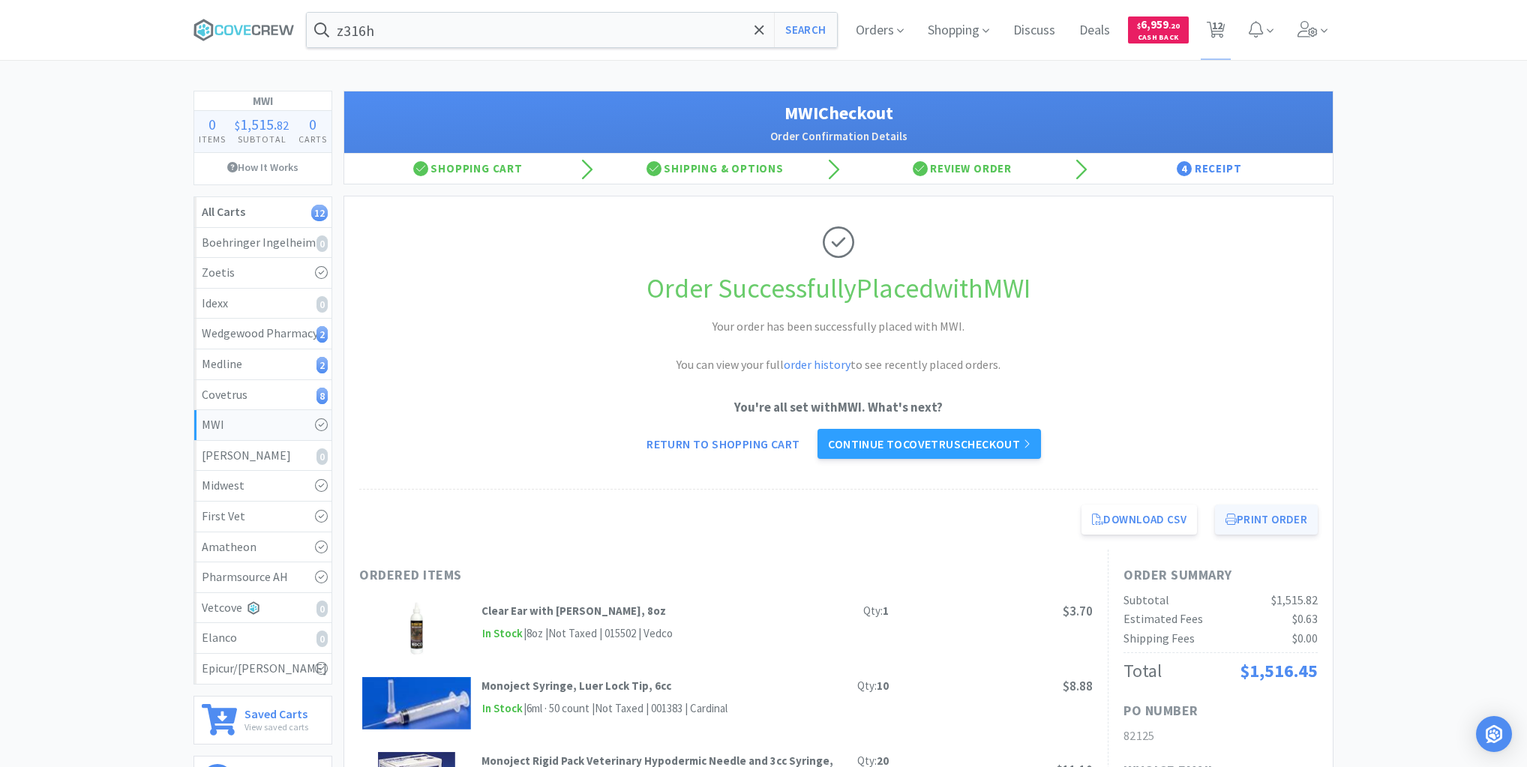
click at [1252, 519] on button "Print Order" at bounding box center [1266, 520] width 103 height 30
click at [280, 399] on div "Covetrus 8" at bounding box center [263, 396] width 122 height 20
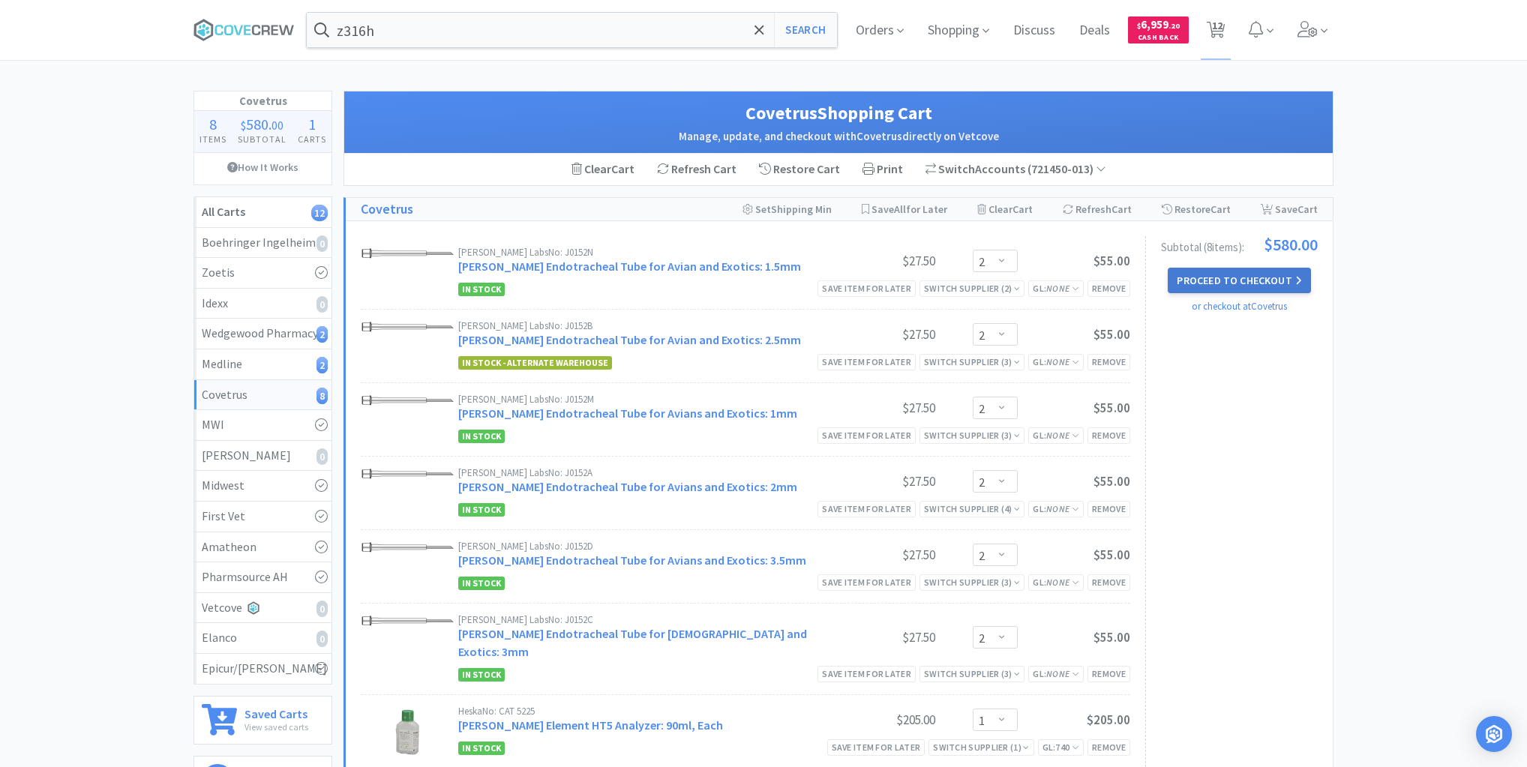
click at [1227, 278] on button "Proceed to Checkout" at bounding box center [1239, 281] width 143 height 26
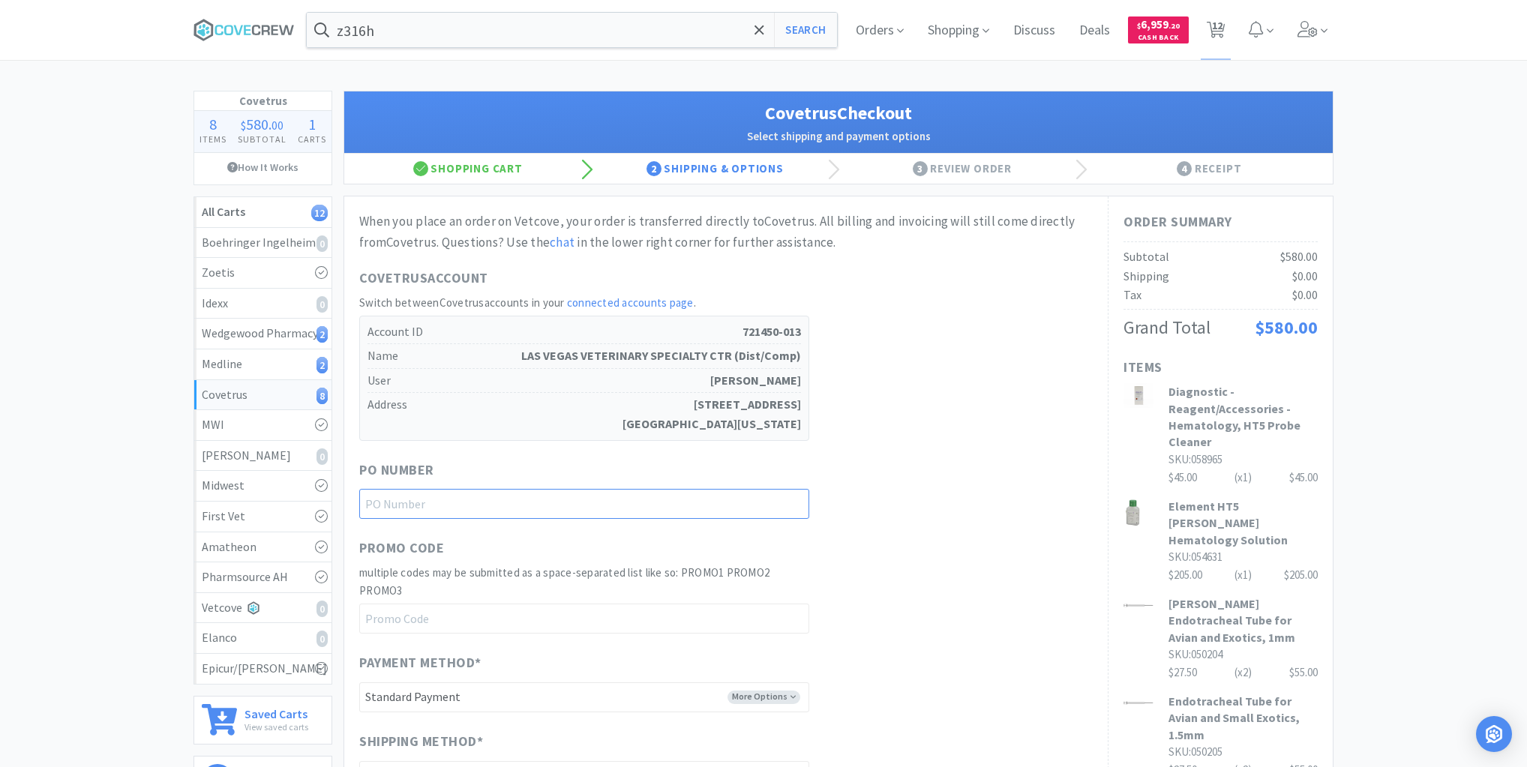
click at [738, 506] on input "text" at bounding box center [584, 504] width 450 height 30
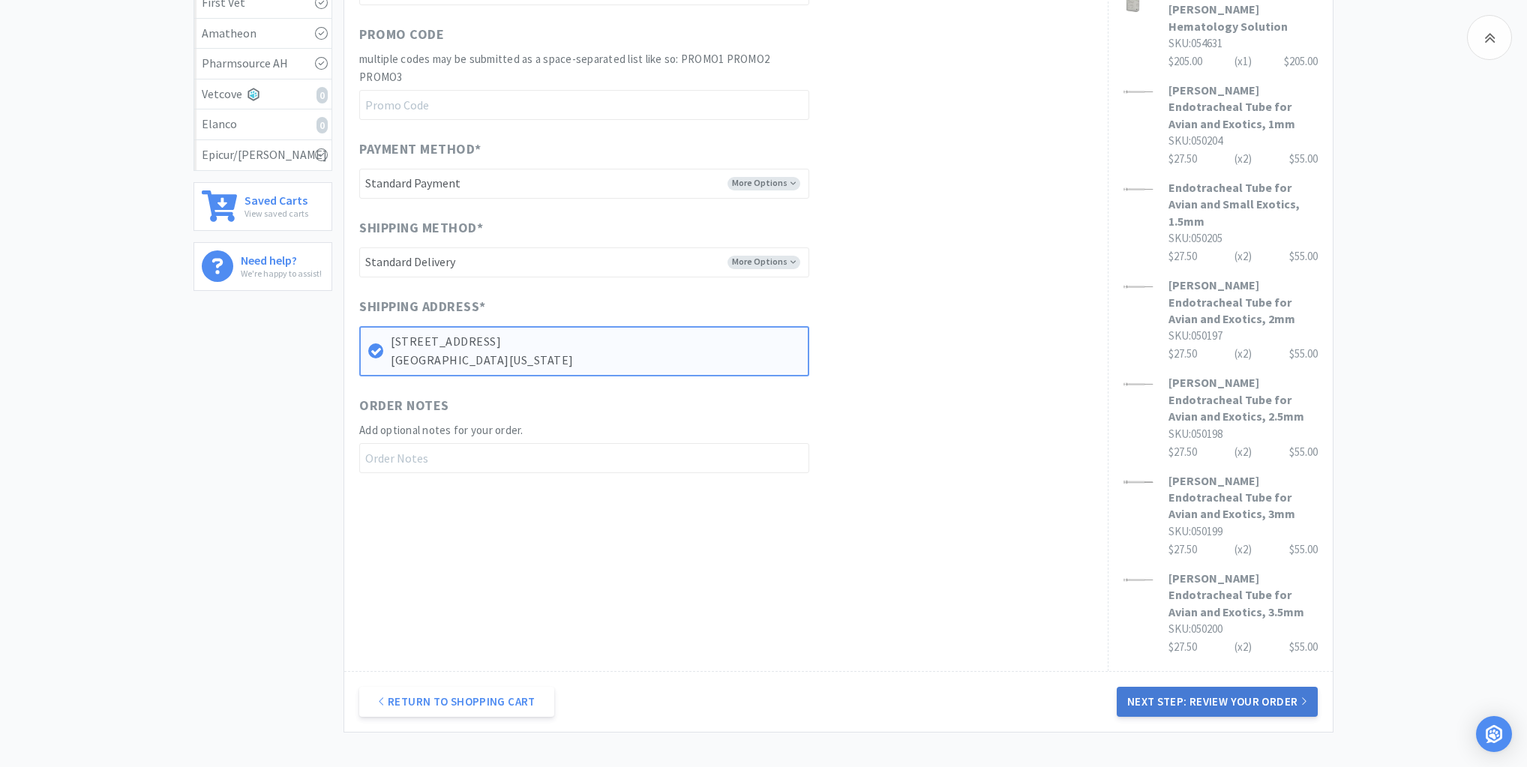
click at [1246, 687] on button "Next Step: Review Your Order" at bounding box center [1217, 702] width 201 height 30
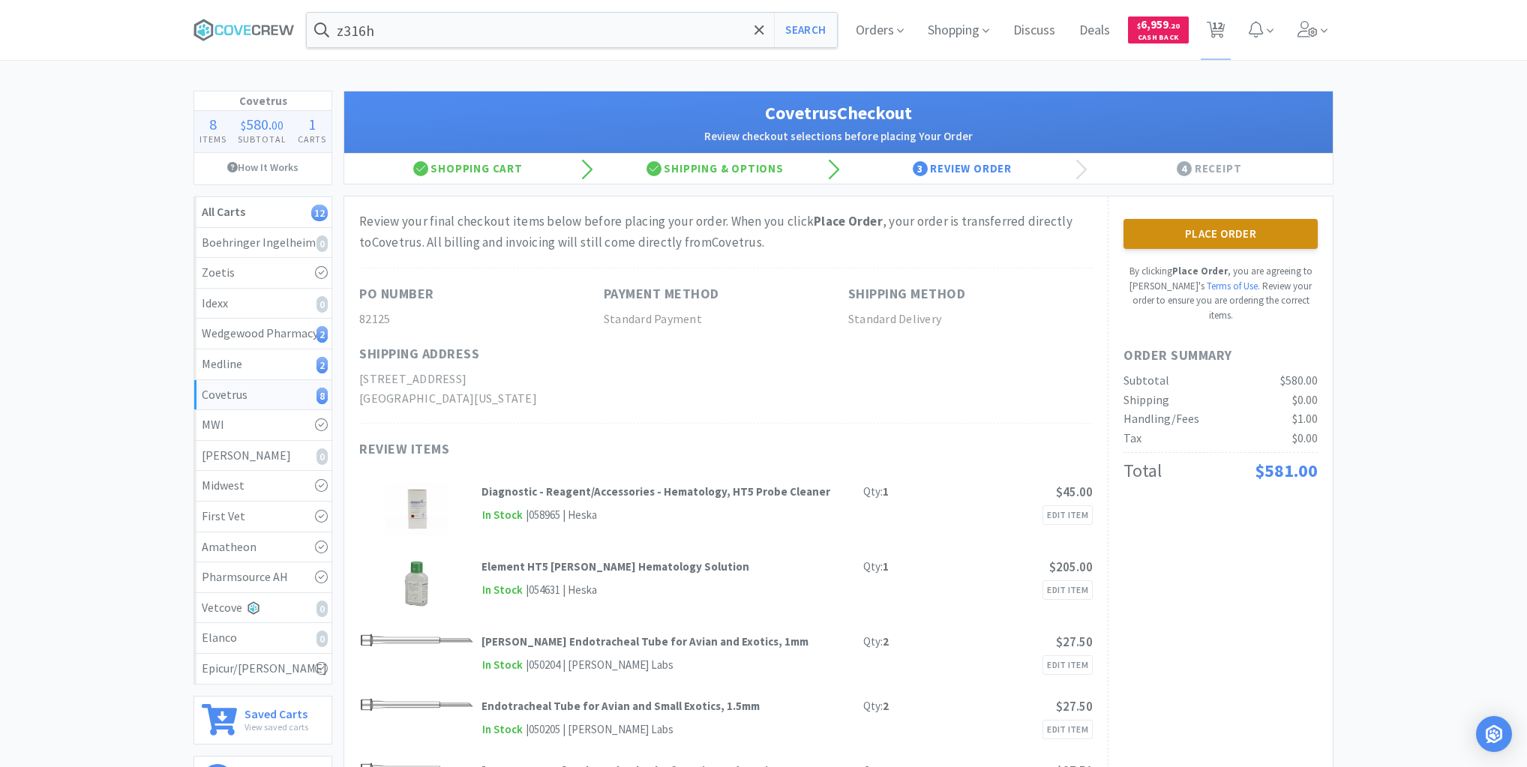
click at [1242, 229] on button "Place Order" at bounding box center [1221, 234] width 194 height 30
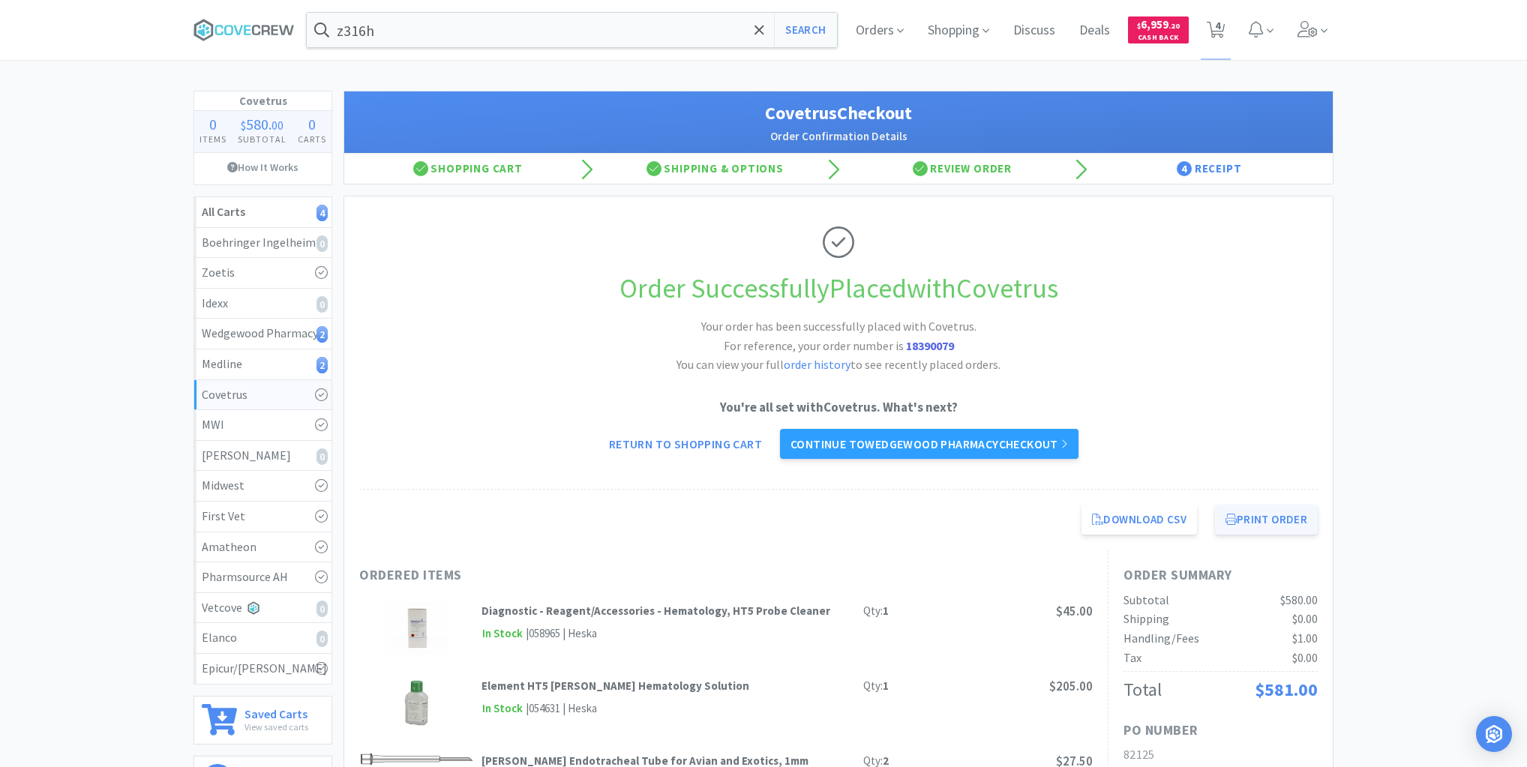
click at [1257, 513] on button "Print Order" at bounding box center [1266, 520] width 103 height 30
click at [279, 362] on div "Medline 2" at bounding box center [263, 365] width 122 height 20
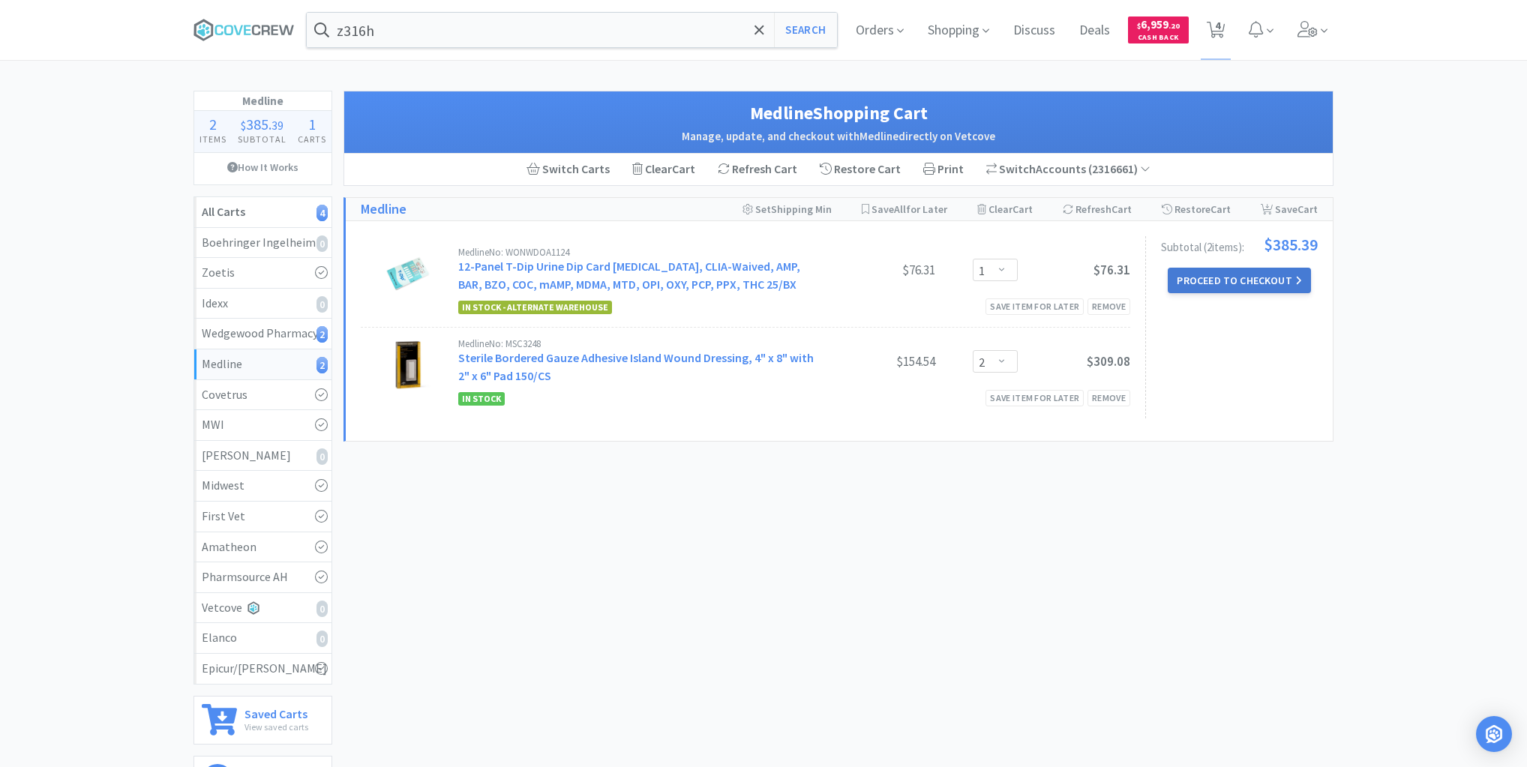
click at [1226, 280] on button "Proceed to Checkout" at bounding box center [1239, 281] width 143 height 26
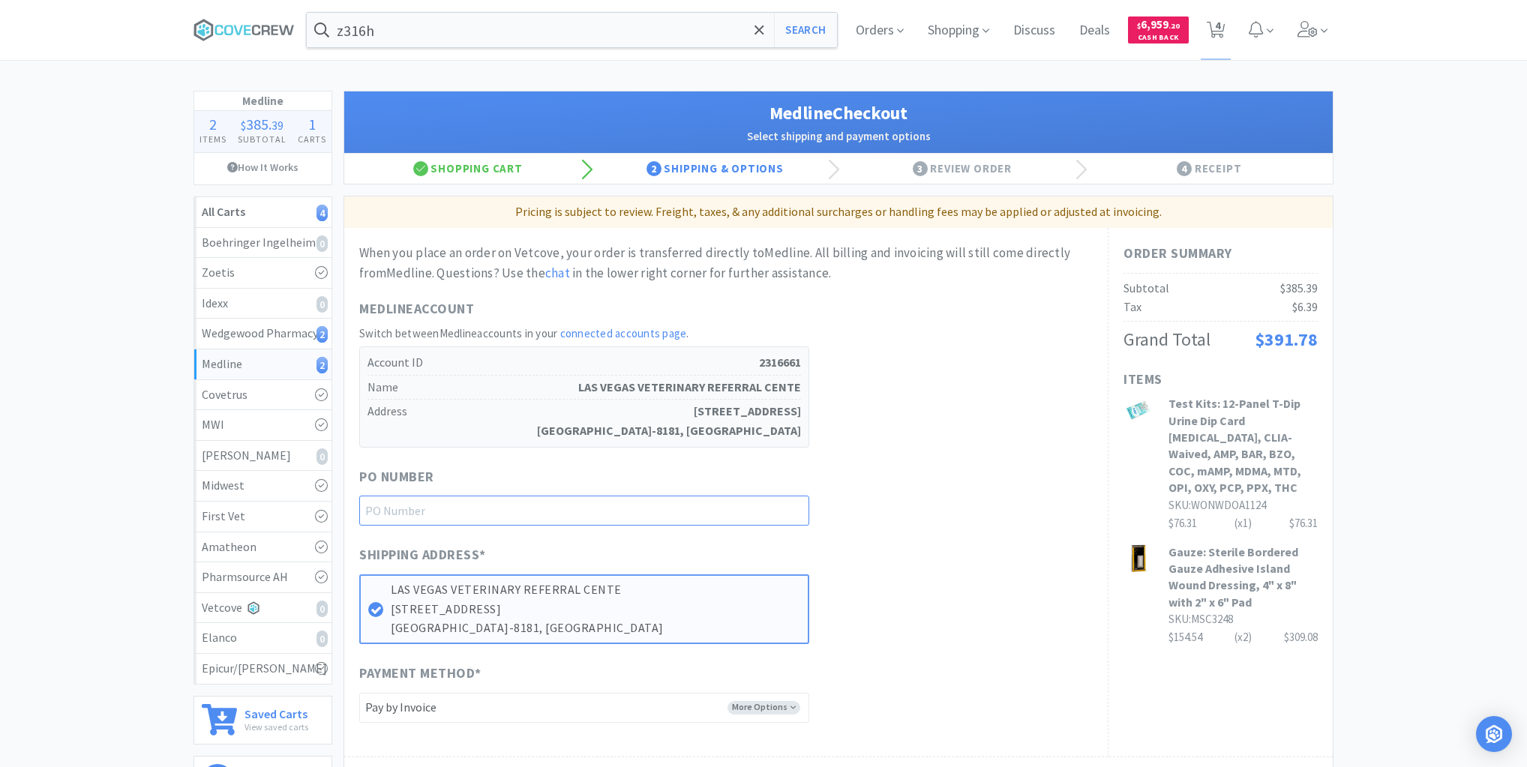
click at [755, 503] on input "text" at bounding box center [584, 511] width 450 height 30
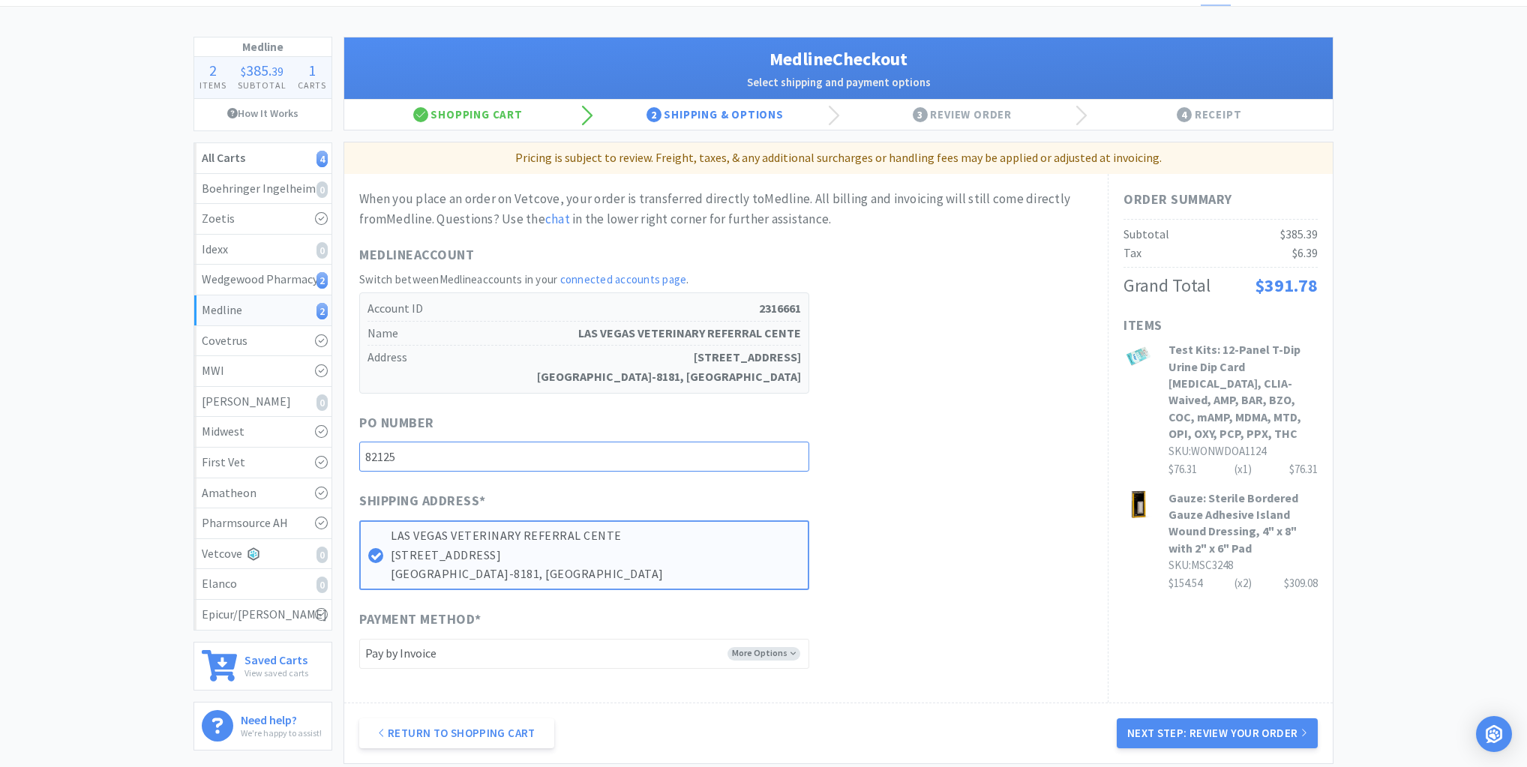
scroll to position [202, 0]
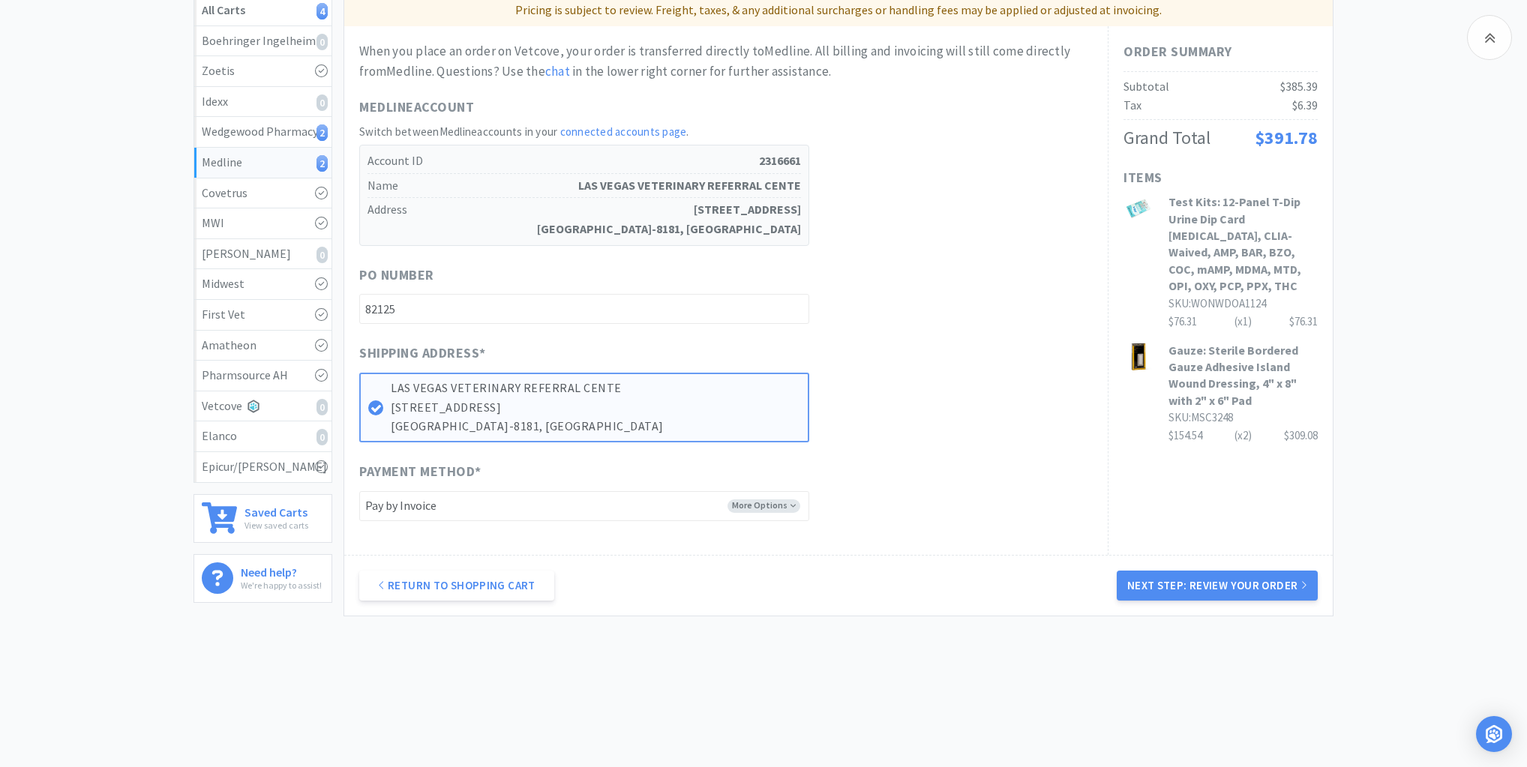
click at [1178, 584] on button "Next Step: Review Your Order" at bounding box center [1217, 586] width 201 height 30
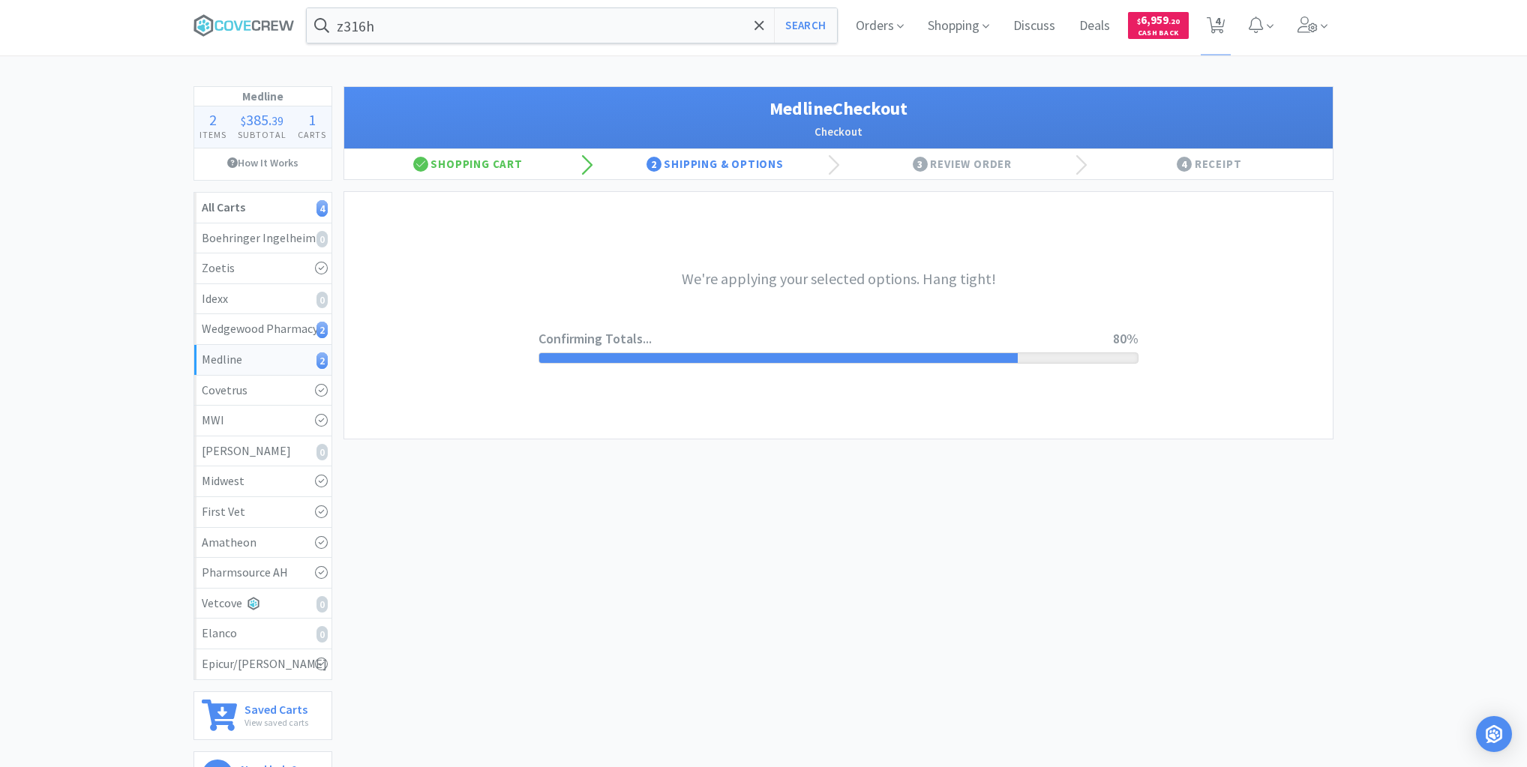
scroll to position [0, 0]
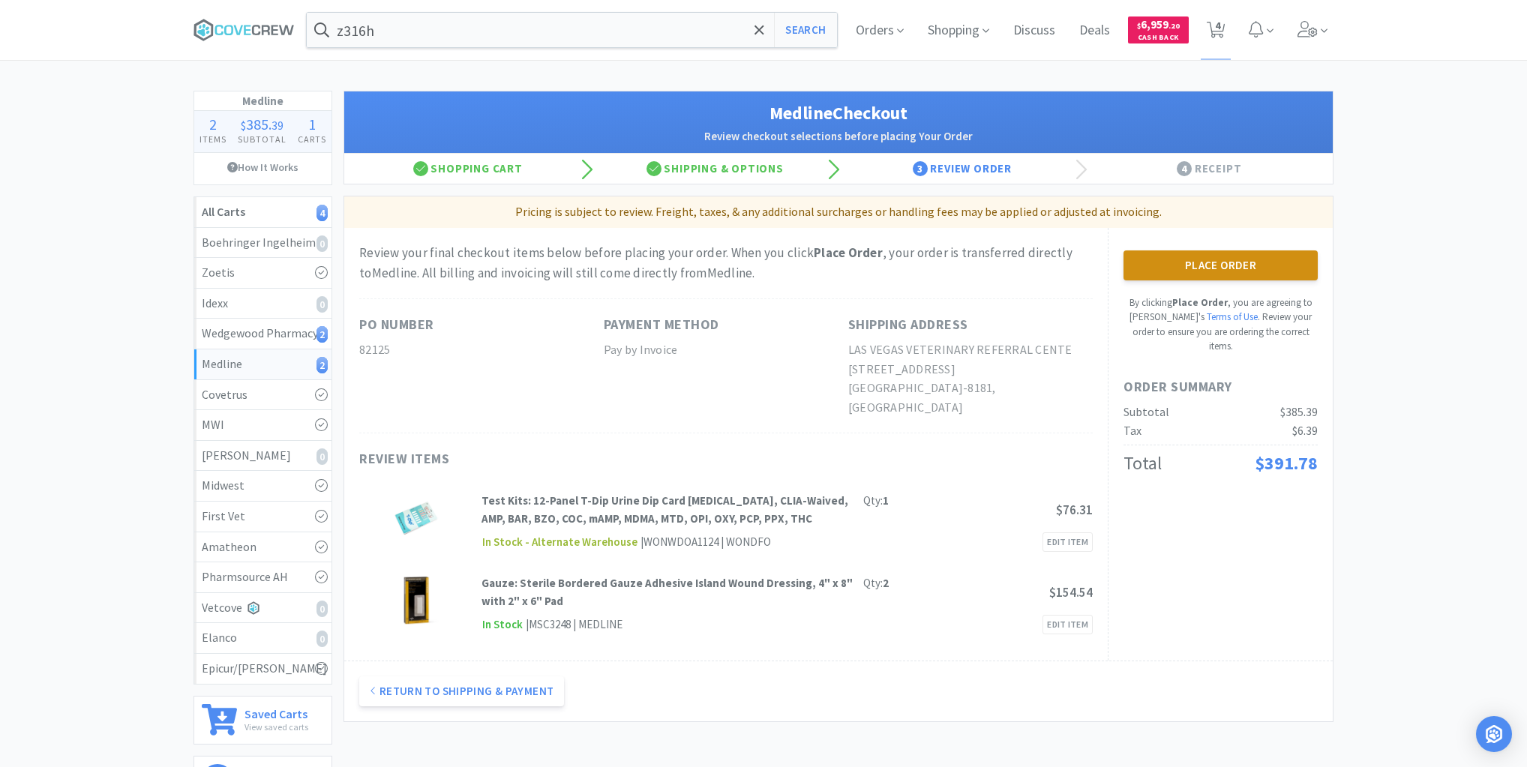
click at [1200, 254] on button "Place Order" at bounding box center [1221, 266] width 194 height 30
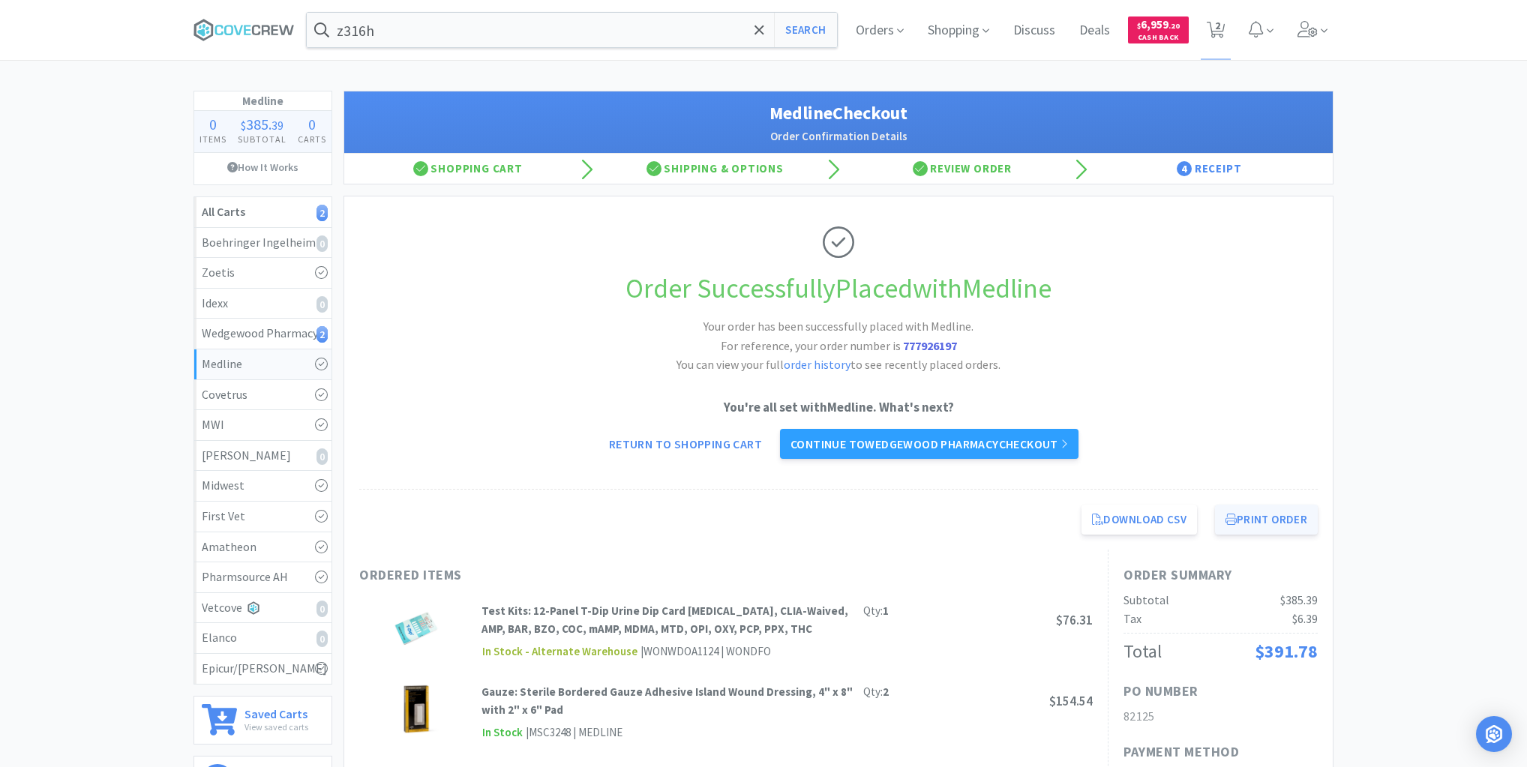
click at [1239, 509] on button "Print Order" at bounding box center [1266, 520] width 103 height 30
click at [297, 329] on div "Wedgewood Pharmacy 2" at bounding box center [263, 334] width 122 height 20
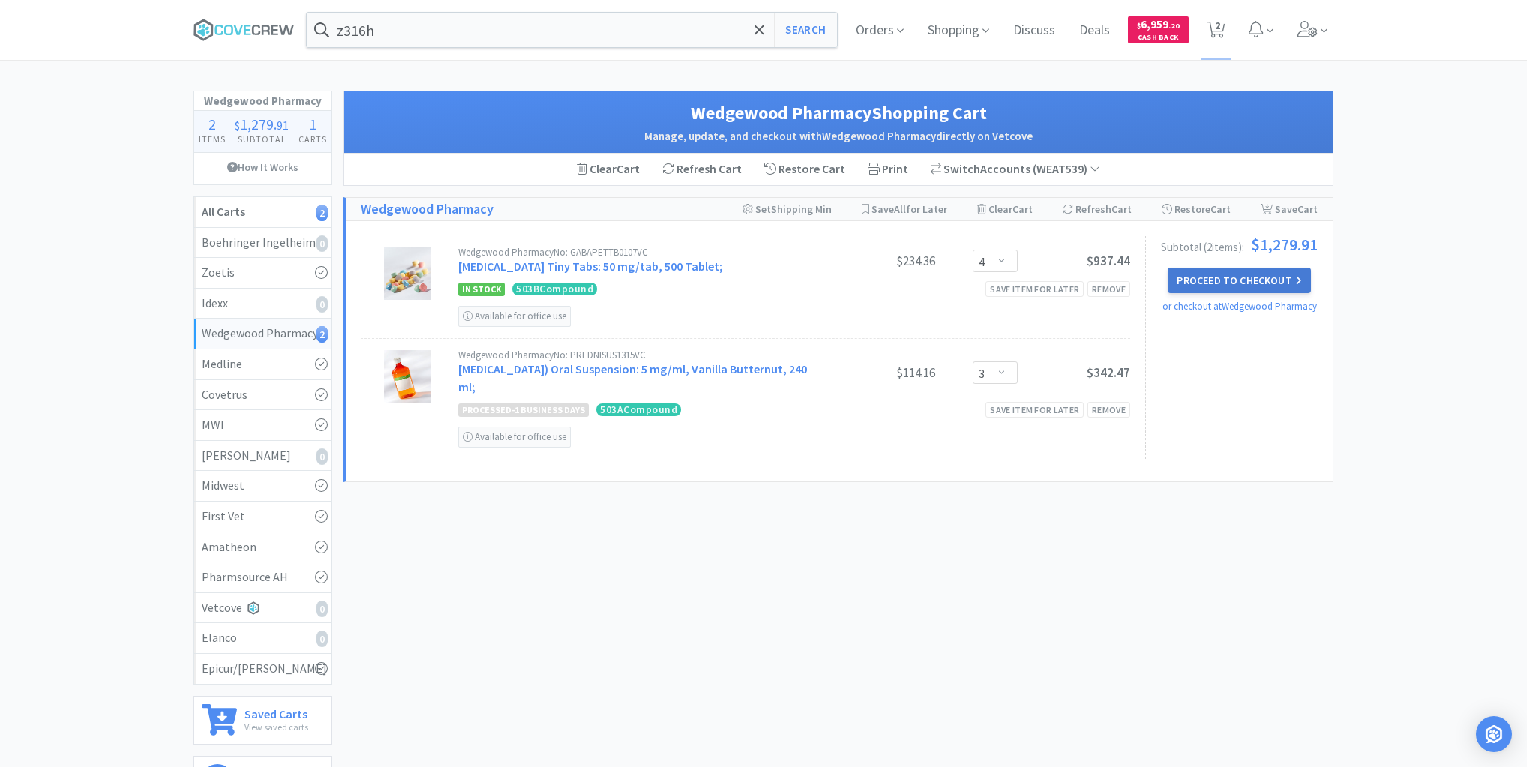
click at [1238, 279] on button "Proceed to Checkout" at bounding box center [1239, 281] width 143 height 26
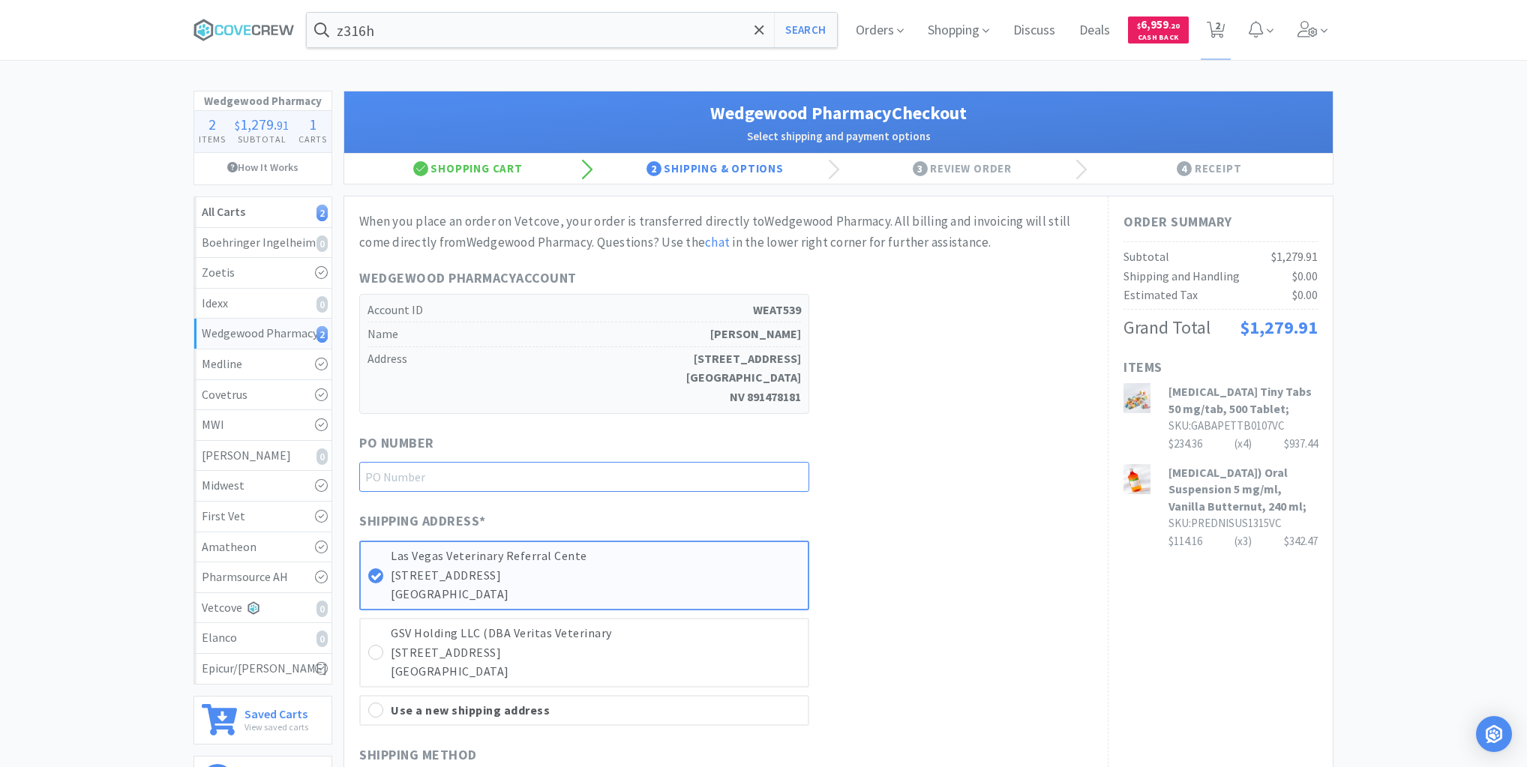
click at [800, 478] on input "text" at bounding box center [584, 477] width 450 height 30
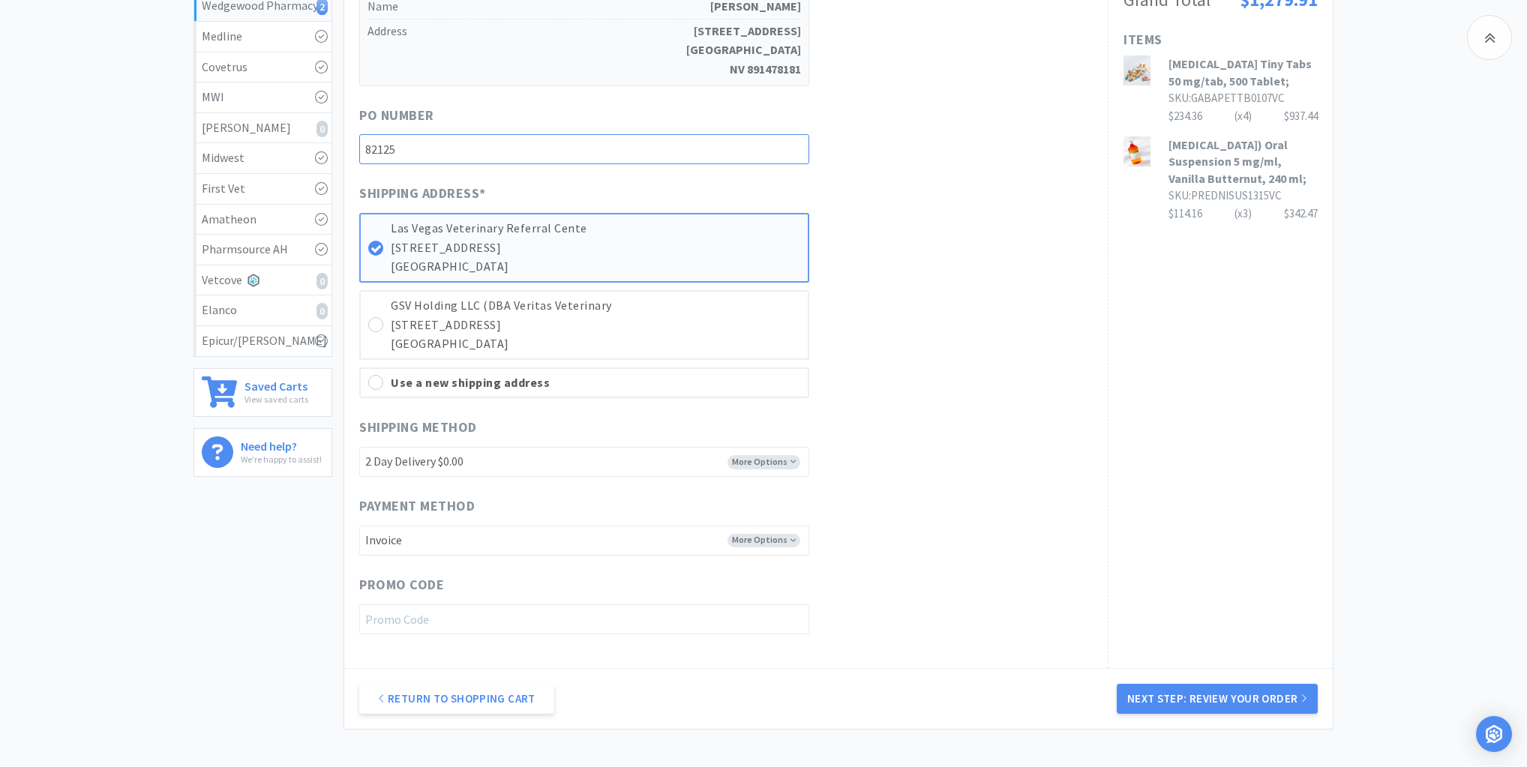
scroll to position [440, 0]
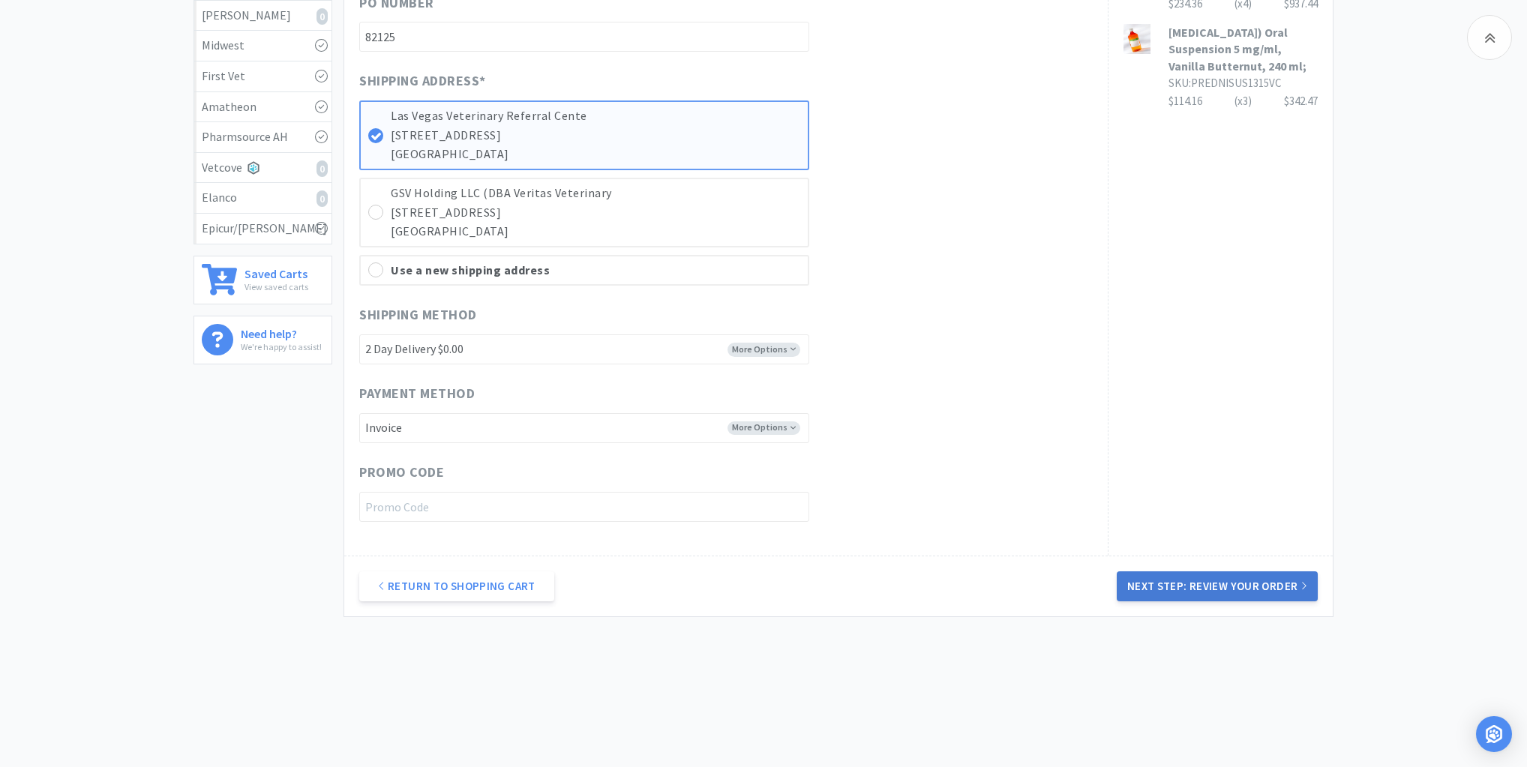
click at [1209, 582] on button "Next Step: Review Your Order" at bounding box center [1217, 587] width 201 height 30
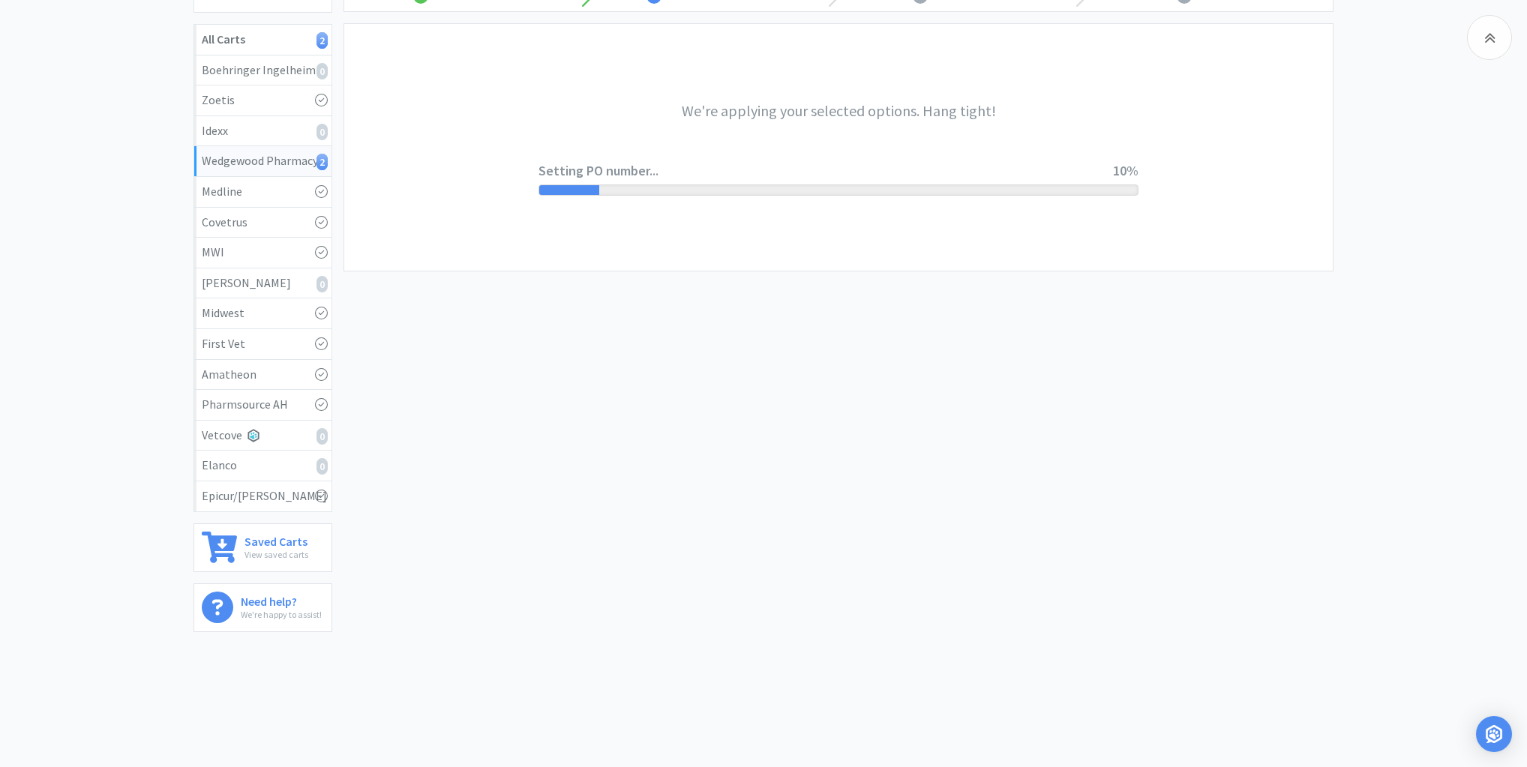
scroll to position [0, 0]
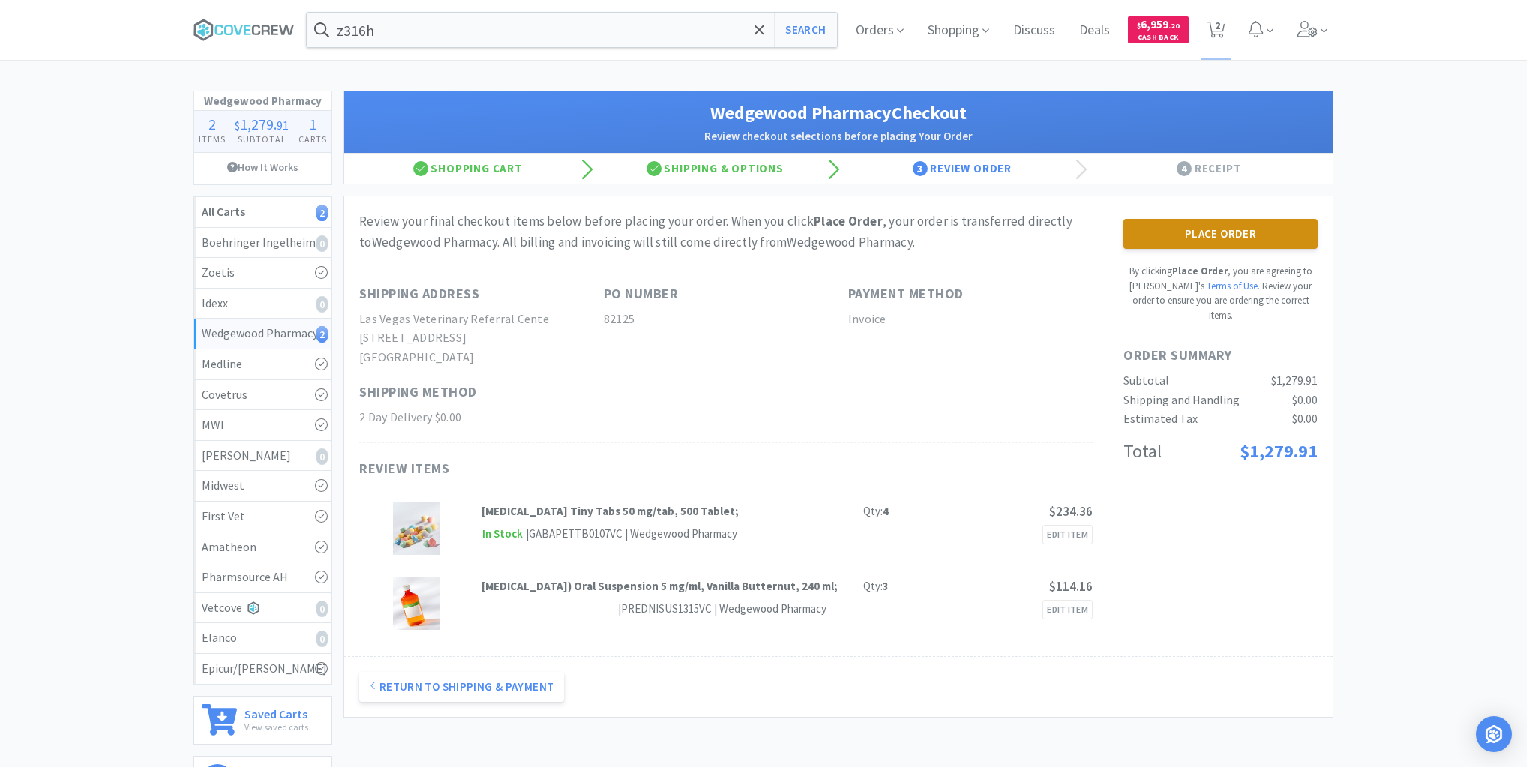
click at [1234, 227] on button "Place Order" at bounding box center [1221, 234] width 194 height 30
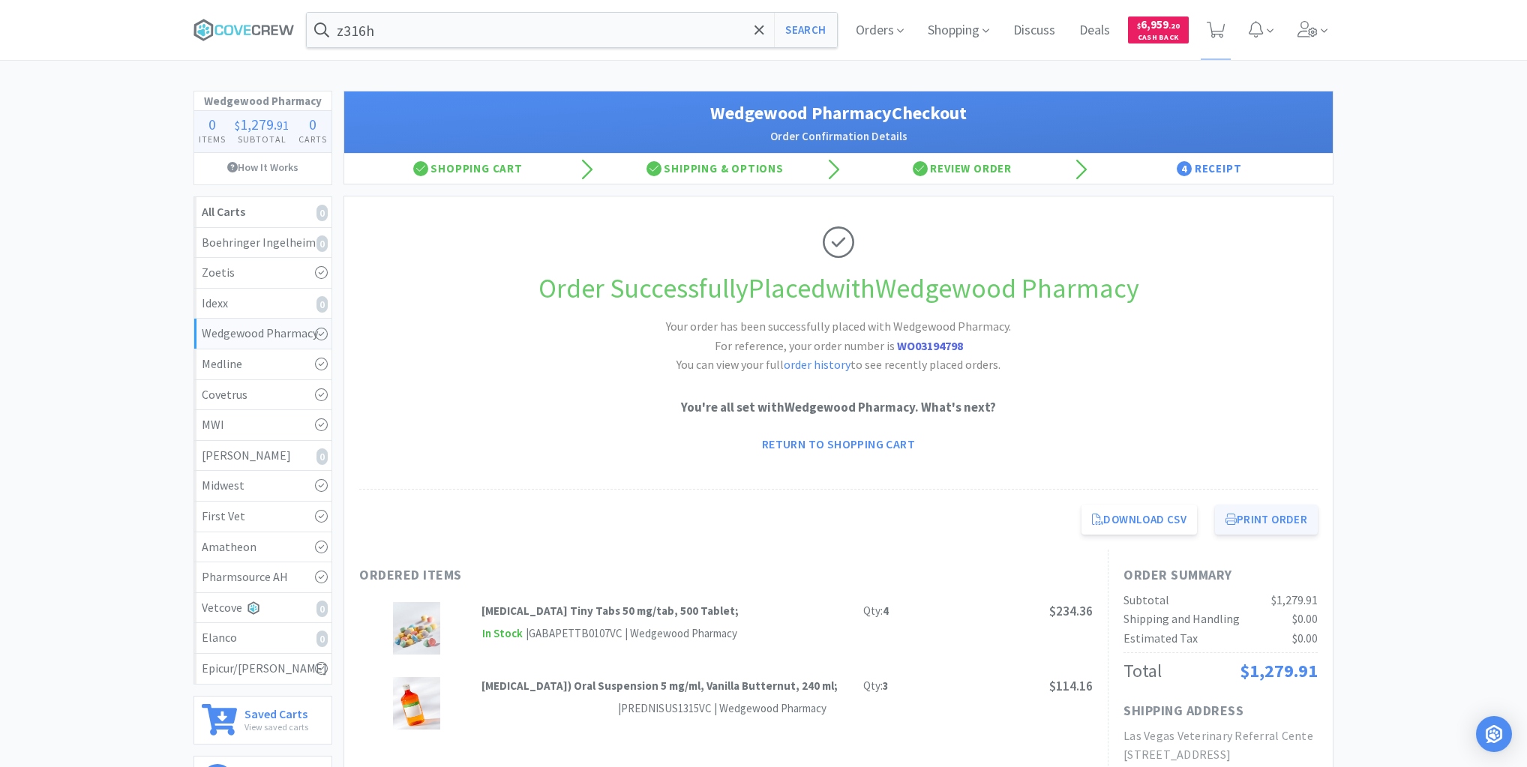
click at [1269, 521] on button "Print Order" at bounding box center [1266, 520] width 103 height 30
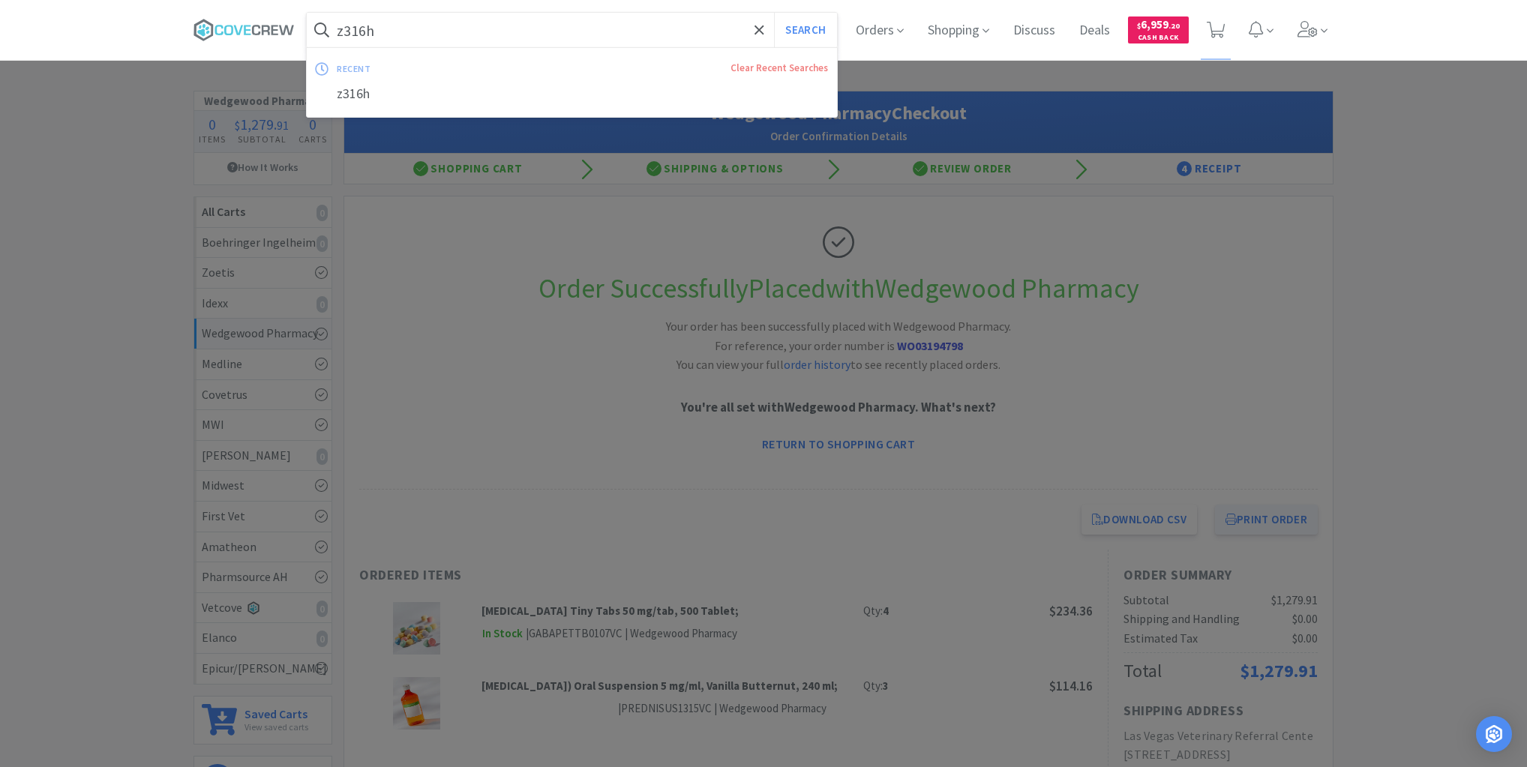
click at [411, 20] on input "z316h" at bounding box center [572, 30] width 530 height 35
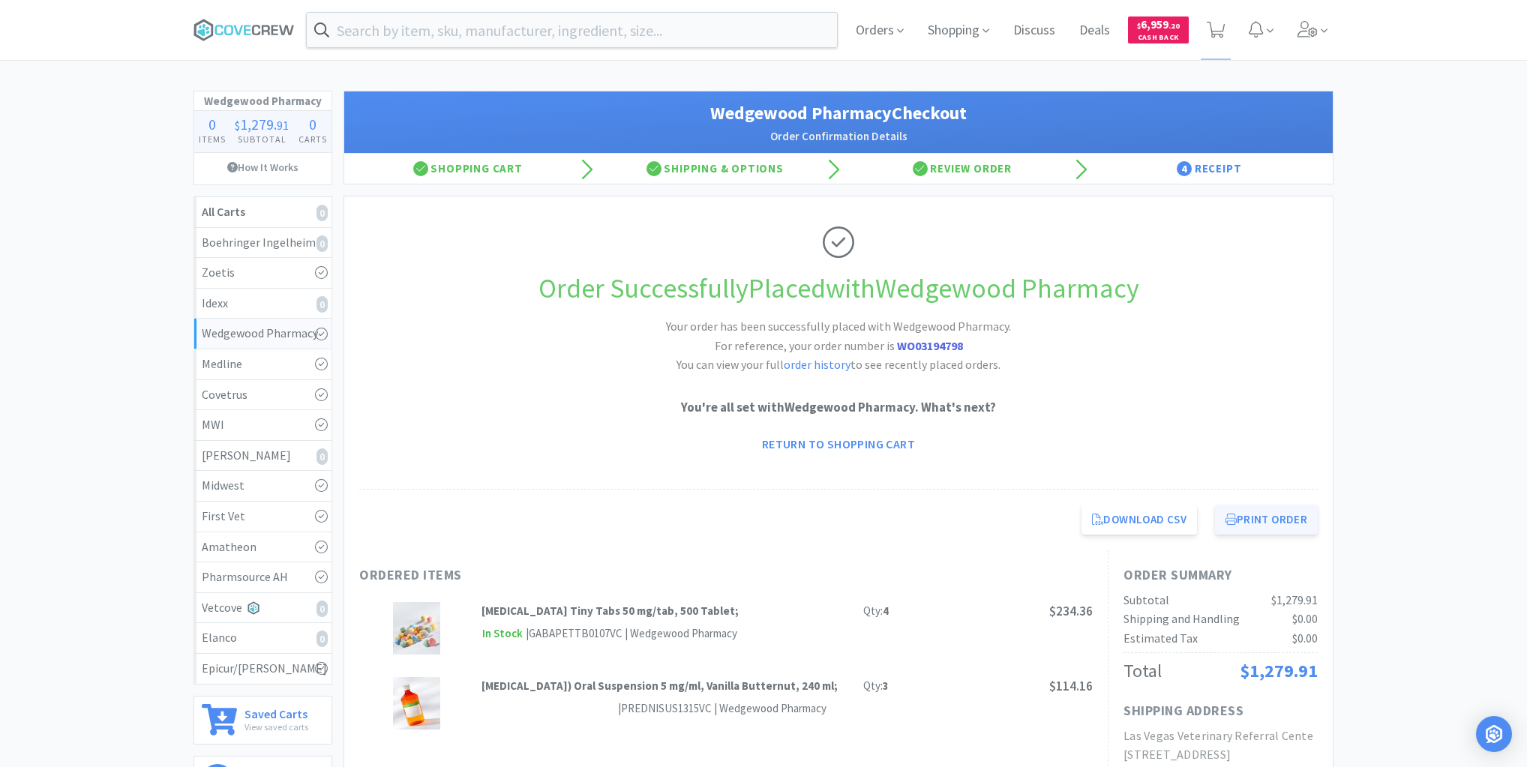
drag, startPoint x: 240, startPoint y: 26, endPoint x: 259, endPoint y: 86, distance: 62.9
click at [242, 35] on icon at bounding box center [244, 30] width 101 height 23
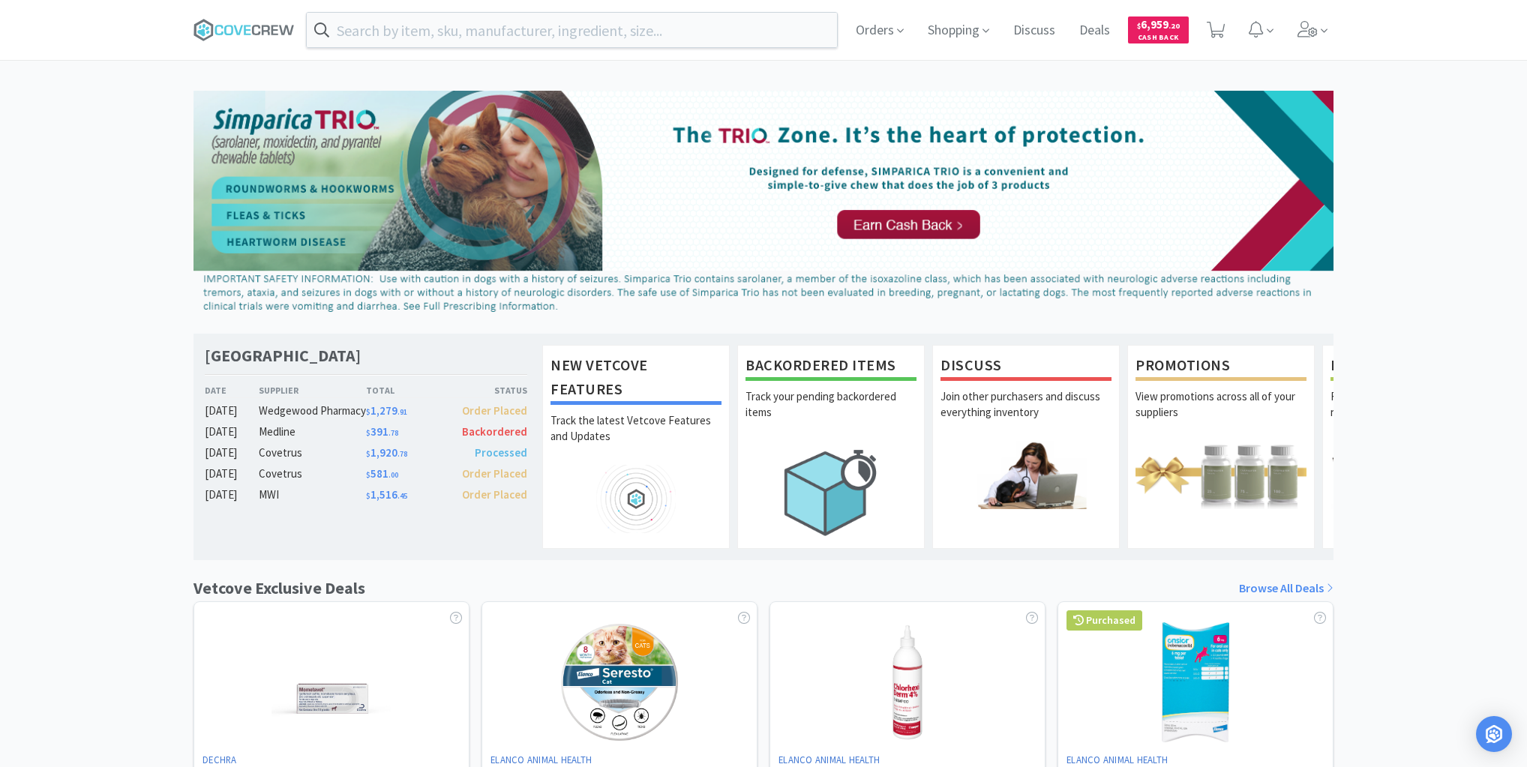
click at [302, 62] on div "Orders Shopping Discuss Discuss Deals Deals $ 6,959 . 20 Cash Back [GEOGRAPHIC_…" at bounding box center [763, 616] width 1527 height 1232
click at [859, 36] on span "Orders" at bounding box center [880, 30] width 60 height 60
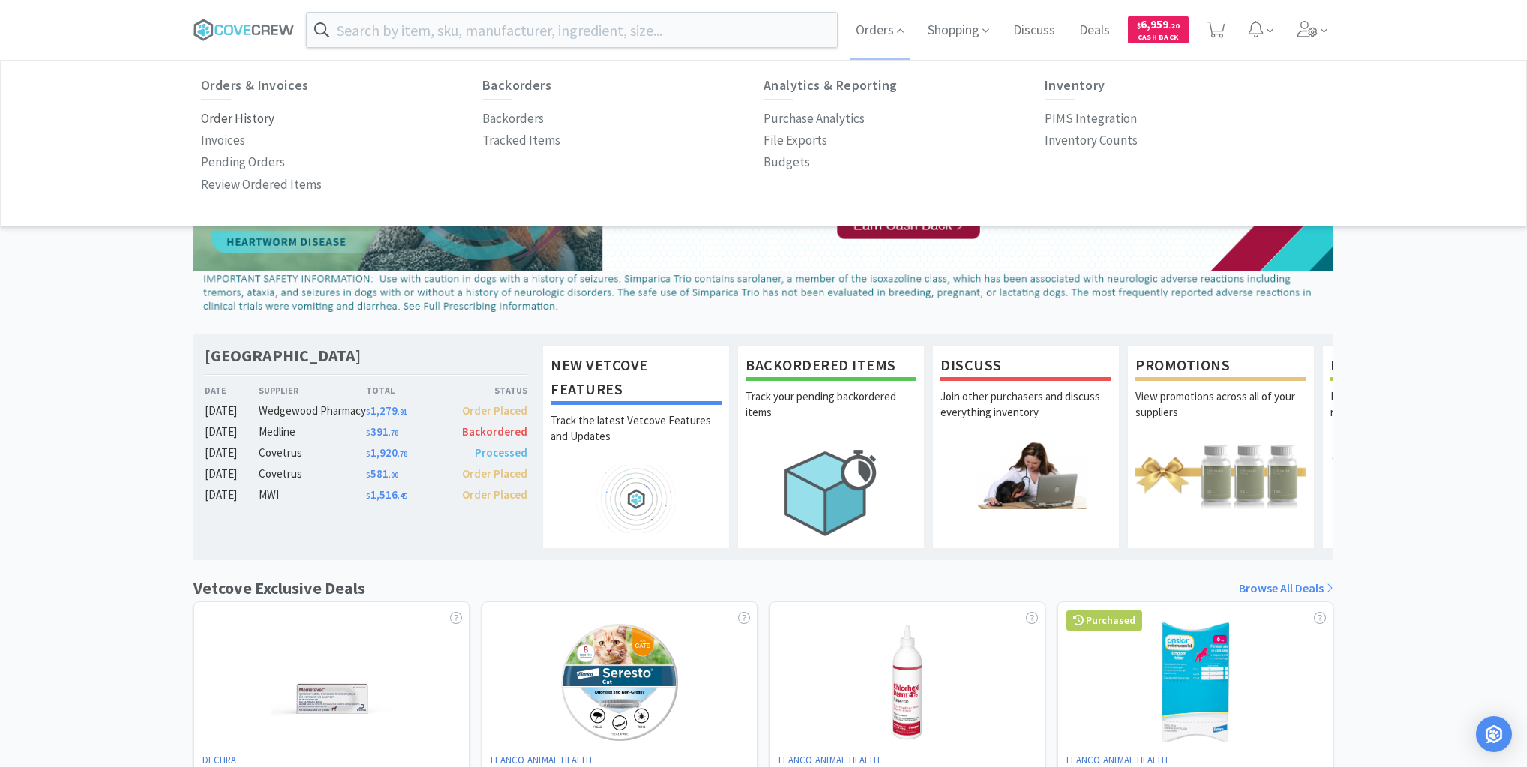
click at [248, 120] on p "Order History" at bounding box center [238, 119] width 74 height 20
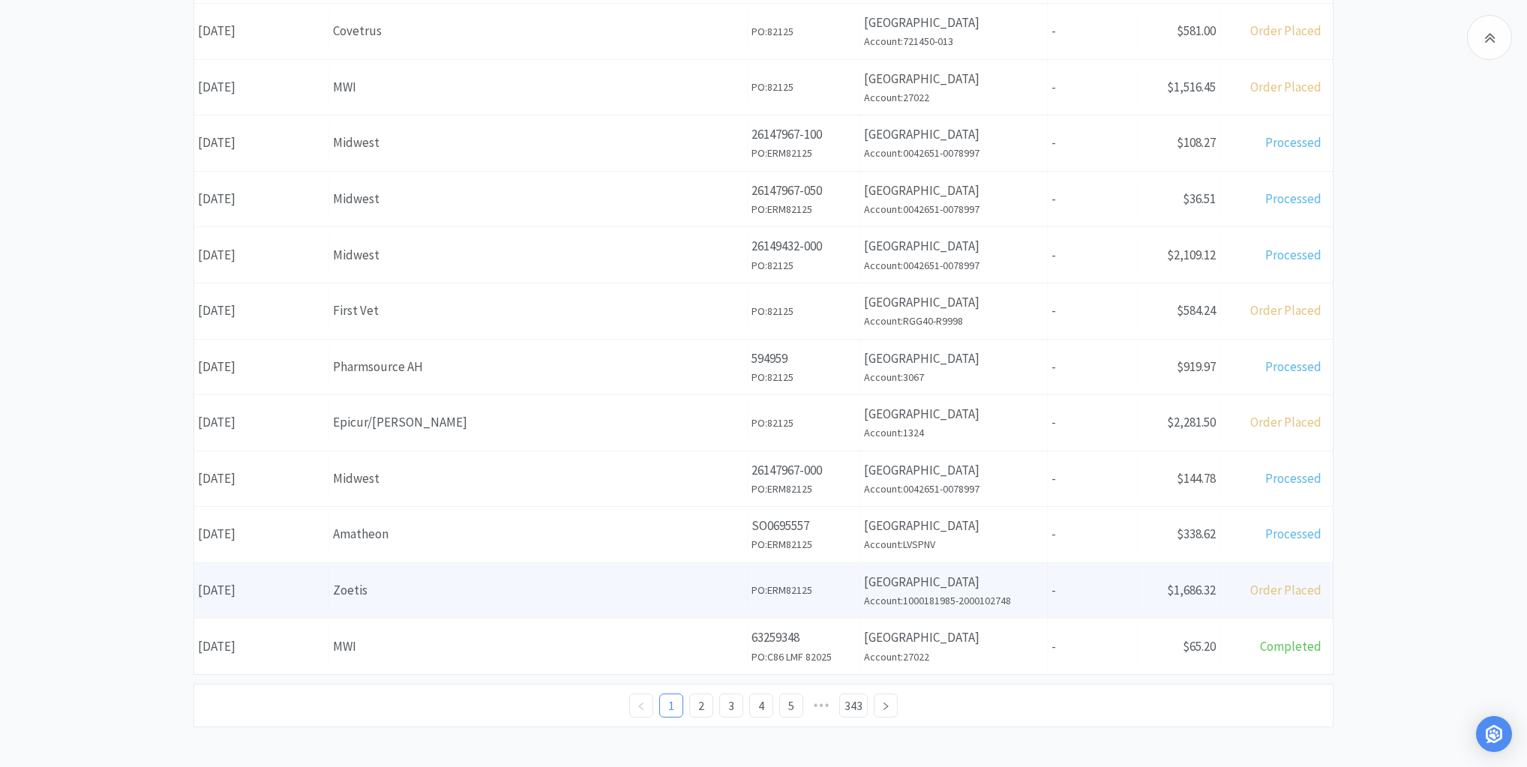
scroll to position [466, 0]
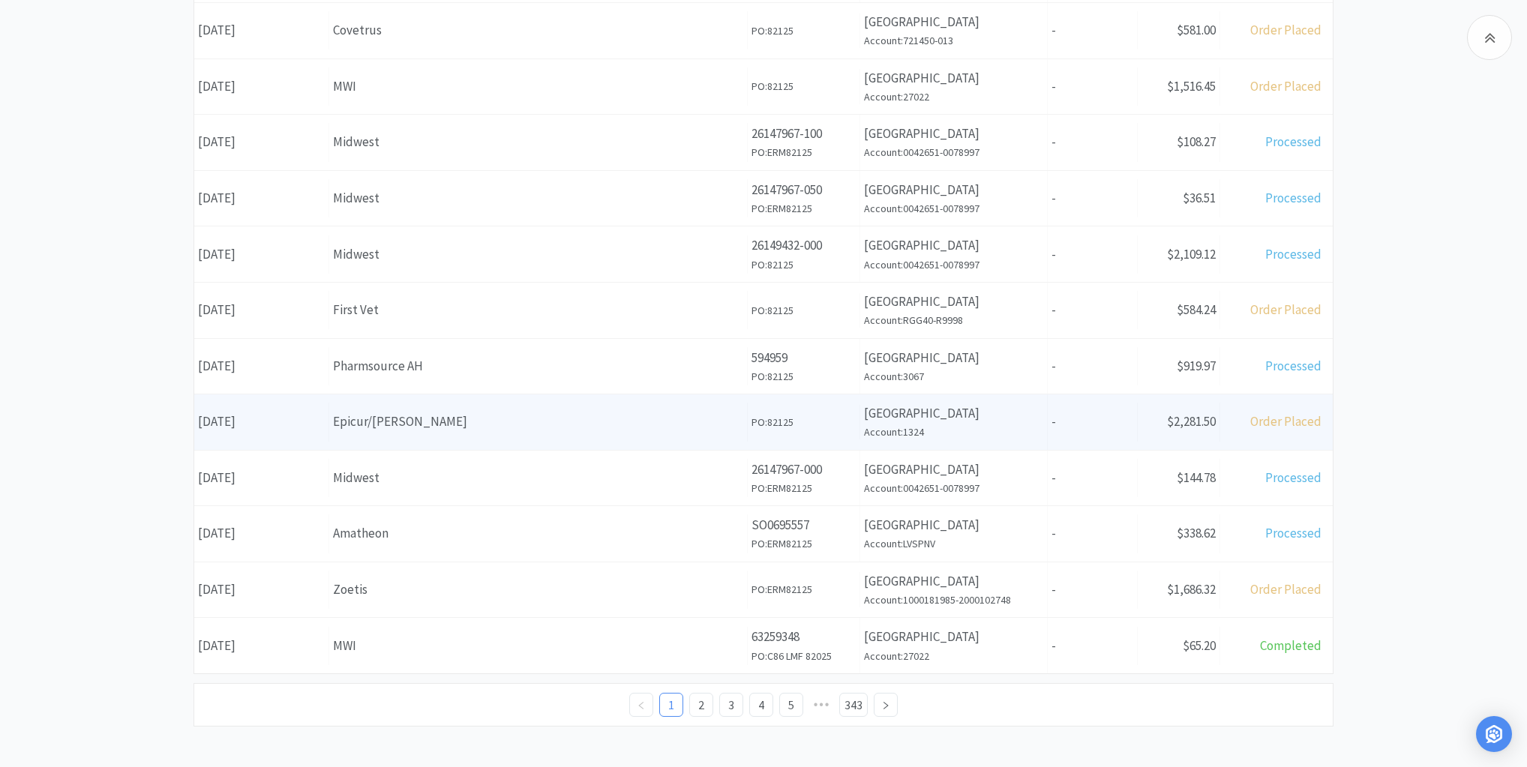
click at [459, 424] on div "Epicur/[PERSON_NAME]" at bounding box center [538, 422] width 410 height 20
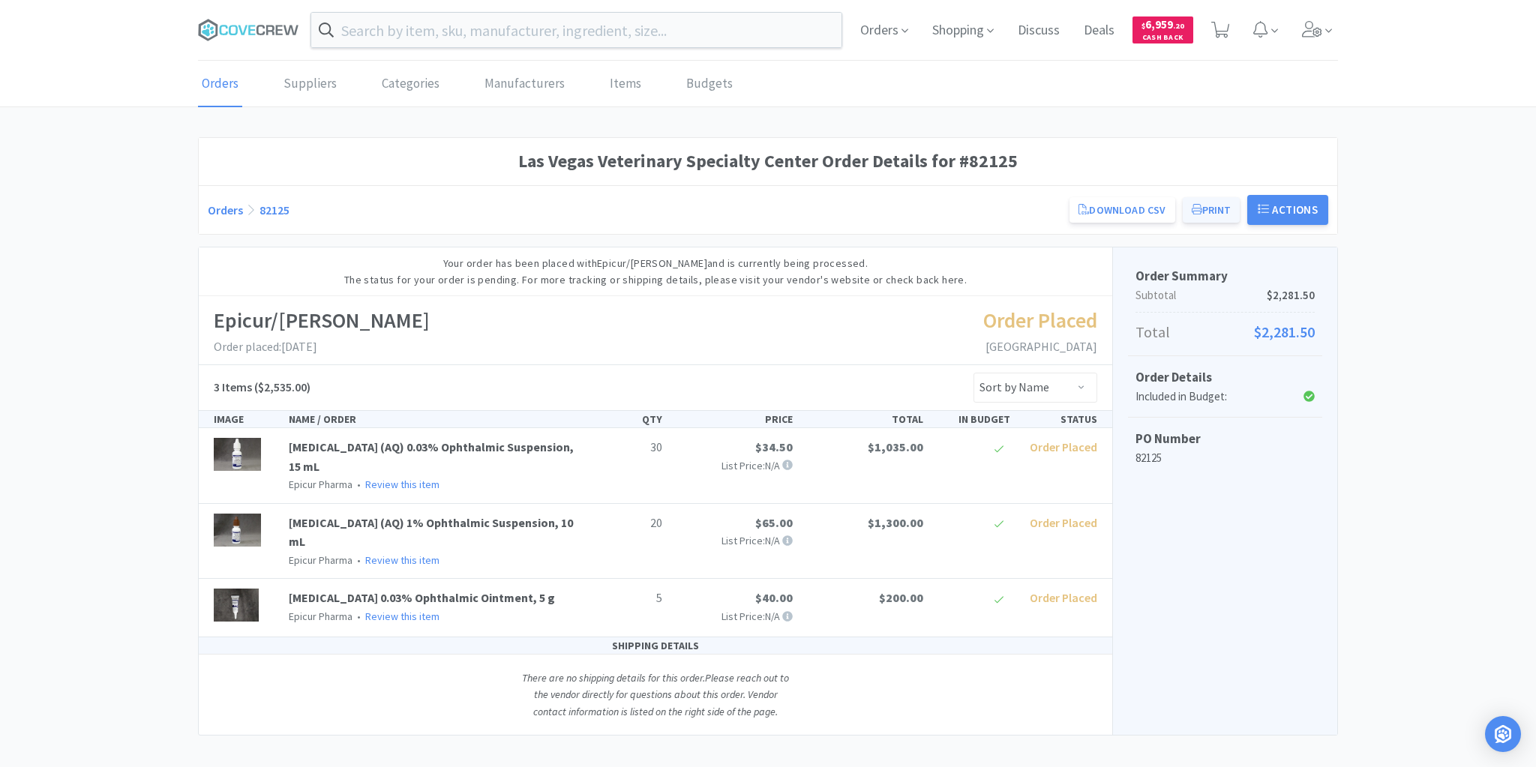
click at [1205, 209] on button "Print" at bounding box center [1212, 210] width 58 height 26
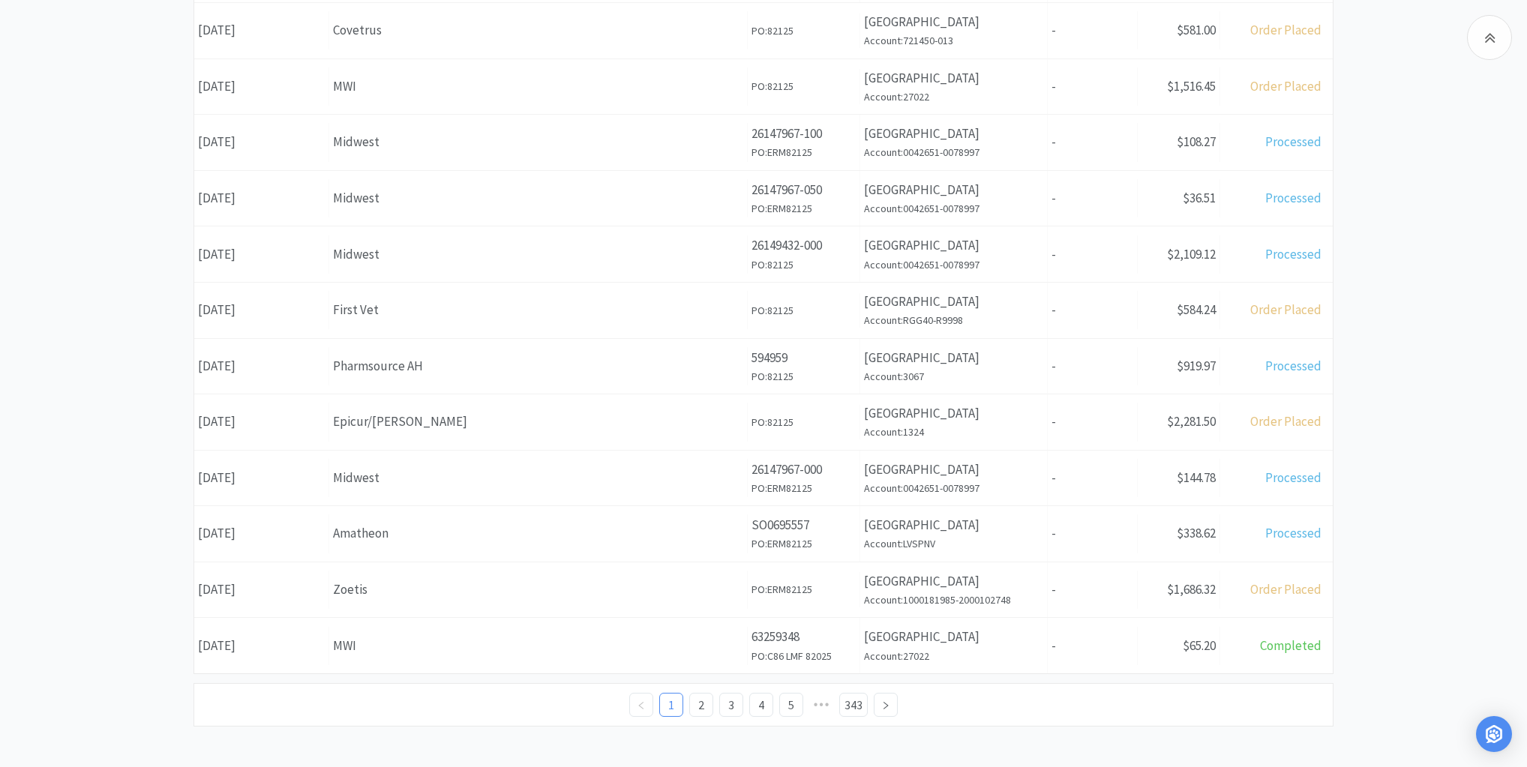
click at [506, 369] on div "Pharmsource AH" at bounding box center [538, 366] width 410 height 20
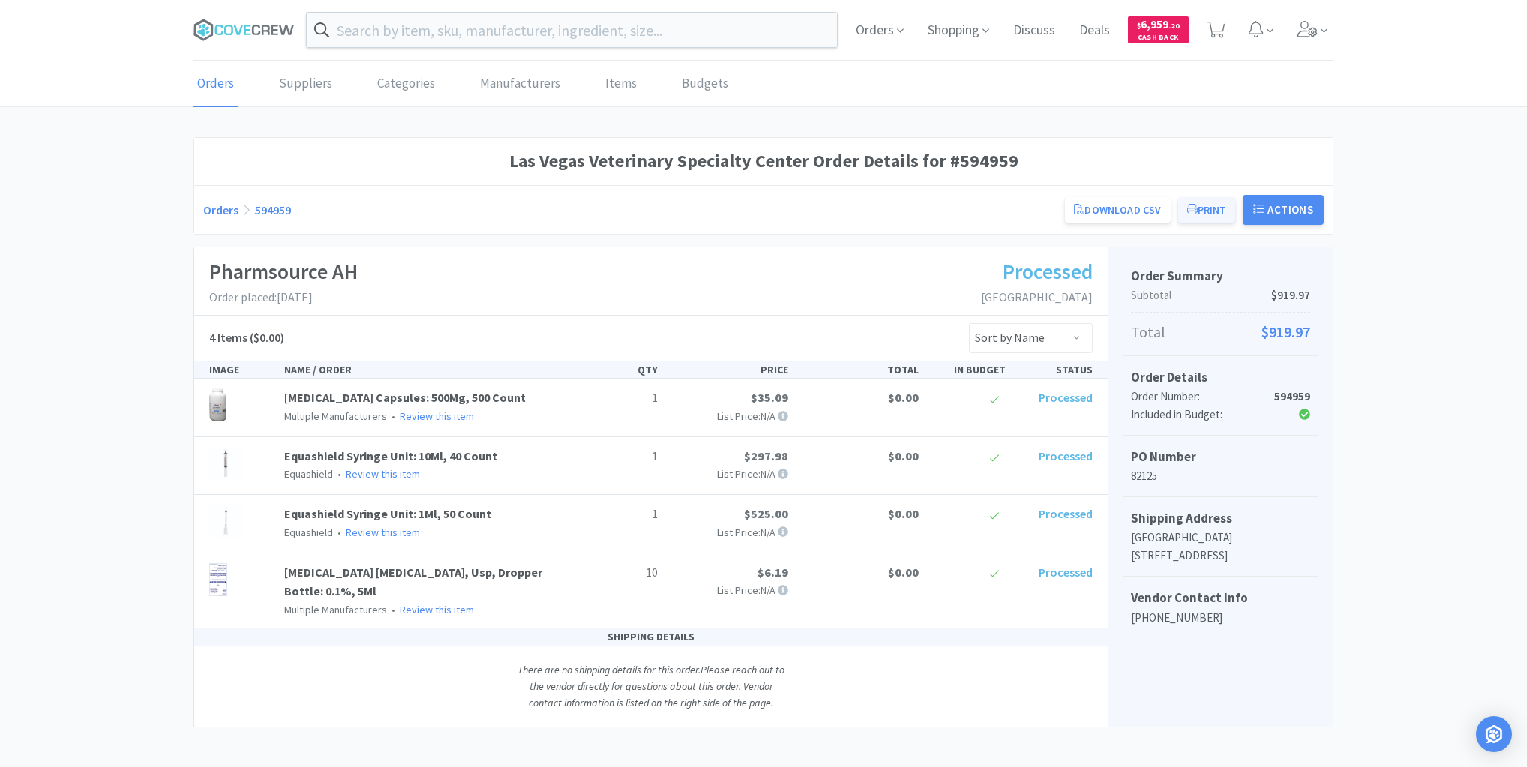
click at [1218, 209] on button "Print" at bounding box center [1207, 210] width 58 height 26
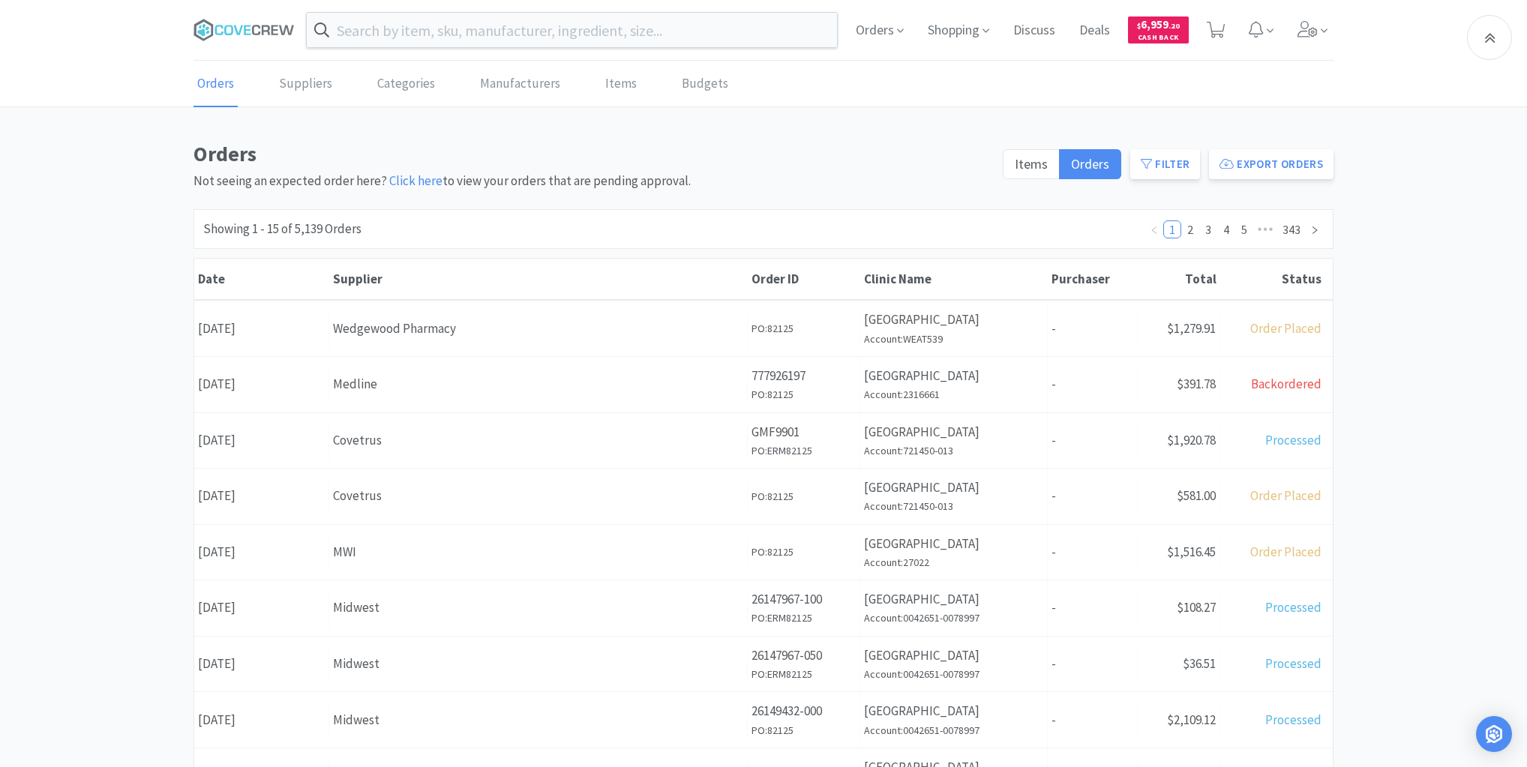
scroll to position [466, 0]
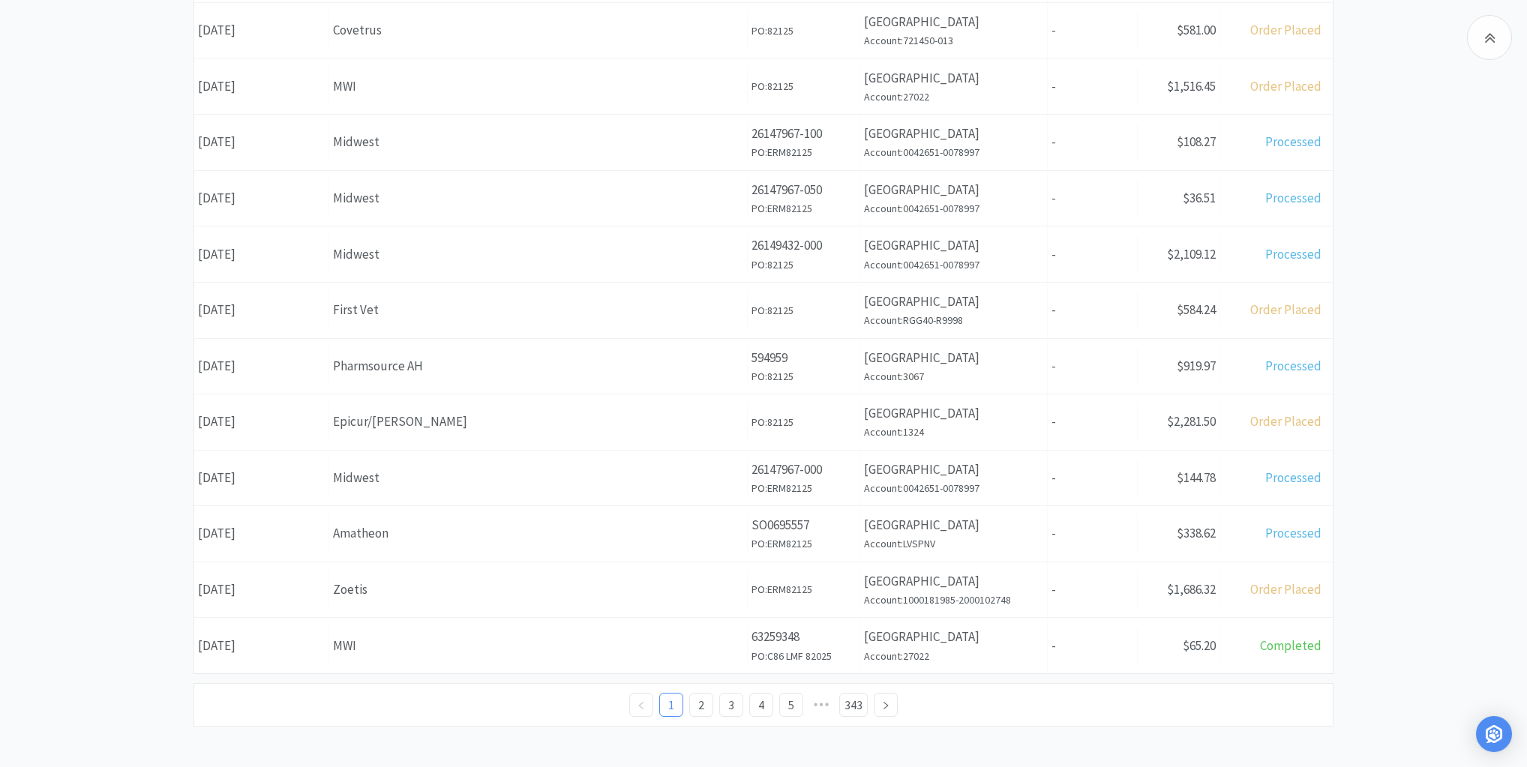
click at [428, 312] on div "First Vet" at bounding box center [538, 310] width 410 height 20
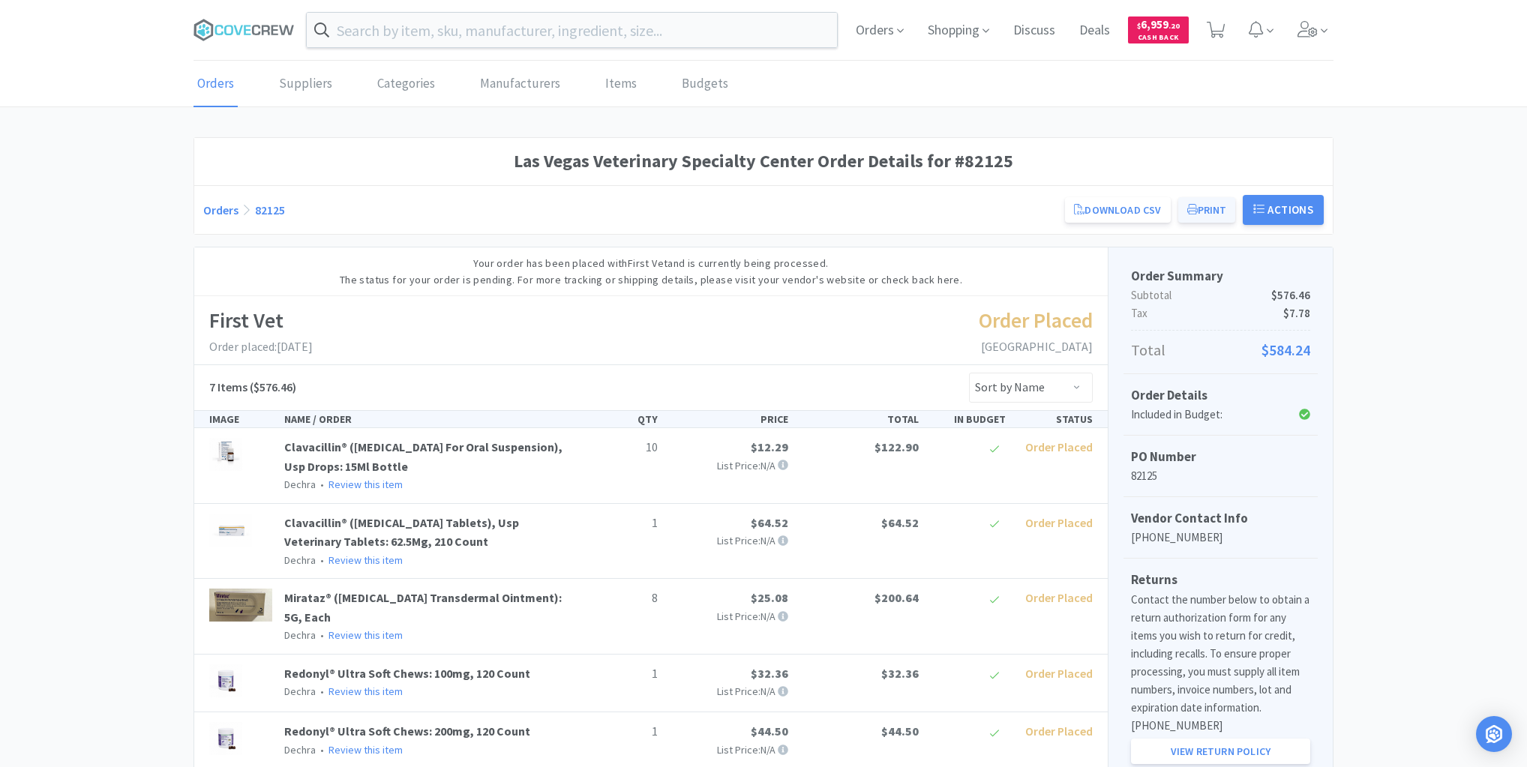
click at [1215, 209] on button "Print" at bounding box center [1207, 210] width 58 height 26
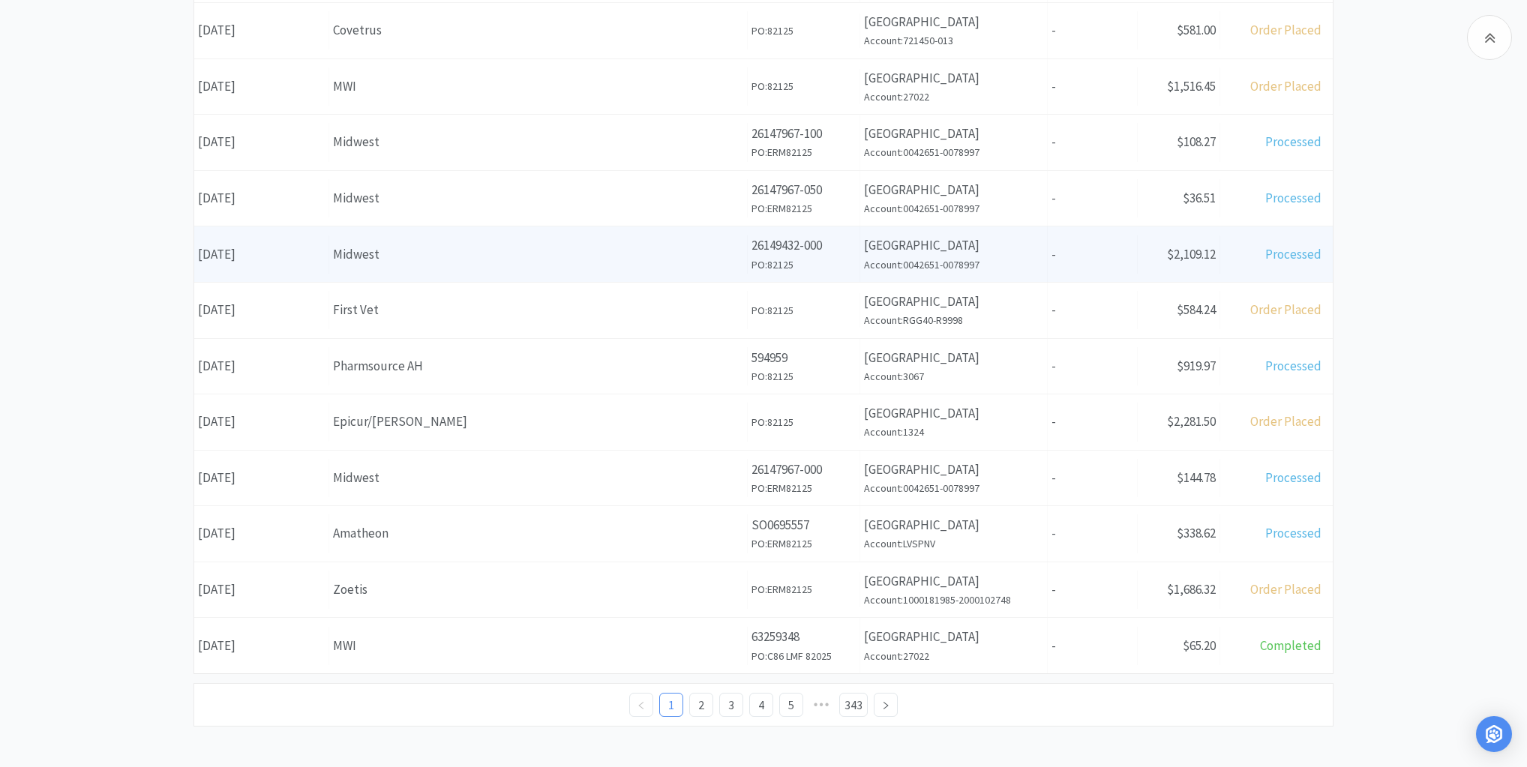
click at [545, 257] on div "Midwest" at bounding box center [538, 255] width 410 height 20
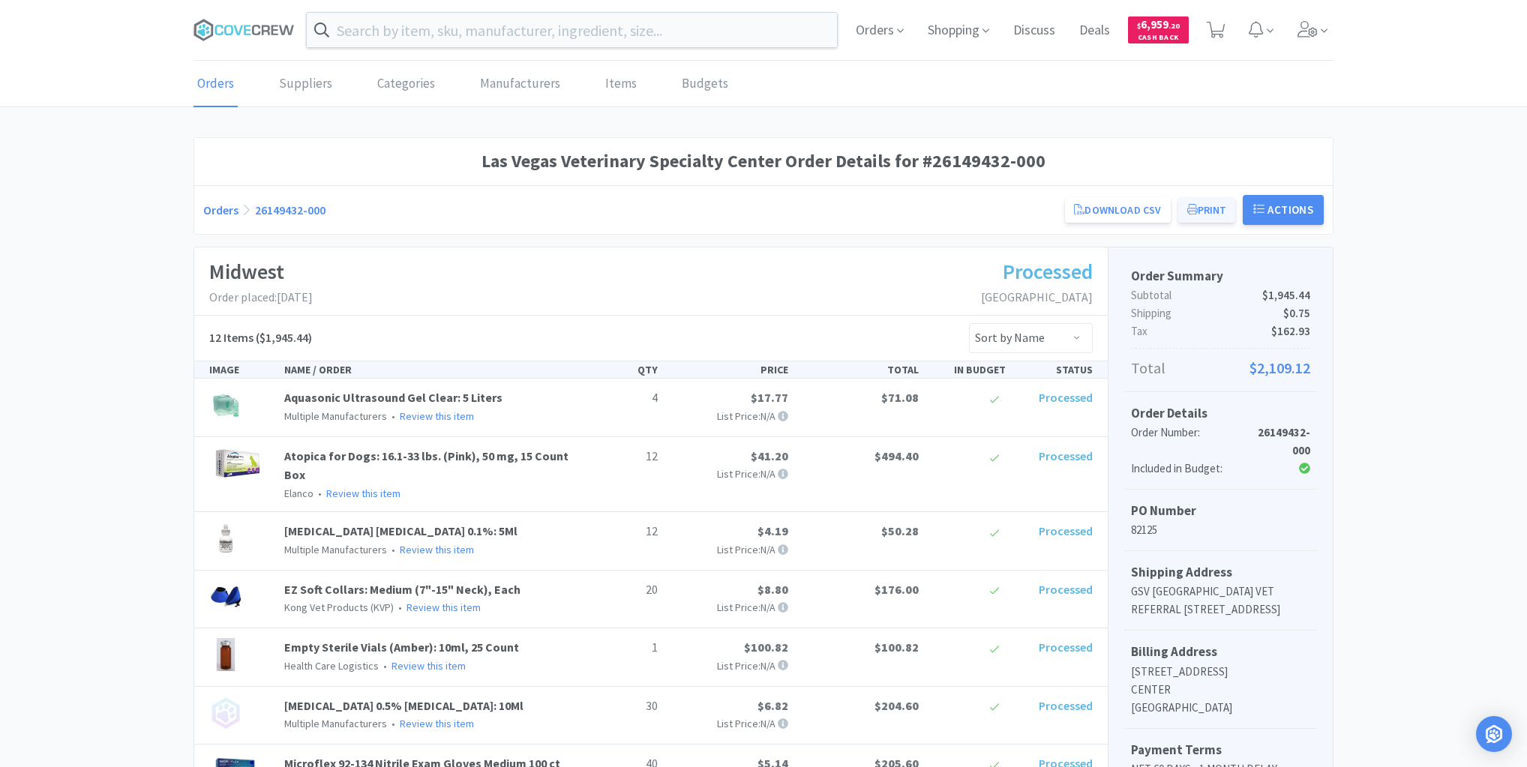
click at [1212, 203] on button "Print" at bounding box center [1207, 210] width 58 height 26
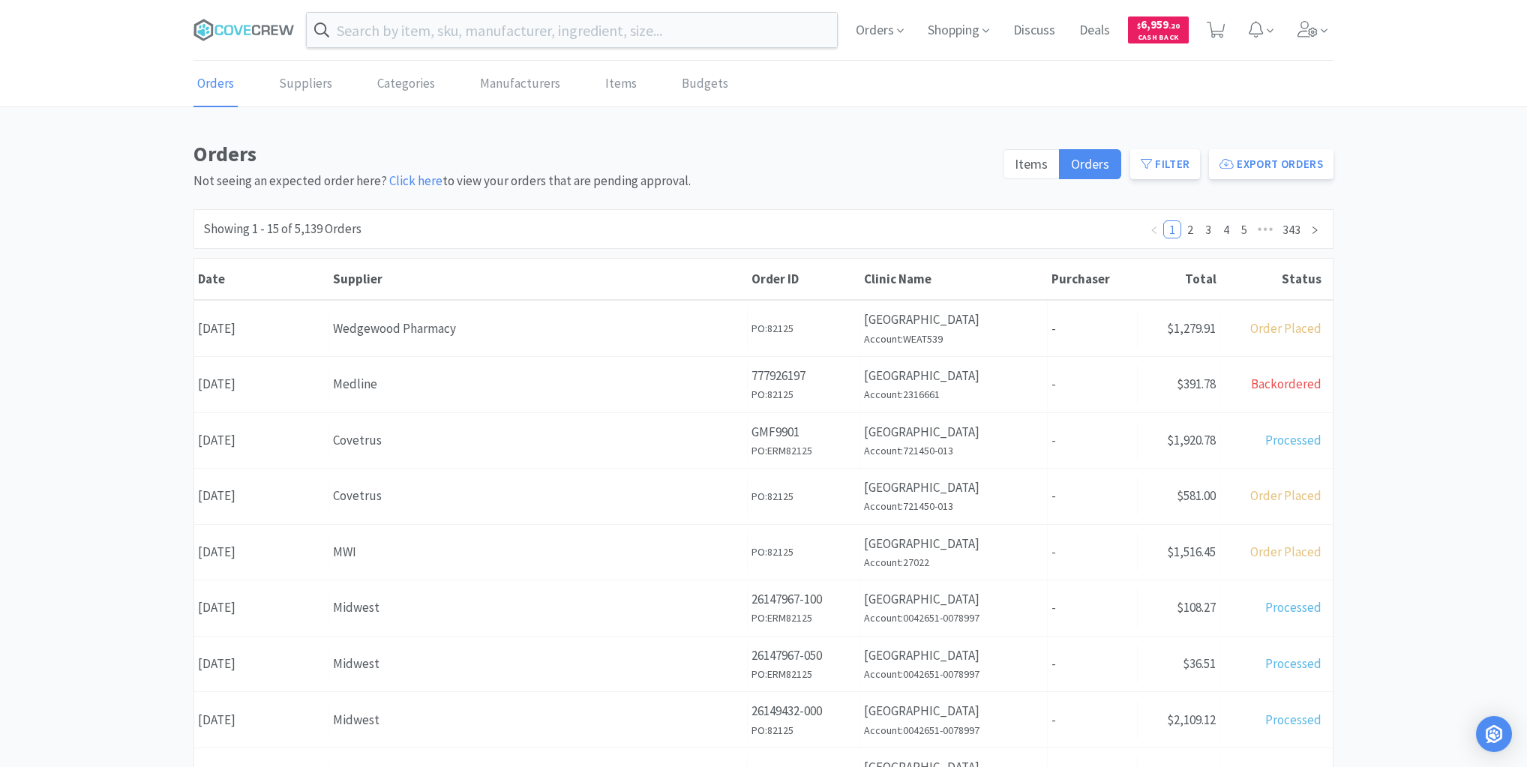
scroll to position [466, 0]
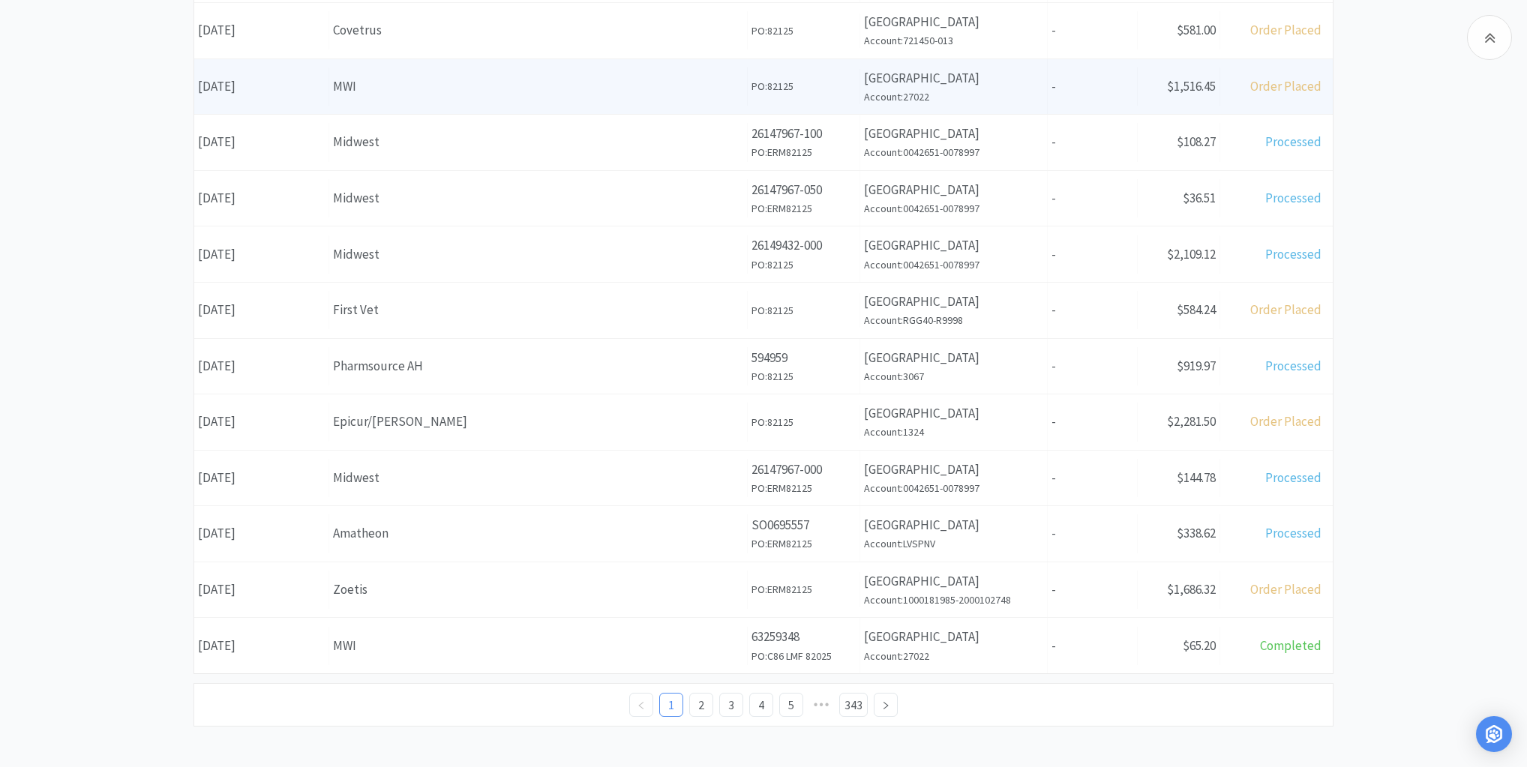
click at [533, 87] on div "MWI" at bounding box center [538, 87] width 410 height 20
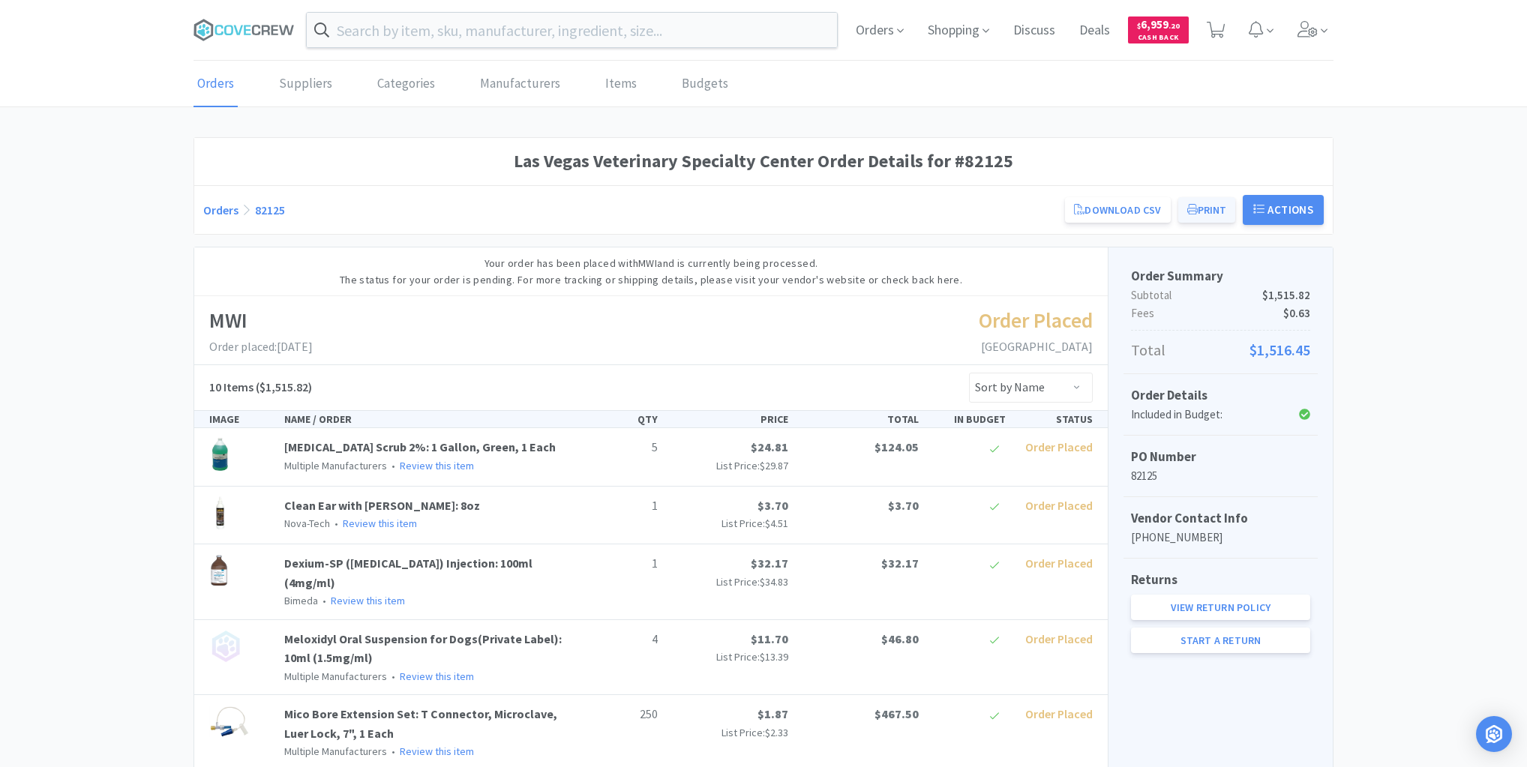
click at [1212, 206] on button "Print" at bounding box center [1207, 210] width 58 height 26
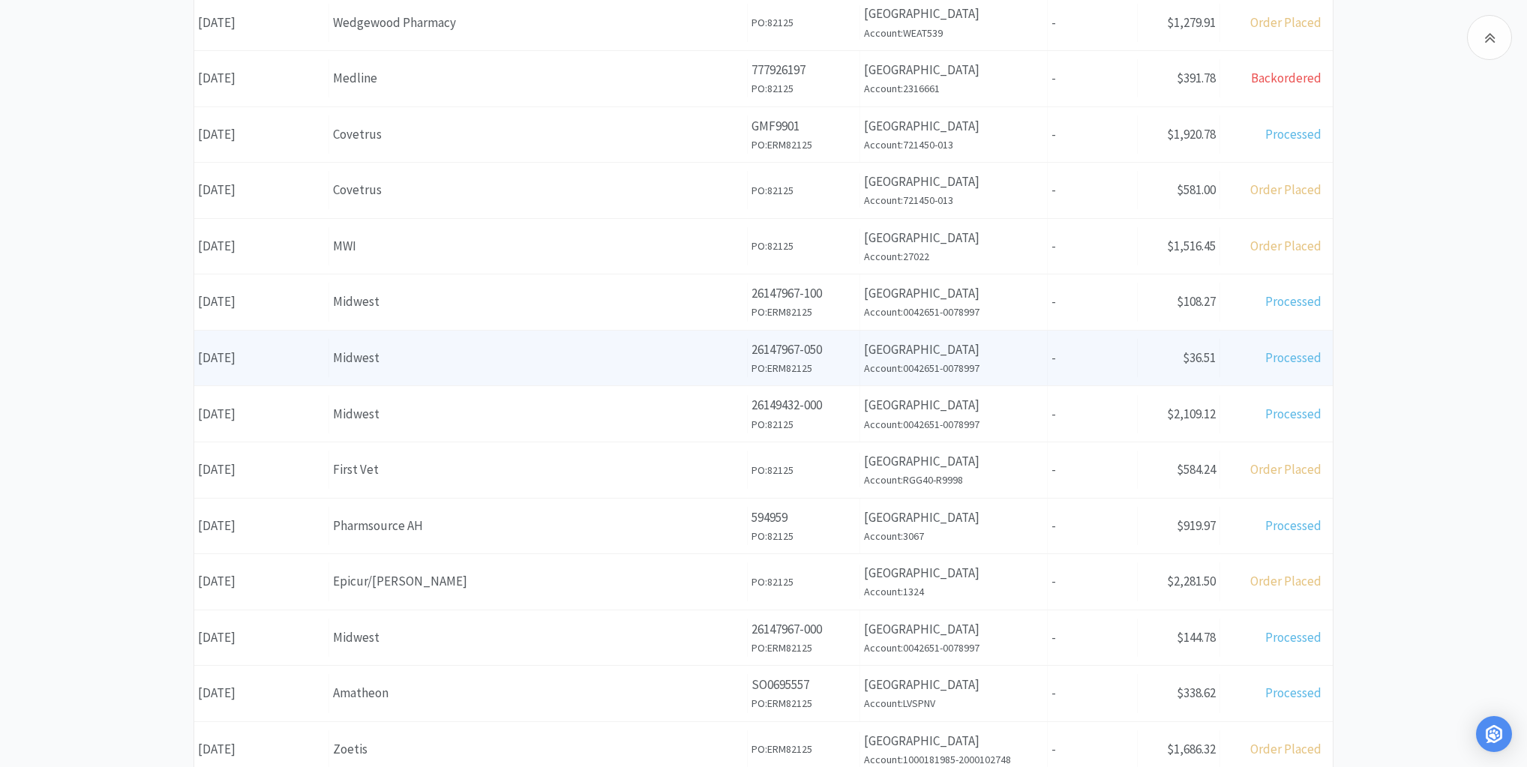
scroll to position [286, 0]
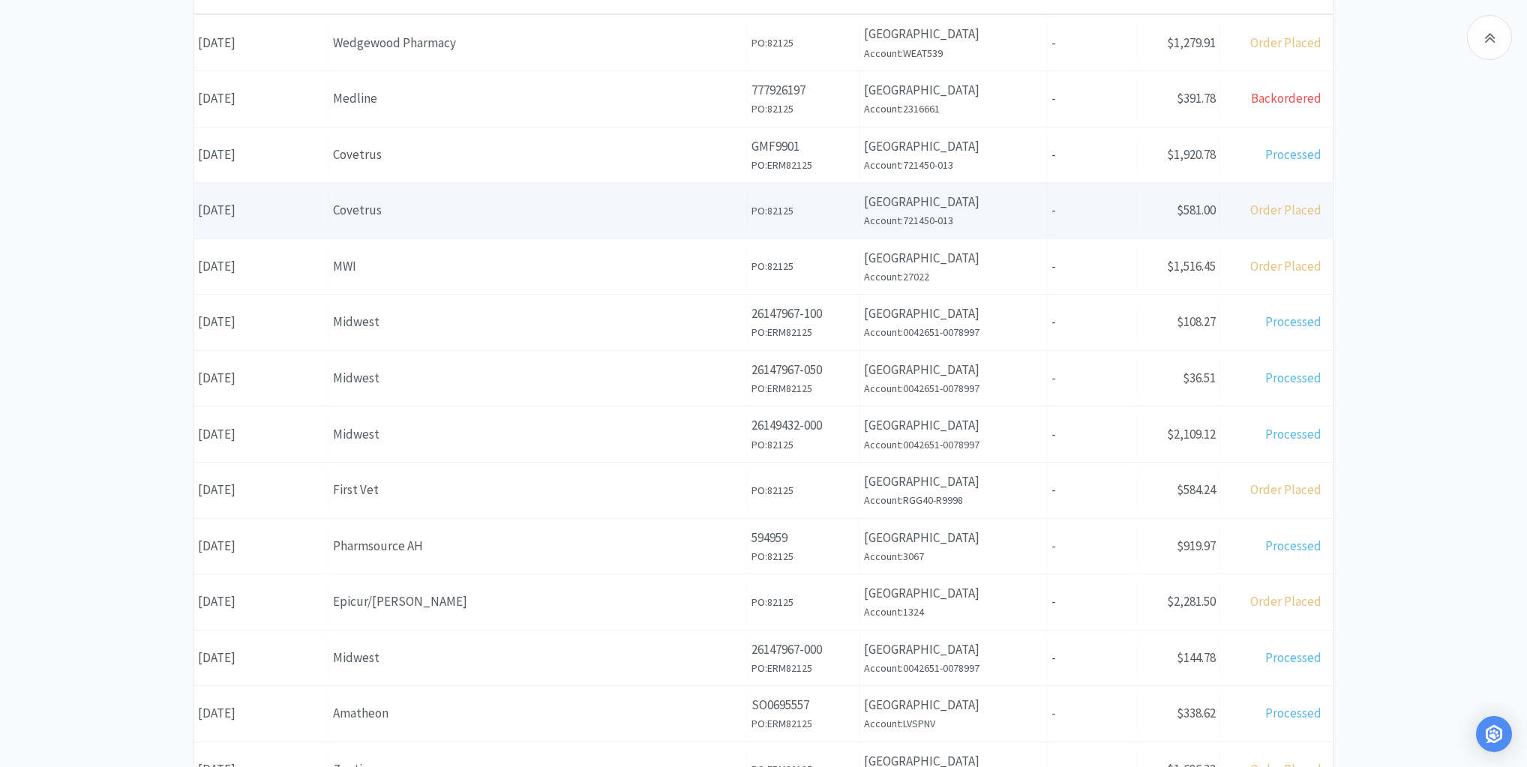
click at [594, 204] on div "Covetrus" at bounding box center [538, 210] width 410 height 20
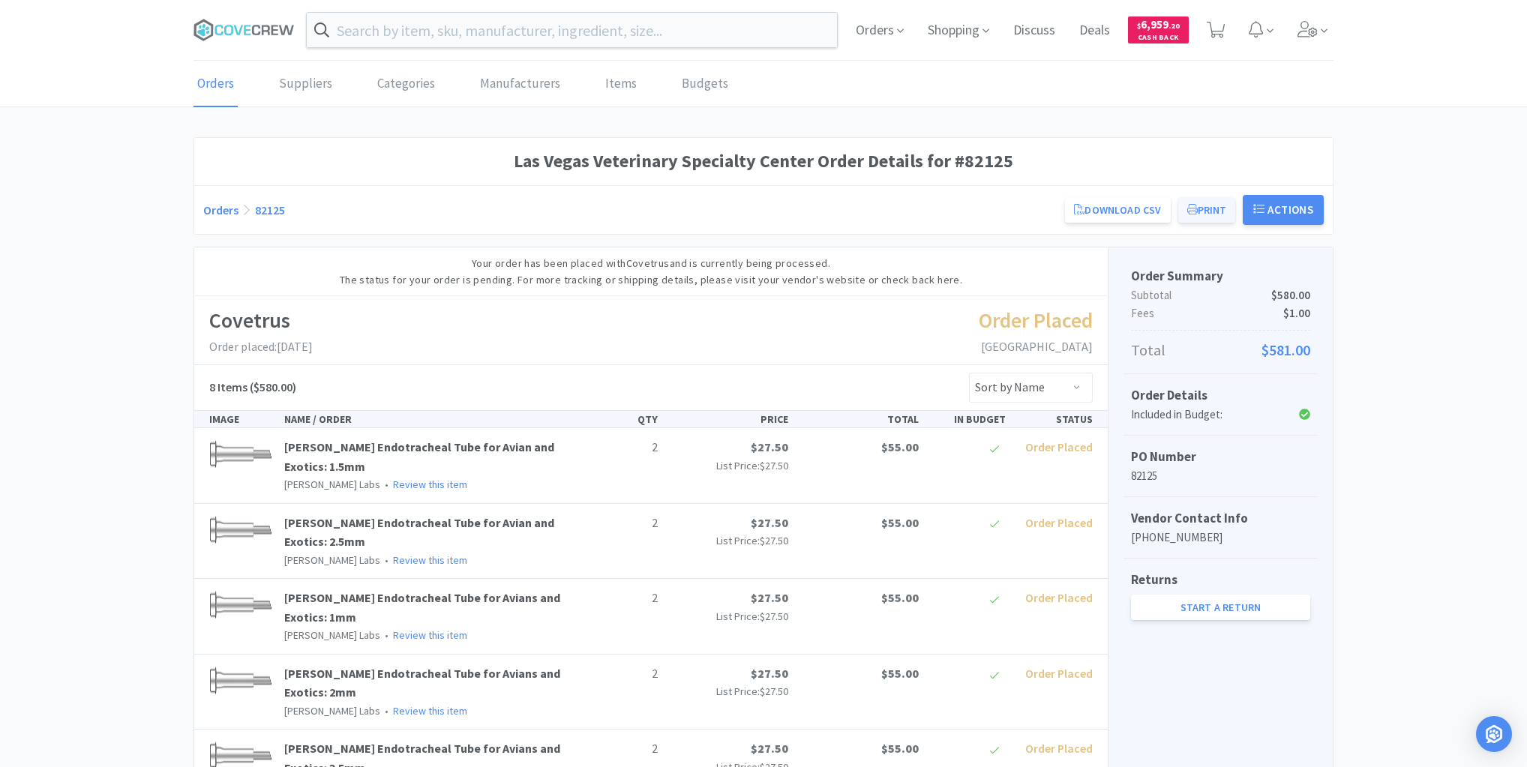
click at [1212, 209] on button "Print" at bounding box center [1207, 210] width 58 height 26
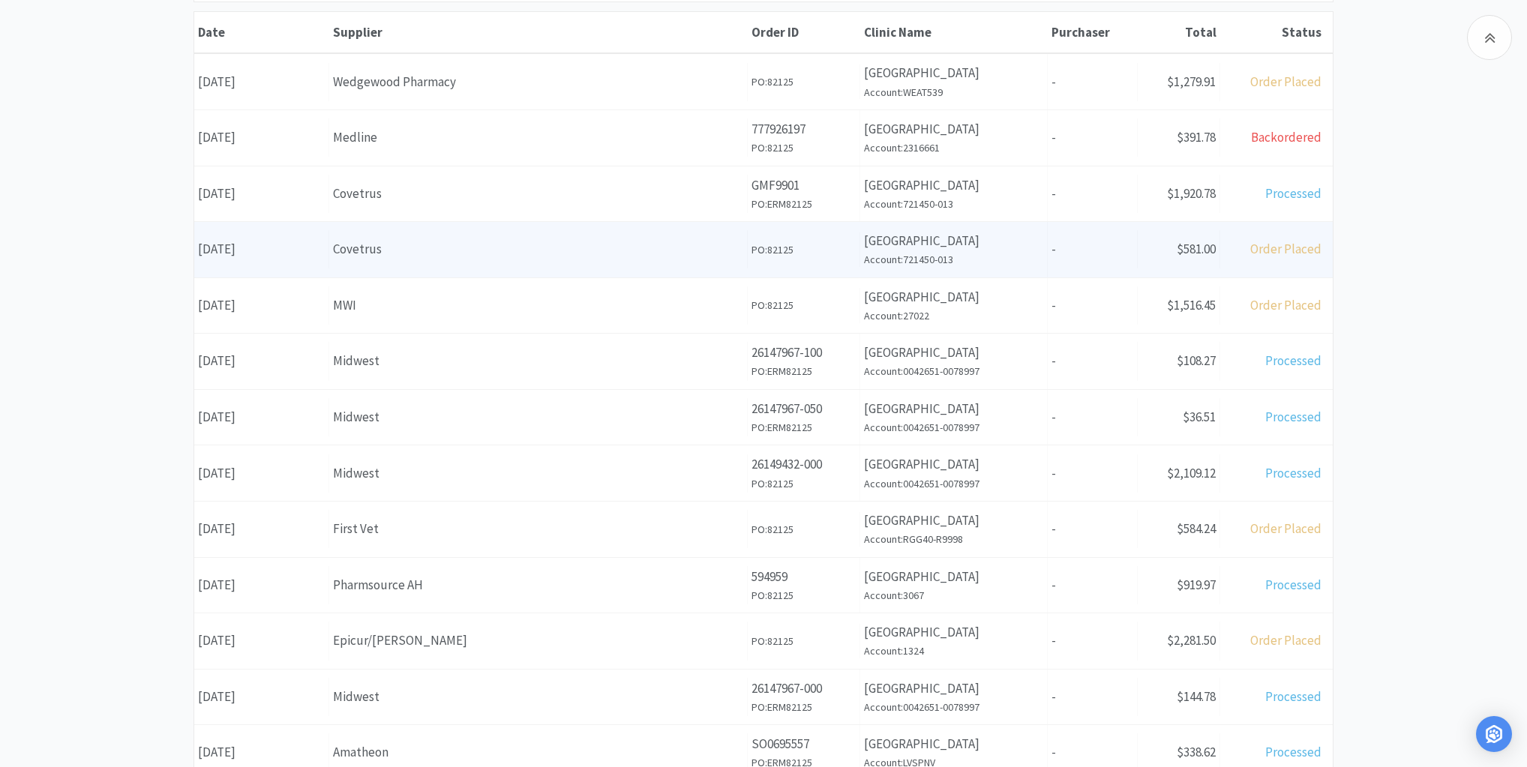
scroll to position [226, 0]
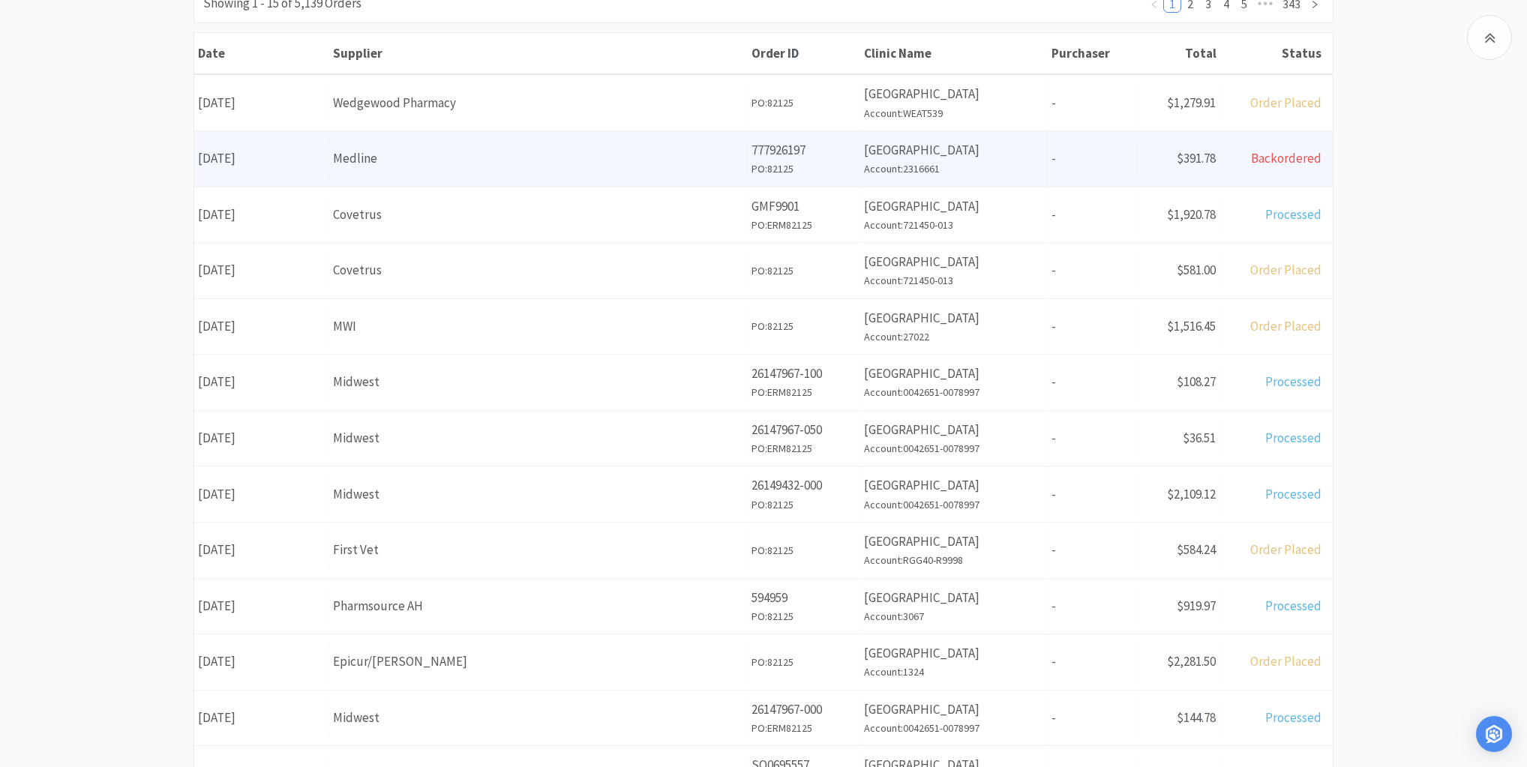
click at [558, 161] on div "Medline" at bounding box center [538, 159] width 410 height 20
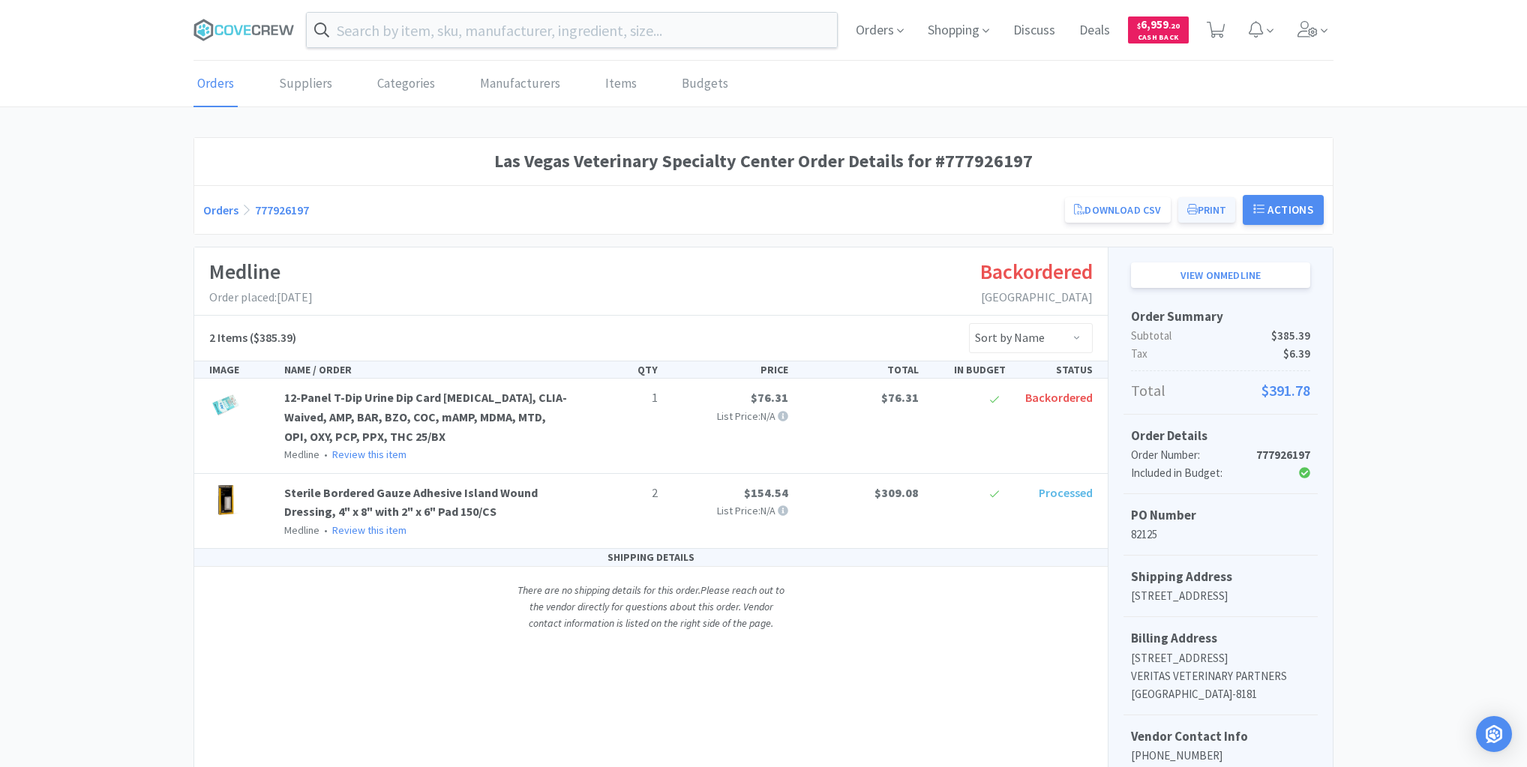
click at [1202, 206] on button "Print" at bounding box center [1207, 210] width 58 height 26
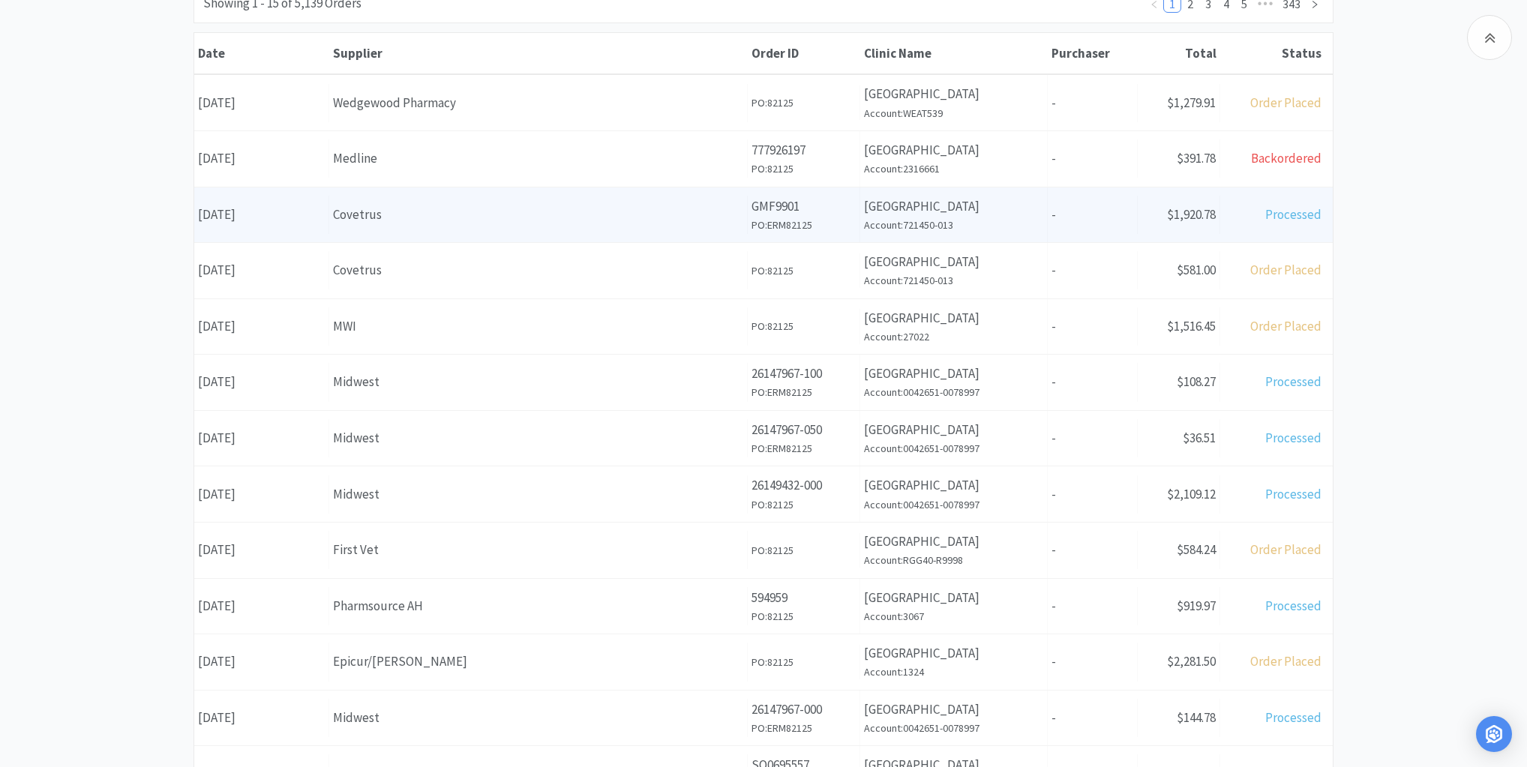
scroll to position [106, 0]
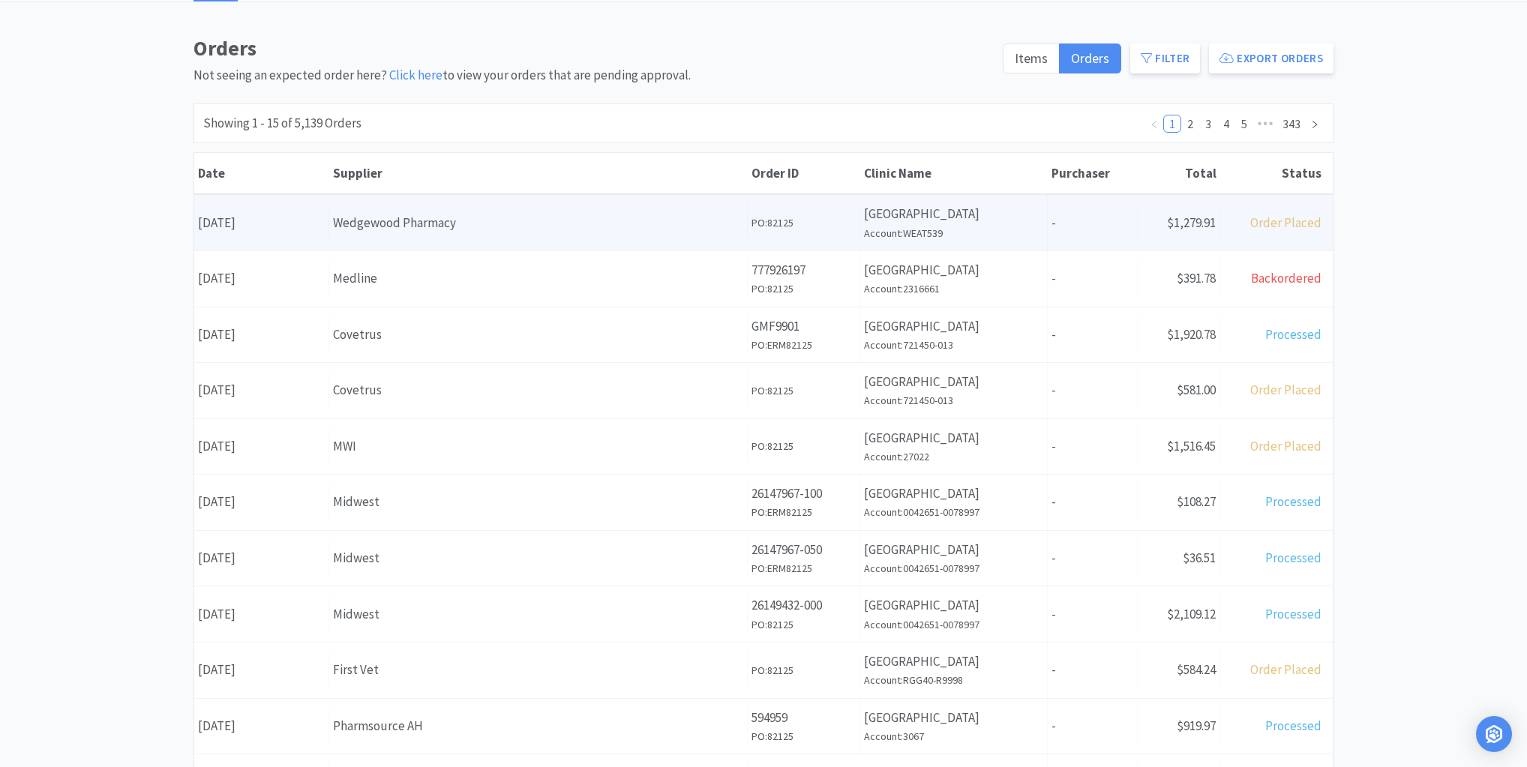
click at [551, 220] on div "Wedgewood Pharmacy" at bounding box center [538, 223] width 410 height 20
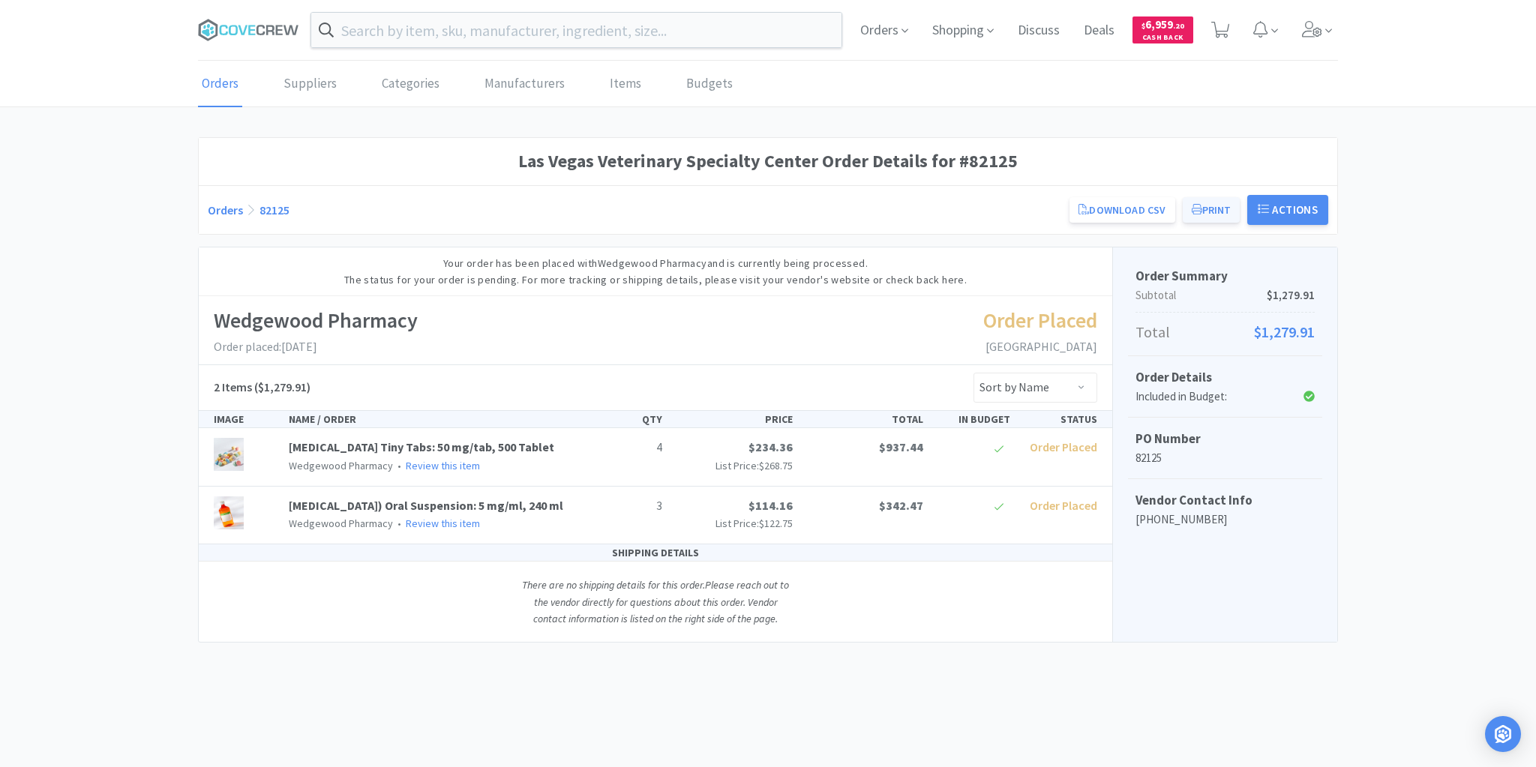
click at [1208, 209] on button "Print" at bounding box center [1212, 210] width 58 height 26
drag, startPoint x: 263, startPoint y: 27, endPoint x: 261, endPoint y: 45, distance: 18.1
click at [262, 29] on icon at bounding box center [248, 30] width 101 height 23
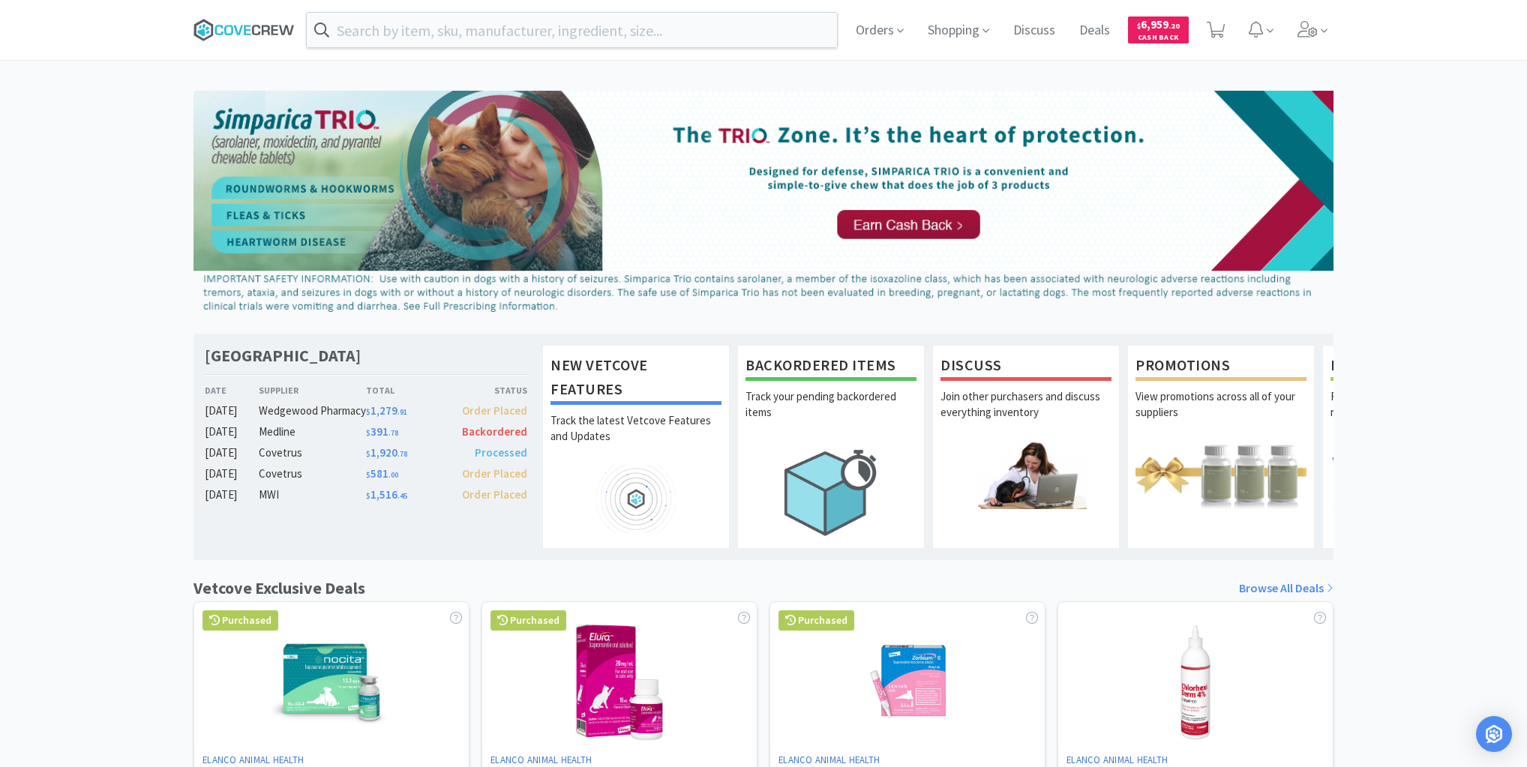
click at [224, 27] on icon at bounding box center [244, 30] width 101 height 23
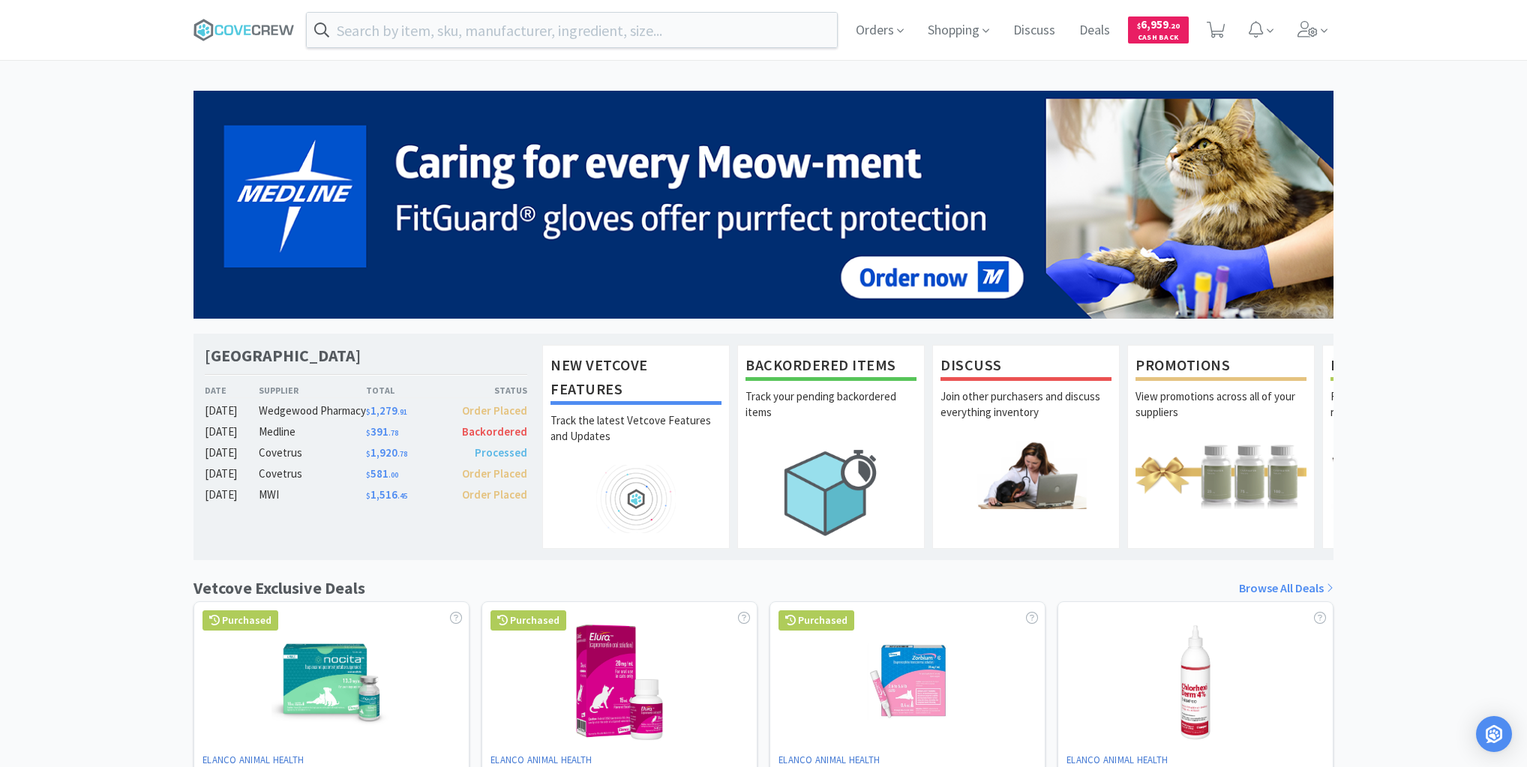
drag, startPoint x: 147, startPoint y: 92, endPoint x: 165, endPoint y: 90, distance: 18.1
click at [150, 92] on div "Las Vegas Veterinary Specialty Center Date Supplier Total Status [DATE] Wedgewo…" at bounding box center [763, 662] width 1527 height 1142
click at [413, 27] on input "text" at bounding box center [572, 30] width 530 height 35
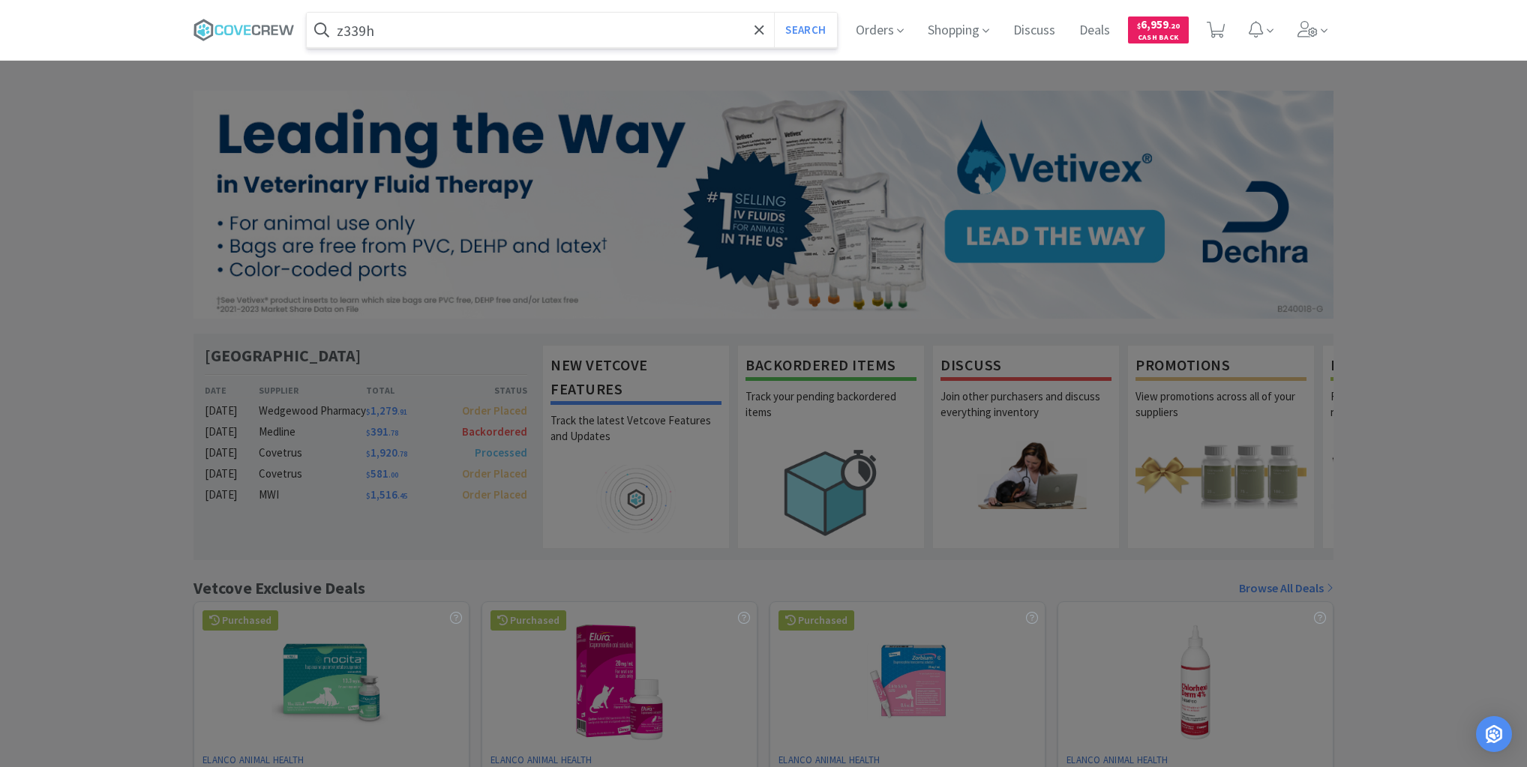
click at [774, 13] on button "Search" at bounding box center [805, 30] width 62 height 35
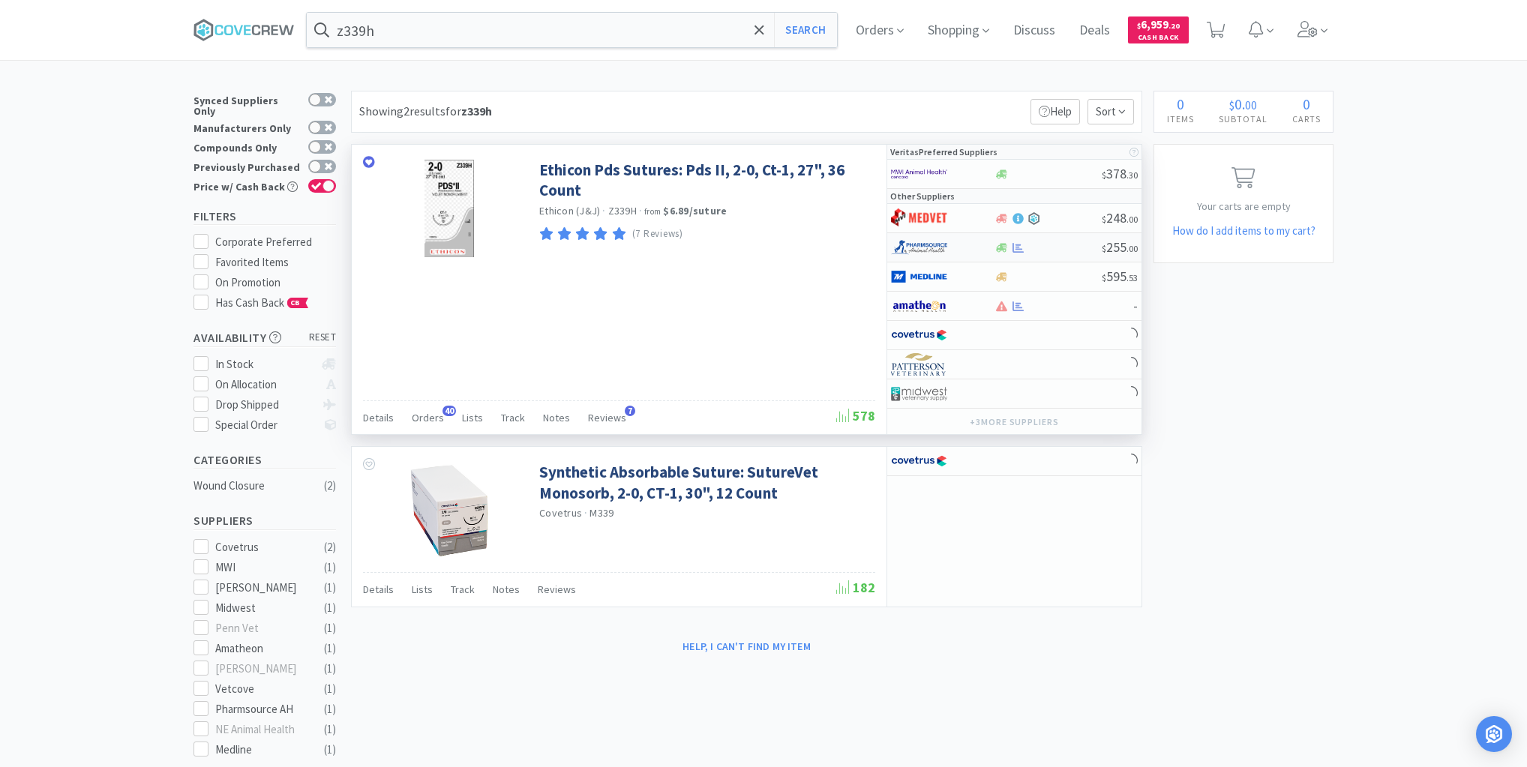
click at [1043, 245] on div at bounding box center [1048, 247] width 108 height 11
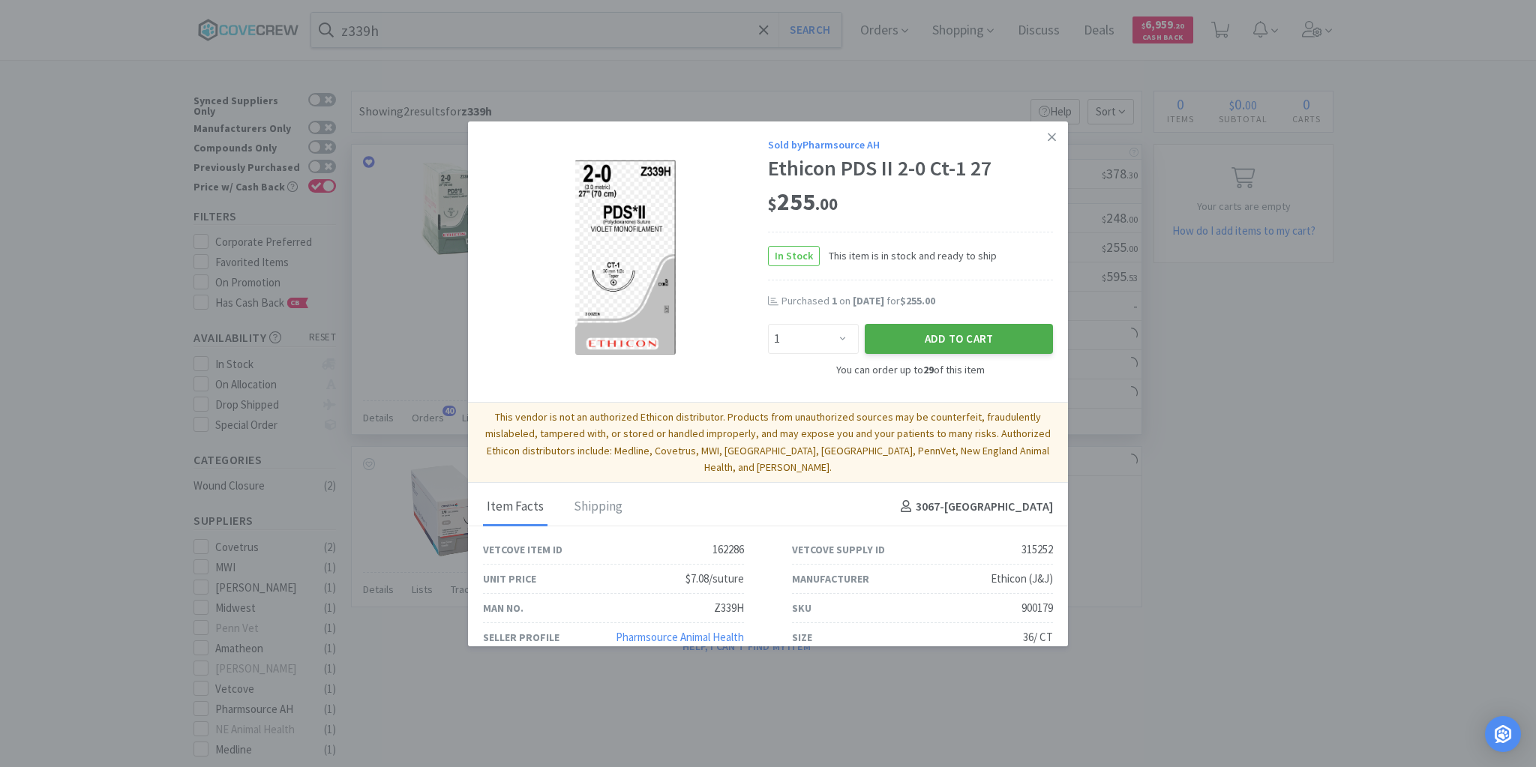
click at [970, 333] on button "Add to Cart" at bounding box center [959, 339] width 188 height 30
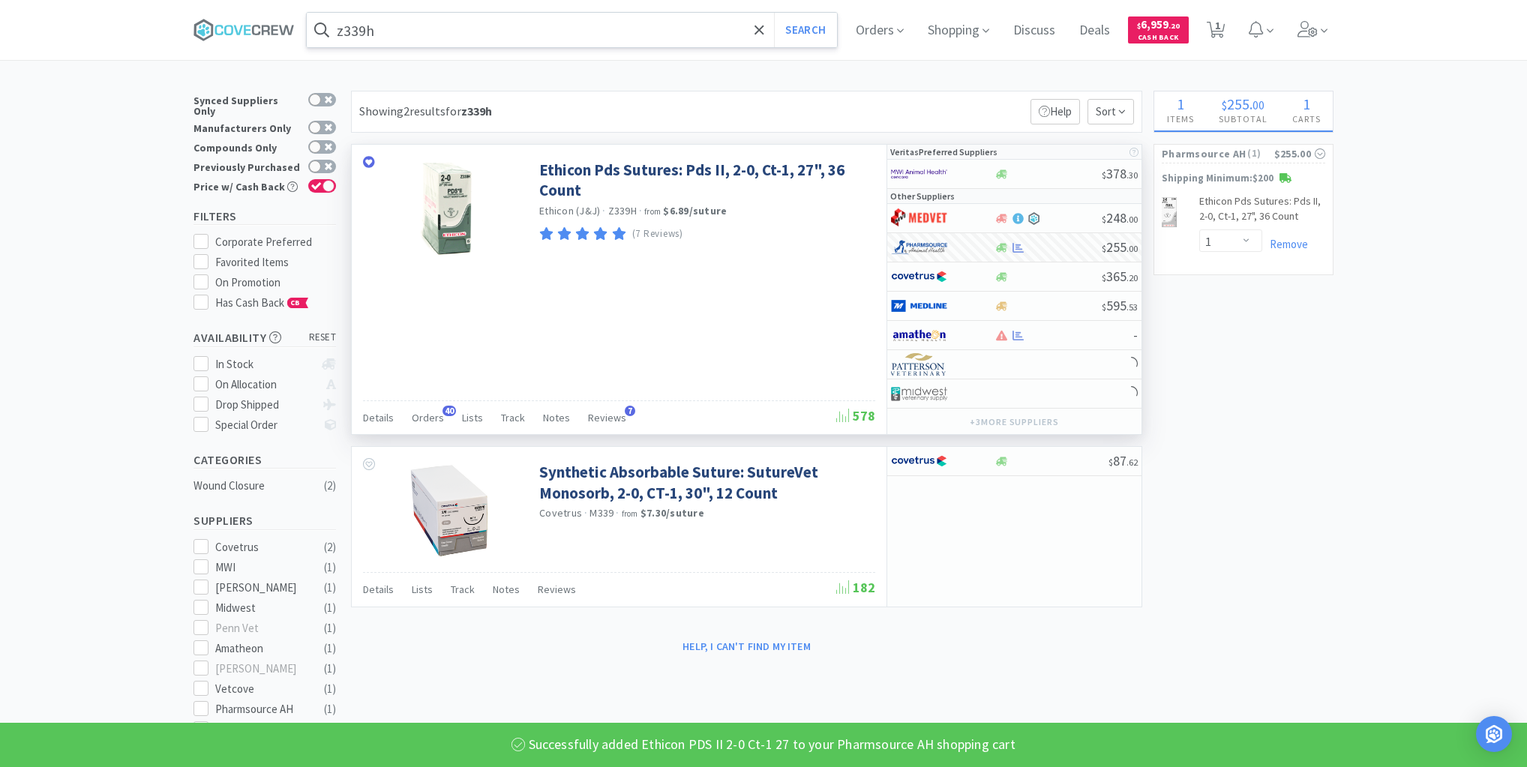
click at [648, 25] on input "z339h" at bounding box center [572, 30] width 530 height 35
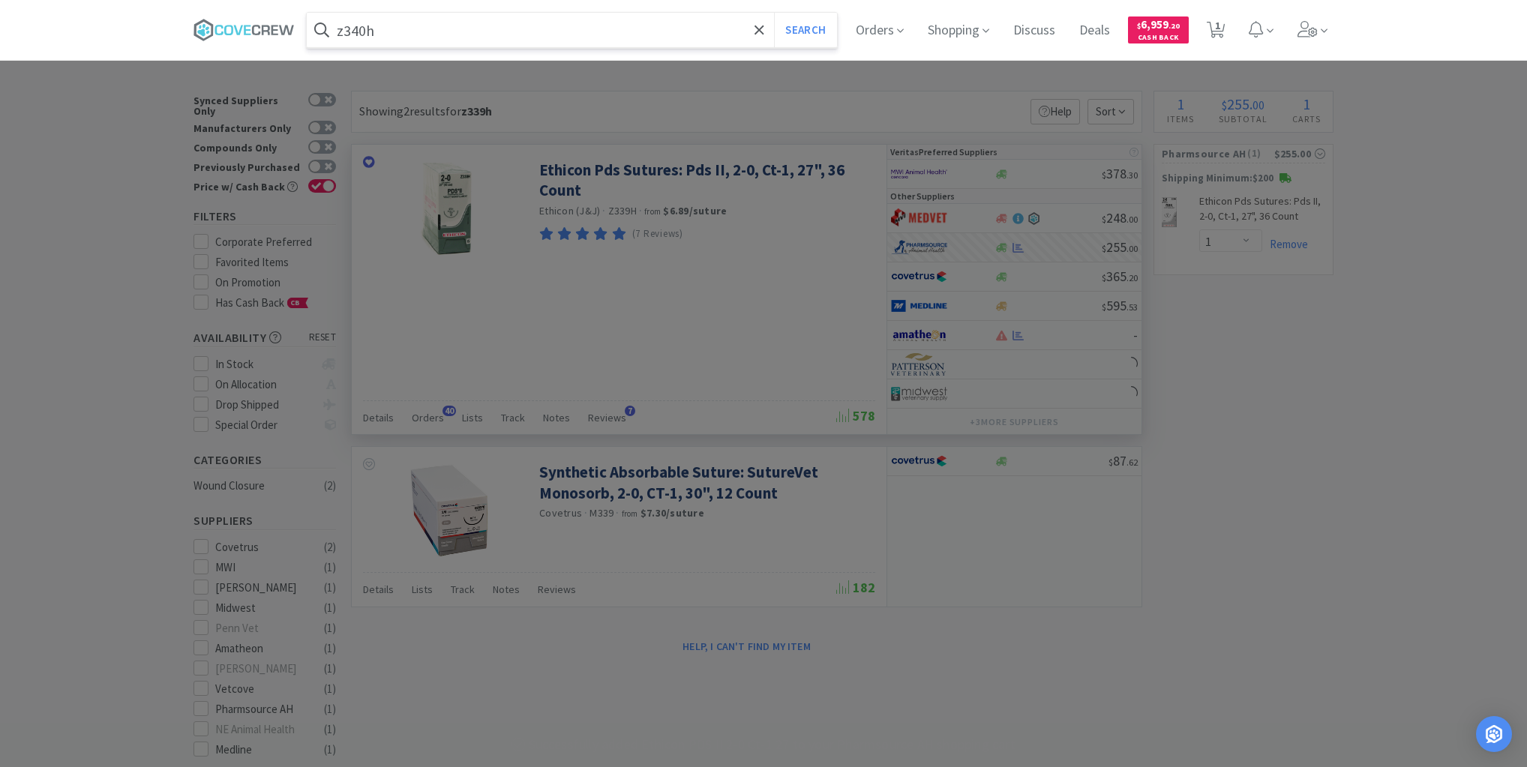
click at [774, 13] on button "Search" at bounding box center [805, 30] width 62 height 35
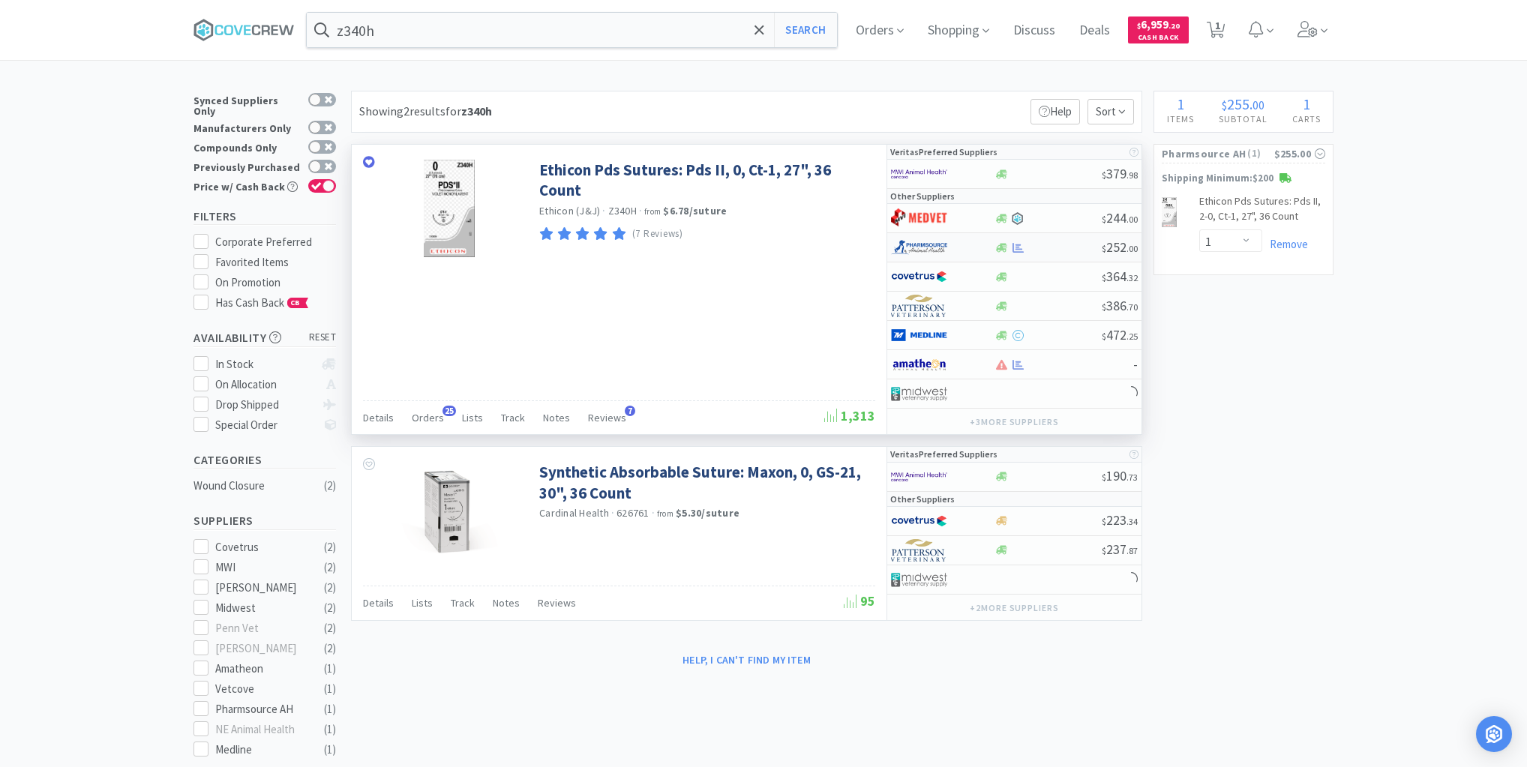
click at [1055, 246] on div at bounding box center [1048, 247] width 108 height 11
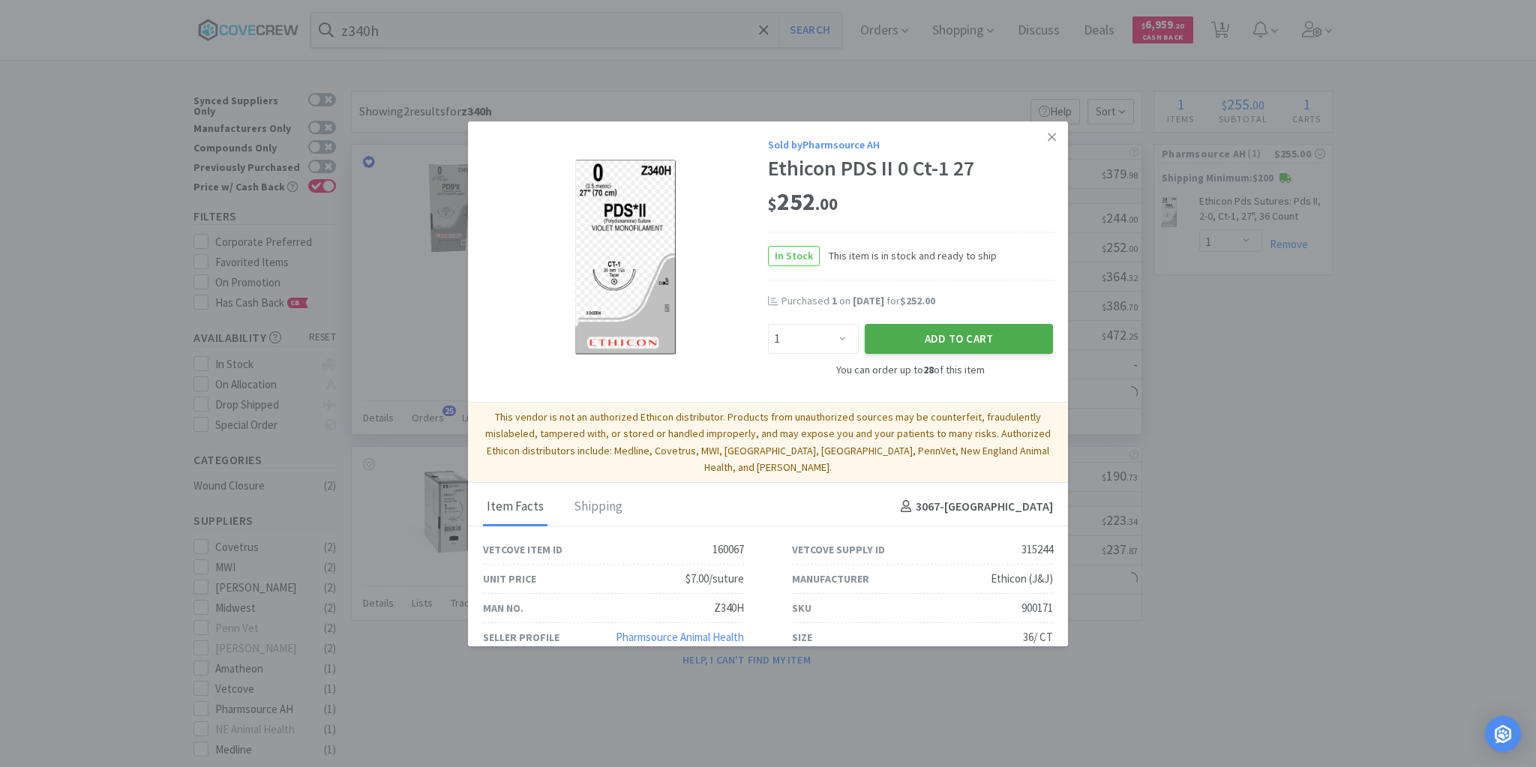
click at [960, 338] on button "Add to Cart" at bounding box center [959, 339] width 188 height 30
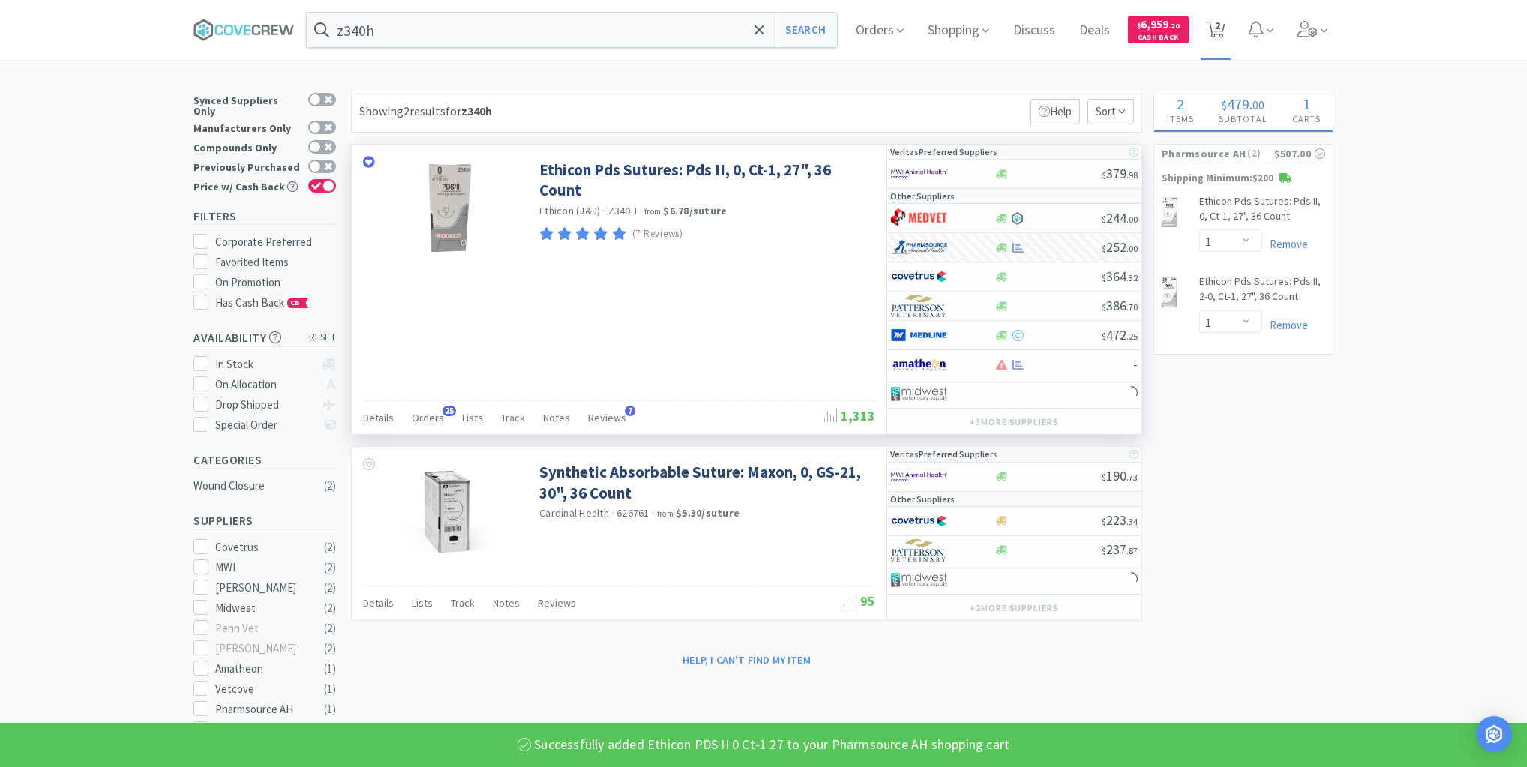
click at [1220, 24] on span "2" at bounding box center [1217, 25] width 5 height 60
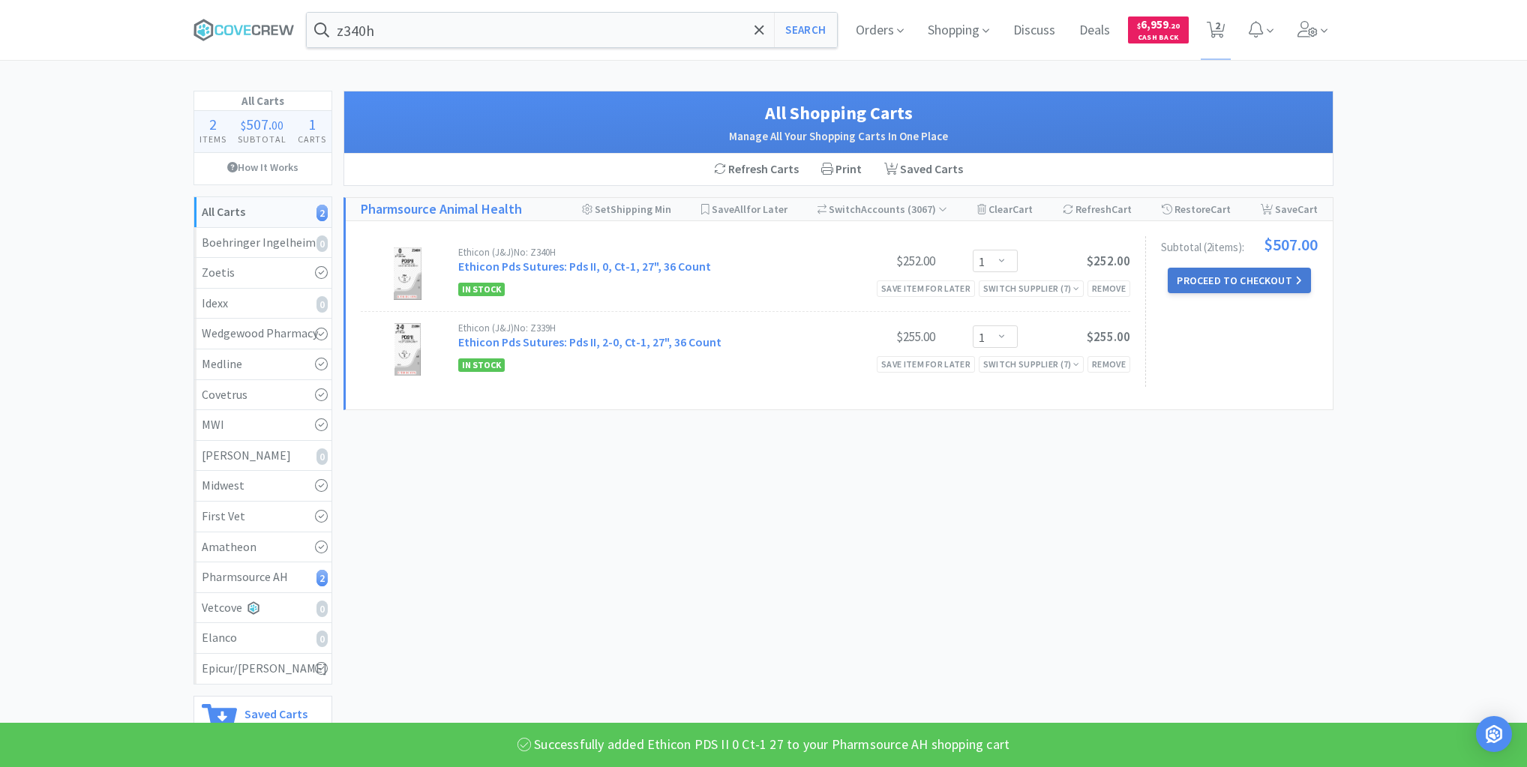
click at [1244, 274] on button "Proceed to Checkout" at bounding box center [1239, 281] width 143 height 26
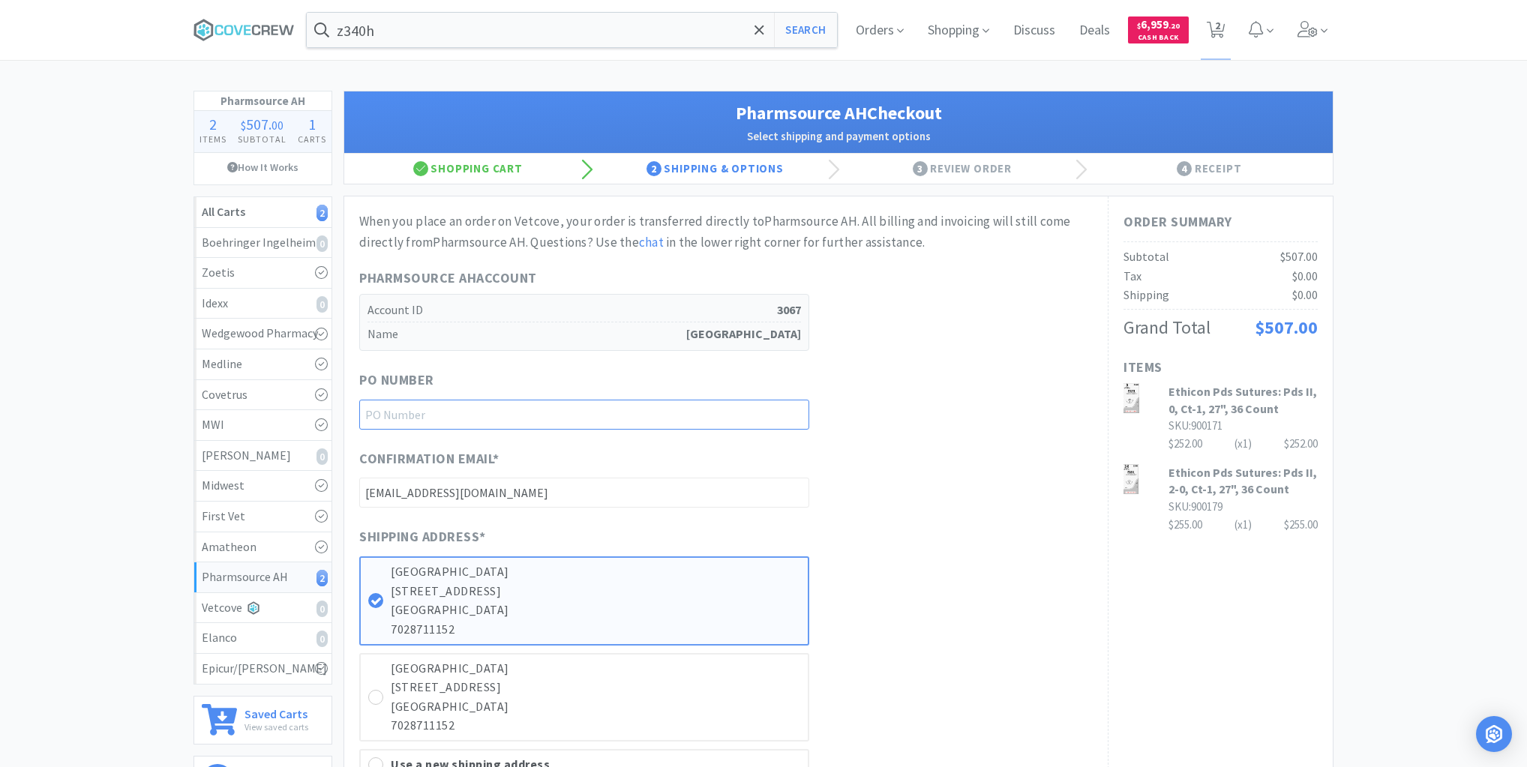
click at [737, 408] on input "text" at bounding box center [584, 415] width 450 height 30
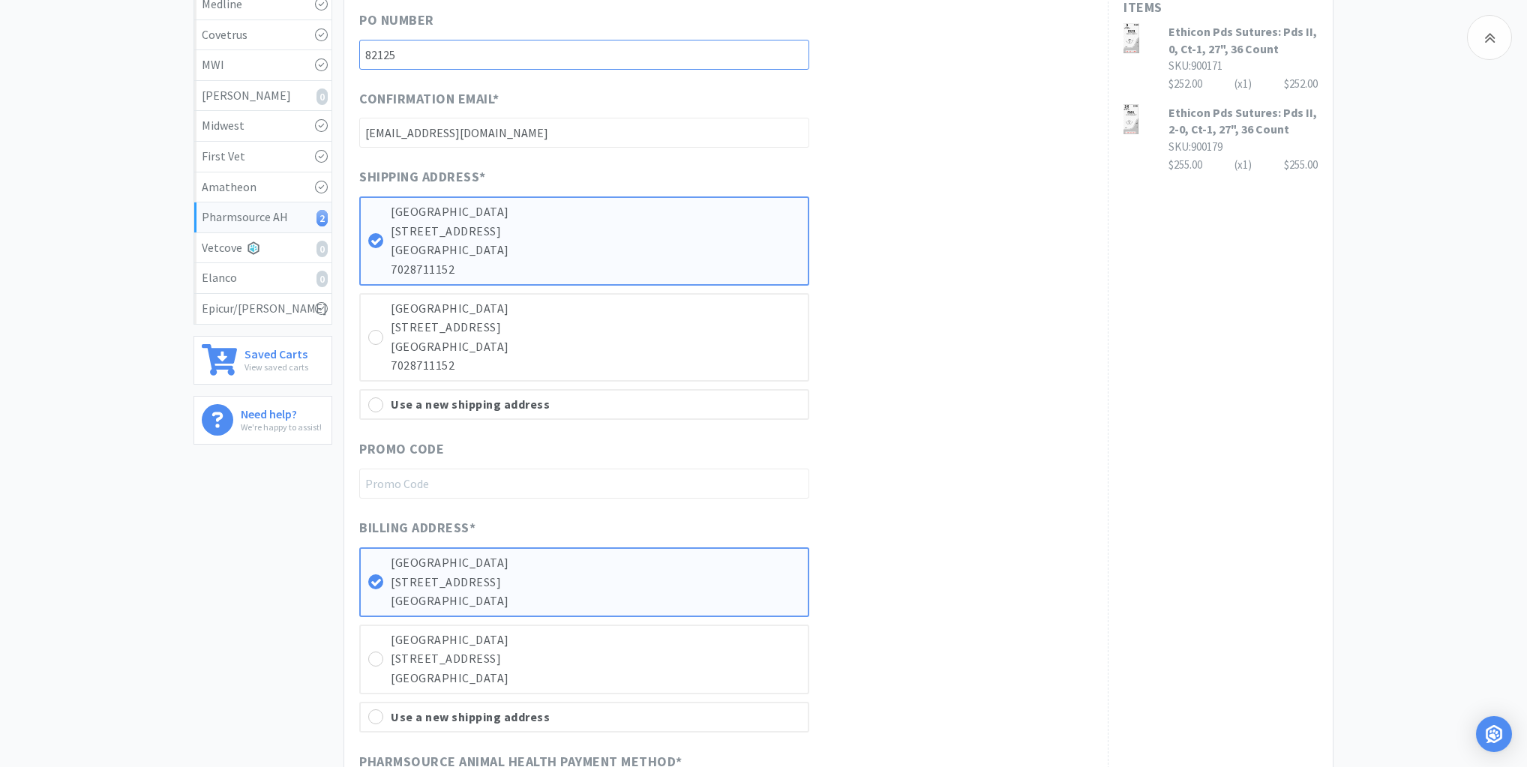
scroll to position [720, 0]
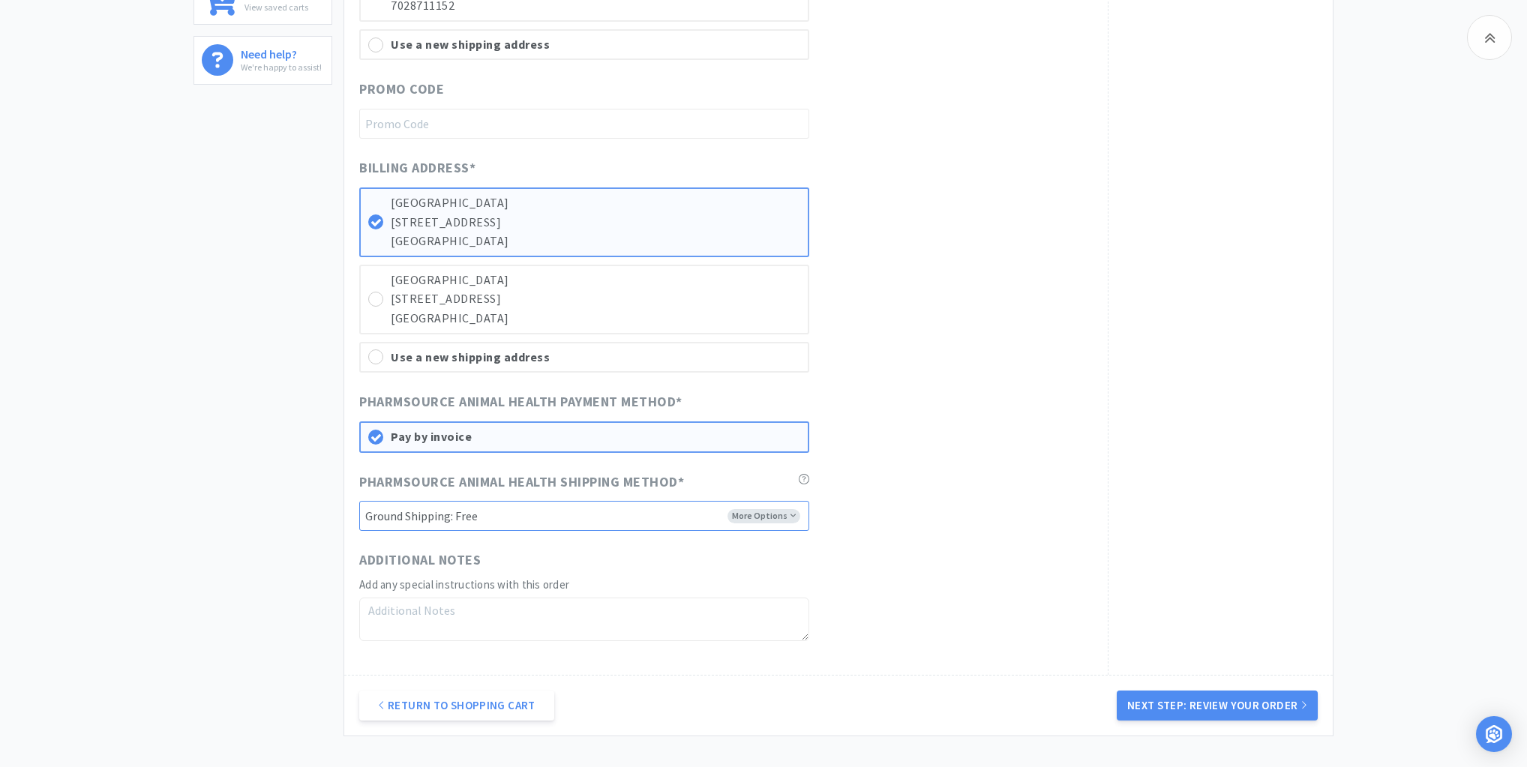
click at [794, 510] on select "-------- Ground Shipping: Free 2 Day Shipping: Free Cold Chain Overnight Shippi…" at bounding box center [584, 516] width 450 height 30
click at [359, 501] on select "-------- Ground Shipping: Free 2 Day Shipping: Free Cold Chain Overnight Shippi…" at bounding box center [584, 516] width 450 height 30
click at [1232, 699] on button "Next Step: Review Your Order" at bounding box center [1217, 706] width 201 height 30
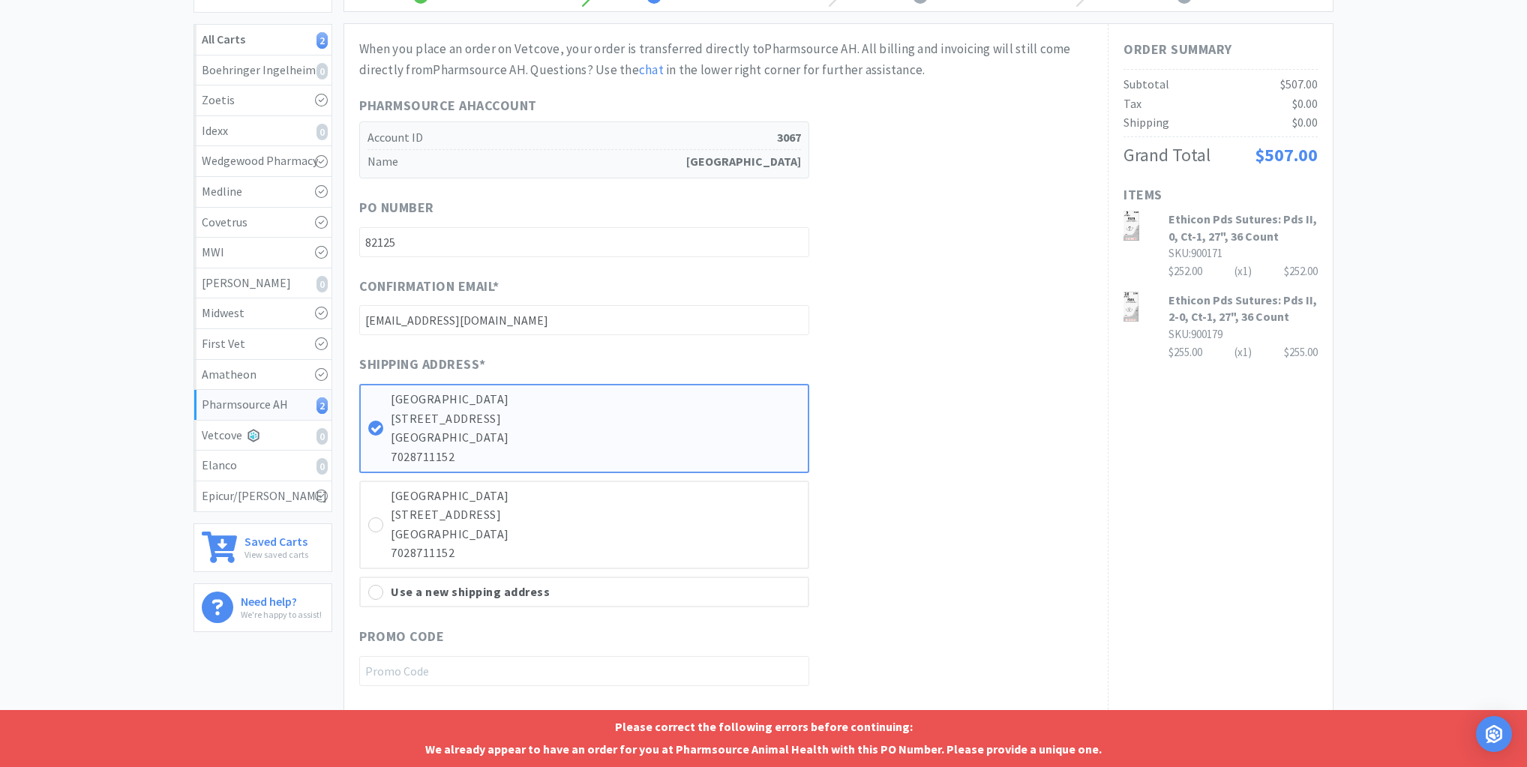
scroll to position [0, 0]
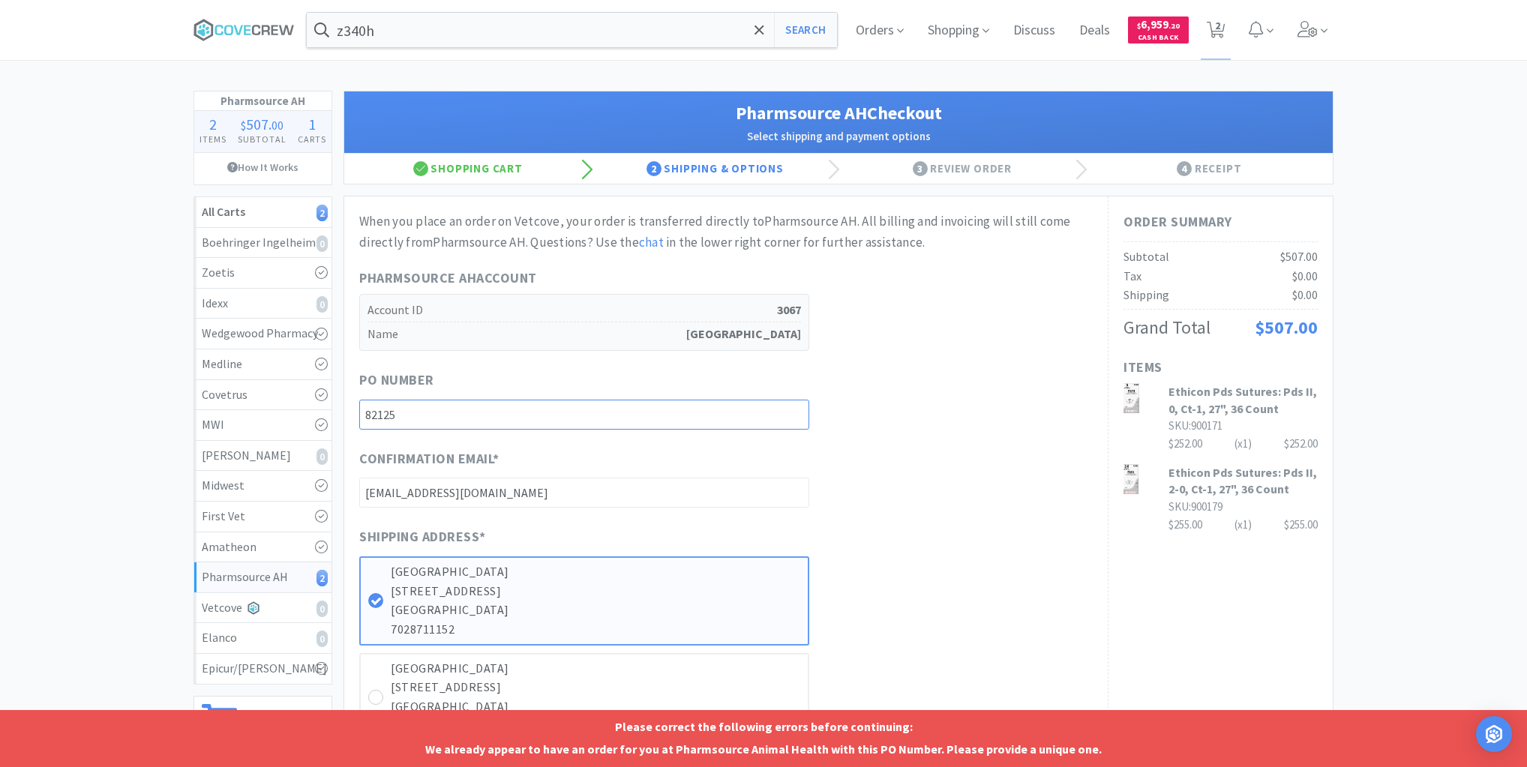
click at [755, 414] on input "82125" at bounding box center [584, 415] width 450 height 30
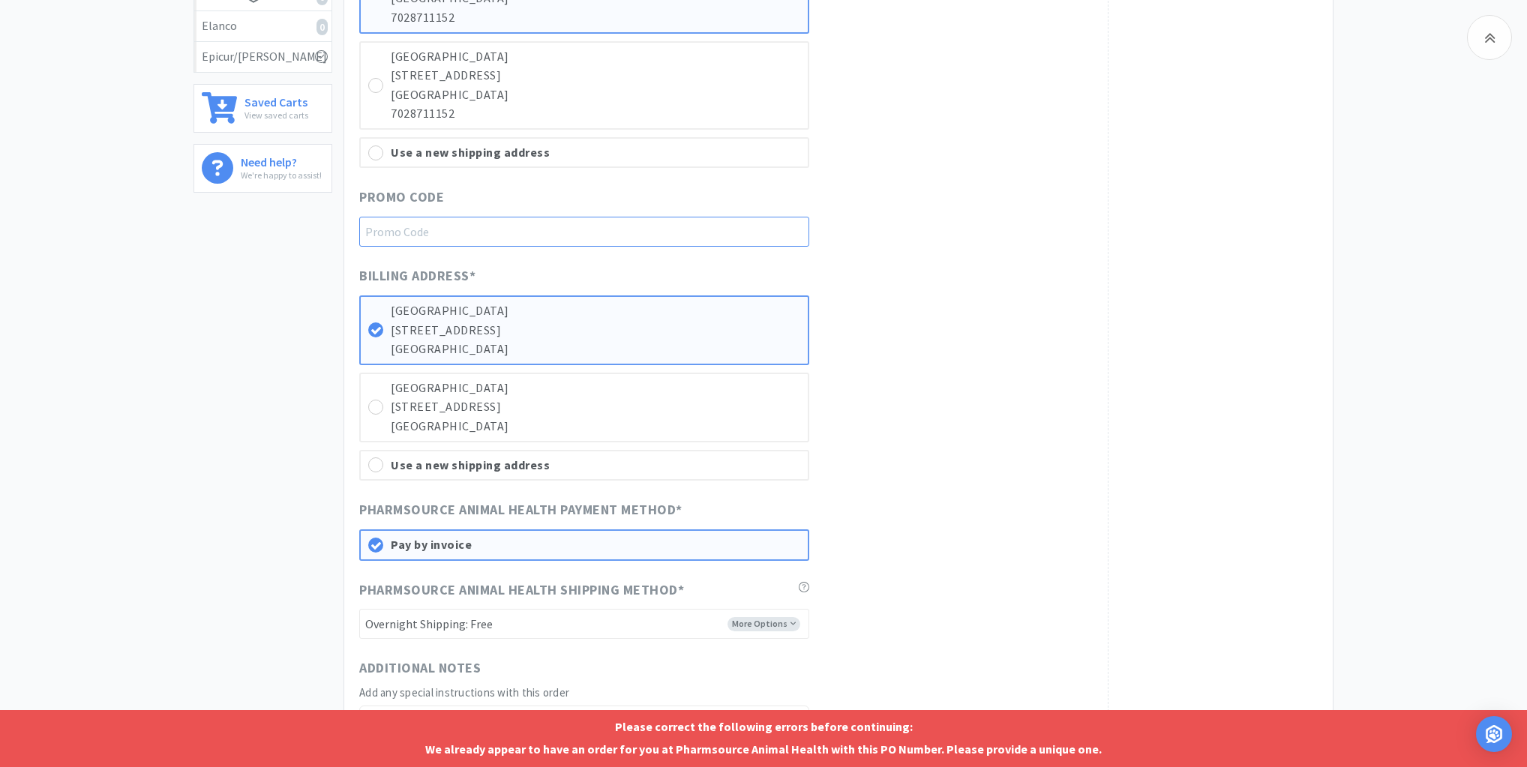
scroll to position [837, 0]
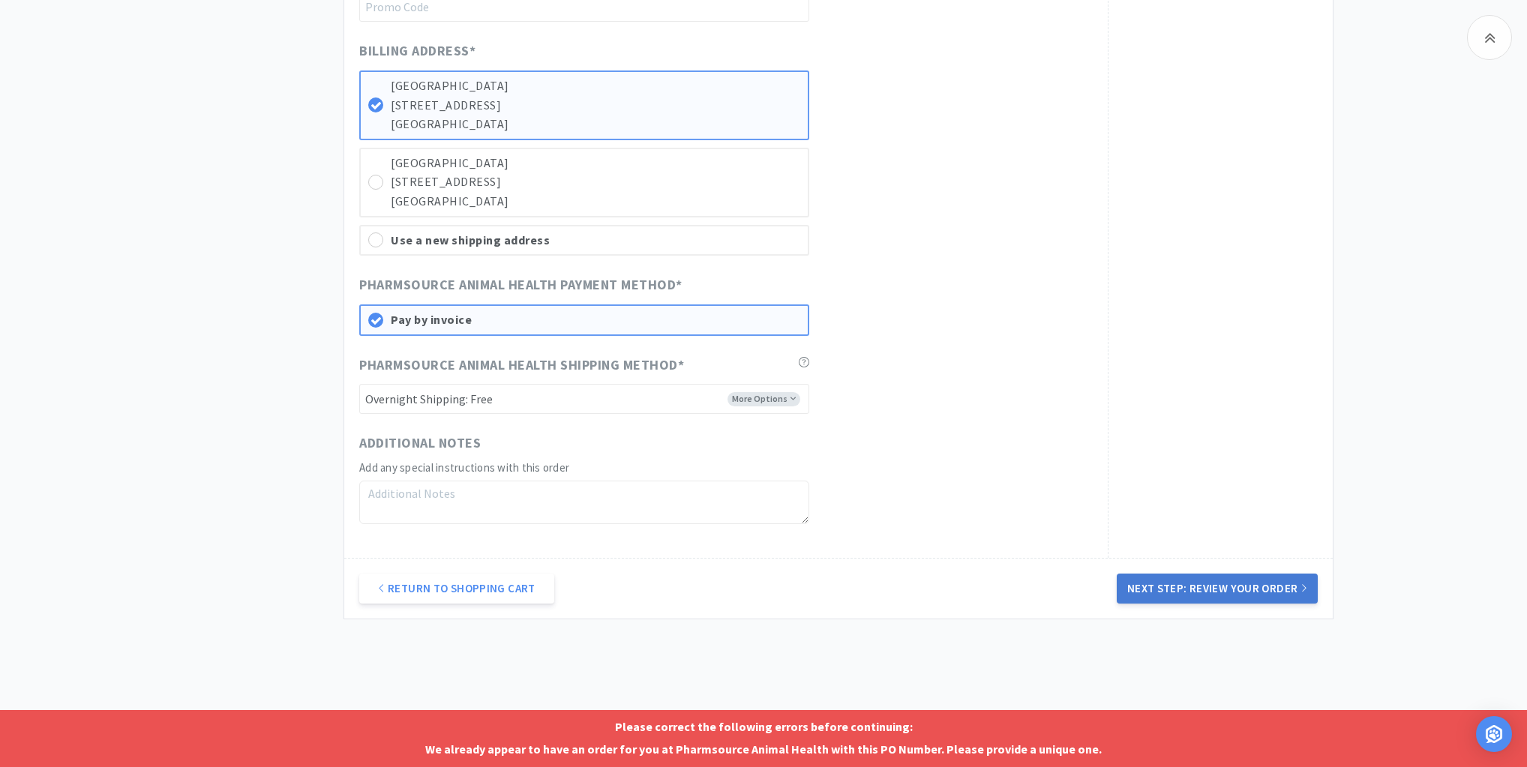
click at [1182, 578] on button "Next Step: Review Your Order" at bounding box center [1217, 589] width 201 height 30
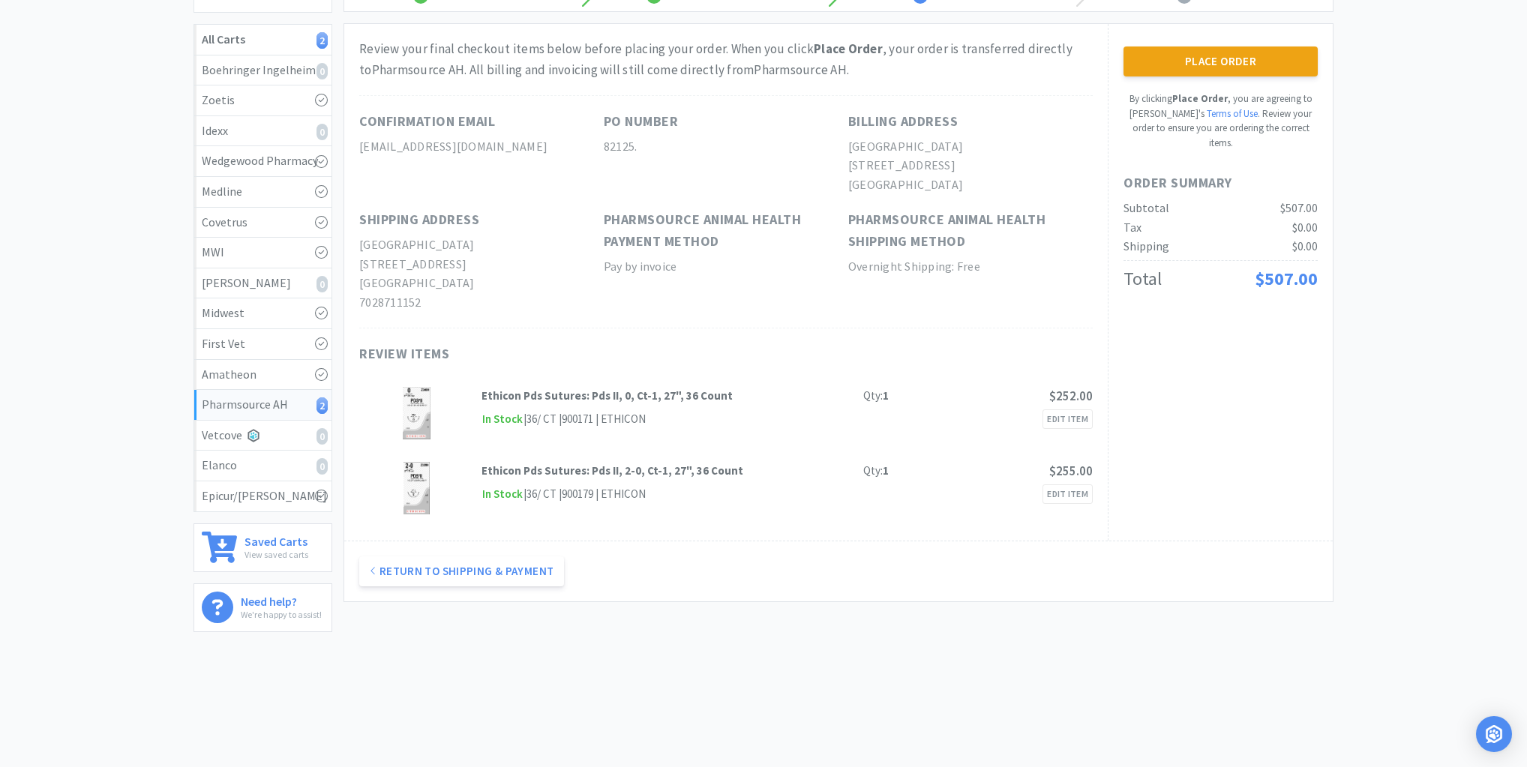
scroll to position [0, 0]
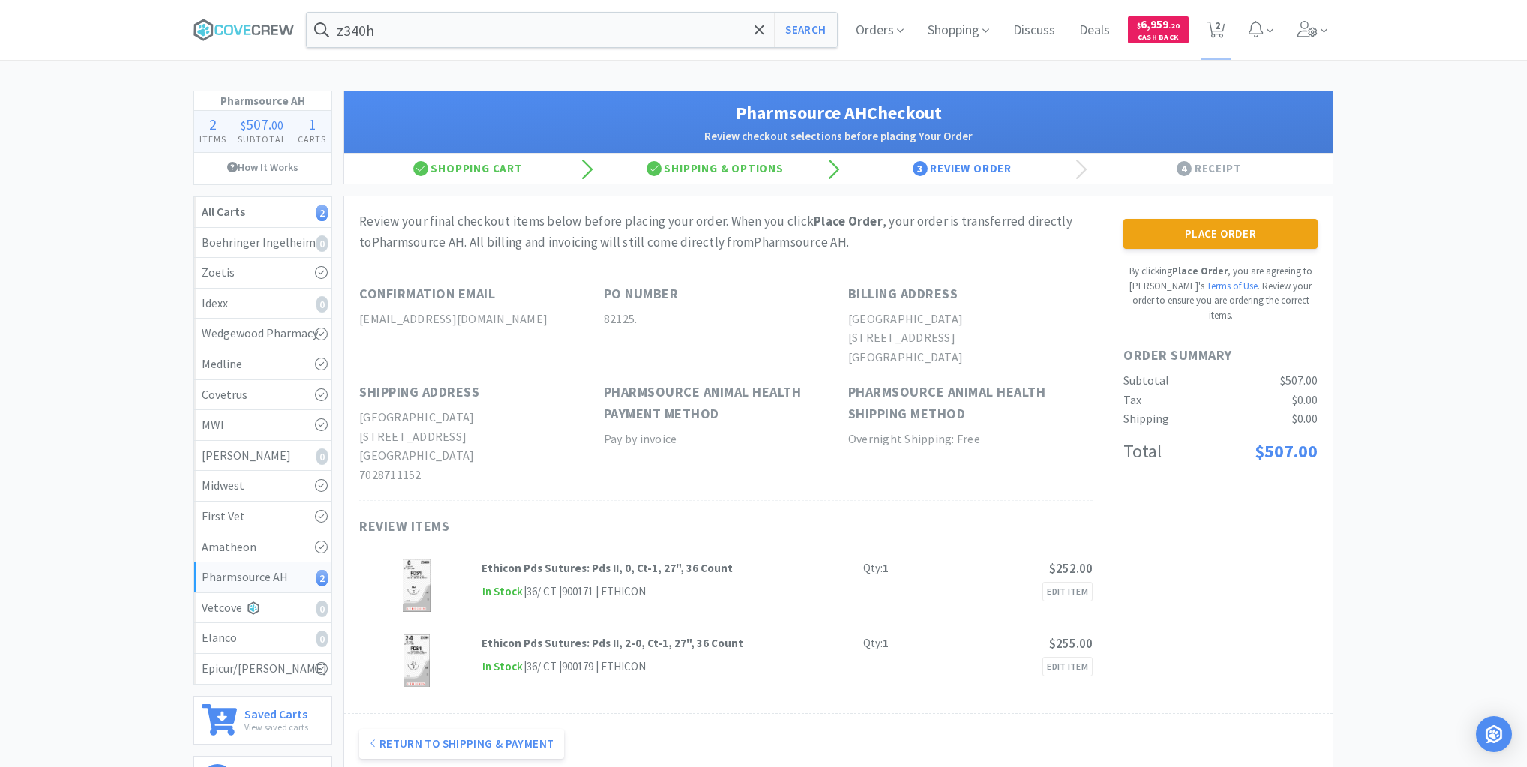
click at [1196, 232] on button "Place Order" at bounding box center [1221, 234] width 194 height 30
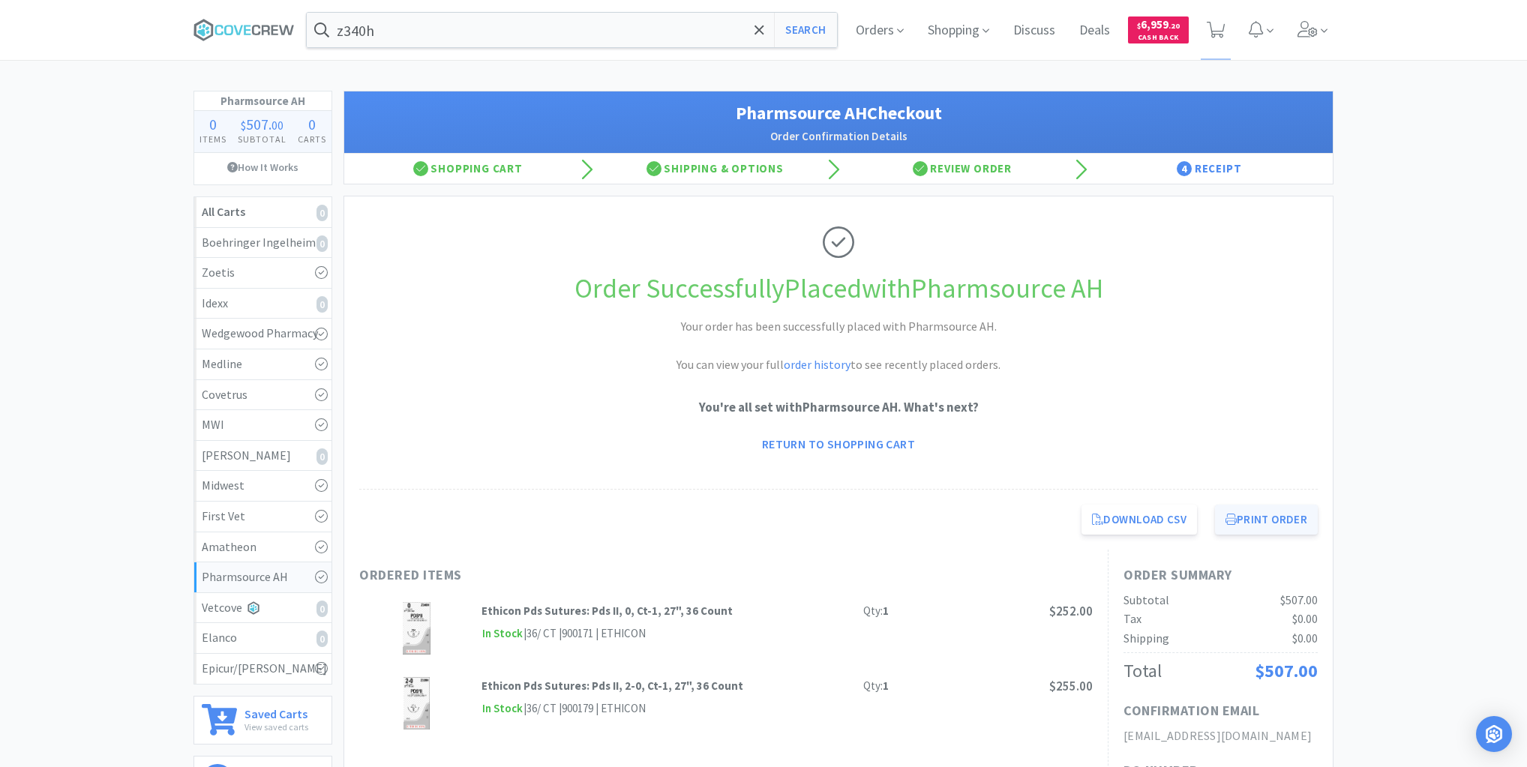
click at [1263, 518] on button "Print Order" at bounding box center [1266, 520] width 103 height 30
click at [1280, 521] on button "Print Order" at bounding box center [1266, 520] width 103 height 30
click at [266, 25] on icon at bounding box center [266, 30] width 8 height 10
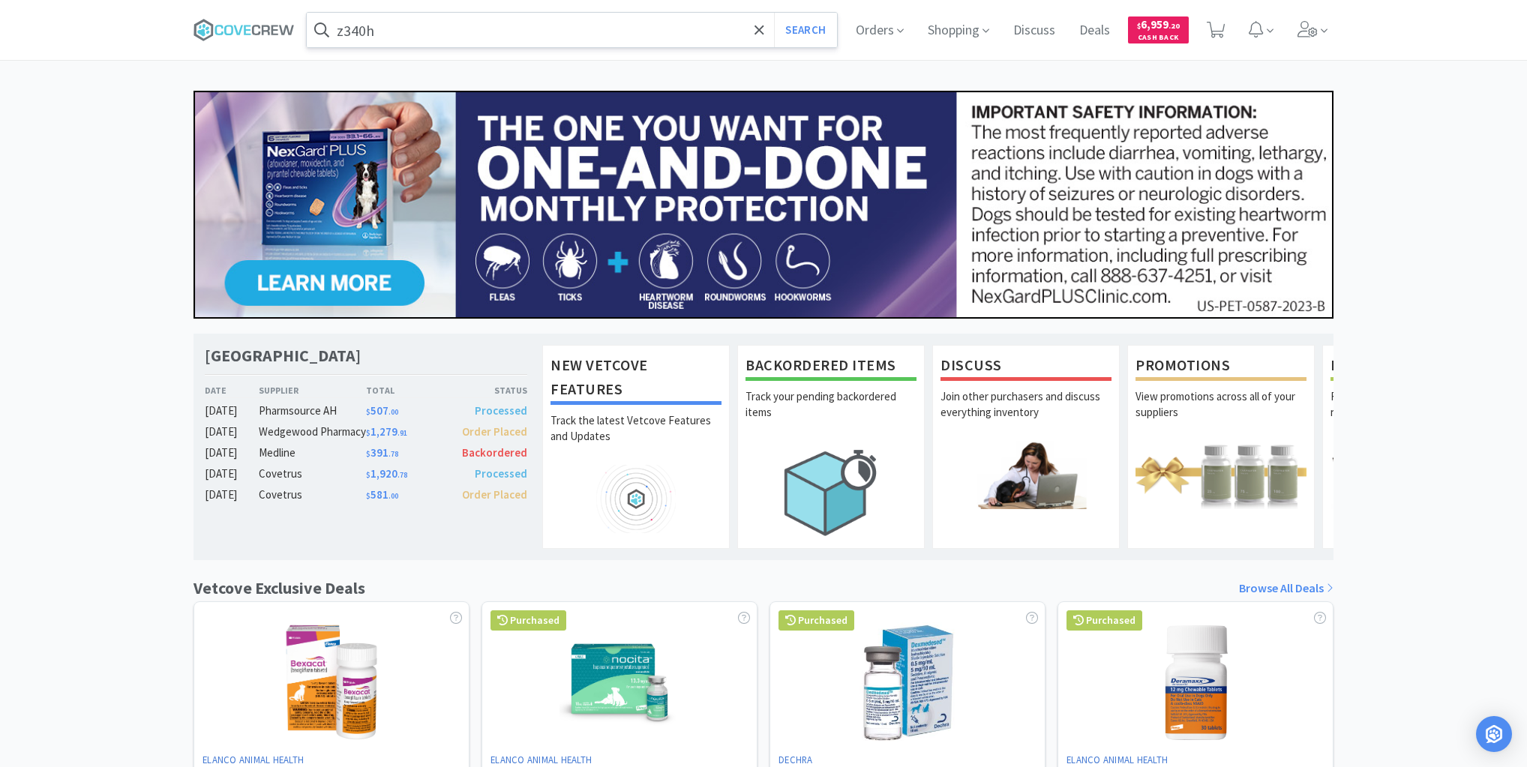
click at [419, 26] on input "z340h" at bounding box center [572, 30] width 530 height 35
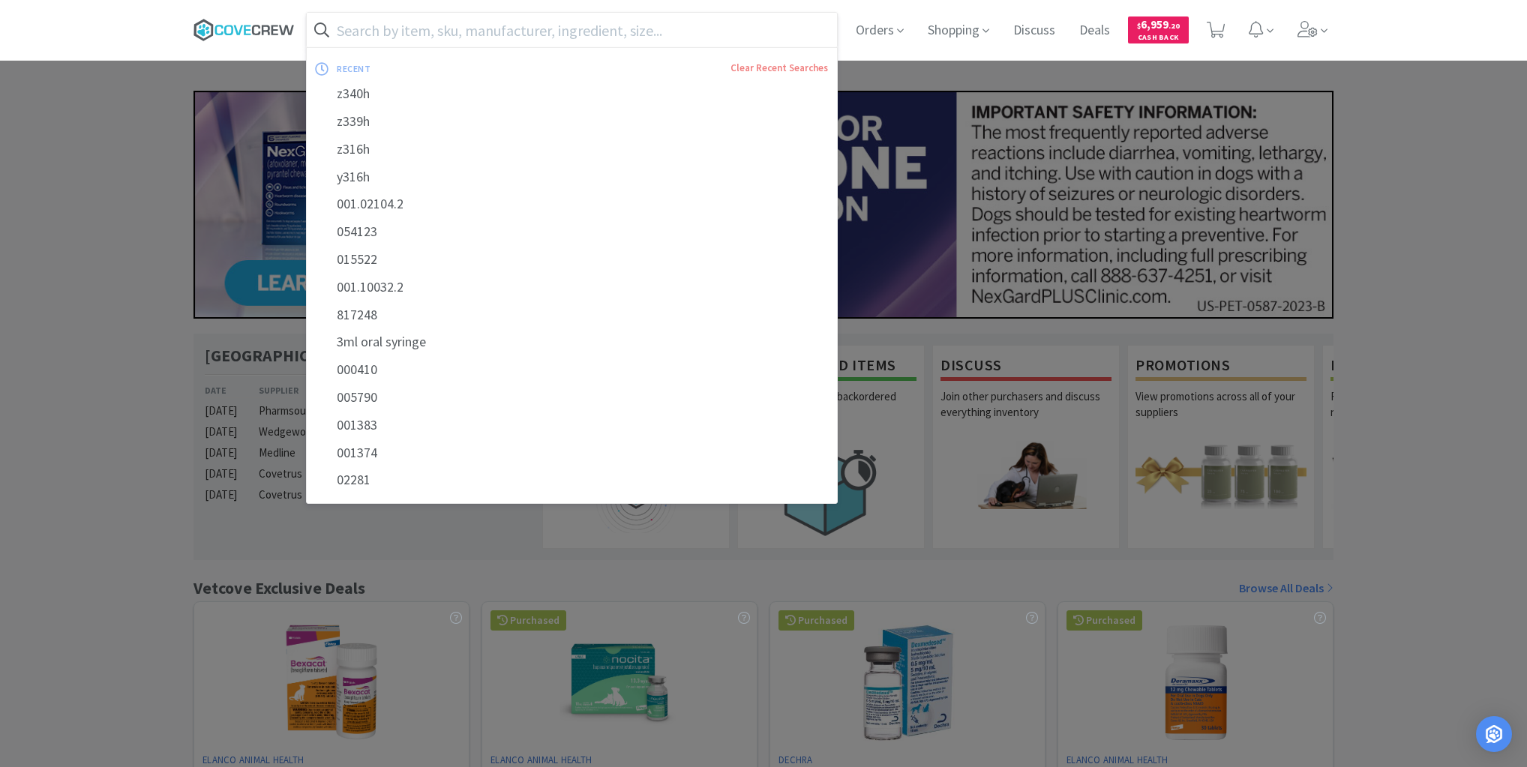
click at [236, 28] on icon at bounding box center [237, 30] width 9 height 10
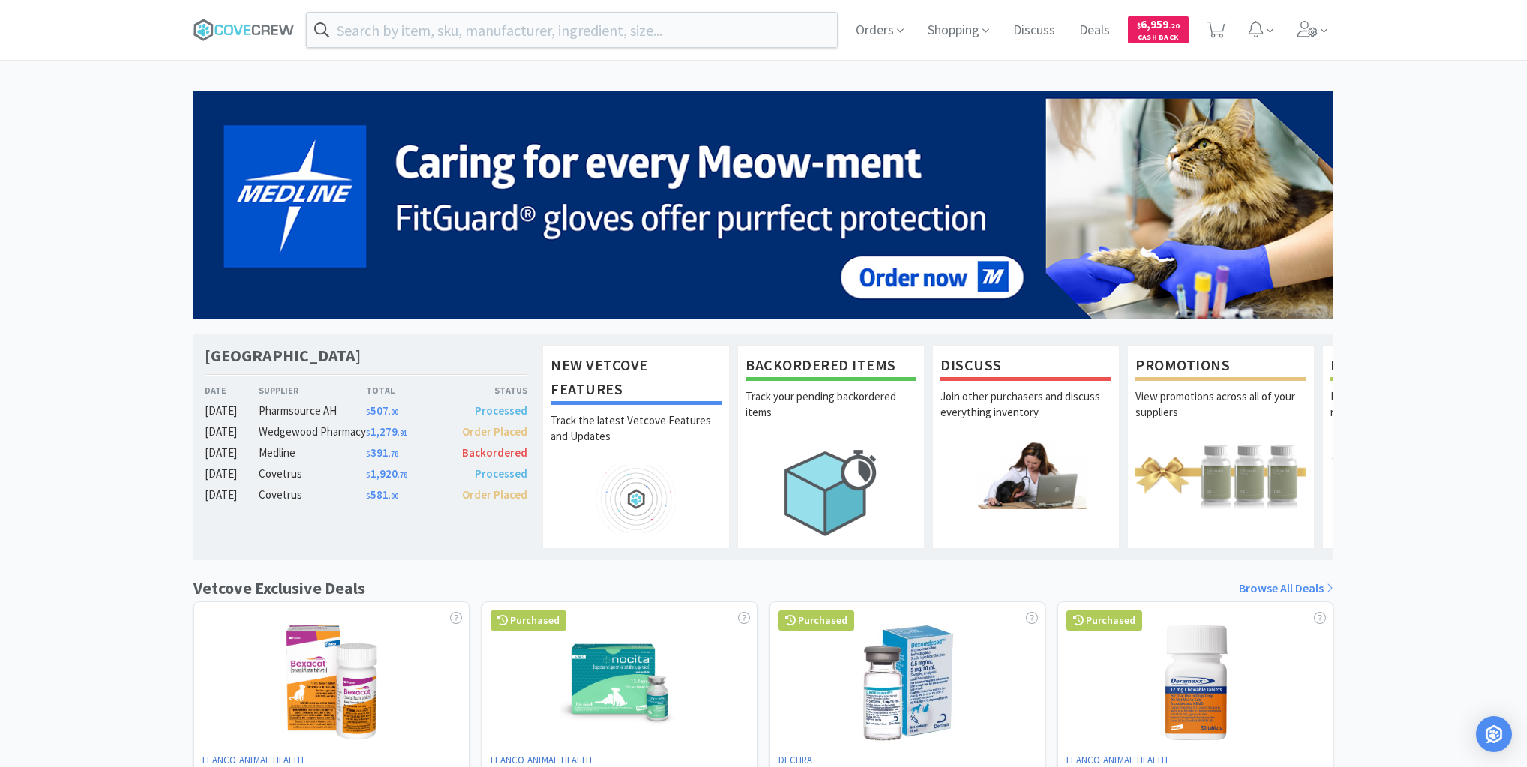
click at [493, 460] on span "Backordered" at bounding box center [494, 453] width 65 height 14
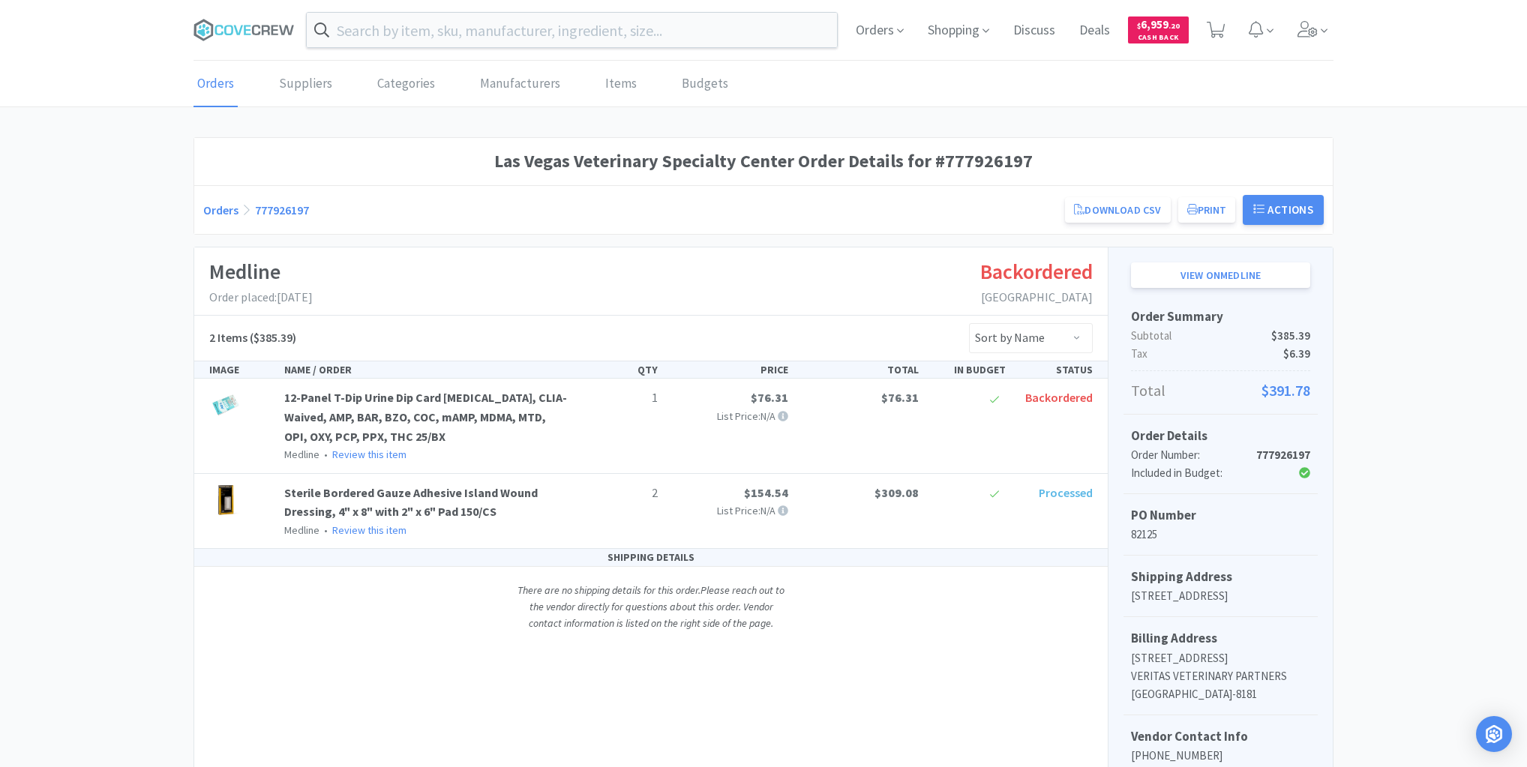
click at [59, 192] on div "Las Vegas Veterinary Specialty Center Order Details for #777926197 Orders 77792…" at bounding box center [763, 576] width 1527 height 878
click at [252, 32] on icon at bounding box center [256, 30] width 8 height 11
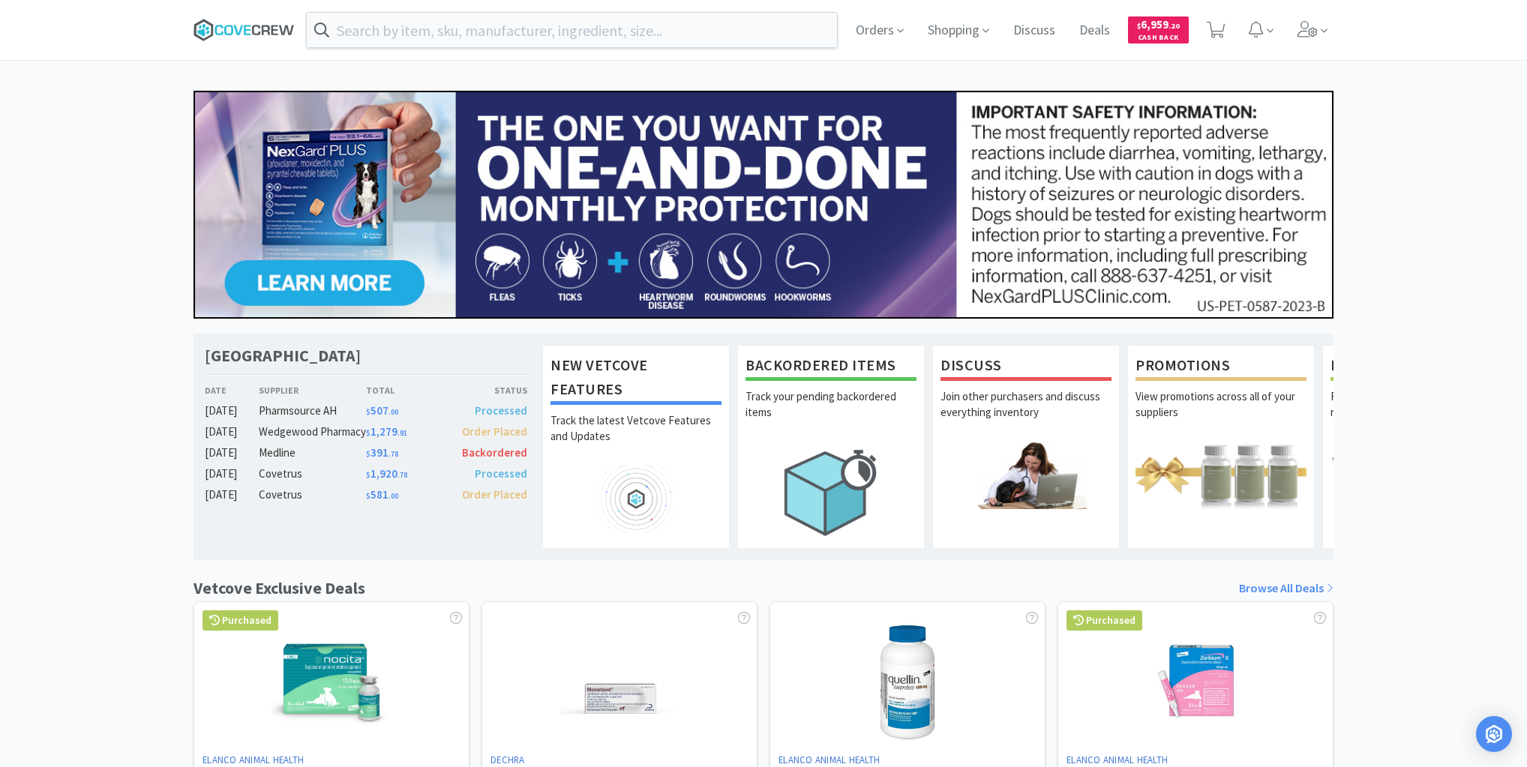
click at [258, 26] on icon at bounding box center [256, 30] width 8 height 11
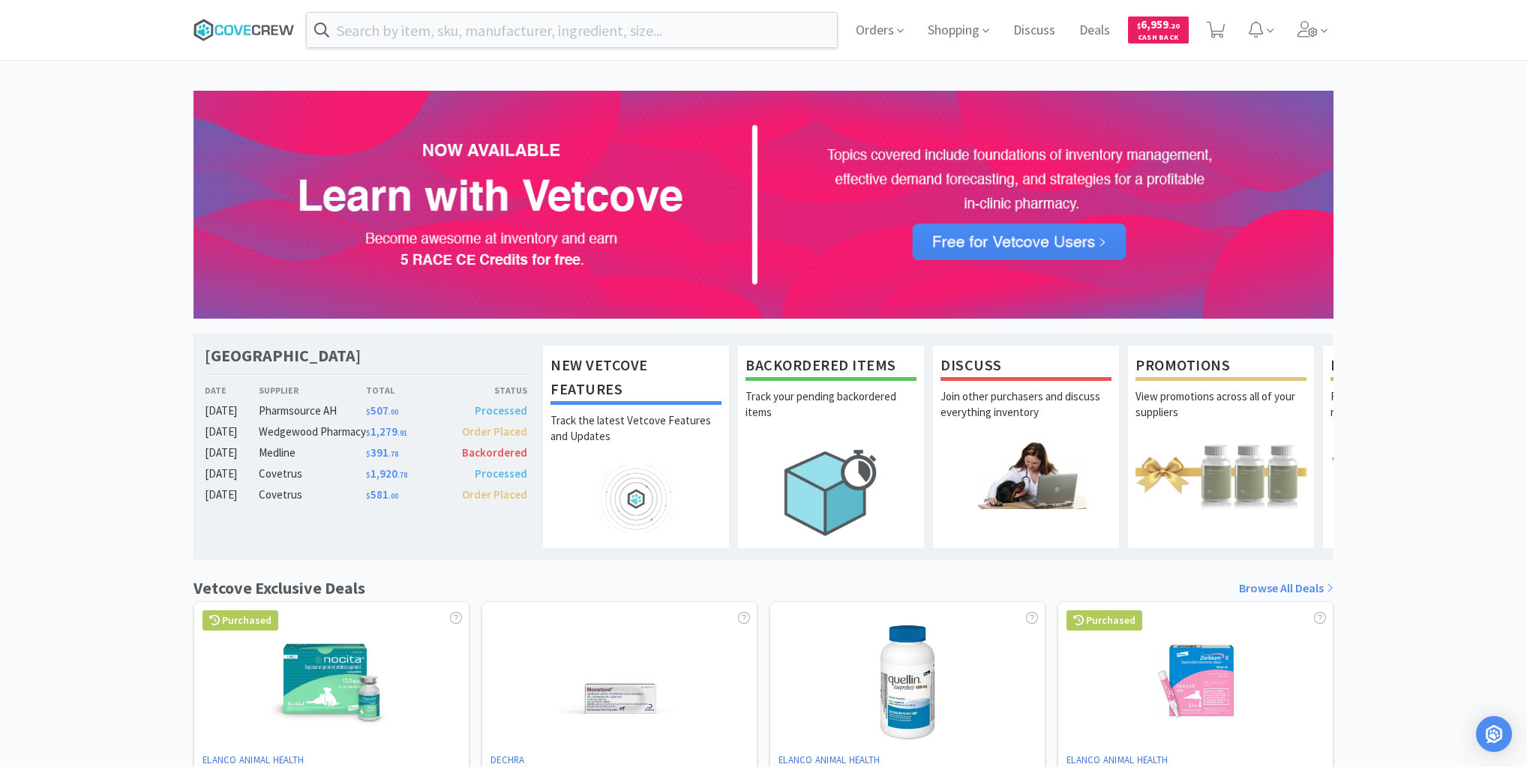
click at [255, 33] on icon at bounding box center [256, 30] width 8 height 11
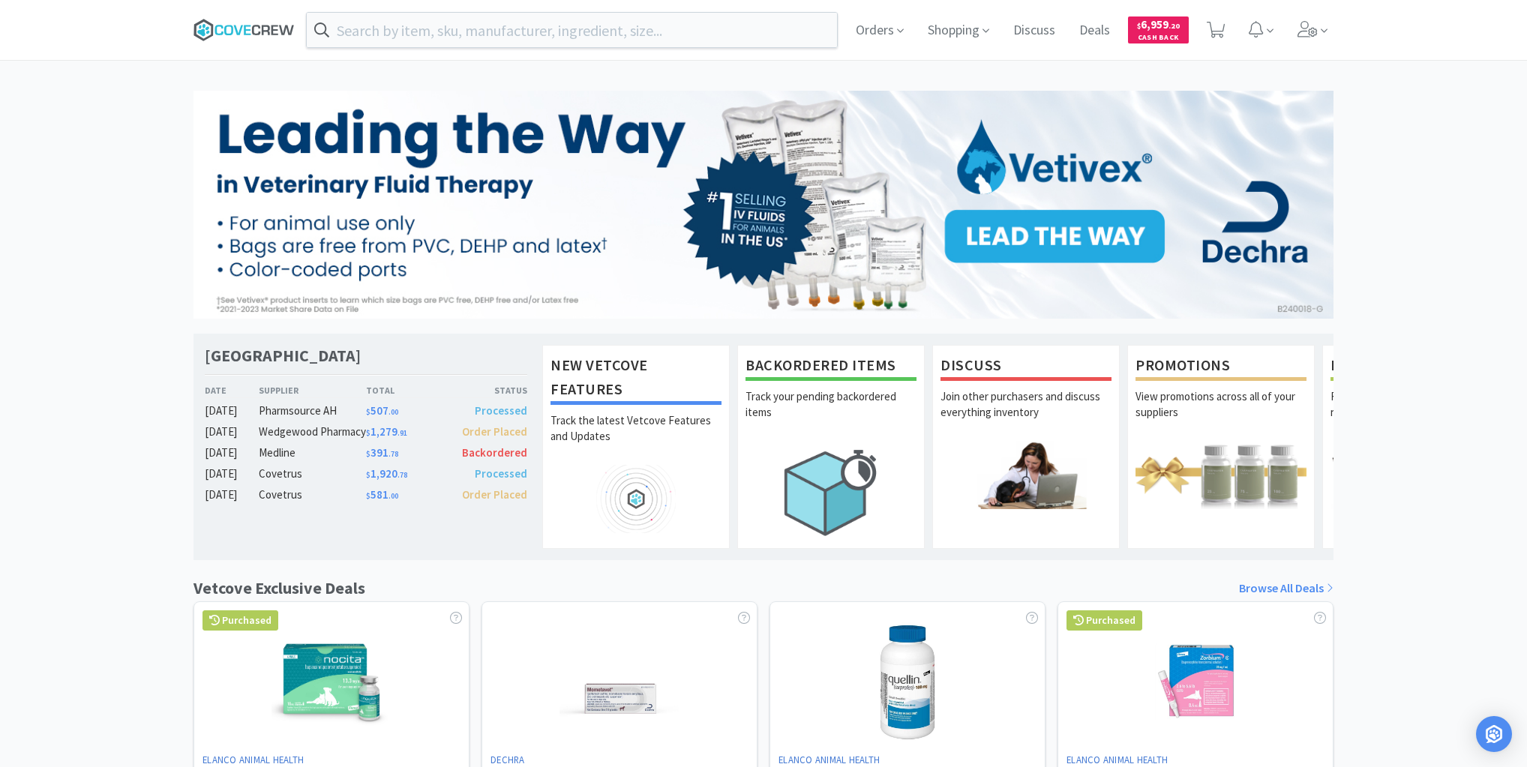
click at [243, 27] on icon at bounding box center [244, 30] width 101 height 23
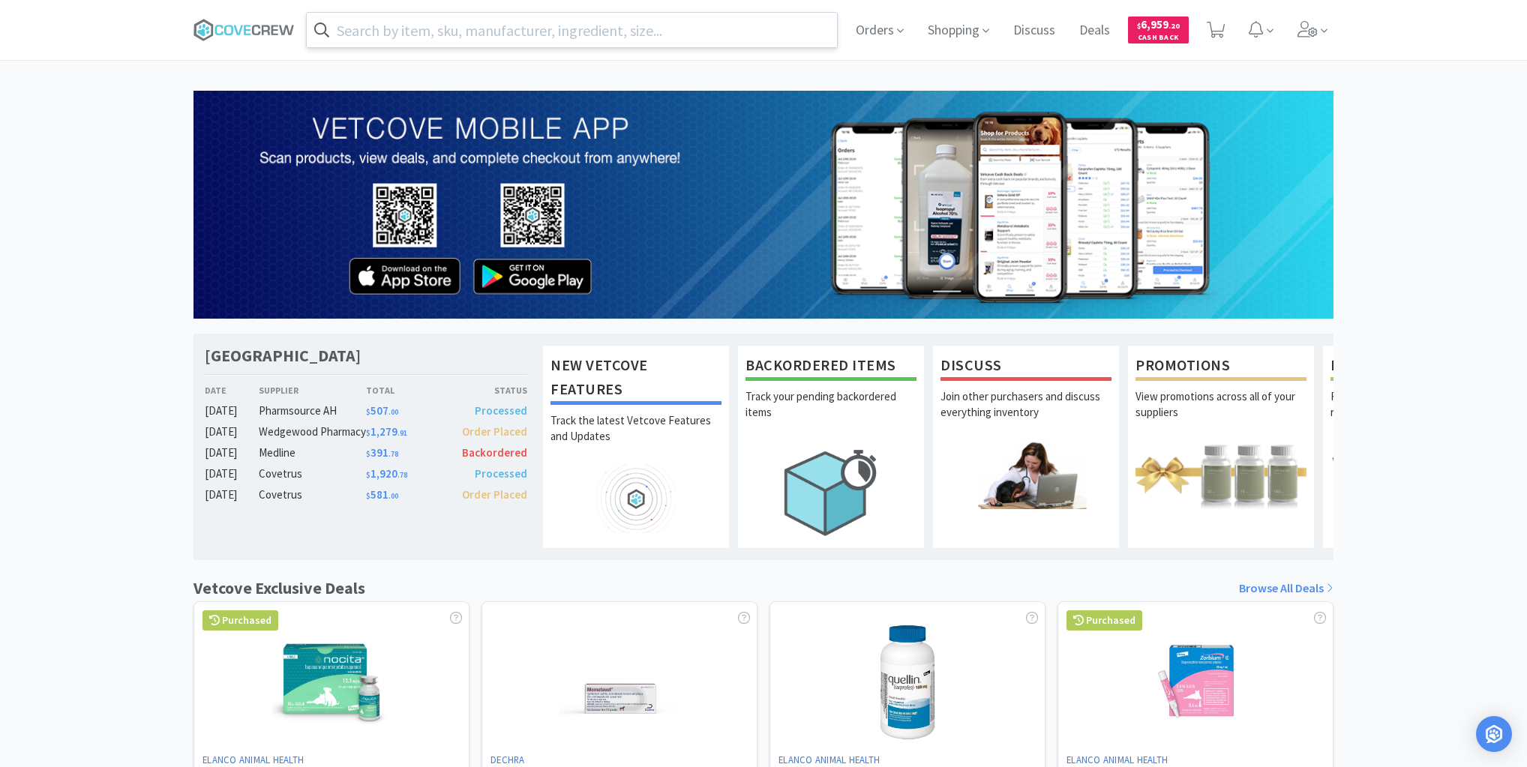
drag, startPoint x: 560, startPoint y: 26, endPoint x: 563, endPoint y: 34, distance: 9.1
click at [561, 27] on input "text" at bounding box center [572, 30] width 530 height 35
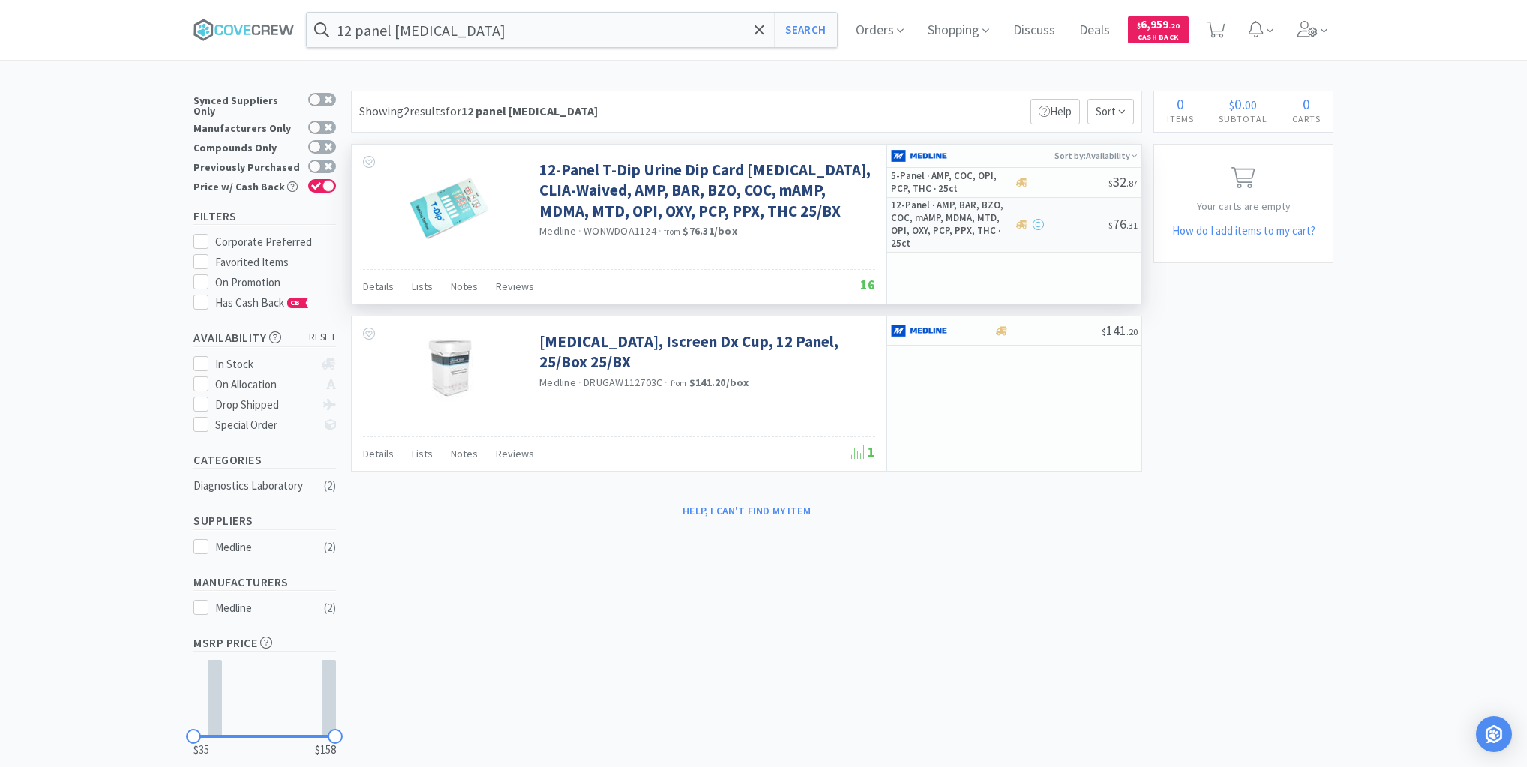
click at [1002, 224] on h5 "12-Panel · AMP, BAR, BZO, COC, mAMP, MDMA, MTD, OPI, OXY, PCP, PPX, THC · 25ct" at bounding box center [951, 225] width 120 height 51
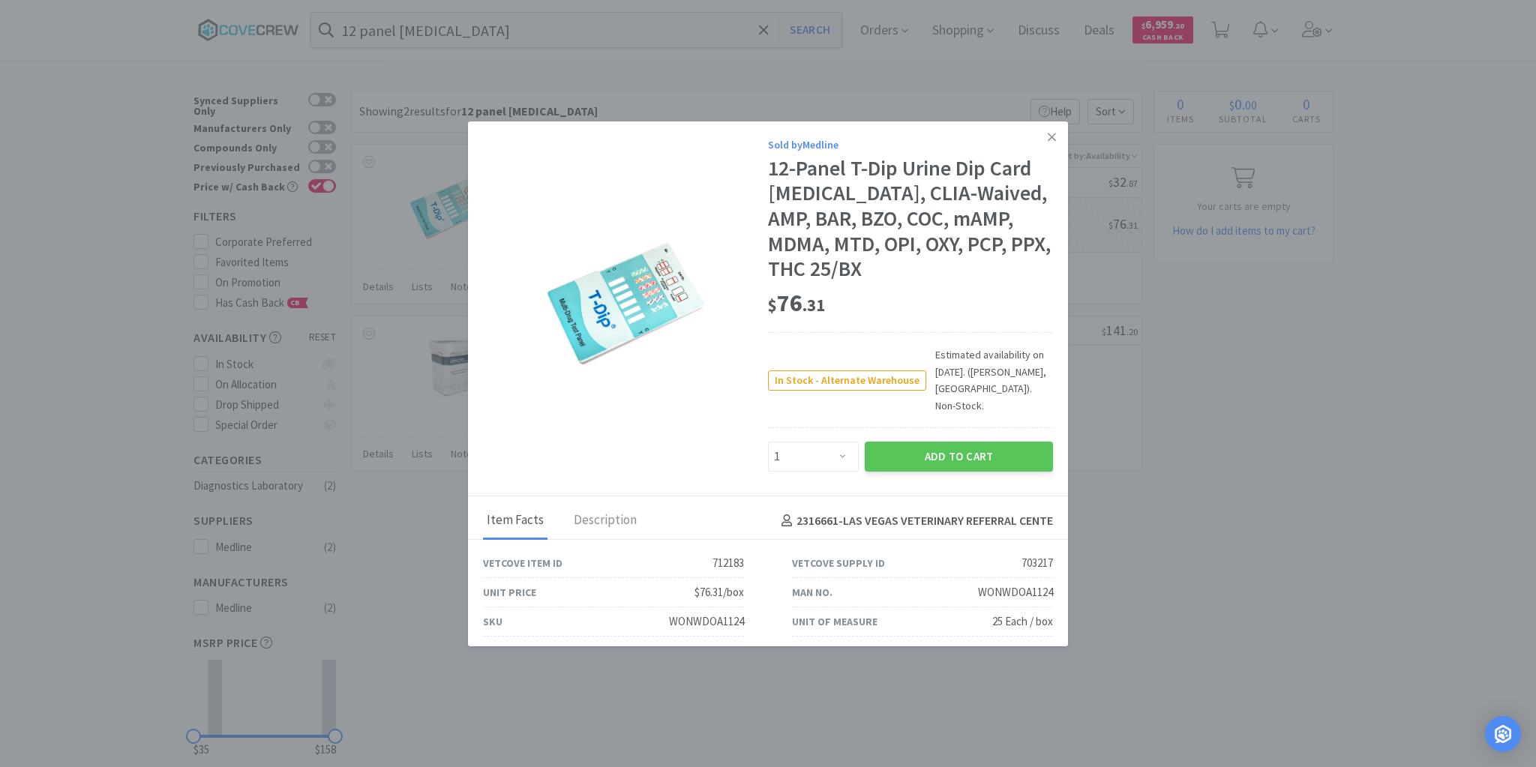
click at [1048, 140] on icon at bounding box center [1052, 138] width 8 height 14
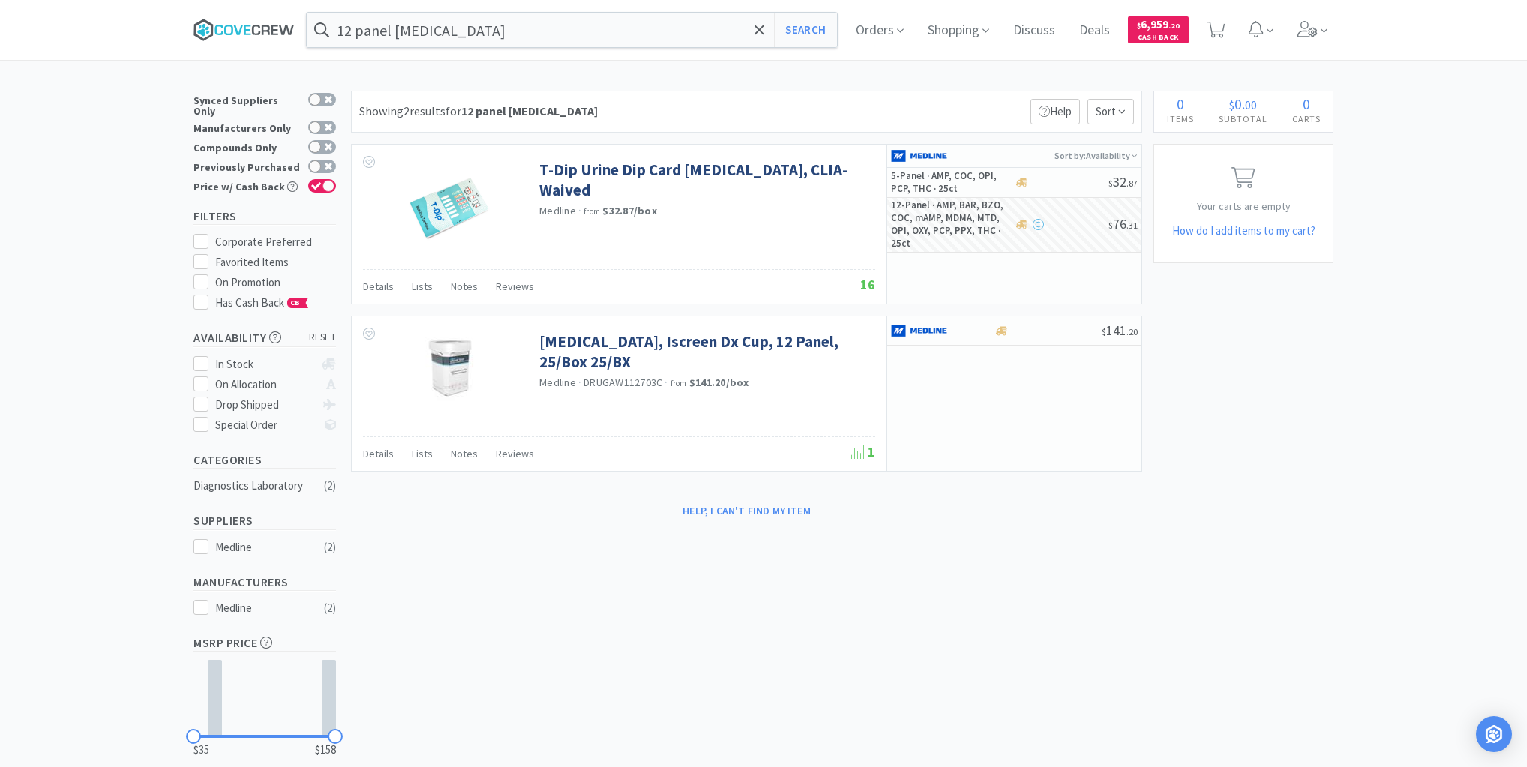
drag, startPoint x: 249, startPoint y: 32, endPoint x: 428, endPoint y: 39, distance: 179.4
click at [250, 32] on icon at bounding box center [247, 30] width 7 height 10
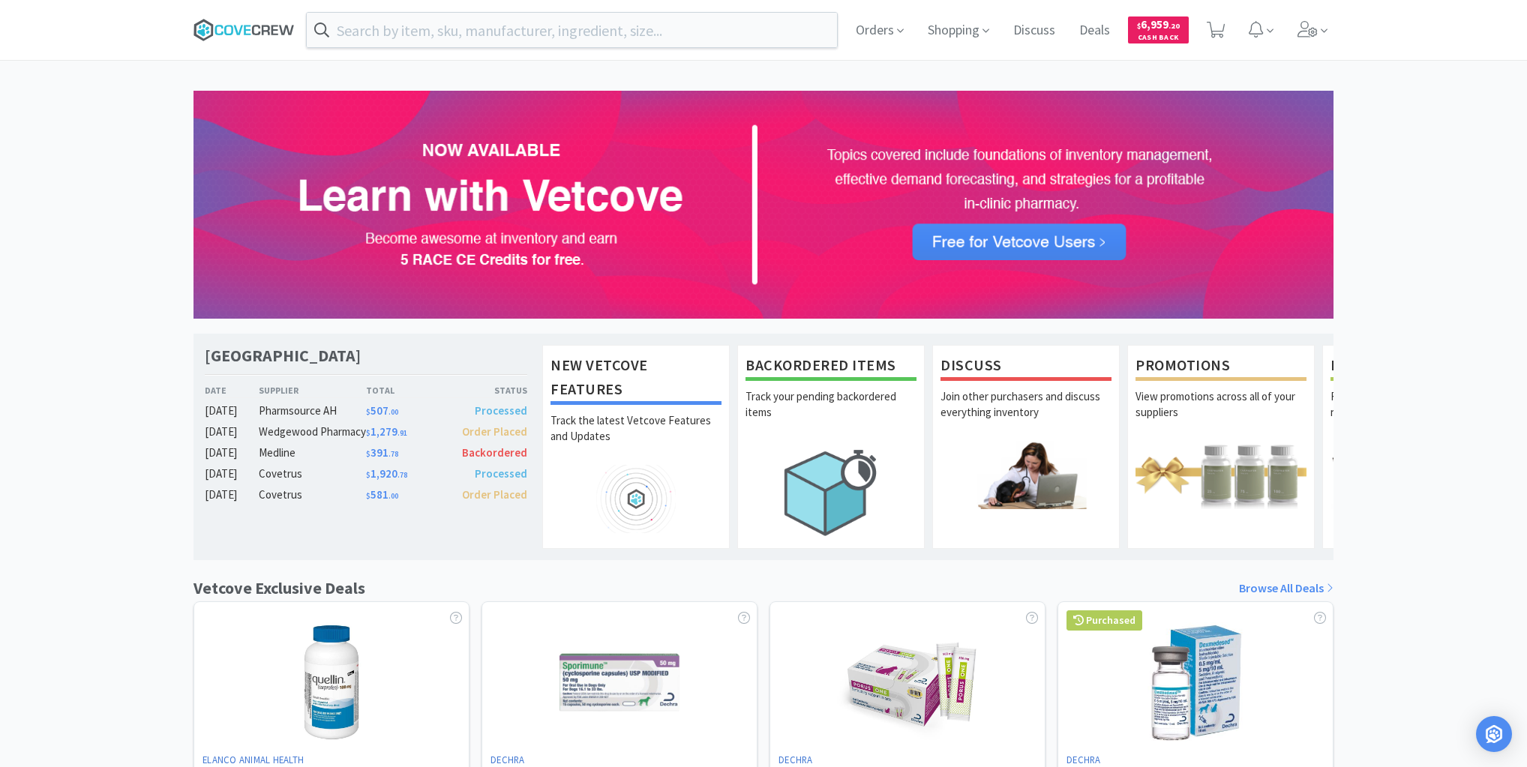
click at [234, 29] on icon at bounding box center [244, 30] width 101 height 23
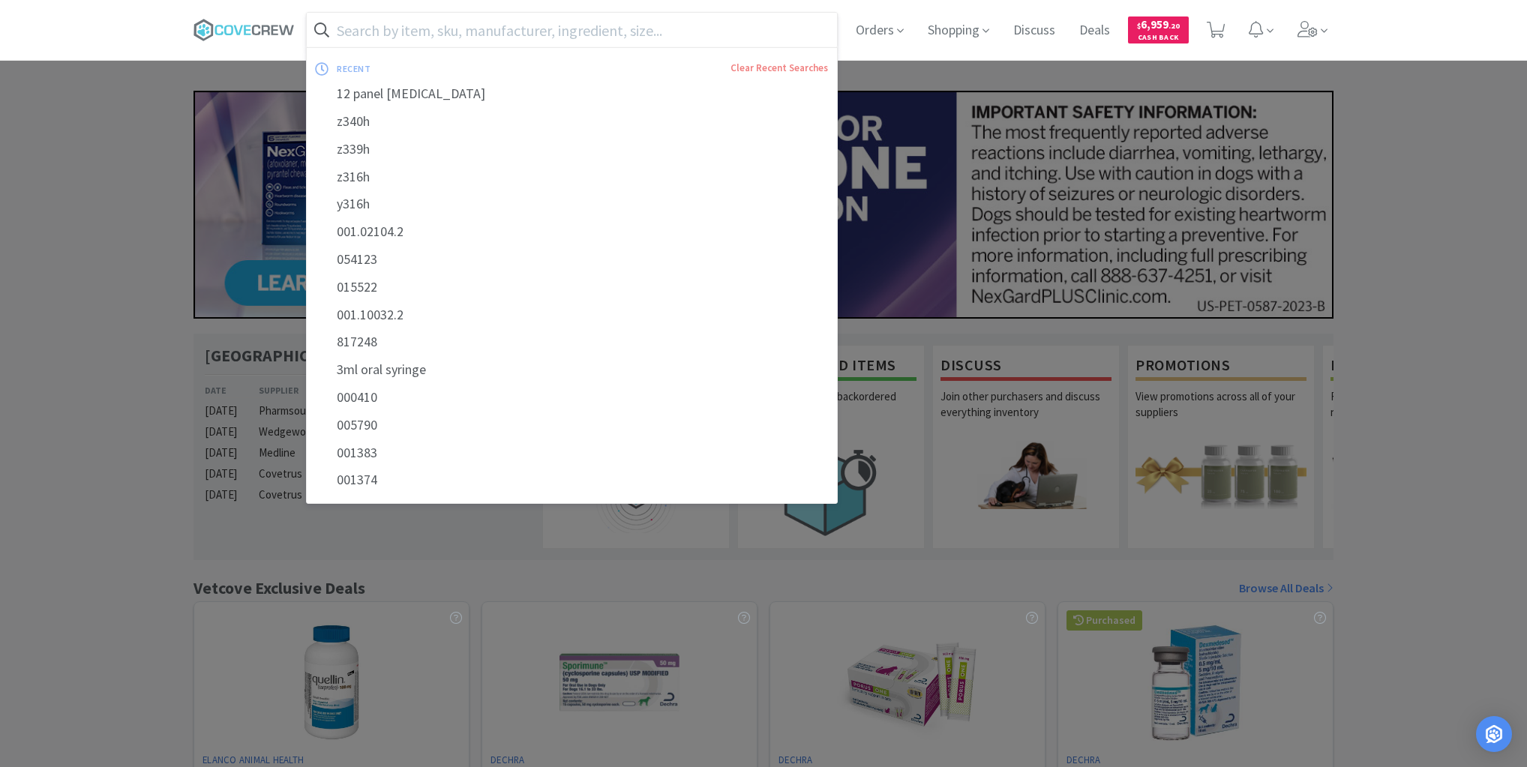
drag, startPoint x: 680, startPoint y: 23, endPoint x: 680, endPoint y: 45, distance: 21.8
click at [680, 26] on input "text" at bounding box center [572, 30] width 530 height 35
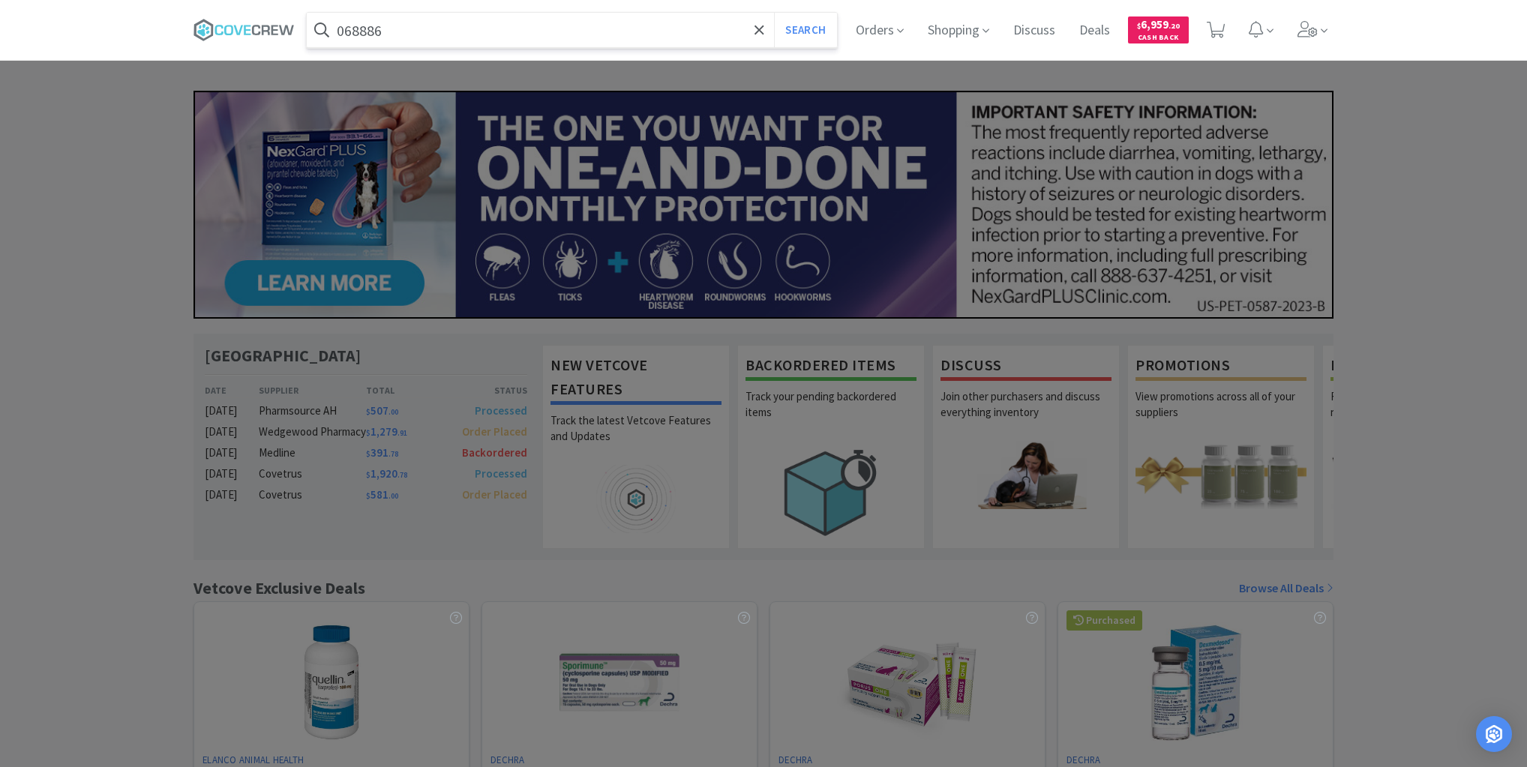
type input "068886"
click at [774, 13] on button "Search" at bounding box center [805, 30] width 62 height 35
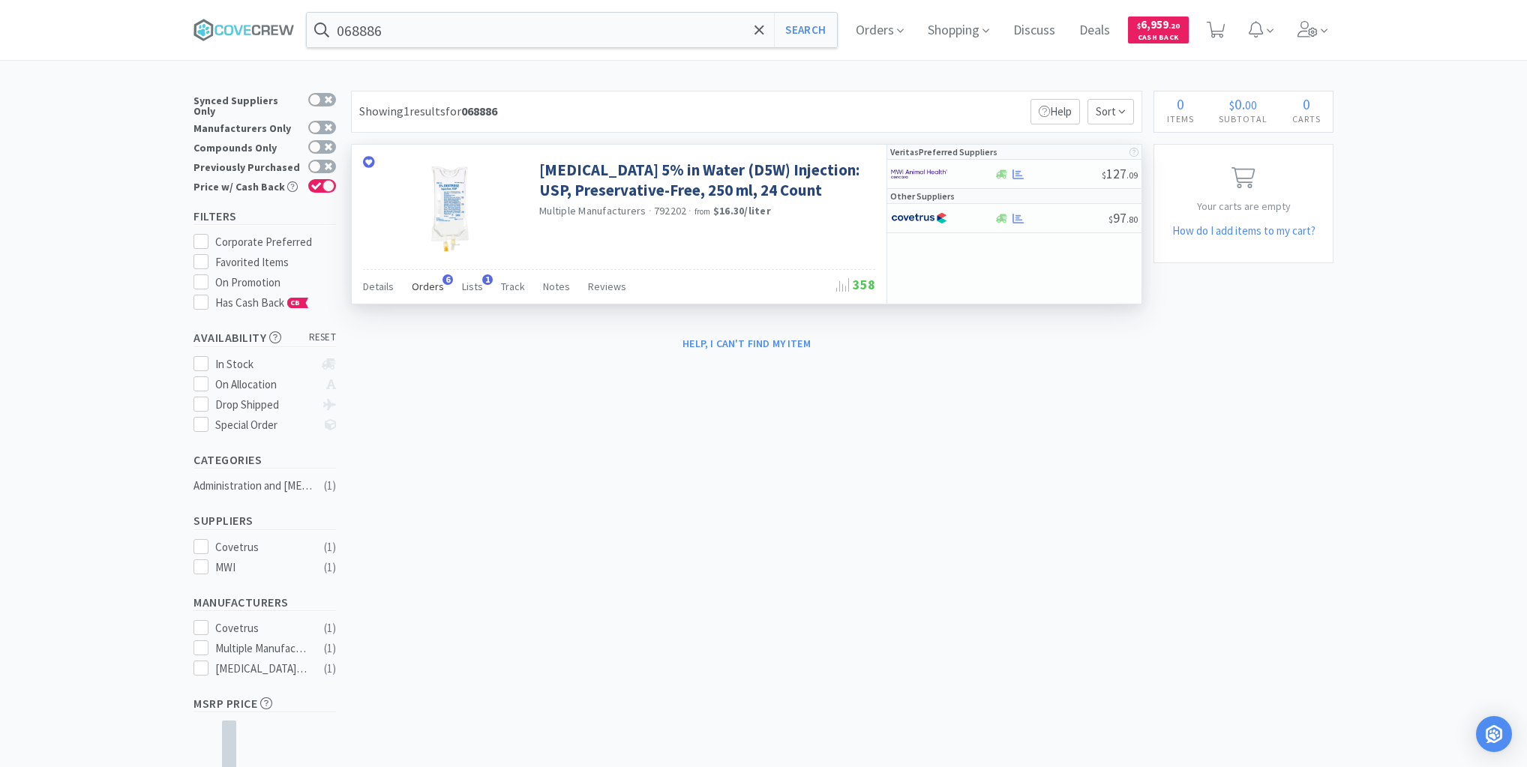
click at [428, 289] on span "Orders" at bounding box center [428, 287] width 32 height 14
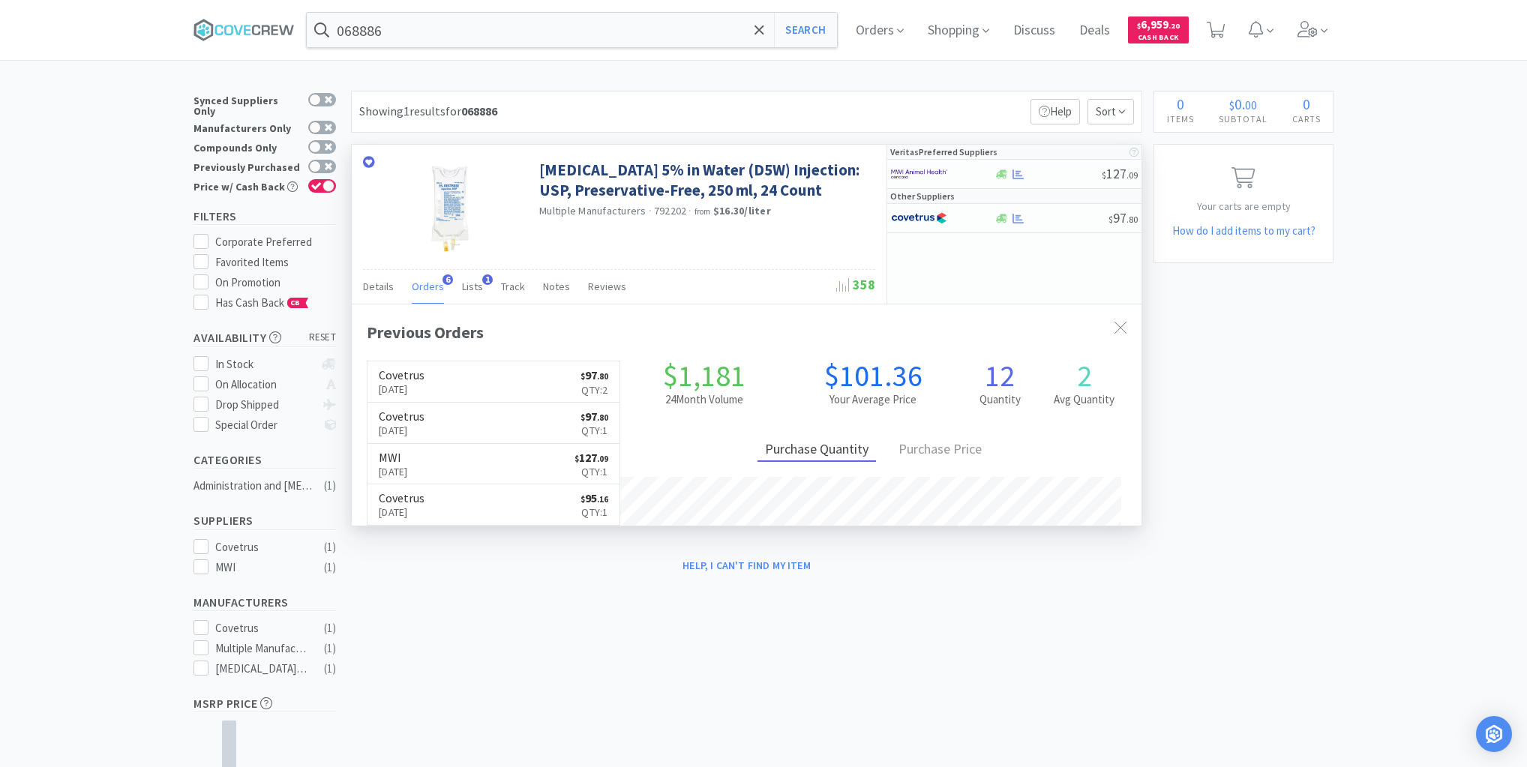
scroll to position [388, 790]
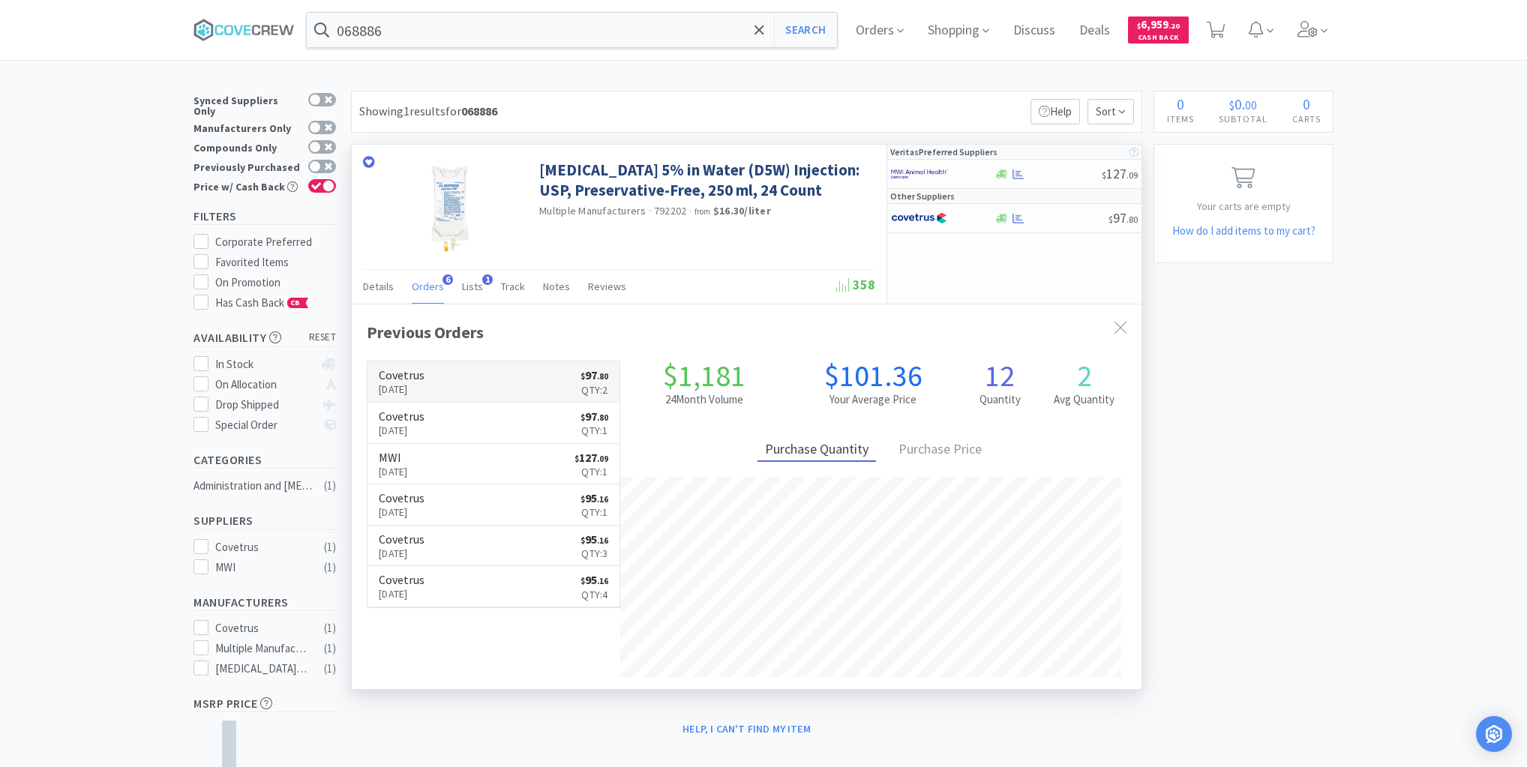
click at [470, 370] on link "Covetrus [DATE] $ 97 . 80 Qty: 2" at bounding box center [494, 382] width 252 height 41
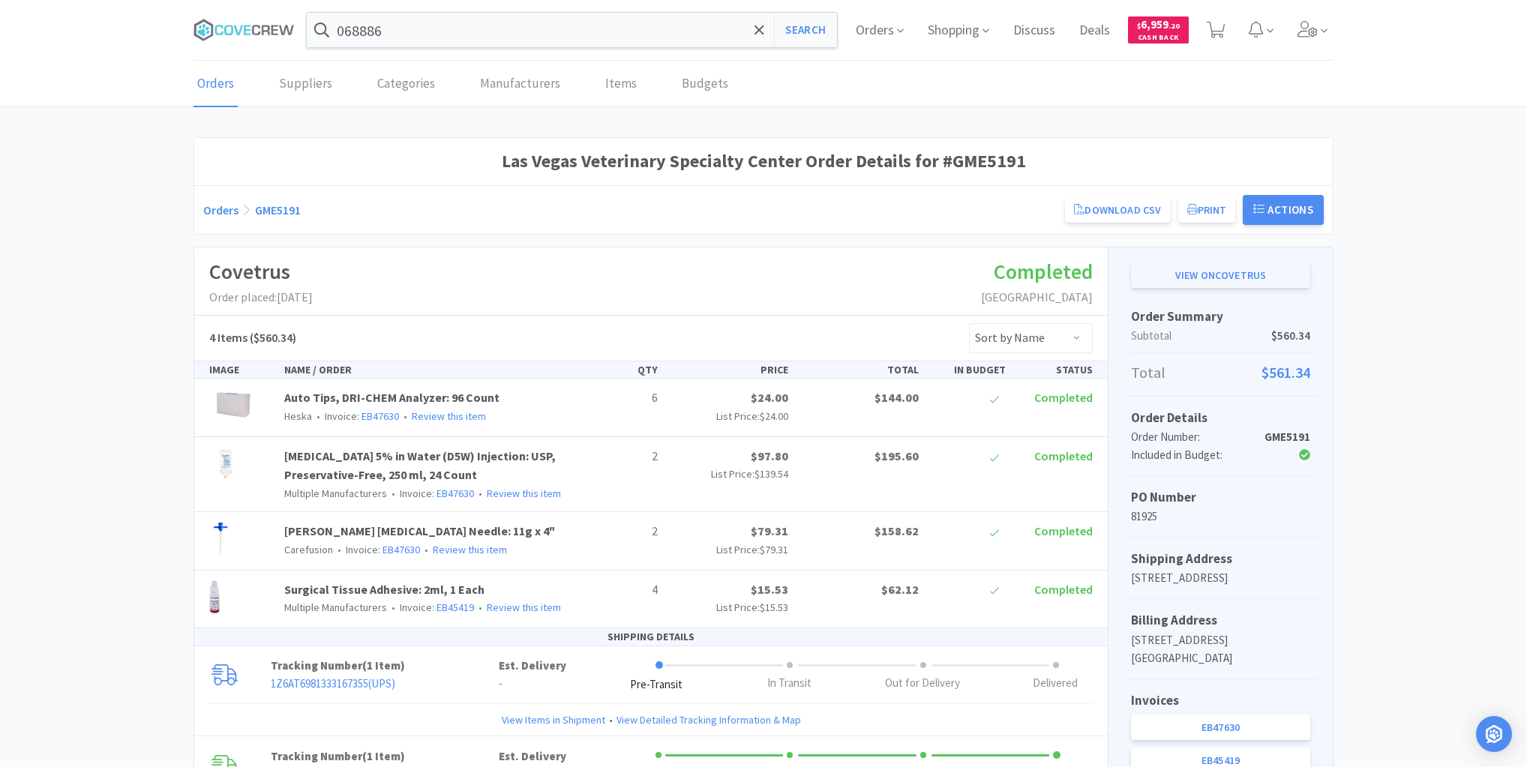
click at [1220, 282] on link "View on Covetrus" at bounding box center [1220, 276] width 179 height 26
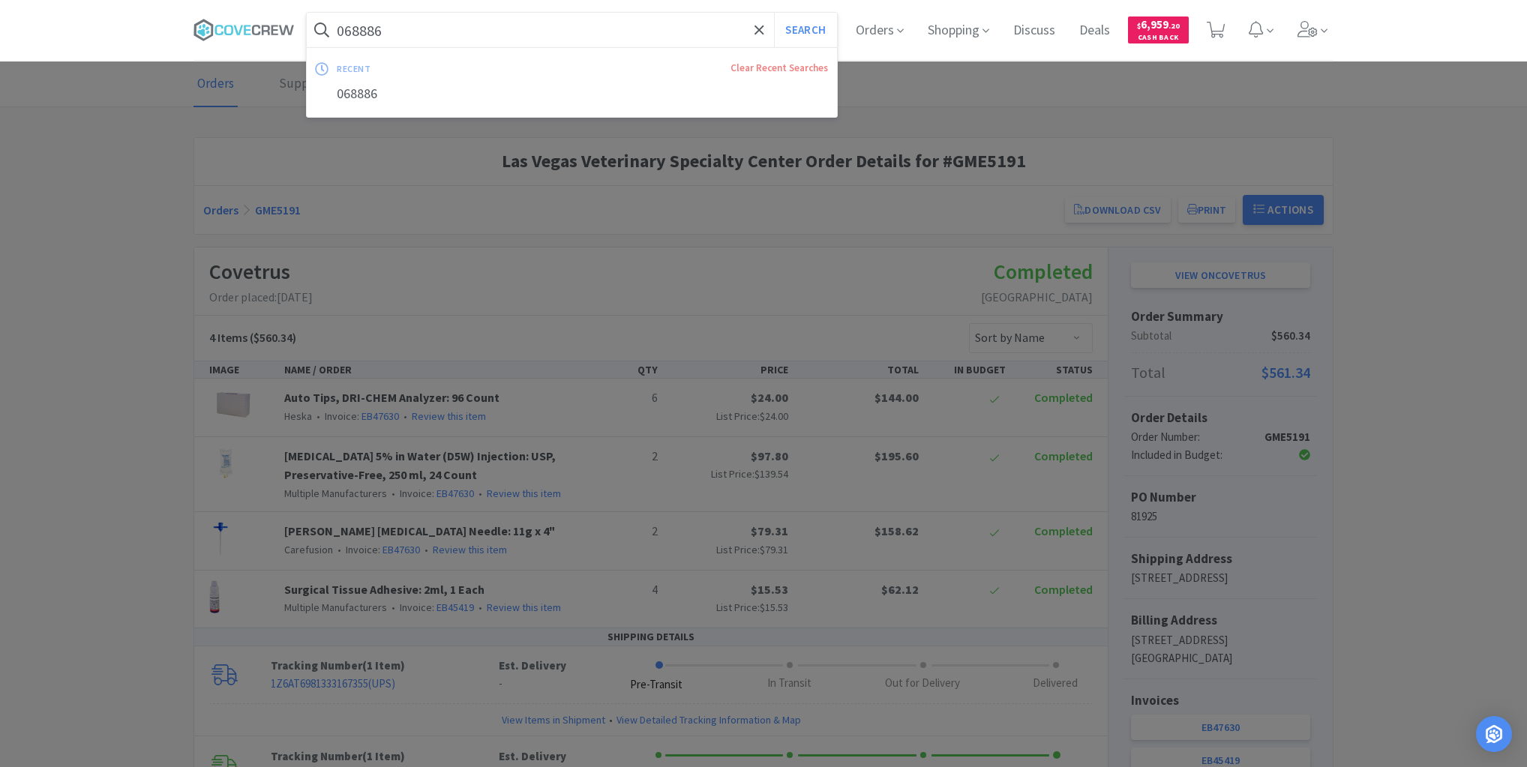
click at [403, 24] on input "068886" at bounding box center [572, 30] width 530 height 35
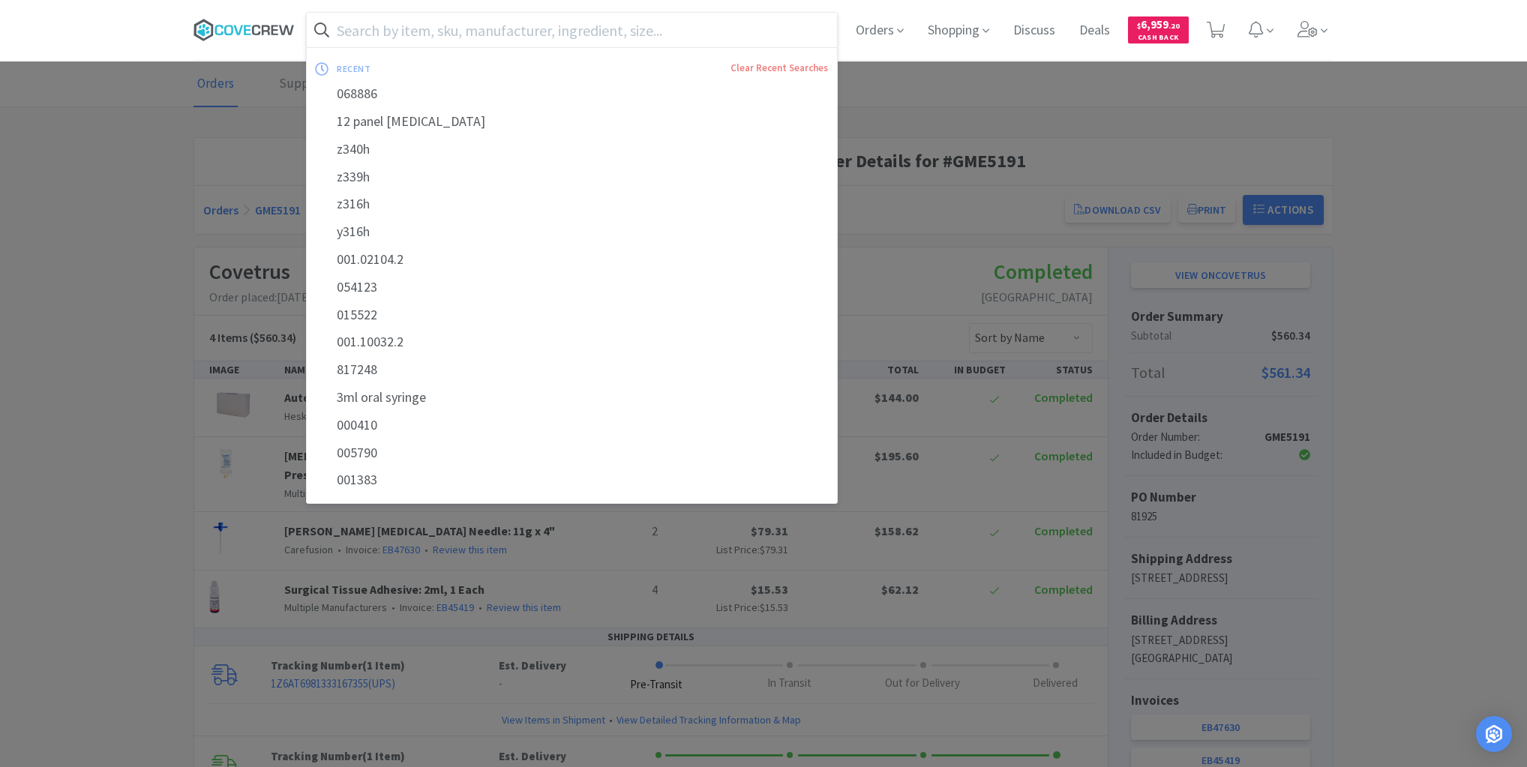
click at [262, 27] on icon at bounding box center [266, 30] width 8 height 10
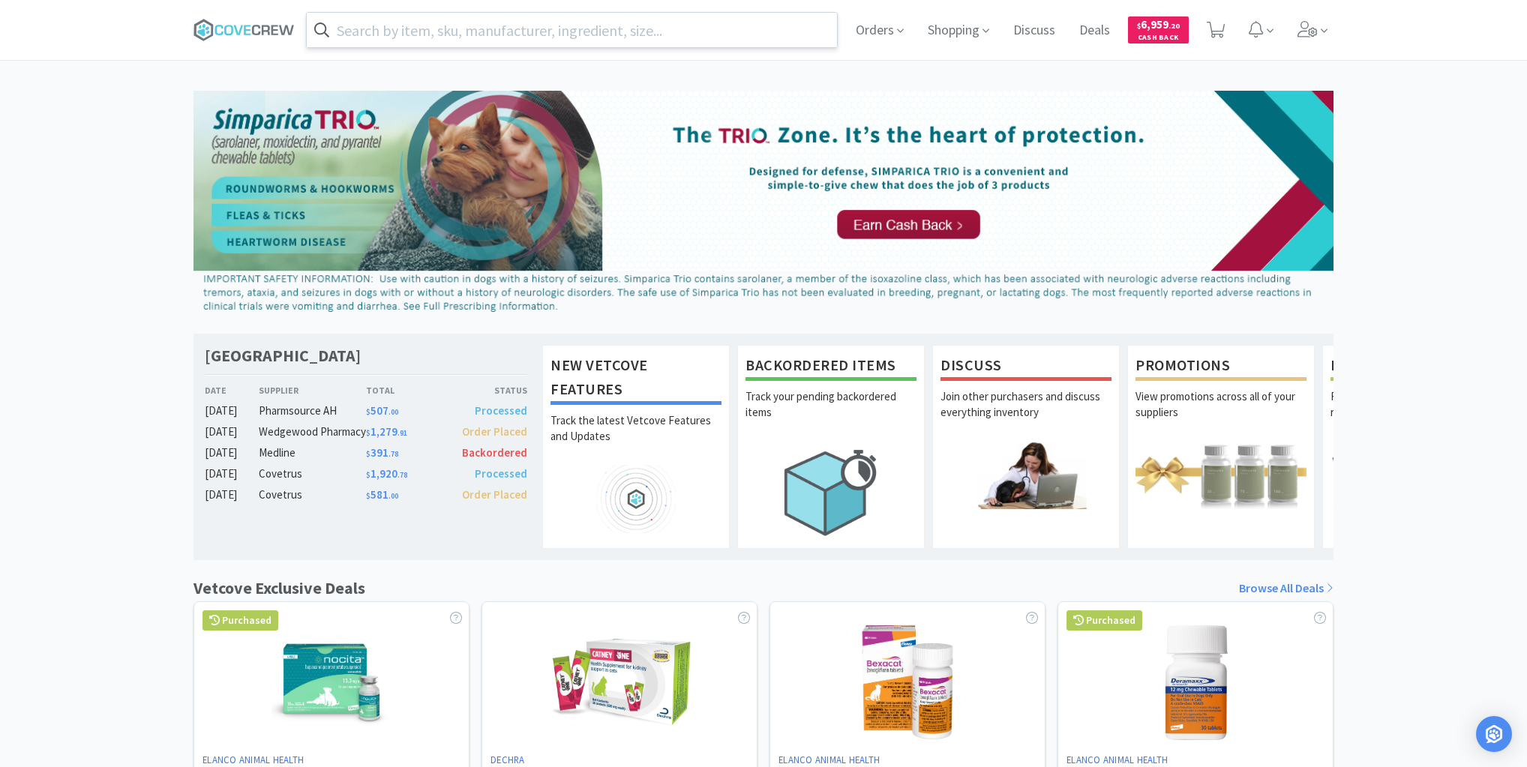
click at [381, 25] on input "text" at bounding box center [572, 30] width 530 height 35
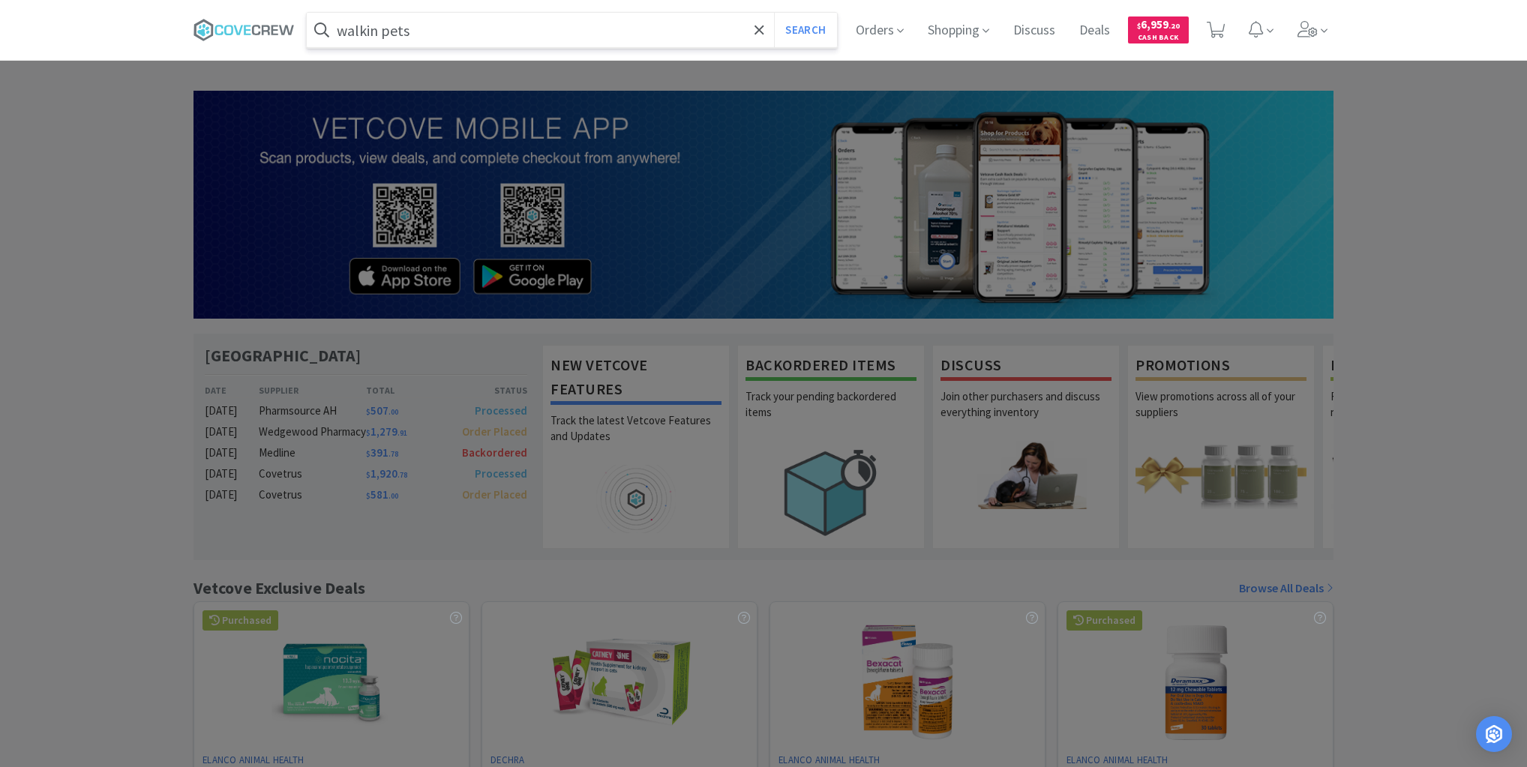
click at [774, 13] on button "Search" at bounding box center [805, 30] width 62 height 35
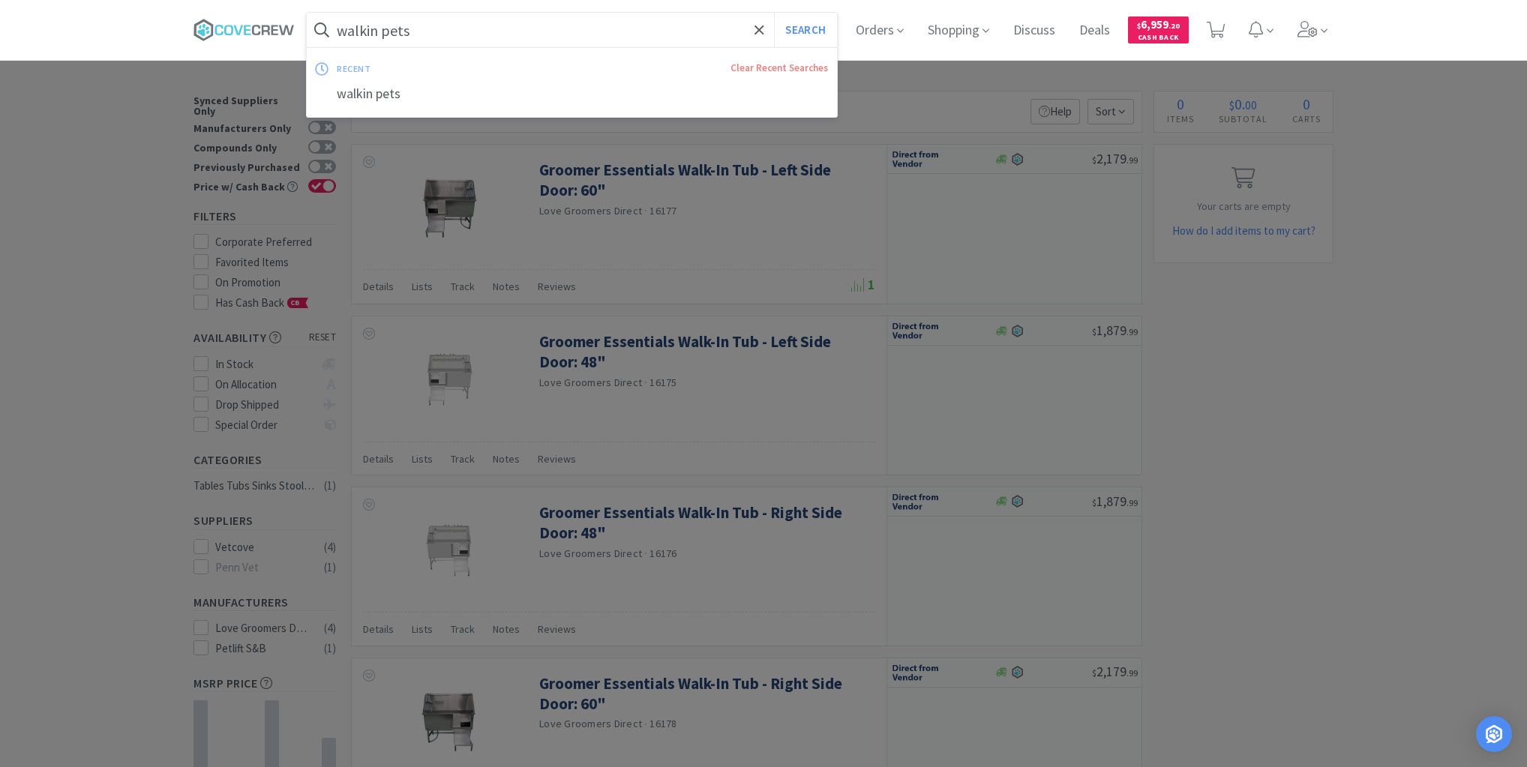
click at [434, 24] on input "walkin pets" at bounding box center [572, 30] width 530 height 35
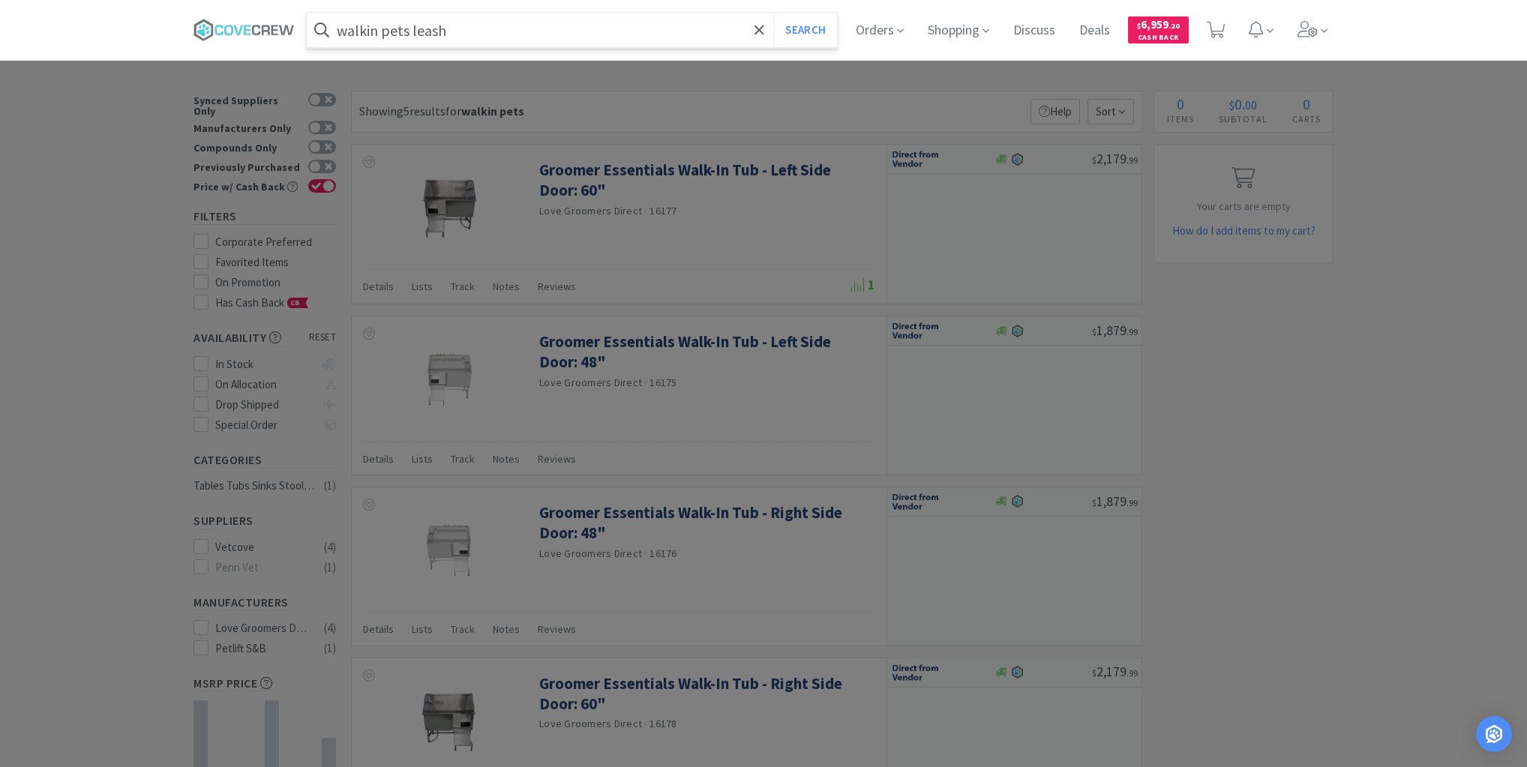
type input "walkin pets leash"
click at [774, 13] on button "Search" at bounding box center [805, 30] width 62 height 35
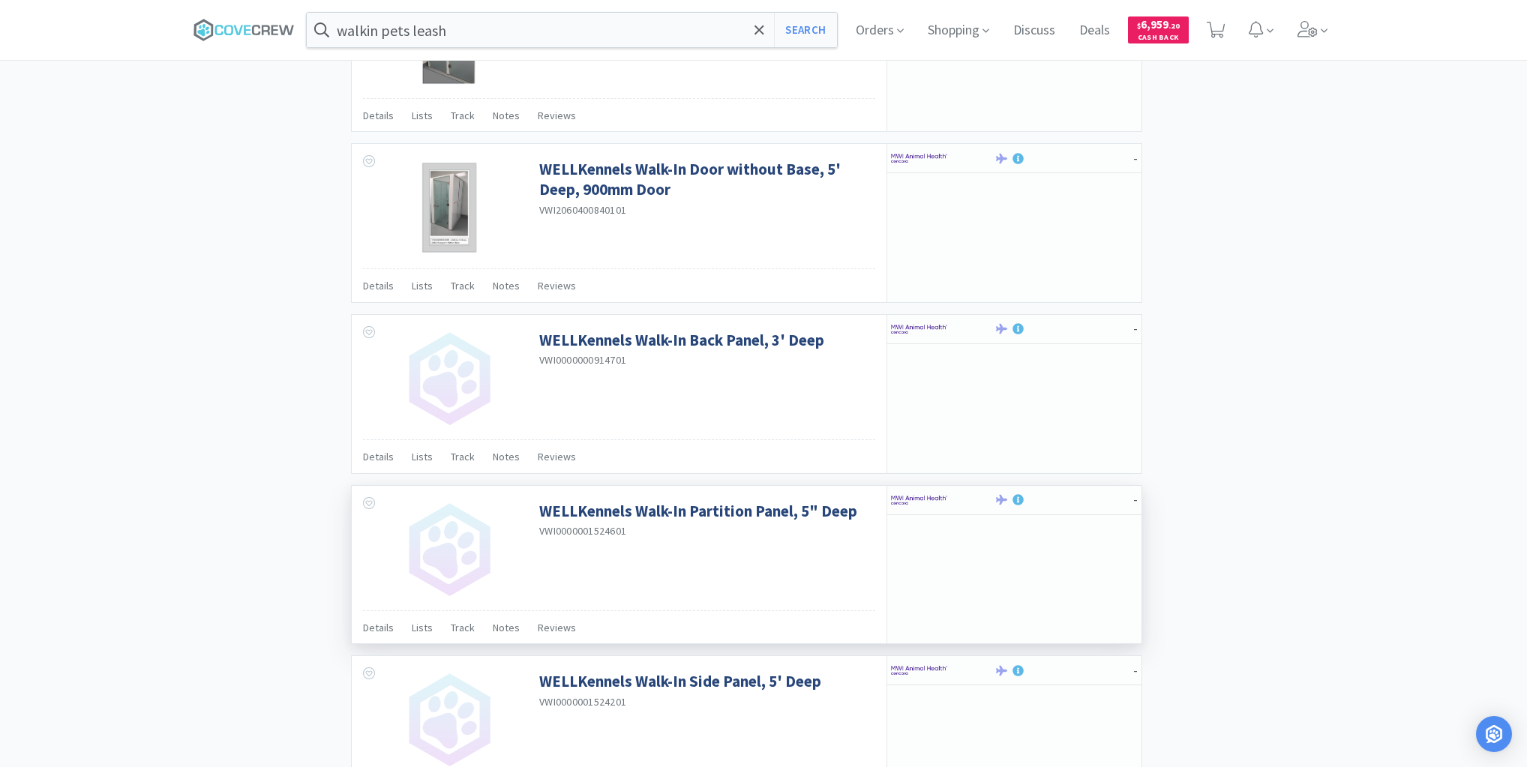
scroll to position [2059, 0]
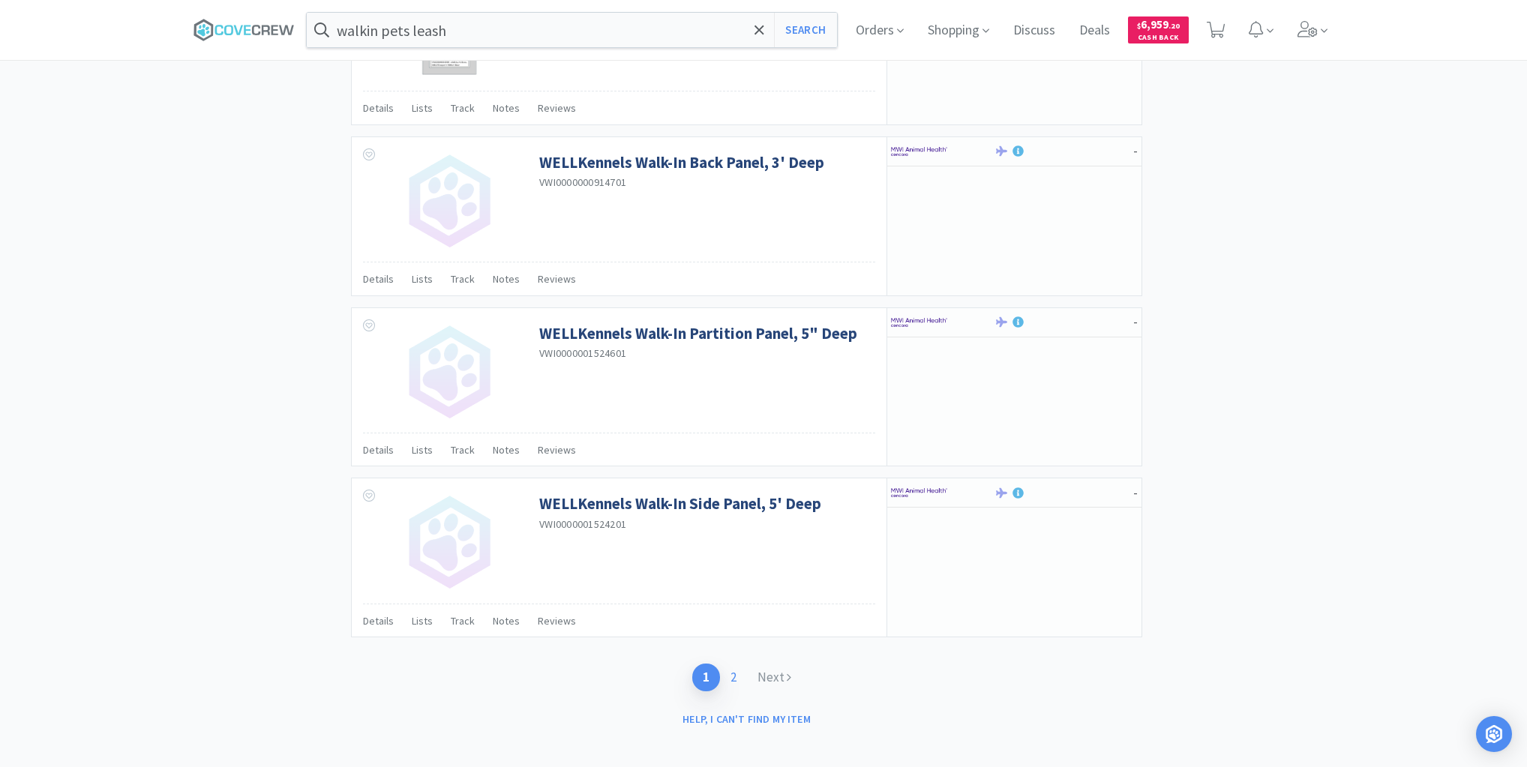
click at [740, 664] on link "2" at bounding box center [733, 678] width 27 height 28
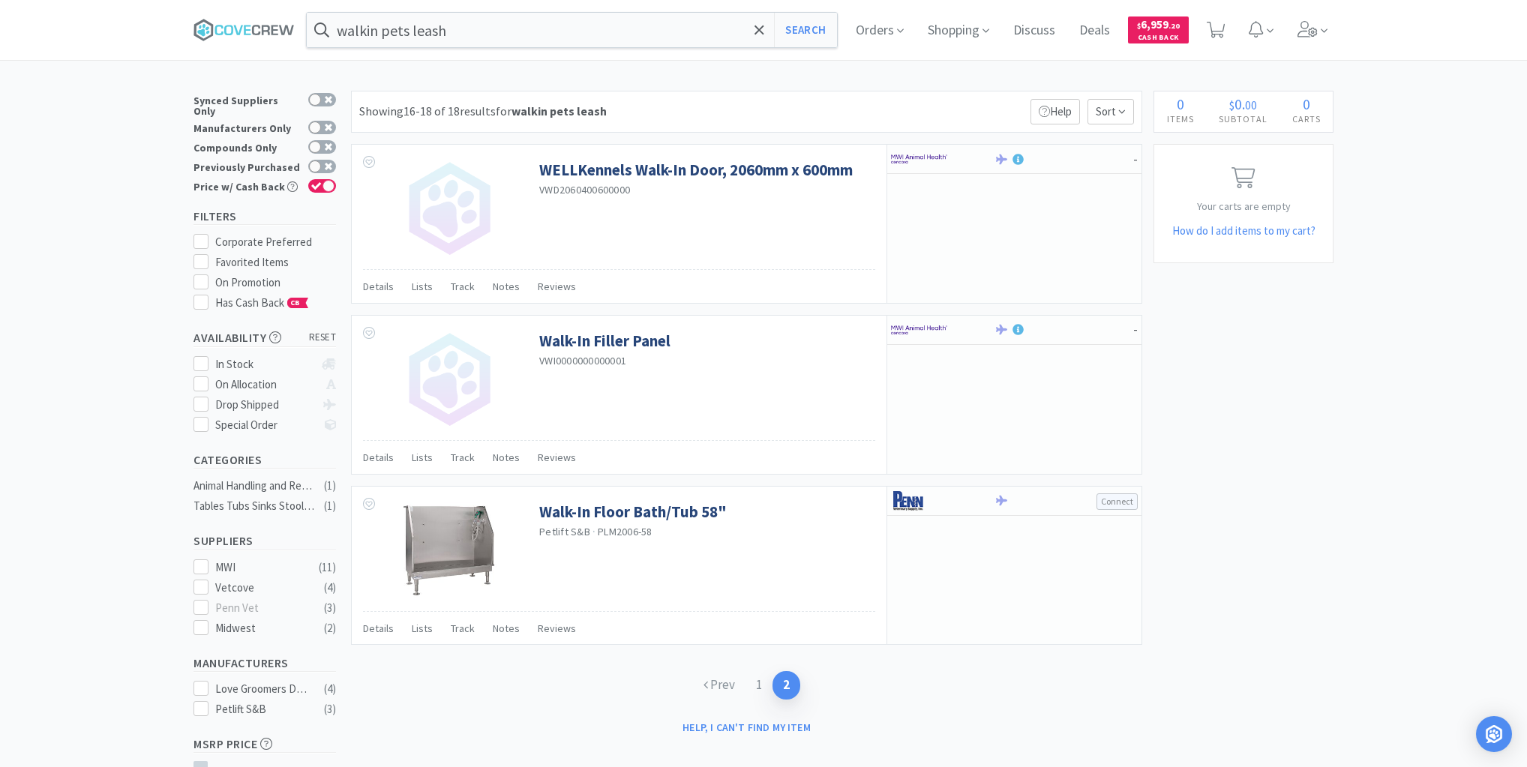
click at [628, 672] on div "Prev 1 2" at bounding box center [746, 685] width 791 height 58
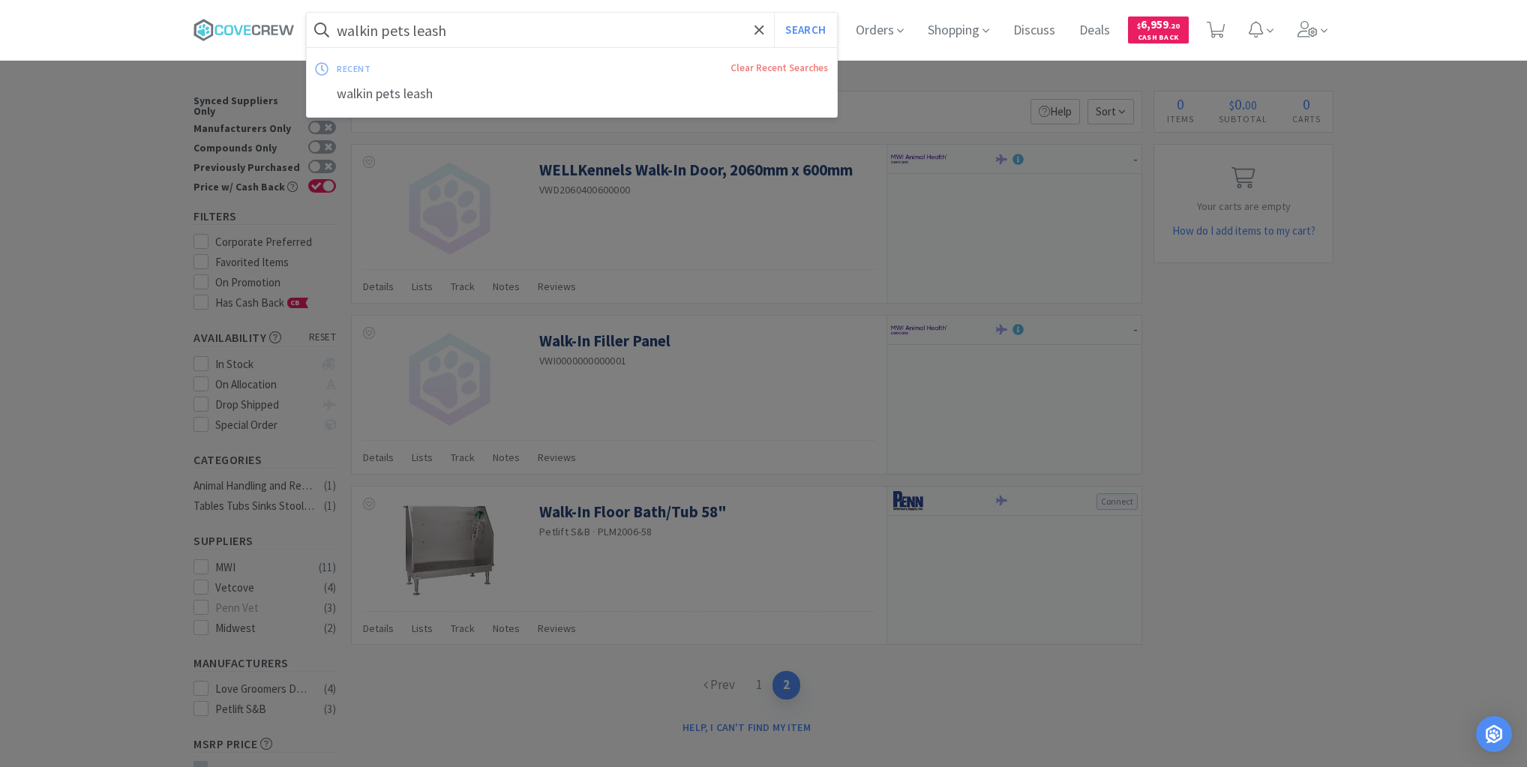
click at [524, 38] on input "walkin pets leash" at bounding box center [572, 30] width 530 height 35
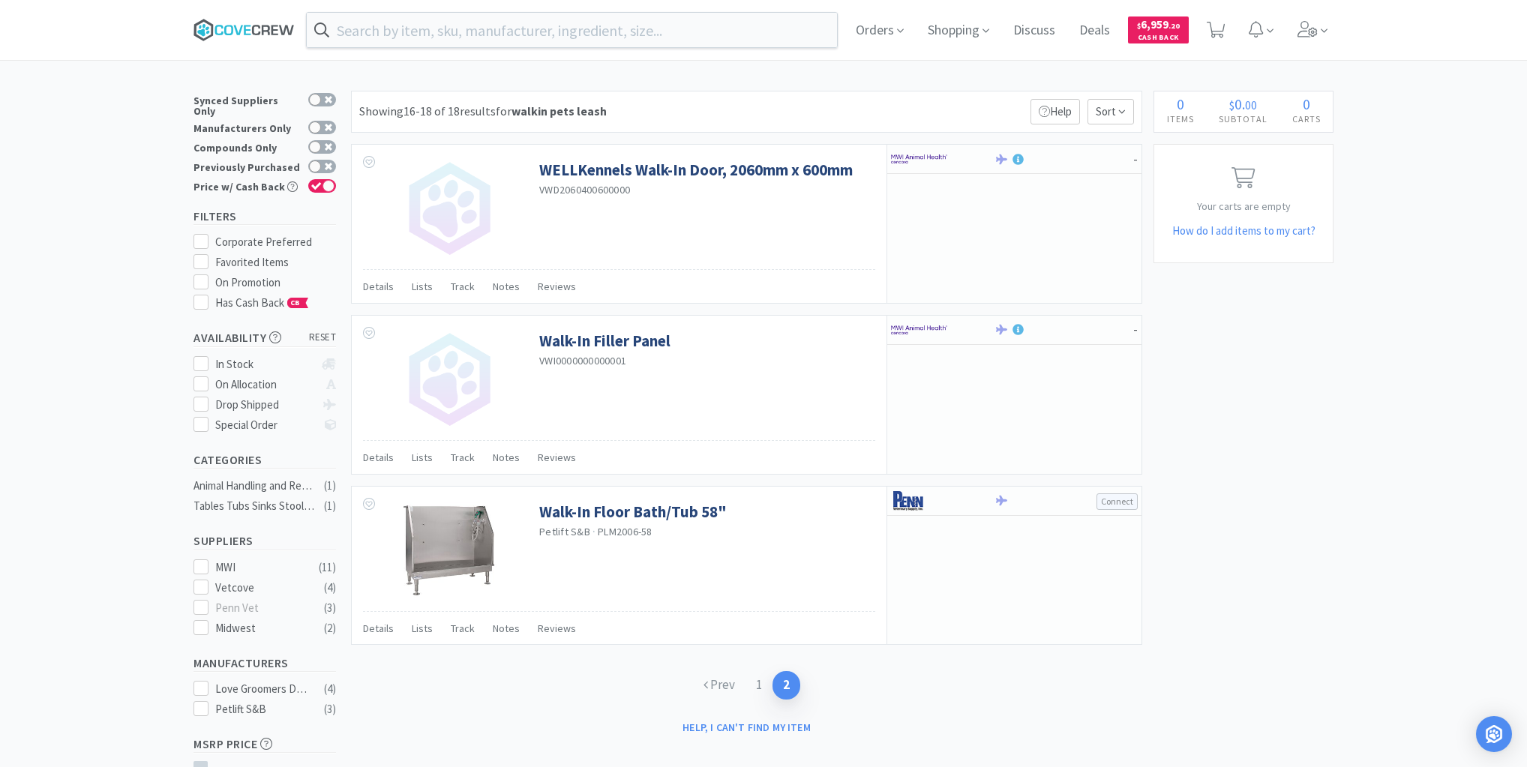
drag, startPoint x: 273, startPoint y: 27, endPoint x: 251, endPoint y: 0, distance: 34.7
click at [270, 27] on icon at bounding box center [266, 30] width 8 height 10
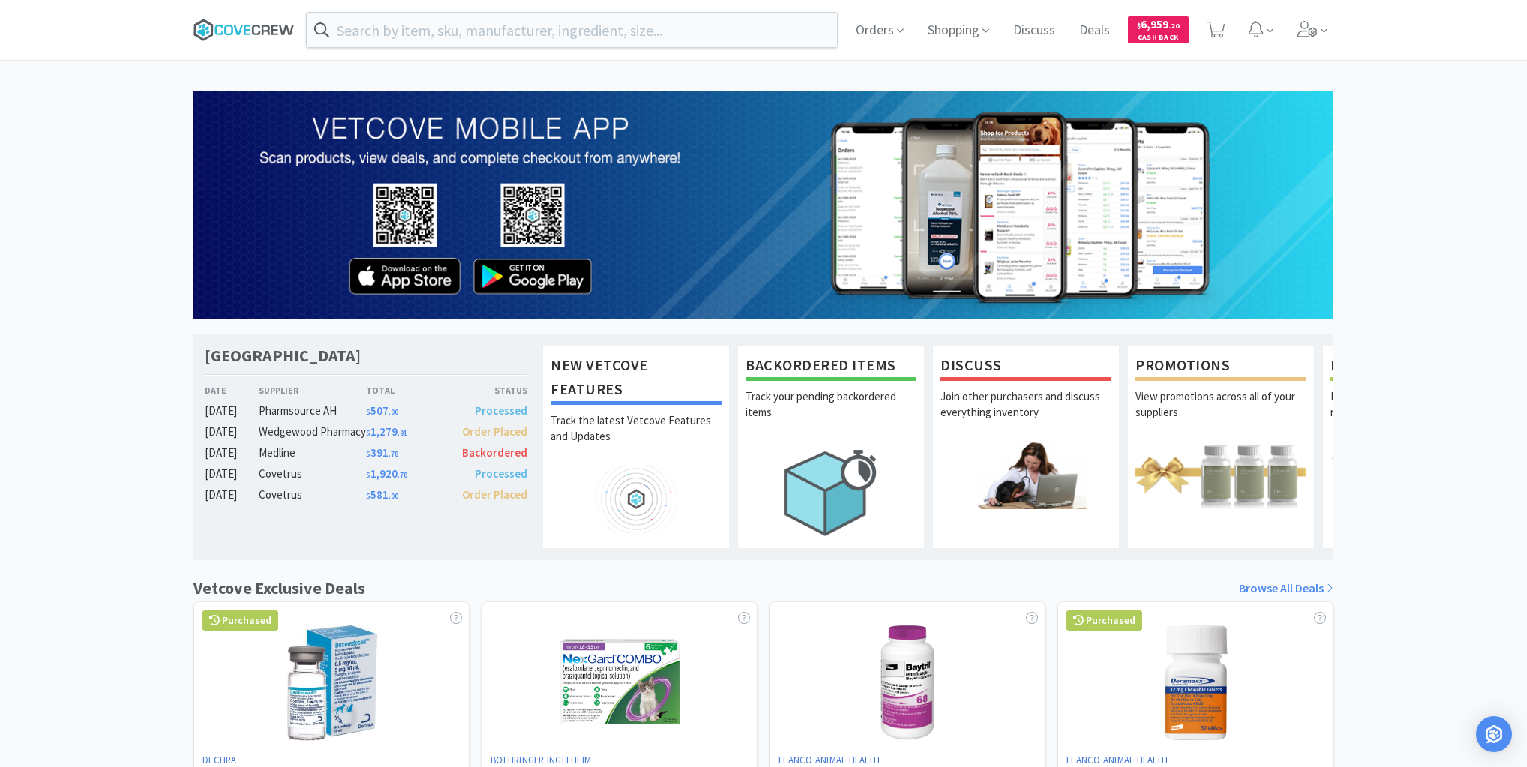
click at [244, 29] on icon at bounding box center [247, 30] width 7 height 10
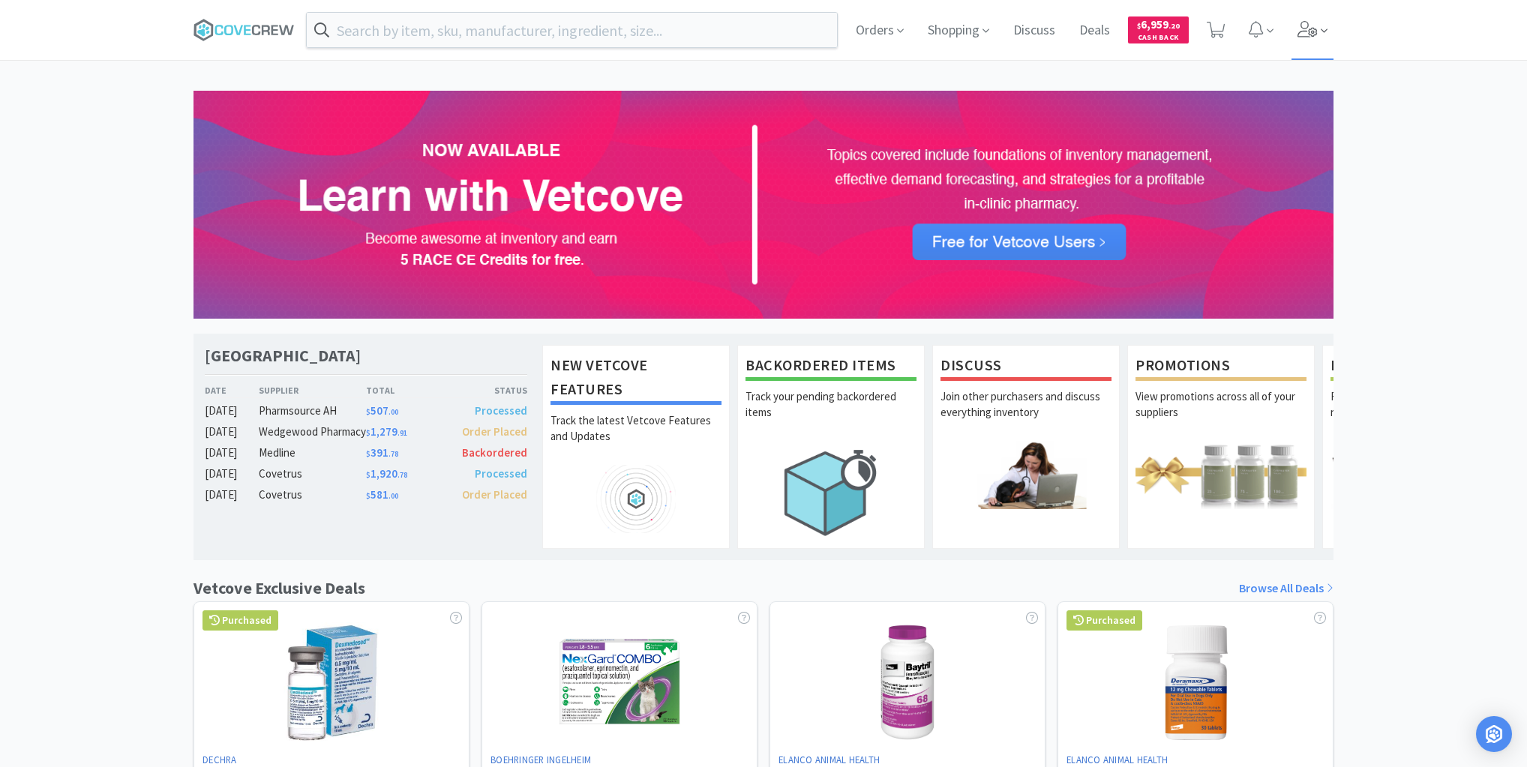
click at [1311, 38] on span at bounding box center [1313, 30] width 43 height 60
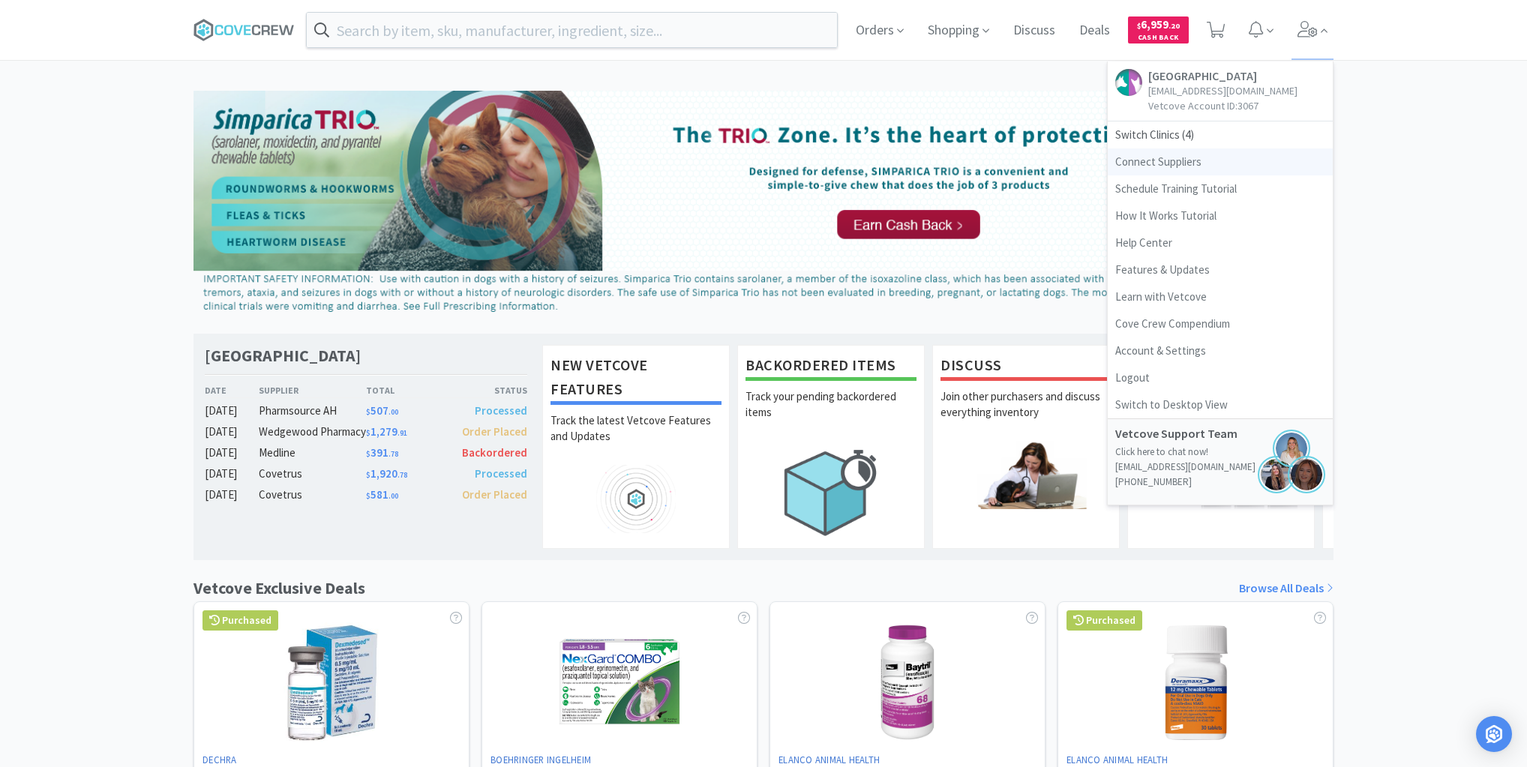
click at [1141, 176] on link "Connect Suppliers" at bounding box center [1220, 162] width 225 height 27
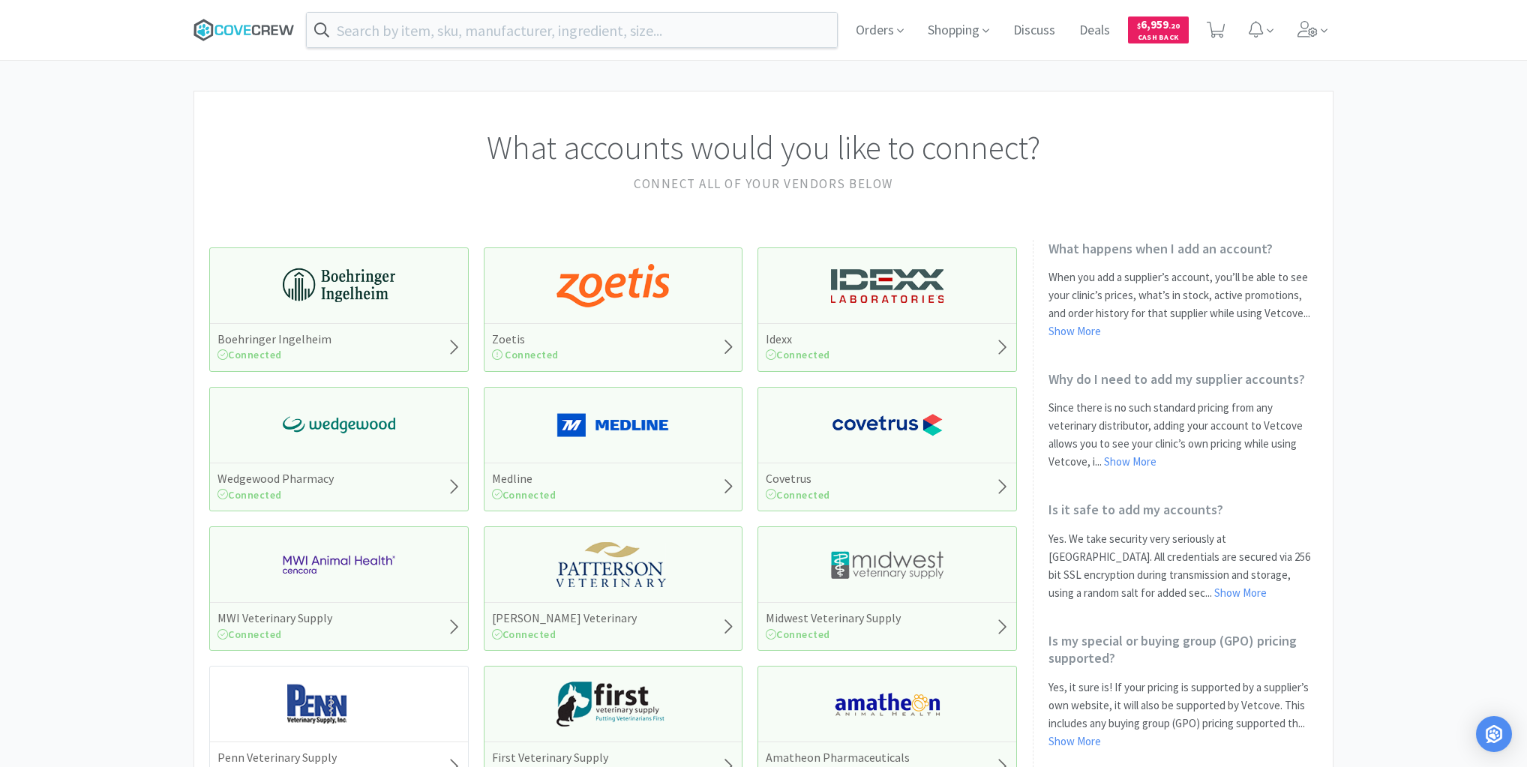
click at [266, 27] on icon at bounding box center [244, 30] width 101 height 23
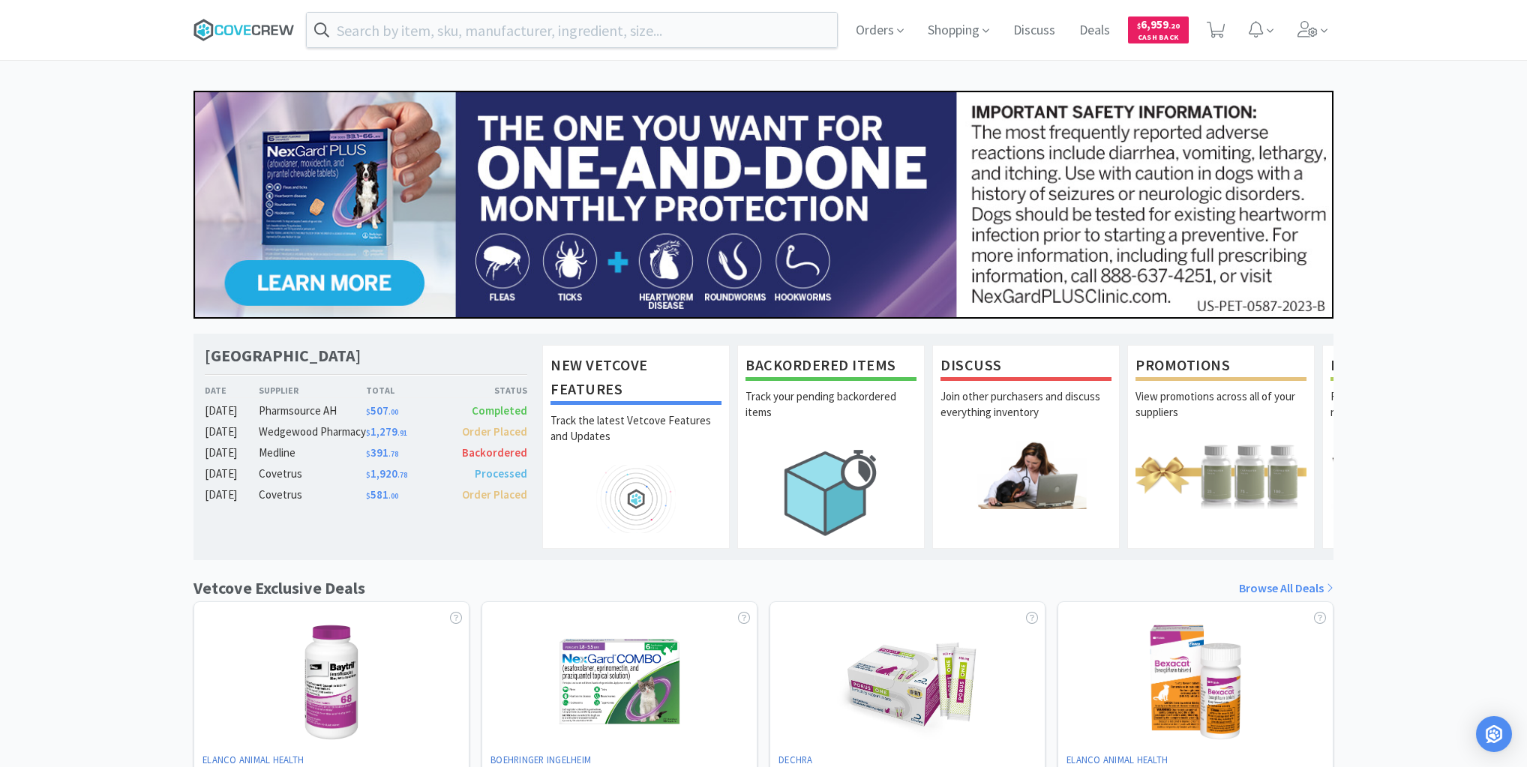
click at [240, 25] on icon at bounding box center [244, 30] width 101 height 23
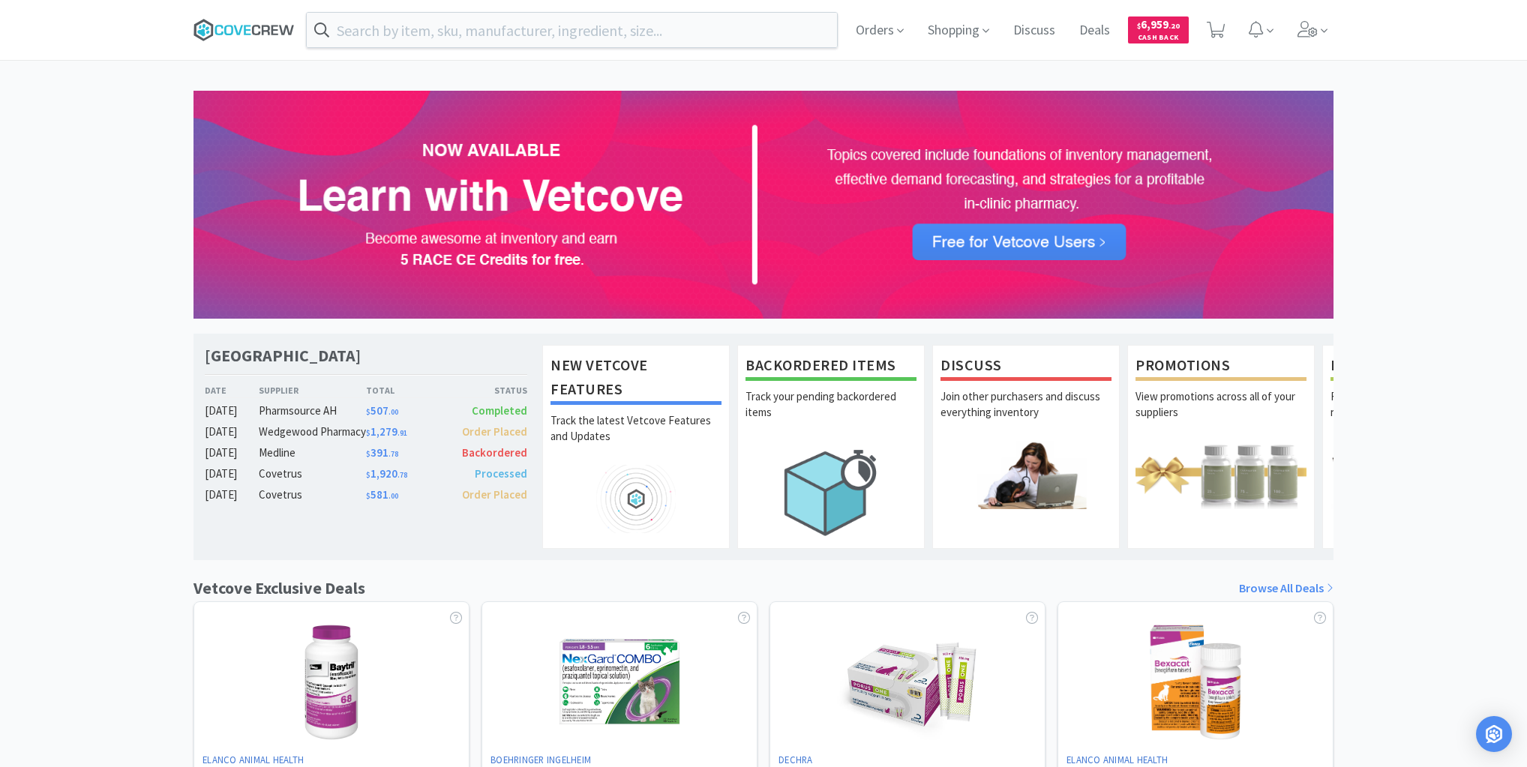
click at [265, 35] on icon at bounding box center [244, 30] width 101 height 23
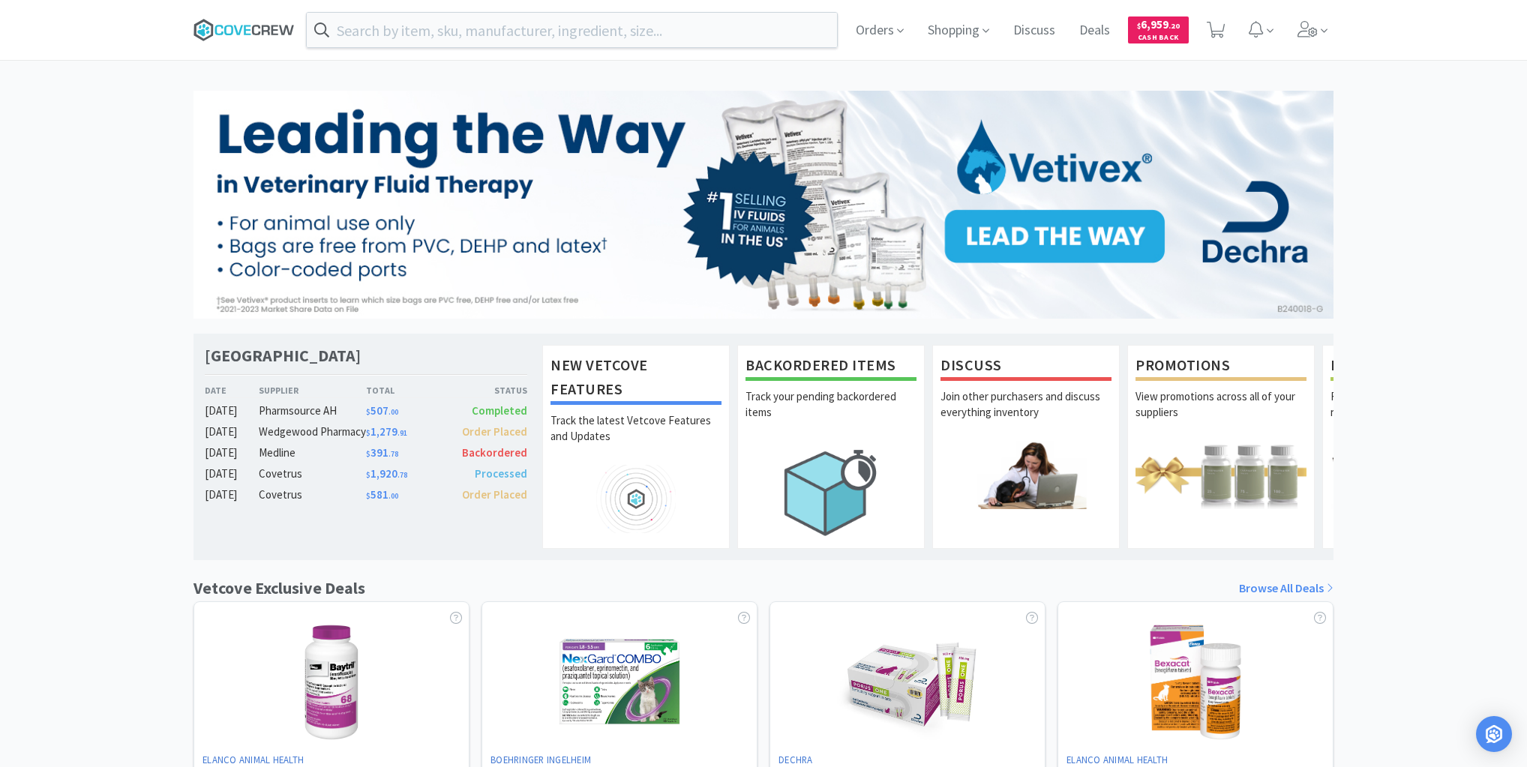
click at [237, 27] on icon at bounding box center [244, 30] width 101 height 23
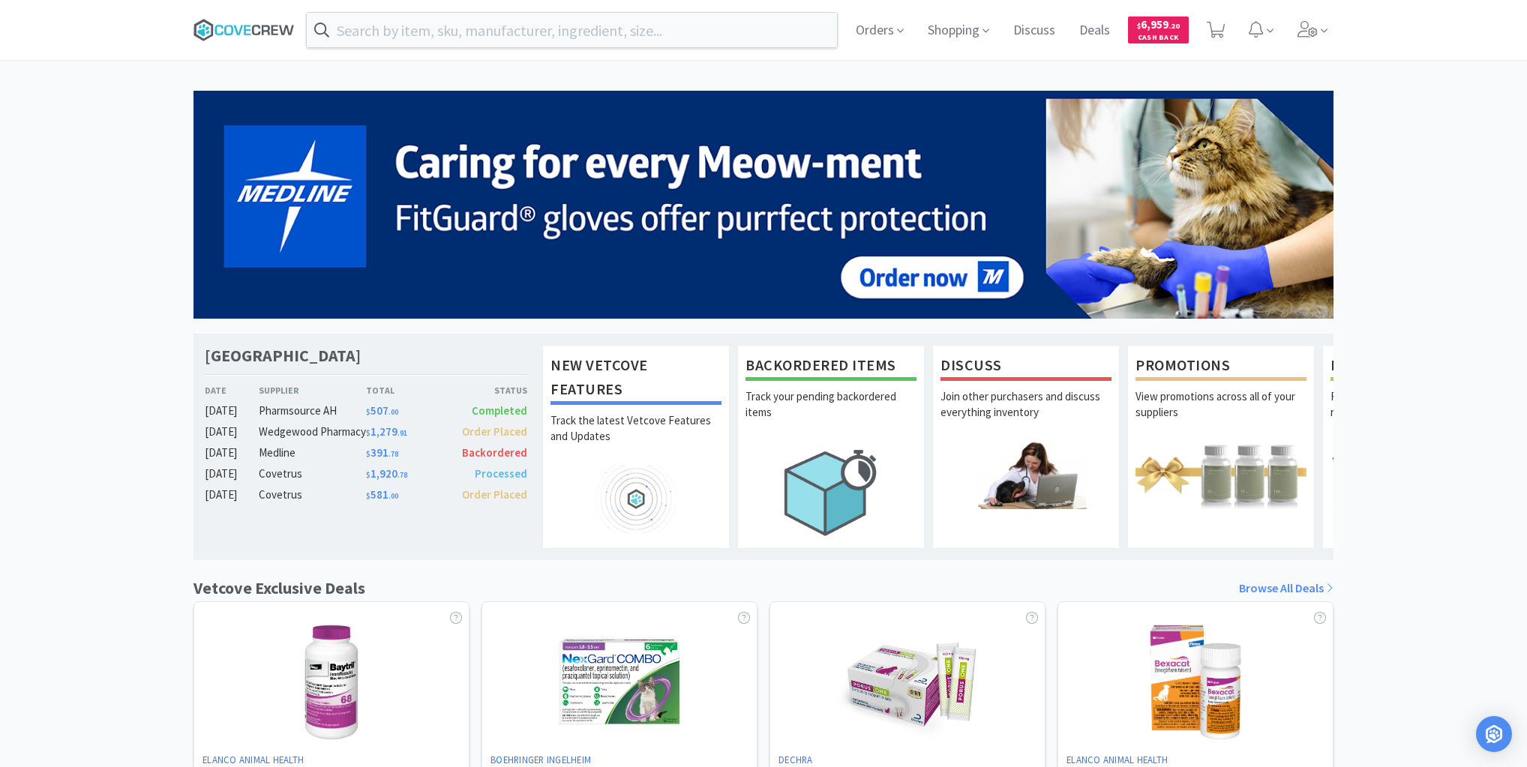
click at [263, 23] on icon at bounding box center [244, 30] width 101 height 23
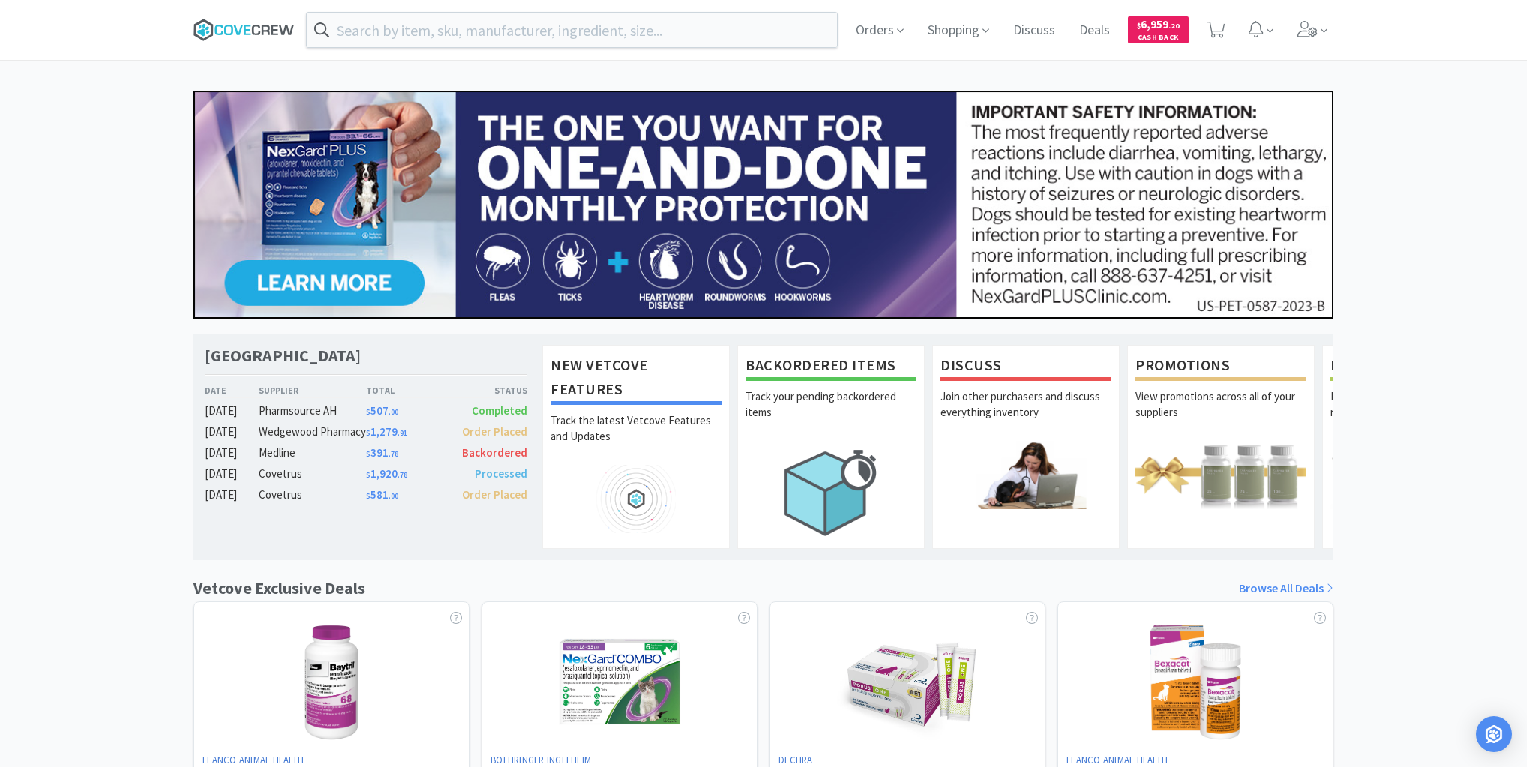
click at [233, 32] on icon at bounding box center [244, 30] width 101 height 23
click at [687, 20] on input "text" at bounding box center [572, 30] width 530 height 35
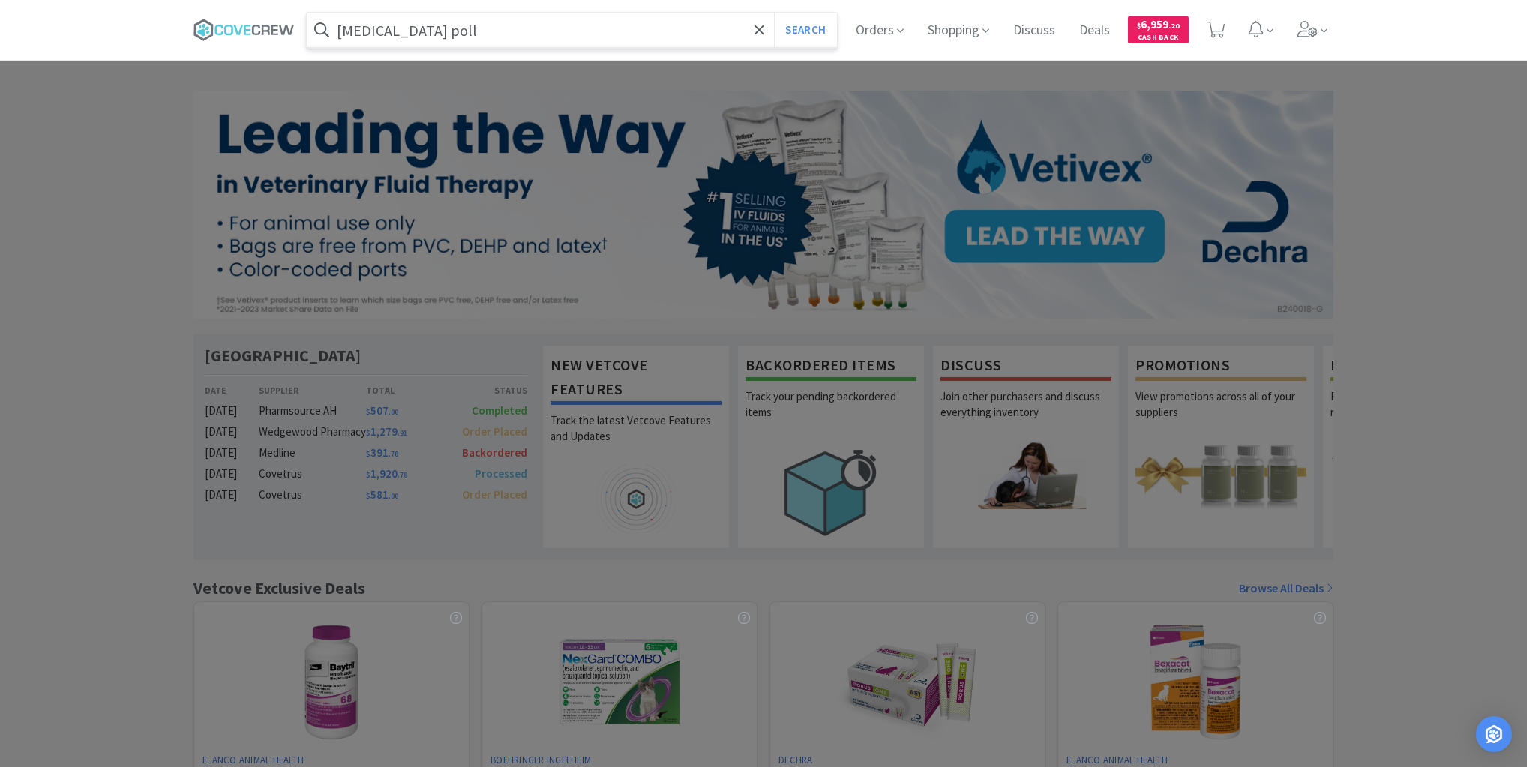
click at [774, 13] on button "Search" at bounding box center [805, 30] width 62 height 35
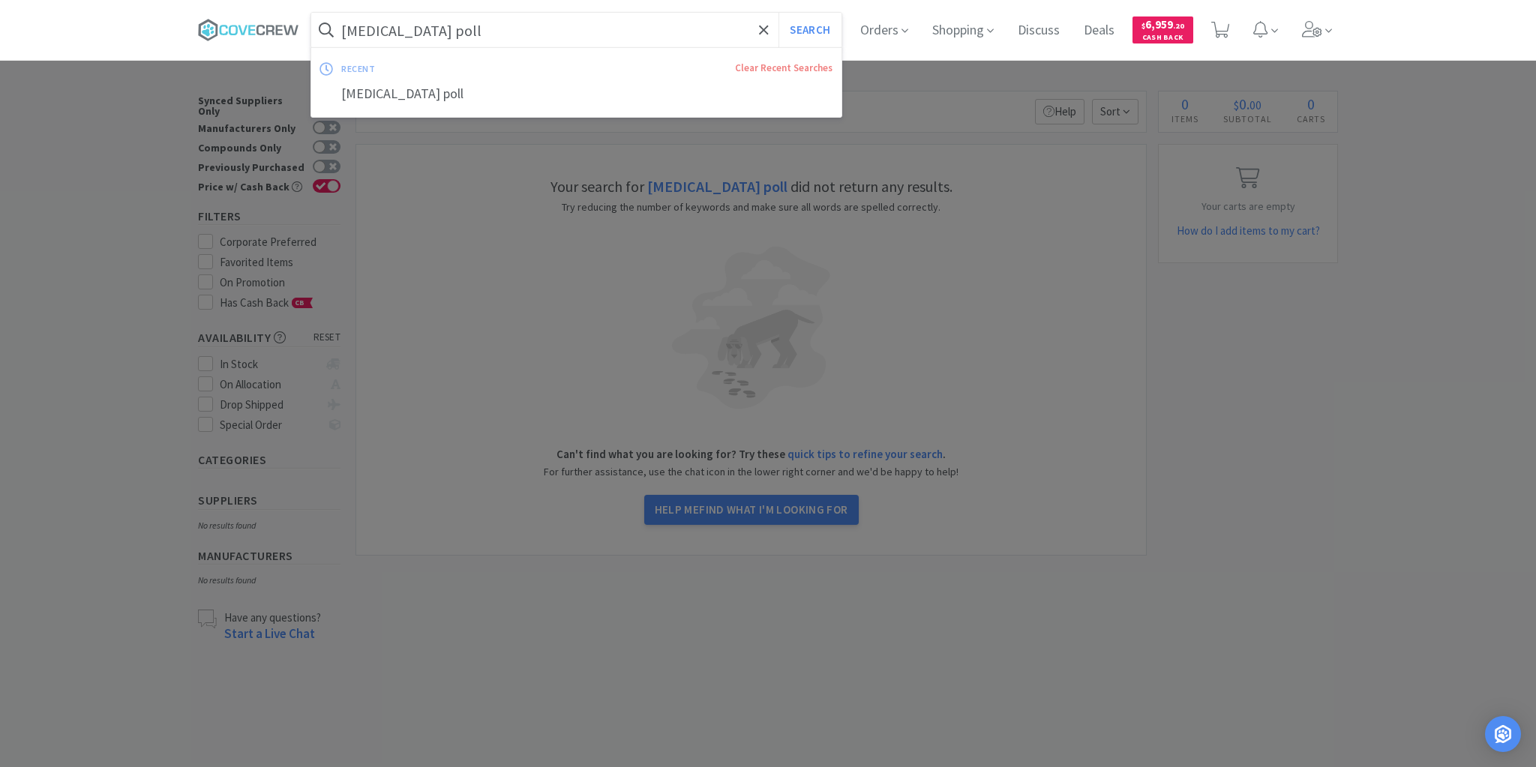
click at [677, 29] on input "rabies poll" at bounding box center [576, 30] width 530 height 35
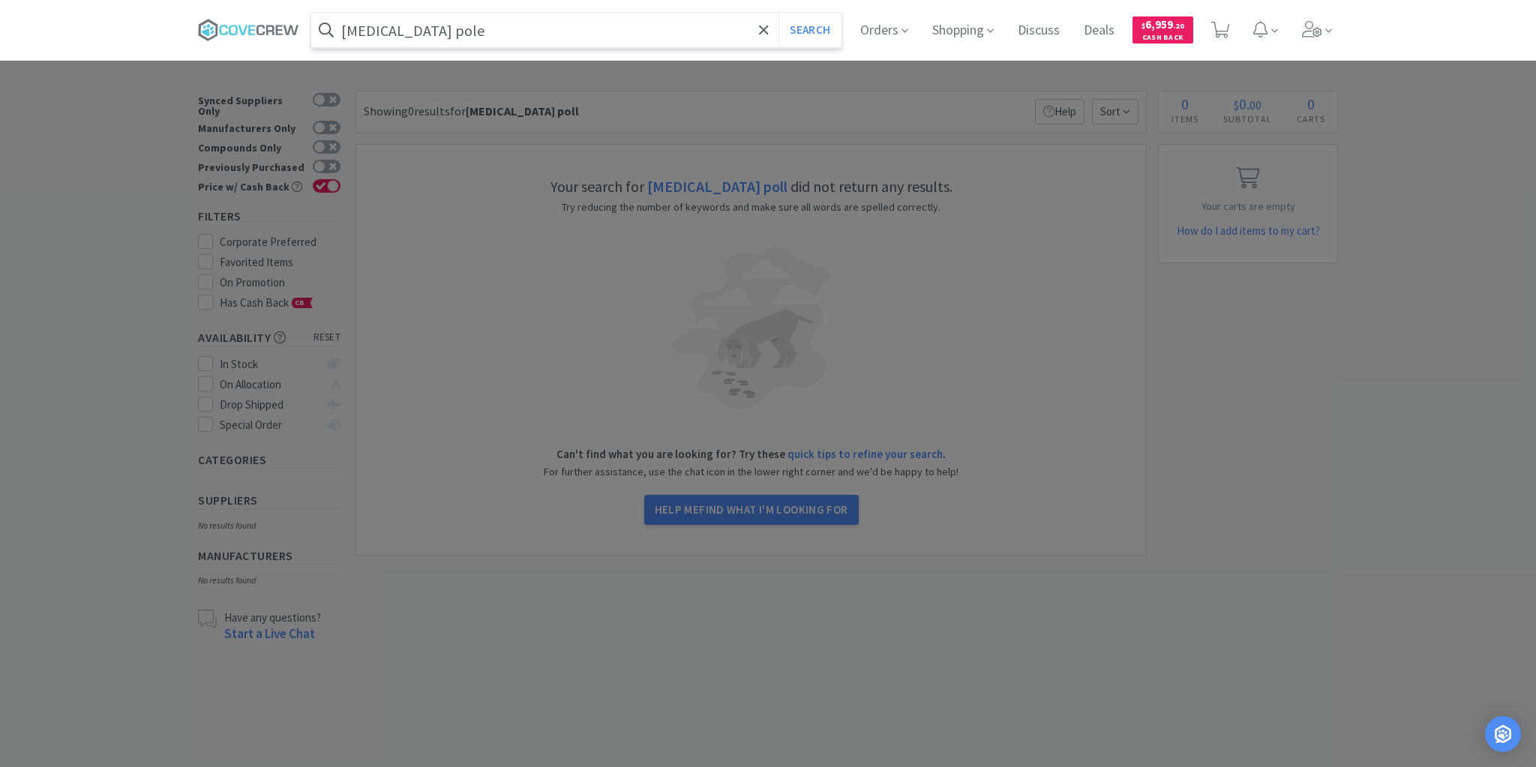
click at [779, 13] on button "Search" at bounding box center [810, 30] width 62 height 35
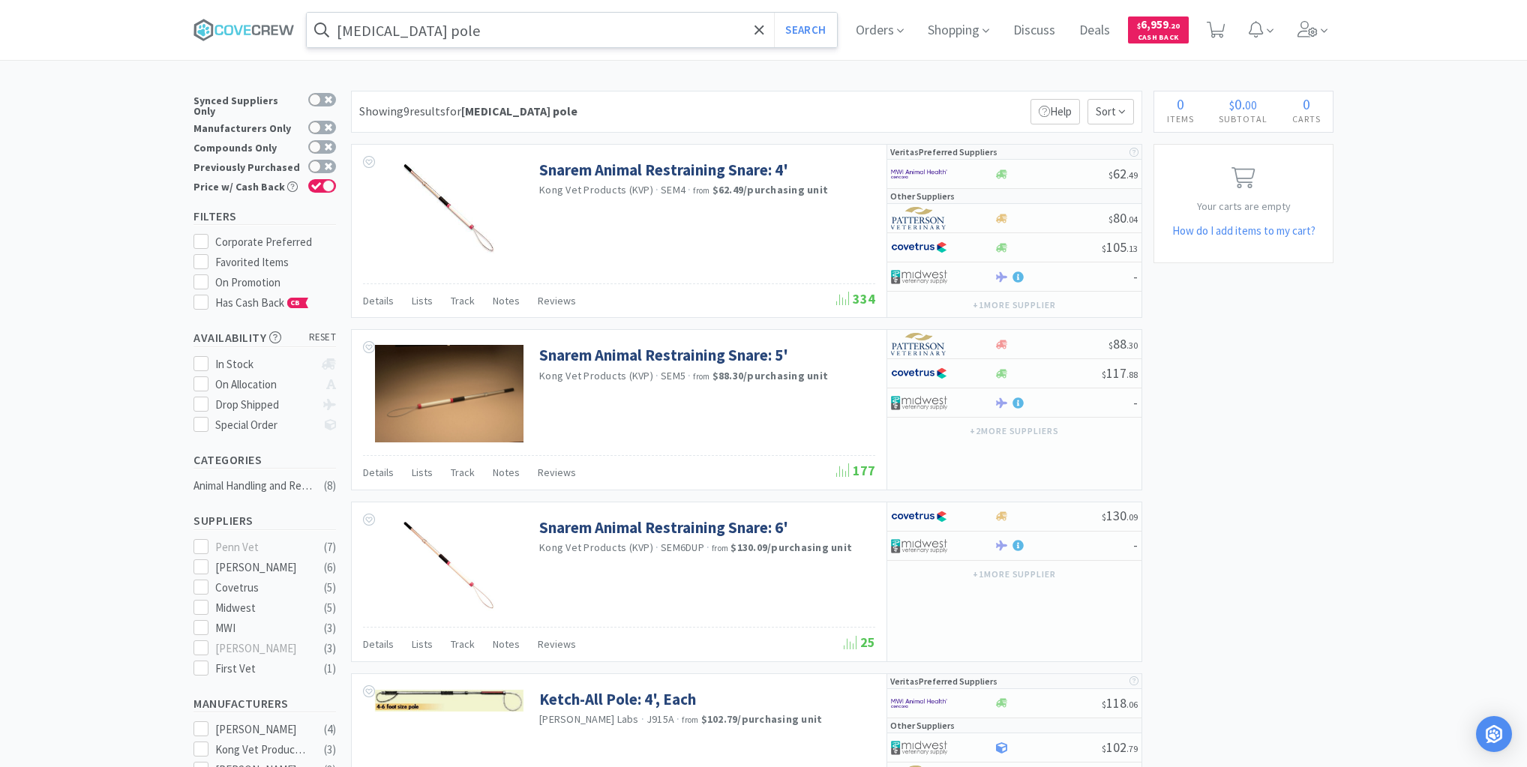
click at [653, 33] on input "rabies pole" at bounding box center [572, 30] width 530 height 35
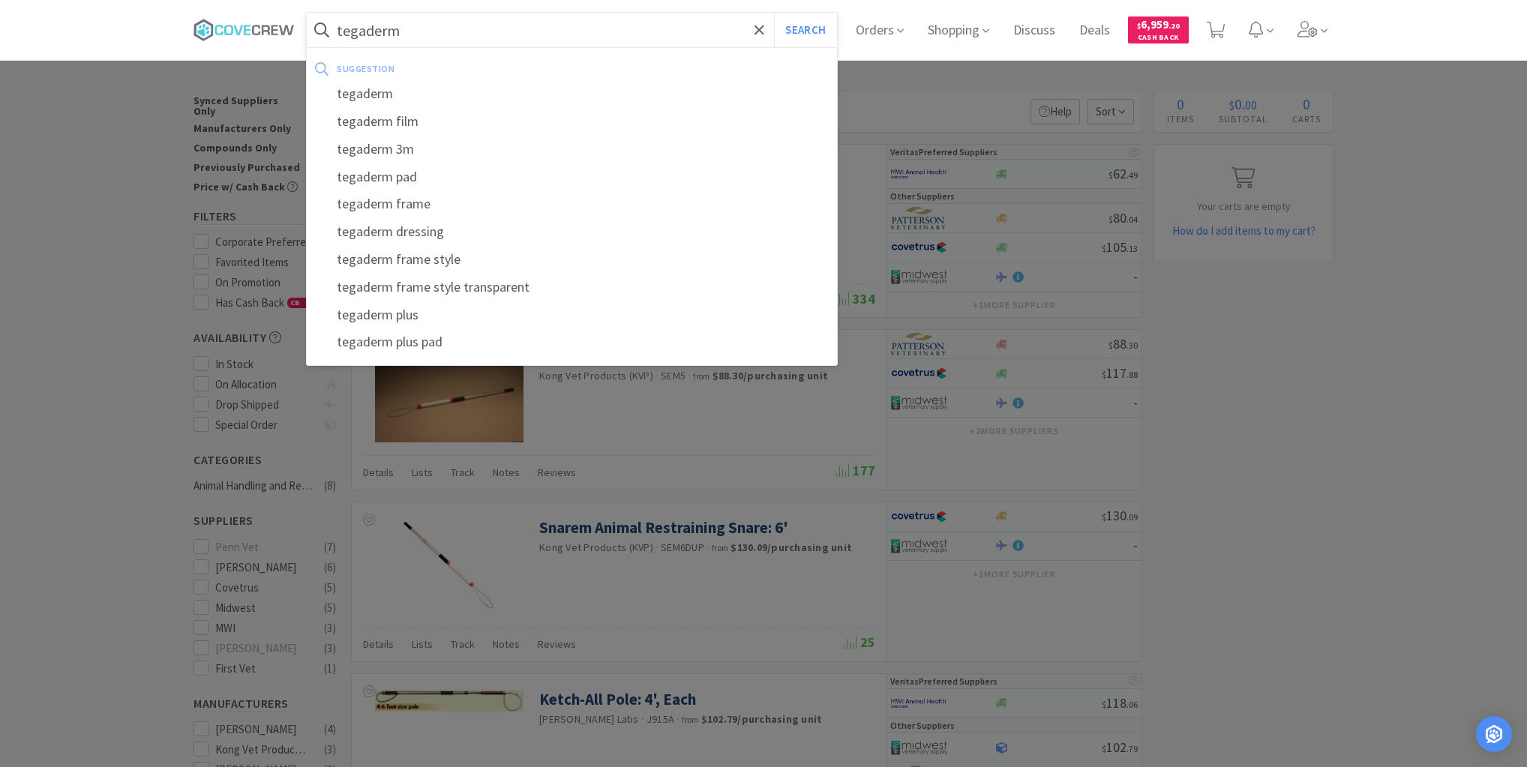
click at [774, 13] on button "Search" at bounding box center [805, 30] width 62 height 35
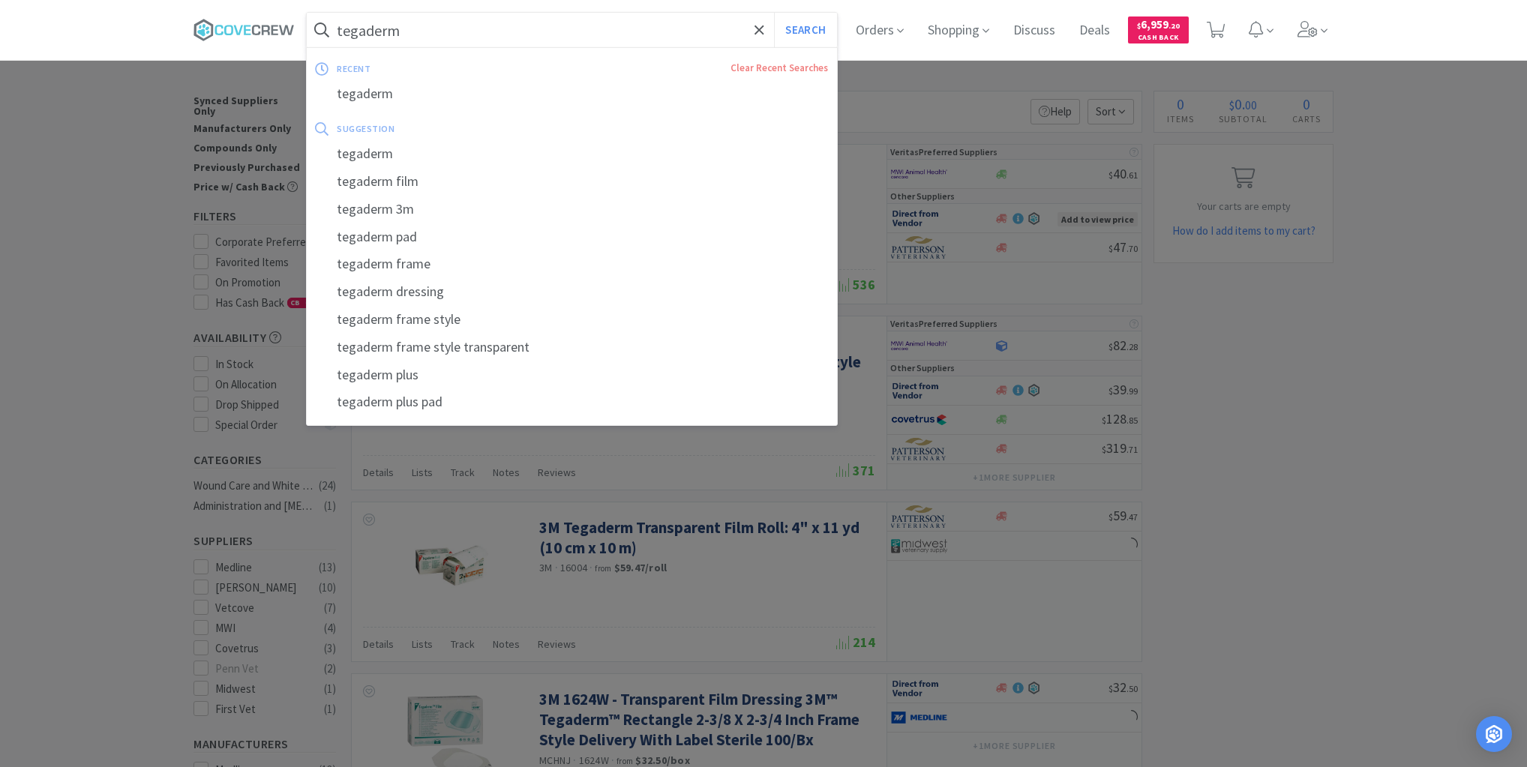
click at [652, 41] on input "tegaderm" at bounding box center [572, 30] width 530 height 35
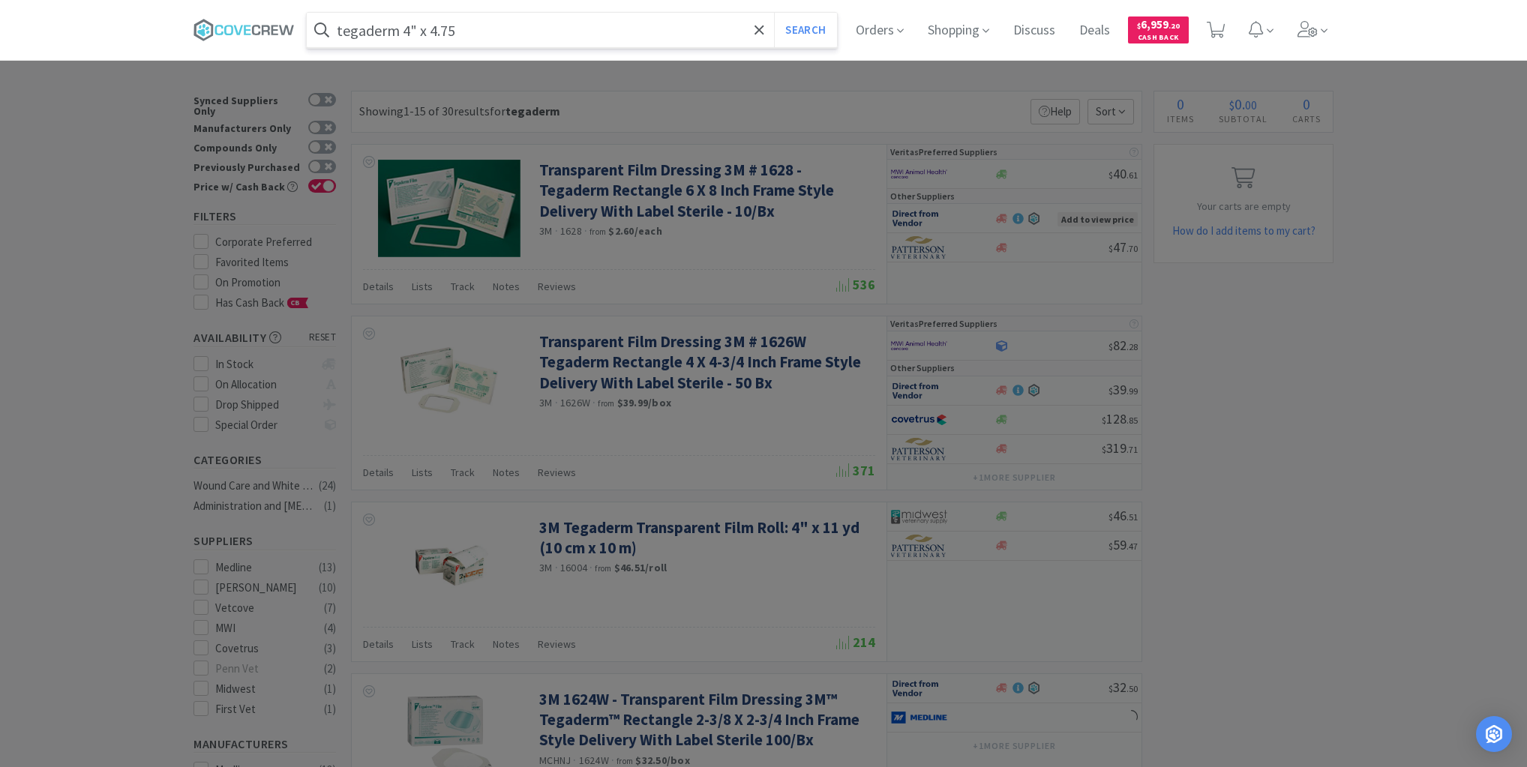
type input "tegaderm 4" x 4.75"
click at [774, 13] on button "Search" at bounding box center [805, 30] width 62 height 35
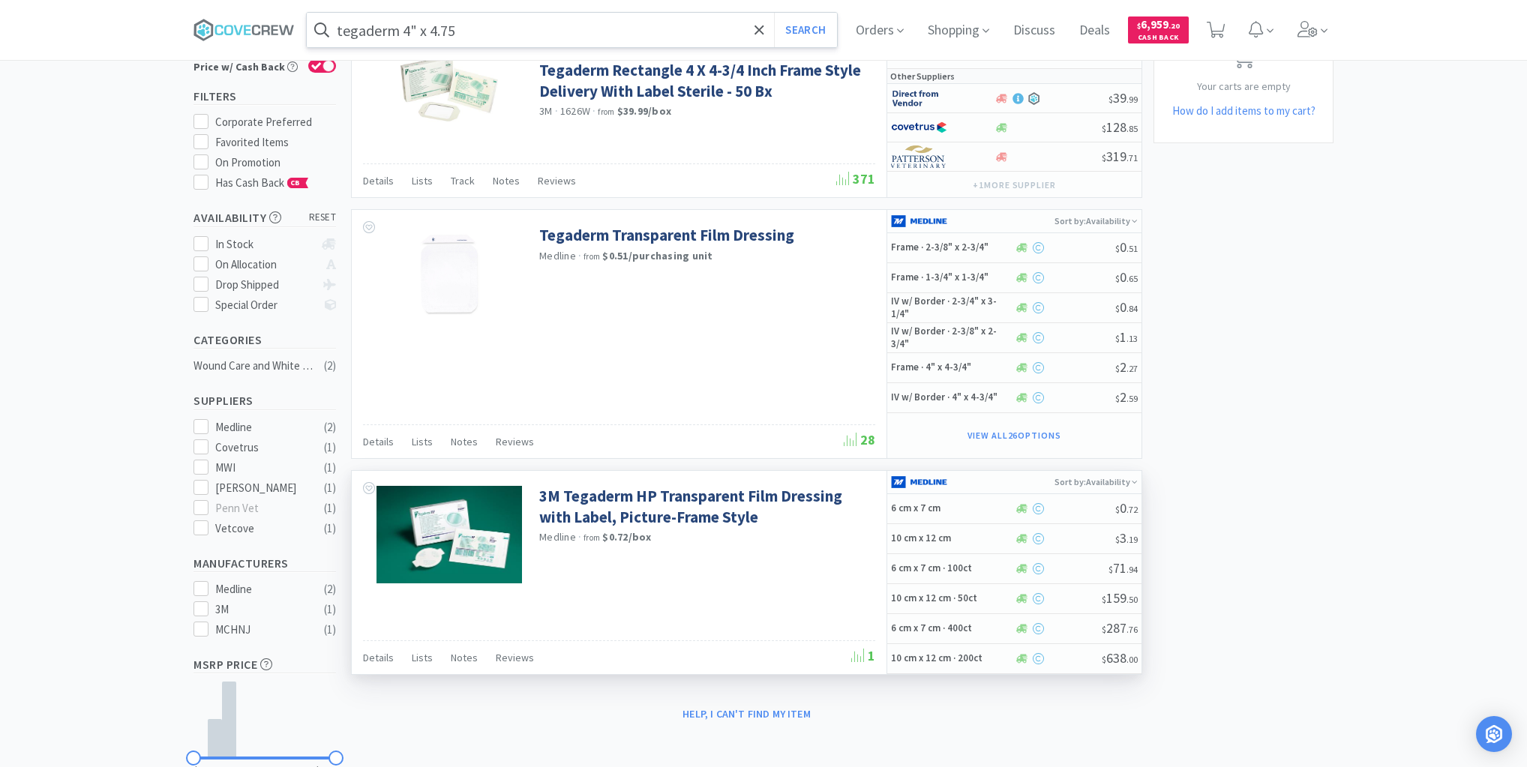
scroll to position [60, 0]
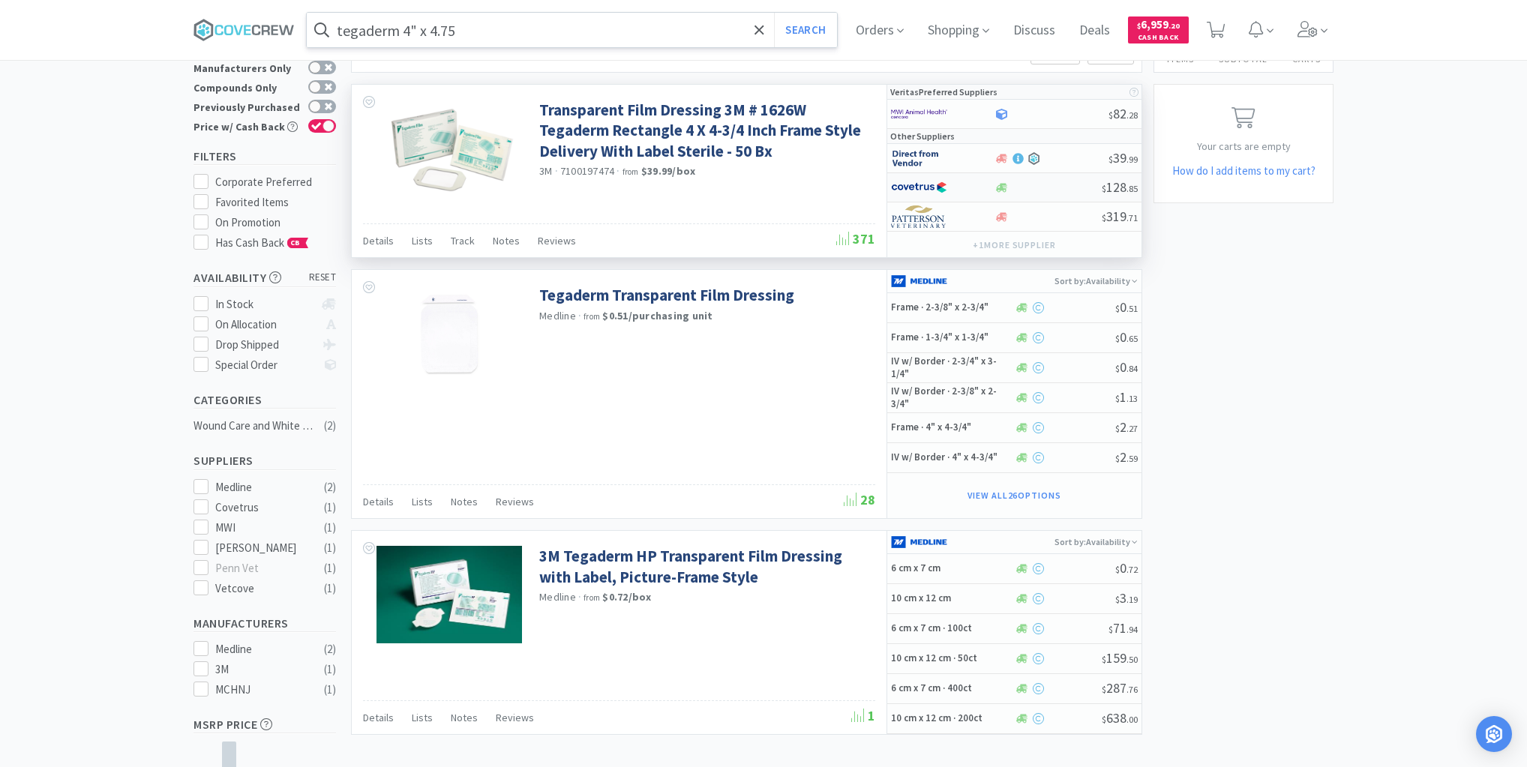
click at [1043, 188] on div at bounding box center [1048, 187] width 108 height 11
select select "1"
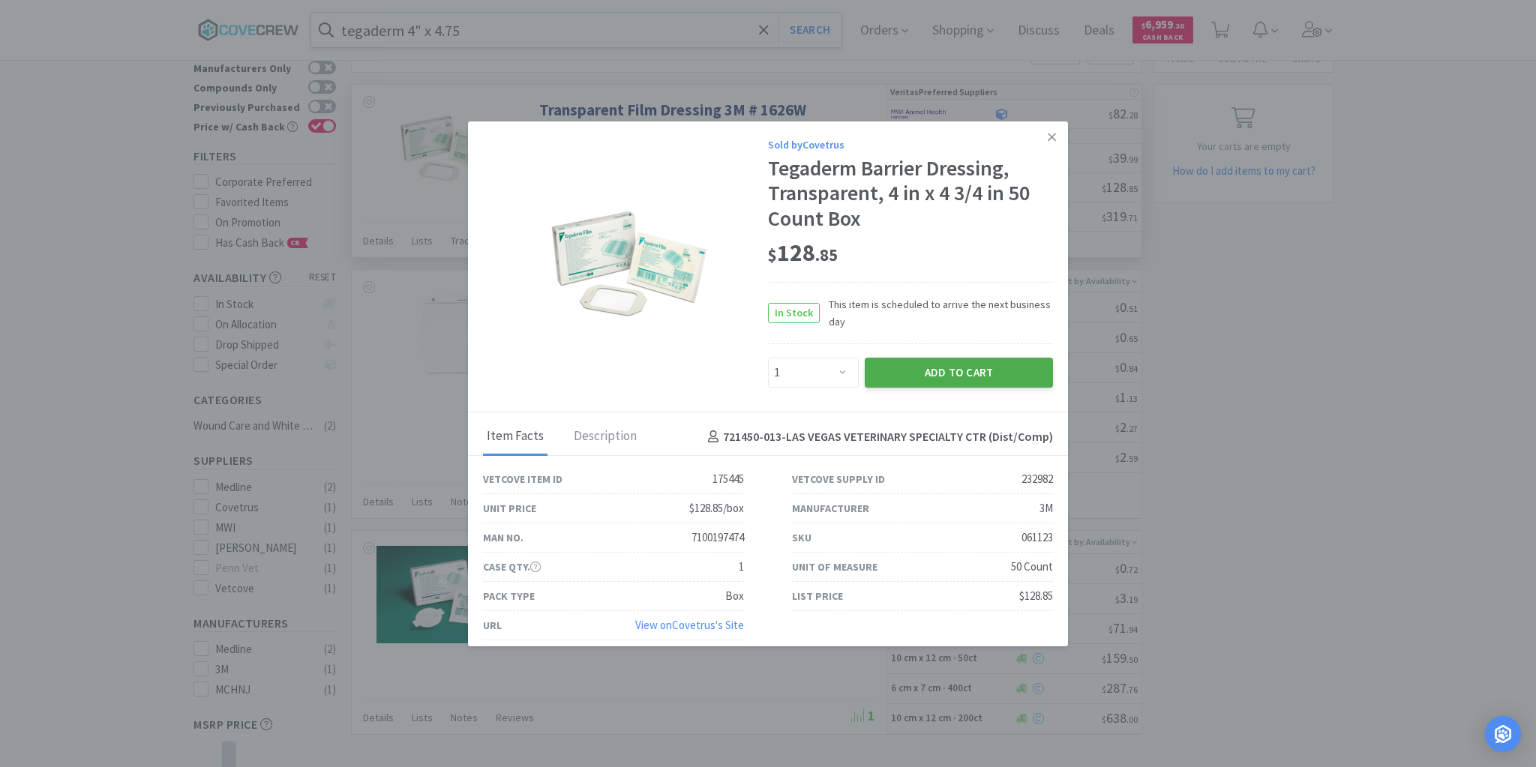
click at [954, 375] on button "Add to Cart" at bounding box center [959, 373] width 188 height 30
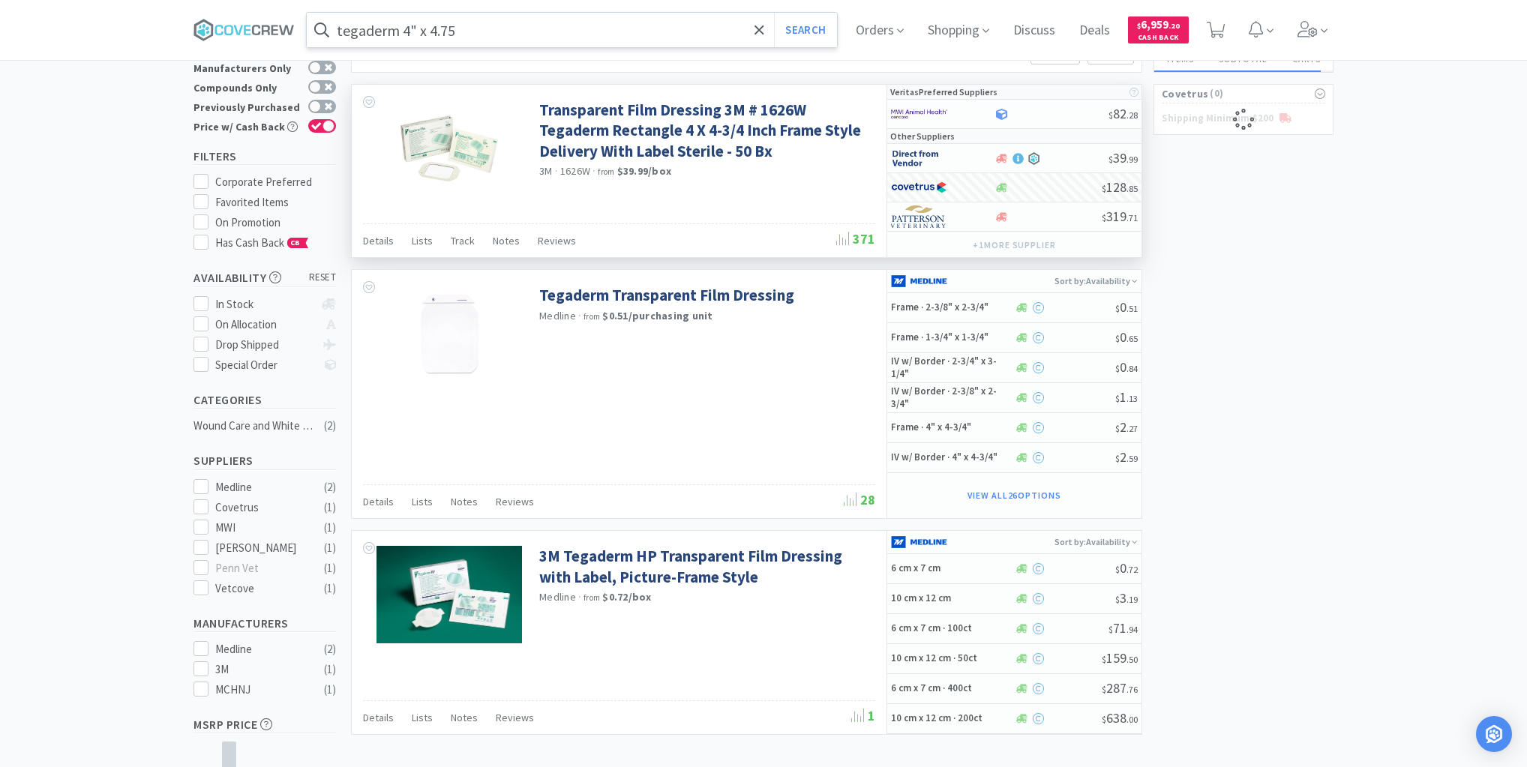
select select "1"
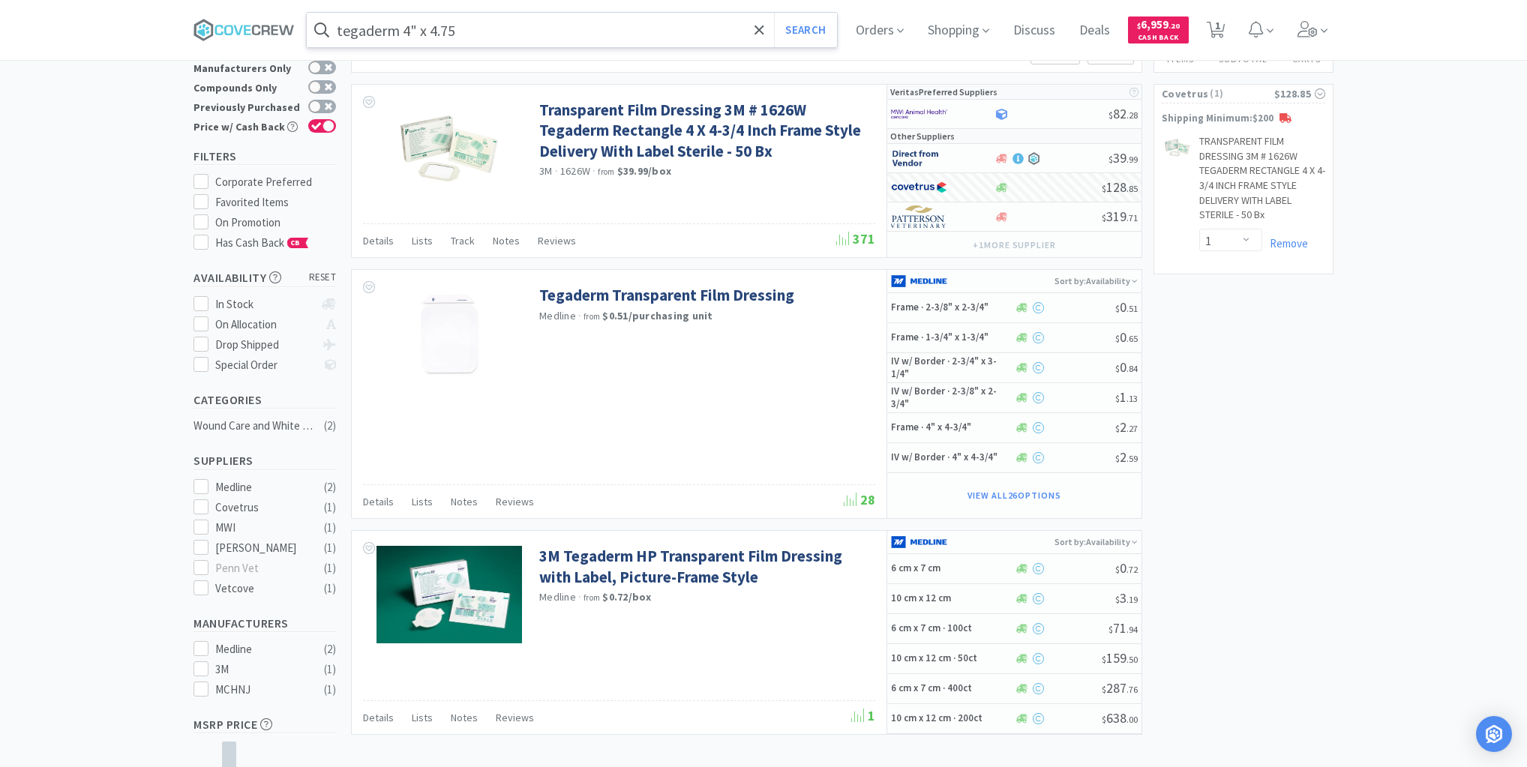
click at [681, 30] on input "tegaderm 4" x 4.75" at bounding box center [572, 30] width 530 height 35
click at [255, 32] on icon at bounding box center [244, 30] width 101 height 23
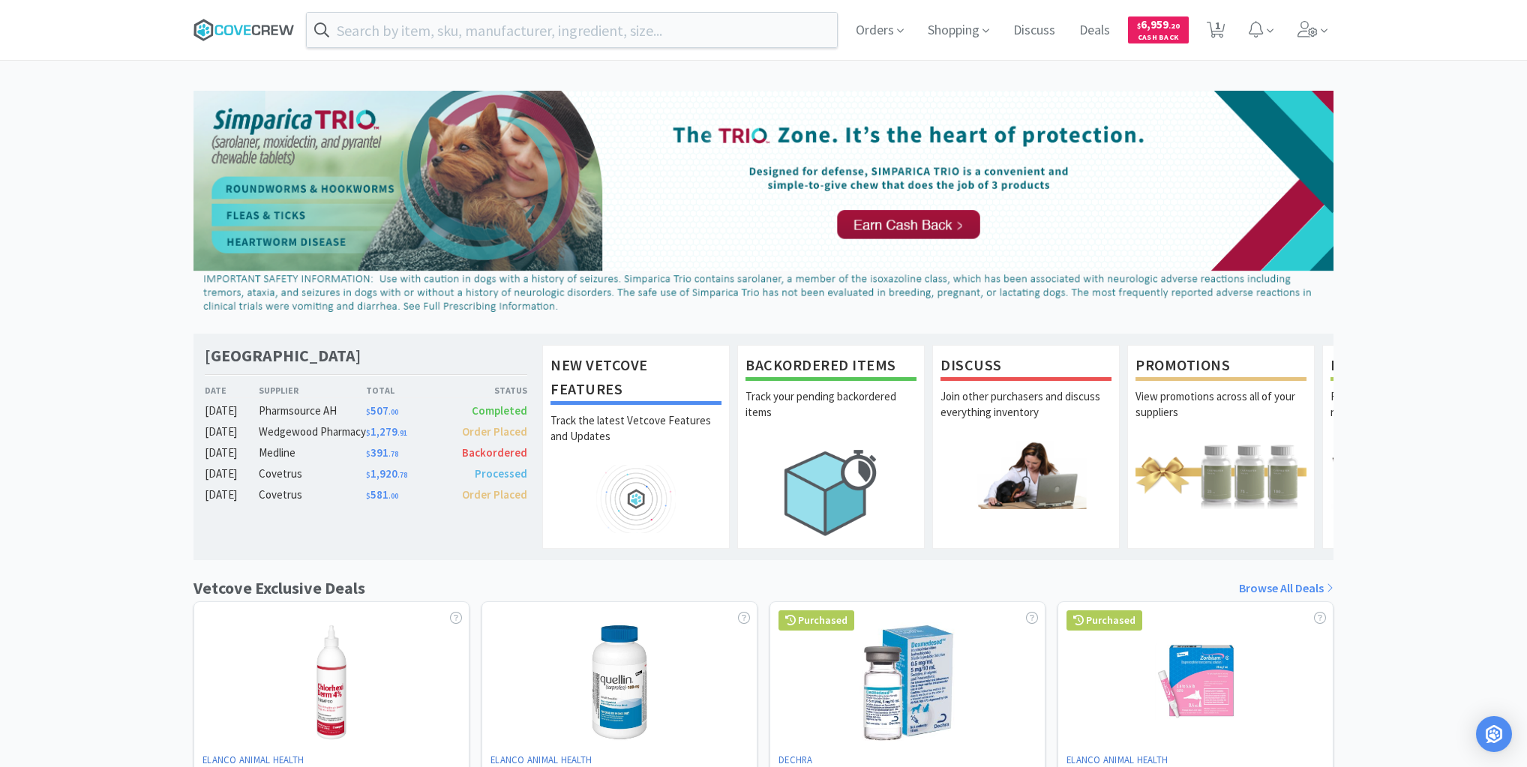
click at [264, 27] on icon at bounding box center [244, 30] width 101 height 23
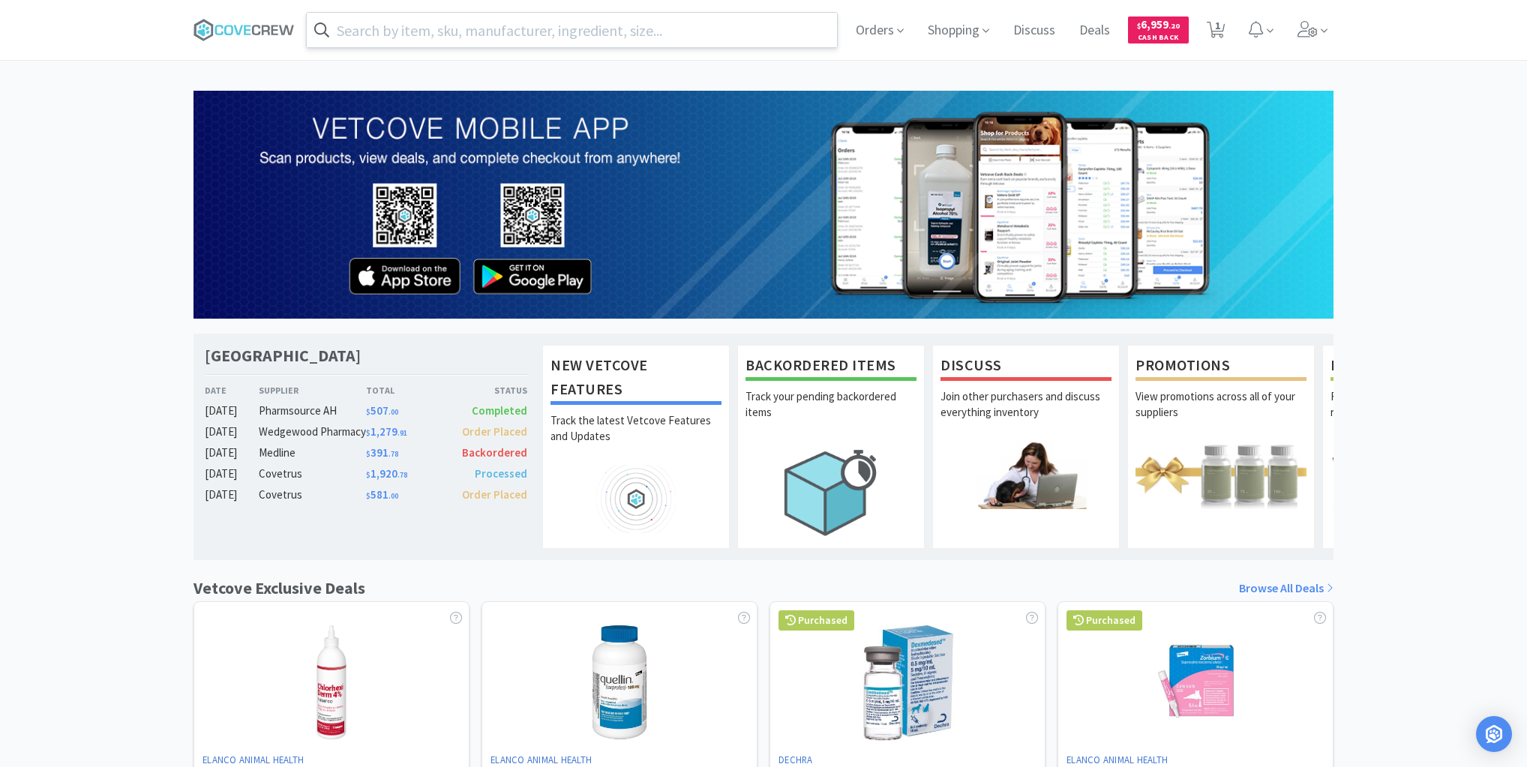
click at [438, 28] on input "text" at bounding box center [572, 30] width 530 height 35
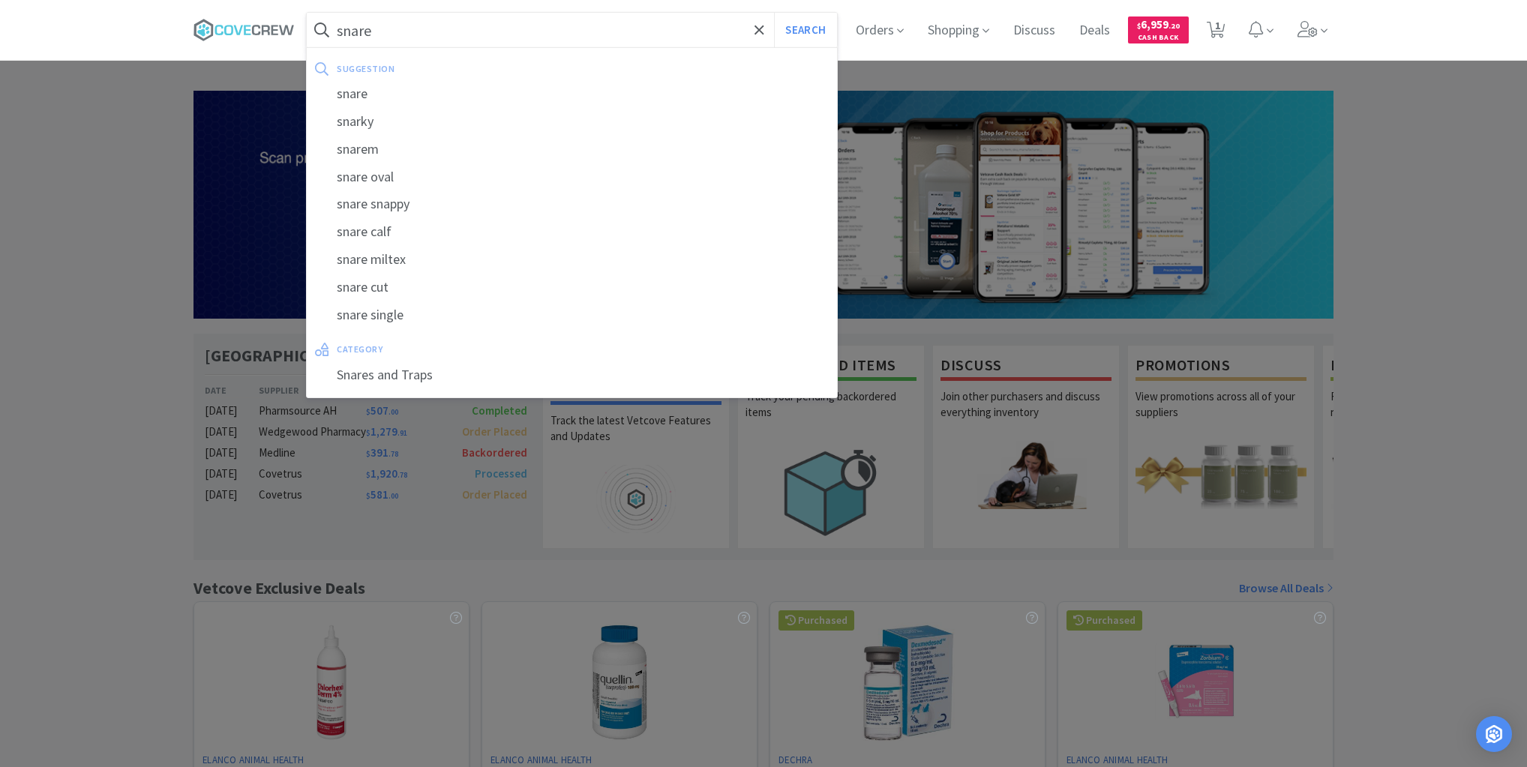
type input "snare"
click at [774, 13] on button "Search" at bounding box center [805, 30] width 62 height 35
select select "1"
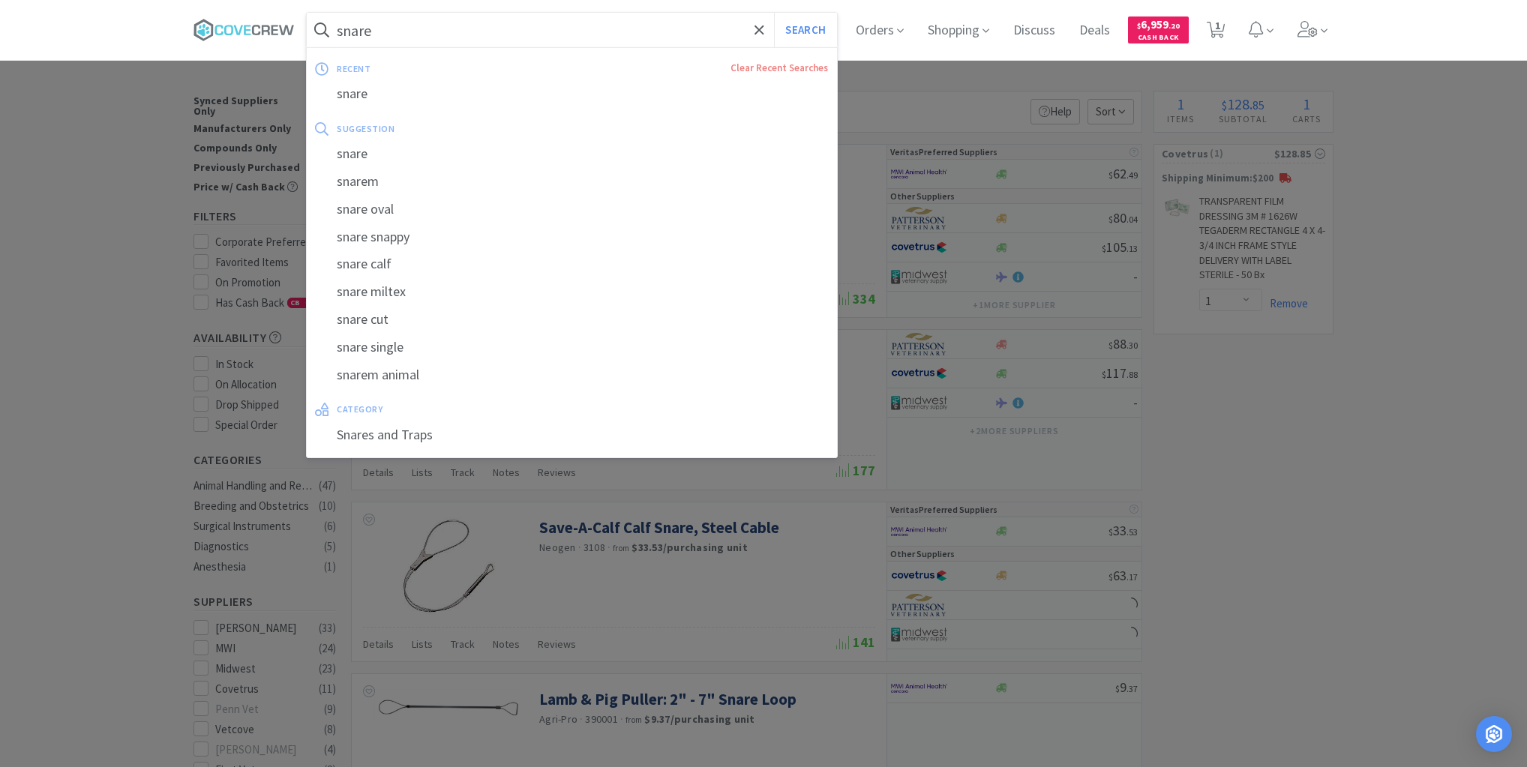
click at [522, 26] on input "snare" at bounding box center [572, 30] width 530 height 35
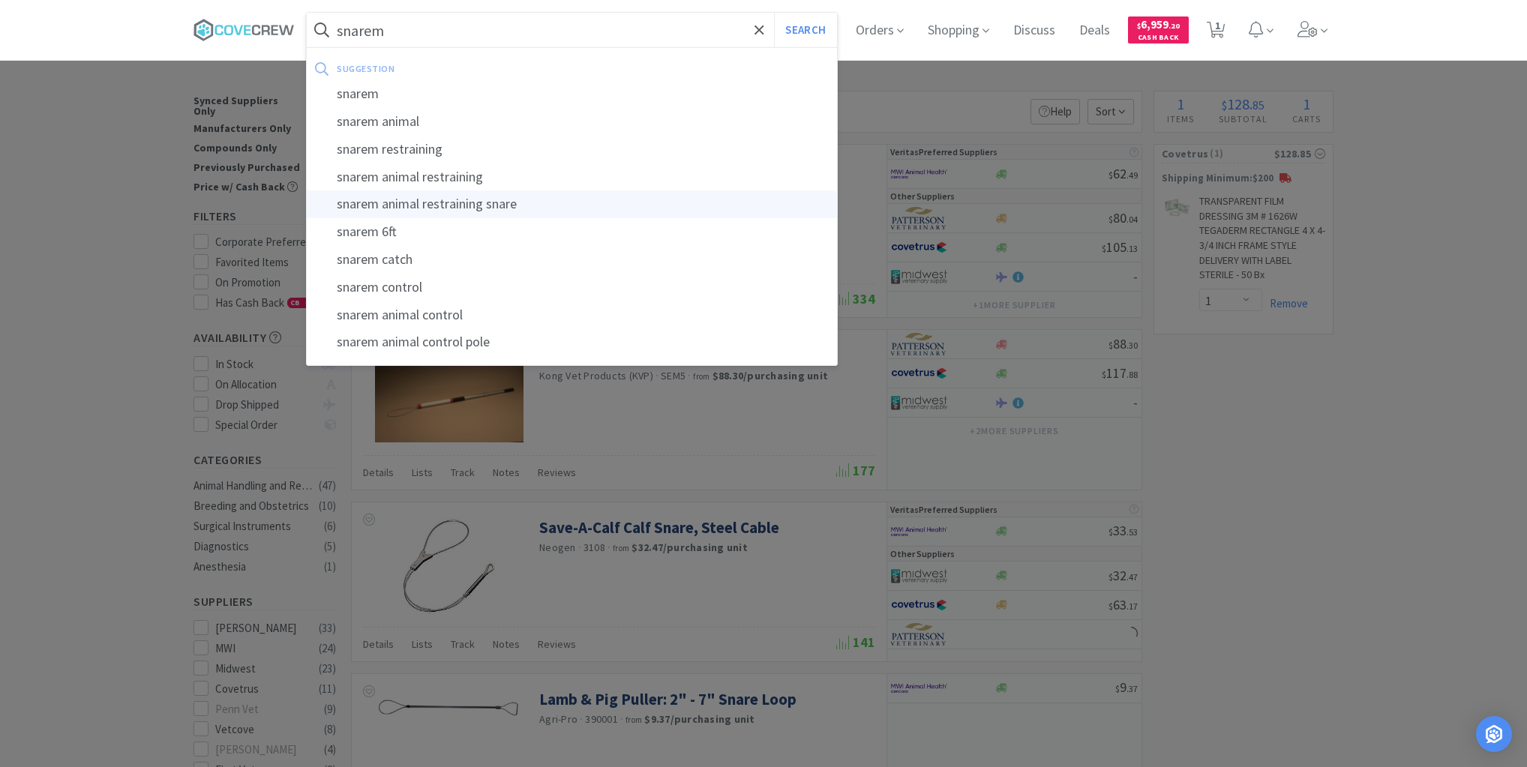
type input "snarem animal restraining snare"
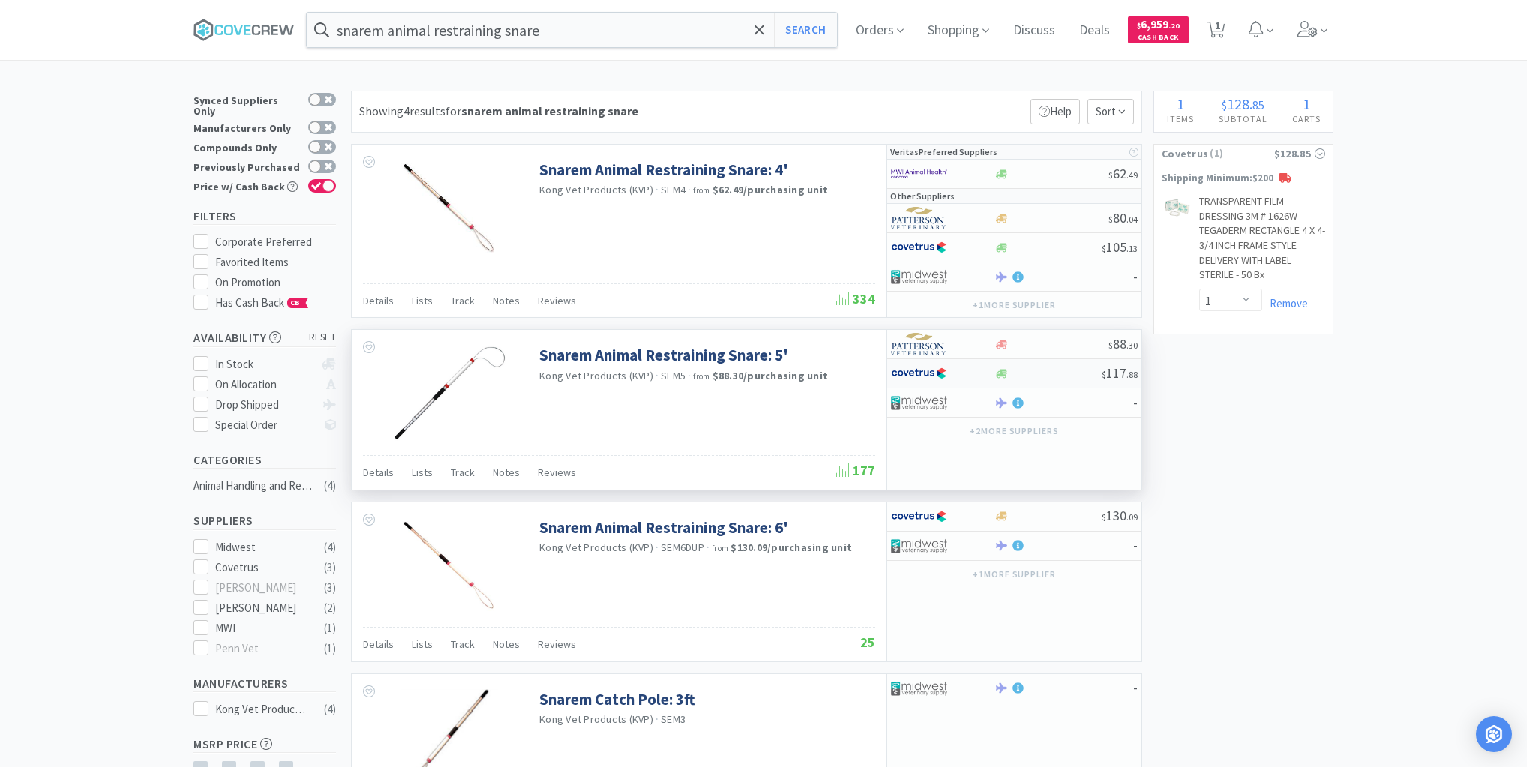
click at [1066, 376] on div at bounding box center [1048, 373] width 108 height 11
select select "1"
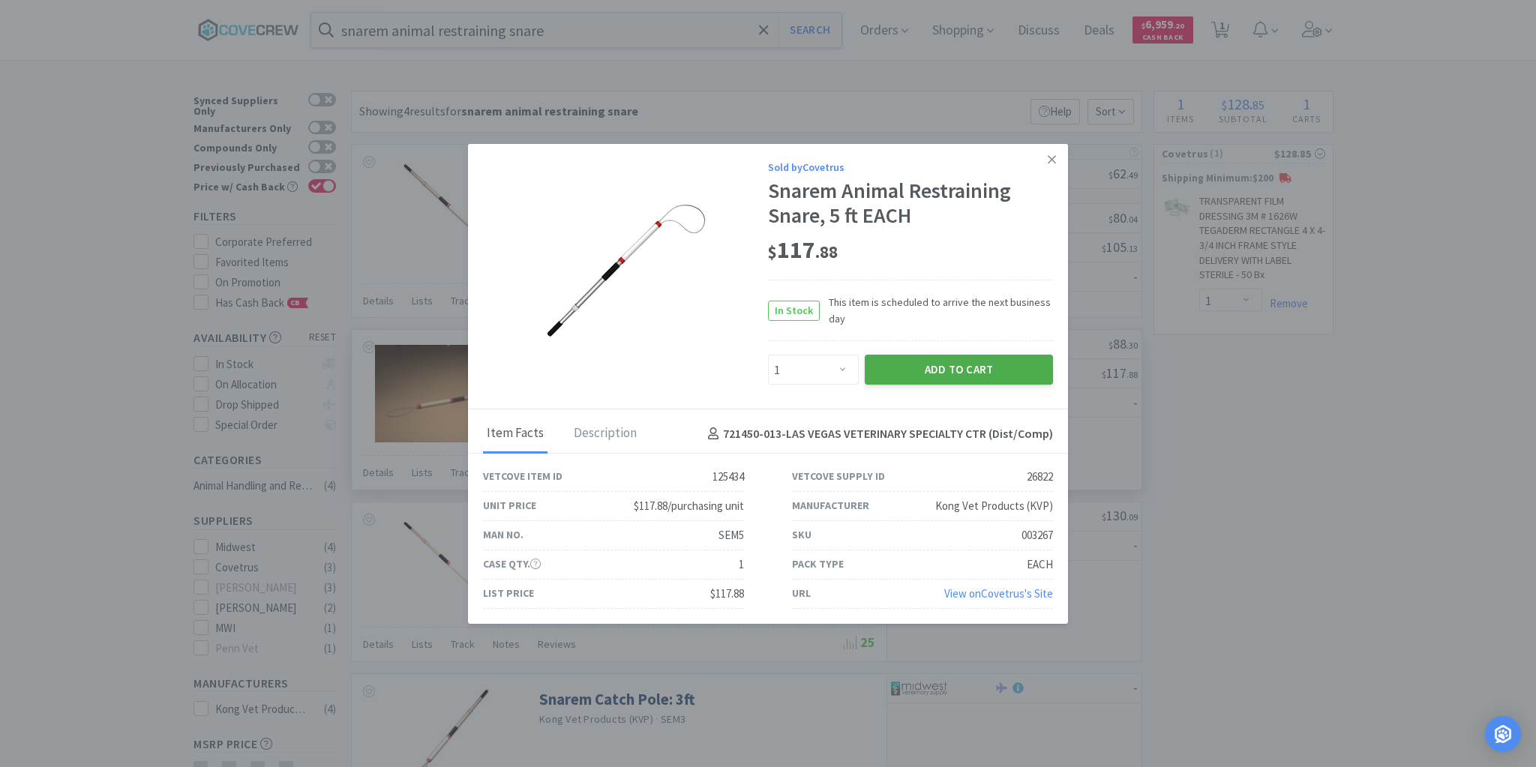
click at [968, 368] on button "Add to Cart" at bounding box center [959, 370] width 188 height 30
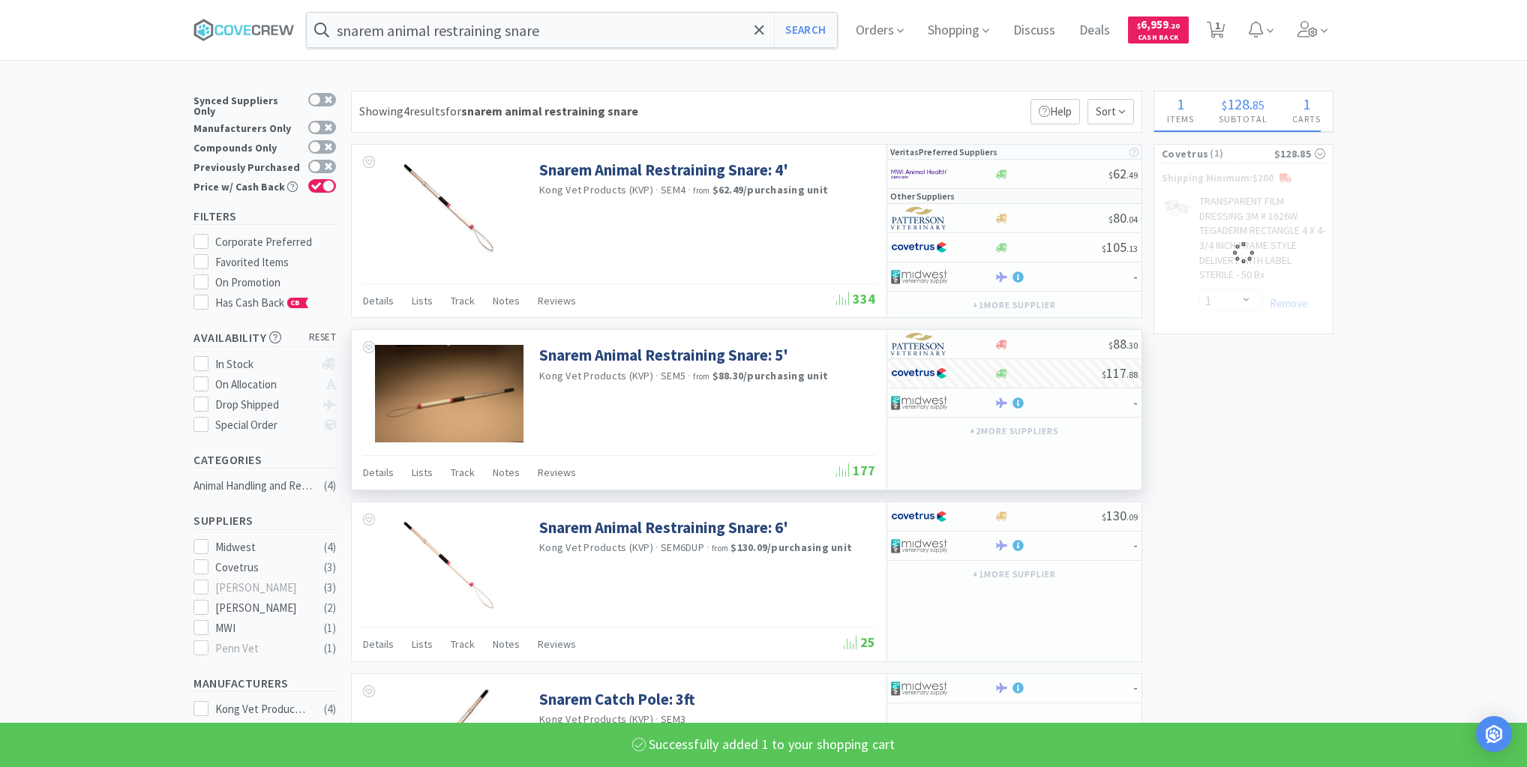
select select "1"
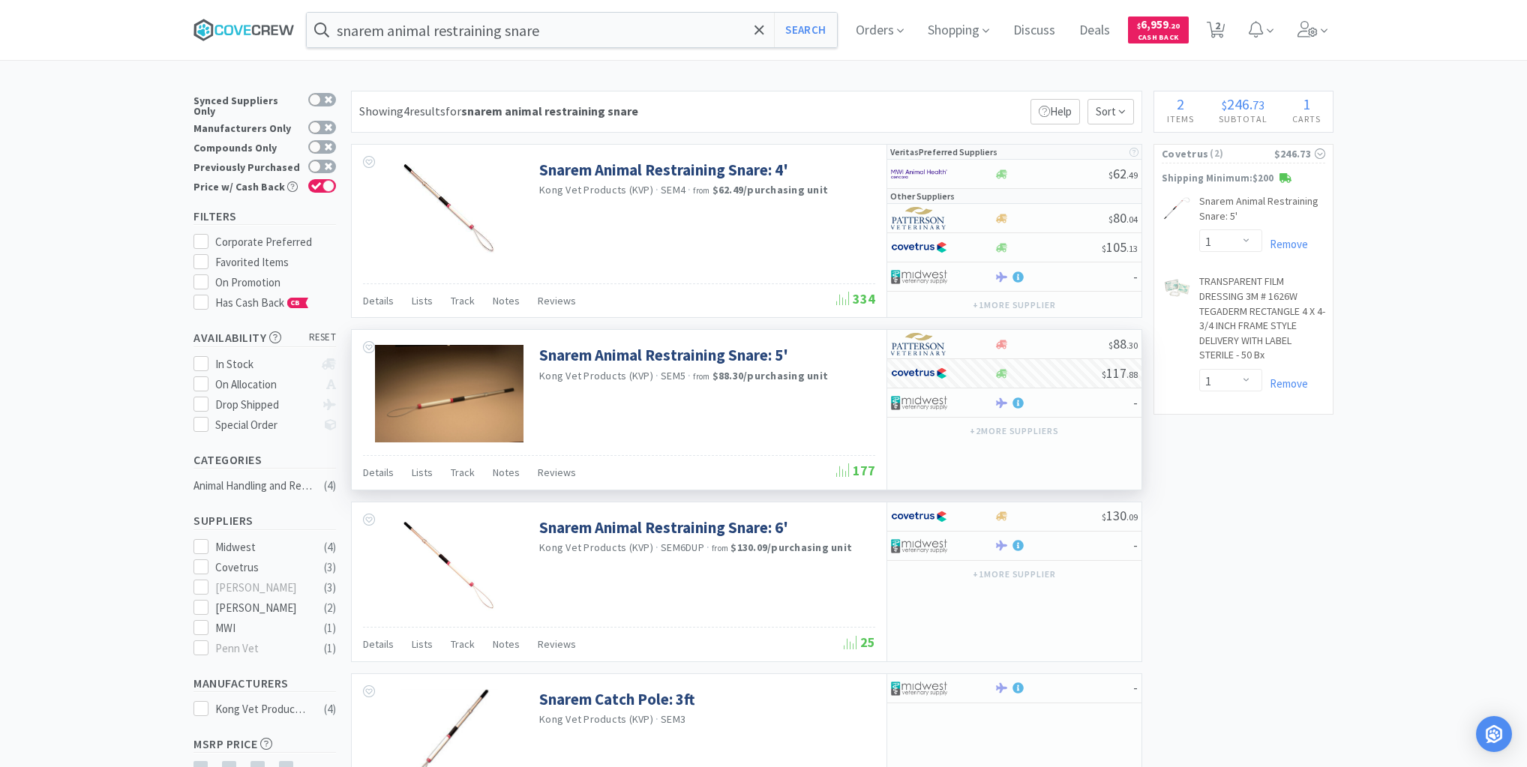
click at [252, 31] on icon at bounding box center [244, 30] width 101 height 23
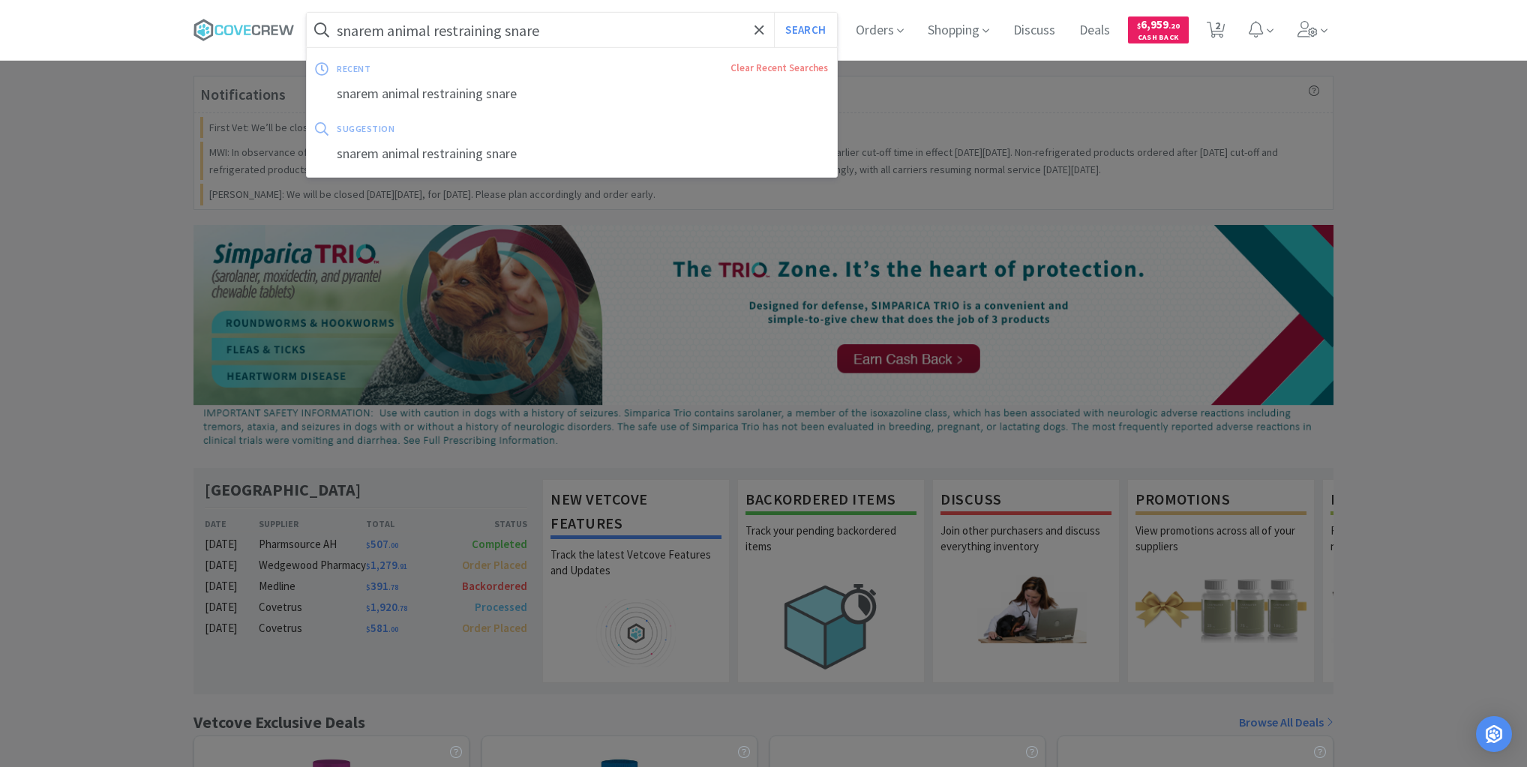
drag, startPoint x: 659, startPoint y: 29, endPoint x: 660, endPoint y: 79, distance: 50.3
click at [660, 29] on input "snarem animal restraining snare" at bounding box center [572, 30] width 530 height 35
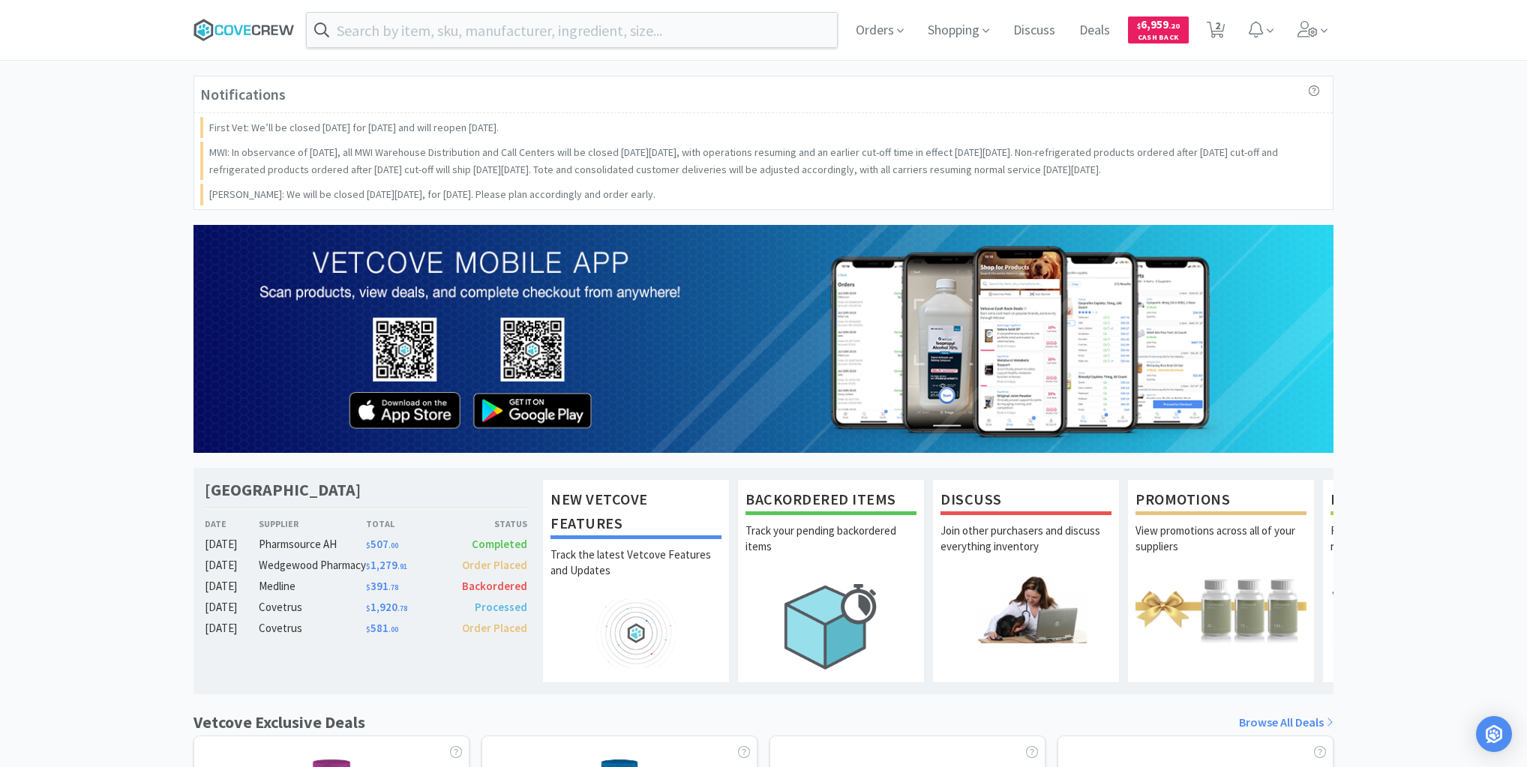
click at [233, 28] on icon at bounding box center [228, 30] width 9 height 11
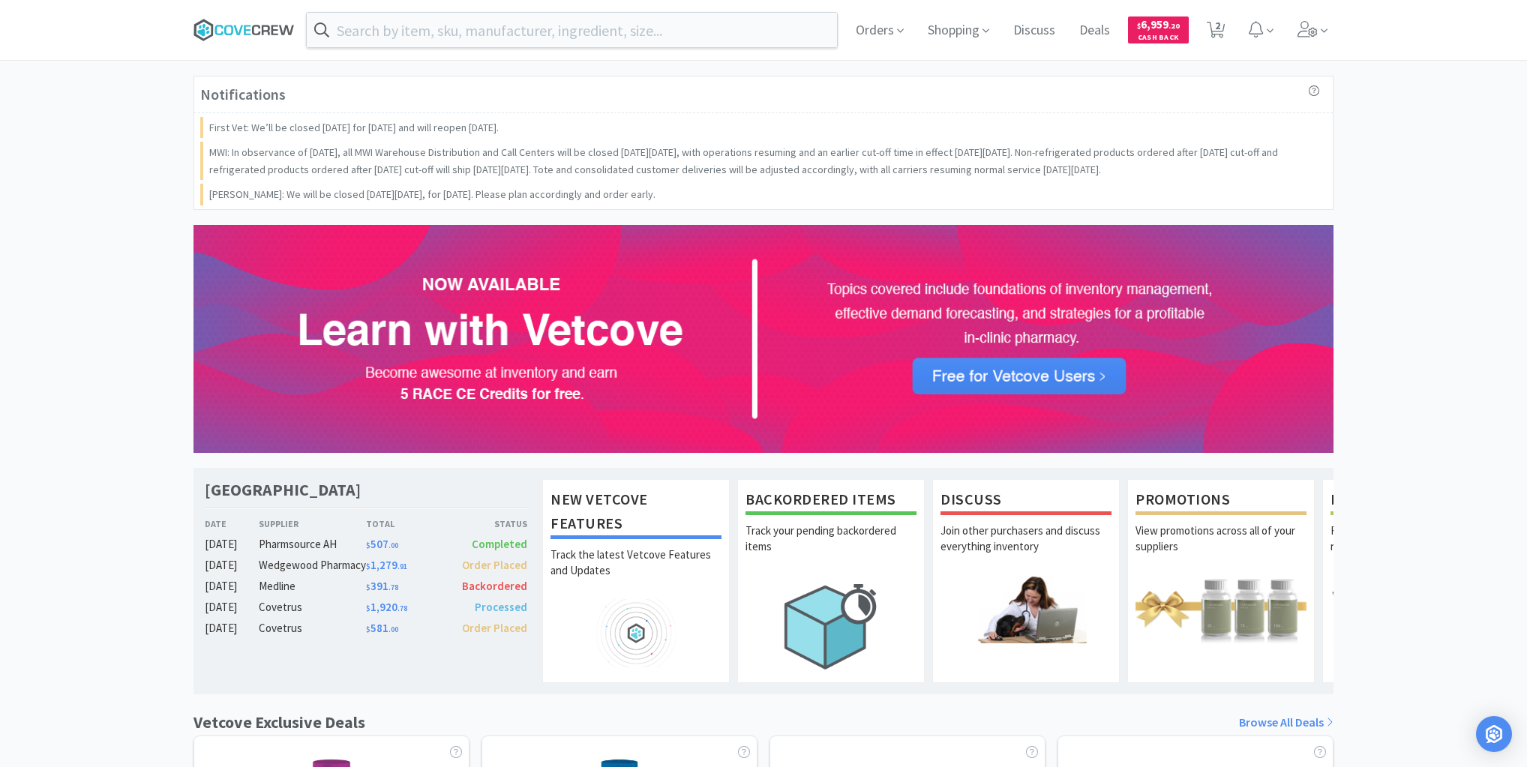
click at [248, 23] on icon at bounding box center [244, 30] width 101 height 23
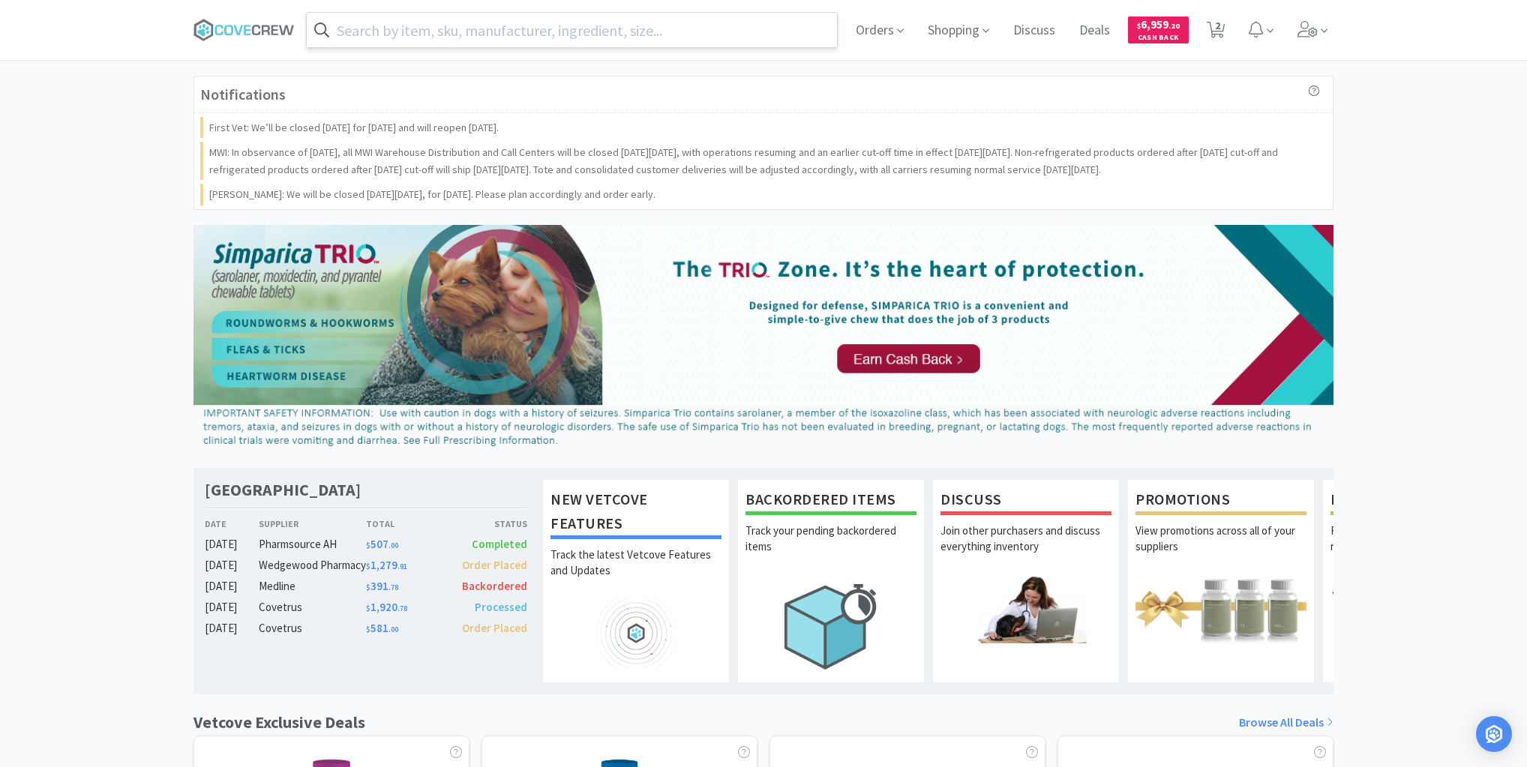
click at [451, 32] on input "text" at bounding box center [572, 30] width 530 height 35
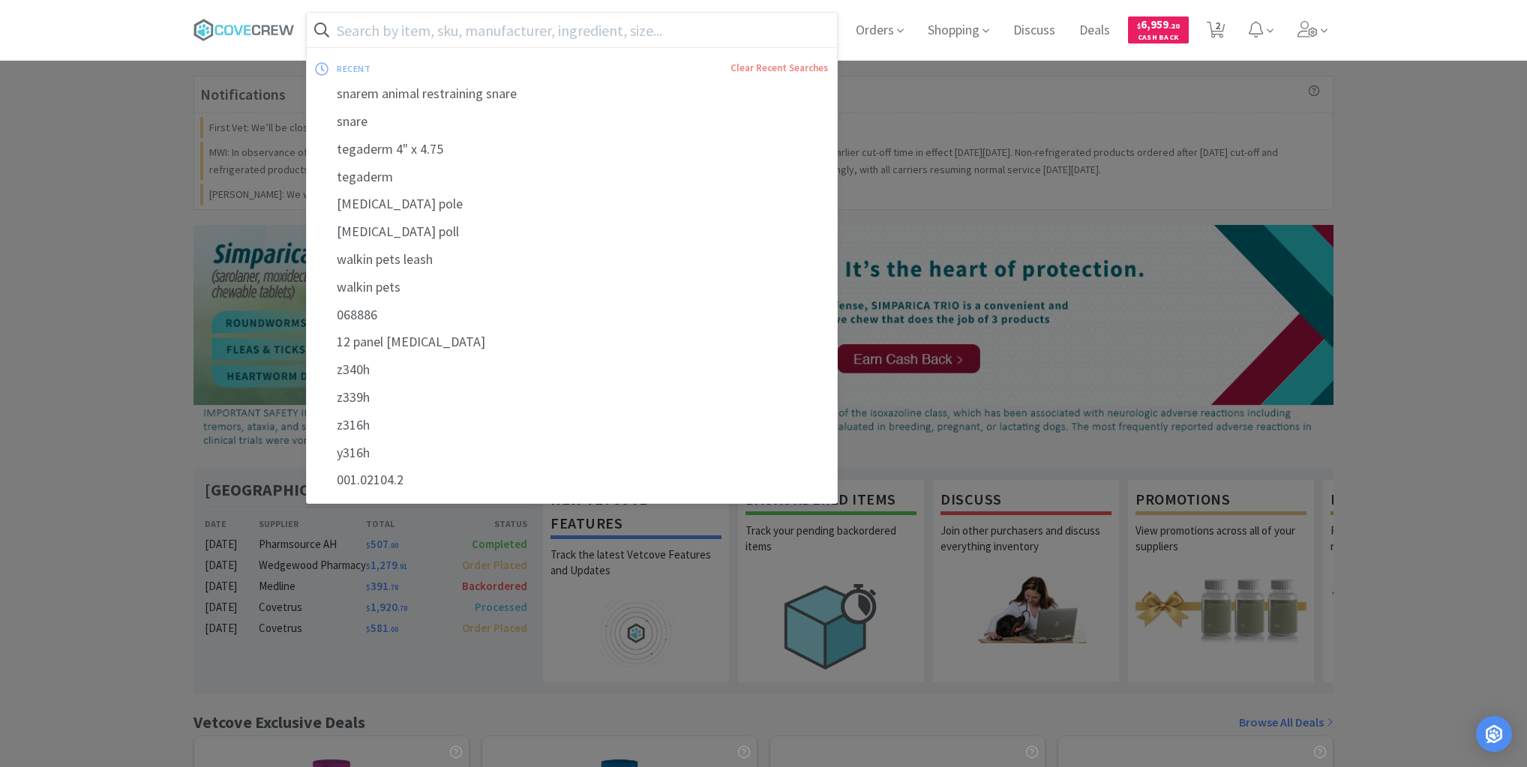
paste input "ThunderShirts"
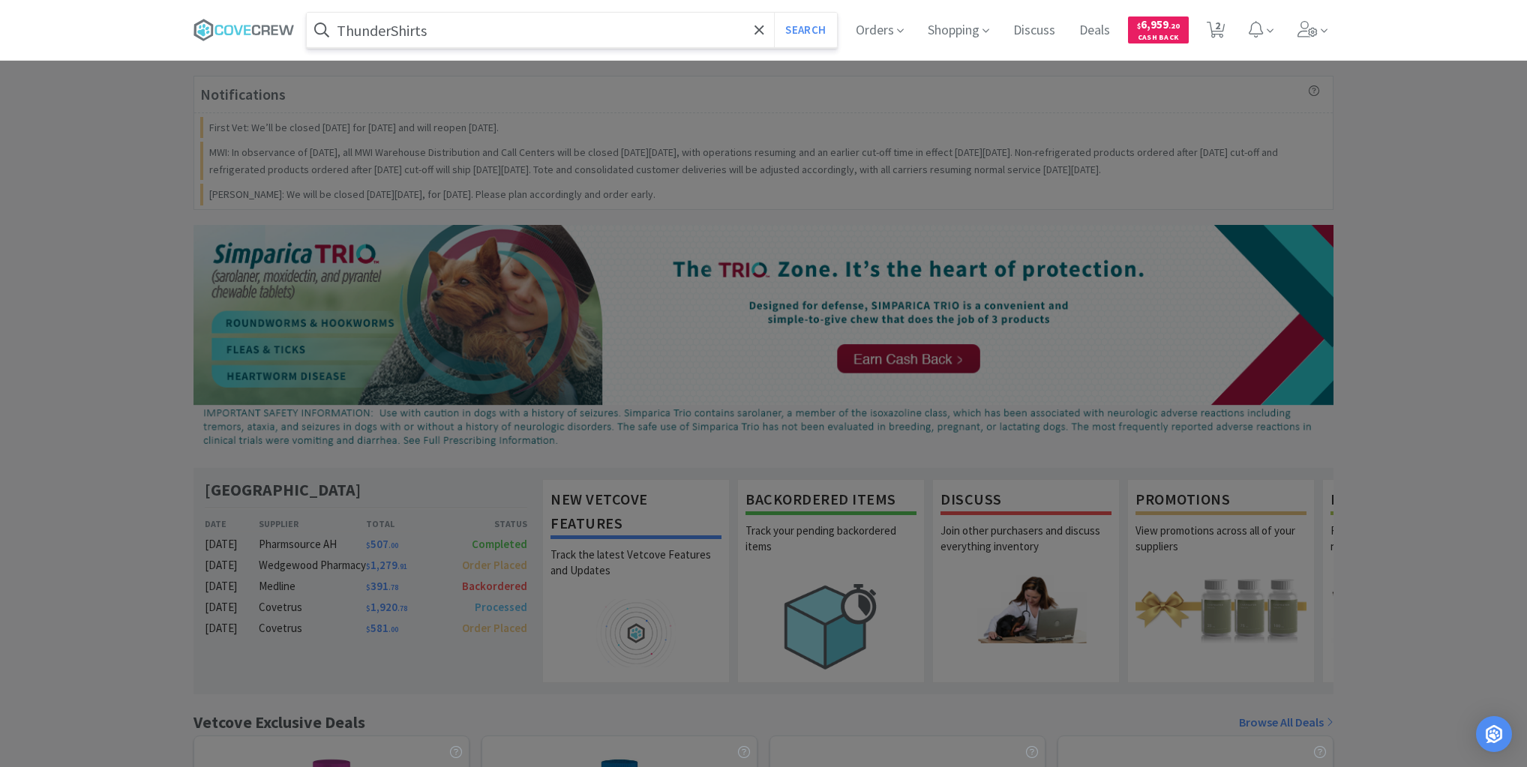
type input "ThunderShirts"
click at [774, 13] on button "Search" at bounding box center [805, 30] width 62 height 35
select select "1"
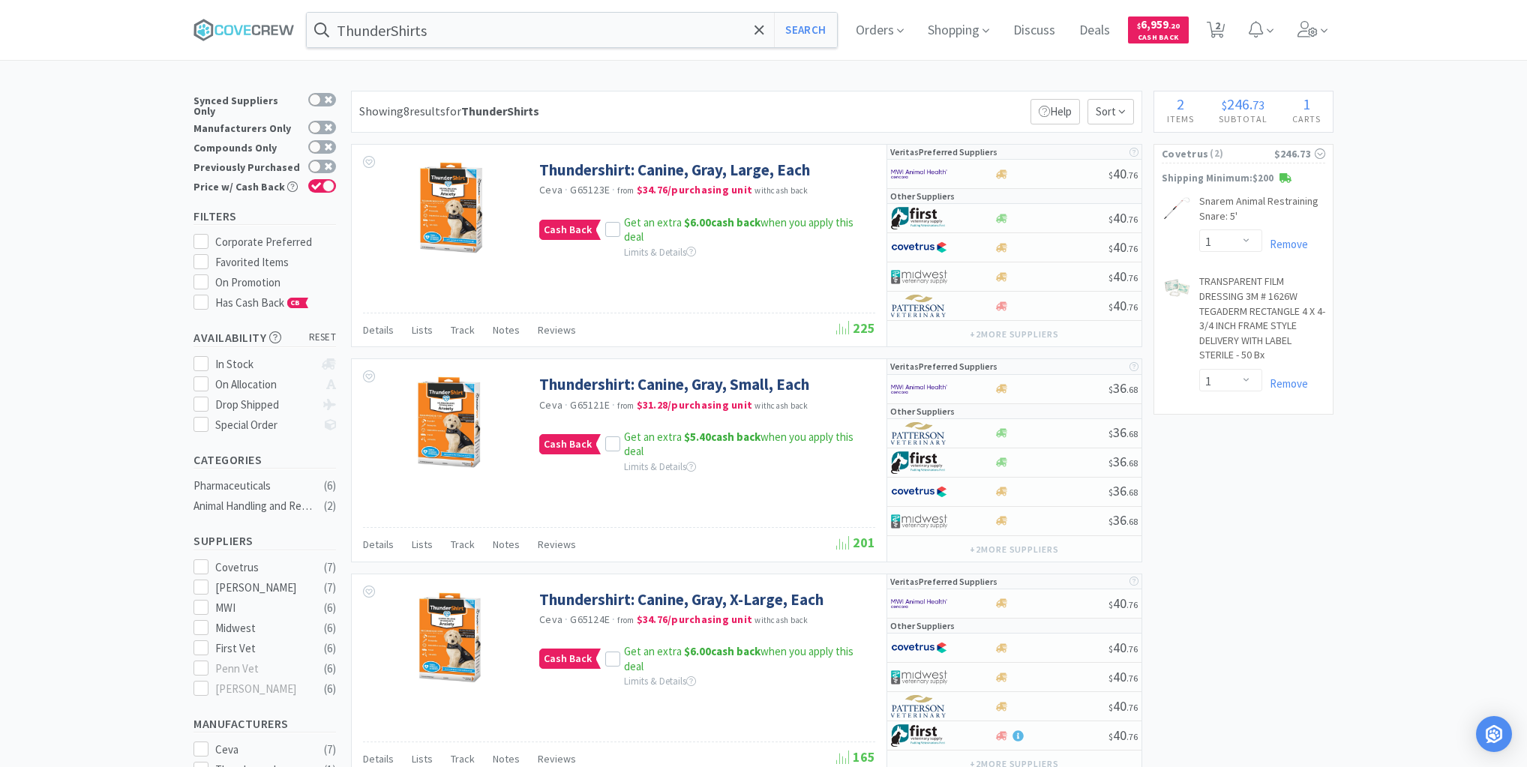
drag, startPoint x: 256, startPoint y: 35, endPoint x: 236, endPoint y: 2, distance: 38.3
click at [256, 36] on icon at bounding box center [244, 30] width 101 height 23
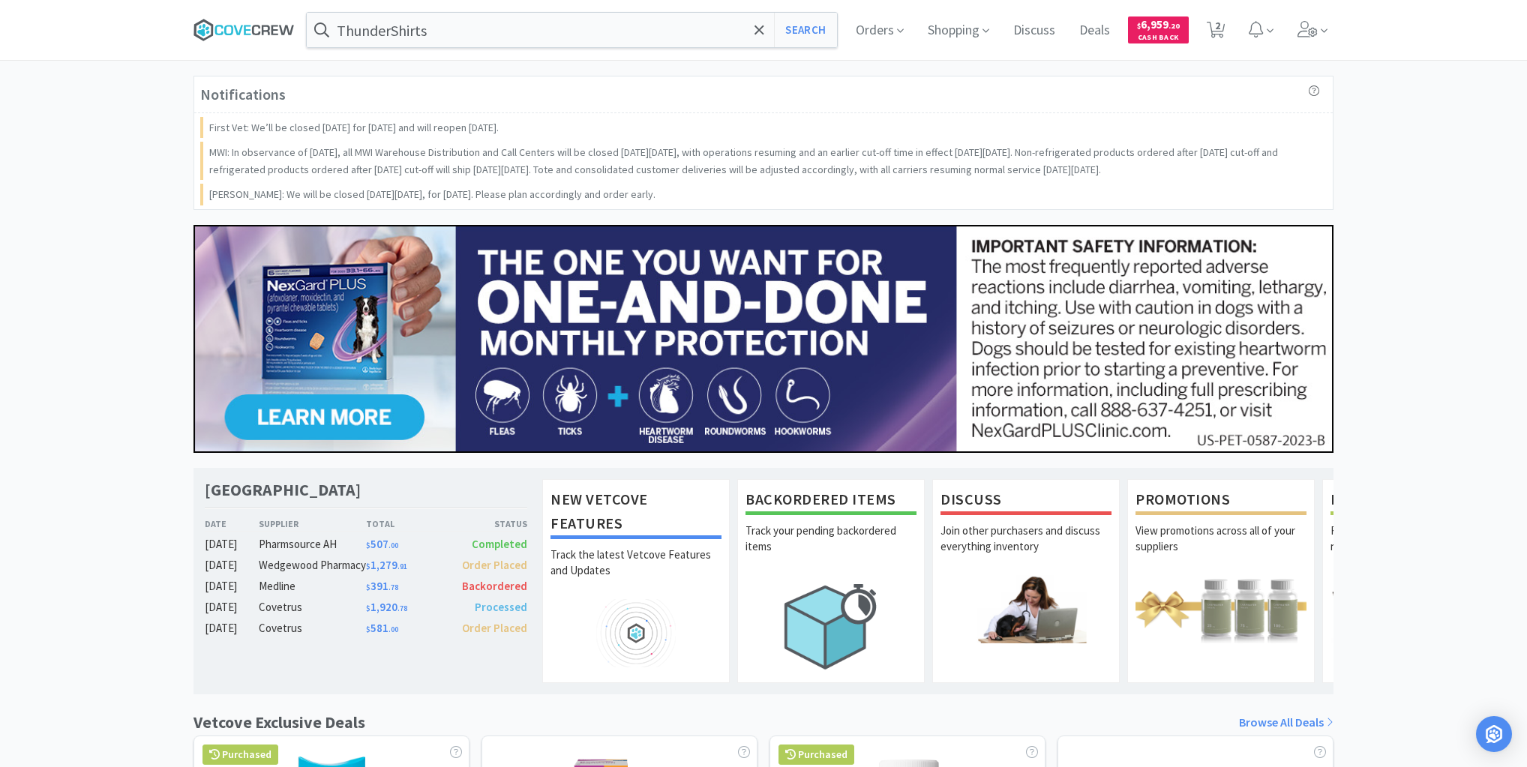
click at [257, 25] on icon at bounding box center [256, 30] width 8 height 11
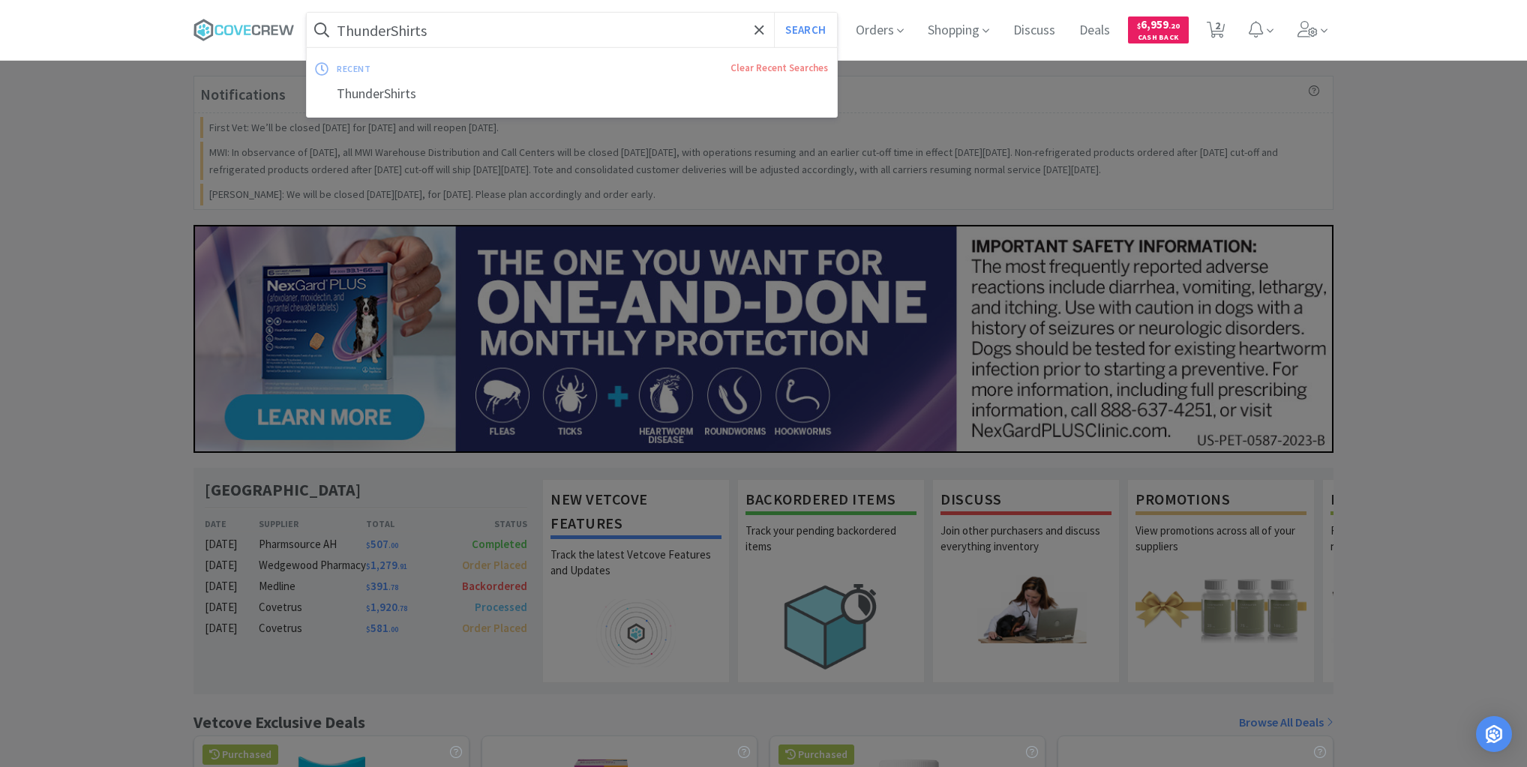
drag, startPoint x: 473, startPoint y: 32, endPoint x: 482, endPoint y: 40, distance: 12.8
click at [474, 31] on input "ThunderShirts" at bounding box center [572, 30] width 530 height 35
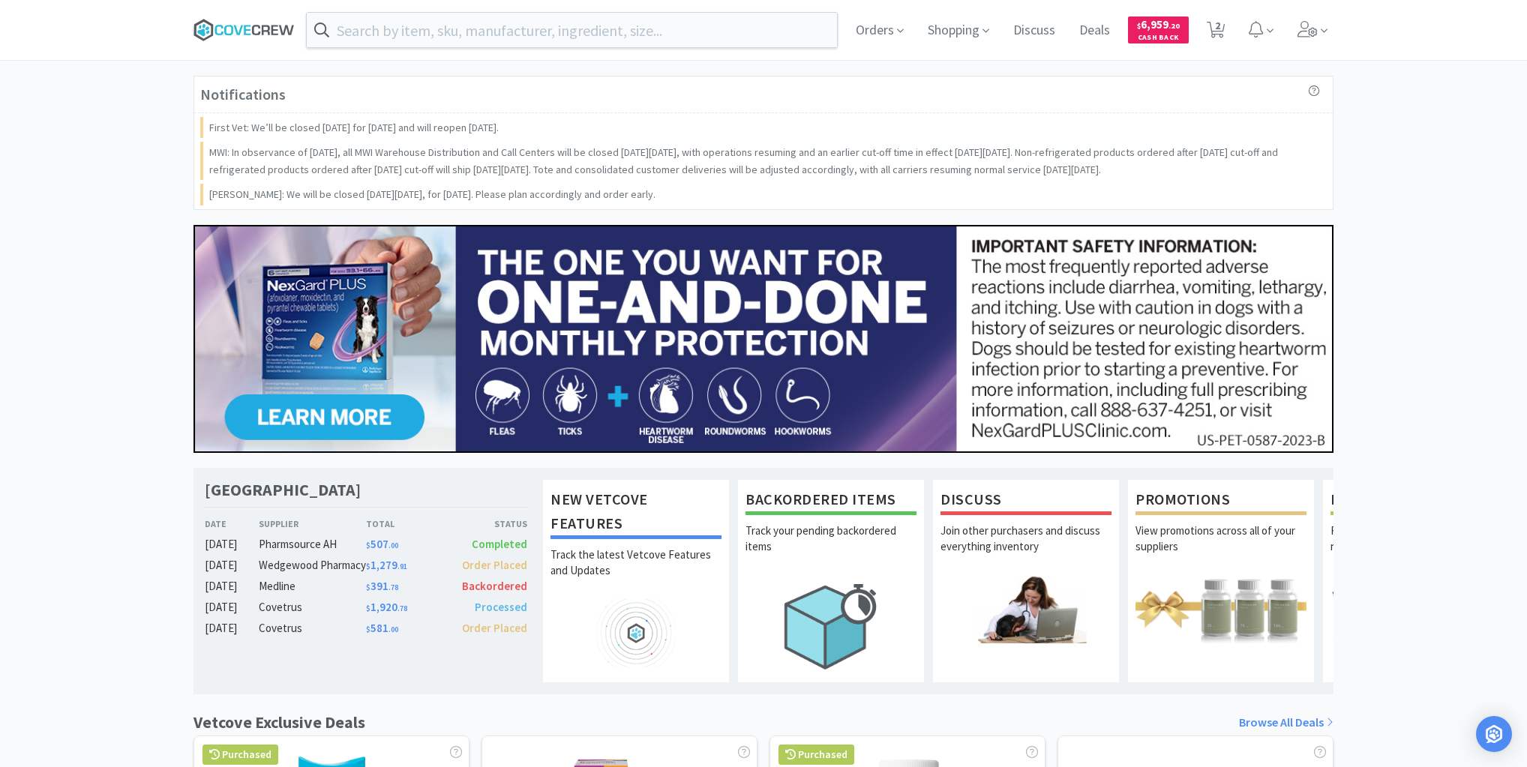
click at [273, 31] on icon at bounding box center [244, 30] width 101 height 23
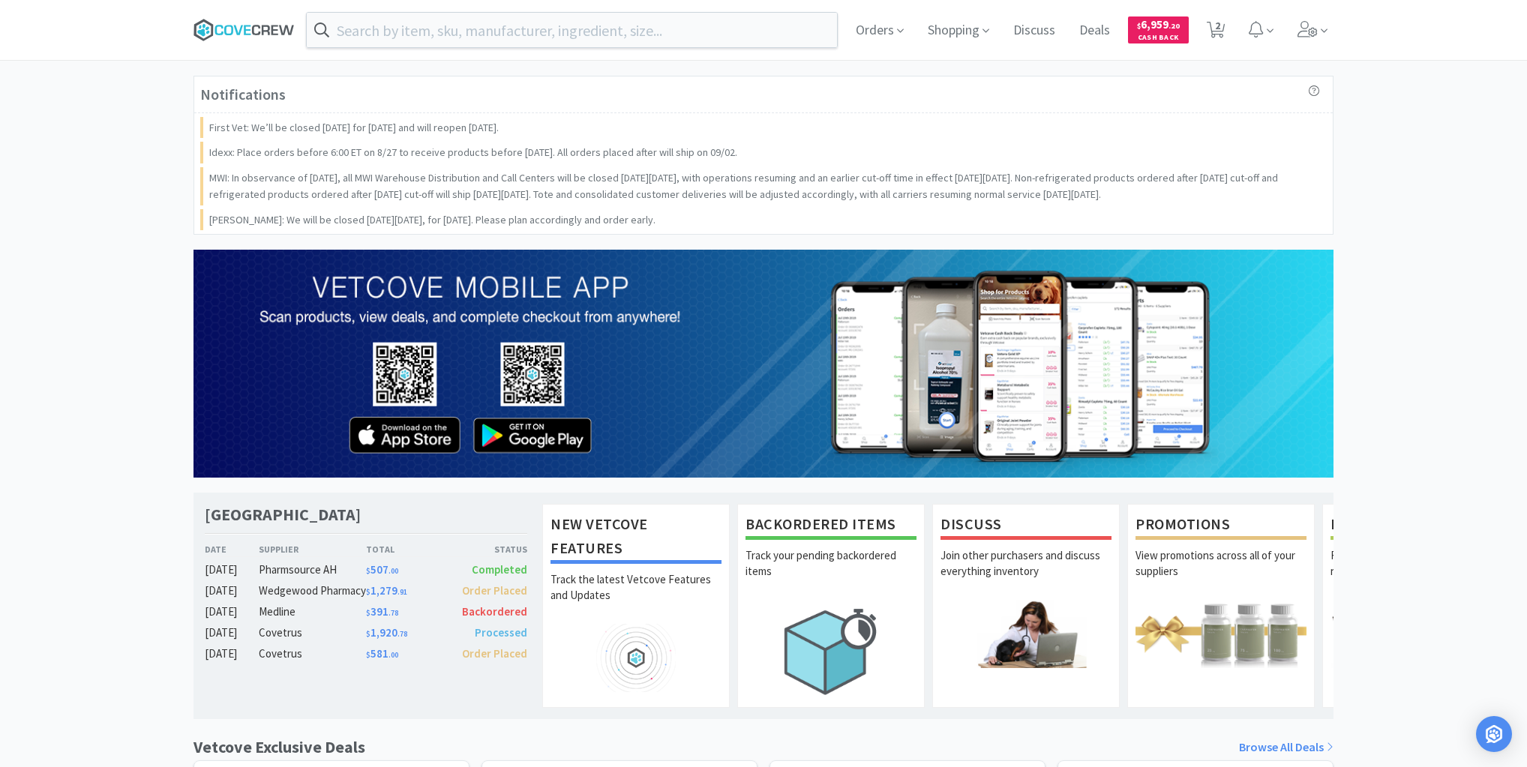
click at [237, 25] on icon at bounding box center [244, 30] width 101 height 23
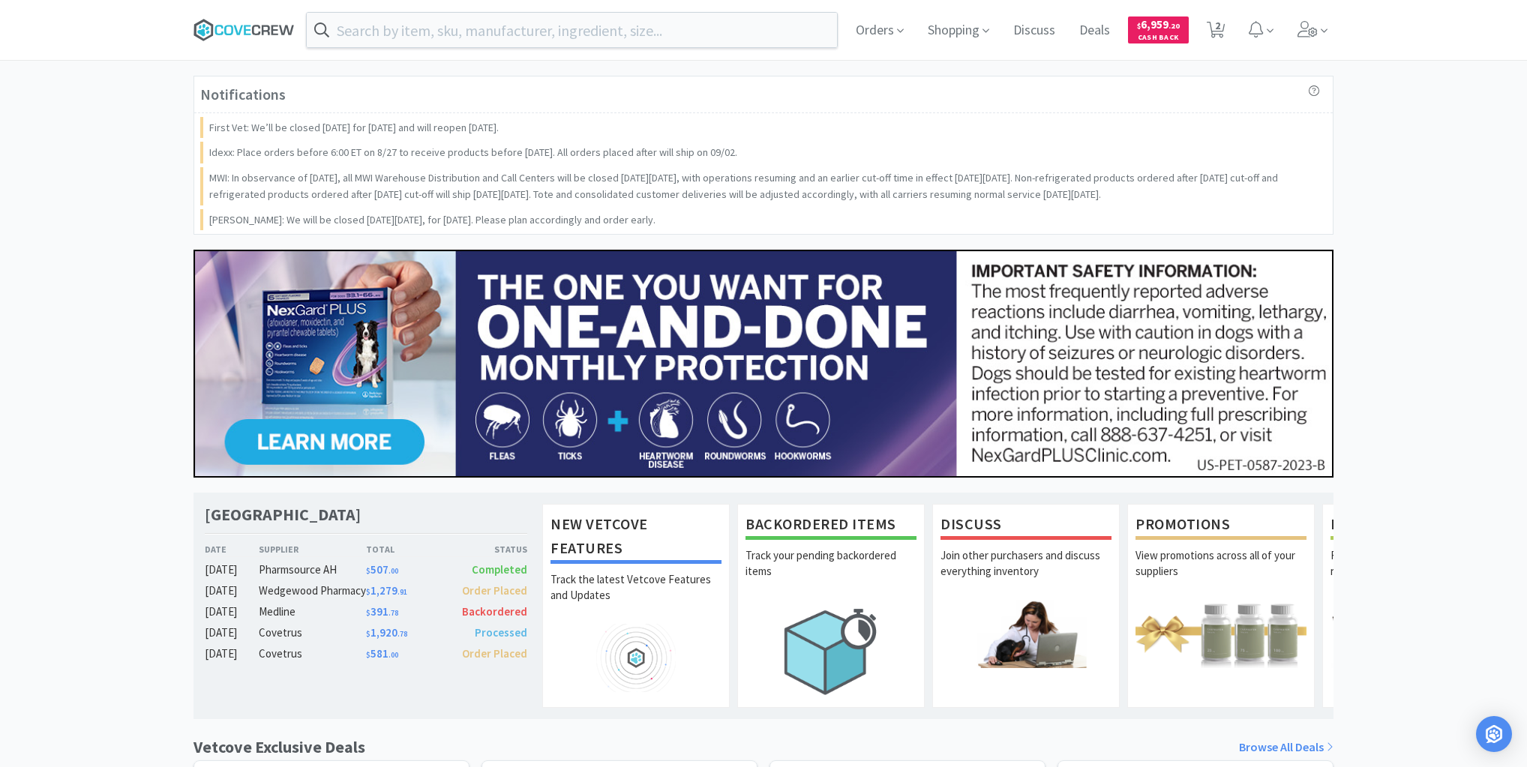
click at [255, 27] on icon at bounding box center [244, 30] width 101 height 23
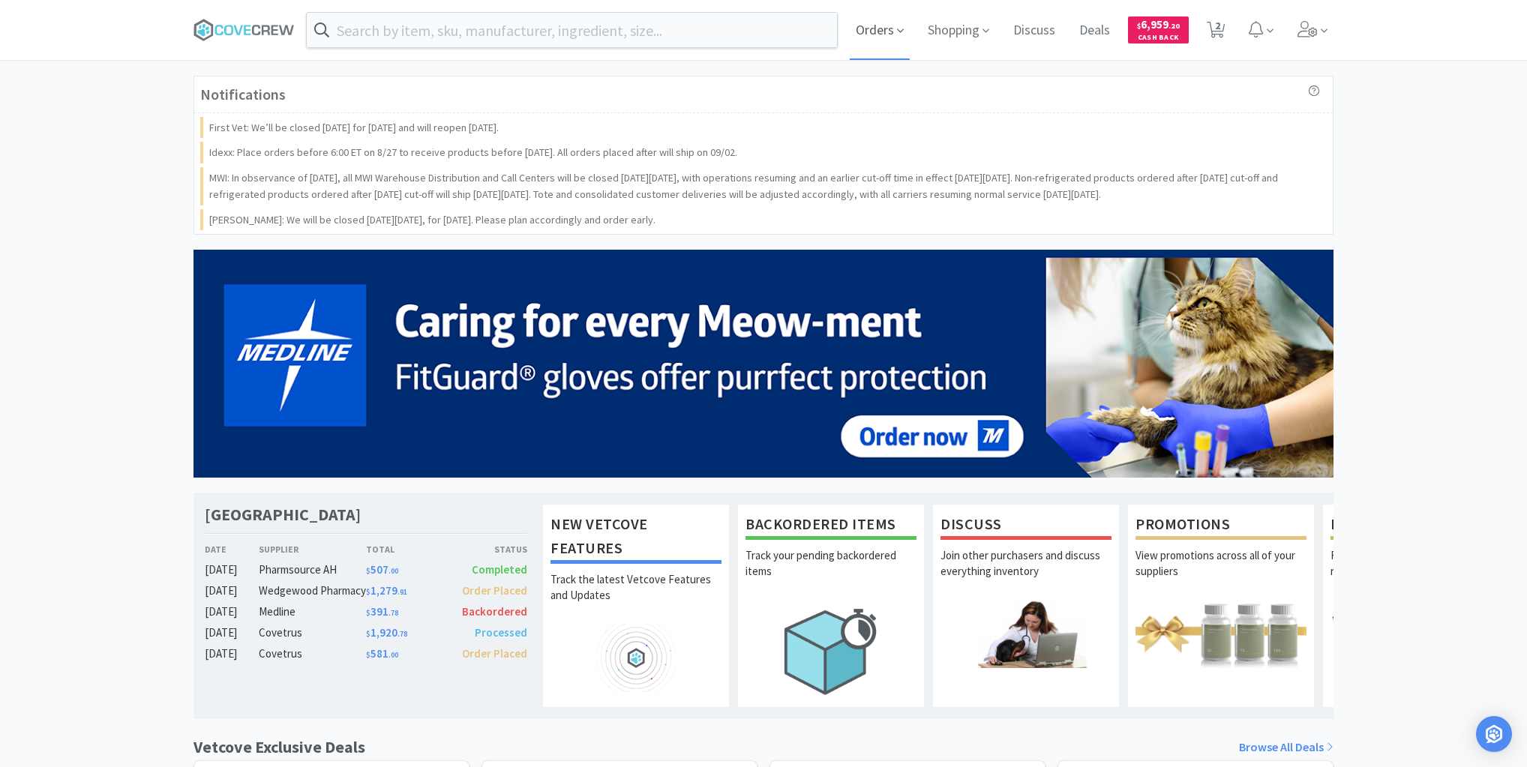
click at [889, 33] on span "Orders" at bounding box center [880, 30] width 60 height 60
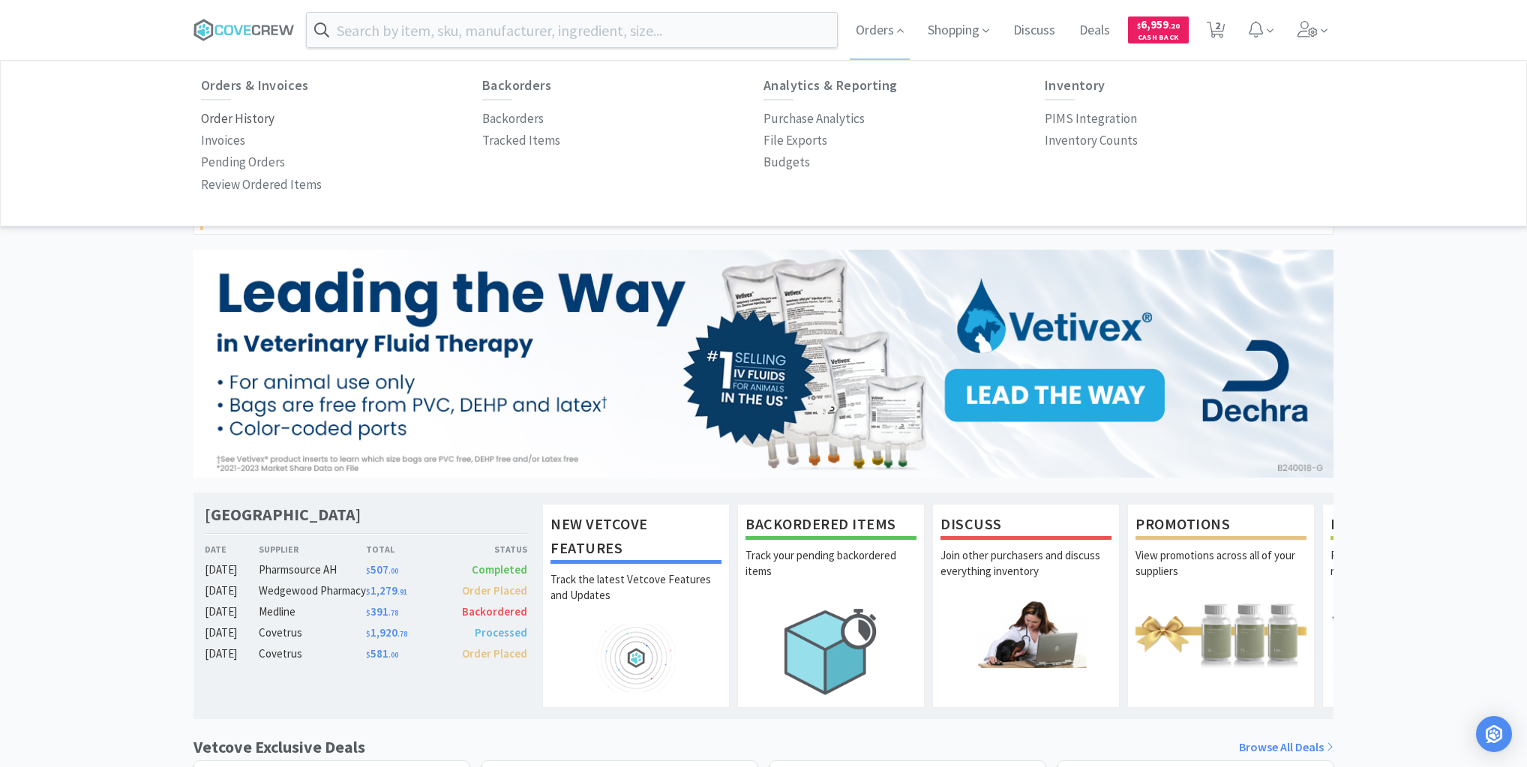
click at [252, 118] on p "Order History" at bounding box center [238, 119] width 74 height 20
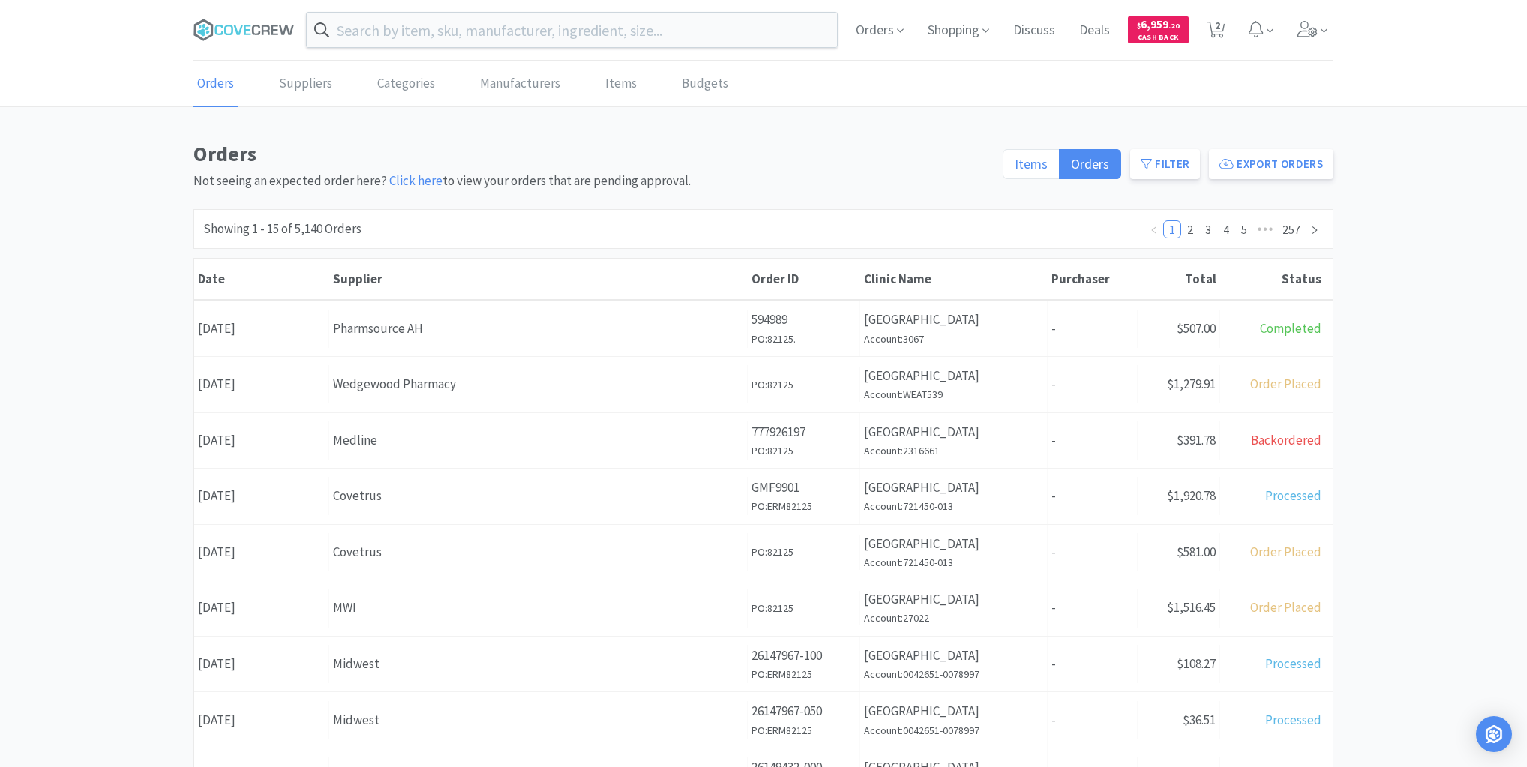
click at [1037, 168] on span "Items" at bounding box center [1031, 163] width 33 height 17
click at [1015, 169] on input "Items" at bounding box center [1015, 169] width 0 height 0
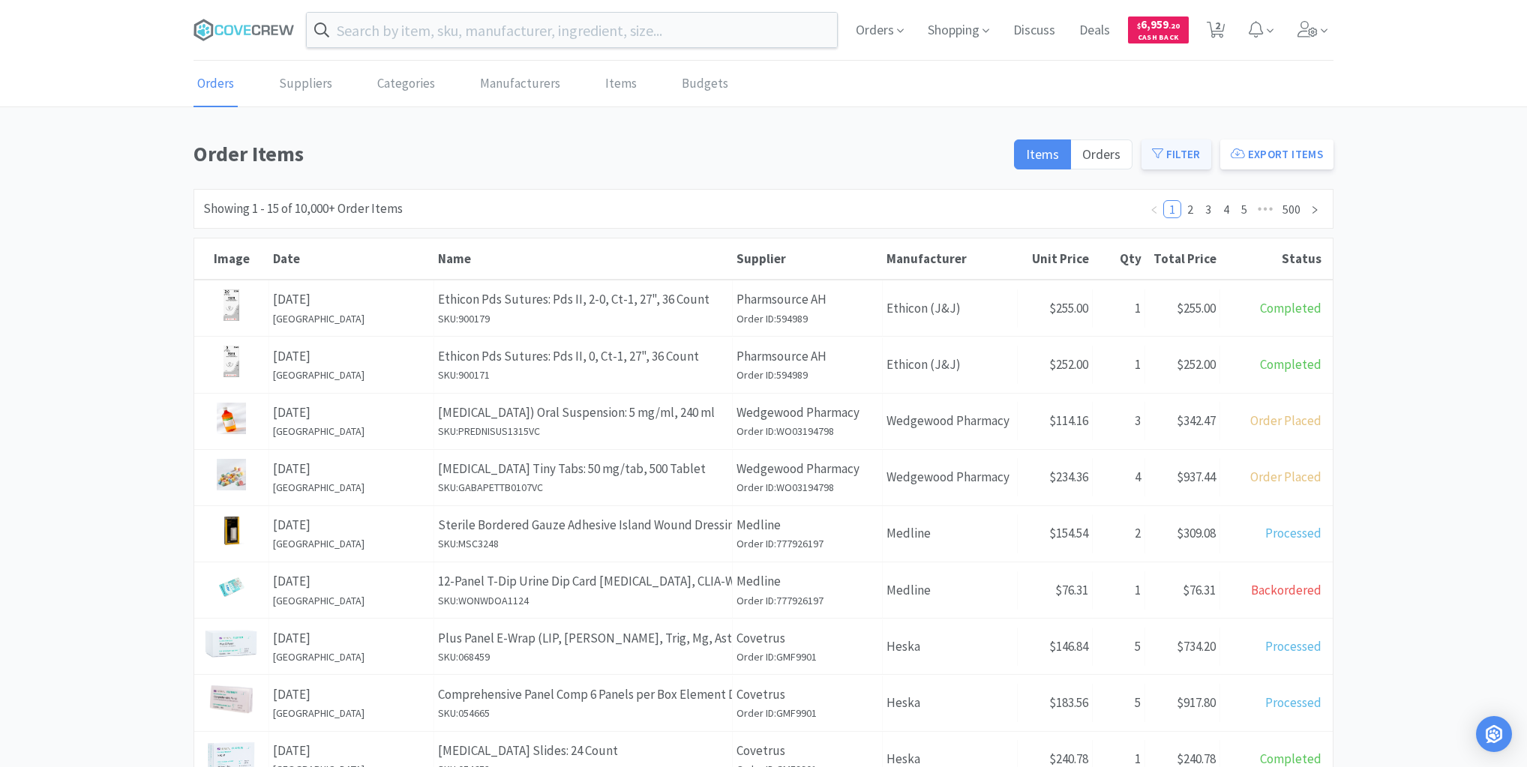
click at [1179, 152] on button "Filter" at bounding box center [1177, 155] width 70 height 30
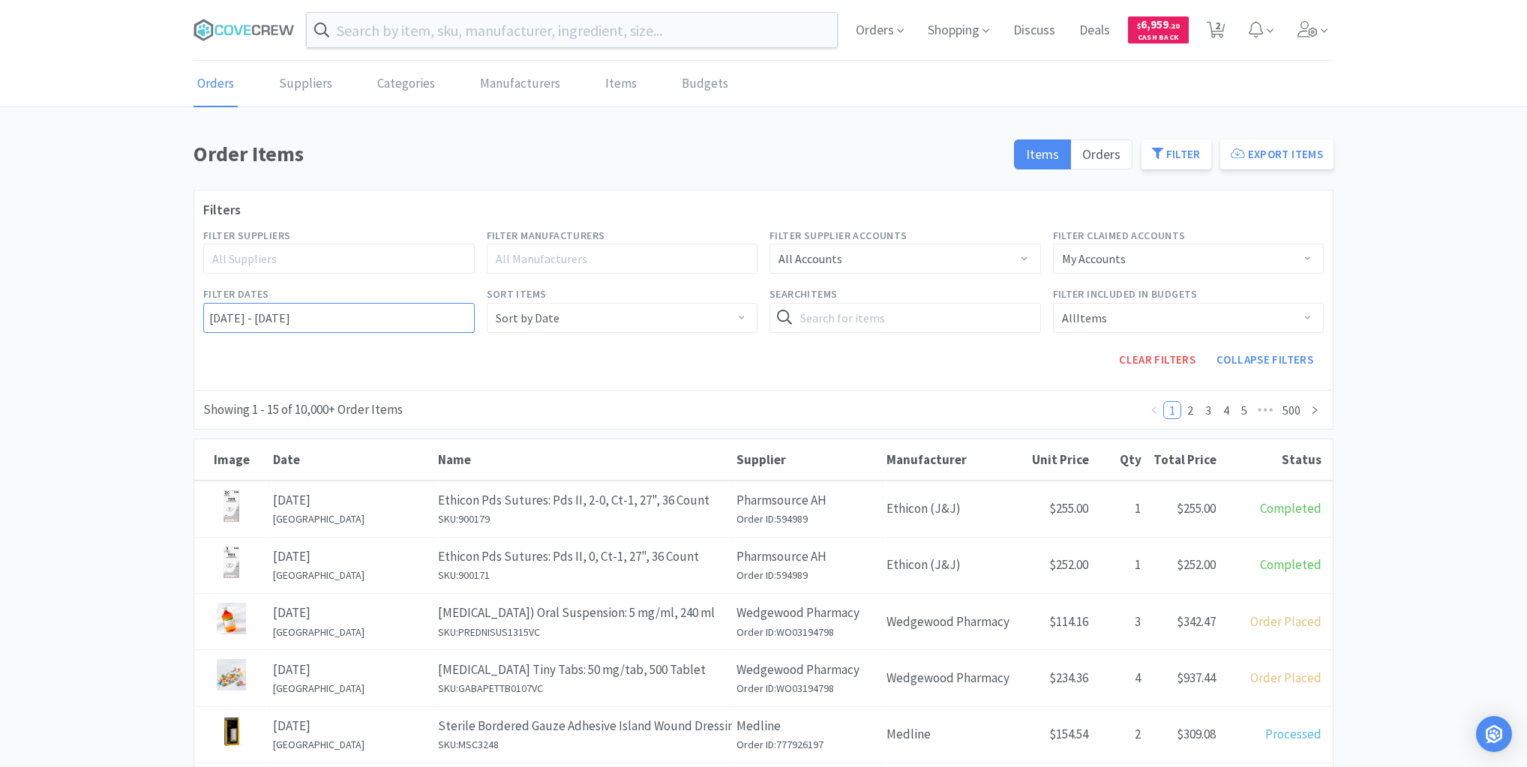
click at [207, 310] on input "[DATE] - [DATE]" at bounding box center [339, 318] width 272 height 30
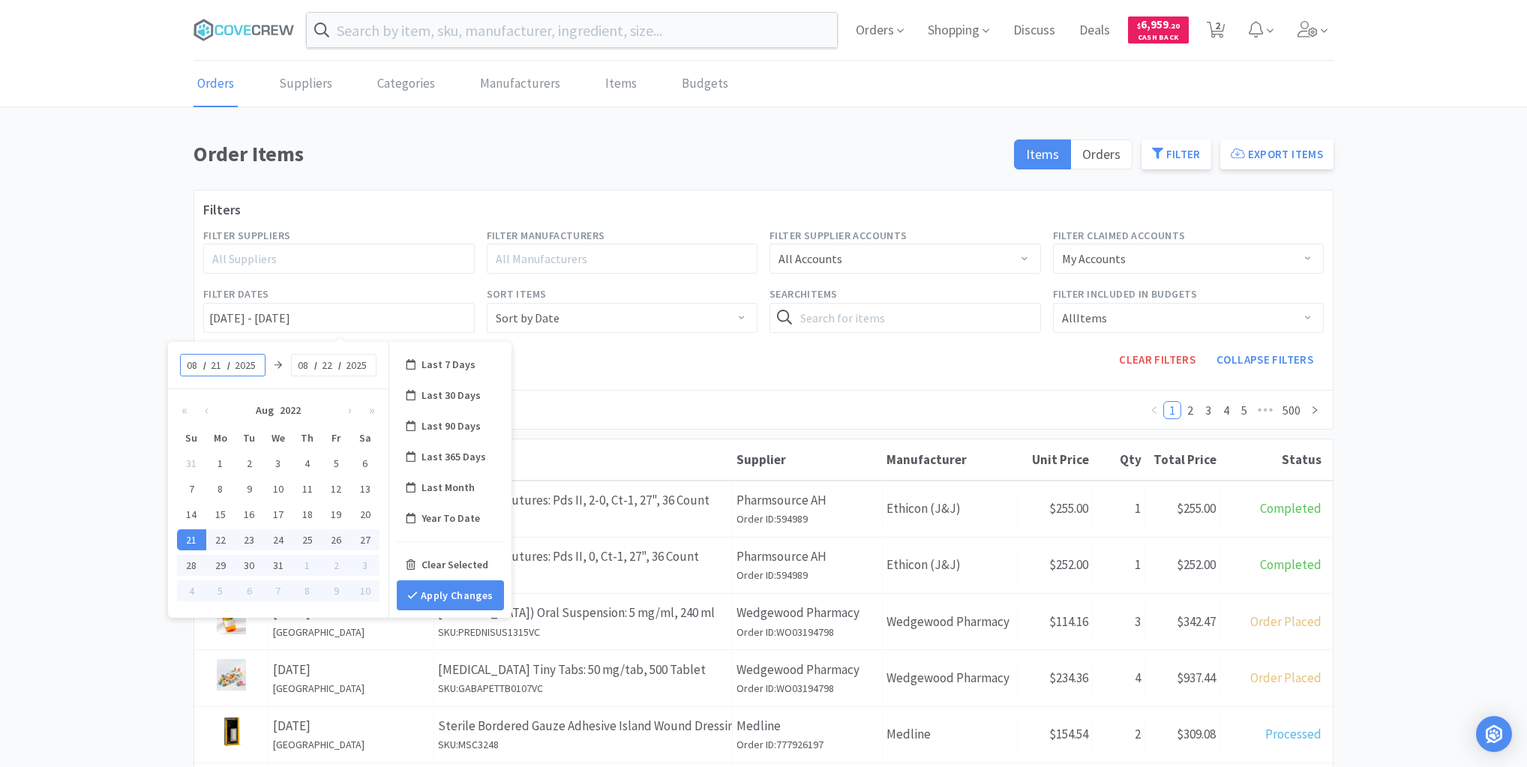
type input "2025"
type input "08/21/2025 - 08/22/2025"
type input "21"
type input "08/21/2025 - 08/21/2025"
click at [468, 594] on button "Apply Changes" at bounding box center [450, 596] width 107 height 30
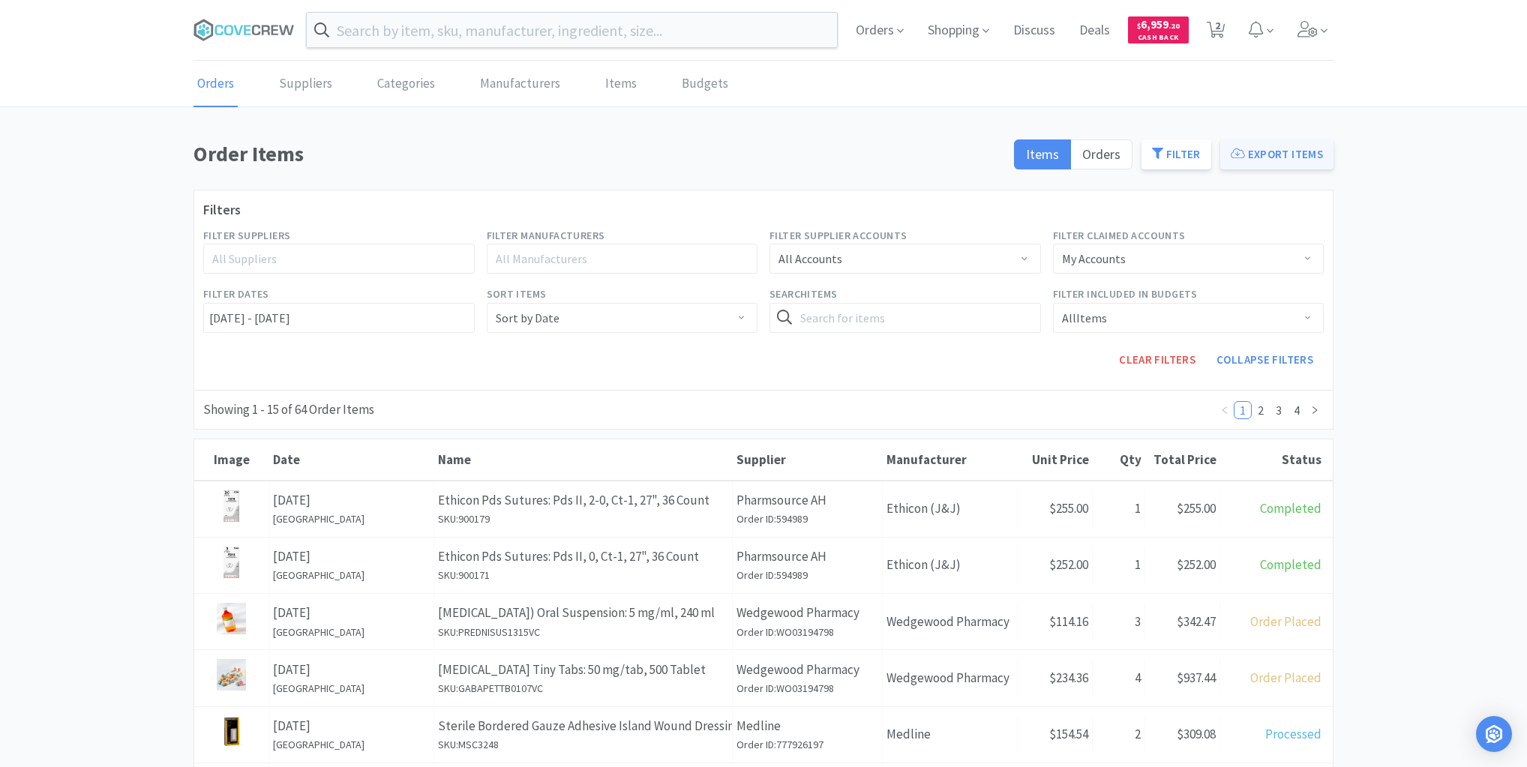
click at [1265, 150] on button "Export Items" at bounding box center [1276, 155] width 113 height 30
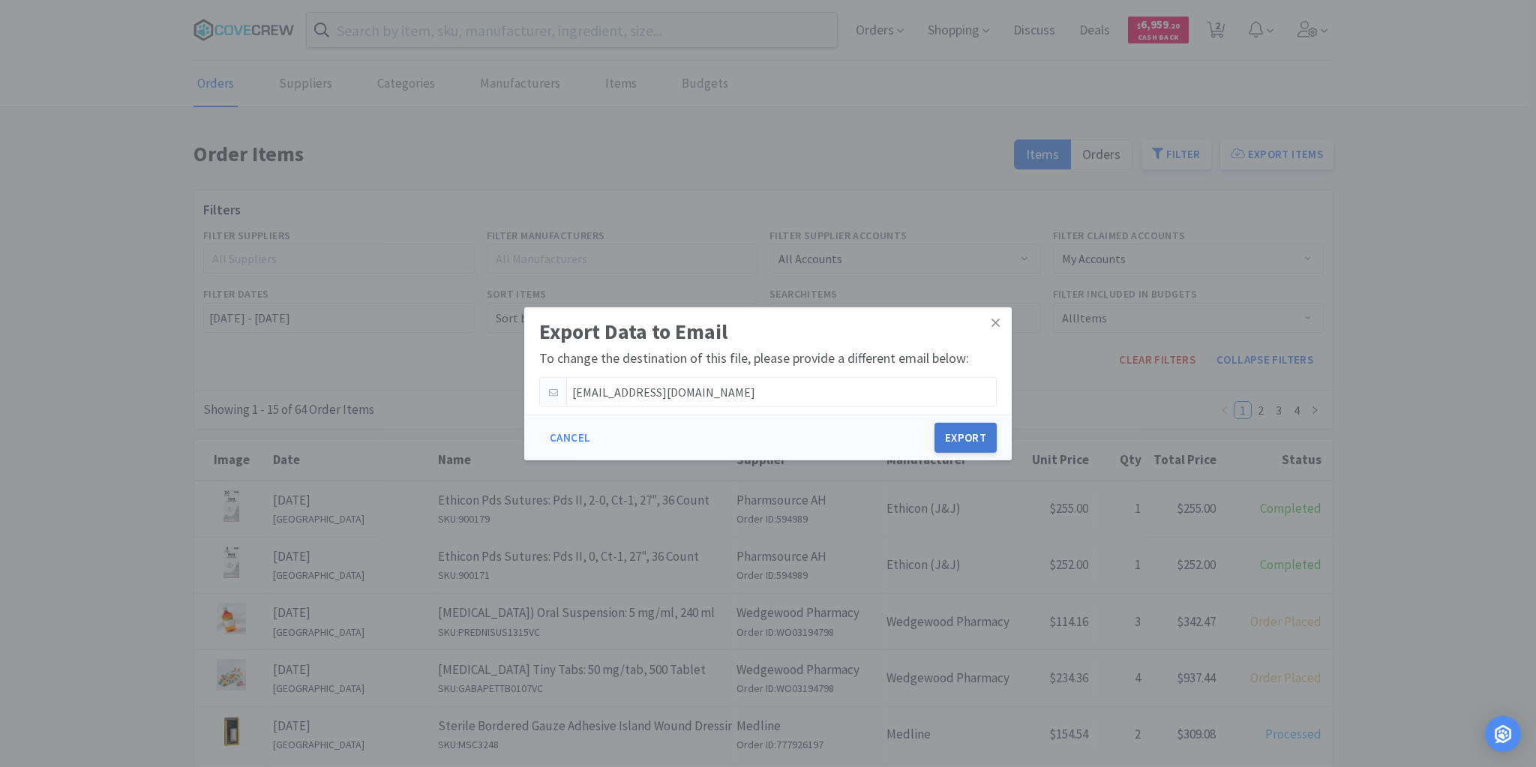
click at [977, 439] on button "Export" at bounding box center [966, 438] width 62 height 30
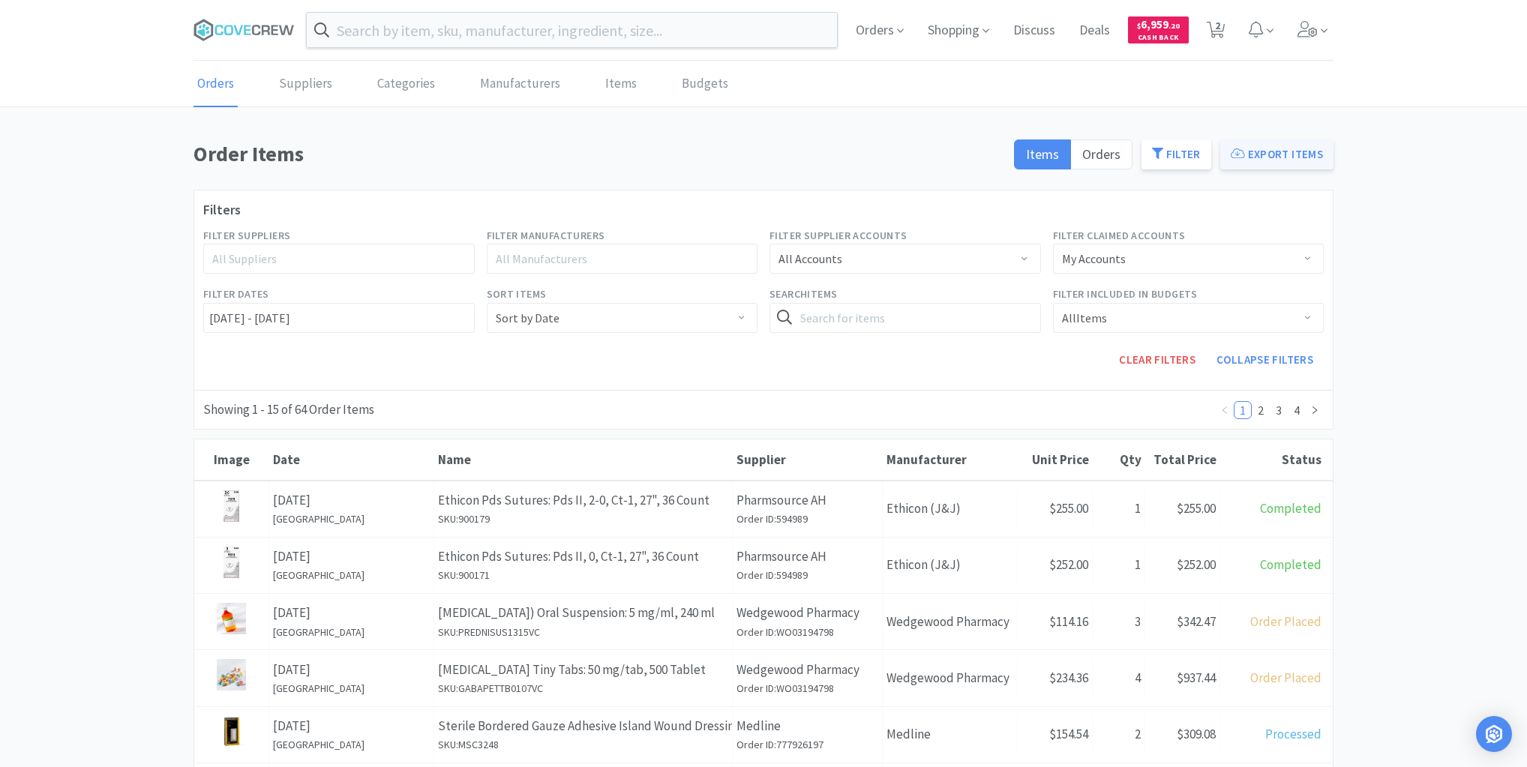
click at [1289, 157] on button "Export Items" at bounding box center [1276, 155] width 113 height 30
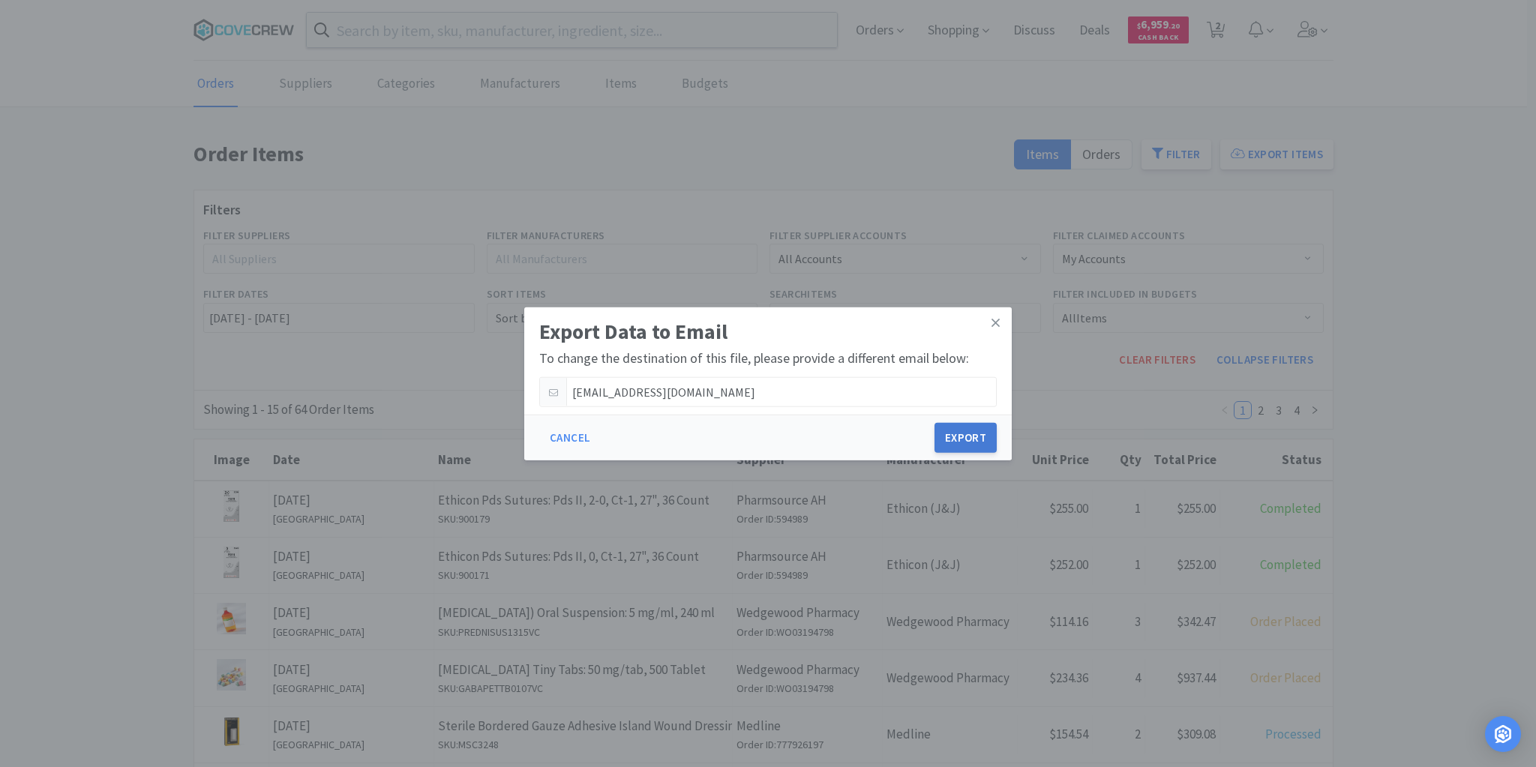
click at [957, 443] on button "Export" at bounding box center [966, 438] width 62 height 30
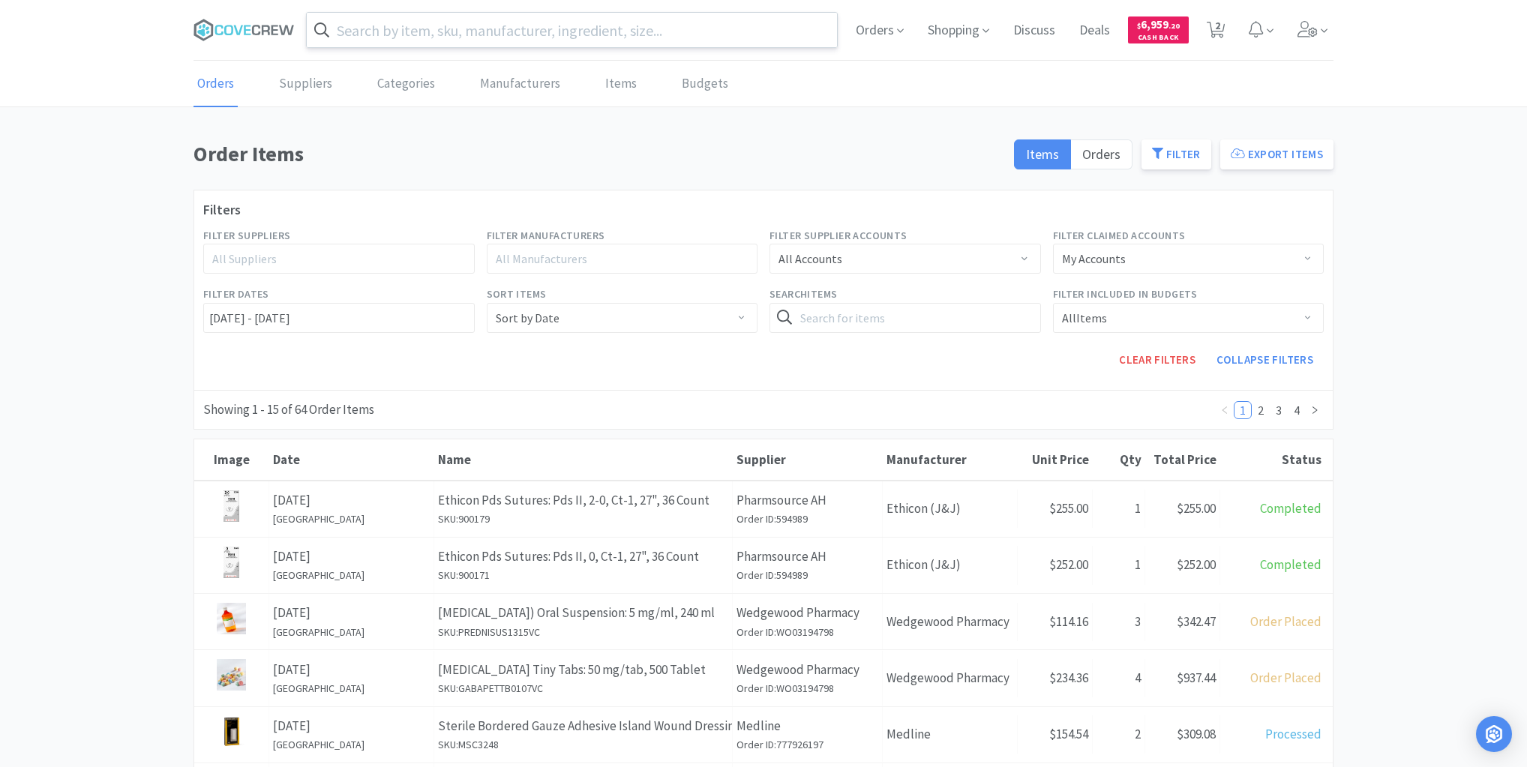
click at [476, 28] on input "text" at bounding box center [572, 30] width 530 height 35
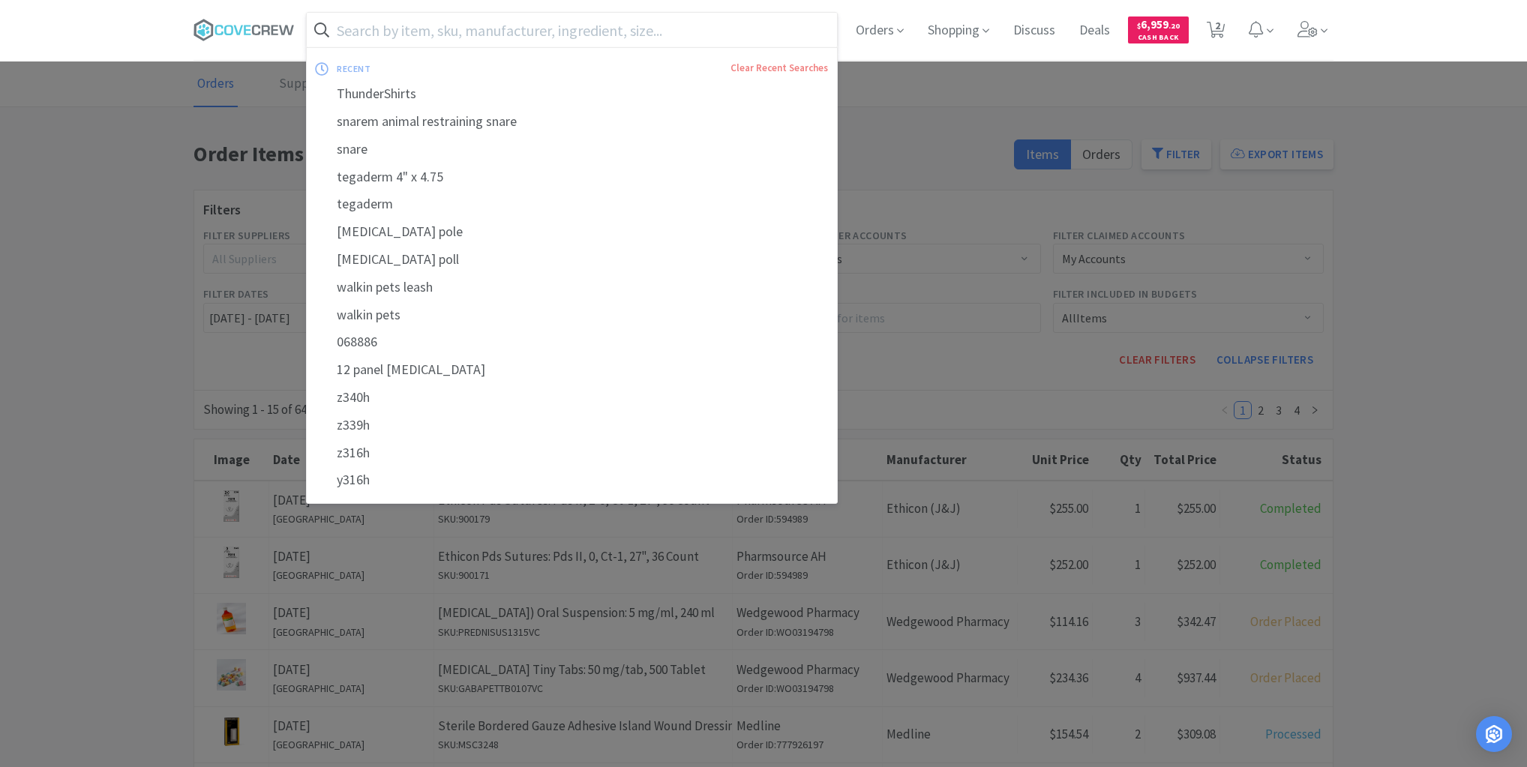
paste input "457.54040.2"
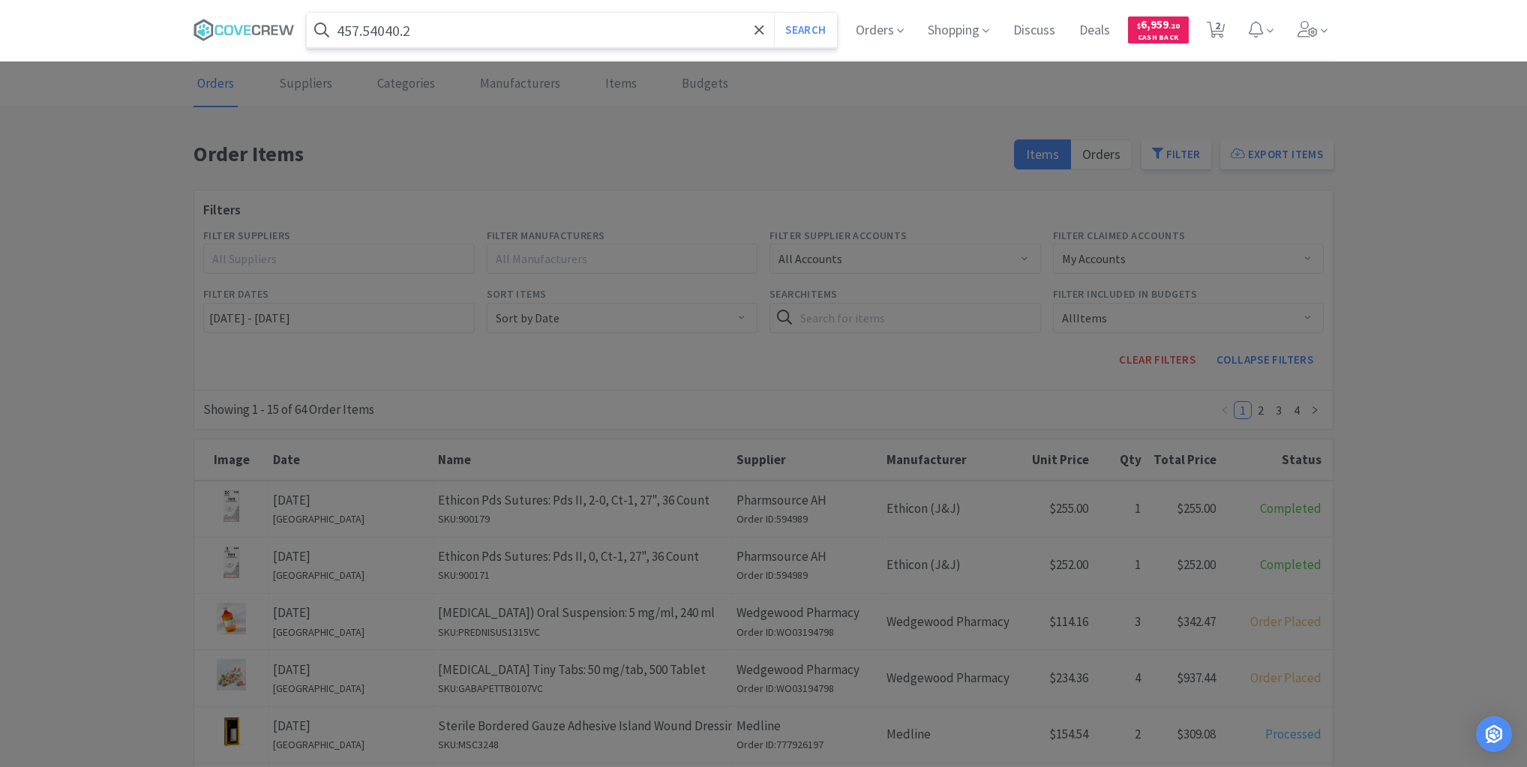
type input "457.54040.2"
click at [774, 13] on button "Search" at bounding box center [805, 30] width 62 height 35
select select "1"
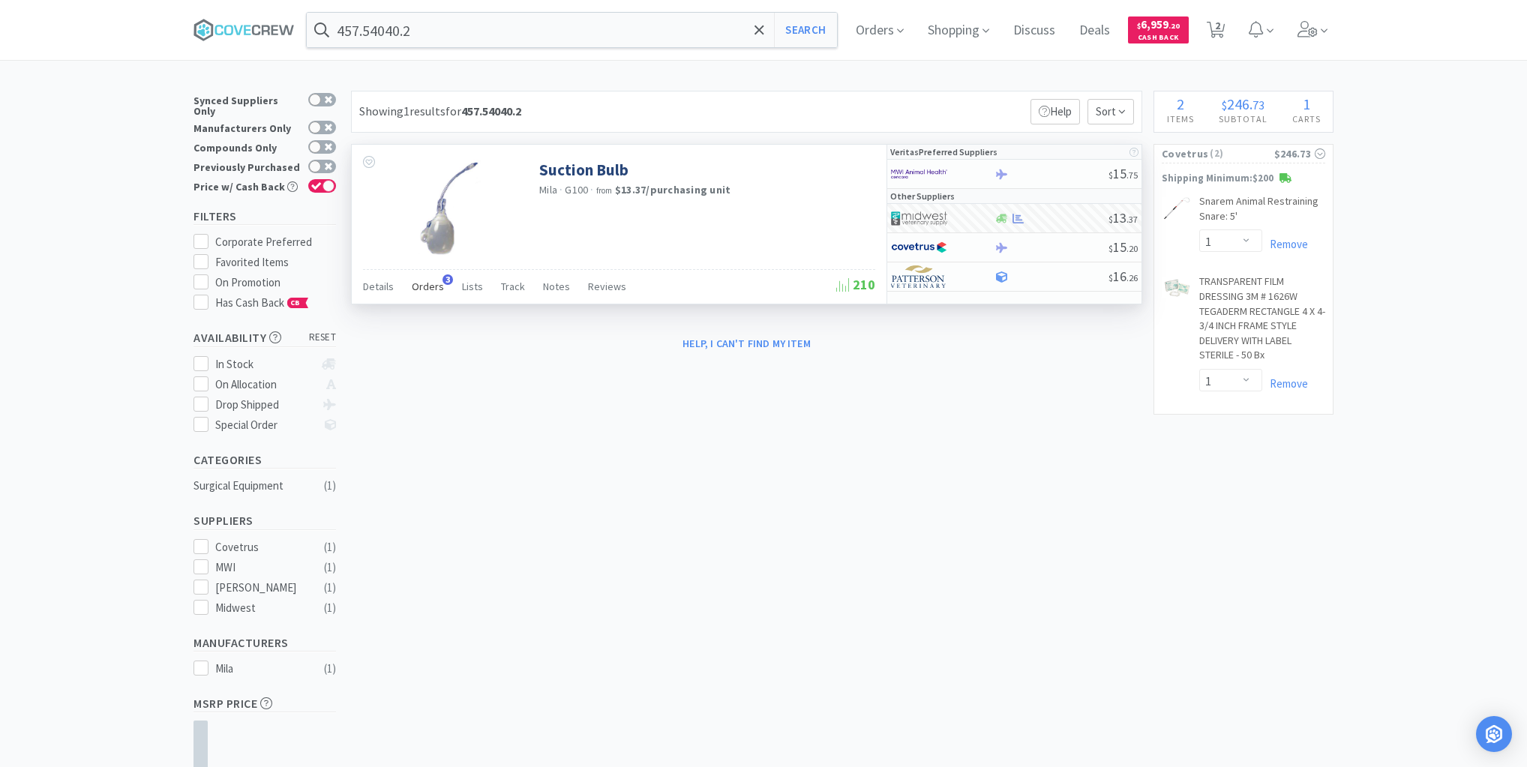
click at [428, 288] on span "Orders" at bounding box center [428, 287] width 32 height 14
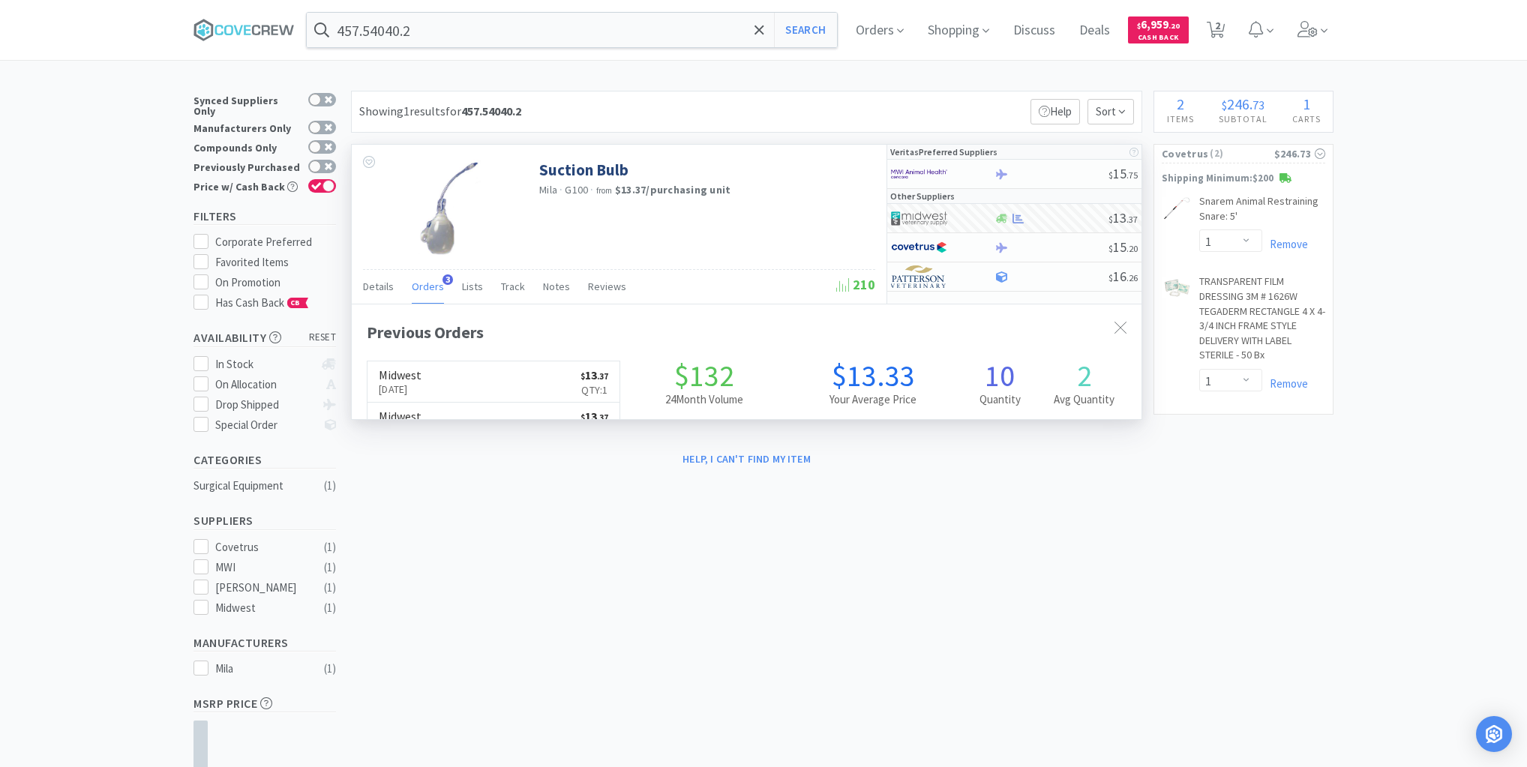
scroll to position [388, 790]
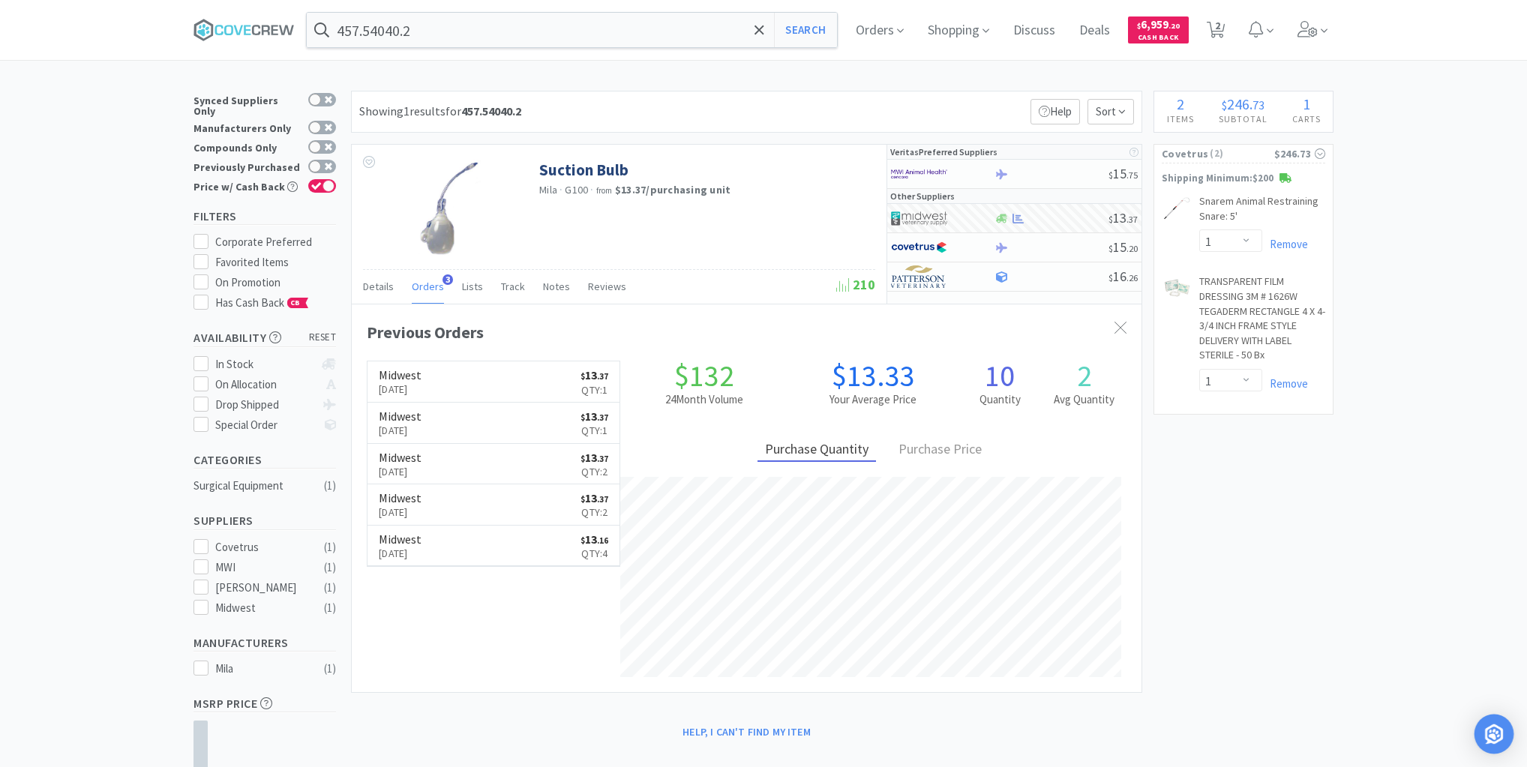
click at [1494, 734] on img "Open Intercom Messenger" at bounding box center [1495, 735] width 20 height 20
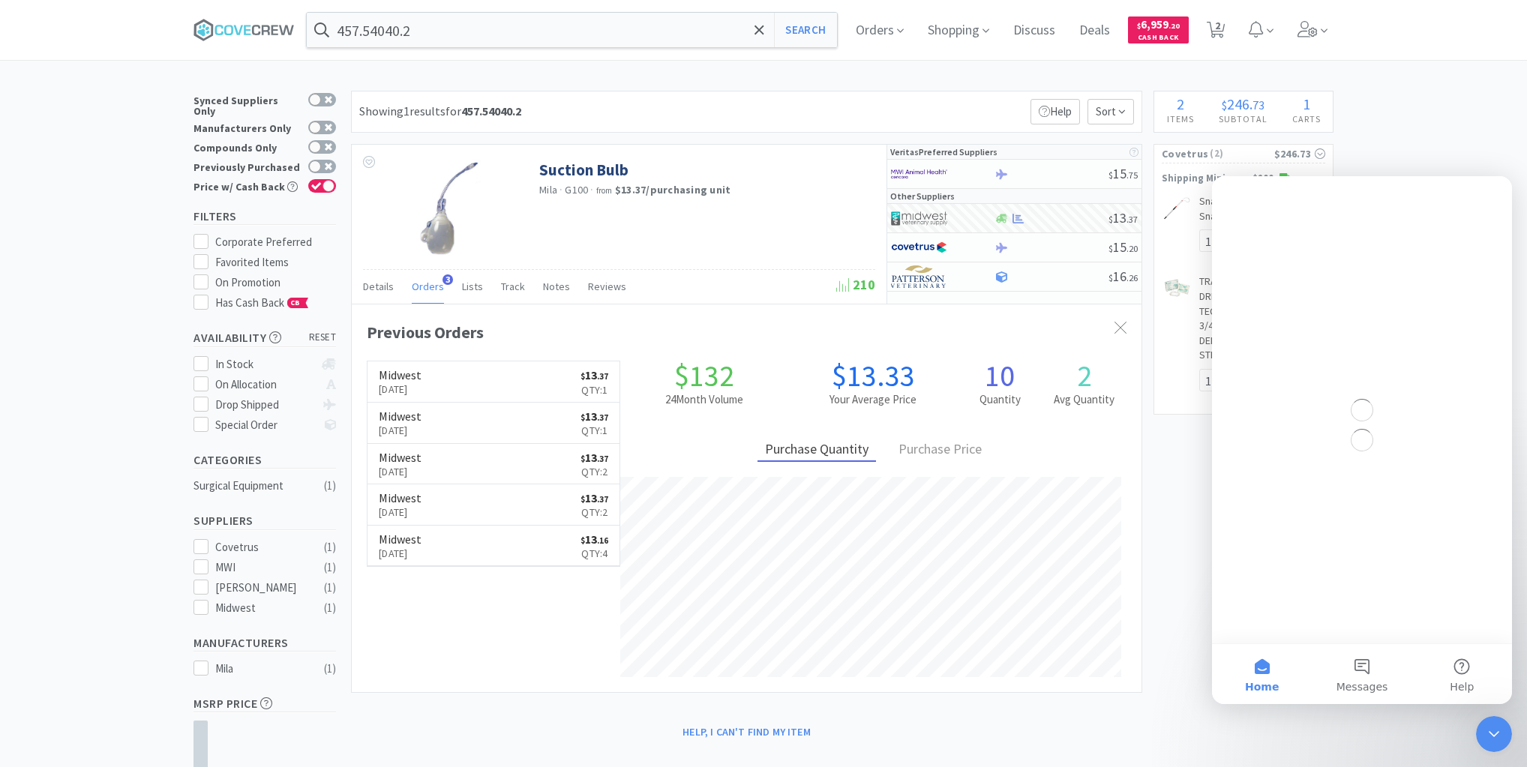
scroll to position [0, 0]
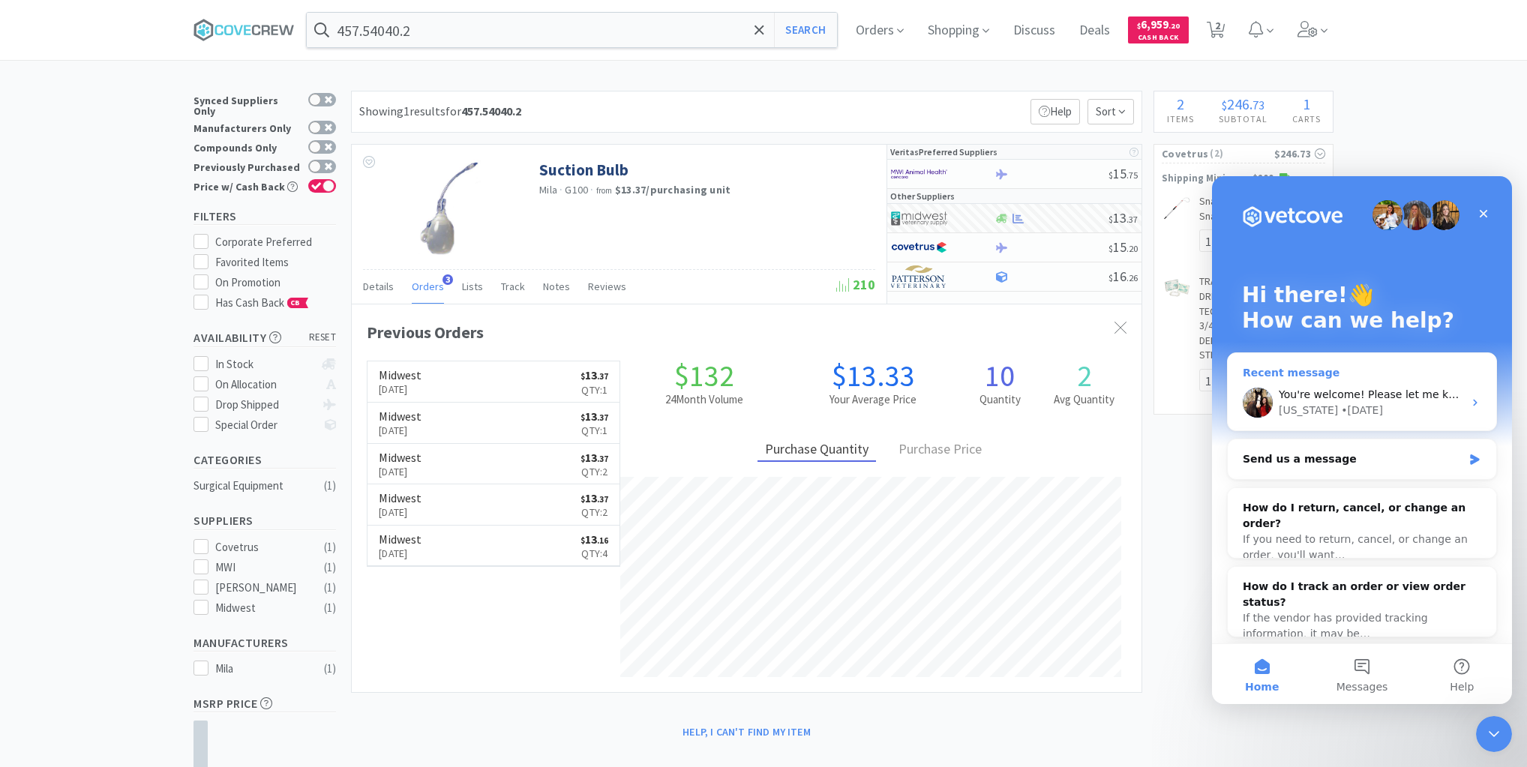
click at [1334, 394] on span "You're welcome! Please let me know if you need anything else!" at bounding box center [1445, 395] width 332 height 12
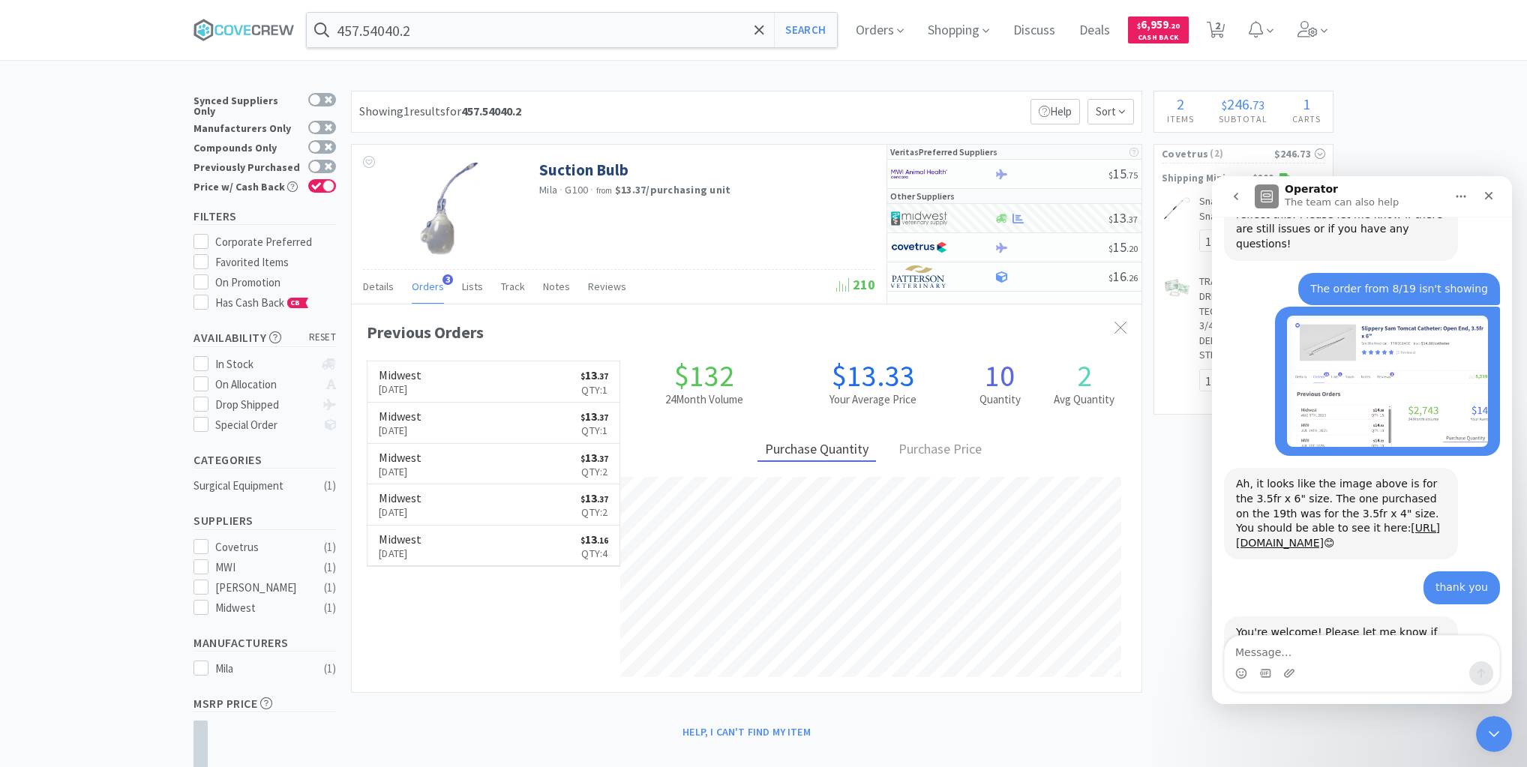
scroll to position [1176, 0]
type textarea "This is happening again."
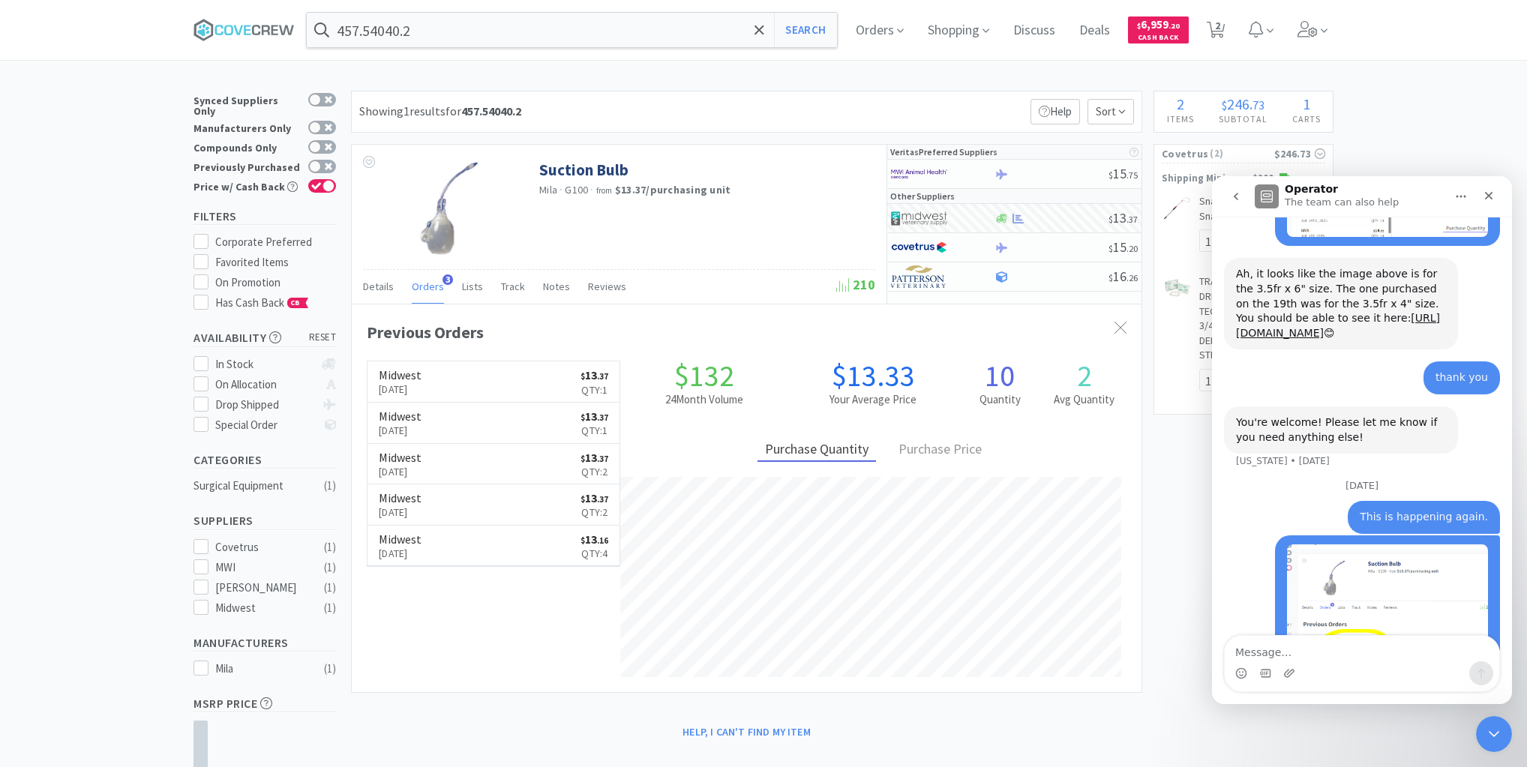
scroll to position [1407, 0]
type textarea "I ordered one but it's showing up twice in the order history"
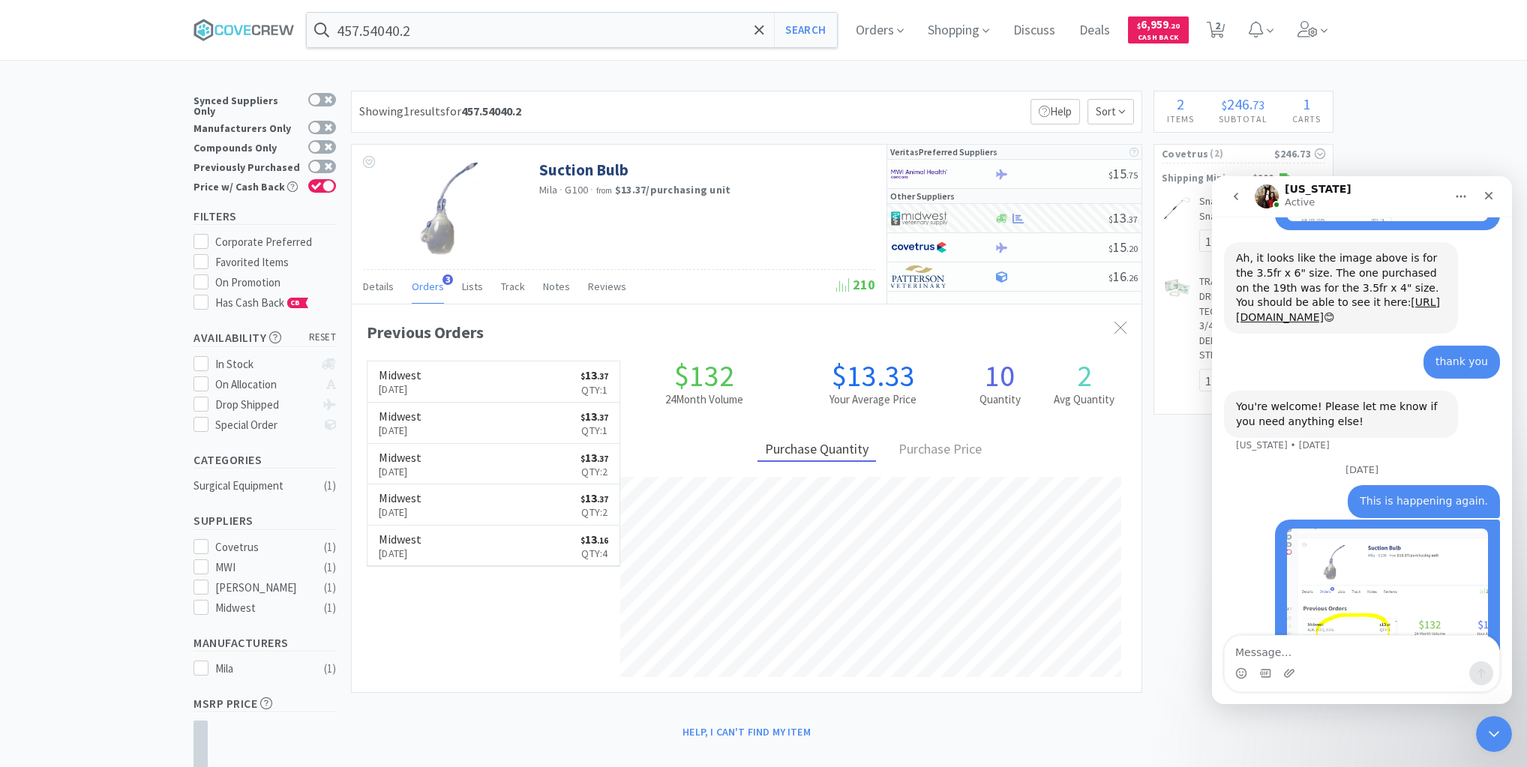
scroll to position [1455, 0]
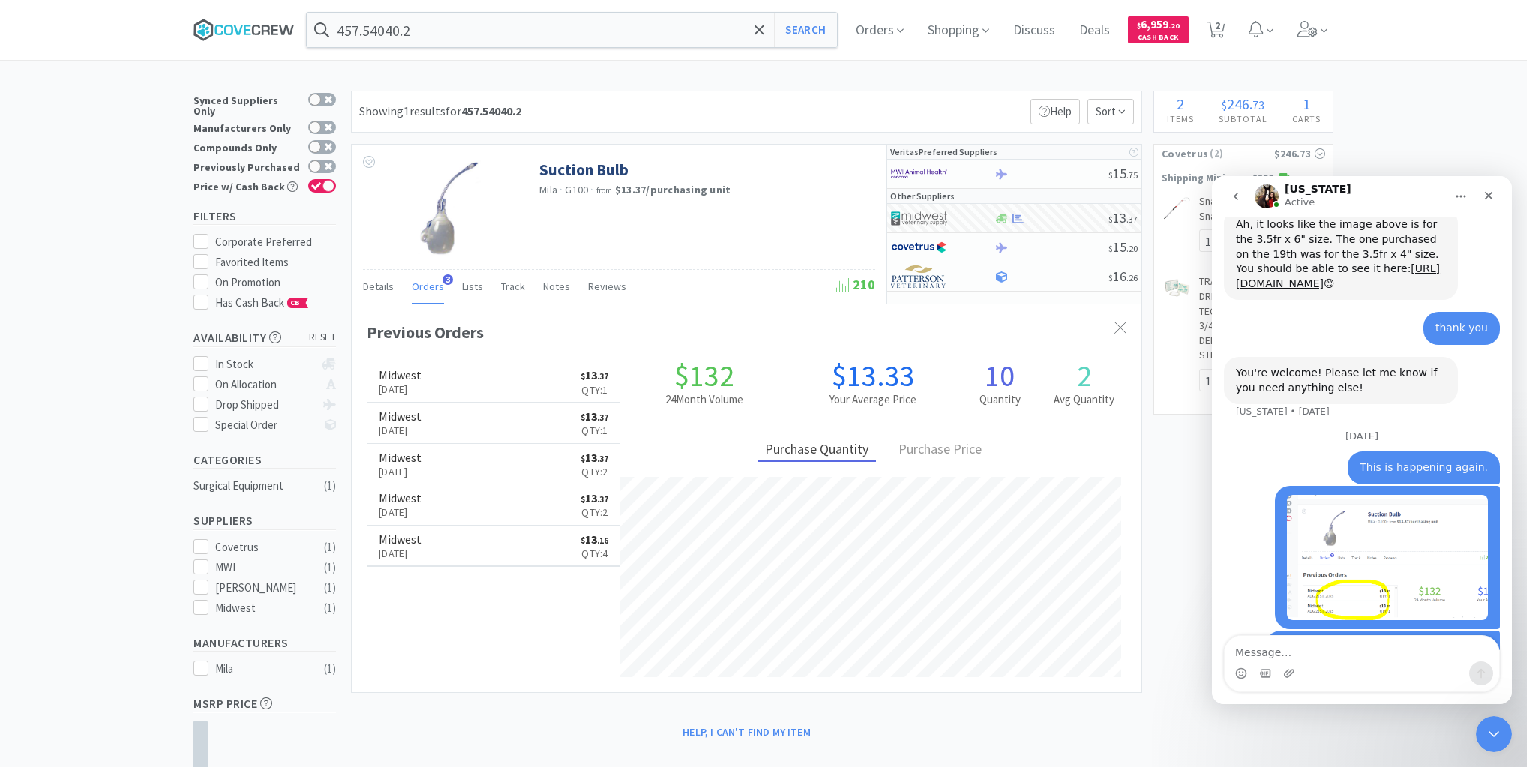
drag, startPoint x: 240, startPoint y: 28, endPoint x: 258, endPoint y: 32, distance: 18.6
click at [240, 27] on icon at bounding box center [237, 30] width 9 height 10
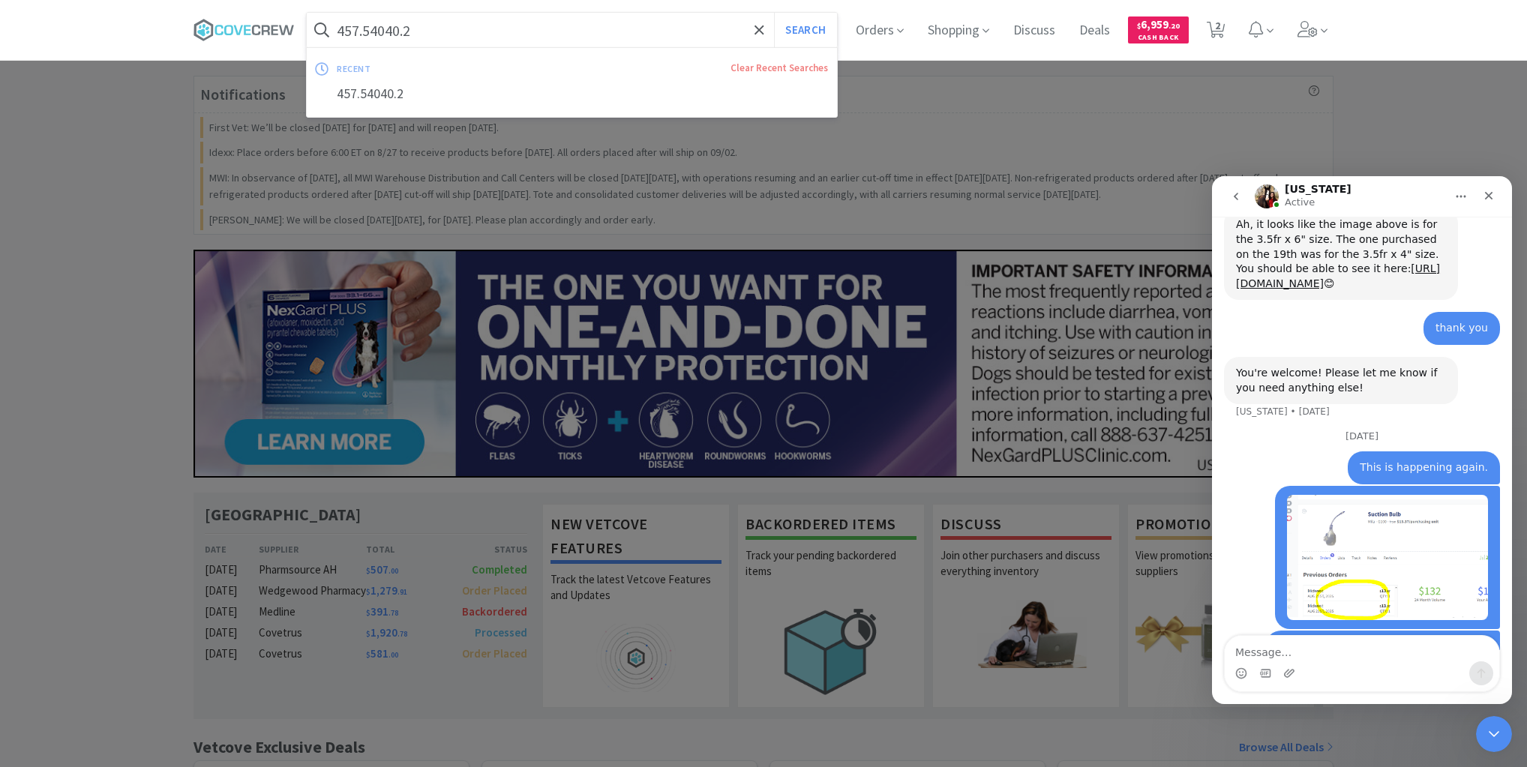
click at [468, 32] on input "457.54040.2" at bounding box center [572, 30] width 530 height 35
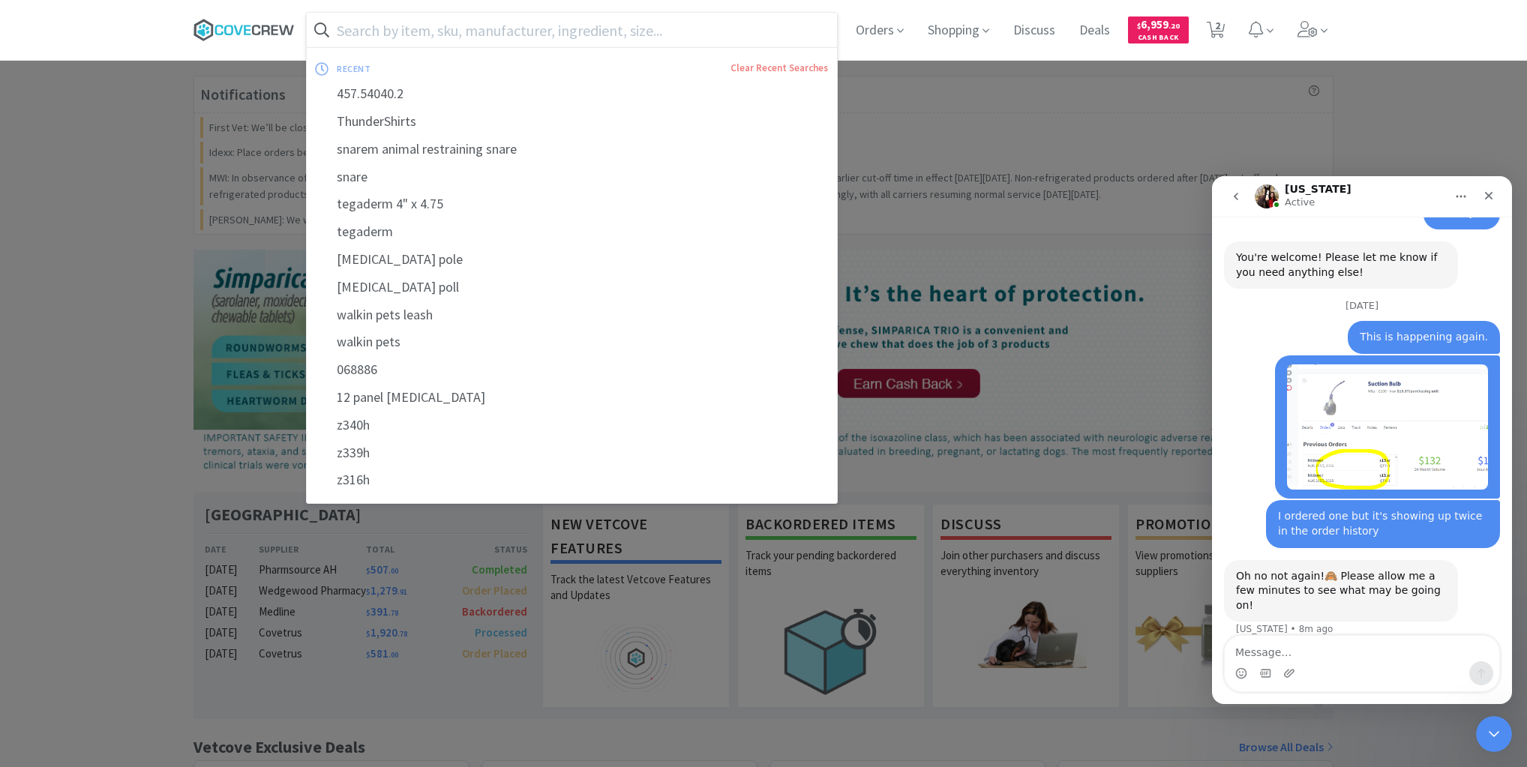
scroll to position [1572, 0]
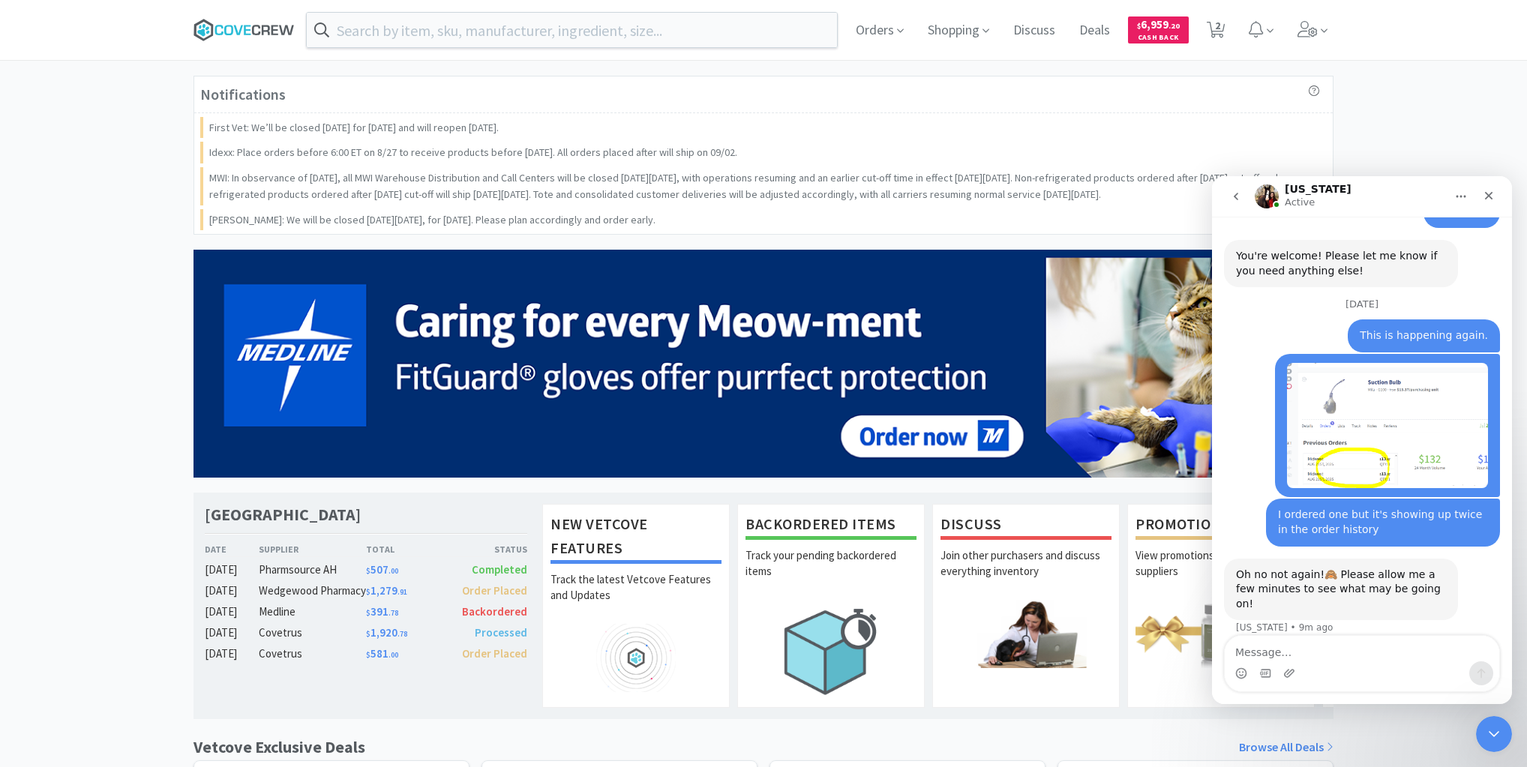
click at [245, 29] on icon at bounding box center [247, 30] width 7 height 10
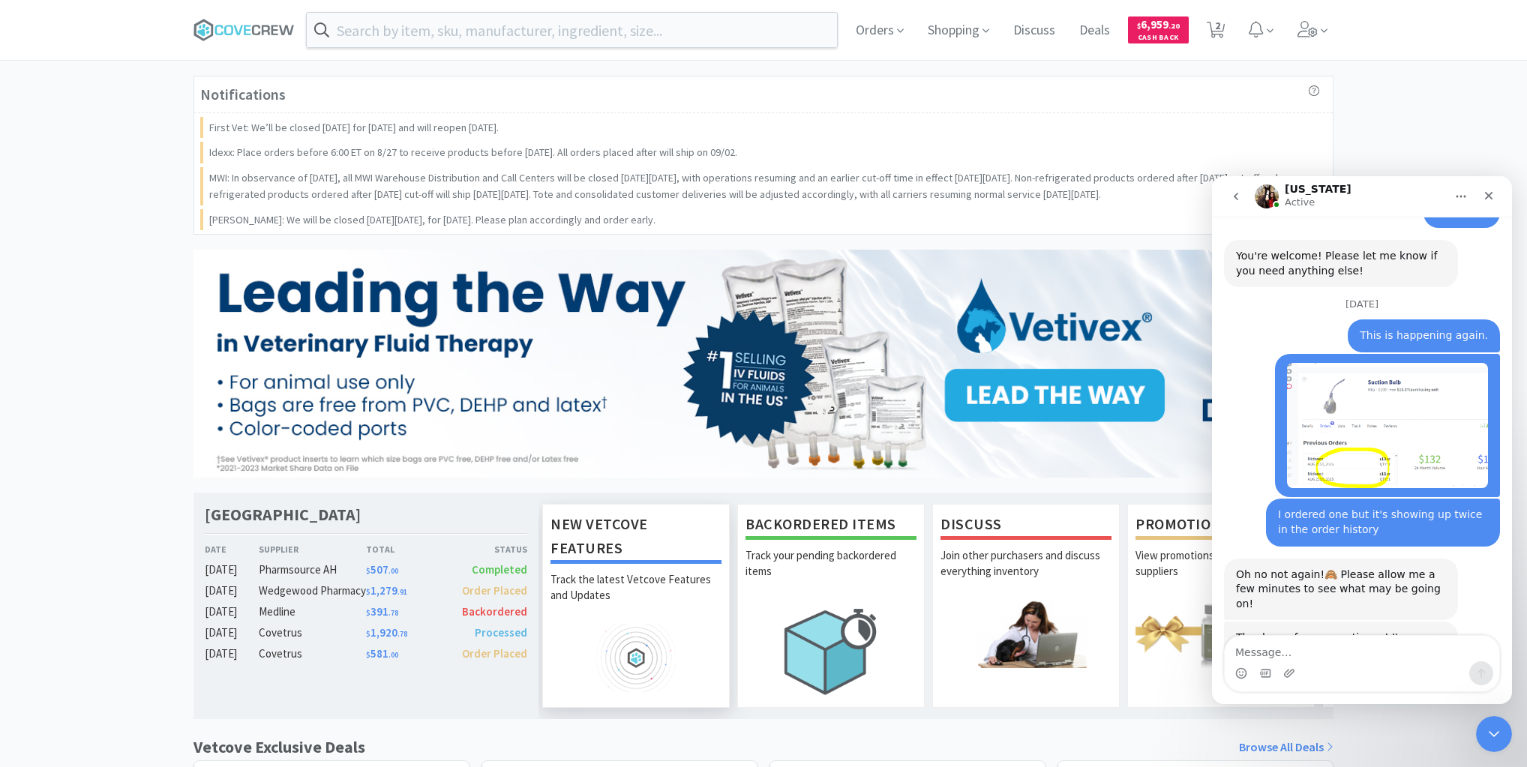
scroll to position [1637, 0]
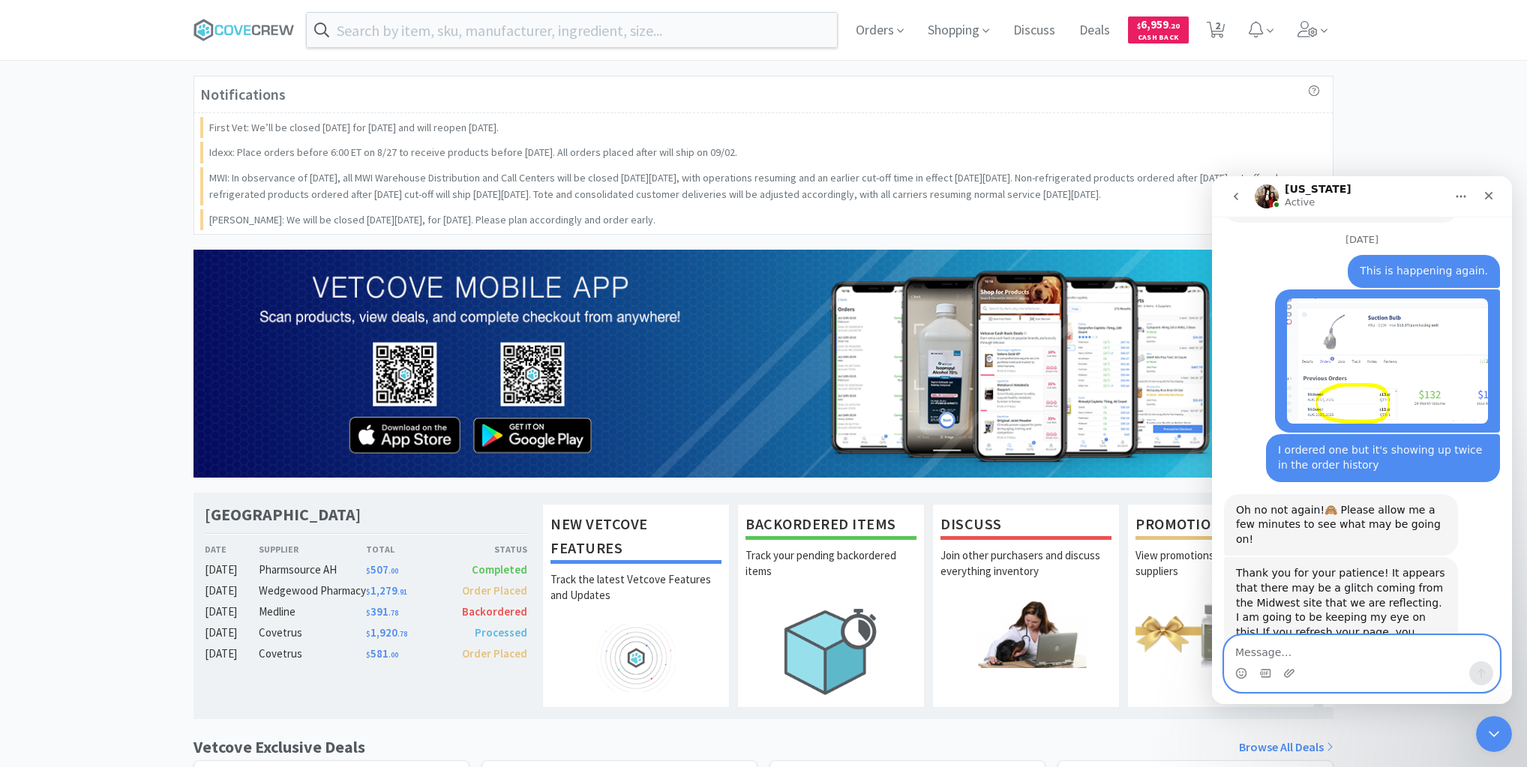
click at [1334, 648] on textarea "Message…" at bounding box center [1362, 649] width 275 height 26
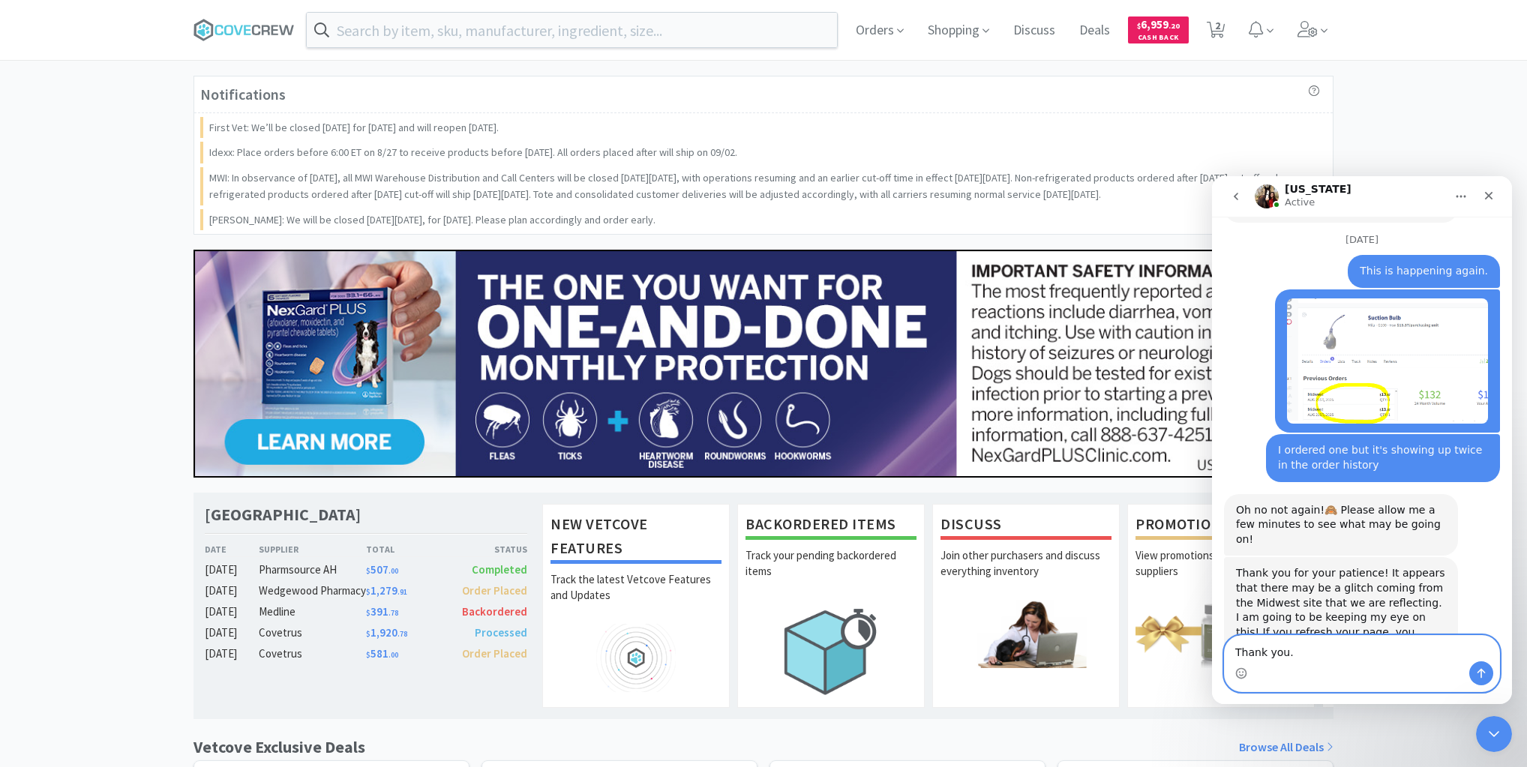
type textarea "Thank you."
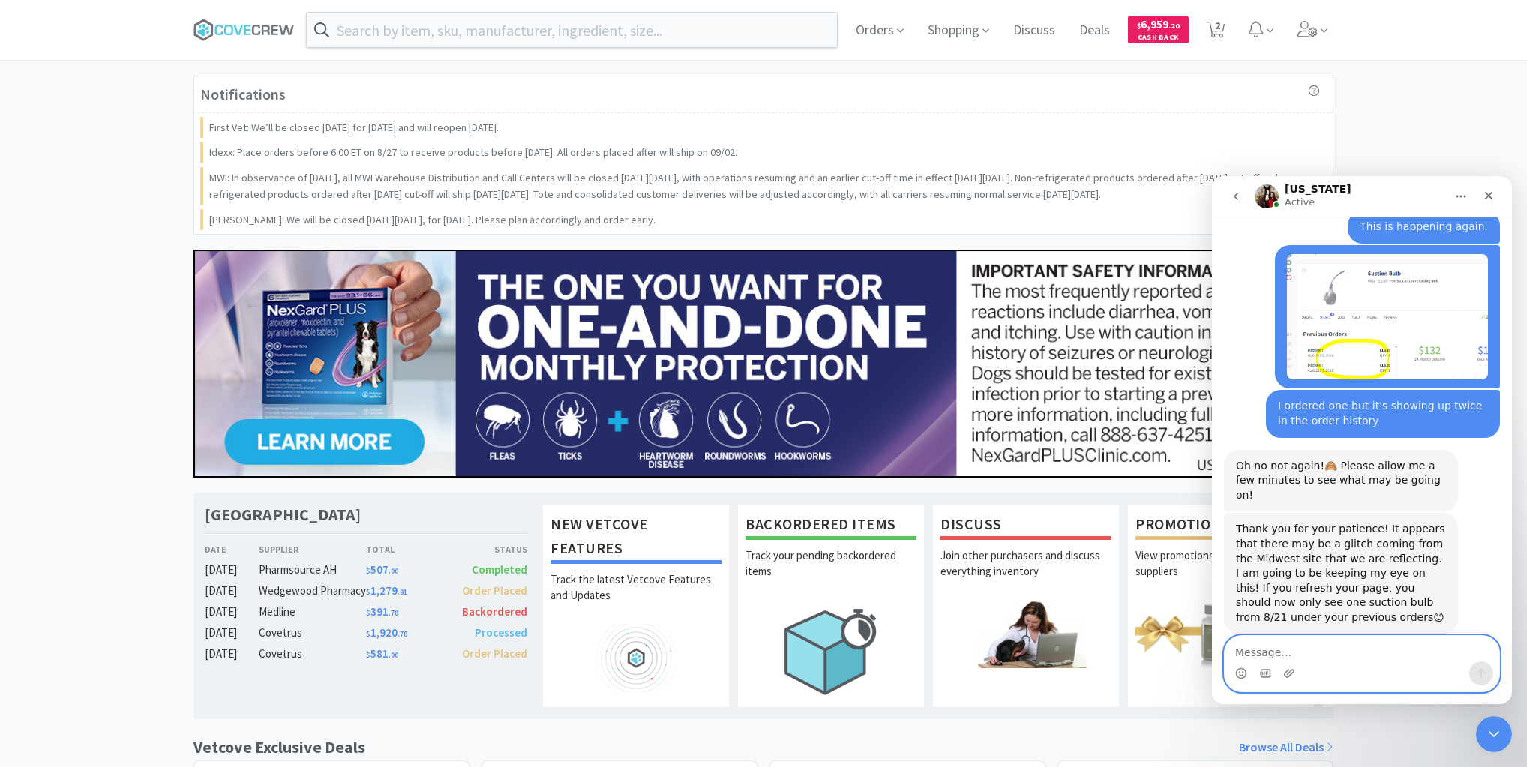
scroll to position [1682, 0]
click at [266, 29] on icon at bounding box center [244, 30] width 101 height 23
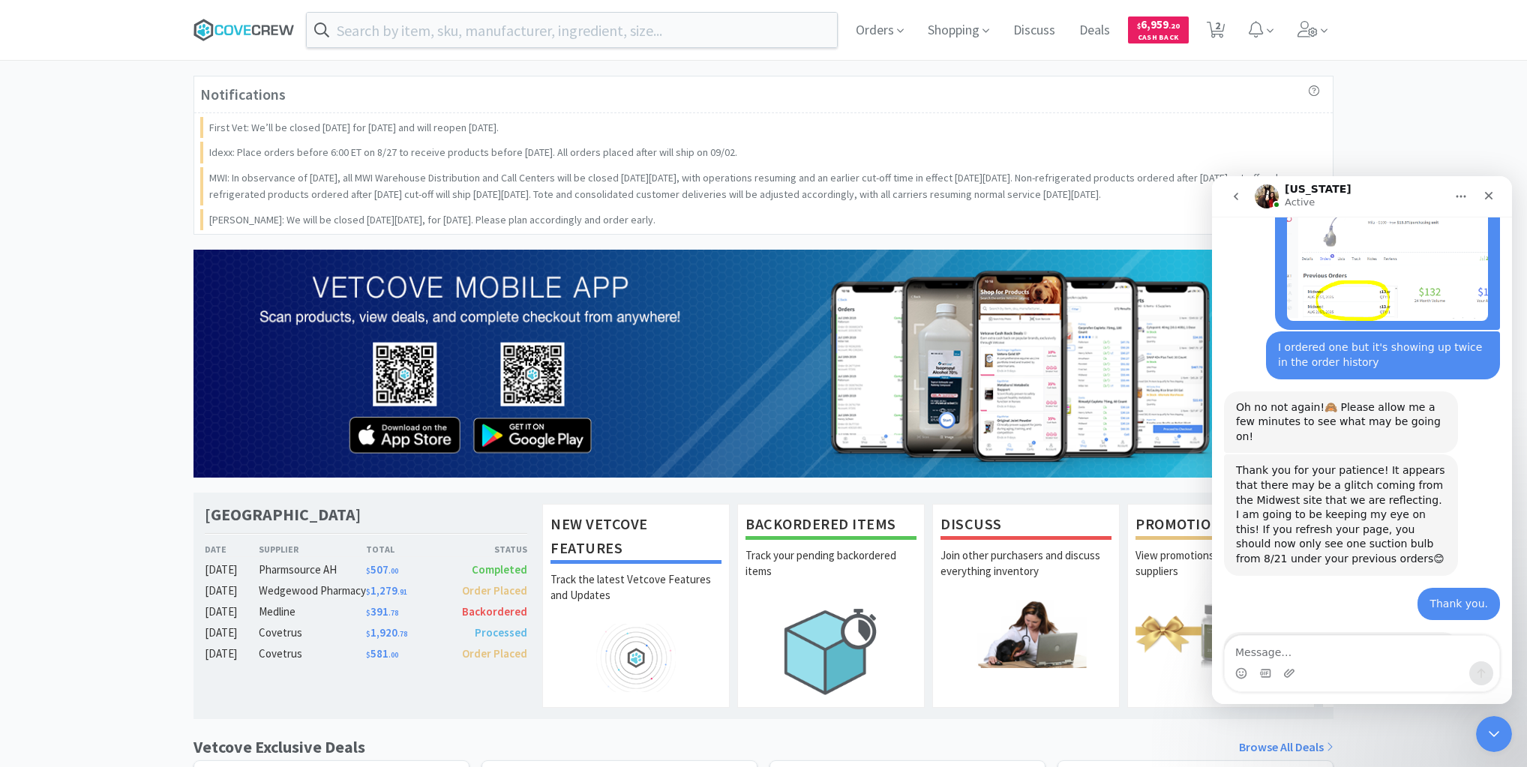
scroll to position [1770, 0]
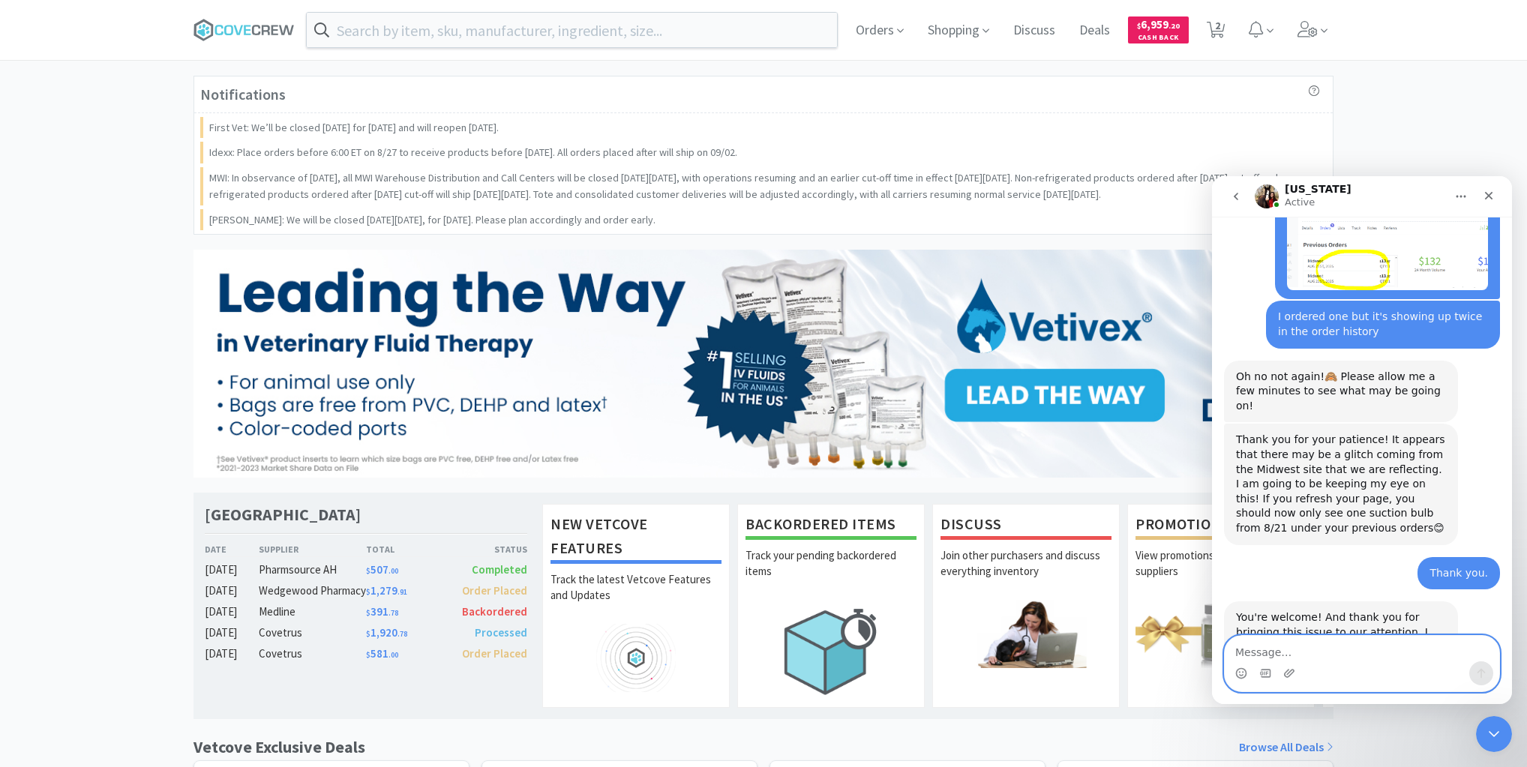
click at [1262, 654] on textarea "Message…" at bounding box center [1362, 649] width 275 height 26
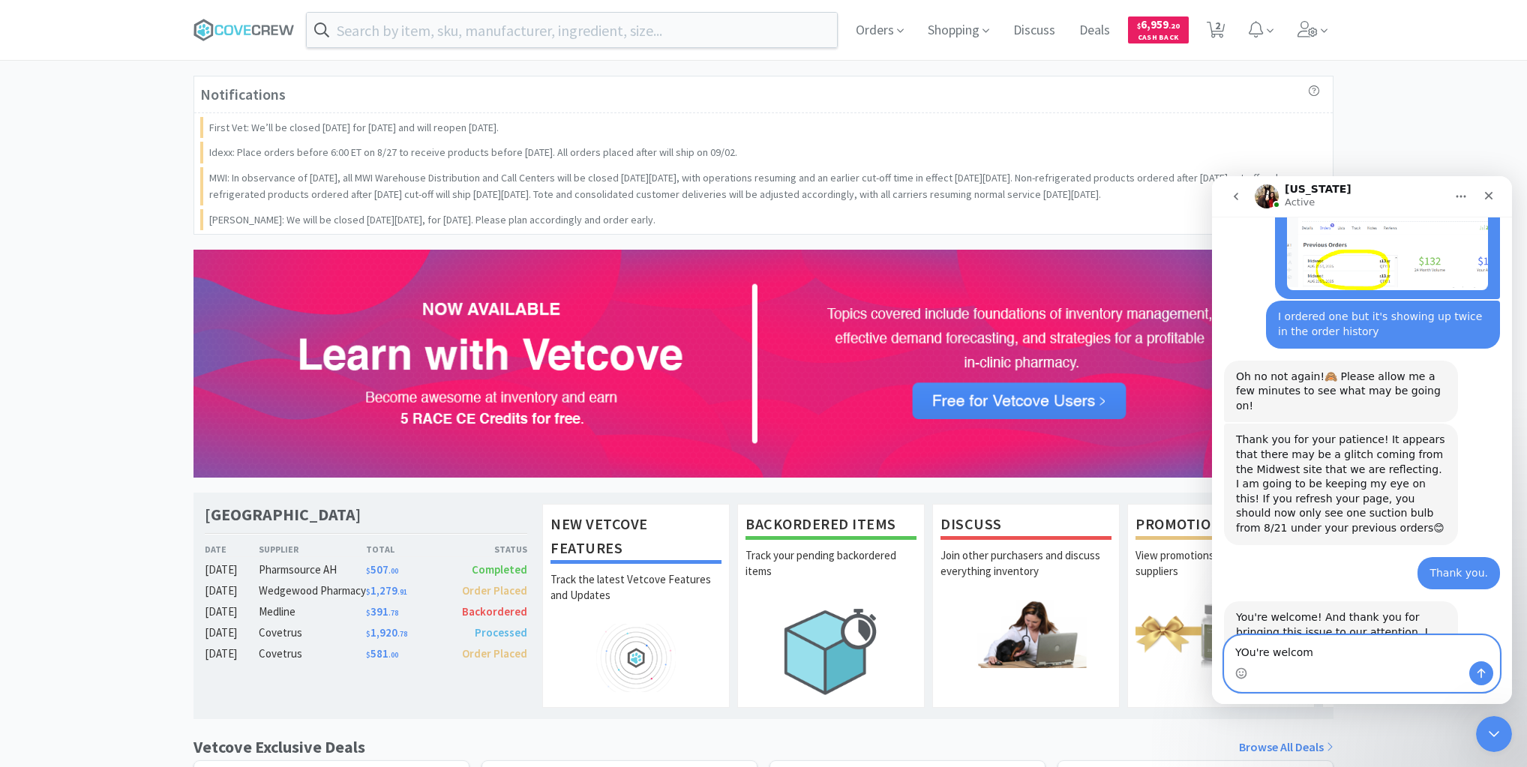
type textarea "YOu're welcome"
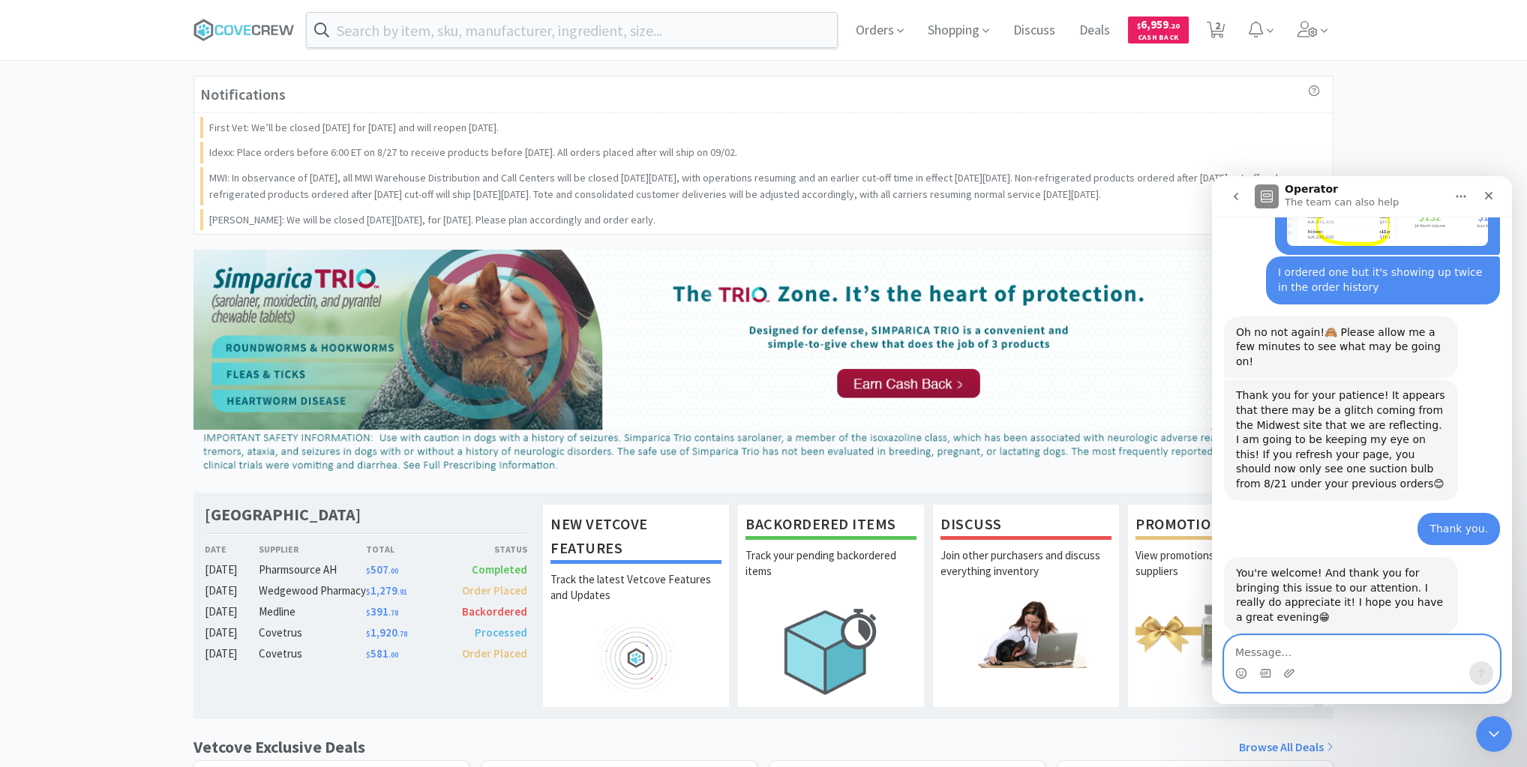
scroll to position [1815, 0]
click at [1494, 732] on icon "Close Intercom Messenger" at bounding box center [1492, 732] width 11 height 6
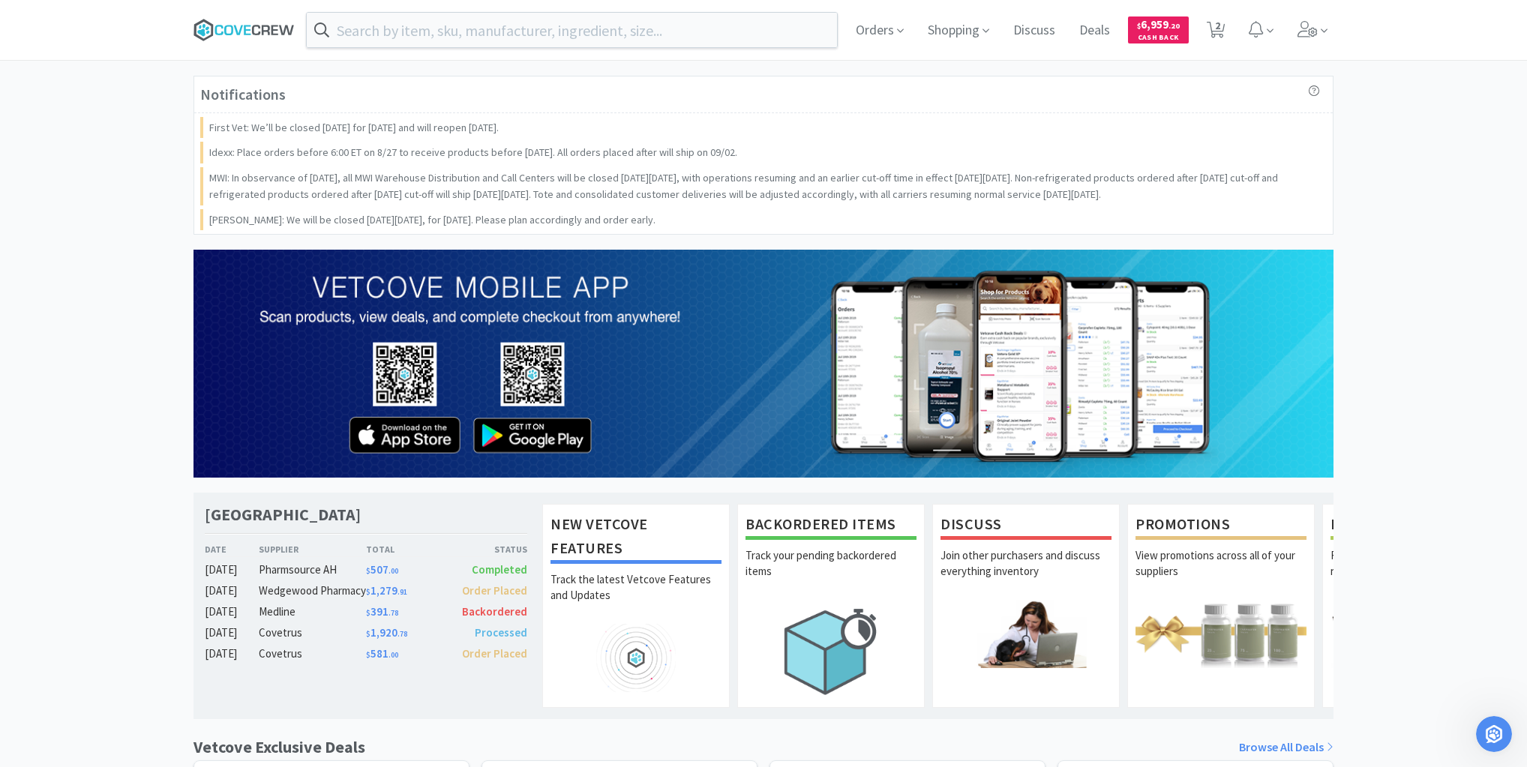
click at [227, 27] on icon at bounding box center [244, 30] width 101 height 23
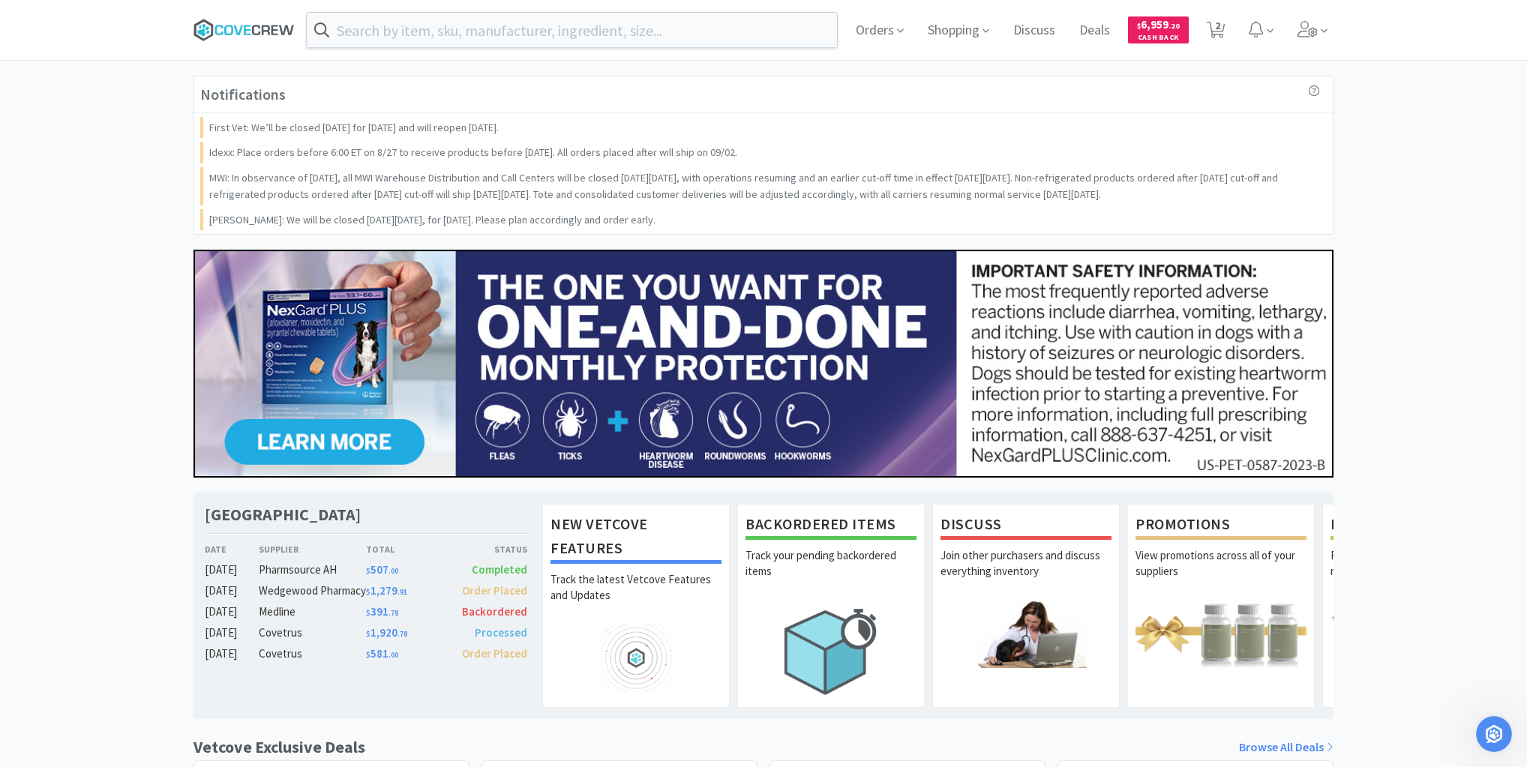
click at [239, 27] on icon at bounding box center [244, 30] width 101 height 23
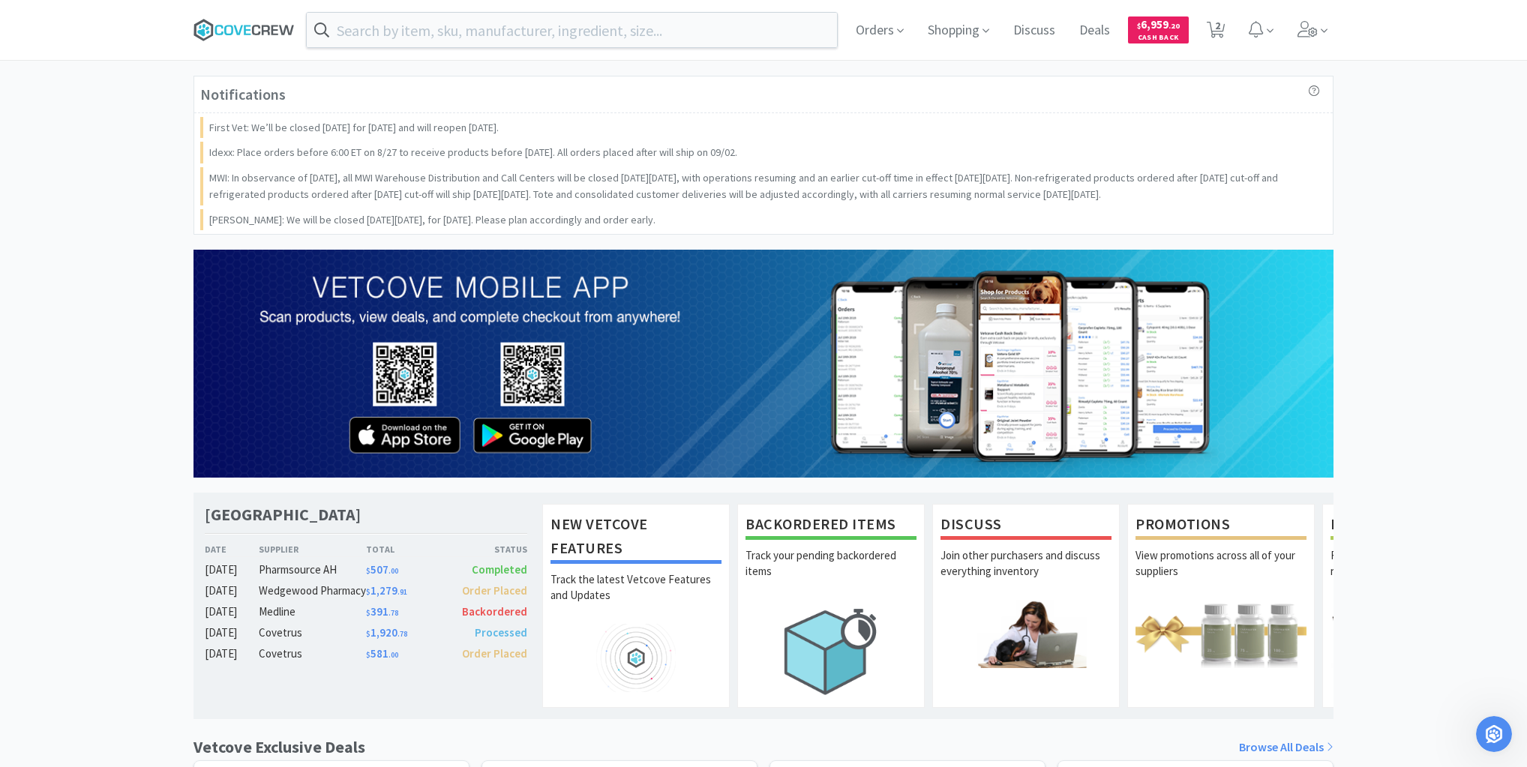
click at [228, 33] on icon at bounding box center [244, 30] width 101 height 23
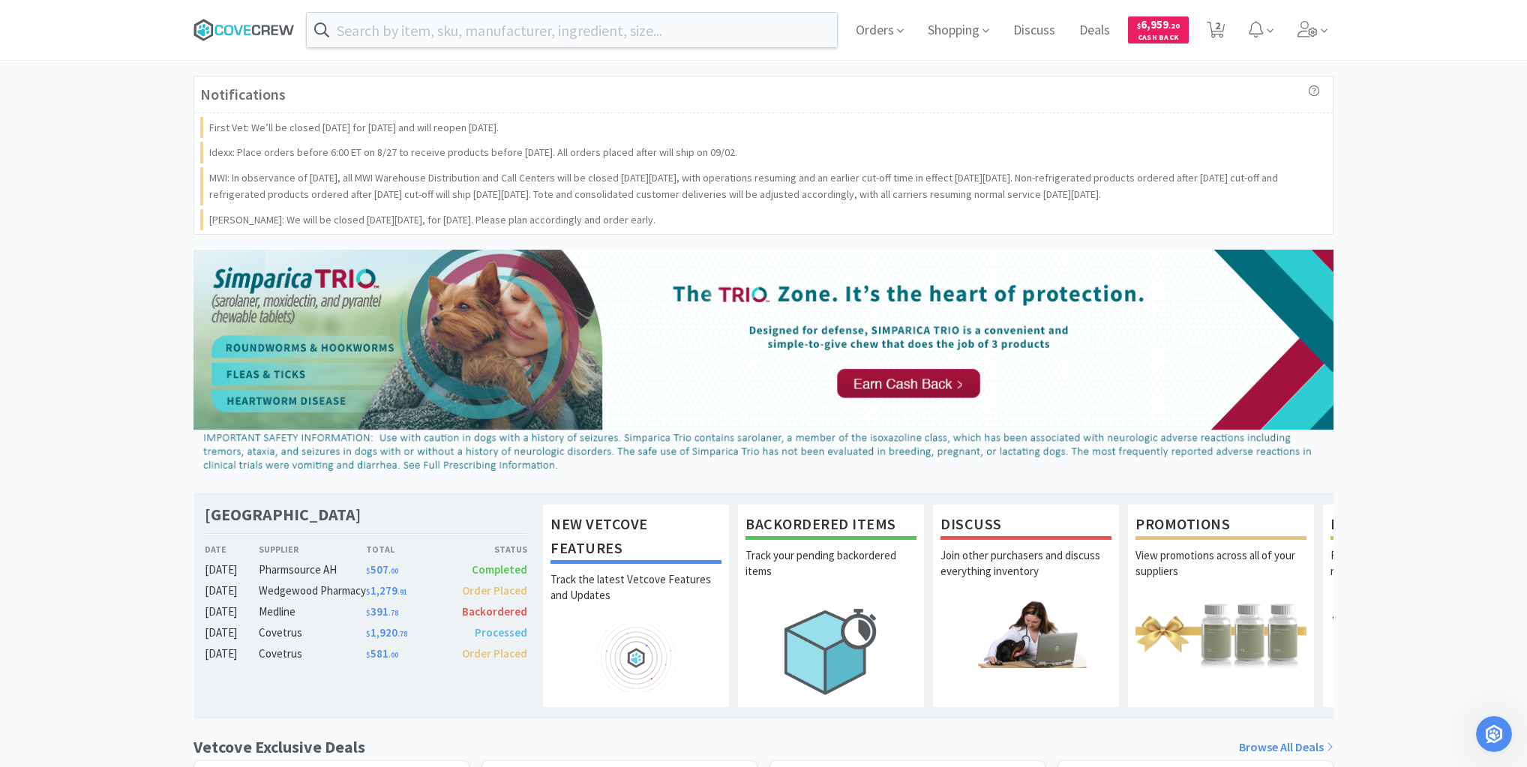
click at [275, 31] on icon at bounding box center [244, 30] width 101 height 23
